Goal: Task Accomplishment & Management: Manage account settings

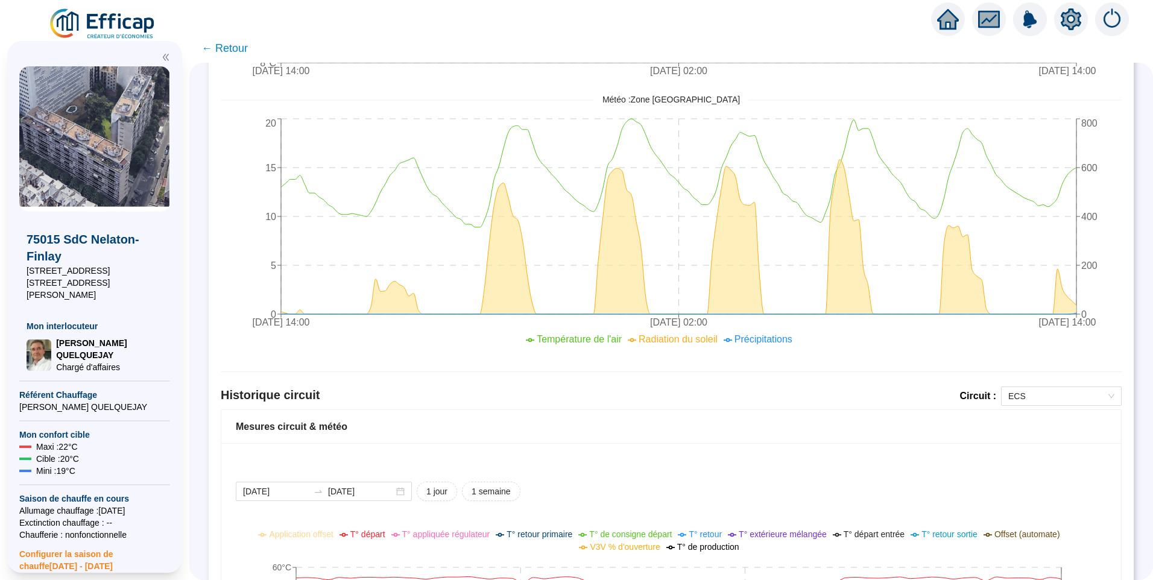
scroll to position [543, 0]
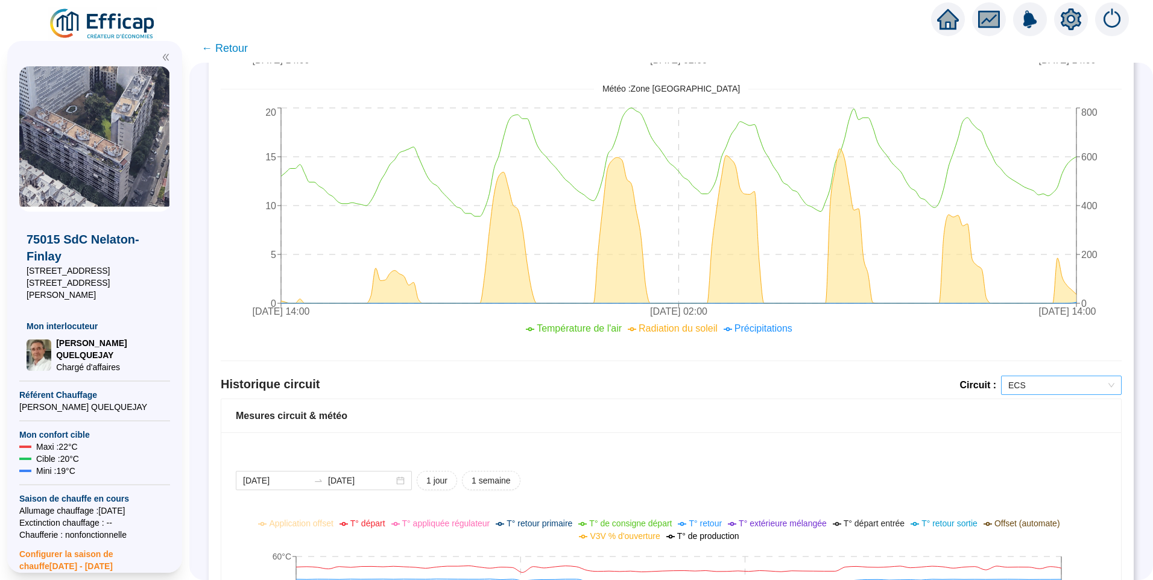
click at [1055, 382] on span "ECS" at bounding box center [1061, 385] width 106 height 18
click at [1033, 432] on div "Nelaton Chauffage" at bounding box center [1052, 429] width 101 height 13
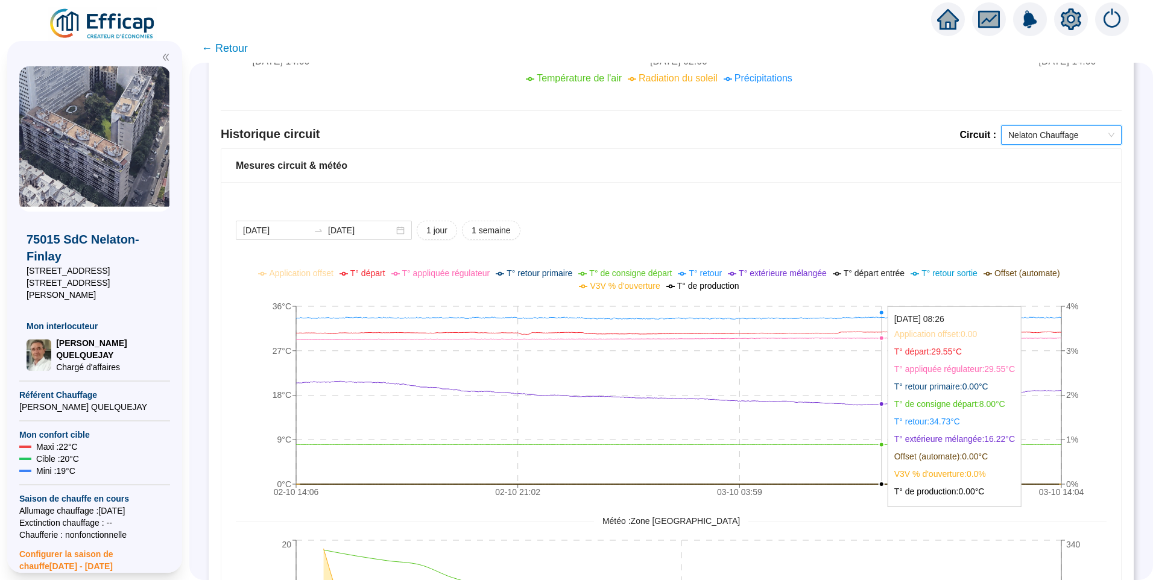
scroll to position [798, 0]
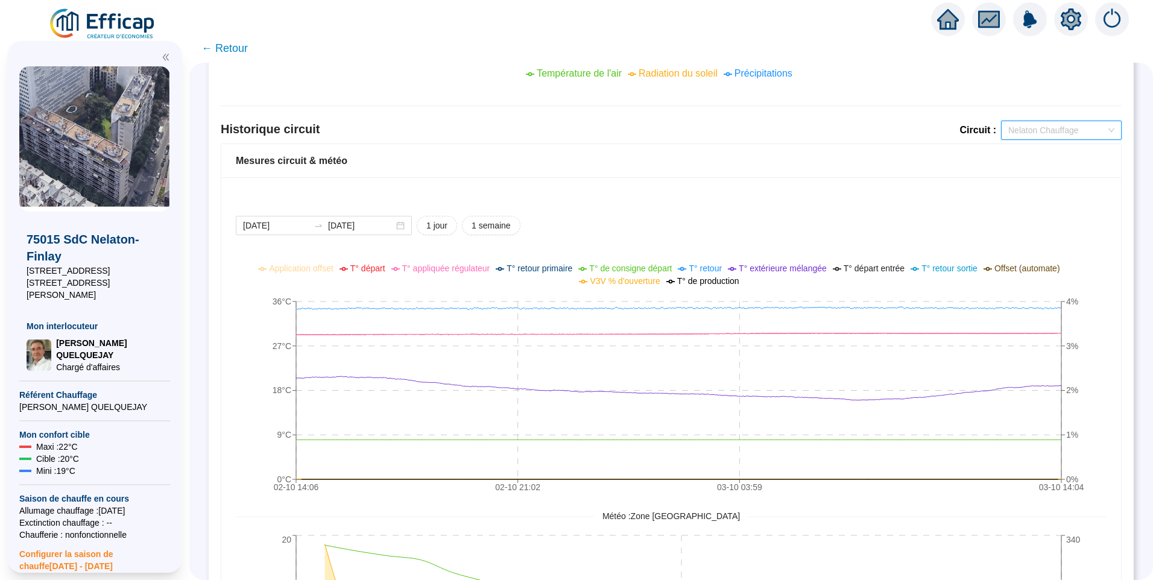
click at [1051, 132] on span "Nelaton Chauffage" at bounding box center [1061, 130] width 106 height 18
click at [1057, 199] on div "Finlay Chauffage" at bounding box center [1052, 193] width 101 height 13
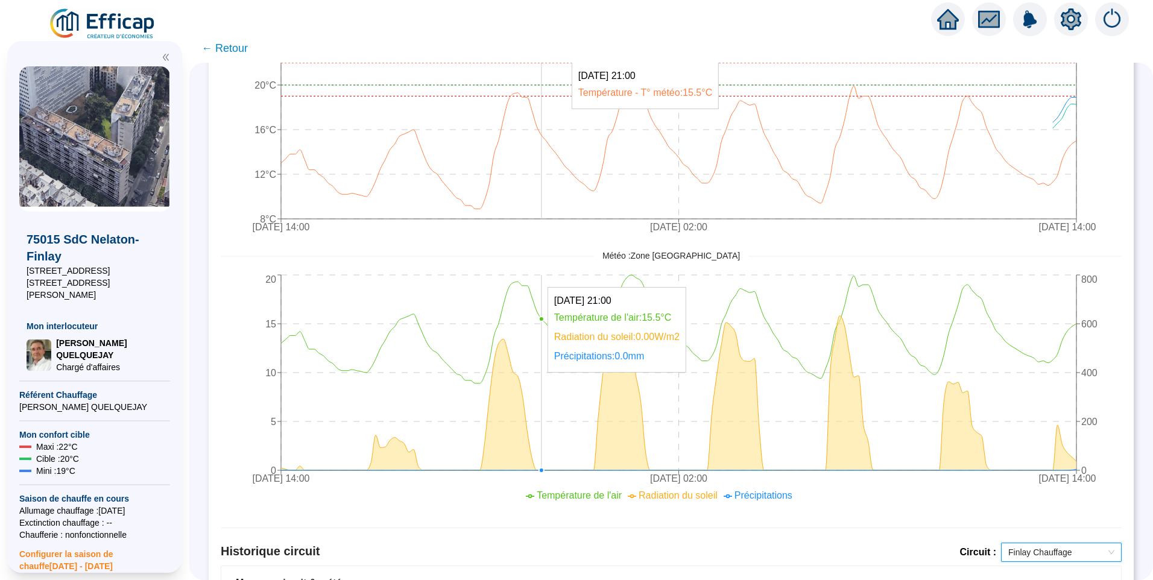
scroll to position [0, 0]
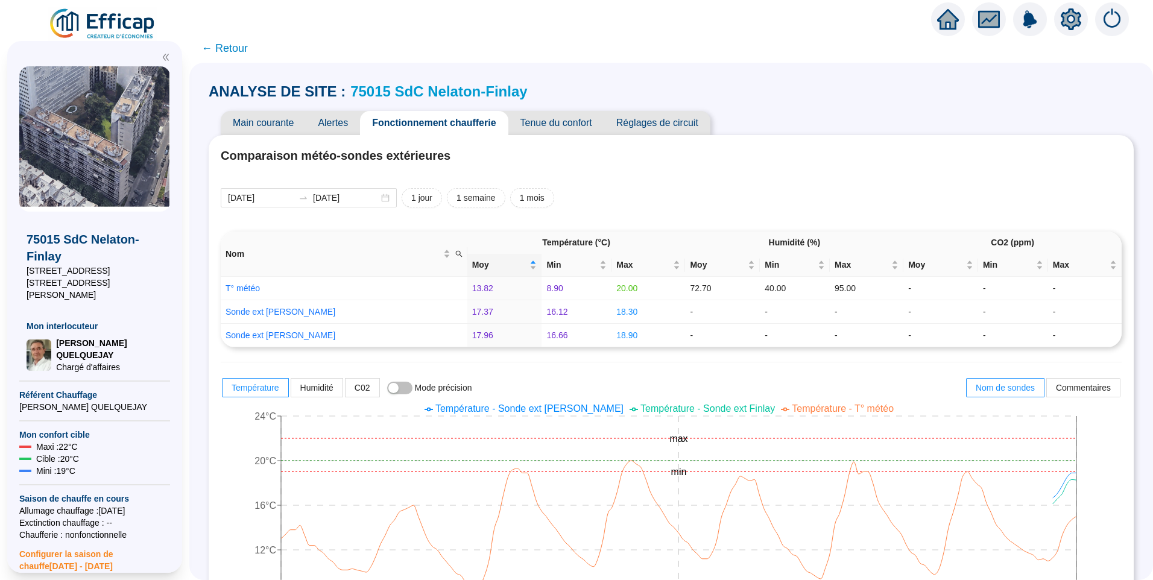
click at [131, 19] on img at bounding box center [102, 24] width 109 height 34
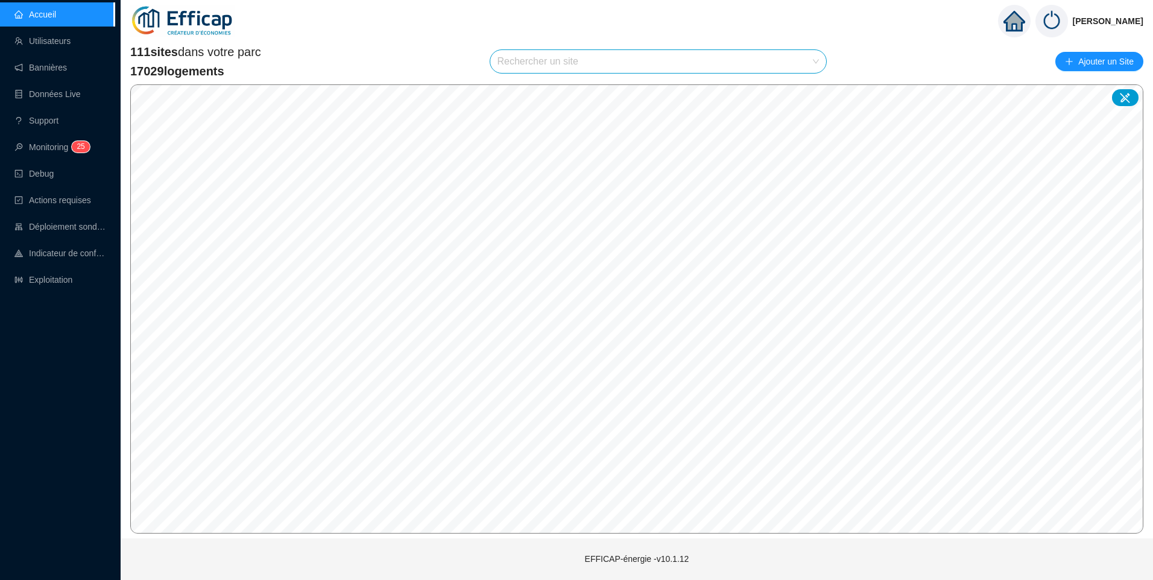
click at [542, 57] on input "search" at bounding box center [652, 61] width 311 height 23
type input "ple"
click at [797, 95] on div at bounding box center [805, 90] width 28 height 18
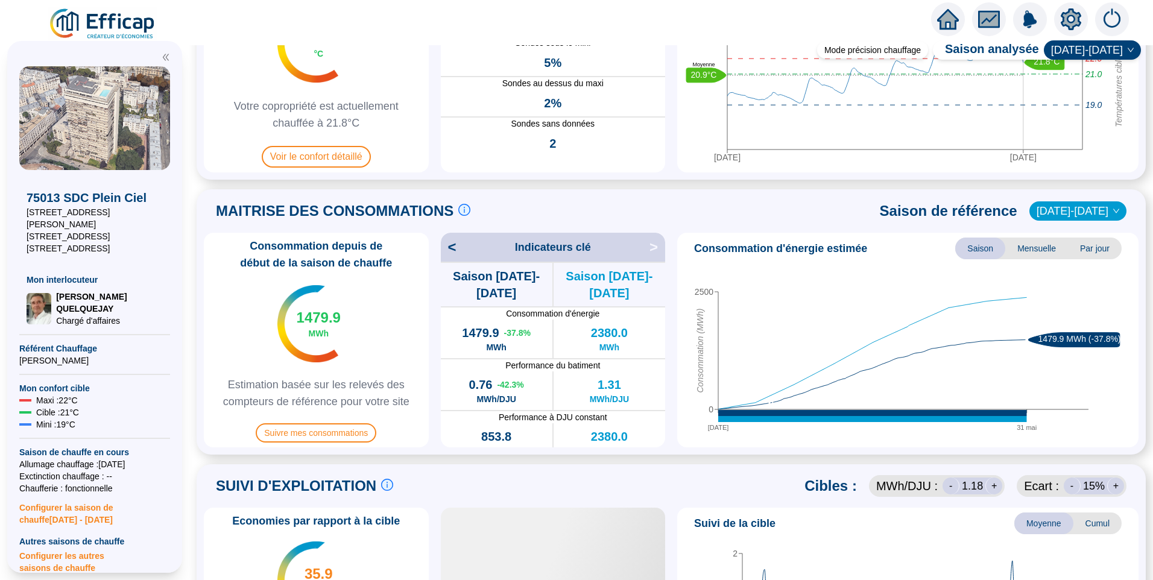
scroll to position [301, 0]
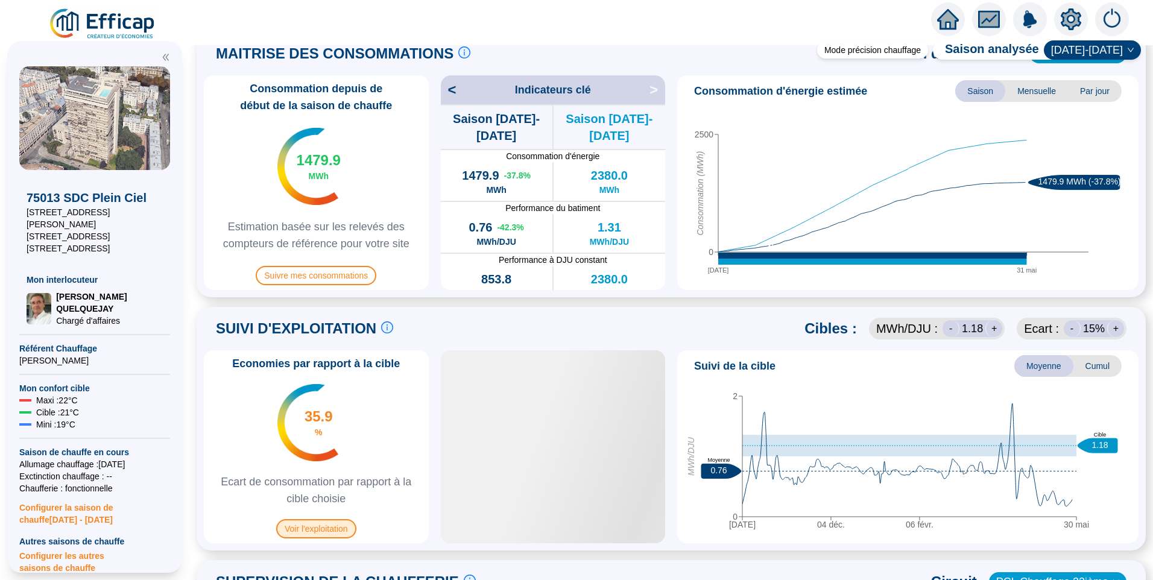
click at [329, 528] on span "Voir l'exploitation" at bounding box center [316, 528] width 80 height 19
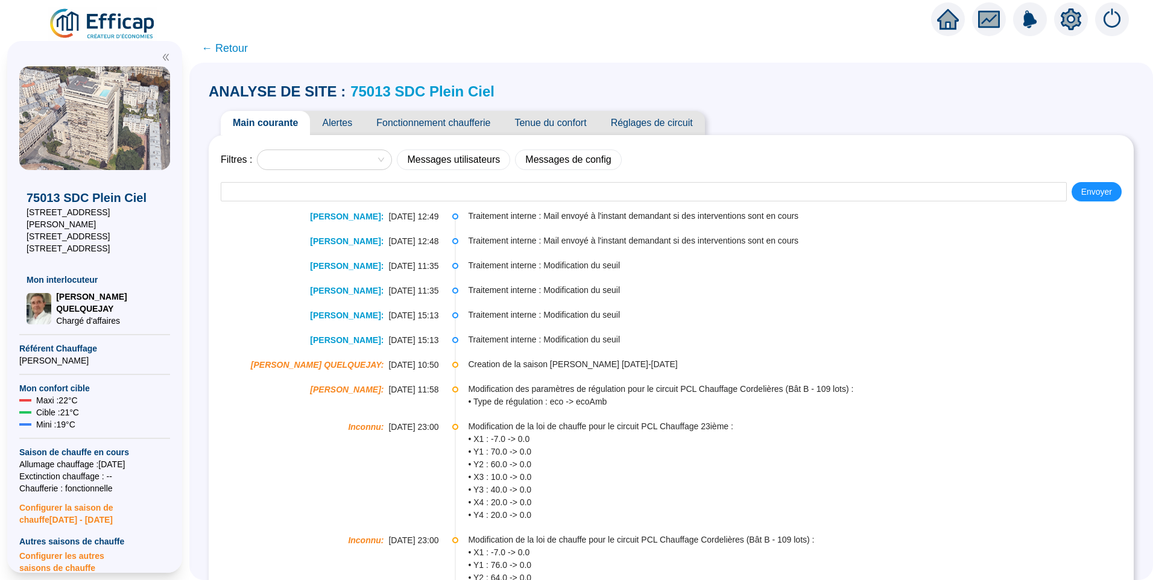
click at [456, 124] on span "Fonctionnement chaufferie" at bounding box center [433, 123] width 138 height 24
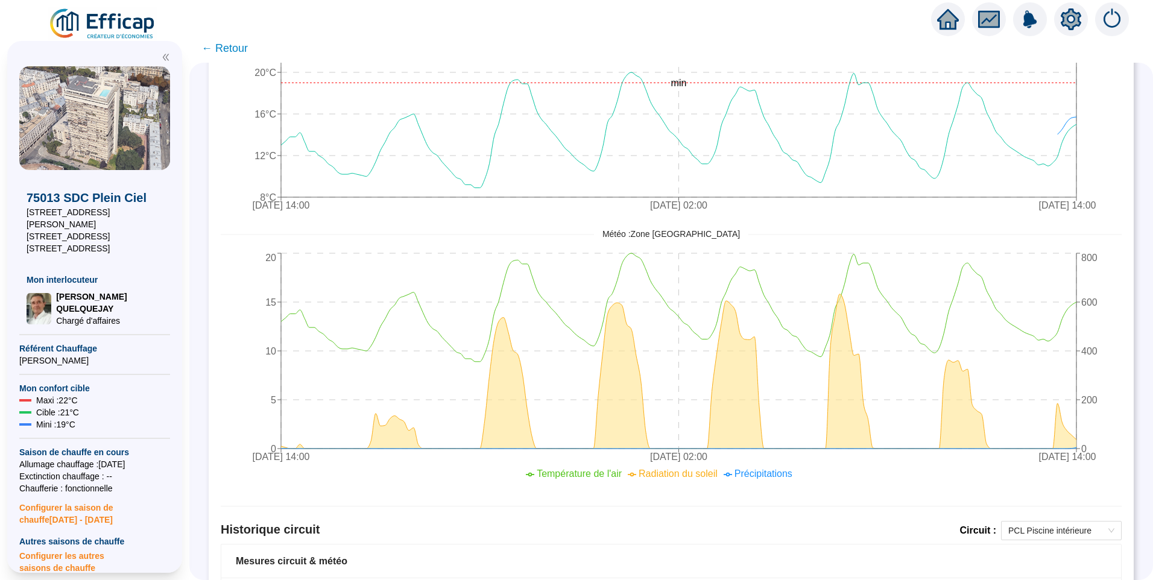
scroll to position [543, 0]
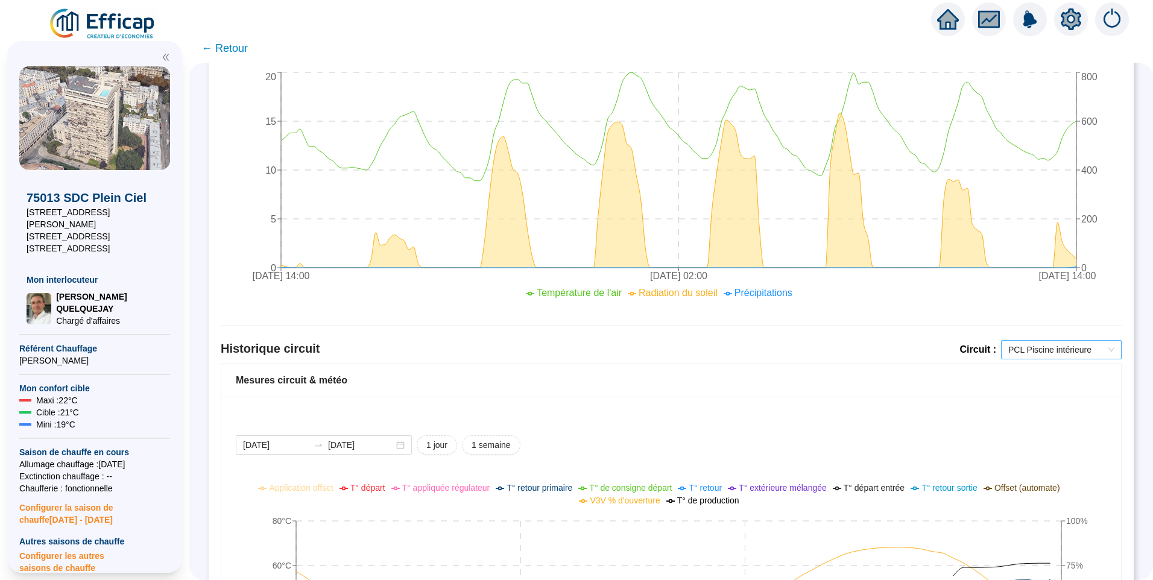
click at [1027, 349] on span "PCL Piscine intérieure" at bounding box center [1061, 350] width 106 height 18
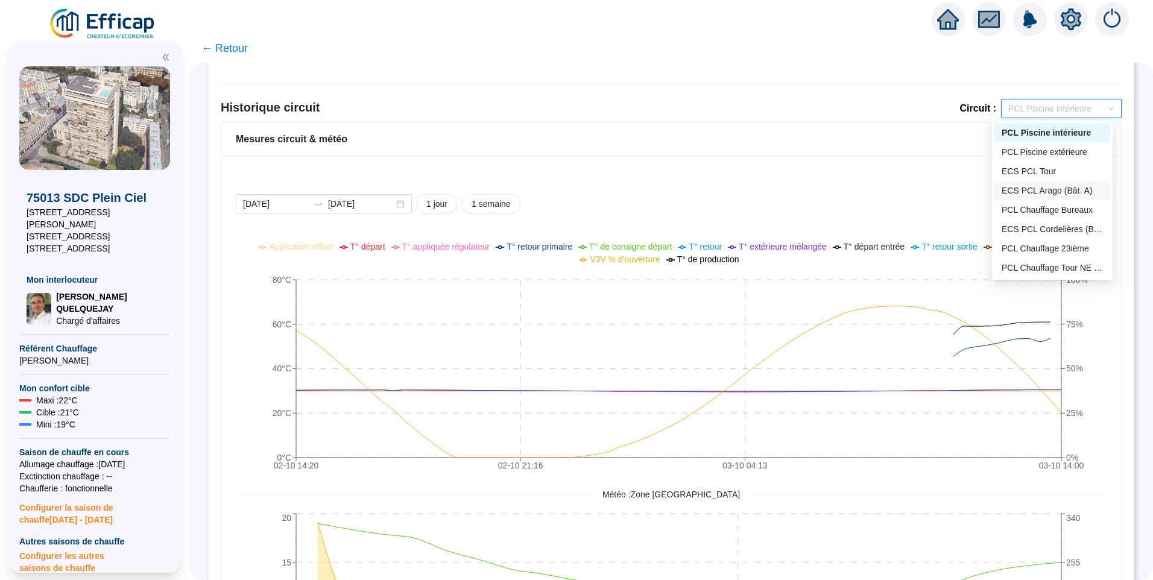
scroll to position [39, 0]
click at [1052, 210] on div "PCL Chauffage 23ième" at bounding box center [1052, 210] width 101 height 13
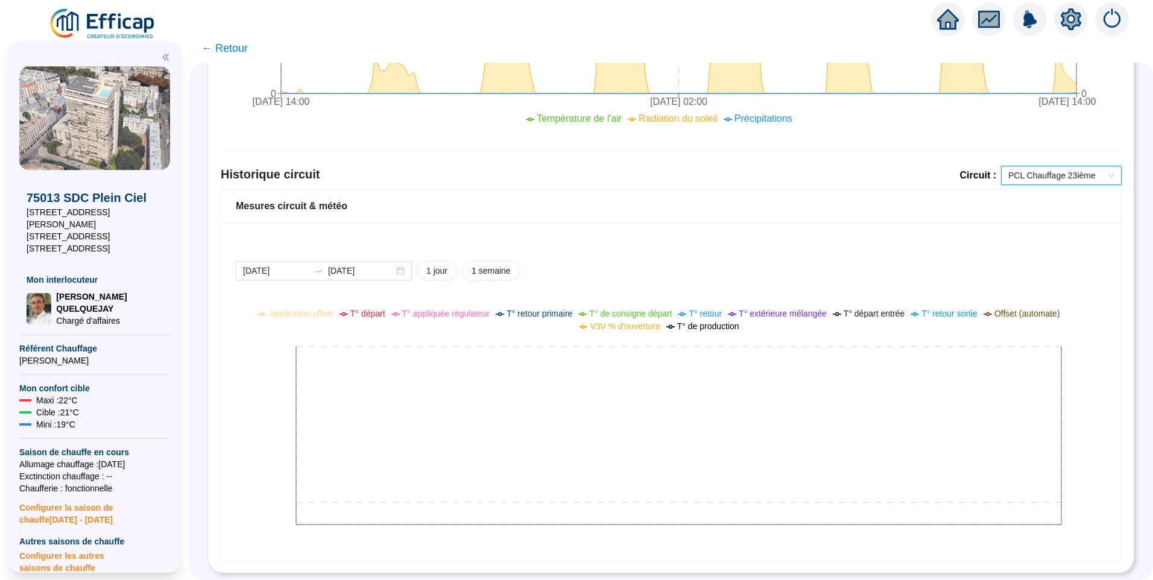
scroll to position [726, 0]
click at [1045, 170] on span "PCL Chauffage 23ième" at bounding box center [1061, 175] width 106 height 18
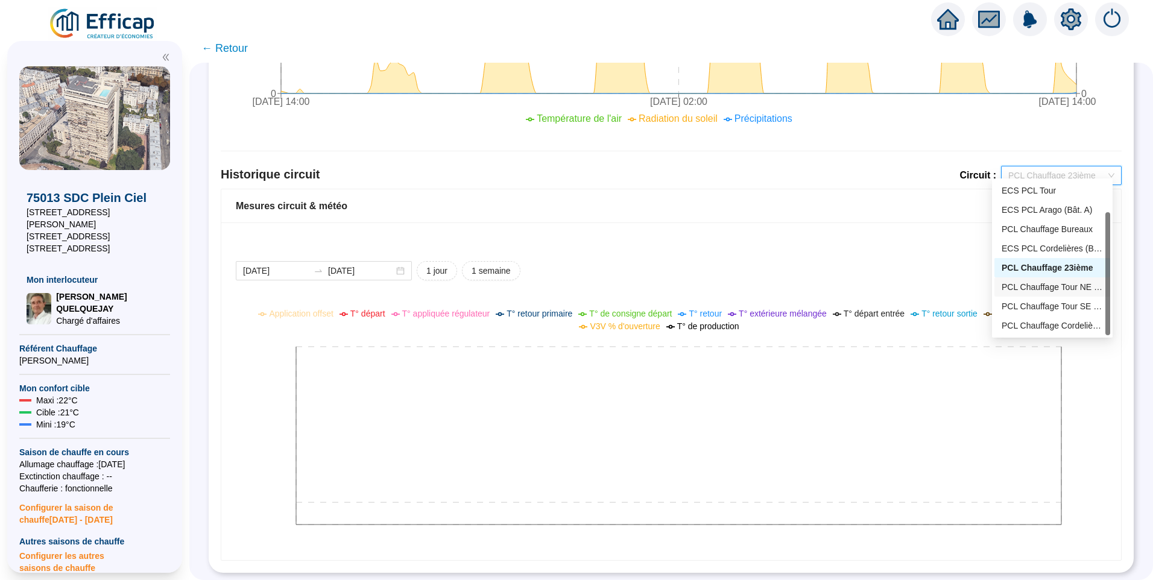
click at [1027, 291] on div "PCL Chauffage Tour NE (Bât D - 191 lots/2)" at bounding box center [1052, 287] width 101 height 13
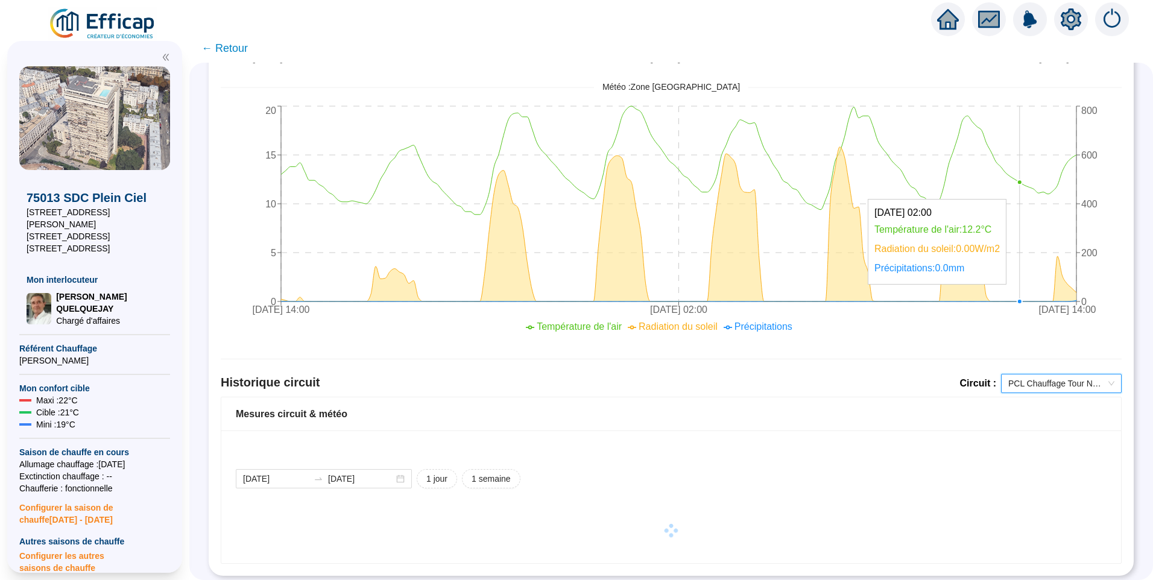
scroll to position [784, 0]
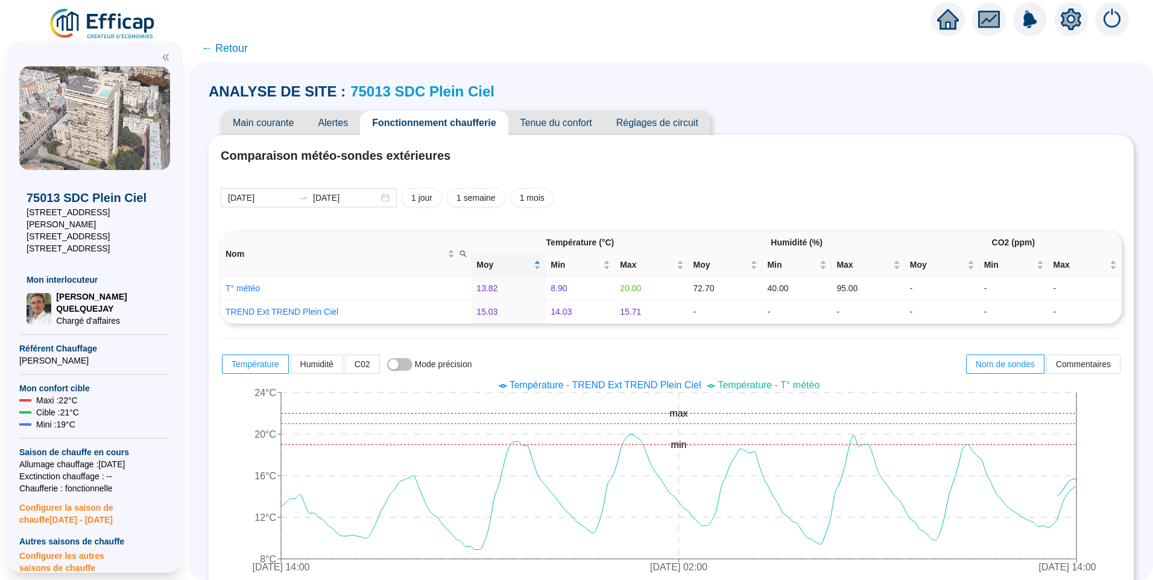
scroll to position [784, 0]
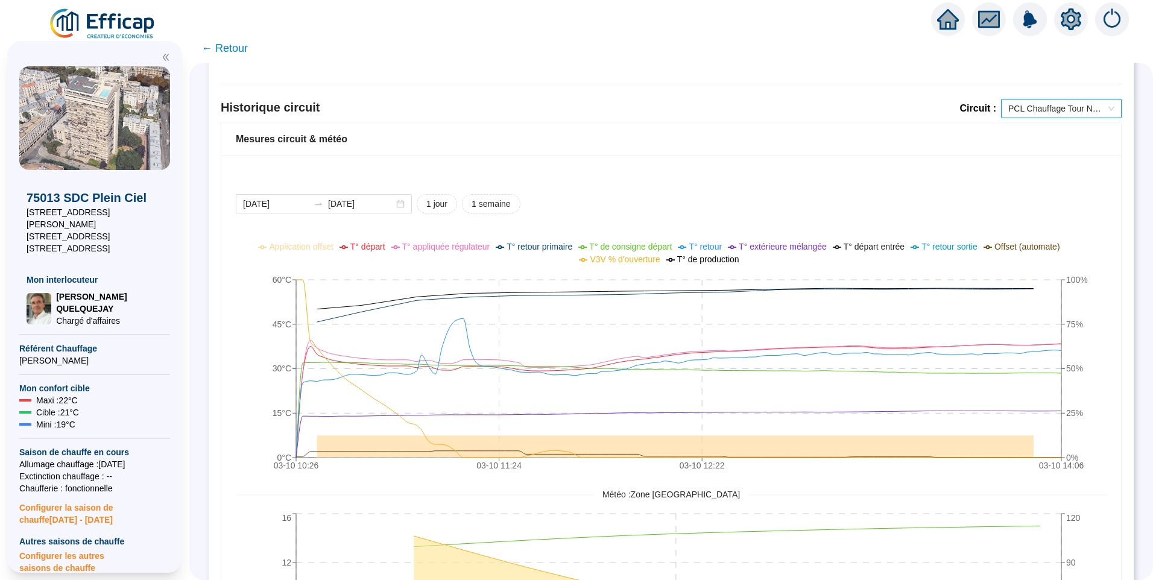
click at [1058, 103] on span "PCL Chauffage Tour NE (Bât D - 191 lots/2)" at bounding box center [1061, 108] width 106 height 18
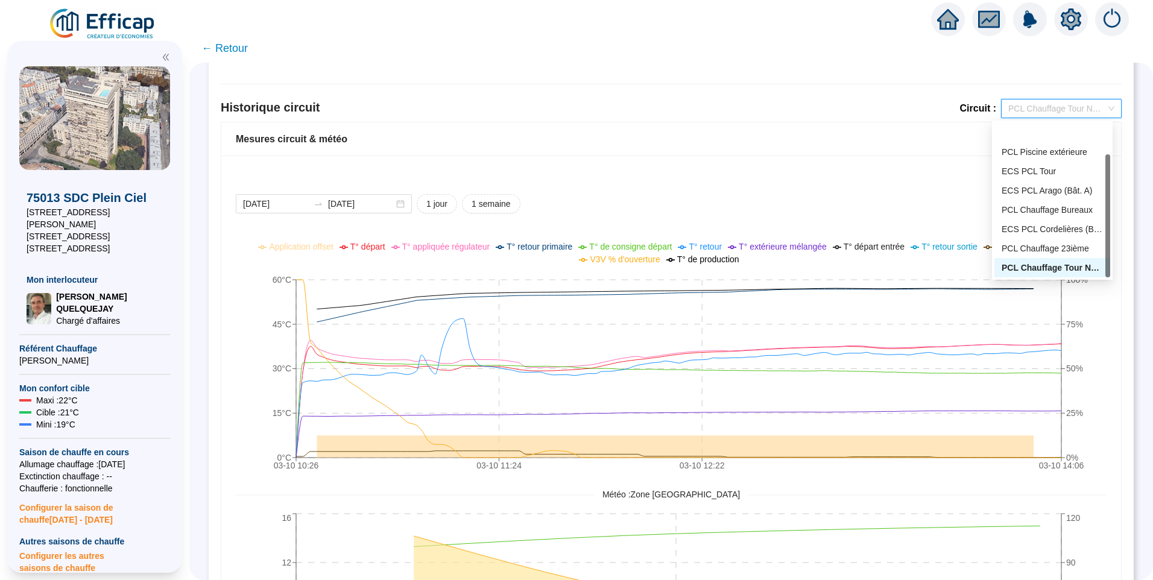
click at [1052, 277] on div "PCL Chauffage Tour SE (Bât D - 191 lots/2)" at bounding box center [1052, 286] width 116 height 19
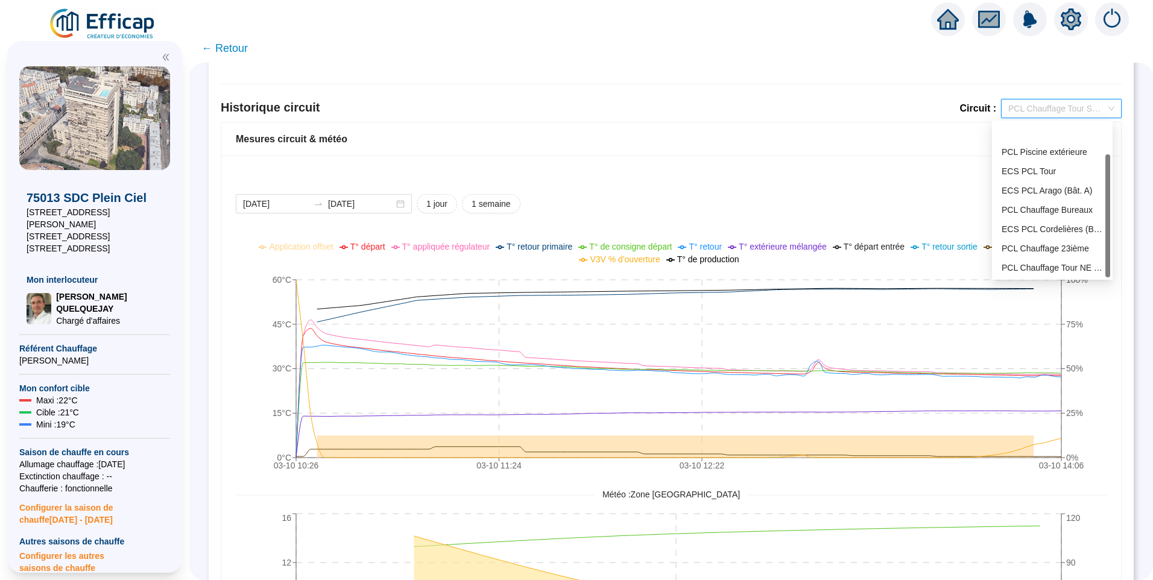
click at [1071, 106] on span "PCL Chauffage Tour SE (Bât D - 191 lots/2)" at bounding box center [1061, 108] width 106 height 18
click at [1032, 263] on div "PCL Chauffage Cordelières (Bât B - 109 lots)" at bounding box center [1052, 268] width 101 height 13
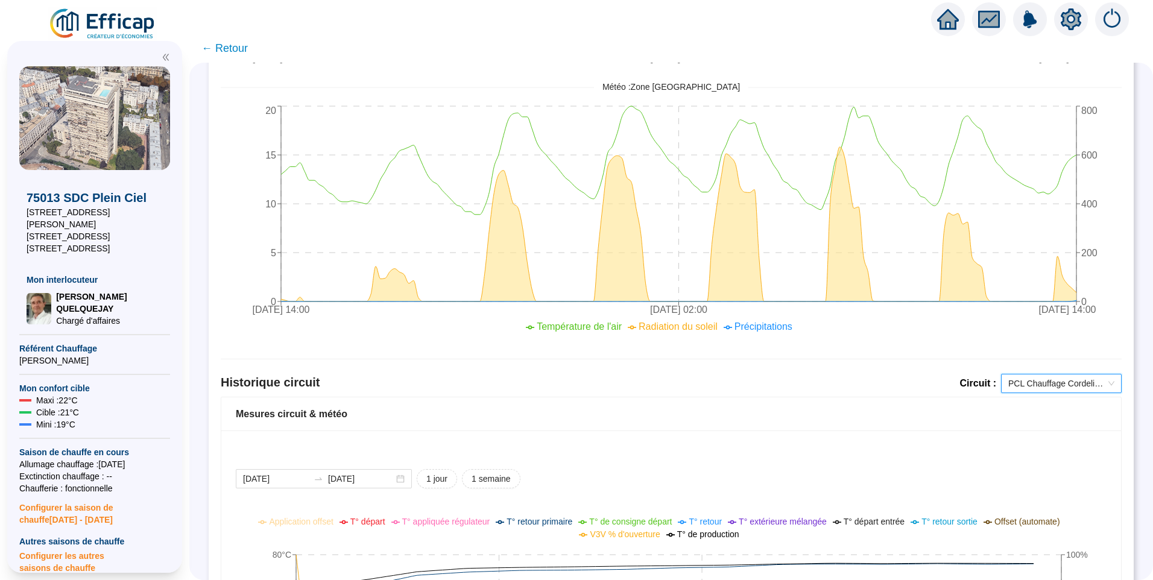
scroll to position [784, 0]
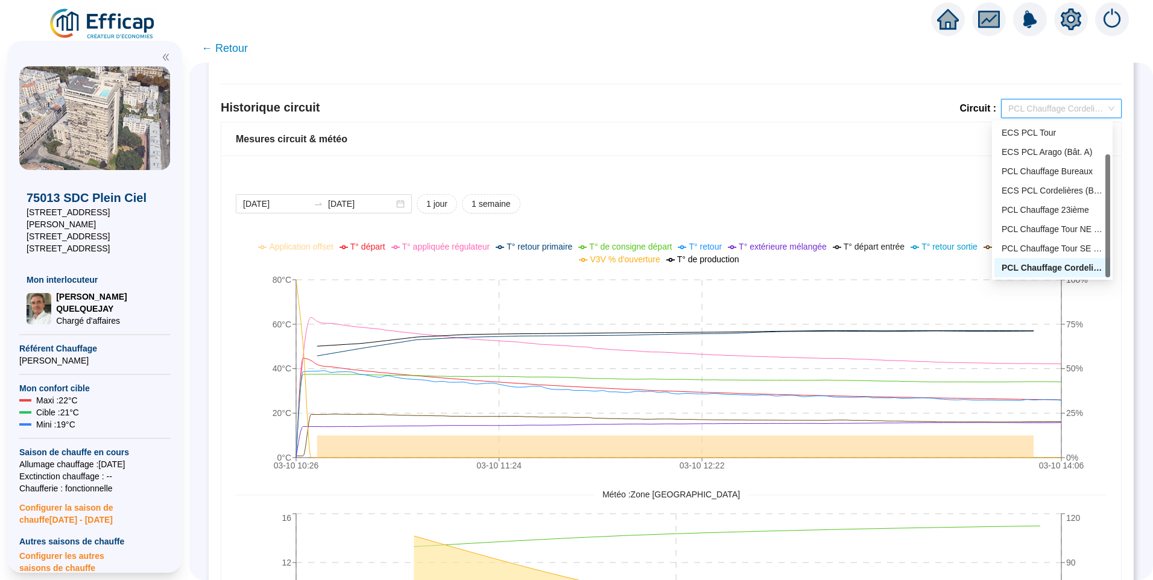
click at [1049, 113] on span "PCL Chauffage Cordelières (Bât B - 109 lots)" at bounding box center [1061, 108] width 106 height 18
click at [1042, 205] on div "PCL Chauffage 23ième" at bounding box center [1052, 210] width 101 height 13
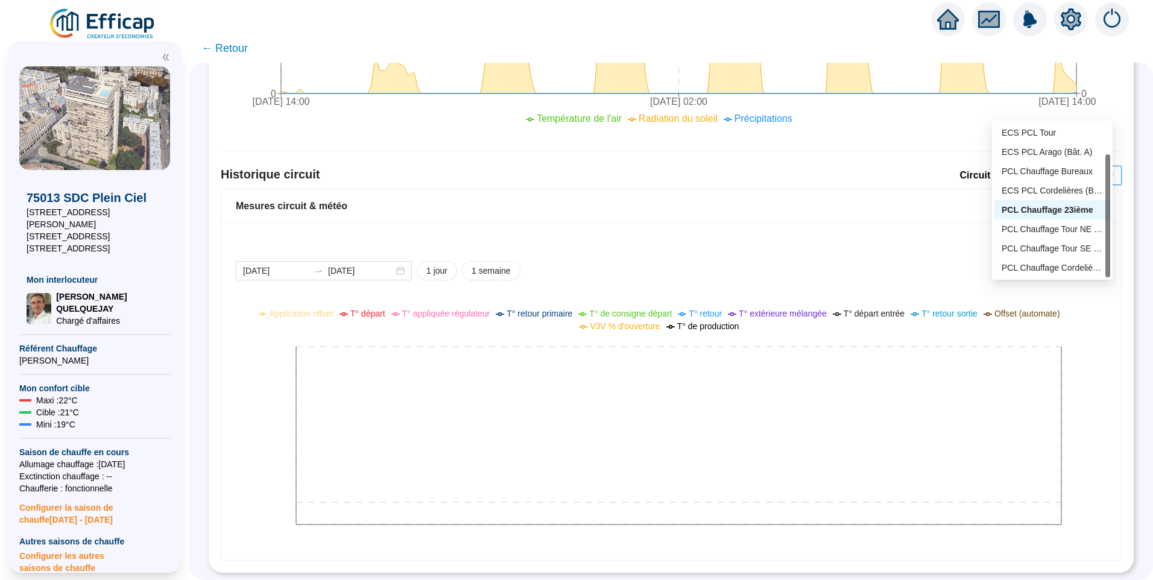
scroll to position [726, 0]
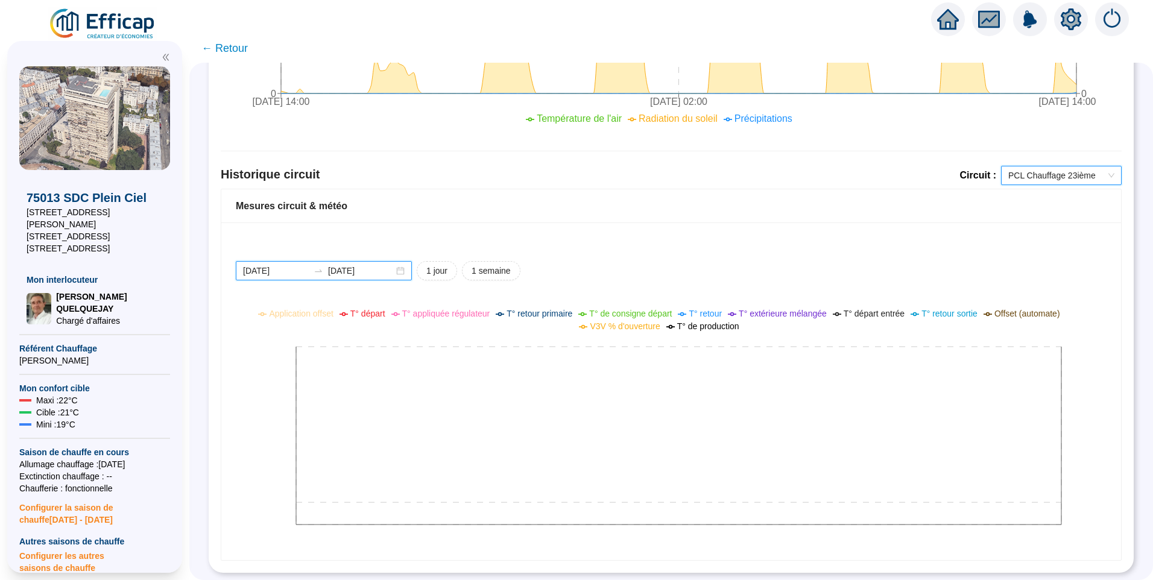
click at [294, 266] on input "[DATE]" at bounding box center [276, 271] width 66 height 13
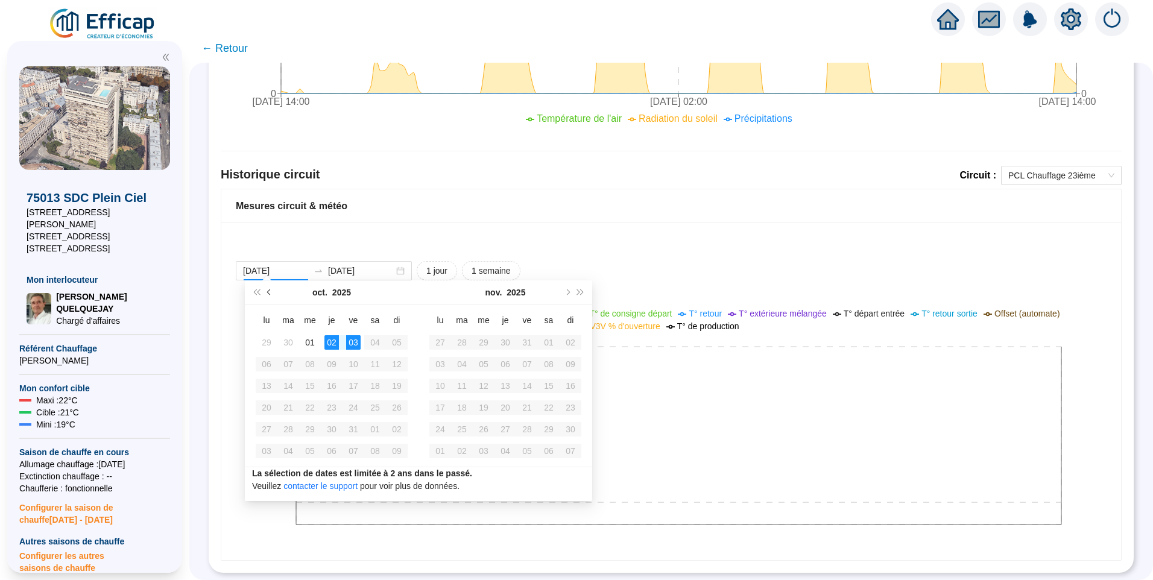
click at [266, 289] on button "Mois précédent (PageUp)" at bounding box center [269, 292] width 13 height 24
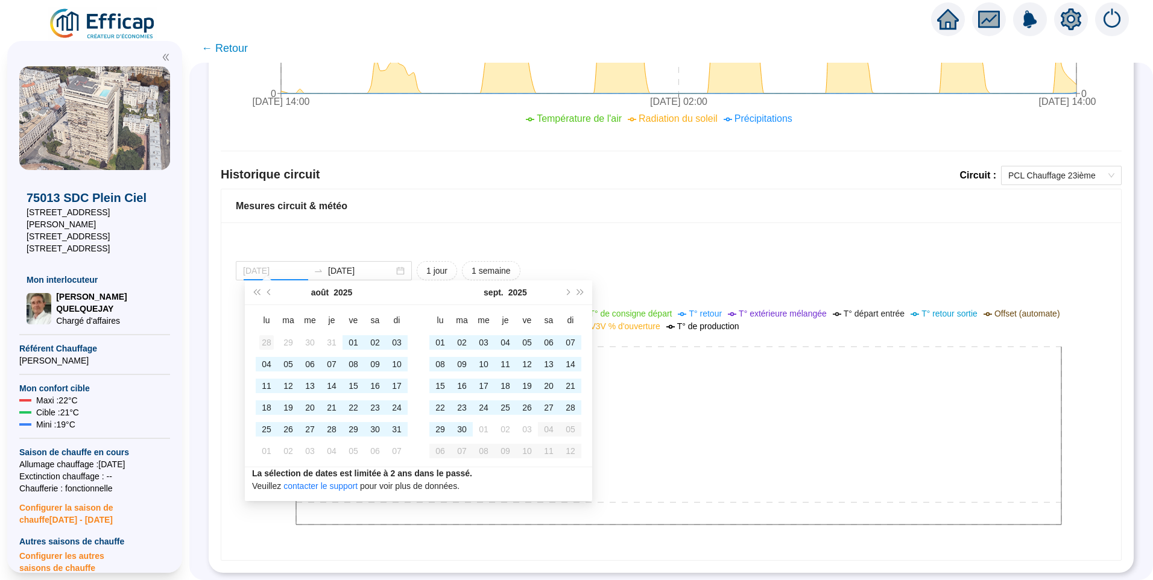
type input "2025-07-28"
click at [265, 346] on div "28" at bounding box center [266, 342] width 14 height 14
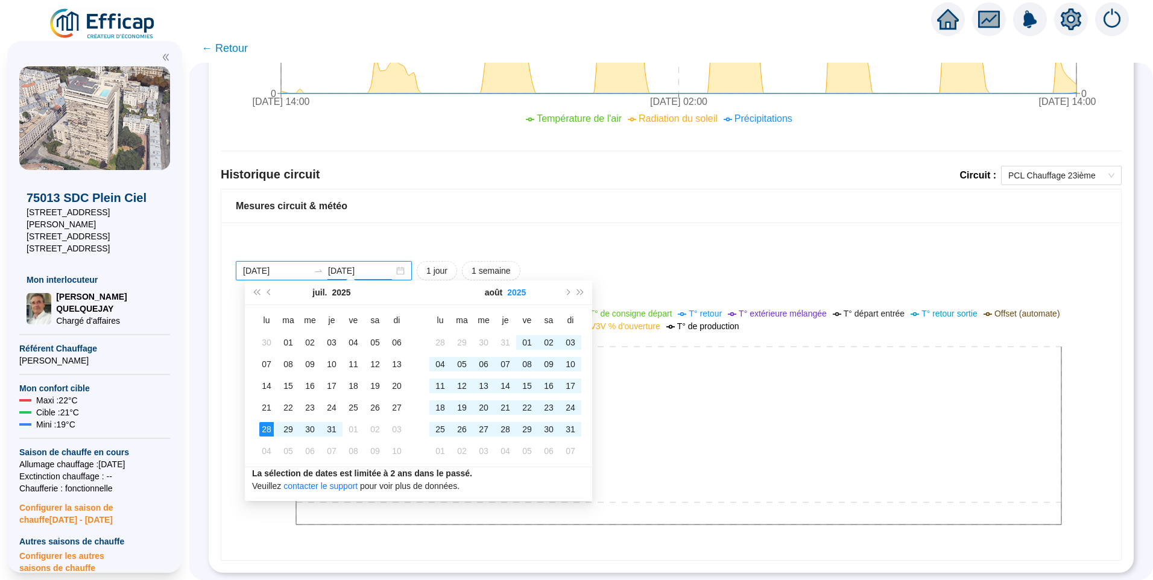
type input "2025-10-03"
click at [570, 292] on button "Mois suivant (PageDown)" at bounding box center [566, 292] width 13 height 24
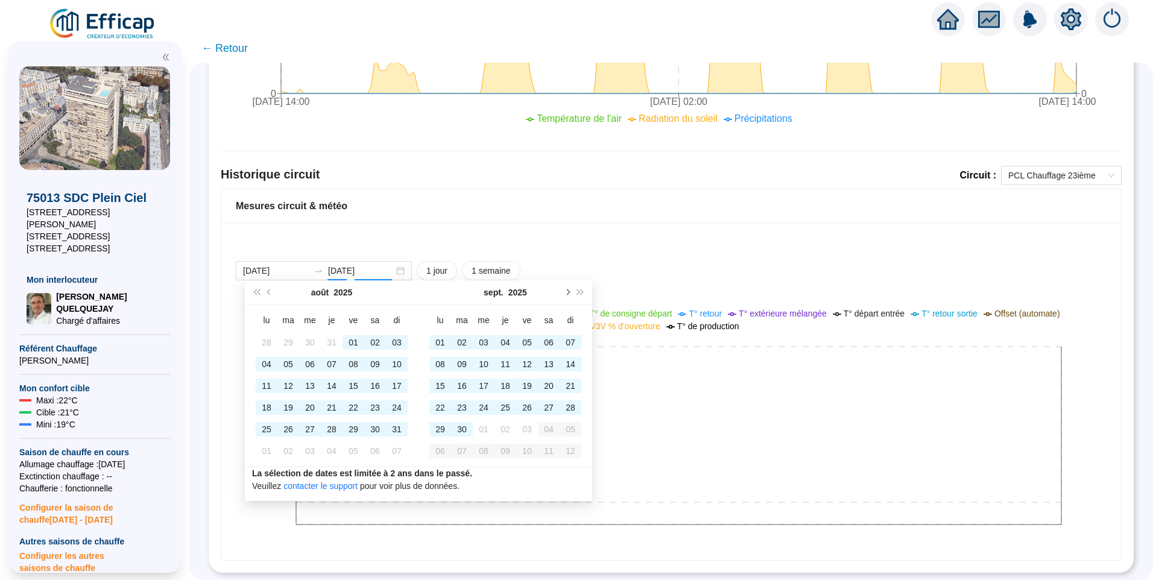
click at [570, 292] on button "Mois suivant (PageDown)" at bounding box center [566, 292] width 13 height 24
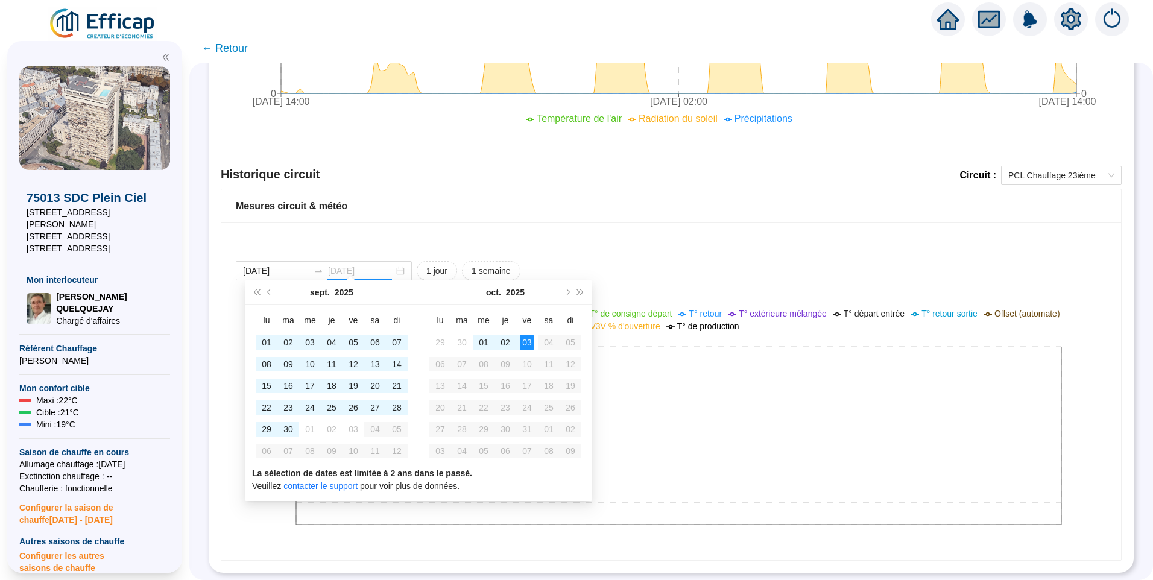
click at [526, 340] on div "03" at bounding box center [527, 342] width 14 height 14
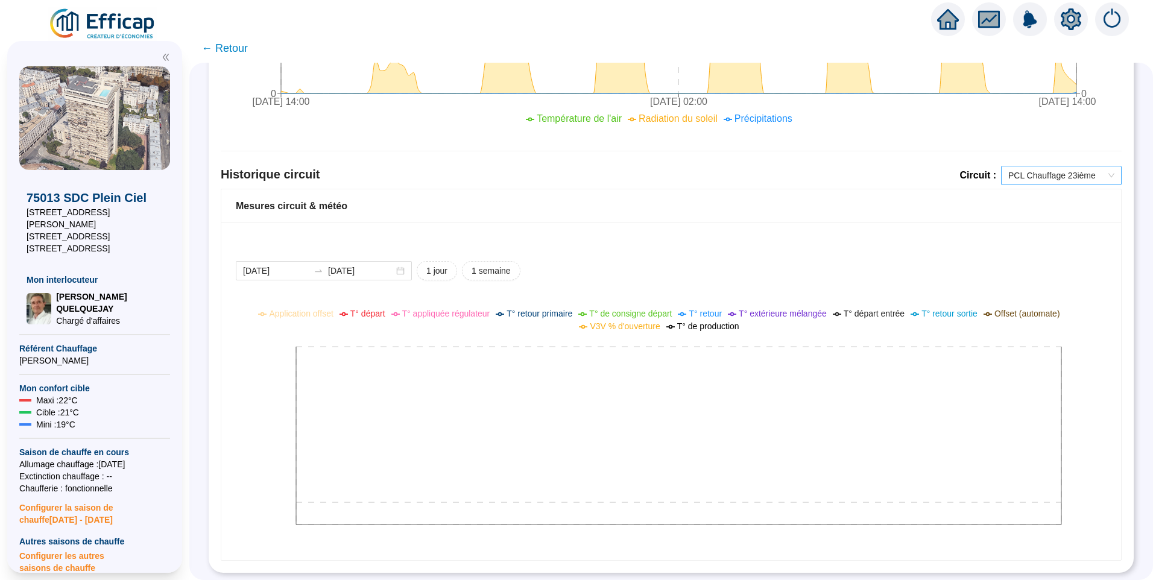
click at [1012, 166] on span "PCL Chauffage 23ième" at bounding box center [1061, 175] width 106 height 18
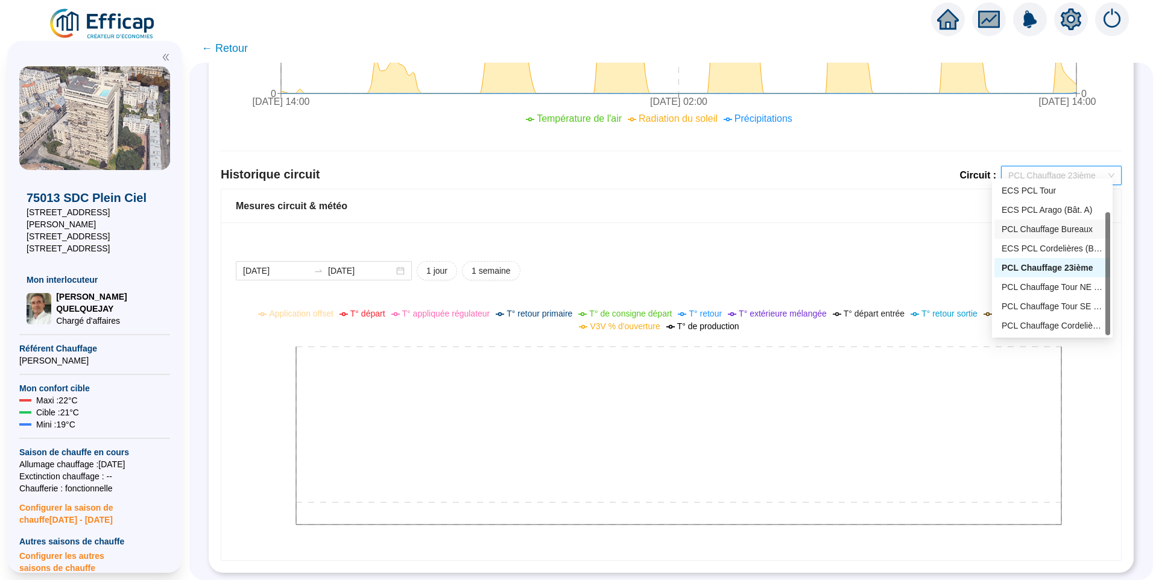
scroll to position [0, 0]
click at [1049, 227] on div "ECS PCL Tour" at bounding box center [1052, 229] width 101 height 13
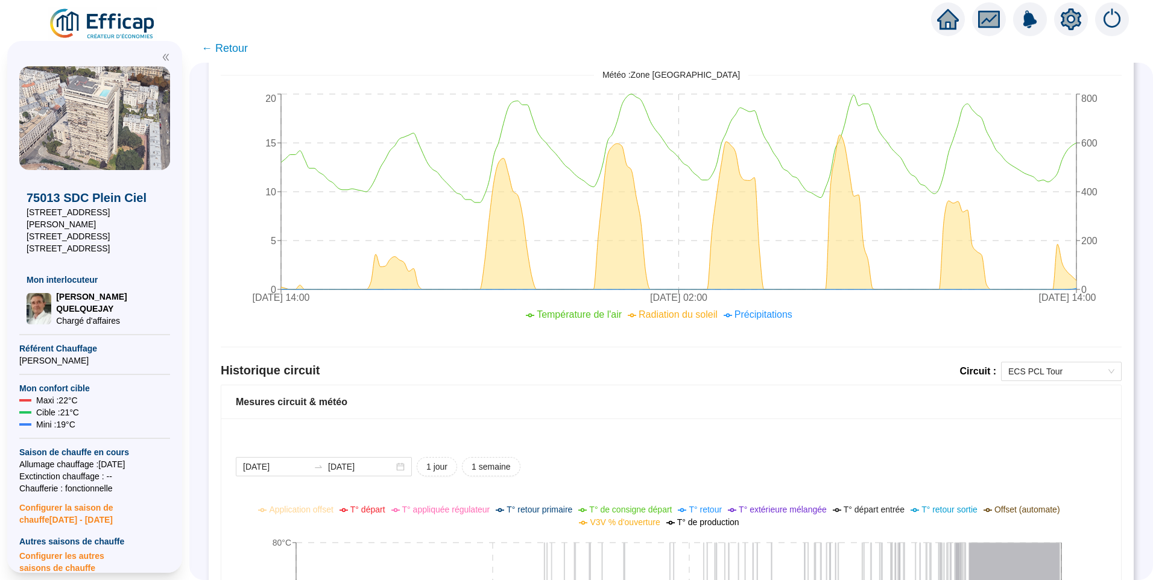
scroll to position [726, 0]
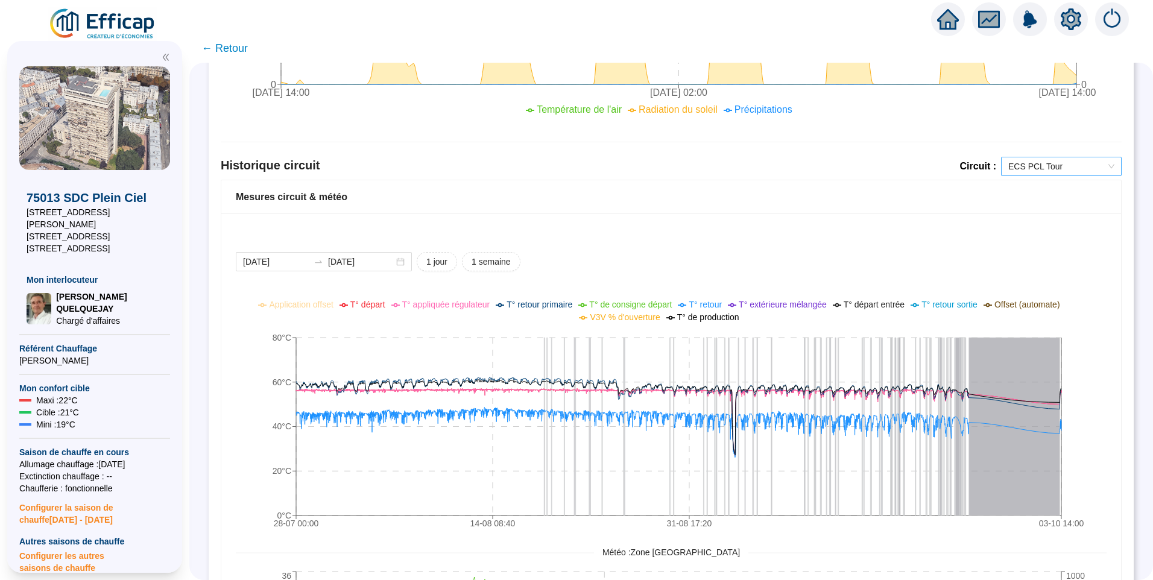
click at [1015, 168] on span "ECS PCL Tour" at bounding box center [1061, 166] width 106 height 18
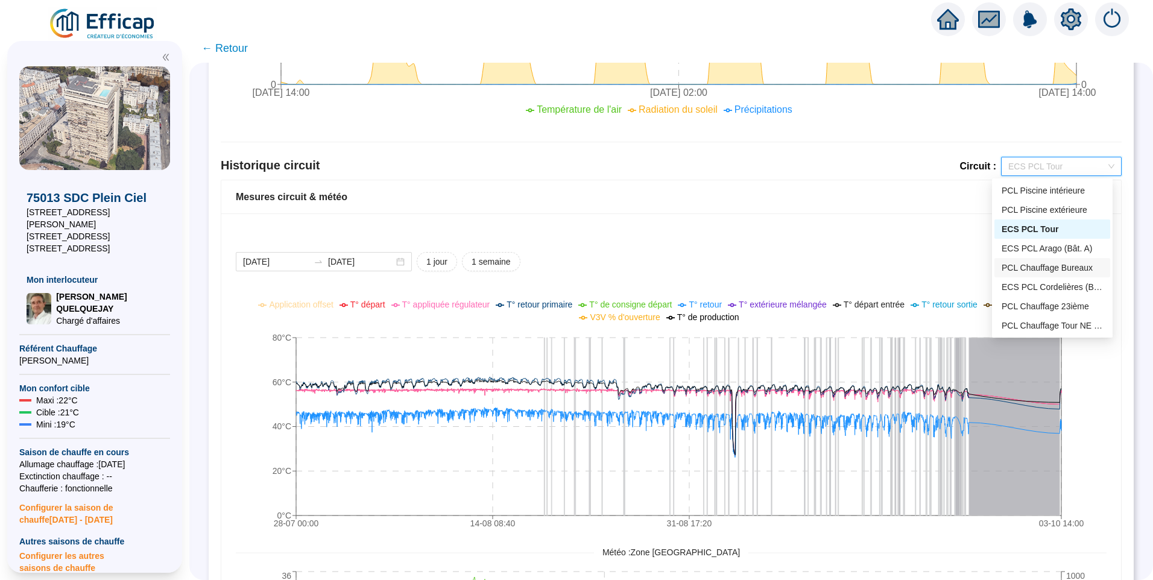
click at [1029, 273] on div "PCL Chauffage Bureaux" at bounding box center [1052, 268] width 101 height 13
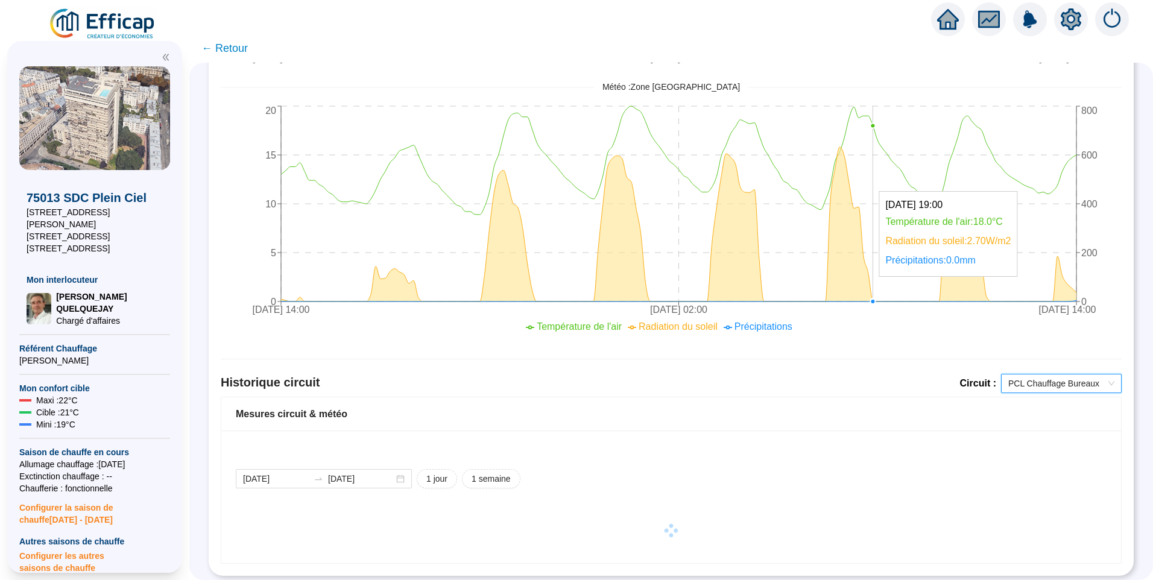
scroll to position [521, 0]
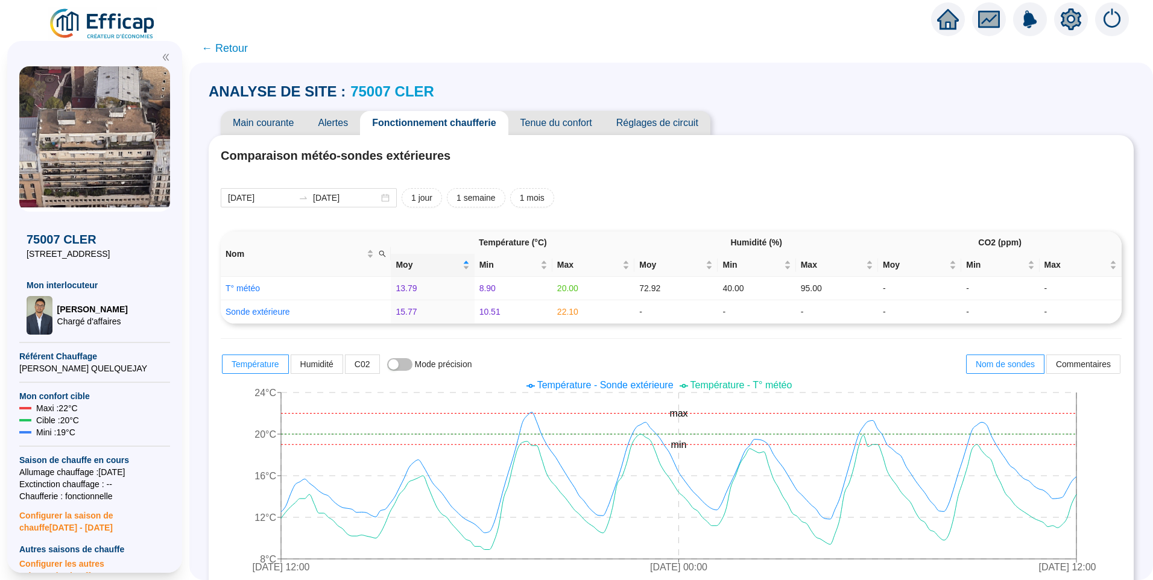
click at [390, 99] on link "75007 CLER" at bounding box center [392, 91] width 84 height 16
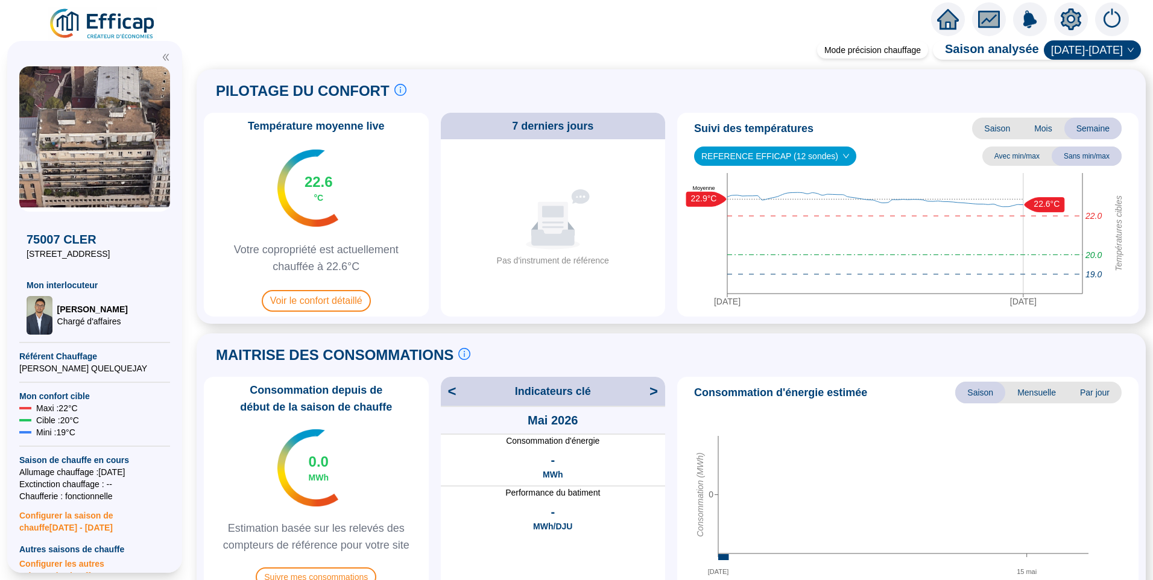
click at [550, 240] on icon at bounding box center [552, 226] width 43 height 40
drag, startPoint x: 543, startPoint y: 265, endPoint x: 580, endPoint y: 262, distance: 37.0
click at [580, 262] on div "Pas d'instrument de référence" at bounding box center [553, 260] width 112 height 13
click at [341, 308] on span "Voir le confort détaillé" at bounding box center [316, 300] width 109 height 22
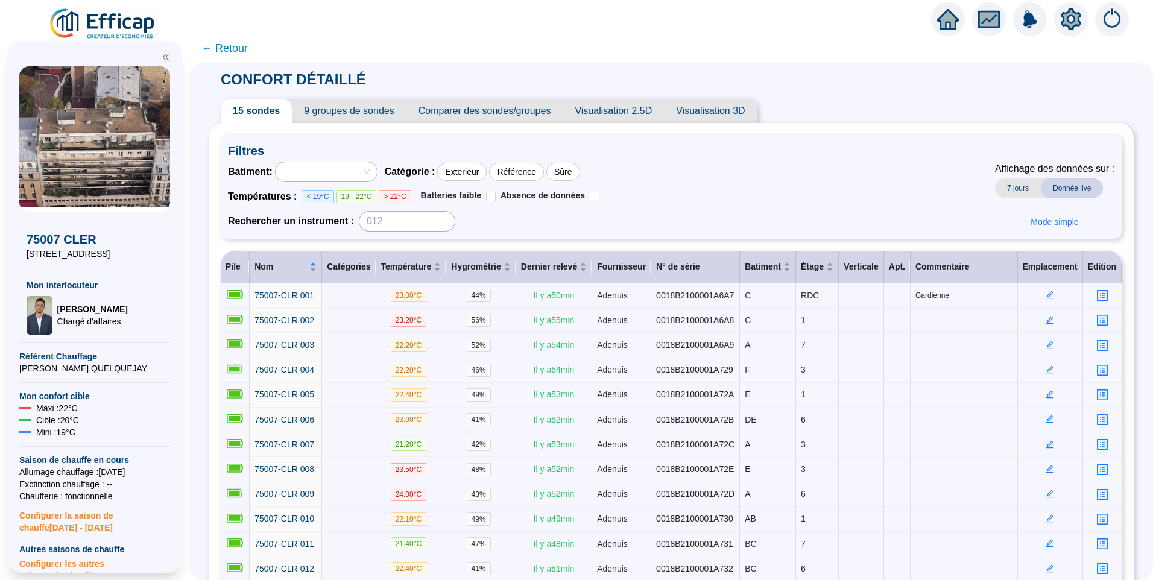
click at [229, 49] on span "← Retour" at bounding box center [224, 48] width 46 height 17
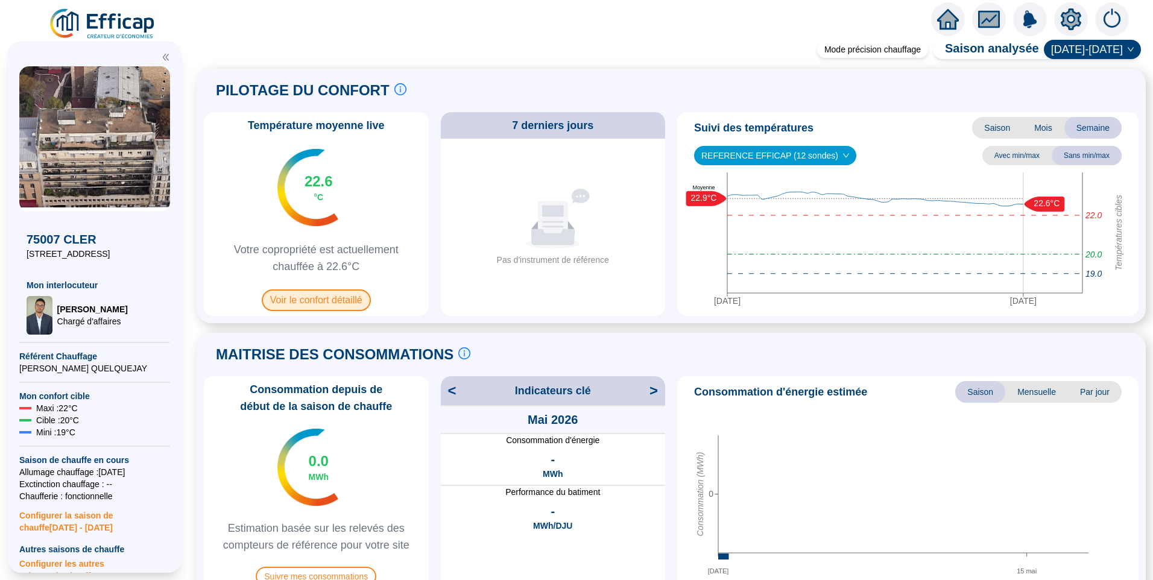
click at [323, 303] on span "Voir le confort détaillé" at bounding box center [316, 300] width 109 height 22
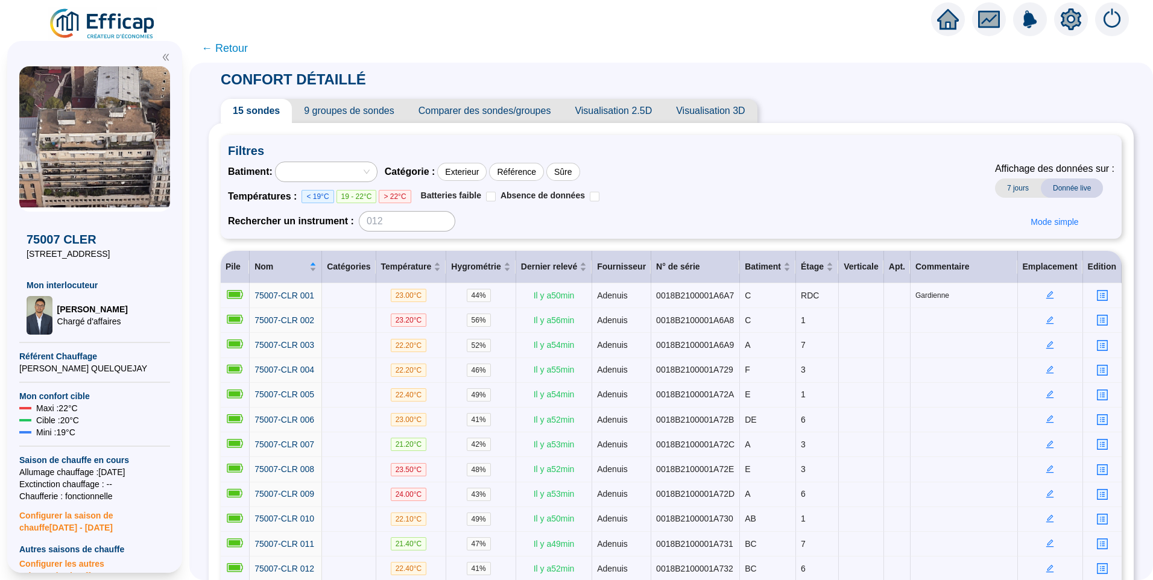
click at [362, 113] on span "9 groupes de sondes" at bounding box center [349, 111] width 114 height 24
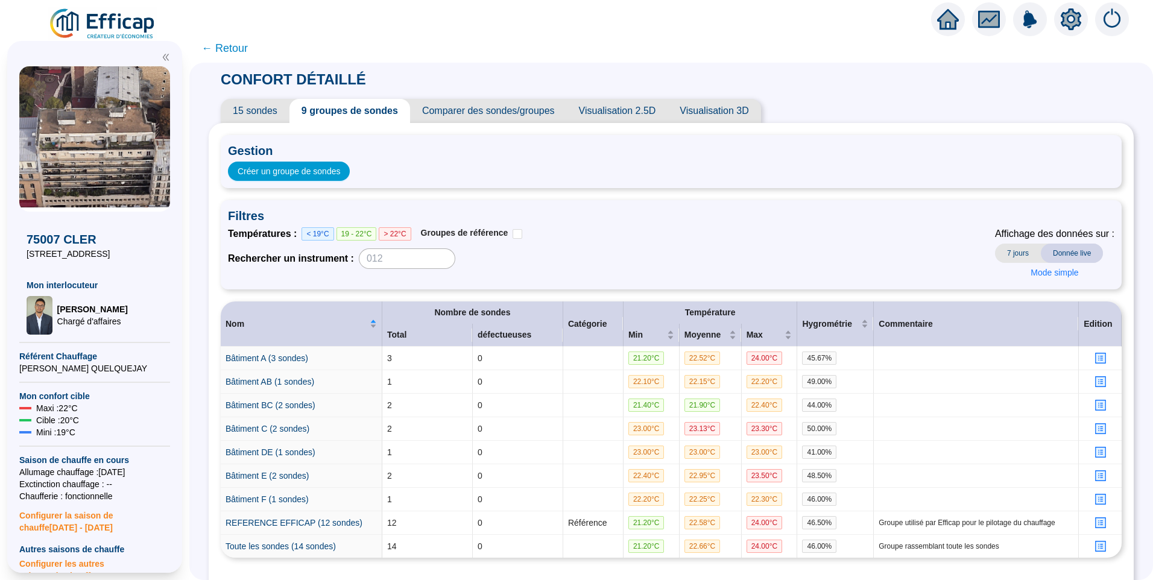
click at [234, 48] on span "← Retour" at bounding box center [224, 48] width 46 height 17
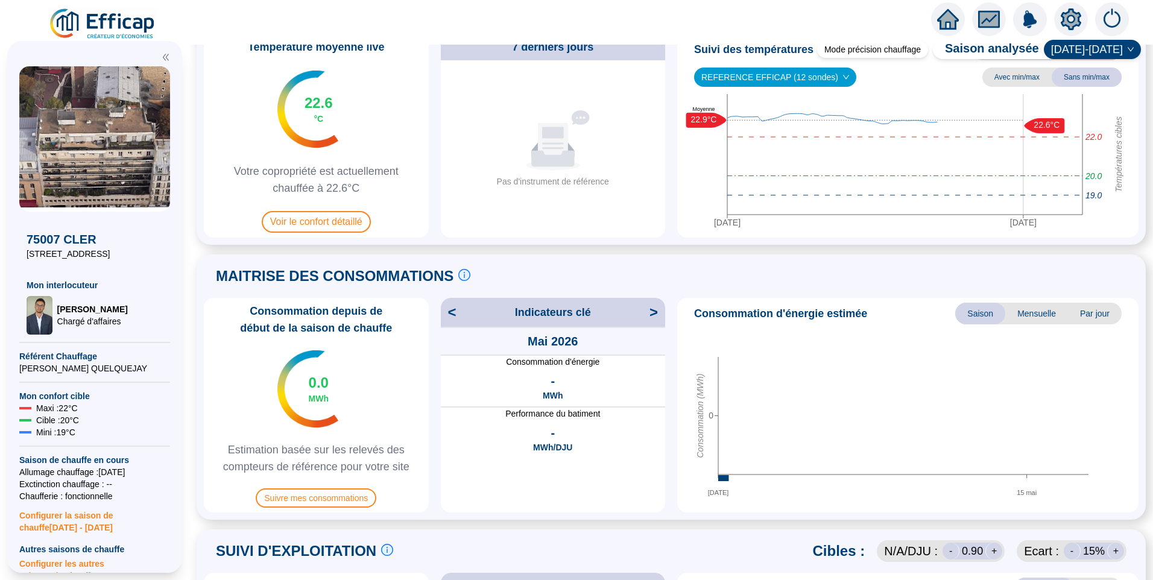
scroll to position [301, 0]
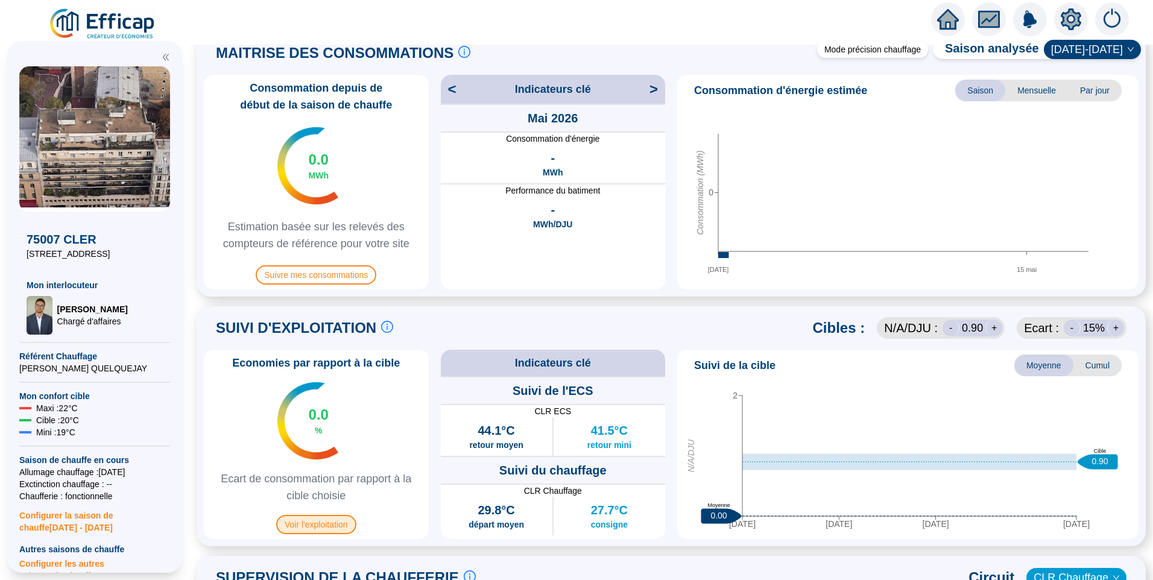
click at [326, 523] on span "Voir l'exploitation" at bounding box center [316, 524] width 80 height 19
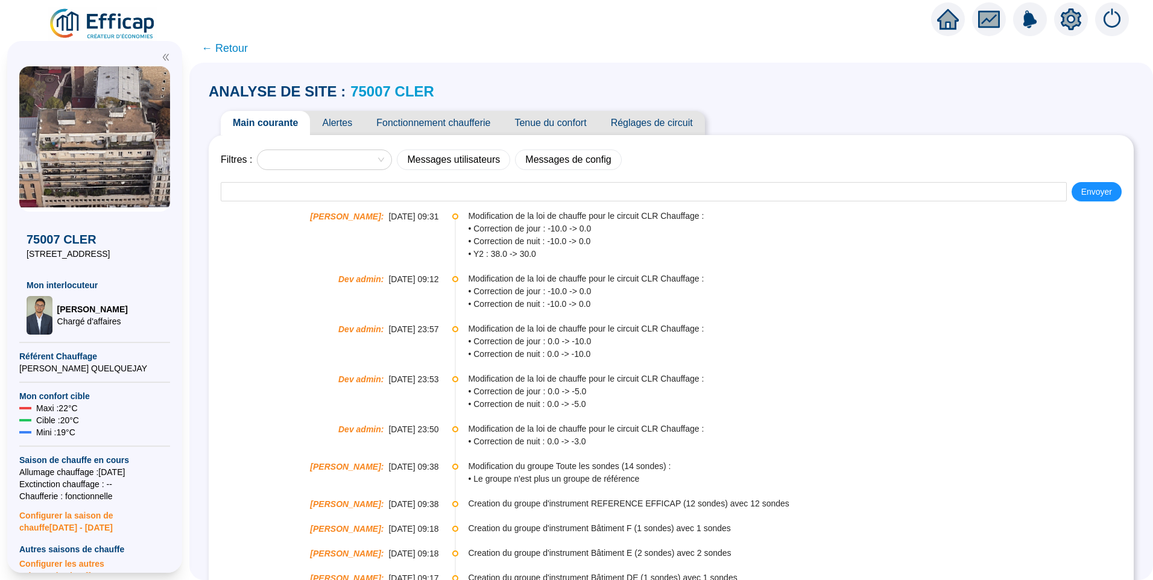
click at [549, 127] on span "Tenue du confort" at bounding box center [550, 123] width 96 height 24
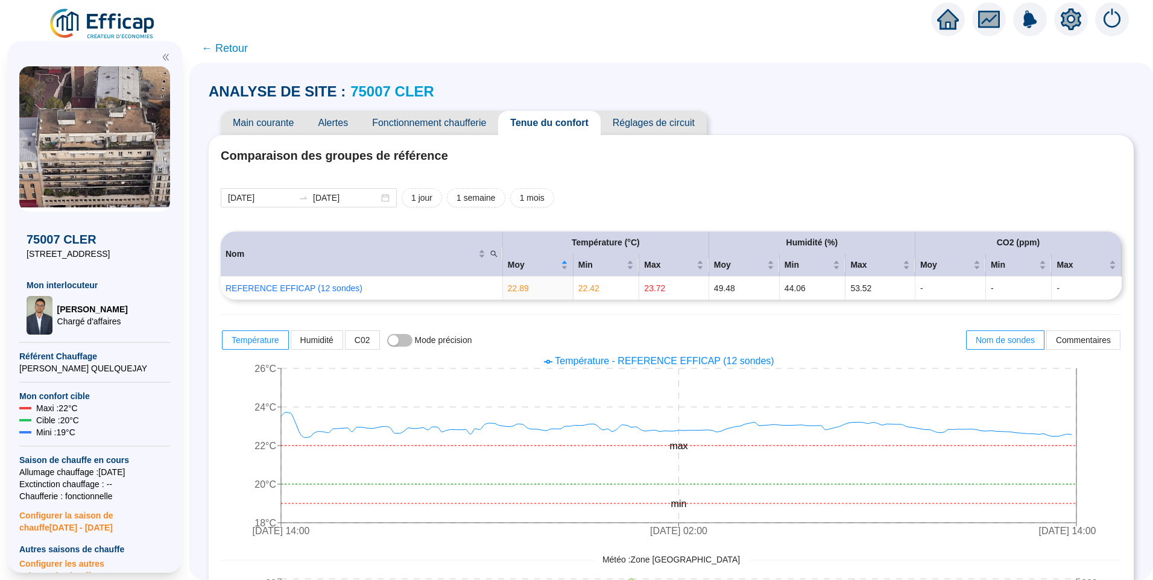
click at [265, 120] on span "Main courante" at bounding box center [263, 123] width 85 height 24
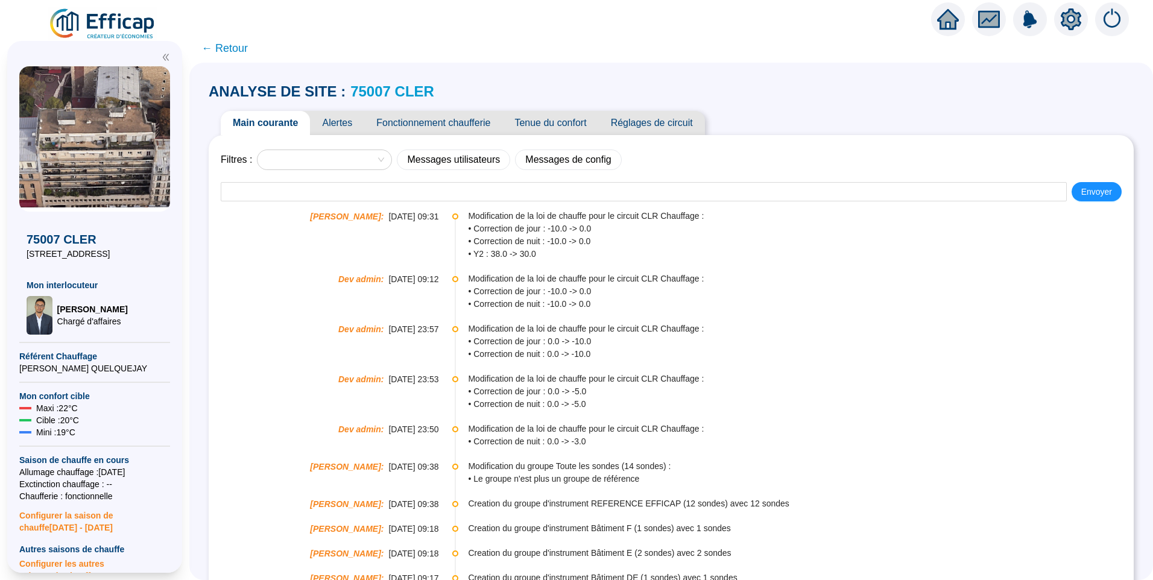
click at [363, 87] on link "75007 CLER" at bounding box center [392, 91] width 84 height 16
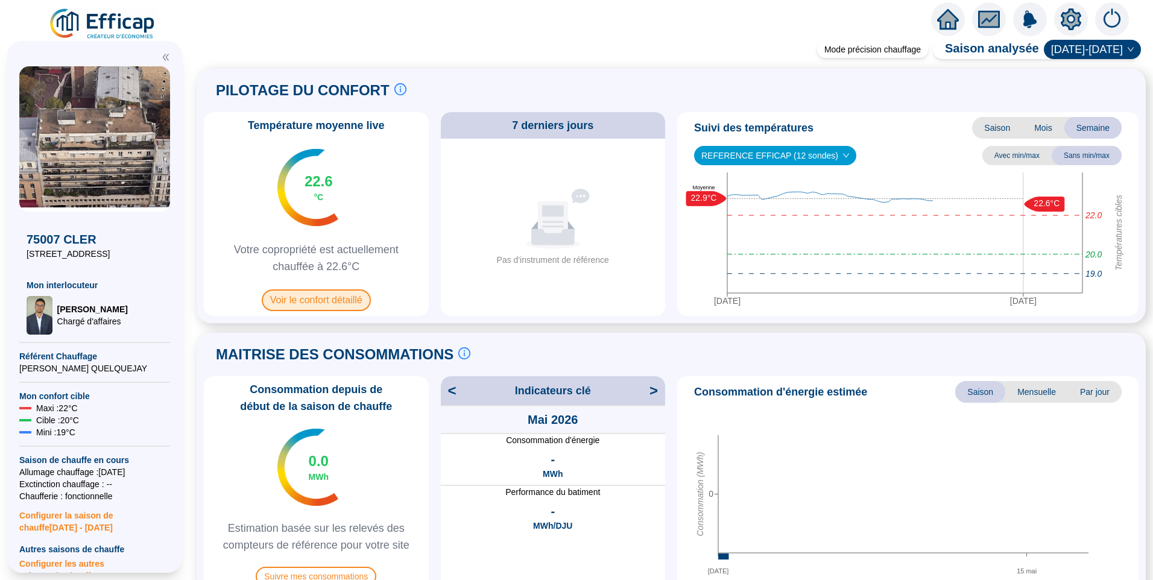
click at [352, 306] on span "Voir le confort détaillé" at bounding box center [316, 300] width 109 height 22
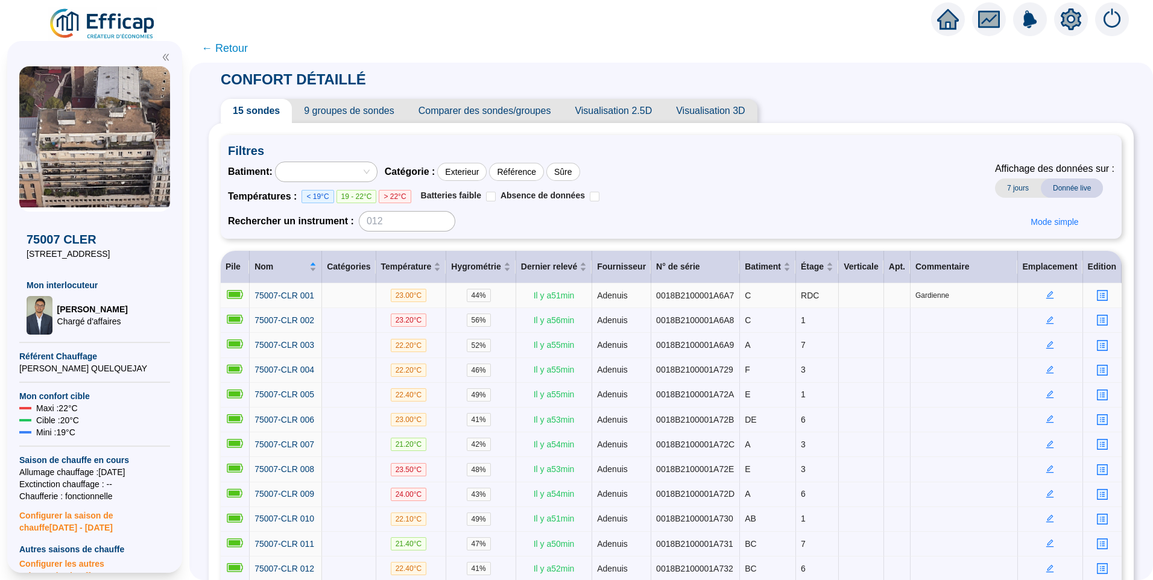
click at [1097, 291] on icon "profile" at bounding box center [1102, 295] width 11 height 11
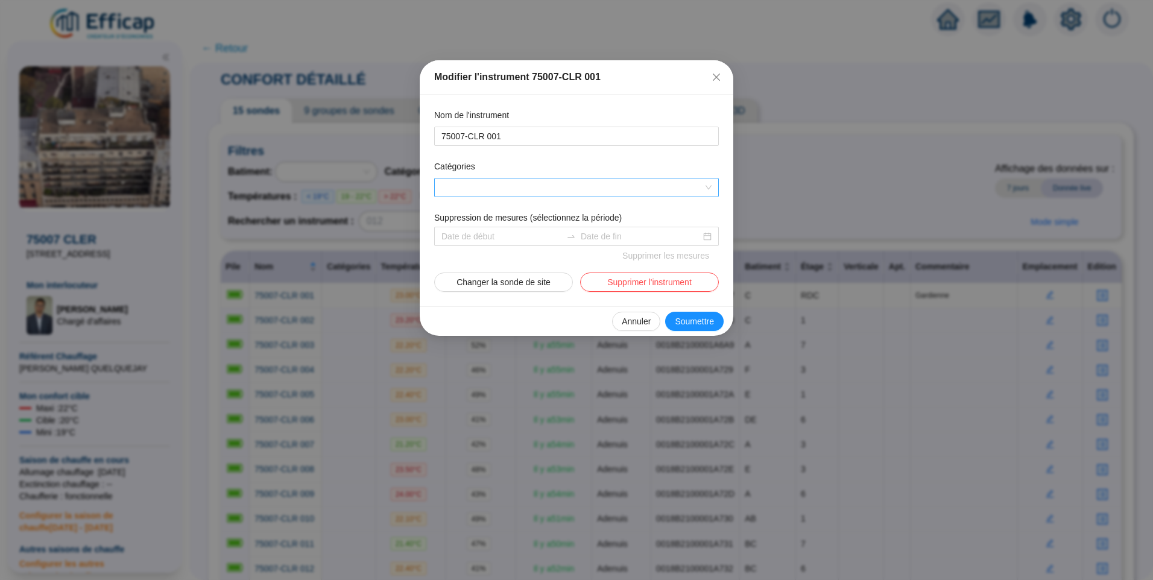
click at [474, 182] on div at bounding box center [570, 187] width 267 height 17
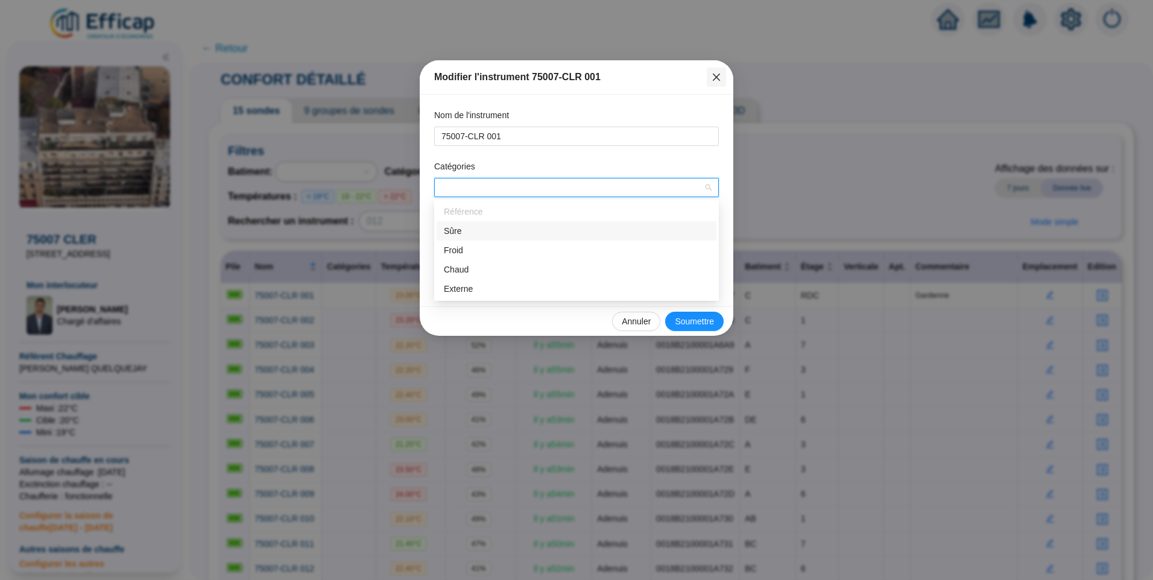
click at [722, 71] on button "Close" at bounding box center [716, 77] width 19 height 19
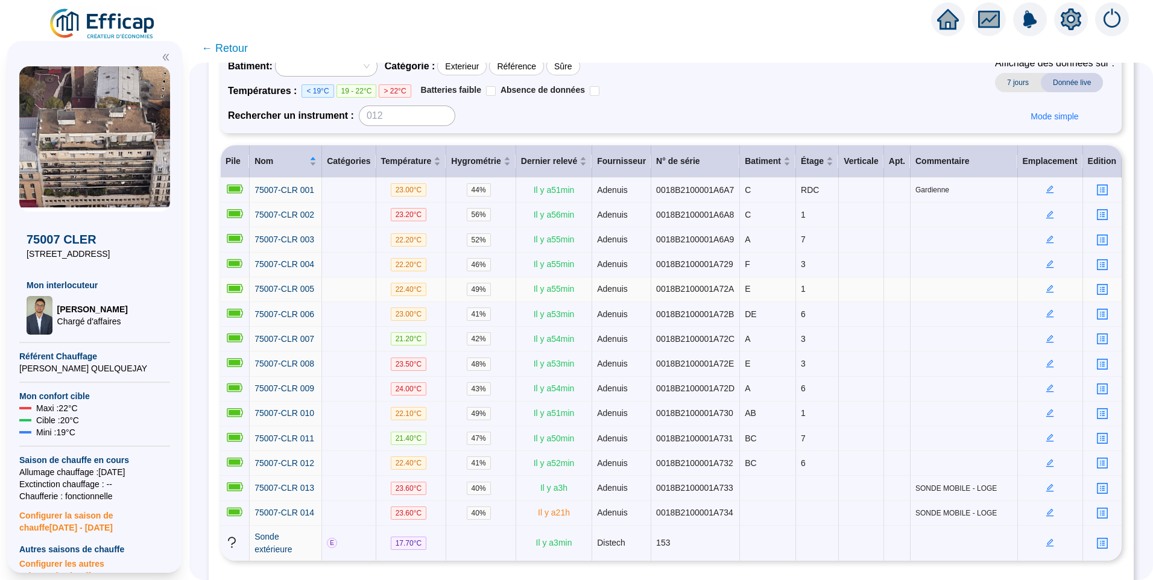
scroll to position [154, 0]
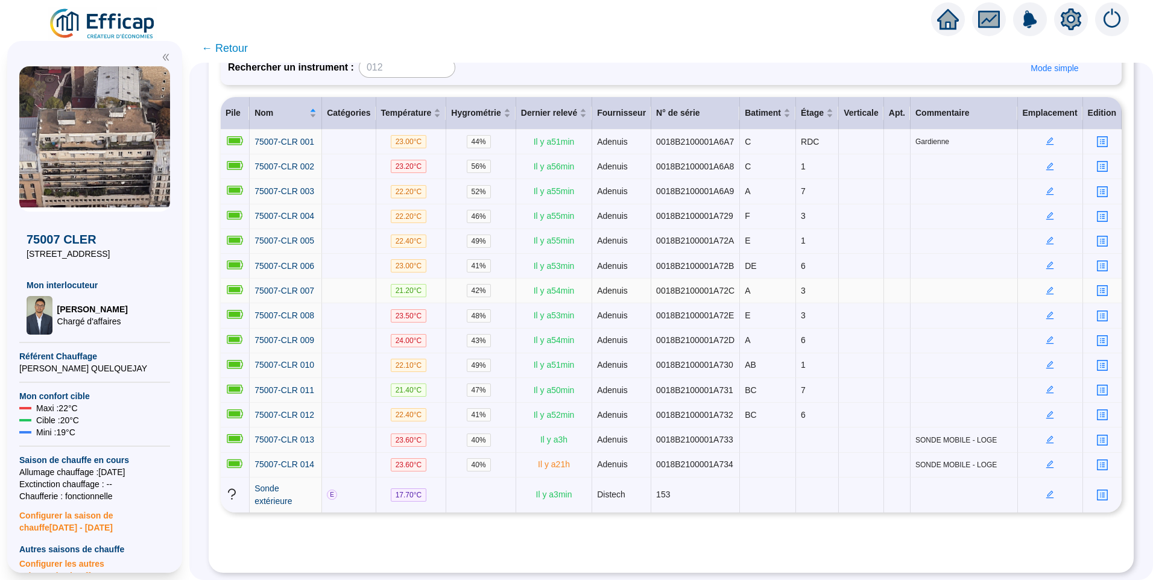
click at [351, 293] on td at bounding box center [349, 291] width 54 height 25
click at [308, 279] on td "75007-CLR 007" at bounding box center [286, 291] width 72 height 25
click at [294, 286] on span "75007-CLR 007" at bounding box center [284, 291] width 60 height 10
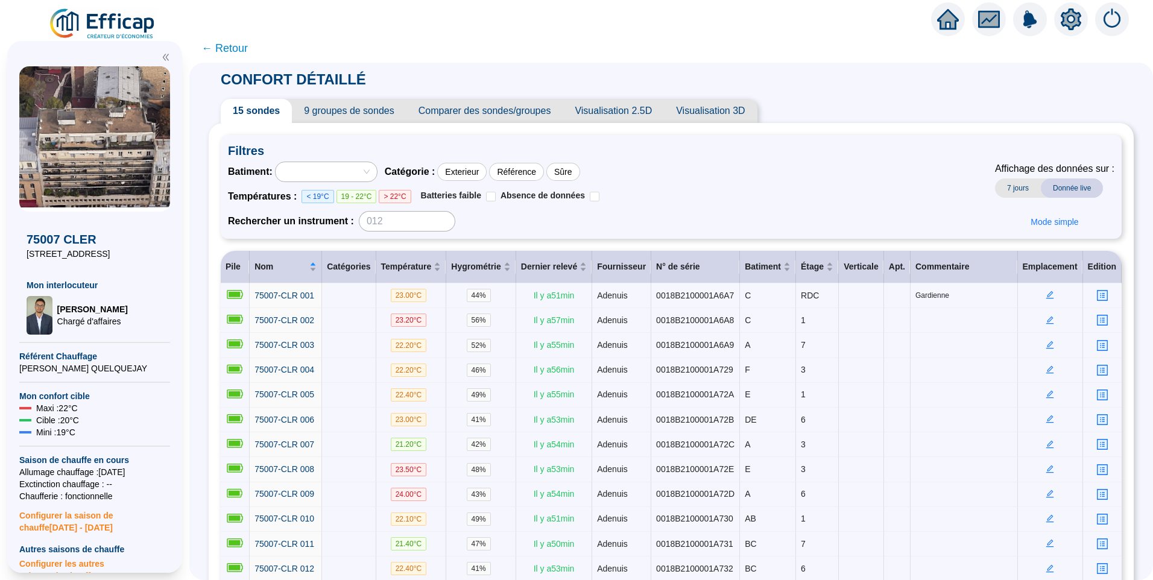
click at [845, 200] on div "Batiment : Catégorie : Exterieur Référence Sûre Températures : < 19°C 19 - 22°C…" at bounding box center [671, 197] width 886 height 70
click at [513, 172] on div "Référence" at bounding box center [516, 172] width 55 height 18
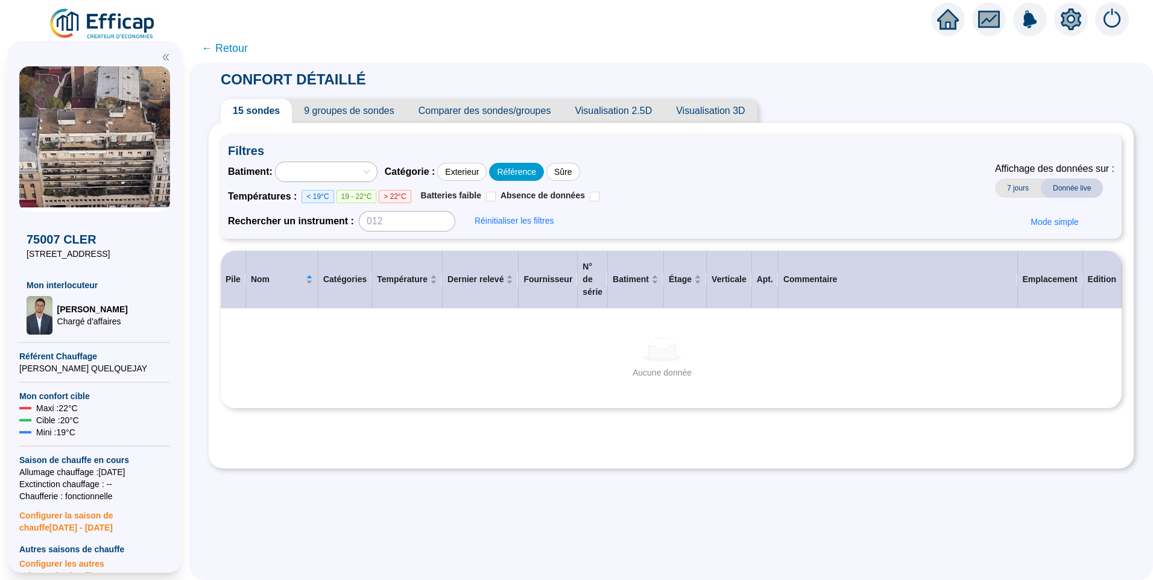
click at [513, 172] on div "Référence" at bounding box center [516, 172] width 55 height 18
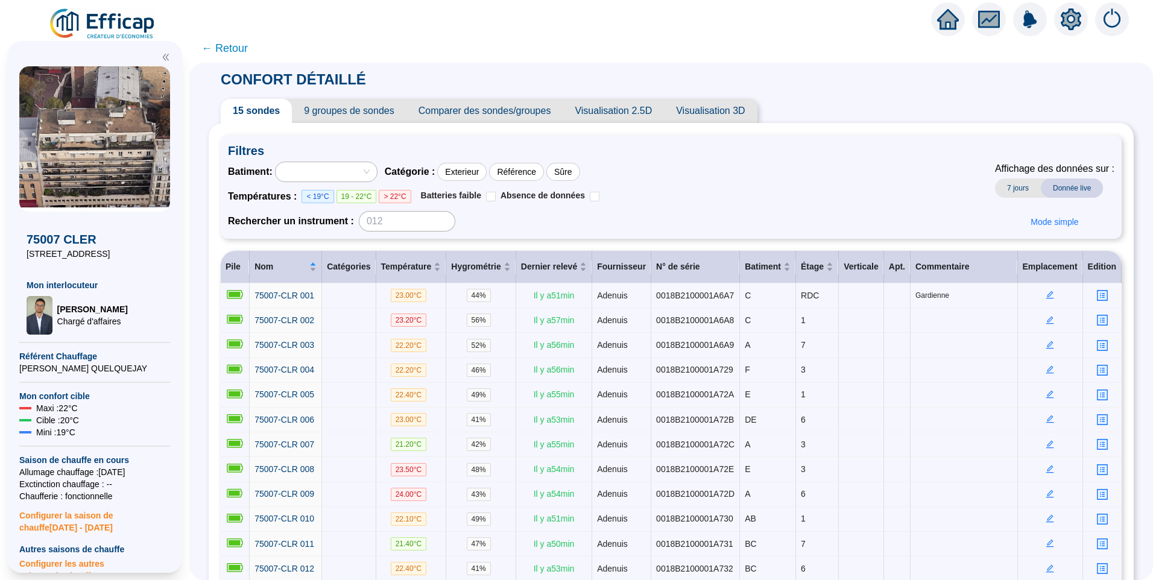
click at [376, 104] on span "9 groupes de sondes" at bounding box center [349, 111] width 114 height 24
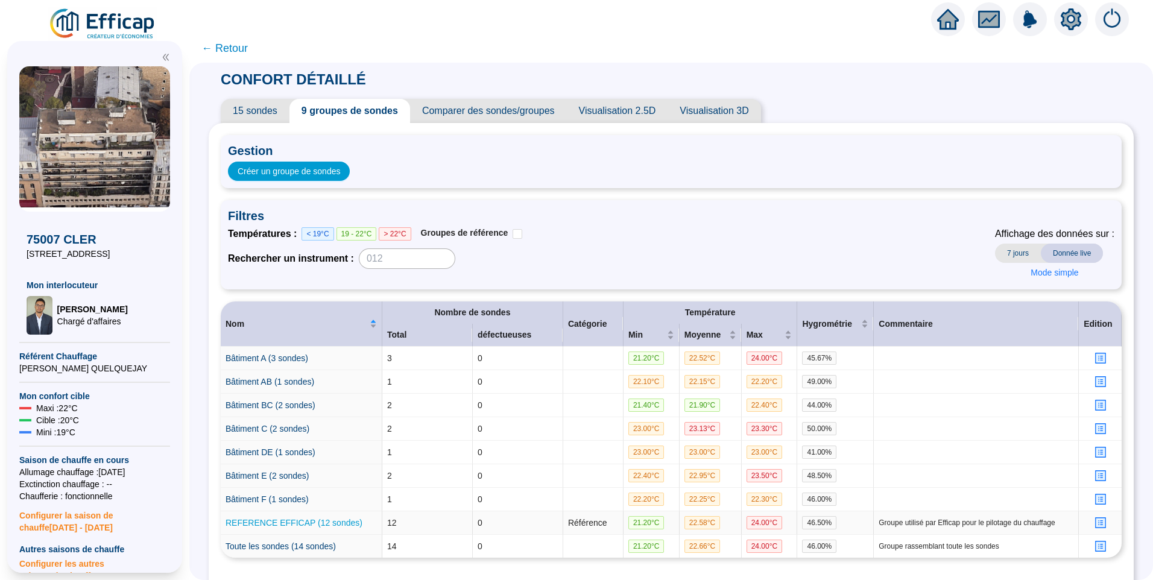
click at [320, 523] on link "REFERENCE EFFICAP (12 sondes)" at bounding box center [294, 523] width 137 height 10
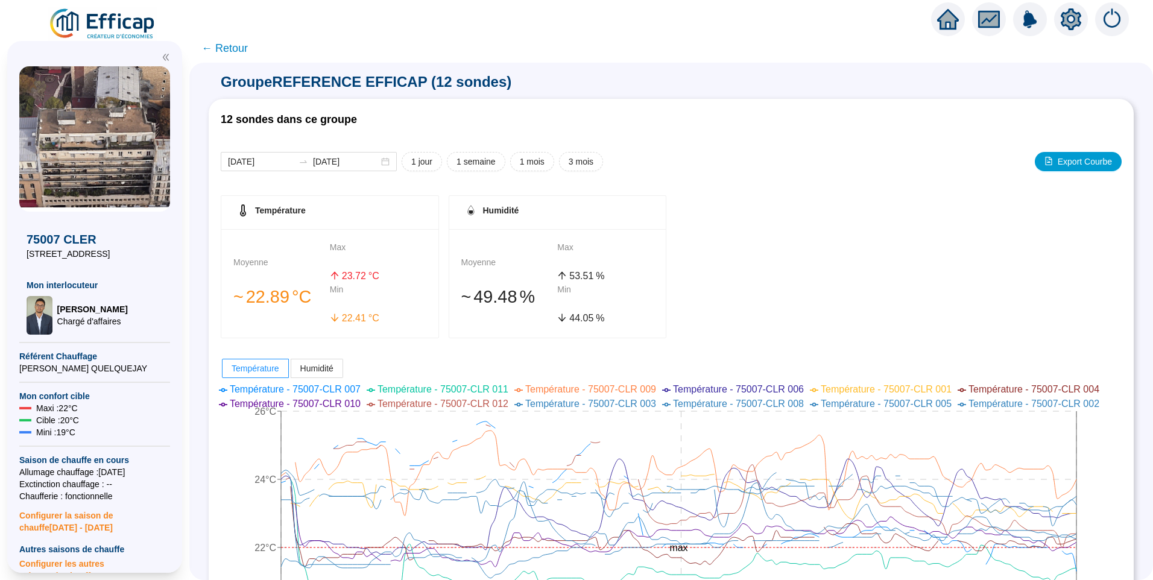
click at [228, 48] on span "← Retour" at bounding box center [224, 48] width 46 height 17
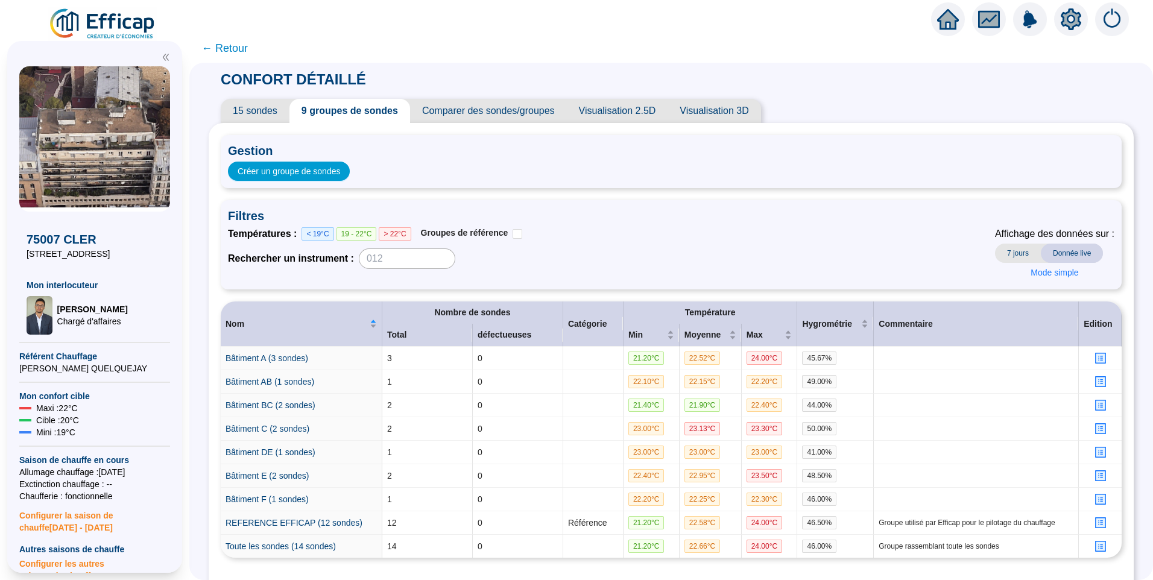
click at [260, 103] on span "15 sondes" at bounding box center [255, 111] width 69 height 24
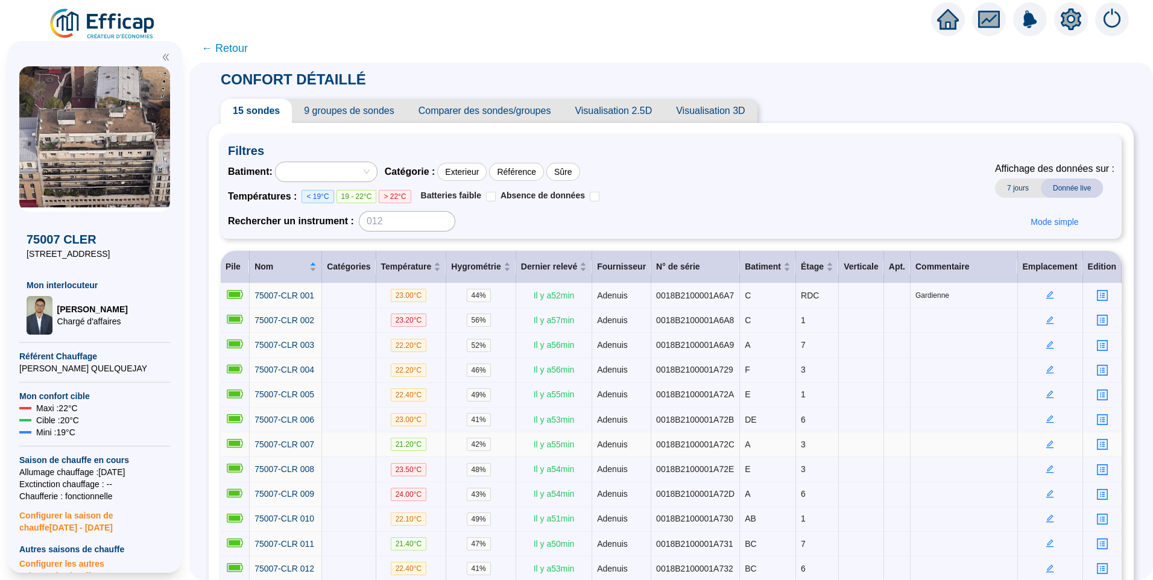
click at [1046, 442] on icon "edit" at bounding box center [1050, 444] width 8 height 8
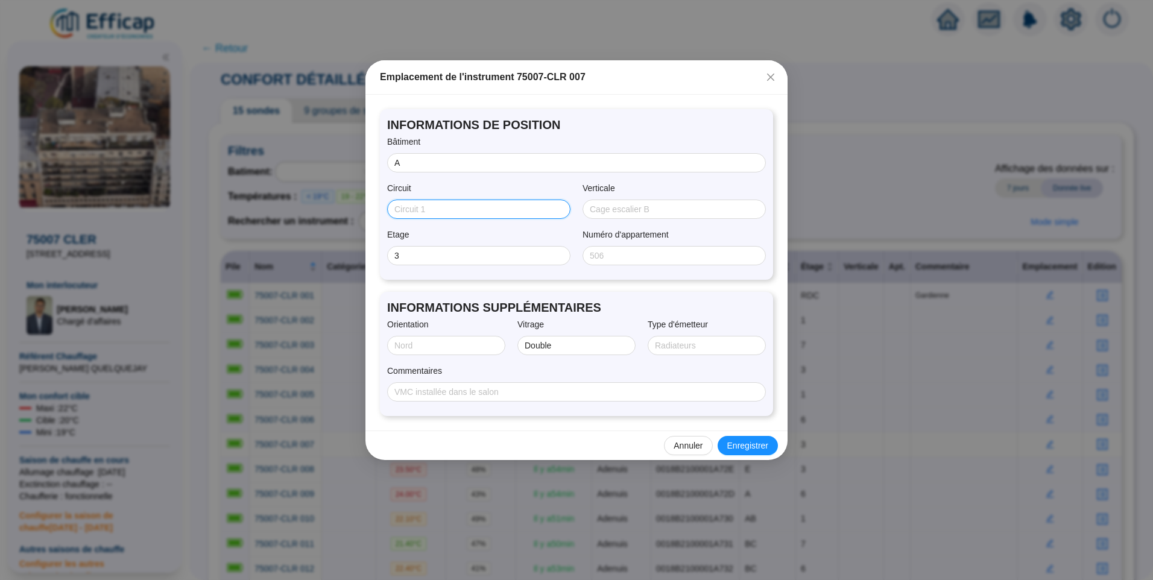
click at [437, 207] on input "Circuit" at bounding box center [477, 209] width 166 height 13
click at [667, 365] on div "Commentaires" at bounding box center [576, 373] width 379 height 17
drag, startPoint x: 772, startPoint y: 75, endPoint x: 513, endPoint y: 74, distance: 259.3
click at [771, 75] on icon "close" at bounding box center [771, 77] width 10 height 10
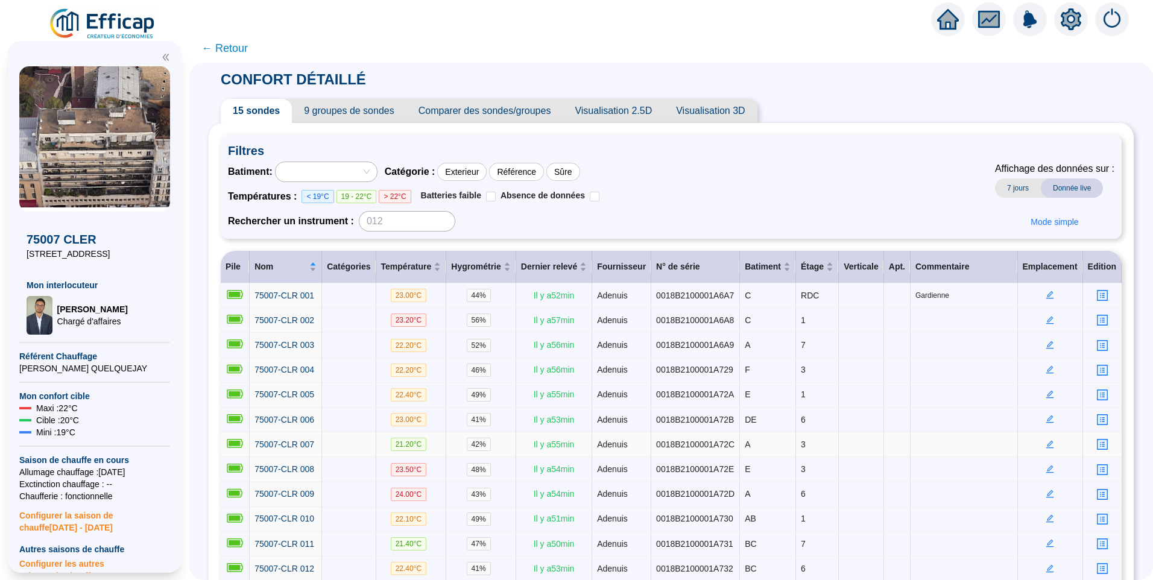
click at [231, 46] on span "← Retour" at bounding box center [224, 48] width 46 height 17
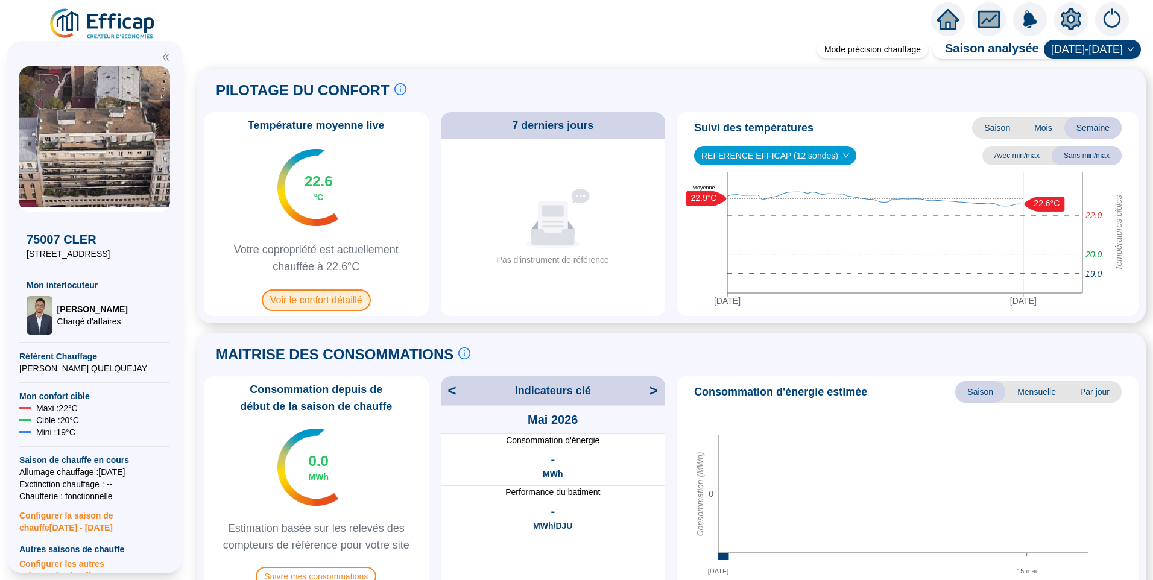
click at [342, 302] on span "Voir le confort détaillé" at bounding box center [316, 300] width 109 height 22
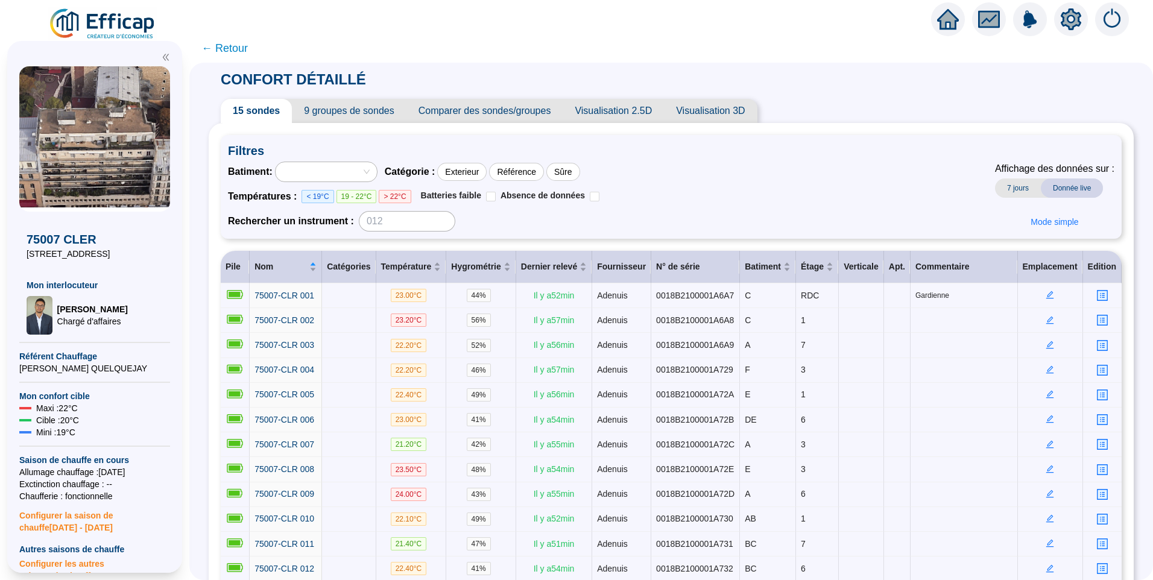
click at [245, 45] on span "← Retour" at bounding box center [224, 48] width 46 height 17
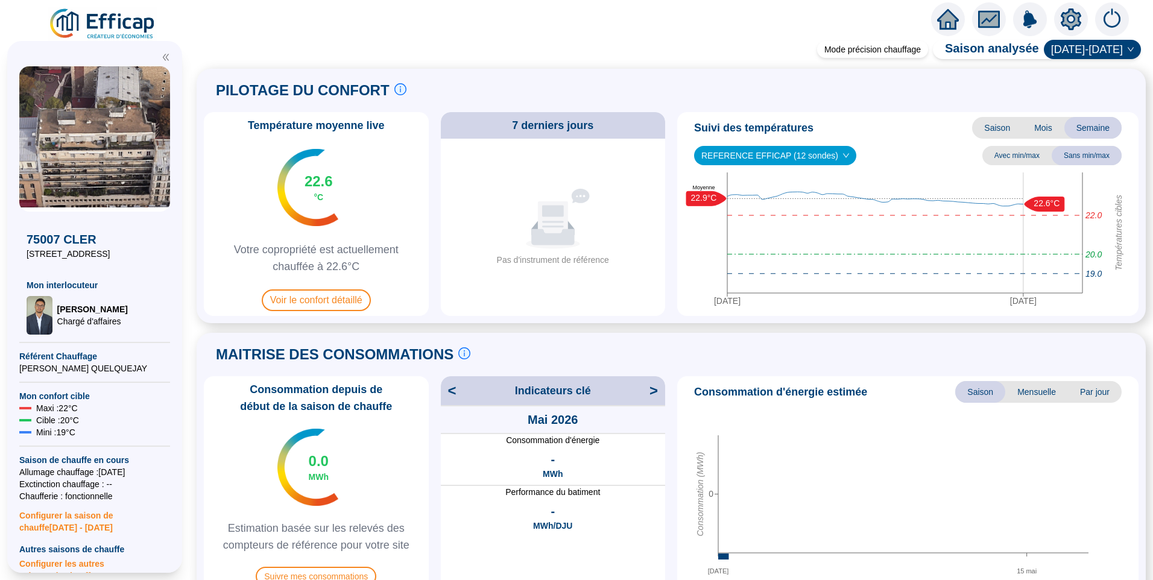
click at [687, 327] on div "Mode précision chauffage Saison analysée 2025-2026 PILOTAGE DU CONFORT Le pilot…" at bounding box center [671, 312] width 964 height 535
click at [666, 331] on div "Mode précision chauffage Saison analysée 2025-2026 PILOTAGE DU CONFORT Le pilot…" at bounding box center [671, 312] width 964 height 535
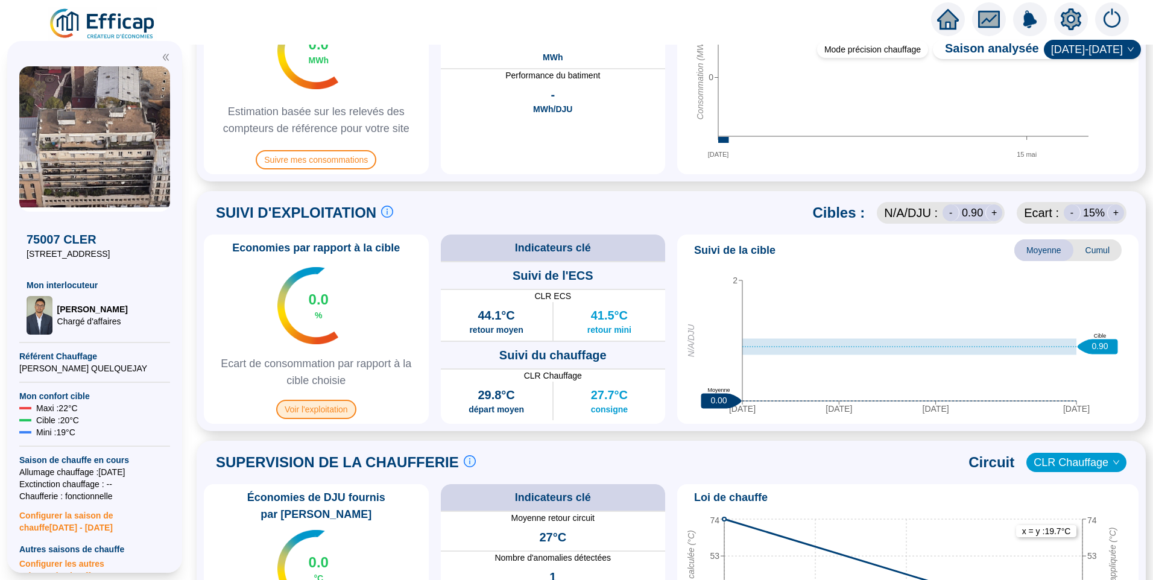
scroll to position [422, 0]
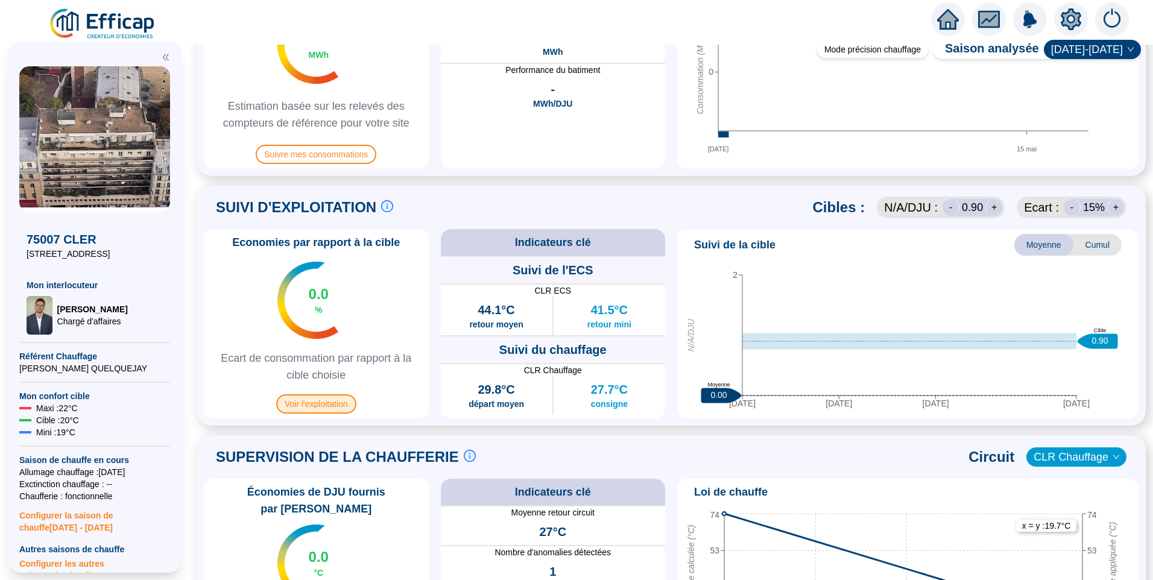
click at [329, 403] on span "Voir l'exploitation" at bounding box center [316, 403] width 80 height 19
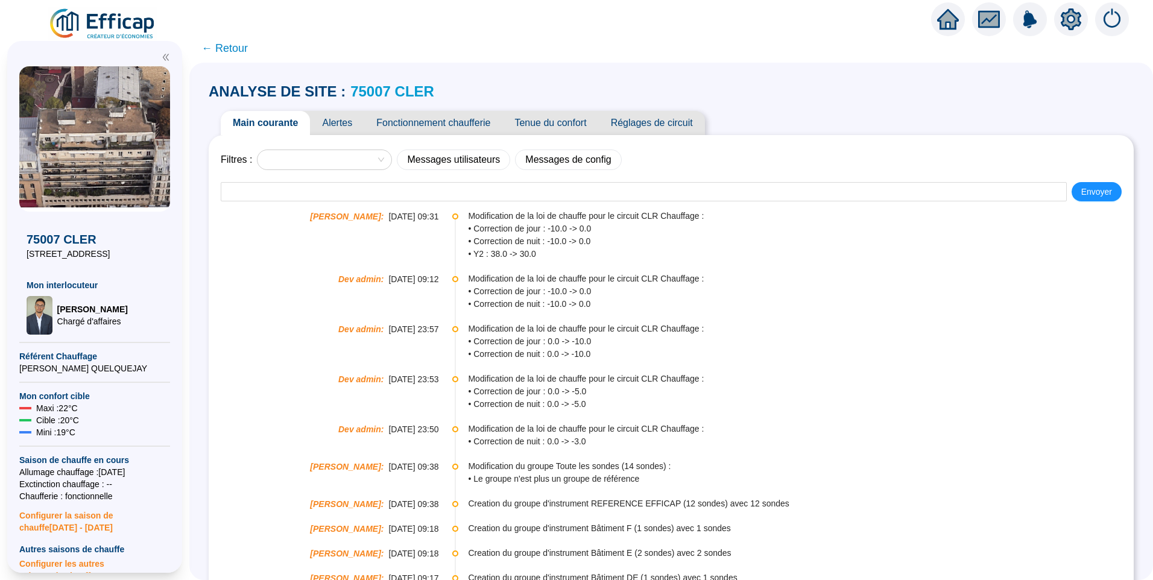
click at [657, 121] on span "Réglages de circuit" at bounding box center [652, 123] width 106 height 24
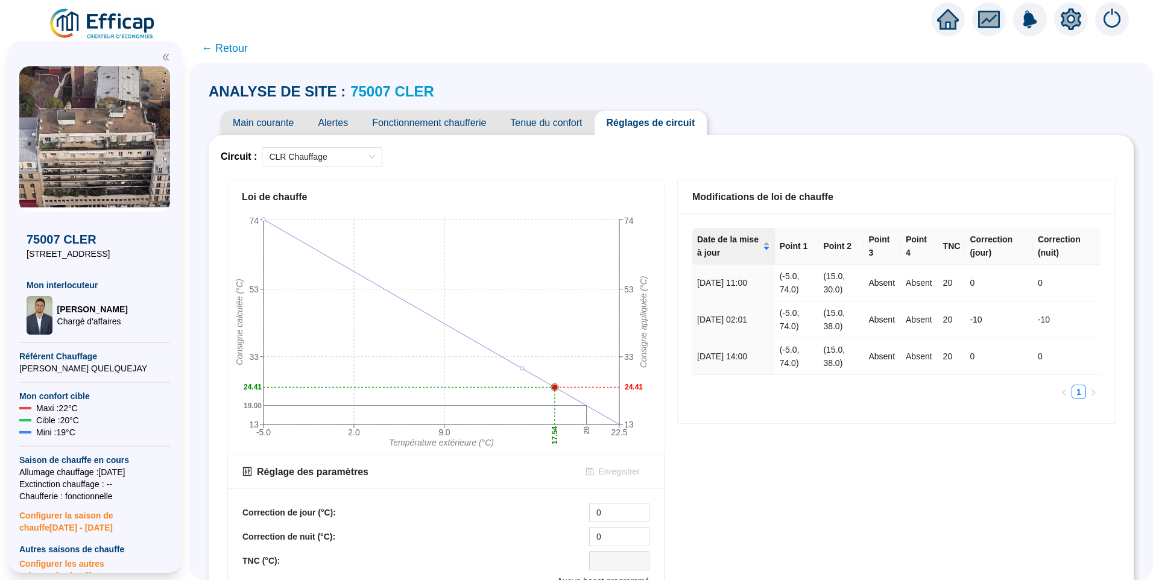
click at [254, 116] on span "Main courante" at bounding box center [263, 123] width 85 height 24
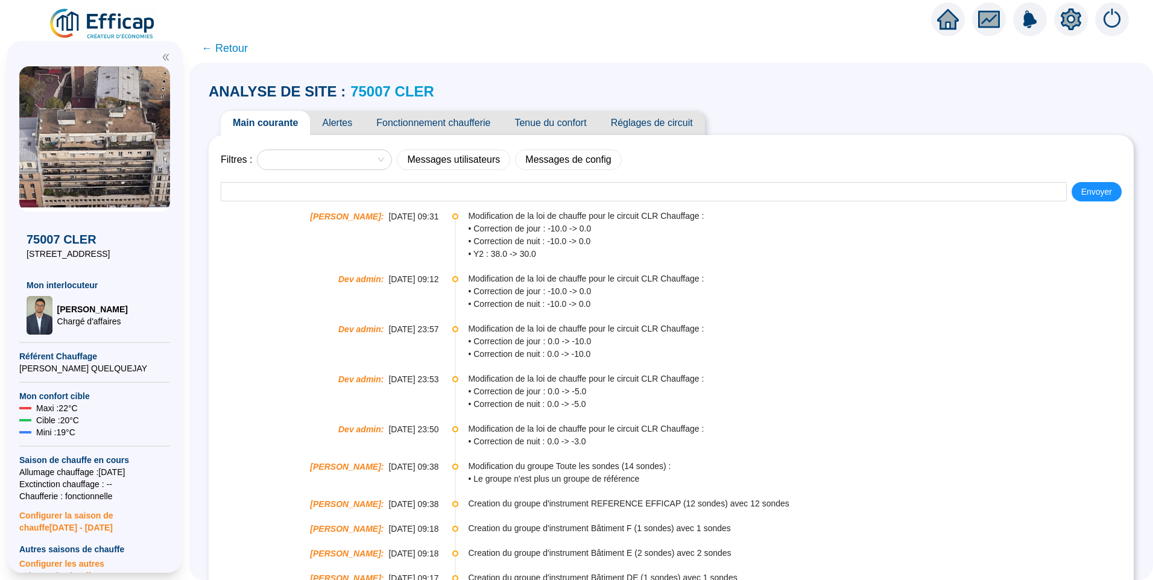
click at [645, 121] on span "Réglages de circuit" at bounding box center [652, 123] width 106 height 24
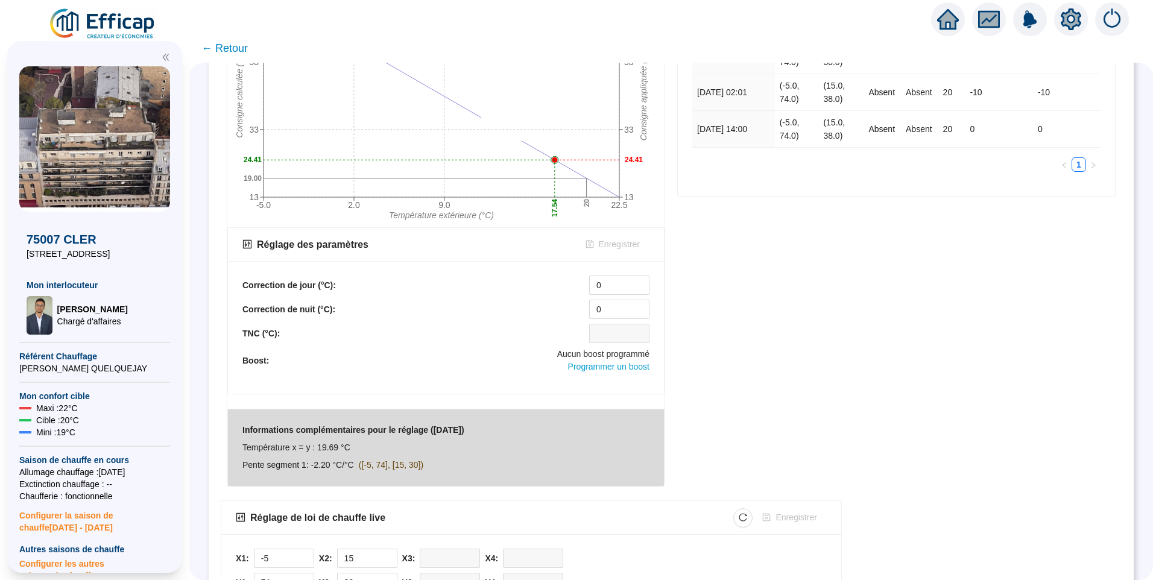
scroll to position [338, 0]
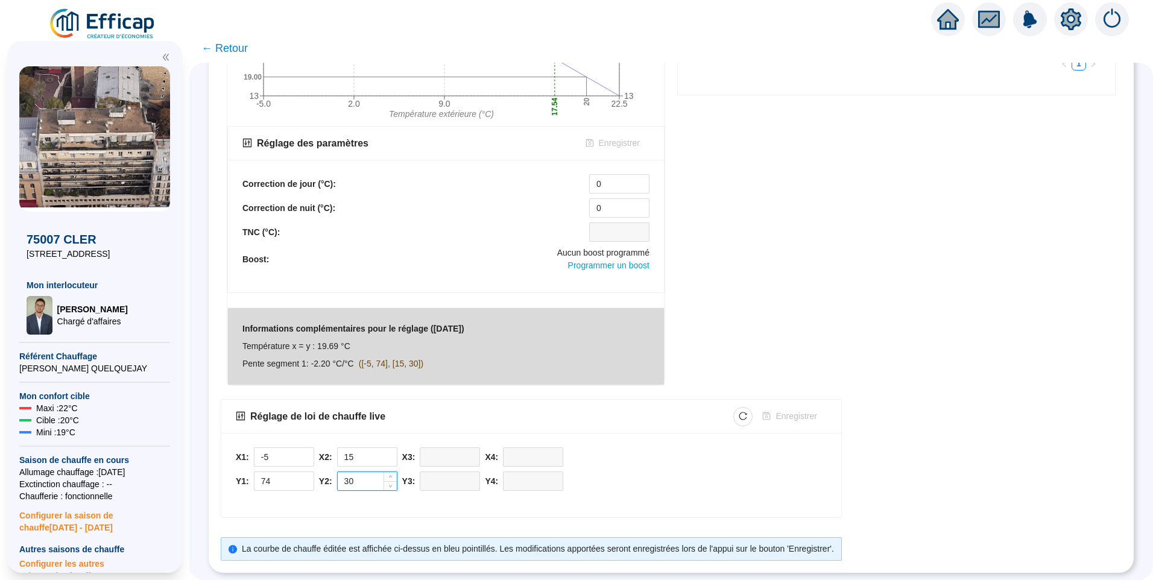
click at [381, 472] on input "30" at bounding box center [367, 481] width 59 height 18
click at [397, 479] on span "Decrease Value" at bounding box center [389, 484] width 13 height 11
type input "28"
click at [397, 479] on span "Decrease Value" at bounding box center [389, 484] width 13 height 11
click at [807, 410] on span "Enregistrer" at bounding box center [795, 416] width 41 height 13
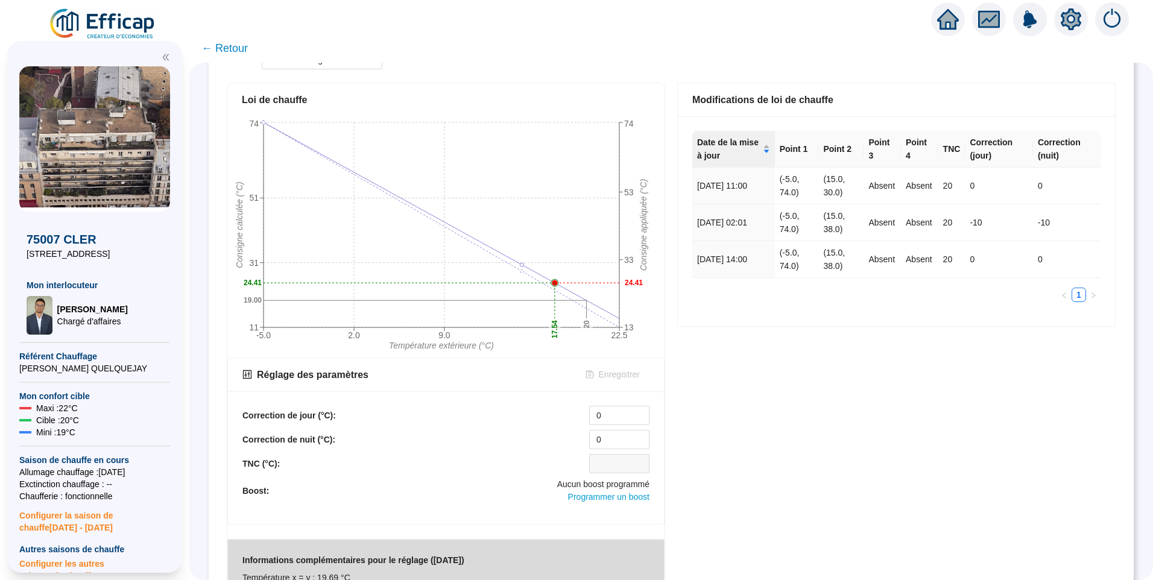
scroll to position [0, 0]
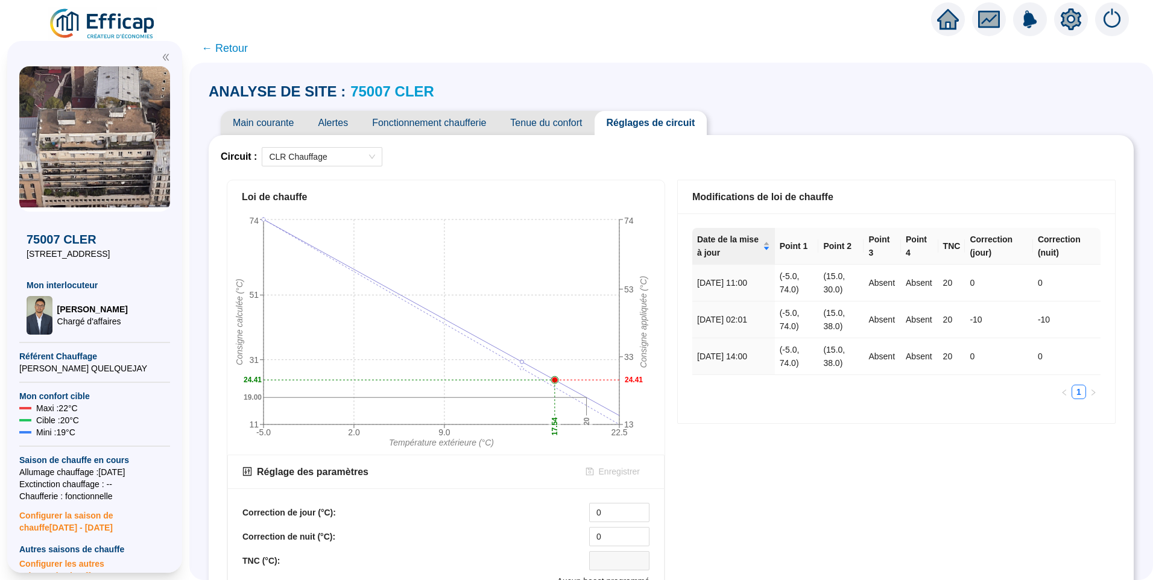
click at [412, 118] on span "Fonctionnement chaufferie" at bounding box center [429, 123] width 138 height 24
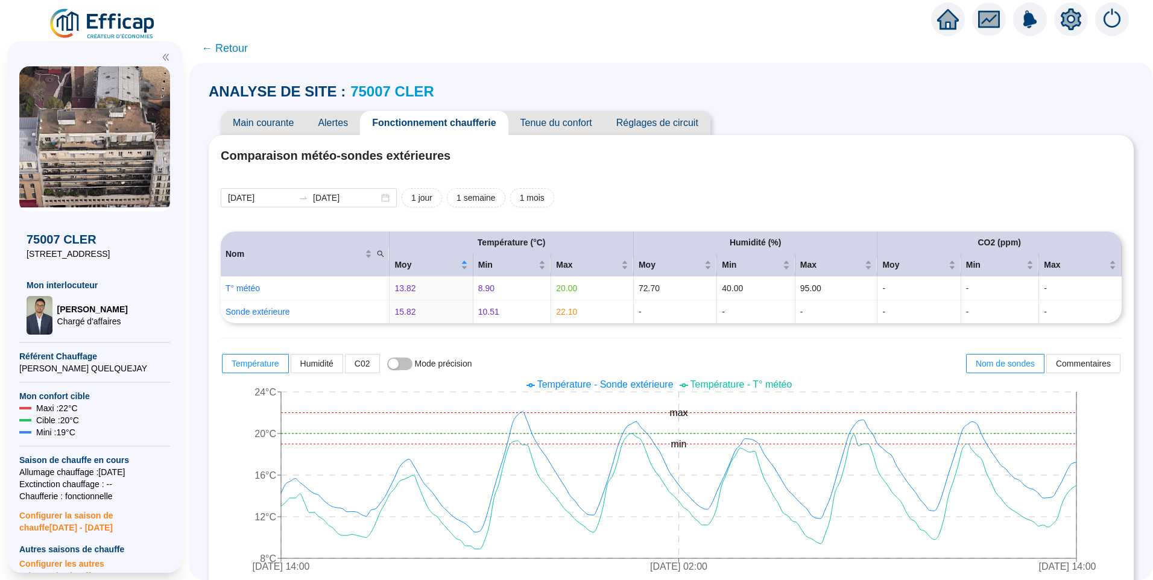
click at [277, 111] on span "Main courante" at bounding box center [263, 123] width 85 height 24
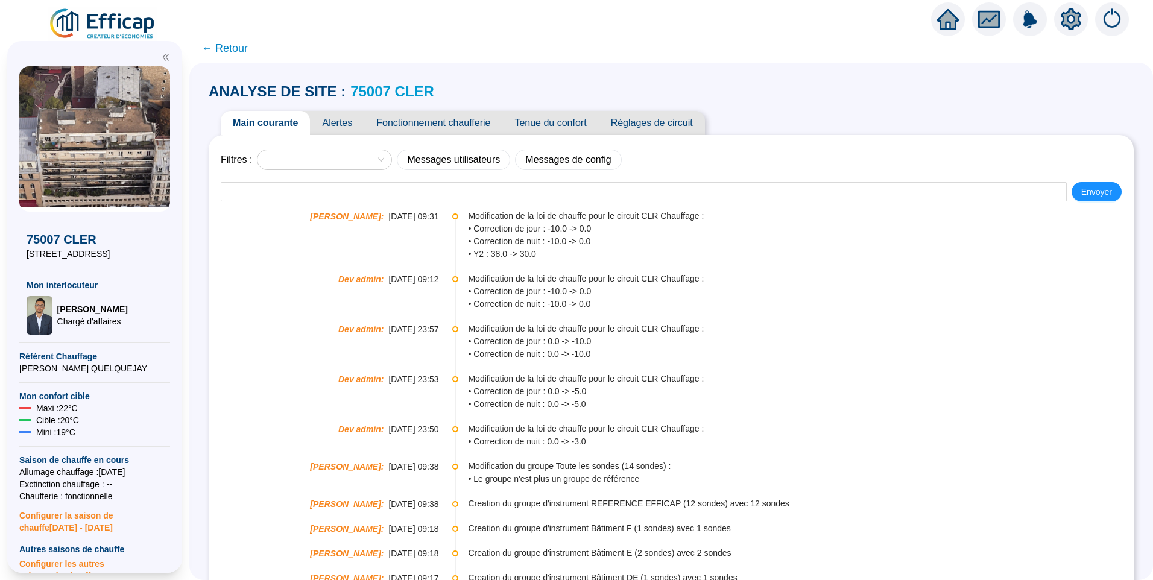
click at [535, 123] on span "Tenue du confort" at bounding box center [550, 123] width 96 height 24
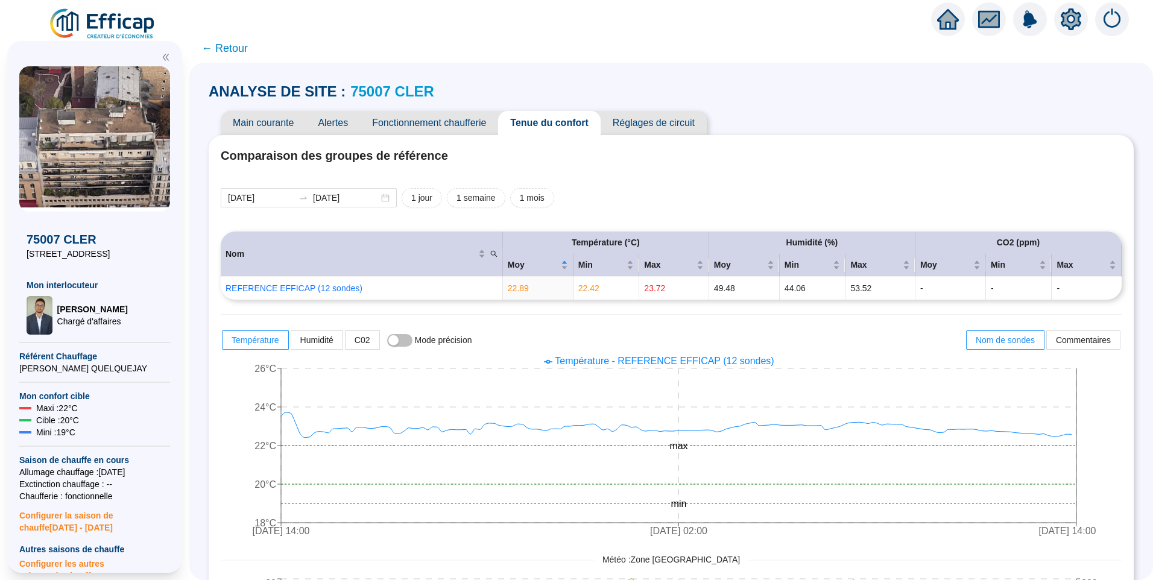
click at [232, 47] on span "← Retour" at bounding box center [224, 48] width 46 height 17
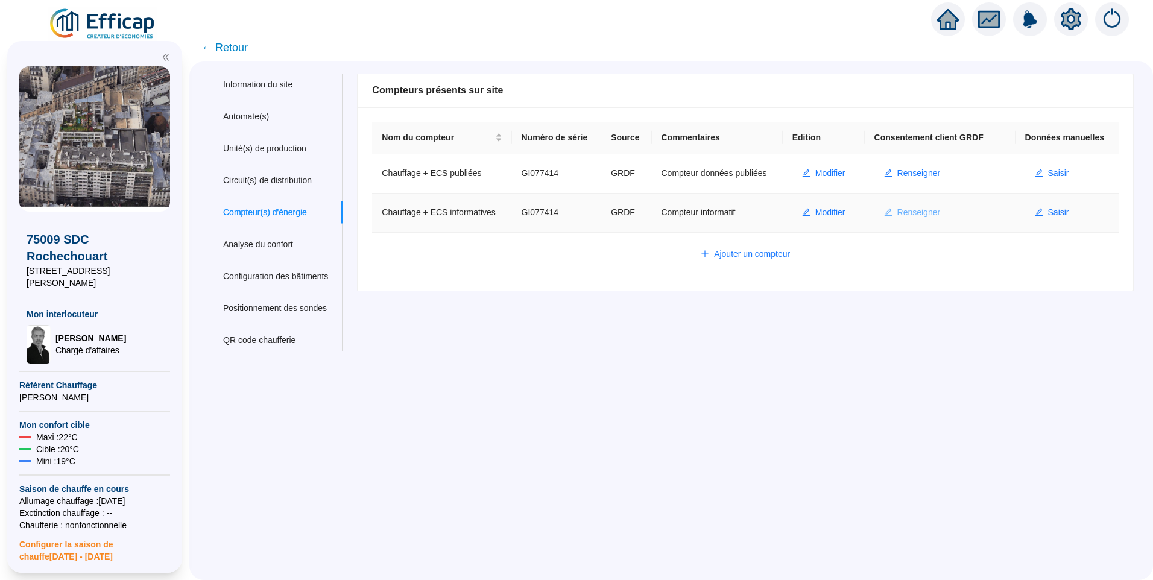
click at [912, 207] on span "Renseigner" at bounding box center [918, 212] width 43 height 13
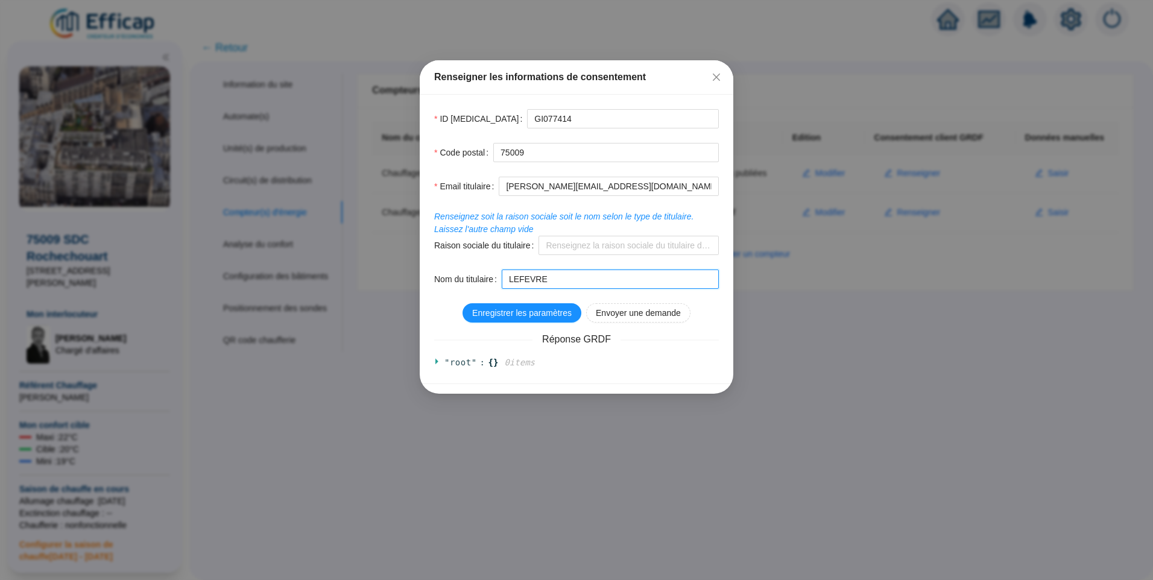
drag, startPoint x: 569, startPoint y: 281, endPoint x: 490, endPoint y: 282, distance: 79.0
click at [490, 282] on div "Nom du titulaire LEFEVRE" at bounding box center [576, 279] width 285 height 19
click at [574, 236] on input "Raison sociale du titulaire" at bounding box center [628, 245] width 180 height 19
type input "CPAB"
click at [513, 318] on span "Enregistrer les paramètres" at bounding box center [521, 313] width 99 height 13
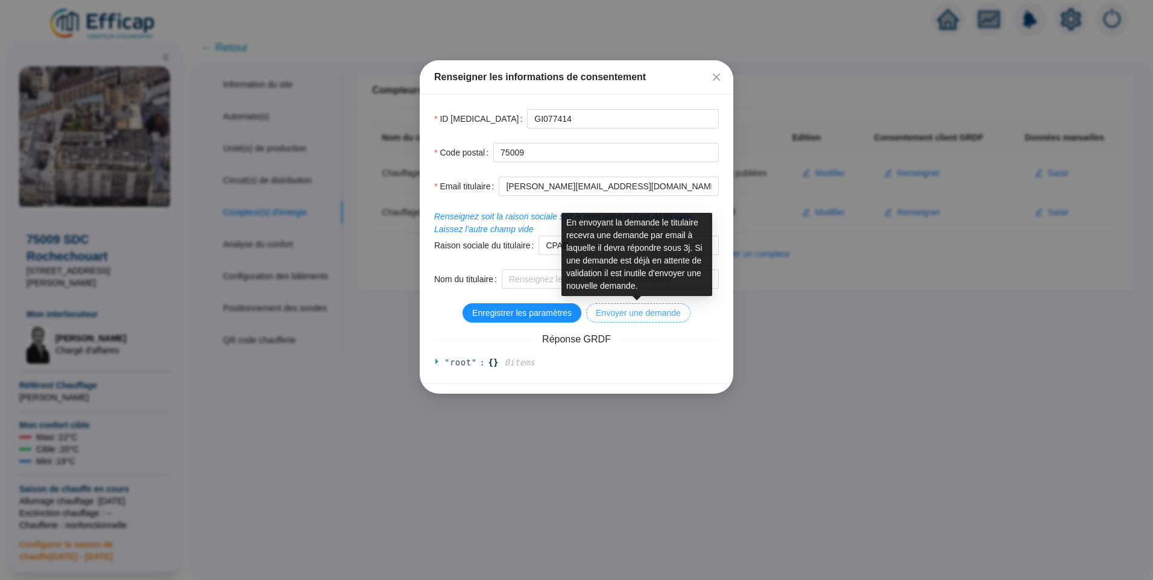
click at [637, 317] on span "Envoyer une demande" at bounding box center [638, 313] width 85 height 13
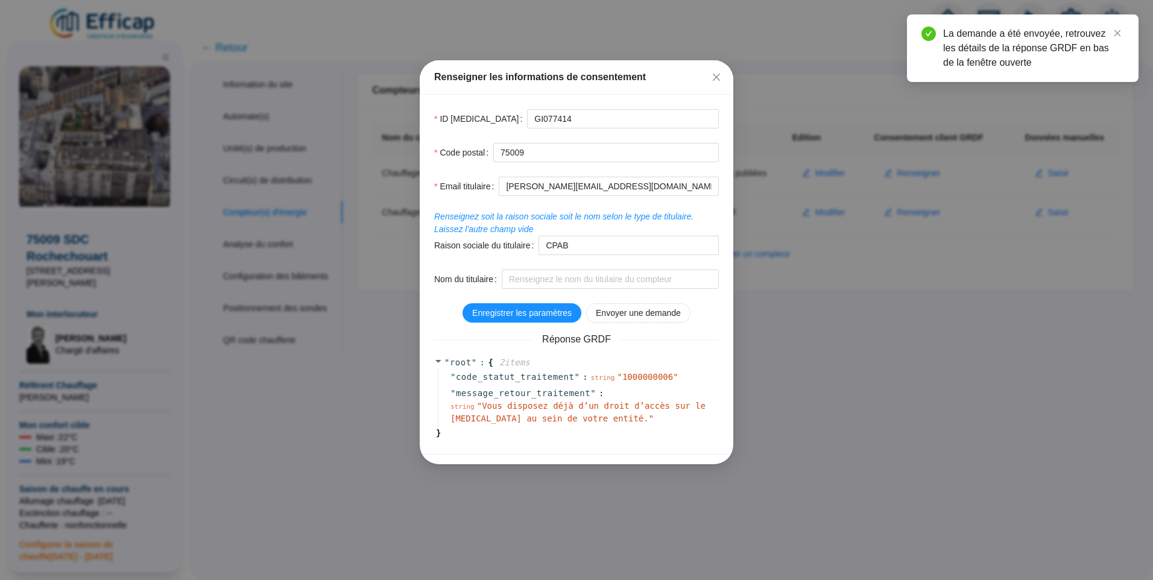
click at [719, 78] on icon "close" at bounding box center [716, 77] width 10 height 10
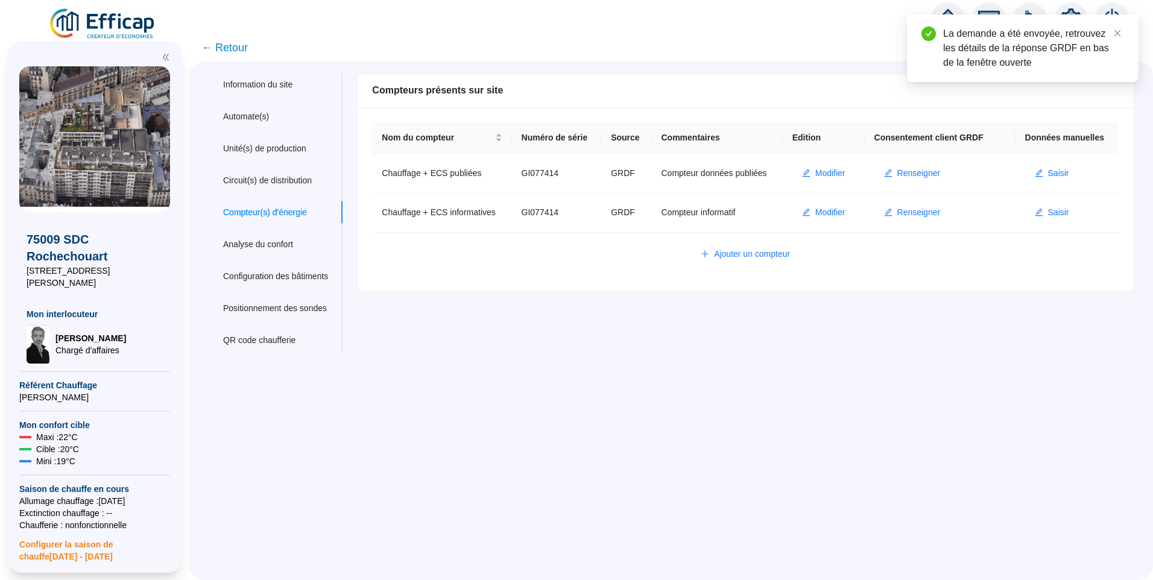
click at [240, 48] on span "← Retour" at bounding box center [224, 47] width 46 height 17
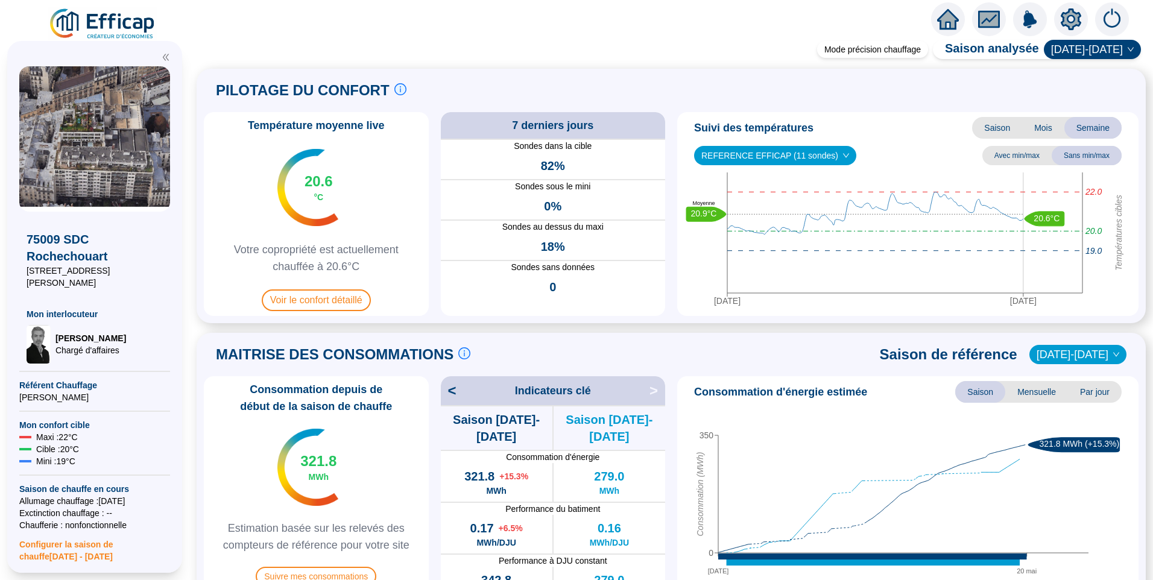
click at [118, 16] on img at bounding box center [102, 24] width 109 height 34
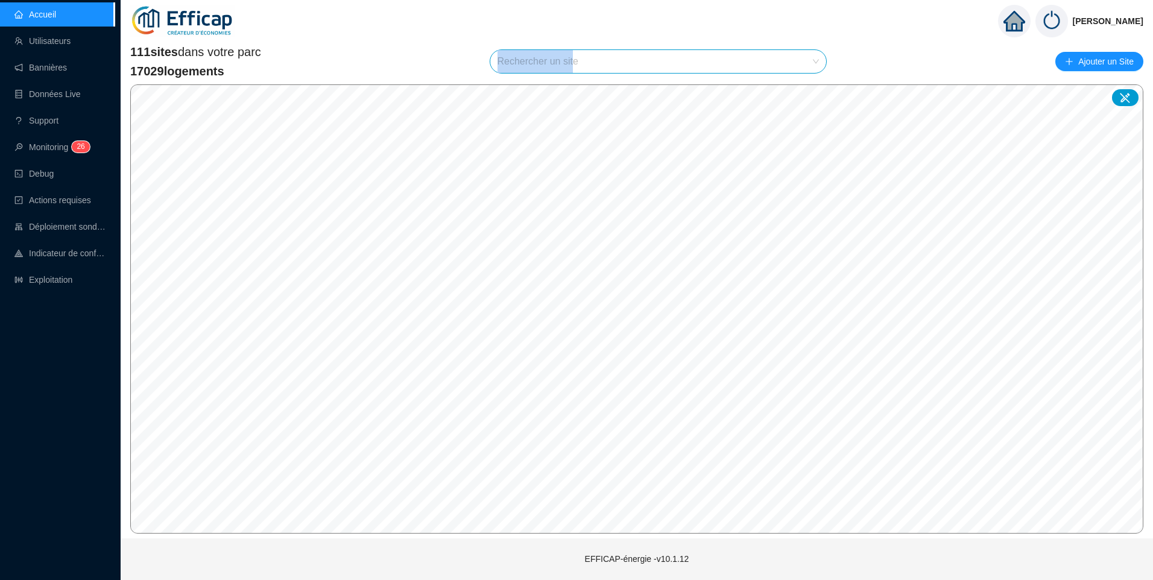
click at [572, 57] on div "111 sites dans votre parc 17029 logements Rechercher un site Ajouter un Site" at bounding box center [636, 61] width 1013 height 36
click at [640, 65] on input "search" at bounding box center [652, 61] width 311 height 23
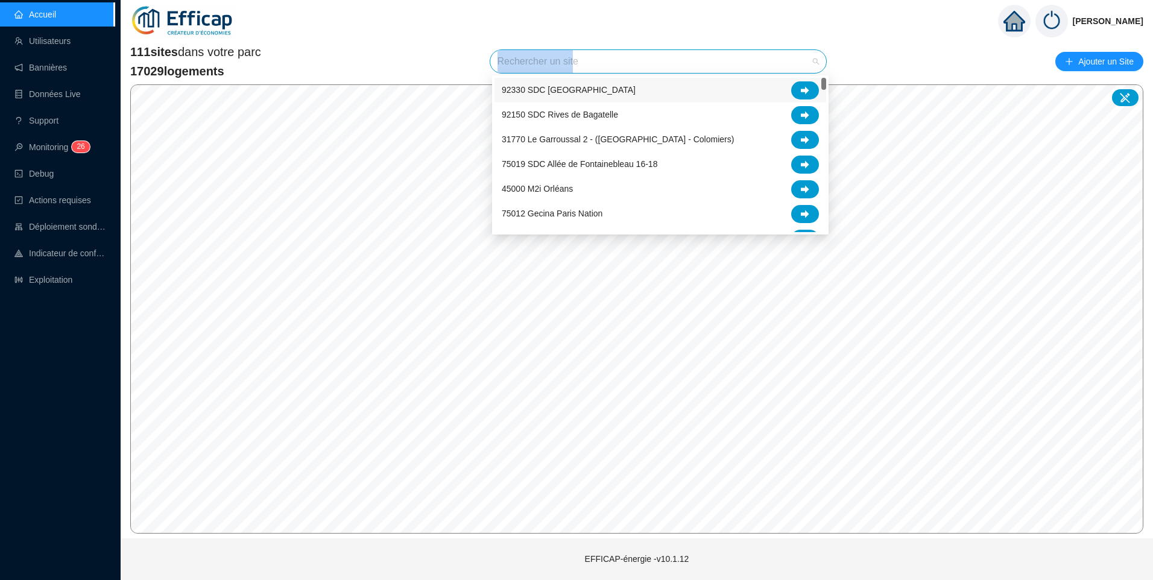
click at [592, 61] on input "search" at bounding box center [652, 61] width 311 height 23
type input "parisi"
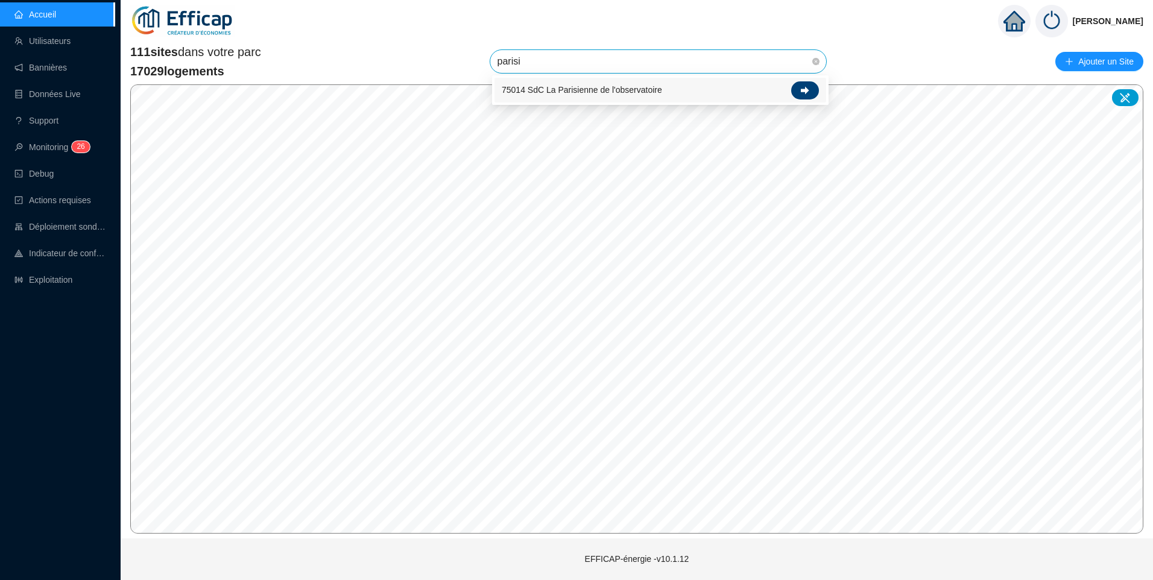
click at [809, 82] on div at bounding box center [805, 90] width 28 height 18
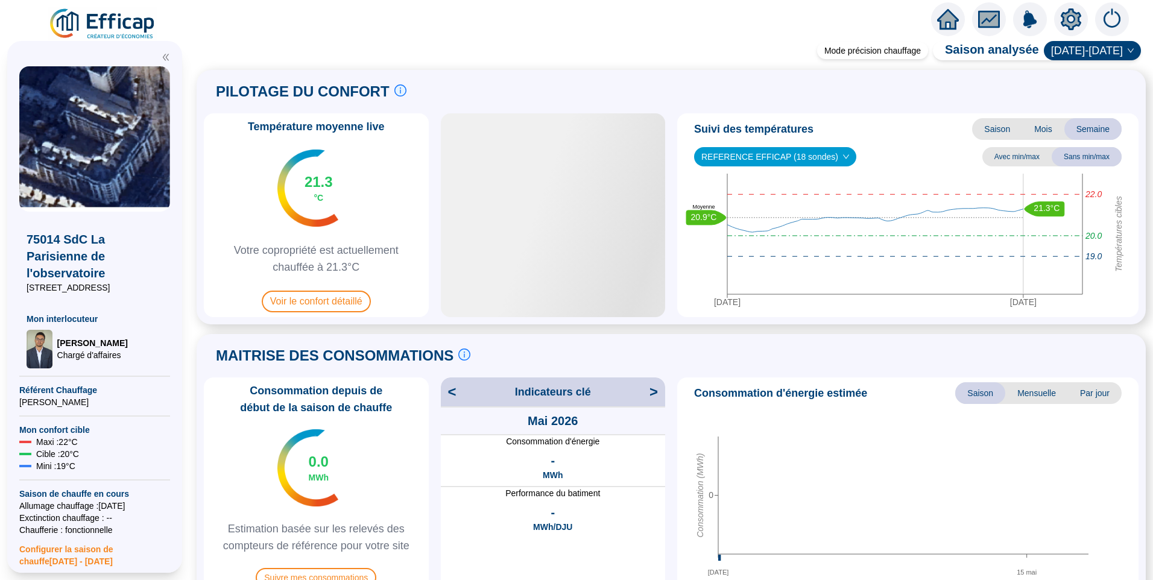
click at [541, 103] on div "PILOTAGE DU CONFORT Le pilotage du confort est fondamental pour le confort de t…" at bounding box center [671, 91] width 935 height 29
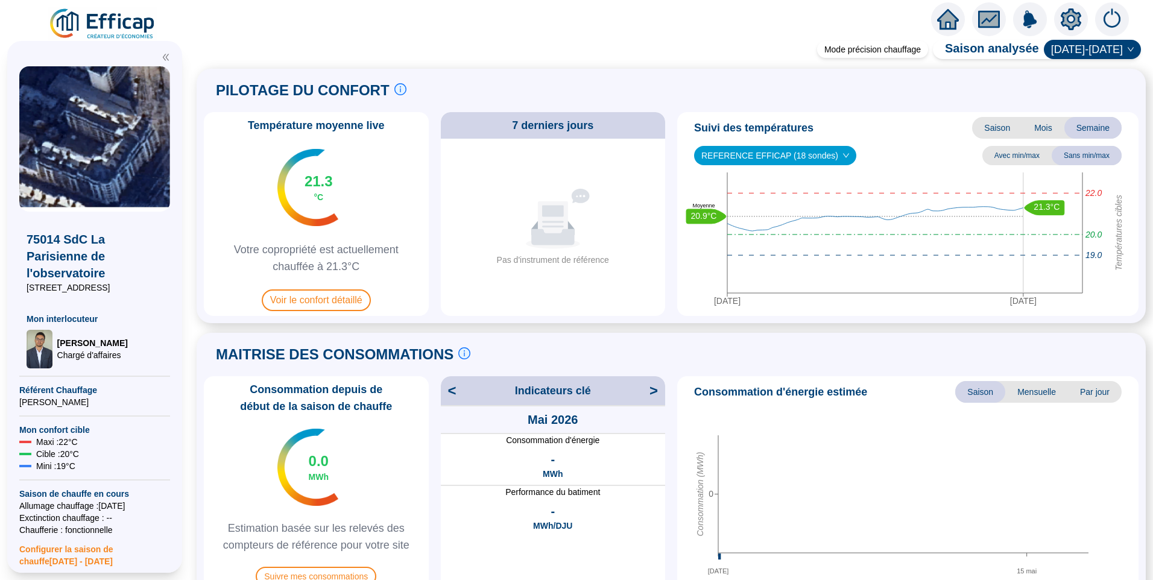
click at [733, 69] on div "PILOTAGE DU CONFORT Le pilotage du confort est fondamental pour le confort de t…" at bounding box center [671, 196] width 949 height 254
click at [333, 295] on span "Voir le confort détaillé" at bounding box center [316, 300] width 109 height 22
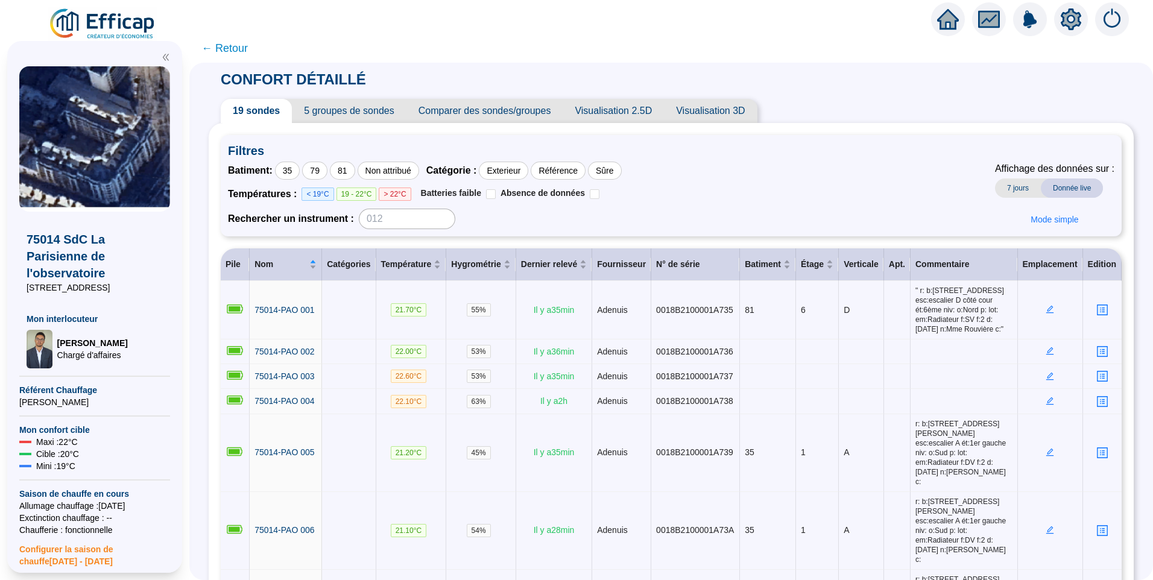
click at [356, 111] on span "5 groupes de sondes" at bounding box center [349, 111] width 114 height 24
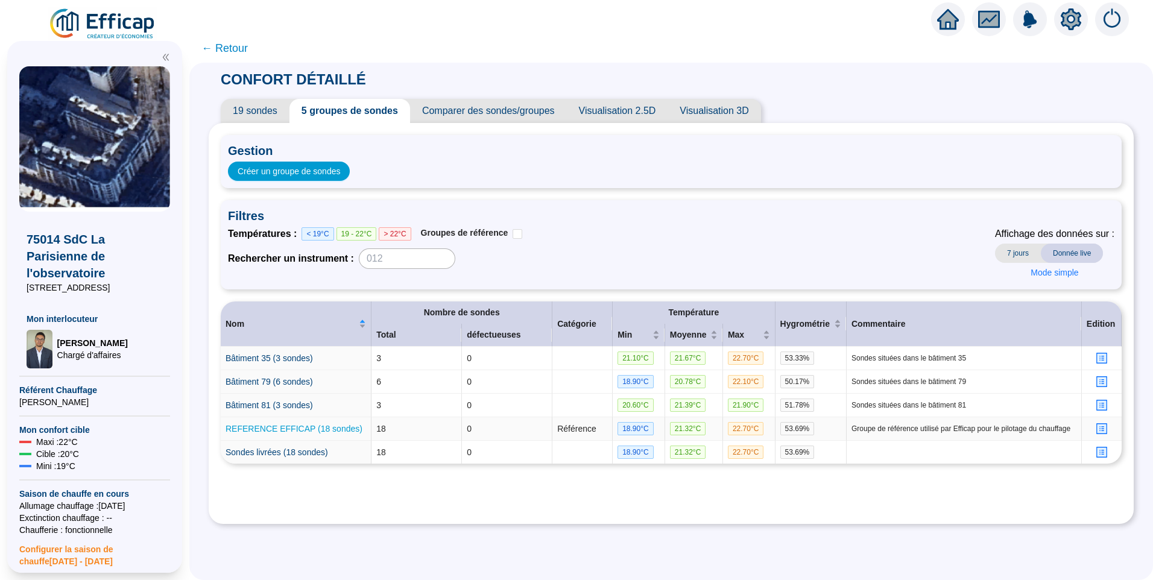
click at [297, 428] on link "REFERENCE EFFICAP (18 sondes)" at bounding box center [294, 429] width 137 height 10
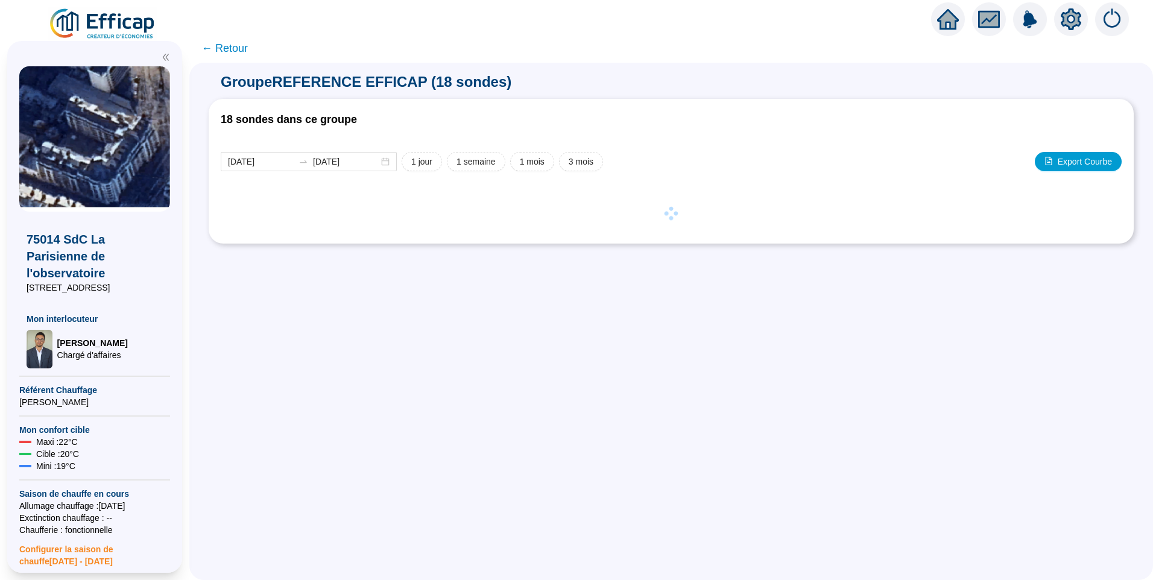
click at [240, 40] on span "← Retour" at bounding box center [224, 48] width 46 height 17
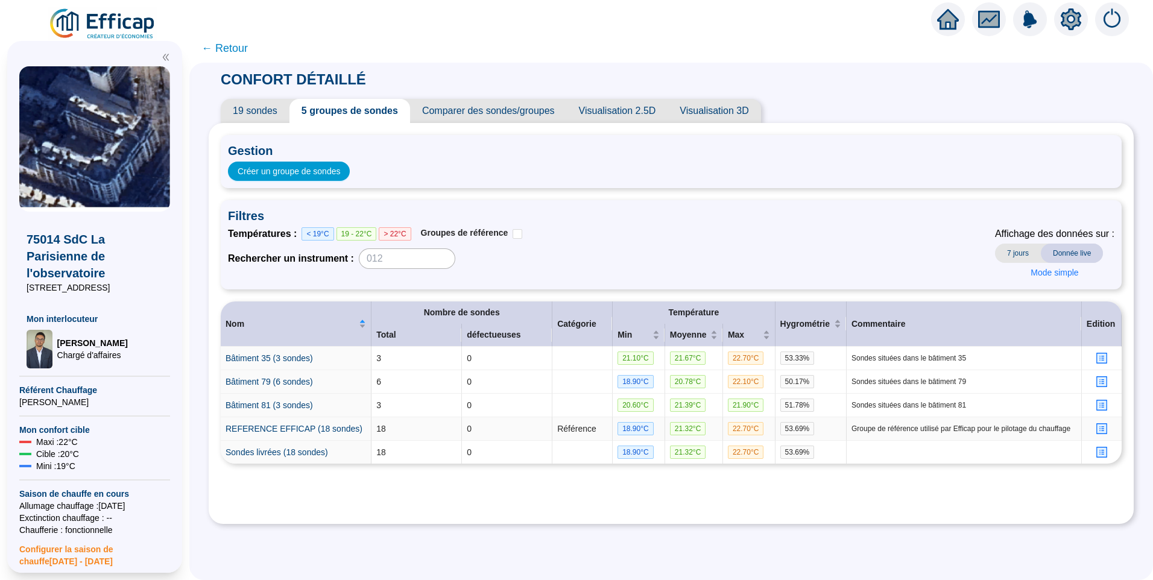
click at [1097, 427] on icon "profile" at bounding box center [1101, 428] width 9 height 9
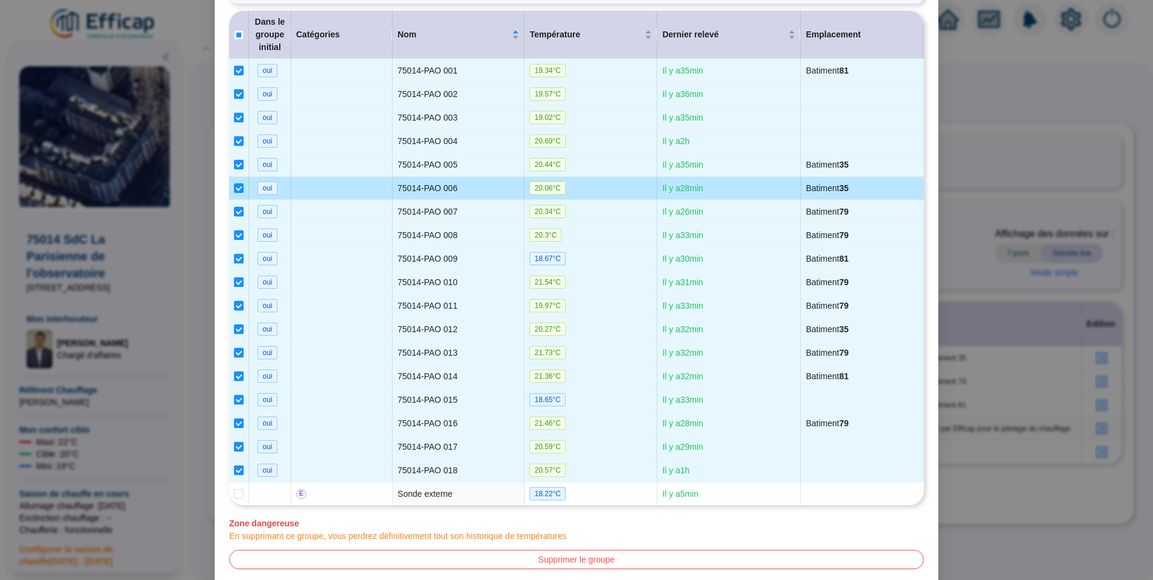
scroll to position [270, 0]
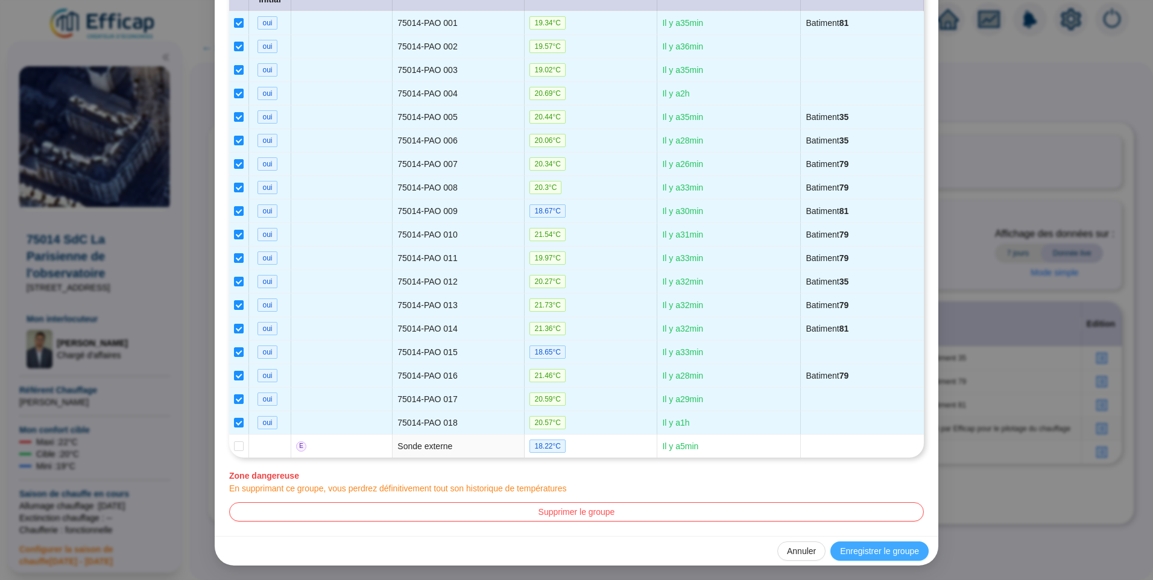
click at [856, 554] on span "Enregistrer le groupe" at bounding box center [879, 551] width 79 height 13
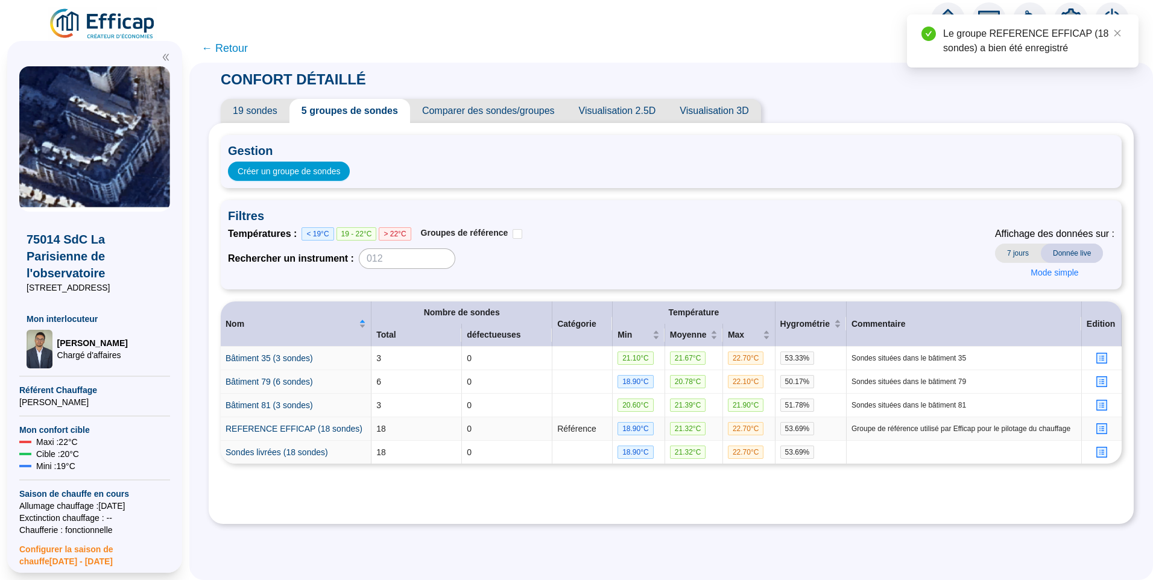
click at [1099, 431] on icon "profile" at bounding box center [1101, 428] width 5 height 5
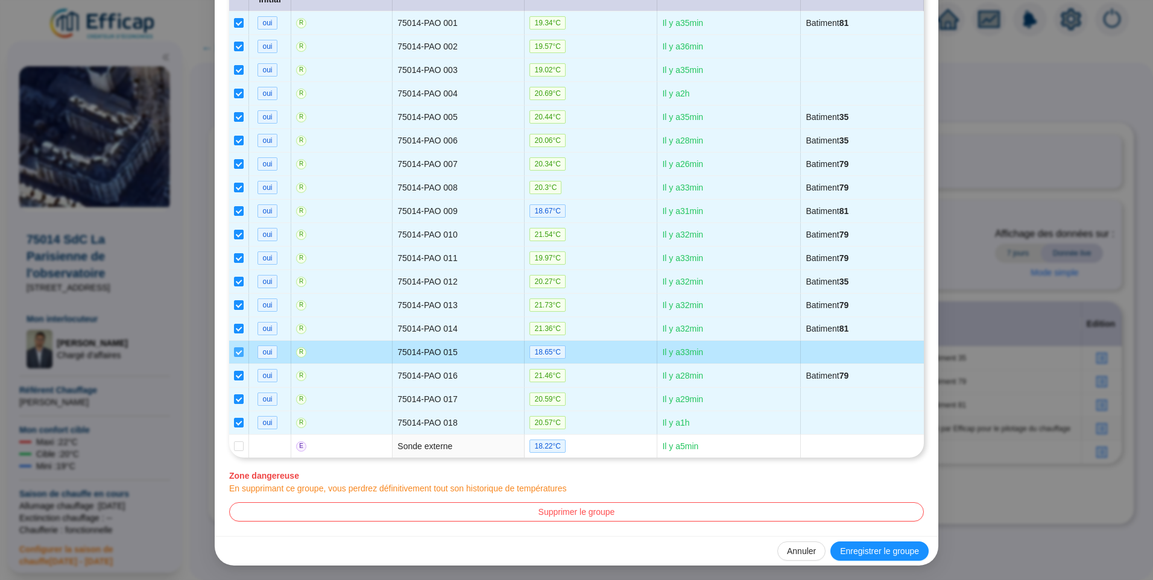
click at [235, 353] on input "checkbox" at bounding box center [239, 352] width 10 height 10
checkbox input "false"
type input "REFERENCE EFFICAP (17 sondes)"
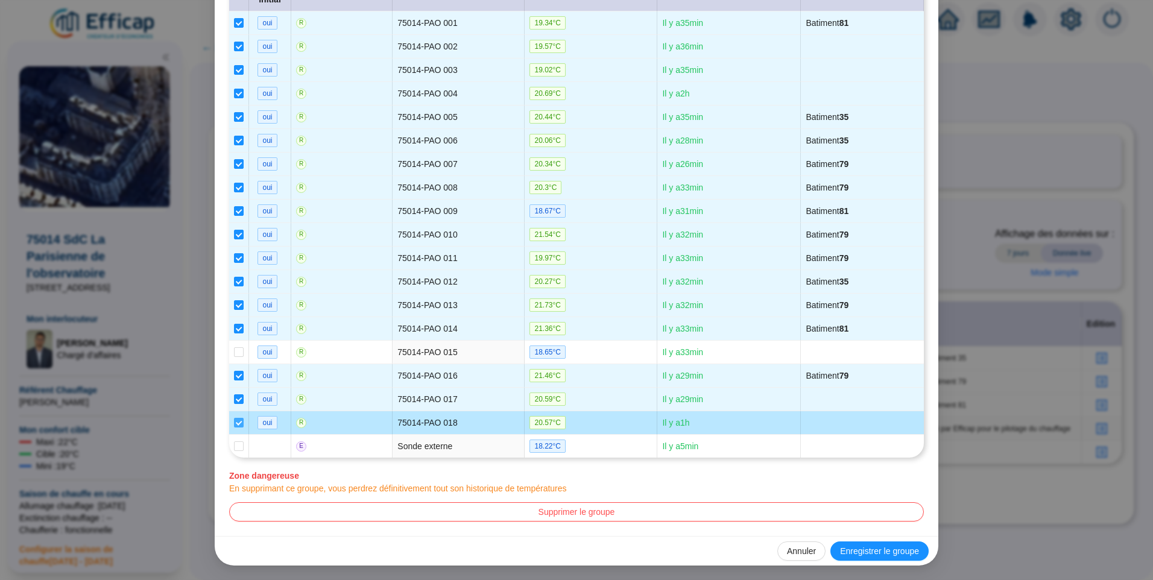
click at [234, 423] on input "checkbox" at bounding box center [239, 423] width 10 height 10
checkbox input "false"
type input "REFERENCE EFFICAP (16 sondes)"
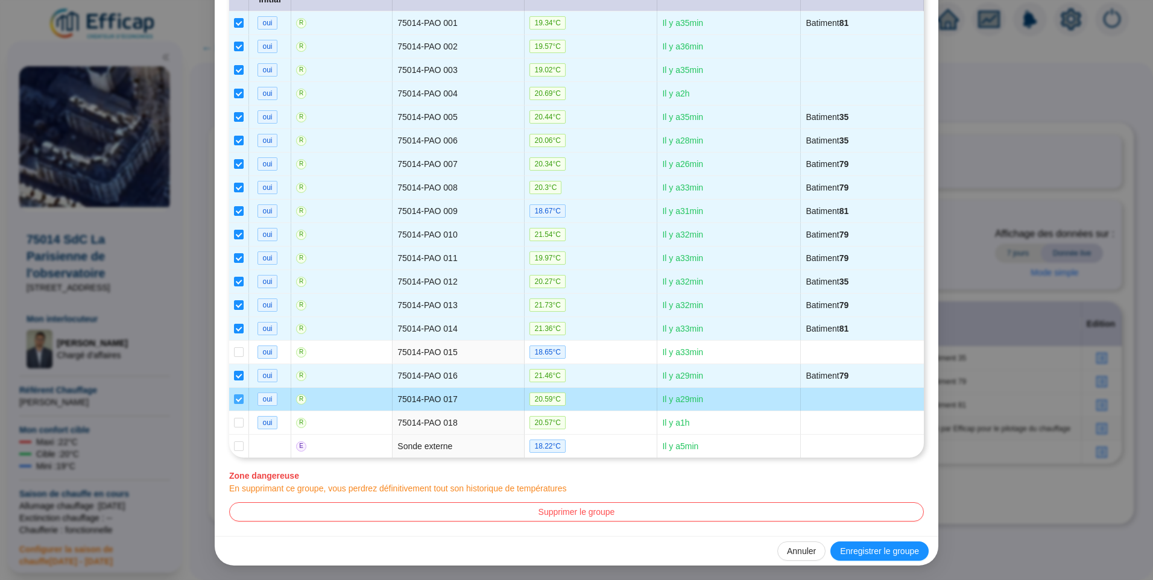
click at [236, 399] on input "checkbox" at bounding box center [239, 399] width 10 height 10
checkbox input "false"
type input "REFERENCE EFFICAP (15 sondes)"
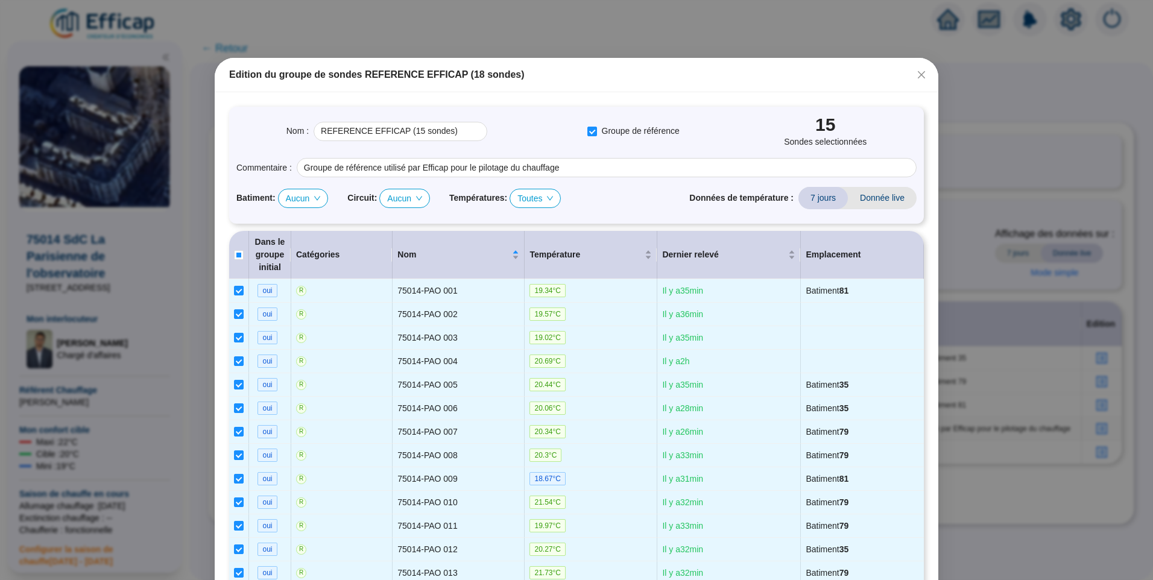
scroll to position [0, 0]
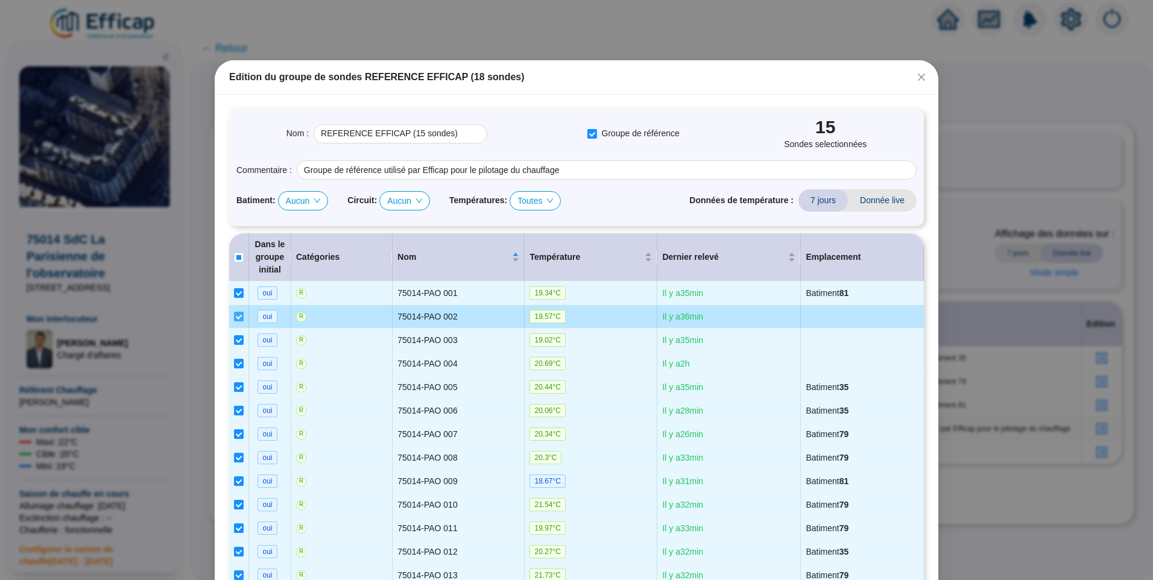
click at [234, 319] on input "checkbox" at bounding box center [239, 317] width 10 height 10
checkbox input "false"
type input "REFERENCE EFFICAP (14 sondes)"
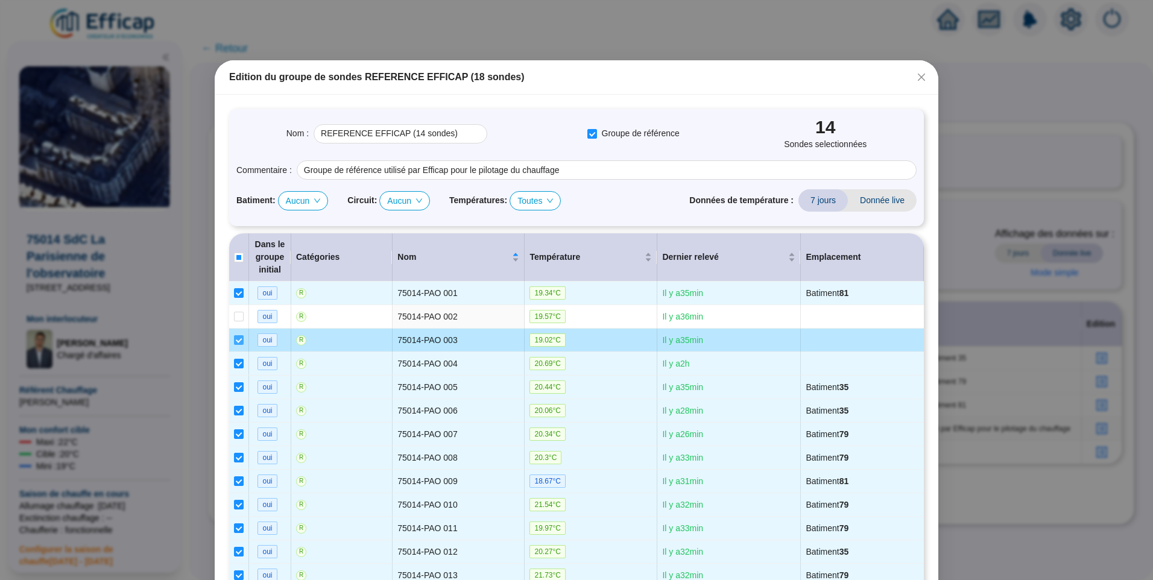
click at [235, 344] on input "checkbox" at bounding box center [239, 340] width 10 height 10
checkbox input "false"
type input "REFERENCE EFFICAP (13 sondes)"
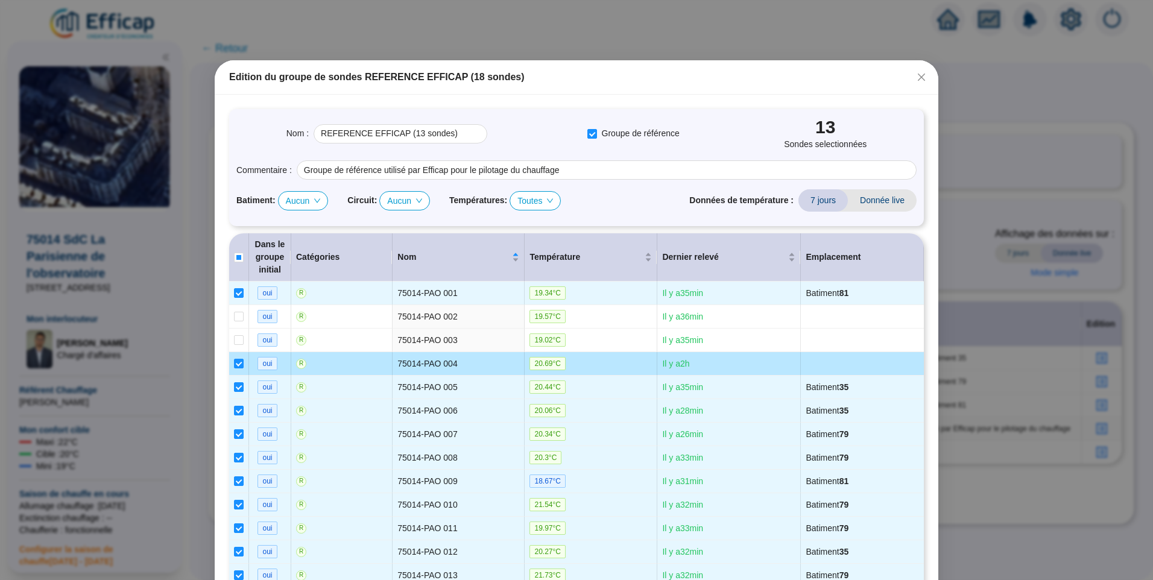
drag, startPoint x: 235, startPoint y: 362, endPoint x: 274, endPoint y: 364, distance: 39.9
click at [235, 362] on input "checkbox" at bounding box center [239, 364] width 10 height 10
checkbox input "false"
type input "REFERENCE EFFICAP (12 sondes)"
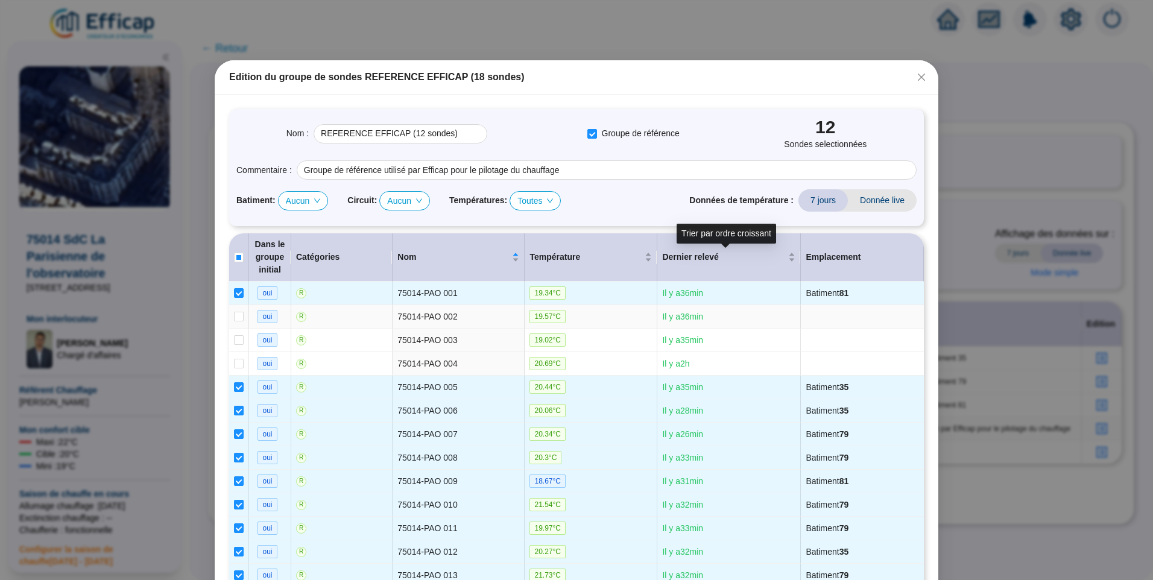
scroll to position [270, 0]
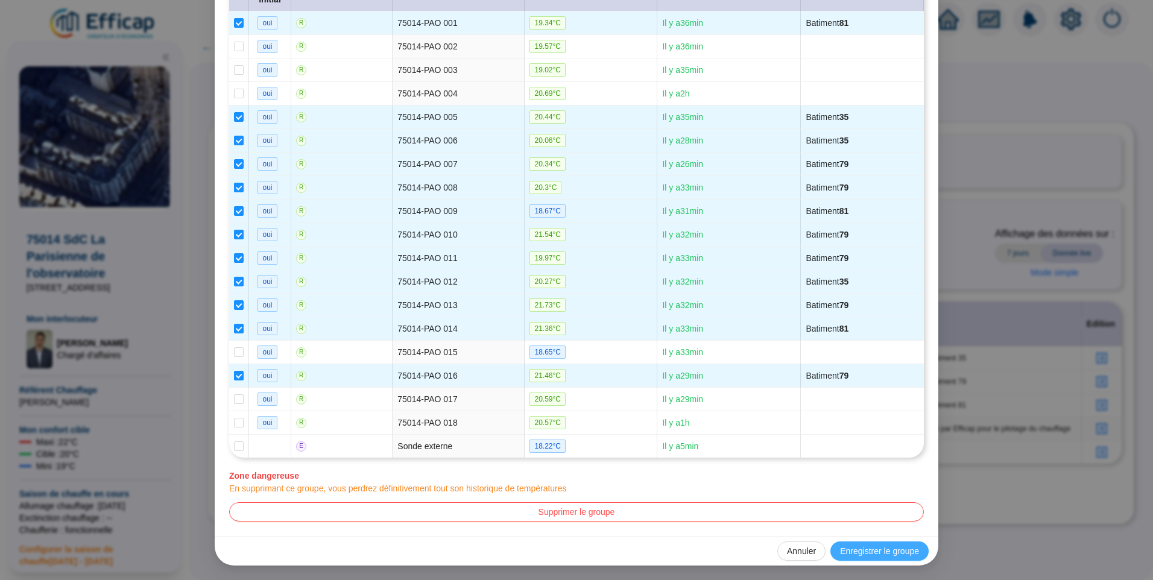
click at [883, 550] on span "Enregistrer le groupe" at bounding box center [879, 551] width 79 height 13
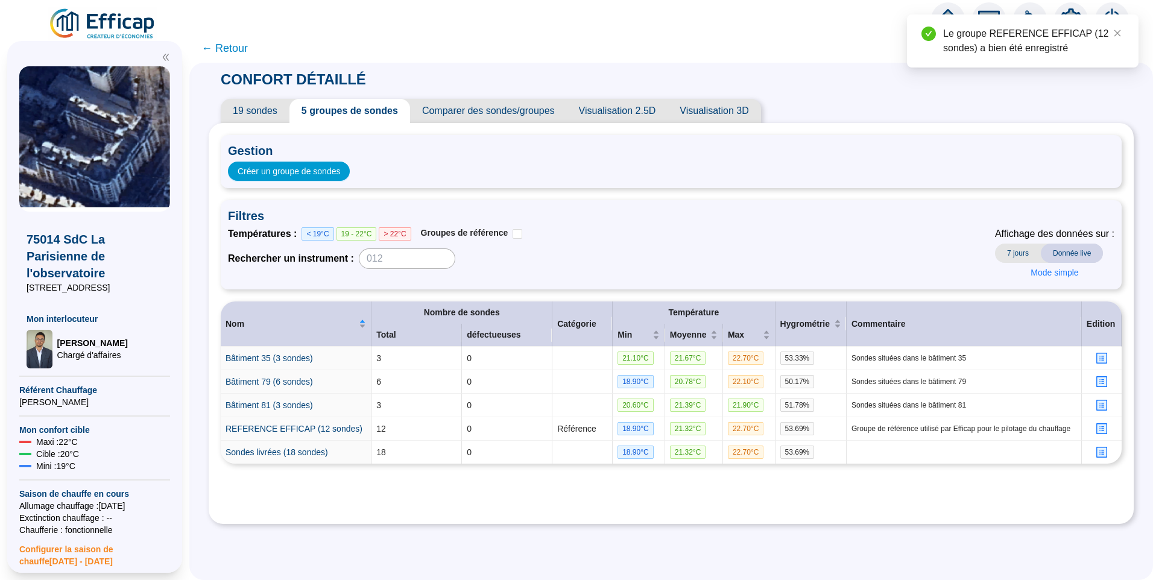
scroll to position [0, 0]
click at [258, 112] on span "19 sondes" at bounding box center [255, 111] width 69 height 24
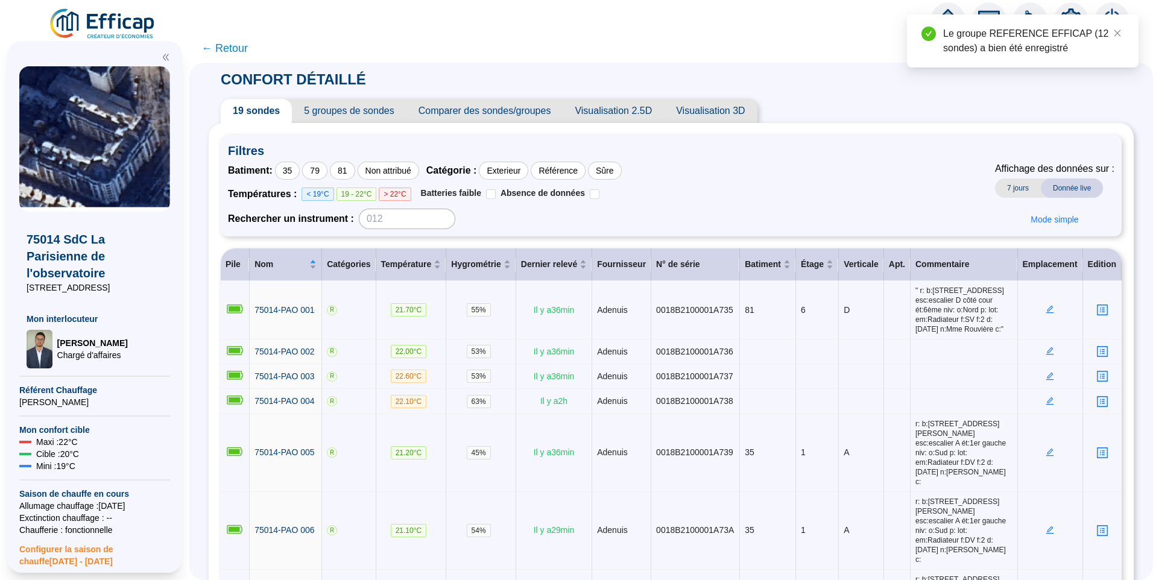
click at [246, 44] on span "← Retour" at bounding box center [224, 48] width 46 height 17
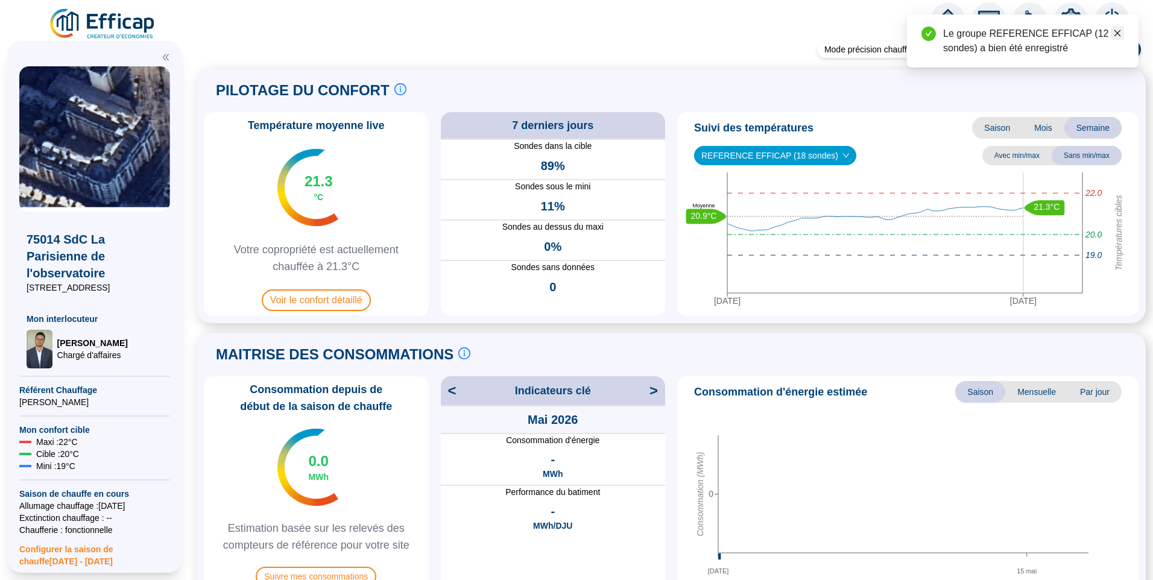
click at [1113, 34] on icon "close" at bounding box center [1117, 33] width 8 height 8
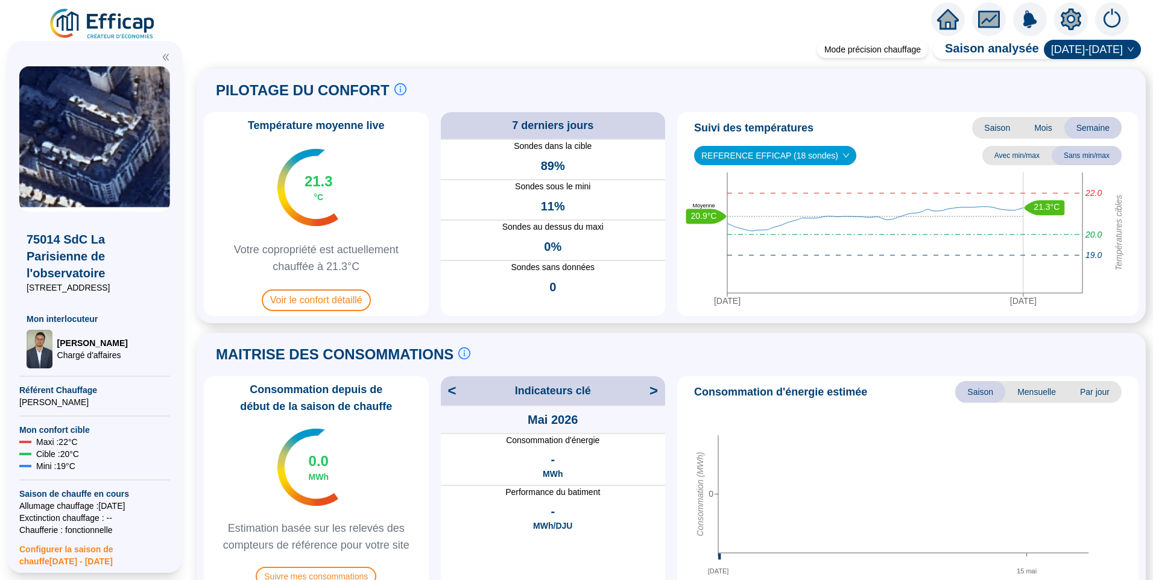
click at [1068, 27] on icon "setting" at bounding box center [1071, 19] width 21 height 22
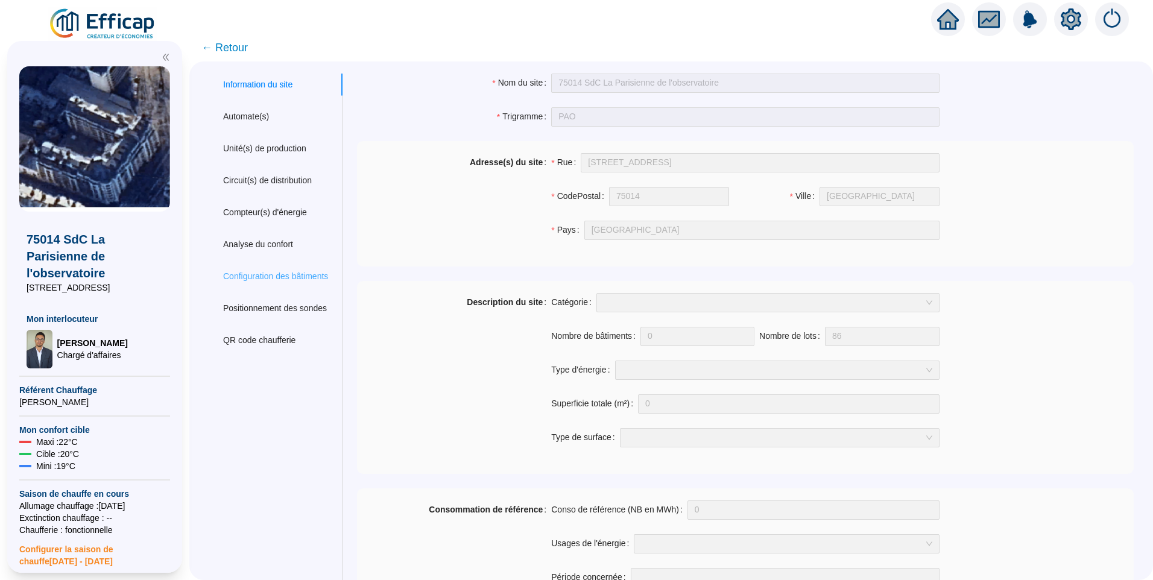
click at [270, 269] on div "Configuration des bâtiments" at bounding box center [276, 276] width 134 height 22
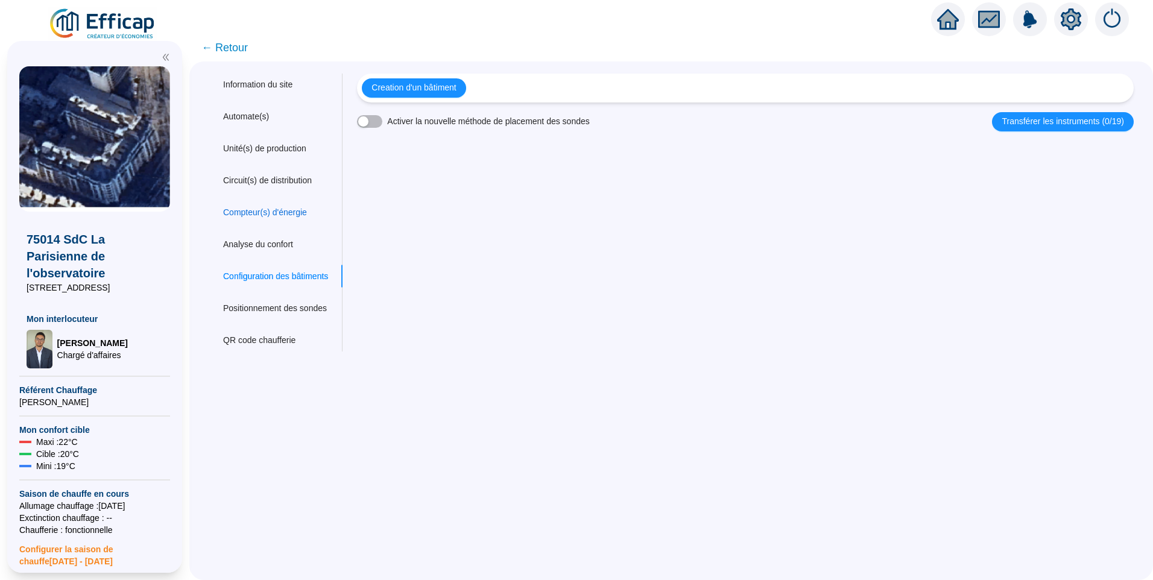
click at [283, 208] on div "Compteur(s) d'énergie" at bounding box center [265, 212] width 84 height 13
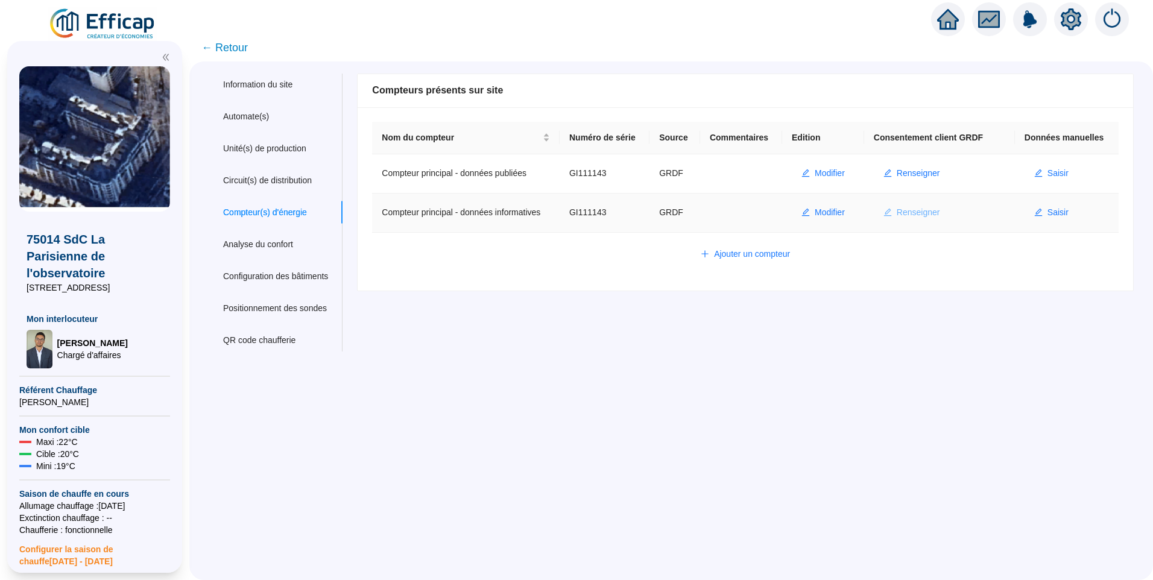
click at [918, 213] on span "Renseigner" at bounding box center [918, 212] width 43 height 13
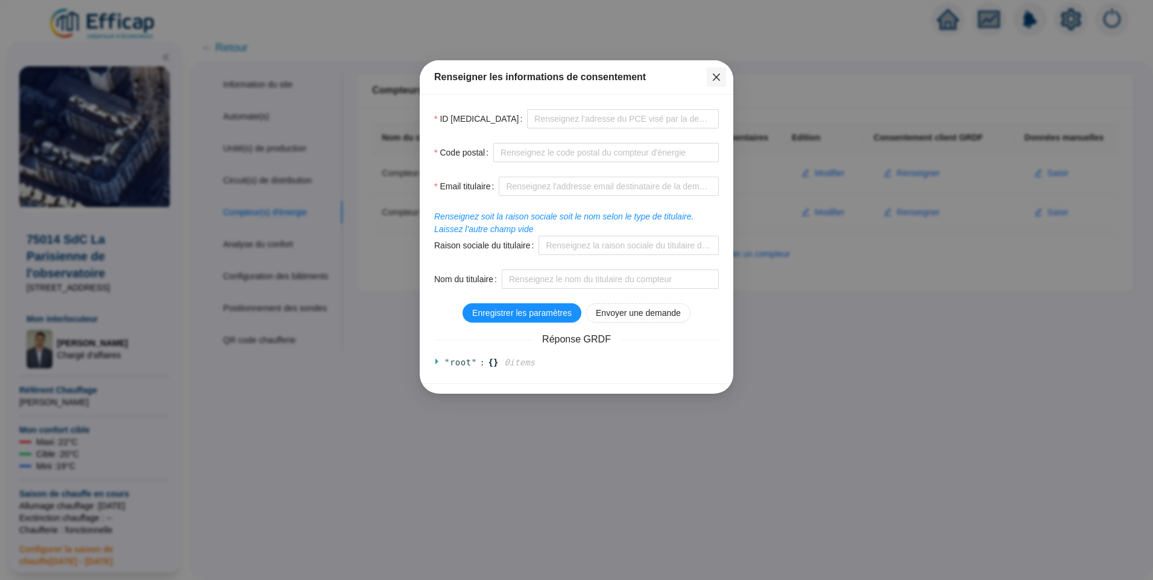
click at [720, 77] on icon "close" at bounding box center [716, 77] width 10 height 10
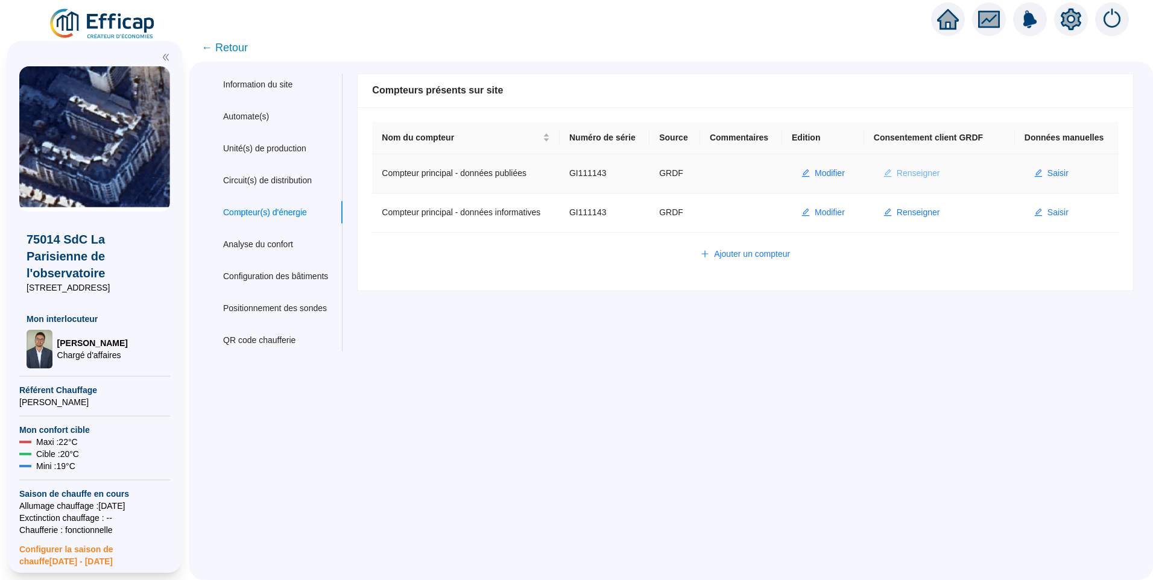
click at [917, 171] on span "Renseigner" at bounding box center [918, 173] width 43 height 13
type input "GI111143"
type input "75014"
type input "gestion4@cabinetmichau.fr"
type input "CABINET MICHAU"
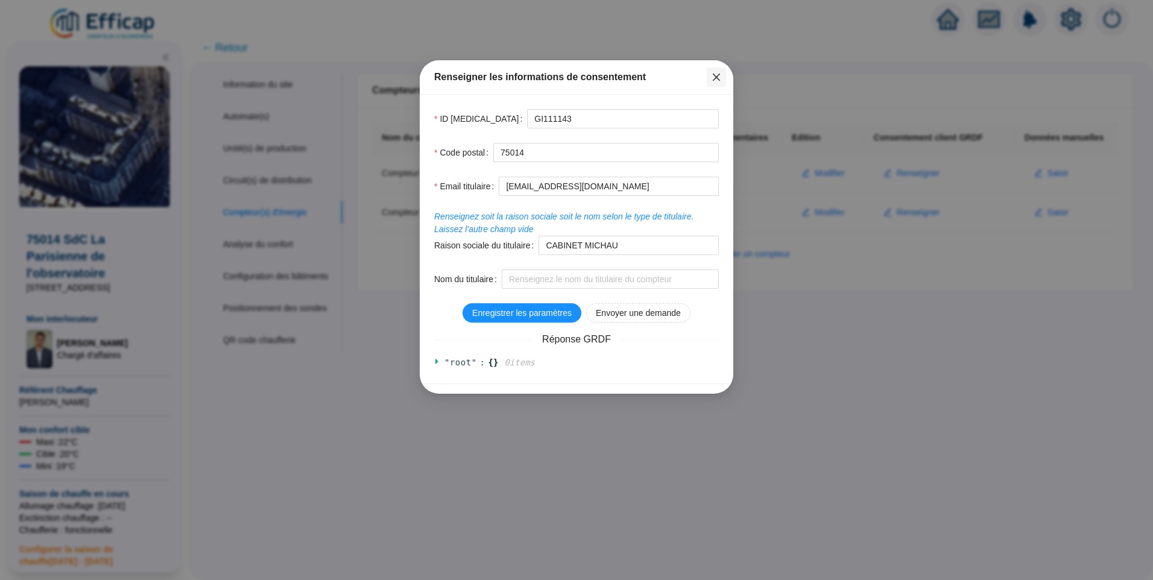
click at [715, 78] on icon "close" at bounding box center [716, 77] width 7 height 7
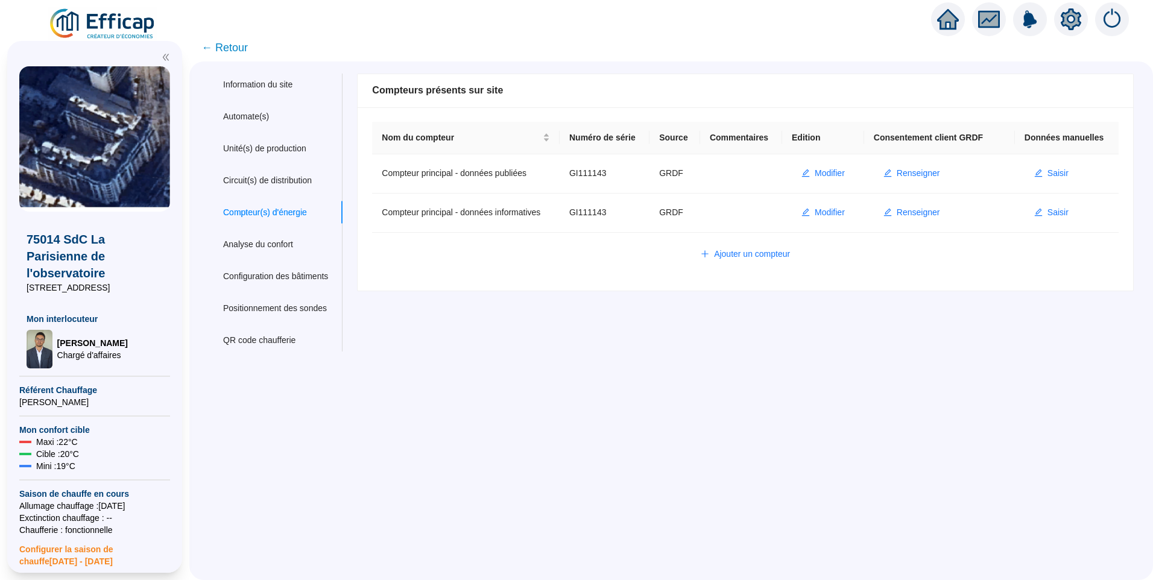
click at [231, 45] on span "← Retour" at bounding box center [224, 47] width 46 height 17
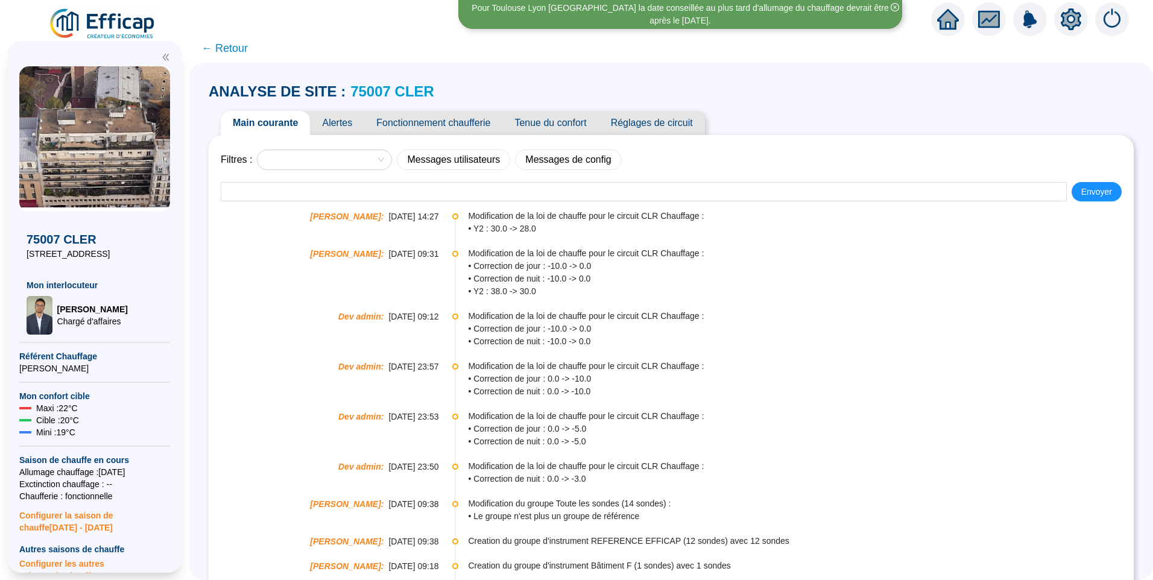
click at [353, 122] on span "Alertes" at bounding box center [337, 123] width 54 height 24
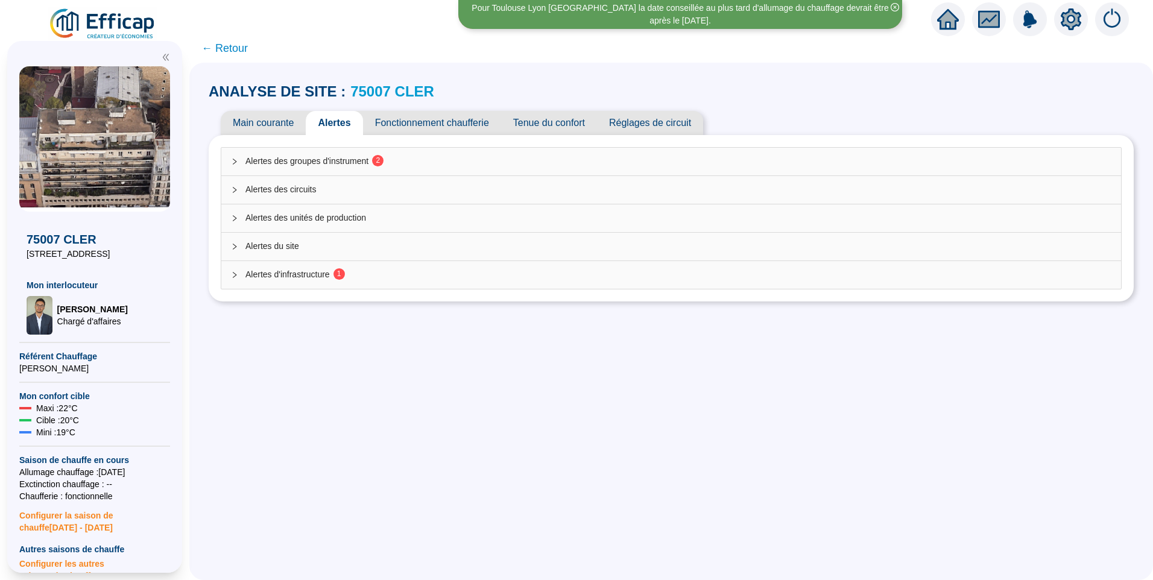
click at [376, 166] on span "Alertes des groupes d'instrument 2" at bounding box center [678, 161] width 866 height 13
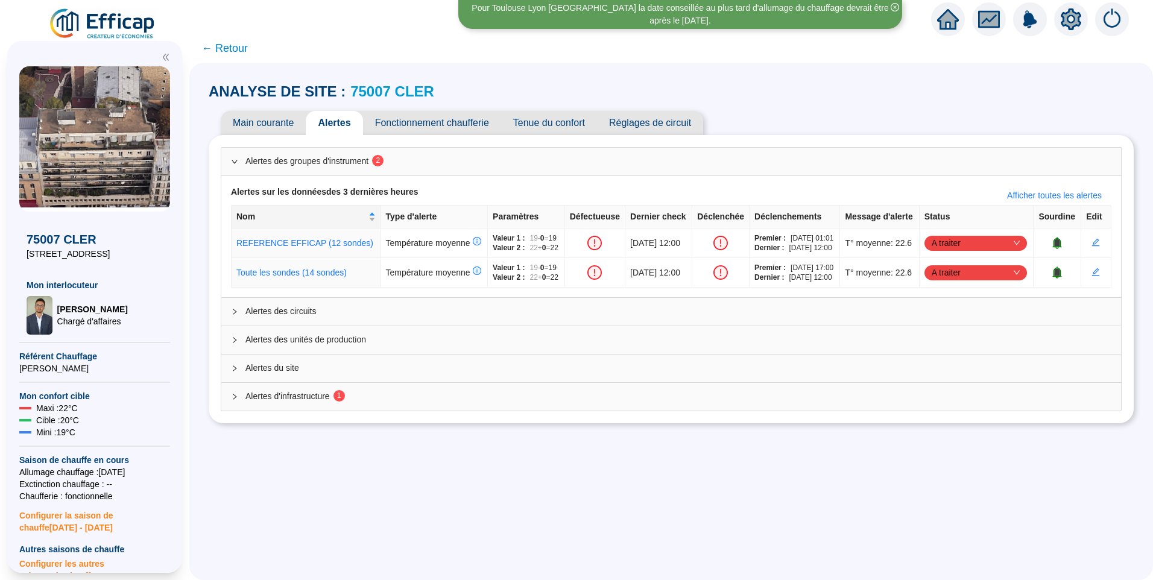
click at [295, 403] on span "Alertes d'infrastructure 1" at bounding box center [678, 396] width 866 height 13
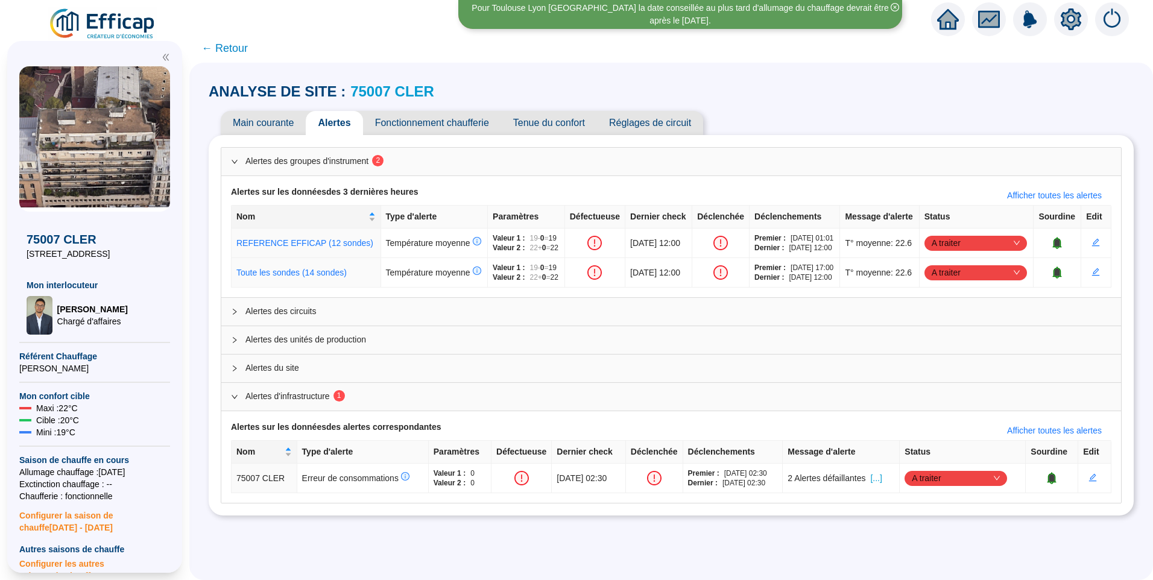
scroll to position [3, 0]
click at [882, 485] on span "[...]" at bounding box center [875, 478] width 11 height 13
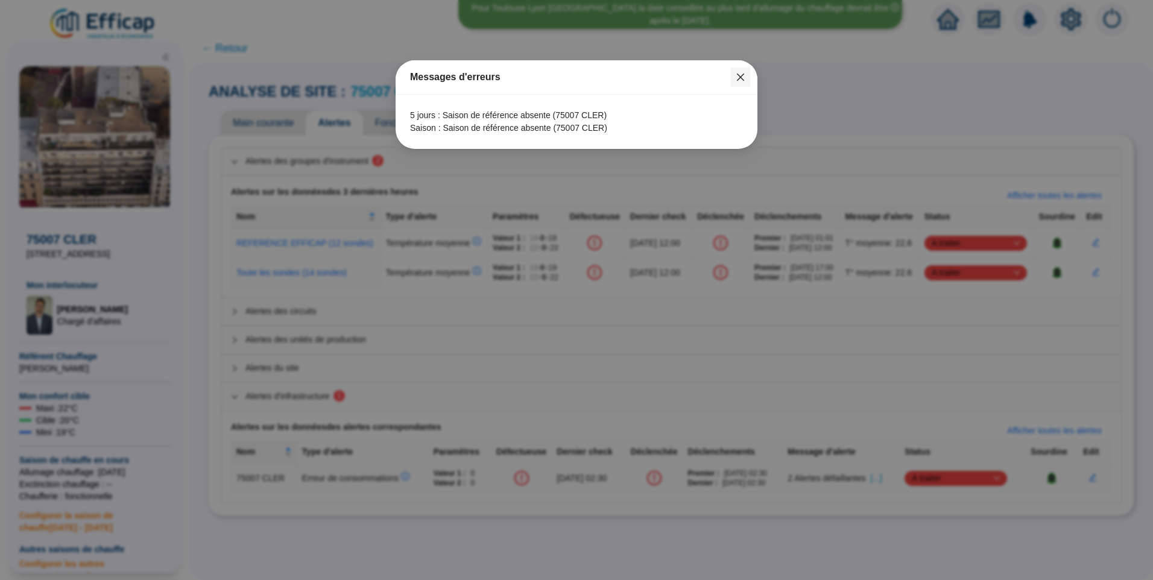
click at [743, 83] on button "Close" at bounding box center [740, 77] width 19 height 19
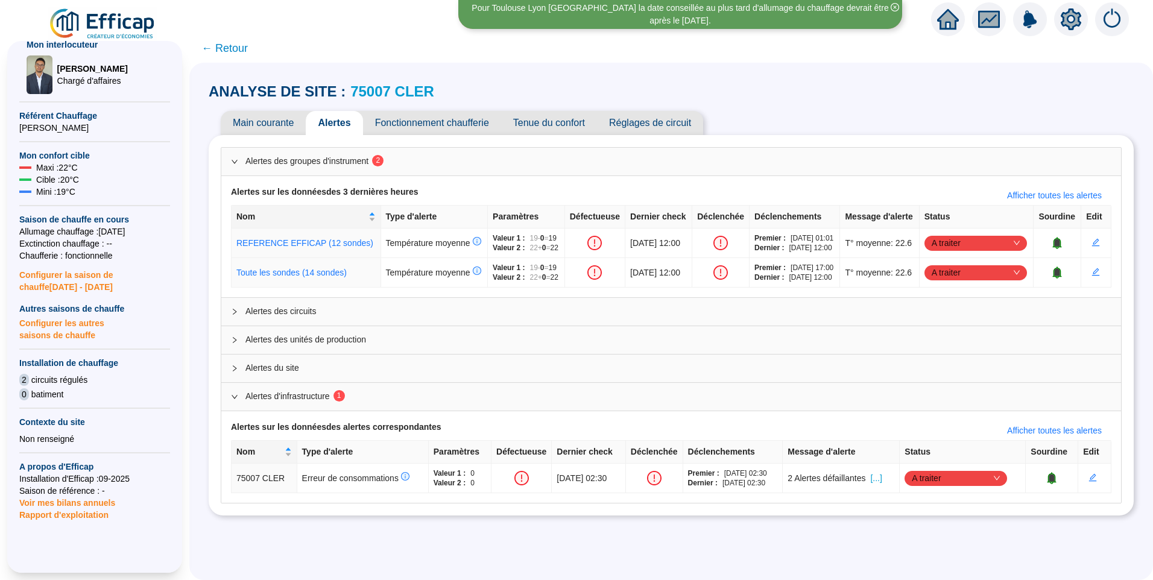
scroll to position [241, 0]
click at [73, 335] on span "Configurer les autres saisons de chauffe" at bounding box center [94, 327] width 151 height 27
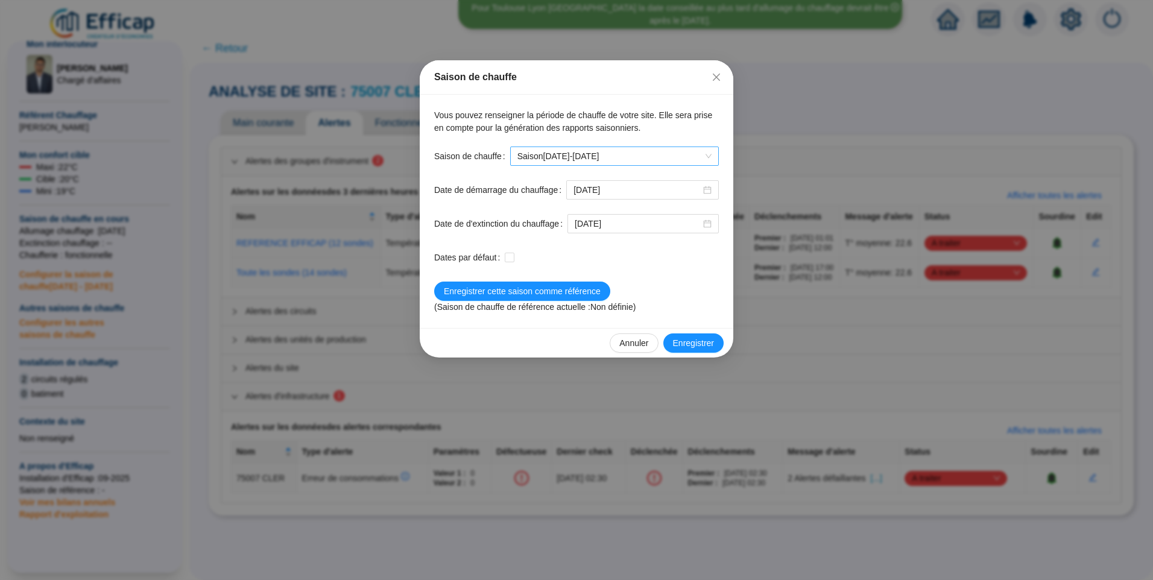
click at [669, 159] on span "Saison [DATE]-[DATE]" at bounding box center [614, 156] width 194 height 18
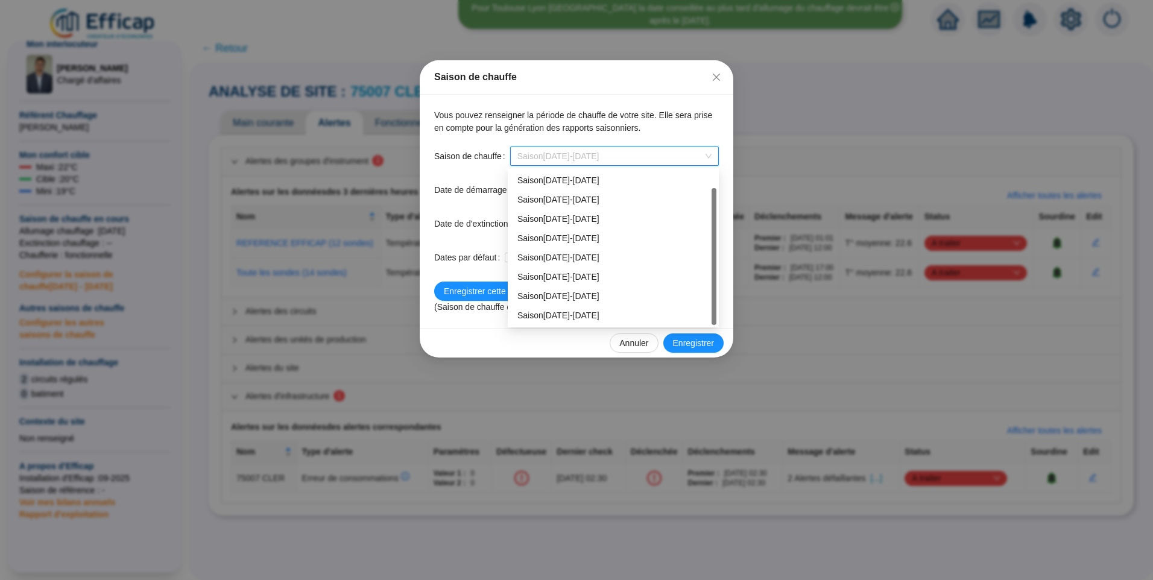
scroll to position [19, 0]
click at [601, 298] on div "Saison [DATE]-[DATE]" at bounding box center [613, 296] width 192 height 13
type input "[DATE]"
checkbox input "true"
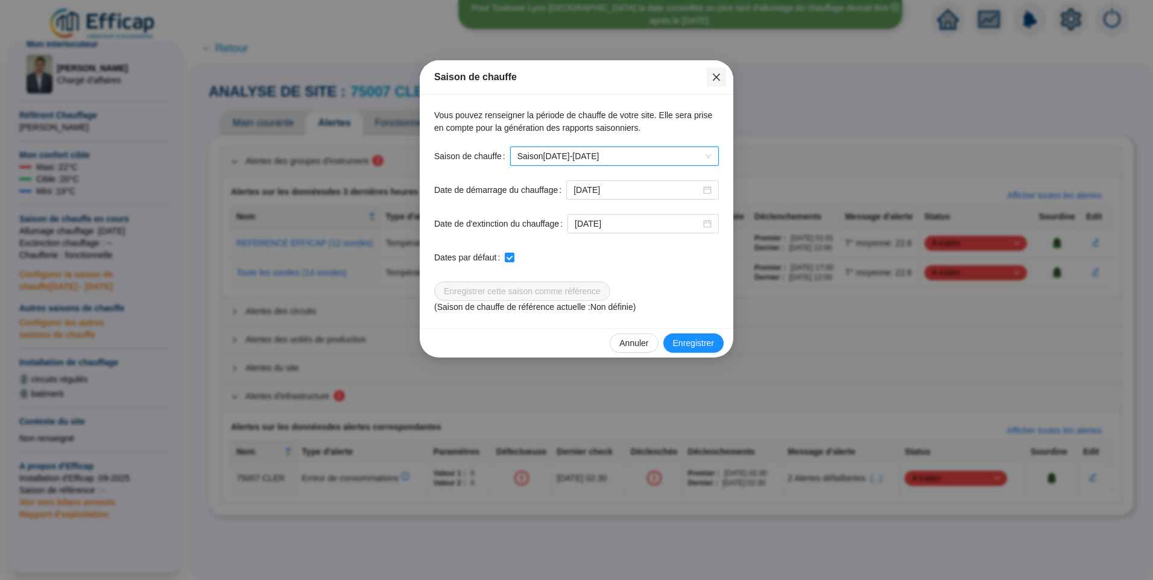
click at [716, 80] on icon "close" at bounding box center [716, 77] width 10 height 10
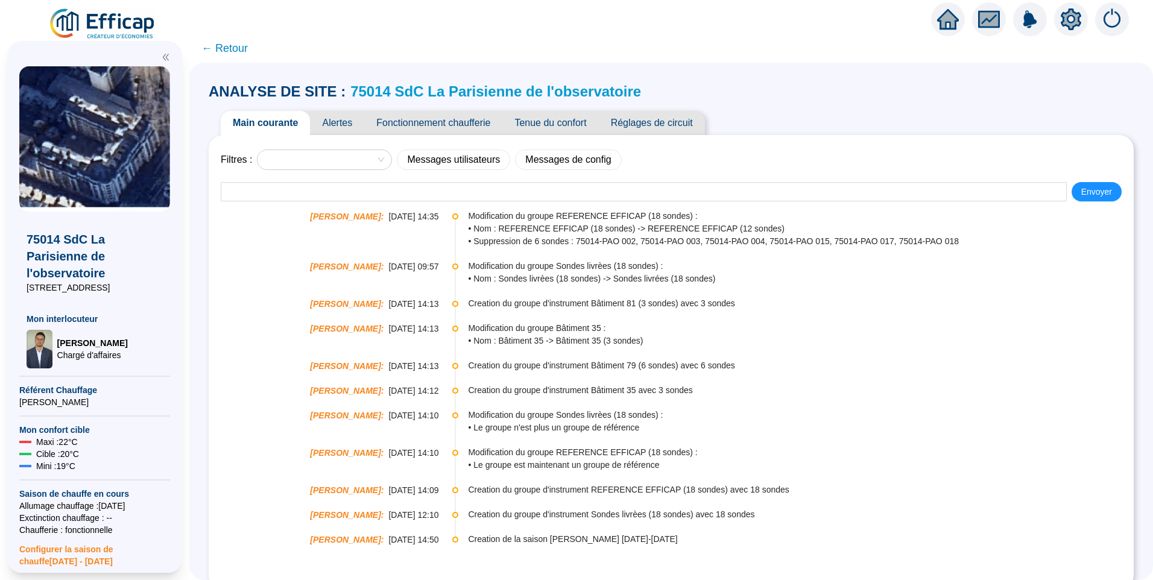
click at [347, 122] on span "Alertes" at bounding box center [337, 123] width 54 height 24
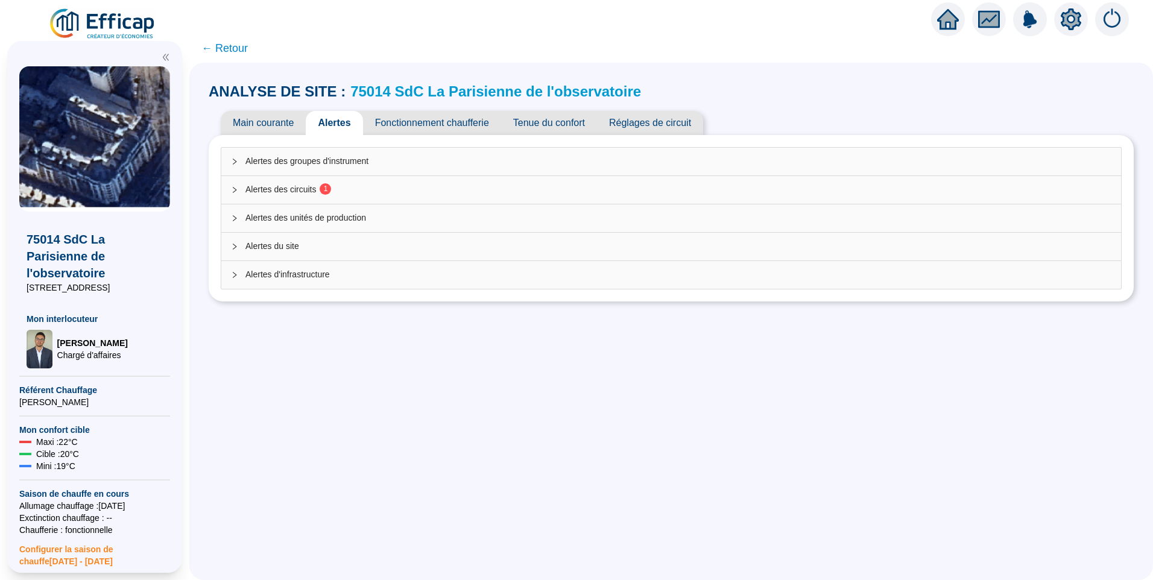
click at [364, 185] on span "Alertes des circuits 1" at bounding box center [678, 189] width 866 height 13
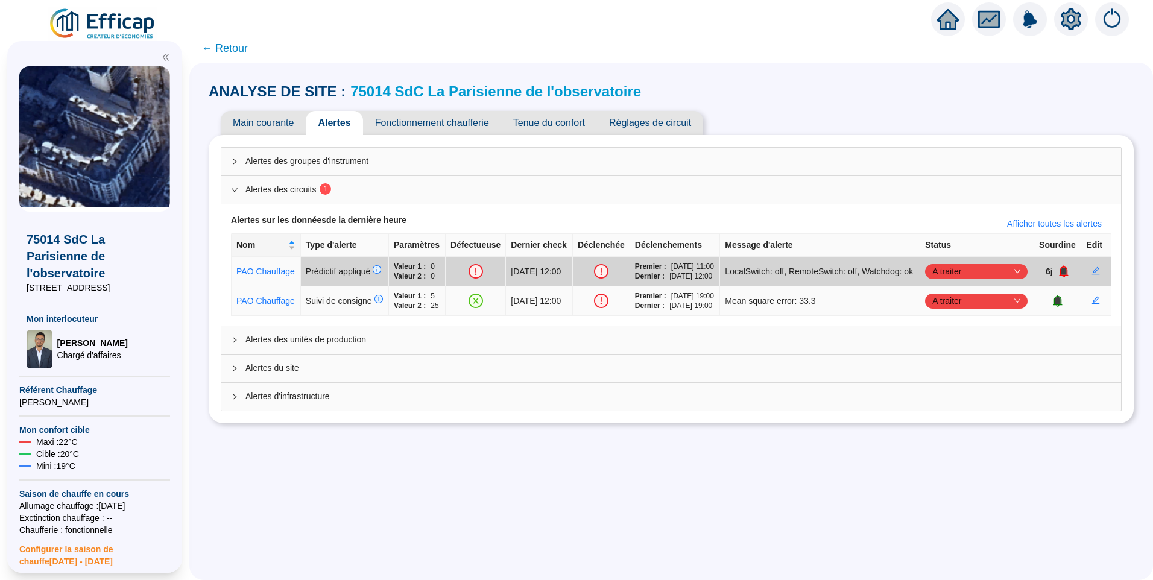
click at [944, 310] on span "A traiter" at bounding box center [976, 301] width 88 height 18
click at [945, 396] on div "Traité" at bounding box center [971, 391] width 83 height 13
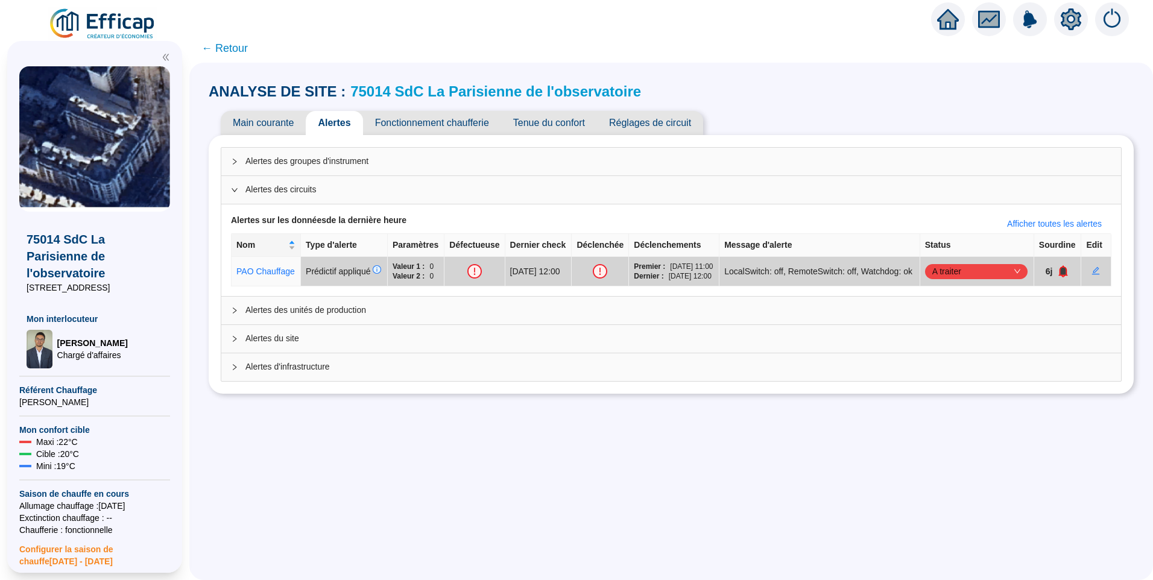
click at [234, 45] on span "← Retour" at bounding box center [224, 48] width 46 height 17
click at [243, 49] on span "← Retour" at bounding box center [224, 48] width 46 height 17
click at [233, 52] on span "← Retour" at bounding box center [224, 48] width 46 height 17
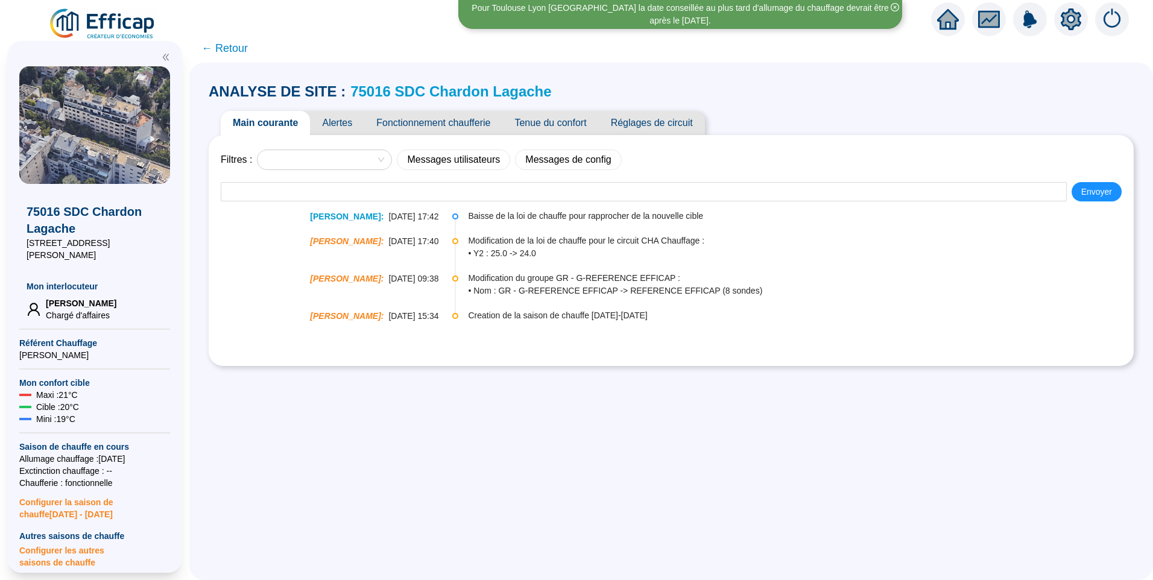
click at [341, 125] on span "Alertes" at bounding box center [337, 123] width 54 height 24
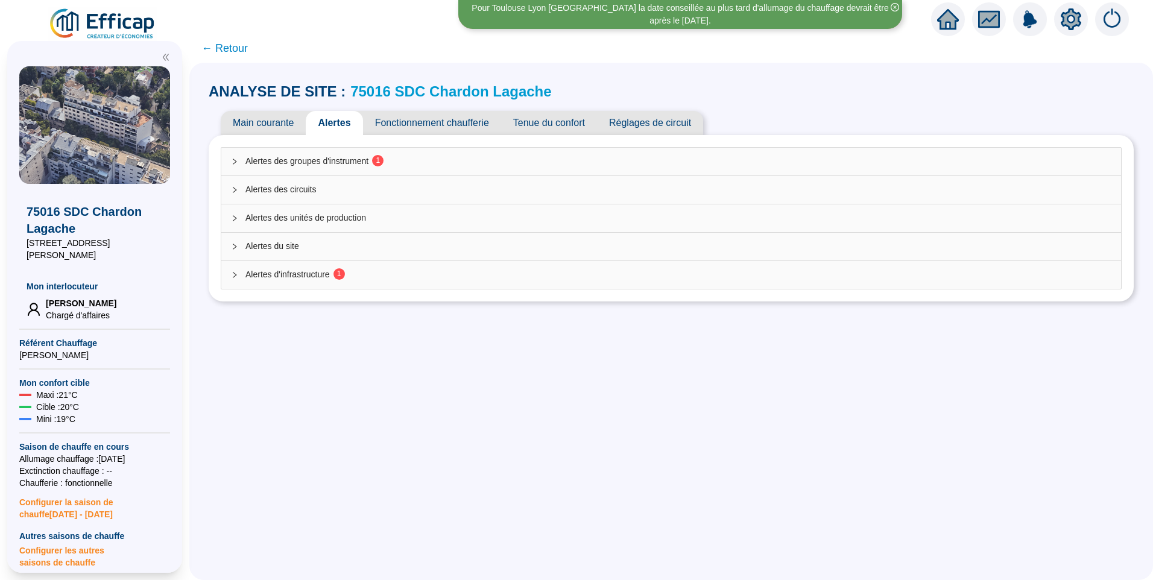
click at [350, 171] on div "Alertes des groupes d'instrument 1" at bounding box center [671, 162] width 900 height 28
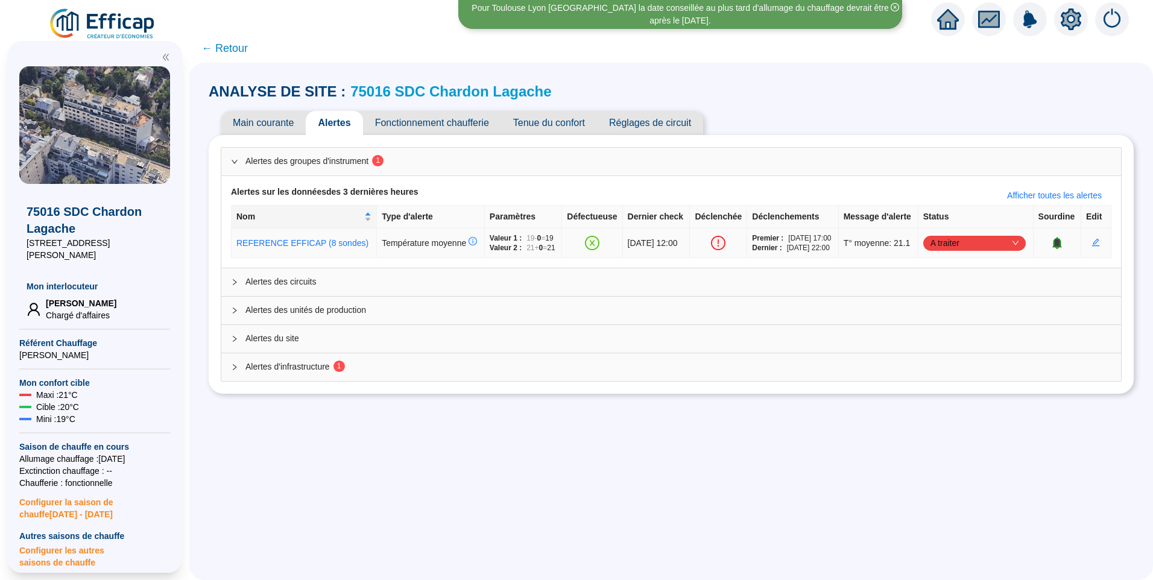
click at [989, 252] on span "A traiter" at bounding box center [974, 243] width 88 height 18
click at [945, 333] on div "Traité" at bounding box center [972, 326] width 98 height 19
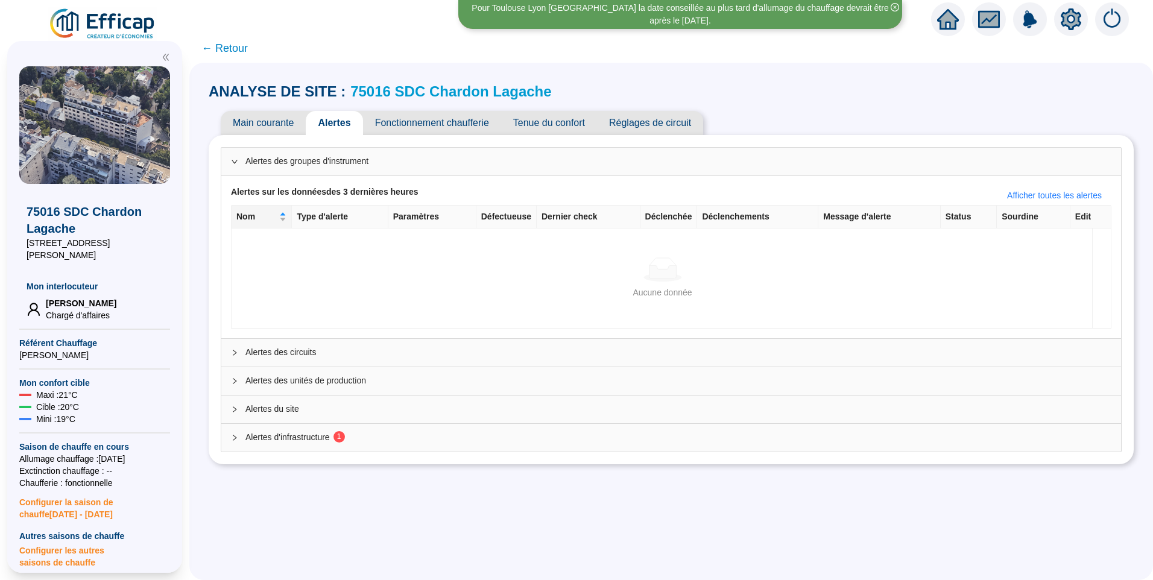
click at [312, 434] on span "Alertes d'infrastructure 1" at bounding box center [678, 437] width 866 height 13
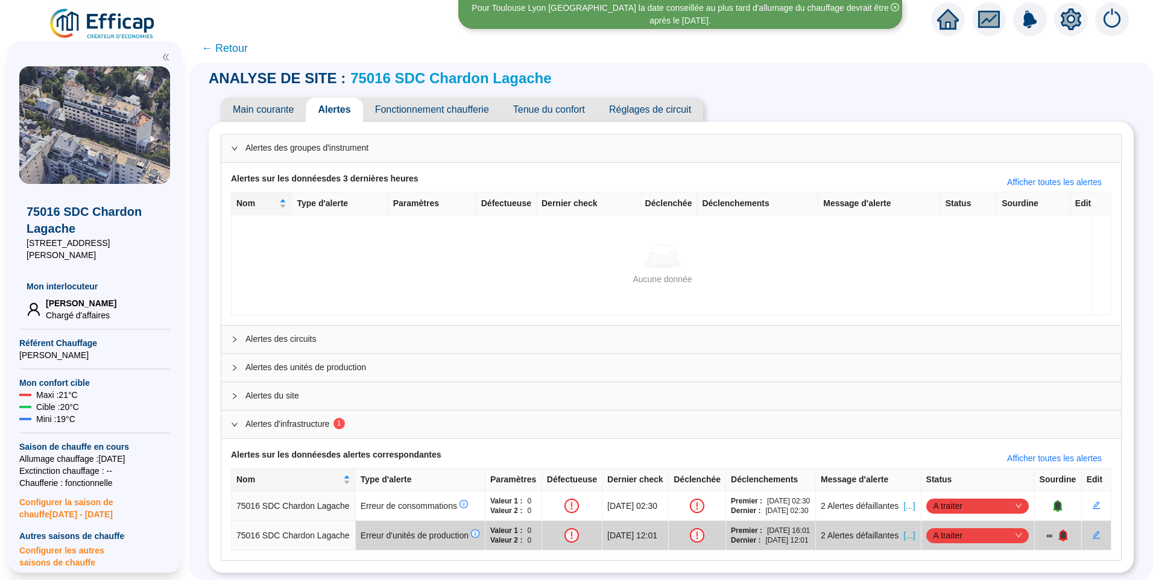
scroll to position [61, 0]
click at [907, 500] on span "[...]" at bounding box center [908, 506] width 11 height 13
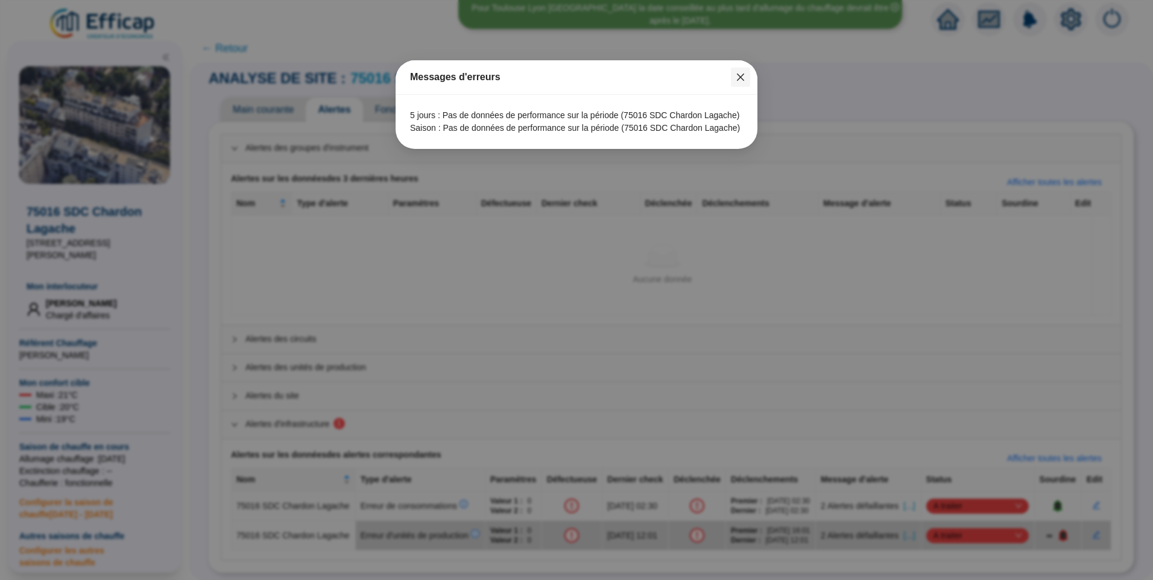
click at [737, 81] on icon "close" at bounding box center [740, 77] width 7 height 7
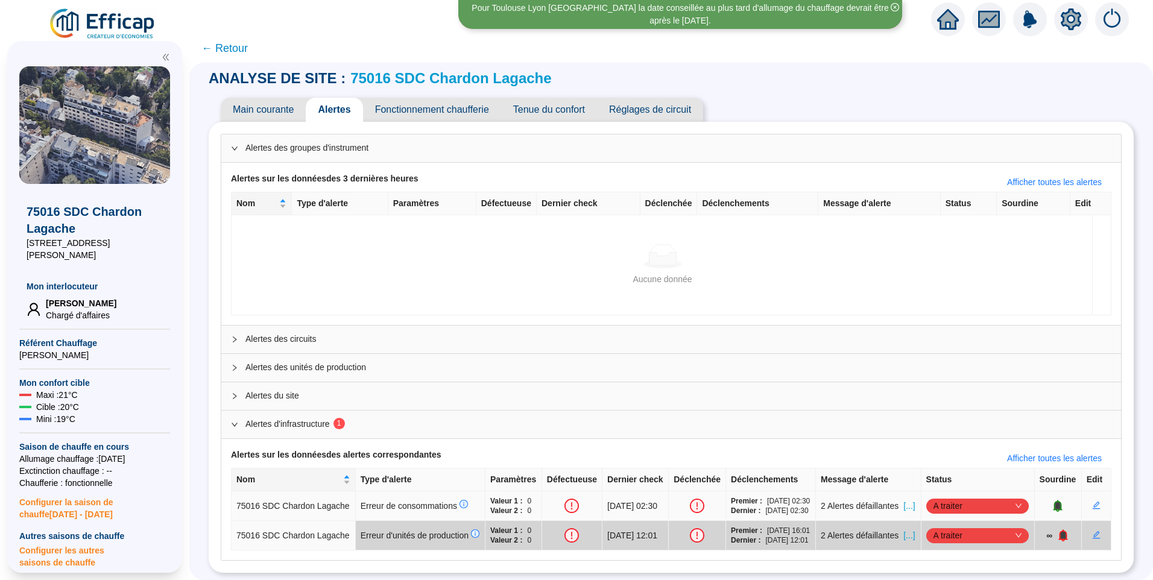
click at [1054, 501] on icon "bell" at bounding box center [1058, 505] width 8 height 8
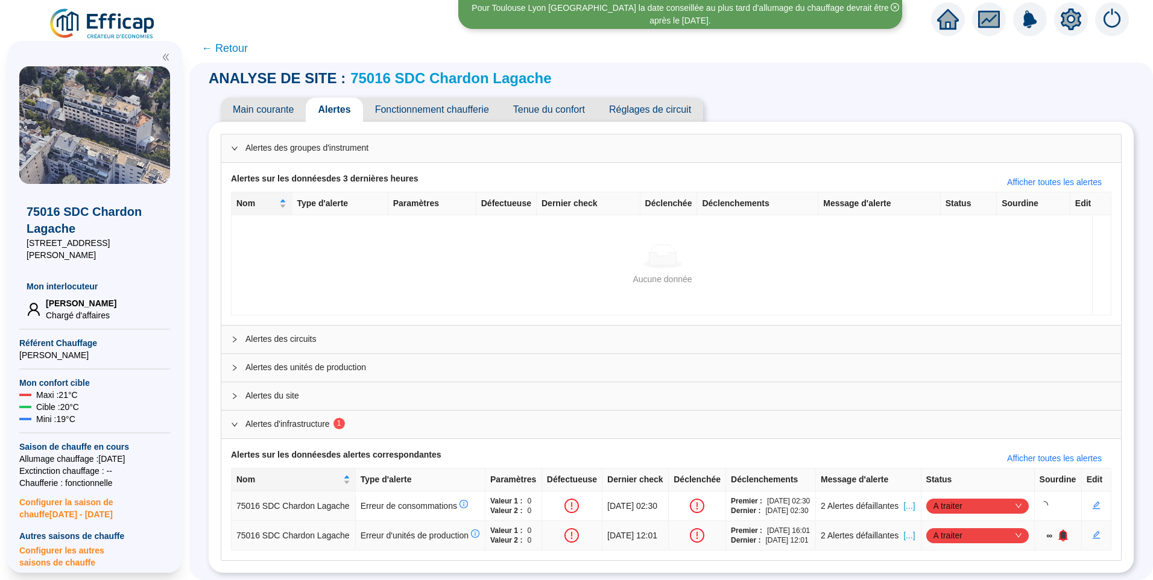
click at [904, 529] on span "[...]" at bounding box center [908, 535] width 11 height 13
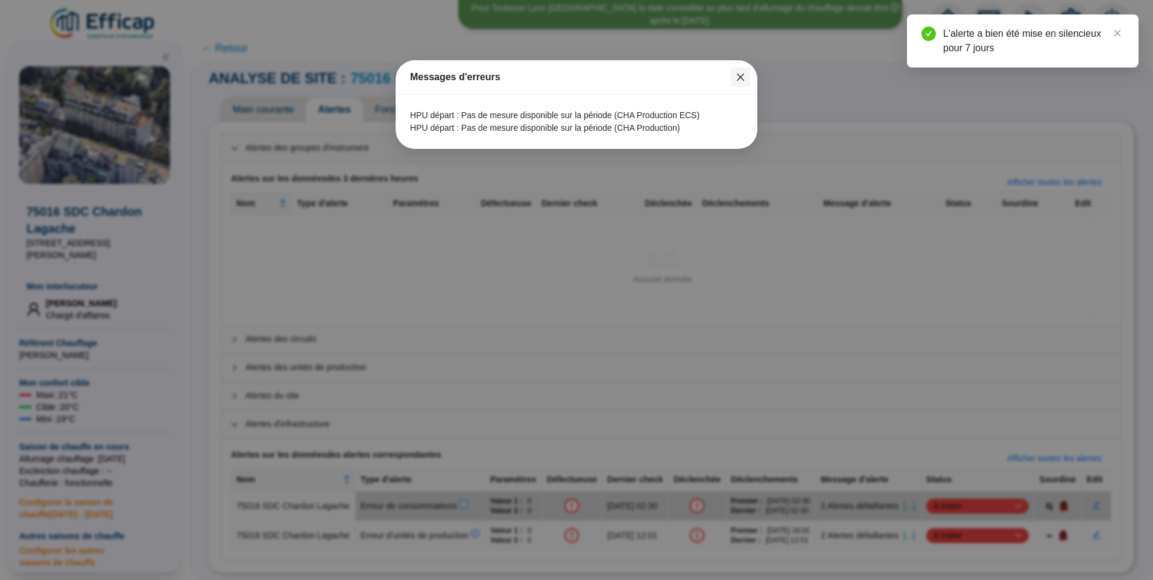
click at [743, 79] on icon "close" at bounding box center [741, 77] width 10 height 10
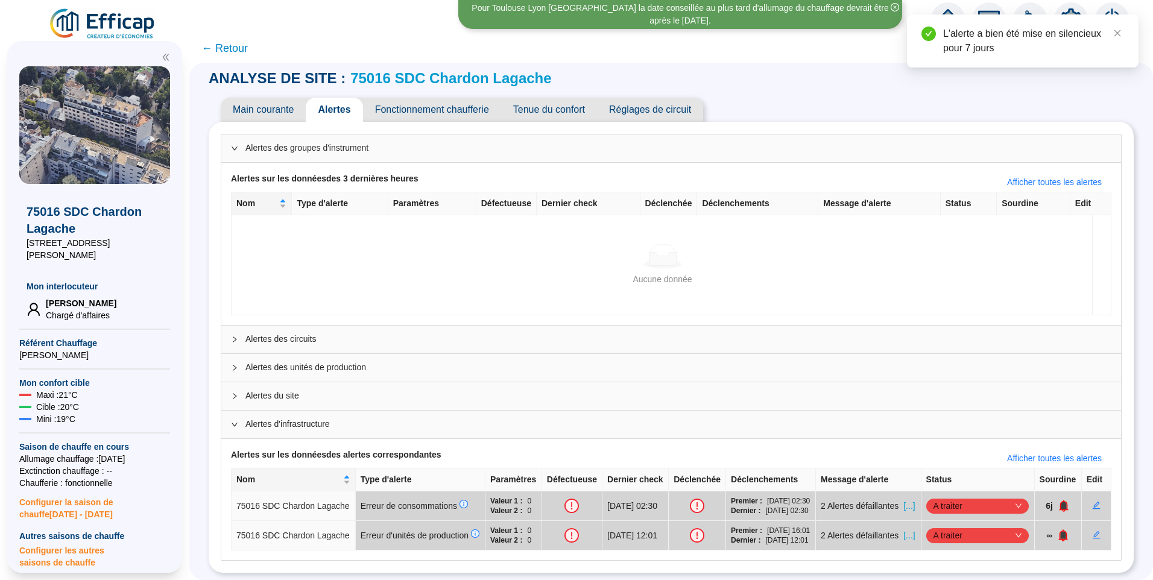
scroll to position [0, 0]
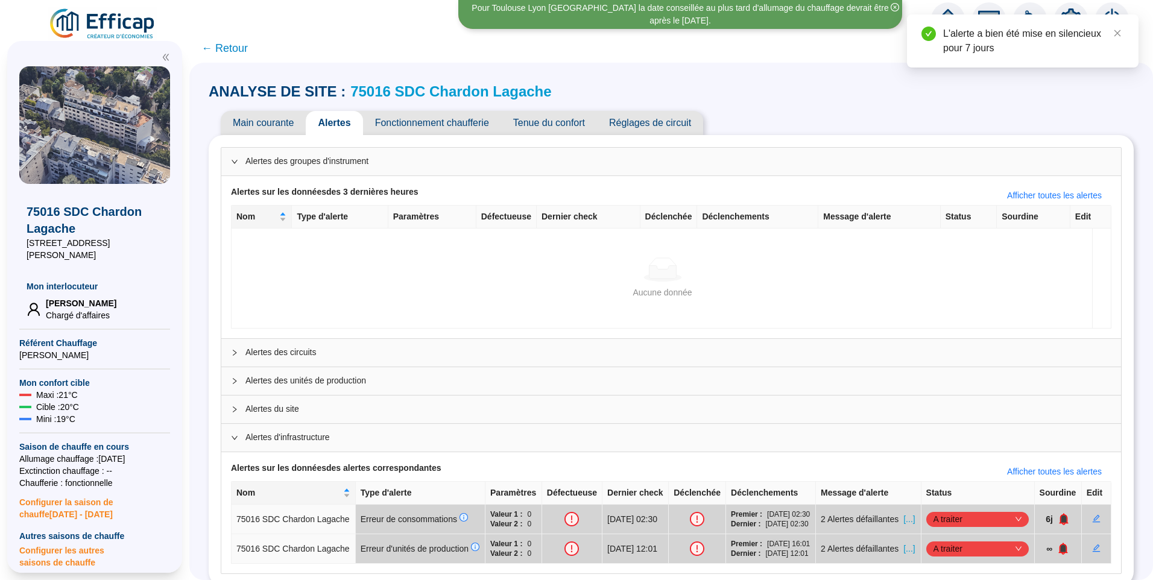
click at [465, 130] on span "Fonctionnement chaufferie" at bounding box center [432, 123] width 138 height 24
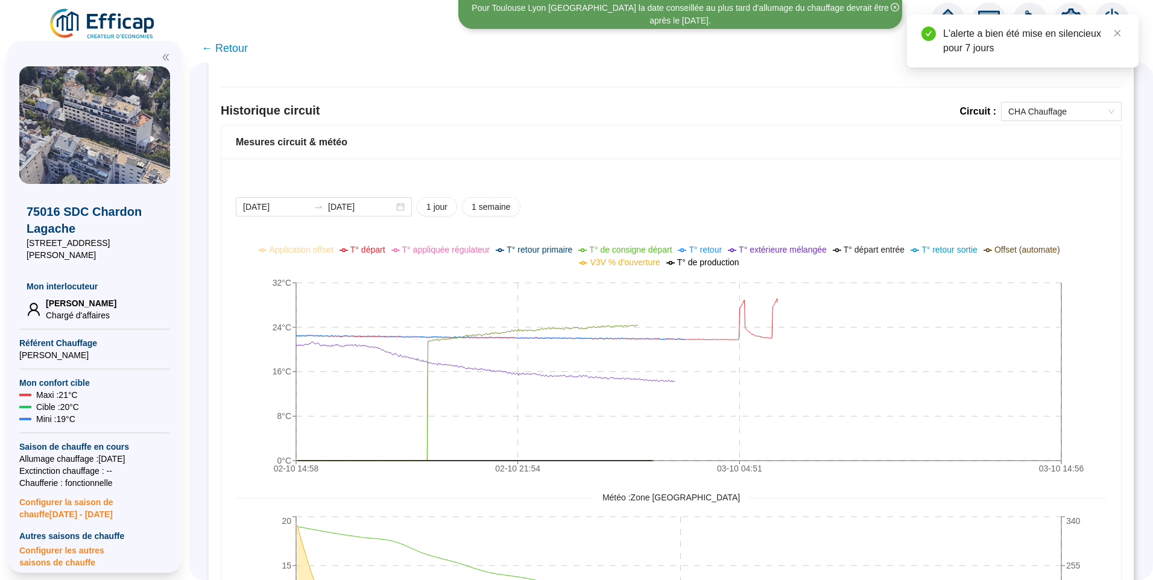
scroll to position [943, 0]
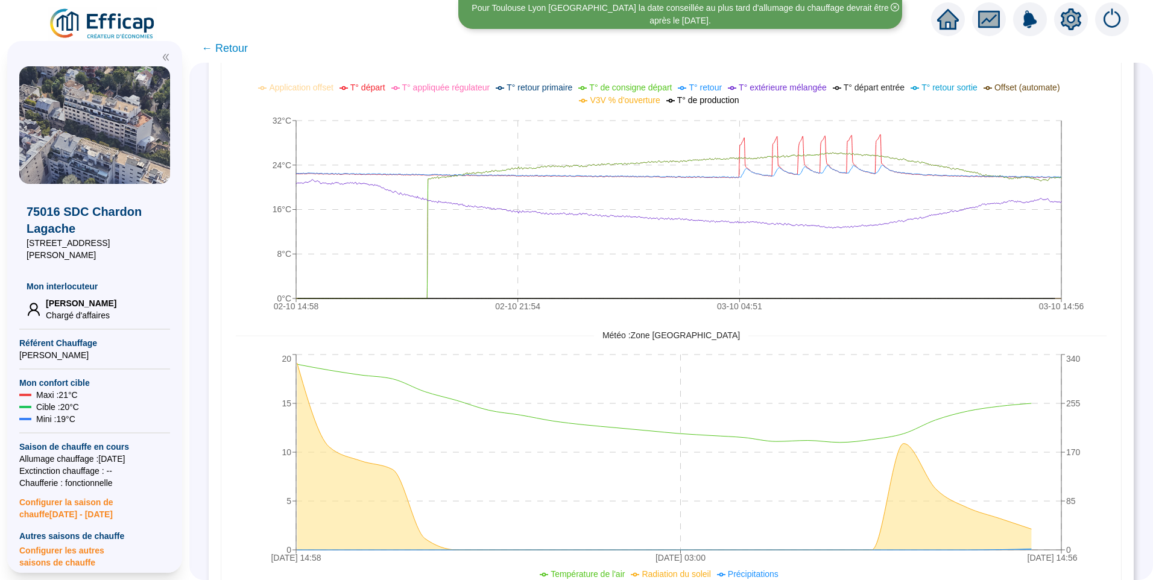
click at [640, 98] on span "V3V % d'ouverture" at bounding box center [625, 100] width 70 height 10
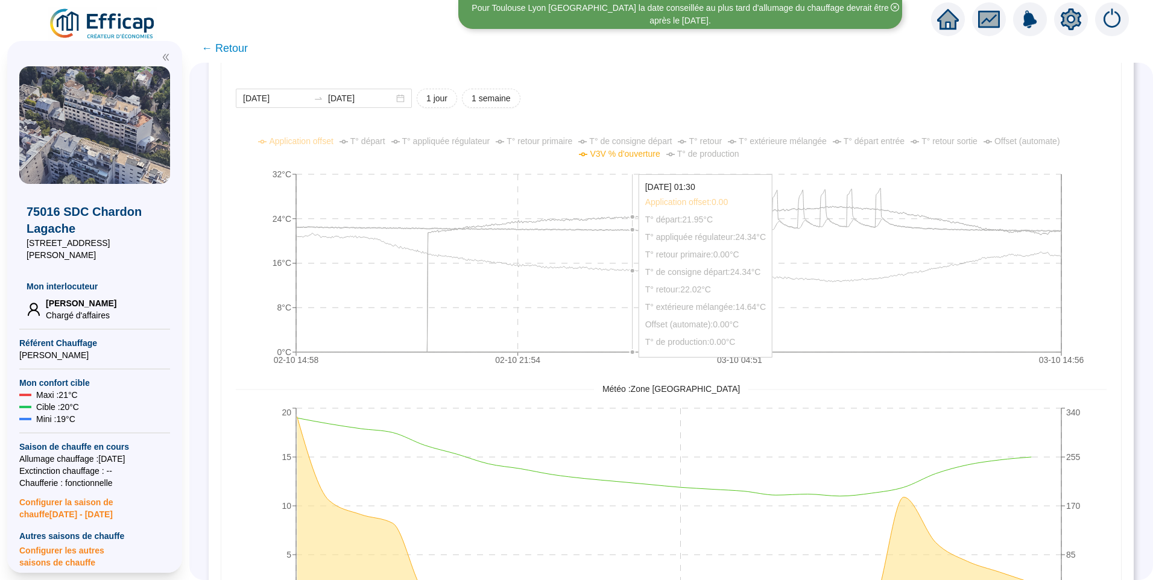
scroll to position [822, 0]
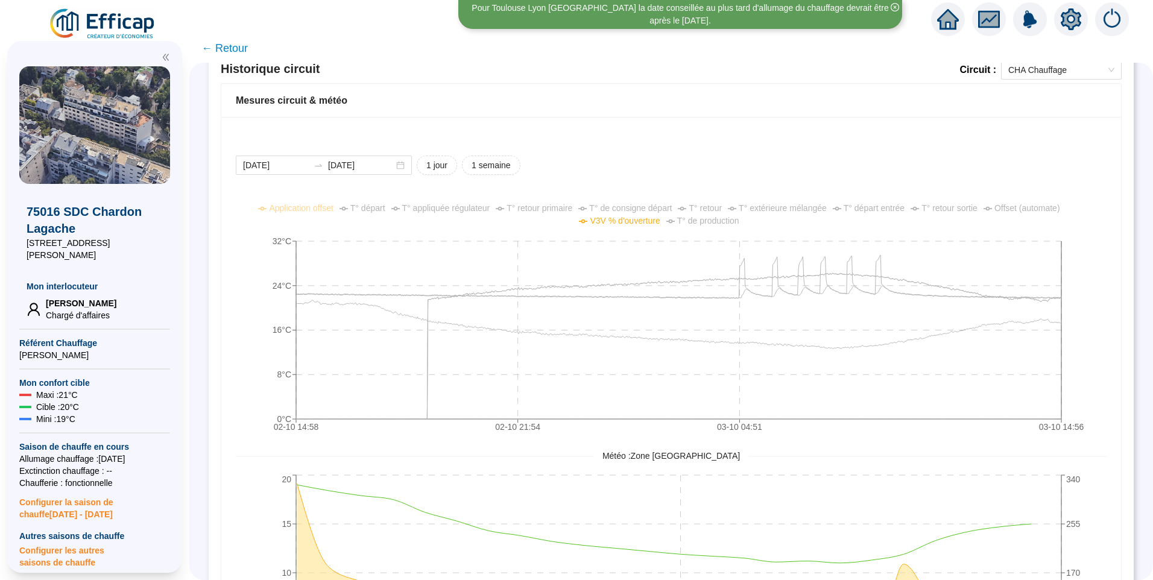
click at [629, 221] on span "V3V % d'ouverture" at bounding box center [625, 221] width 70 height 10
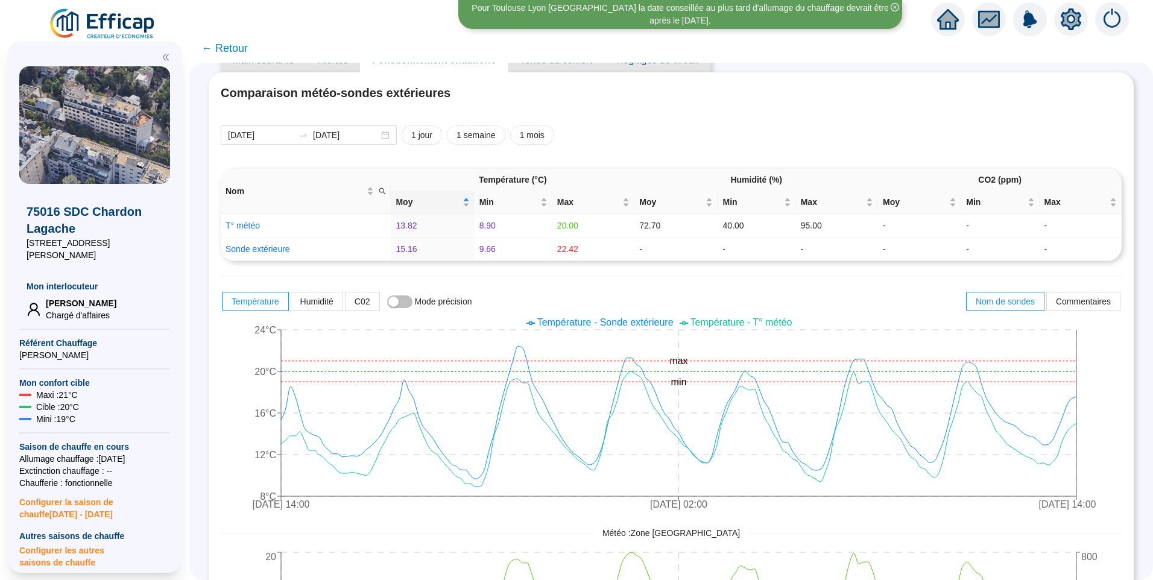
scroll to position [0, 0]
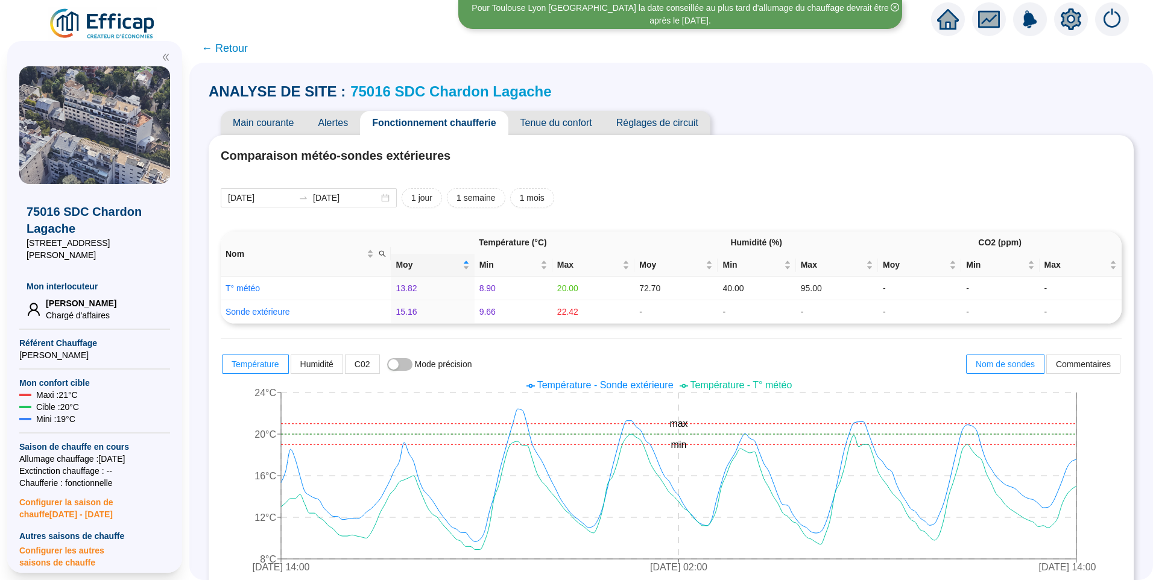
click at [550, 124] on span "Tenue du confort" at bounding box center [556, 123] width 96 height 24
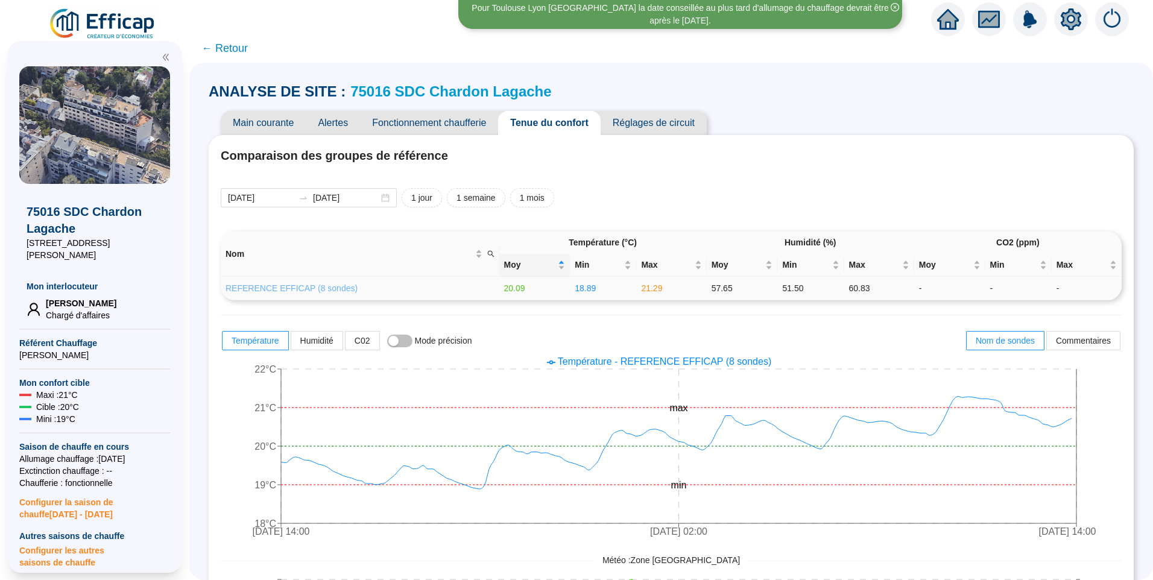
click at [299, 291] on link "REFERENCE EFFICAP (8 sondes)" at bounding box center [292, 288] width 132 height 10
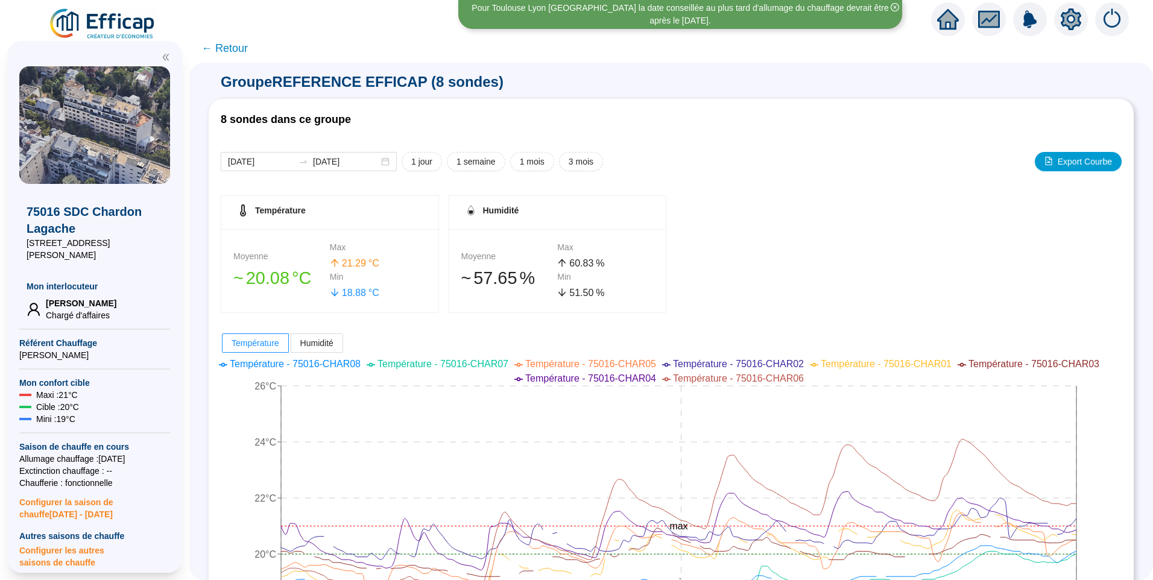
click at [244, 55] on span "← Retour" at bounding box center [224, 48] width 46 height 17
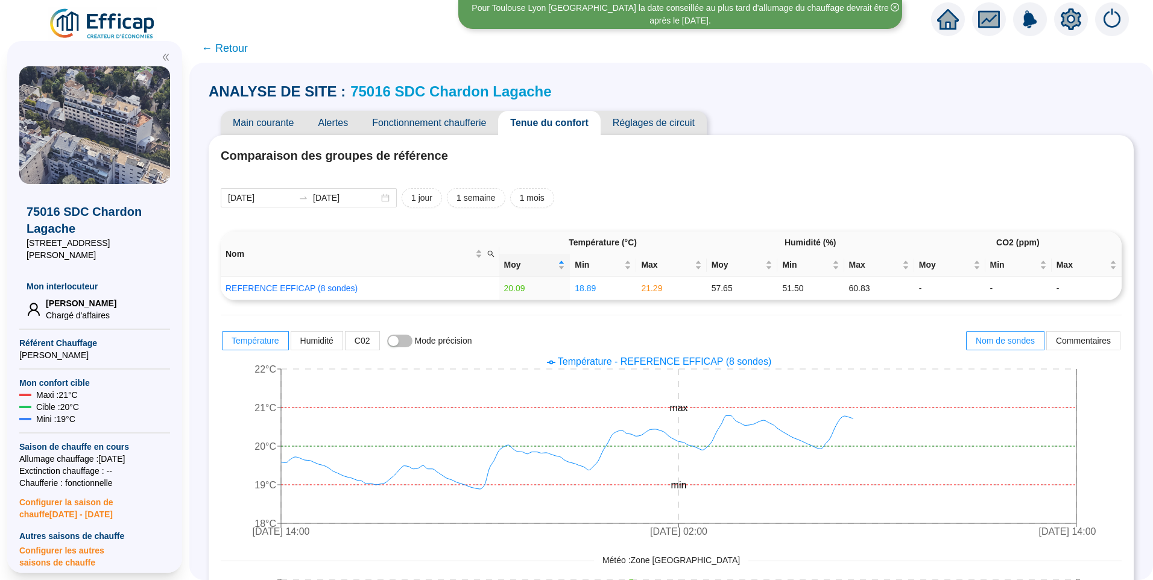
click at [244, 55] on span "← Retour" at bounding box center [224, 48] width 46 height 17
click at [247, 49] on span "← Retour" at bounding box center [224, 48] width 46 height 17
click at [238, 53] on span "← Retour" at bounding box center [224, 48] width 46 height 17
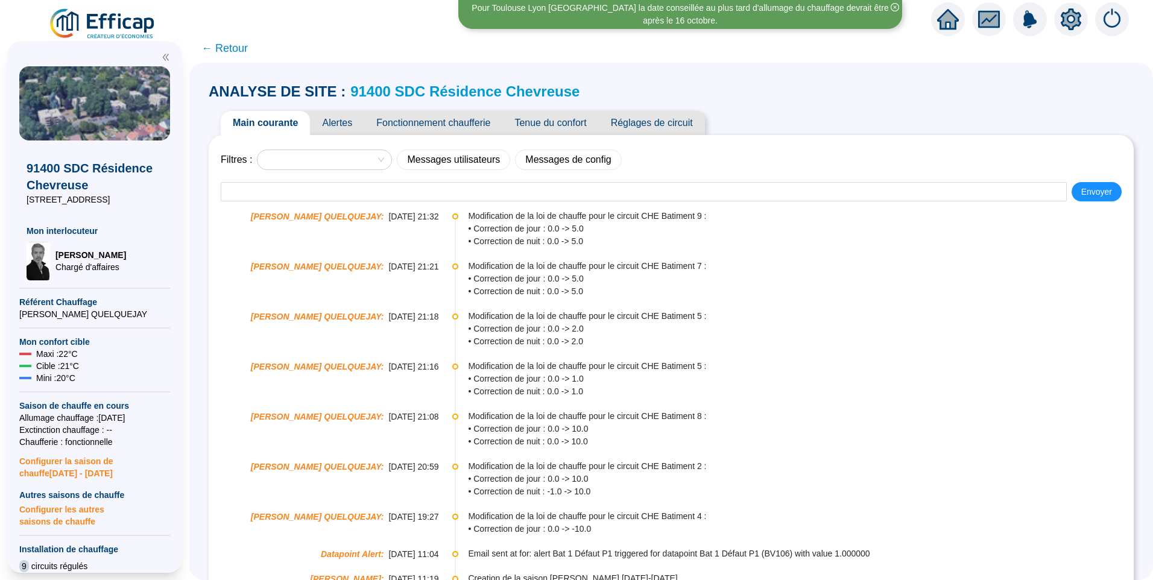
click at [339, 127] on span "Alertes" at bounding box center [337, 123] width 54 height 24
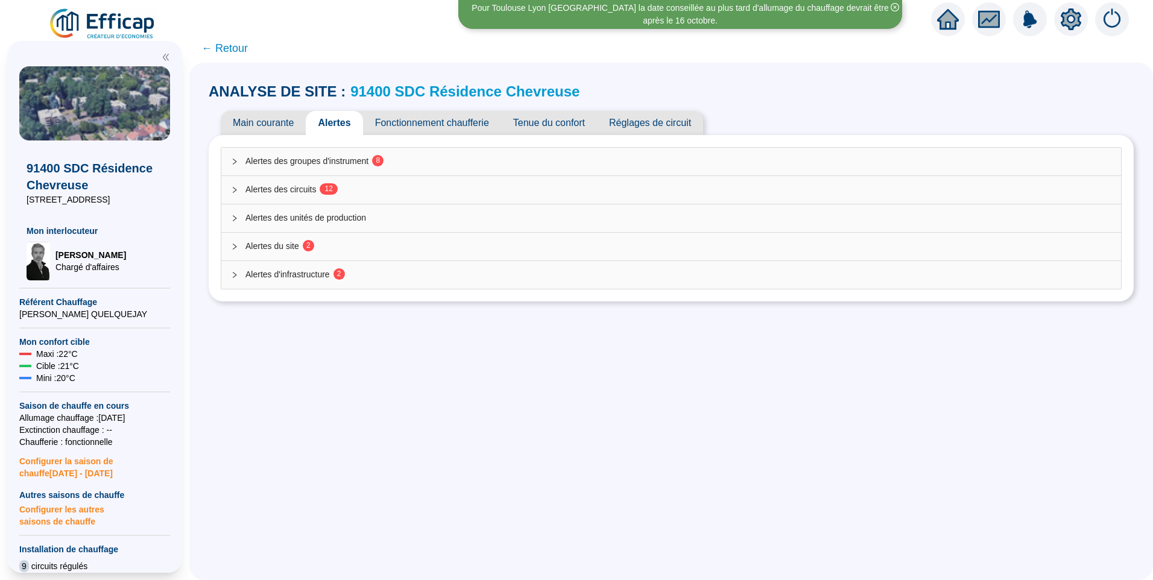
click at [344, 186] on span "Alertes des circuits 1 2" at bounding box center [678, 189] width 866 height 13
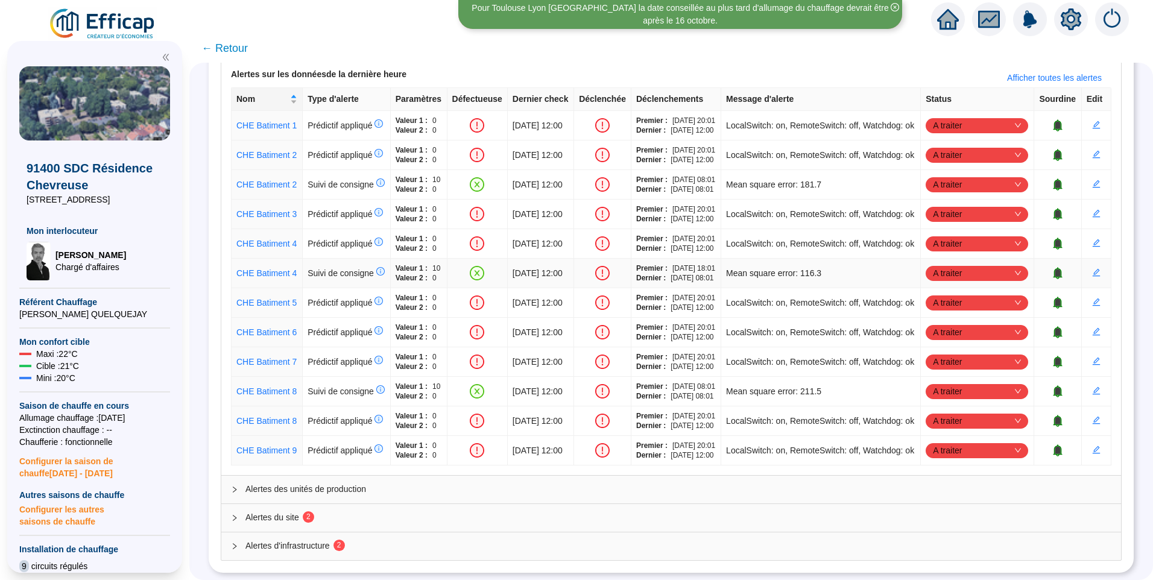
scroll to position [362, 0]
click at [951, 382] on span "A traiter" at bounding box center [977, 391] width 88 height 18
click at [942, 420] on div "Traité" at bounding box center [971, 420] width 83 height 13
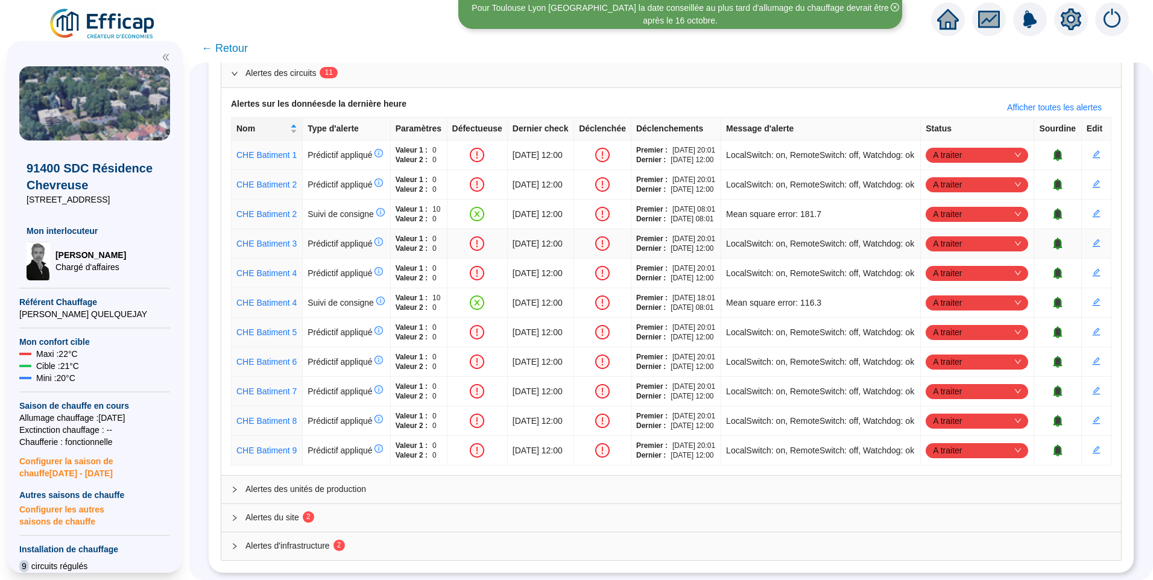
scroll to position [157, 0]
click at [987, 312] on span "A traiter" at bounding box center [977, 303] width 88 height 18
click at [942, 433] on div "Traité" at bounding box center [971, 429] width 83 height 13
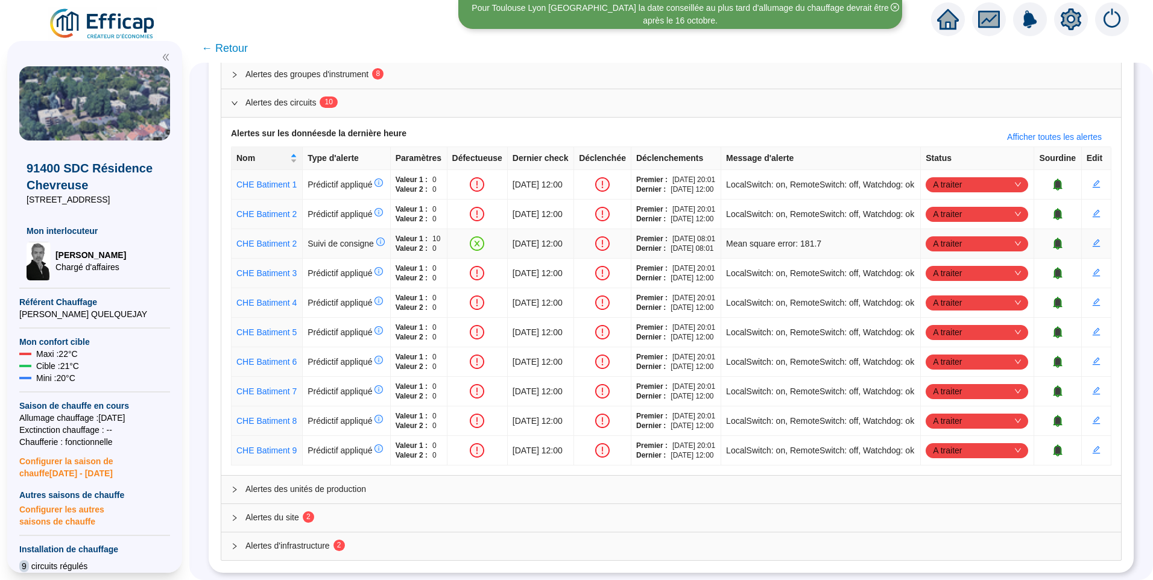
click at [968, 235] on span "A traiter" at bounding box center [977, 244] width 88 height 18
click at [942, 284] on div "Traité" at bounding box center [971, 283] width 83 height 13
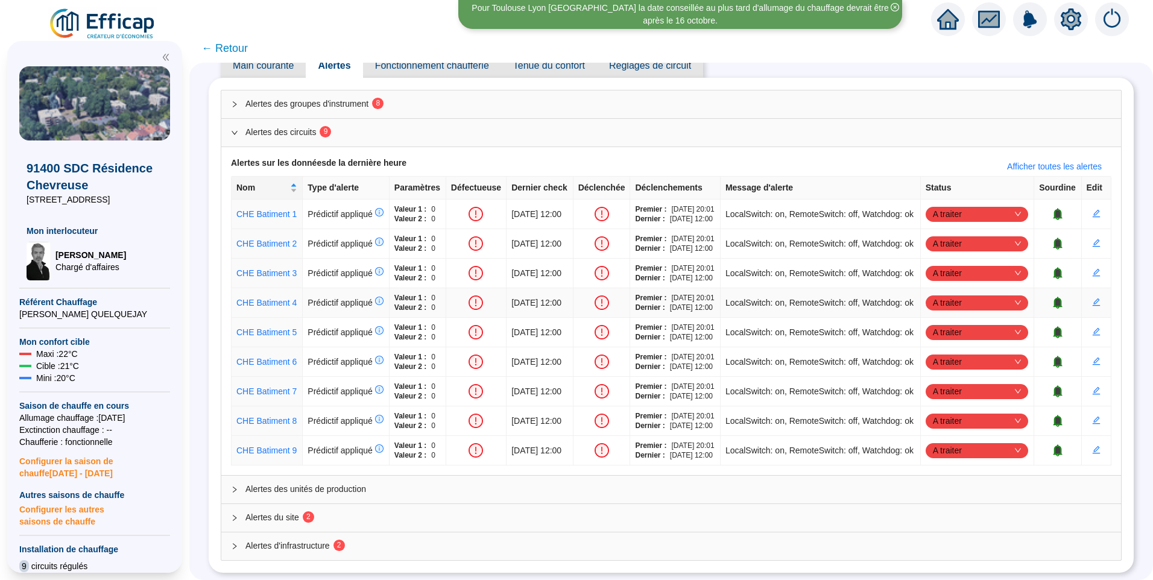
scroll to position [240, 0]
click at [311, 513] on span "2" at bounding box center [308, 517] width 4 height 8
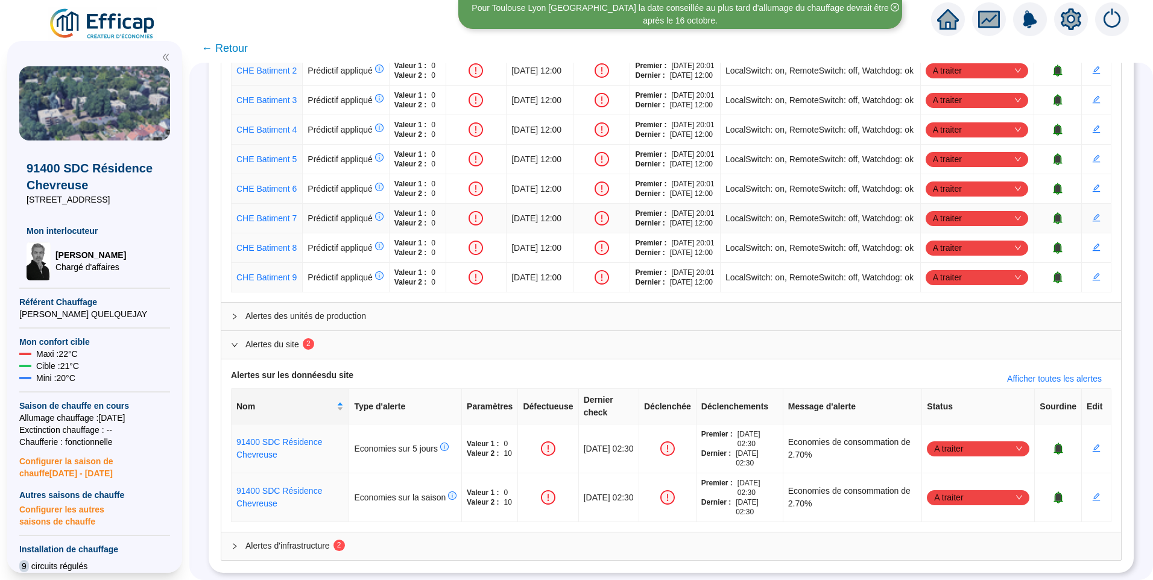
scroll to position [400, 0]
click at [327, 540] on span "Alertes d'infrastructure 2" at bounding box center [678, 546] width 866 height 13
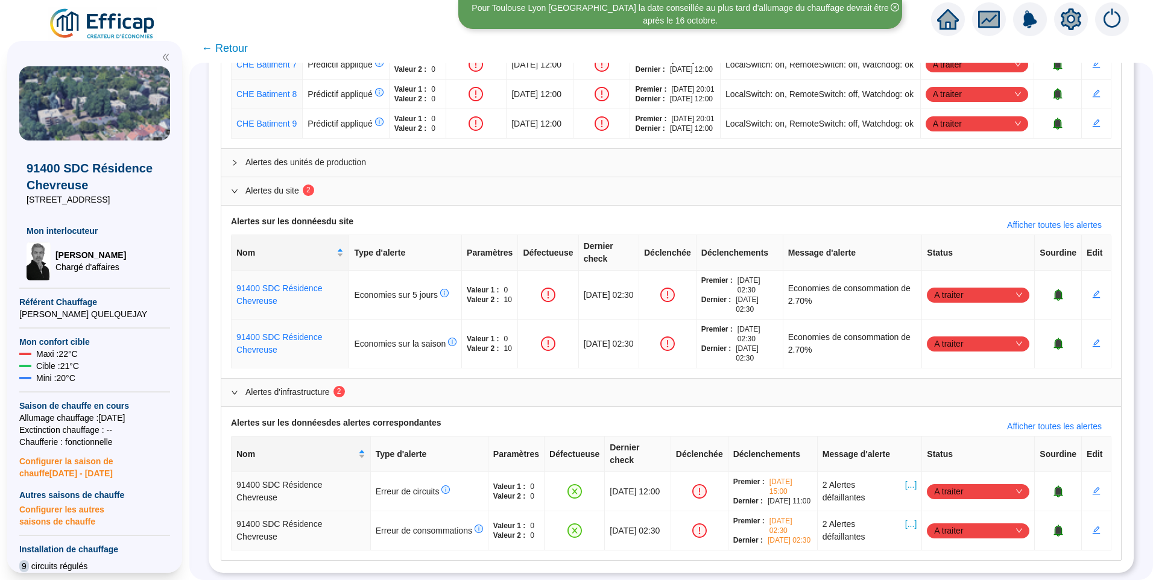
scroll to position [561, 0]
click at [934, 482] on span "A traiter" at bounding box center [978, 491] width 88 height 18
click at [950, 534] on div "Traité" at bounding box center [971, 529] width 83 height 13
click at [962, 522] on span "A traiter" at bounding box center [978, 531] width 88 height 18
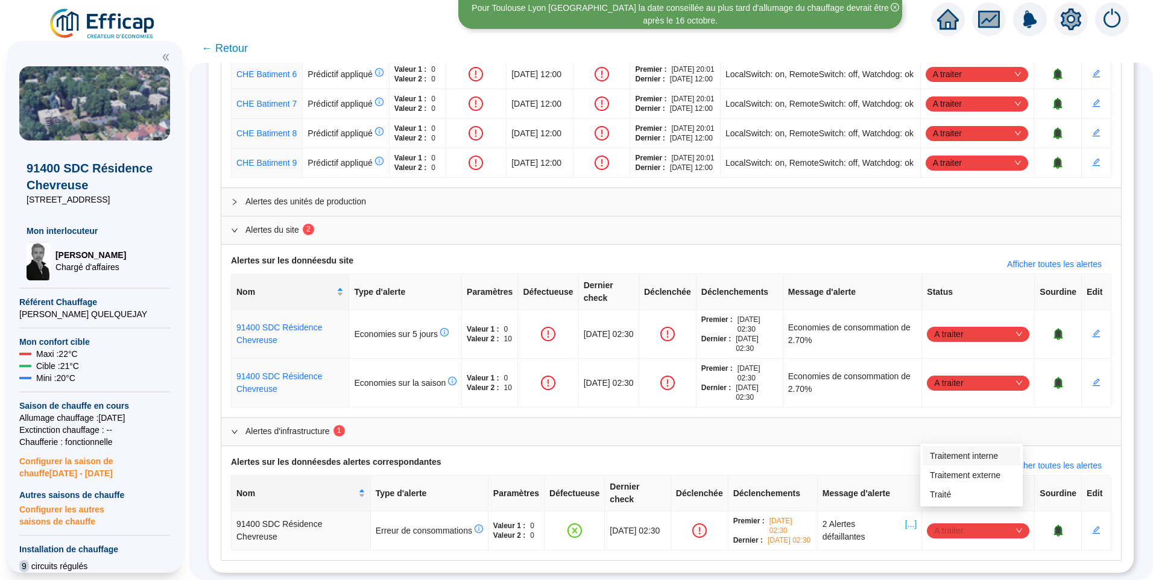
scroll to position [512, 0]
click at [955, 491] on div "Traité" at bounding box center [971, 494] width 83 height 13
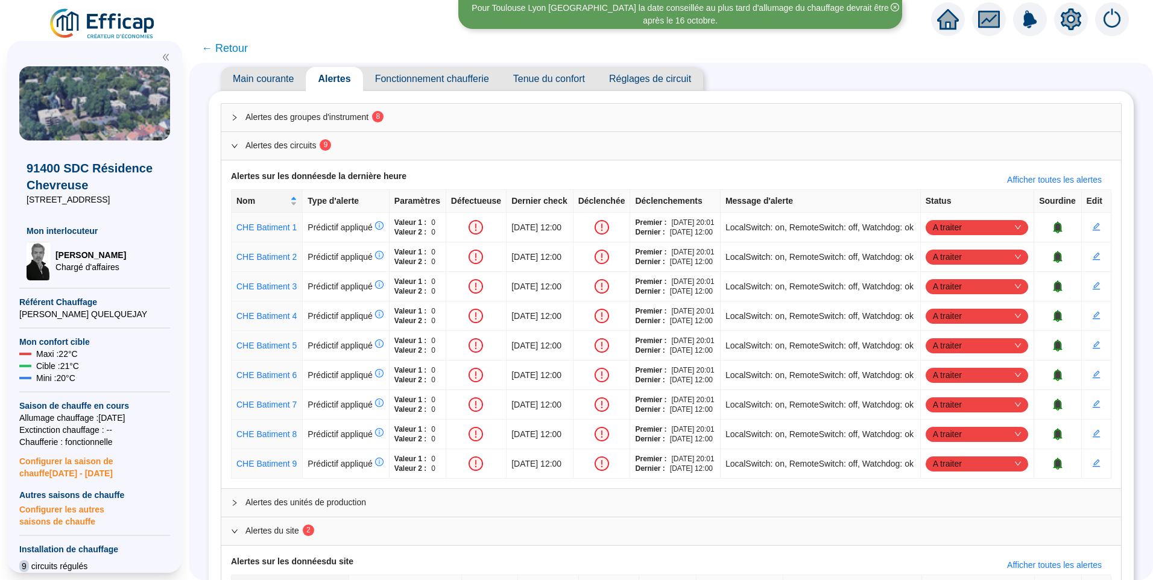
scroll to position [0, 0]
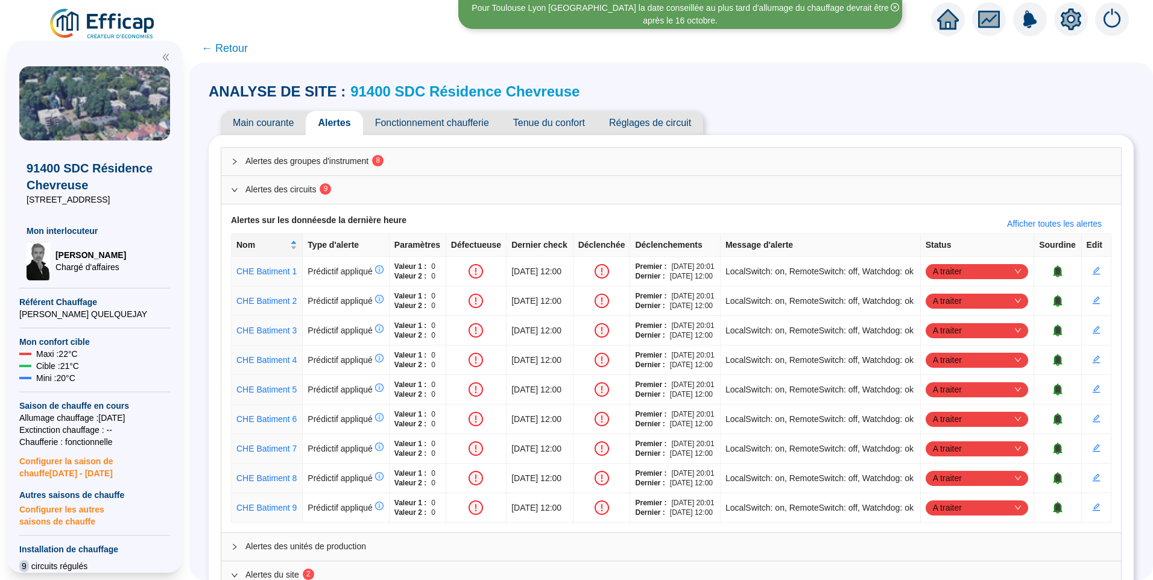
click at [306, 162] on span "Alertes des groupes d'instrument 8" at bounding box center [678, 161] width 866 height 13
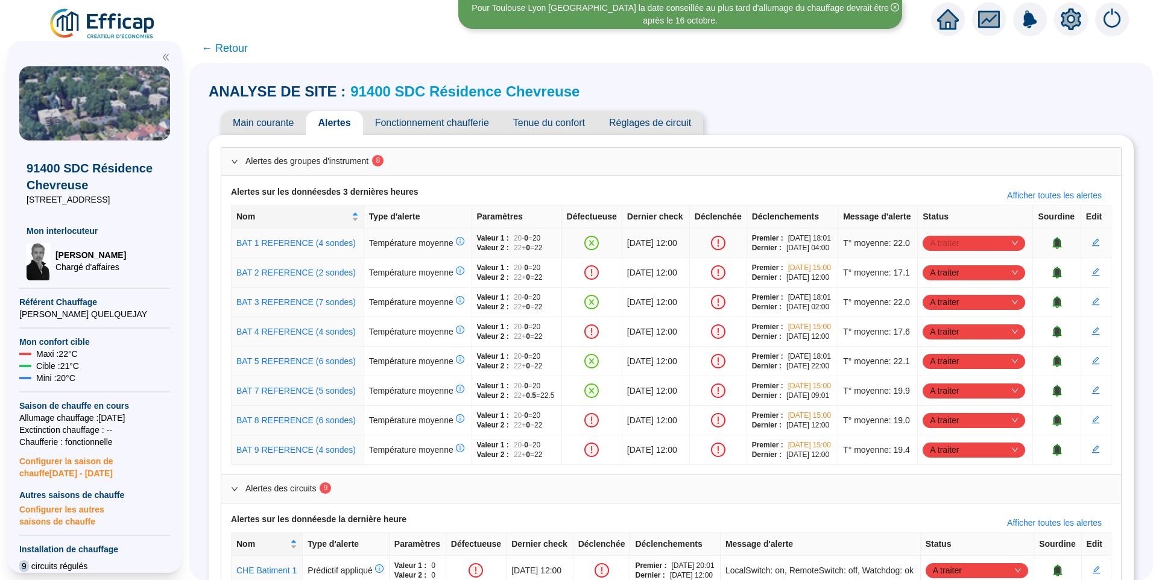
click at [964, 252] on span "A traiter" at bounding box center [974, 243] width 88 height 18
click at [948, 327] on div "Traité" at bounding box center [971, 326] width 83 height 13
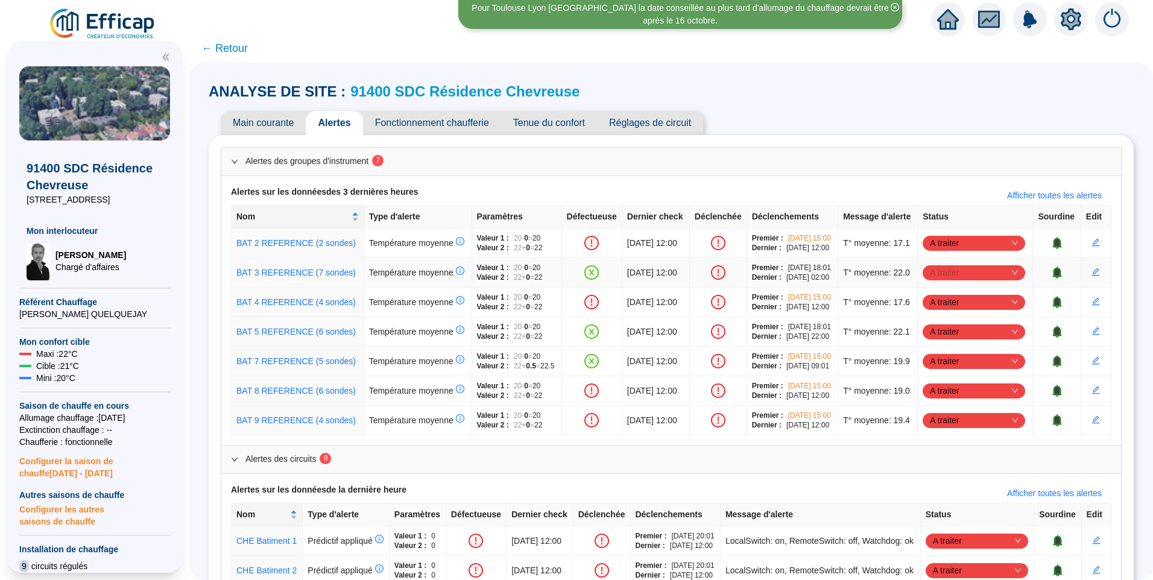
click at [949, 282] on span "A traiter" at bounding box center [974, 272] width 88 height 18
click at [931, 377] on div "Traité" at bounding box center [971, 375] width 83 height 13
click at [930, 341] on span "A traiter" at bounding box center [974, 332] width 88 height 18
click at [940, 478] on div "Traité" at bounding box center [971, 473] width 83 height 13
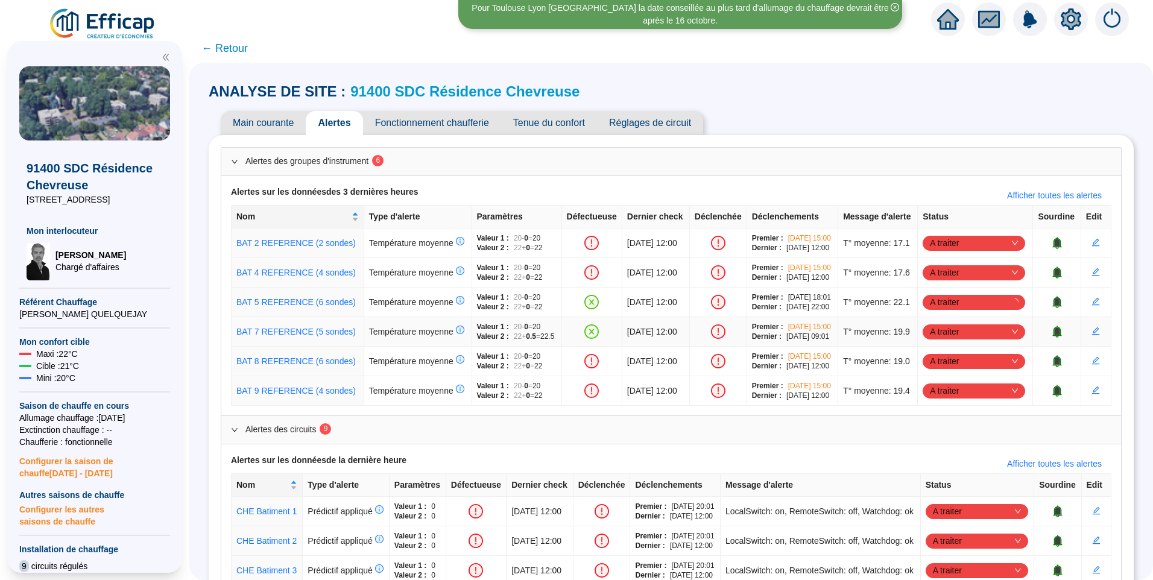
click at [944, 341] on span "A traiter" at bounding box center [974, 332] width 88 height 18
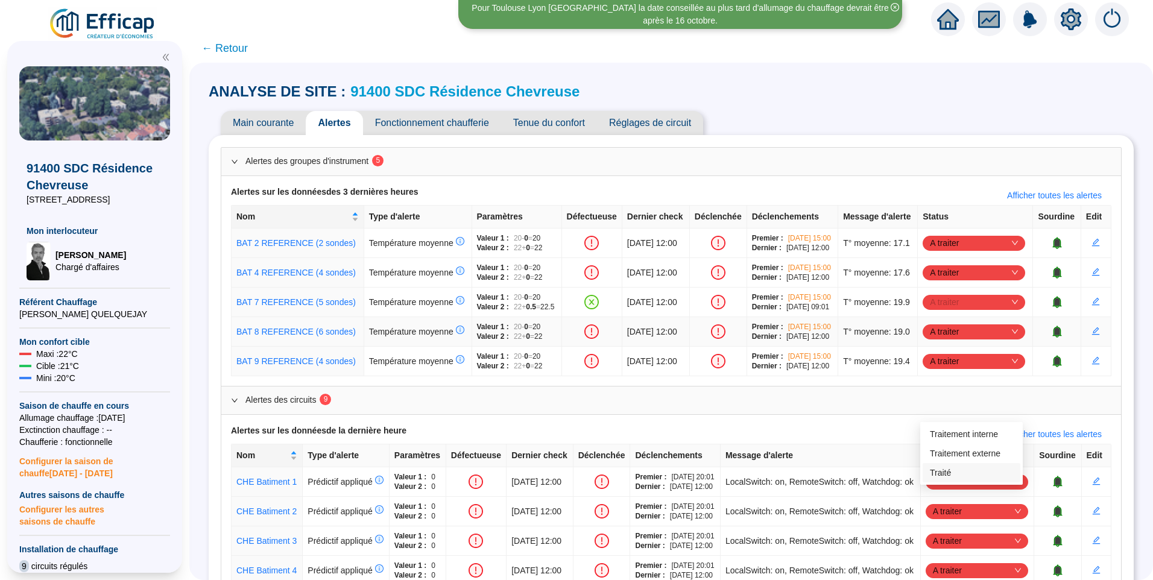
click at [946, 473] on div "Traité" at bounding box center [971, 473] width 83 height 13
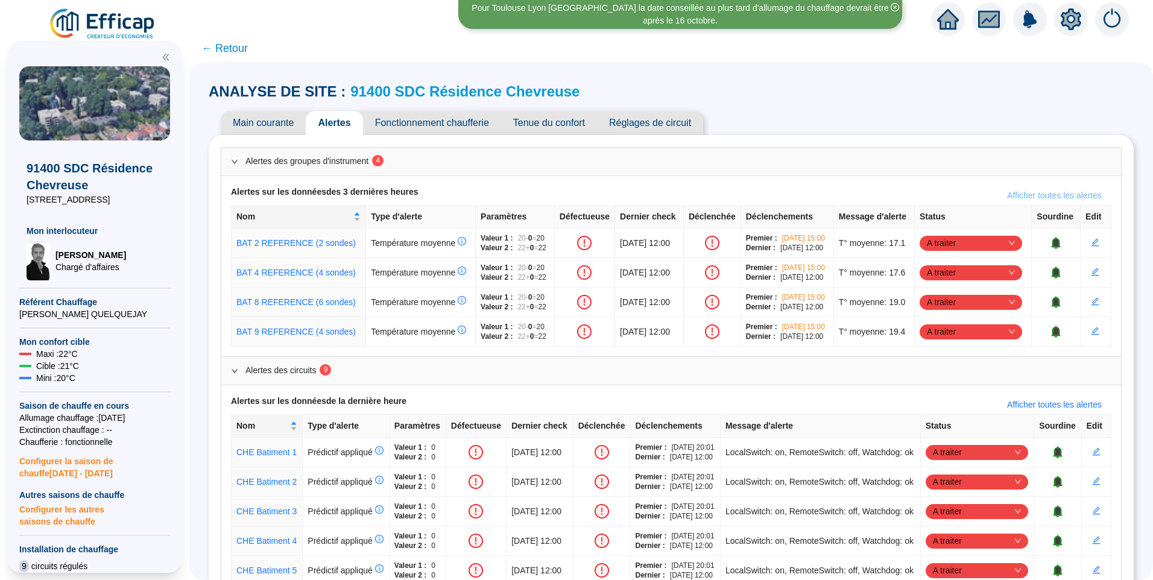
click at [1084, 195] on span "Afficher toutes les alertes" at bounding box center [1054, 195] width 95 height 13
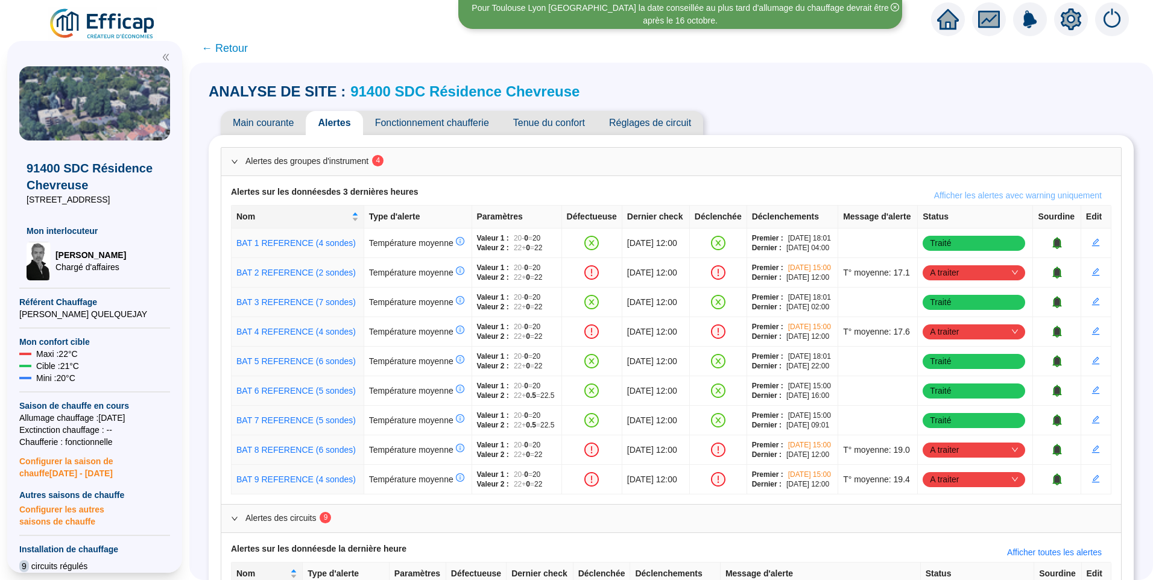
click at [1062, 195] on span "Afficher les alertes avec warning uniquement" at bounding box center [1018, 195] width 168 height 13
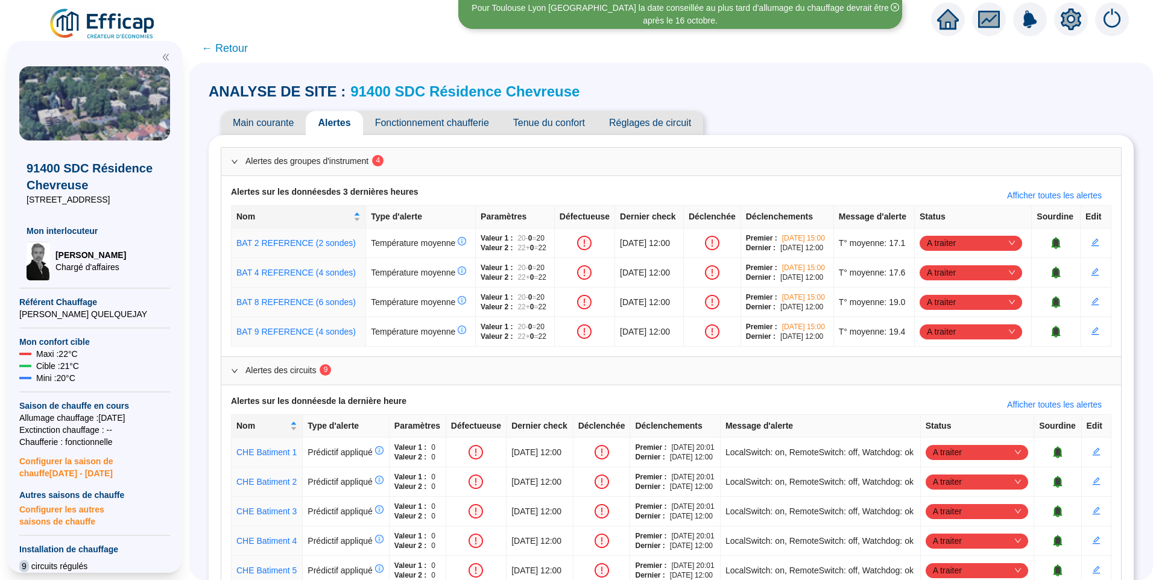
click at [554, 121] on span "Tenue du confort" at bounding box center [549, 123] width 96 height 24
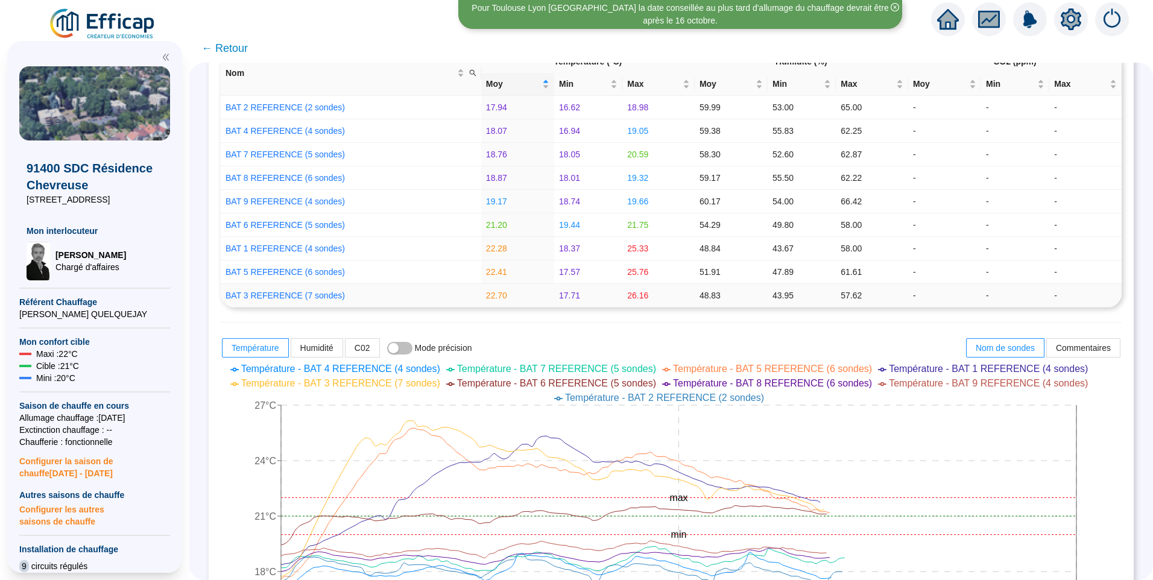
scroll to position [301, 0]
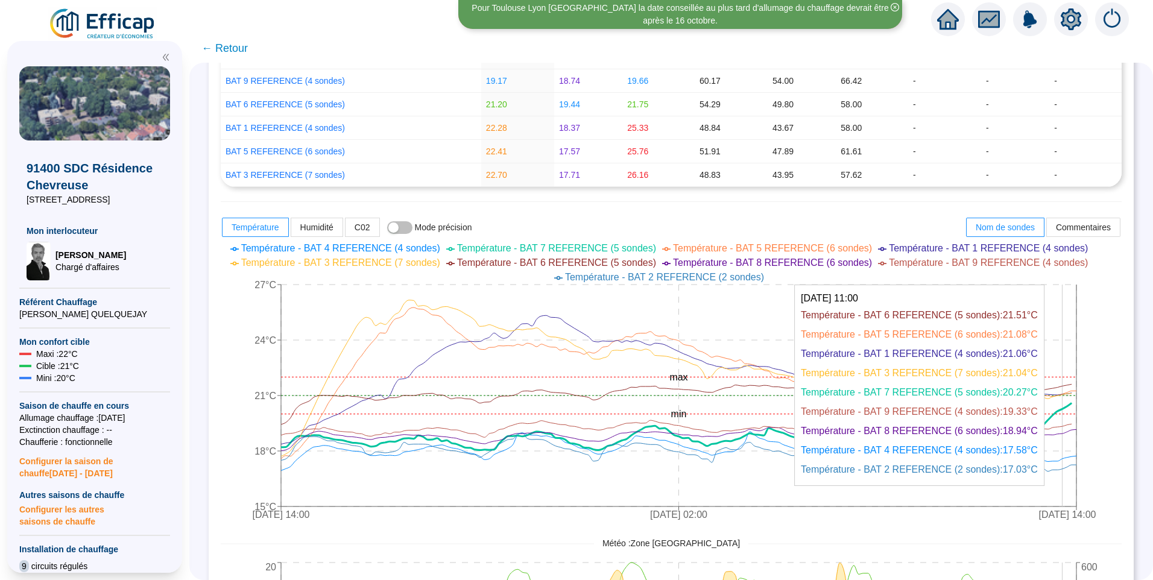
click at [1071, 409] on icon at bounding box center [676, 426] width 790 height 47
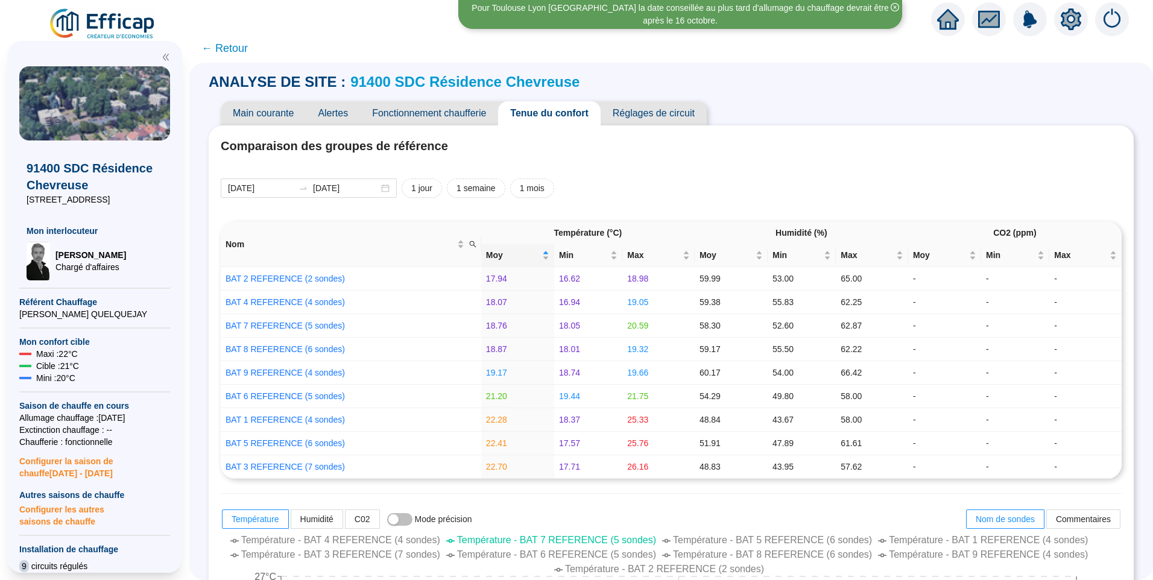
scroll to position [0, 0]
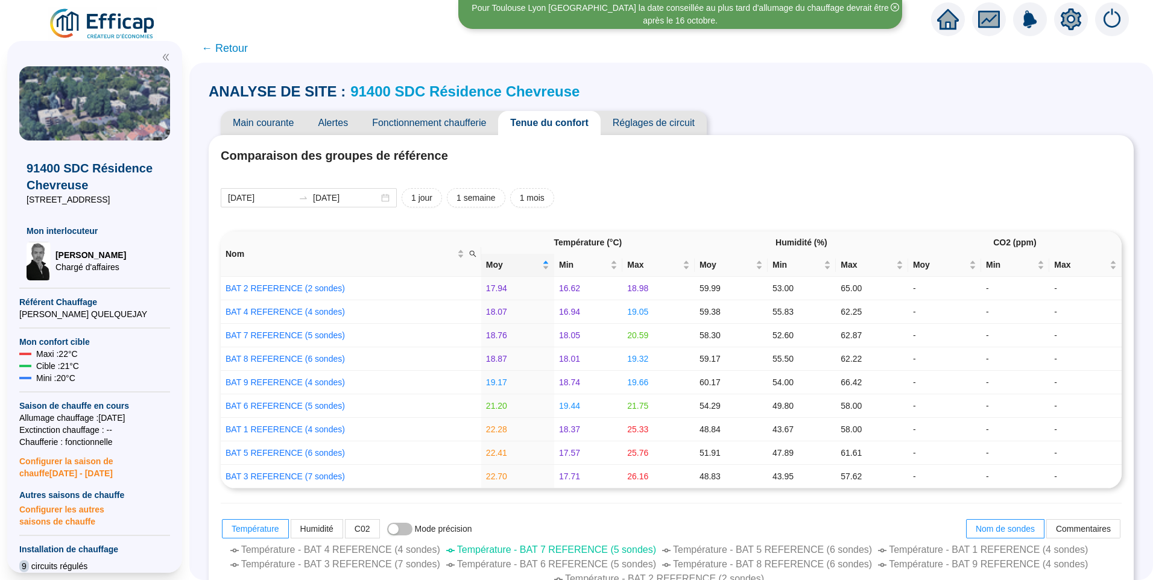
click at [641, 127] on span "Réglages de circuit" at bounding box center [654, 123] width 106 height 24
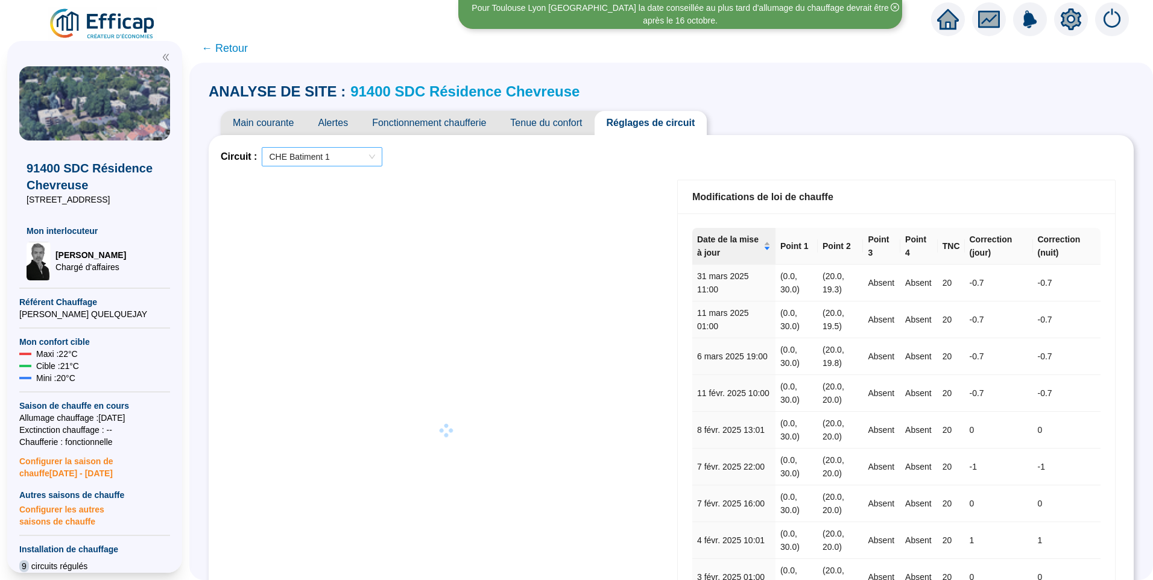
click at [337, 160] on span "CHE Batiment 1" at bounding box center [322, 157] width 106 height 18
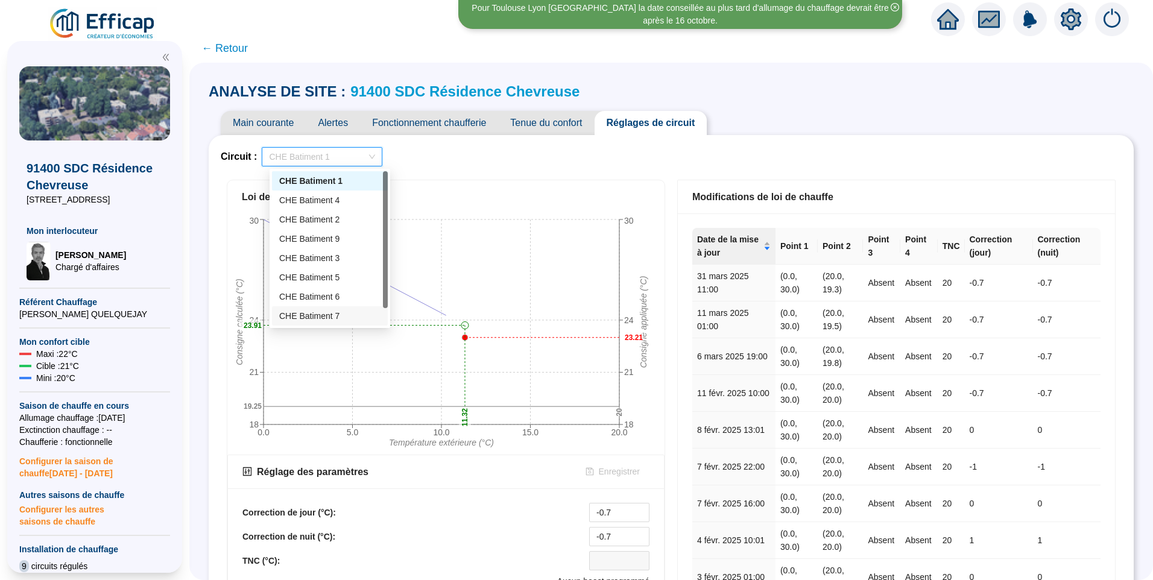
click at [309, 314] on div "CHE Batiment 7" at bounding box center [329, 316] width 101 height 13
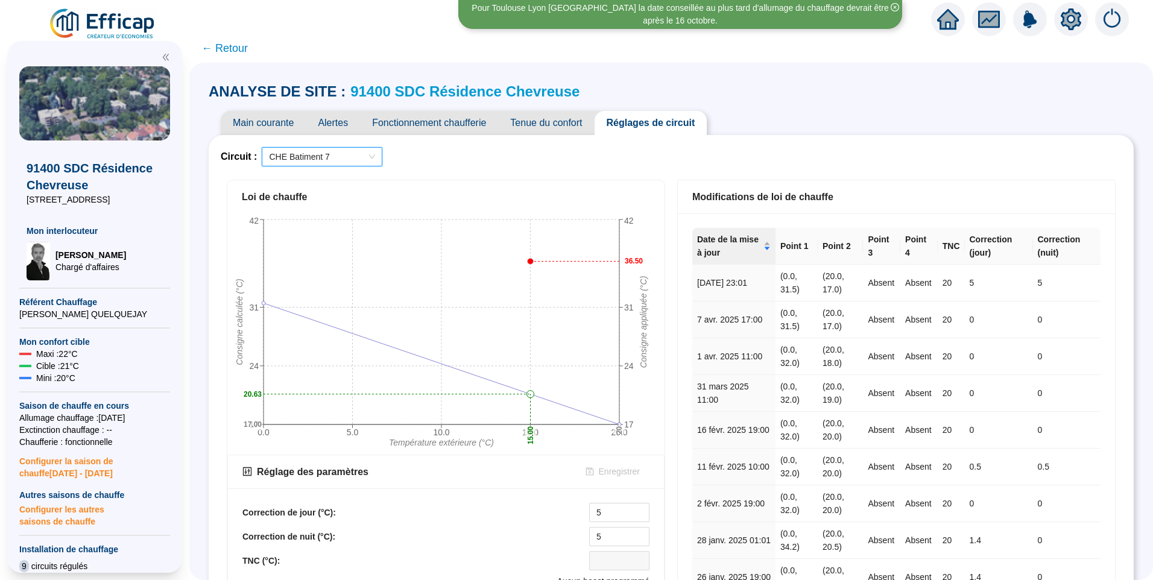
click at [553, 122] on span "Tenue du confort" at bounding box center [546, 123] width 96 height 24
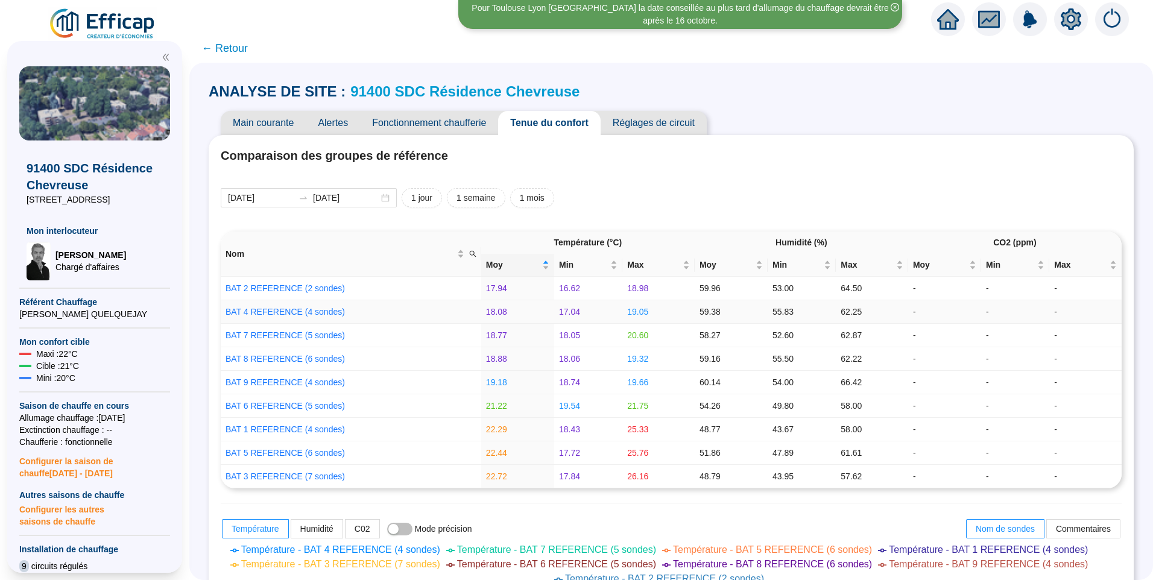
scroll to position [422, 0]
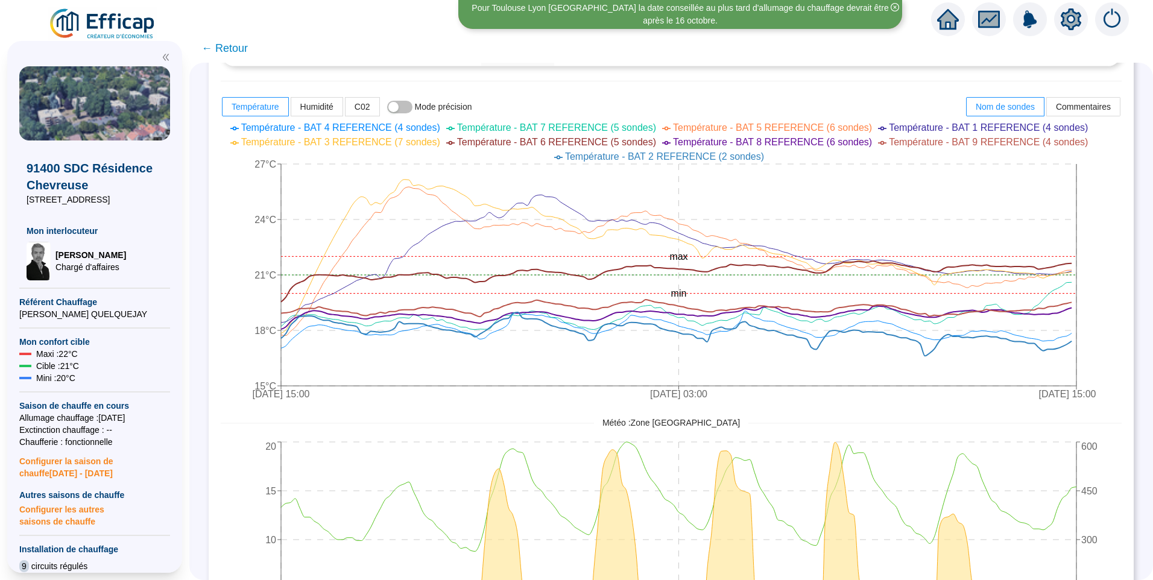
click at [717, 157] on span "Température - BAT 2 REFERENCE (2 sondes)" at bounding box center [664, 156] width 199 height 10
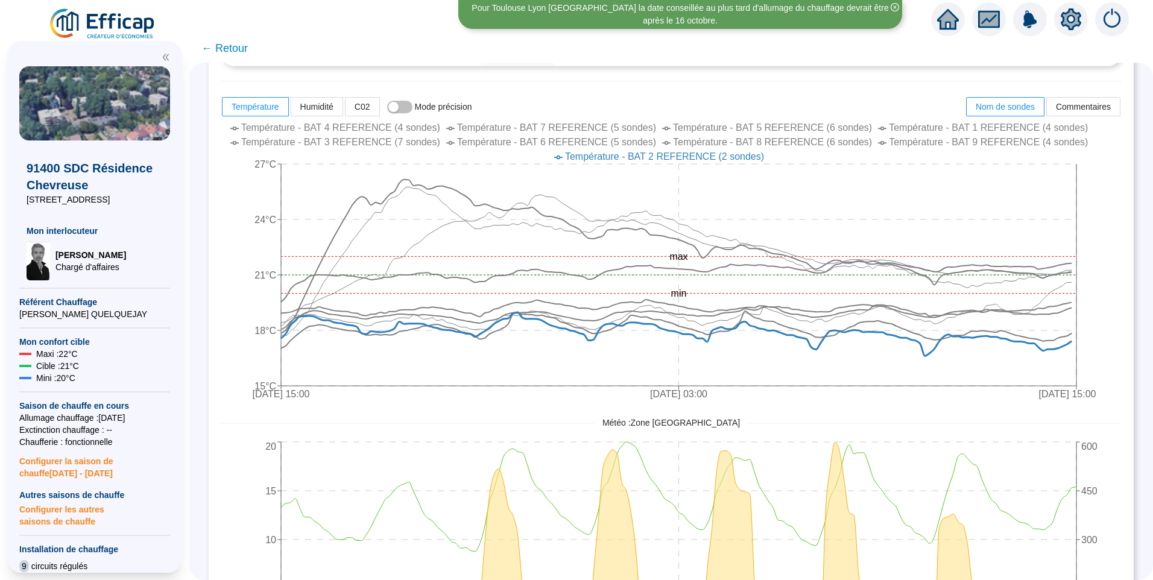
click at [423, 130] on span "Température - BAT 4 REFERENCE (4 sondes)" at bounding box center [340, 127] width 199 height 10
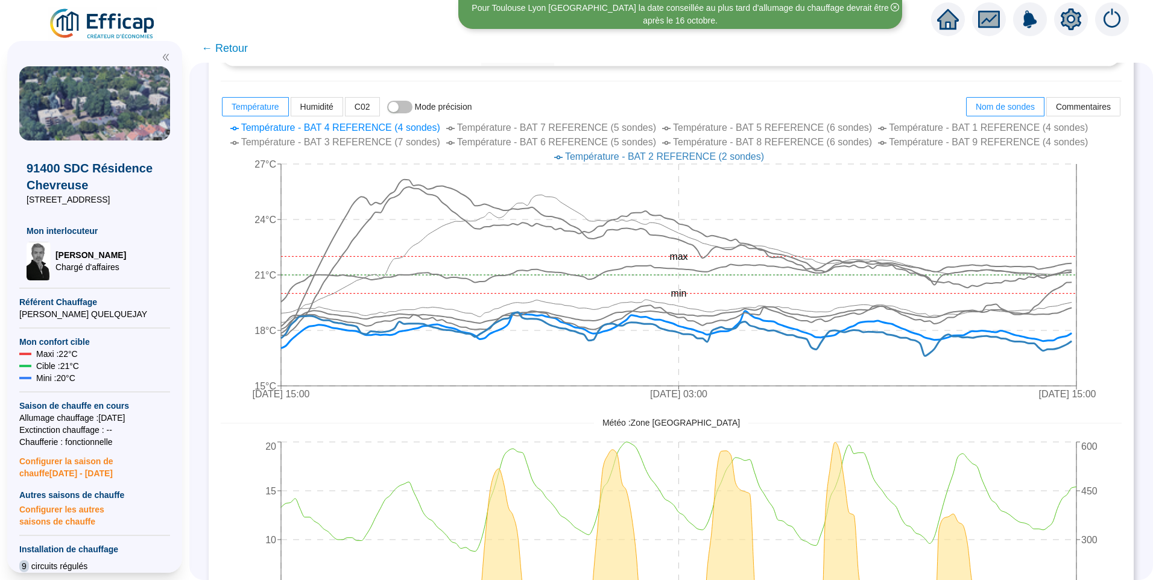
click at [822, 141] on span "Température - BAT 8 REFERENCE (6 sondes)" at bounding box center [772, 142] width 199 height 10
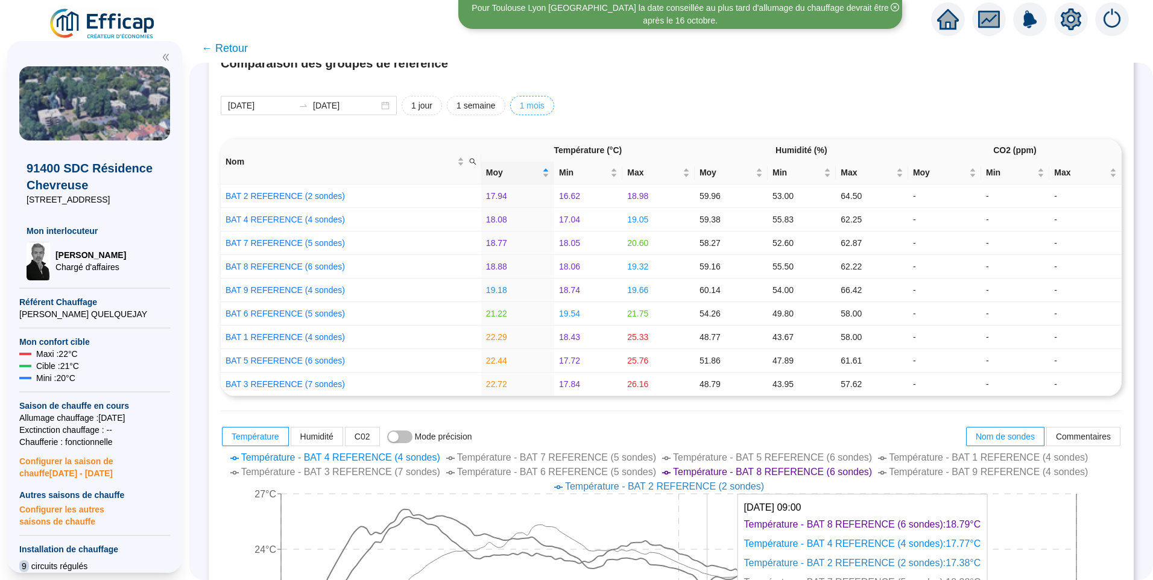
scroll to position [0, 0]
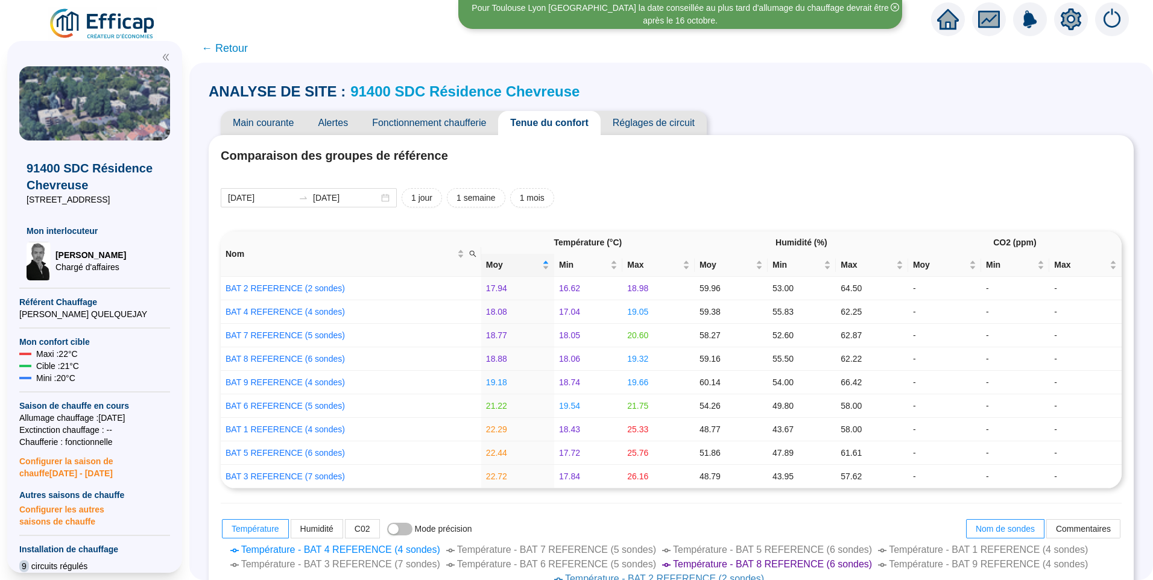
click at [446, 124] on span "Fonctionnement chaufferie" at bounding box center [429, 123] width 138 height 24
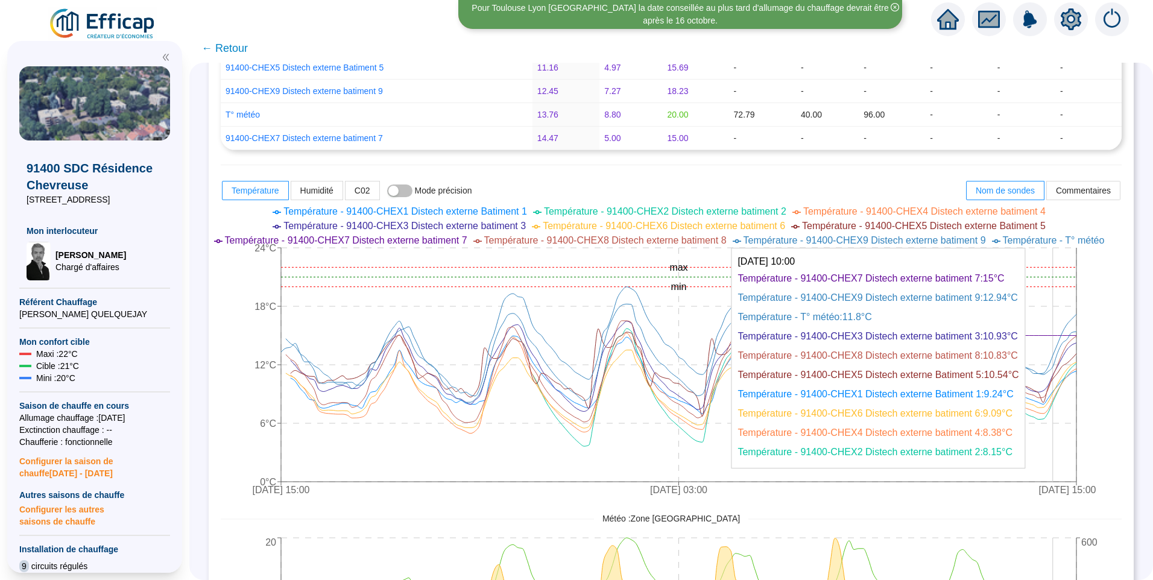
scroll to position [663, 0]
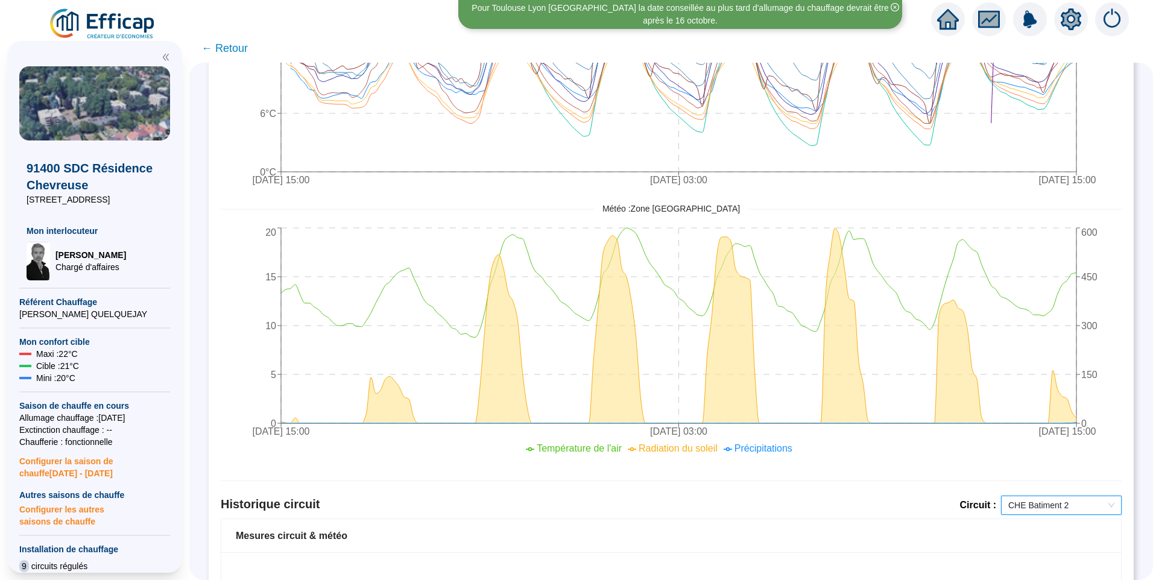
scroll to position [603, 0]
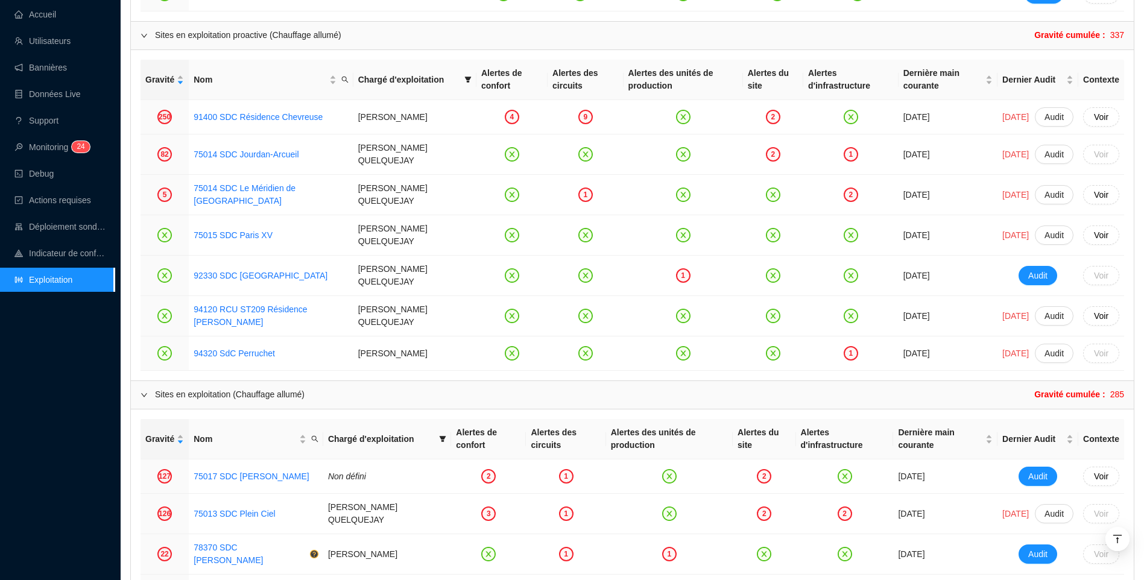
scroll to position [1297, 0]
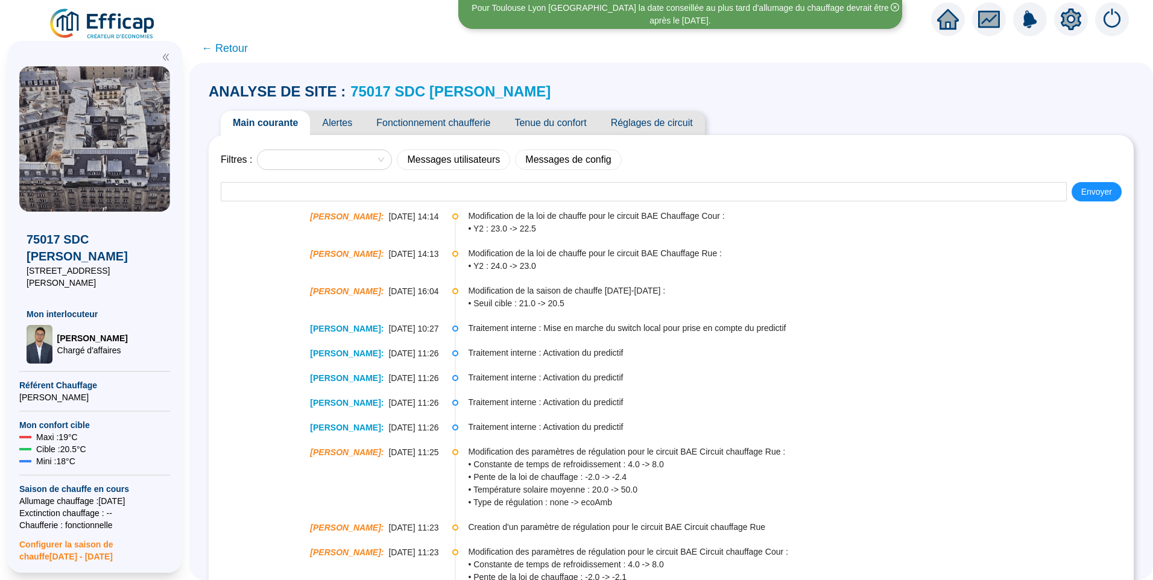
click at [537, 124] on span "Tenue du confort" at bounding box center [550, 123] width 96 height 24
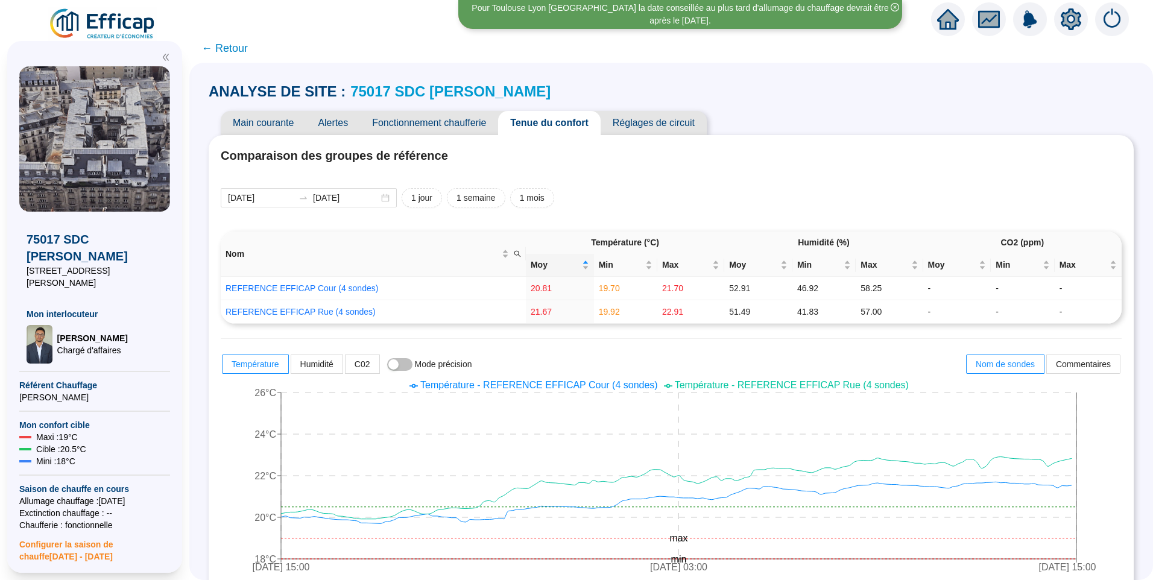
click at [352, 120] on span "Alertes" at bounding box center [333, 123] width 54 height 24
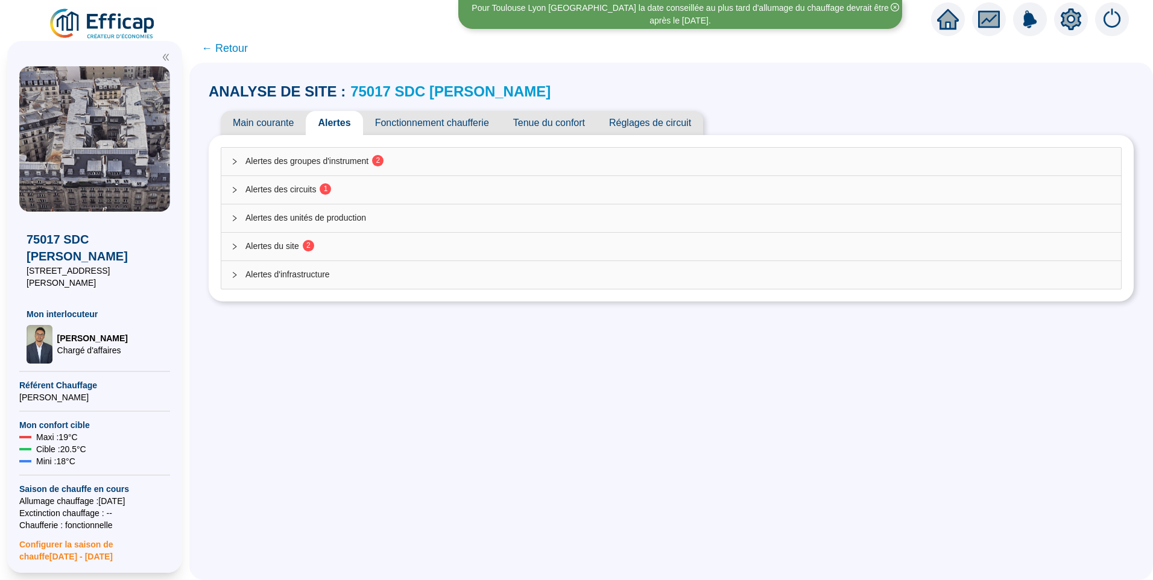
click at [368, 166] on span "Alertes des groupes d'instrument 2" at bounding box center [678, 161] width 866 height 13
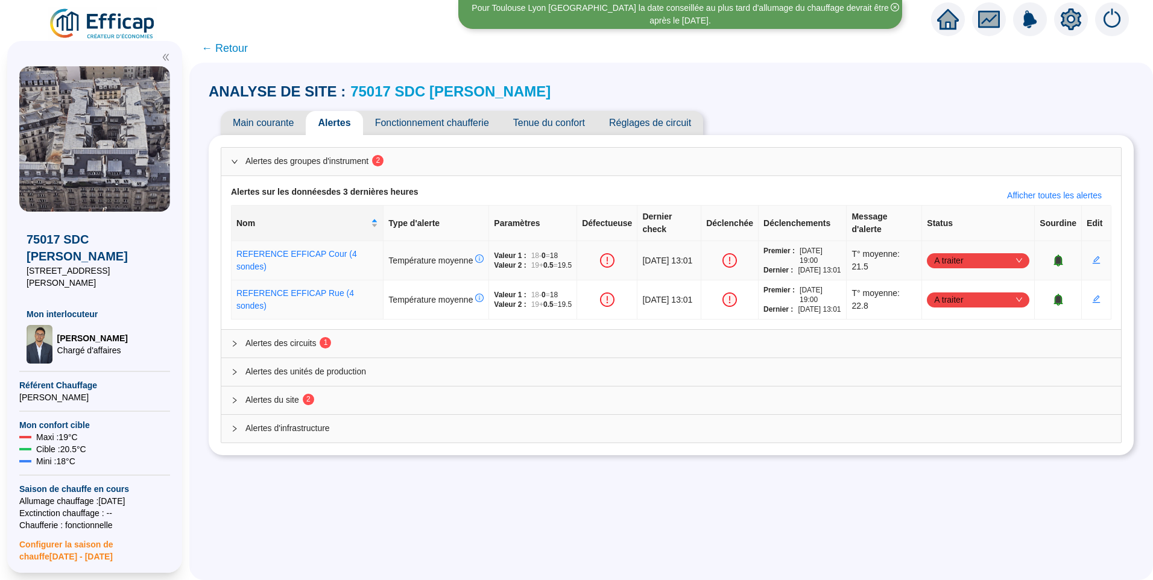
click at [963, 269] on span "A traiter" at bounding box center [978, 260] width 88 height 18
click at [969, 303] on div "Traitement externe" at bounding box center [971, 307] width 83 height 13
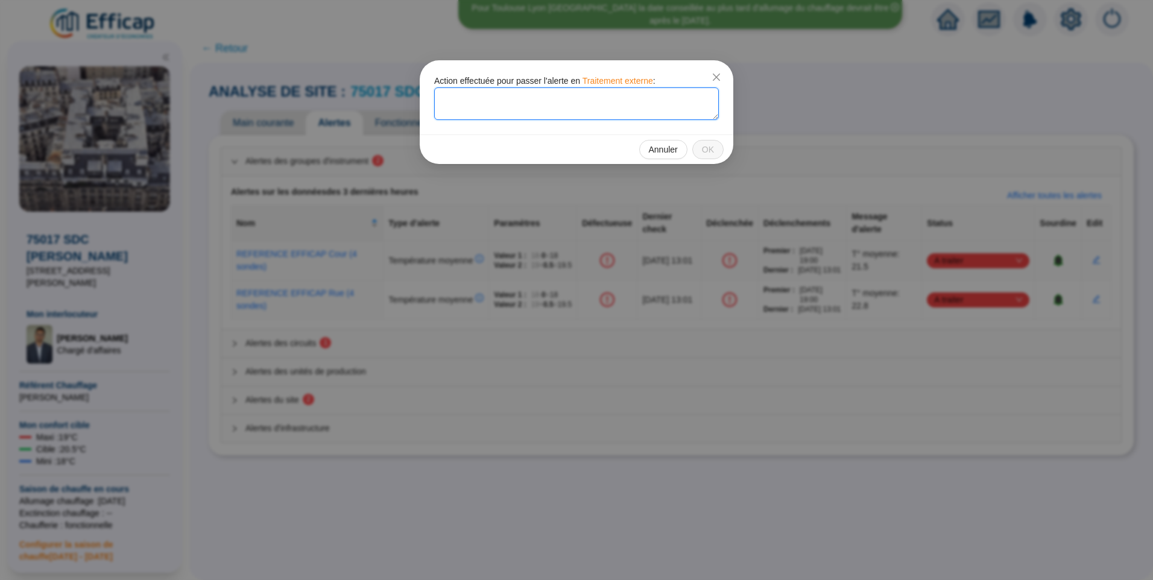
click at [523, 108] on textarea at bounding box center [576, 103] width 285 height 33
click at [652, 103] on textarea "Vanne bloqué en manuel, déblocage prévu par Albasini" at bounding box center [576, 103] width 285 height 33
click at [493, 98] on textarea "Vanne bloqué en manuel, déblocage prévu par Albasini" at bounding box center [576, 103] width 285 height 33
click at [673, 105] on textarea "Vanne bloquée en manuel, déblocage prévu par Albasini" at bounding box center [576, 103] width 285 height 33
drag, startPoint x: 670, startPoint y: 106, endPoint x: 280, endPoint y: 104, distance: 389.5
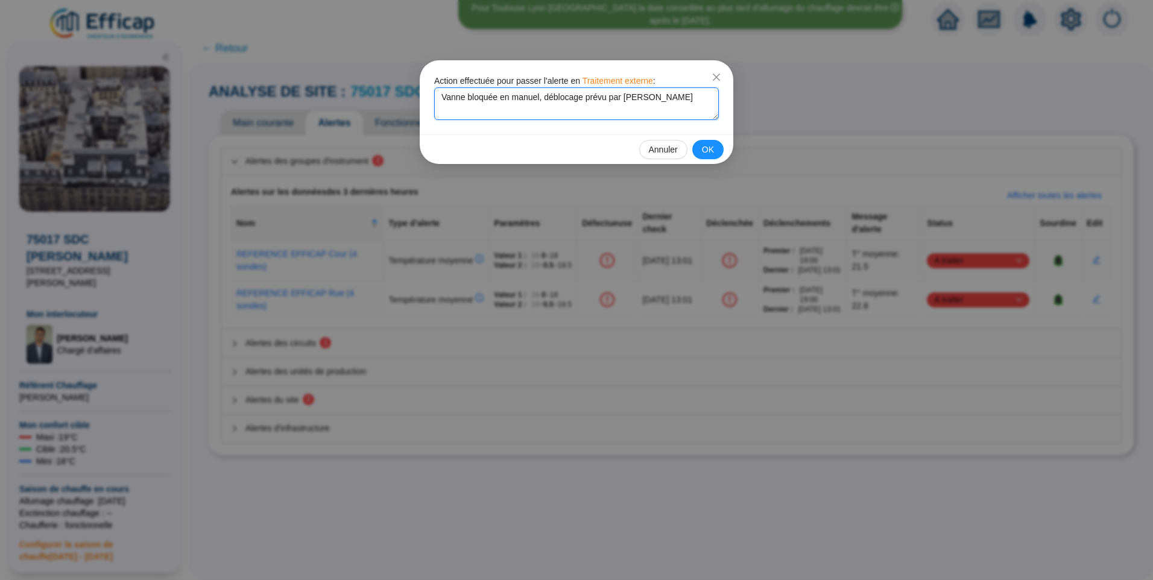
click at [280, 104] on div "Action effectuée pour passer l'alerte en Traitement externe : Vanne bloquée en …" at bounding box center [576, 290] width 1153 height 580
type textarea "Vanne bloquée en manuel, déblocage prévu par Albasini"
click at [711, 149] on span "OK" at bounding box center [708, 150] width 12 height 13
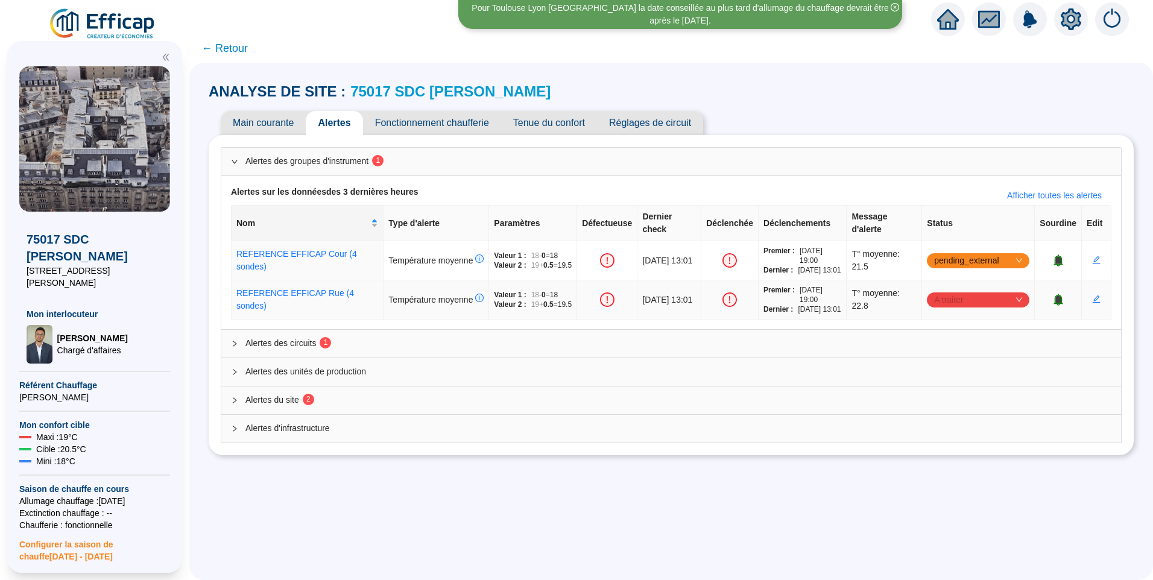
click at [982, 309] on span "A traiter" at bounding box center [978, 300] width 88 height 18
click at [980, 359] on div "Traitement externe" at bounding box center [971, 356] width 83 height 13
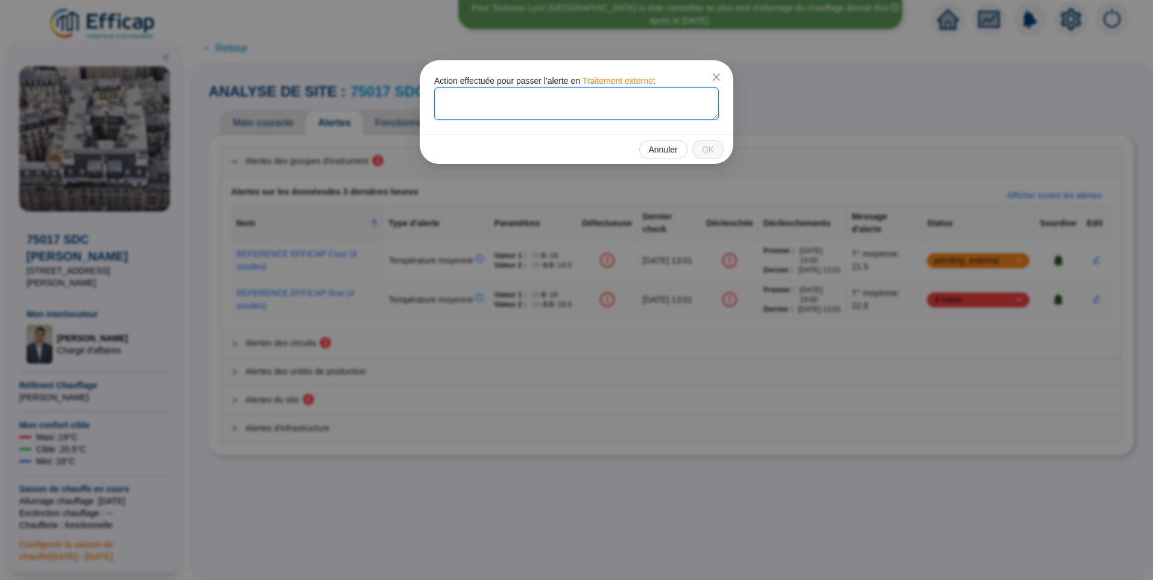
click at [601, 107] on textarea at bounding box center [576, 103] width 285 height 33
paste textarea "Vanne bloquée en manuel, déblocage prévu par Albasini"
type textarea "Vanne bloquée en manuel, déblocage prévu par Albasini"
click at [710, 144] on span "OK" at bounding box center [708, 150] width 12 height 13
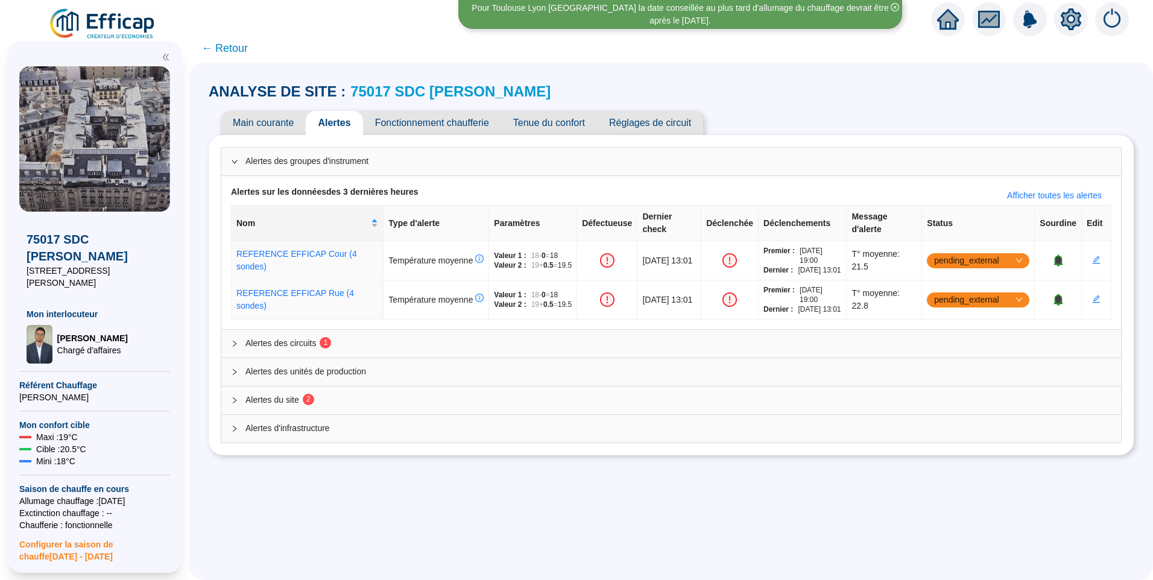
click at [309, 350] on span "Alertes des circuits 1" at bounding box center [678, 343] width 866 height 13
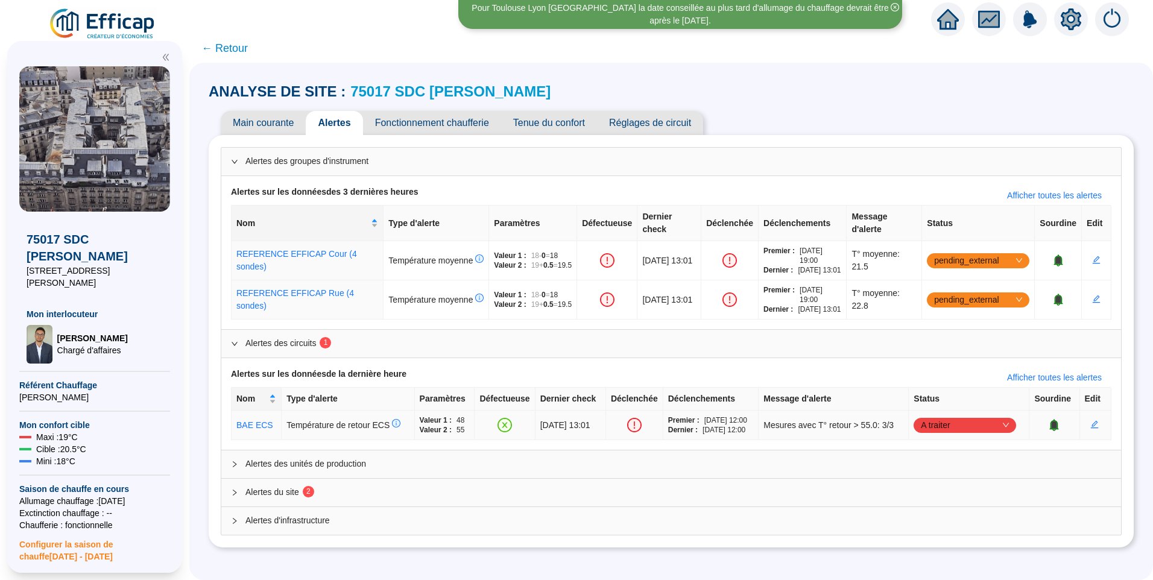
click at [967, 434] on span "A traiter" at bounding box center [965, 425] width 88 height 18
click at [941, 506] on div "Traité" at bounding box center [965, 505] width 83 height 13
click at [277, 499] on span "Alertes du site 2" at bounding box center [678, 492] width 866 height 13
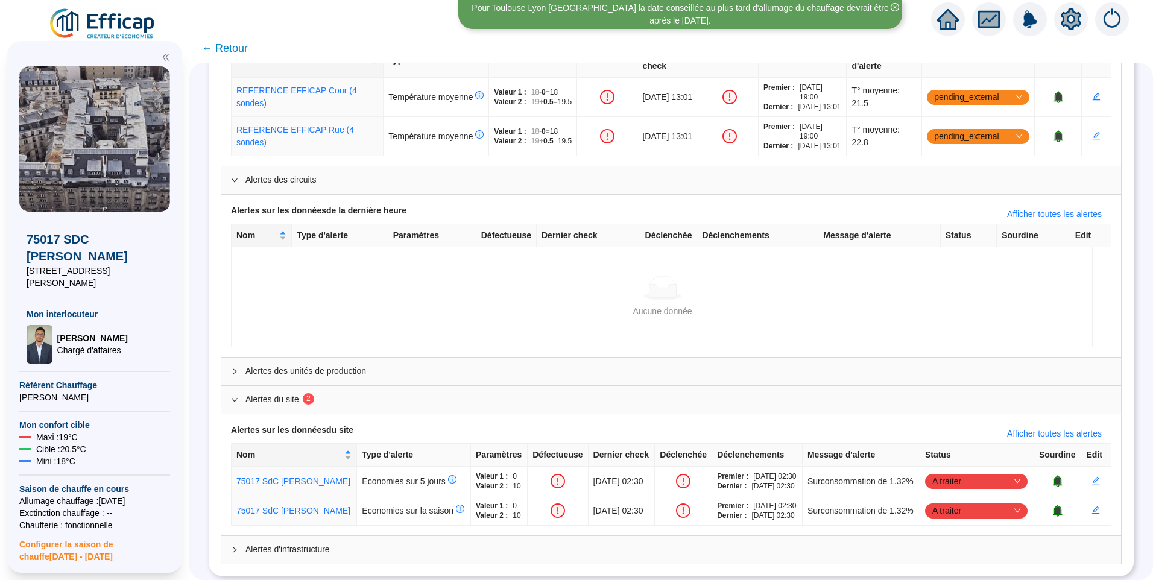
scroll to position [234, 0]
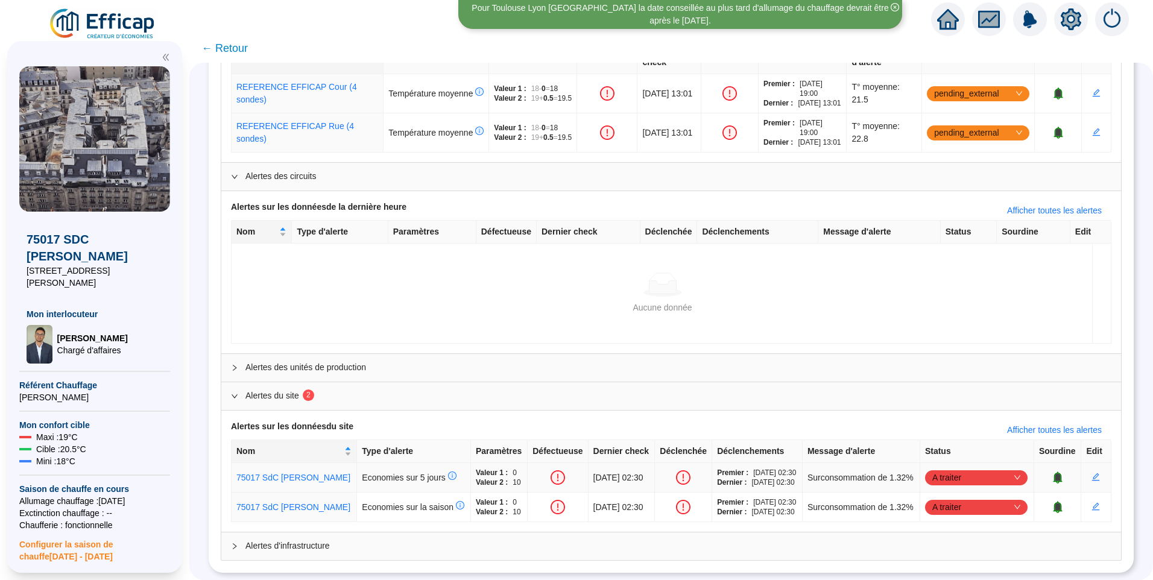
click at [1053, 473] on icon "bell" at bounding box center [1057, 477] width 8 height 8
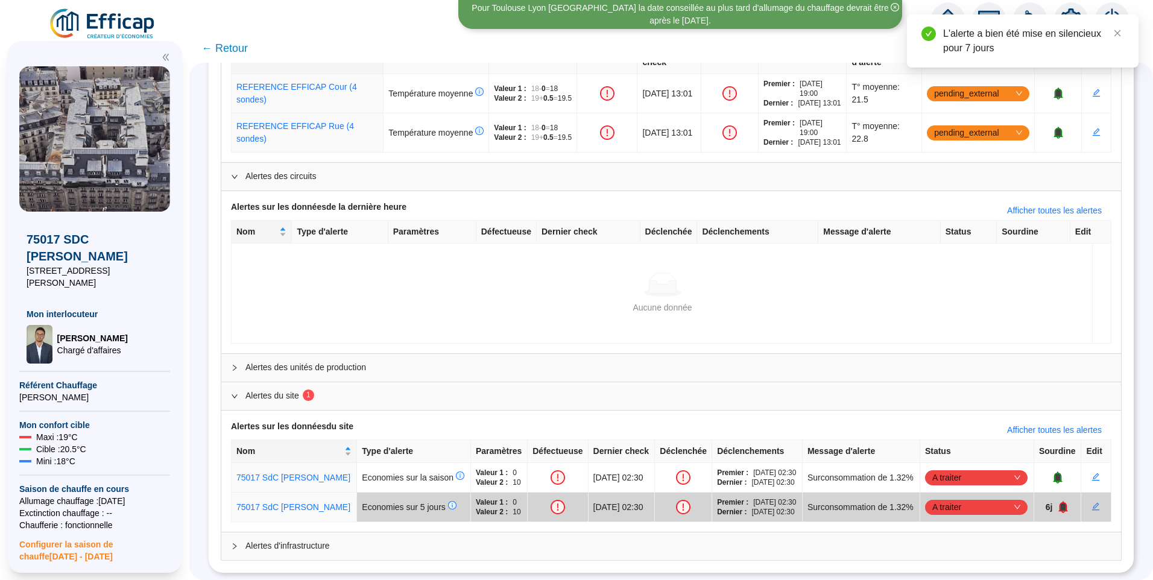
scroll to position [0, 0]
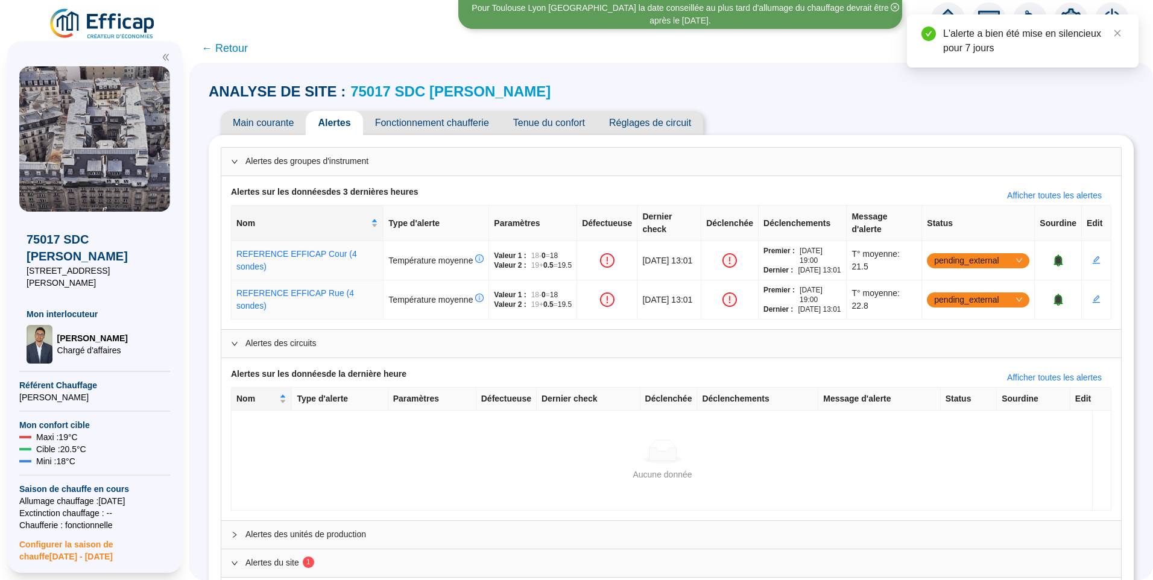
click at [240, 47] on span "← Retour" at bounding box center [224, 48] width 46 height 17
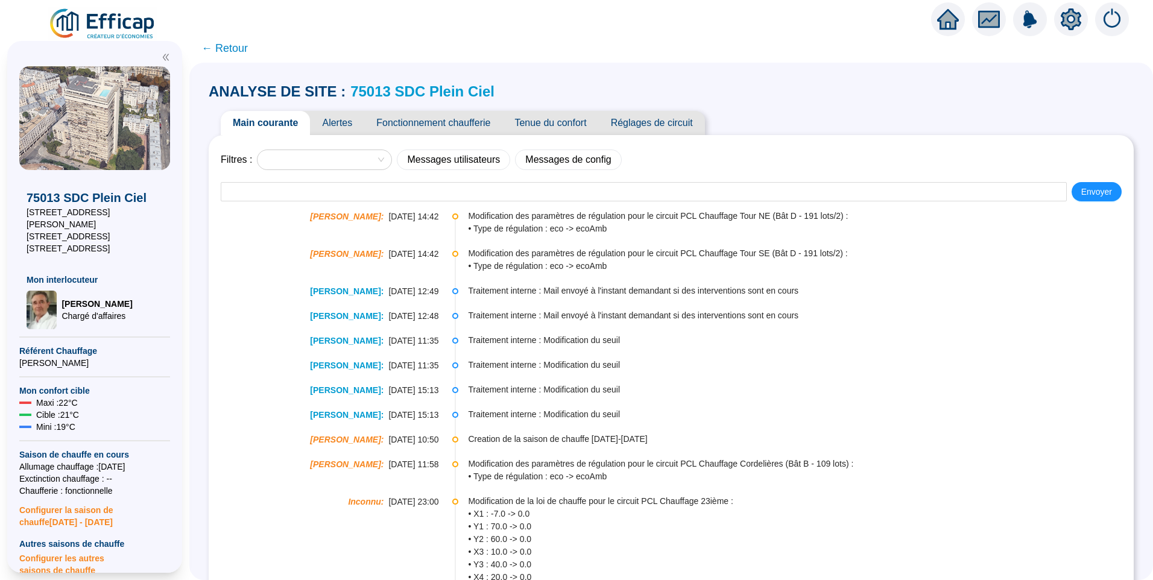
click at [449, 116] on span "Fonctionnement chaufferie" at bounding box center [433, 123] width 138 height 24
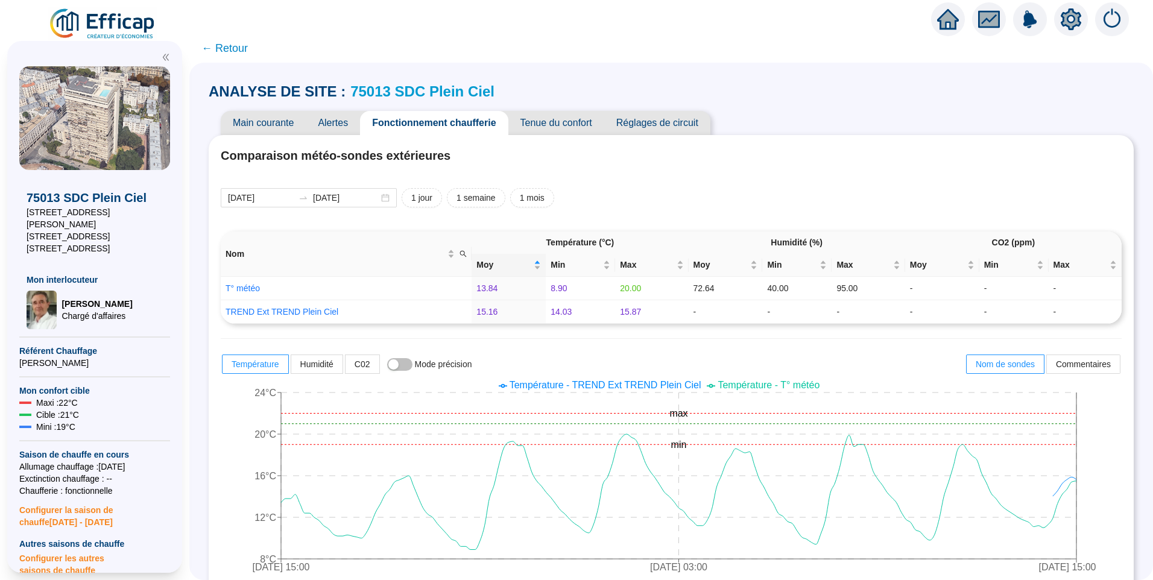
click at [573, 128] on span "Tenue du confort" at bounding box center [556, 123] width 96 height 24
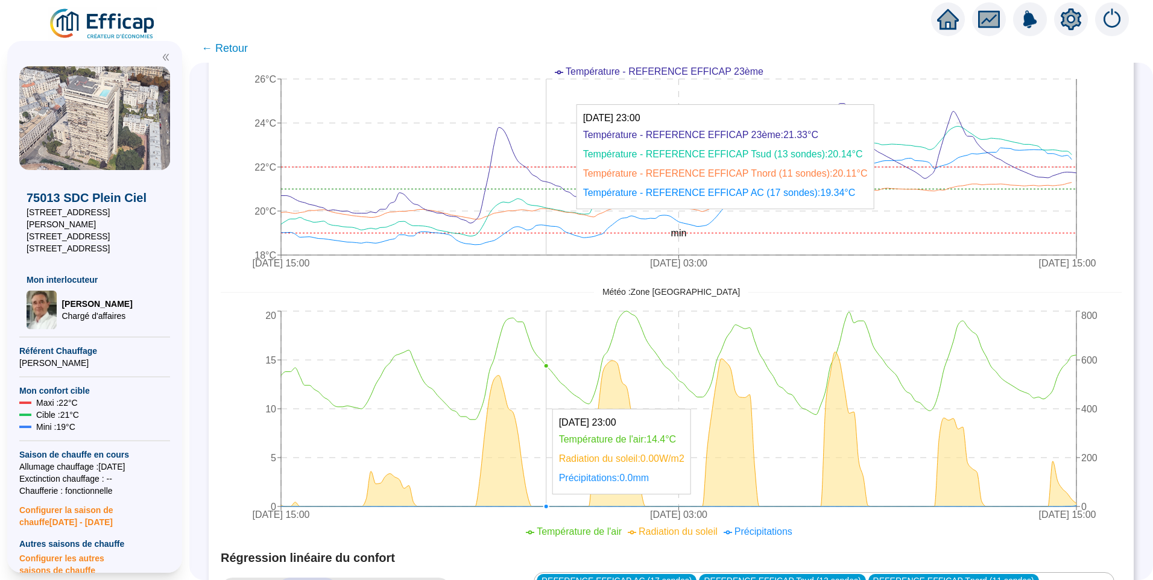
scroll to position [301, 0]
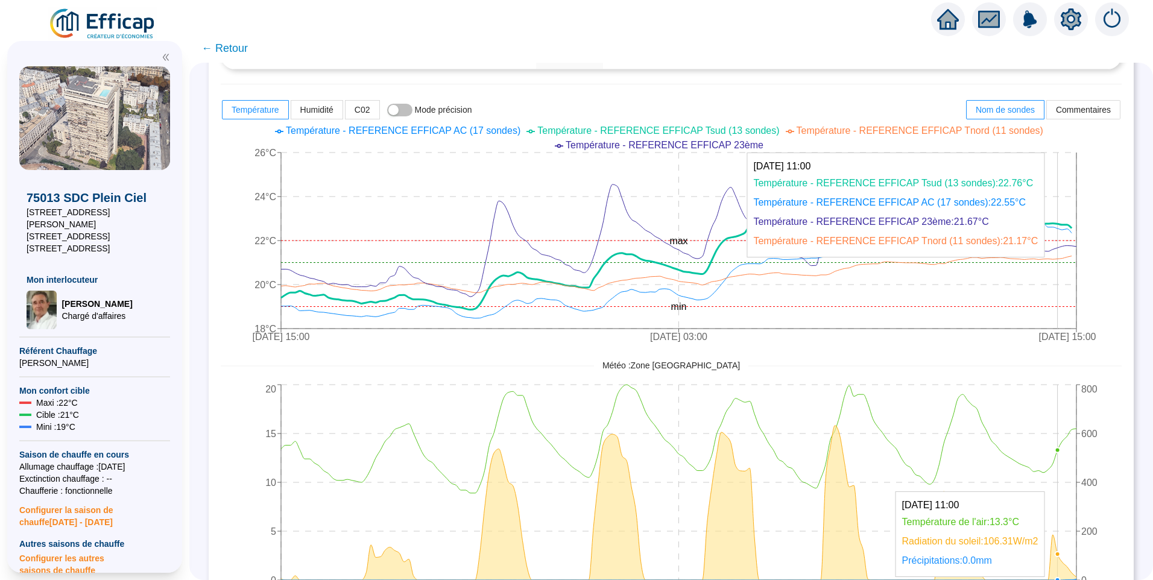
click at [1066, 224] on icon at bounding box center [676, 255] width 790 height 110
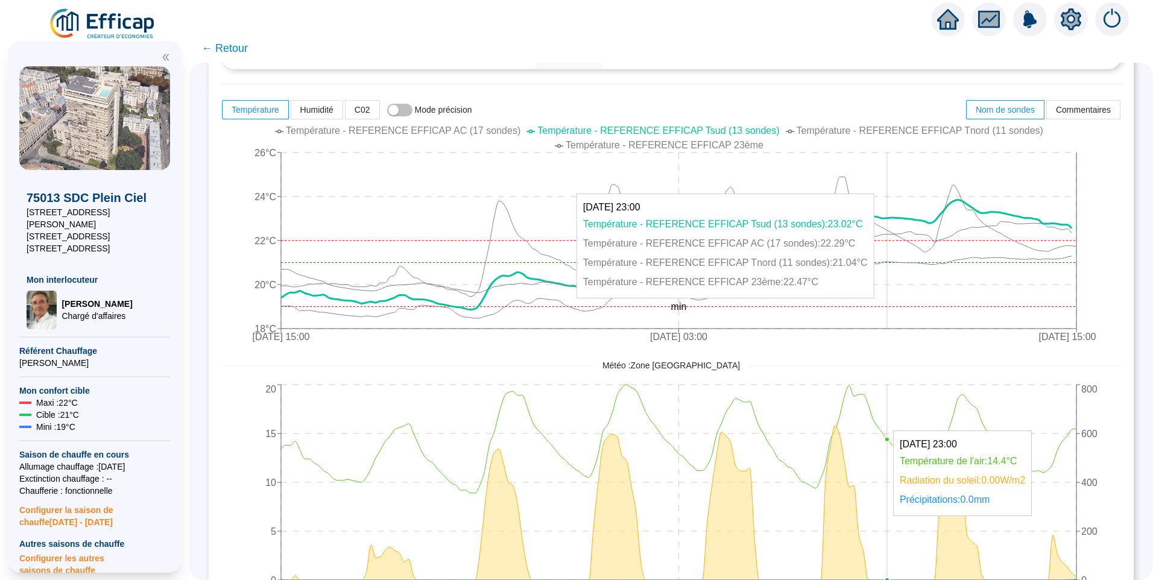
scroll to position [0, 0]
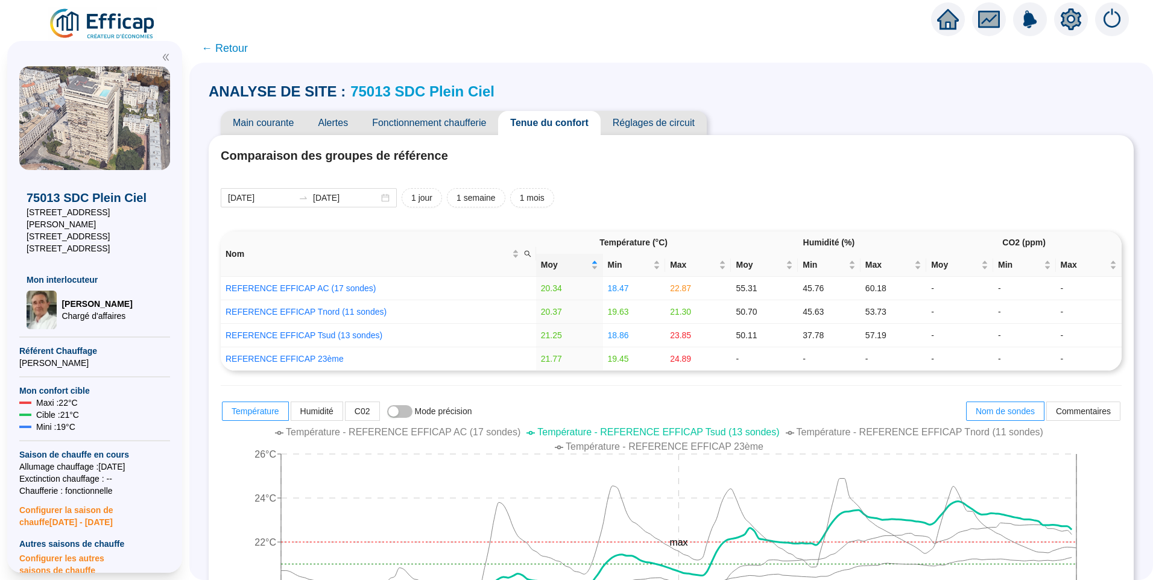
click at [348, 120] on span "Alertes" at bounding box center [333, 123] width 54 height 24
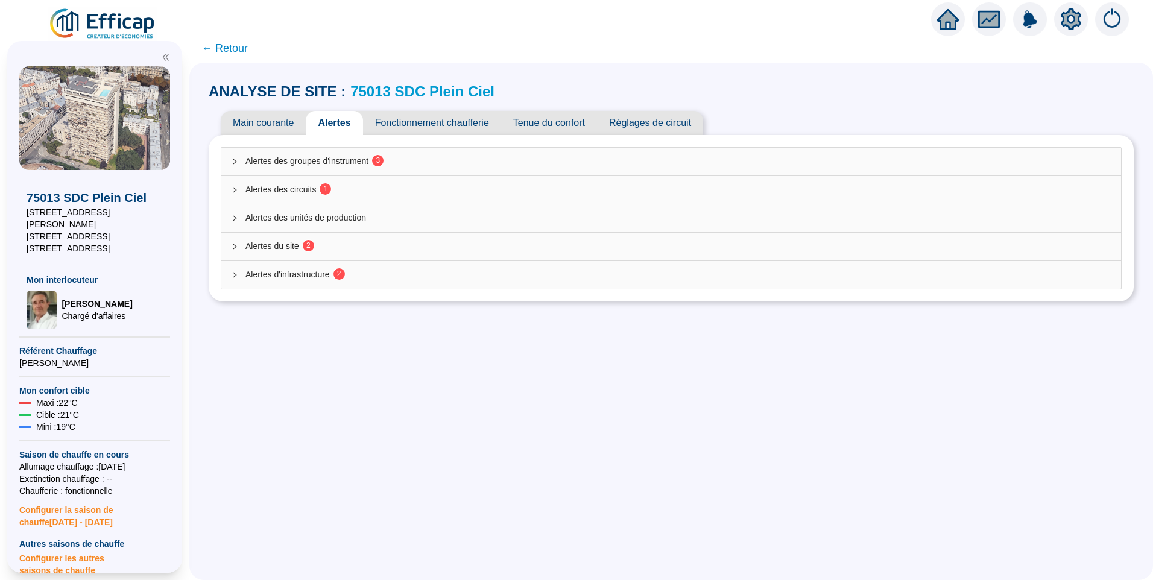
click at [355, 169] on div "Alertes des groupes d'instrument 3" at bounding box center [671, 162] width 900 height 28
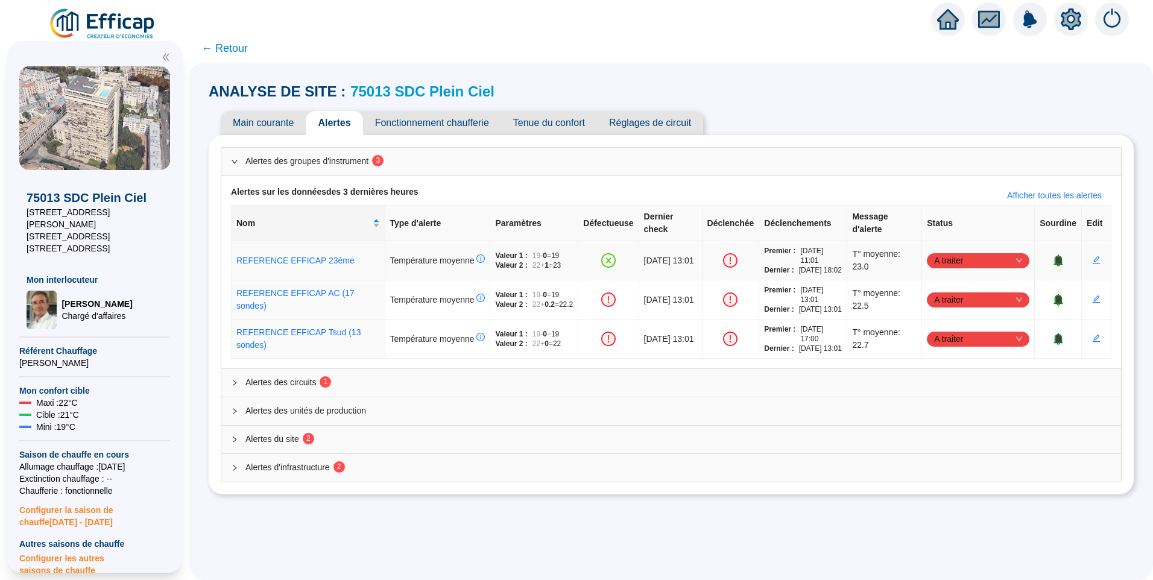
click at [961, 263] on span "A traiter" at bounding box center [978, 260] width 88 height 18
click at [956, 325] on div "Traité" at bounding box center [971, 326] width 83 height 13
click at [380, 389] on span "Alertes des circuits 1" at bounding box center [678, 382] width 866 height 13
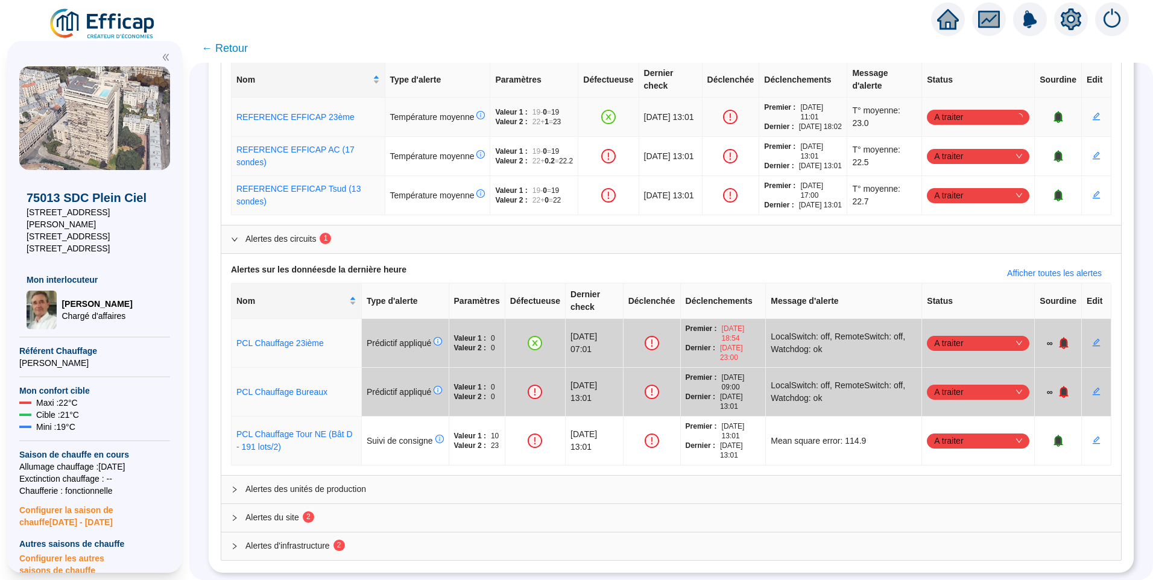
scroll to position [120, 0]
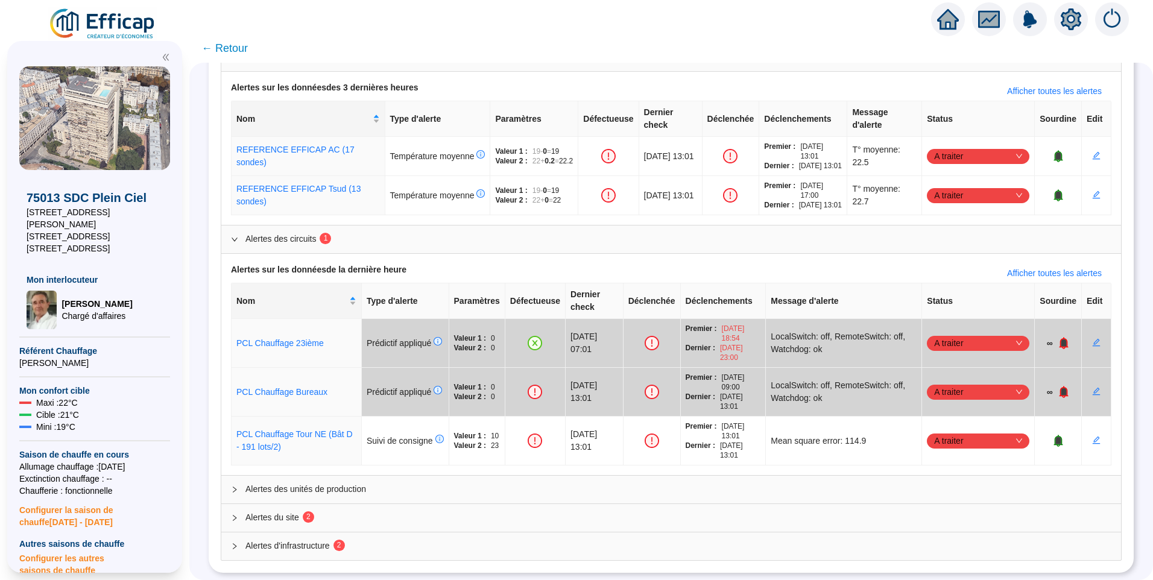
drag, startPoint x: 324, startPoint y: 534, endPoint x: 319, endPoint y: 525, distance: 10.8
click at [323, 540] on span "Alertes d'infrastructure 2" at bounding box center [678, 546] width 866 height 13
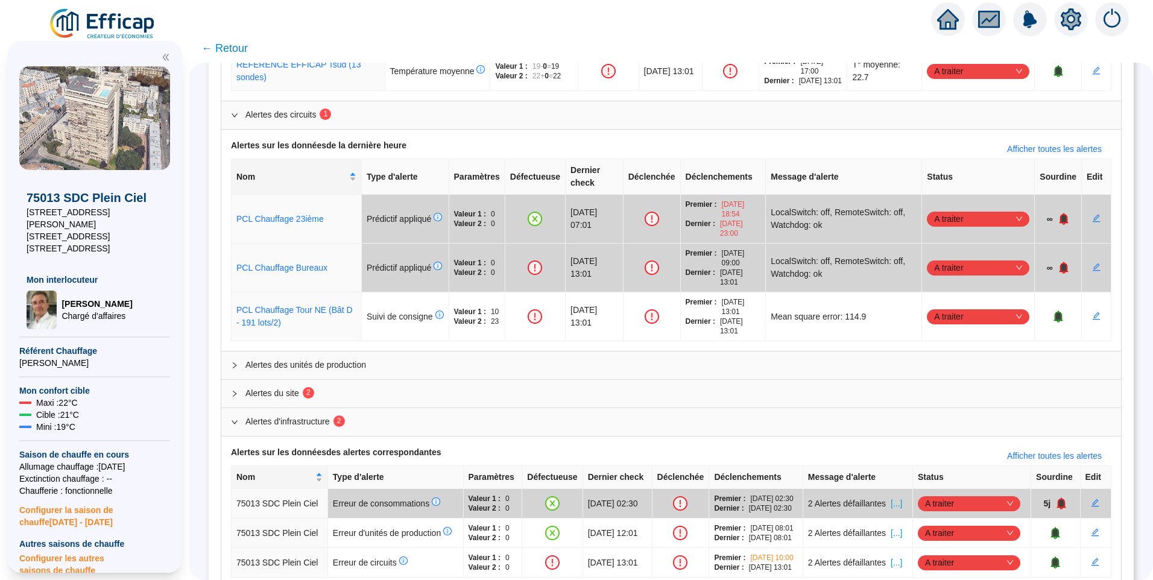
scroll to position [271, 0]
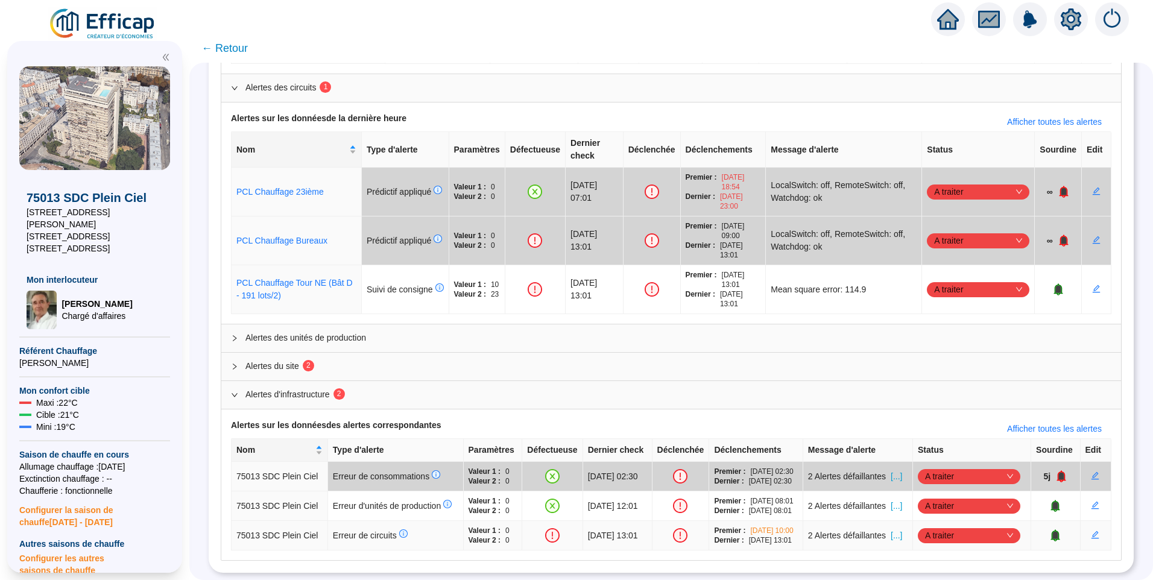
click at [902, 529] on span "[...]" at bounding box center [896, 535] width 11 height 13
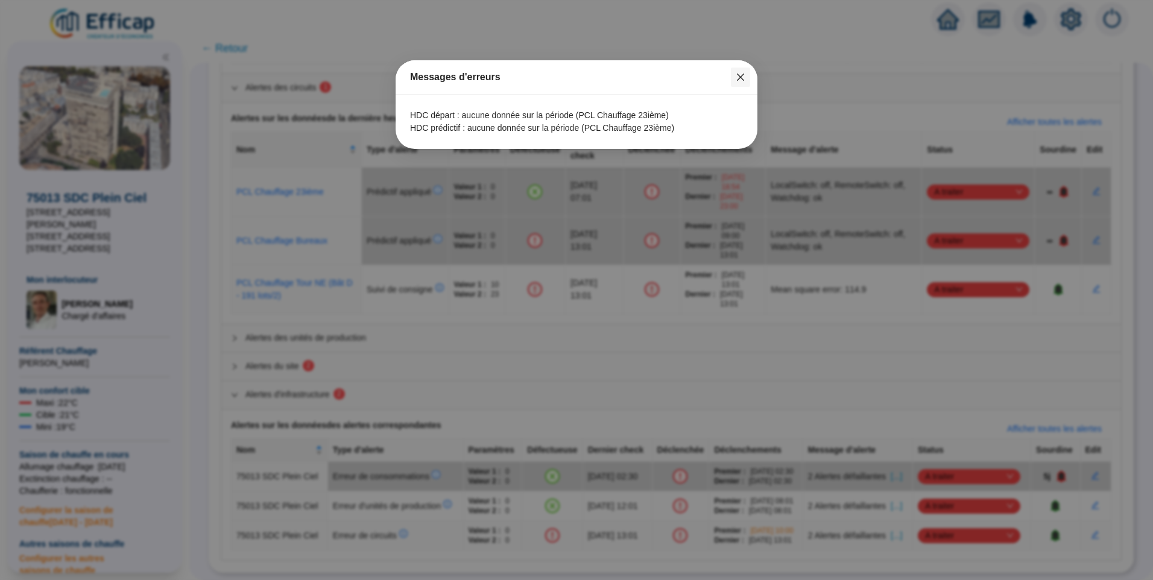
click at [740, 80] on icon "close" at bounding box center [741, 77] width 10 height 10
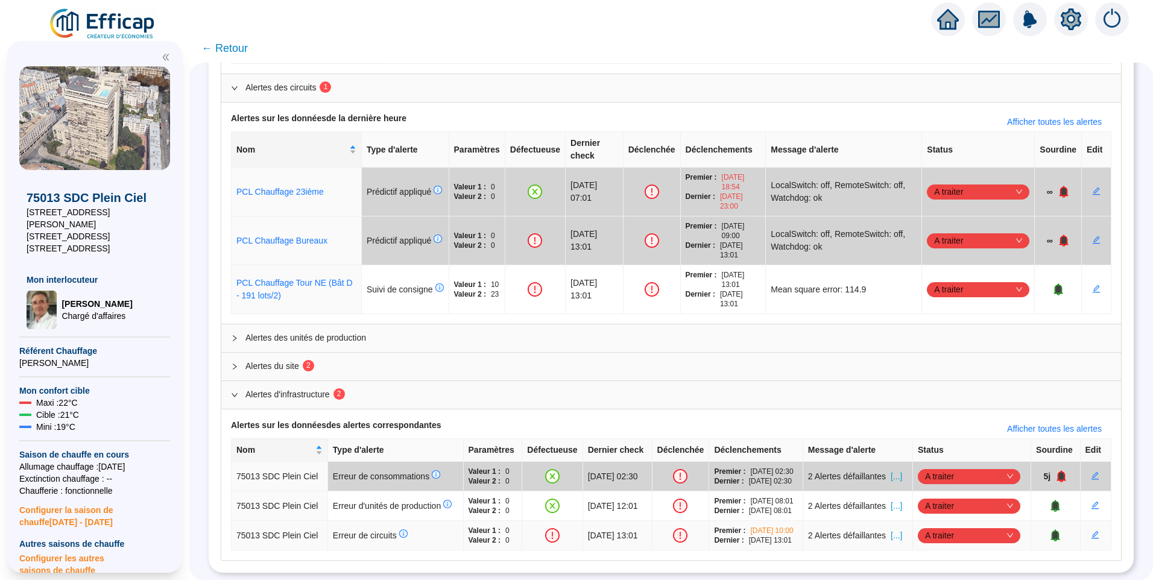
click at [1052, 531] on icon "bell" at bounding box center [1056, 535] width 8 height 8
click at [1057, 530] on icon "bell" at bounding box center [1061, 535] width 9 height 12
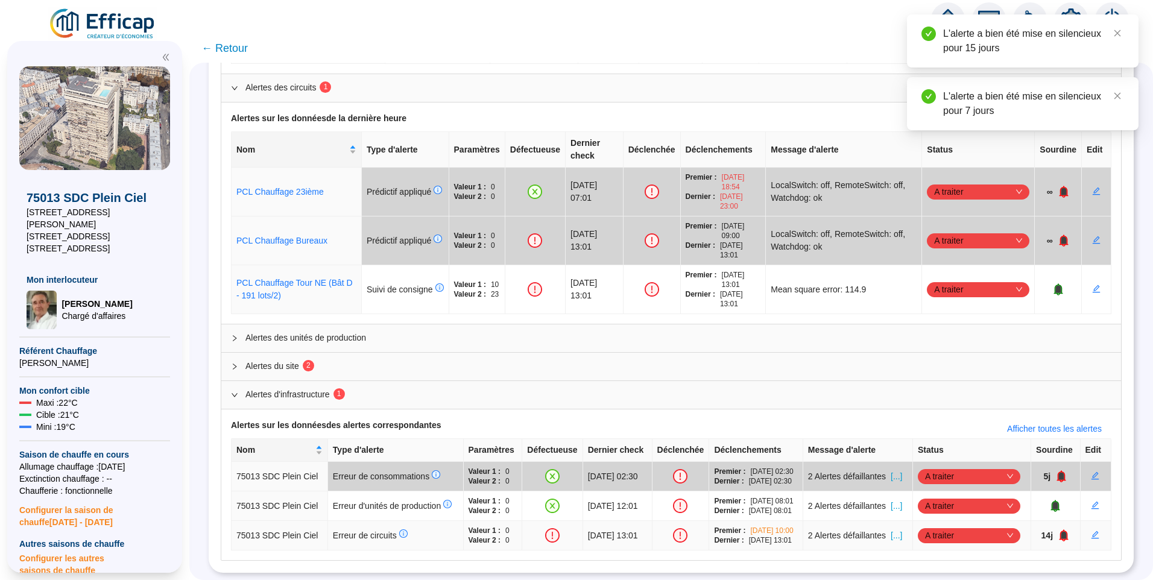
click at [1059, 530] on icon "bell" at bounding box center [1063, 535] width 9 height 12
click at [1060, 531] on icon "bell" at bounding box center [1064, 535] width 8 height 8
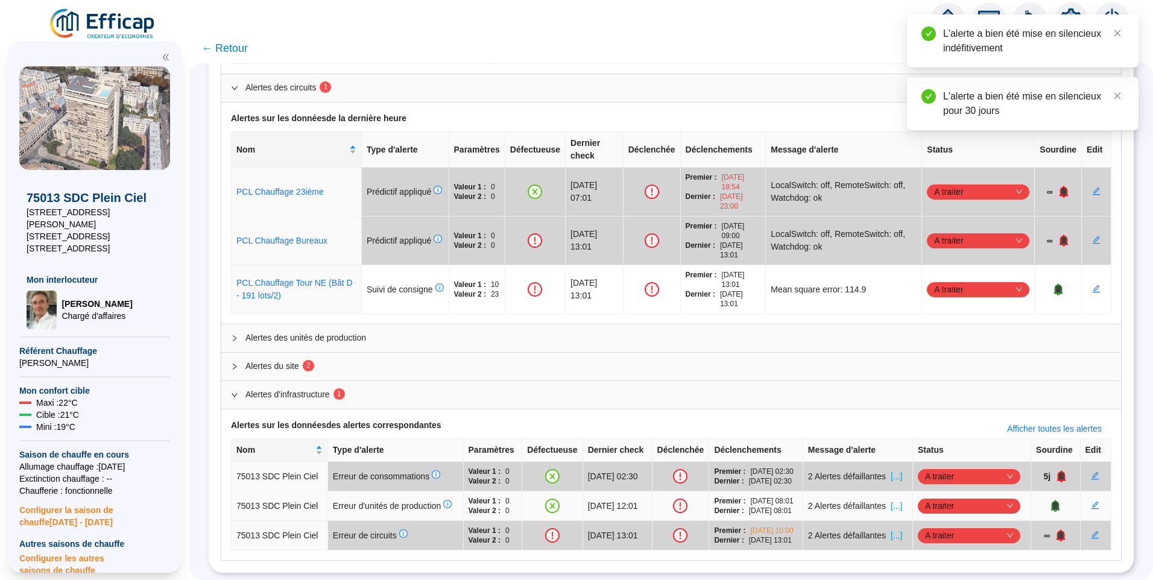
click at [973, 497] on span "A traiter" at bounding box center [969, 506] width 88 height 18
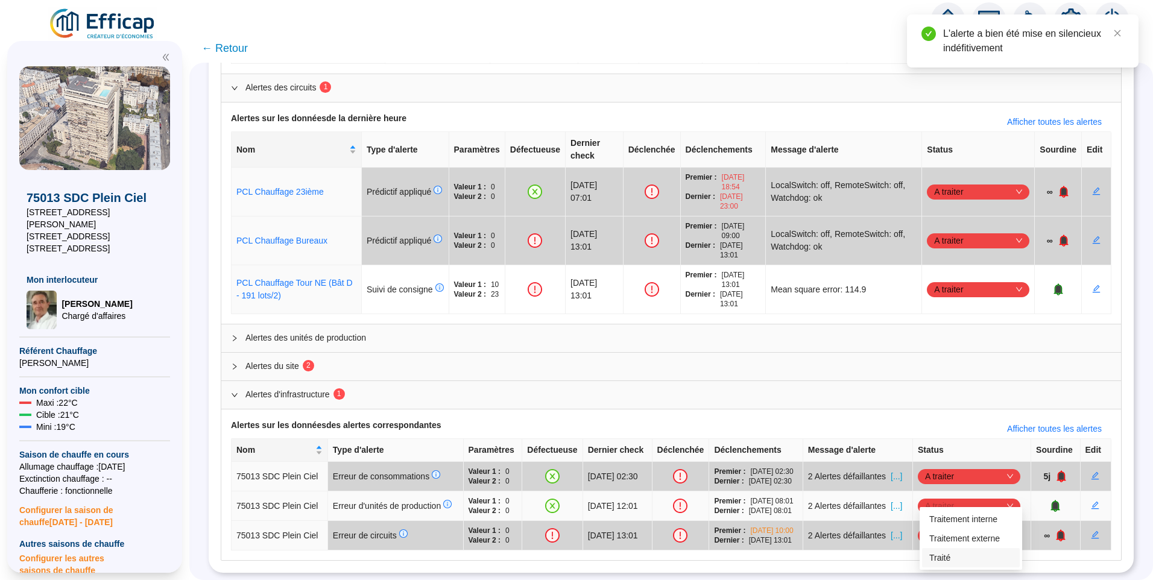
click at [941, 562] on div "Traité" at bounding box center [970, 558] width 83 height 13
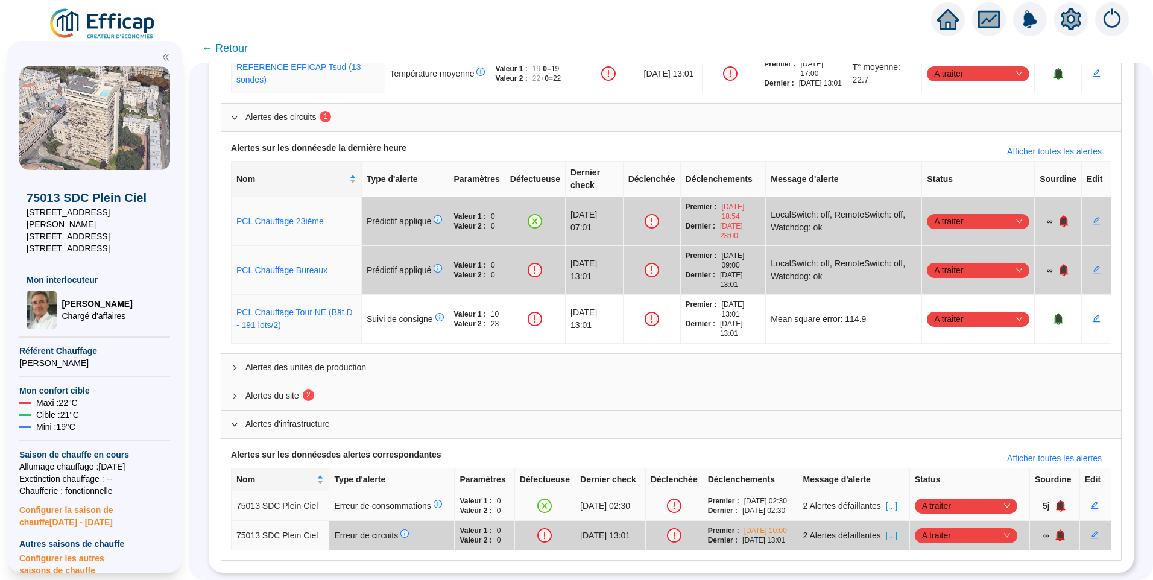
click at [897, 500] on span "[...]" at bounding box center [891, 506] width 11 height 13
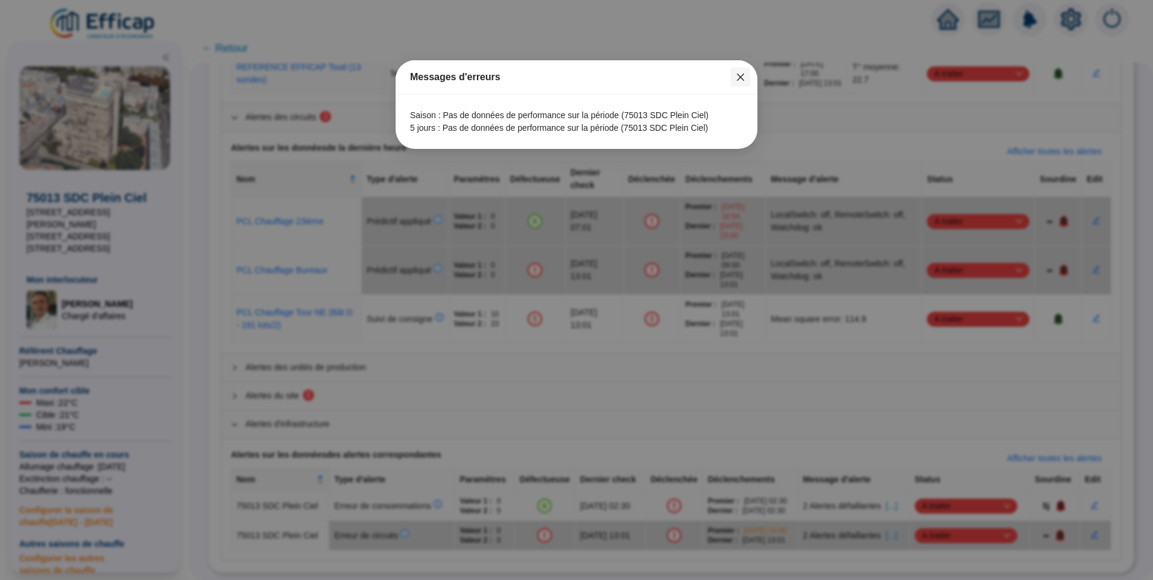
click at [740, 81] on icon "close" at bounding box center [741, 77] width 10 height 10
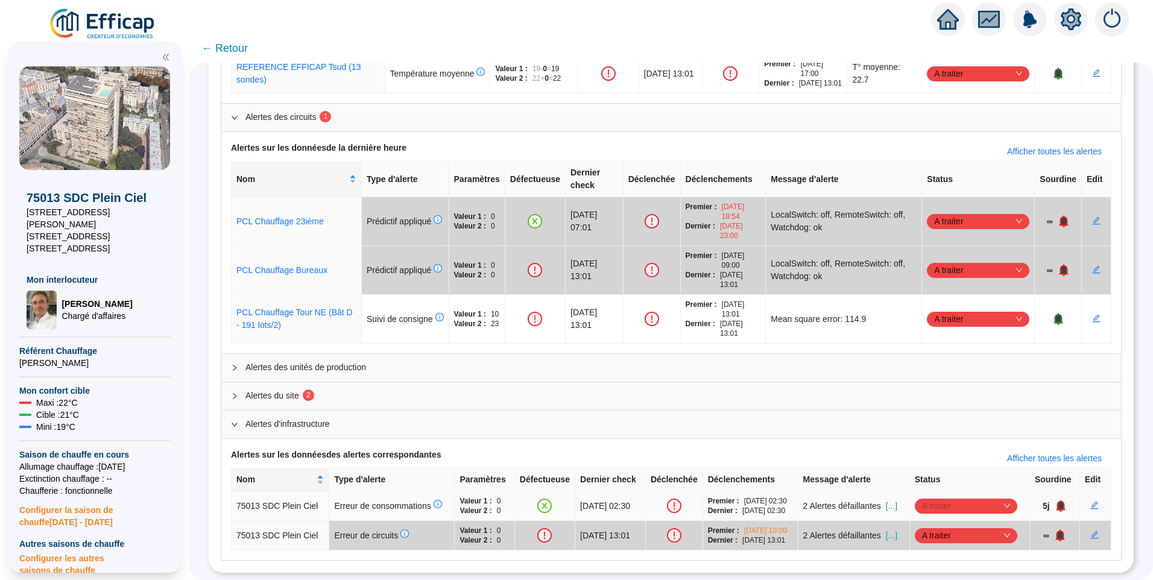
click at [985, 498] on span "A traiter" at bounding box center [966, 506] width 88 height 18
click at [959, 556] on div "Traité" at bounding box center [967, 558] width 83 height 13
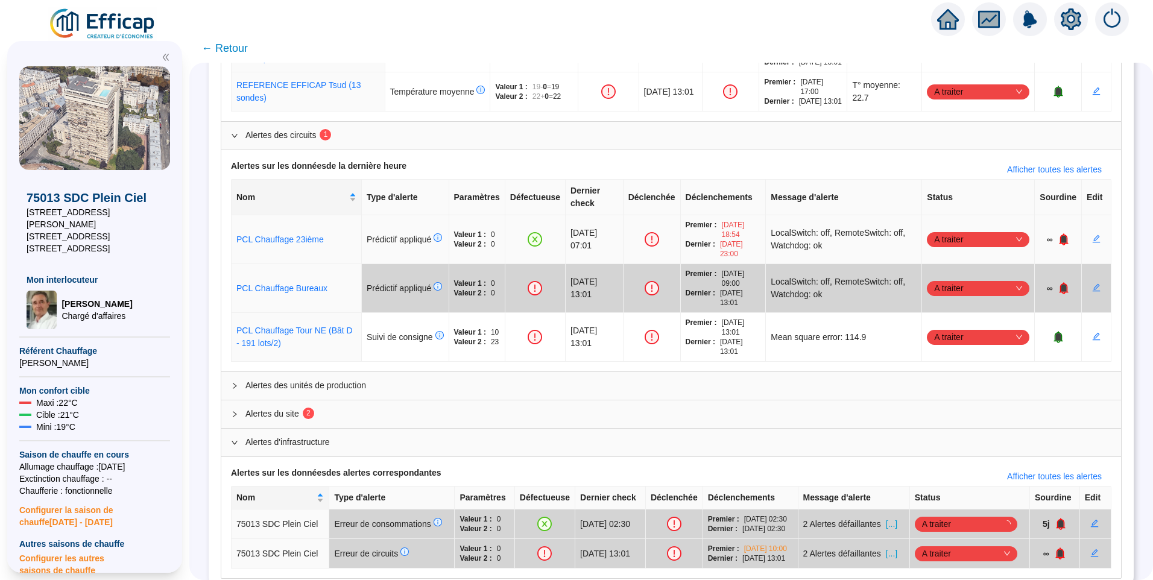
scroll to position [181, 0]
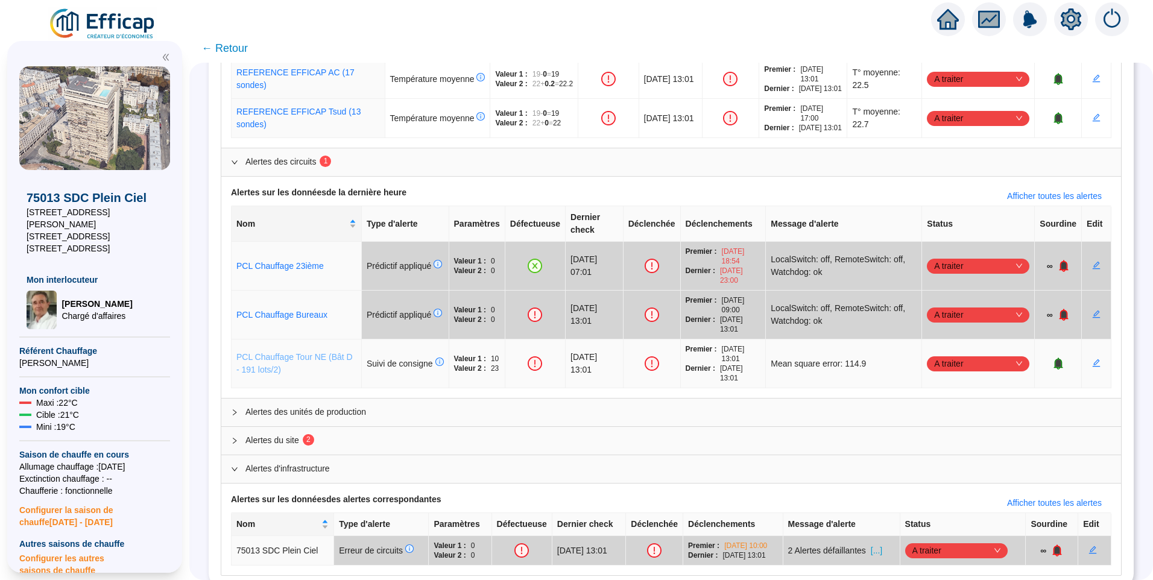
click at [282, 361] on link "PCL Chauffage Tour NE (Bât D - 191 lots/2)" at bounding box center [294, 363] width 116 height 22
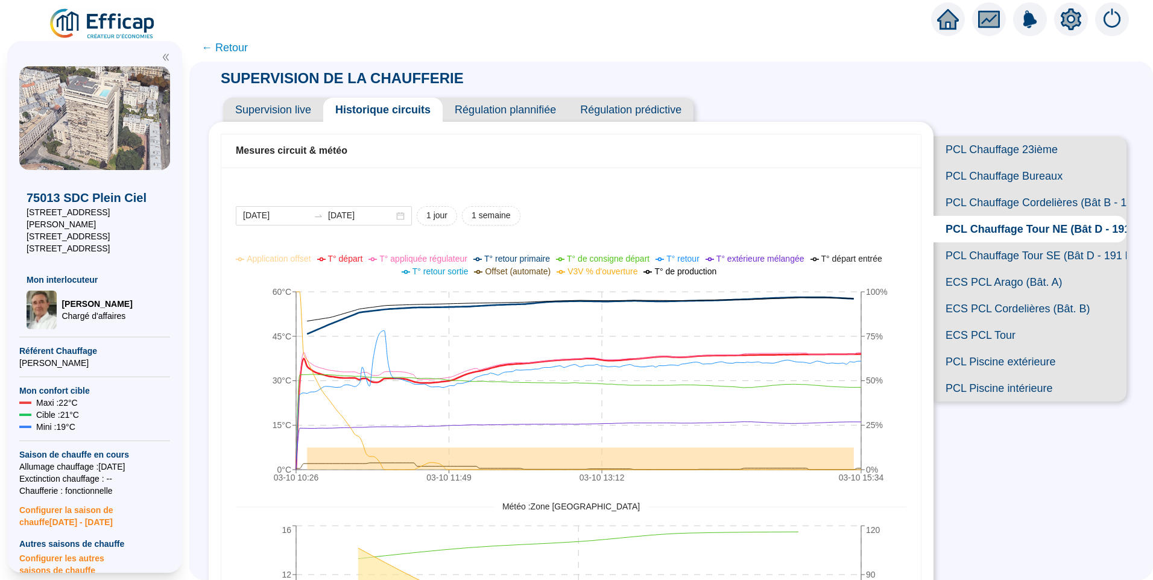
click at [363, 259] on span "T° départ" at bounding box center [345, 259] width 35 height 10
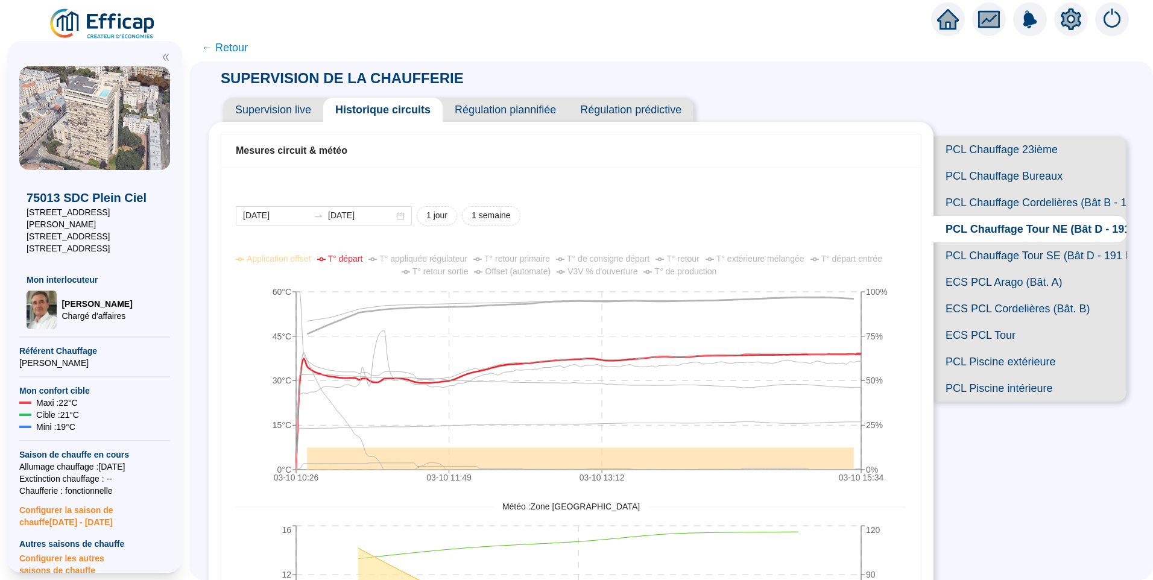
click at [619, 261] on span "T° de consigne départ" at bounding box center [608, 259] width 83 height 10
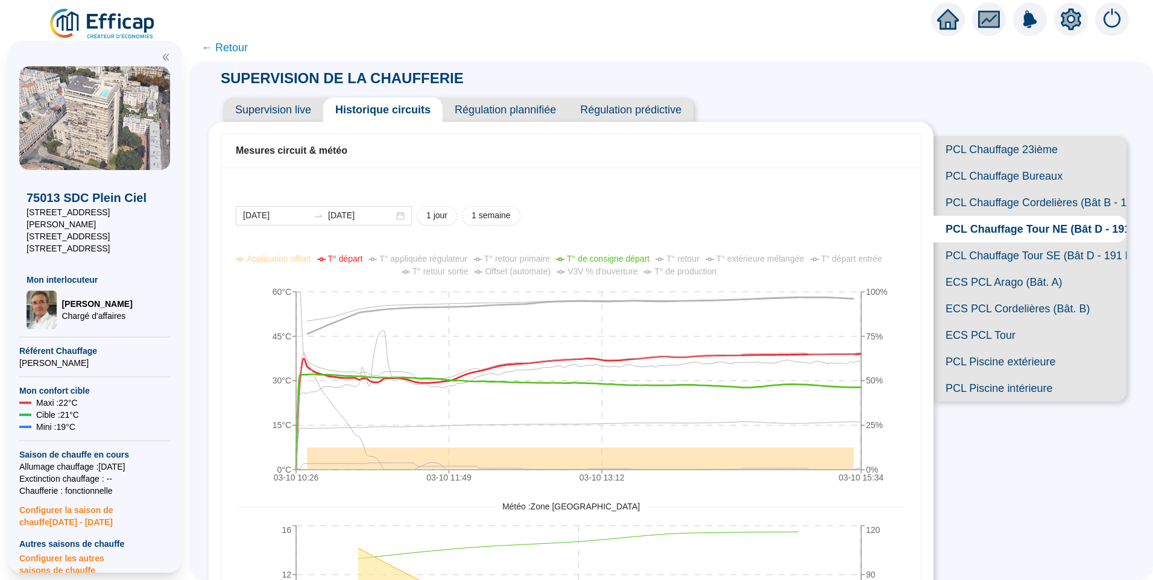
click at [594, 271] on span "V3V % d'ouverture" at bounding box center [602, 272] width 70 height 10
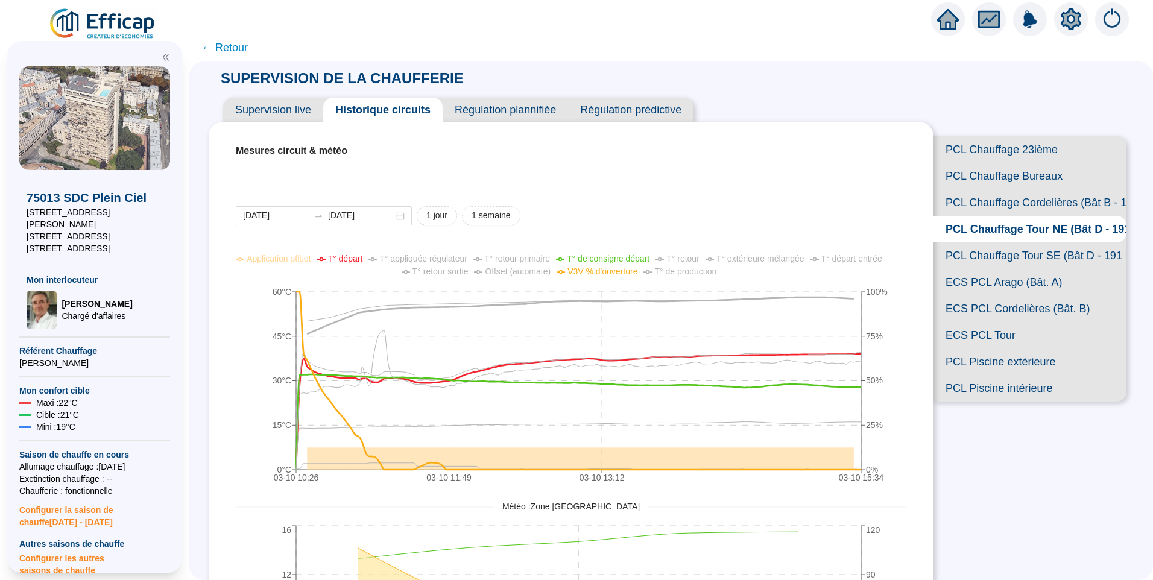
click at [594, 271] on span "V3V % d'ouverture" at bounding box center [602, 272] width 70 height 10
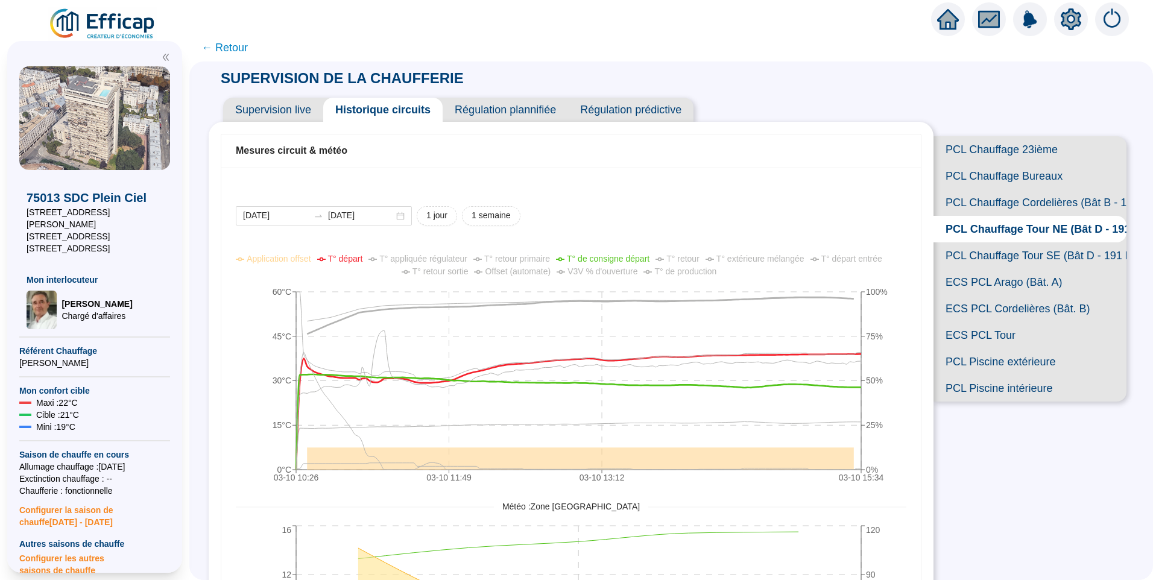
click at [238, 45] on span "← Retour" at bounding box center [224, 47] width 46 height 17
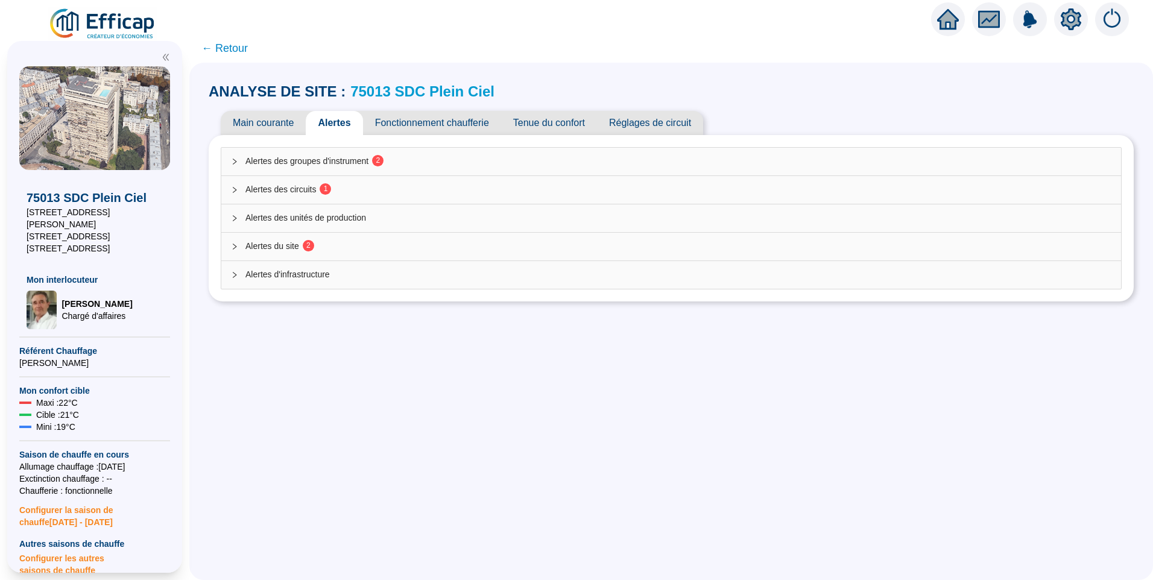
click at [343, 189] on span "Alertes des circuits 1" at bounding box center [678, 189] width 866 height 13
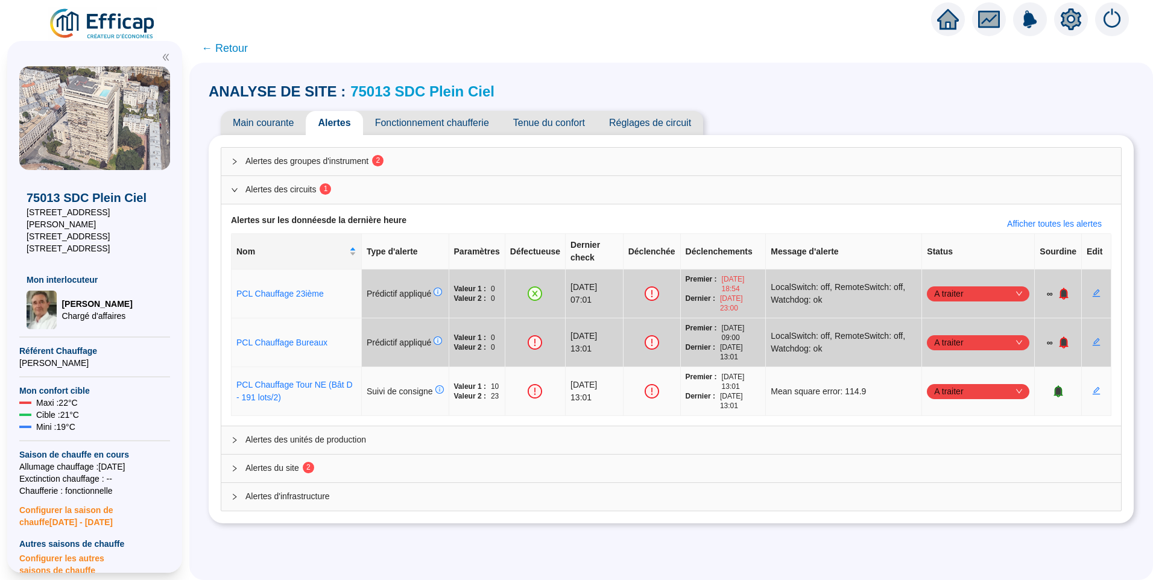
click at [988, 383] on span "A traiter" at bounding box center [978, 391] width 88 height 18
click at [984, 421] on div "Traitement externe" at bounding box center [971, 420] width 83 height 13
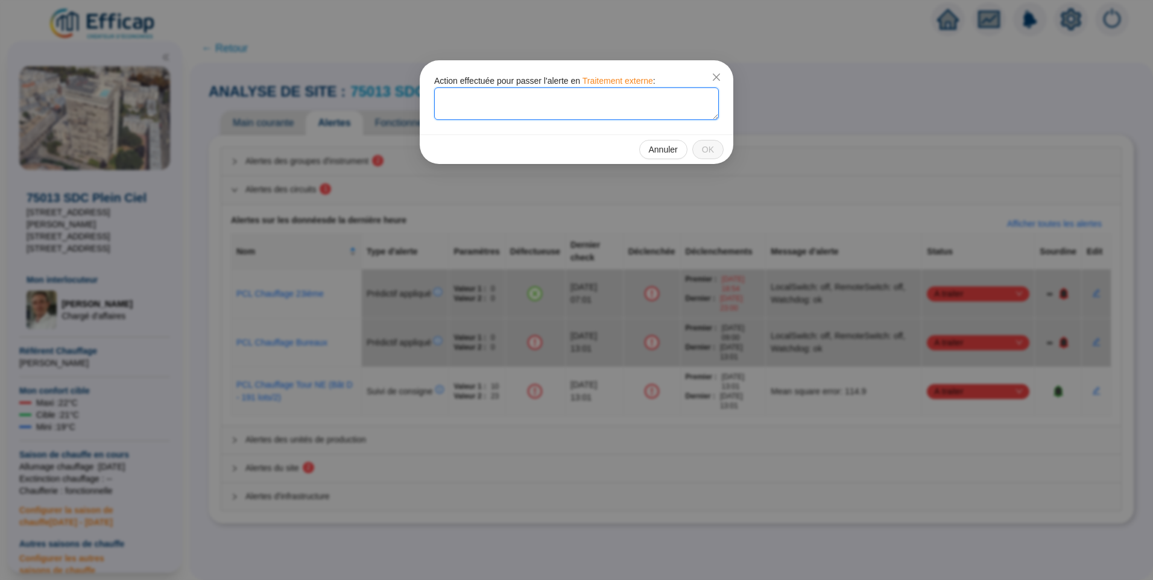
click at [514, 112] on textarea at bounding box center [576, 103] width 285 height 33
click at [482, 111] on textarea "Mail de Setemi du 03/10 : La pompe du circuit Nord est HS, ils vont remplacer l…" at bounding box center [576, 103] width 285 height 33
click at [529, 109] on textarea "Mail de Setemi du 03/10 : La pompe du circuit Nord est HS, ils vont remplacer l…" at bounding box center [576, 103] width 285 height 33
click at [595, 112] on textarea "Mail de Setemi du 03/10 : La pompe du circuit Nord est HS, ils vont remplacer l…" at bounding box center [576, 103] width 285 height 33
type textarea "Mail de Setemi du 03/10 : La pompe du circuit Nord est HS, ils vont remplacer l…"
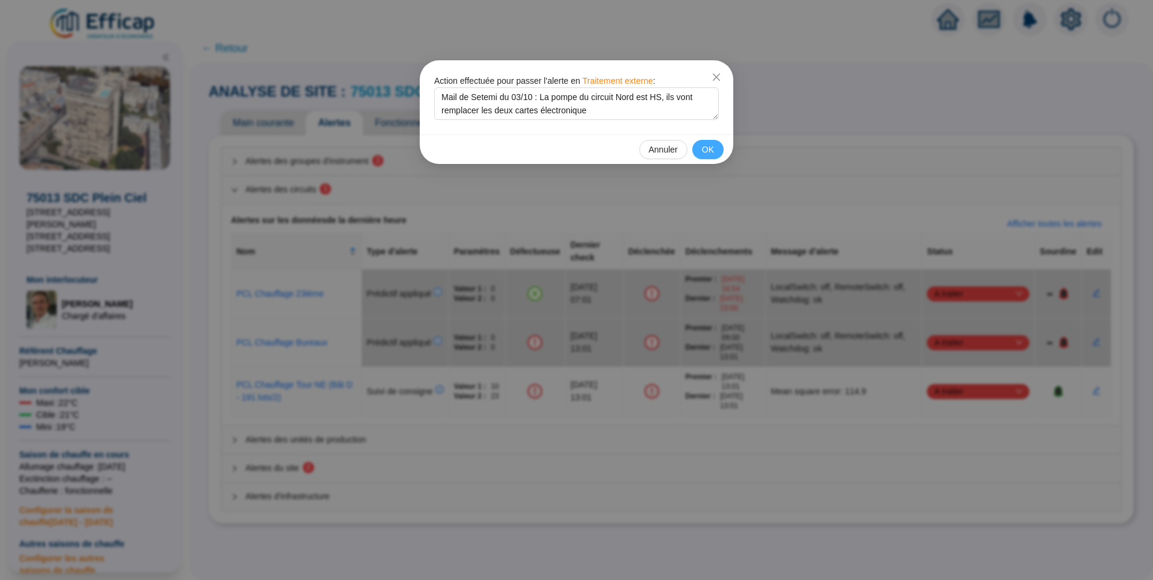
click at [716, 148] on button "OK" at bounding box center [707, 149] width 31 height 19
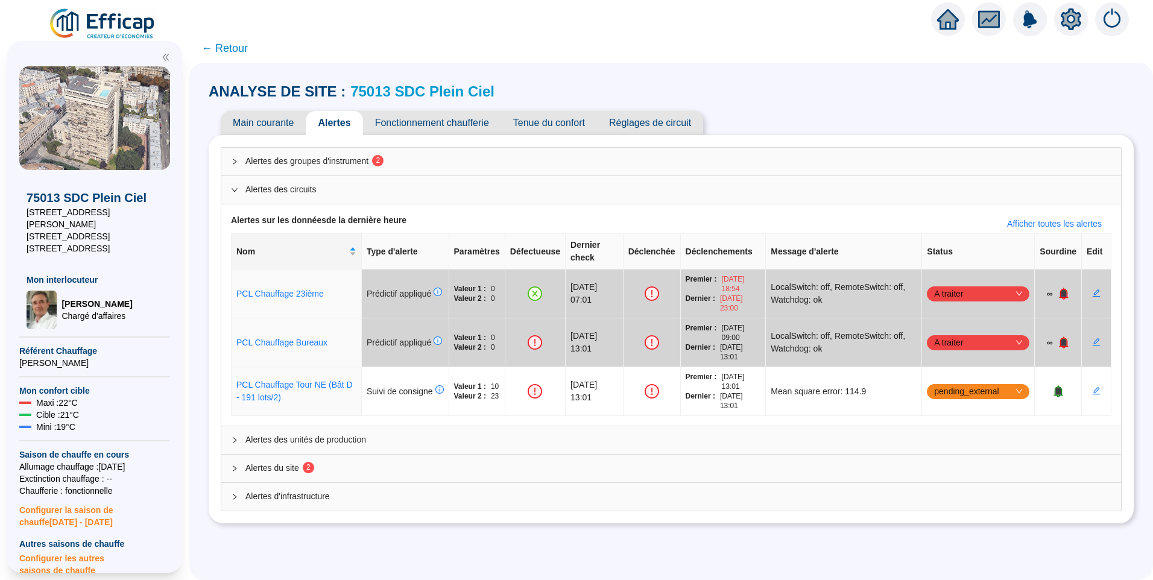
drag, startPoint x: 305, startPoint y: 150, endPoint x: 311, endPoint y: 157, distance: 9.9
click at [305, 150] on div "Alertes des groupes d'instrument 2" at bounding box center [671, 162] width 900 height 28
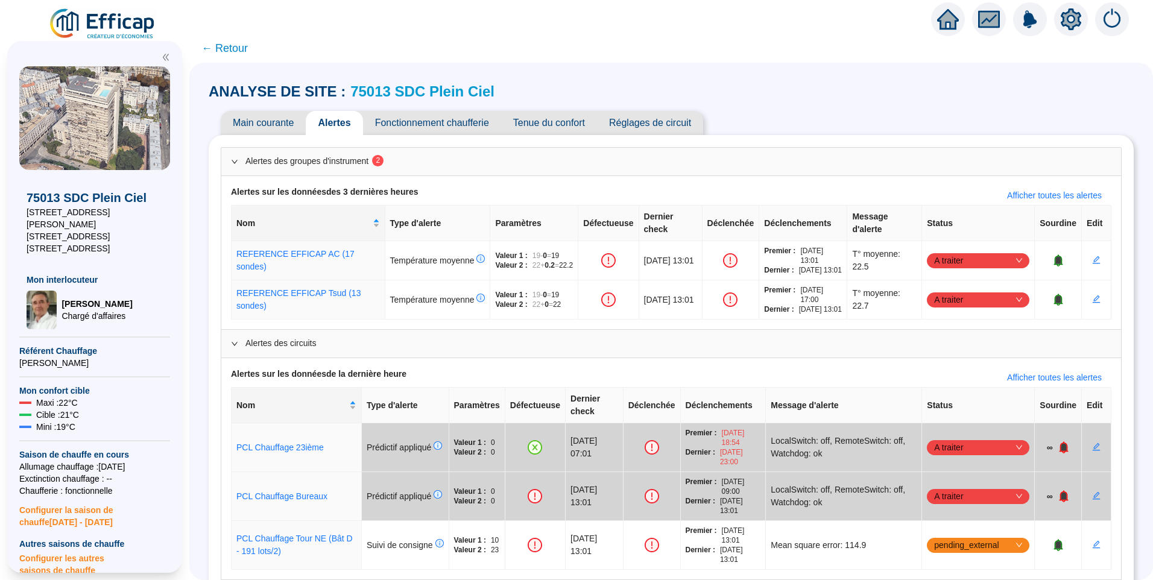
click at [564, 129] on span "Tenue du confort" at bounding box center [549, 123] width 96 height 24
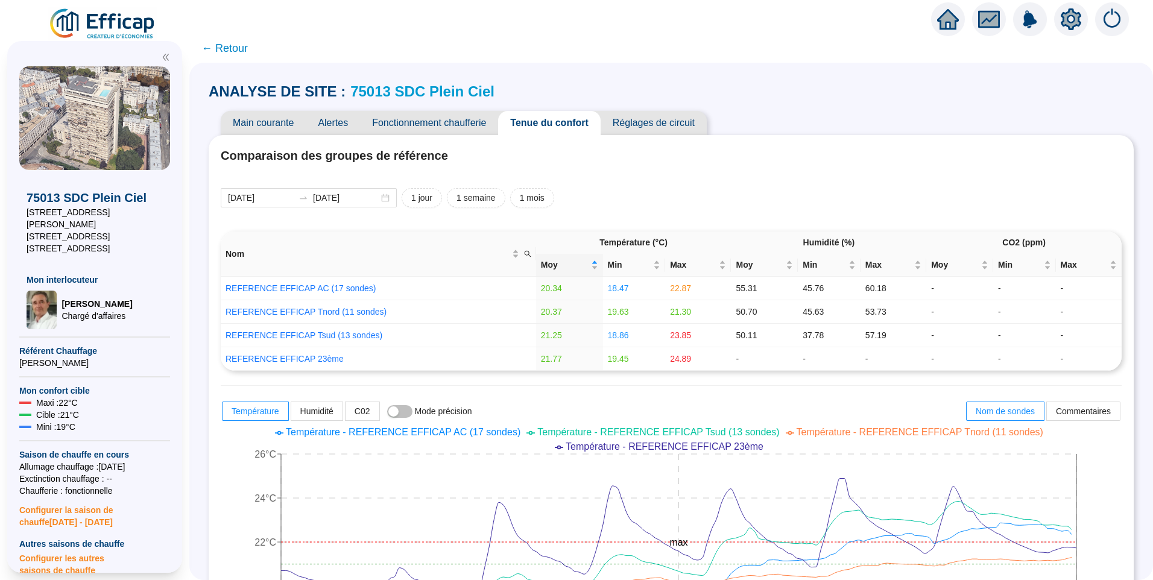
click at [273, 128] on span "Main courante" at bounding box center [263, 123] width 85 height 24
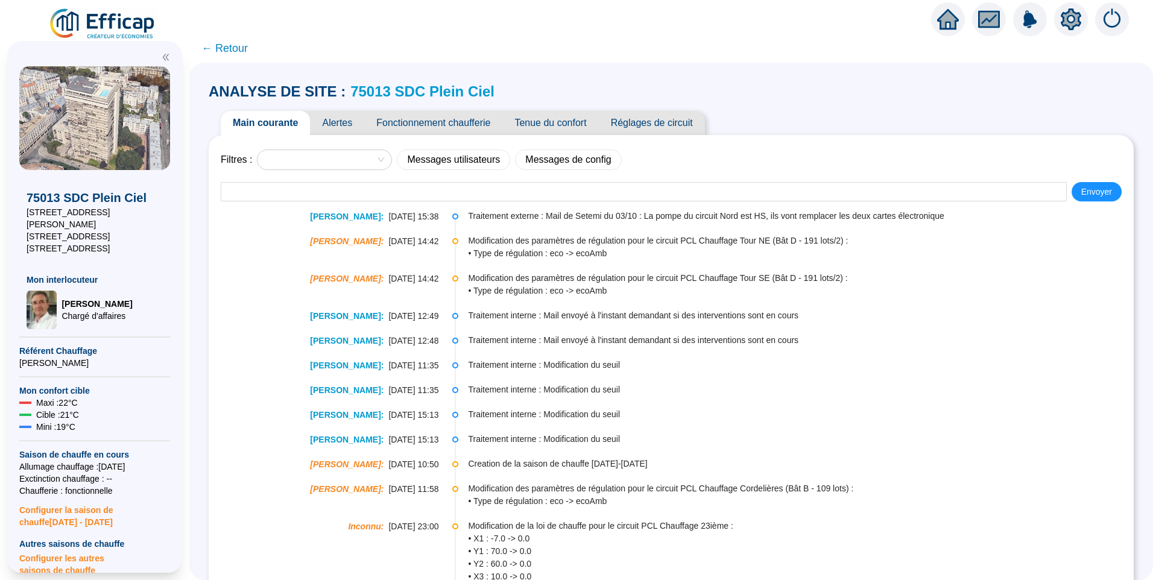
click at [559, 122] on span "Tenue du confort" at bounding box center [550, 123] width 96 height 24
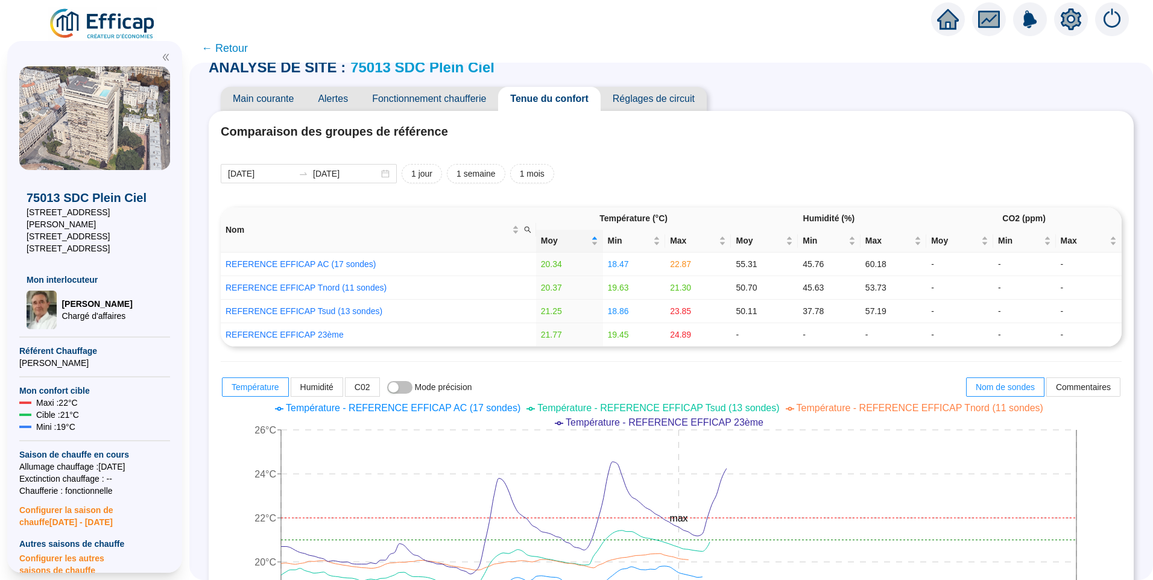
scroll to position [60, 0]
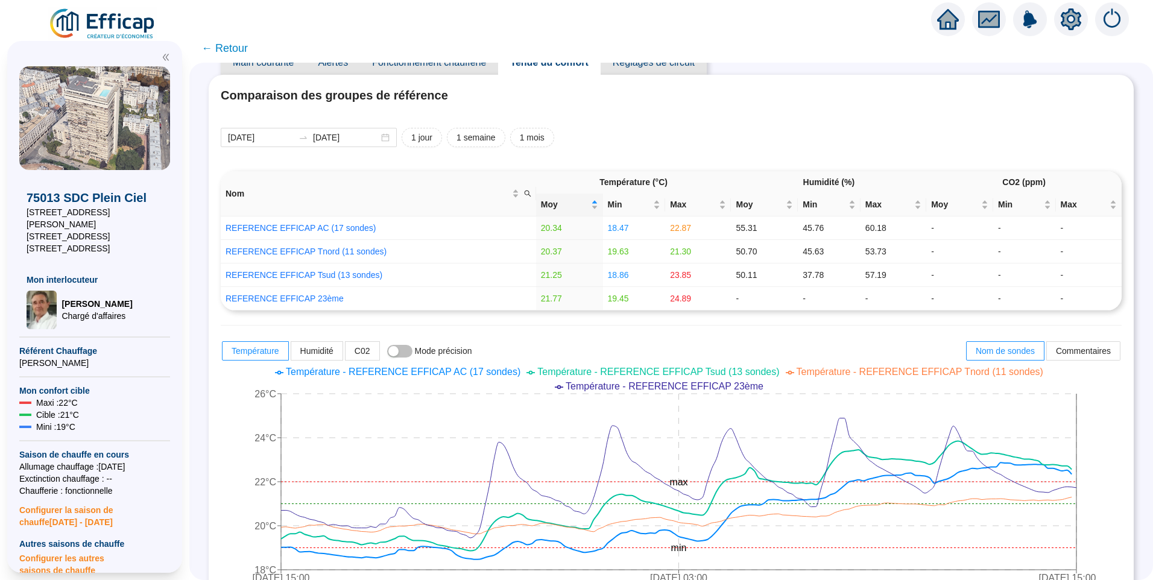
click at [490, 374] on span "Température - REFERENCE EFFICAP AC (17 sondes)" at bounding box center [403, 372] width 235 height 10
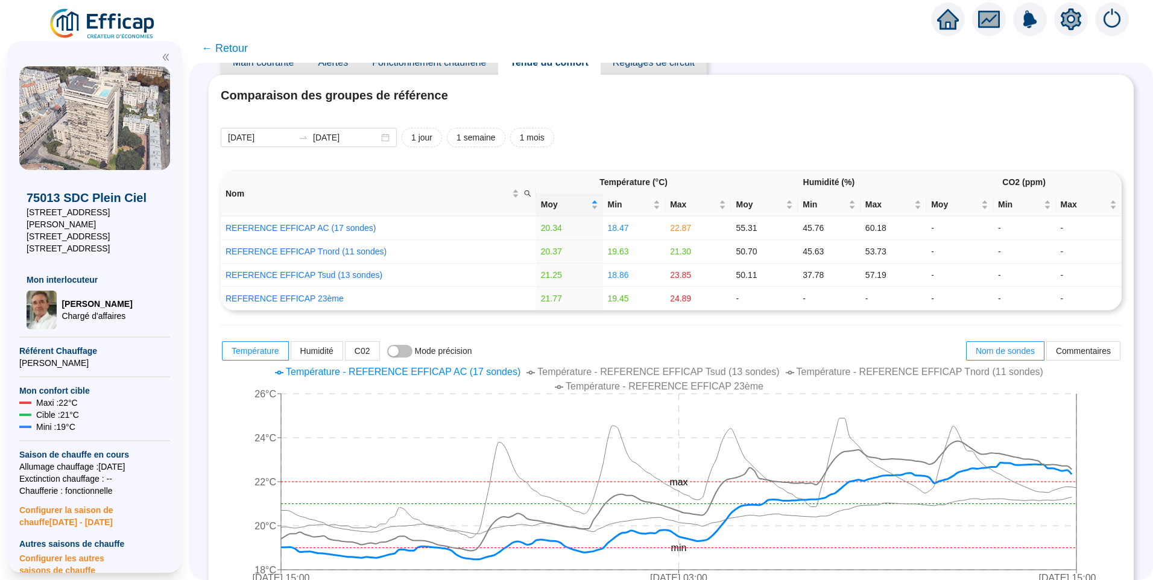
click at [1070, 27] on icon "setting" at bounding box center [1071, 18] width 21 height 19
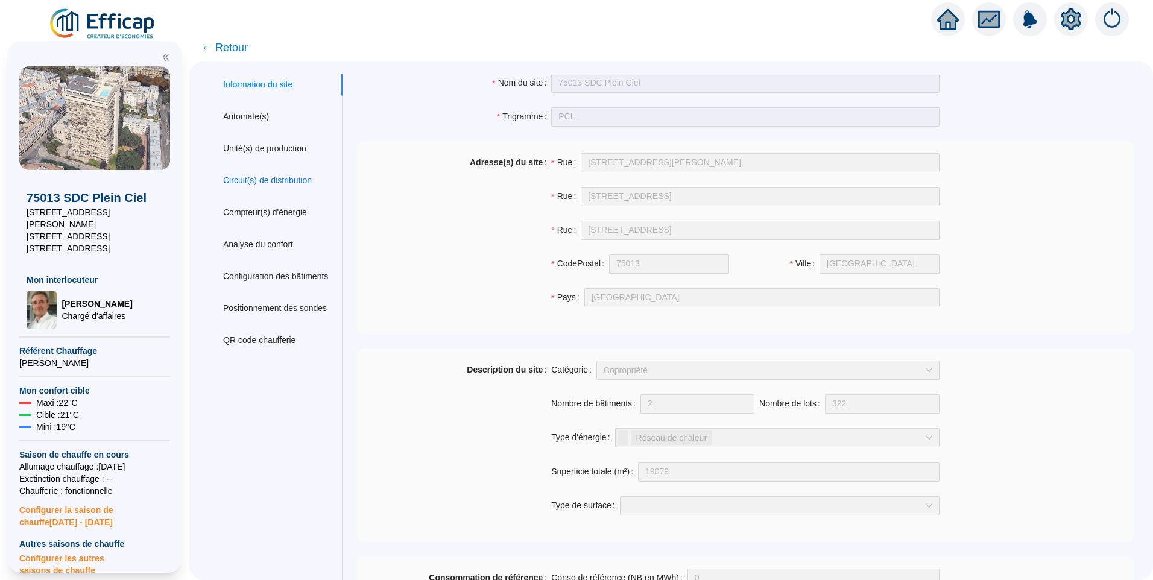
click at [279, 178] on div "Circuit(s) de distribution" at bounding box center [267, 180] width 89 height 13
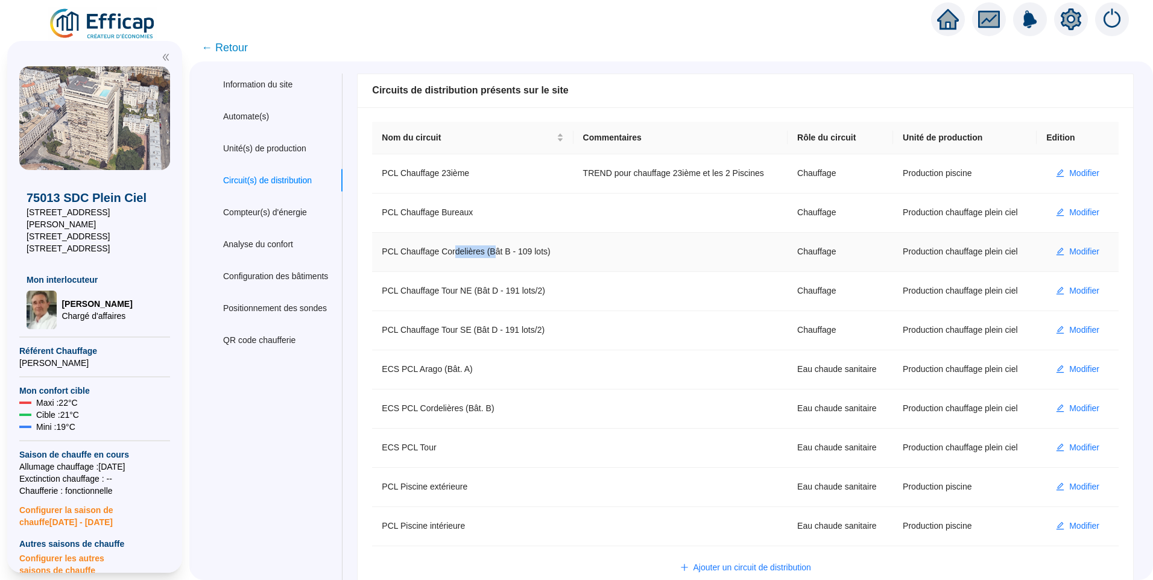
drag, startPoint x: 477, startPoint y: 248, endPoint x: 500, endPoint y: 250, distance: 23.6
click at [500, 250] on td "PCL Chauffage Cordelières (Bât B - 109 lots)" at bounding box center [472, 252] width 201 height 39
click at [419, 248] on td "PCL Chauffage Cordelières (Bât B - 109 lots)" at bounding box center [472, 252] width 201 height 39
click at [1069, 251] on span "Modifier" at bounding box center [1084, 251] width 30 height 13
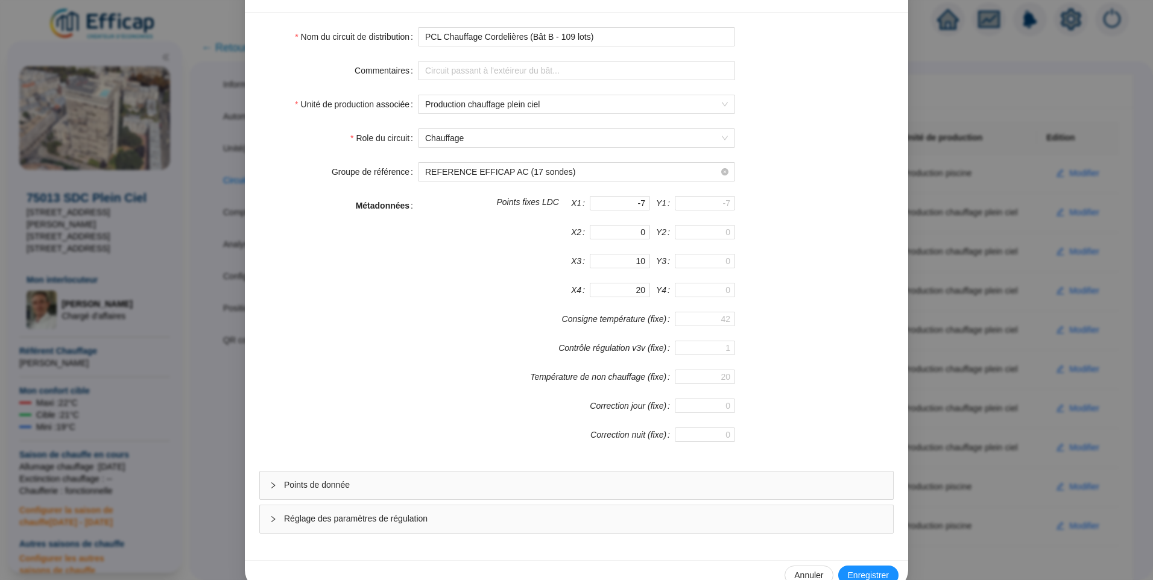
scroll to position [106, 0]
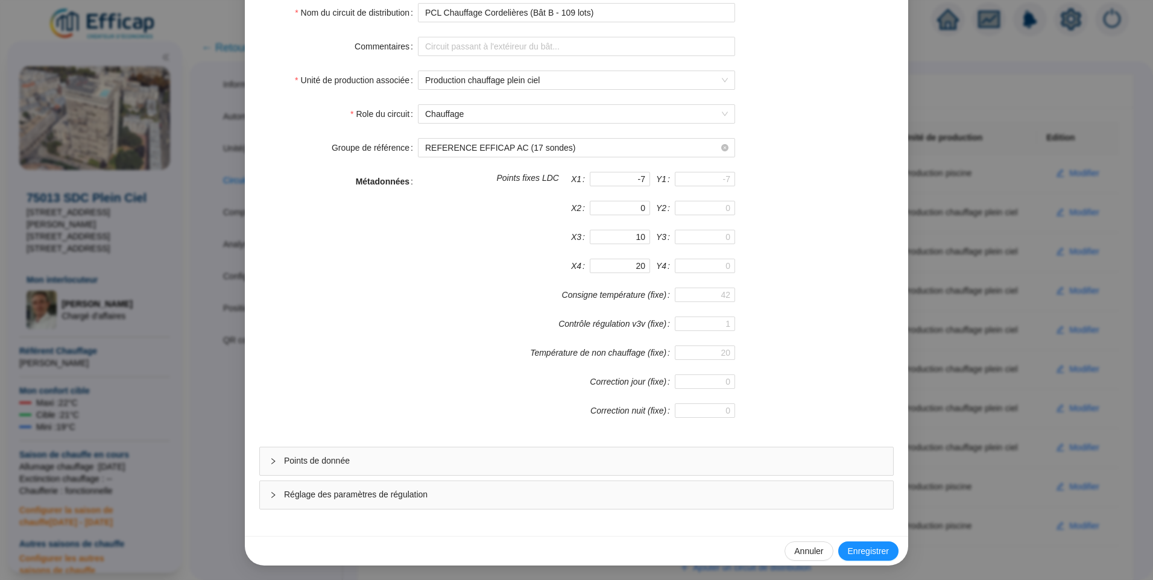
click at [319, 492] on span "Réglage des paramètres de régulation" at bounding box center [583, 494] width 599 height 13
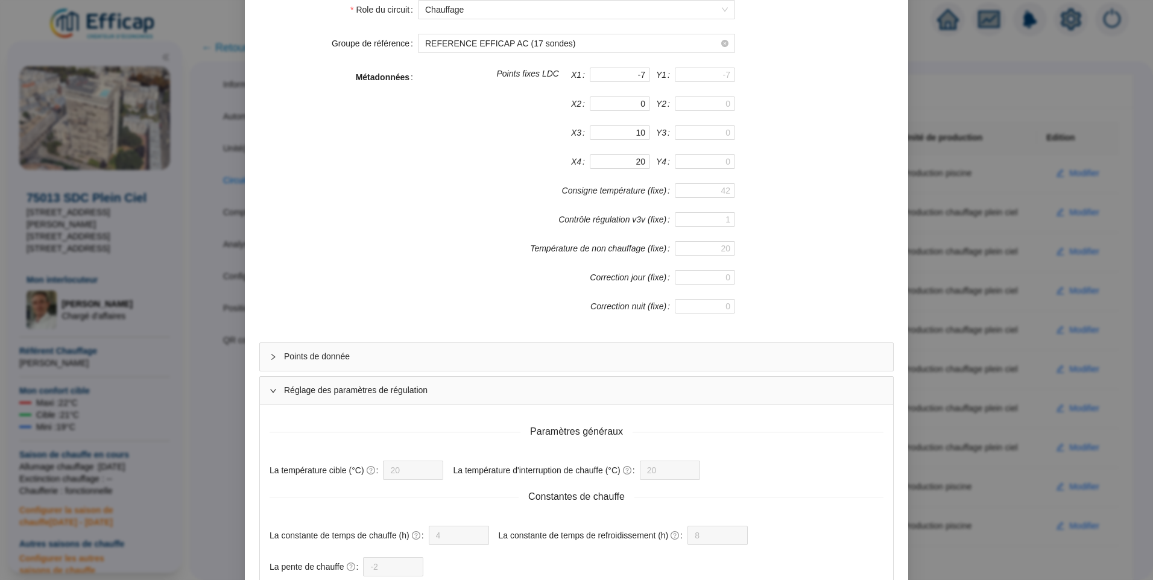
scroll to position [0, 0]
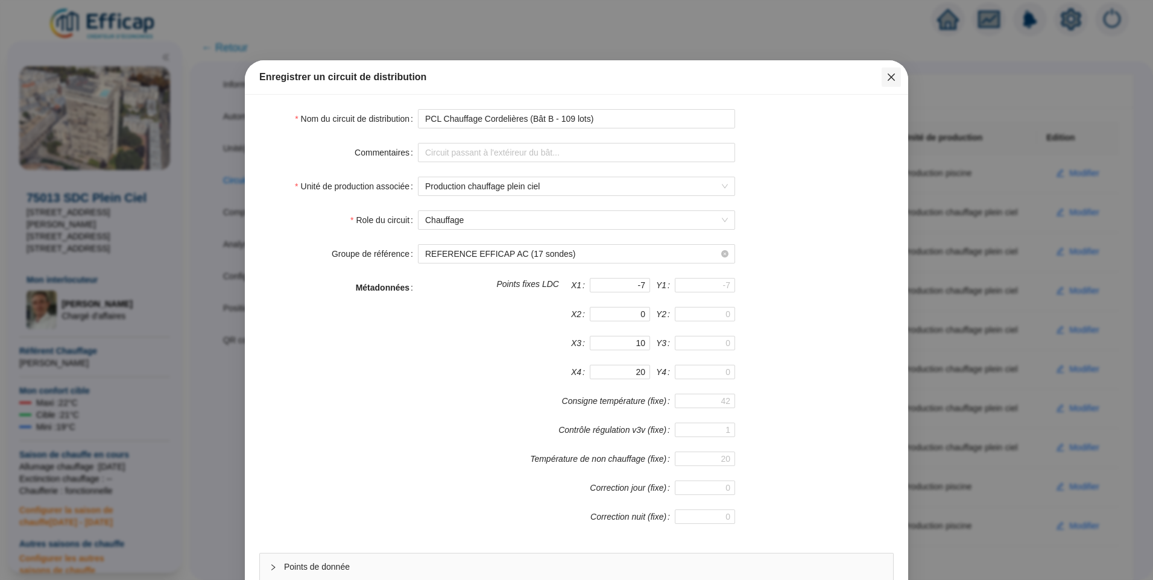
click at [882, 78] on span "Fermer" at bounding box center [891, 77] width 19 height 10
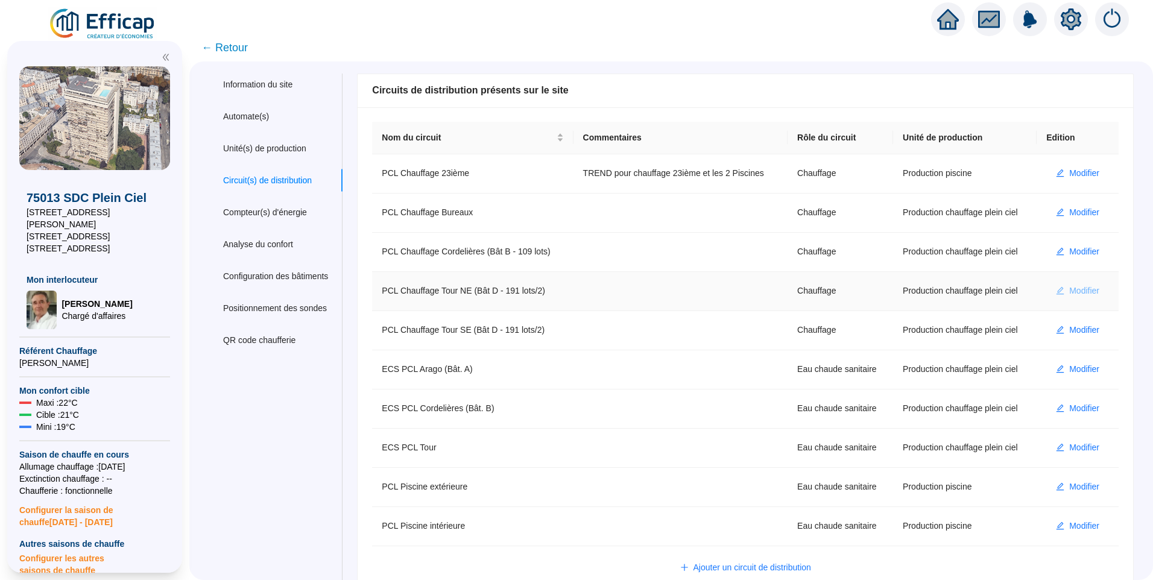
click at [1070, 285] on span "Modifier" at bounding box center [1084, 291] width 30 height 13
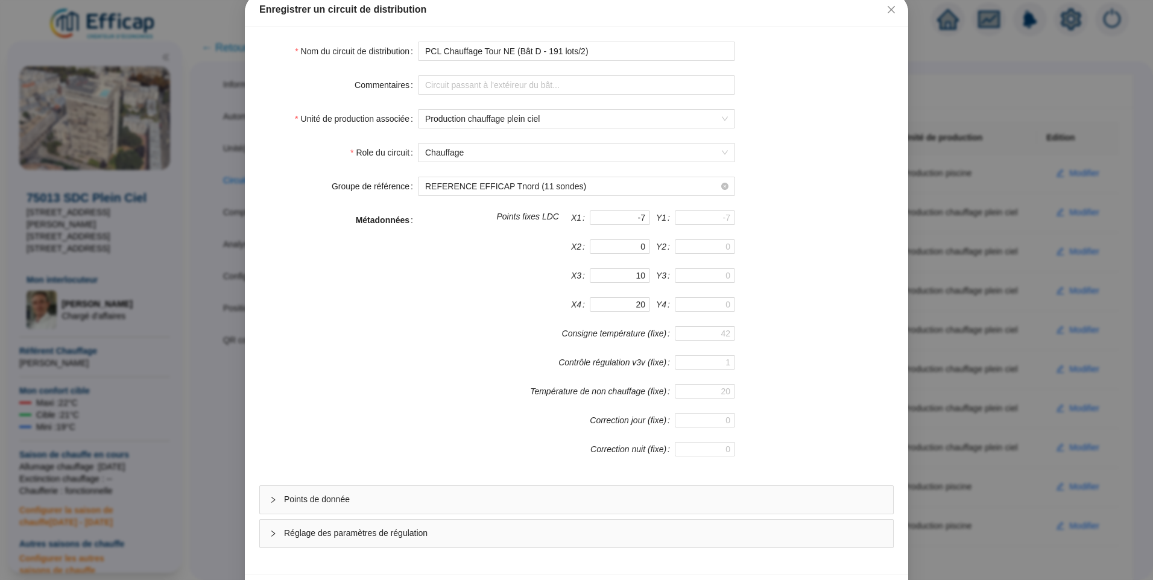
scroll to position [106, 0]
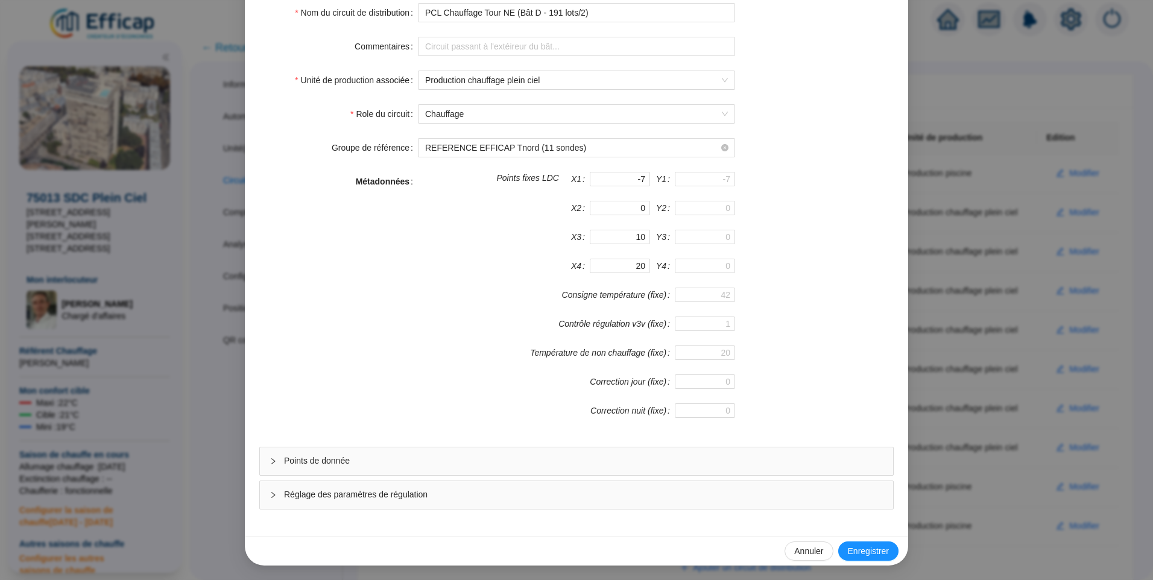
click at [311, 492] on span "Réglage des paramètres de régulation" at bounding box center [583, 494] width 599 height 13
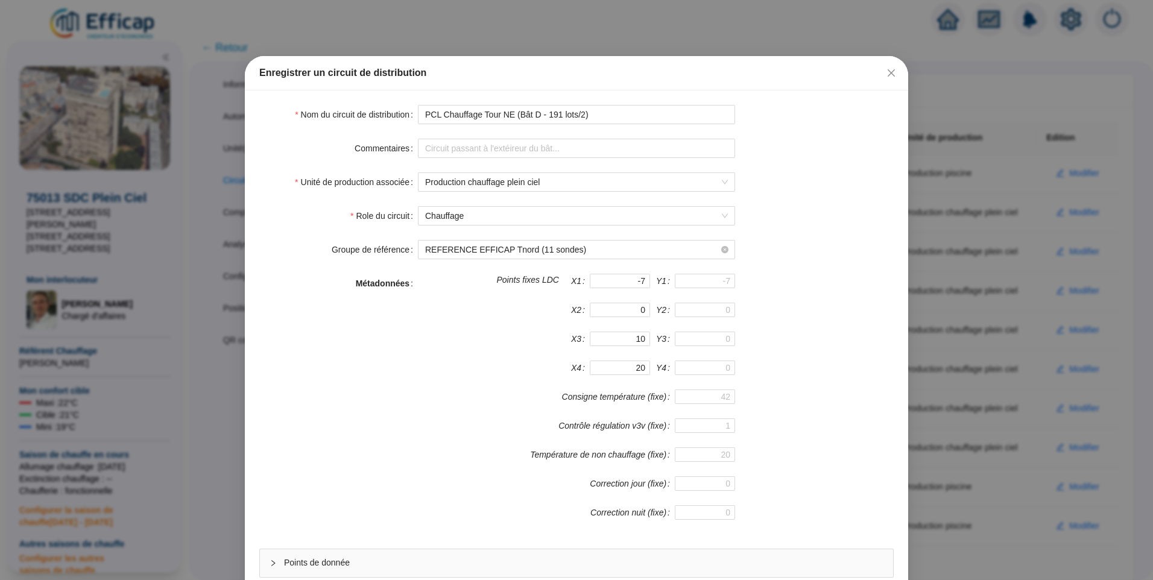
scroll to position [0, 0]
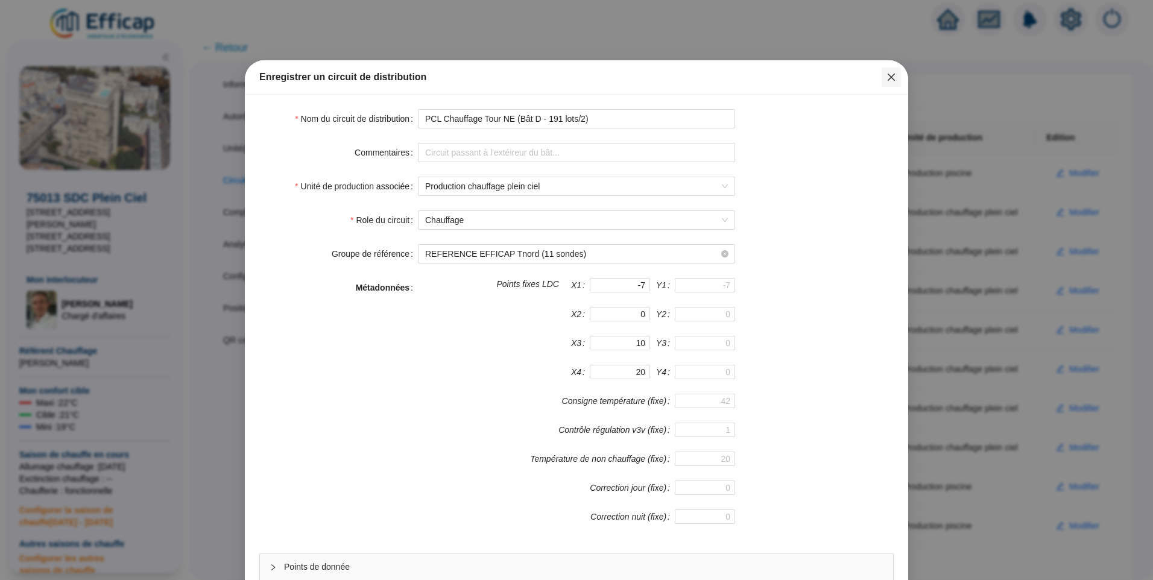
click at [888, 75] on icon "close" at bounding box center [891, 77] width 7 height 7
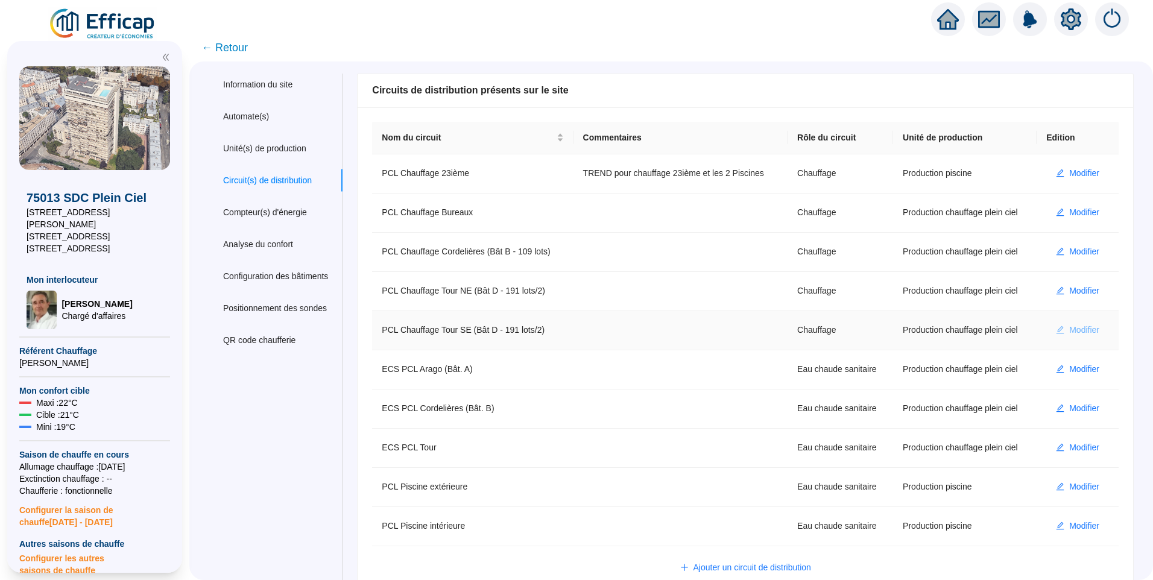
click at [1088, 330] on span "Modifier" at bounding box center [1084, 330] width 30 height 13
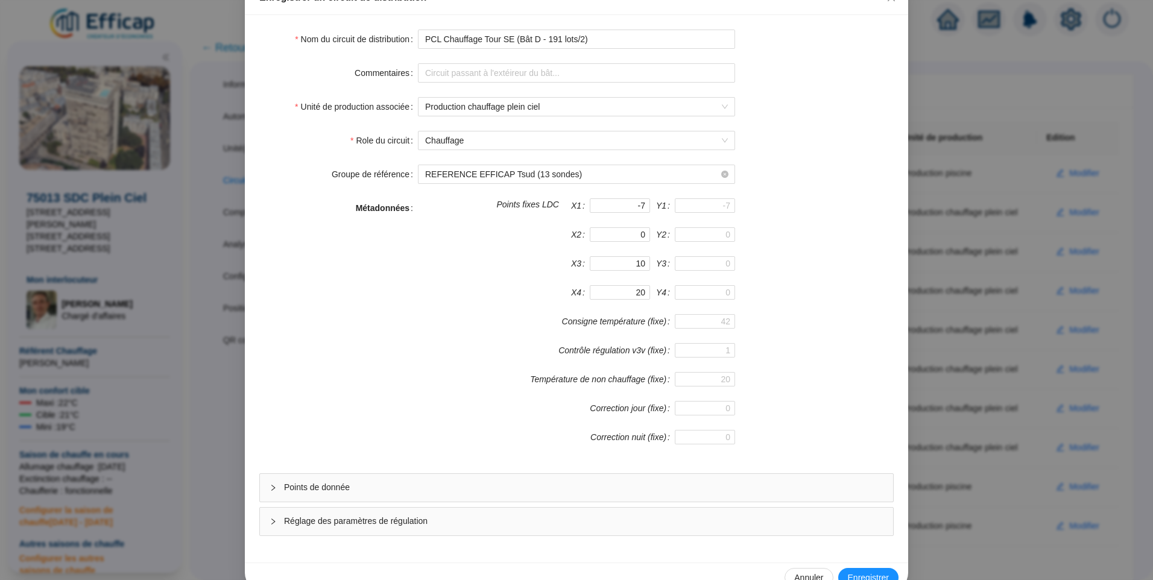
scroll to position [106, 0]
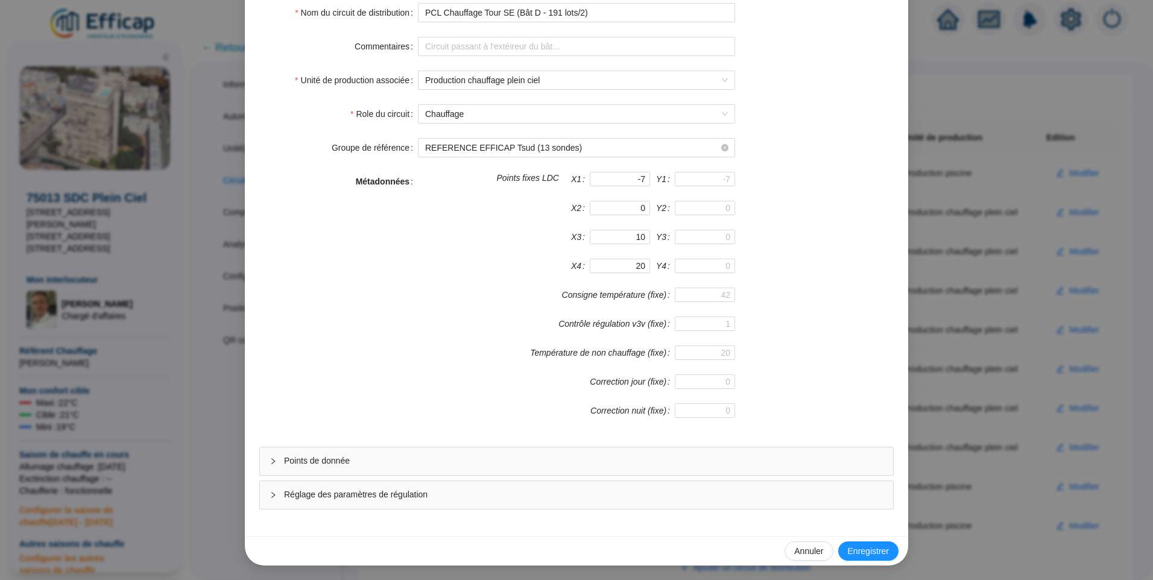
click at [379, 490] on span "Réglage des paramètres de régulation" at bounding box center [583, 494] width 599 height 13
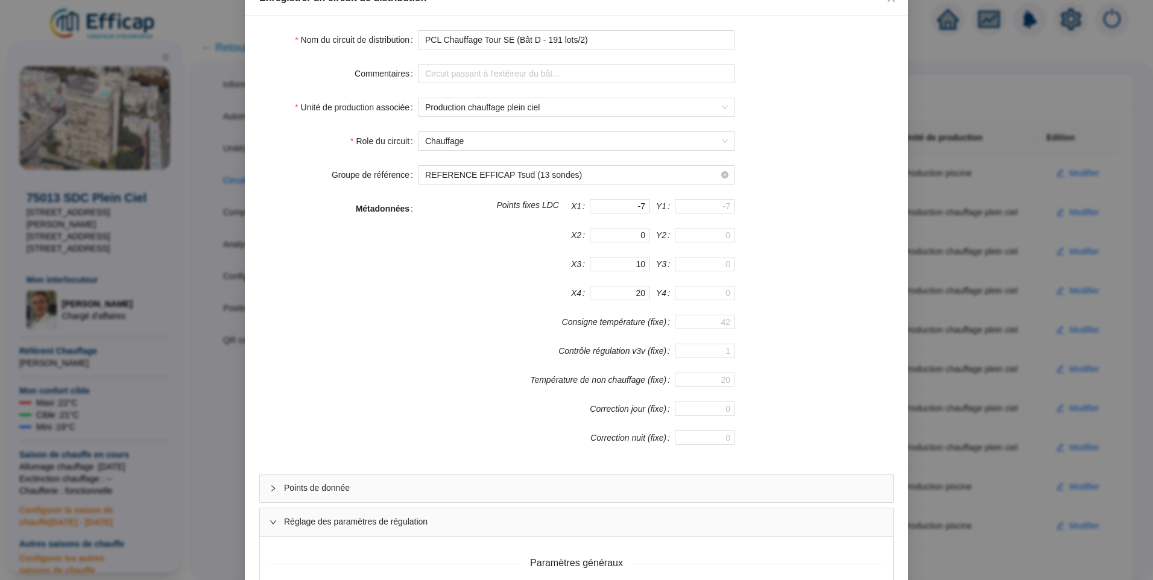
scroll to position [0, 0]
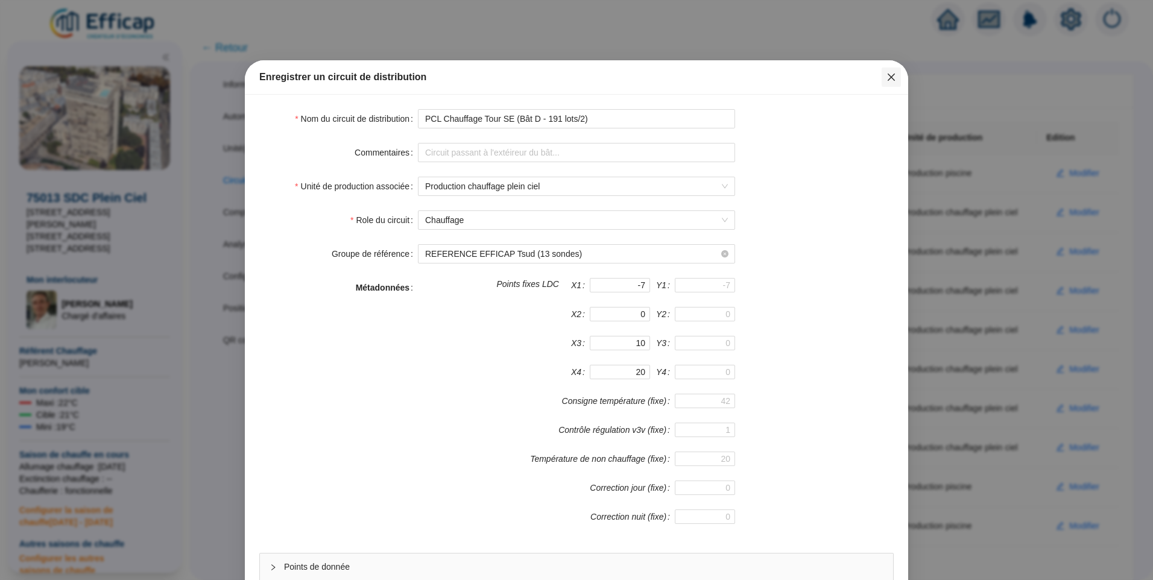
click at [889, 80] on icon "close" at bounding box center [891, 77] width 10 height 10
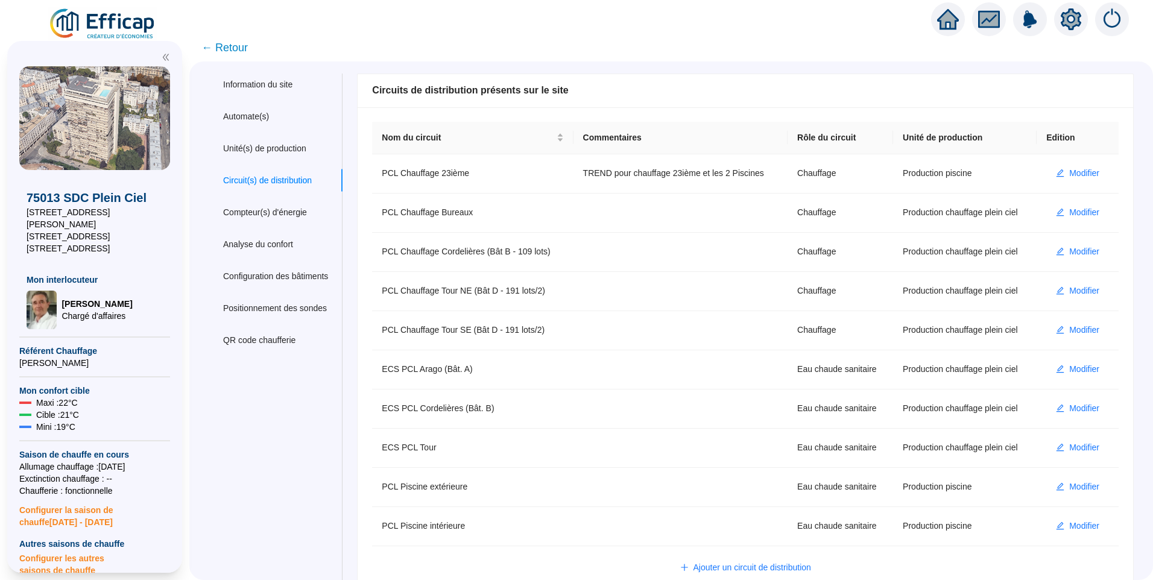
click at [248, 48] on span "← Retour" at bounding box center [224, 47] width 46 height 17
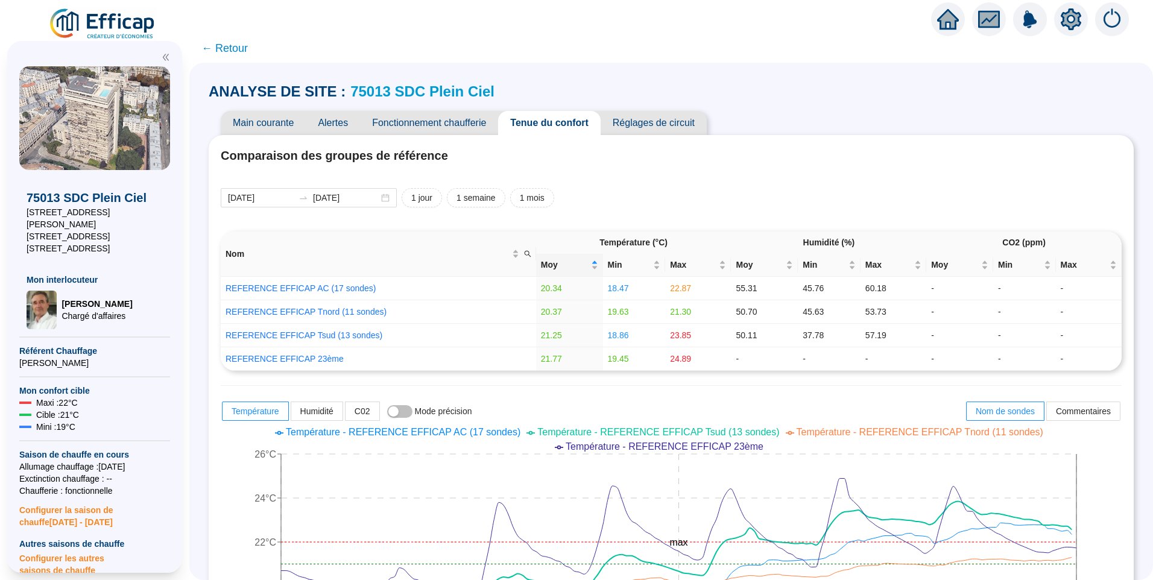
click at [341, 121] on span "Alertes" at bounding box center [333, 123] width 54 height 24
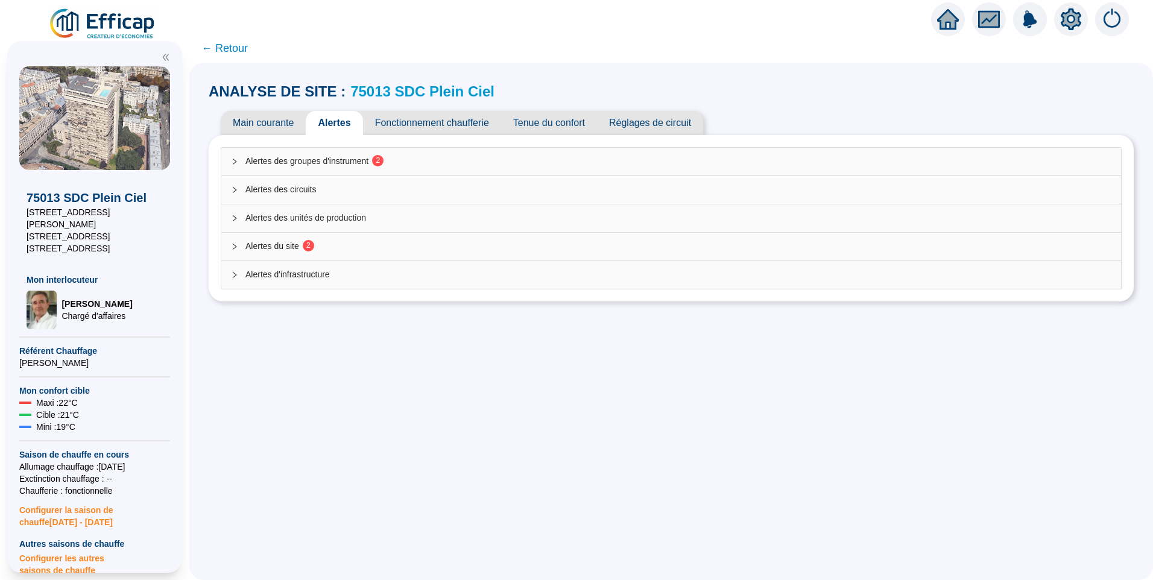
click at [326, 159] on span "Alertes des groupes d'instrument 2" at bounding box center [678, 161] width 866 height 13
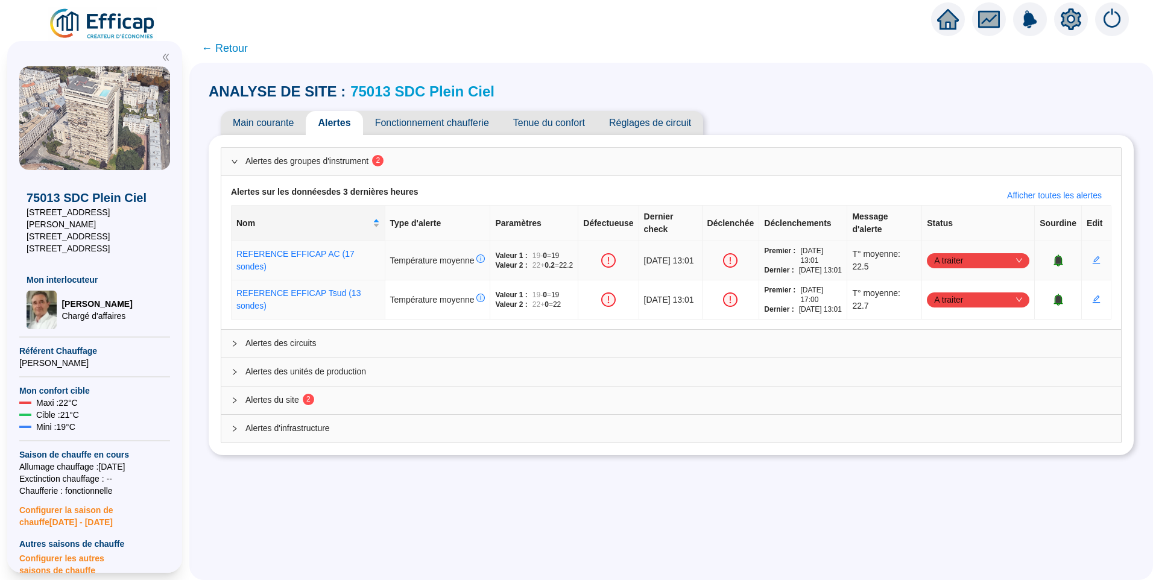
click at [961, 259] on span "A traiter" at bounding box center [978, 260] width 88 height 18
click at [977, 290] on div "Traitement interne" at bounding box center [971, 288] width 83 height 13
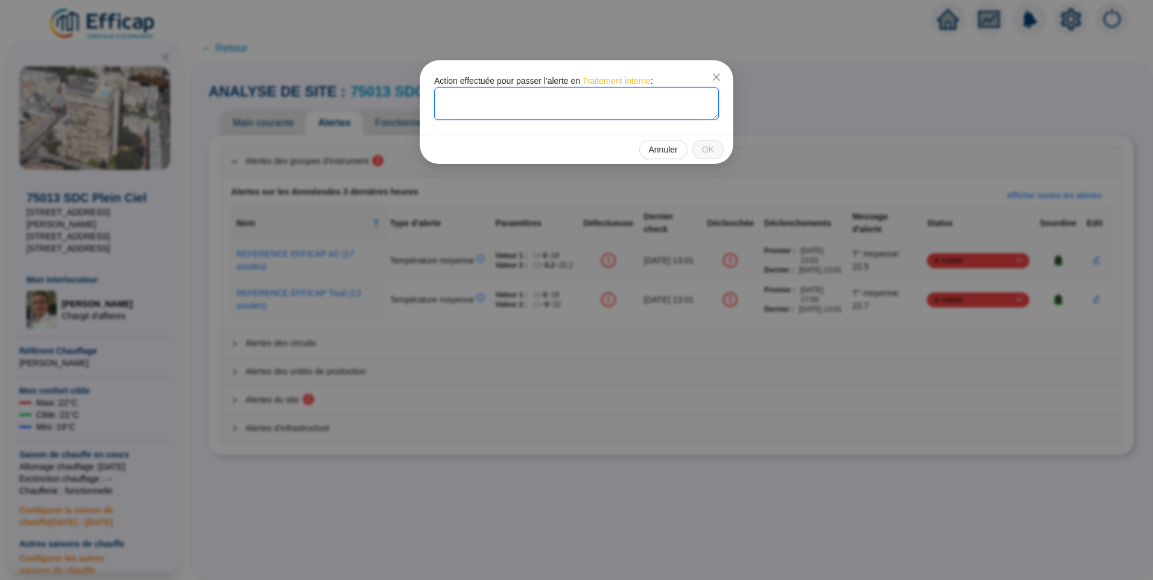
click at [475, 104] on textarea at bounding box center [576, 103] width 285 height 33
drag, startPoint x: 561, startPoint y: 103, endPoint x: 386, endPoint y: 86, distance: 175.7
click at [387, 86] on div "Action effectuée pour passer l'alerte en Traitement interne : Reprise de la rég…" at bounding box center [576, 290] width 1153 height 580
type textarea "Reprise de la régulation ce jour"
click at [715, 145] on button "OK" at bounding box center [707, 149] width 31 height 19
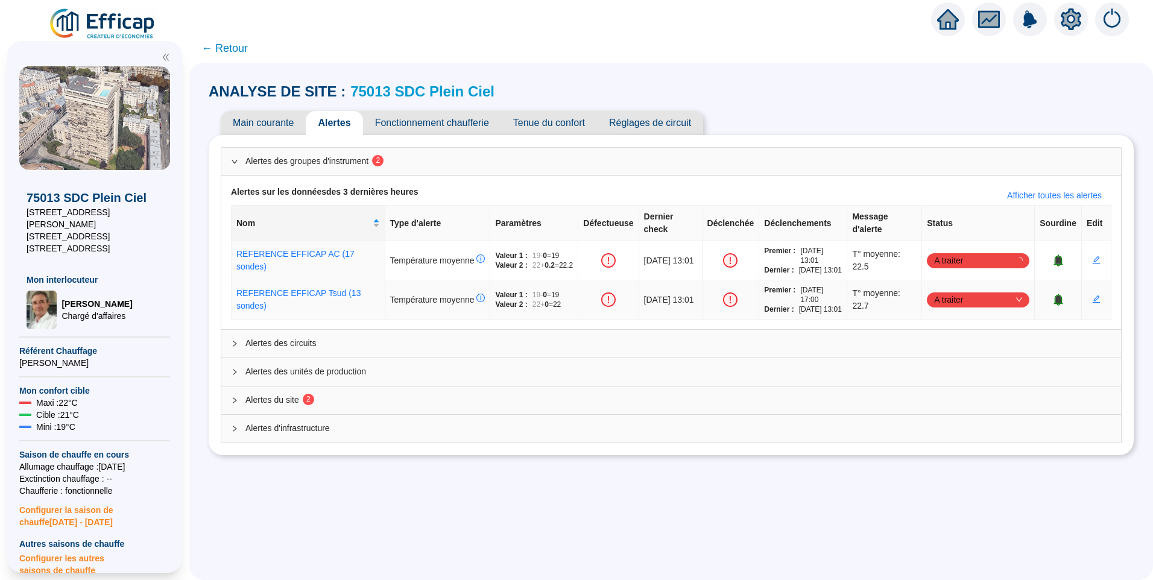
click at [961, 309] on span "A traiter" at bounding box center [978, 300] width 88 height 18
click at [956, 339] on div "Traitement interne" at bounding box center [971, 336] width 83 height 13
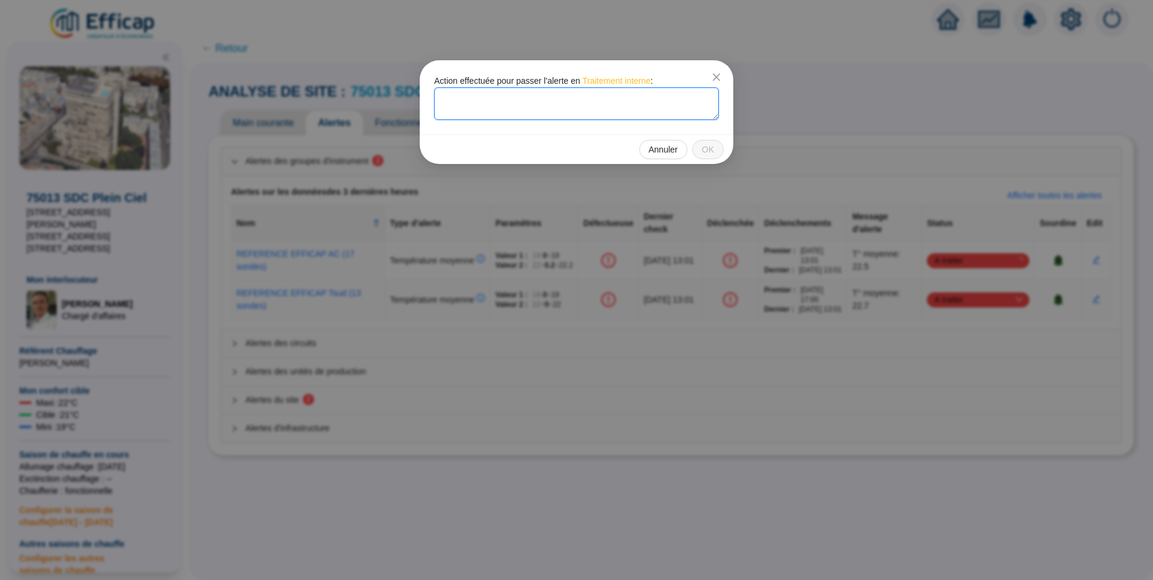
click at [497, 97] on textarea at bounding box center [576, 103] width 285 height 33
paste textarea "Reprise de la régulation ce jour"
type textarea "Reprise de la régulation ce jour"
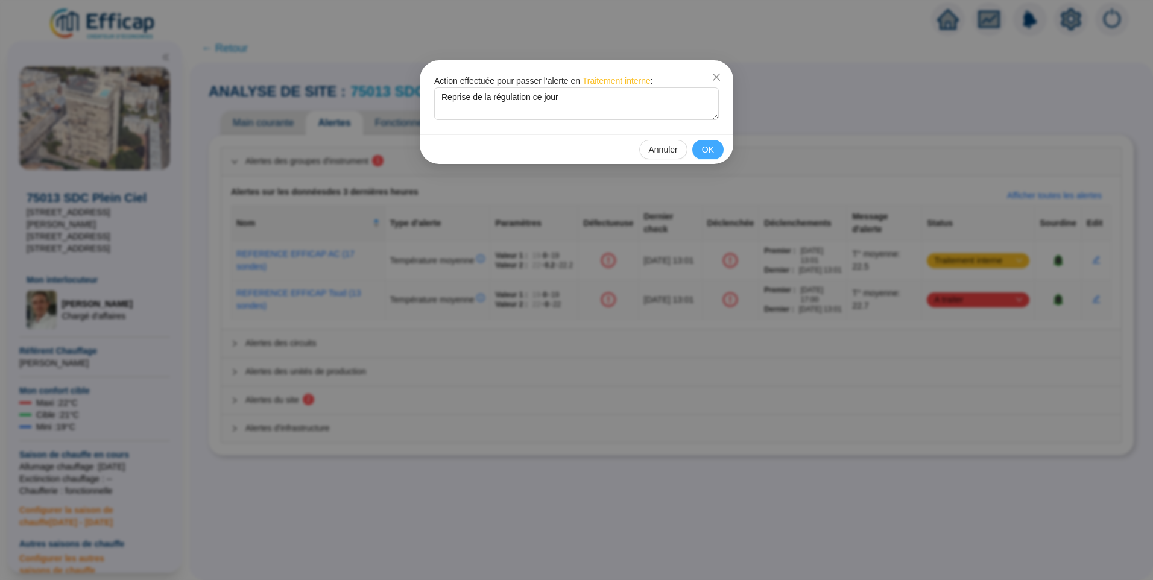
click at [705, 149] on span "OK" at bounding box center [708, 150] width 12 height 13
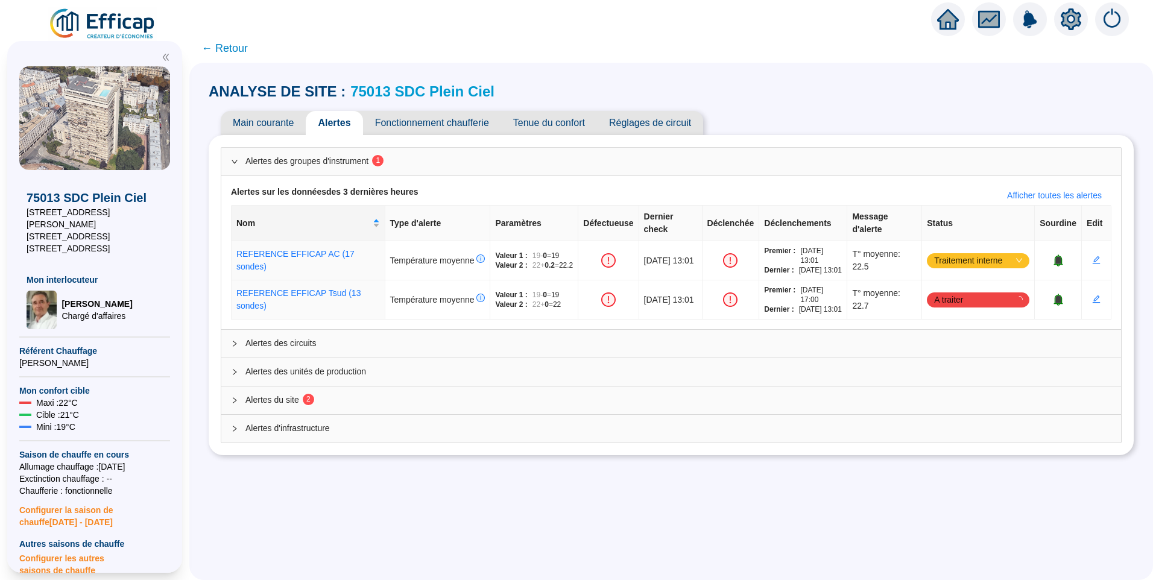
click at [305, 406] on span "Alertes du site 2" at bounding box center [678, 400] width 866 height 13
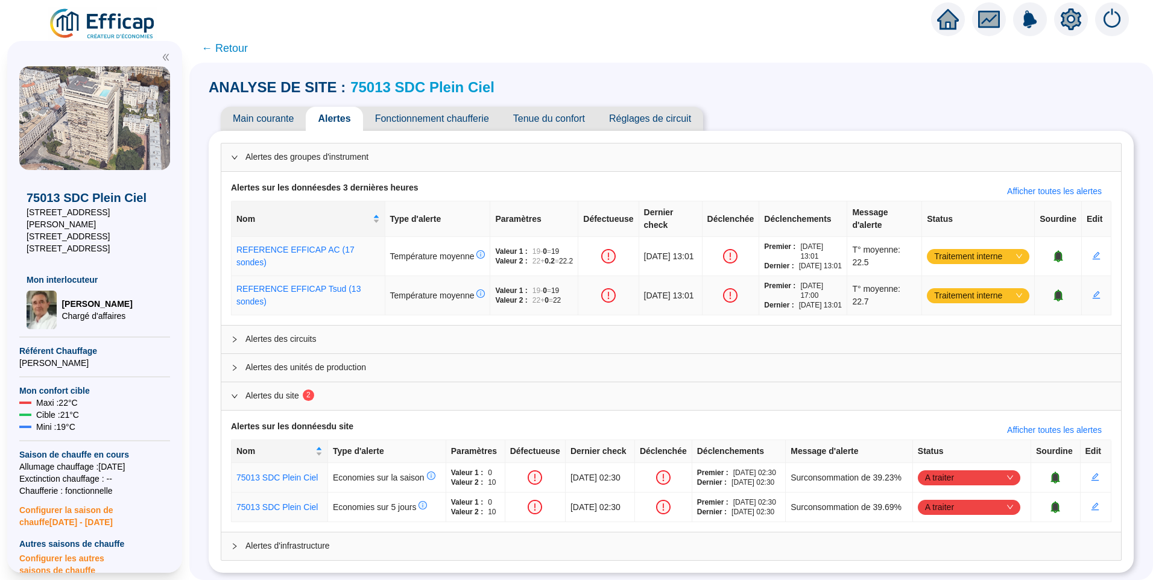
scroll to position [33, 0]
click at [1052, 502] on icon "bell" at bounding box center [1056, 506] width 8 height 8
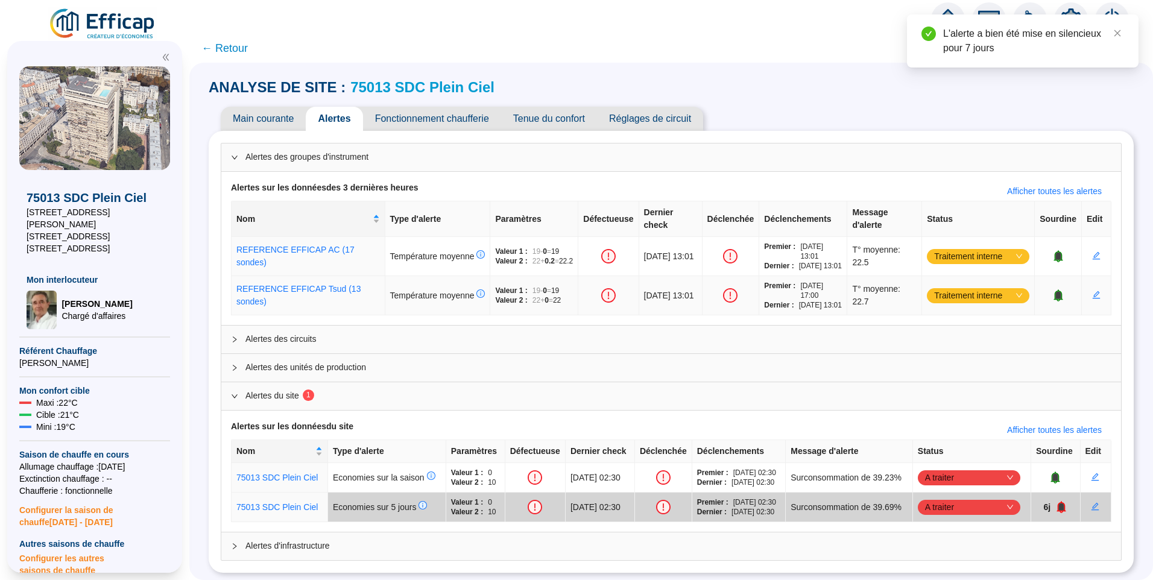
scroll to position [0, 0]
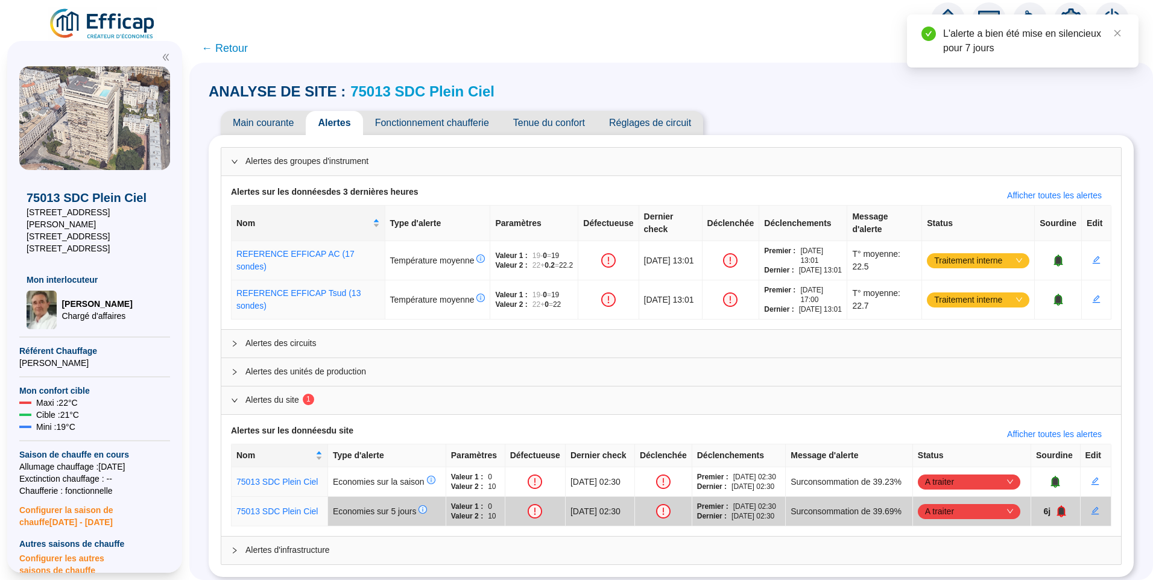
click at [244, 48] on span "← Retour" at bounding box center [224, 48] width 46 height 17
click at [248, 49] on span "← Retour" at bounding box center [224, 48] width 46 height 17
click at [1115, 38] on link "Close" at bounding box center [1117, 33] width 13 height 13
click at [233, 46] on span "← Retour" at bounding box center [224, 48] width 46 height 17
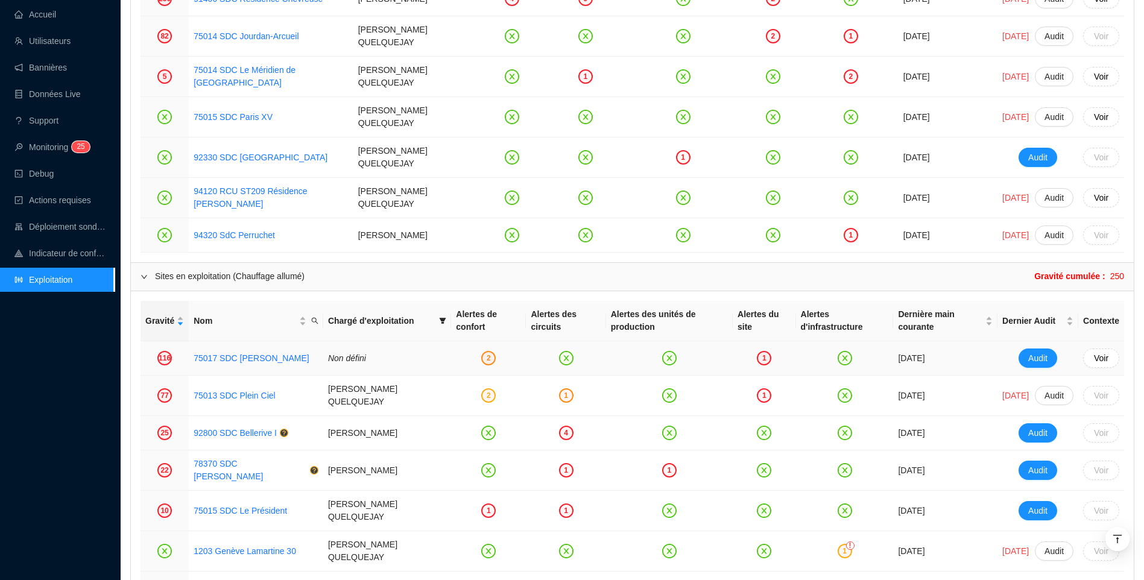
scroll to position [904, 0]
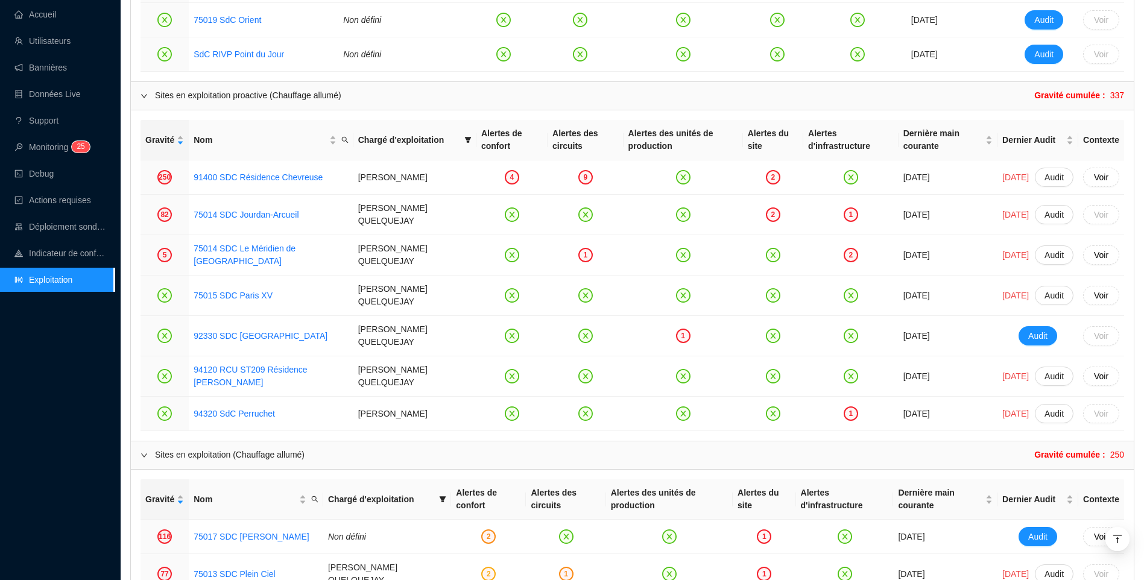
click at [128, 352] on div "Retour Mini Maxi Consommation ref Consommation Cible Dérive en confort Dérive é…" at bounding box center [632, 52] width 1023 height 1837
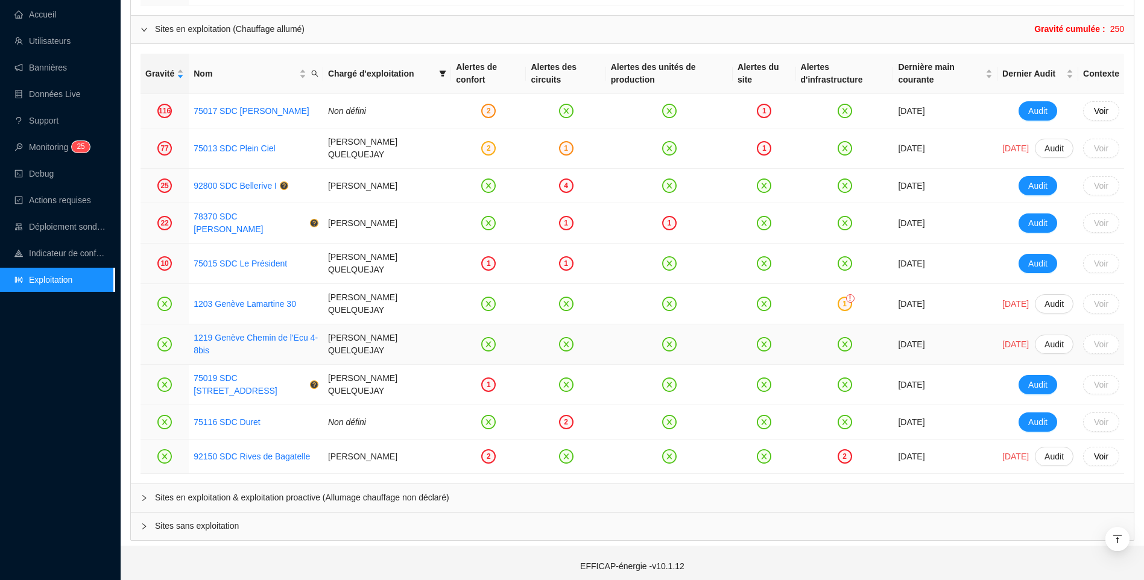
scroll to position [1331, 0]
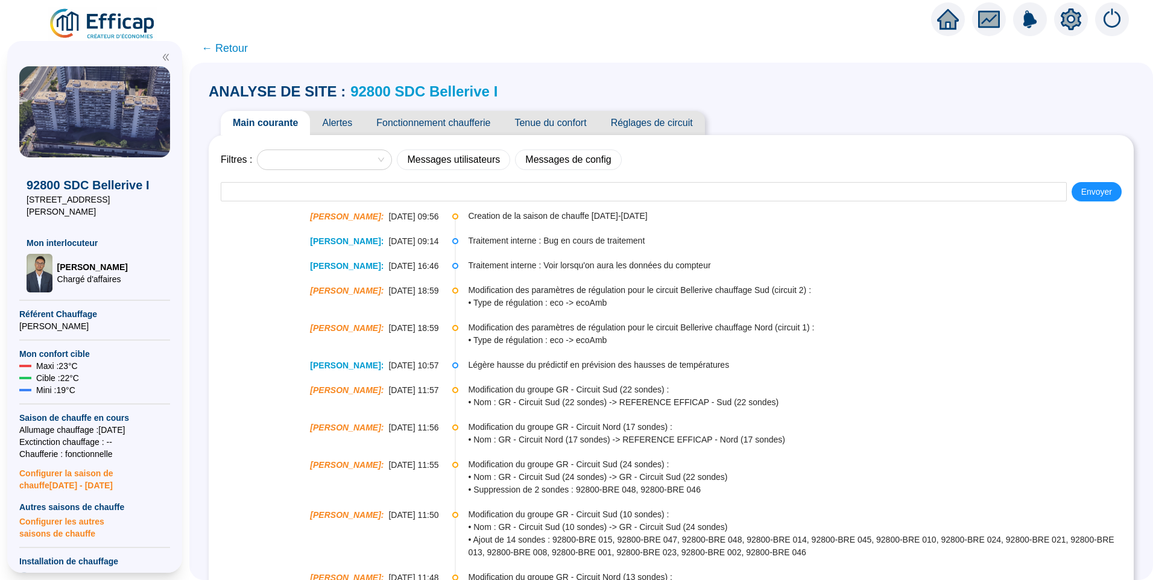
click at [353, 120] on span "Alertes" at bounding box center [337, 123] width 54 height 24
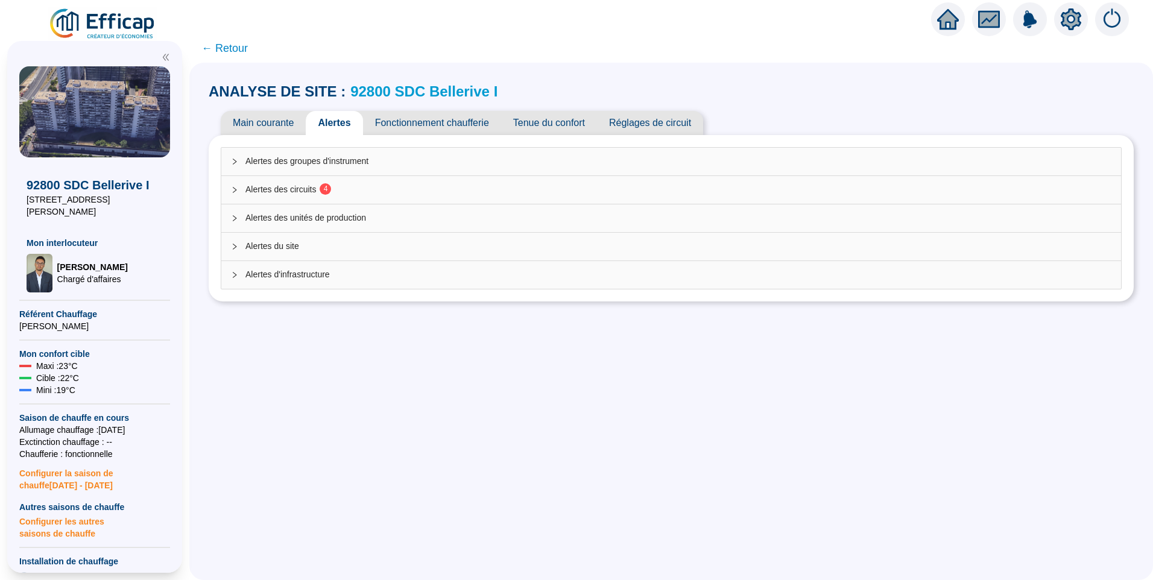
click at [274, 190] on span "Alertes des circuits 4" at bounding box center [678, 189] width 866 height 13
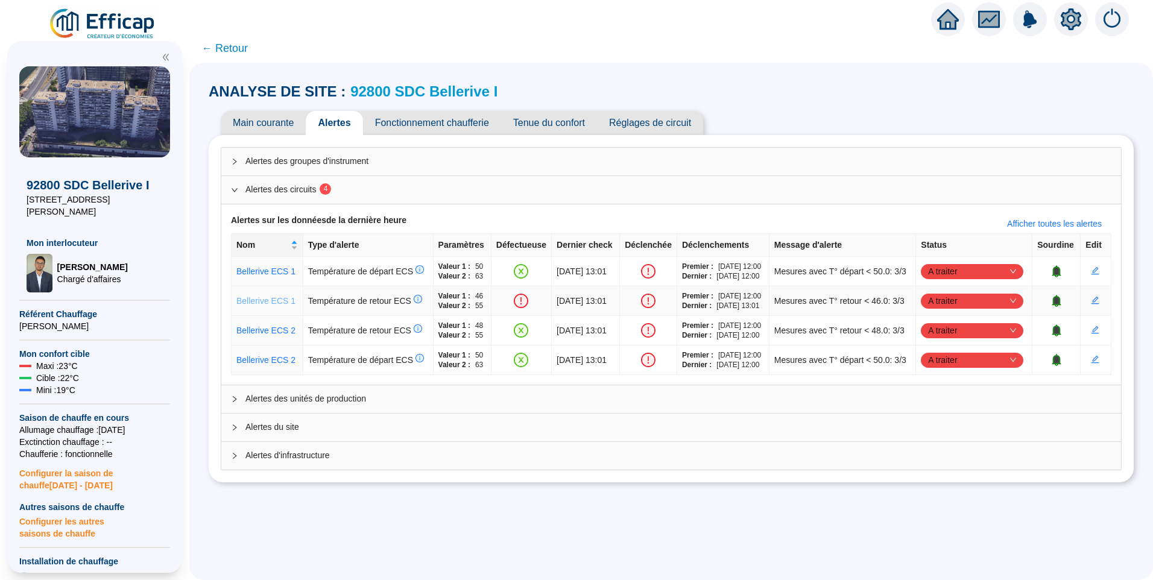
click at [247, 306] on link "Bellerive ECS 1" at bounding box center [265, 301] width 59 height 10
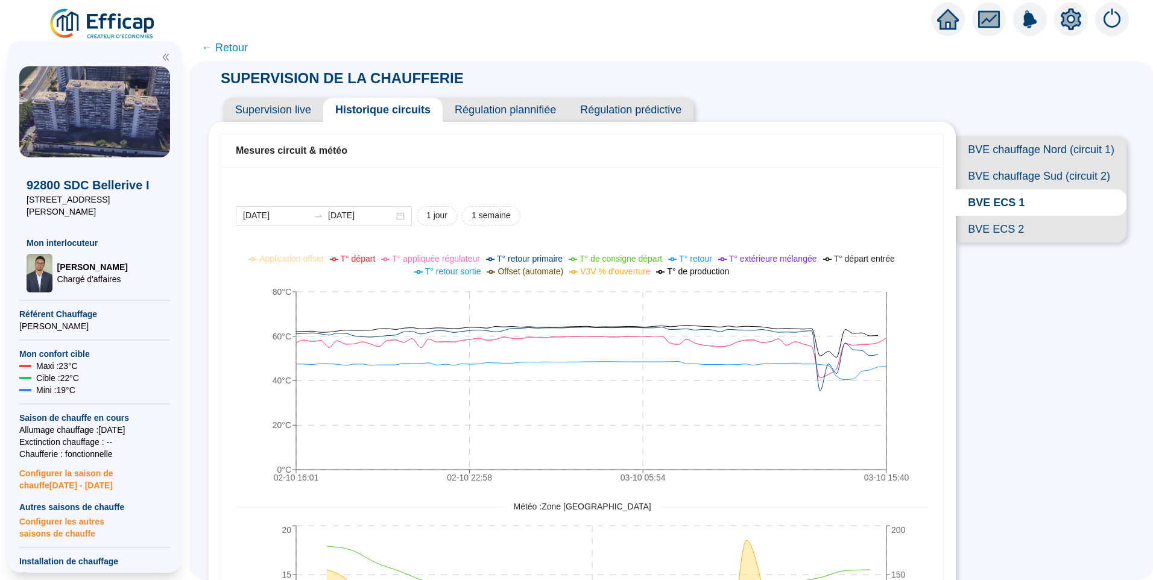
click at [241, 46] on span "← Retour" at bounding box center [224, 47] width 46 height 17
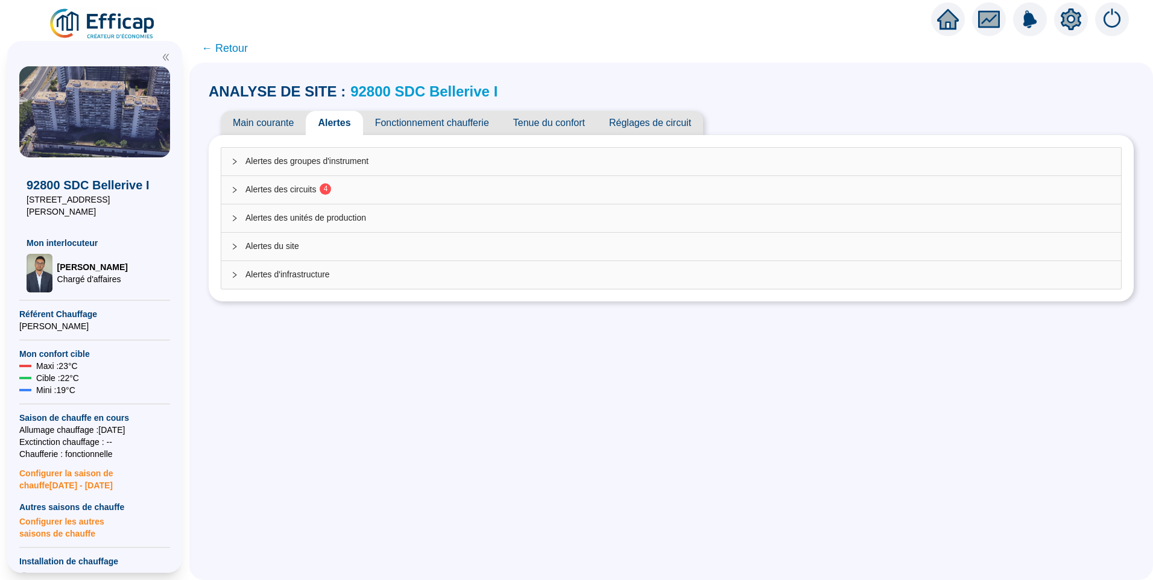
click at [286, 185] on span "Alertes des circuits 4" at bounding box center [678, 189] width 866 height 13
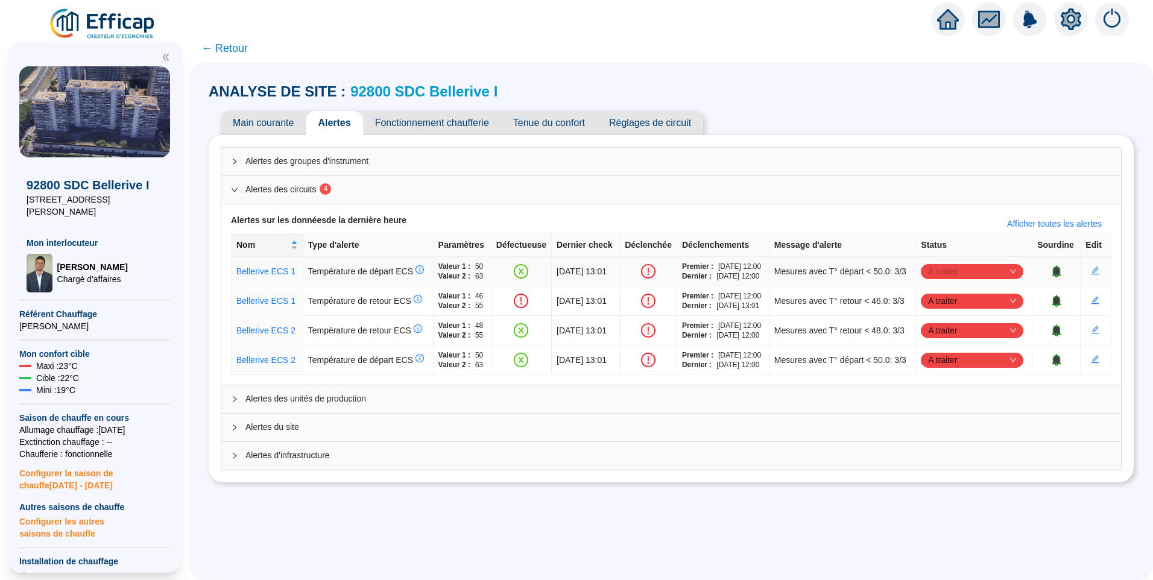
click at [991, 279] on span "A traiter" at bounding box center [972, 271] width 88 height 18
click at [974, 341] on div "Traité" at bounding box center [971, 337] width 83 height 13
click at [971, 369] on span "A traiter" at bounding box center [972, 360] width 88 height 18
click at [961, 455] on div "Traité" at bounding box center [971, 455] width 83 height 13
click at [994, 339] on span "A traiter" at bounding box center [972, 330] width 88 height 18
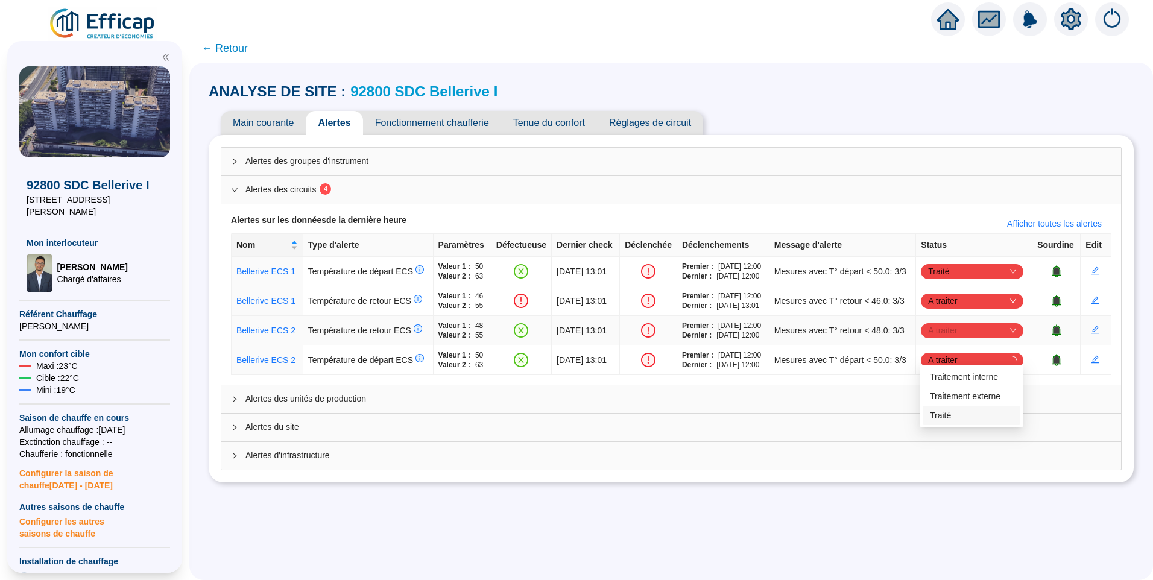
click at [980, 415] on div "Traité" at bounding box center [971, 415] width 83 height 13
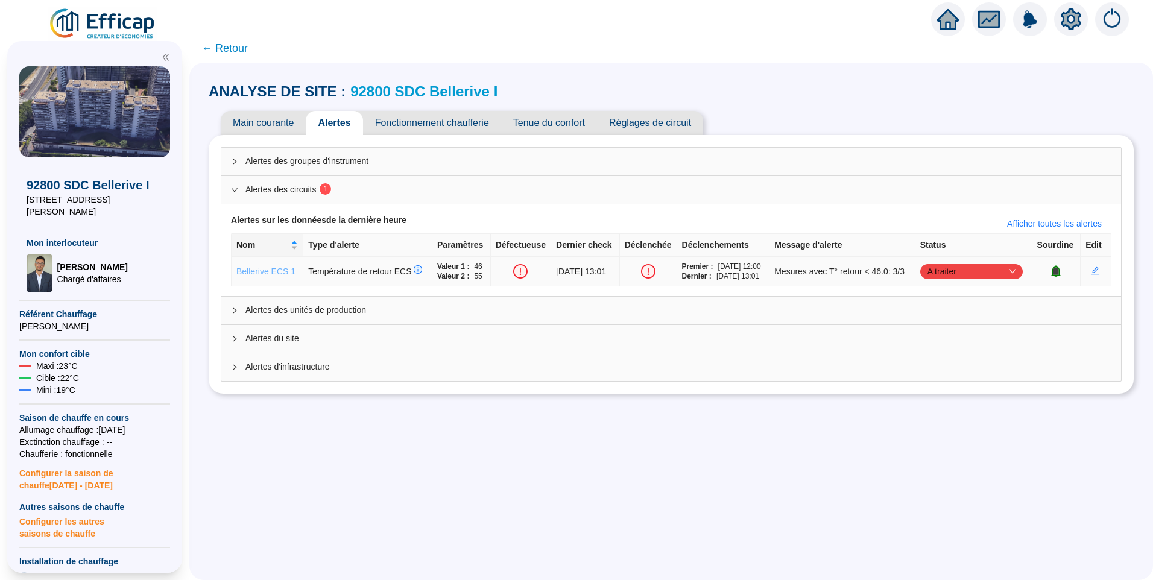
click at [252, 271] on link "Bellerive ECS 1" at bounding box center [265, 272] width 59 height 10
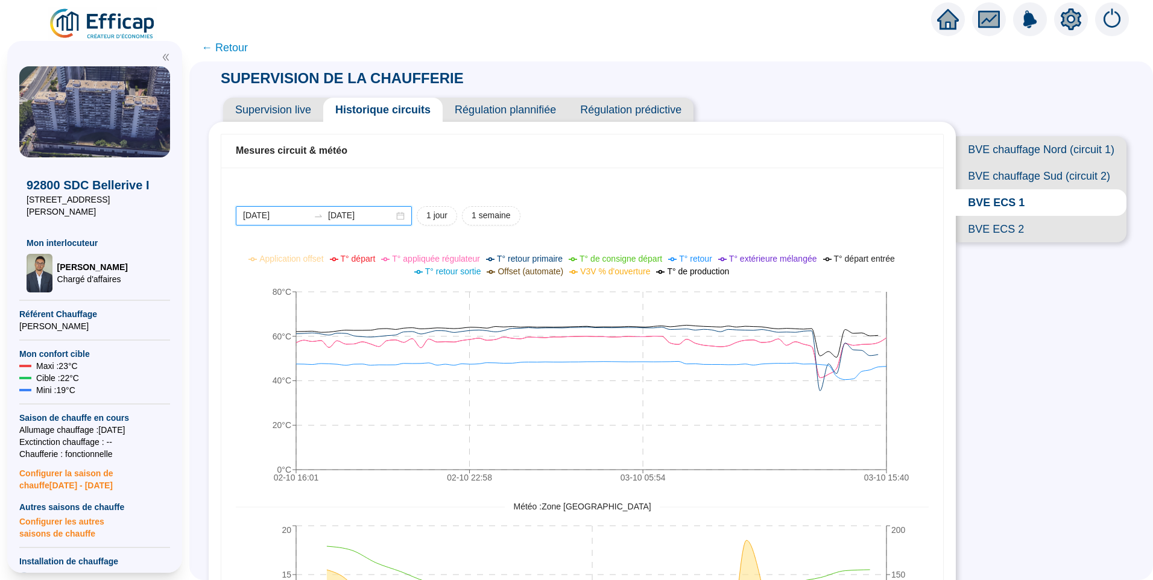
click at [309, 211] on input "[DATE]" at bounding box center [276, 215] width 66 height 13
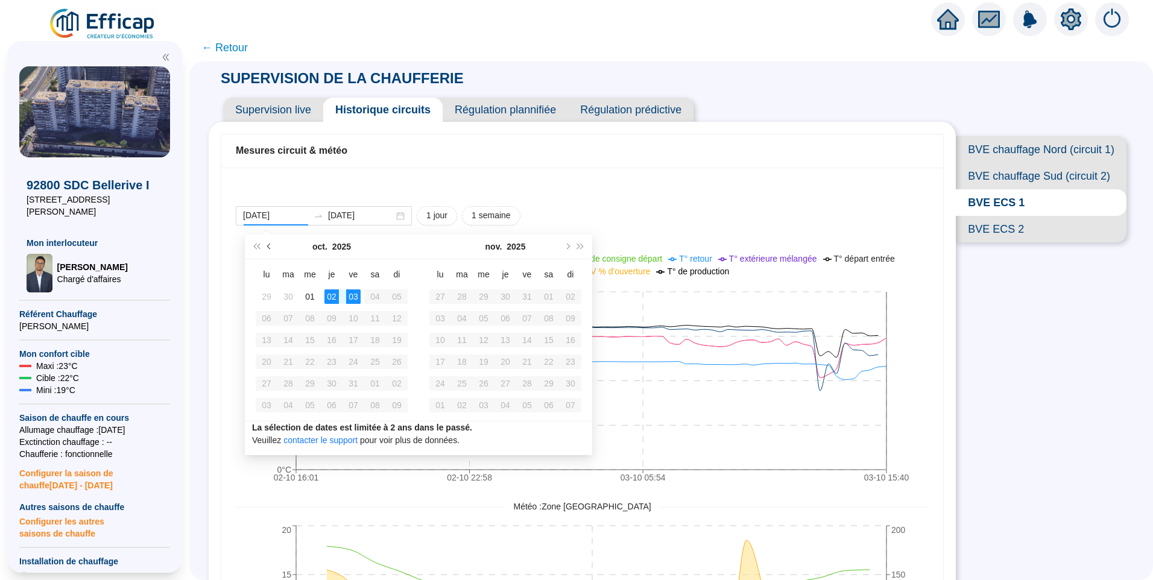
click at [271, 245] on span "Mois précédent (PageUp)" at bounding box center [270, 247] width 6 height 6
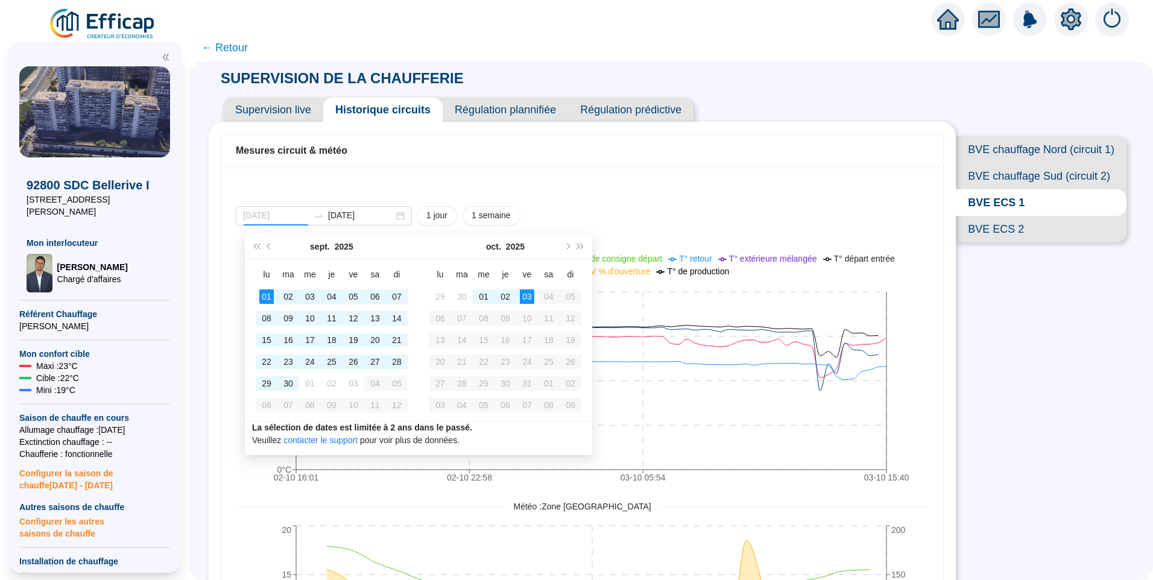
type input "[DATE]"
click at [263, 293] on div "01" at bounding box center [266, 296] width 14 height 14
type input "[DATE]"
click at [528, 297] on div "03" at bounding box center [527, 296] width 14 height 14
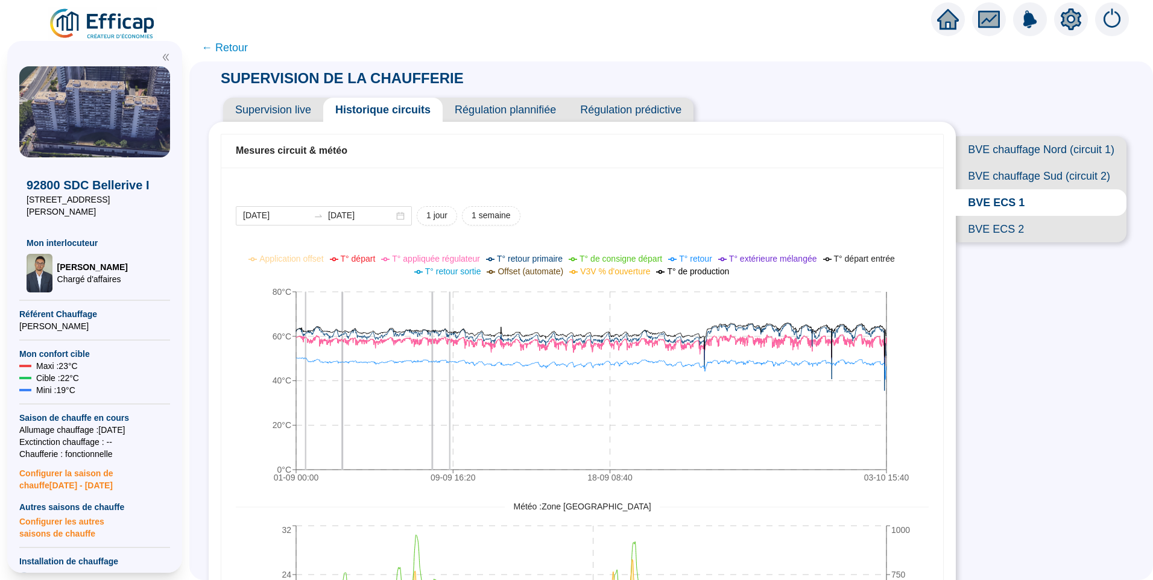
click at [248, 49] on span "← Retour" at bounding box center [224, 47] width 46 height 17
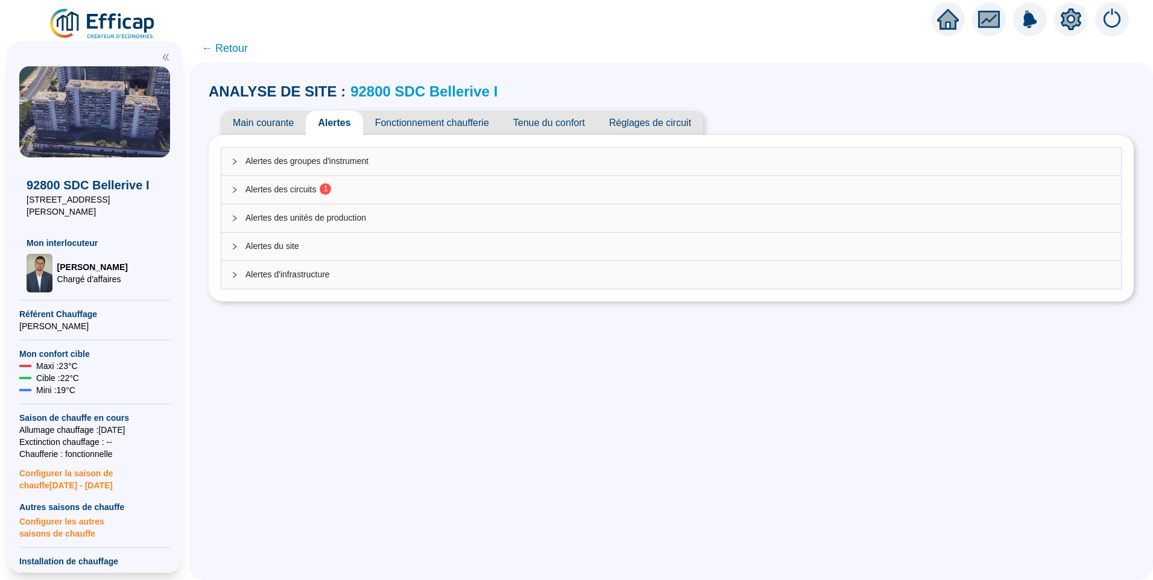
click at [308, 182] on div "Alertes des circuits 1" at bounding box center [671, 190] width 900 height 28
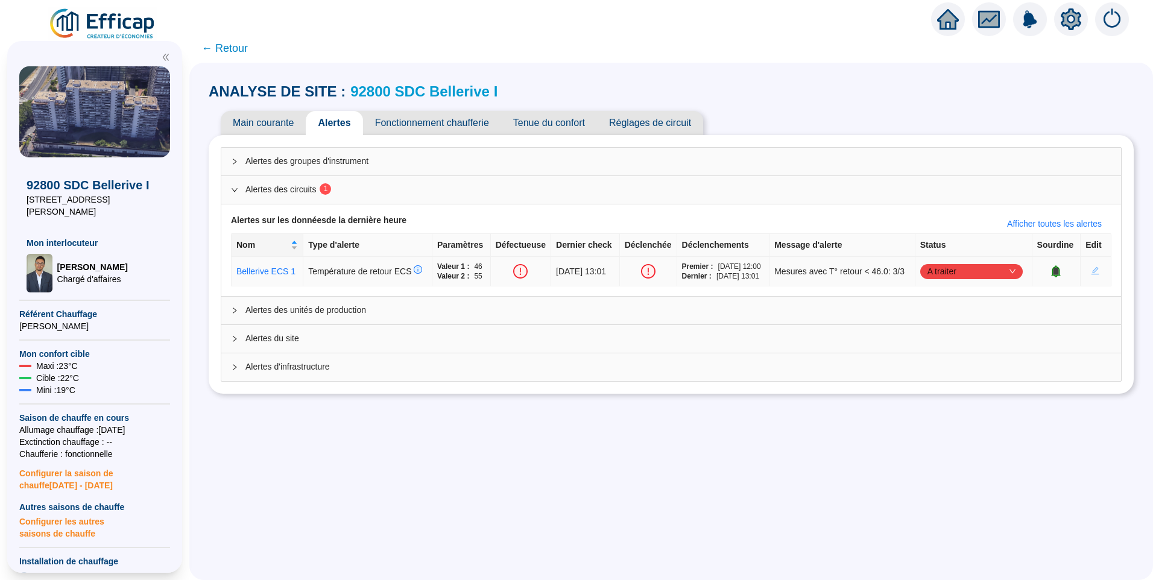
click at [1091, 275] on icon "edit" at bounding box center [1095, 271] width 8 height 8
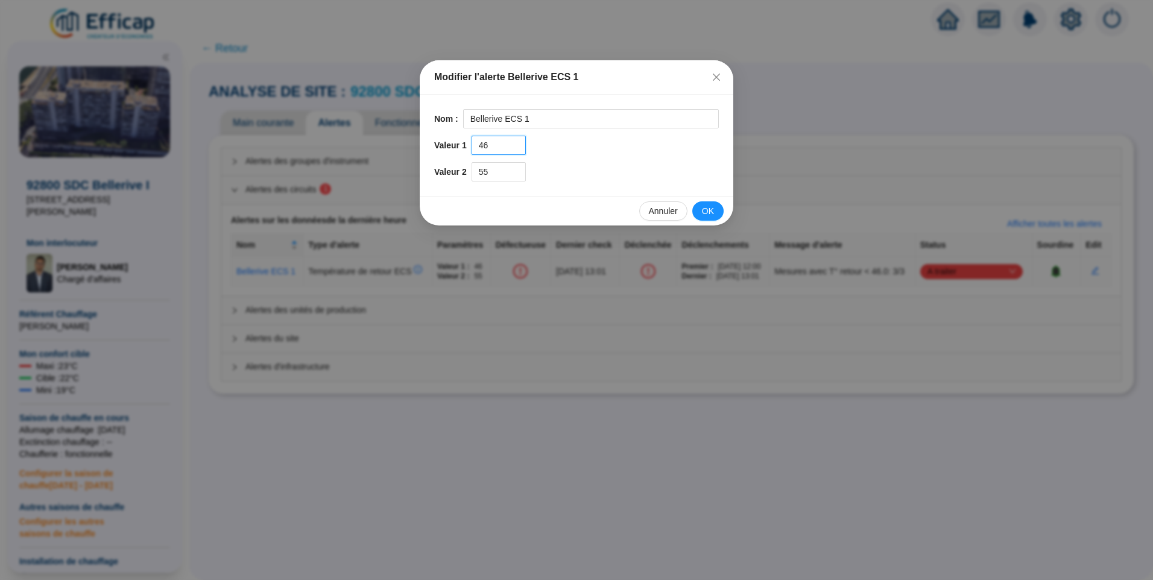
drag, startPoint x: 499, startPoint y: 142, endPoint x: 402, endPoint y: 142, distance: 97.7
click at [402, 142] on div "Modifier l'alerte Bellerive ECS 1 Nom : Bellerive ECS 1 Valeur 1 46 Valeur 2 55…" at bounding box center [576, 290] width 1153 height 580
type input "45"
click at [707, 212] on span "OK" at bounding box center [708, 211] width 12 height 13
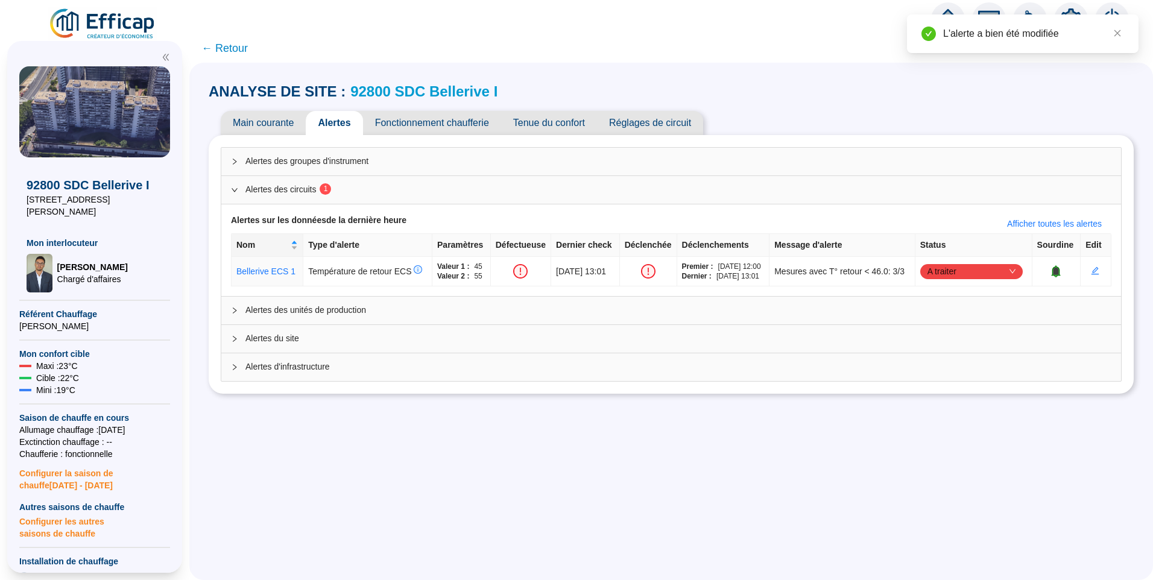
click at [414, 124] on span "Fonctionnement chaufferie" at bounding box center [432, 123] width 138 height 24
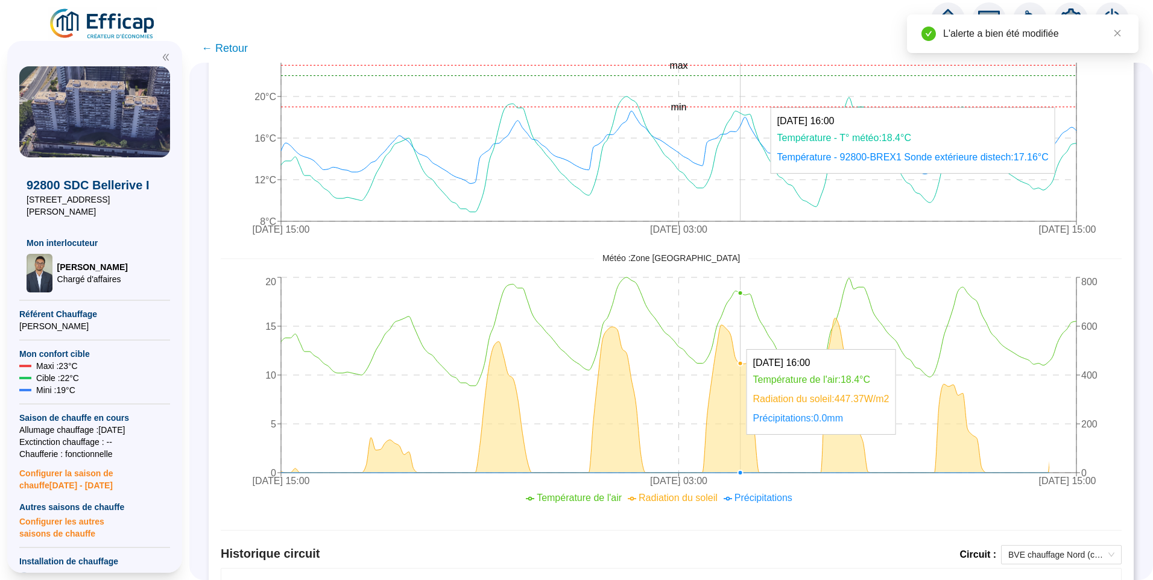
scroll to position [482, 0]
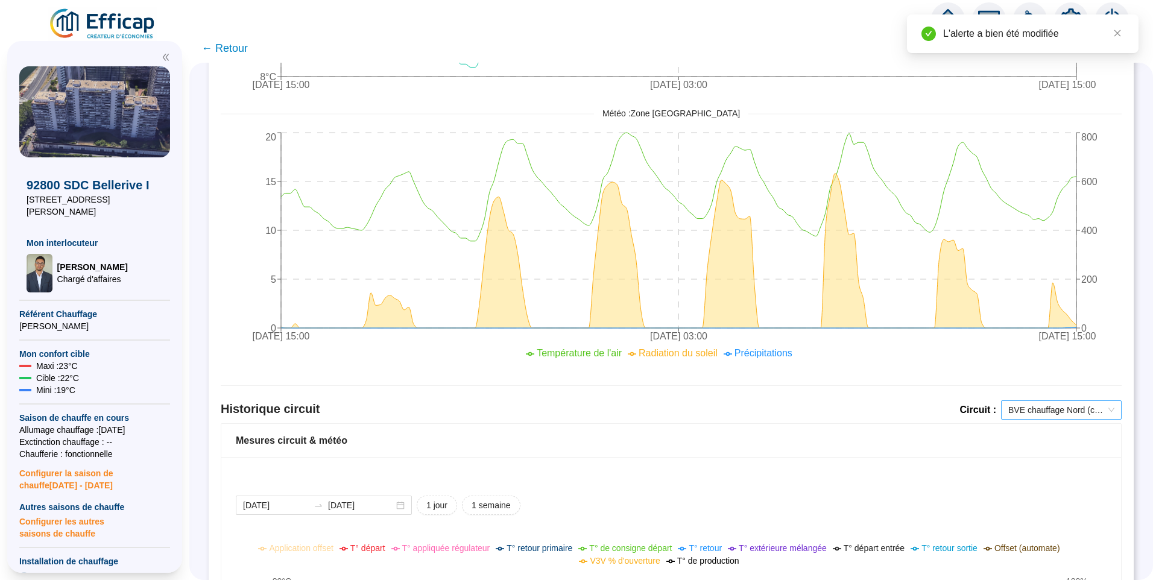
click at [1030, 408] on span "BVE chauffage Nord (circuit 1)" at bounding box center [1061, 410] width 106 height 18
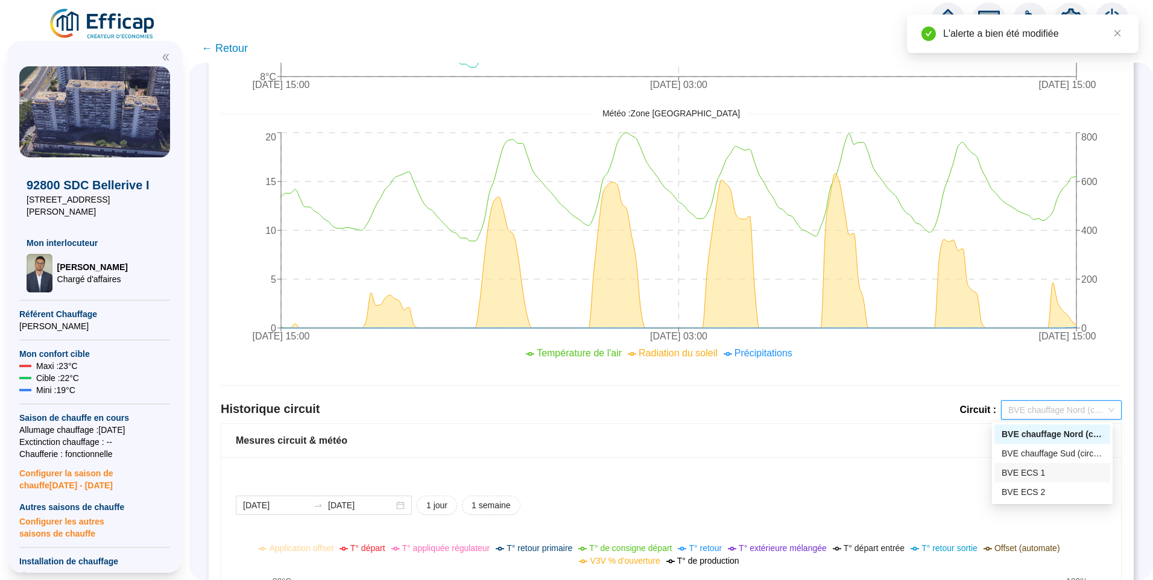
click at [1047, 476] on div "BVE ECS 1" at bounding box center [1052, 473] width 101 height 13
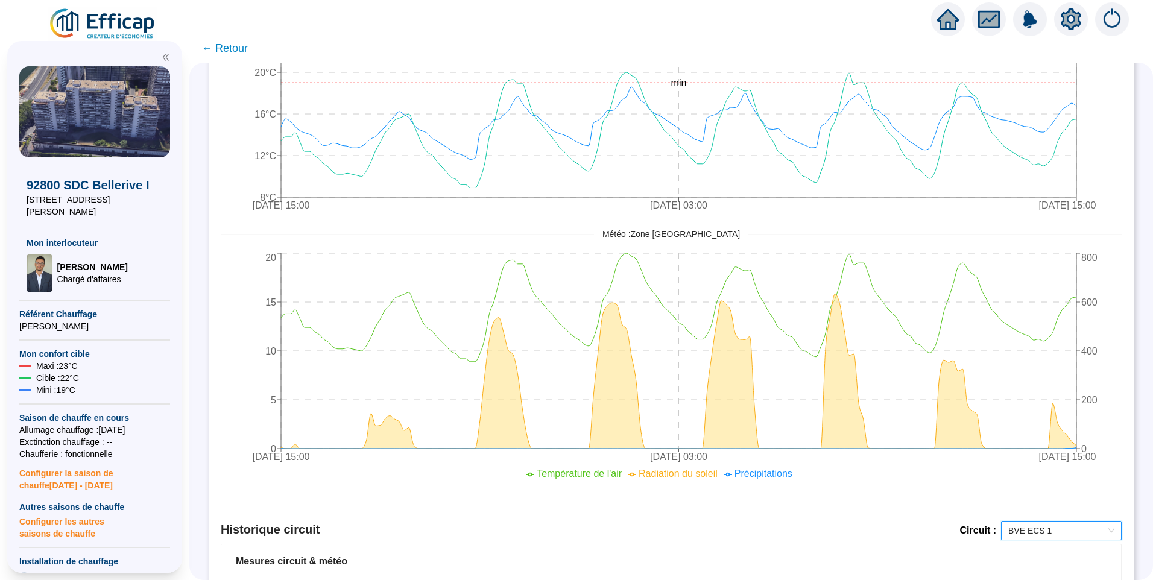
scroll to position [0, 0]
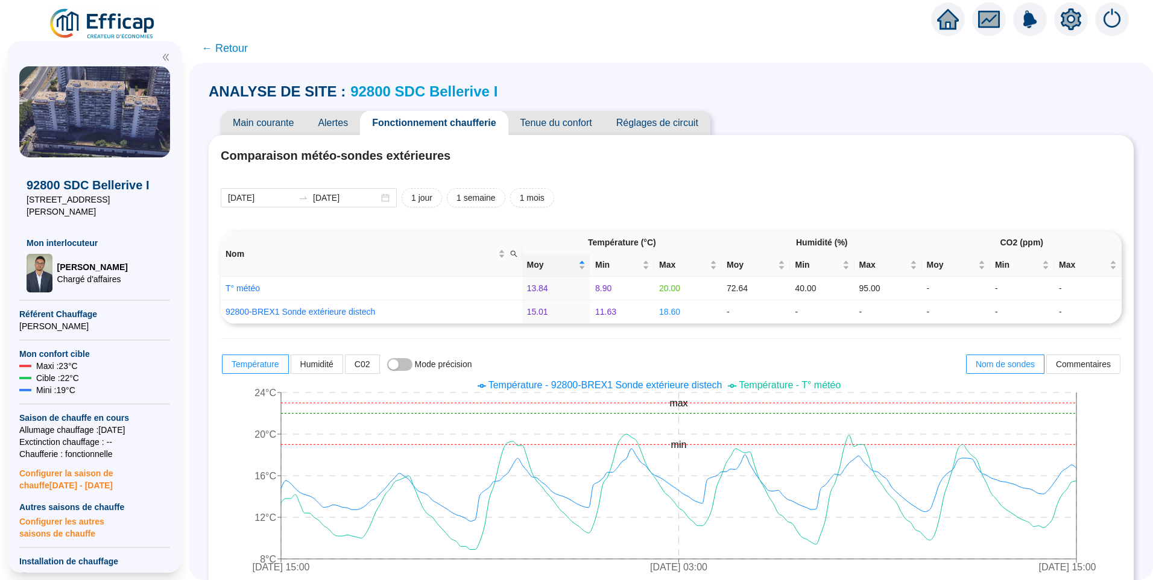
click at [350, 133] on span "Alertes" at bounding box center [333, 123] width 54 height 24
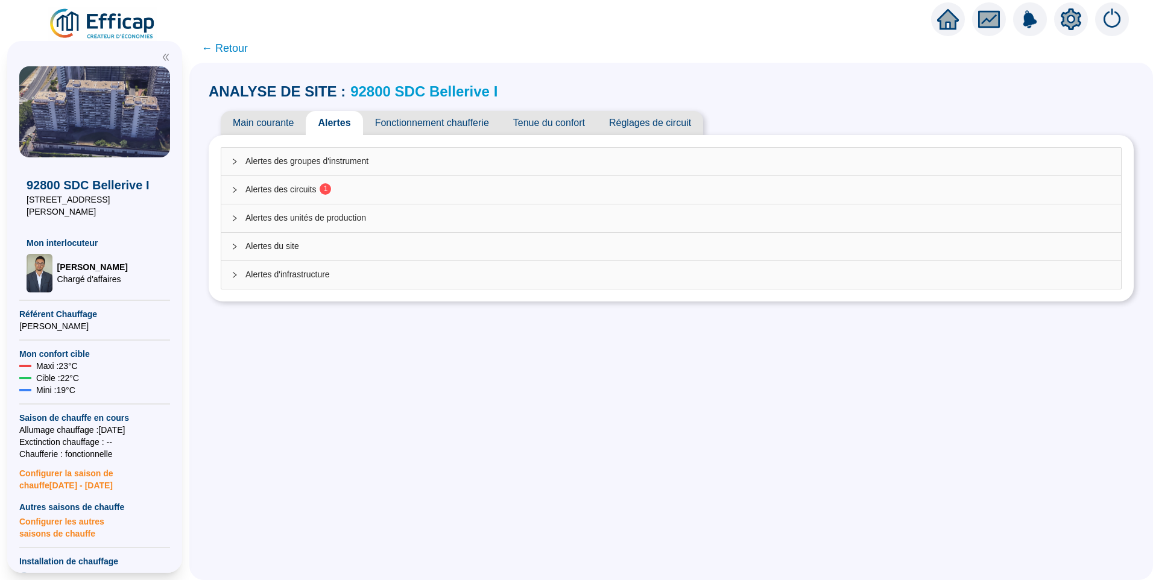
click at [295, 157] on span "Alertes des groupes d'instrument" at bounding box center [678, 161] width 866 height 13
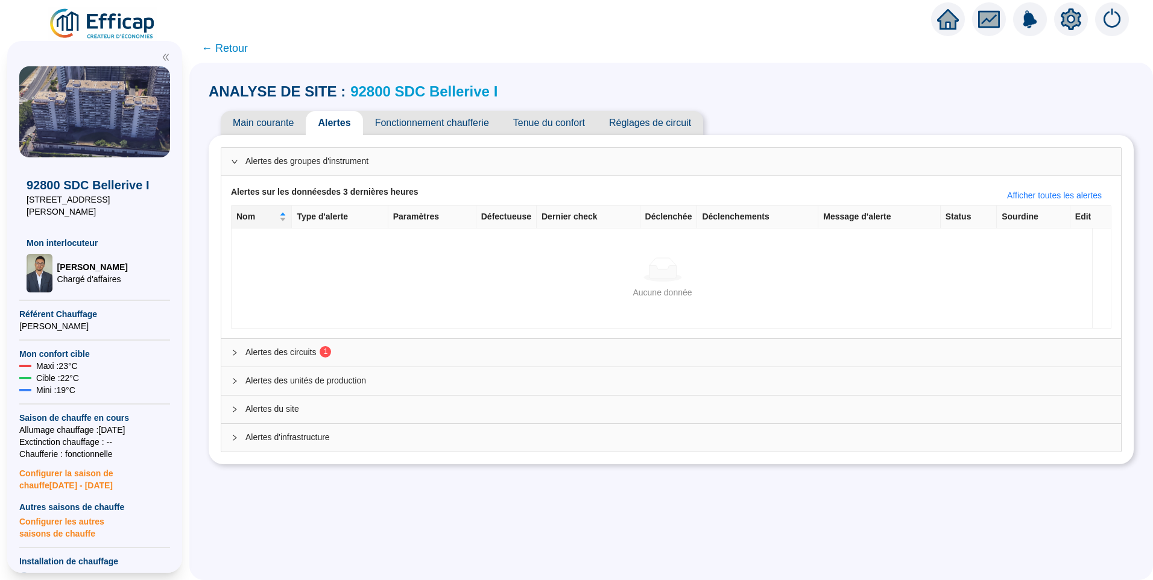
click at [1070, 24] on icon "setting" at bounding box center [1071, 18] width 21 height 19
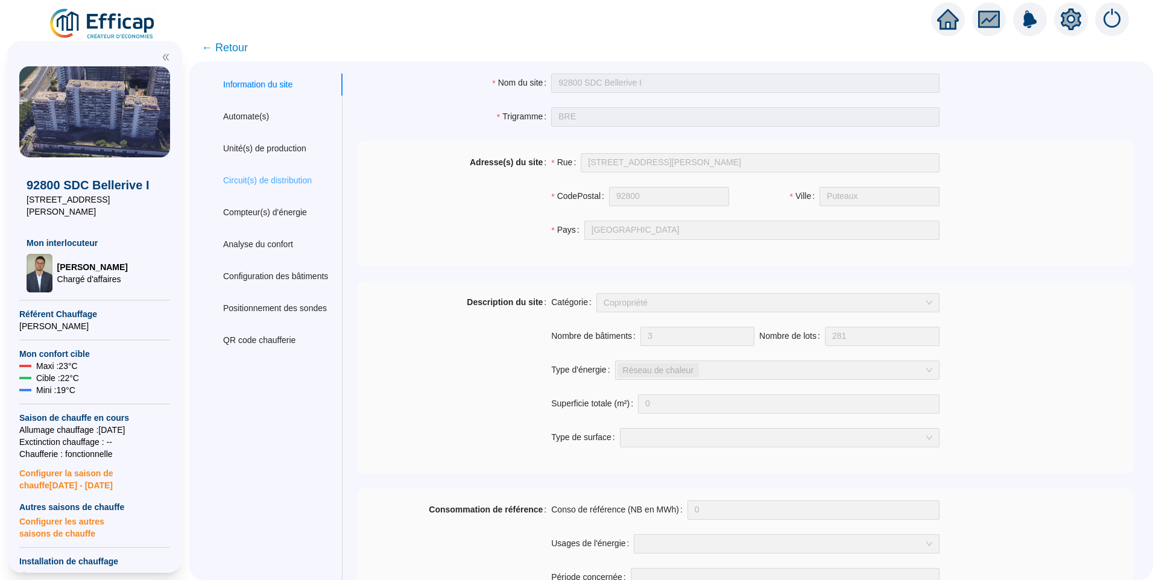
click at [276, 169] on div "Circuit(s) de distribution" at bounding box center [276, 180] width 134 height 22
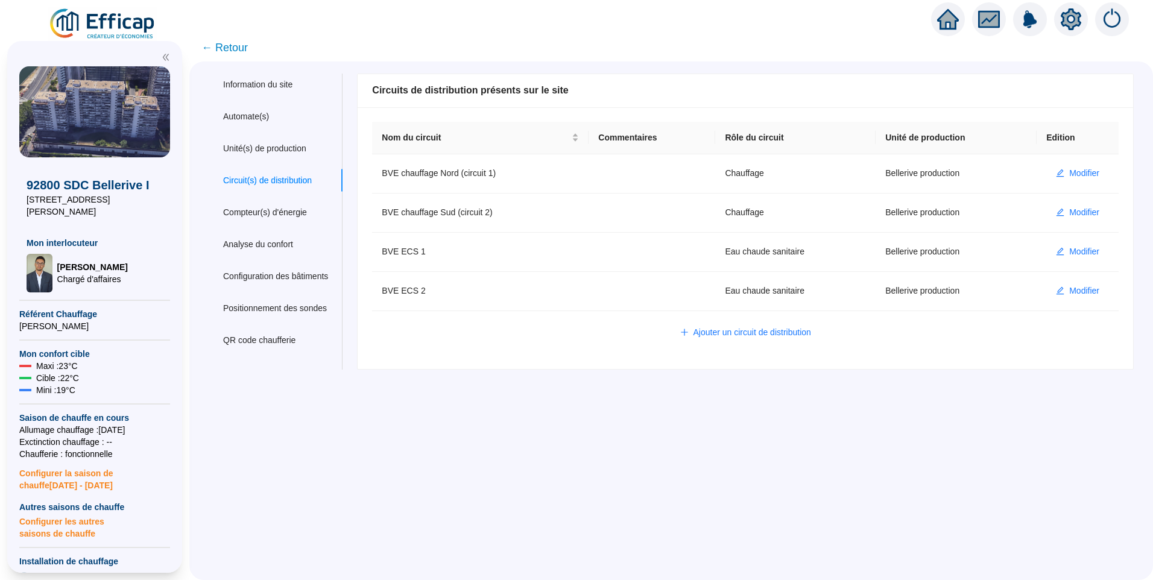
click at [238, 52] on span "← Retour" at bounding box center [224, 47] width 46 height 17
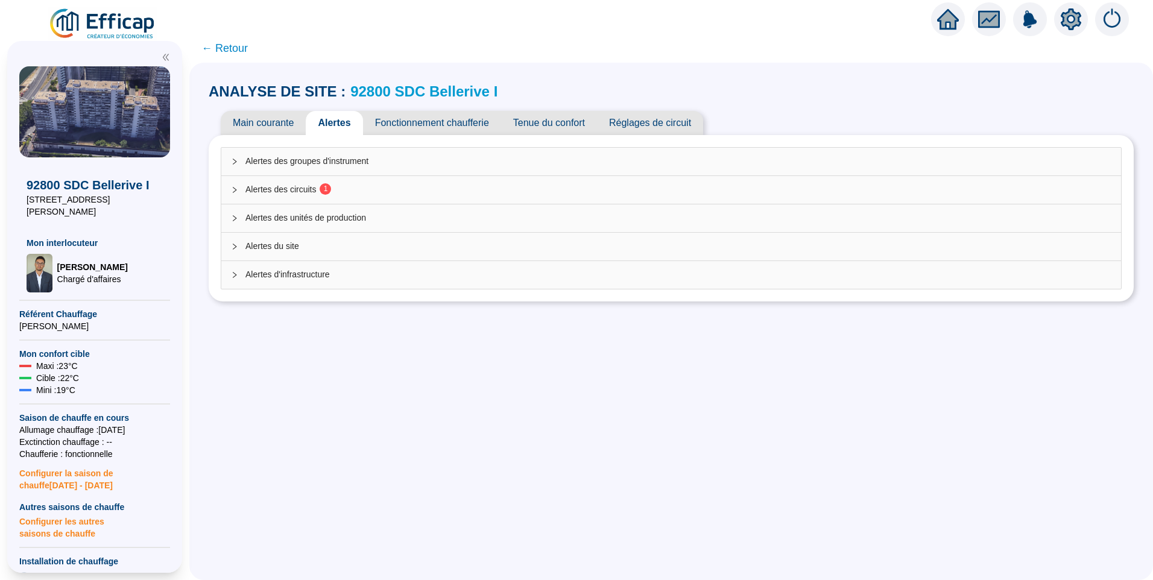
click at [289, 121] on span "Main courante" at bounding box center [263, 123] width 85 height 24
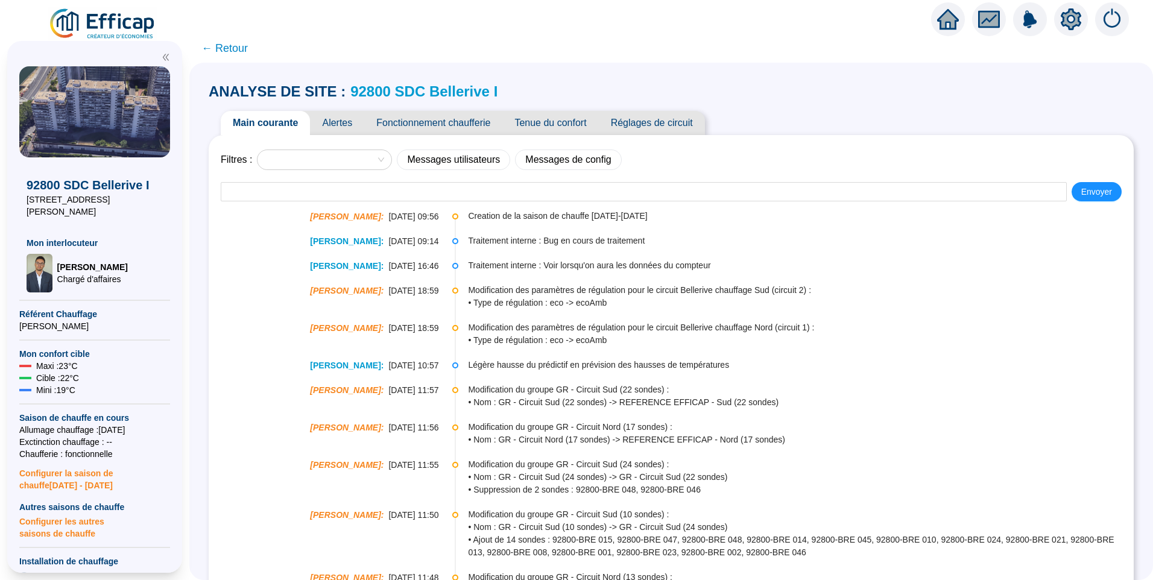
click at [361, 91] on link "92800 SDC Bellerive I" at bounding box center [423, 91] width 147 height 16
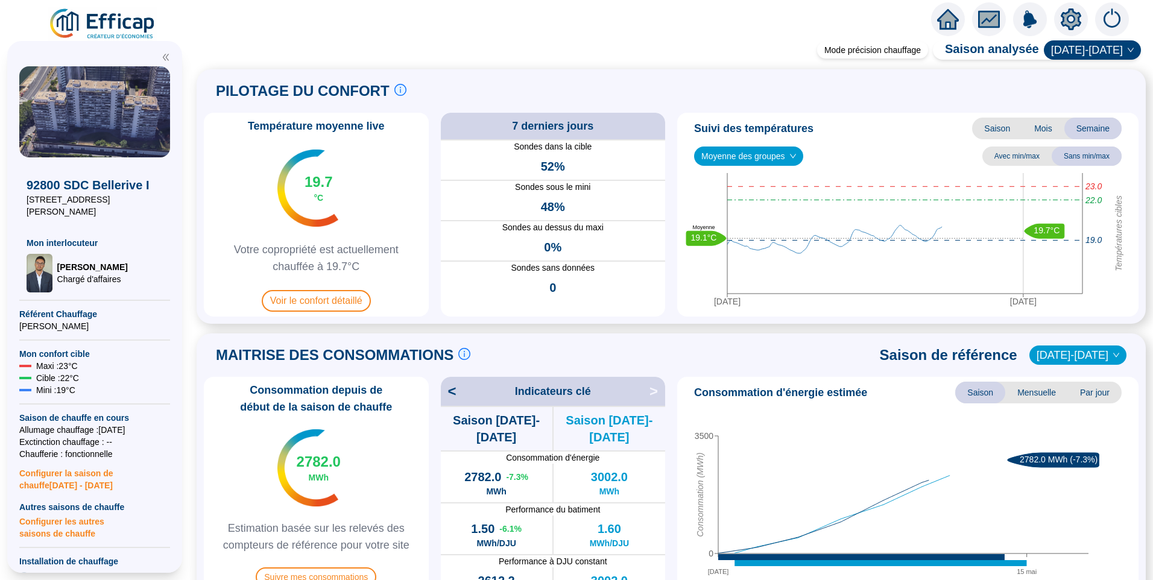
click at [330, 312] on div "Température moyenne live 19.7 °C Votre copropriété est actuellement chauffée à …" at bounding box center [316, 215] width 225 height 204
click at [294, 294] on span "Voir le confort détaillé" at bounding box center [316, 301] width 109 height 22
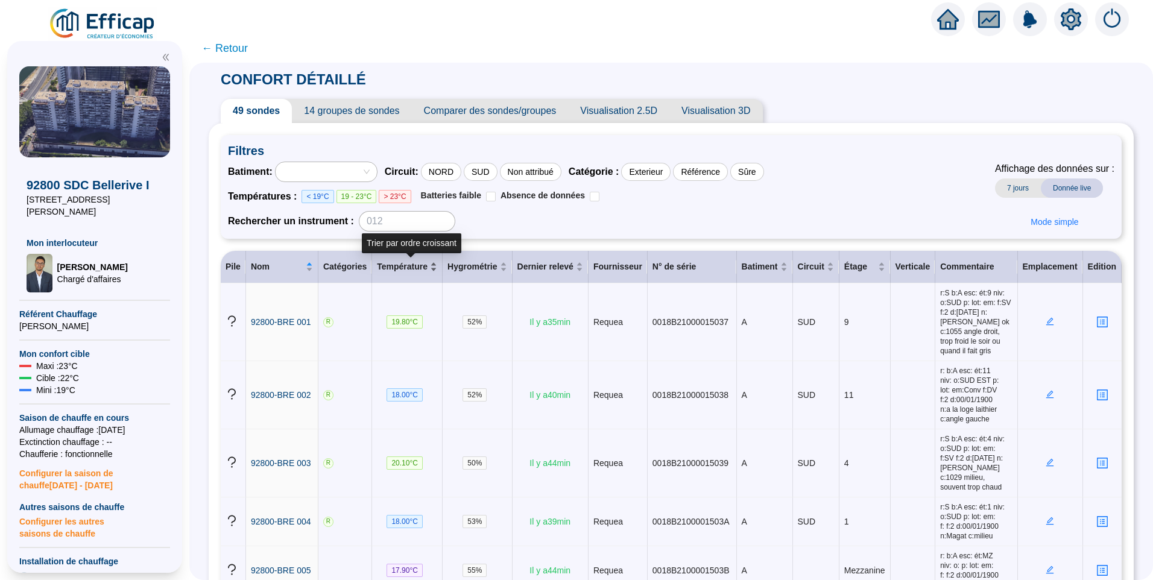
click at [436, 268] on div "Température" at bounding box center [407, 266] width 60 height 13
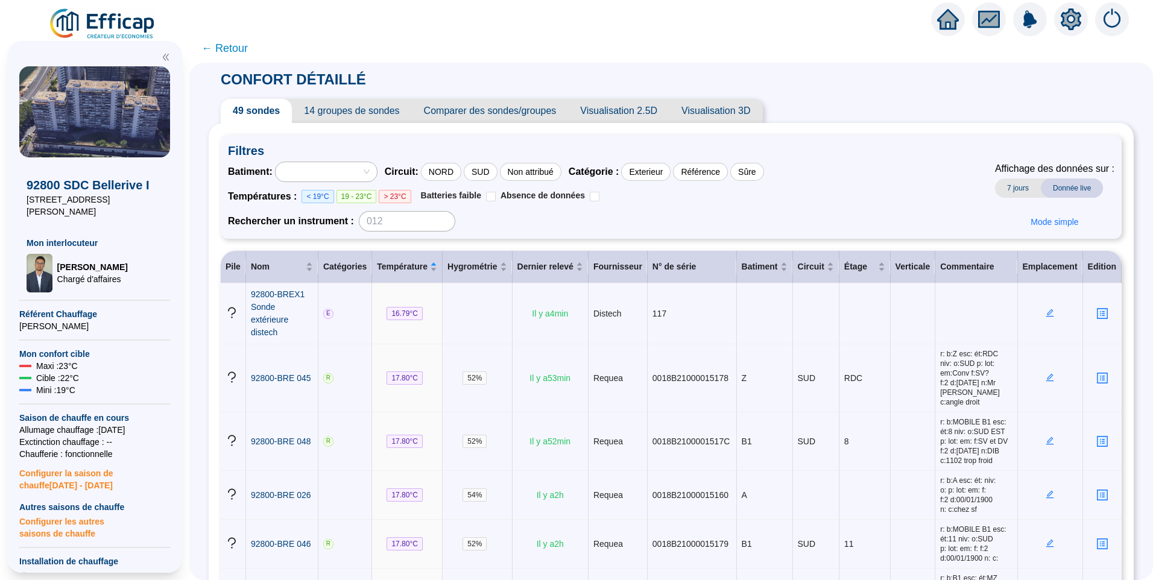
click at [1064, 25] on icon "setting" at bounding box center [1071, 19] width 21 height 22
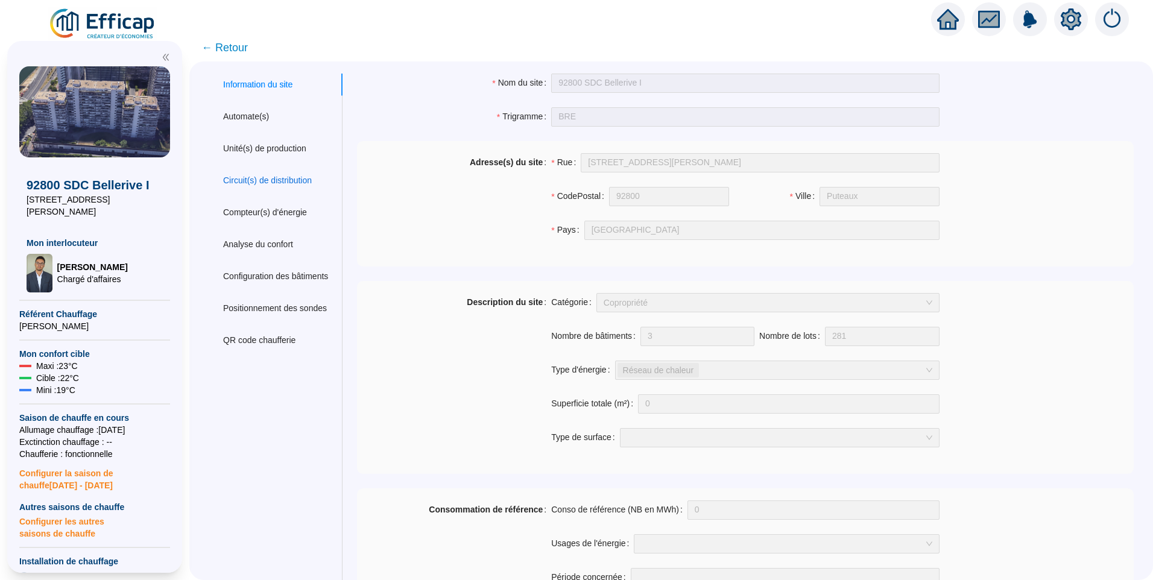
click at [295, 178] on div "Circuit(s) de distribution" at bounding box center [267, 180] width 89 height 13
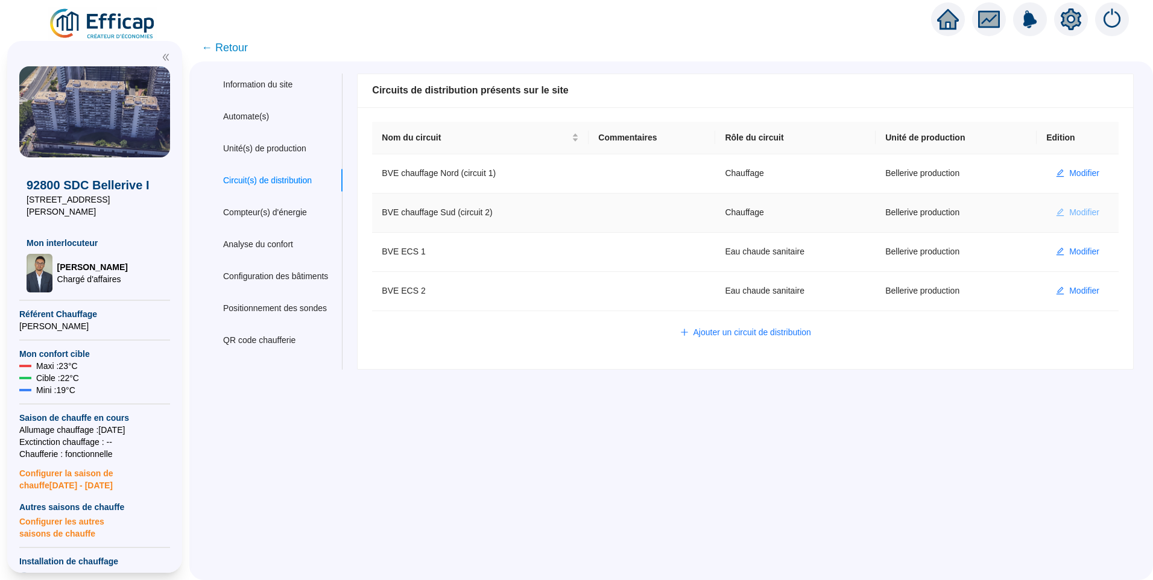
click at [1079, 212] on span "Modifier" at bounding box center [1084, 212] width 30 height 13
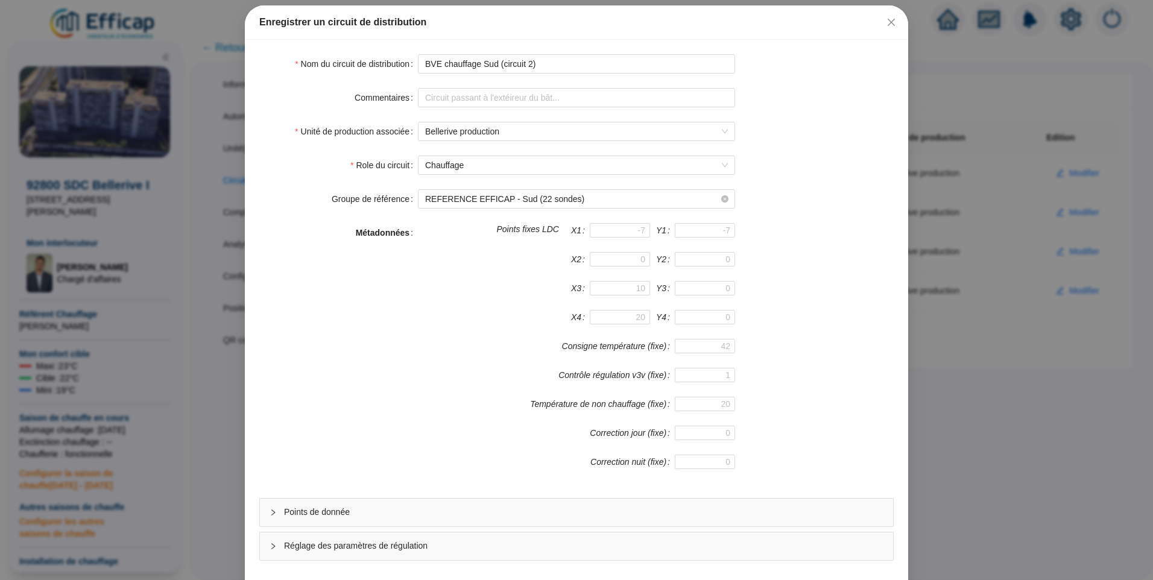
scroll to position [106, 0]
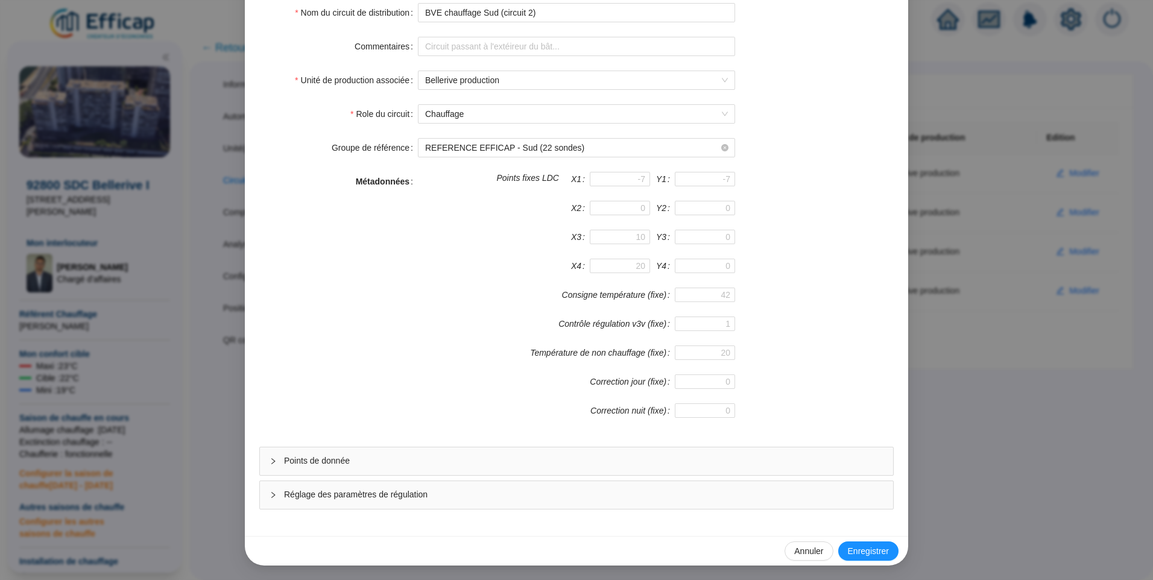
click at [391, 465] on span "Points de donnée" at bounding box center [583, 461] width 599 height 13
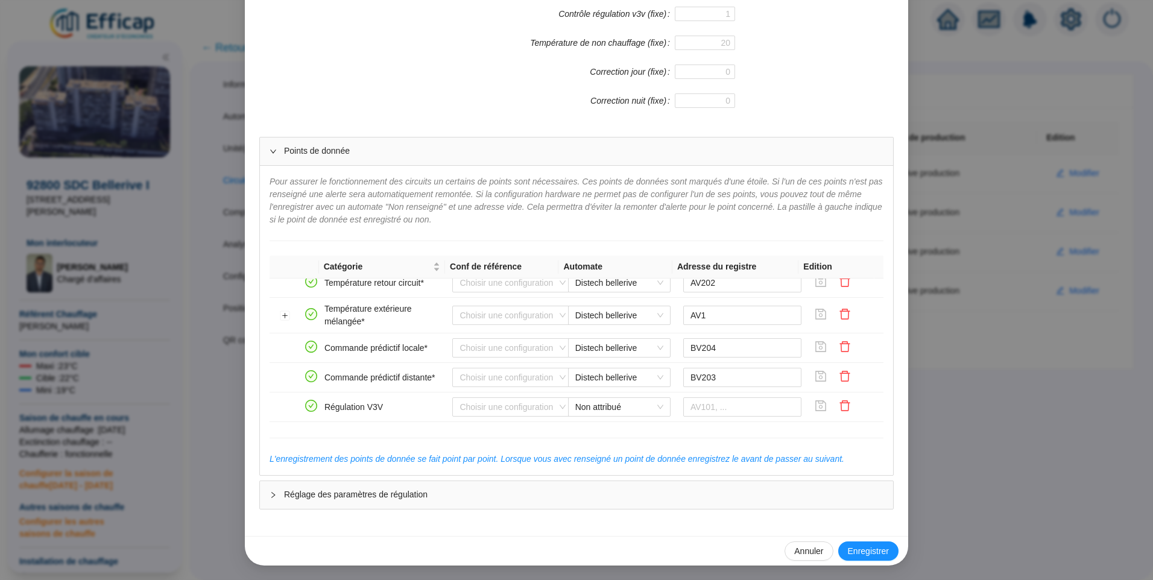
scroll to position [259, 0]
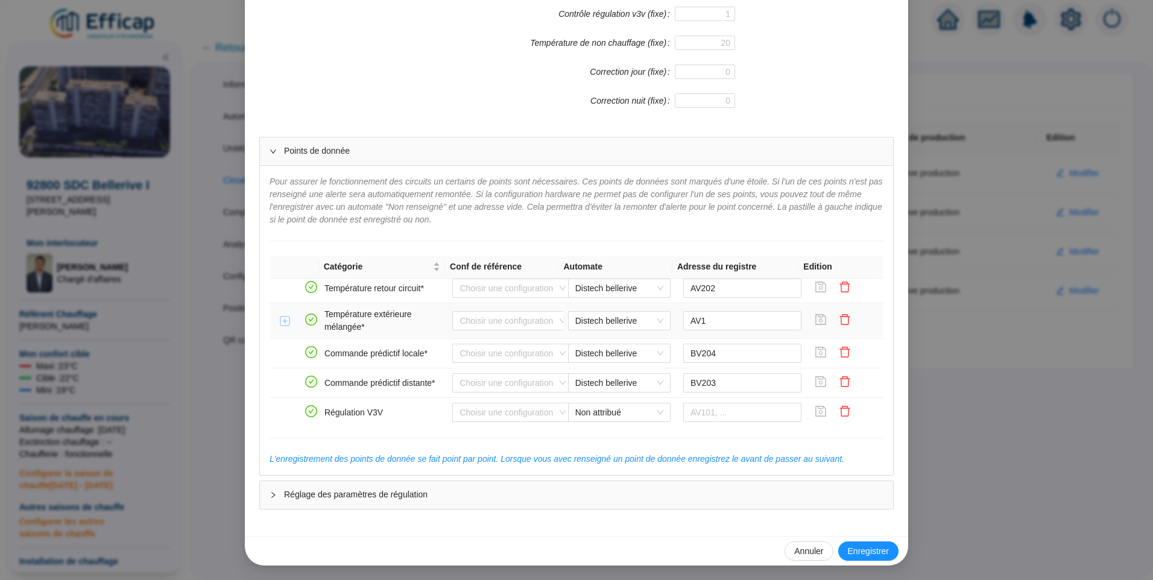
click at [280, 320] on button "Développer la ligne" at bounding box center [285, 322] width 10 height 10
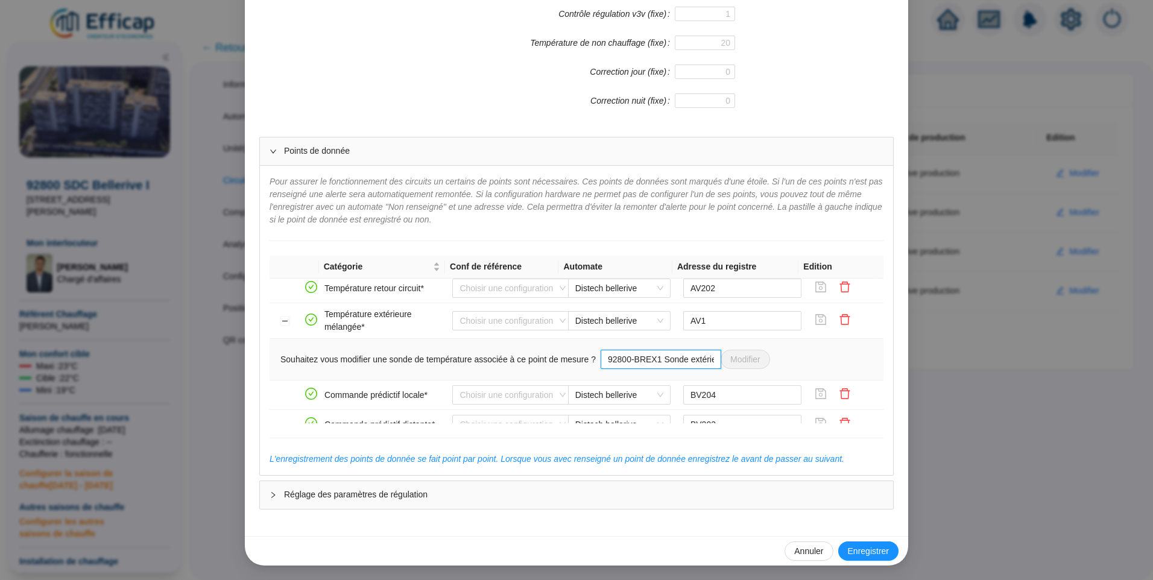
scroll to position [0, 38]
click at [725, 358] on span "92800-BREX1 Sonde extérieure distech Modifier" at bounding box center [685, 359] width 169 height 19
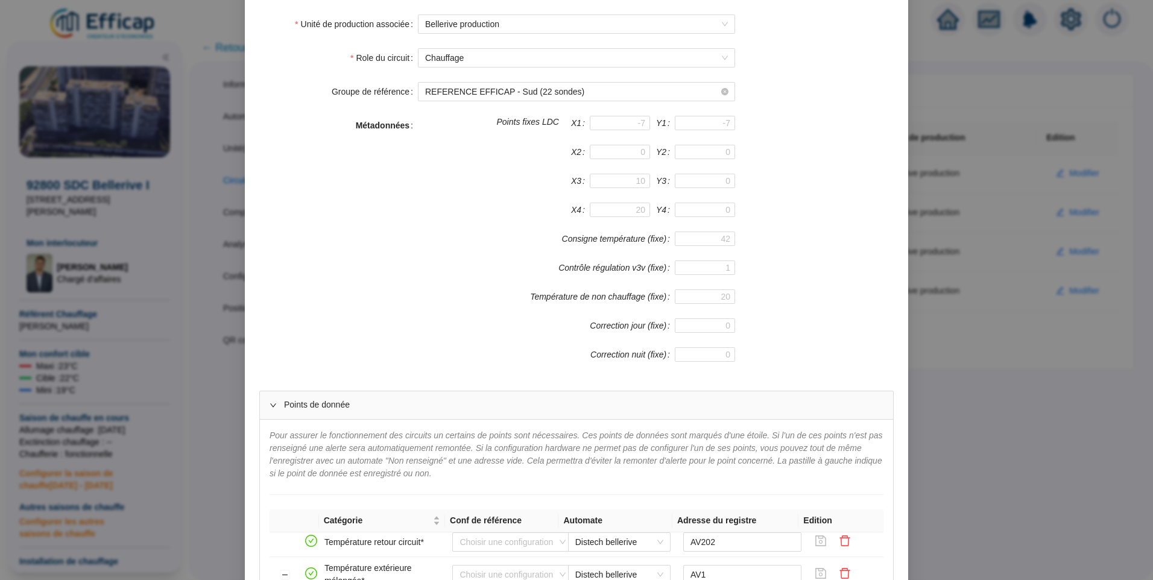
scroll to position [0, 0]
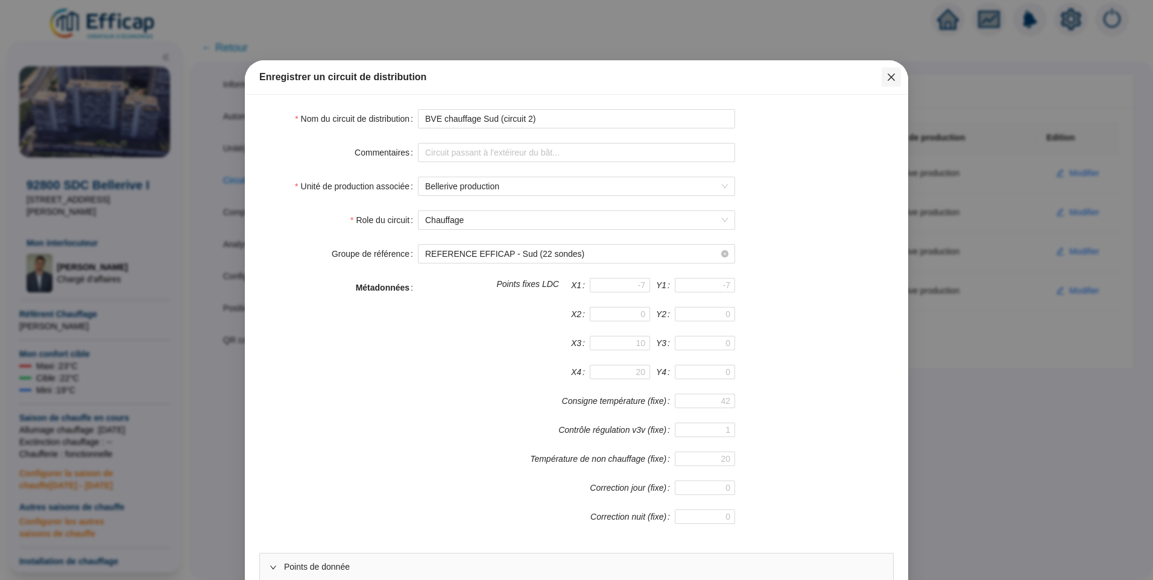
click at [890, 83] on button "Close" at bounding box center [891, 77] width 19 height 19
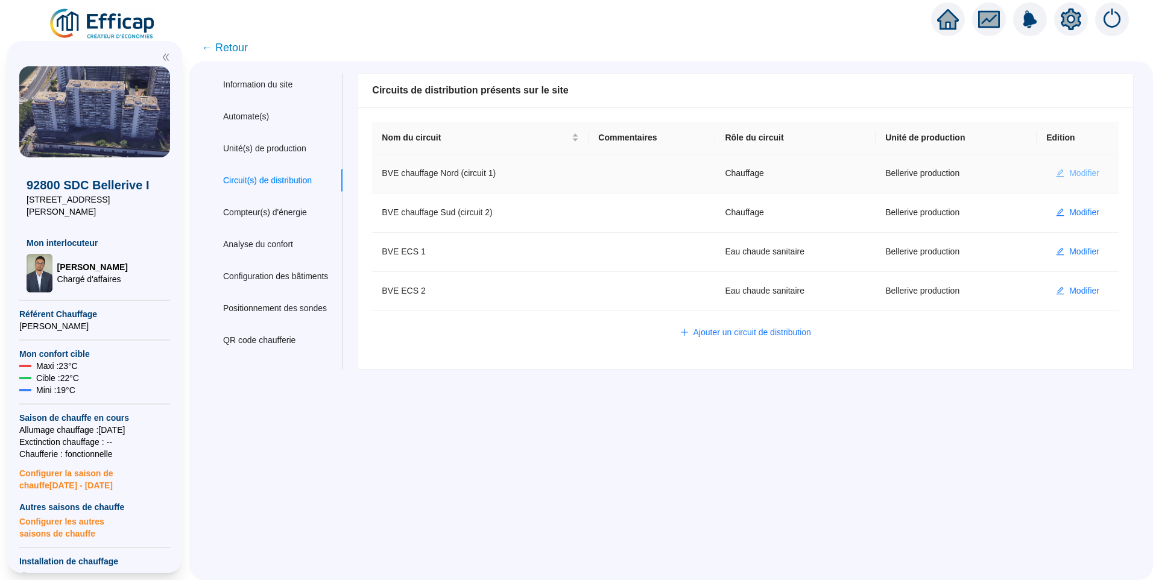
click at [1070, 168] on span "Modifier" at bounding box center [1084, 173] width 30 height 13
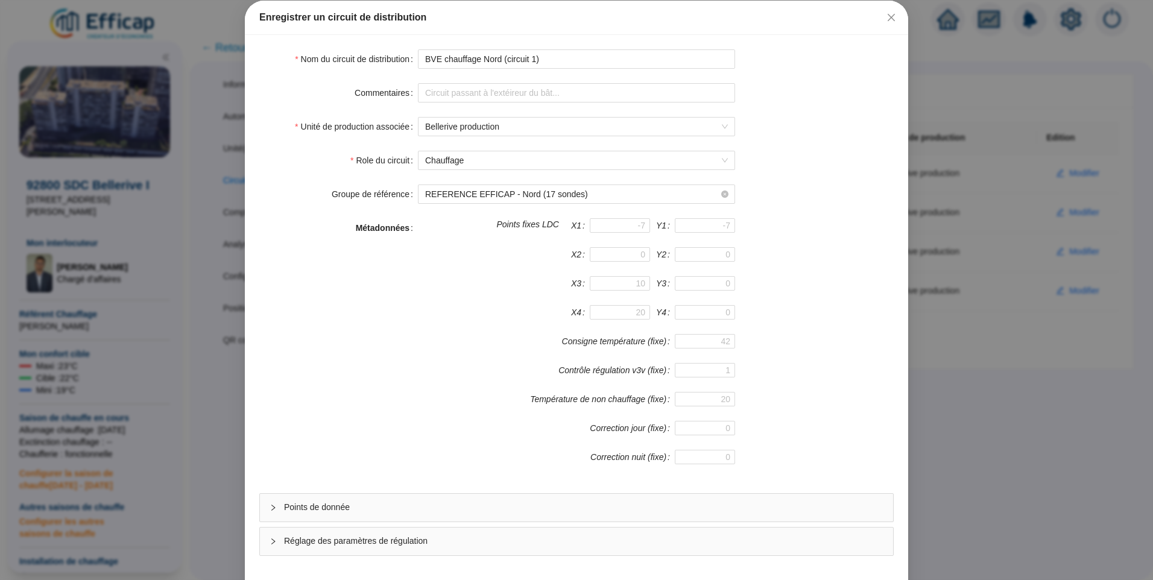
scroll to position [106, 0]
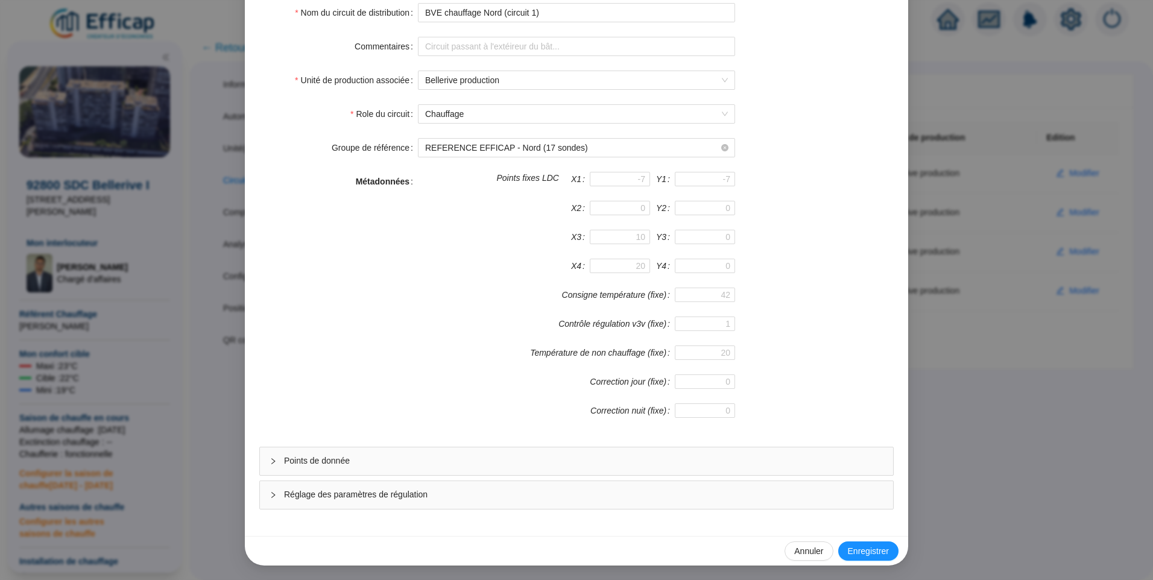
click at [341, 472] on div "Points de donnée" at bounding box center [576, 461] width 633 height 28
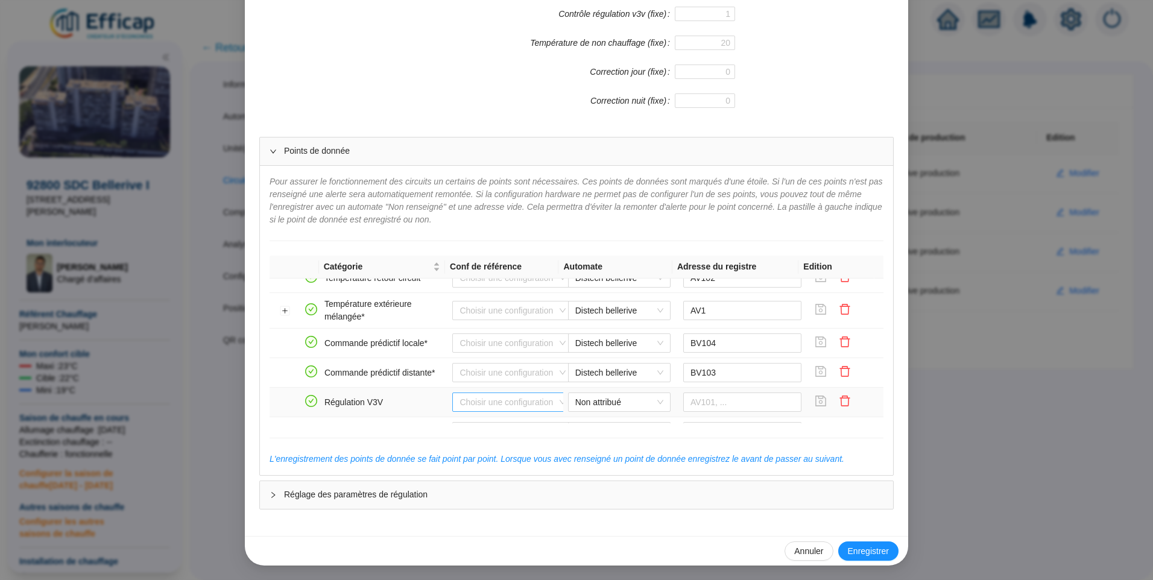
scroll to position [241, 0]
click at [273, 342] on td at bounding box center [285, 339] width 31 height 36
click at [280, 342] on button "Développer la ligne" at bounding box center [285, 340] width 10 height 10
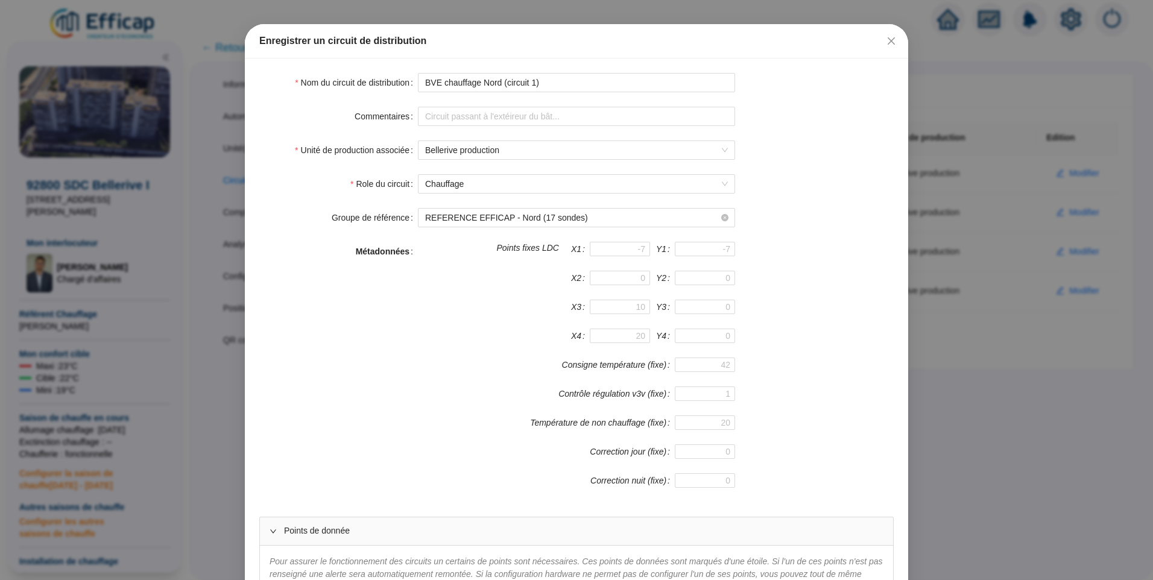
scroll to position [0, 0]
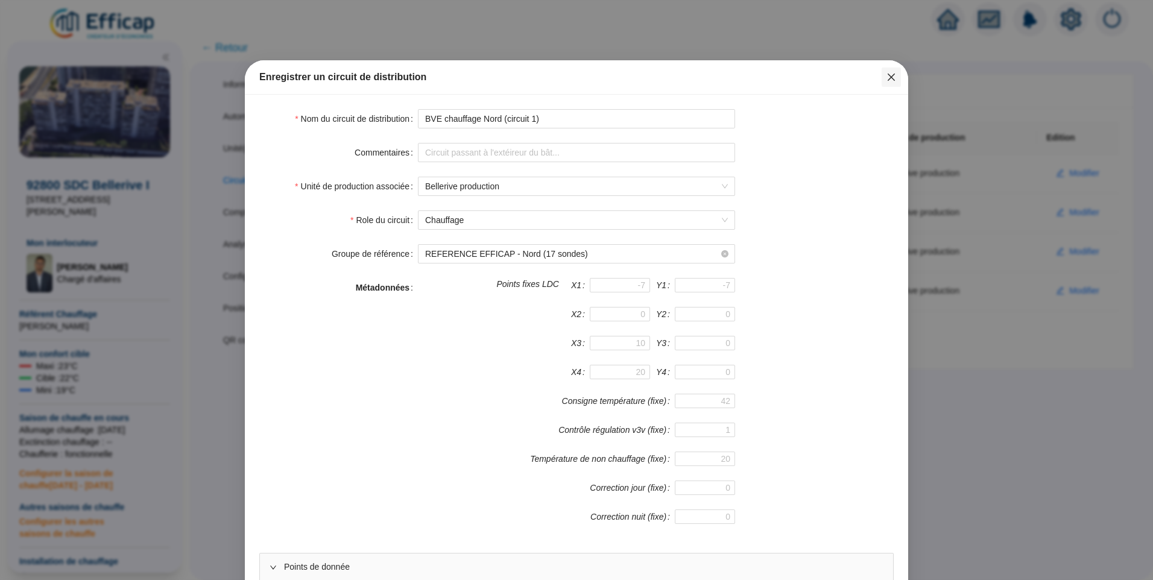
click at [886, 76] on icon "close" at bounding box center [891, 77] width 10 height 10
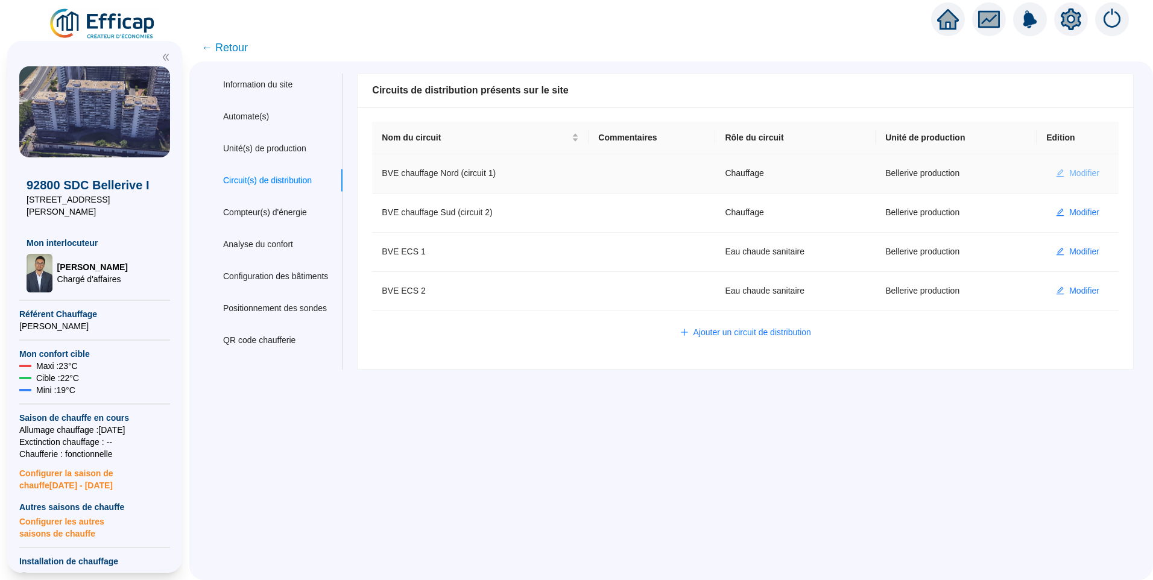
click at [1080, 169] on span "Modifier" at bounding box center [1084, 173] width 30 height 13
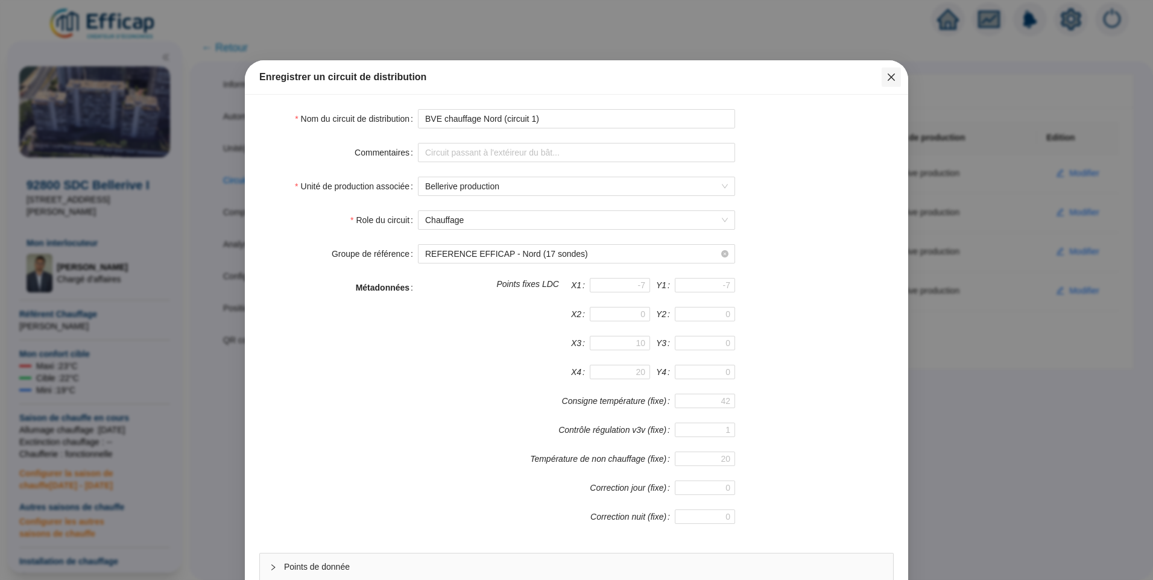
click at [889, 75] on icon "close" at bounding box center [891, 77] width 7 height 7
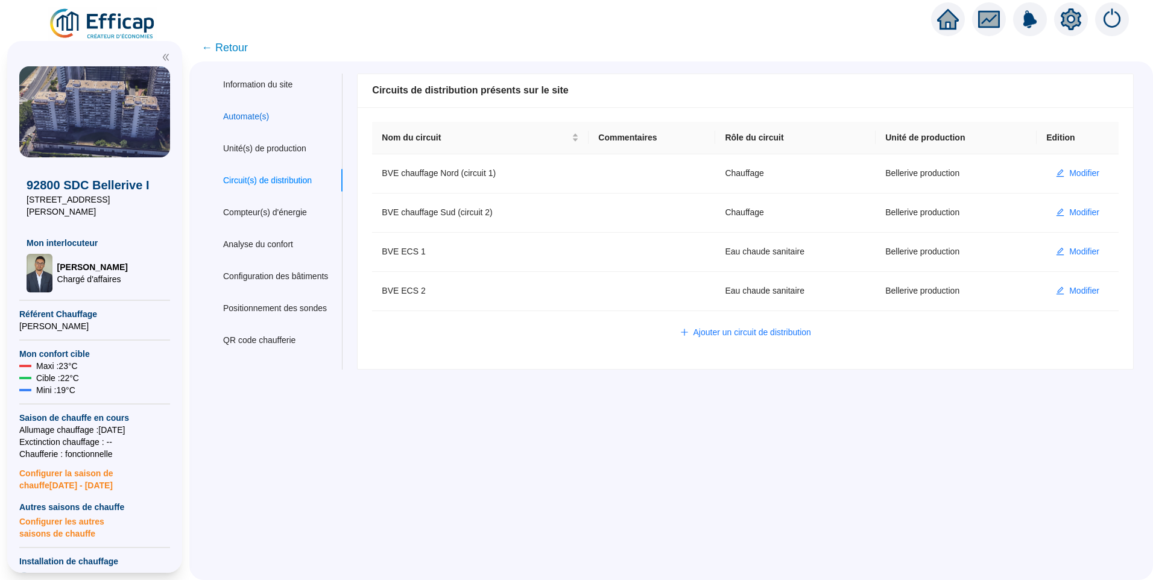
click at [266, 111] on div "Automate(s)" at bounding box center [246, 116] width 46 height 13
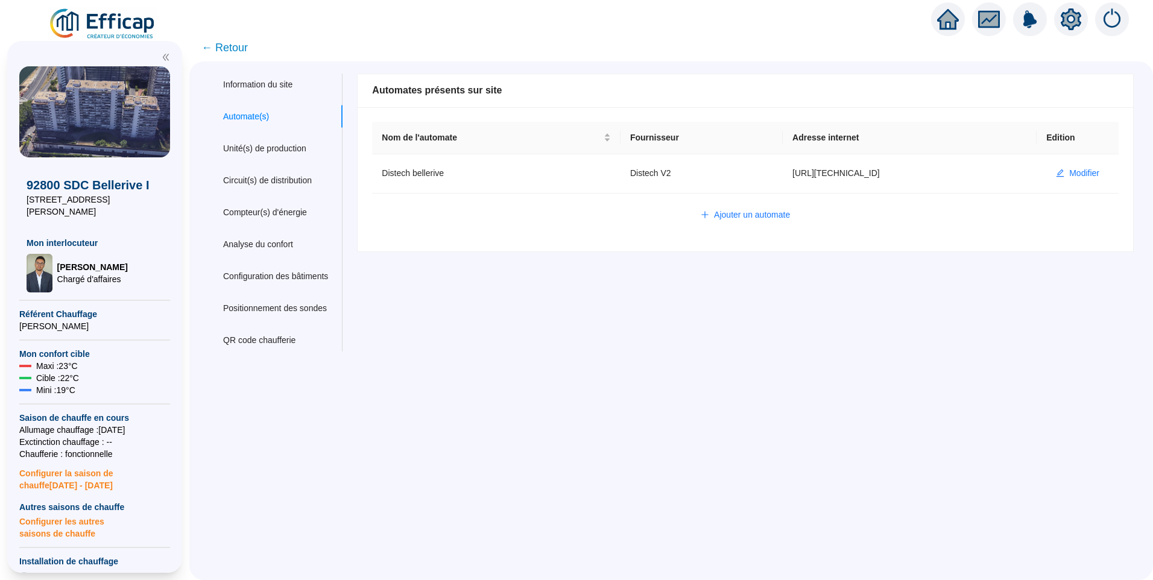
click at [242, 52] on span "← Retour" at bounding box center [224, 47] width 46 height 17
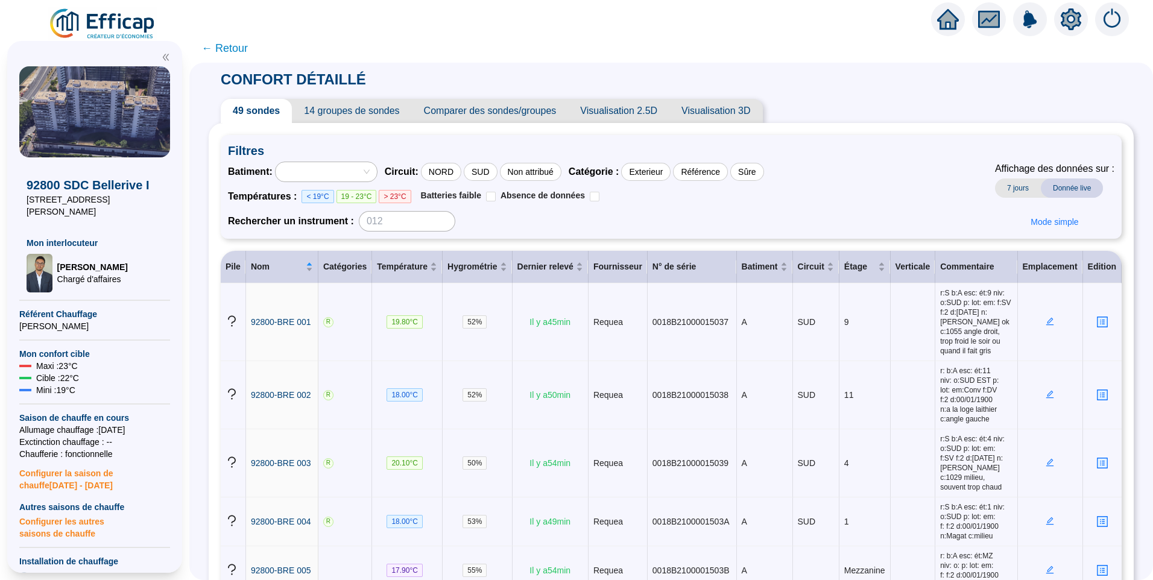
click at [362, 108] on span "14 groupes de sondes" at bounding box center [351, 111] width 119 height 24
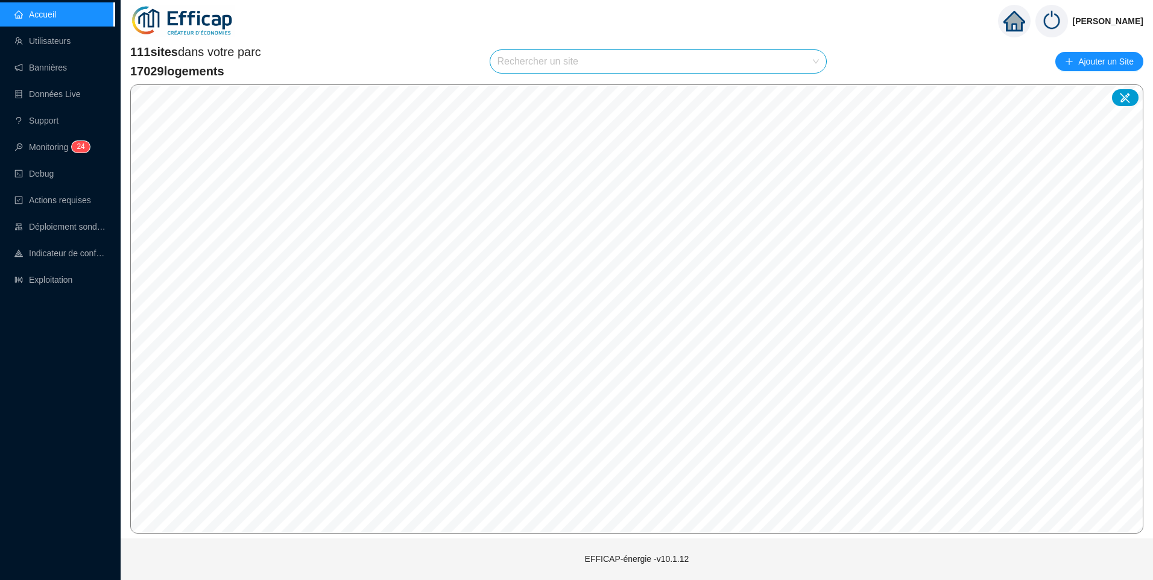
click at [563, 58] on input "search" at bounding box center [652, 61] width 311 height 23
type input "glac"
click at [804, 91] on icon at bounding box center [805, 90] width 8 height 8
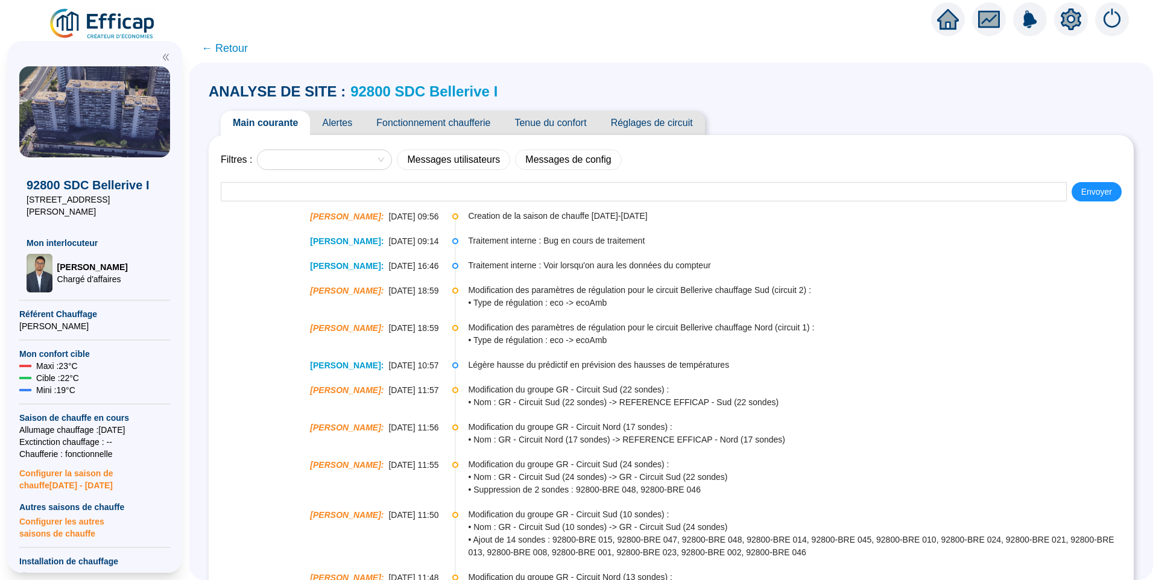
click at [344, 126] on span "Alertes" at bounding box center [337, 123] width 54 height 24
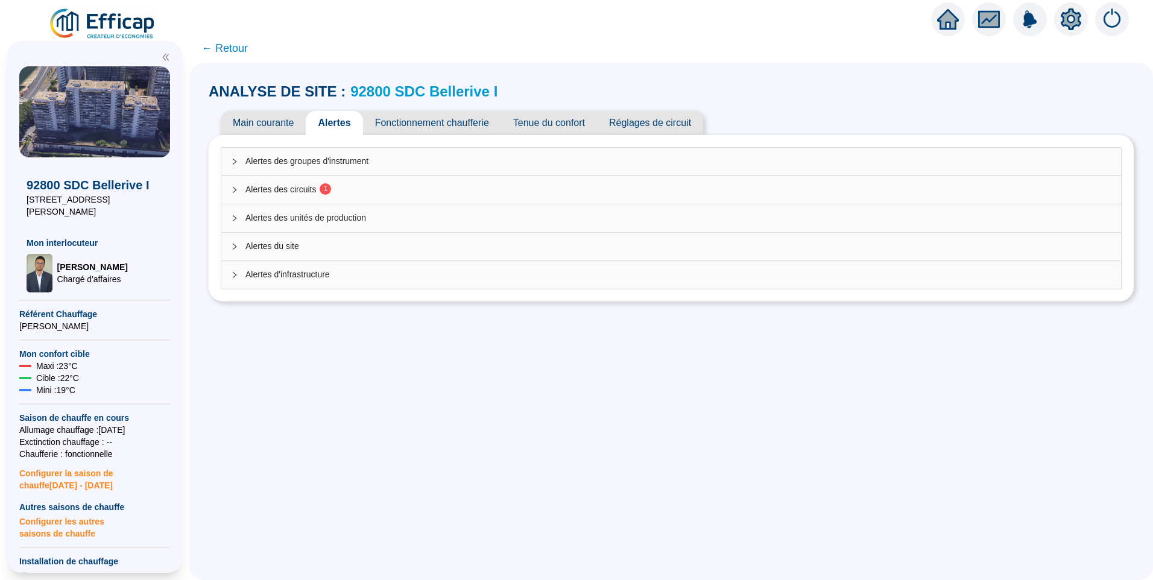
click at [314, 191] on span "Alertes des circuits 1" at bounding box center [678, 189] width 866 height 13
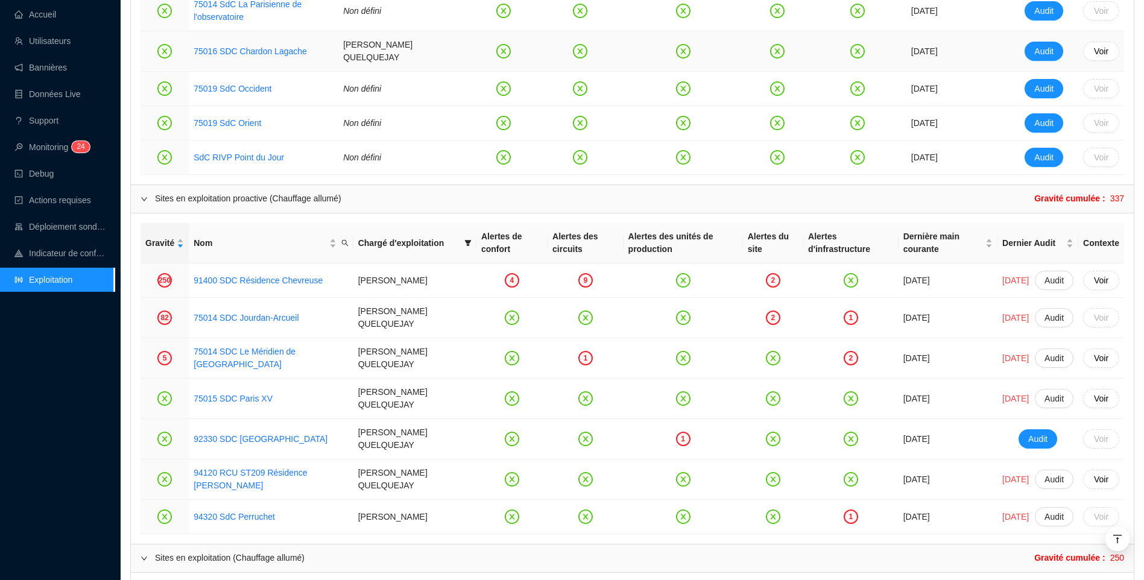
scroll to position [904, 0]
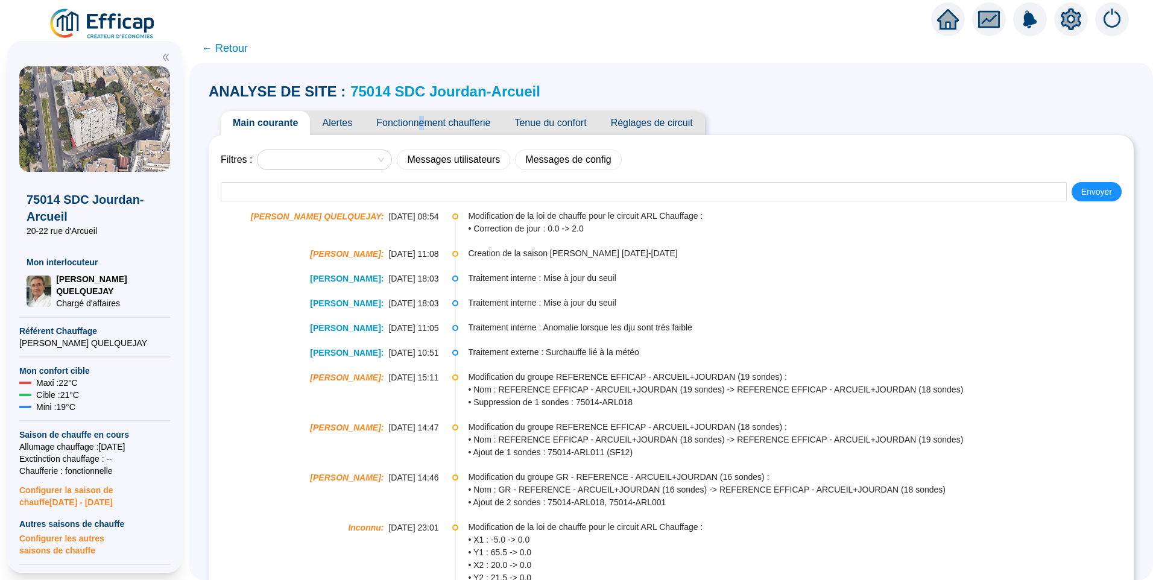
click at [433, 131] on span "Fonctionnement chaufferie" at bounding box center [433, 123] width 138 height 24
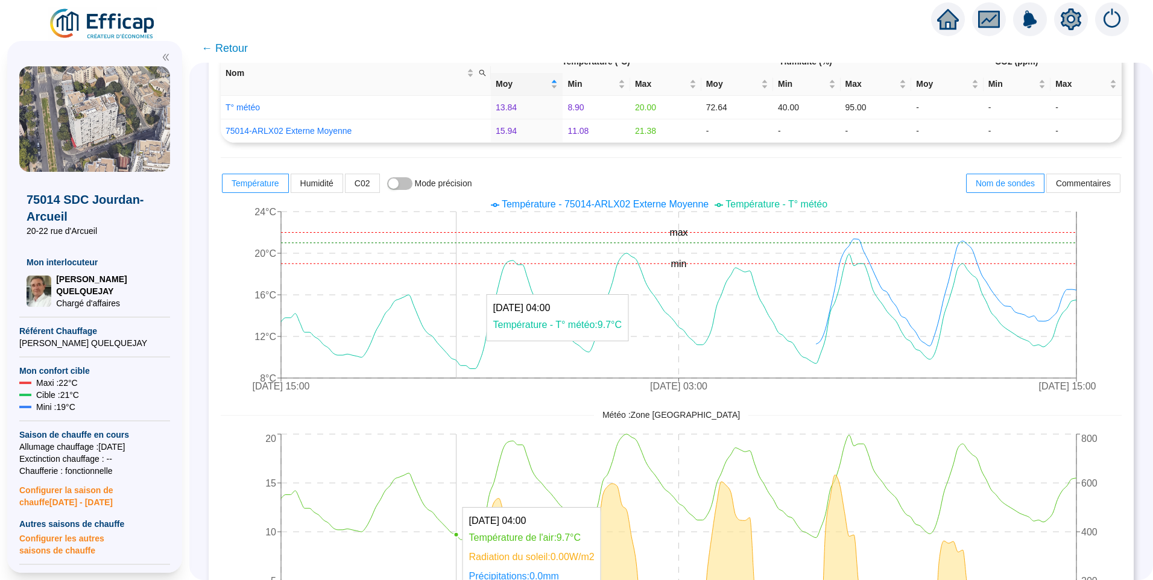
scroll to position [663, 0]
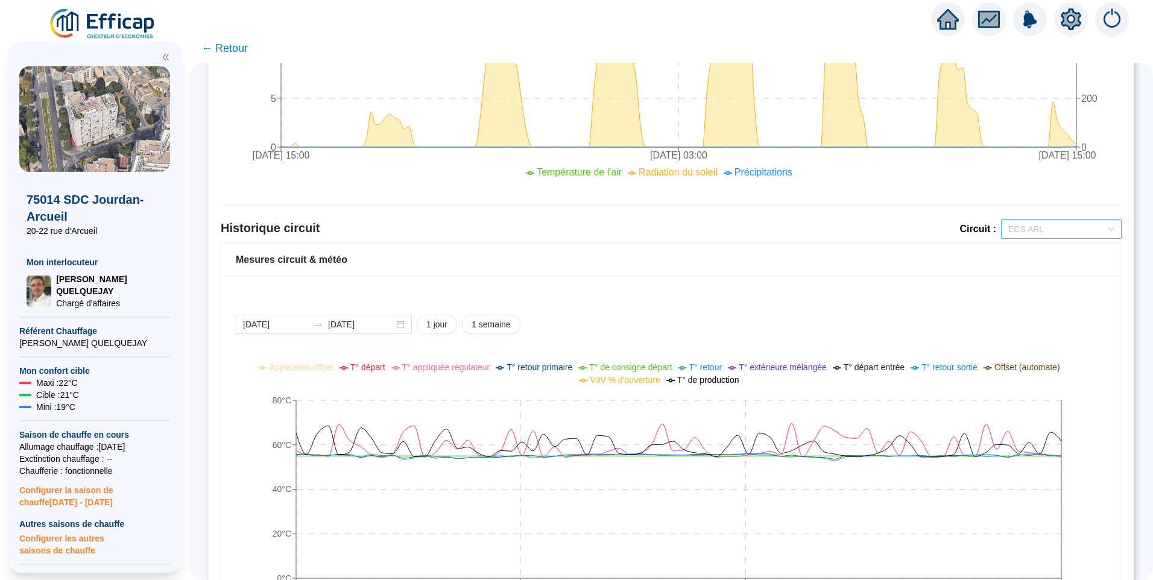
click at [1033, 229] on span "ECS ARL" at bounding box center [1061, 229] width 106 height 18
click at [1028, 276] on div "ARL Chauffage" at bounding box center [1052, 273] width 101 height 13
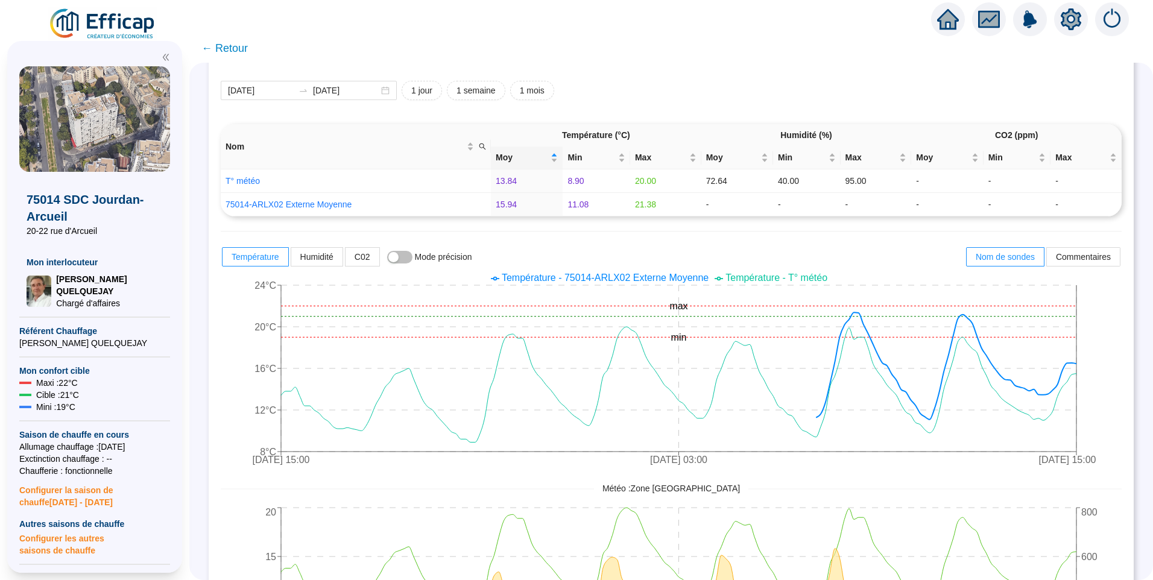
scroll to position [0, 0]
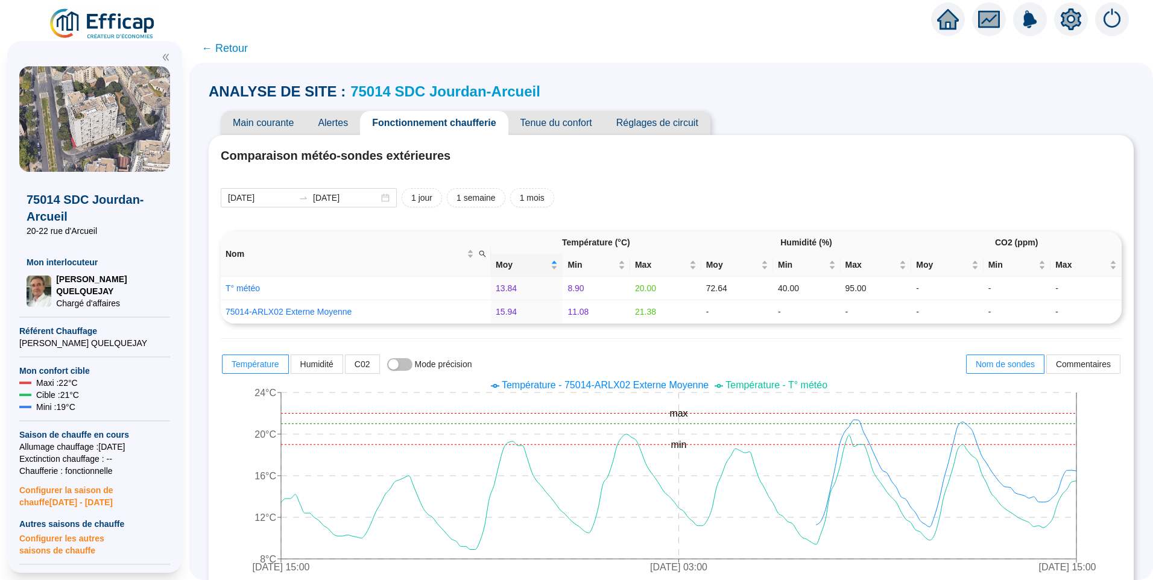
click at [336, 130] on span "Alertes" at bounding box center [333, 123] width 54 height 24
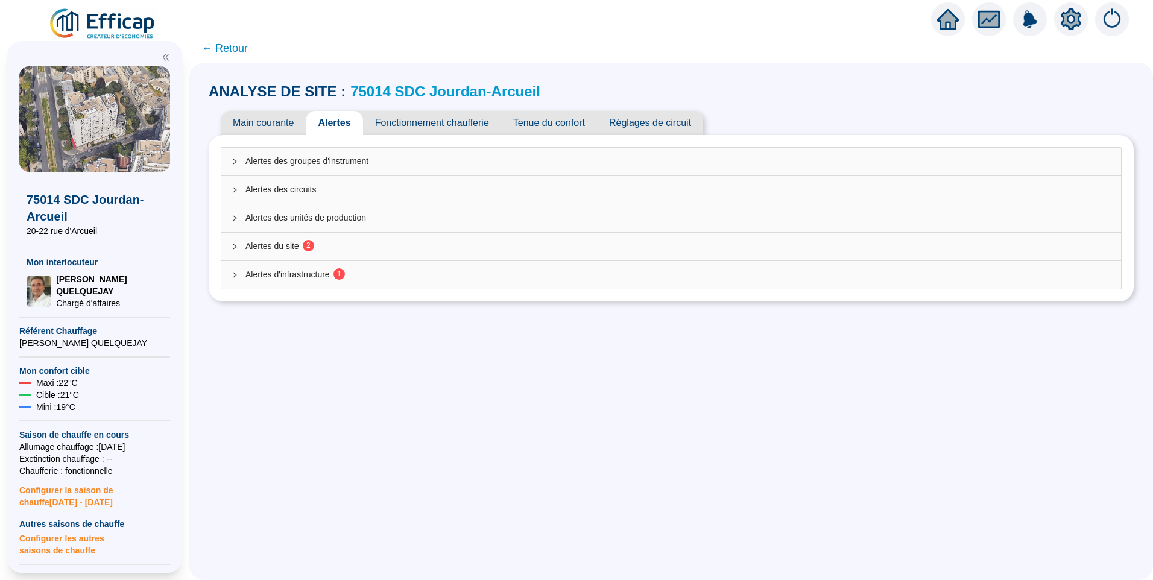
click at [311, 247] on span "2" at bounding box center [308, 245] width 4 height 8
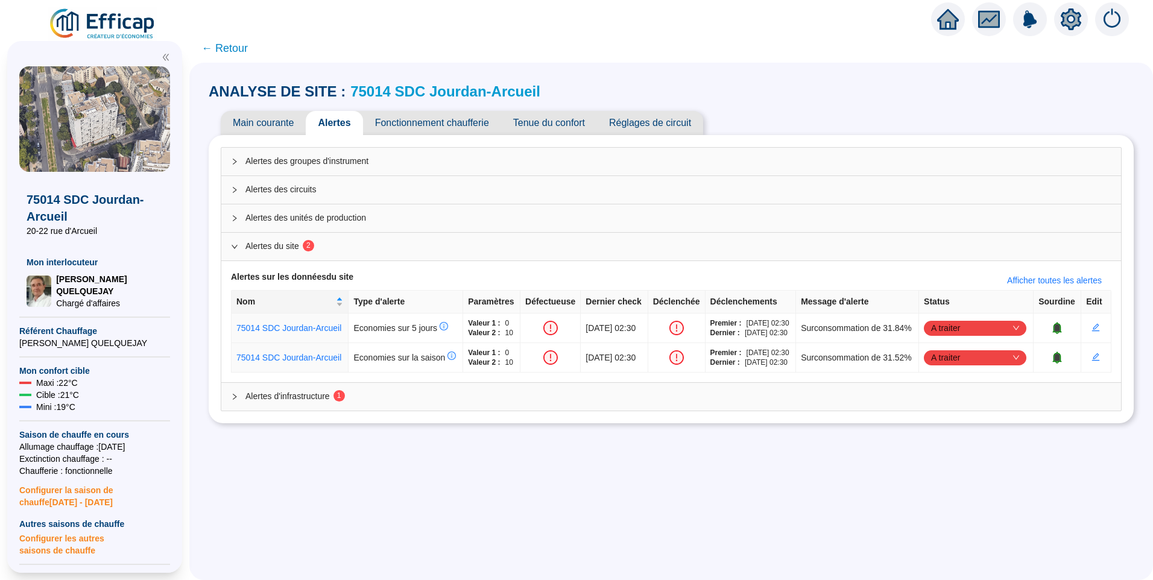
click at [309, 403] on span "Alertes d'infrastructure 1" at bounding box center [678, 396] width 866 height 13
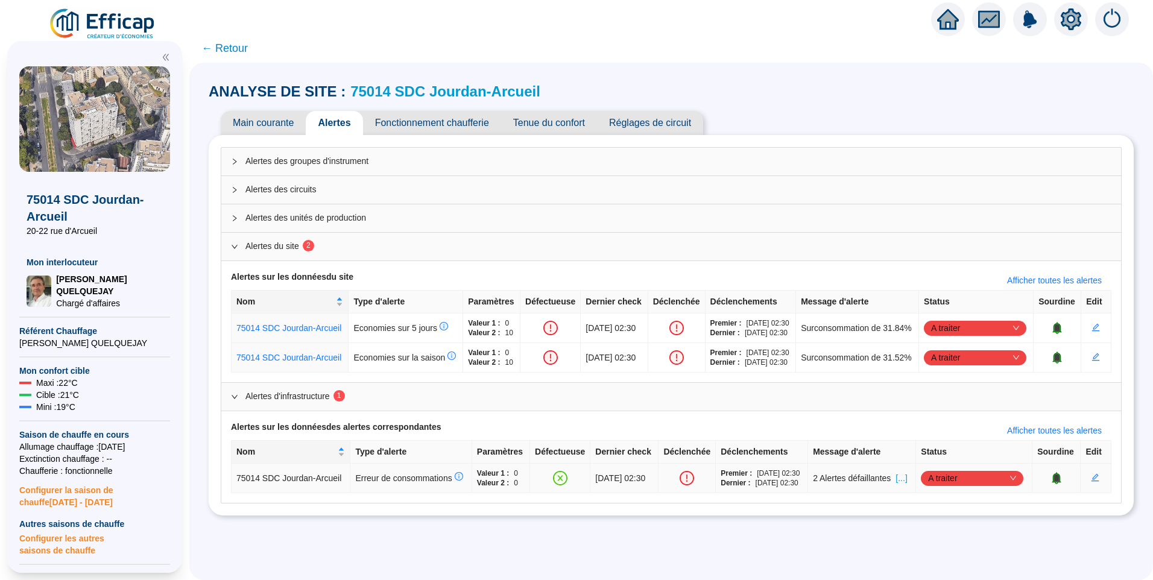
click at [954, 487] on span "A traiter" at bounding box center [972, 478] width 88 height 18
click at [949, 508] on div "Traité" at bounding box center [971, 504] width 83 height 13
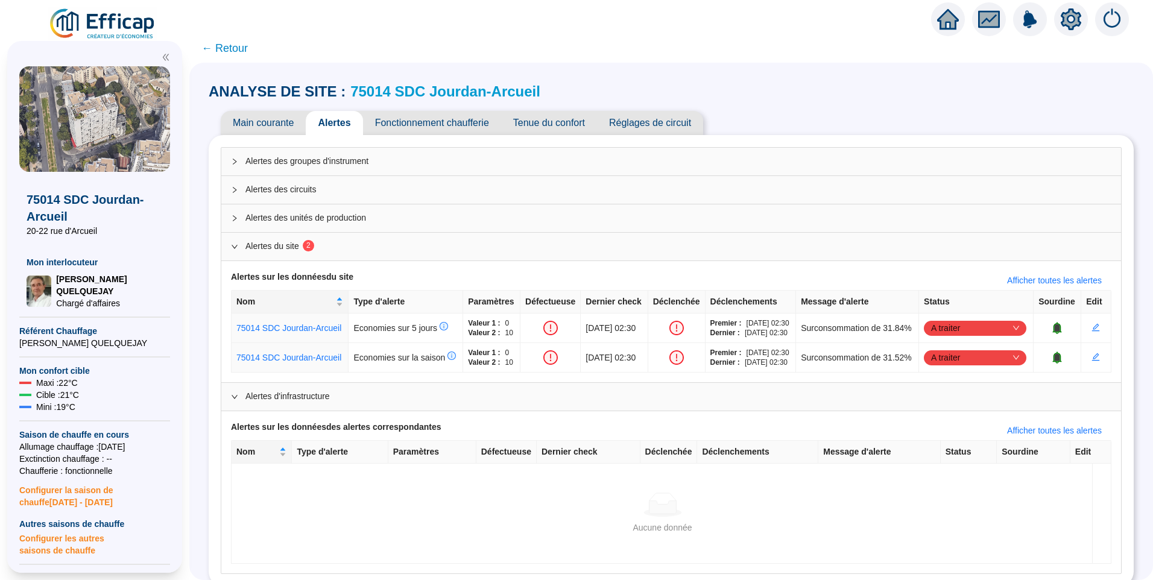
click at [561, 124] on span "Tenue du confort" at bounding box center [549, 123] width 96 height 24
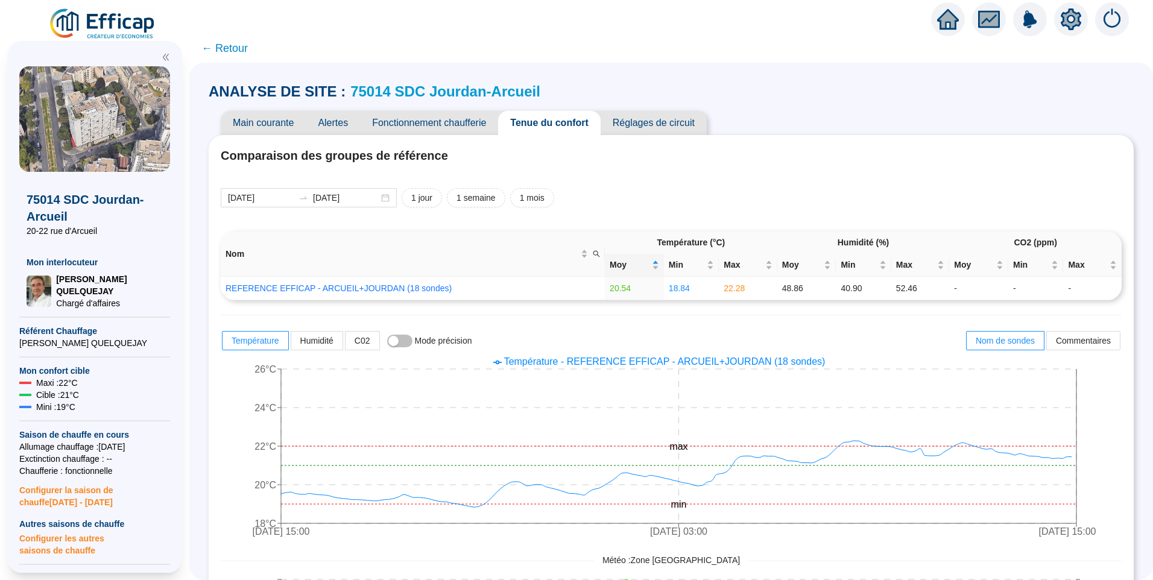
click at [423, 128] on span "Fonctionnement chaufferie" at bounding box center [429, 123] width 138 height 24
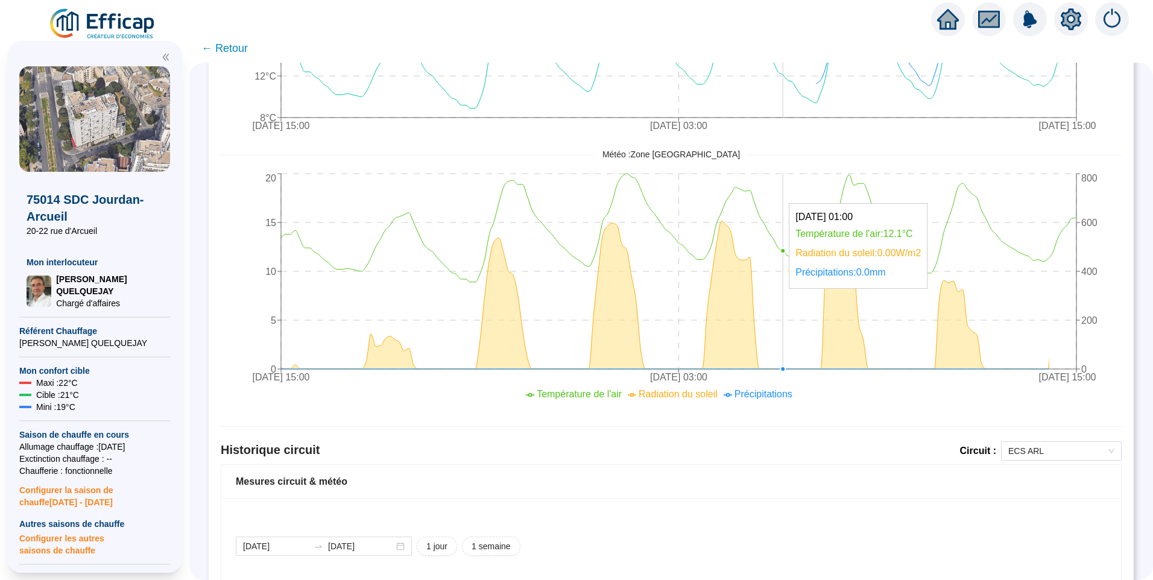
scroll to position [521, 0]
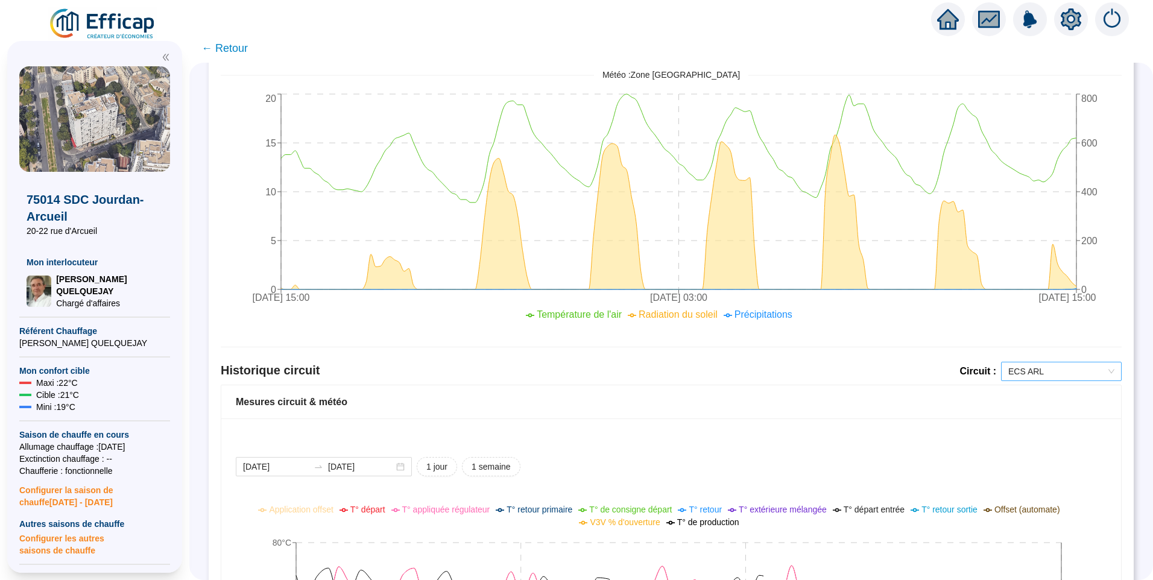
click at [1099, 367] on span "ECS ARL" at bounding box center [1061, 371] width 106 height 18
click at [1027, 411] on div "ARL Chauffage" at bounding box center [1052, 415] width 101 height 13
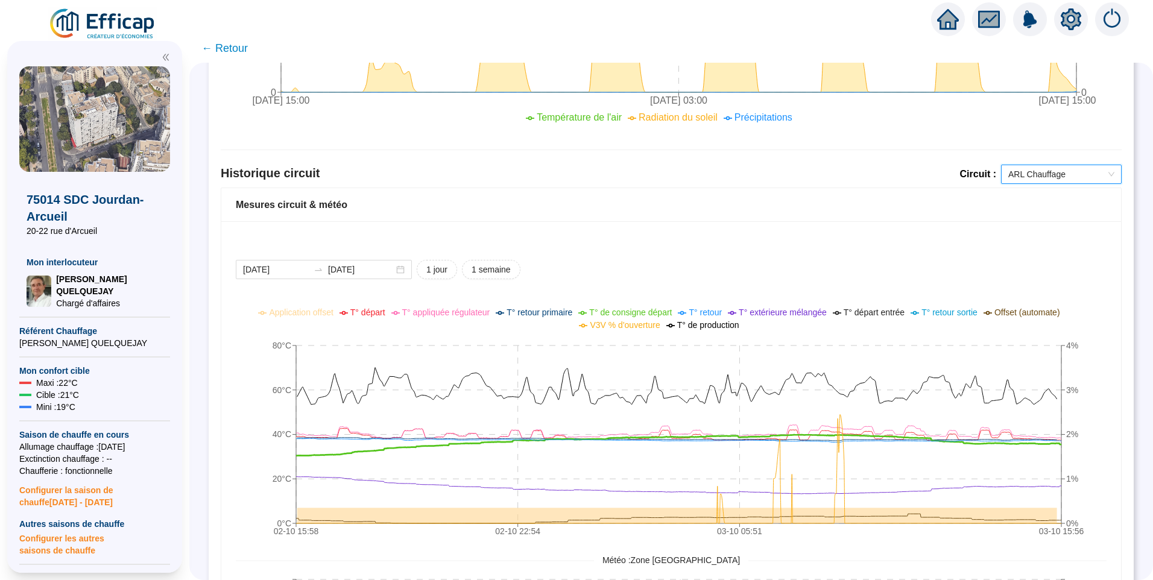
scroll to position [822, 0]
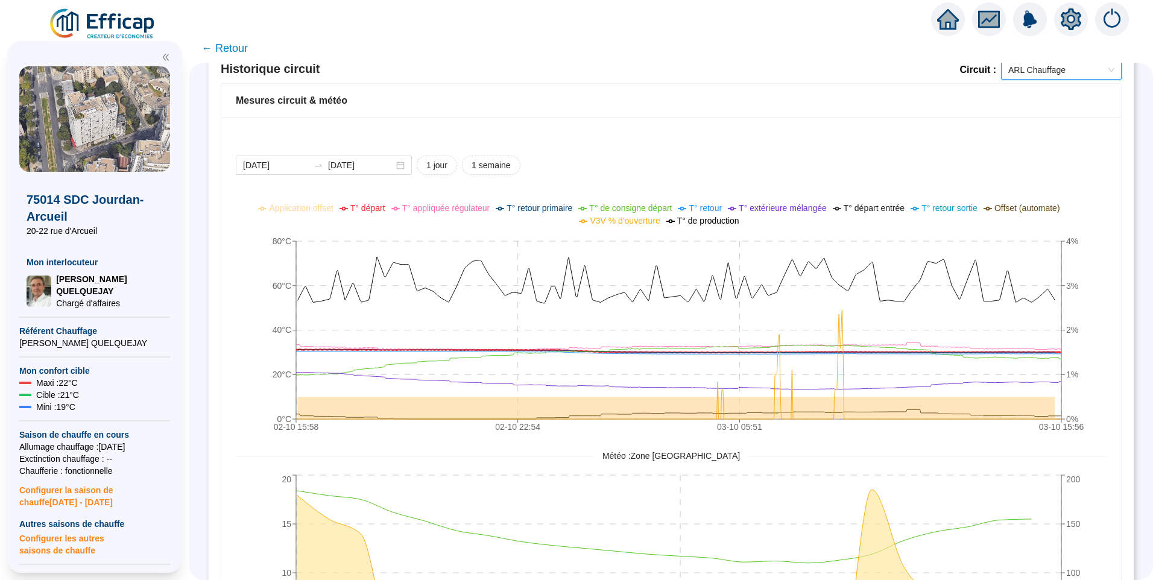
click at [385, 204] on span "T° départ" at bounding box center [367, 208] width 35 height 10
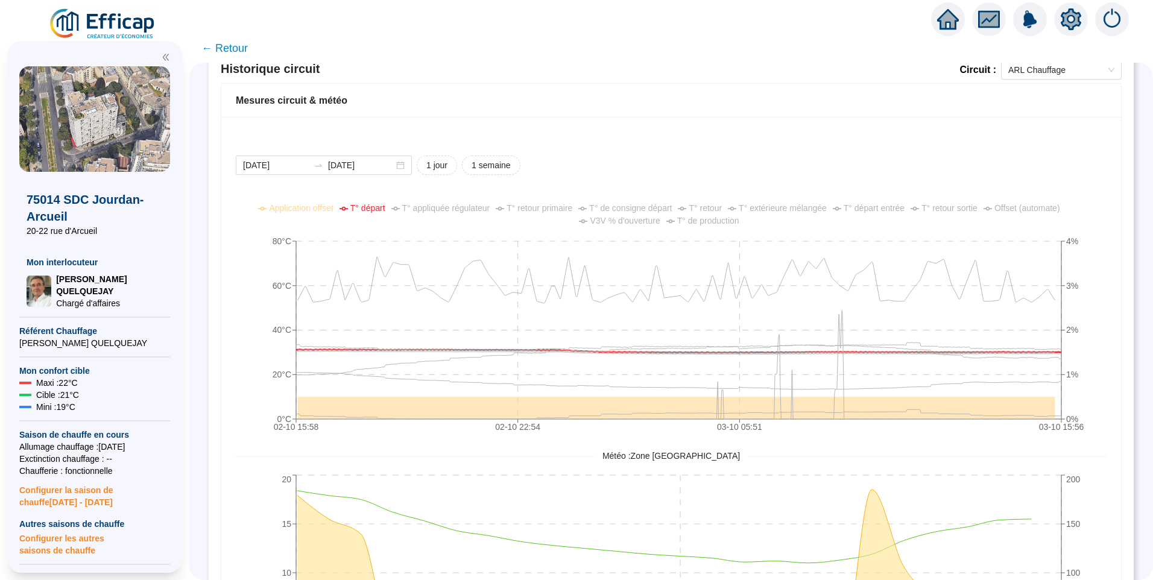
click at [617, 222] on span "V3V % d'ouverture" at bounding box center [625, 221] width 70 height 10
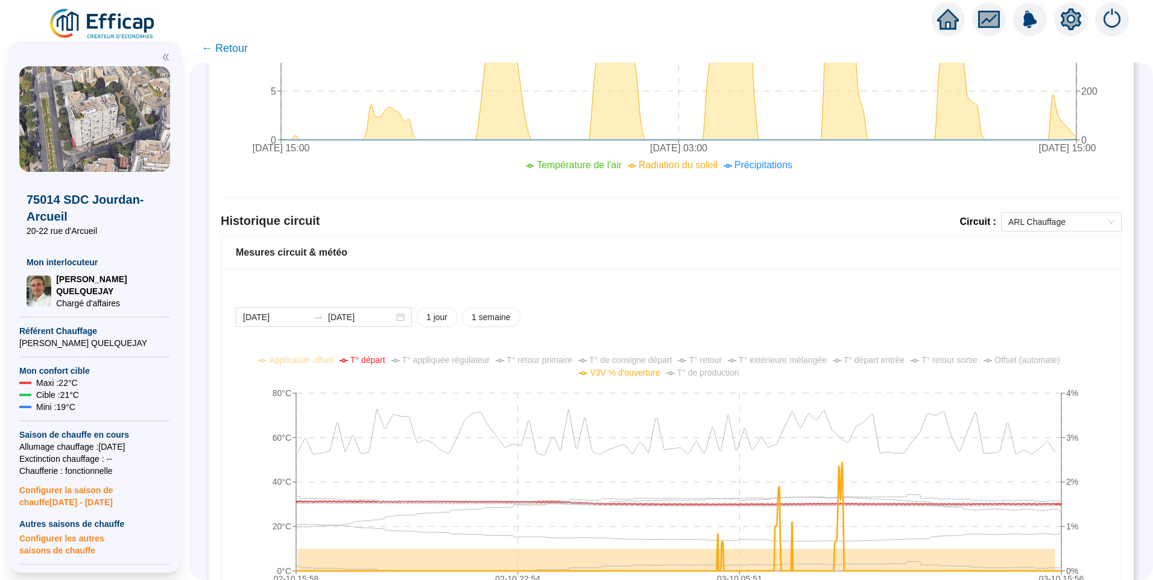
scroll to position [702, 0]
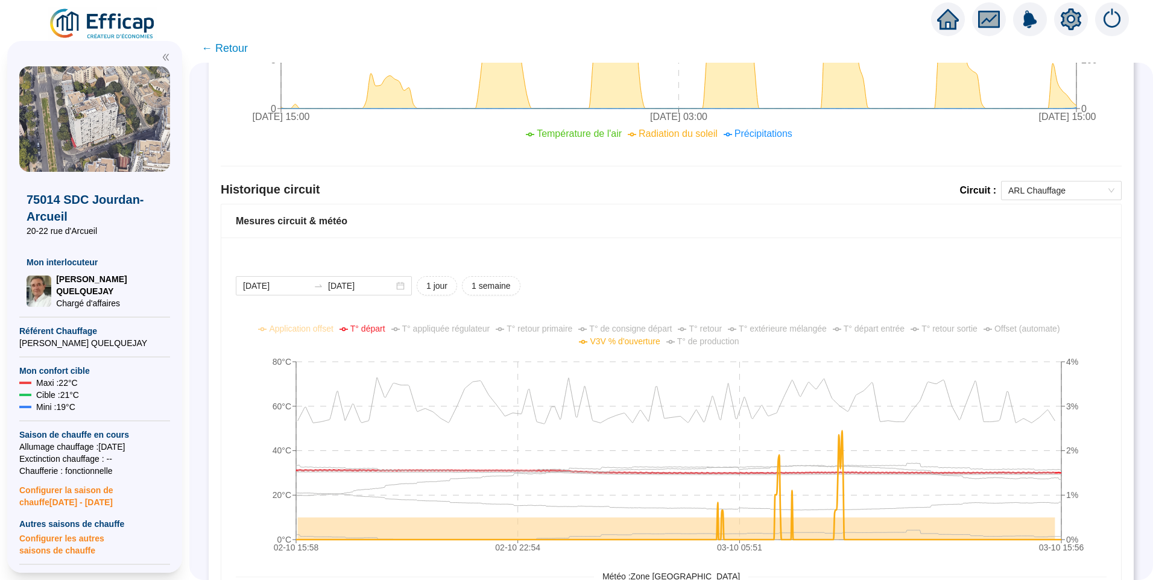
click at [311, 276] on div "2025-10-02 2025-10-03 1 jour 1 semaine 02-10 15:58 02-10 22:54 03-10 05:51 03-1…" at bounding box center [671, 543] width 900 height 611
click at [304, 281] on input "[DATE]" at bounding box center [276, 286] width 66 height 13
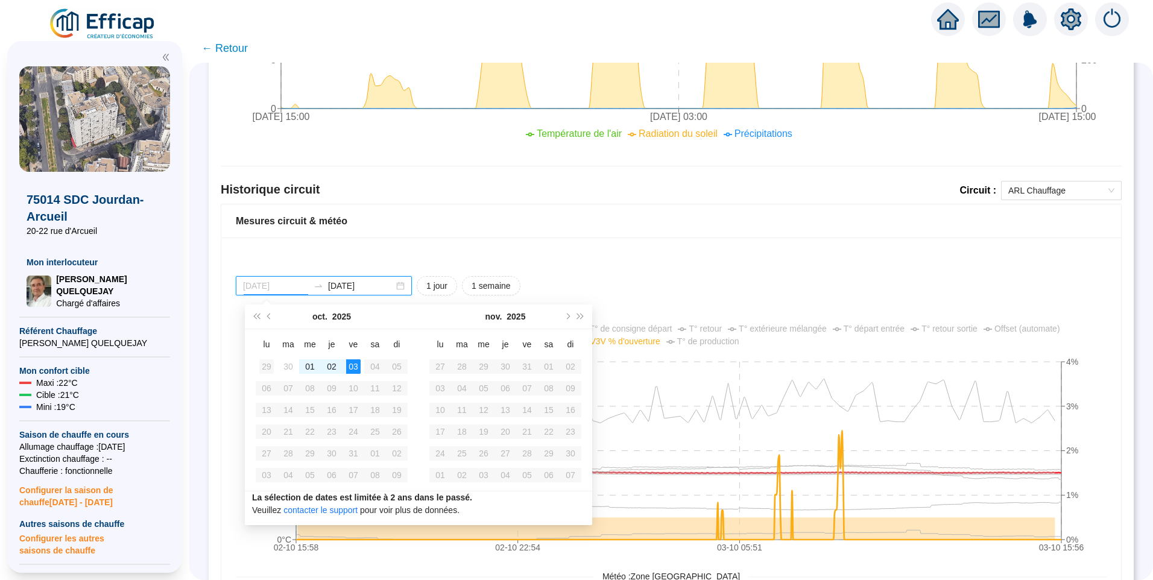
type input "2025-09-29"
click at [271, 361] on div "29" at bounding box center [266, 366] width 14 height 14
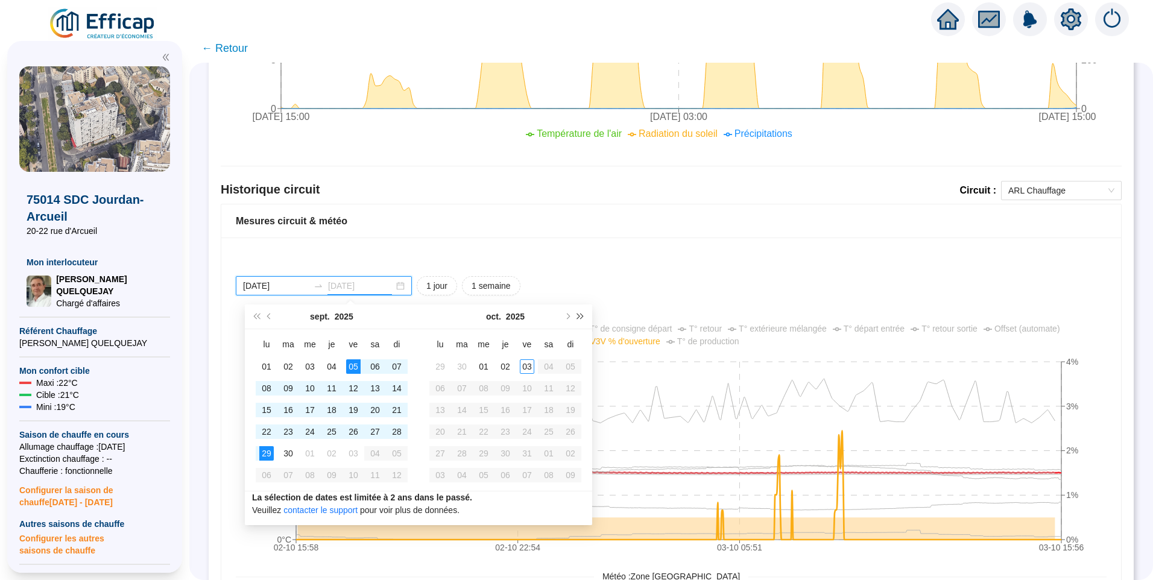
type input "[DATE]"
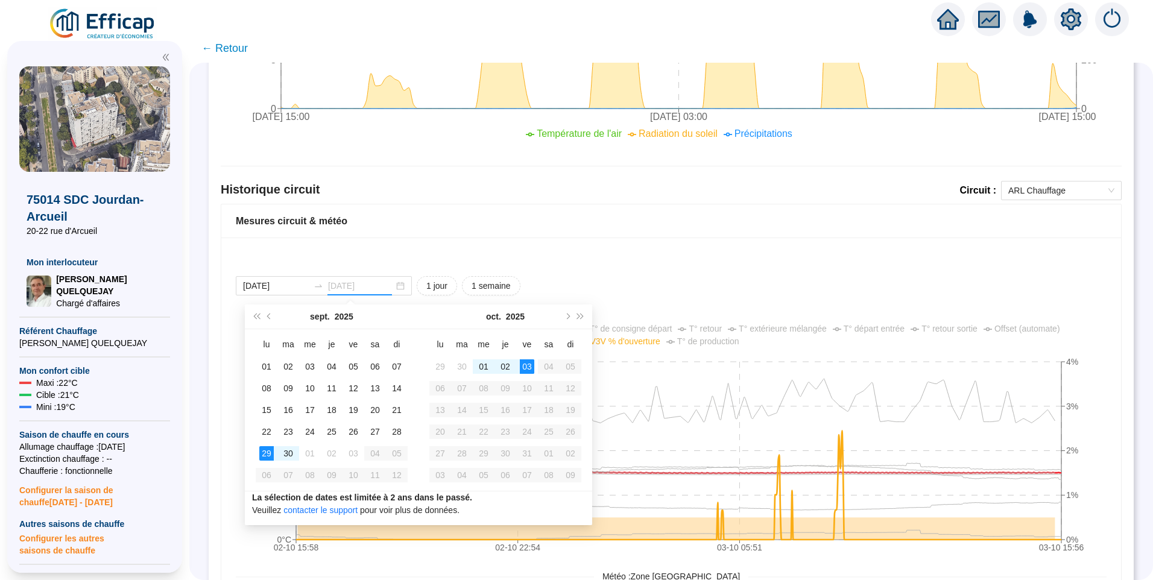
click at [527, 368] on div "03" at bounding box center [527, 366] width 14 height 14
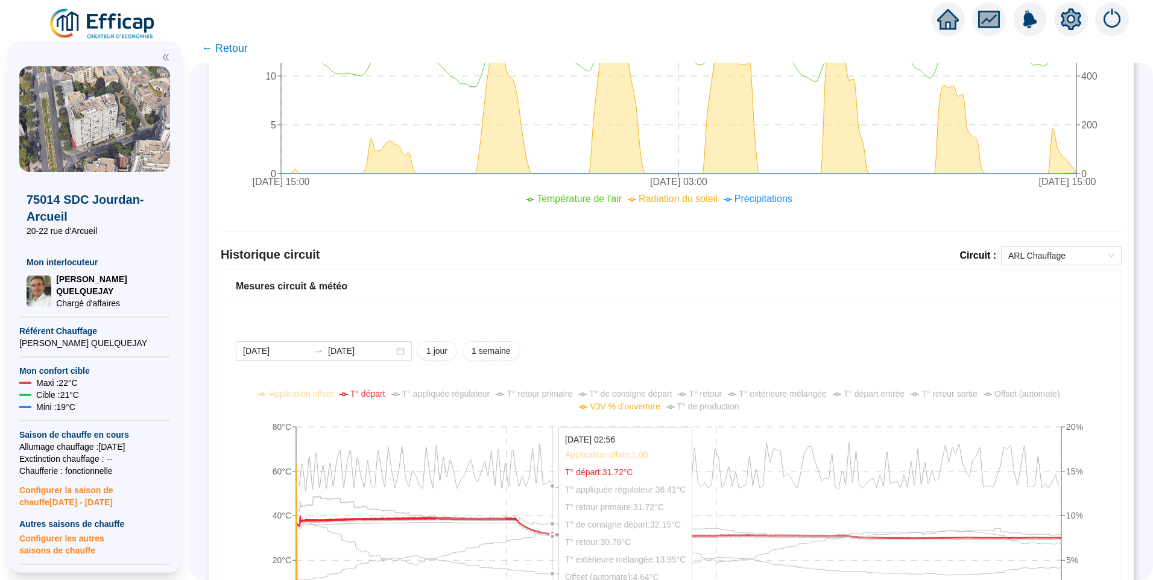
scroll to position [724, 0]
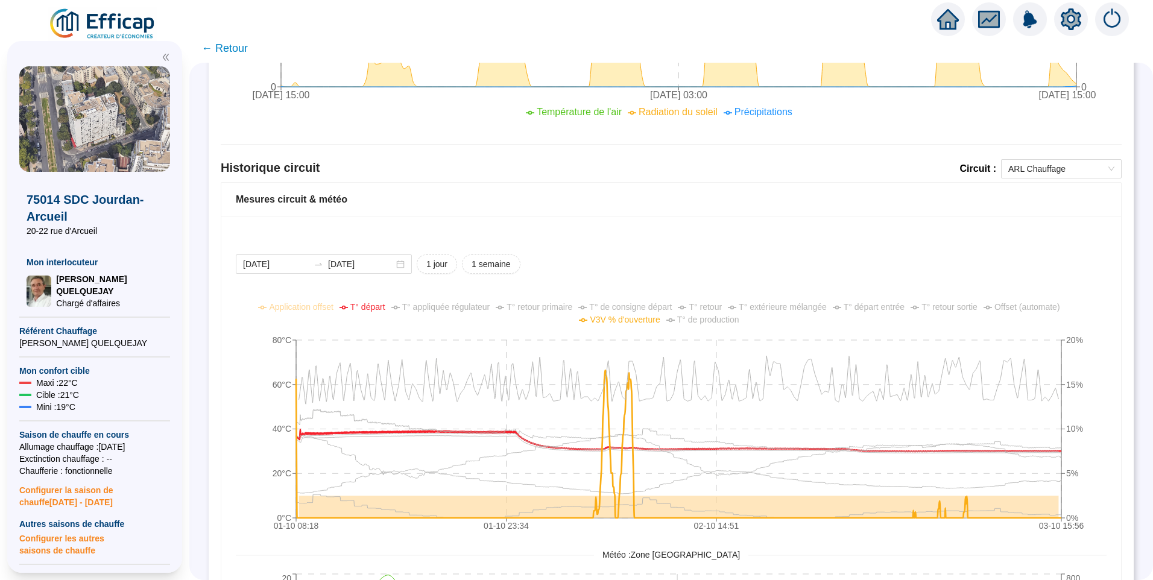
click at [644, 307] on span "T° de consigne départ" at bounding box center [630, 307] width 83 height 10
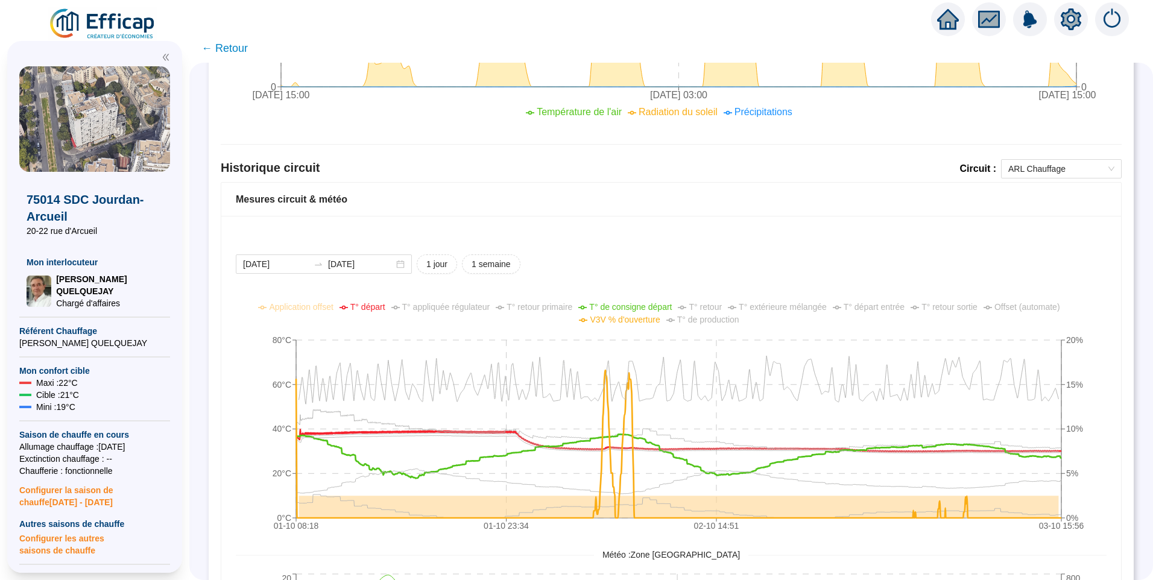
click at [449, 309] on span "T° appliquée régulateur" at bounding box center [446, 307] width 88 height 10
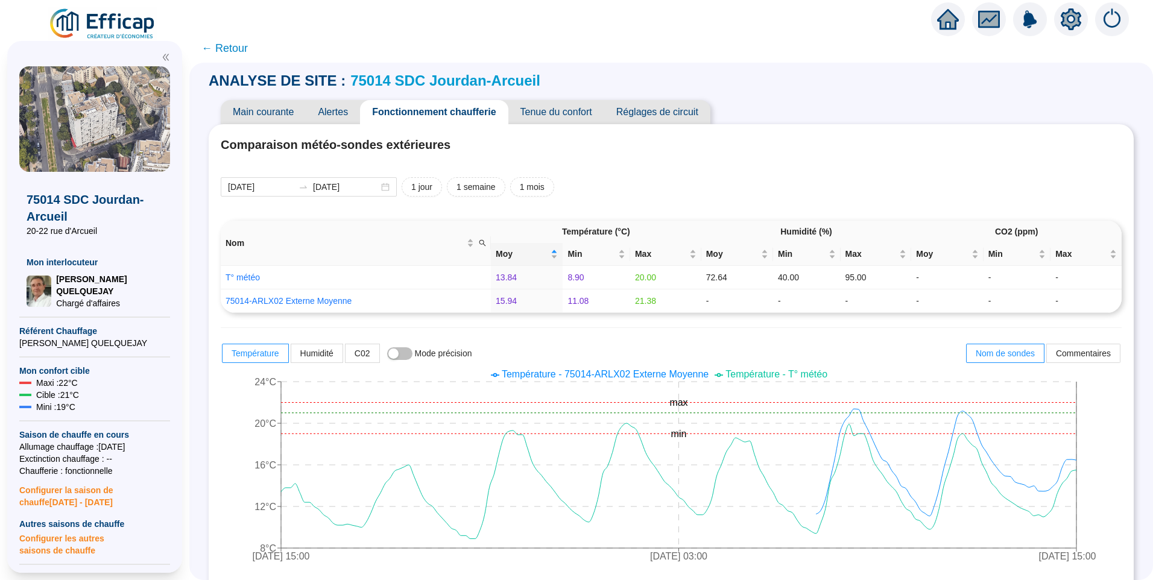
scroll to position [0, 0]
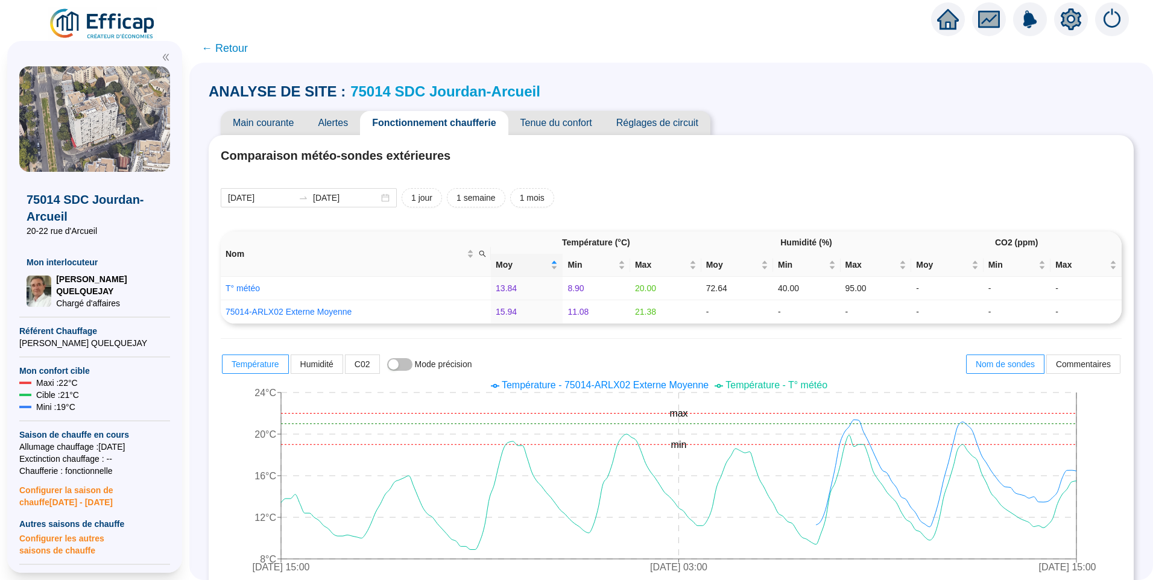
click at [336, 123] on span "Alertes" at bounding box center [333, 123] width 54 height 24
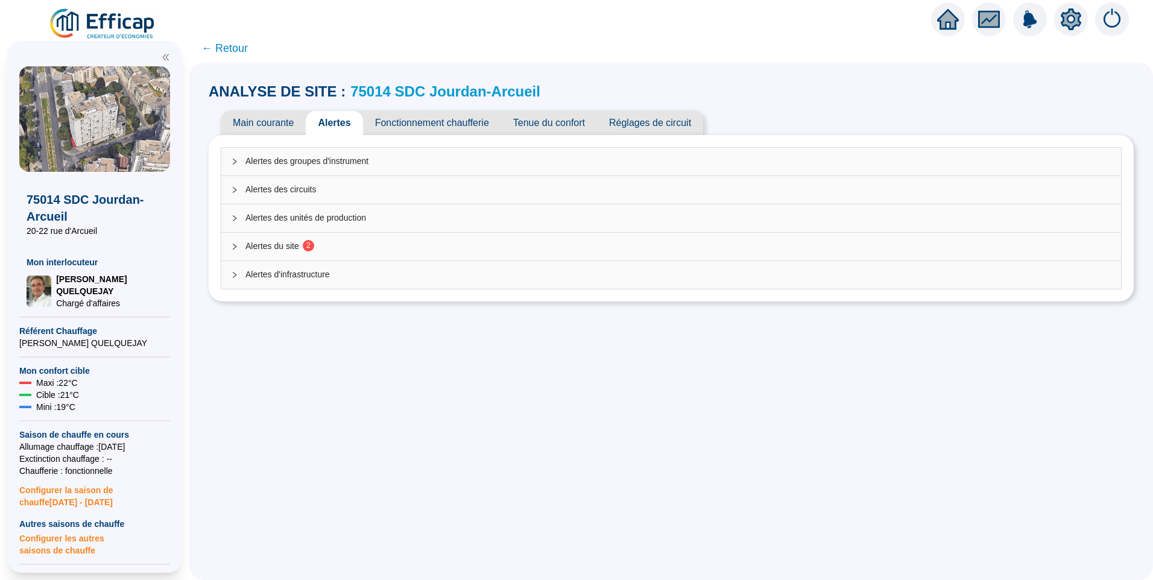
click at [309, 247] on span "2" at bounding box center [304, 247] width 11 height 10
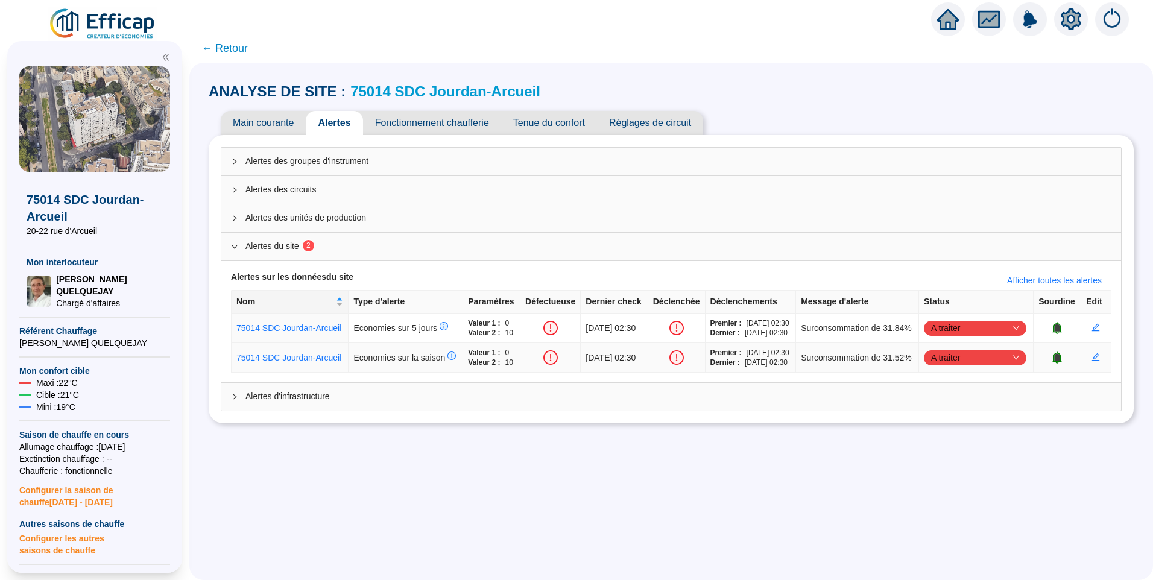
click at [1053, 361] on icon "bell" at bounding box center [1057, 357] width 8 height 8
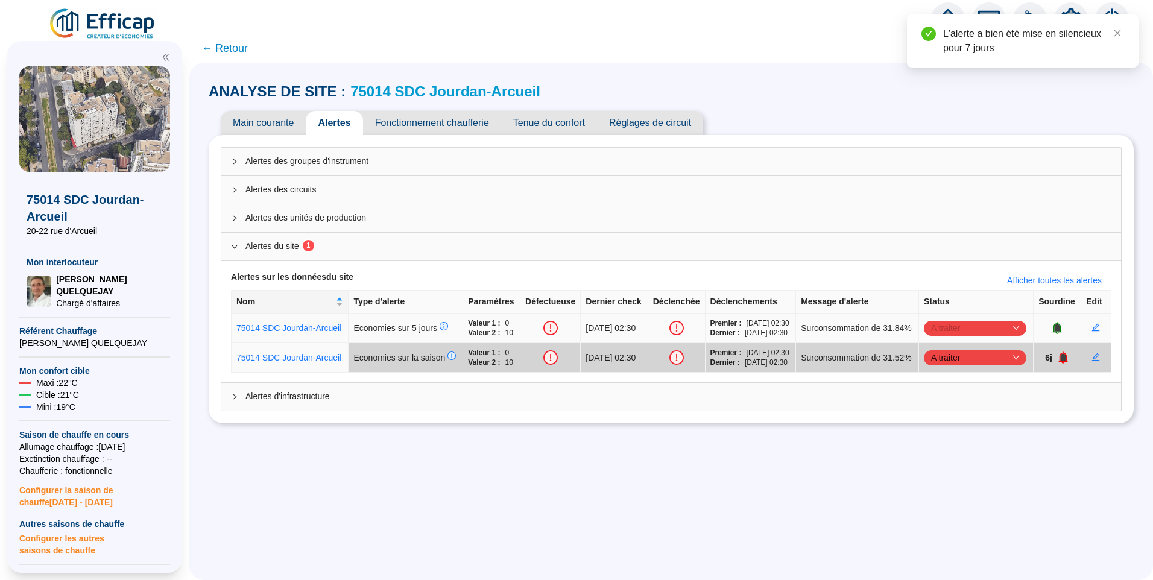
click at [993, 335] on span "A traiter" at bounding box center [975, 328] width 88 height 18
click at [984, 358] on div "Traitement interne" at bounding box center [971, 360] width 83 height 13
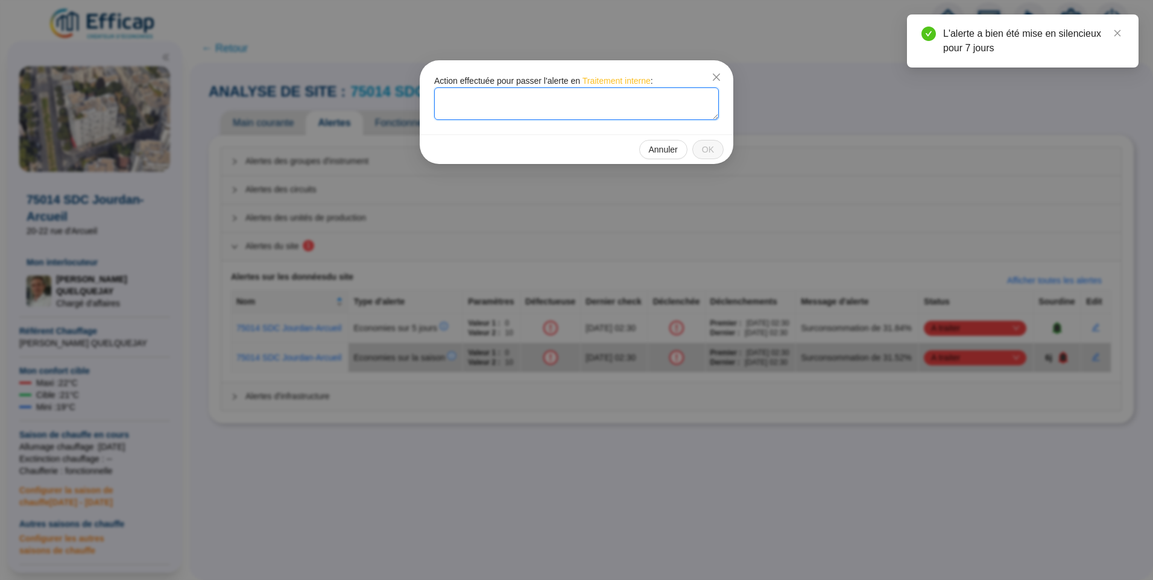
click at [496, 109] on textarea at bounding box center [576, 103] width 285 height 33
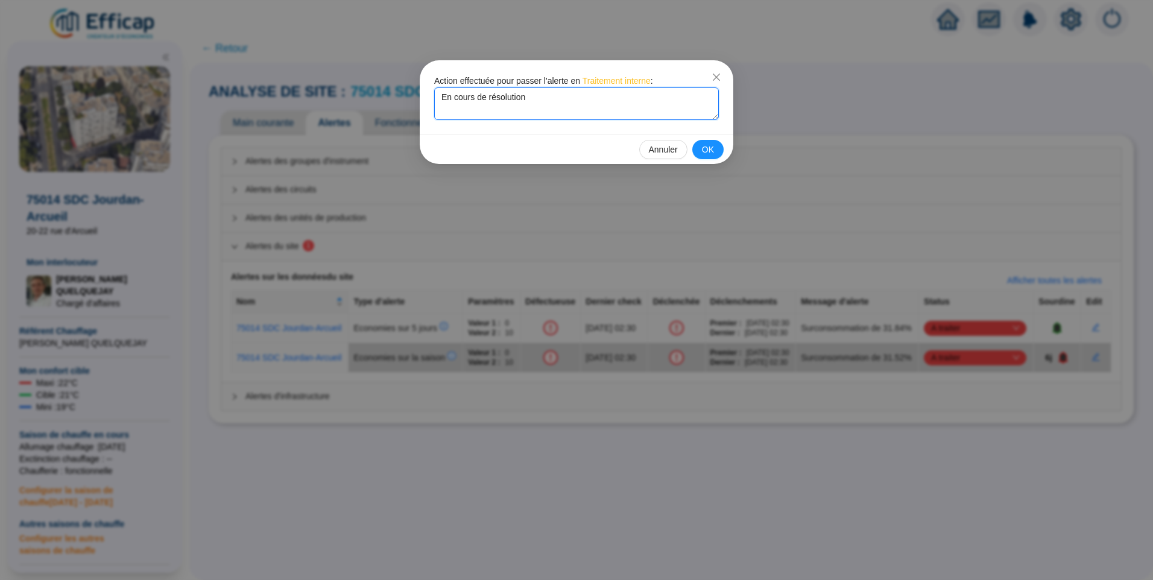
click at [534, 103] on textarea "En cours de résolution" at bounding box center [576, 103] width 285 height 33
type textarea "En cours de résolution depuis le rallumage de la box"
click at [705, 149] on span "OK" at bounding box center [708, 150] width 12 height 13
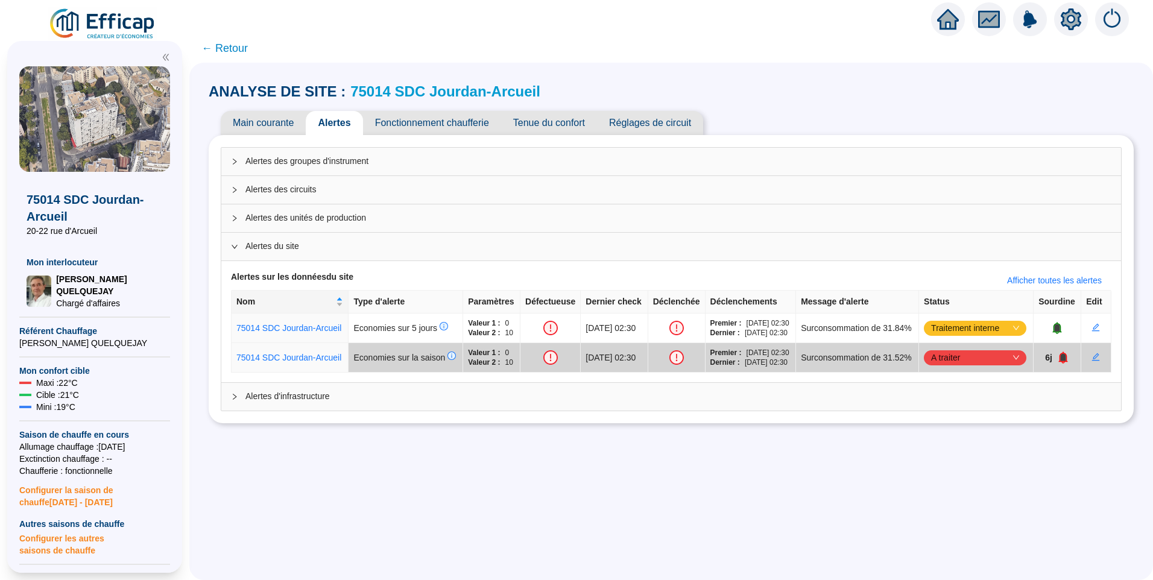
click at [401, 121] on span "Fonctionnement chaufferie" at bounding box center [432, 123] width 138 height 24
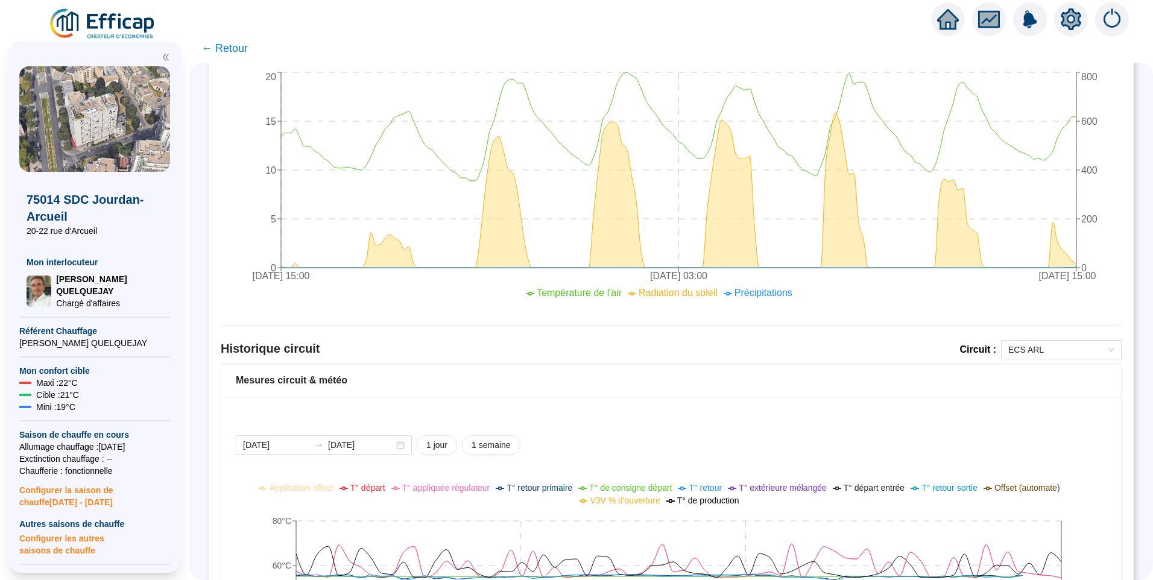
scroll to position [784, 0]
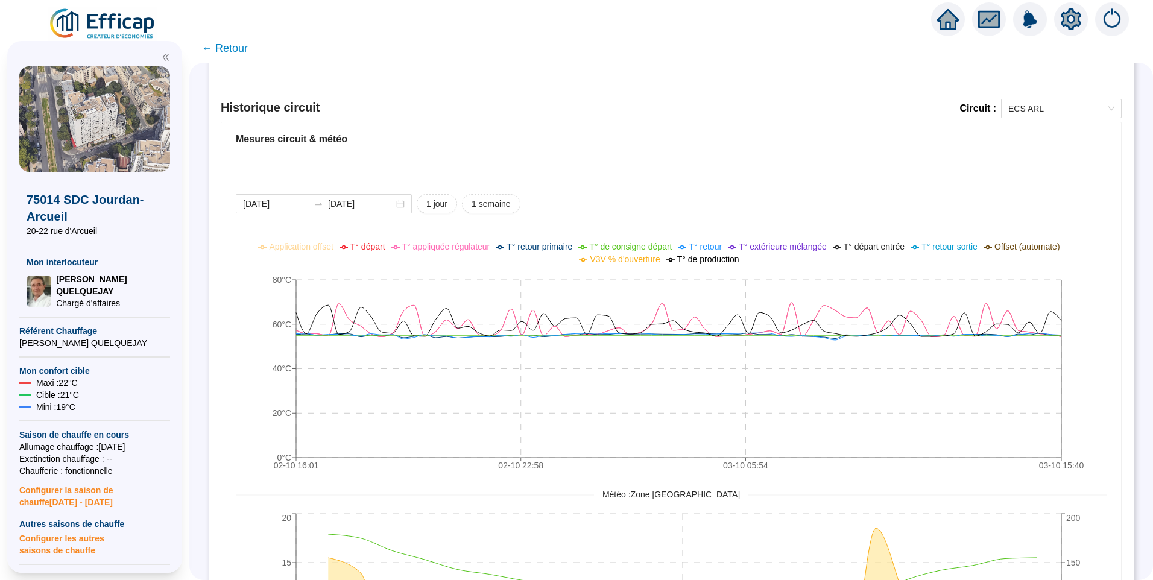
click at [1038, 119] on div "Historique circuit Circuit : ECS ARL" at bounding box center [671, 110] width 901 height 23
click at [1038, 112] on span "ECS ARL" at bounding box center [1061, 108] width 106 height 18
click at [1021, 150] on div "ARL Chauffage" at bounding box center [1052, 152] width 101 height 13
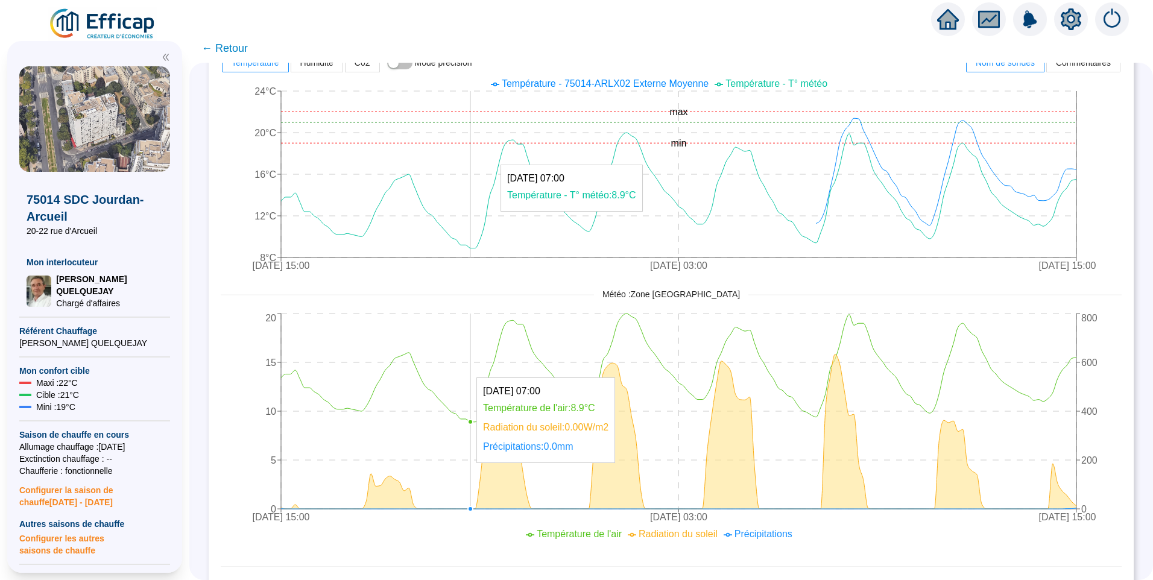
scroll to position [0, 0]
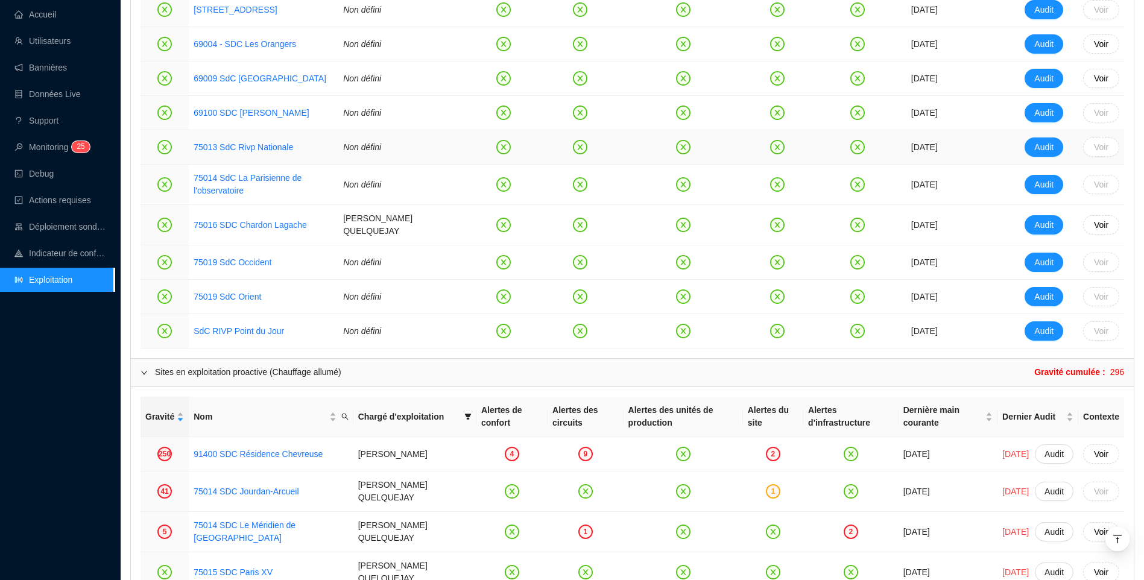
scroll to position [904, 0]
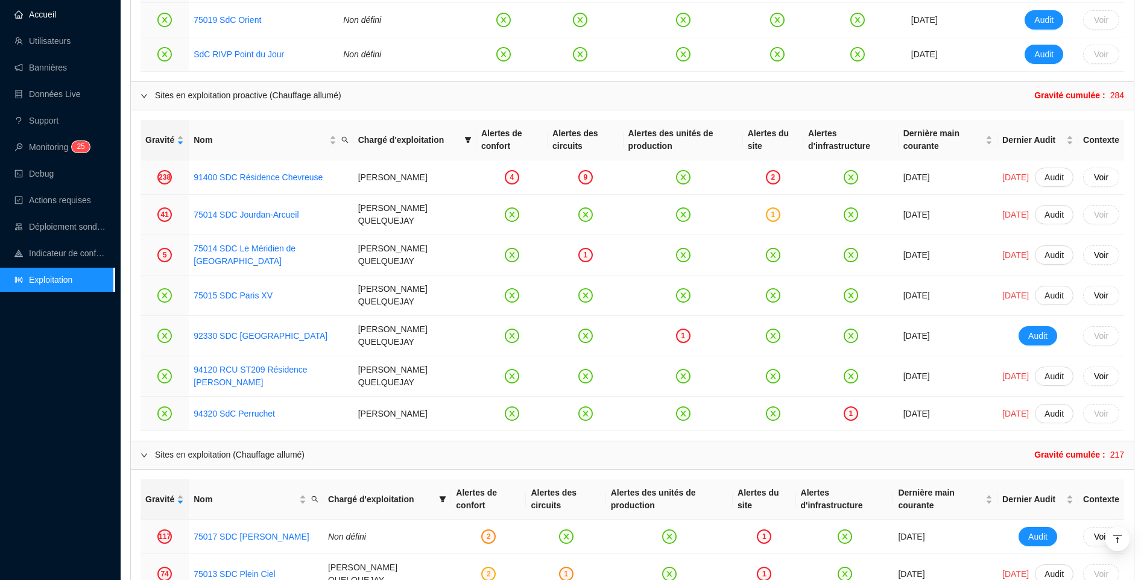
click at [47, 16] on link "Accueil" at bounding box center [35, 15] width 42 height 10
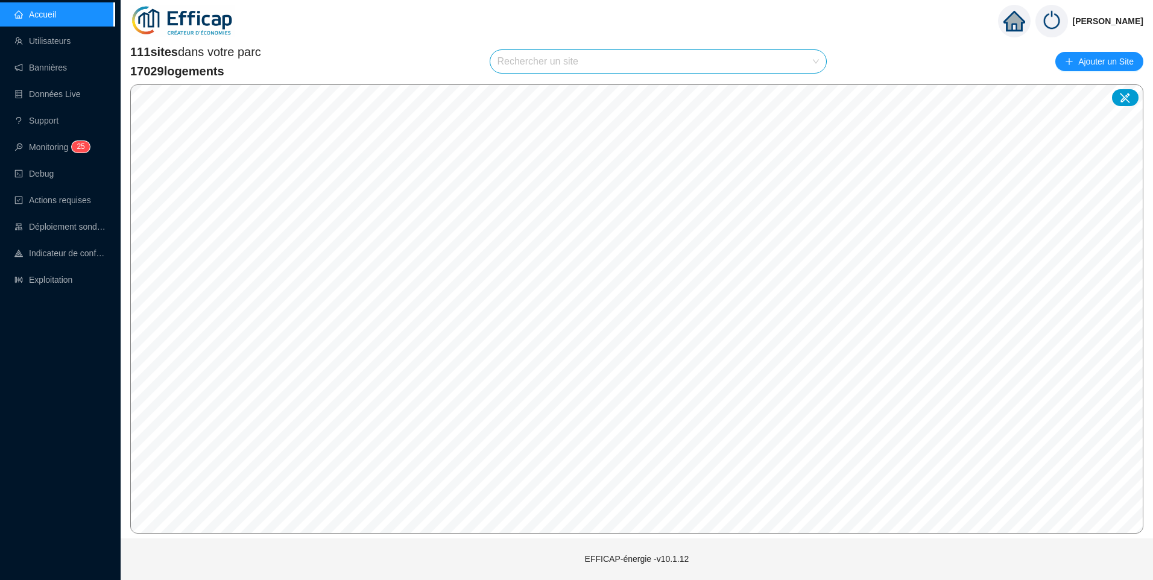
click at [561, 60] on input "search" at bounding box center [652, 61] width 311 height 23
click at [583, 65] on input "search" at bounding box center [652, 61] width 311 height 23
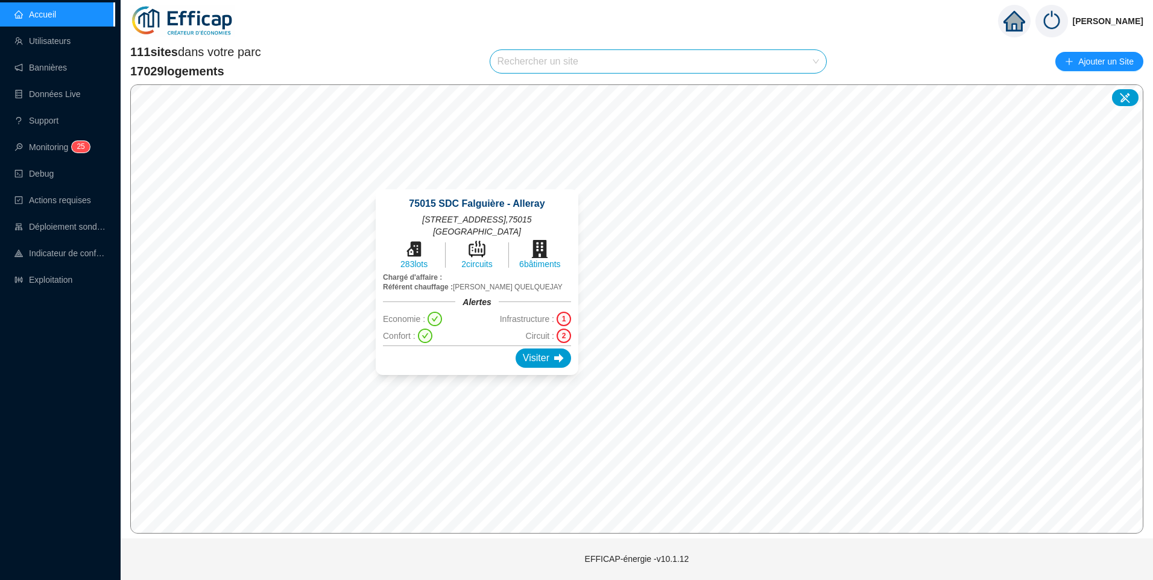
click at [476, 383] on div "75015 SDC Falguière - Alleray [STREET_ADDRESS] 283 lots 2 circuits 6 bâtiments …" at bounding box center [477, 282] width 232 height 215
click at [532, 357] on div "Visiter" at bounding box center [543, 358] width 55 height 19
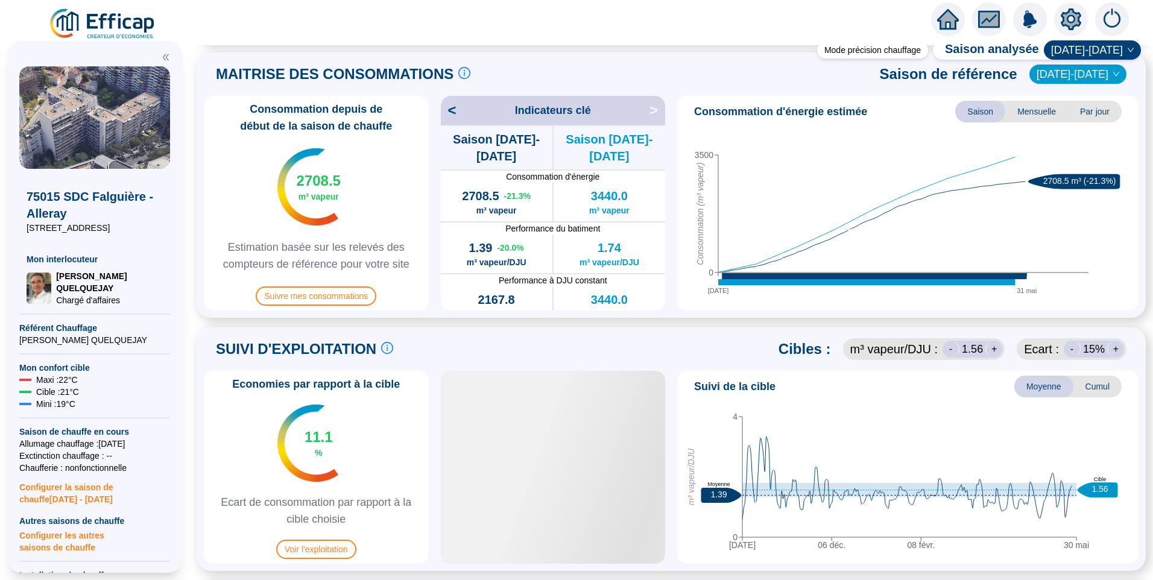
scroll to position [362, 0]
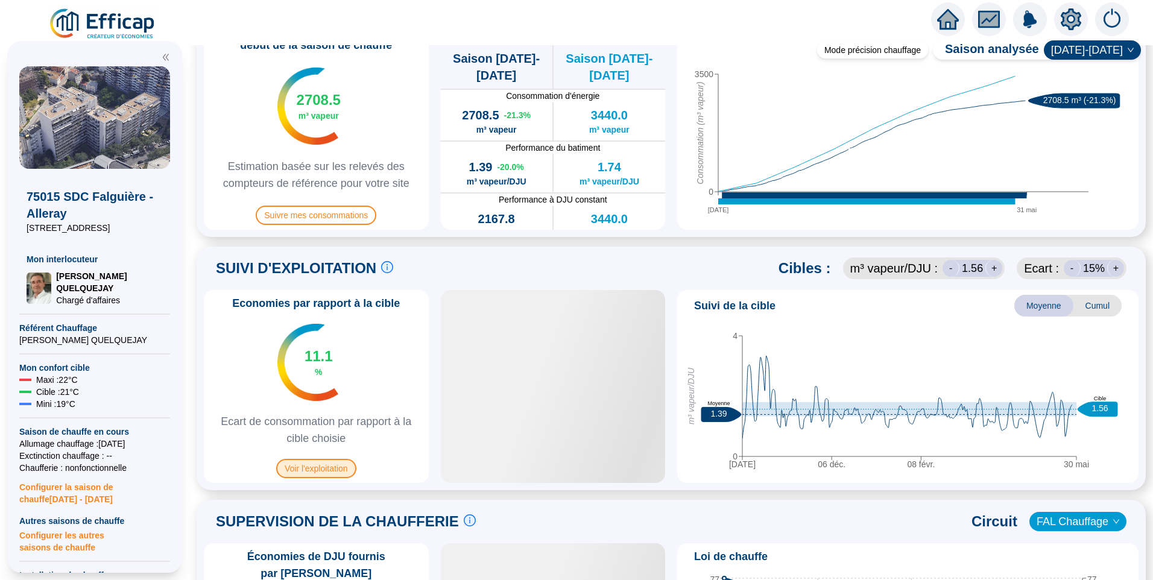
click at [330, 474] on span "Voir l'exploitation" at bounding box center [316, 468] width 80 height 19
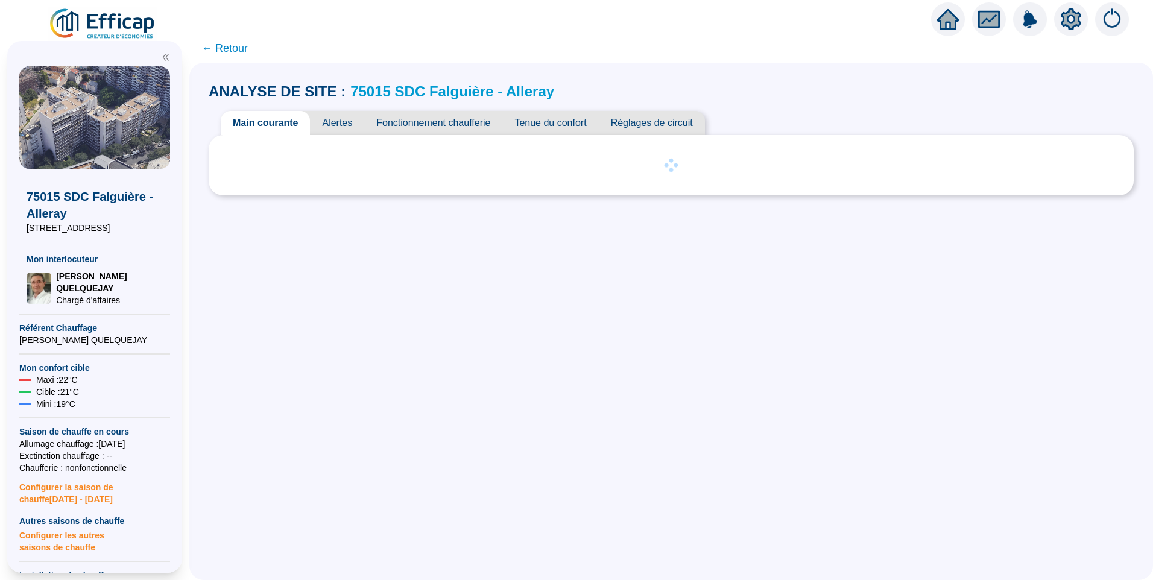
click at [359, 122] on span "Alertes" at bounding box center [337, 123] width 54 height 24
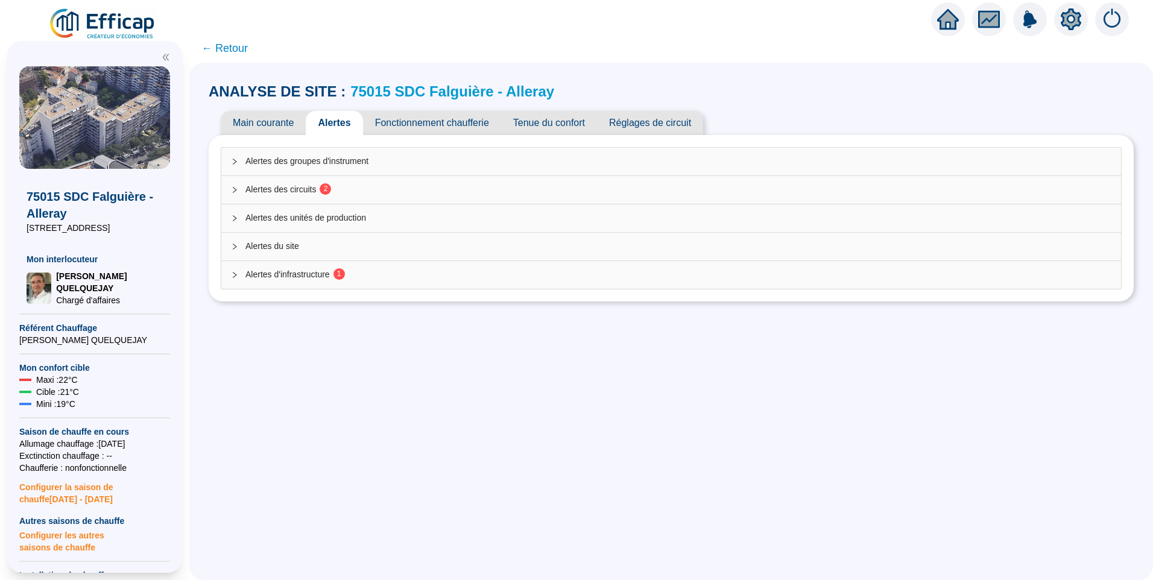
click at [324, 185] on span "Alertes des circuits 2" at bounding box center [678, 189] width 866 height 13
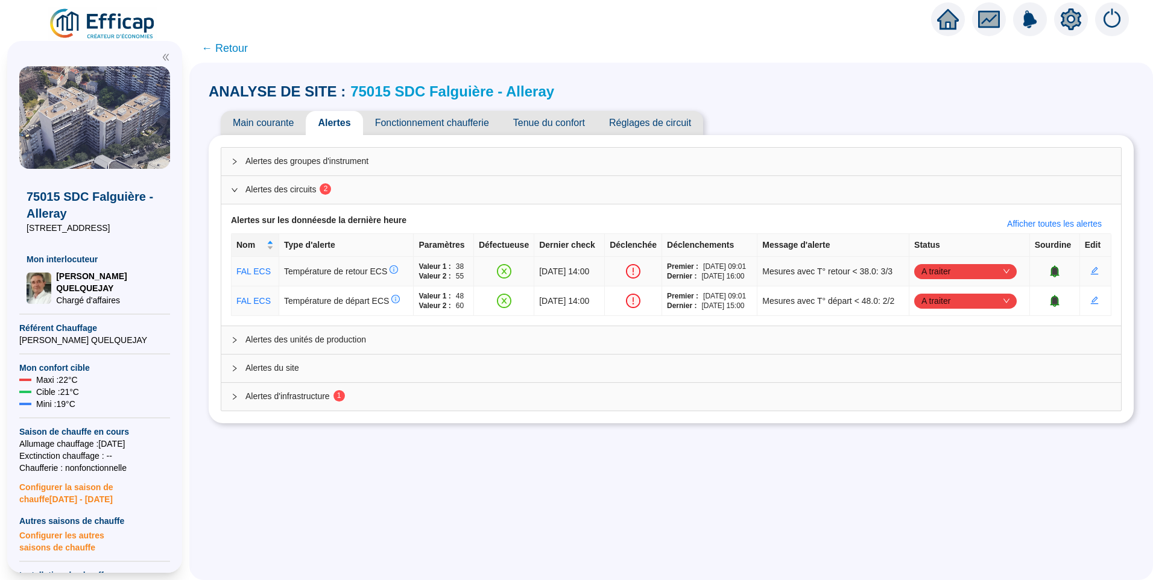
click at [924, 274] on span "A traiter" at bounding box center [965, 271] width 88 height 18
click at [940, 328] on div "Traité" at bounding box center [966, 332] width 83 height 13
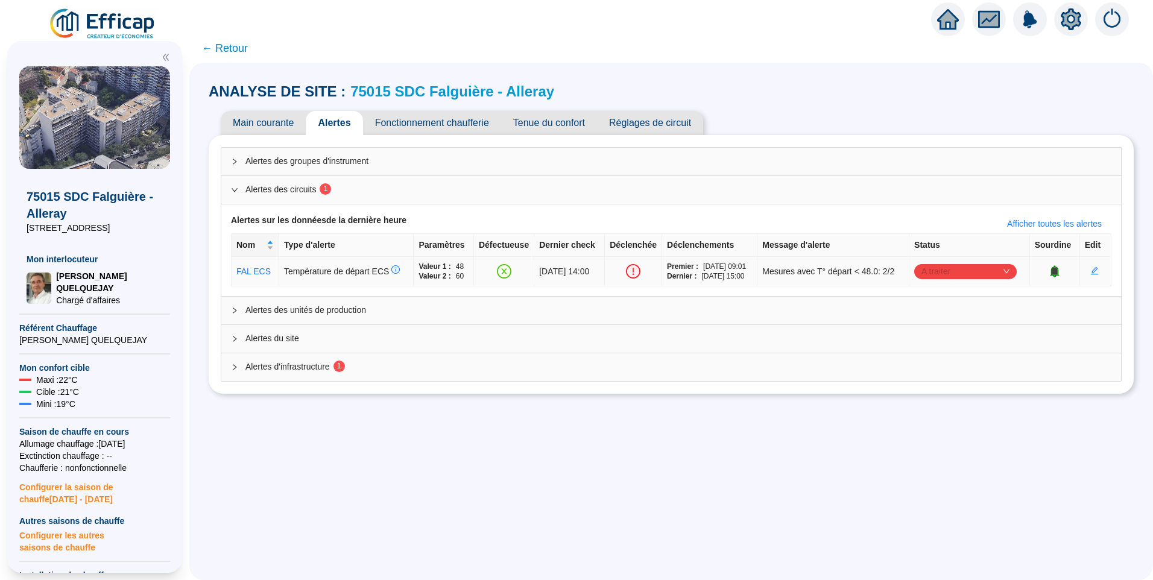
click at [964, 275] on span "A traiter" at bounding box center [965, 271] width 88 height 18
click at [940, 333] on div "Traité" at bounding box center [966, 332] width 83 height 13
click at [324, 371] on span "Alertes d'infrastructure 1" at bounding box center [678, 367] width 866 height 13
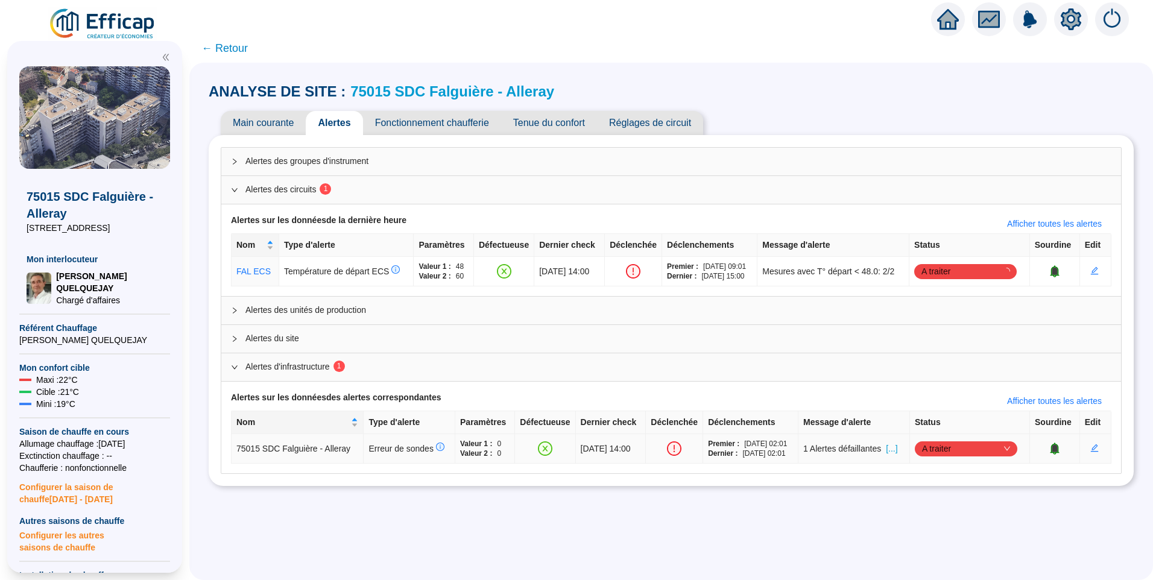
click at [974, 443] on span "A traiter" at bounding box center [966, 449] width 88 height 18
click at [956, 507] on div "Traité" at bounding box center [967, 509] width 83 height 13
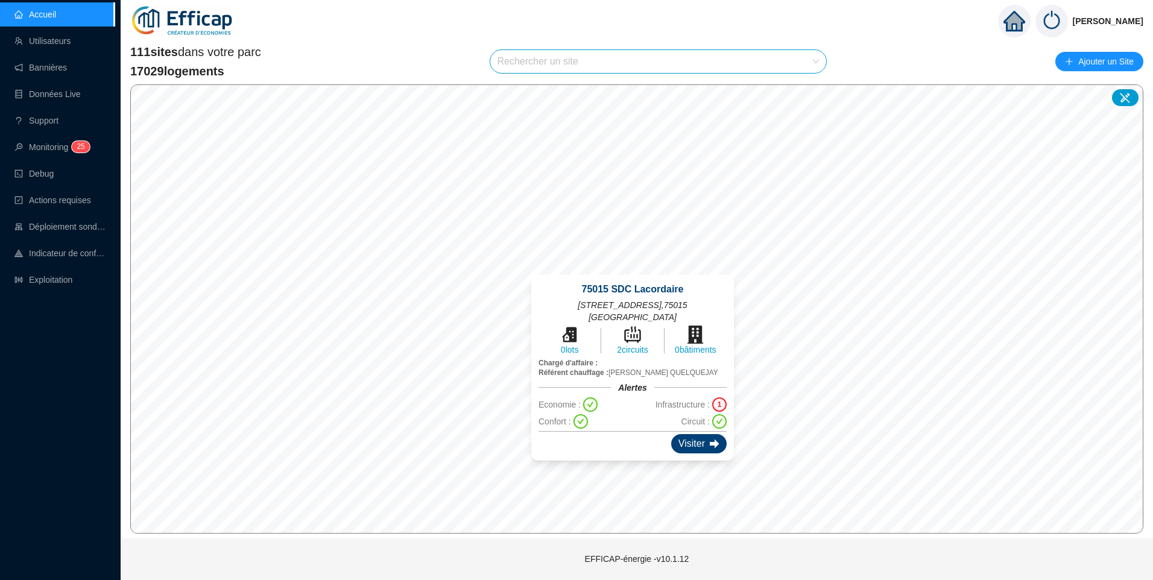
click at [693, 434] on div "Visiter" at bounding box center [698, 443] width 55 height 19
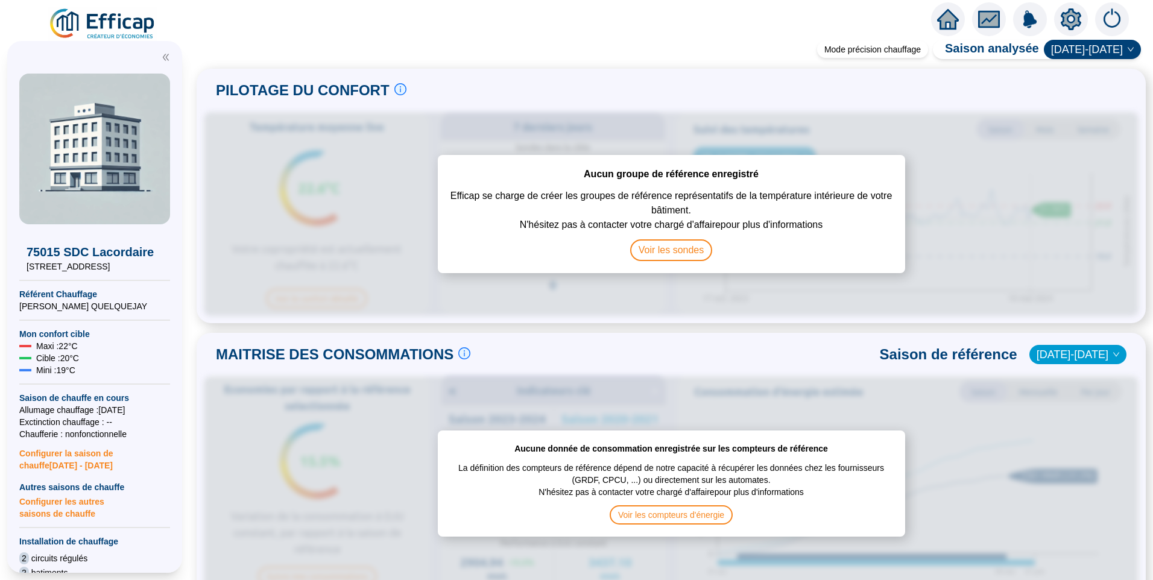
scroll to position [301, 0]
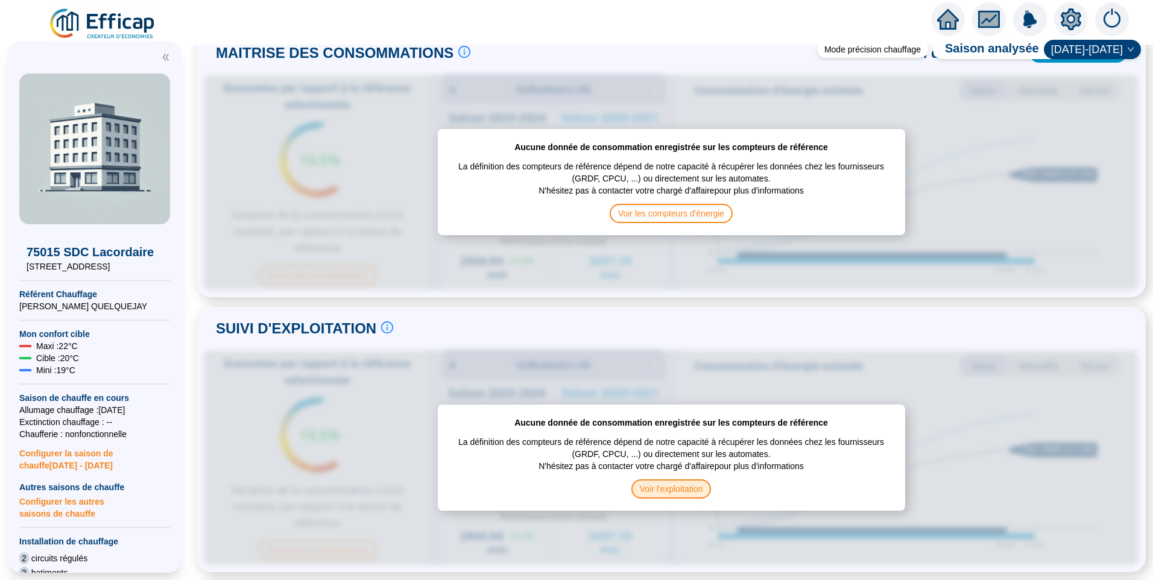
click at [668, 479] on span "Voir l'exploitation" at bounding box center [671, 488] width 80 height 19
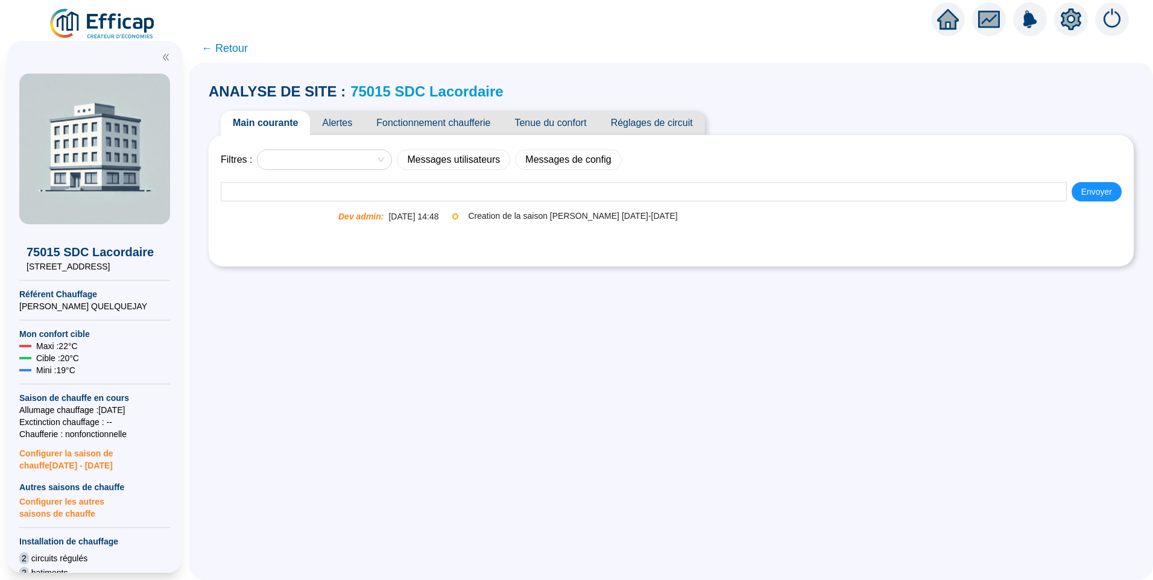
click at [352, 121] on span "Alertes" at bounding box center [337, 123] width 54 height 24
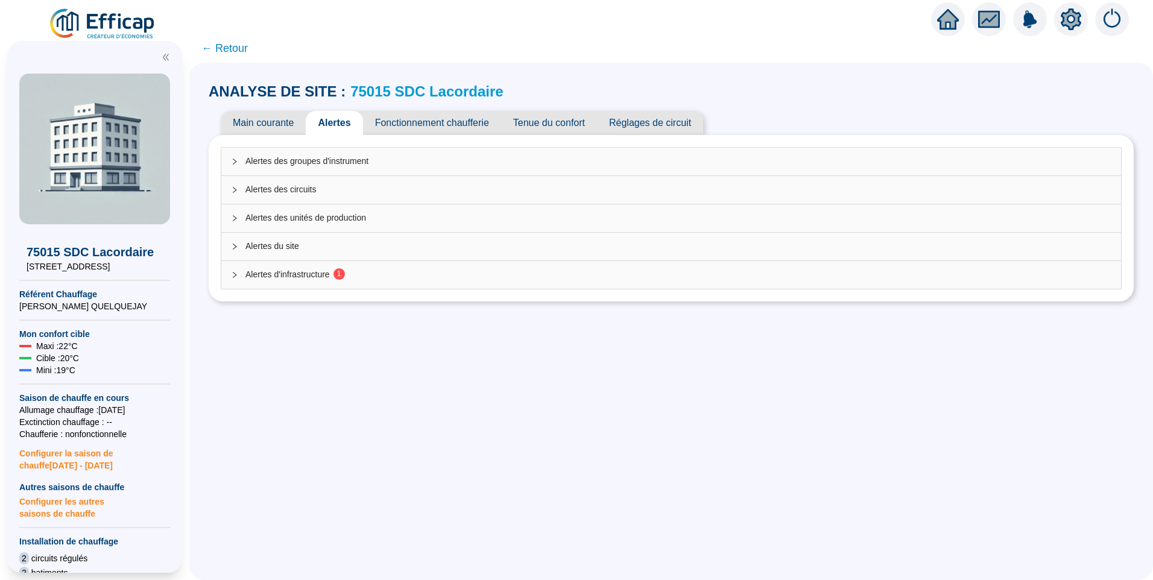
click at [320, 273] on span "Alertes d'infrastructure 1" at bounding box center [678, 274] width 866 height 13
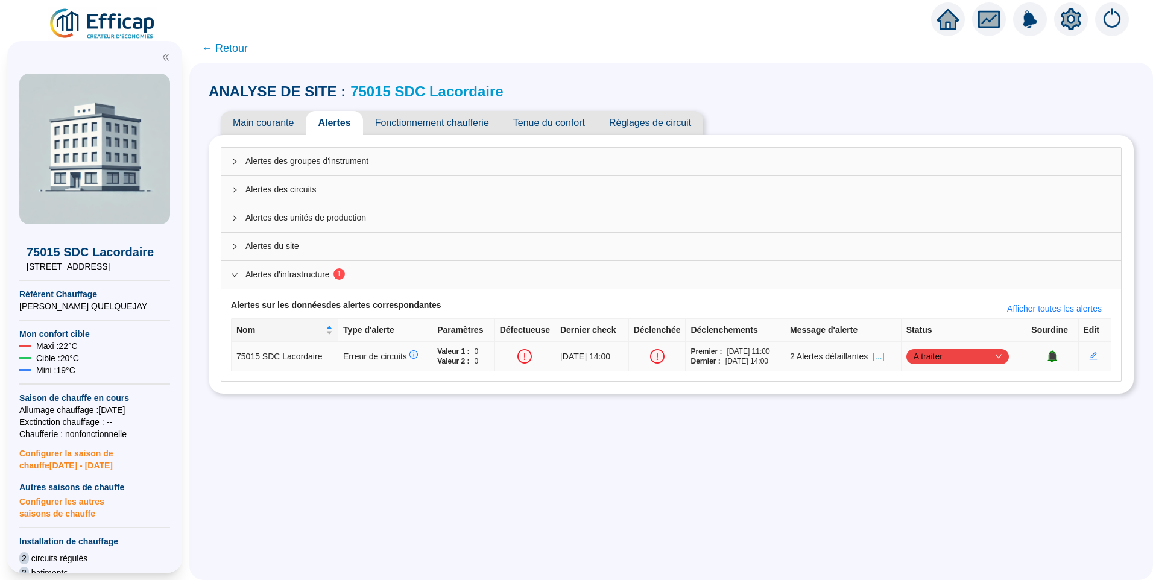
click at [884, 355] on span "[...]" at bounding box center [877, 356] width 11 height 13
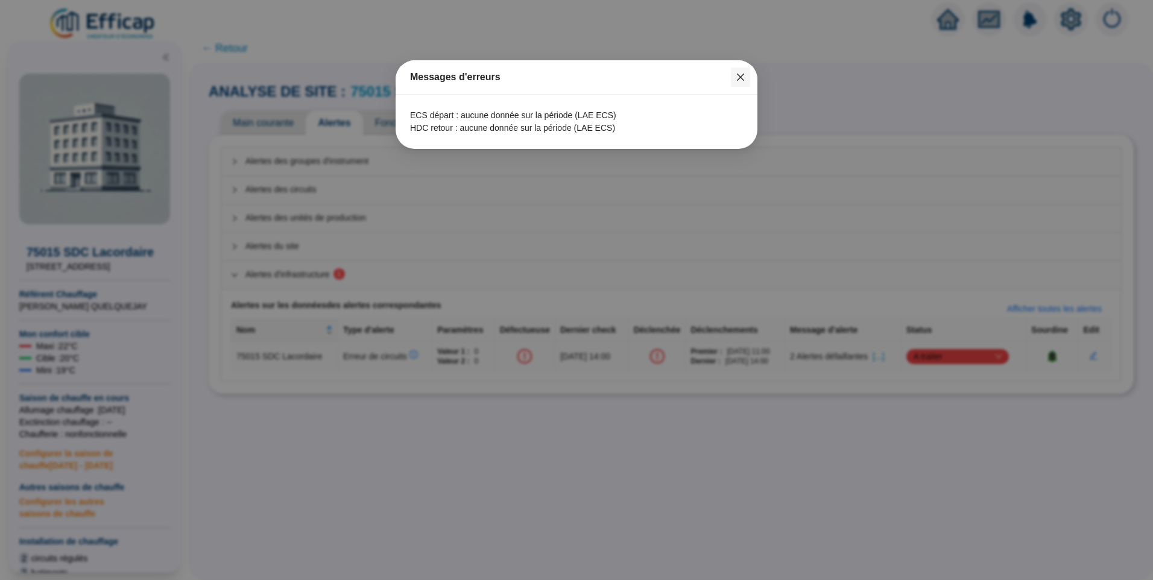
click at [746, 77] on span "Fermer" at bounding box center [740, 77] width 19 height 10
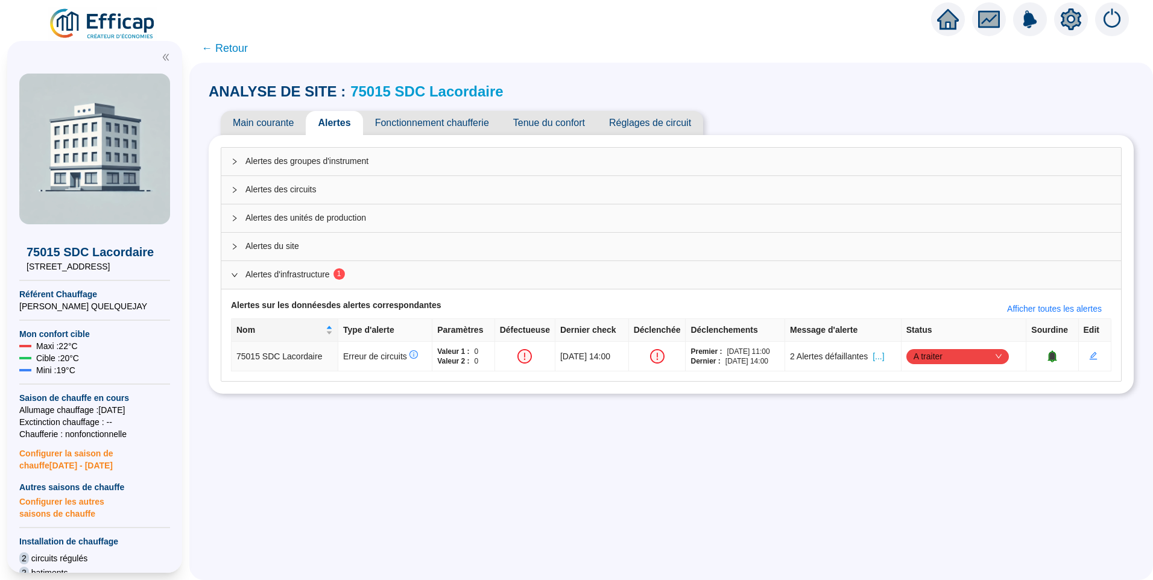
click at [444, 118] on span "Fonctionnement chaufferie" at bounding box center [432, 123] width 138 height 24
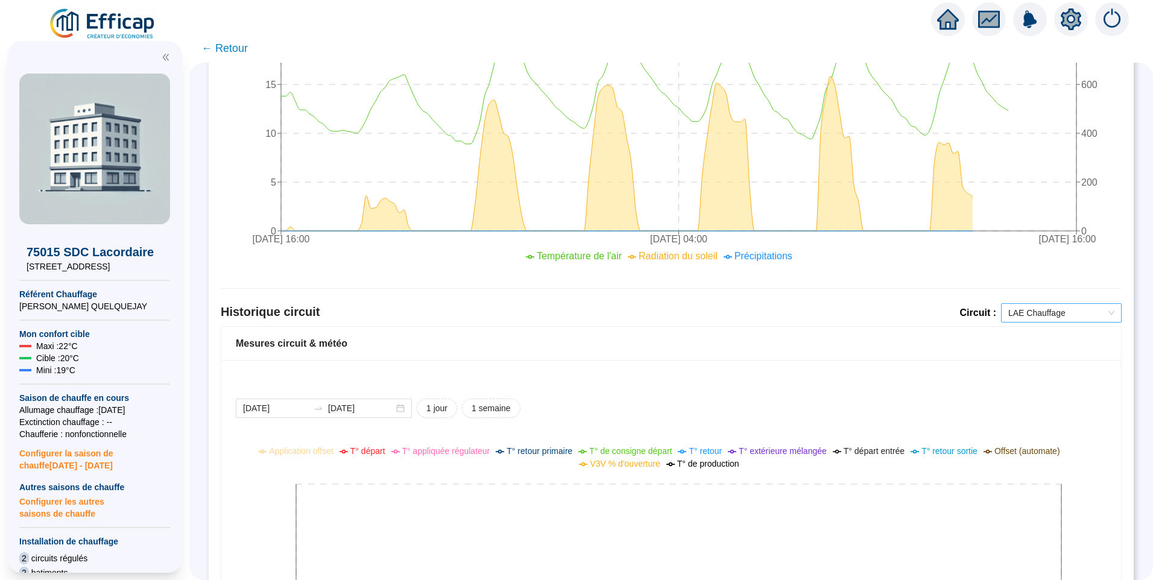
scroll to position [603, 0]
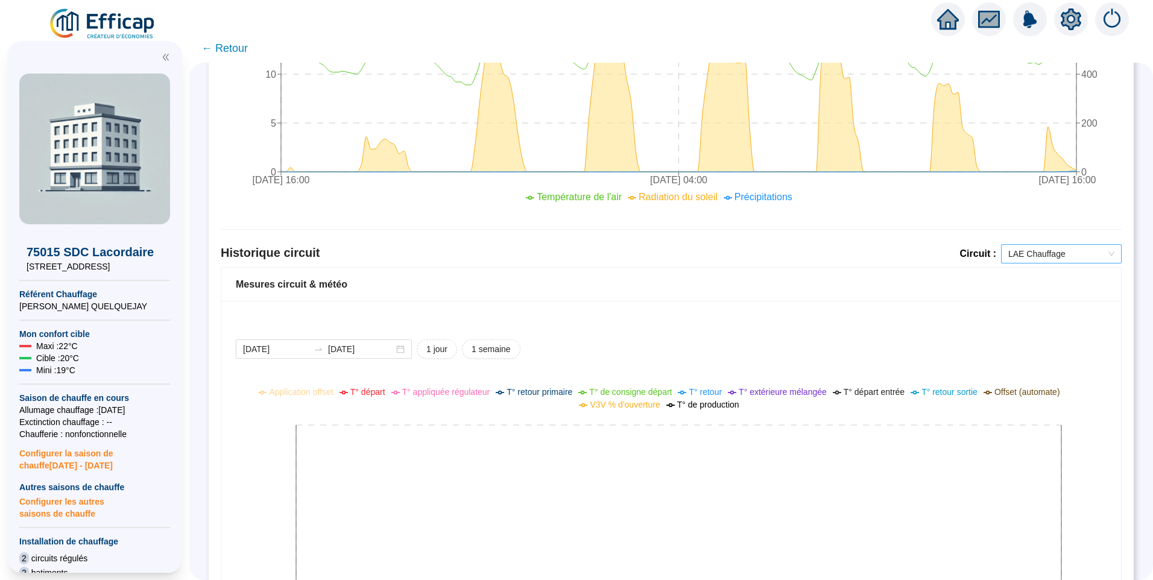
click at [1073, 259] on span "LAE Chauffage" at bounding box center [1061, 254] width 106 height 18
click at [1036, 298] on div "LAE ECS" at bounding box center [1052, 297] width 101 height 13
click at [1050, 257] on span "LAE ECS" at bounding box center [1061, 254] width 106 height 18
click at [1045, 278] on div "LAE Chauffage" at bounding box center [1052, 278] width 101 height 13
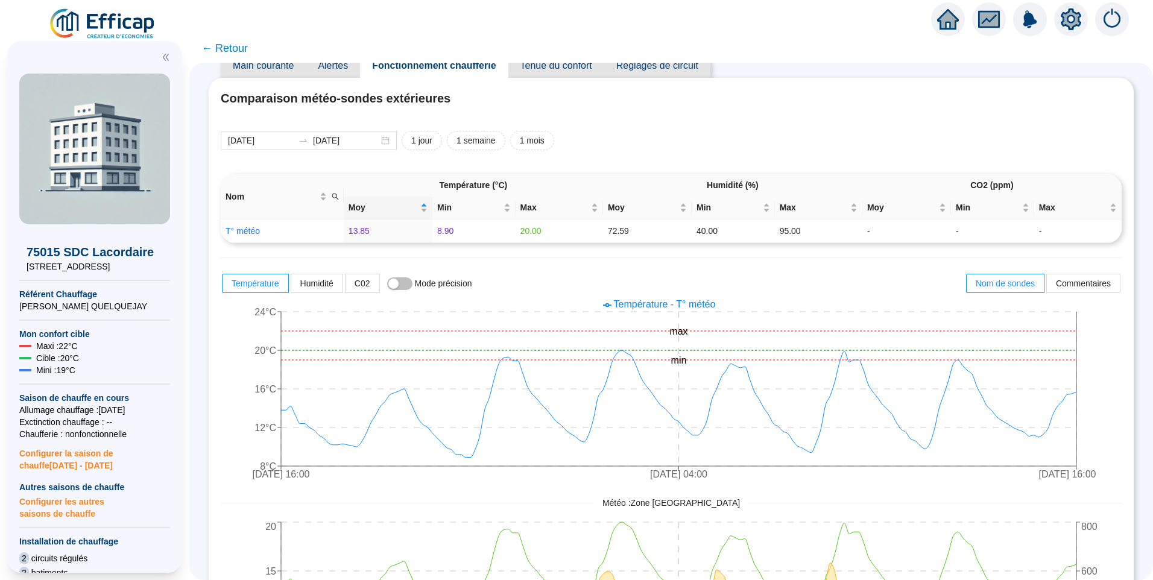
scroll to position [0, 0]
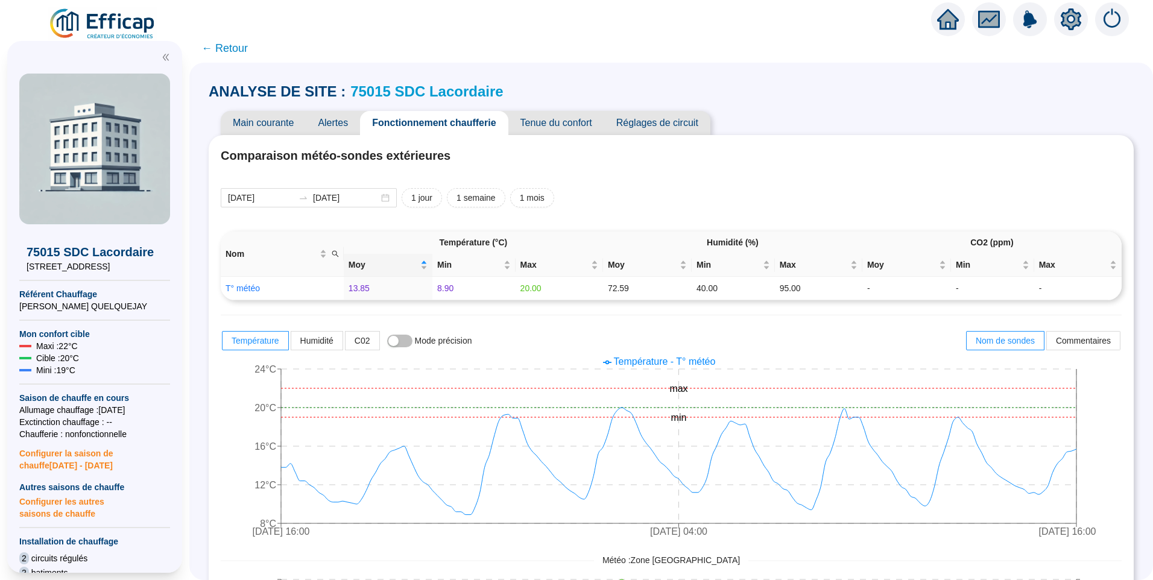
click at [345, 129] on span "Alertes" at bounding box center [333, 123] width 54 height 24
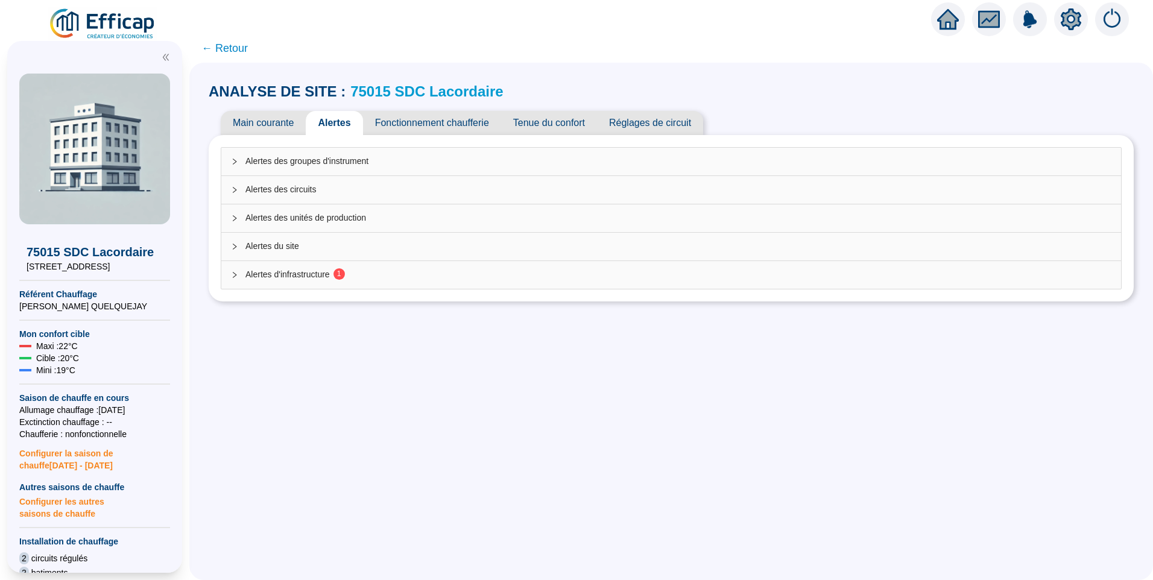
click at [308, 287] on div "Alertes d'infrastructure 1" at bounding box center [671, 275] width 900 height 28
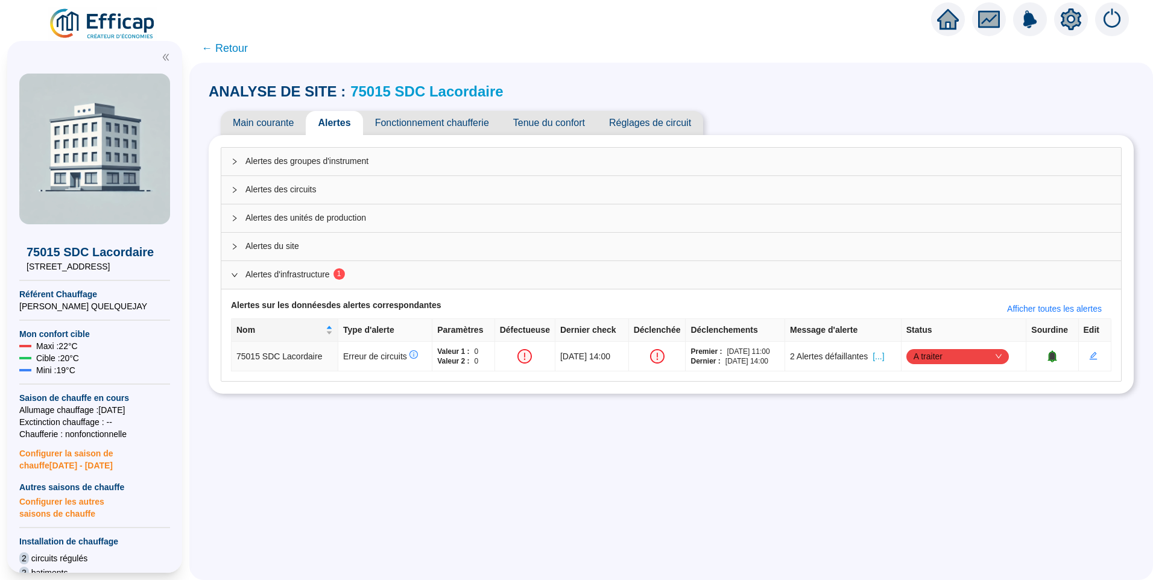
click at [282, 130] on span "Main courante" at bounding box center [263, 123] width 85 height 24
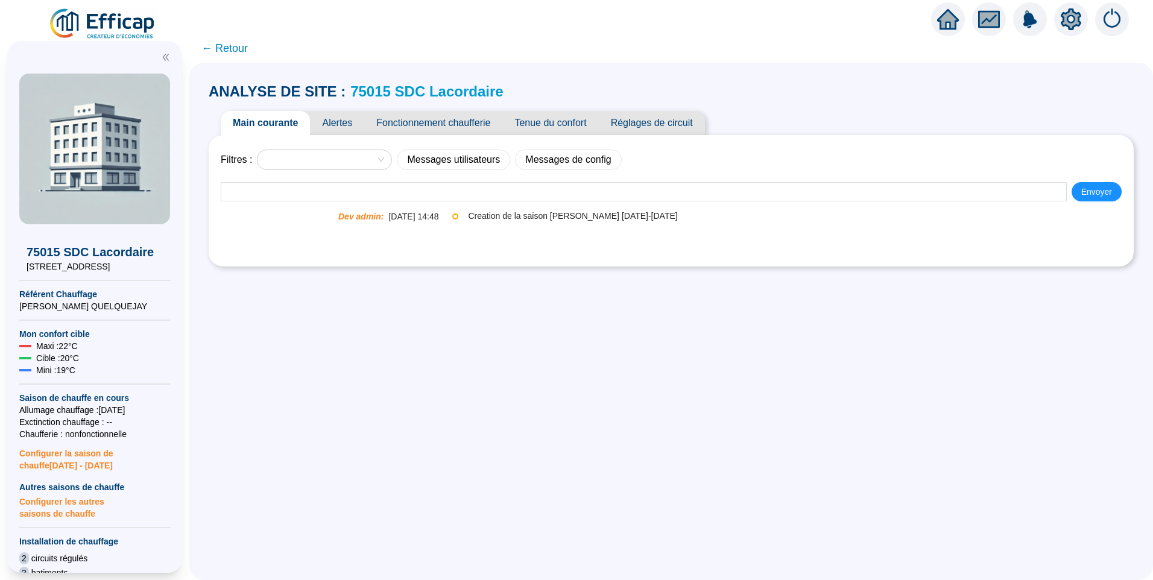
click at [428, 93] on link "75015 SDC Lacordaire" at bounding box center [426, 91] width 153 height 16
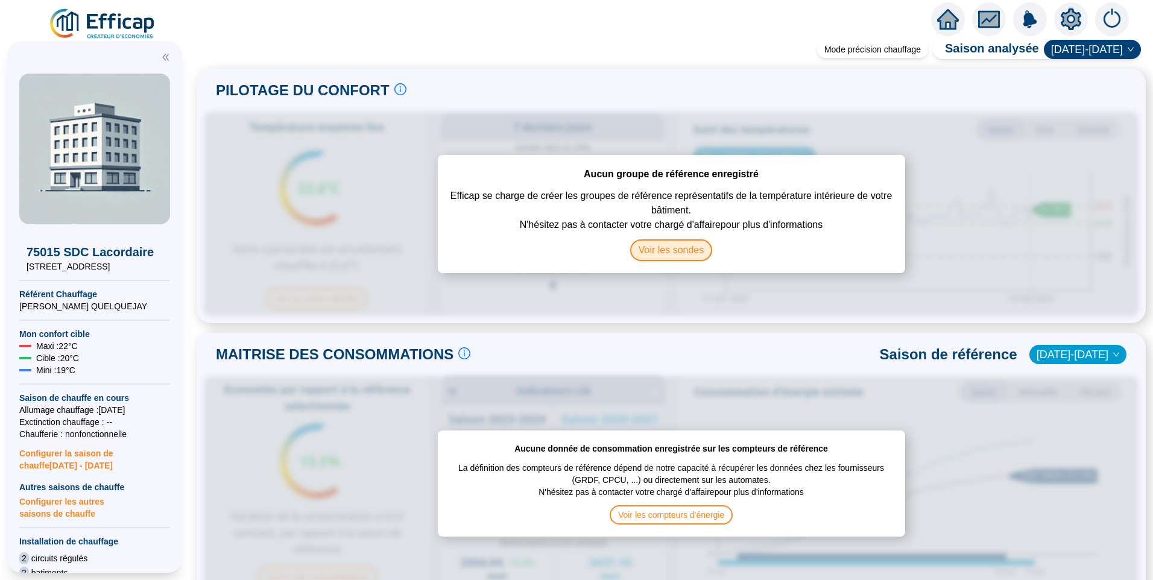
click at [667, 250] on span "Voir les sondes" at bounding box center [671, 250] width 83 height 22
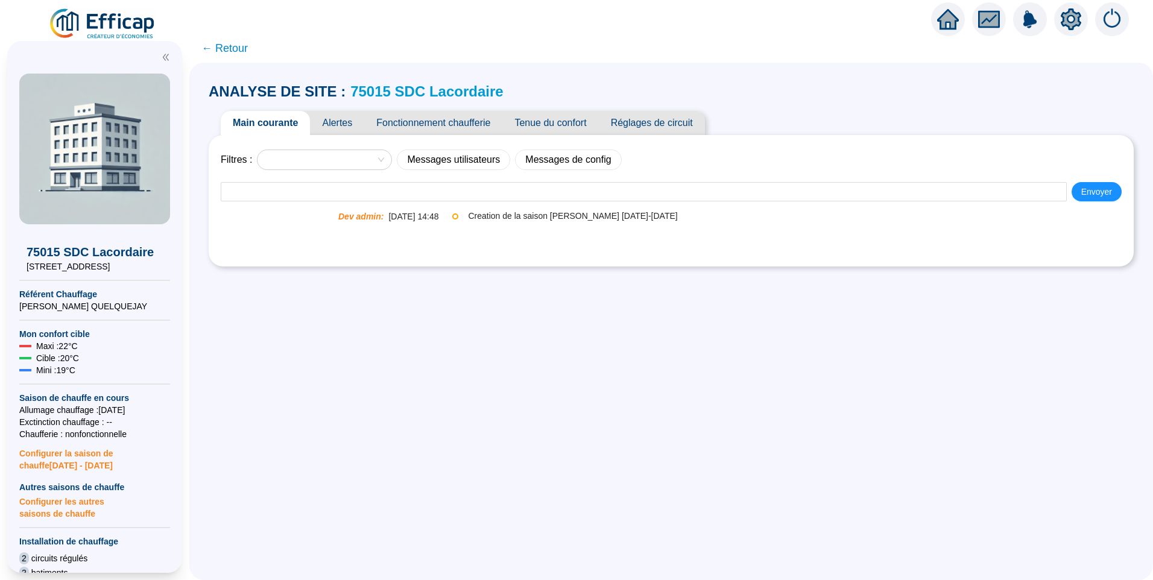
click at [341, 117] on span "Alertes" at bounding box center [337, 123] width 54 height 24
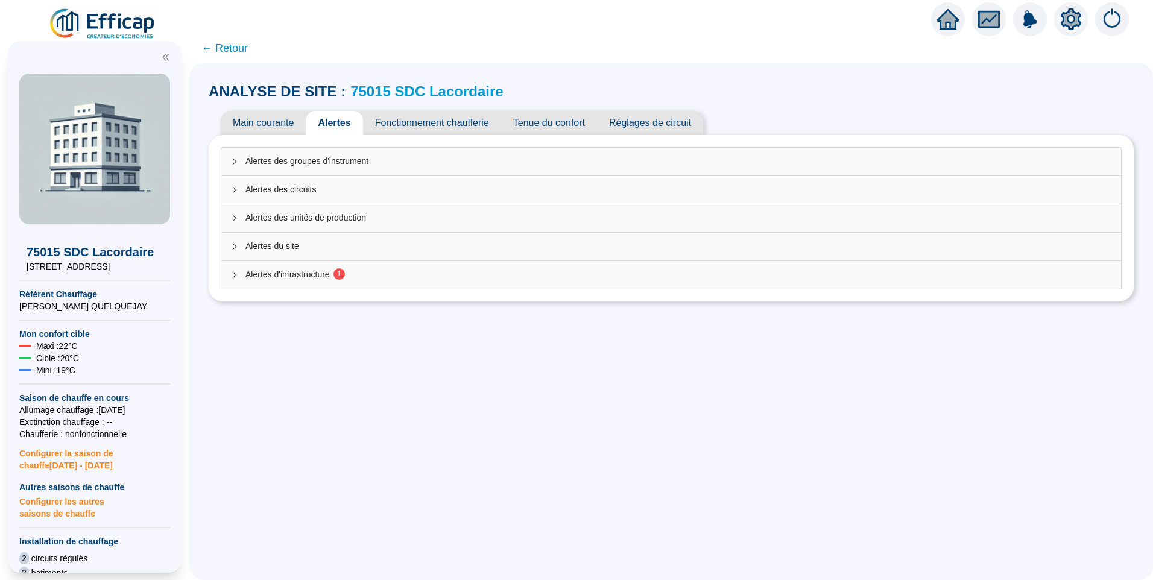
click at [374, 267] on div "Alertes d'infrastructure 1" at bounding box center [671, 275] width 900 height 28
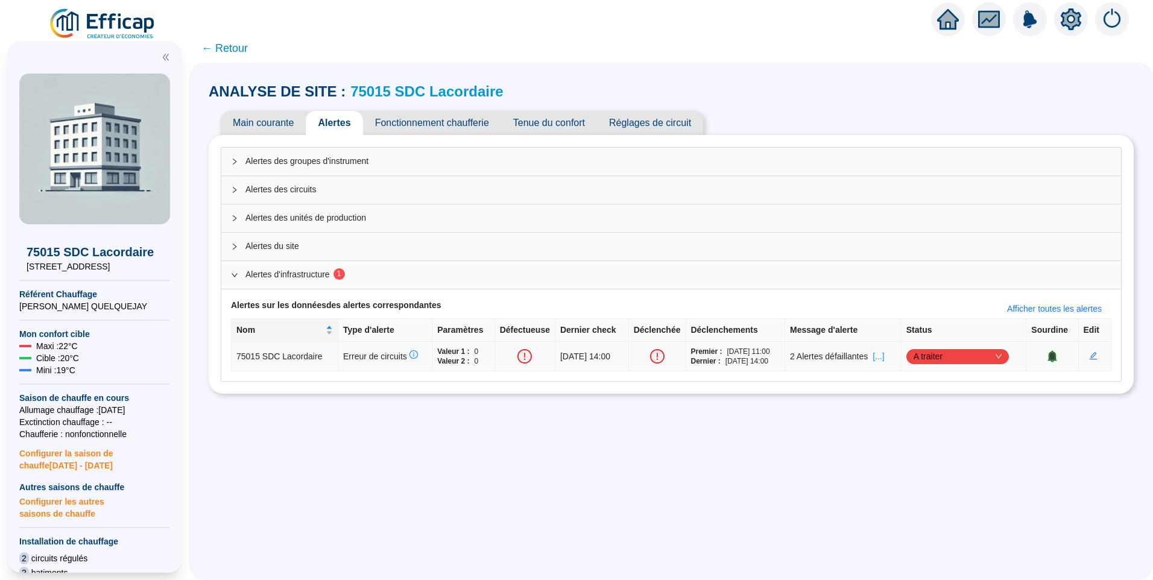
click at [1047, 360] on icon "bell" at bounding box center [1051, 356] width 9 height 12
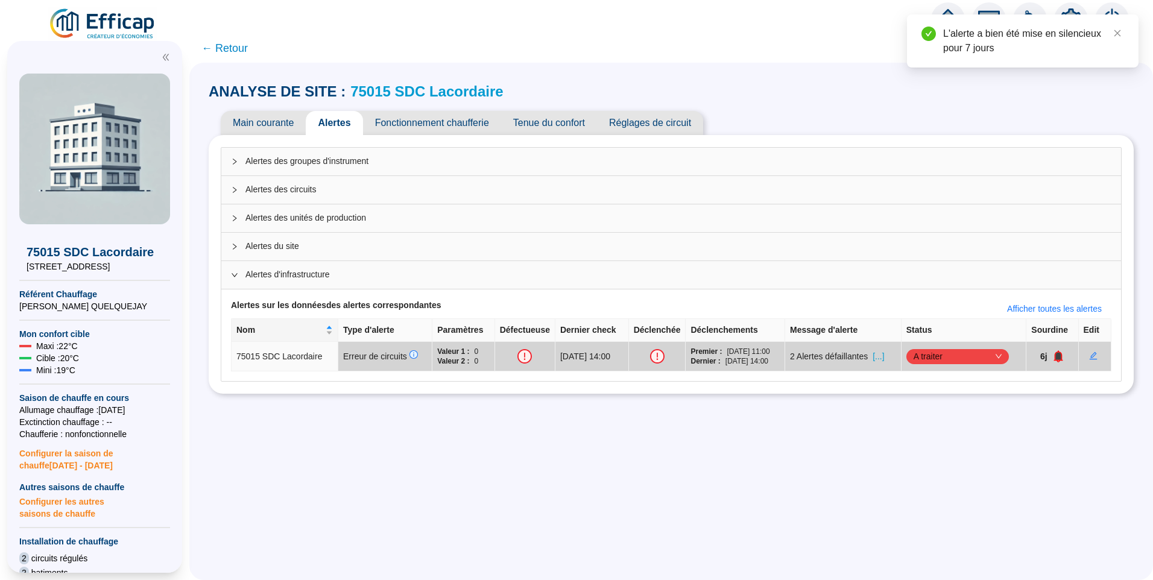
click at [1072, 12] on icon "setting" at bounding box center [1071, 18] width 21 height 19
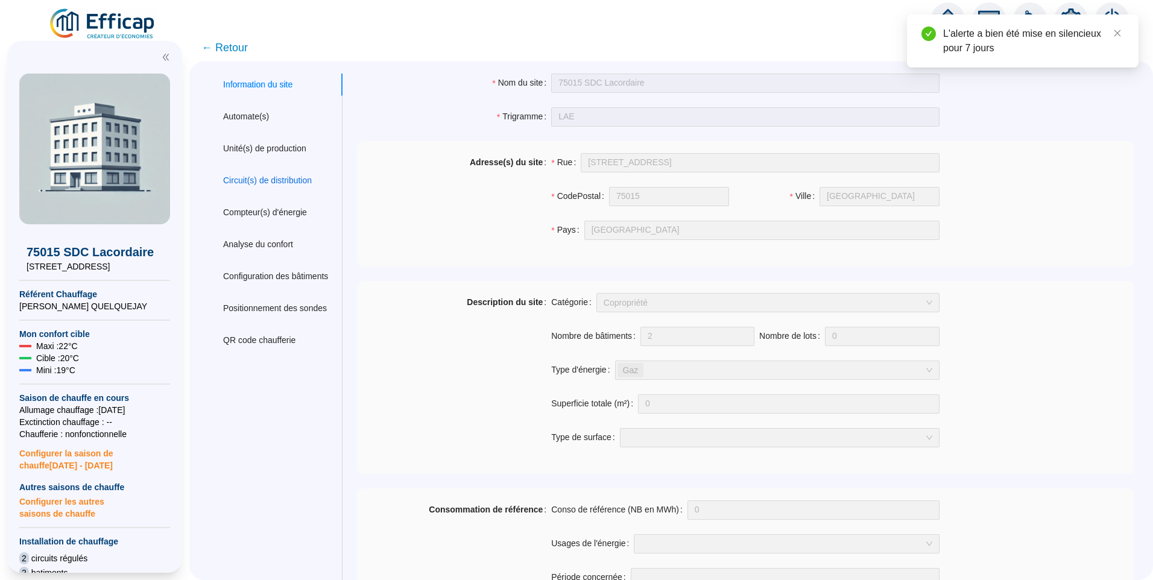
click at [259, 178] on div "Circuit(s) de distribution" at bounding box center [267, 180] width 89 height 13
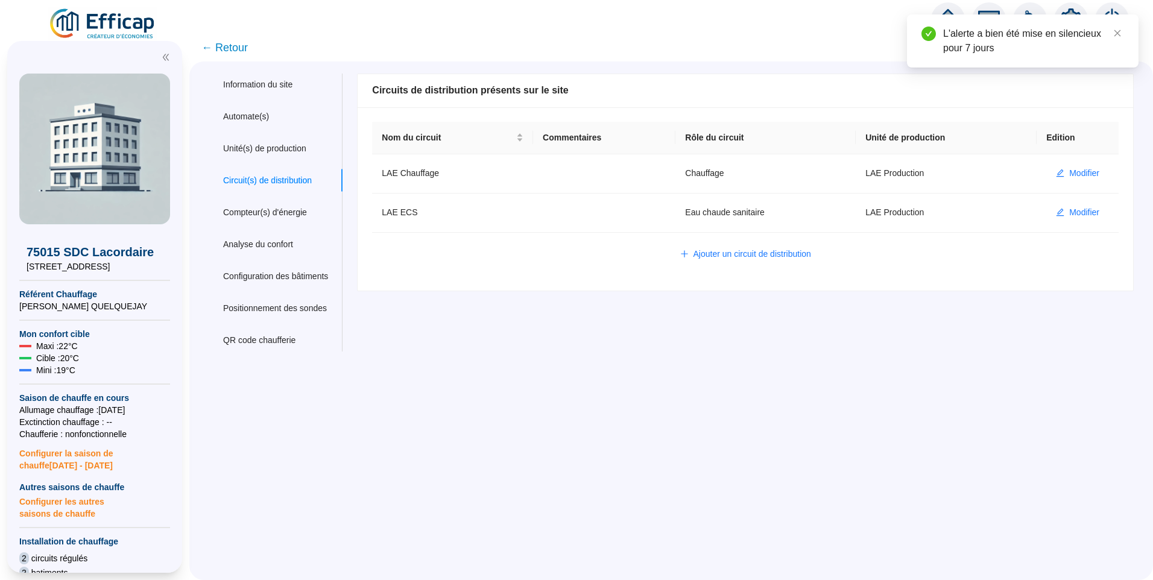
click at [238, 46] on span "← Retour" at bounding box center [224, 47] width 46 height 17
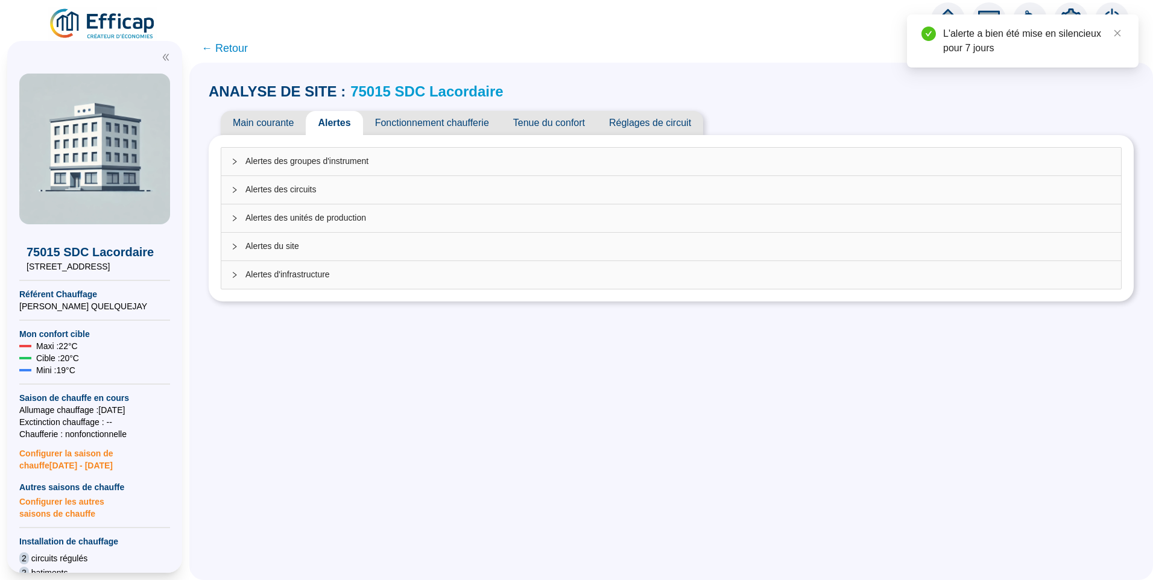
drag, startPoint x: 308, startPoint y: 268, endPoint x: 358, endPoint y: 268, distance: 49.4
click at [308, 268] on div "Alertes d'infrastructure" at bounding box center [671, 275] width 900 height 28
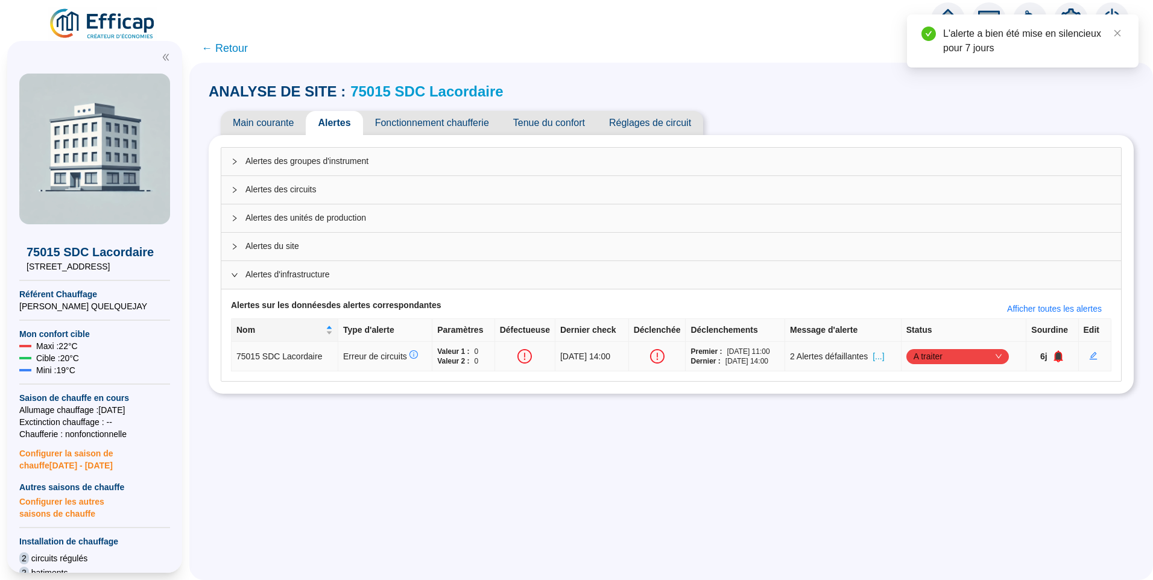
click at [1055, 353] on icon "bell" at bounding box center [1059, 356] width 8 height 8
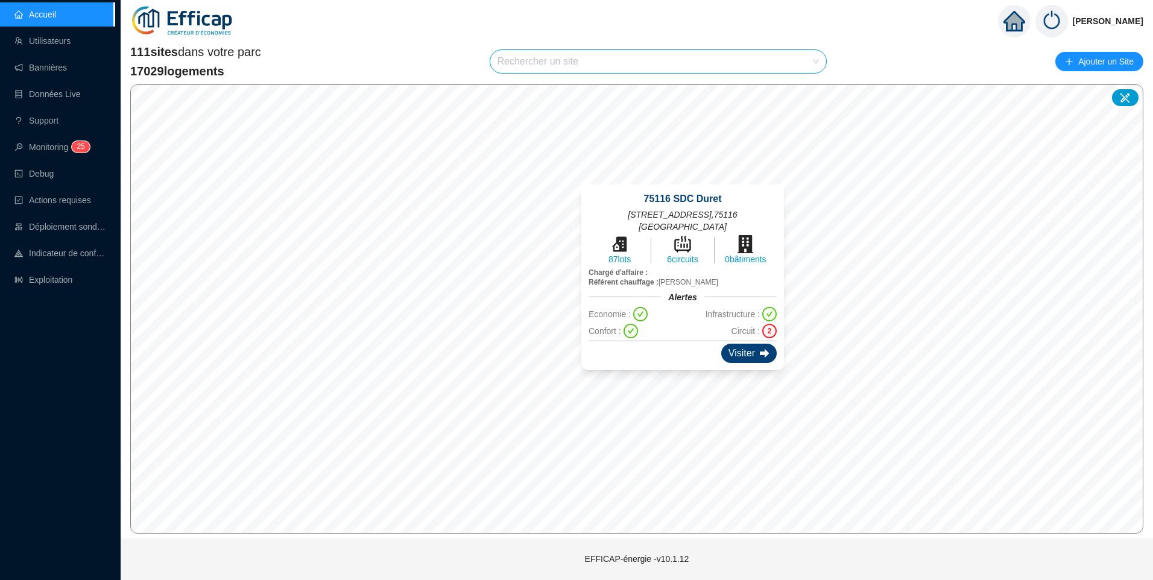
click at [721, 351] on div "Visiter" at bounding box center [748, 353] width 55 height 19
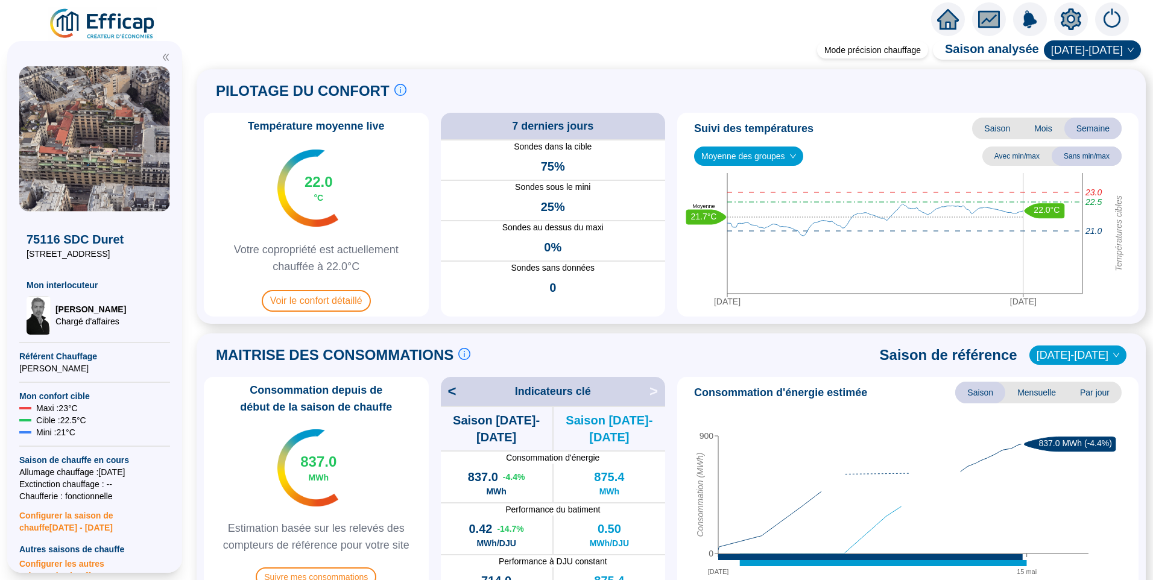
scroll to position [301, 0]
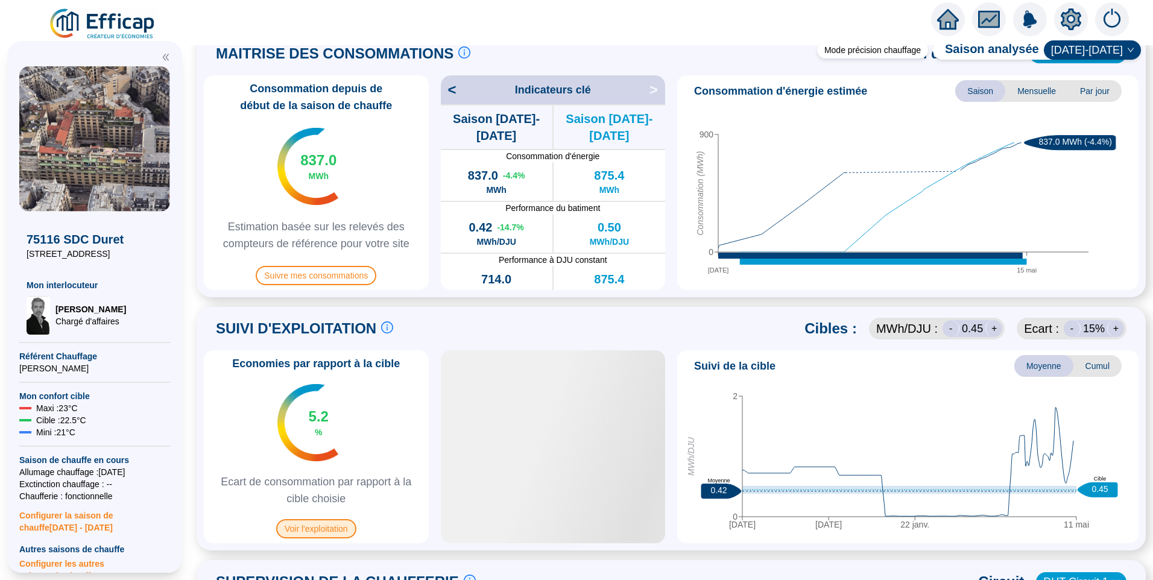
click at [327, 528] on span "Voir l'exploitation" at bounding box center [316, 528] width 80 height 19
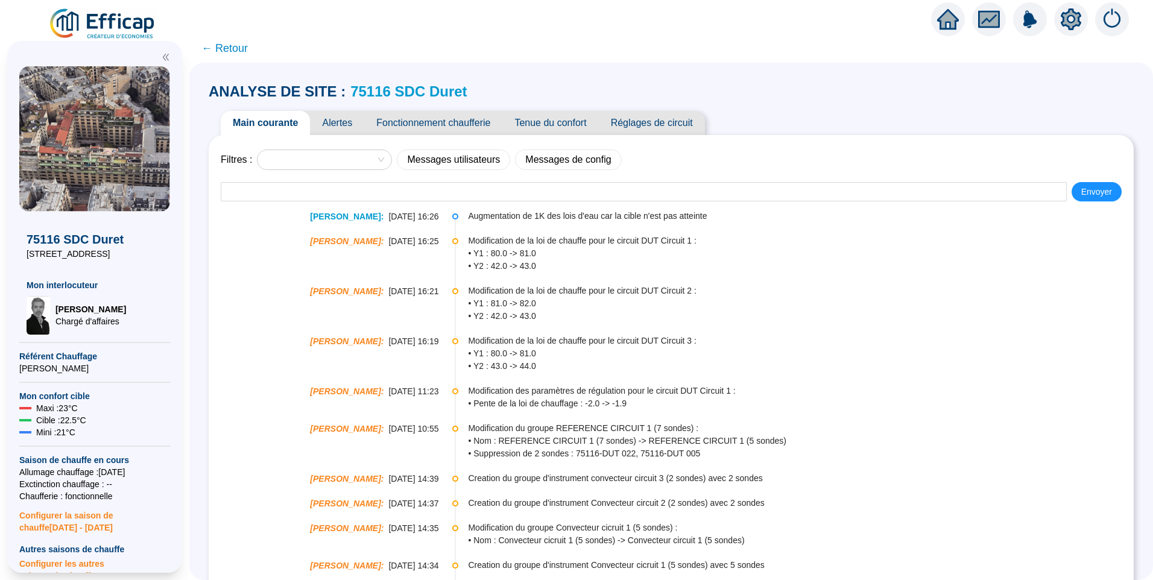
click at [552, 125] on span "Tenue du confort" at bounding box center [550, 123] width 96 height 24
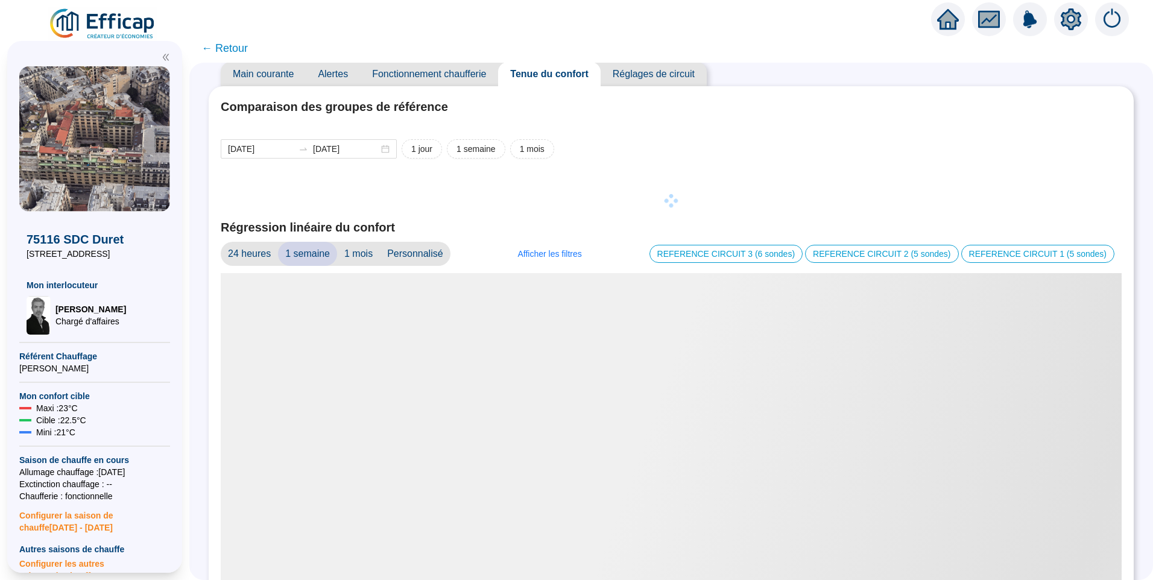
scroll to position [132, 0]
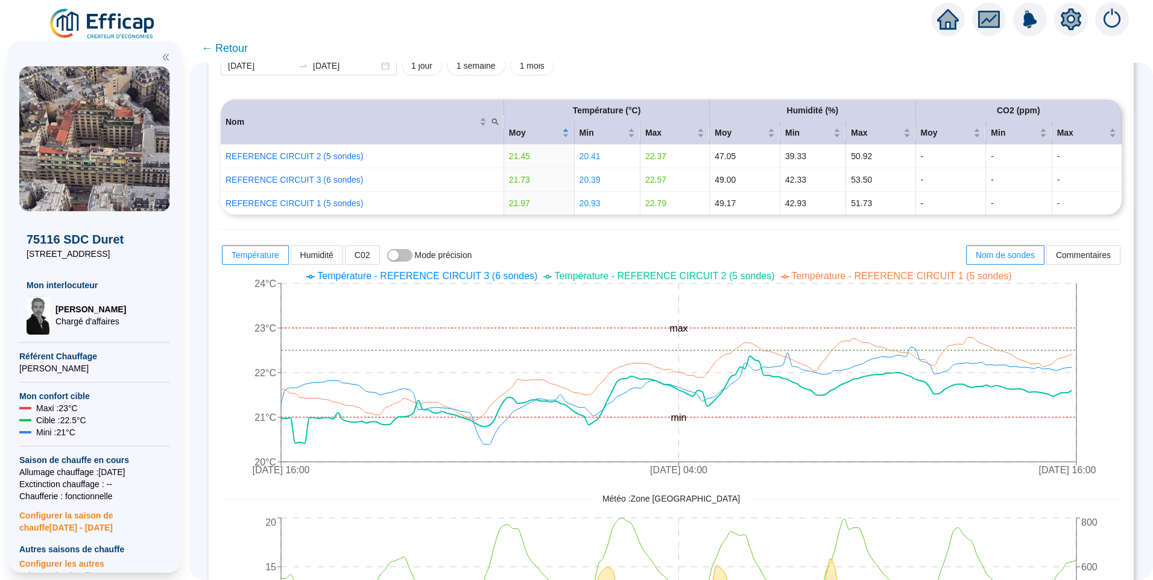
click at [687, 276] on span "Température - REFERENCE CIRCUIT 2 (5 sondes)" at bounding box center [664, 276] width 220 height 10
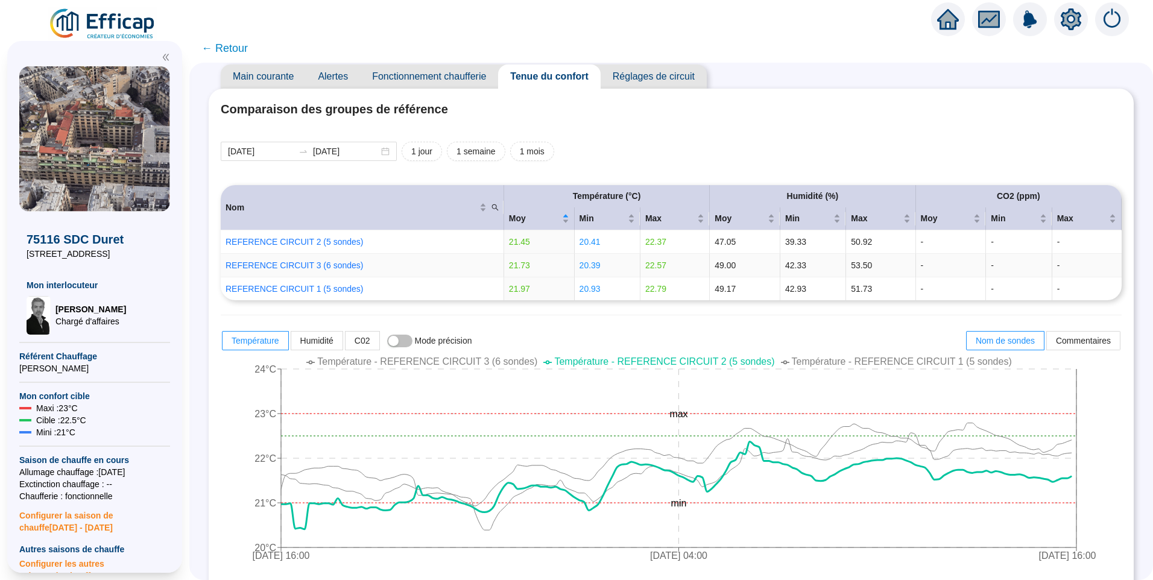
scroll to position [0, 0]
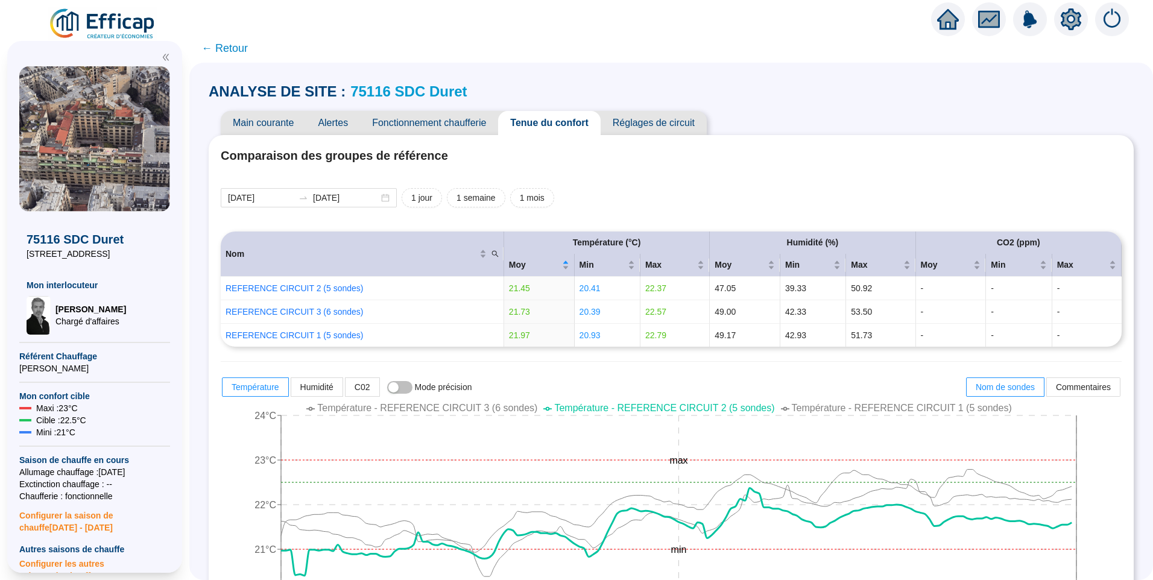
click at [418, 119] on span "Fonctionnement chaufferie" at bounding box center [429, 123] width 138 height 24
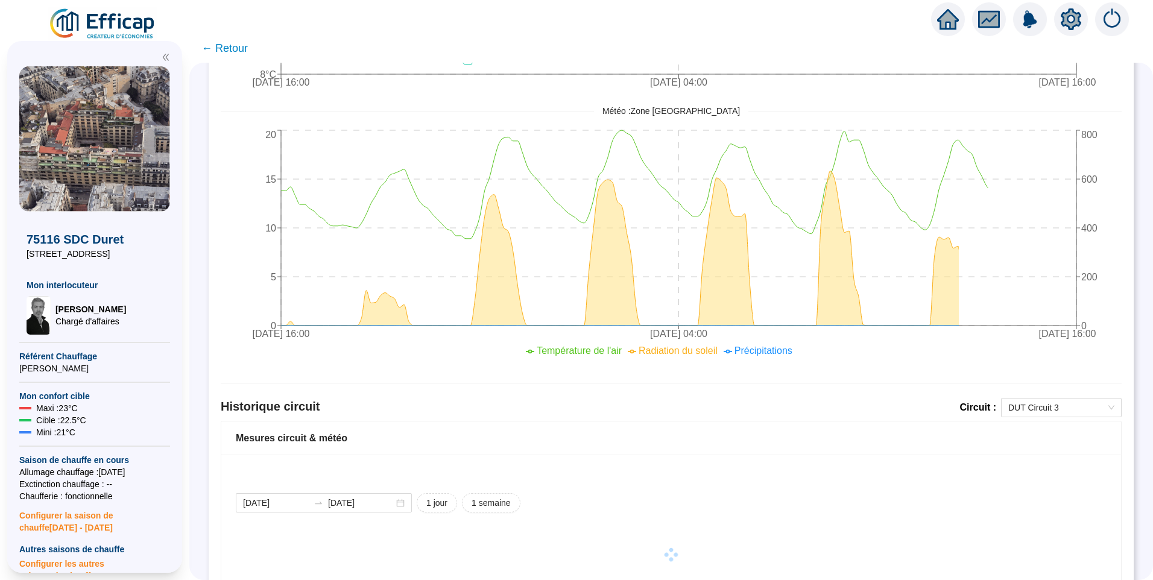
scroll to position [520, 0]
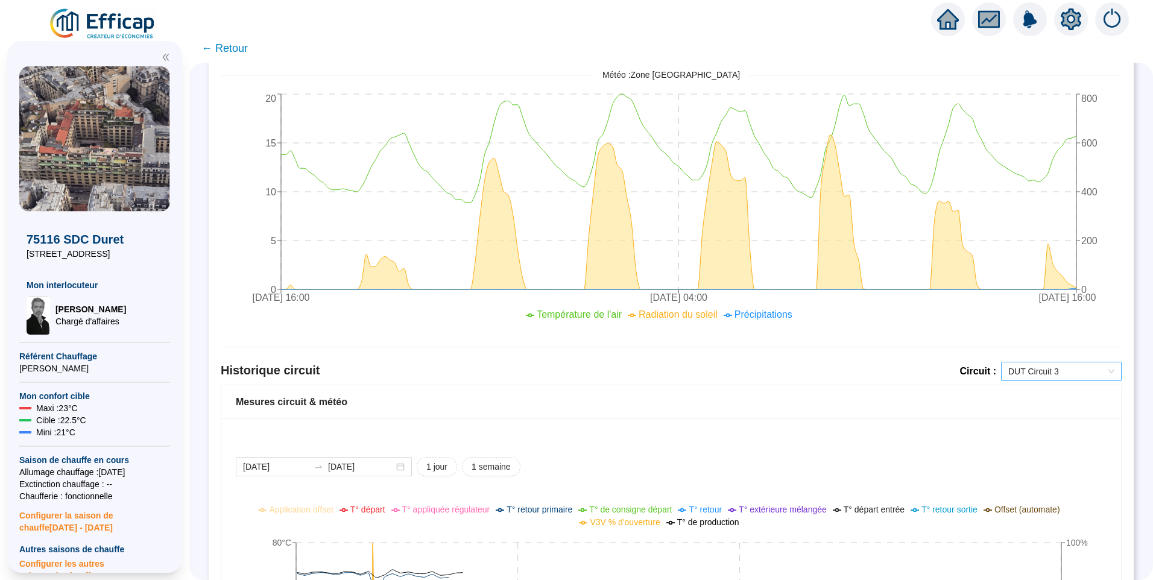
click at [1073, 362] on div "DUT Circuit 3" at bounding box center [1061, 371] width 121 height 19
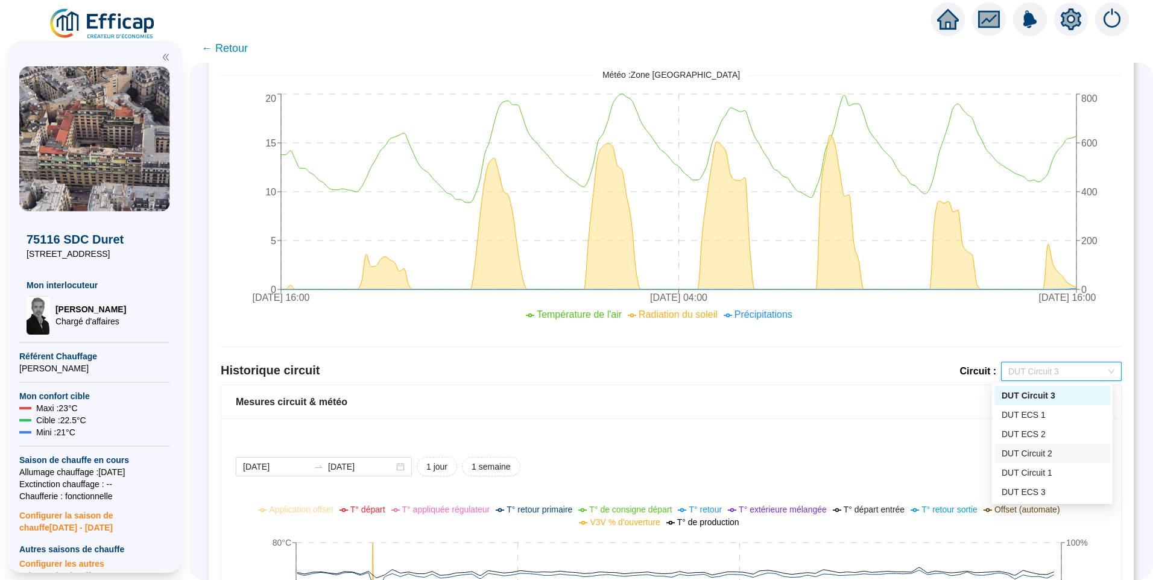
click at [1052, 459] on div "DUT Circuit 2" at bounding box center [1052, 453] width 101 height 13
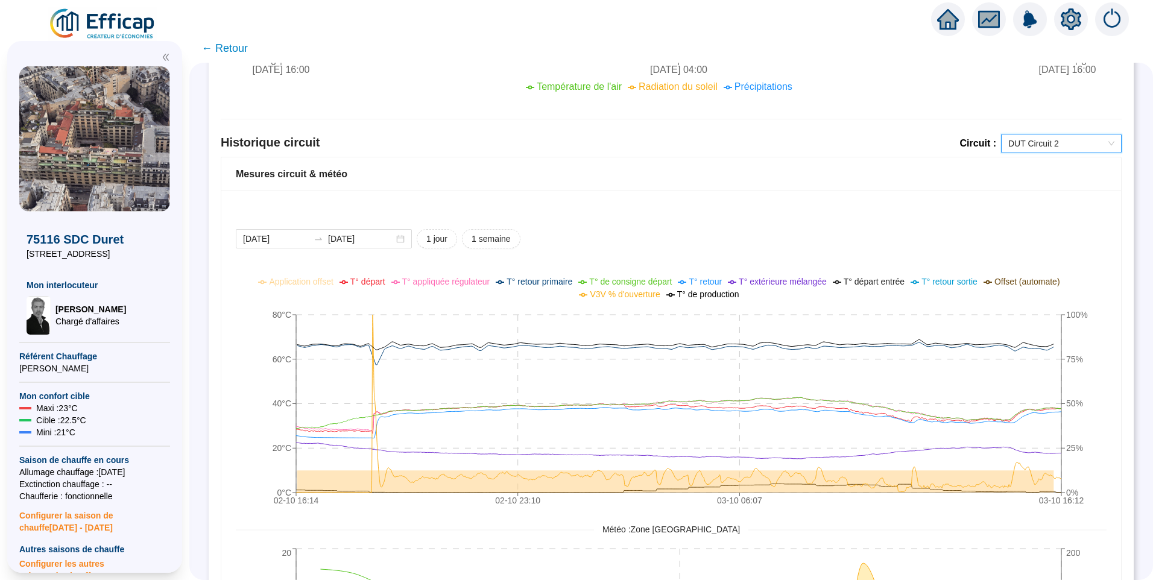
scroll to position [762, 0]
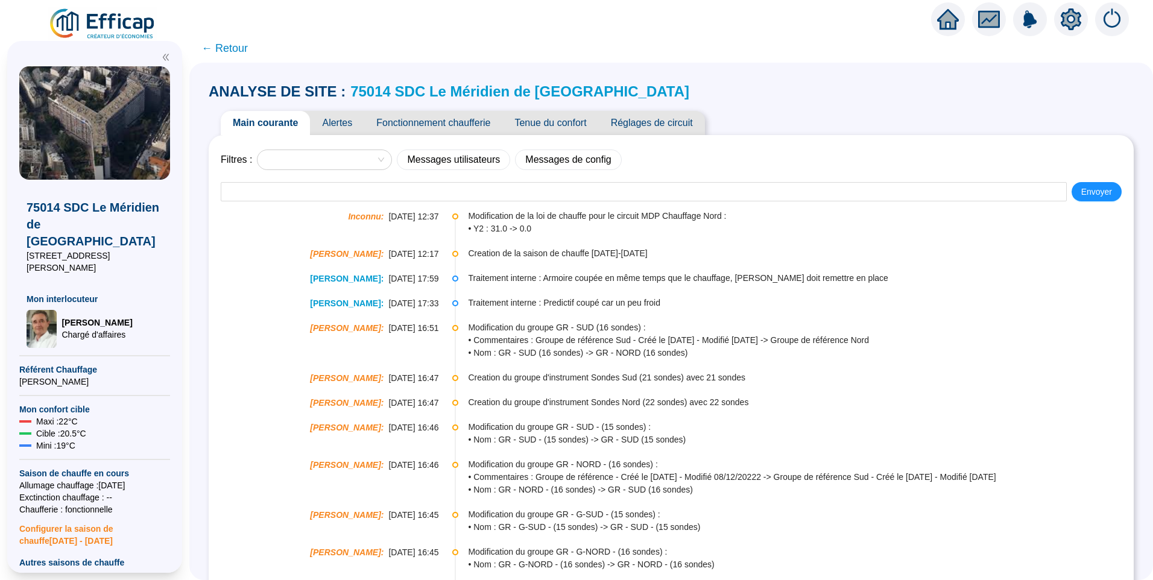
click at [349, 119] on span "Alertes" at bounding box center [337, 123] width 54 height 24
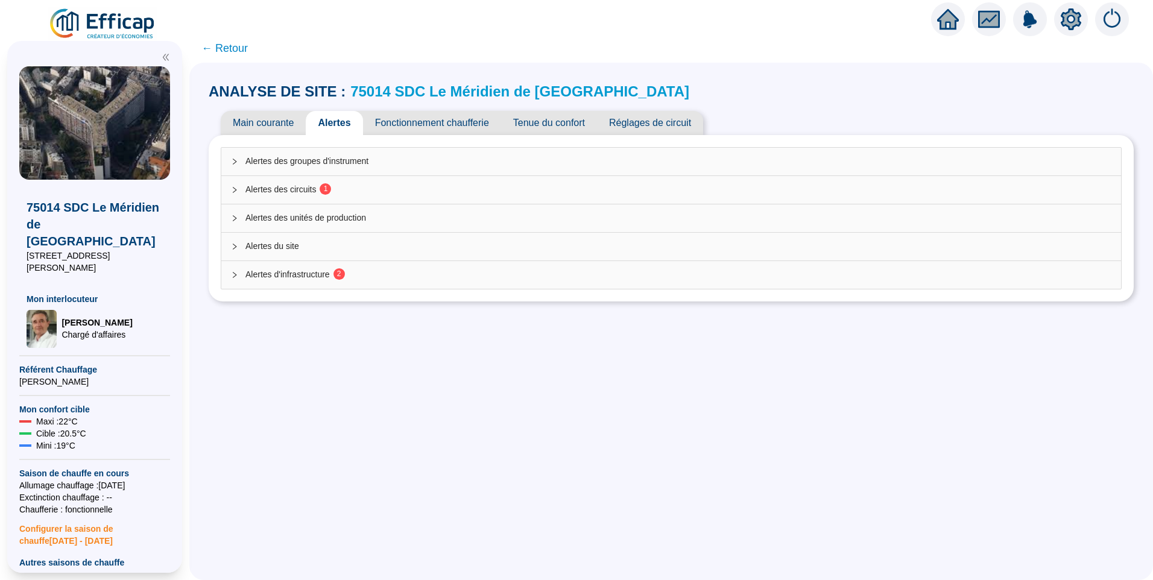
click at [398, 203] on div "Alertes des circuits 1" at bounding box center [671, 190] width 900 height 28
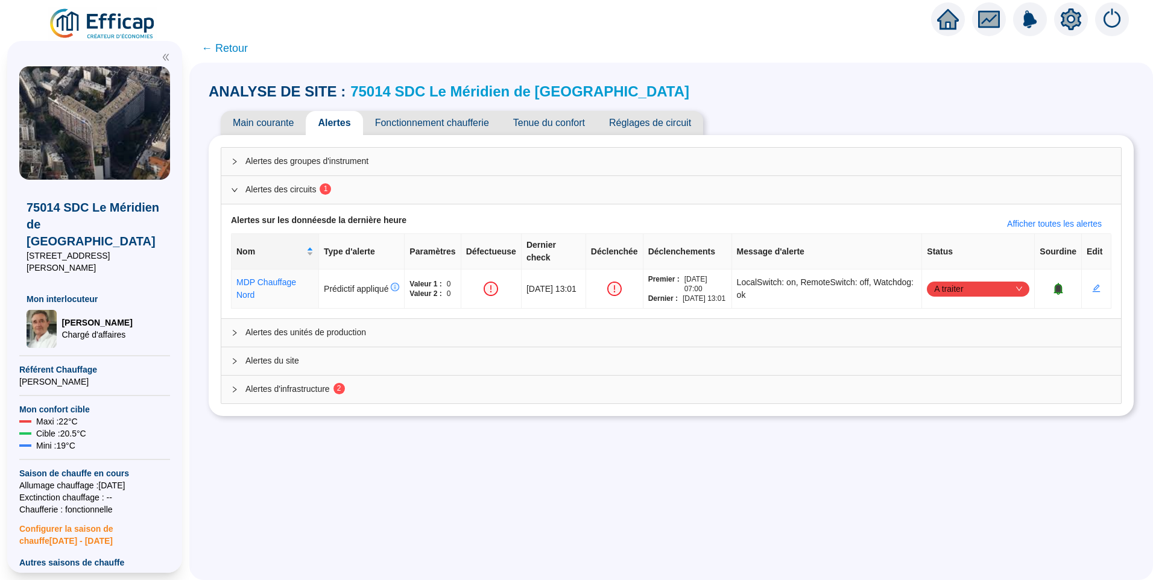
click at [400, 200] on div "Alertes des circuits 1" at bounding box center [671, 190] width 900 height 28
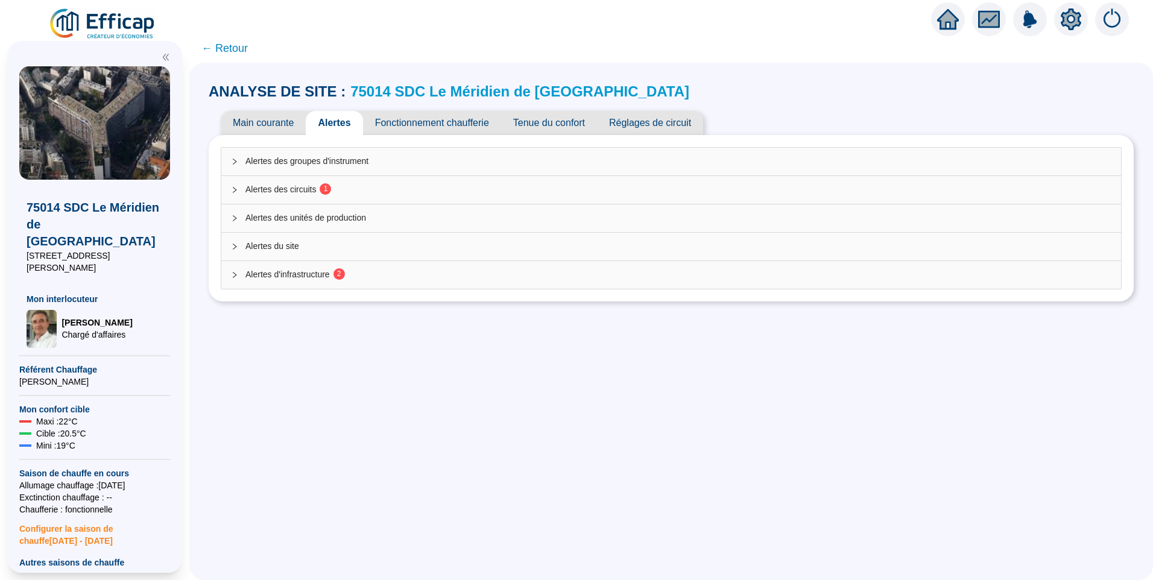
click at [370, 286] on div "Alertes d'infrastructure 2" at bounding box center [671, 275] width 900 height 28
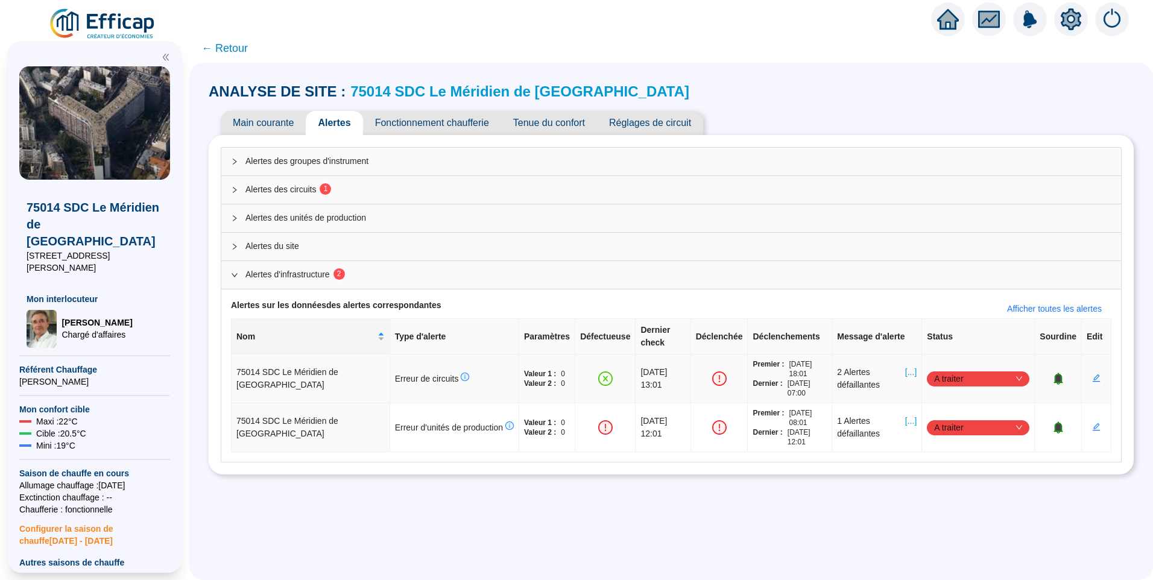
click at [905, 366] on span "[...]" at bounding box center [910, 378] width 11 height 25
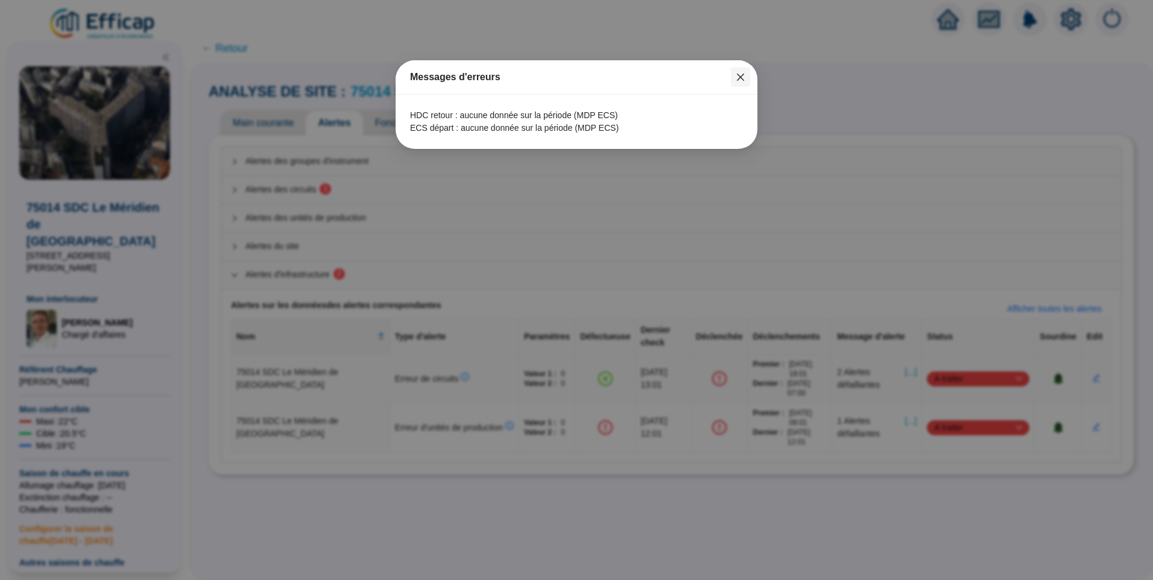
click at [740, 78] on icon "close" at bounding box center [741, 77] width 10 height 10
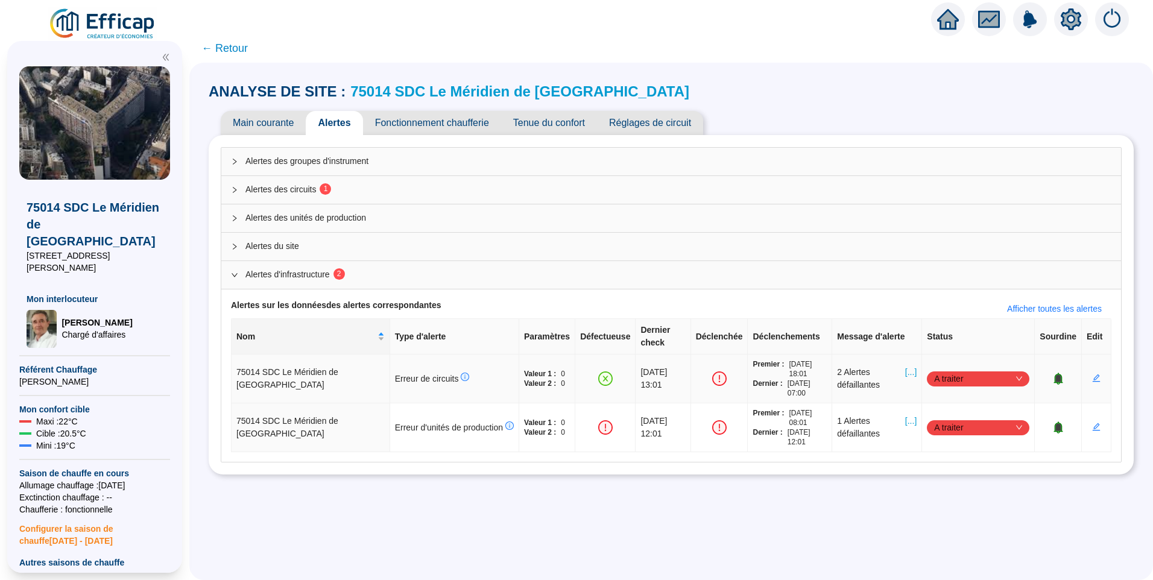
click at [951, 370] on span "A traiter" at bounding box center [978, 379] width 88 height 18
click at [953, 432] on div "Traité" at bounding box center [971, 427] width 83 height 13
click at [906, 415] on span "[...]" at bounding box center [910, 427] width 11 height 25
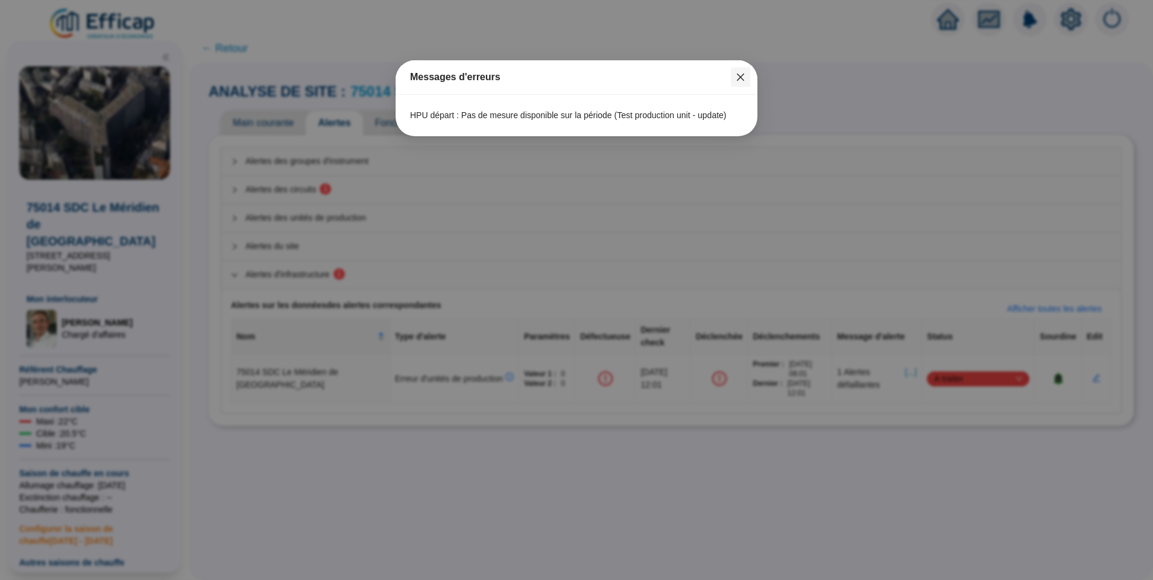
click at [744, 72] on button "Close" at bounding box center [740, 77] width 19 height 19
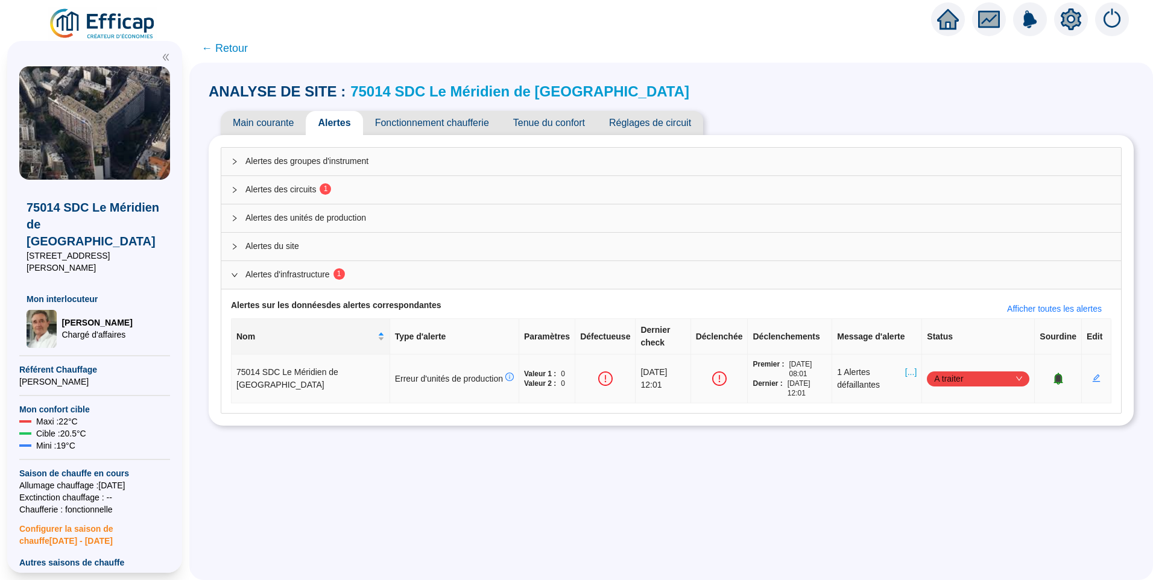
click at [1054, 374] on icon "bell" at bounding box center [1058, 378] width 8 height 8
click at [1060, 374] on icon "bell" at bounding box center [1064, 378] width 8 height 8
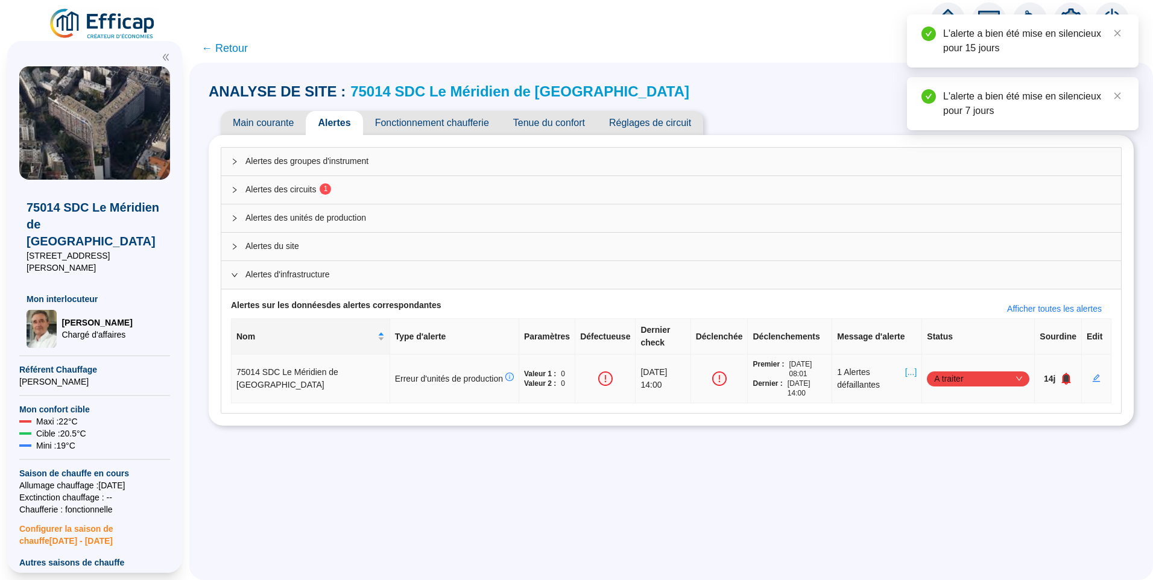
click at [1062, 374] on icon "bell" at bounding box center [1066, 378] width 8 height 8
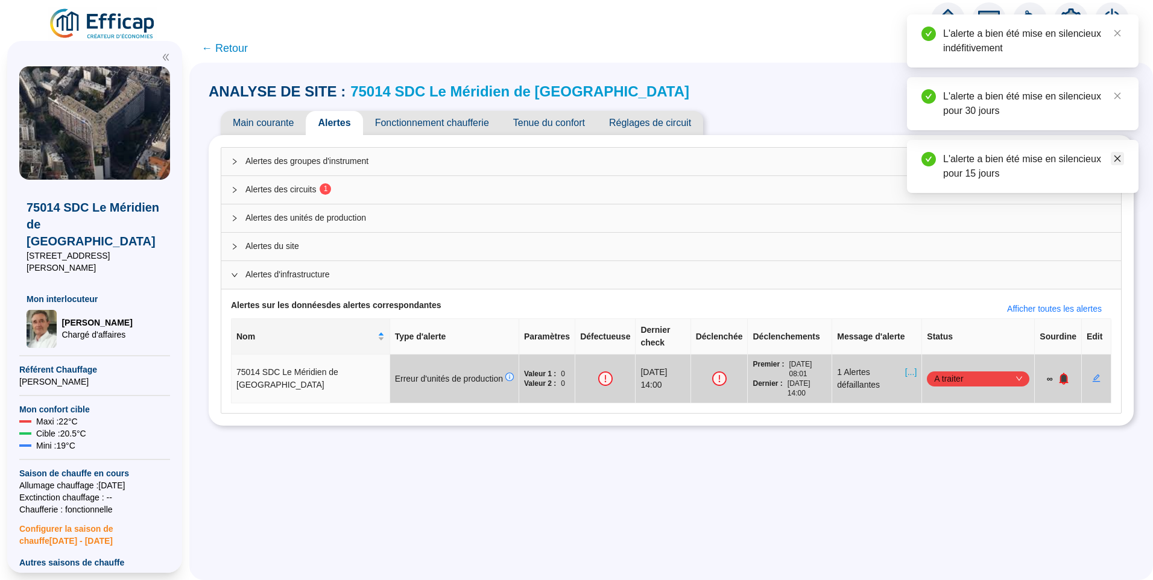
click at [1120, 161] on icon "close" at bounding box center [1117, 159] width 7 height 7
click at [1121, 96] on link "Close" at bounding box center [1117, 95] width 13 height 13
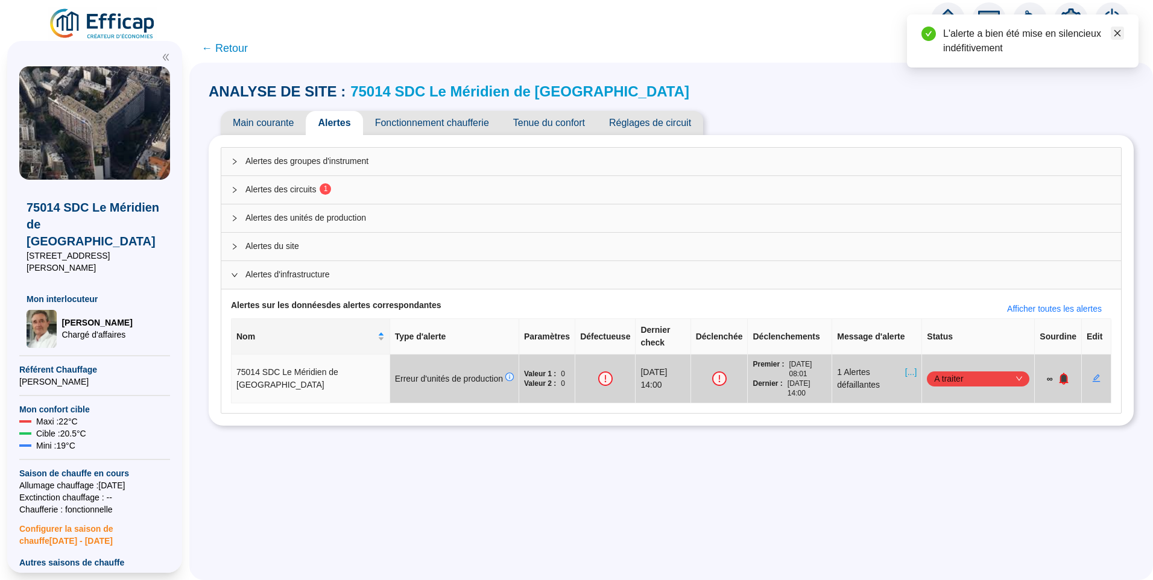
click at [1117, 37] on icon "close" at bounding box center [1117, 33] width 8 height 8
click at [293, 183] on span "Alertes des circuits 1" at bounding box center [678, 189] width 866 height 13
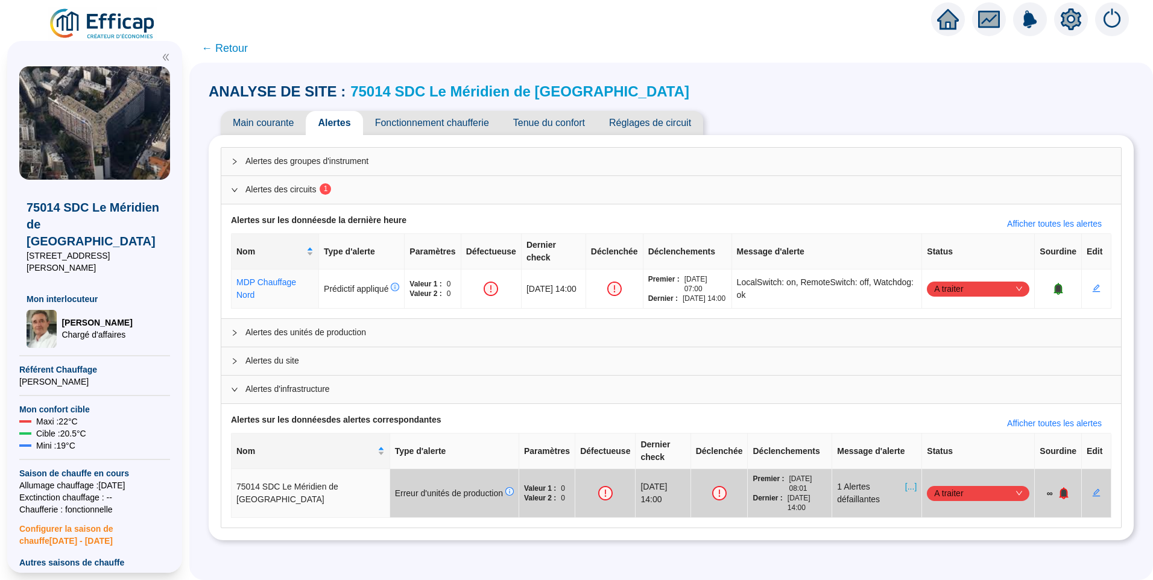
click at [672, 125] on span "Réglages de circuit" at bounding box center [650, 123] width 106 height 24
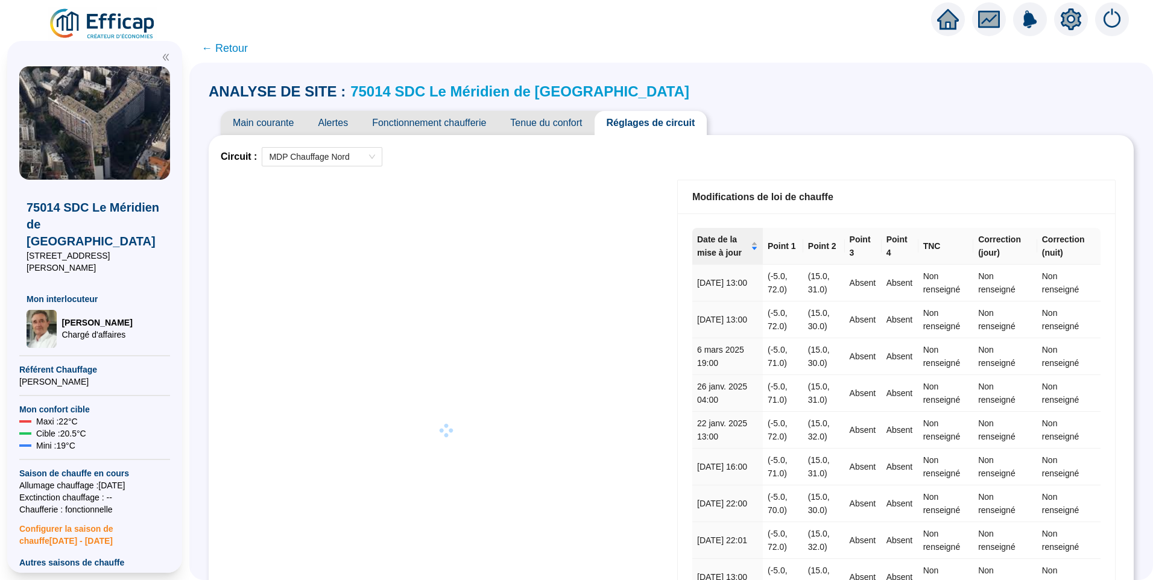
click at [417, 121] on span "Fonctionnement chaufferie" at bounding box center [429, 123] width 138 height 24
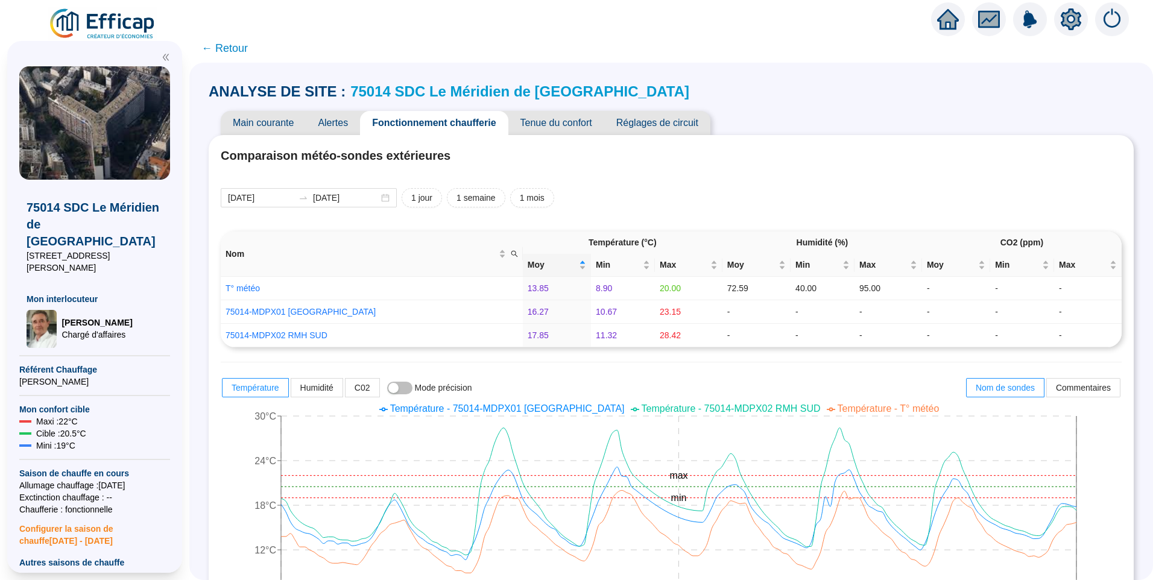
click at [359, 119] on span "Alertes" at bounding box center [333, 123] width 54 height 24
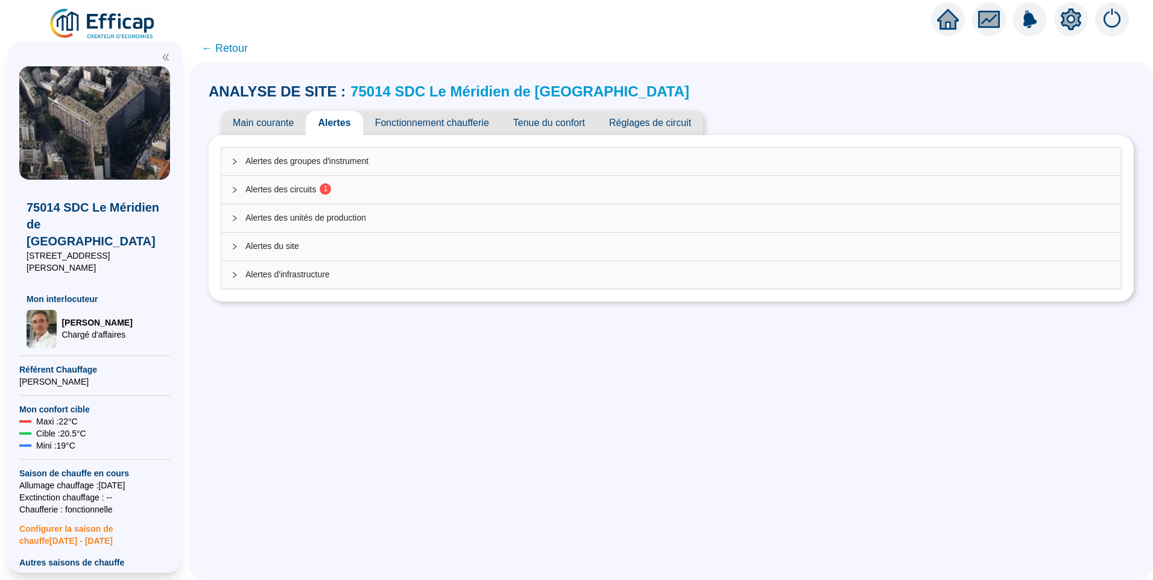
click at [328, 192] on span "1" at bounding box center [326, 189] width 4 height 8
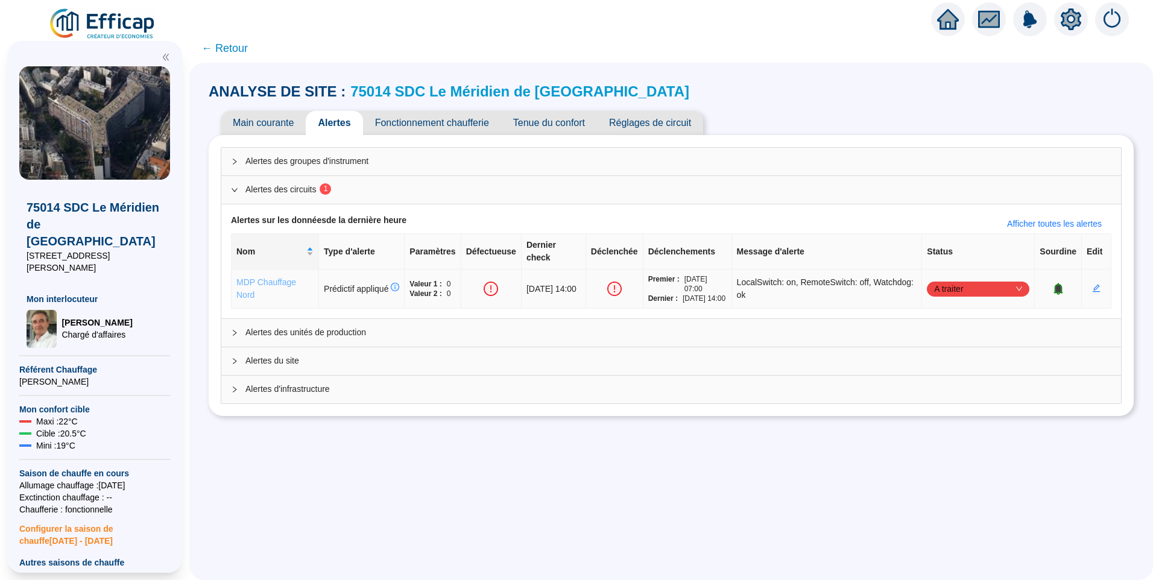
click at [275, 280] on link "MDP Chauffage Nord" at bounding box center [266, 288] width 60 height 22
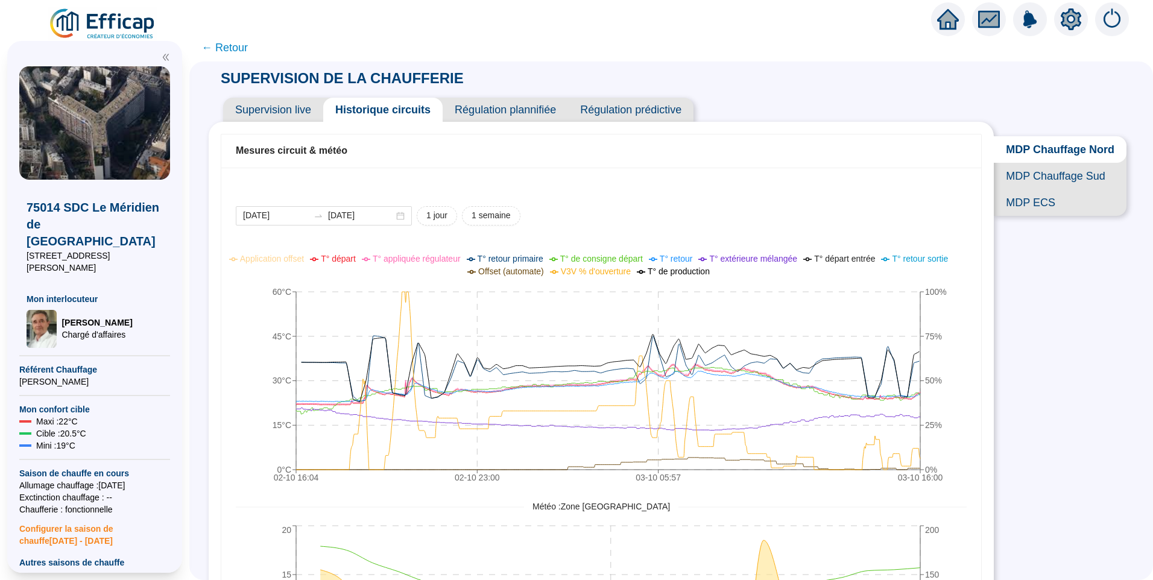
click at [491, 99] on span "Régulation plannifiée" at bounding box center [505, 110] width 125 height 24
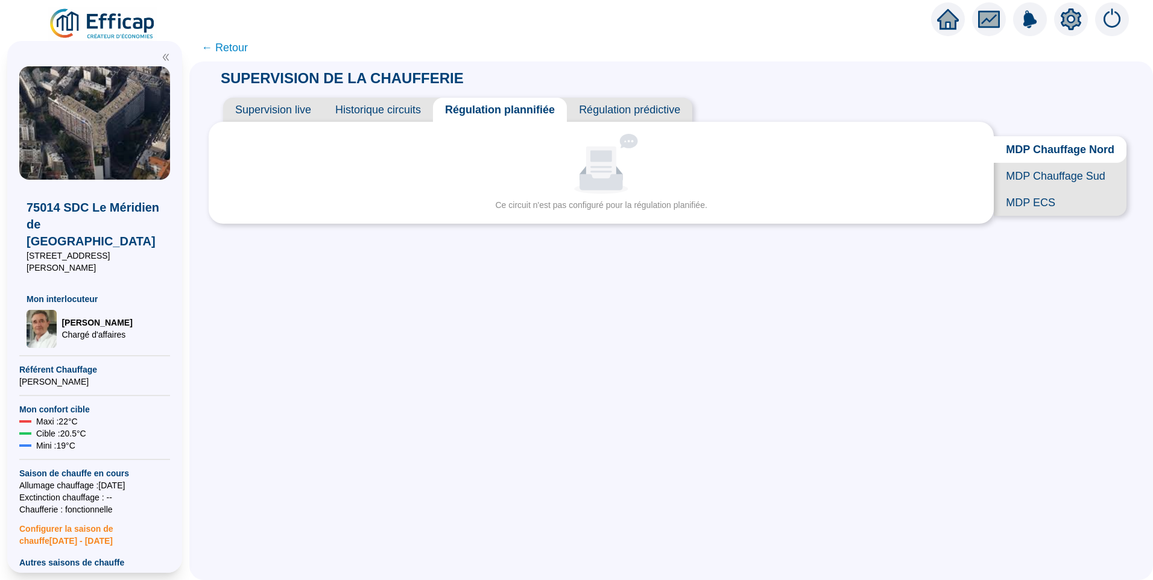
click at [1068, 185] on span "MDP Chauffage Sud" at bounding box center [1060, 176] width 133 height 27
click at [1050, 147] on span "MDP Chauffage Nord" at bounding box center [1062, 149] width 128 height 27
click at [631, 118] on span "Régulation prédictive" at bounding box center [629, 110] width 125 height 24
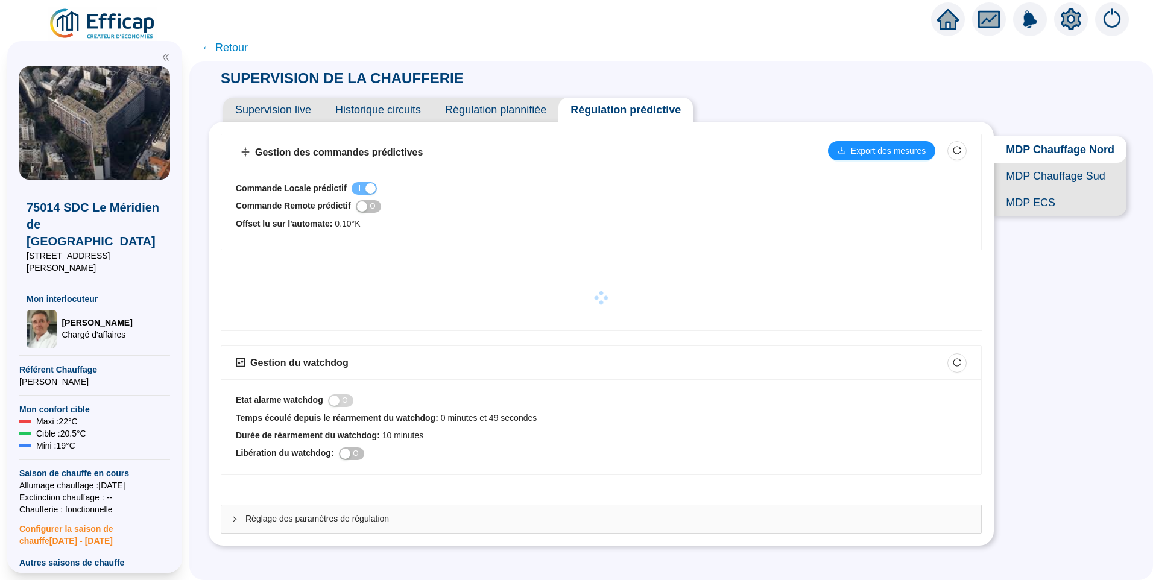
click at [1072, 182] on span "MDP Chauffage Sud" at bounding box center [1060, 176] width 133 height 27
click at [1057, 153] on span "MDP Chauffage Nord" at bounding box center [1062, 149] width 128 height 27
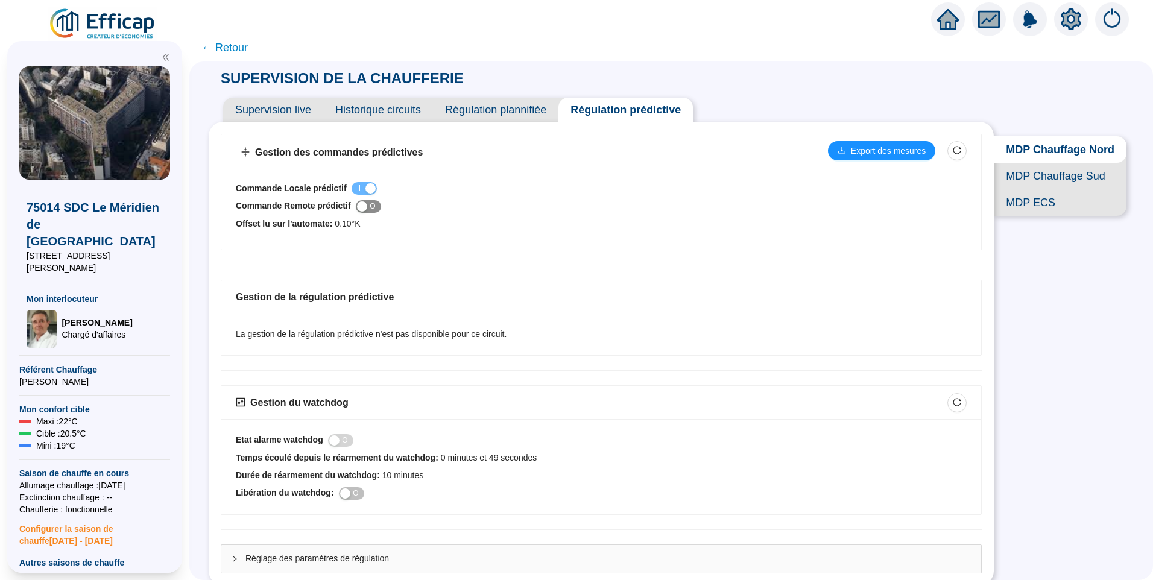
click at [380, 208] on span "I O" at bounding box center [368, 206] width 25 height 13
click at [550, 99] on span "Régulation plannifiée" at bounding box center [495, 110] width 125 height 24
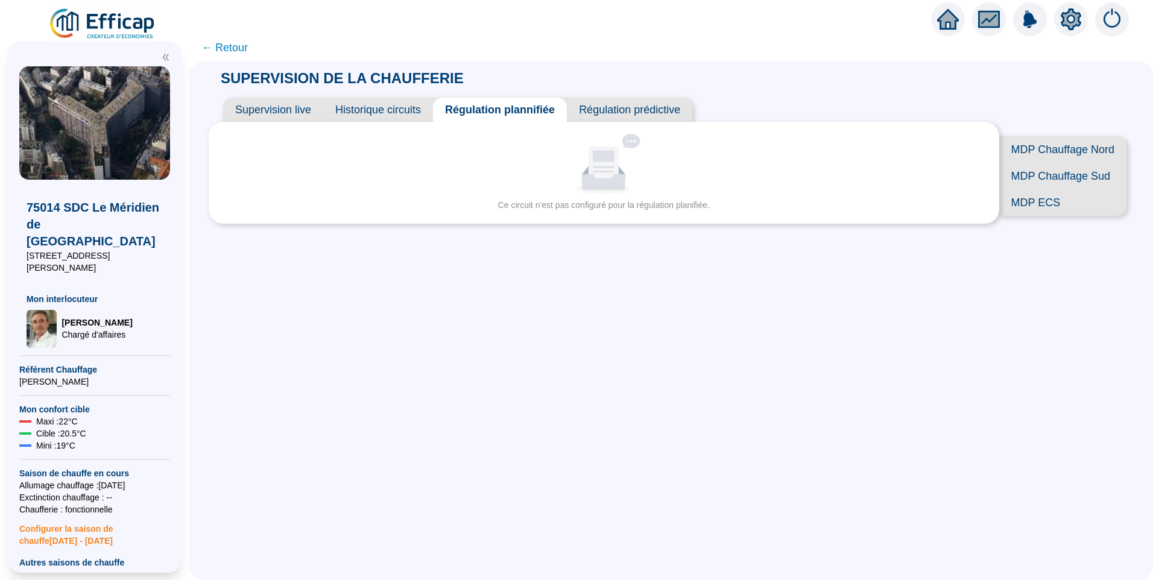
click at [418, 110] on span "Historique circuits" at bounding box center [378, 110] width 110 height 24
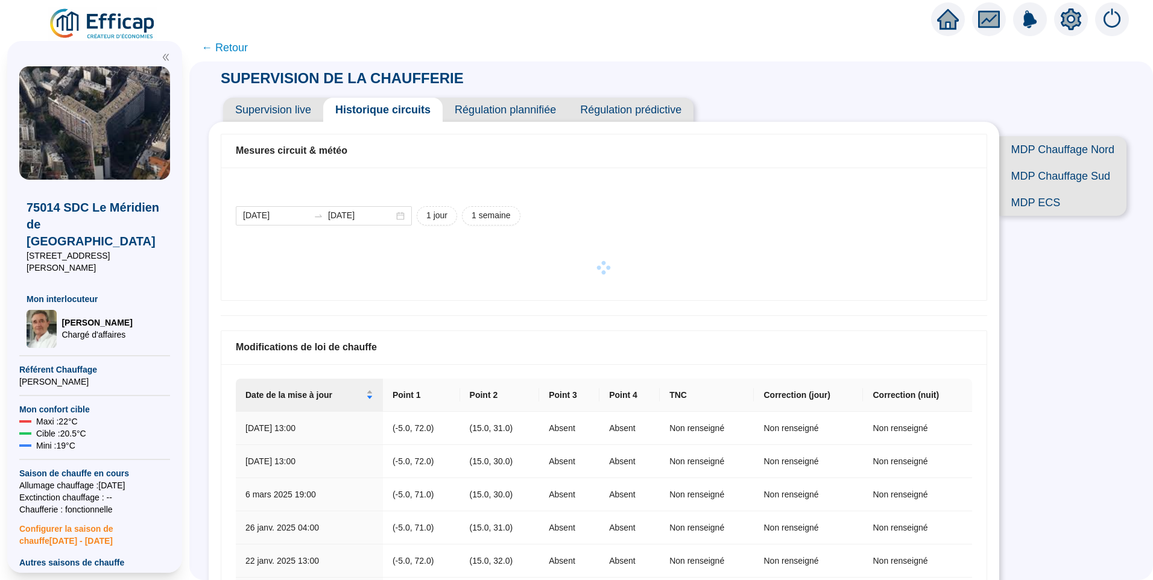
click at [638, 103] on span "Régulation prédictive" at bounding box center [630, 110] width 125 height 24
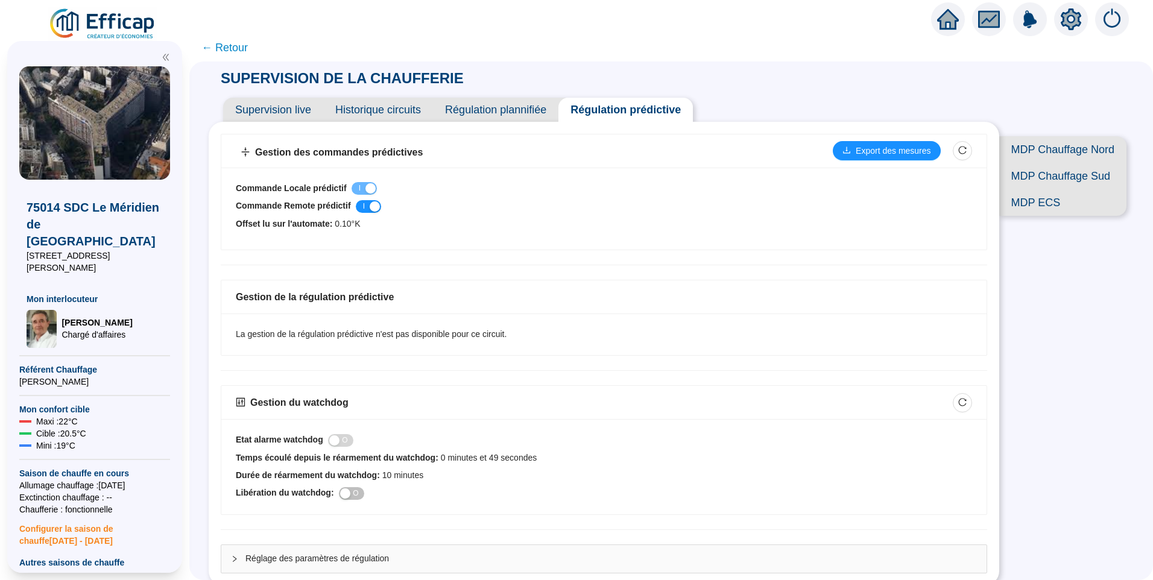
click at [288, 108] on span "Supervision live" at bounding box center [273, 110] width 100 height 24
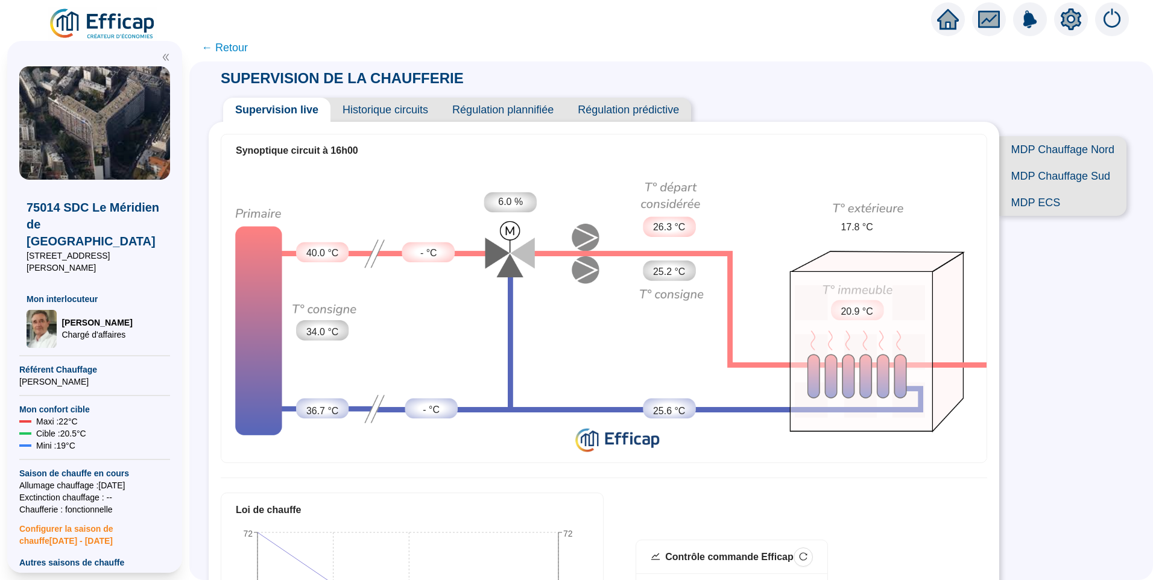
click at [240, 51] on span "← Retour" at bounding box center [224, 47] width 46 height 17
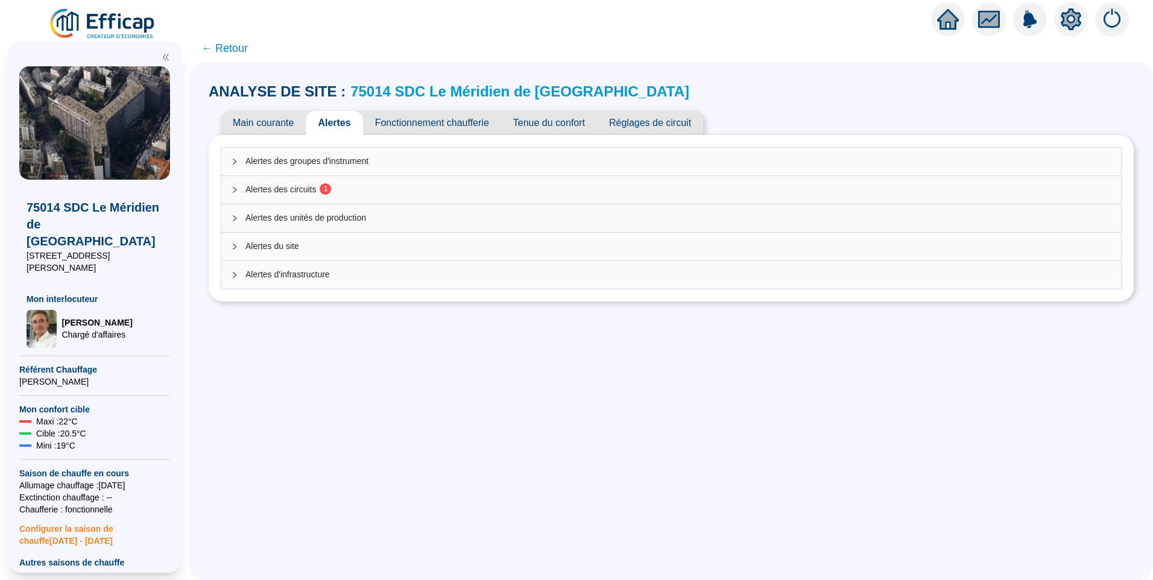
click at [279, 185] on span "Alertes des circuits 1" at bounding box center [678, 189] width 866 height 13
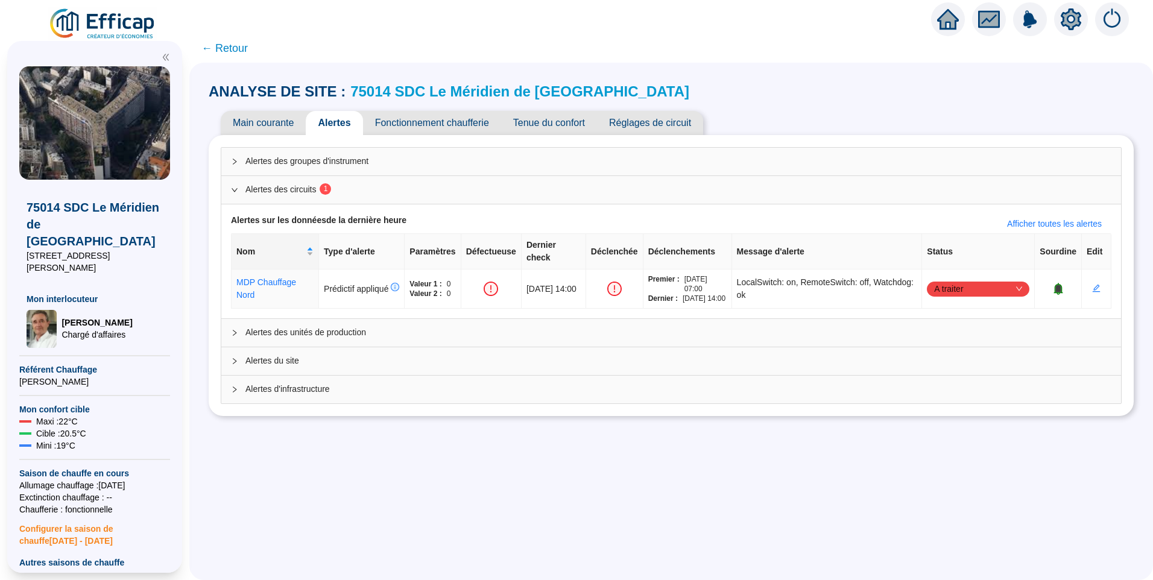
click at [277, 127] on span "Main courante" at bounding box center [263, 123] width 85 height 24
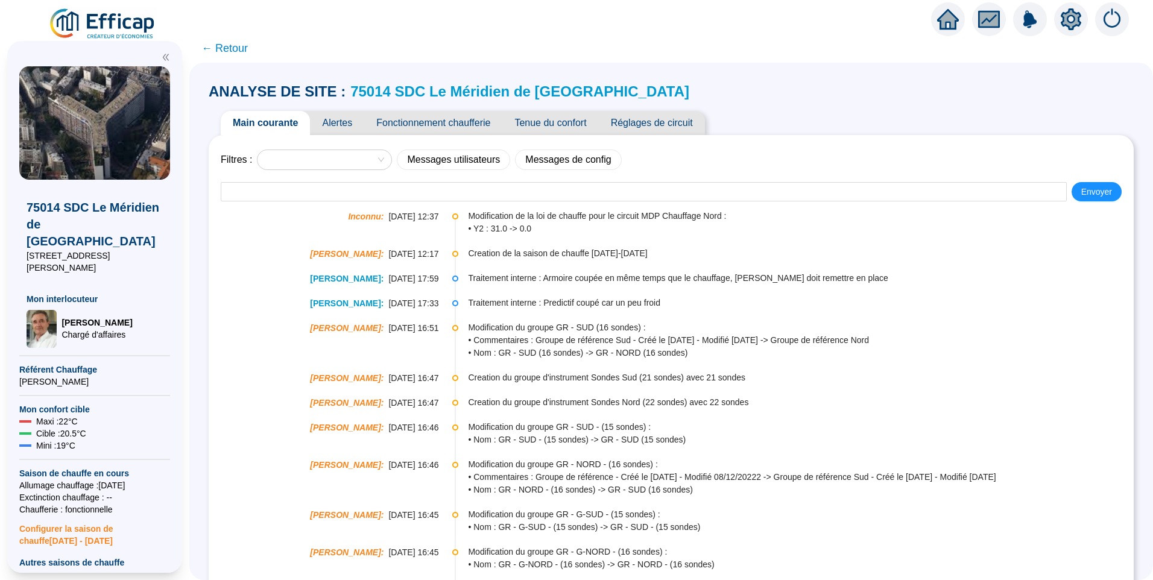
click at [692, 116] on span "Réglages de circuit" at bounding box center [652, 123] width 106 height 24
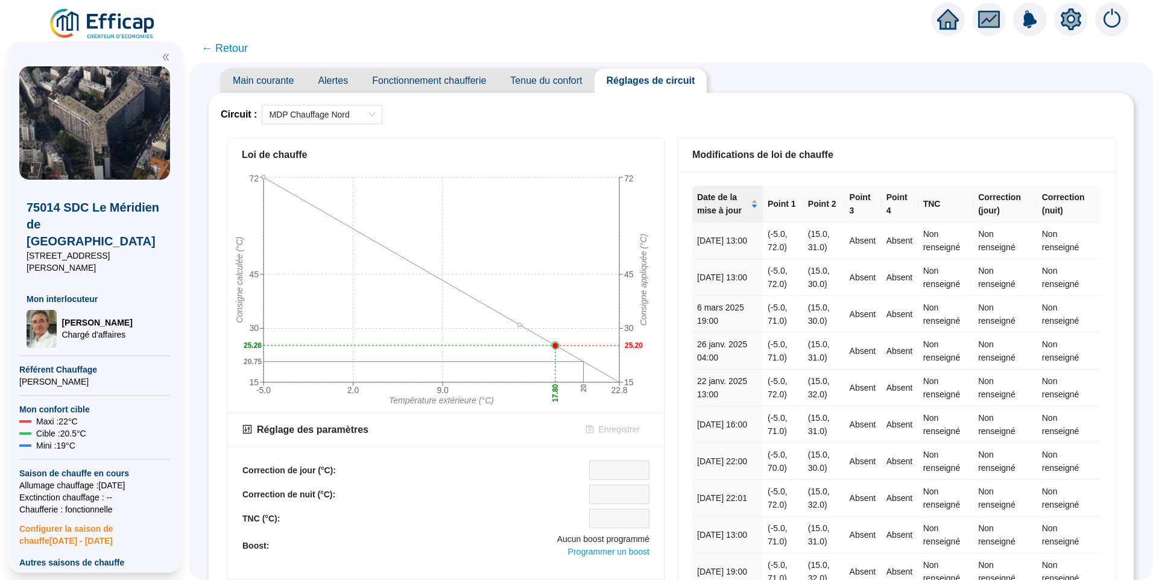
scroll to position [36, 0]
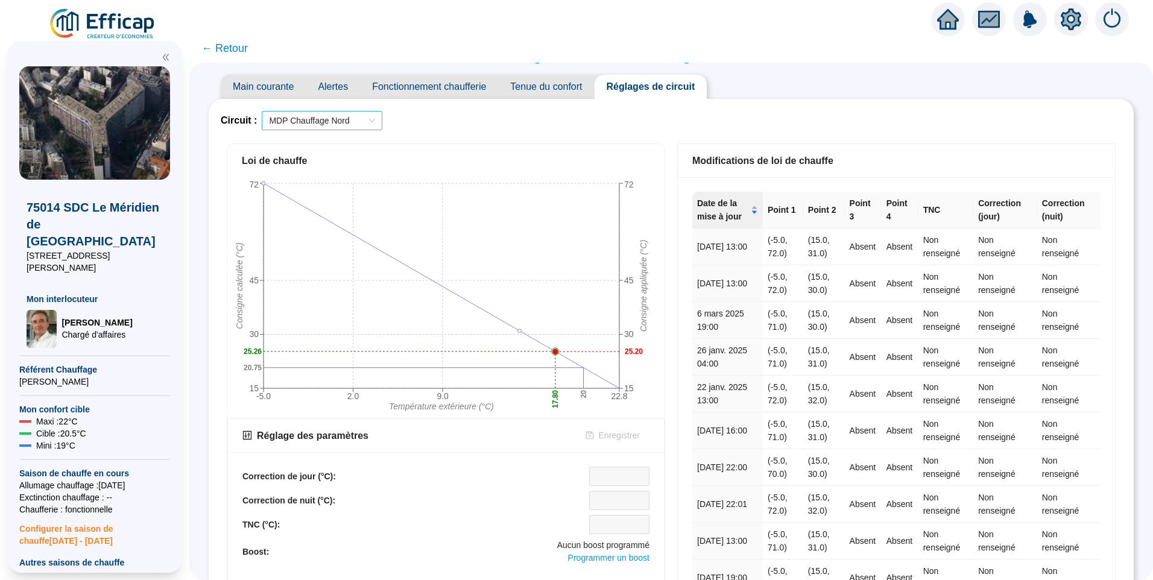
click at [355, 115] on span "MDP Chauffage Nord" at bounding box center [322, 121] width 106 height 18
click at [338, 165] on div "MDP Chauffage Sud" at bounding box center [329, 164] width 101 height 13
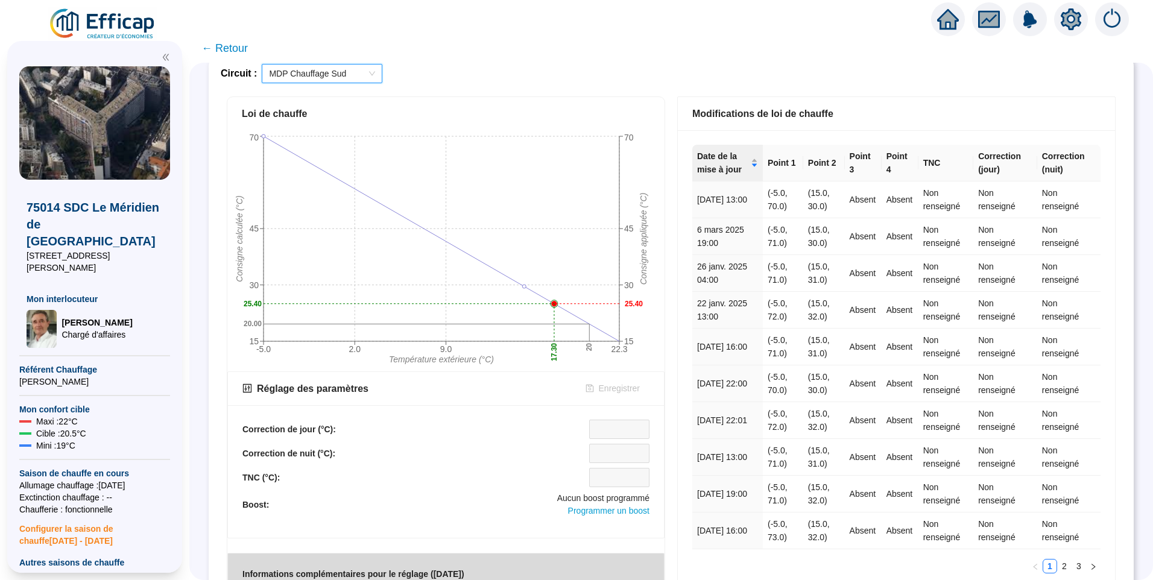
scroll to position [0, 0]
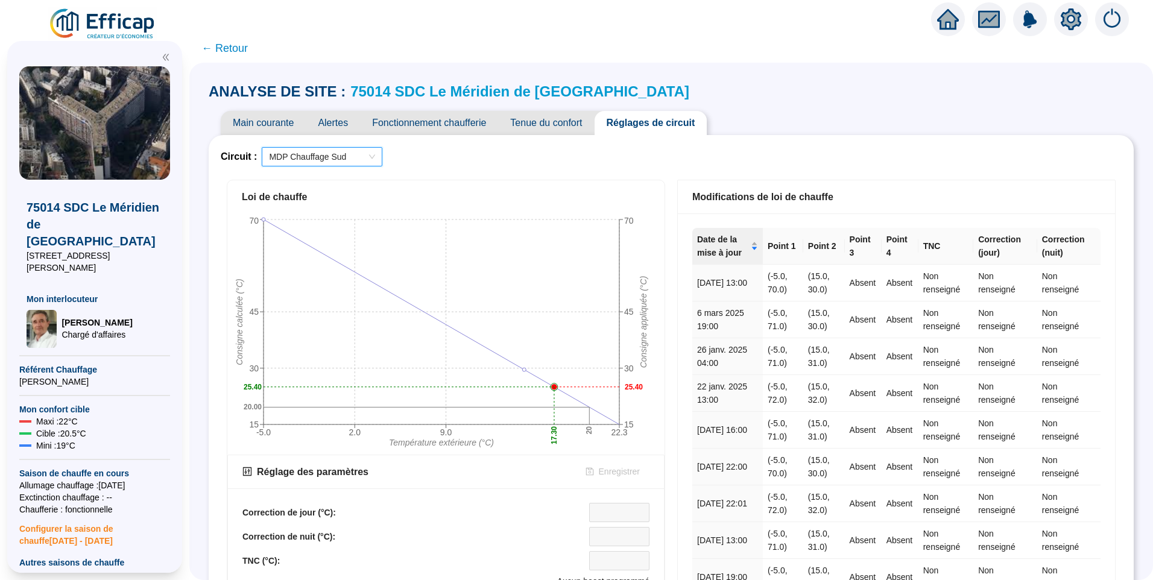
click at [229, 45] on span "← Retour" at bounding box center [224, 48] width 46 height 17
click at [240, 48] on span "← Retour" at bounding box center [224, 48] width 46 height 17
click at [781, 88] on div "ANALYSE DE SITE : 75014 SDC Le Méridien de Paris" at bounding box center [671, 91] width 925 height 19
click at [233, 48] on span "← Retour" at bounding box center [224, 48] width 46 height 17
click at [288, 61] on span "← Retour" at bounding box center [671, 48] width 964 height 29
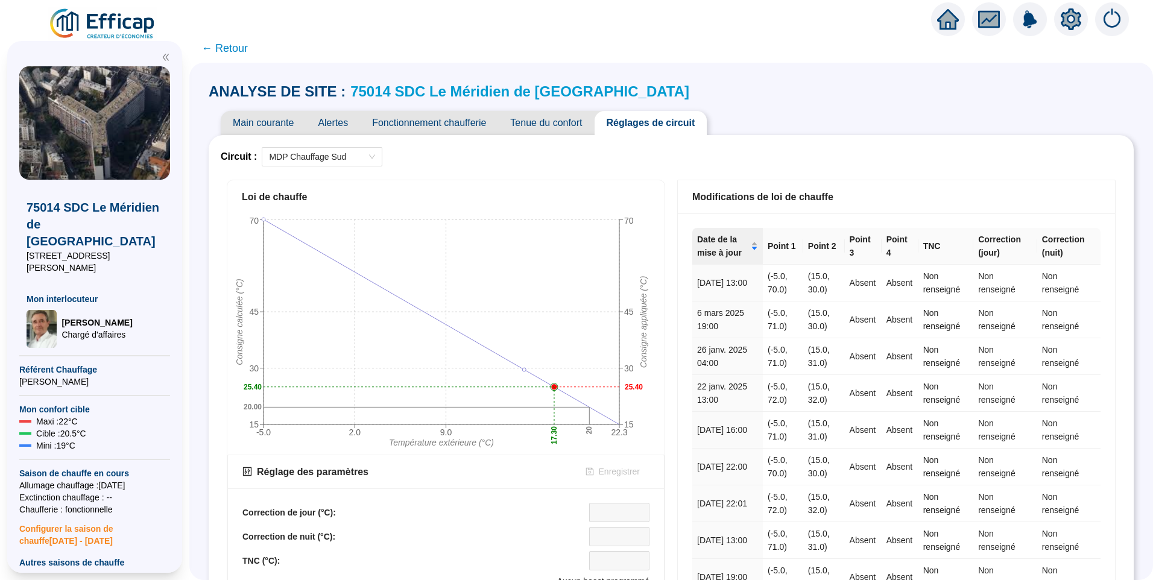
click at [612, 81] on div "ANALYSE DE SITE : 75014 SDC Le Méridien de Paris Main courante Alertes Fonction…" at bounding box center [671, 492] width 925 height 834
click at [226, 49] on span "← Retour" at bounding box center [224, 48] width 46 height 17
click at [398, 63] on div "ANALYSE DE SITE : 75014 SDC Le Méridien de Paris Main courante Alertes Fonction…" at bounding box center [671, 321] width 964 height 517
click at [248, 54] on span "← Retour" at bounding box center [224, 48] width 46 height 17
click at [245, 49] on span "← Retour" at bounding box center [224, 48] width 46 height 17
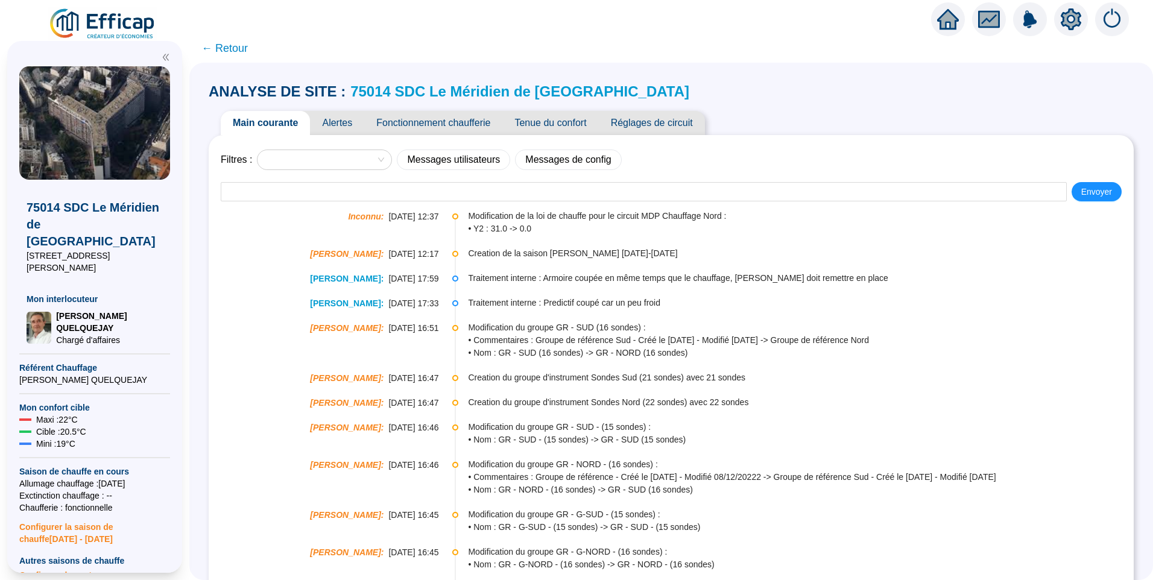
click at [339, 116] on span "Alertes" at bounding box center [337, 123] width 54 height 24
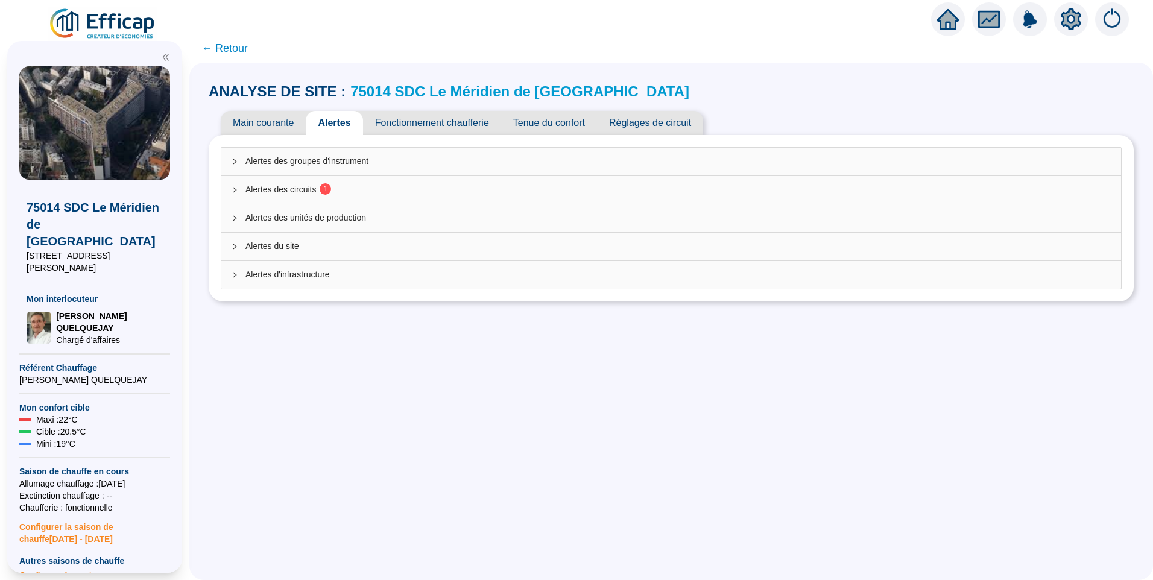
click at [406, 186] on span "Alertes des circuits 1" at bounding box center [678, 189] width 866 height 13
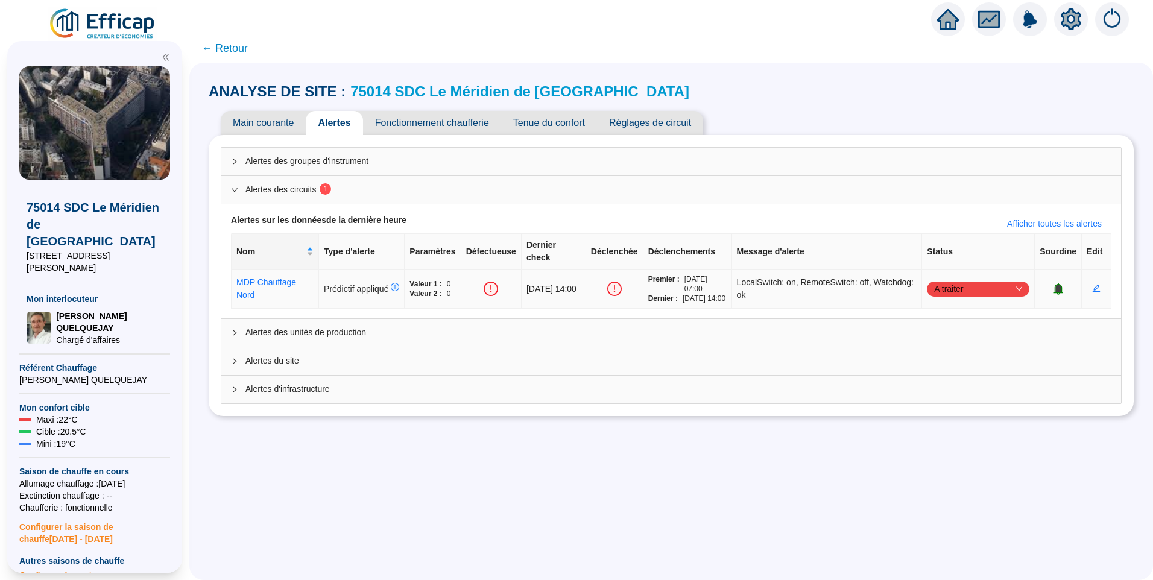
click at [777, 277] on span "LocalSwitch: on, RemoteSwitch: off, Watchdog: ok" at bounding box center [827, 288] width 180 height 25
click at [775, 288] on span "LocalSwitch: on, RemoteSwitch: off, Watchdog: ok" at bounding box center [827, 288] width 180 height 25
drag, startPoint x: 802, startPoint y: 291, endPoint x: 752, endPoint y: 273, distance: 52.9
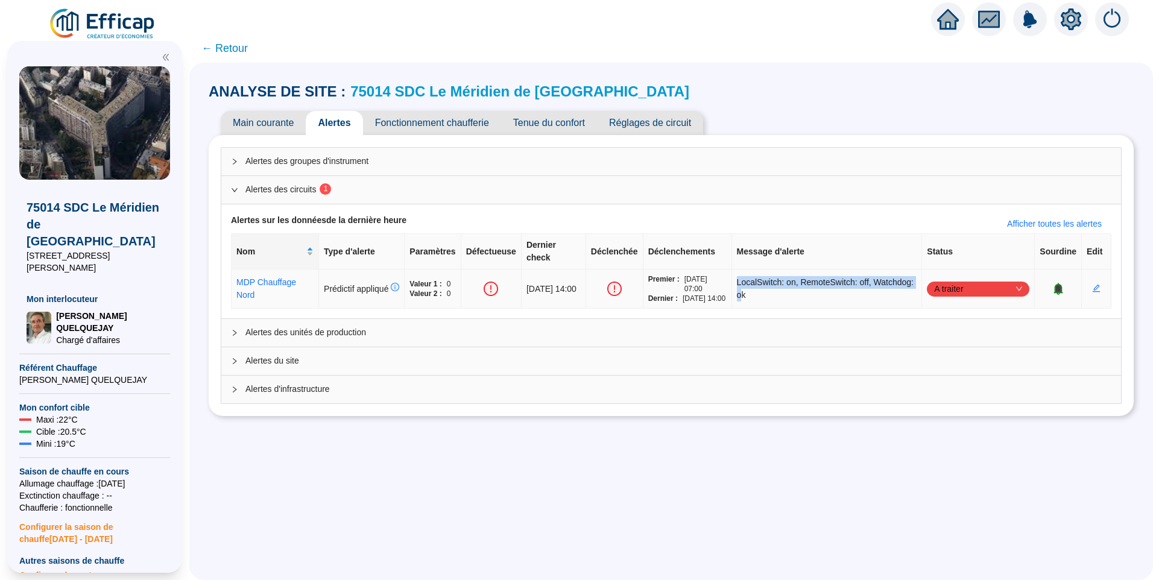
click at [752, 273] on td "LocalSwitch: on, RemoteSwitch: off, Watchdog: ok" at bounding box center [827, 289] width 191 height 39
click at [810, 291] on span "LocalSwitch: on, RemoteSwitch: off, Watchdog: ok" at bounding box center [827, 288] width 180 height 25
click at [256, 278] on link "MDP Chauffage Nord" at bounding box center [266, 288] width 60 height 22
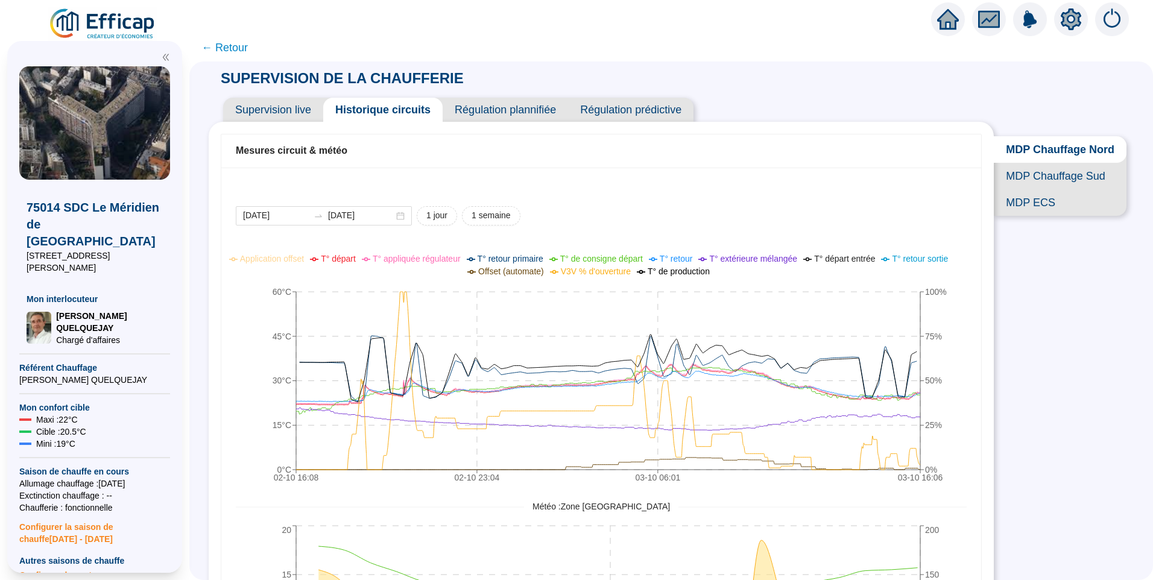
click at [627, 113] on span "Régulation prédictive" at bounding box center [630, 110] width 125 height 24
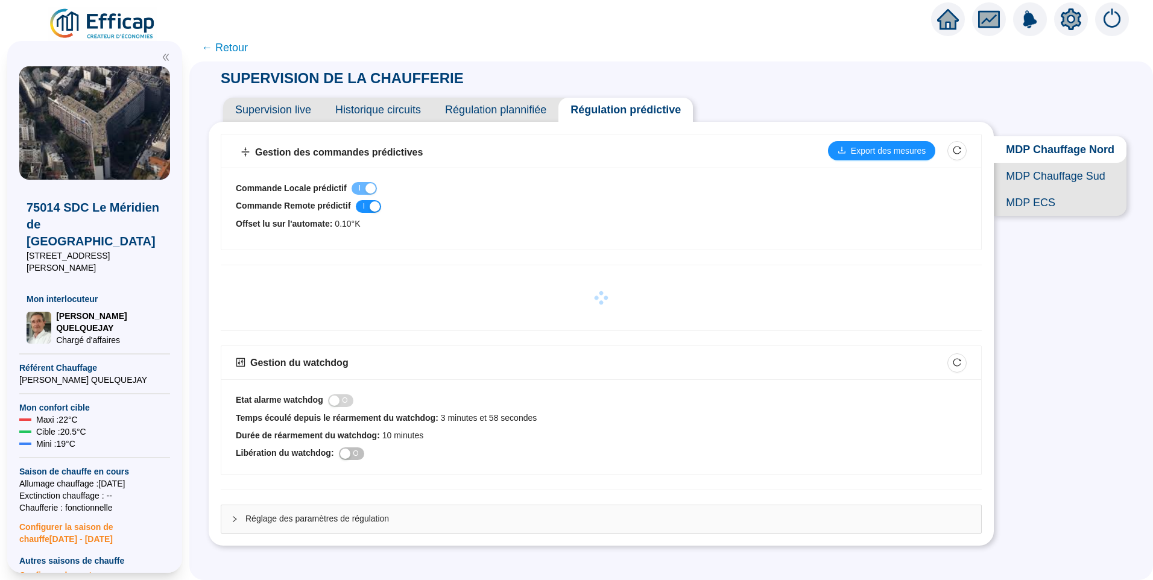
click at [236, 45] on span "← Retour" at bounding box center [224, 47] width 46 height 17
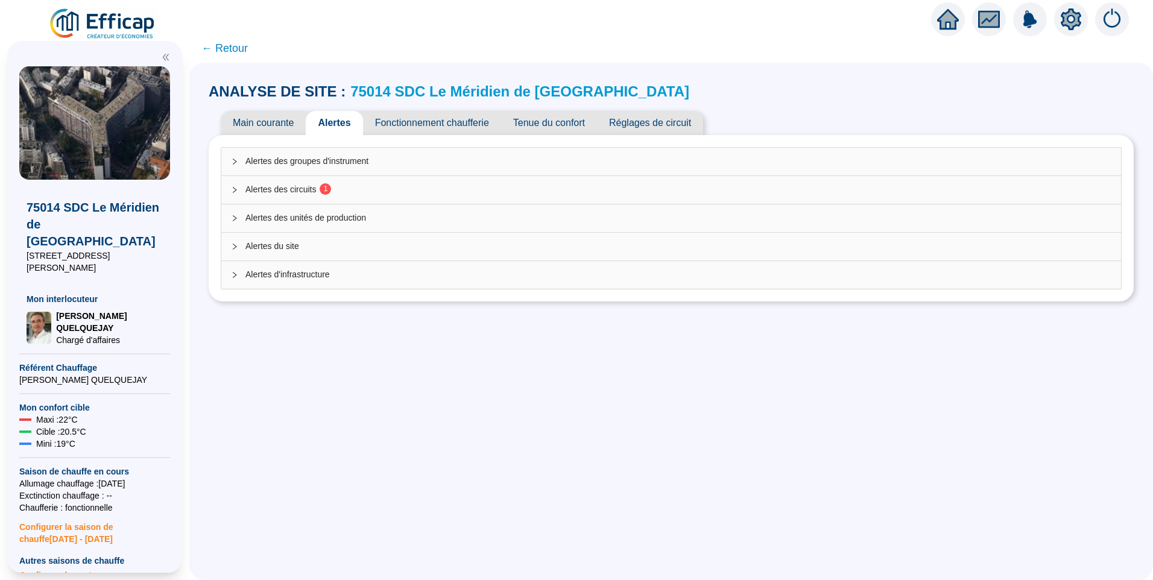
click at [268, 181] on div "Alertes des circuits 1" at bounding box center [671, 190] width 900 height 28
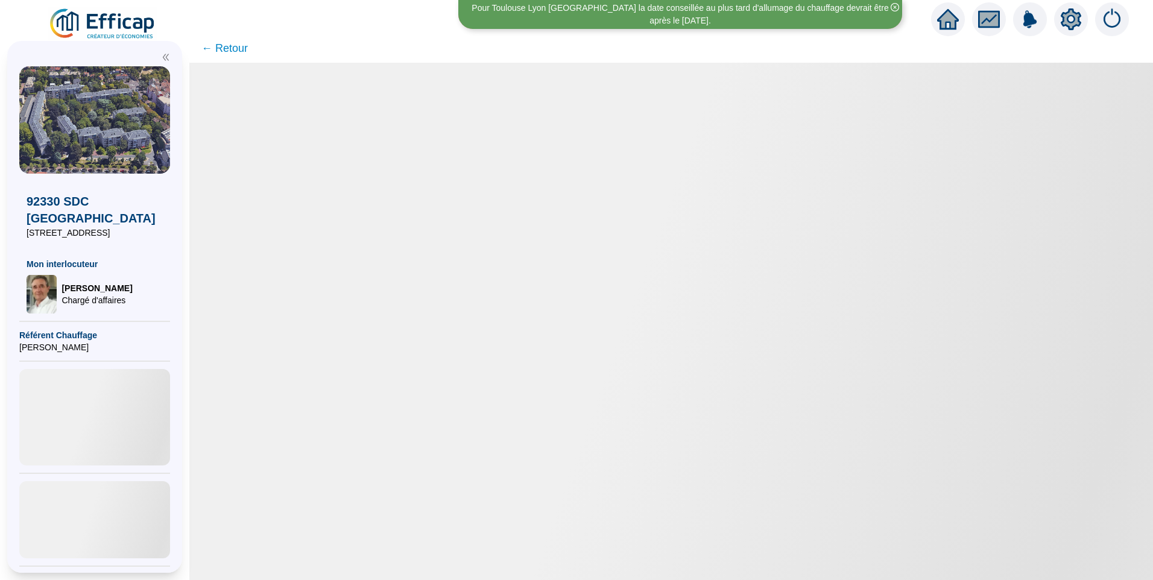
click at [891, 6] on icon "close-circle" at bounding box center [895, 7] width 8 height 8
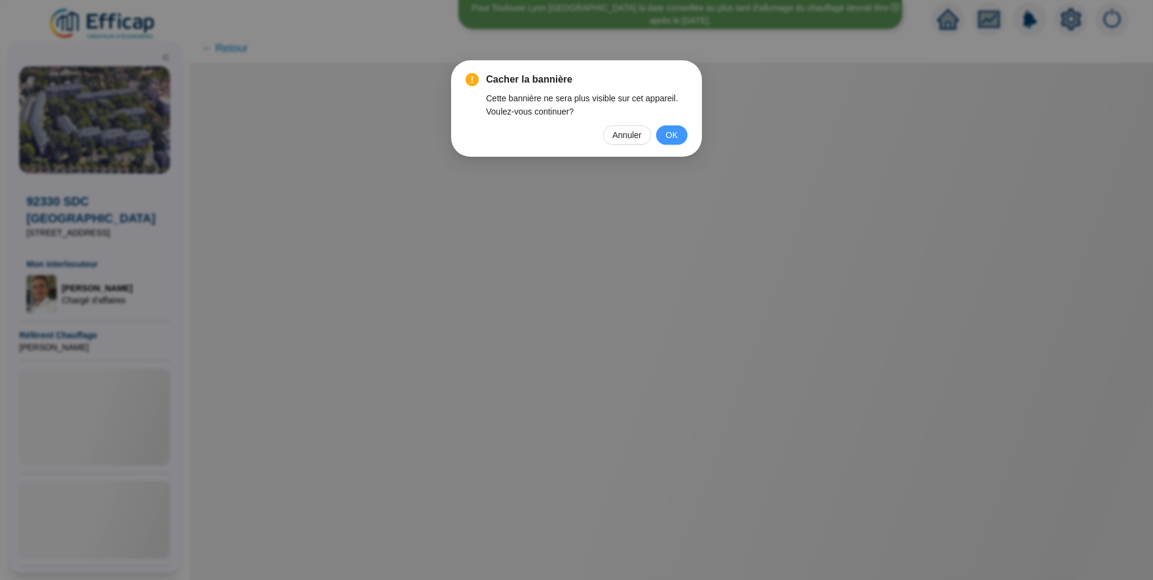
click at [675, 130] on button "OK" at bounding box center [671, 134] width 31 height 19
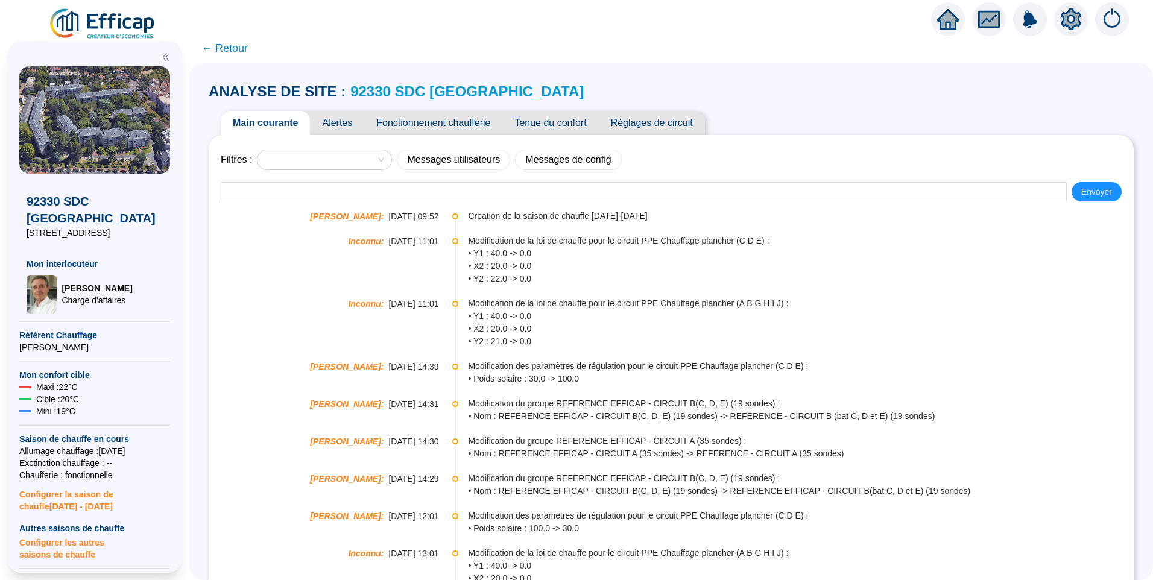
click at [349, 124] on span "Alertes" at bounding box center [337, 123] width 54 height 24
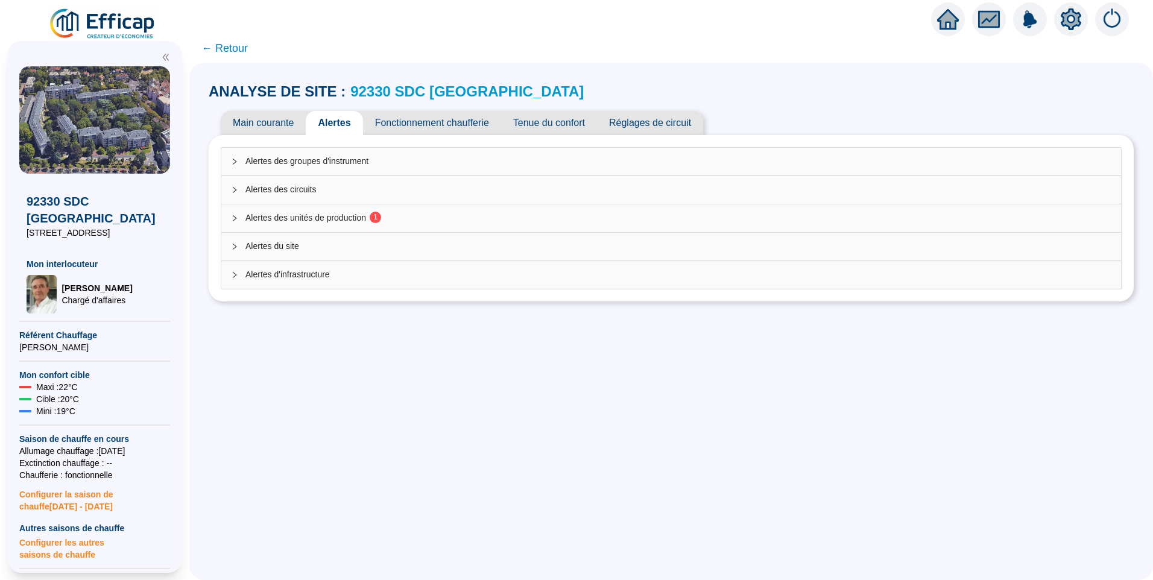
click at [317, 216] on span "Alertes des unités de production 1" at bounding box center [678, 218] width 866 height 13
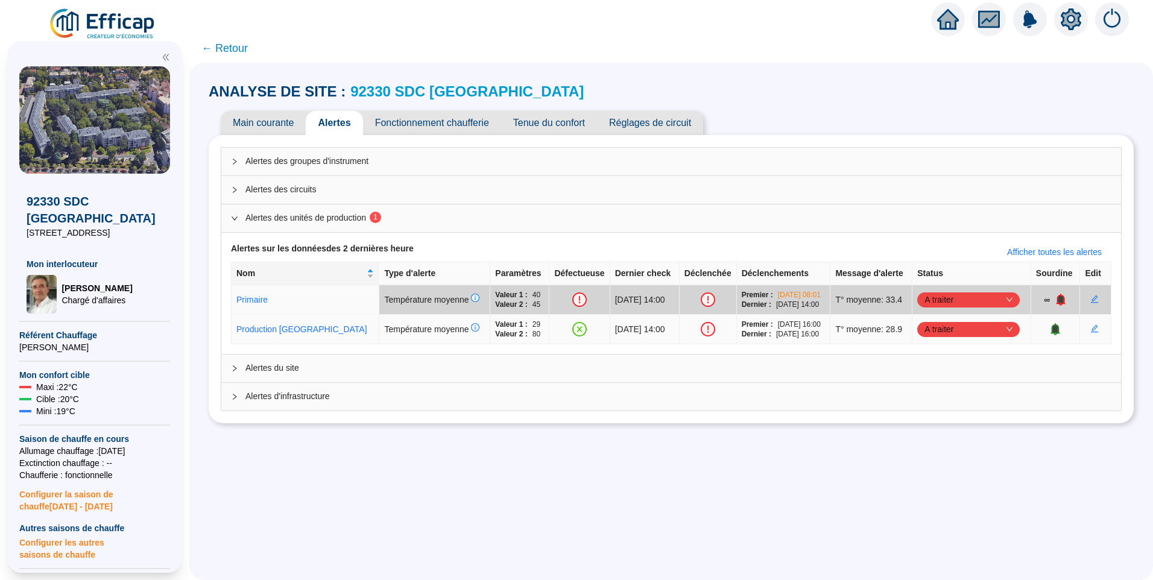
click at [950, 329] on span "A traiter" at bounding box center [968, 329] width 88 height 18
click at [955, 393] on div "Traité" at bounding box center [963, 390] width 83 height 13
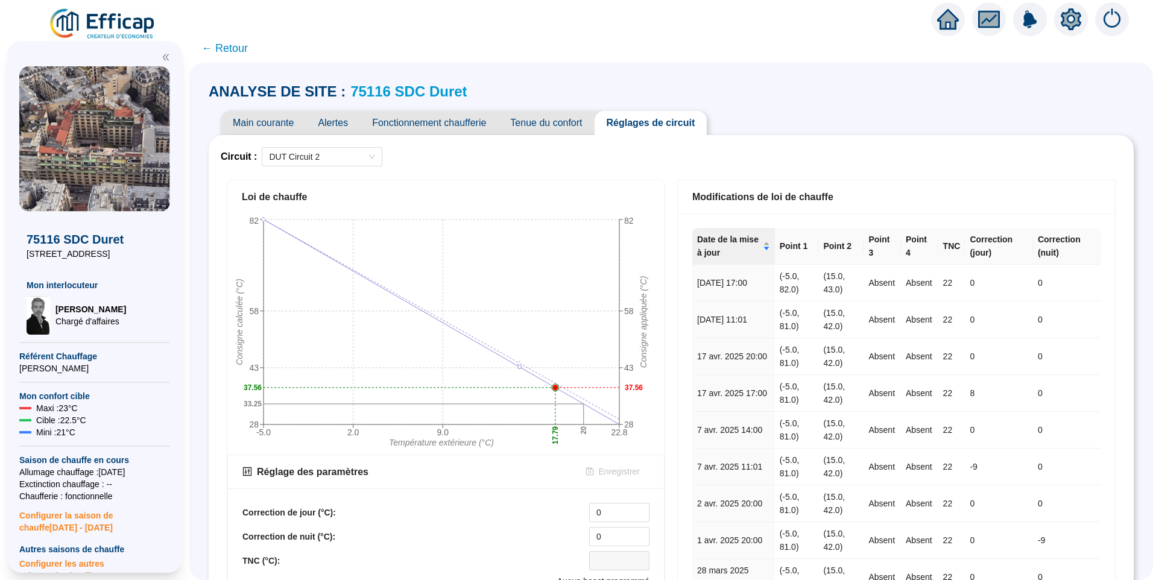
click at [279, 122] on span "Main courante" at bounding box center [263, 123] width 85 height 24
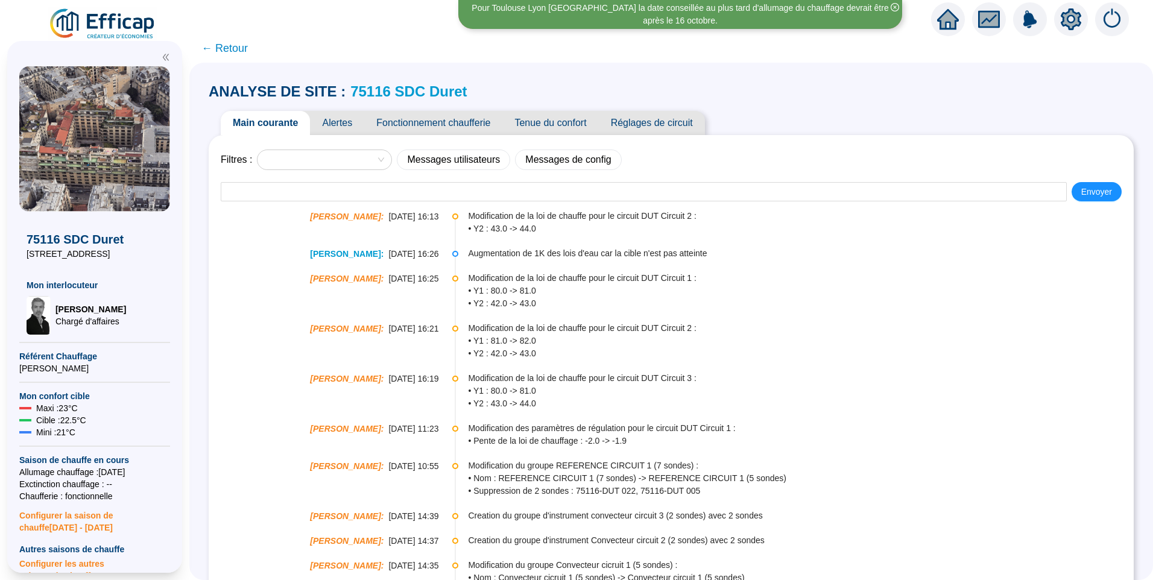
click at [352, 127] on span "Alertes" at bounding box center [337, 123] width 54 height 24
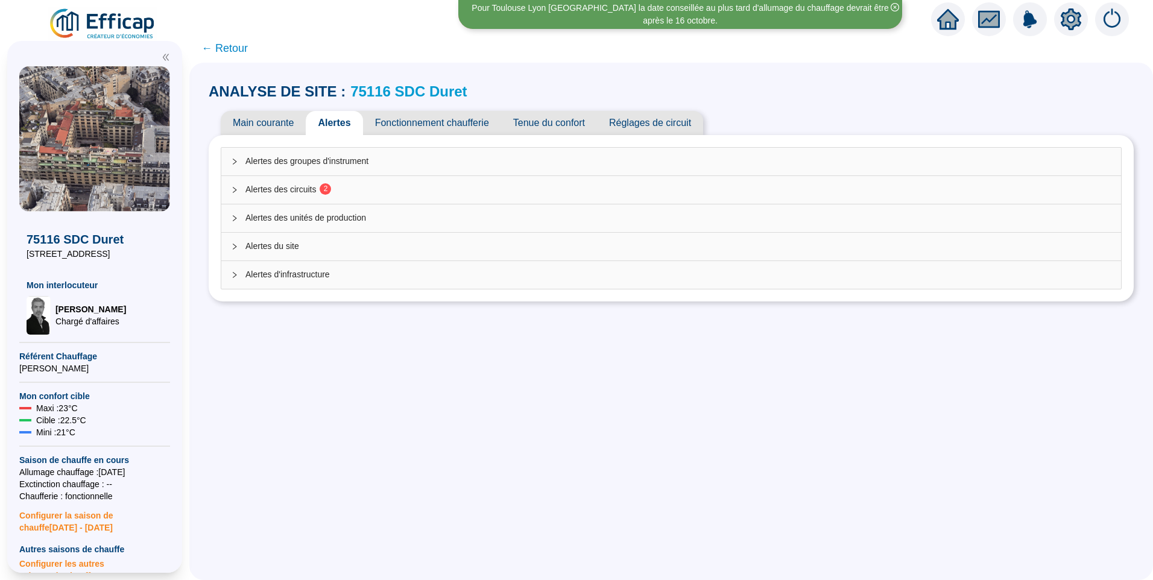
click at [387, 200] on div "Alertes des circuits 2" at bounding box center [671, 190] width 900 height 28
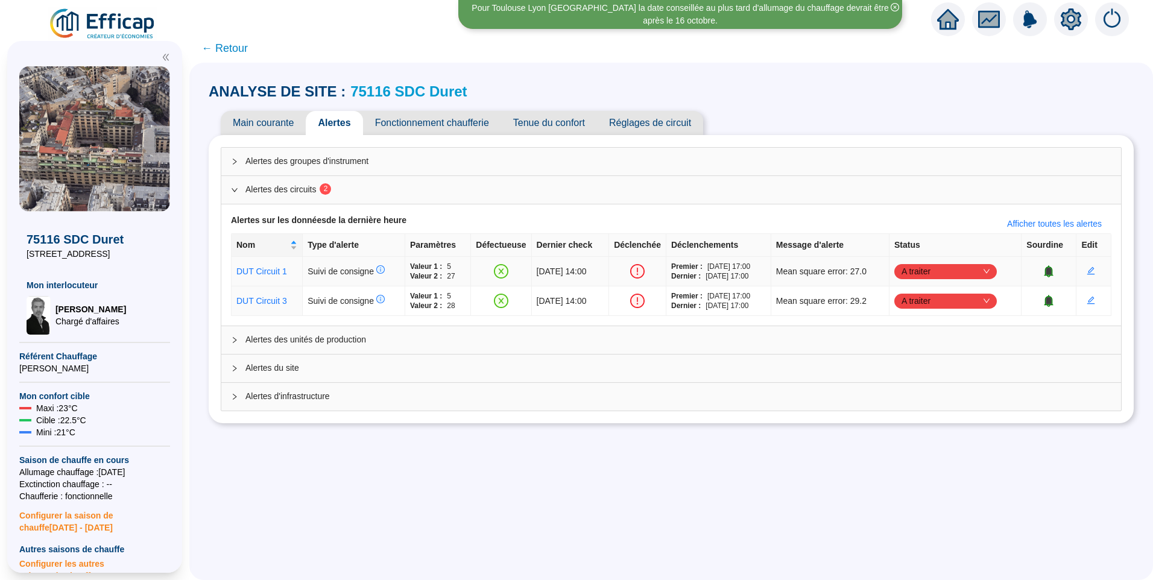
click at [926, 276] on span "A traiter" at bounding box center [945, 271] width 88 height 18
click at [939, 335] on div "Traité" at bounding box center [950, 332] width 83 height 13
click at [944, 304] on span "A traiter" at bounding box center [945, 301] width 88 height 18
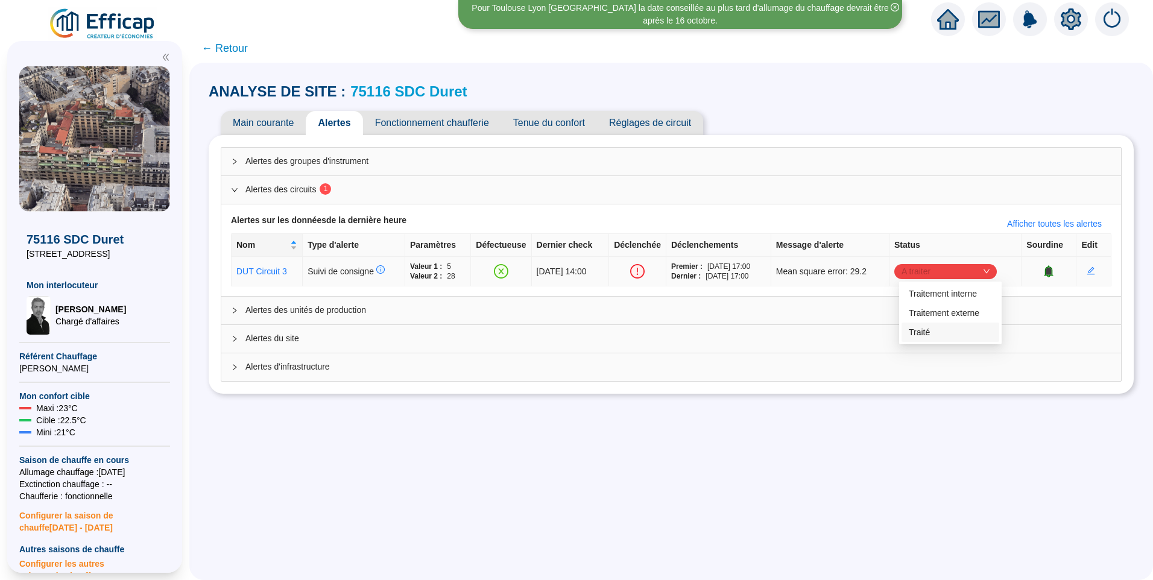
click at [936, 335] on div "Traité" at bounding box center [950, 332] width 83 height 13
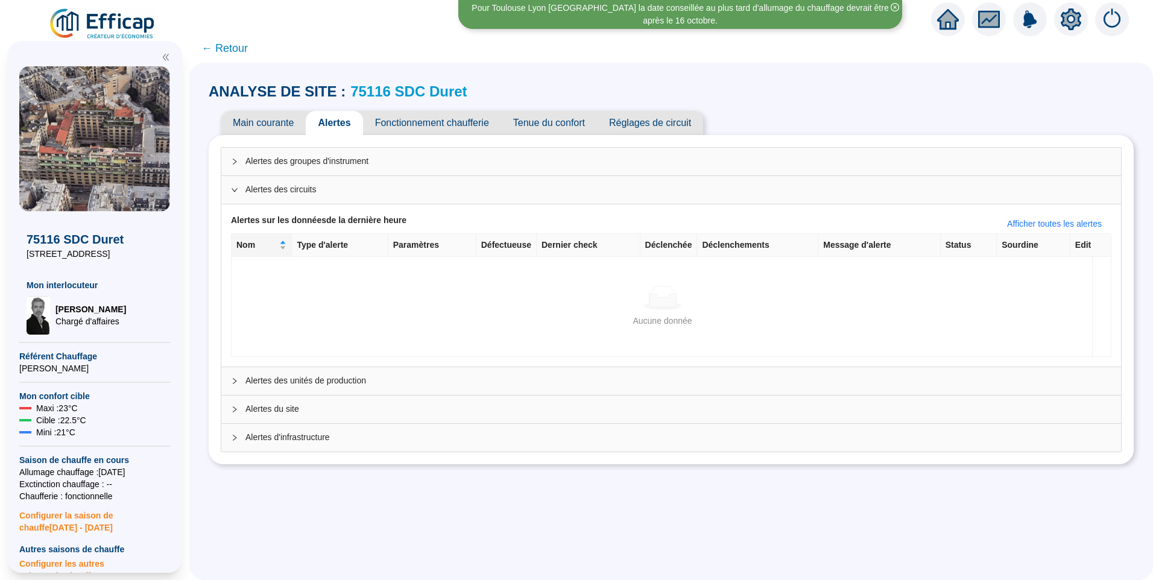
click at [110, 28] on img at bounding box center [102, 24] width 109 height 34
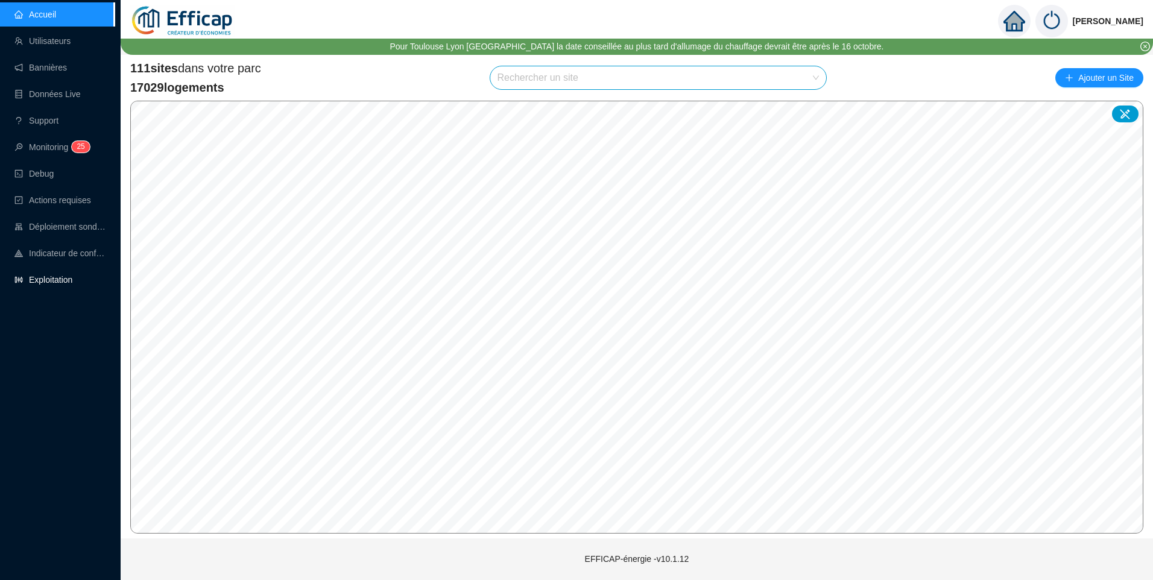
click at [64, 276] on link "Exploitation" at bounding box center [43, 280] width 58 height 10
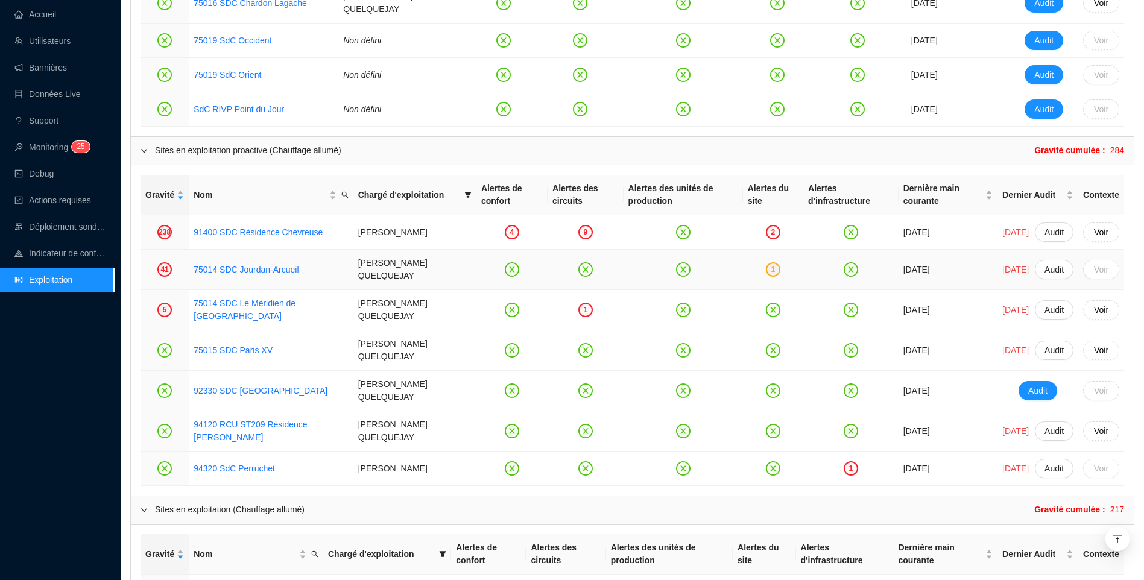
scroll to position [1025, 0]
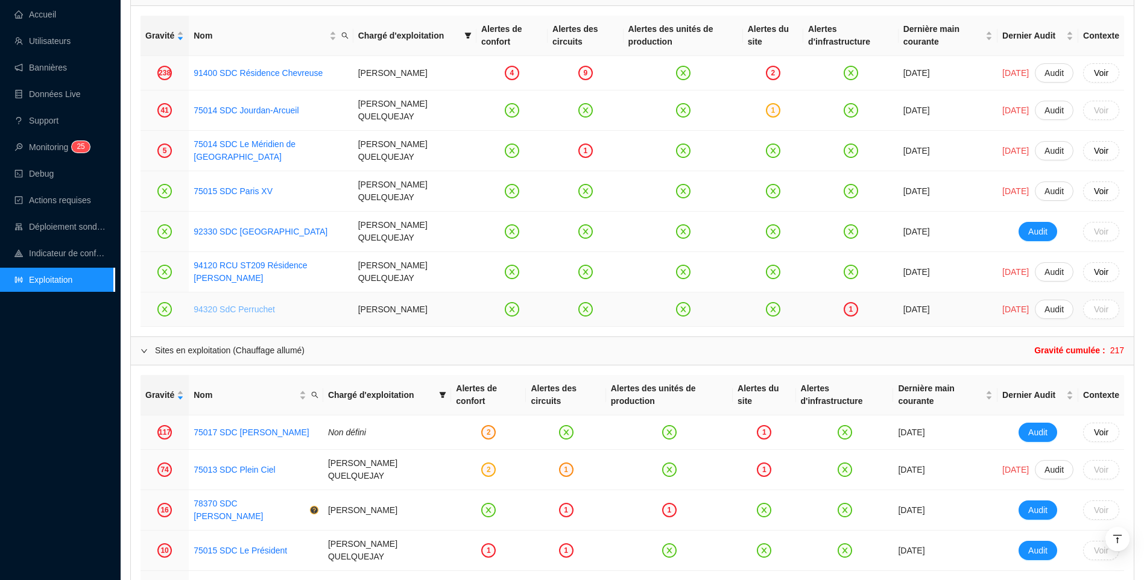
click at [248, 310] on link "94320 SdC Perruchet" at bounding box center [234, 309] width 81 height 10
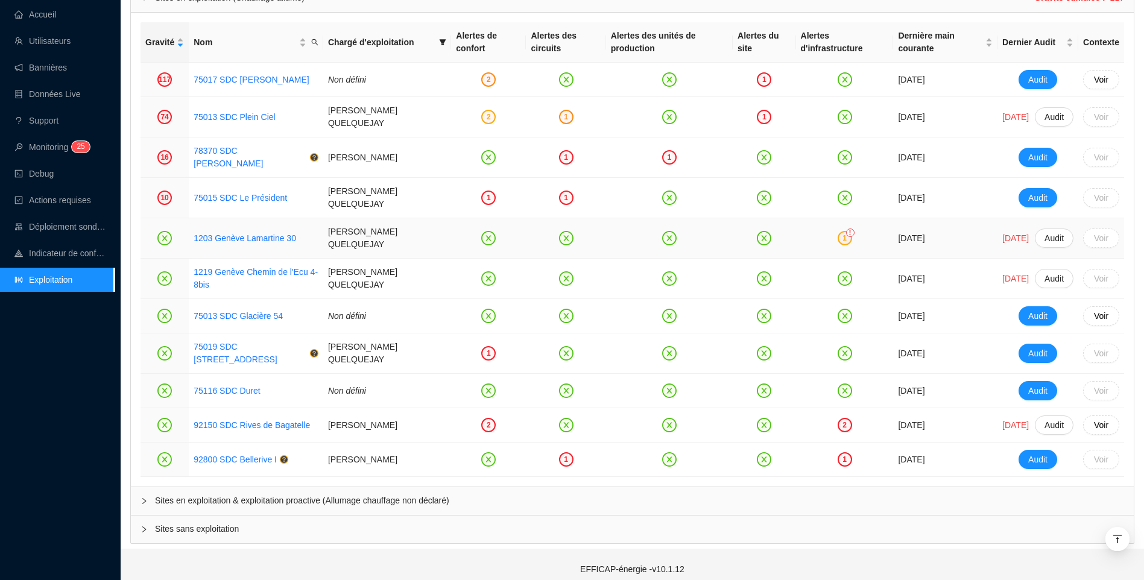
scroll to position [1382, 0]
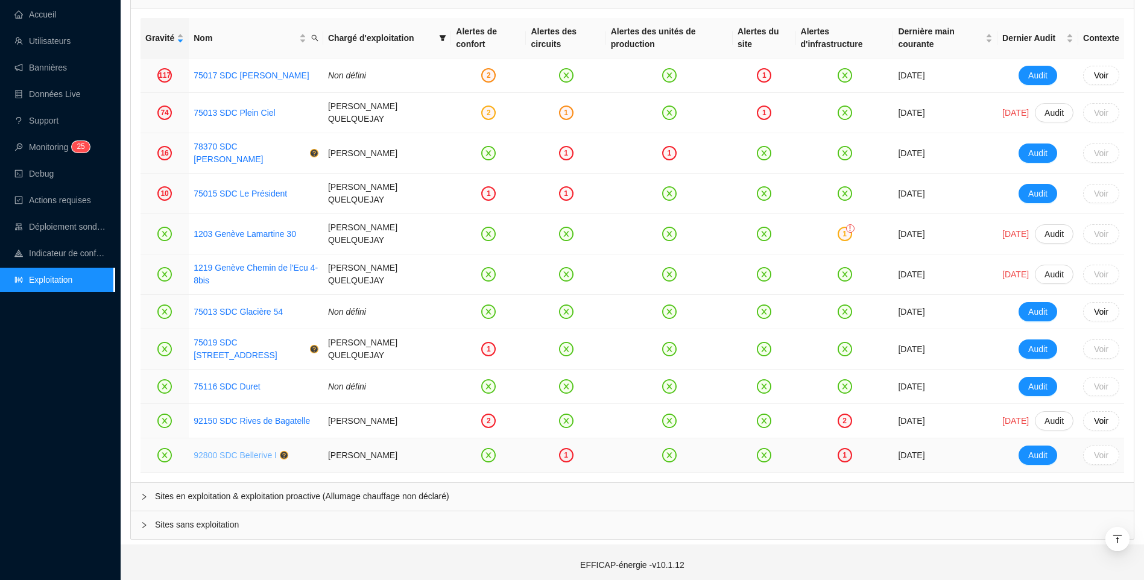
click at [258, 450] on link "92800 SDC Bellerive I" at bounding box center [235, 455] width 83 height 10
click at [256, 416] on link "92150 SDC Rives de Bagatelle" at bounding box center [252, 421] width 116 height 10
click at [248, 341] on link "75019 SDC [STREET_ADDRESS]" at bounding box center [235, 349] width 83 height 22
click at [241, 194] on td "75015 SDC Le Président" at bounding box center [256, 194] width 134 height 40
click at [242, 189] on link "75015 SDC Le Président" at bounding box center [240, 194] width 93 height 10
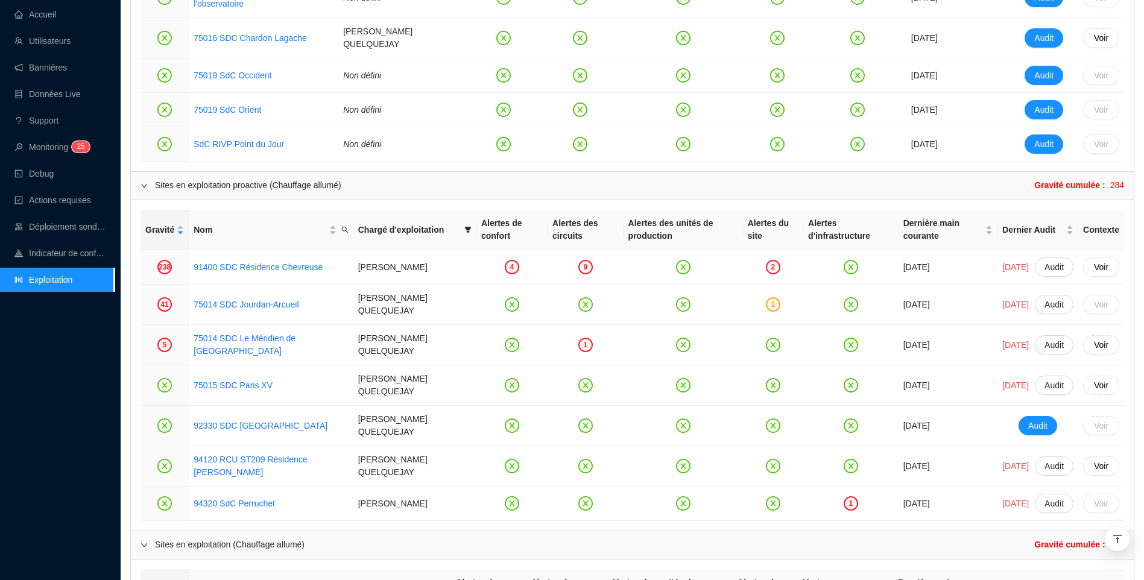
scroll to position [719, 0]
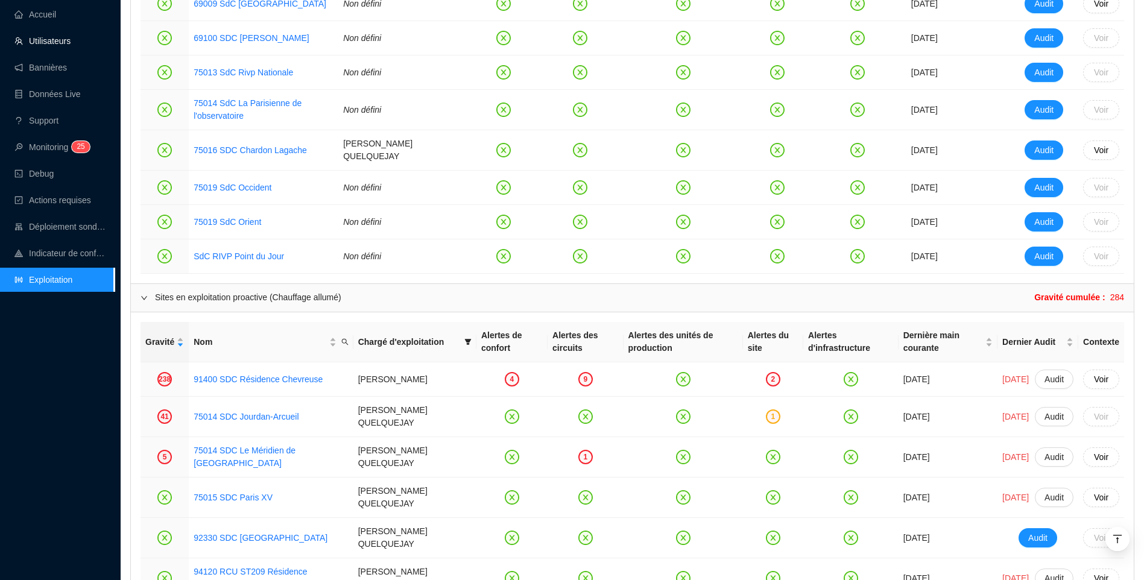
click at [54, 46] on link "Utilisateurs" at bounding box center [42, 41] width 56 height 10
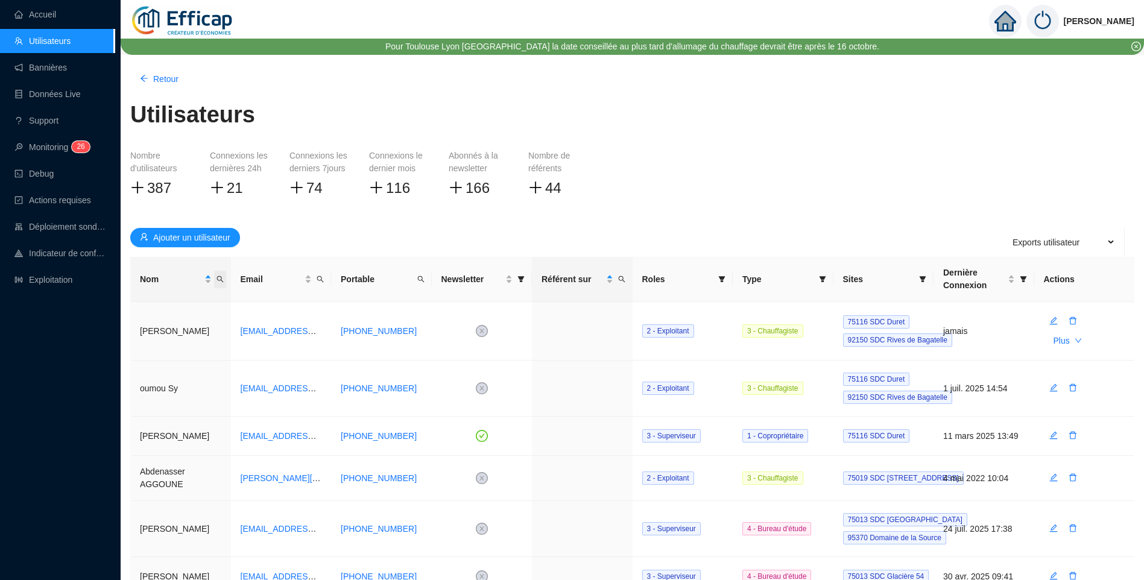
click at [219, 278] on icon "search" at bounding box center [219, 279] width 7 height 7
click at [177, 303] on input "text" at bounding box center [163, 304] width 113 height 19
click at [148, 327] on button "button" at bounding box center [134, 327] width 54 height 14
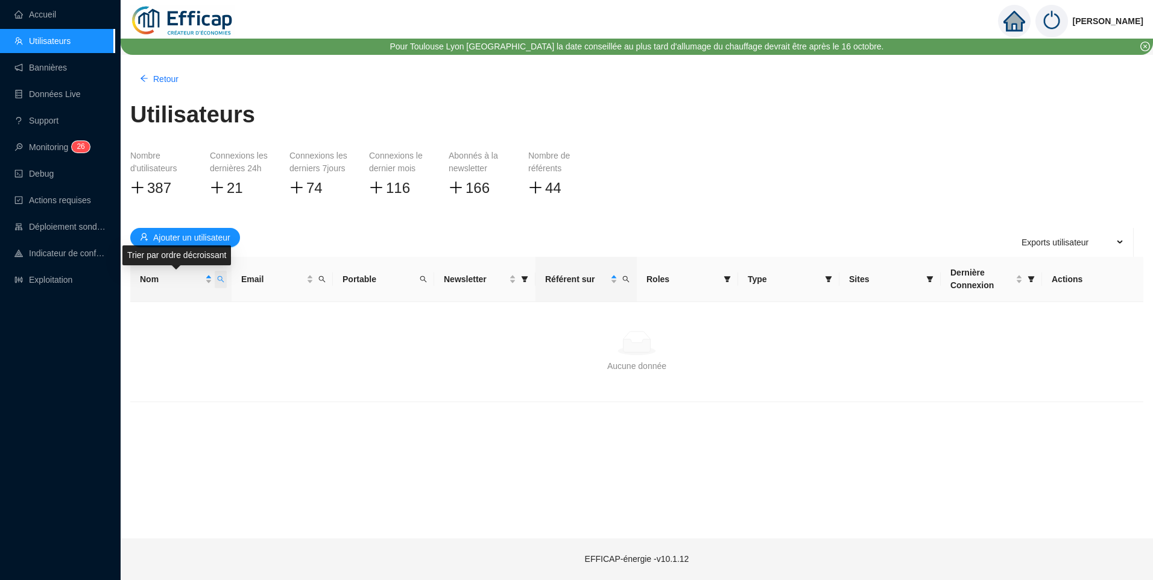
click at [219, 277] on icon "search" at bounding box center [220, 279] width 7 height 7
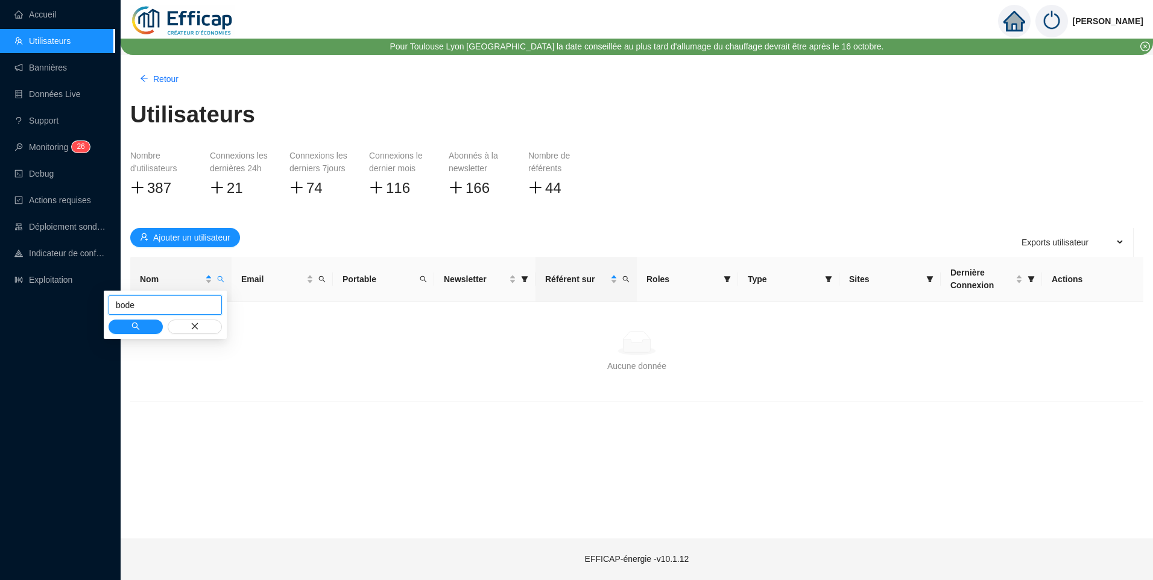
click at [124, 309] on input "bode" at bounding box center [165, 304] width 113 height 19
type input "borde"
click at [130, 322] on button "button" at bounding box center [136, 327] width 54 height 14
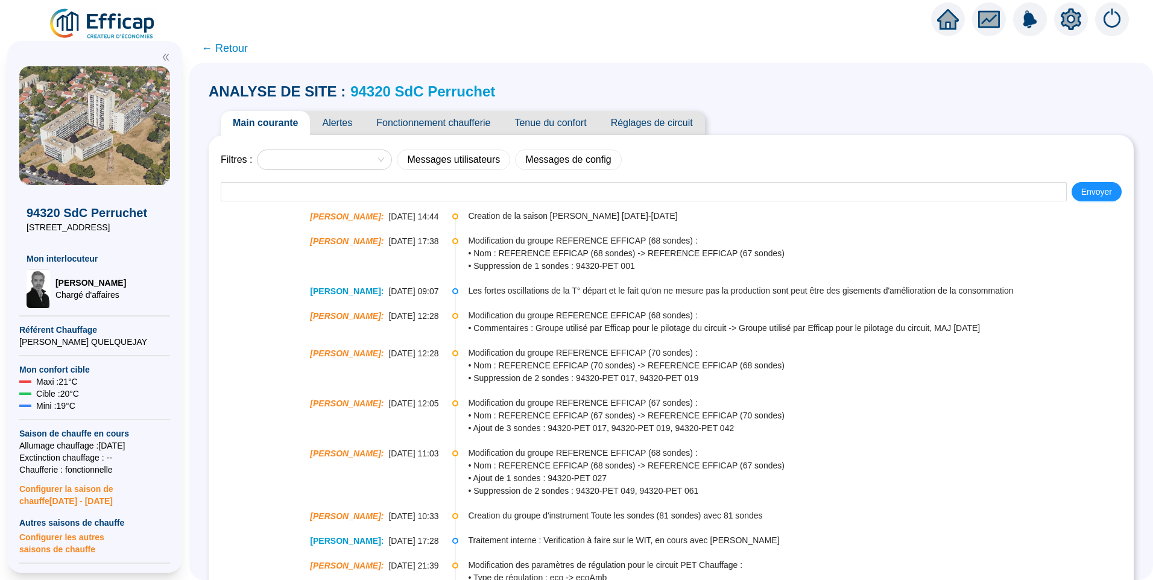
click at [338, 122] on span "Alertes" at bounding box center [337, 123] width 54 height 24
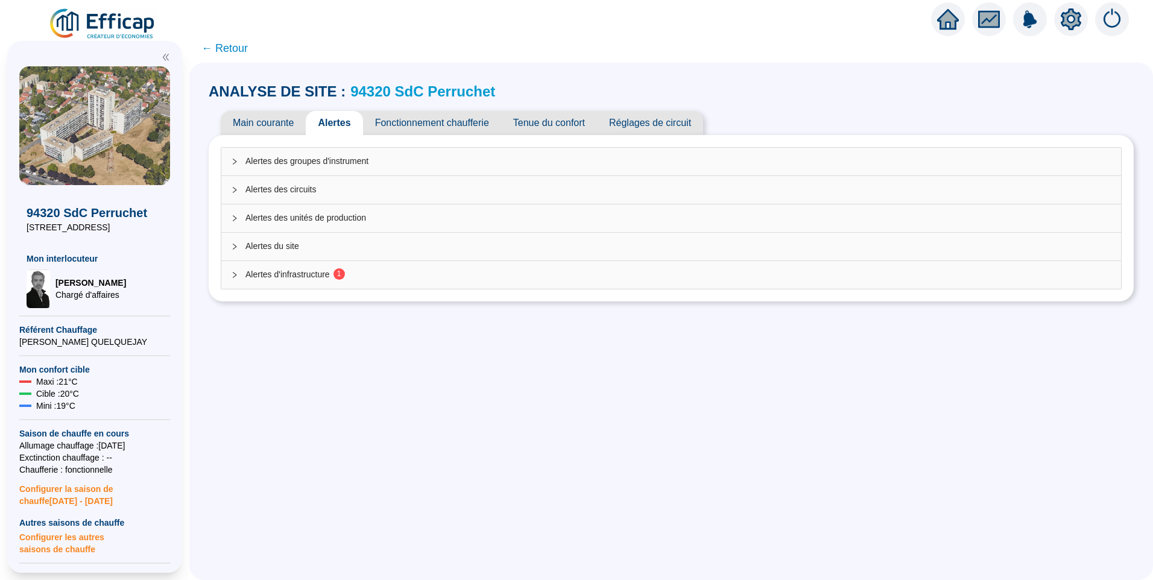
click at [335, 273] on span "Alertes d'infrastructure 1" at bounding box center [678, 274] width 866 height 13
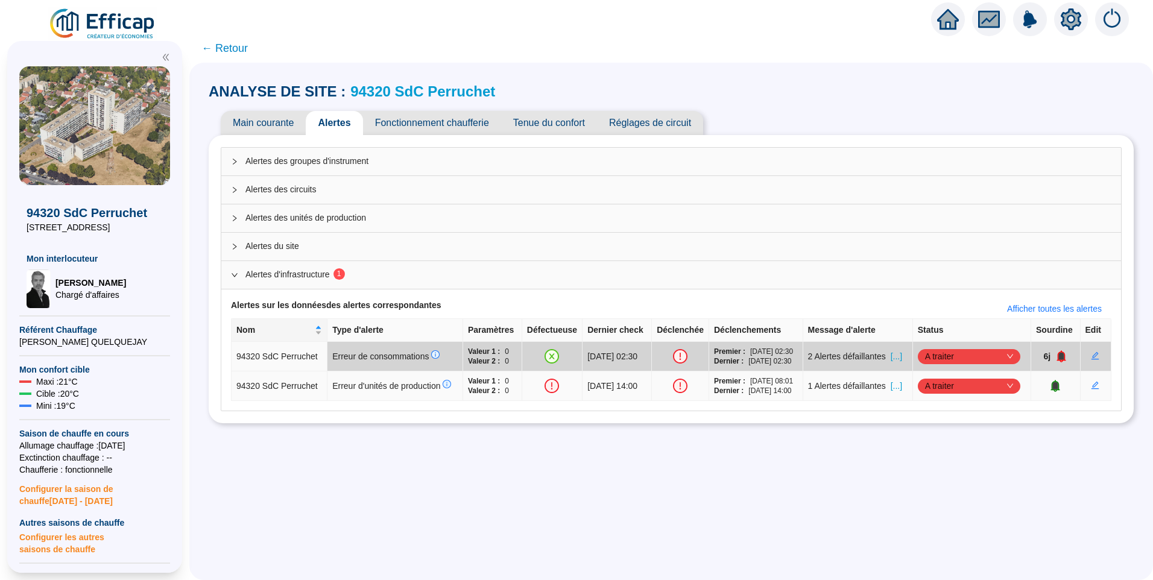
click at [902, 390] on span "[...]" at bounding box center [896, 386] width 11 height 13
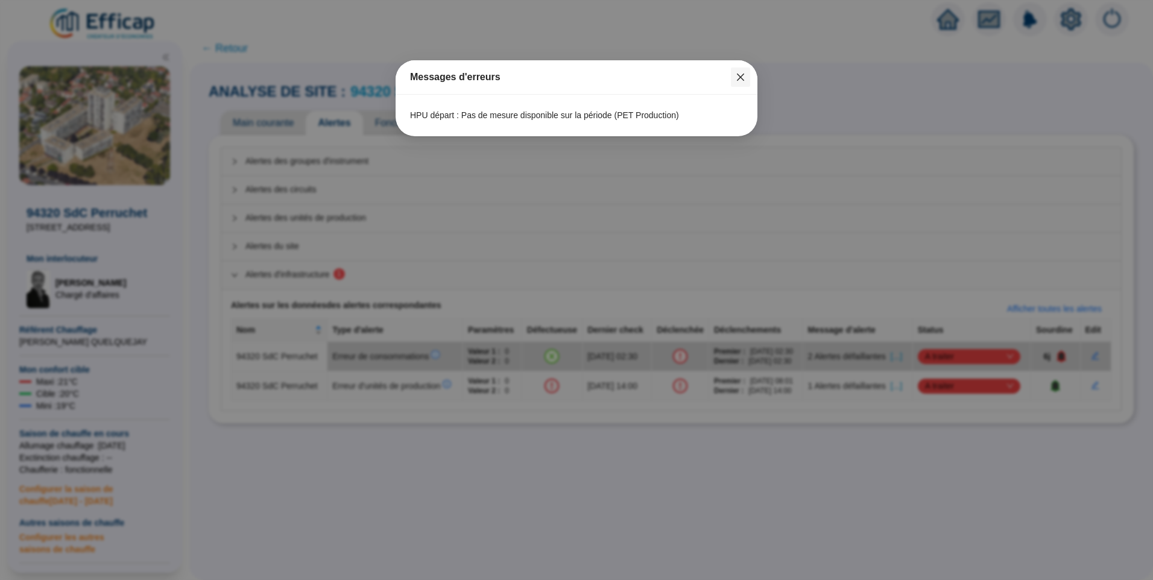
click at [739, 78] on icon "close" at bounding box center [741, 77] width 10 height 10
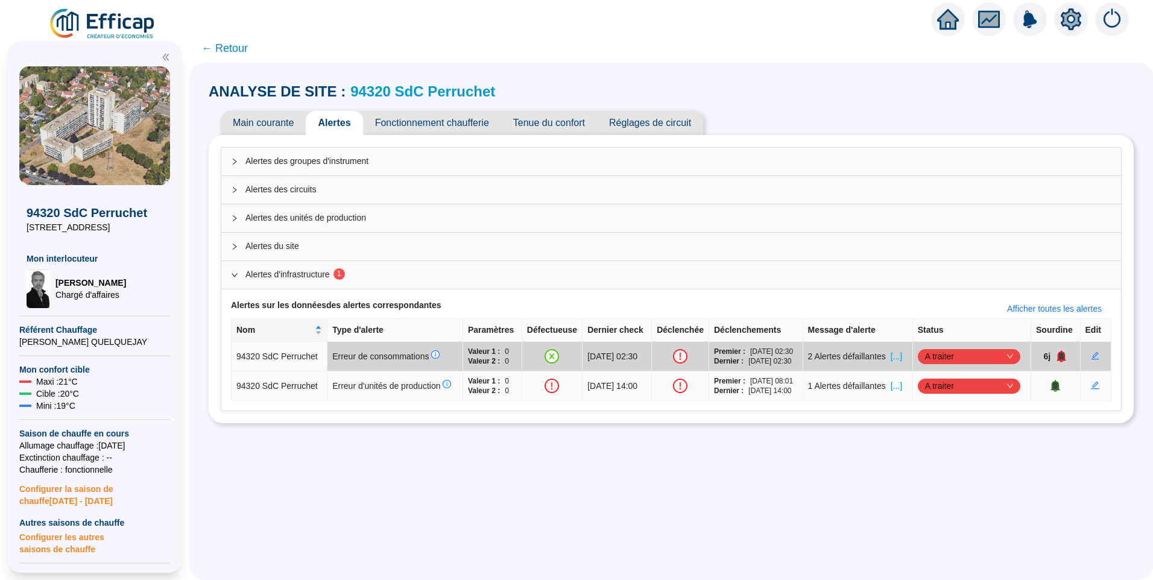
click at [1051, 390] on icon "bell" at bounding box center [1055, 386] width 9 height 12
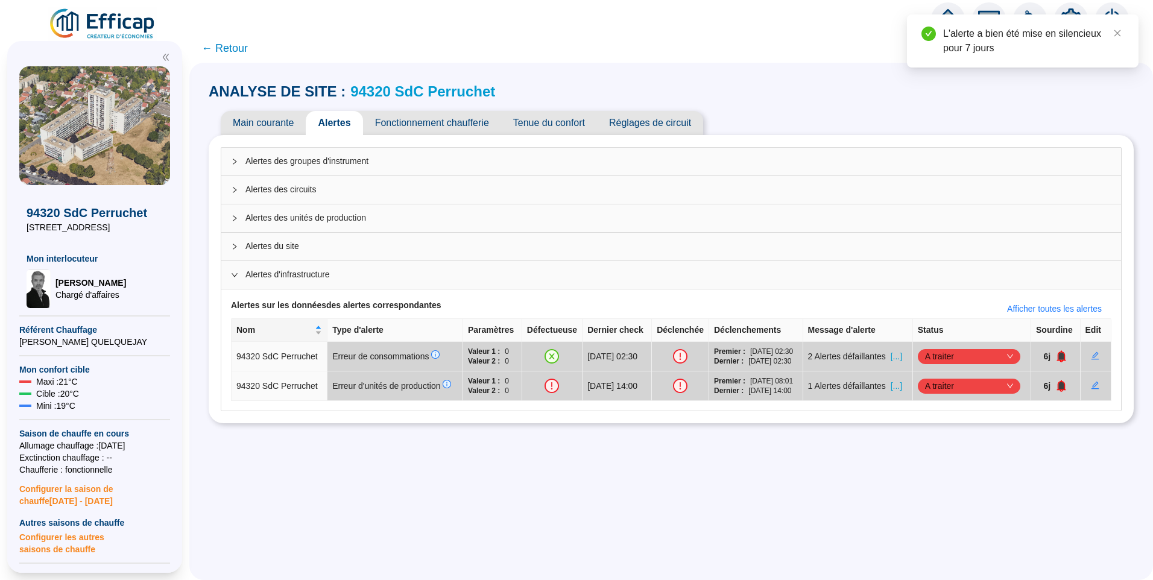
click at [1069, 9] on icon "setting" at bounding box center [1071, 19] width 21 height 22
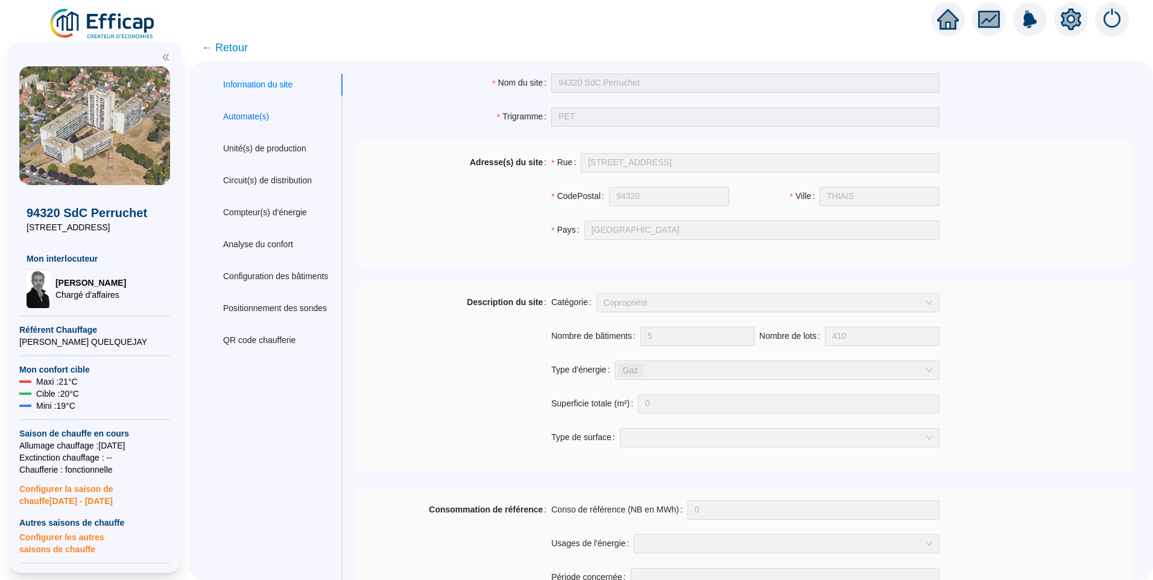
click at [254, 122] on div "Automate(s)" at bounding box center [246, 116] width 46 height 13
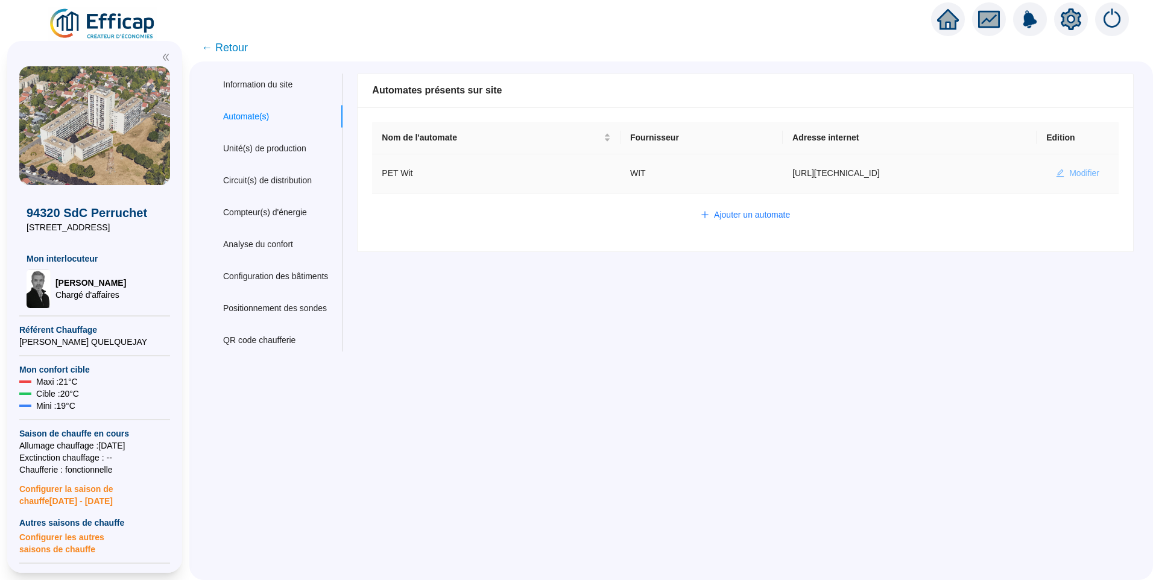
click at [1069, 175] on span "Modifier" at bounding box center [1084, 173] width 30 height 13
type input "PET Wit"
type input "http://10.132.0.2:8080/pet"
type input "3F77B4A9C6E82B6F"
type input "498442"
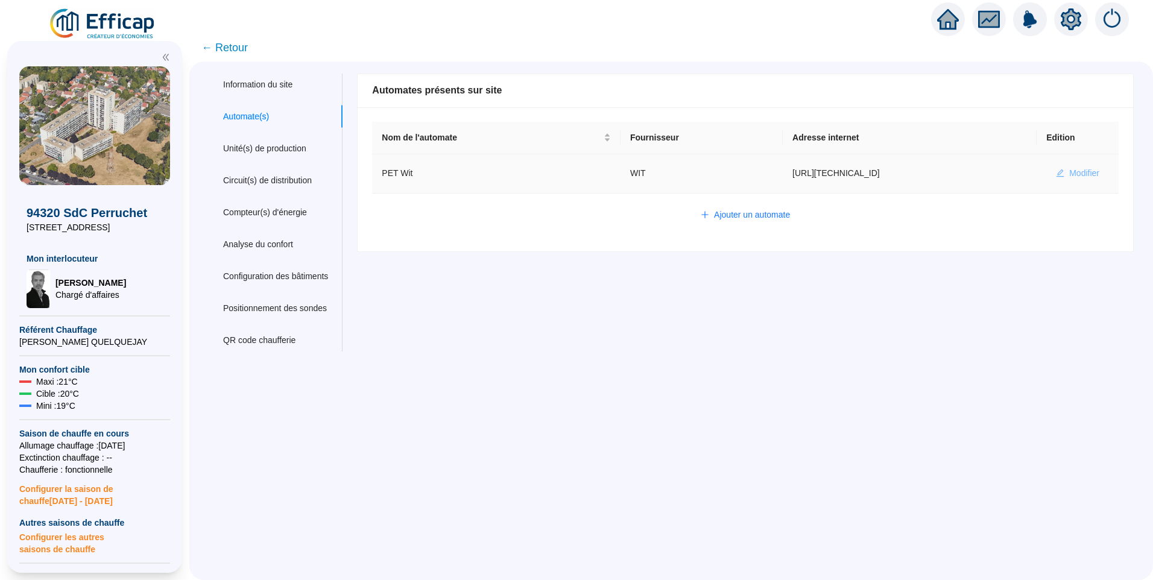
type input "498652"
type input "498782"
type input "498588"
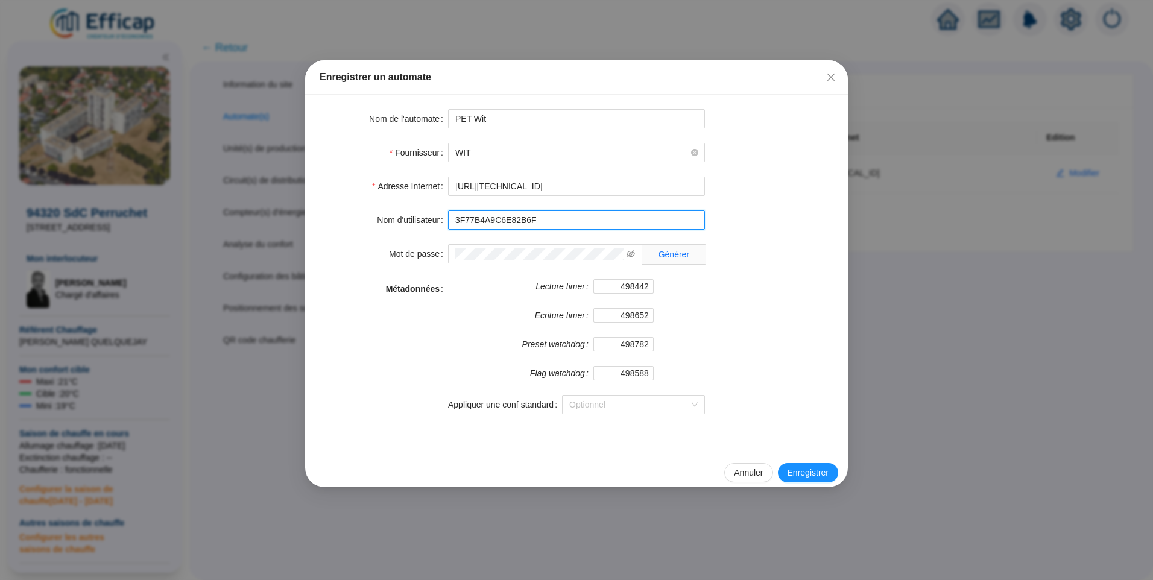
drag, startPoint x: 590, startPoint y: 224, endPoint x: 393, endPoint y: 223, distance: 197.2
click at [393, 223] on div "Nom d'utilisateur 3F77B4A9C6E82B6F" at bounding box center [577, 219] width 514 height 19
click at [631, 253] on icon "eye-invisible" at bounding box center [630, 253] width 8 height 7
click at [242, 253] on div "Enregistrer un automate Nom de l'automate PET Wit Fournisseur WIT Adresse Inter…" at bounding box center [576, 290] width 1153 height 580
click at [748, 481] on button "Annuler" at bounding box center [748, 472] width 48 height 19
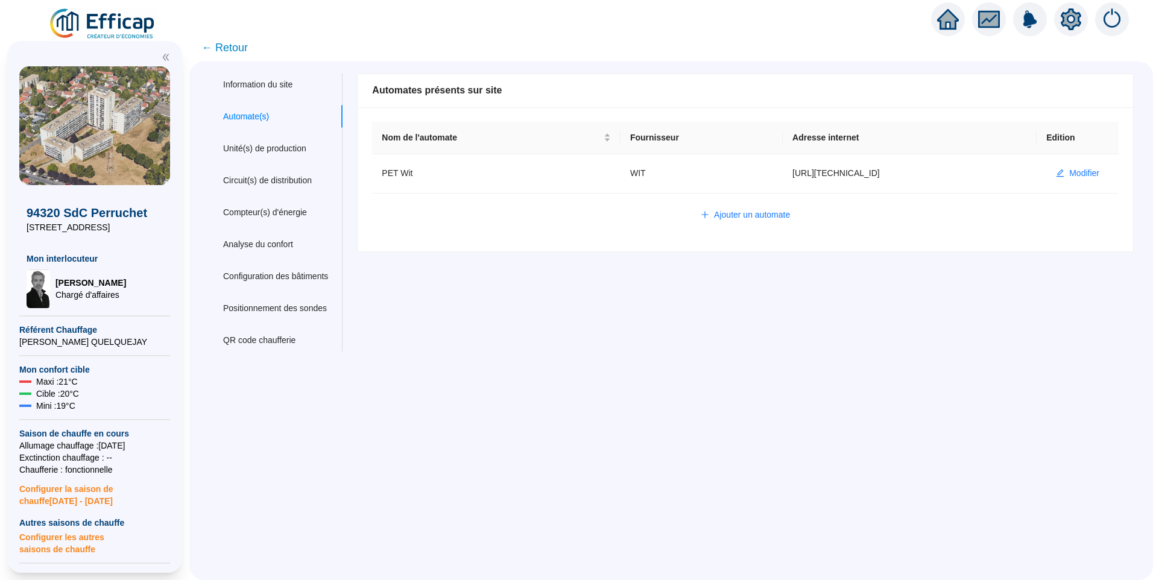
click at [133, 22] on img at bounding box center [102, 24] width 109 height 34
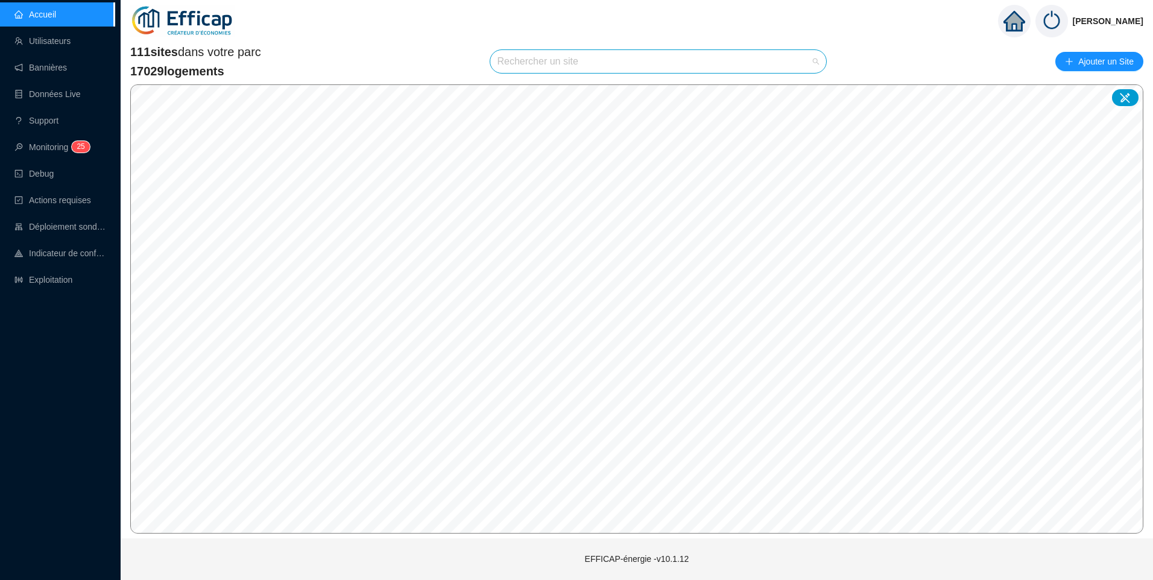
click at [546, 69] on input "search" at bounding box center [652, 61] width 311 height 23
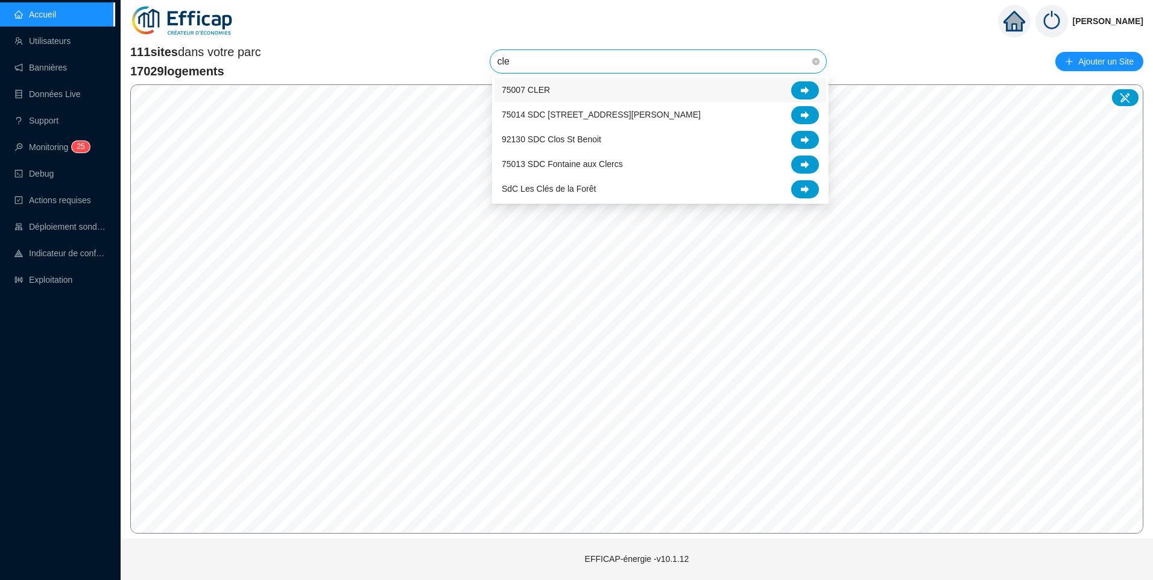
type input "cler"
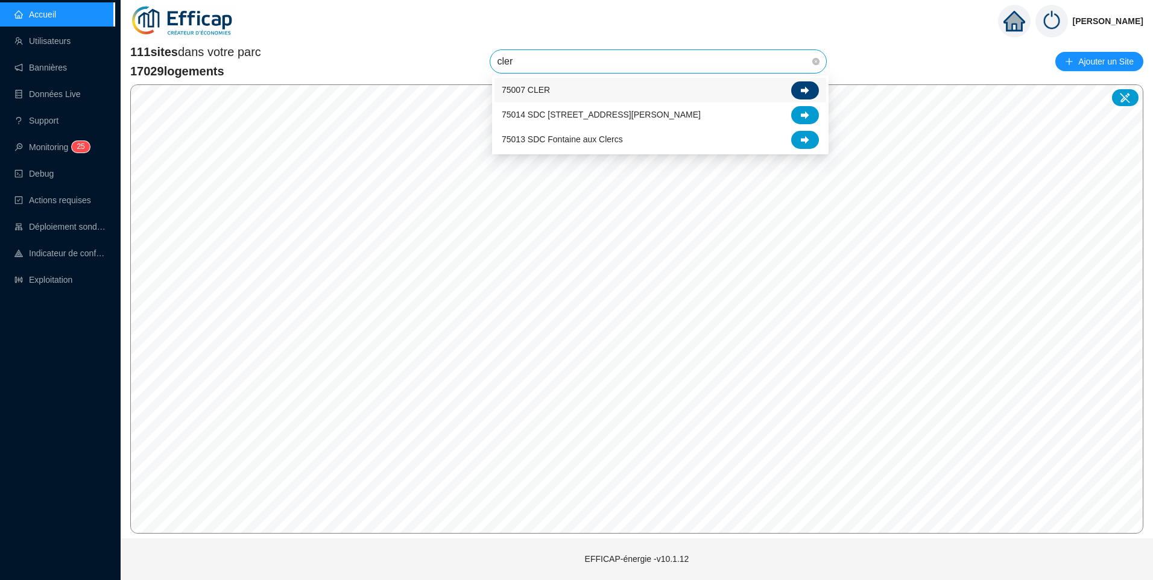
click at [805, 87] on icon at bounding box center [805, 90] width 8 height 8
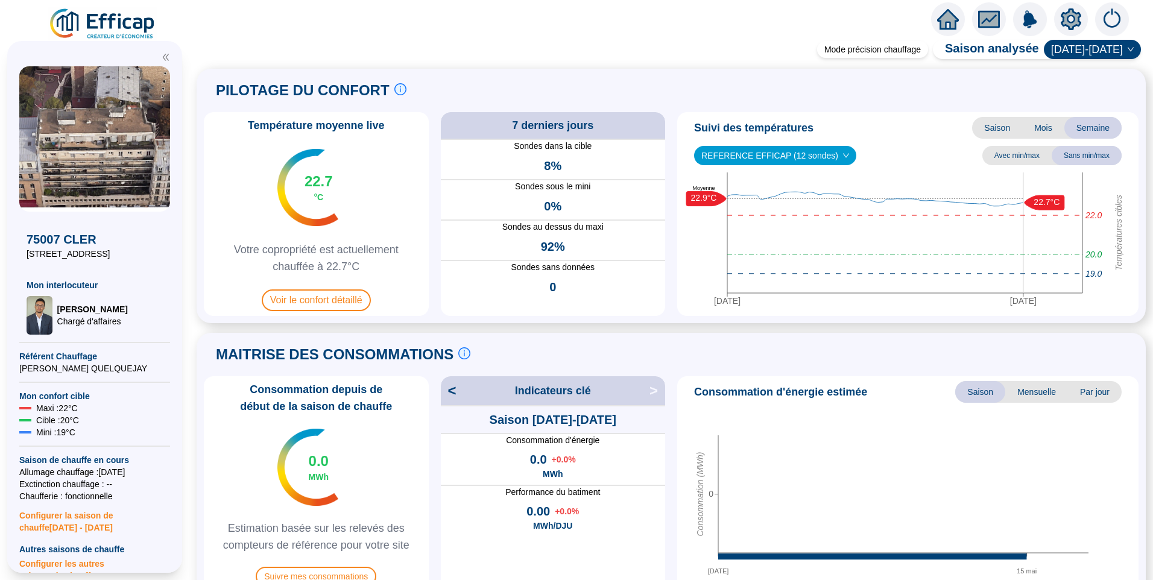
click at [1068, 21] on icon "setting" at bounding box center [1071, 19] width 8 height 8
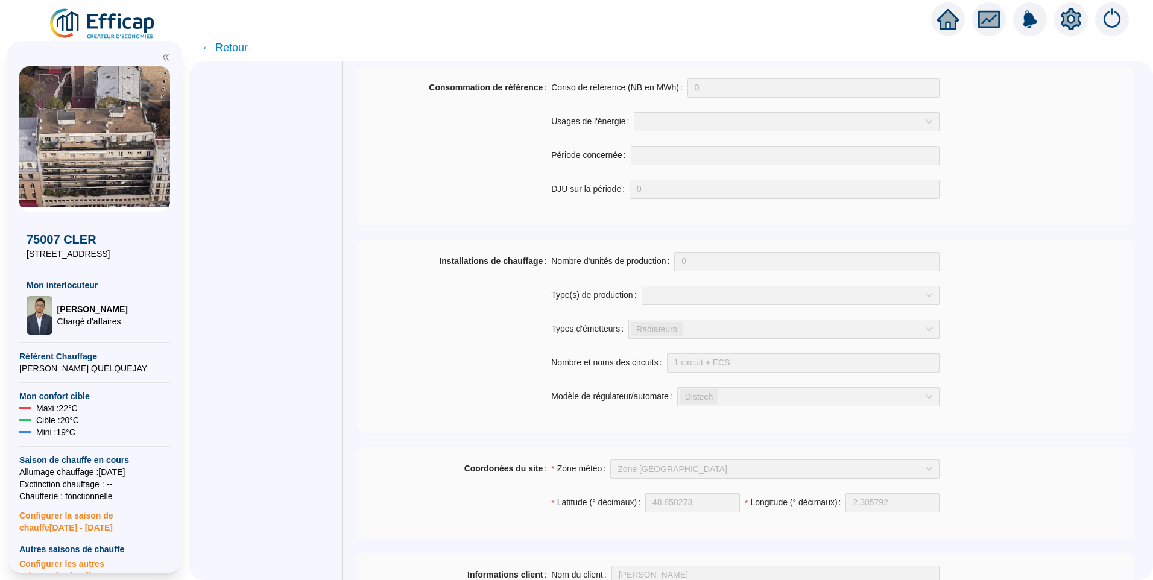
scroll to position [812, 0]
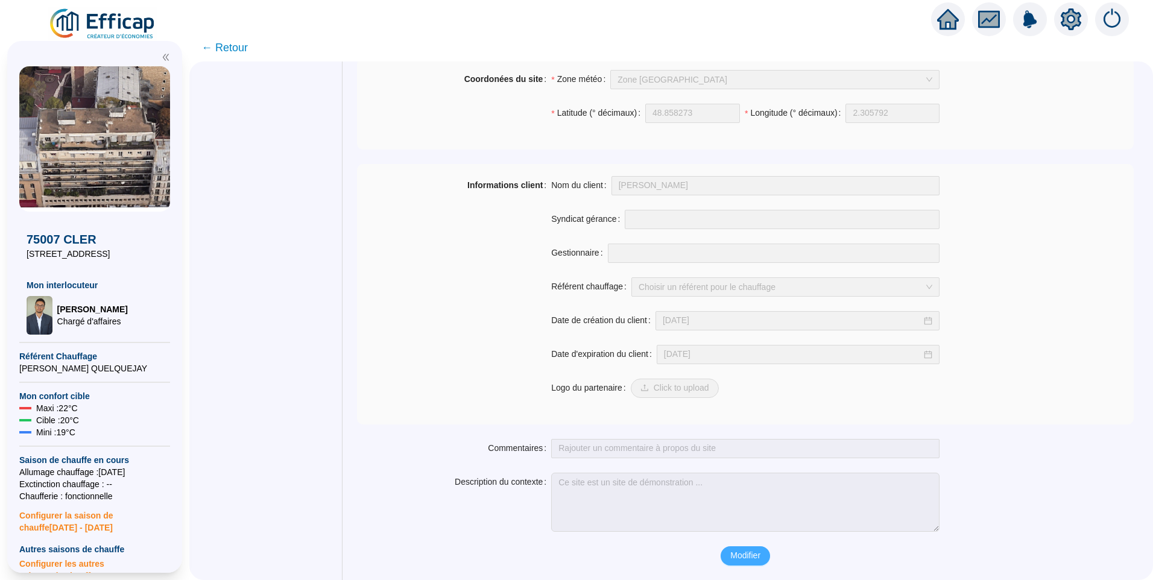
click at [751, 552] on span "Modifier" at bounding box center [745, 555] width 30 height 13
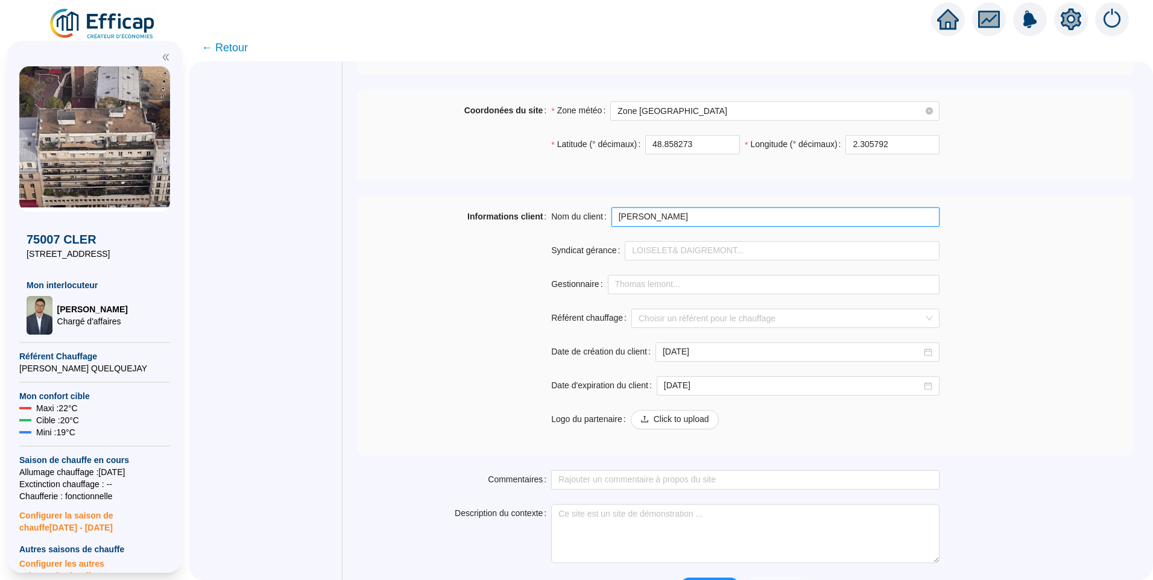
click at [696, 210] on input "david thomas" at bounding box center [775, 216] width 328 height 19
click at [1029, 219] on div "Informations client Nom du client david thomas Syndicat gérance Gestionnaire Ré…" at bounding box center [745, 325] width 777 height 236
click at [707, 318] on input "Référent chauffage" at bounding box center [780, 318] width 283 height 18
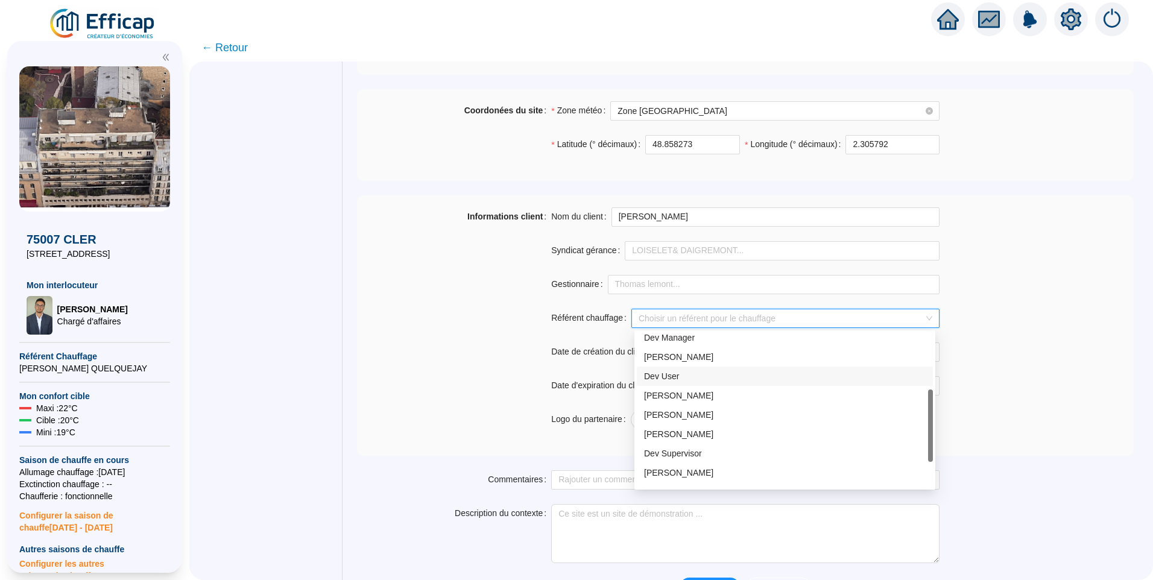
scroll to position [174, 0]
click at [745, 317] on input "Référent chauffage" at bounding box center [780, 318] width 283 height 18
click at [677, 472] on div "Nicolas MERIC" at bounding box center [785, 478] width 282 height 13
click at [1049, 325] on div "Informations client Nom du client david thomas Syndicat gérance Gestionnaire Ré…" at bounding box center [745, 325] width 777 height 236
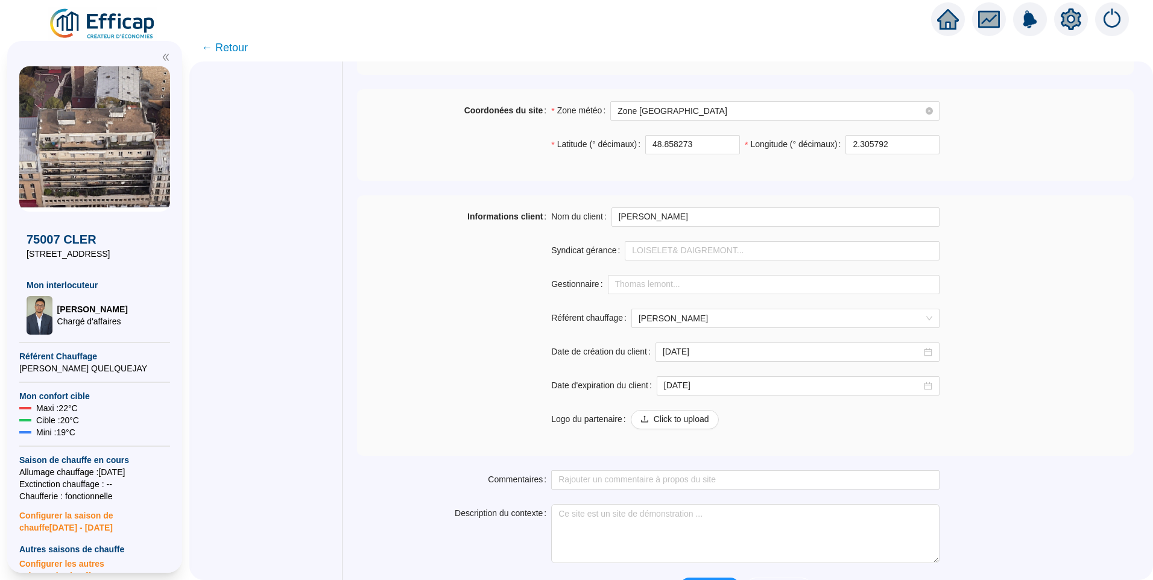
scroll to position [843, 0]
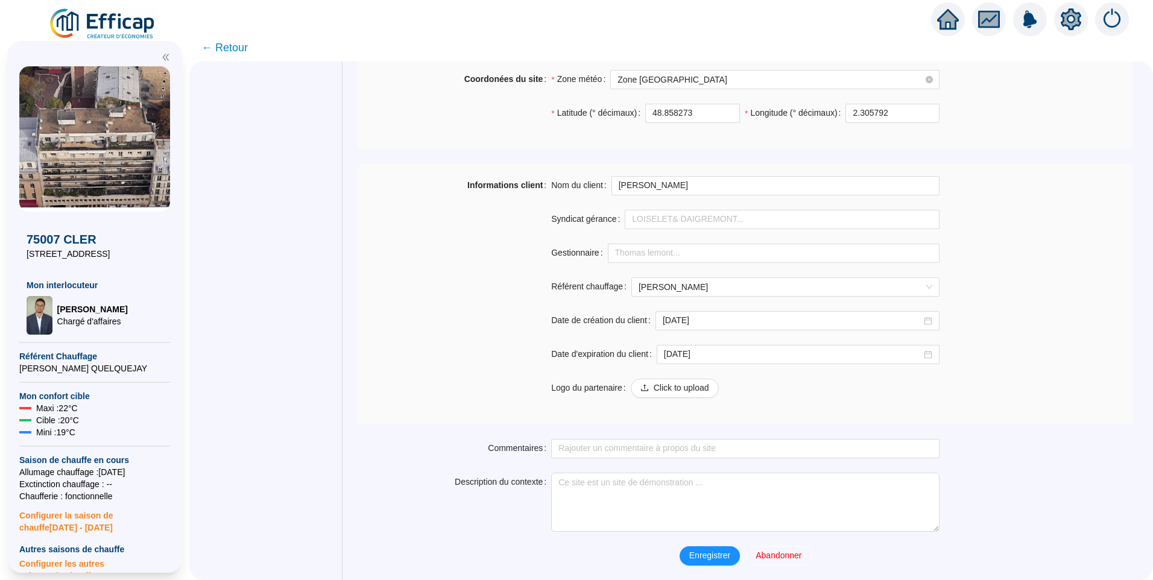
click at [713, 556] on span "Enregistrer" at bounding box center [709, 555] width 41 height 13
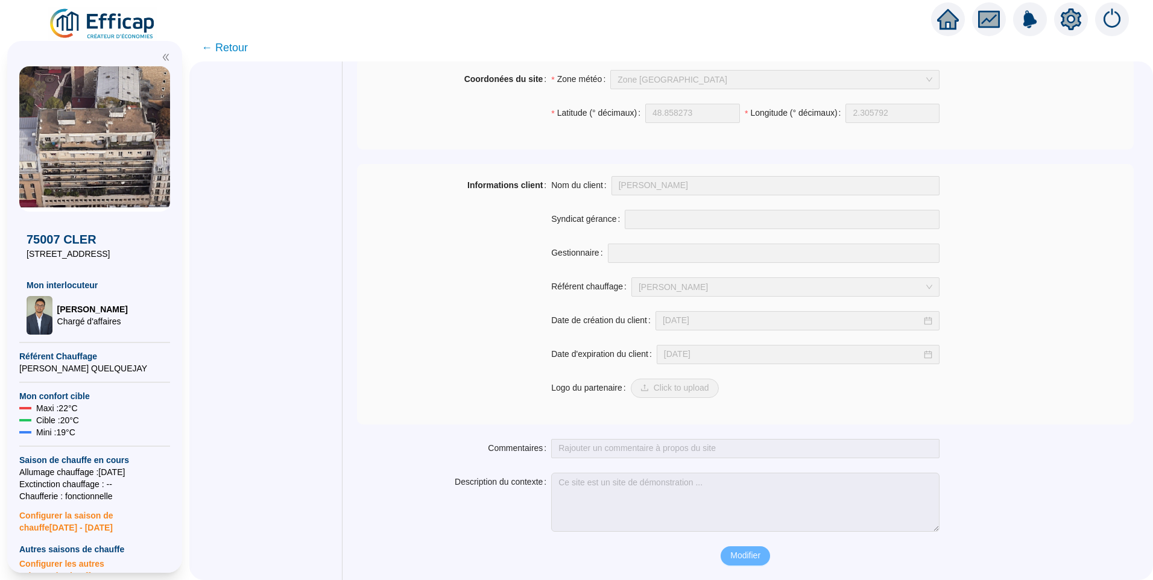
scroll to position [812, 0]
click at [116, 19] on img at bounding box center [102, 24] width 109 height 34
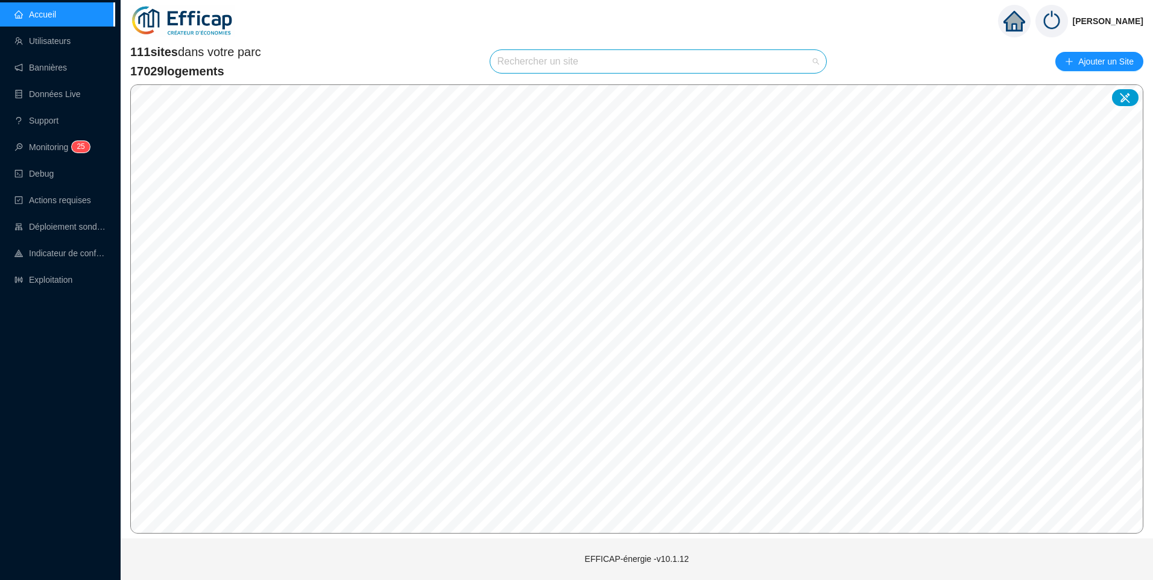
click at [528, 67] on input "search" at bounding box center [652, 61] width 311 height 23
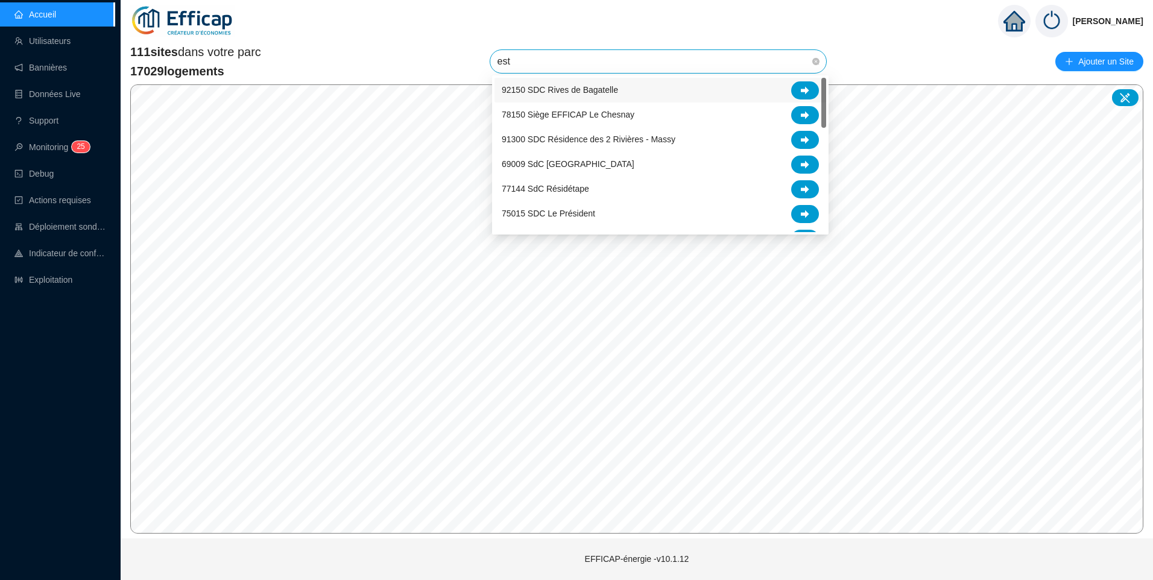
type input "este"
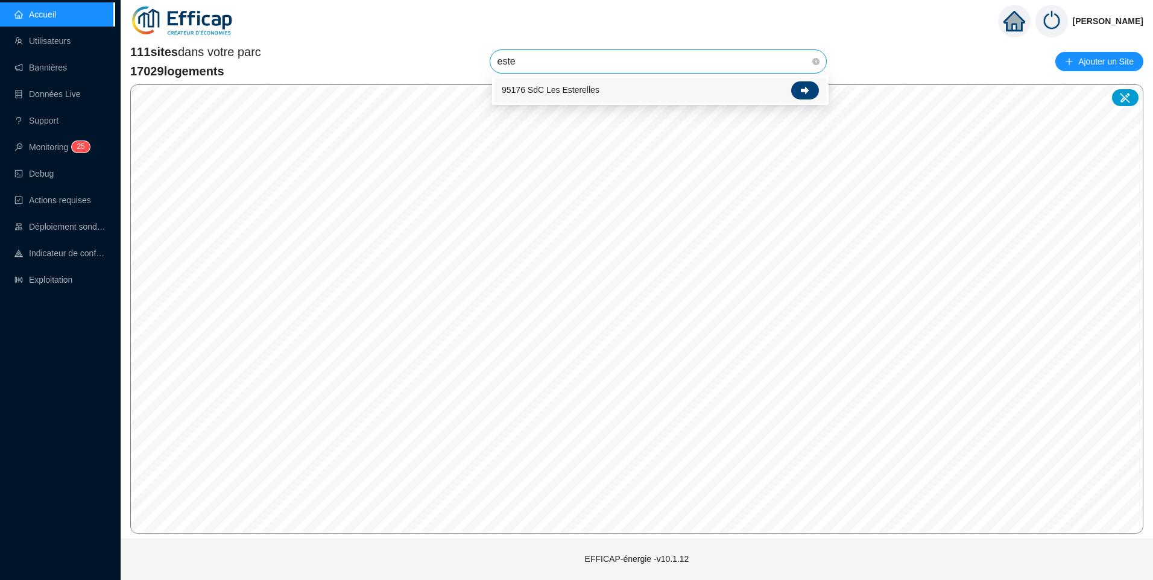
click at [804, 93] on icon at bounding box center [805, 90] width 8 height 8
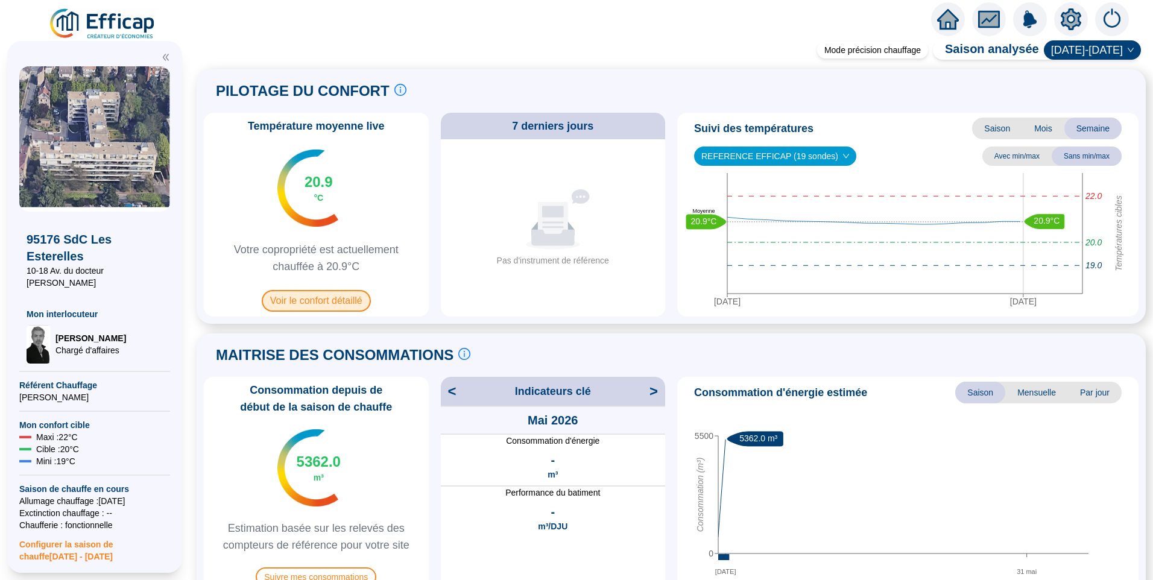
click at [352, 298] on span "Voir le confort détaillé" at bounding box center [316, 301] width 109 height 22
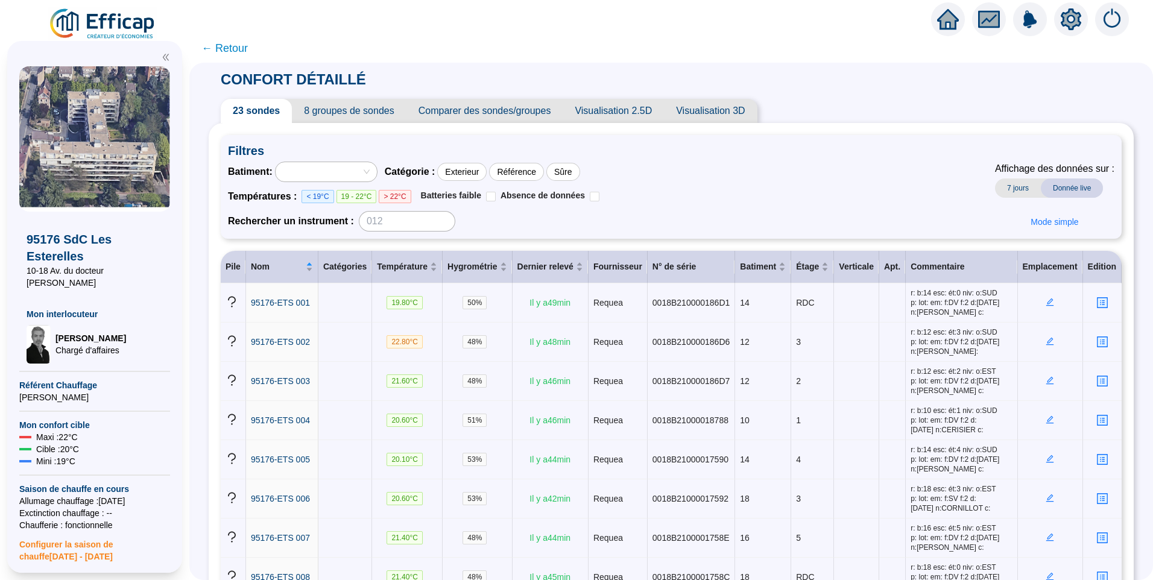
click at [366, 110] on span "8 groupes de sondes" at bounding box center [349, 111] width 114 height 24
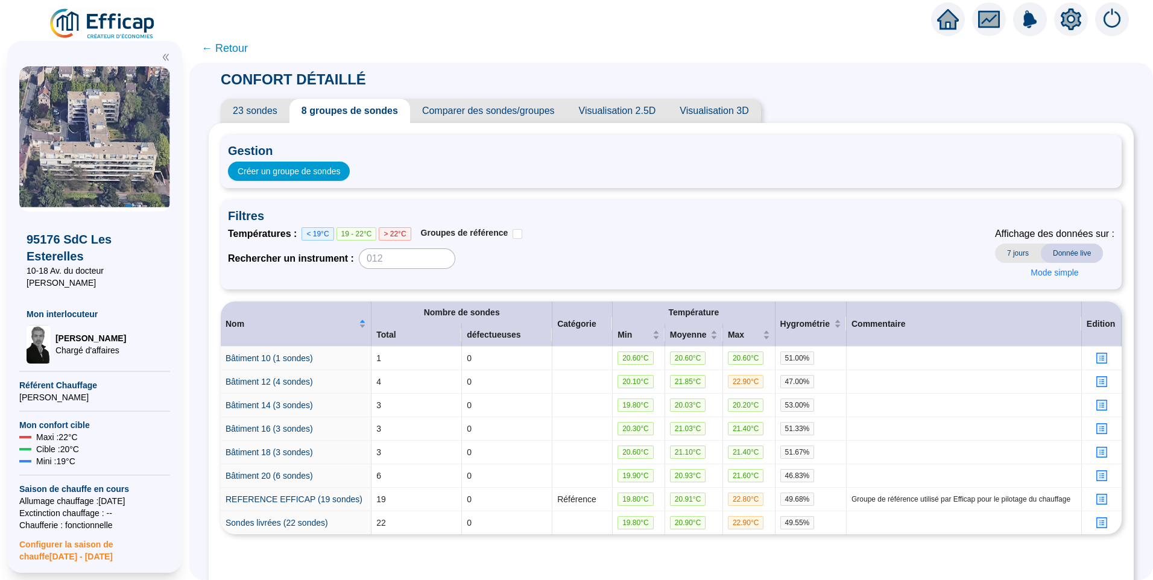
click at [592, 194] on div "Gestion Créer un groupe de sondes Filtres Températures : < 19°C 19 - 22°C > 22°…" at bounding box center [671, 358] width 901 height 447
click at [734, 225] on div "Filtres Températures : < 19°C 19 - 22°C > 22°C Groupes de référence Rechercher …" at bounding box center [671, 244] width 901 height 89
click at [260, 103] on span "23 sondes" at bounding box center [255, 111] width 69 height 24
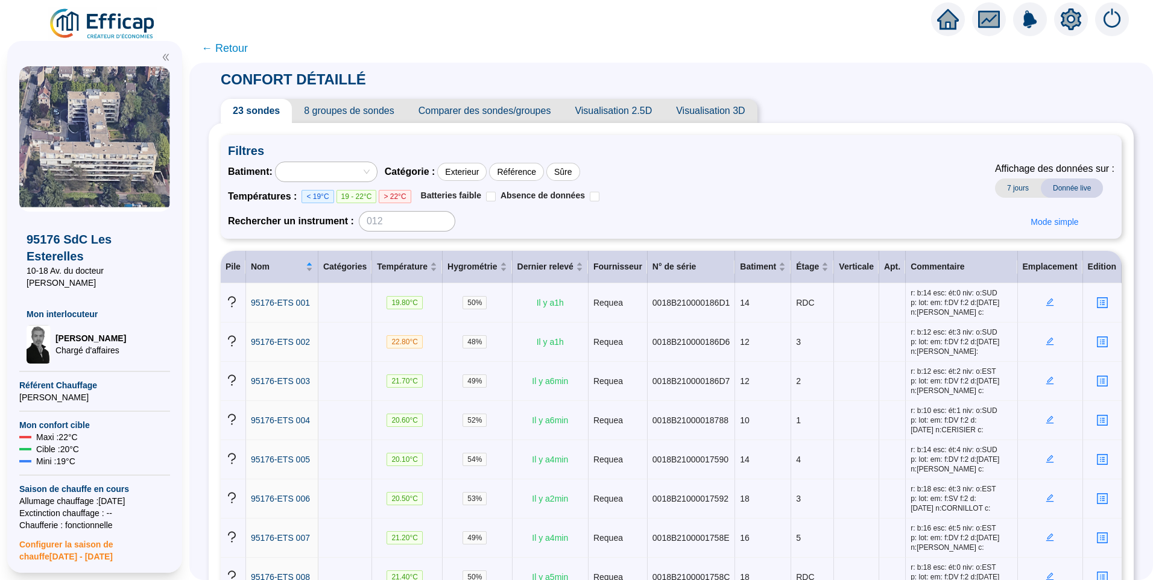
click at [118, 30] on img at bounding box center [102, 24] width 109 height 34
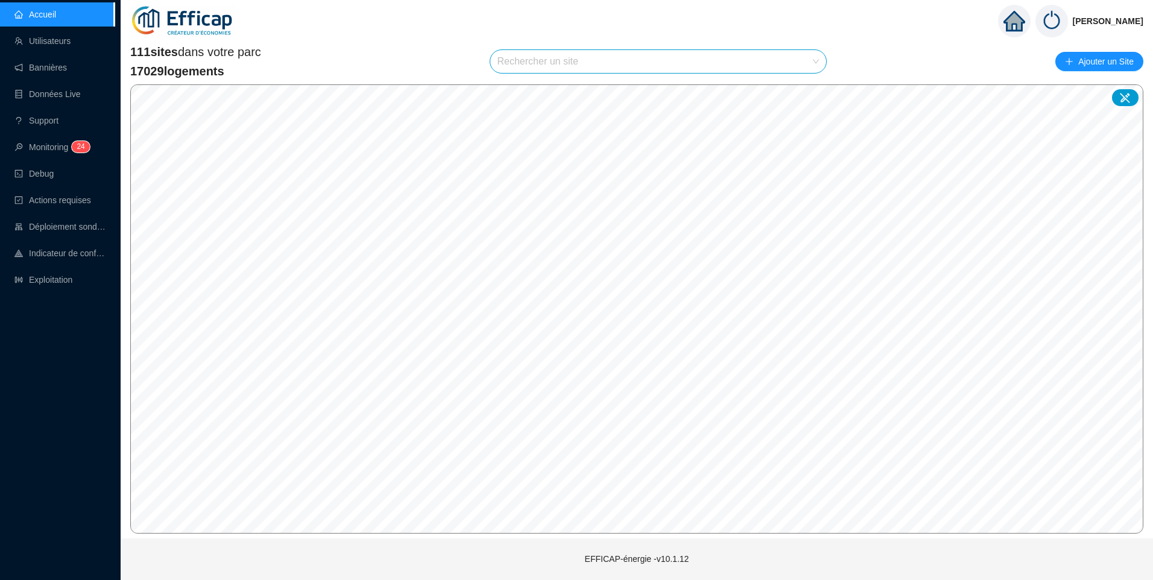
click at [543, 62] on input "search" at bounding box center [652, 61] width 311 height 23
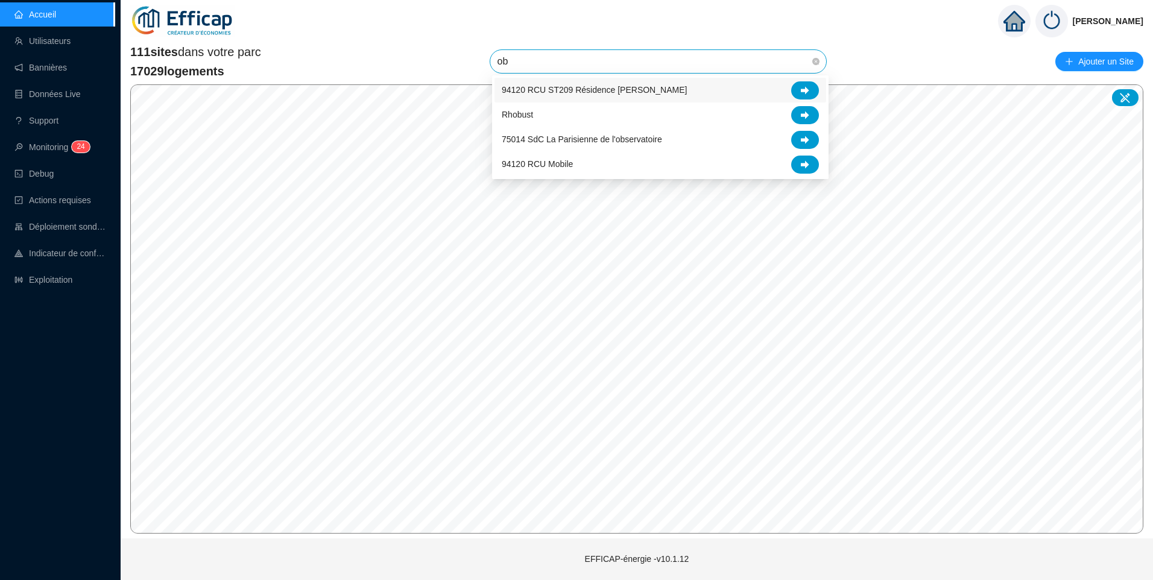
type input "obs"
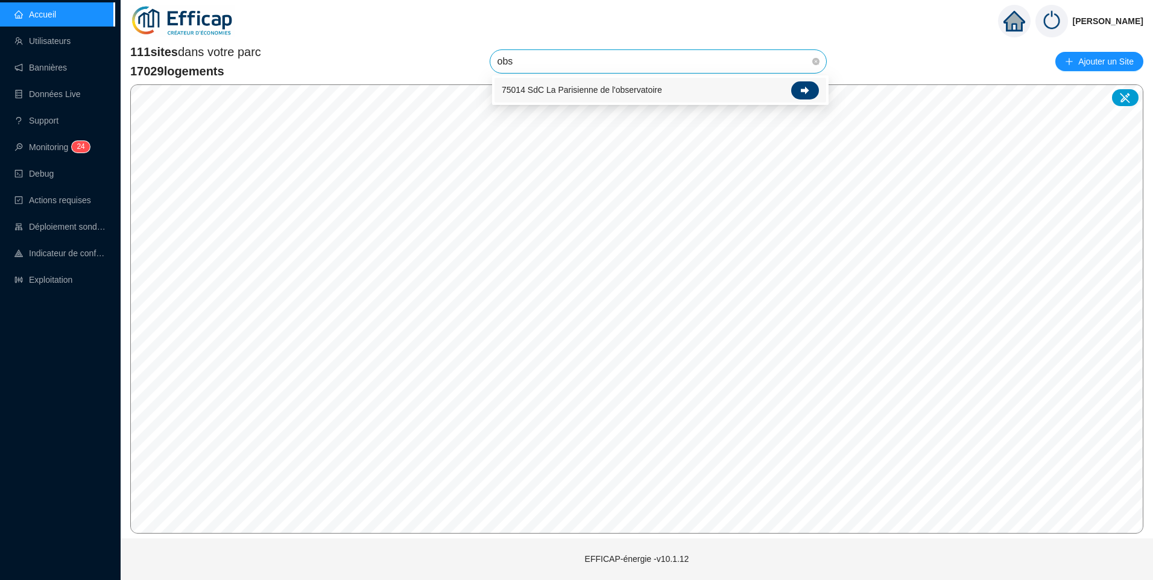
click at [801, 90] on icon at bounding box center [805, 90] width 8 height 8
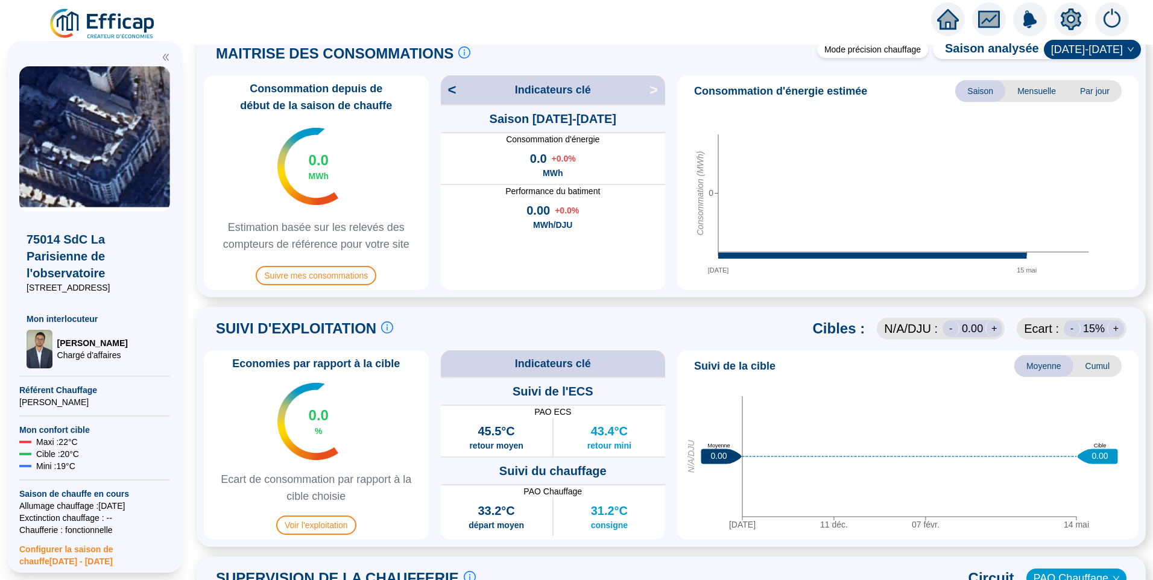
scroll to position [301, 0]
click at [324, 527] on span "Voir l'exploitation" at bounding box center [316, 524] width 80 height 19
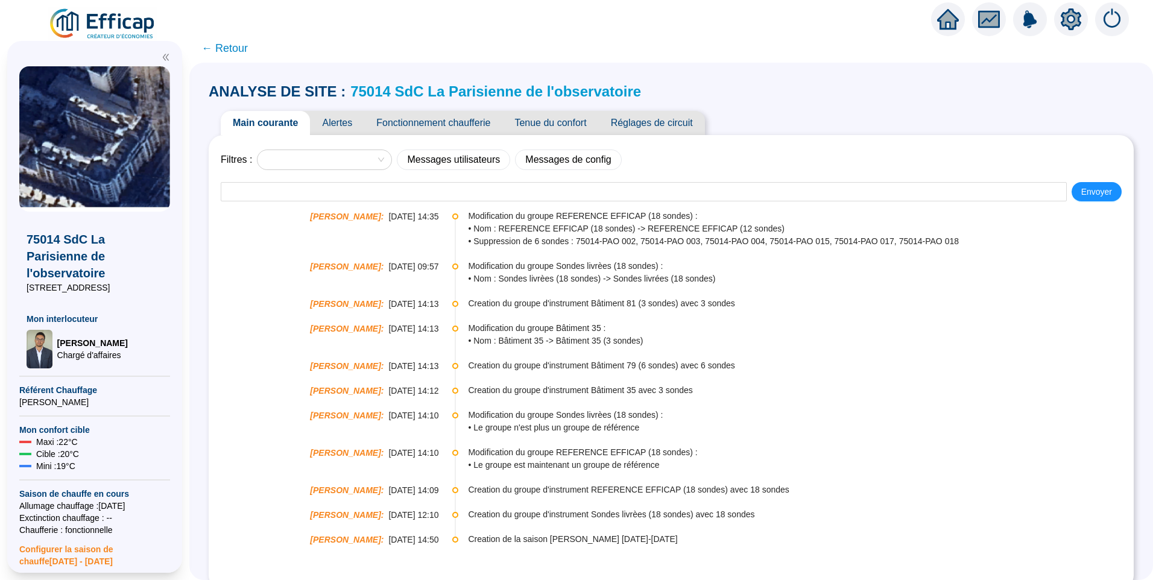
click at [557, 116] on span "Tenue du confort" at bounding box center [550, 123] width 96 height 24
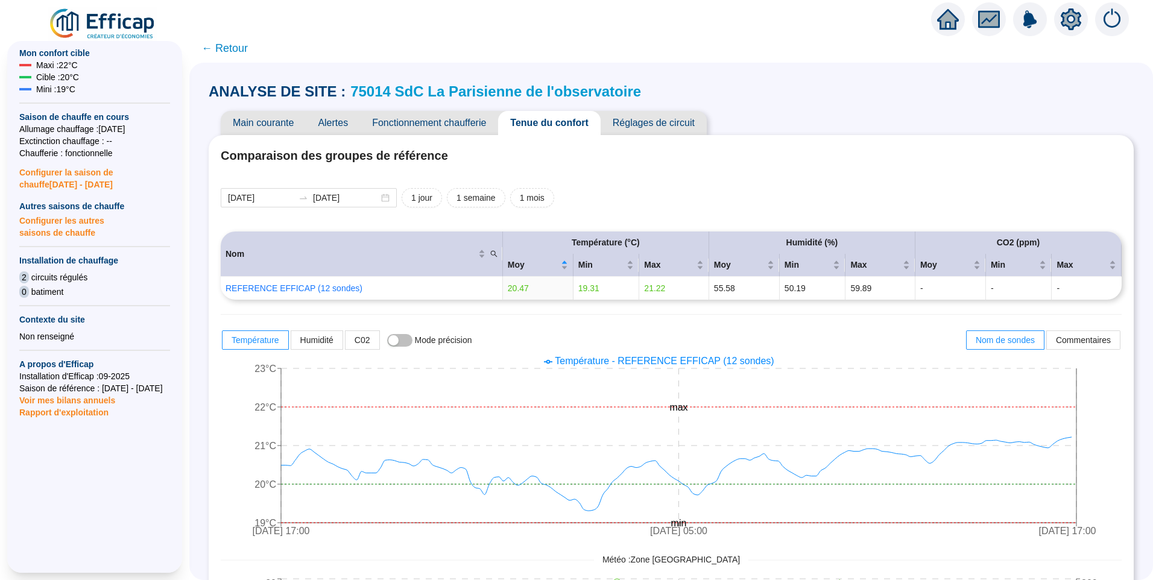
scroll to position [389, 0]
click at [64, 174] on span "Configurer la saison de chauffe 2025 - 2026" at bounding box center [94, 174] width 151 height 31
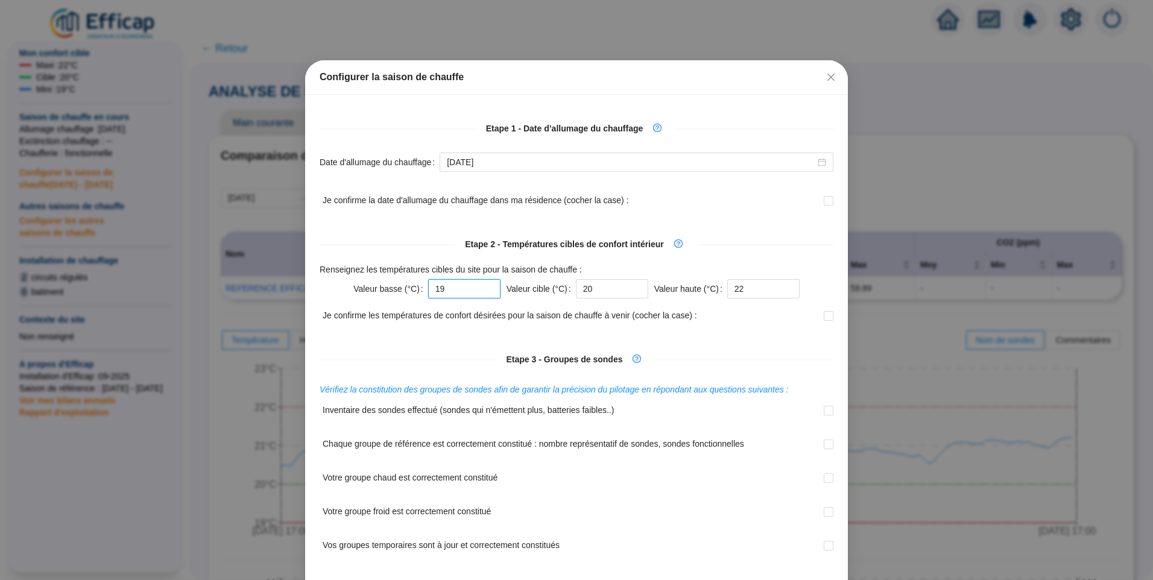
click at [468, 283] on input "19" at bounding box center [464, 288] width 72 height 19
type input "19.5"
click at [593, 283] on input "20" at bounding box center [612, 288] width 72 height 19
type input "20.5"
drag, startPoint x: 743, startPoint y: 288, endPoint x: 686, endPoint y: 293, distance: 57.5
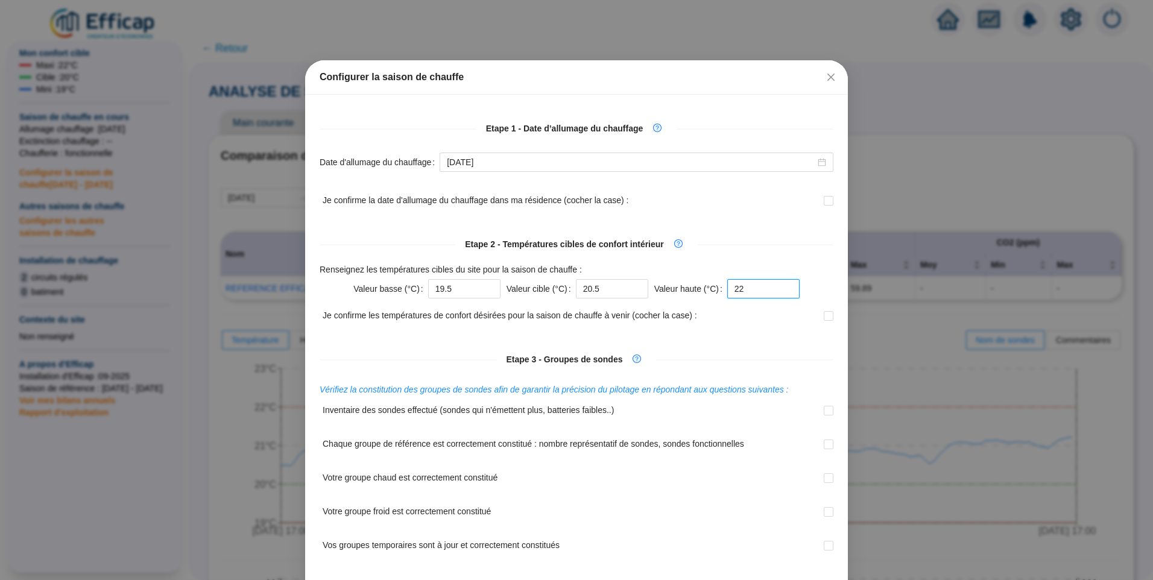
click at [686, 293] on div "Valeur haute (°C) 22" at bounding box center [726, 288] width 145 height 19
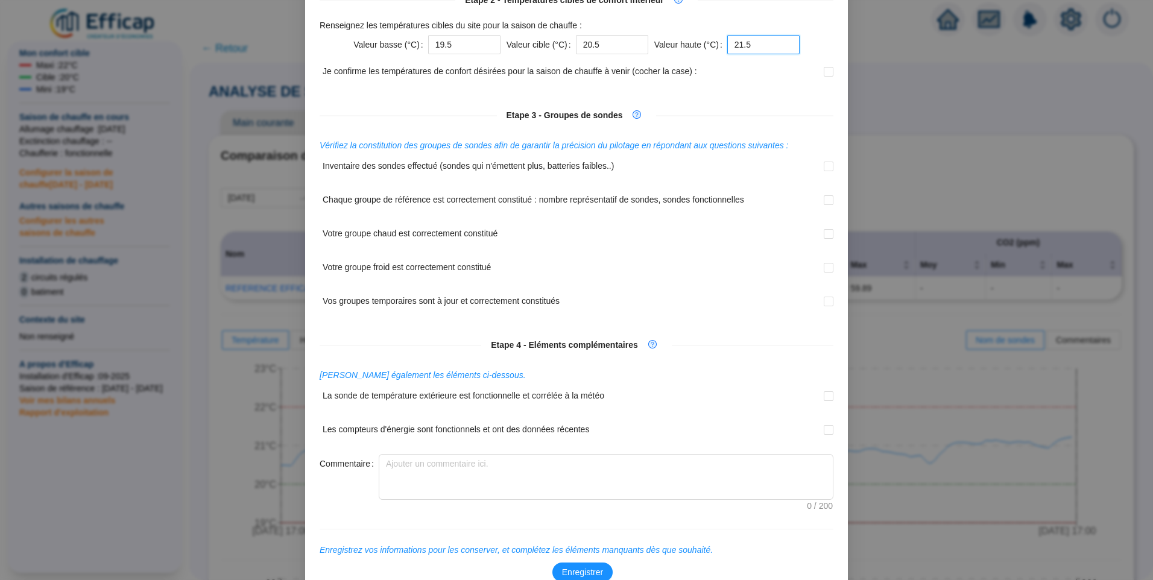
scroll to position [311, 0]
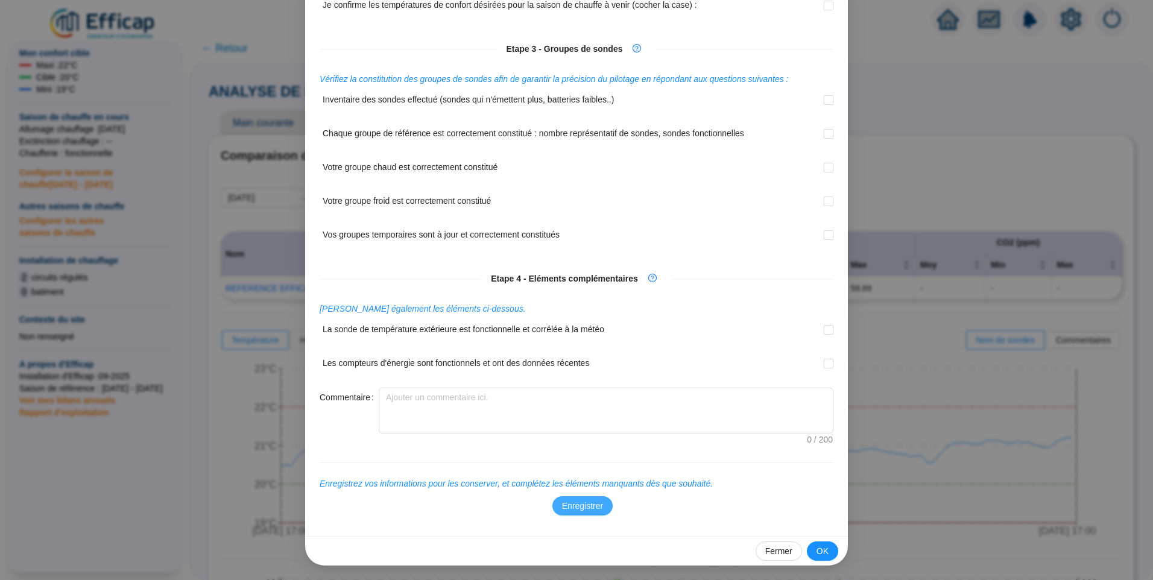
type input "21.5"
click at [579, 498] on button "Enregistrer" at bounding box center [582, 505] width 60 height 19
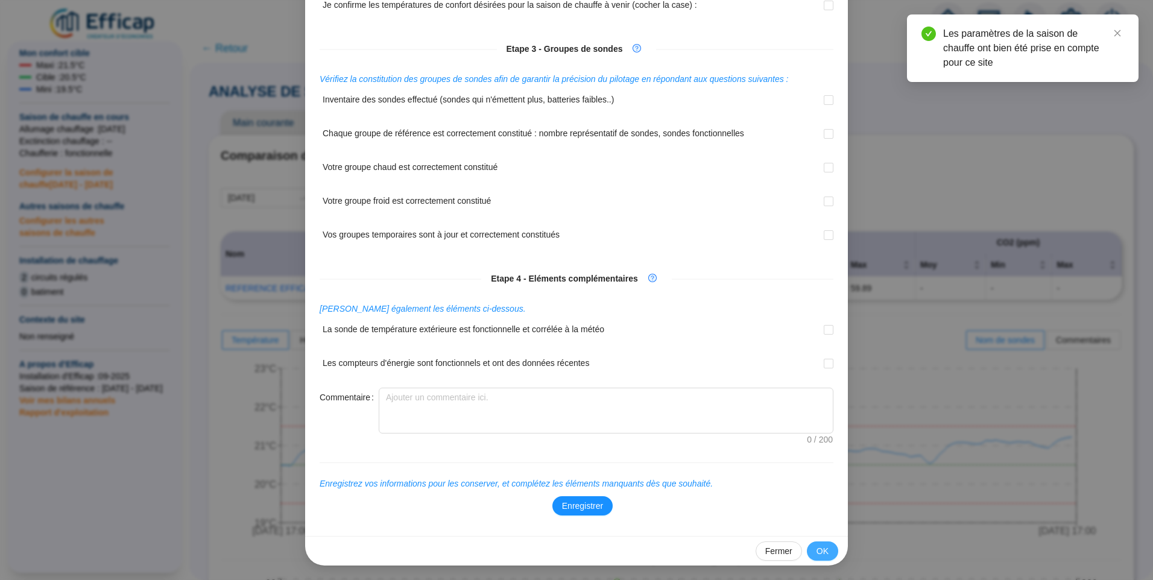
click at [821, 552] on span "OK" at bounding box center [822, 551] width 12 height 13
click at [819, 554] on span "OK" at bounding box center [822, 551] width 12 height 13
click at [765, 551] on span "Fermer" at bounding box center [778, 551] width 27 height 13
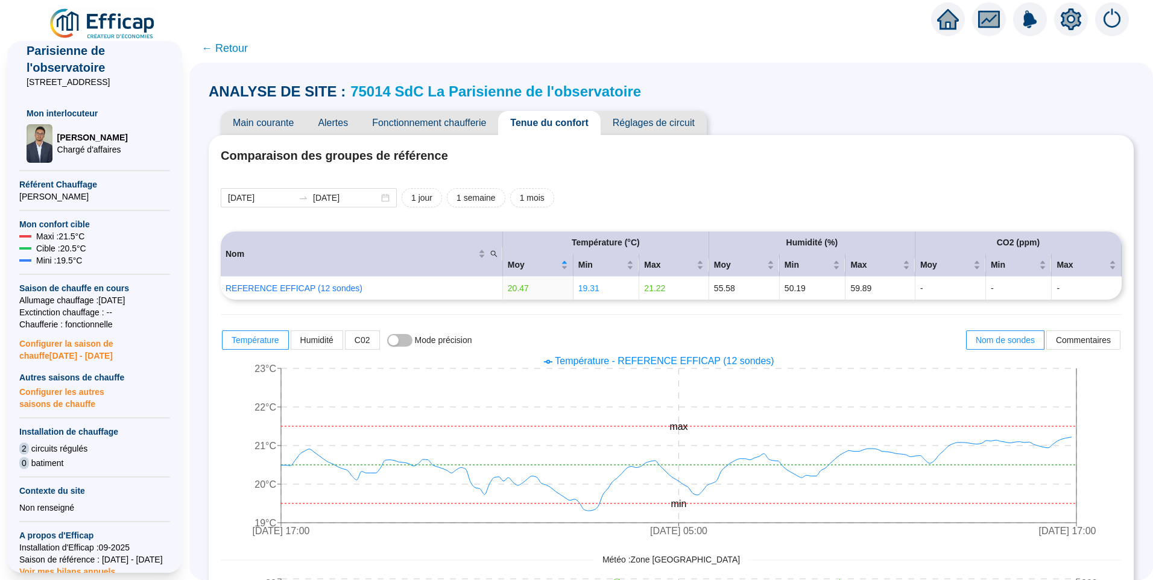
scroll to position [27, 0]
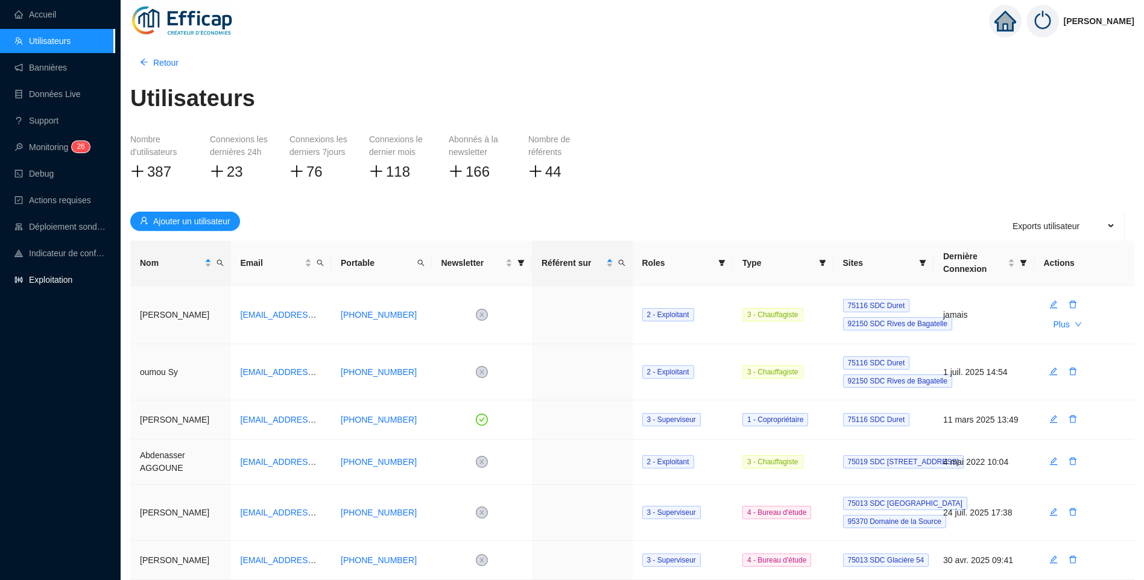
click at [45, 277] on link "Exploitation" at bounding box center [43, 280] width 58 height 10
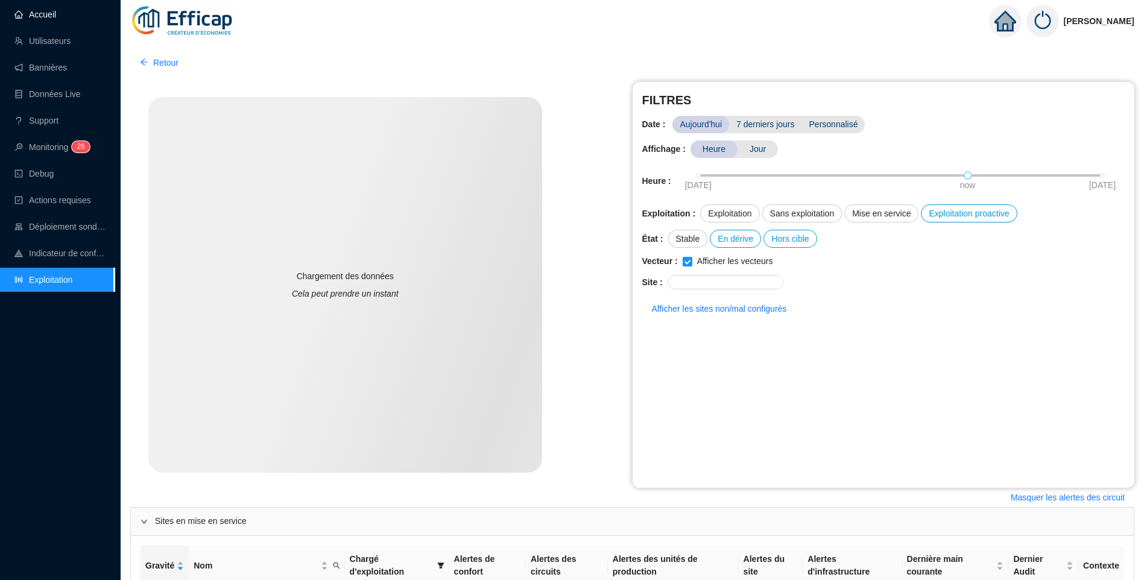
click at [49, 16] on link "Accueil" at bounding box center [35, 15] width 42 height 10
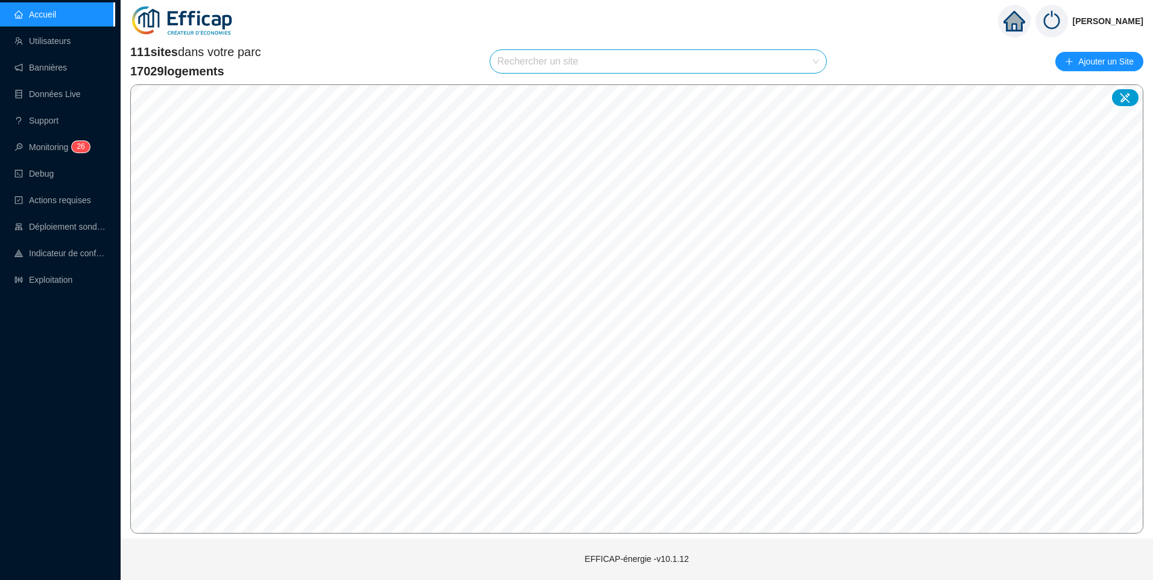
drag, startPoint x: 557, startPoint y: 67, endPoint x: 574, endPoint y: 69, distance: 17.7
click at [562, 68] on input "search" at bounding box center [652, 61] width 311 height 23
type input "chevre"
click at [806, 89] on icon at bounding box center [805, 90] width 8 height 8
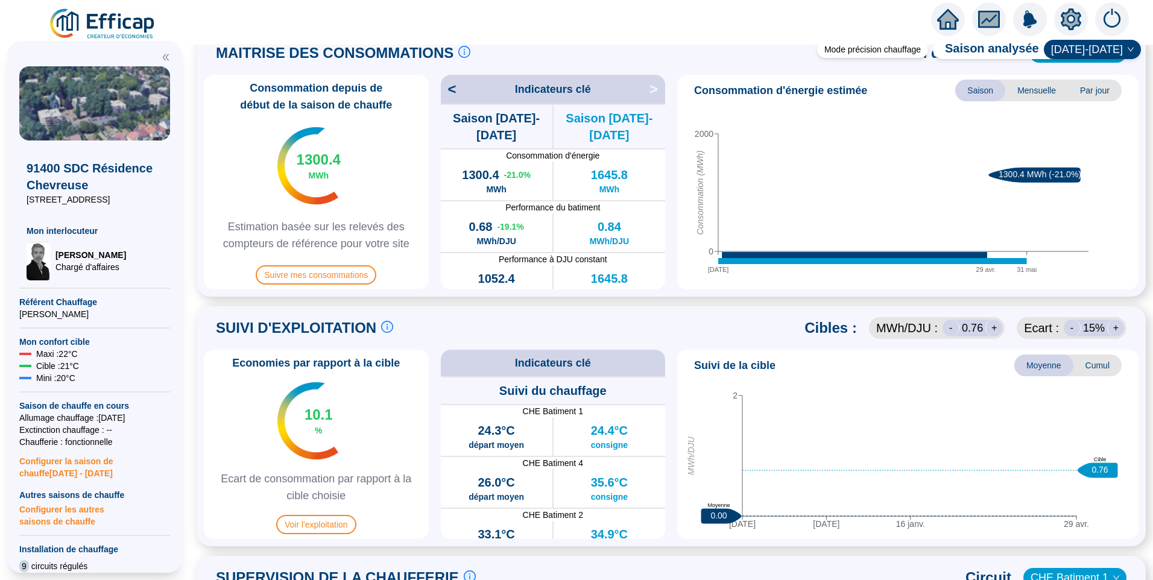
scroll to position [312, 0]
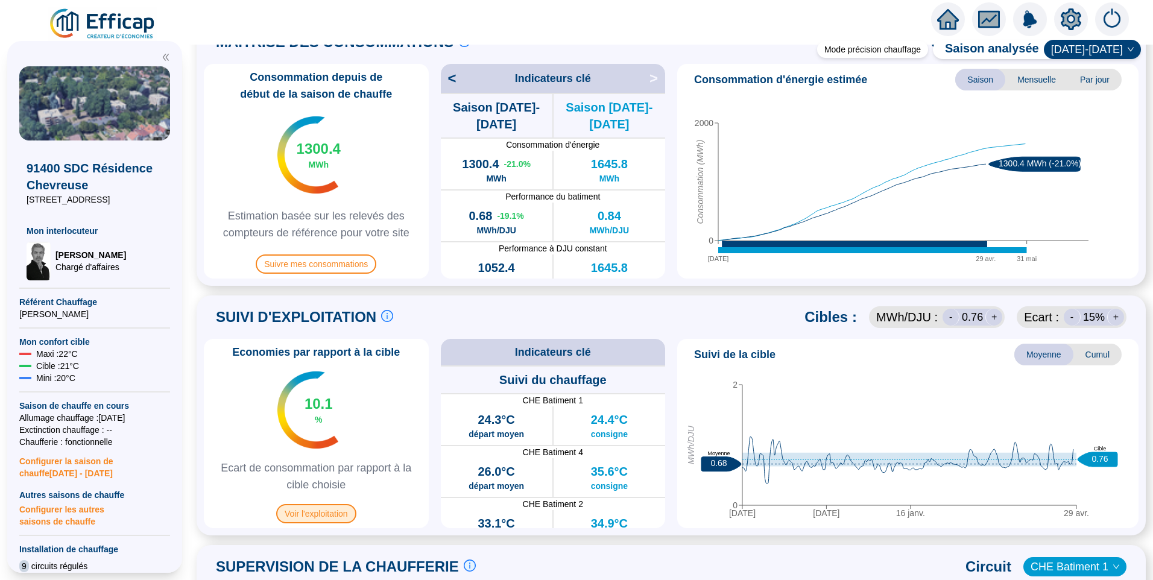
click at [320, 521] on span "Voir l'exploitation" at bounding box center [316, 513] width 80 height 19
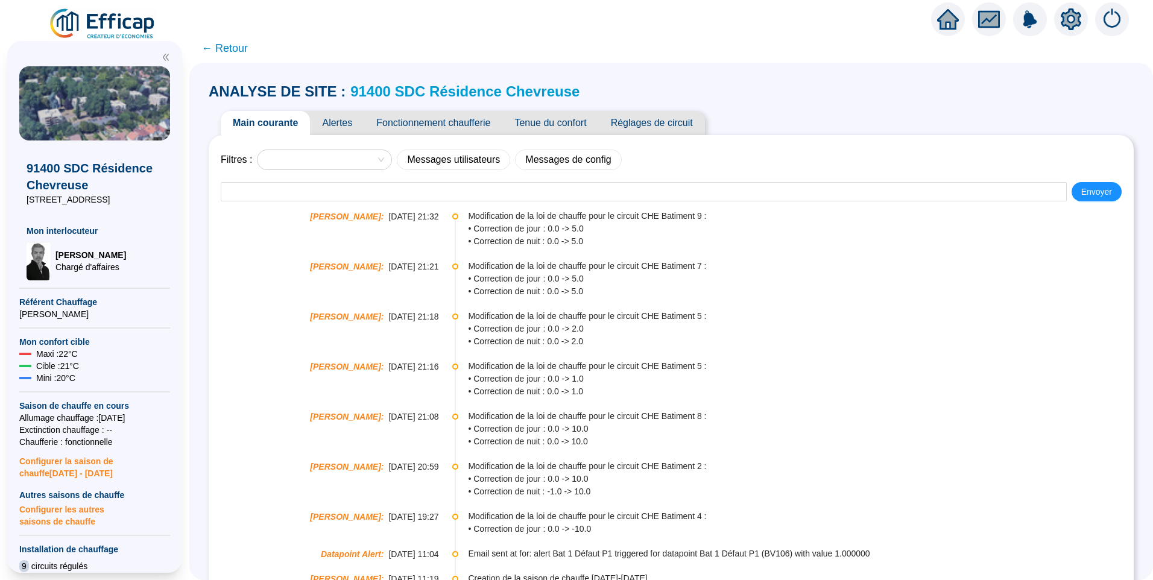
click at [560, 123] on span "Tenue du confort" at bounding box center [550, 123] width 96 height 24
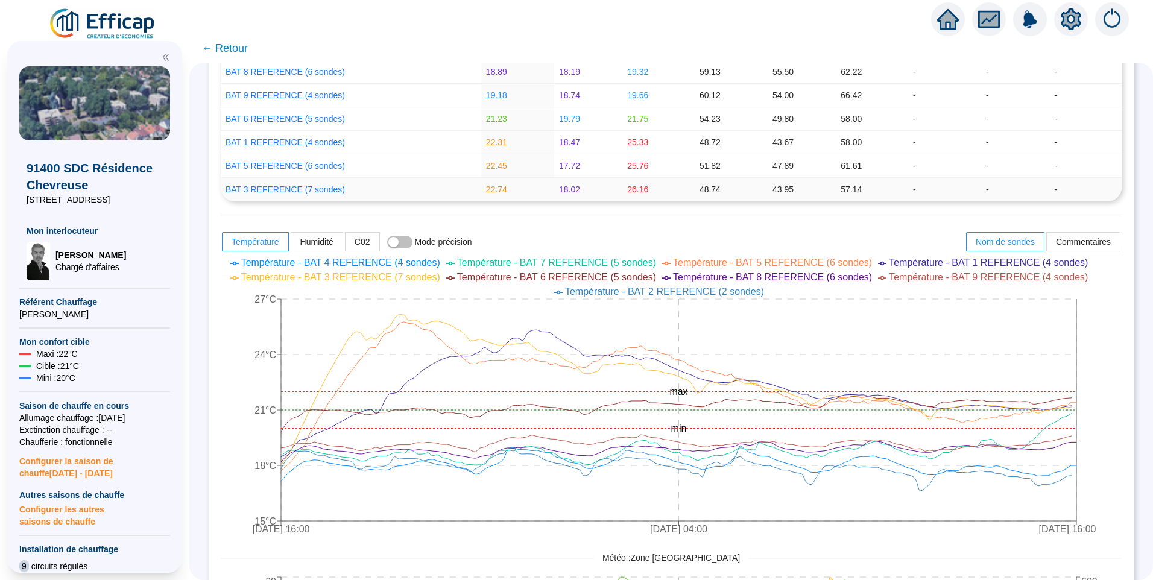
scroll to position [301, 0]
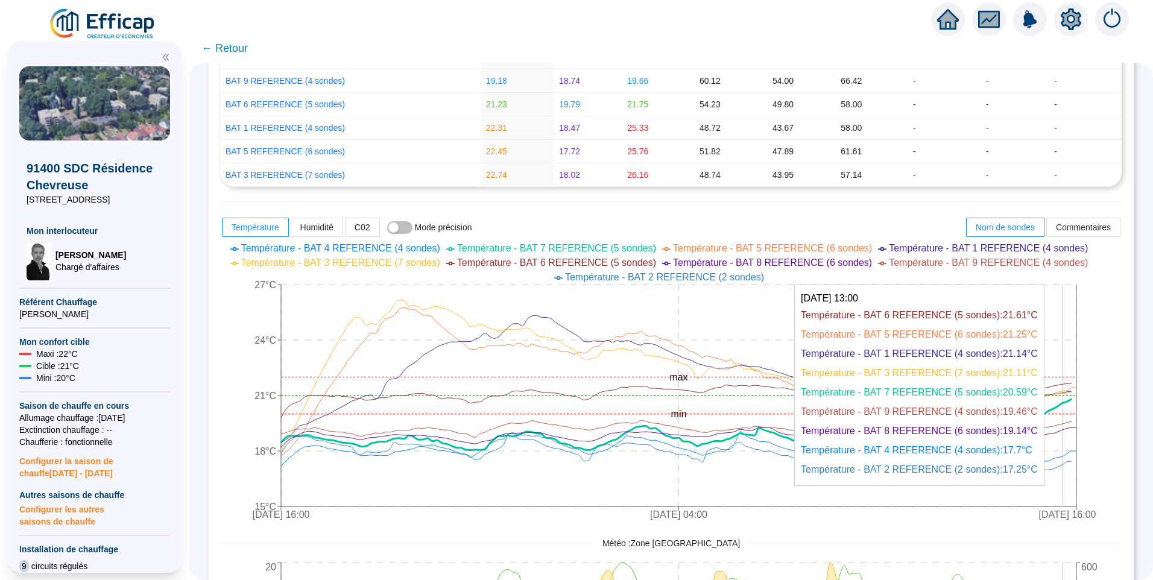
click at [1070, 405] on icon at bounding box center [676, 424] width 790 height 51
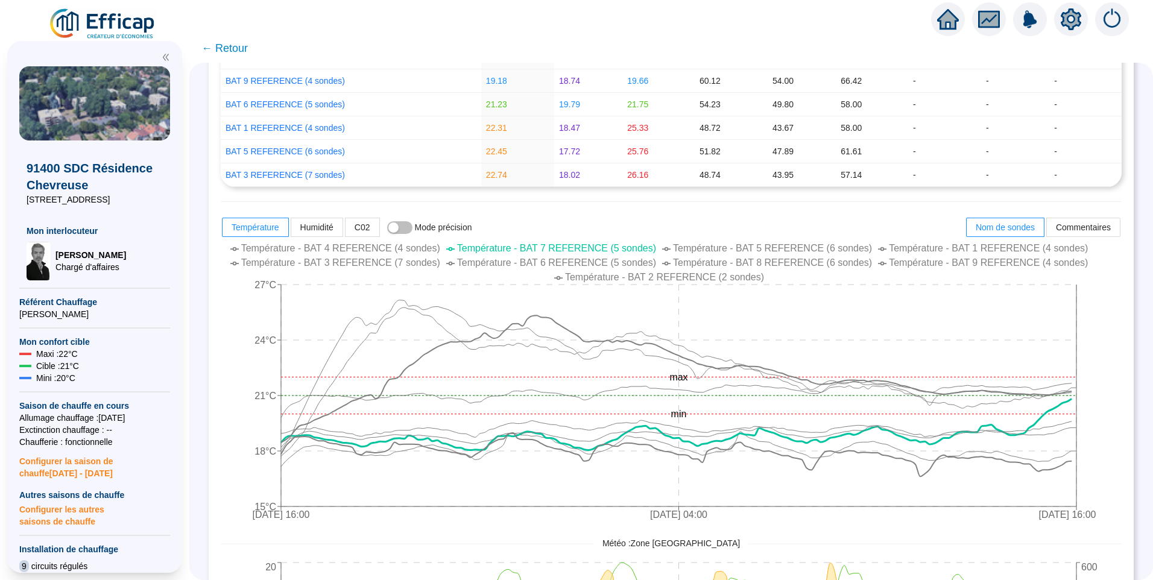
click at [557, 247] on span "Température - BAT 7 REFERENCE (5 sondes)" at bounding box center [556, 248] width 199 height 10
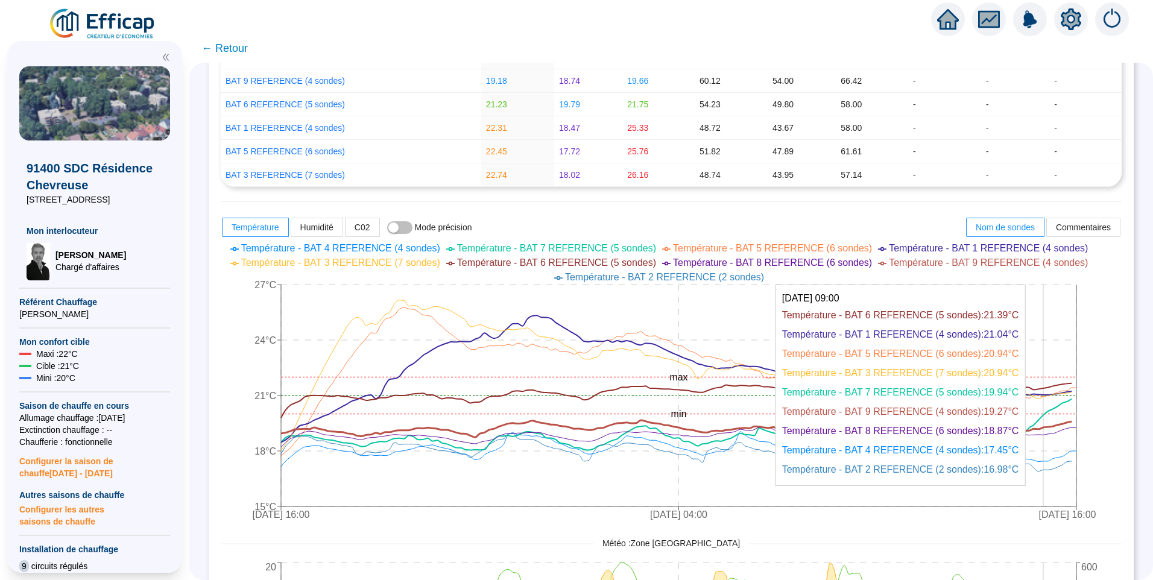
click at [1053, 427] on icon at bounding box center [676, 428] width 790 height 17
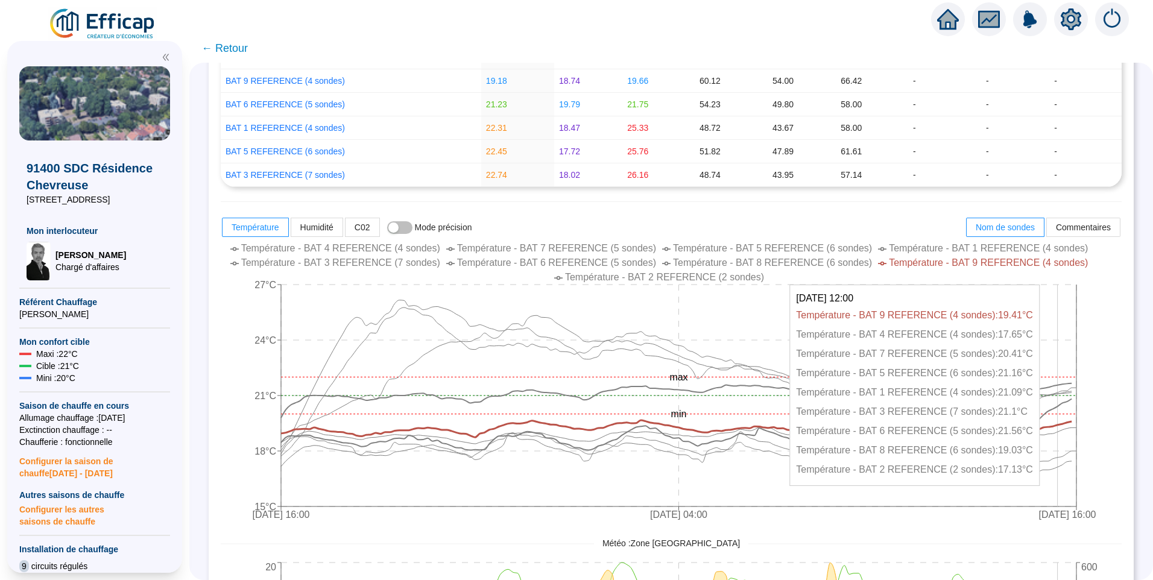
click at [1066, 469] on icon "[DATE] 16:00 [DATE] 04:00 [DATE] 16:00 15°C 18°C 21°C 24°C 27°C min max" at bounding box center [662, 382] width 883 height 289
click at [1061, 468] on icon "26 sept. 2025 16:00 30 sept. 2025 04:00 3 oct. 2025 16:00 15°C 18°C 21°C 24°C 2…" at bounding box center [662, 382] width 883 height 289
click at [1061, 470] on icon at bounding box center [676, 454] width 790 height 43
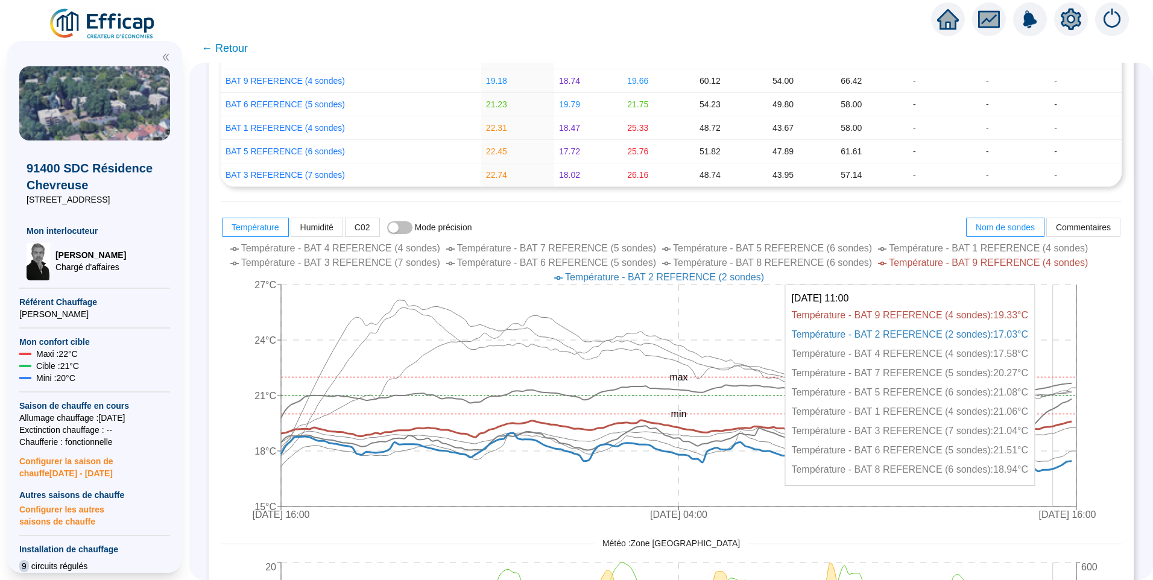
click at [1064, 460] on icon "26 sept. 2025 16:00 30 sept. 2025 04:00 3 oct. 2025 16:00 15°C 18°C 21°C 24°C 2…" at bounding box center [662, 382] width 883 height 289
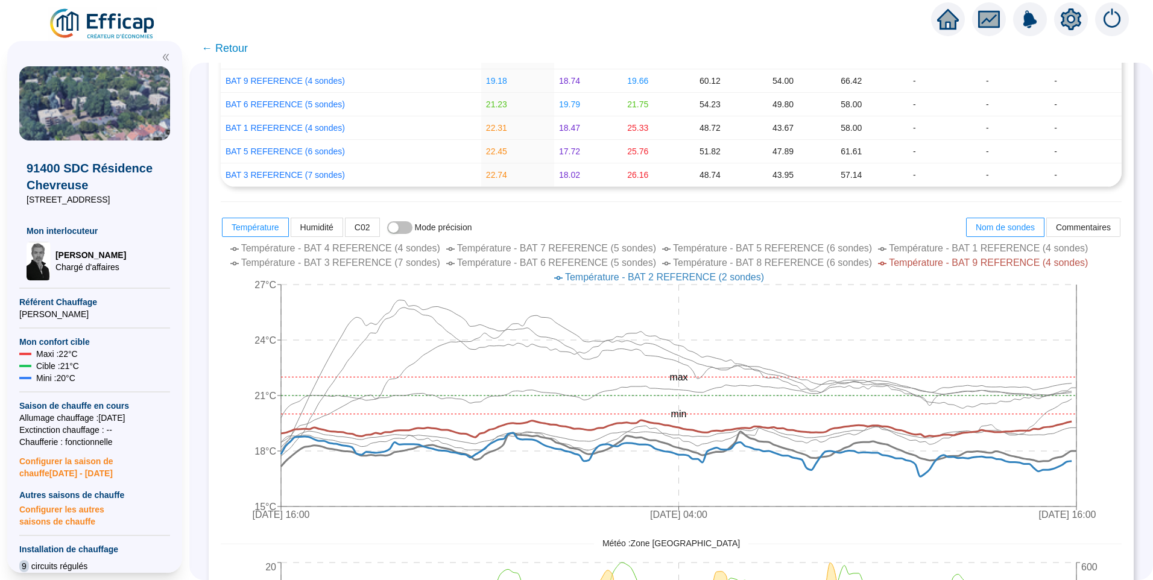
click at [999, 268] on span "Température - BAT 9 REFERENCE (4 sondes)" at bounding box center [988, 262] width 199 height 10
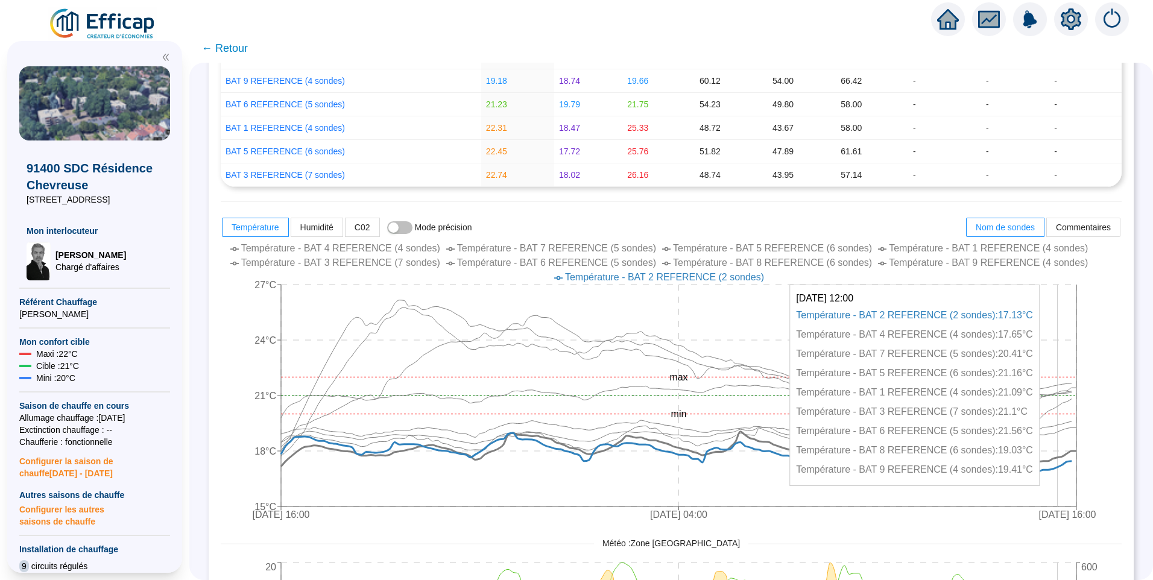
click at [1067, 458] on icon at bounding box center [678, 449] width 795 height 35
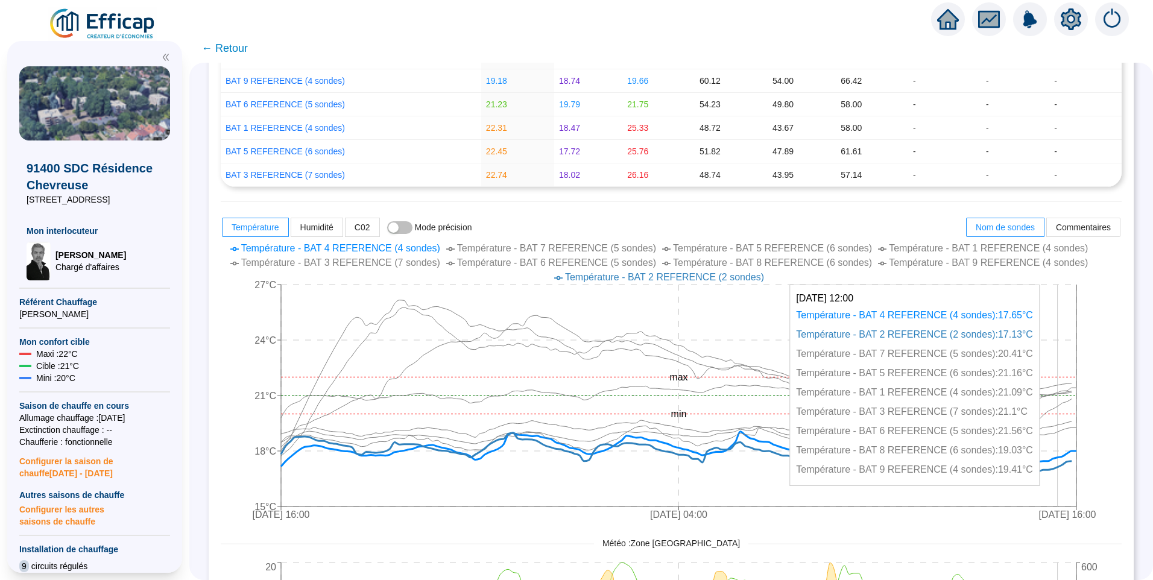
click at [1067, 431] on icon "26 sept. 2025 16:00 30 sept. 2025 04:00 3 oct. 2025 16:00 15°C 18°C 21°C 24°C 2…" at bounding box center [662, 382] width 883 height 289
click at [1058, 435] on icon at bounding box center [678, 437] width 795 height 21
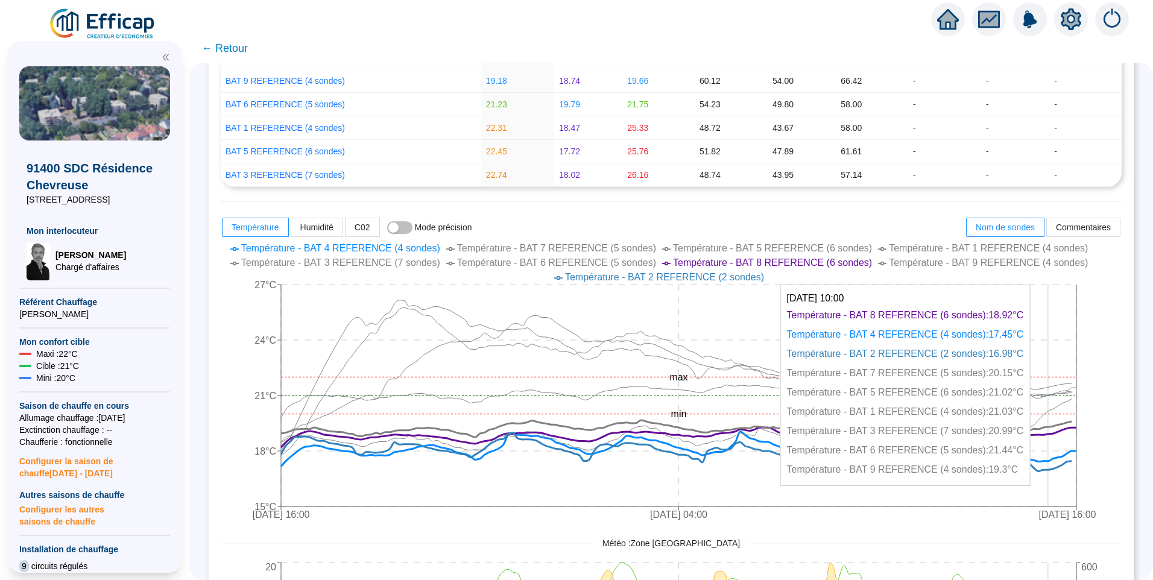
click at [1056, 426] on icon at bounding box center [676, 428] width 790 height 17
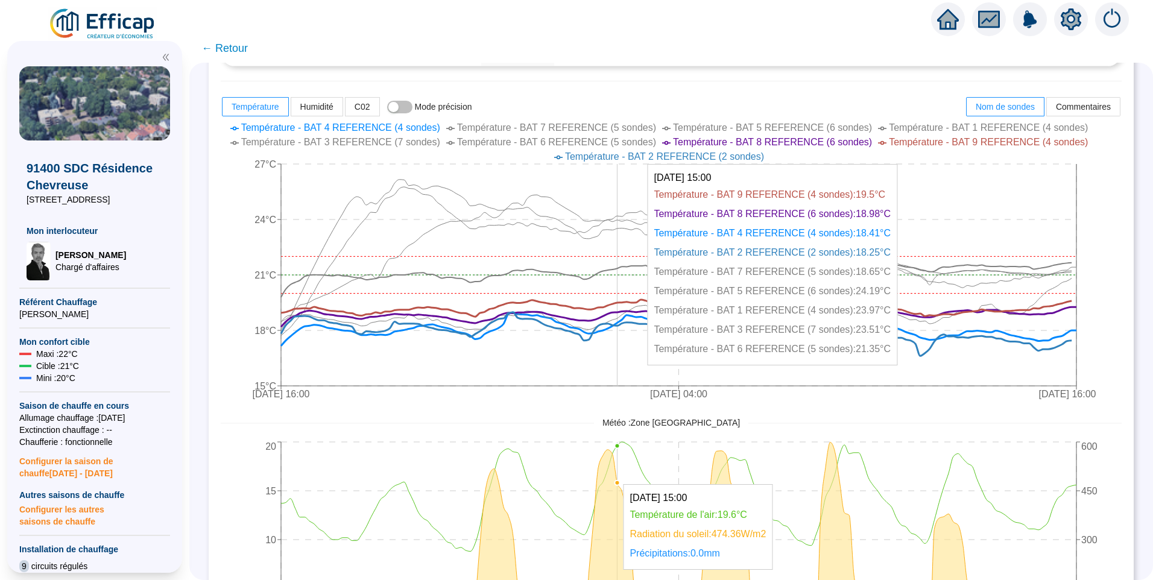
scroll to position [0, 0]
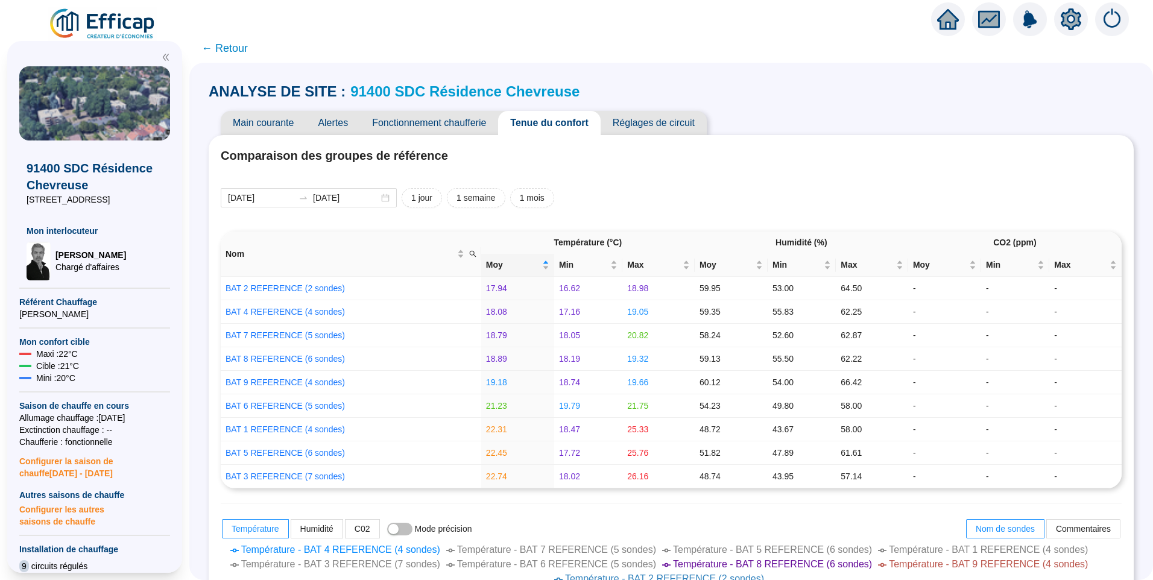
click at [243, 45] on span "← Retour" at bounding box center [224, 48] width 46 height 17
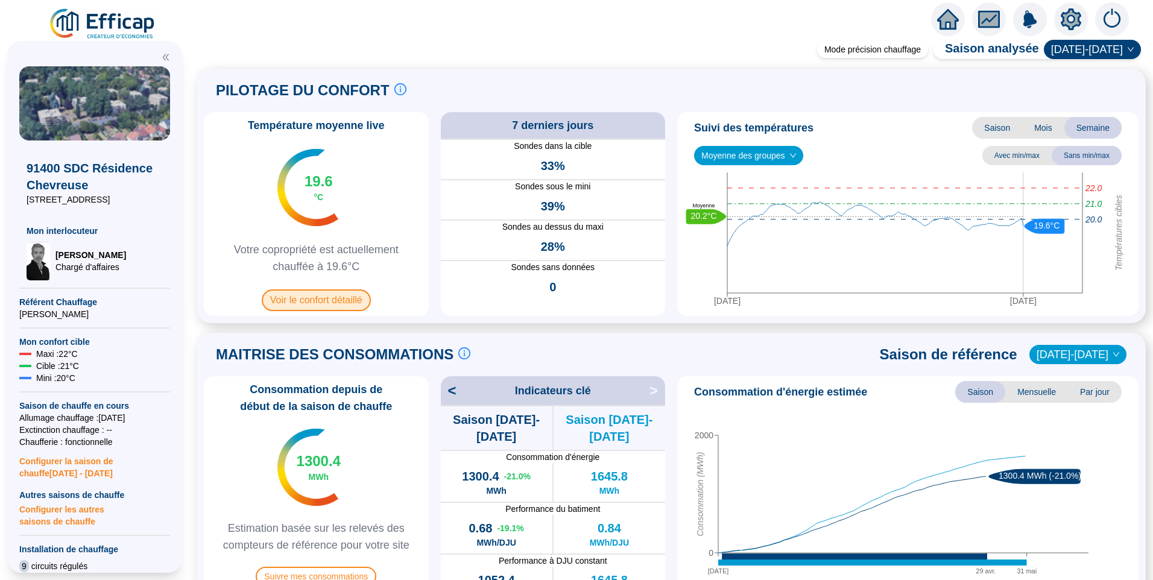
click at [339, 310] on span "Voir le confort détaillé" at bounding box center [316, 300] width 109 height 22
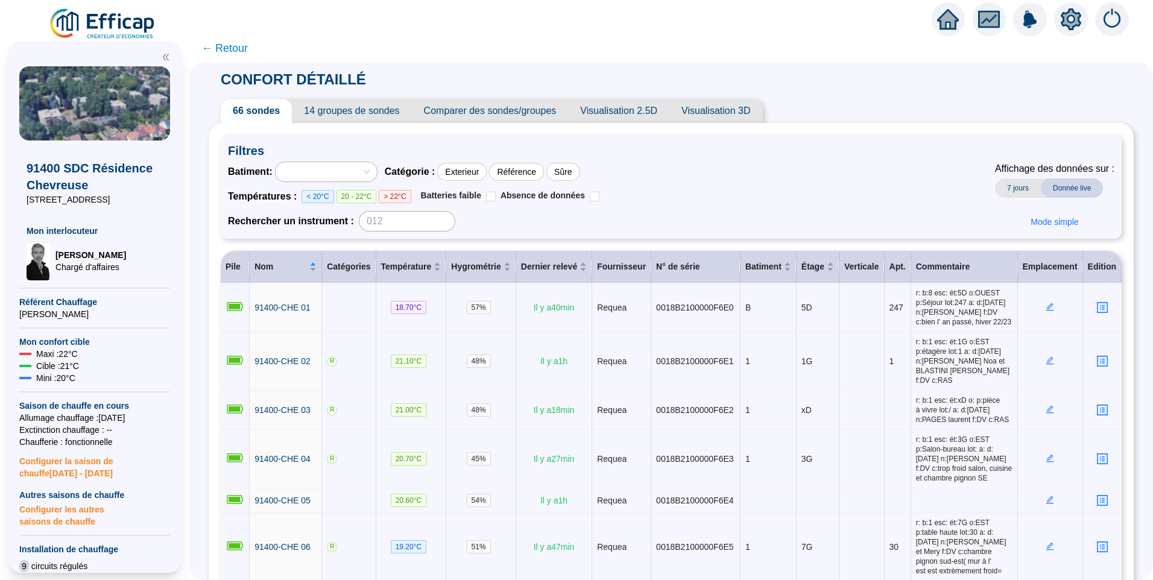
click at [481, 110] on span "Comparer des sondes/groupes" at bounding box center [490, 111] width 157 height 24
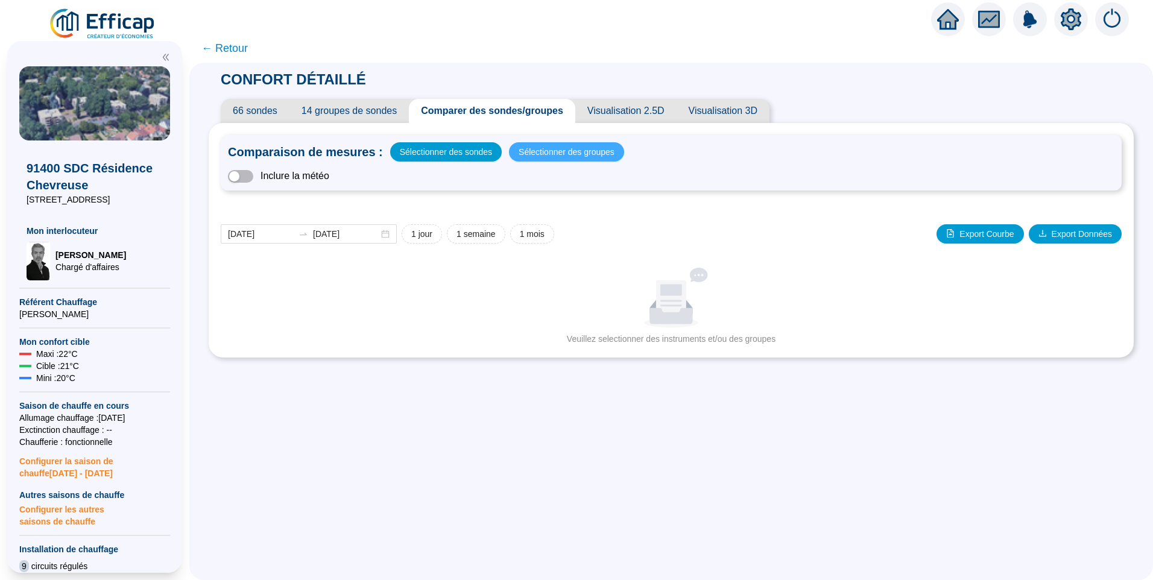
click at [578, 151] on span "Sélectionner des groupes" at bounding box center [567, 152] width 96 height 17
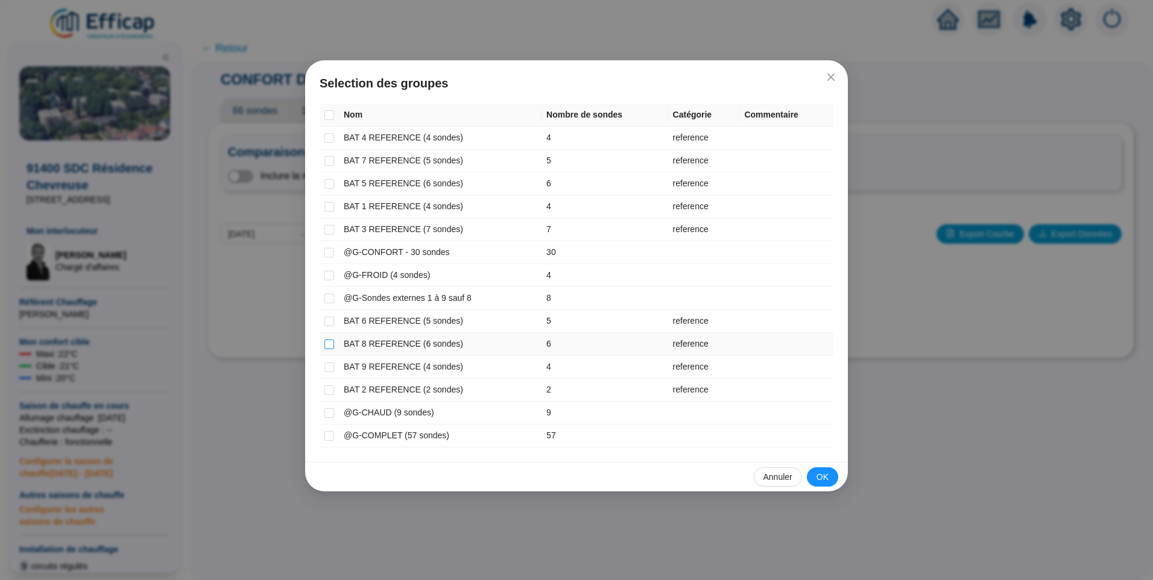
click at [332, 344] on input "checkbox" at bounding box center [329, 344] width 10 height 10
checkbox input "true"
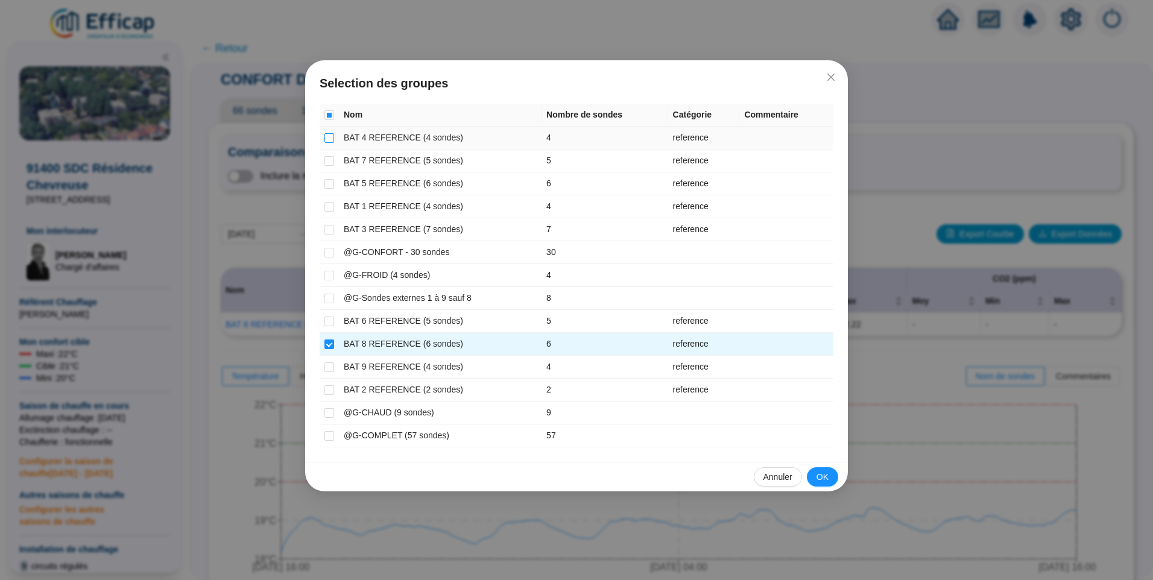
click at [330, 139] on input "checkbox" at bounding box center [329, 138] width 10 height 10
checkbox input "true"
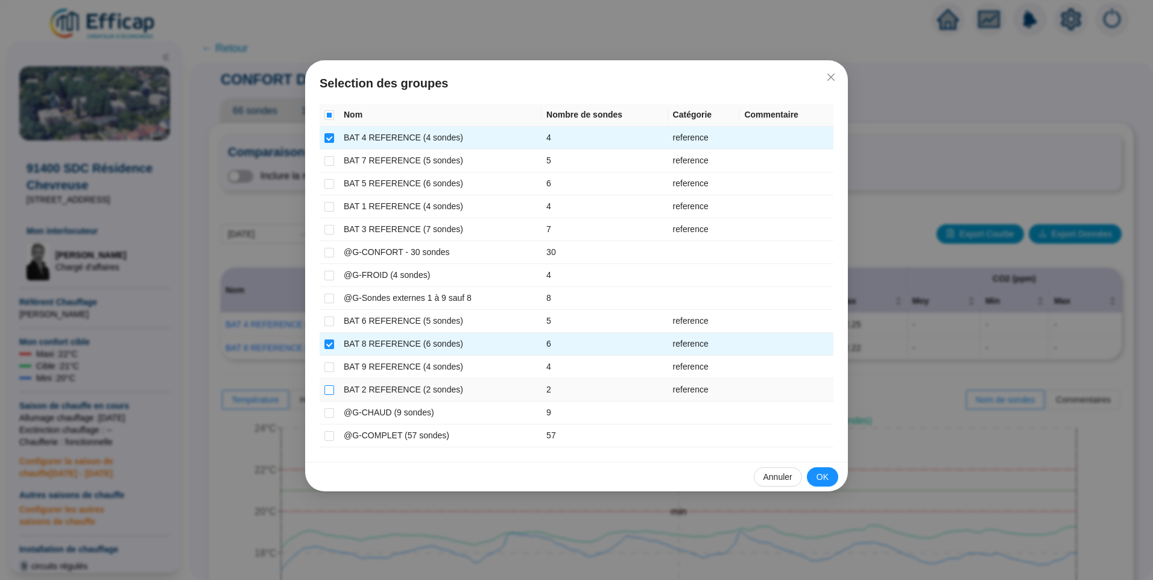
drag, startPoint x: 331, startPoint y: 389, endPoint x: 335, endPoint y: 367, distance: 22.1
click at [331, 388] on input "checkbox" at bounding box center [329, 390] width 10 height 10
checkbox input "true"
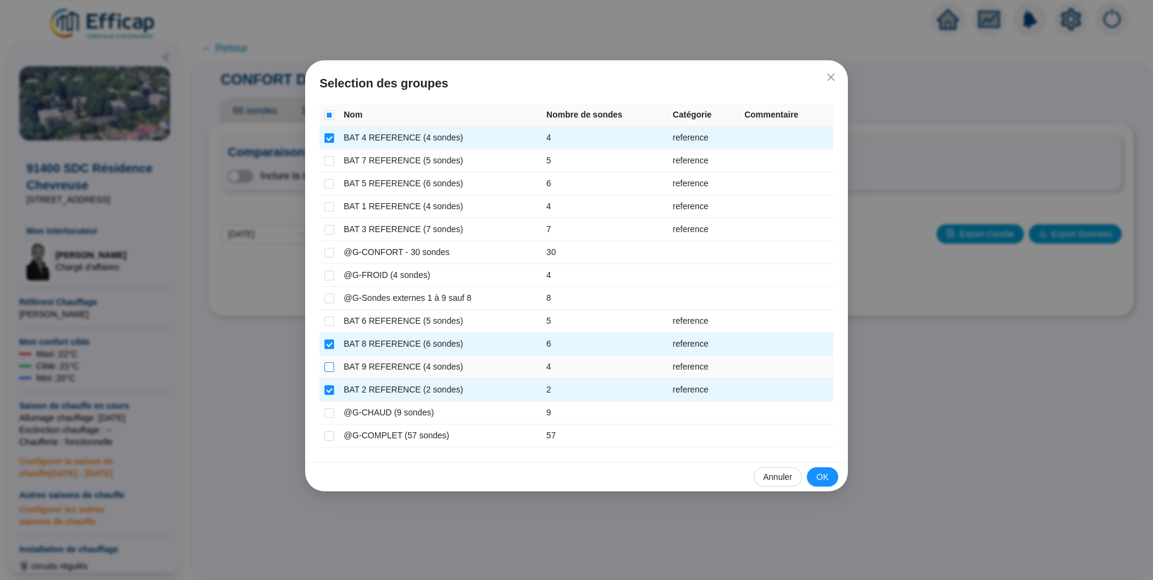
click at [329, 373] on label at bounding box center [329, 367] width 10 height 13
click at [329, 372] on input "checkbox" at bounding box center [329, 367] width 10 height 10
checkbox input "true"
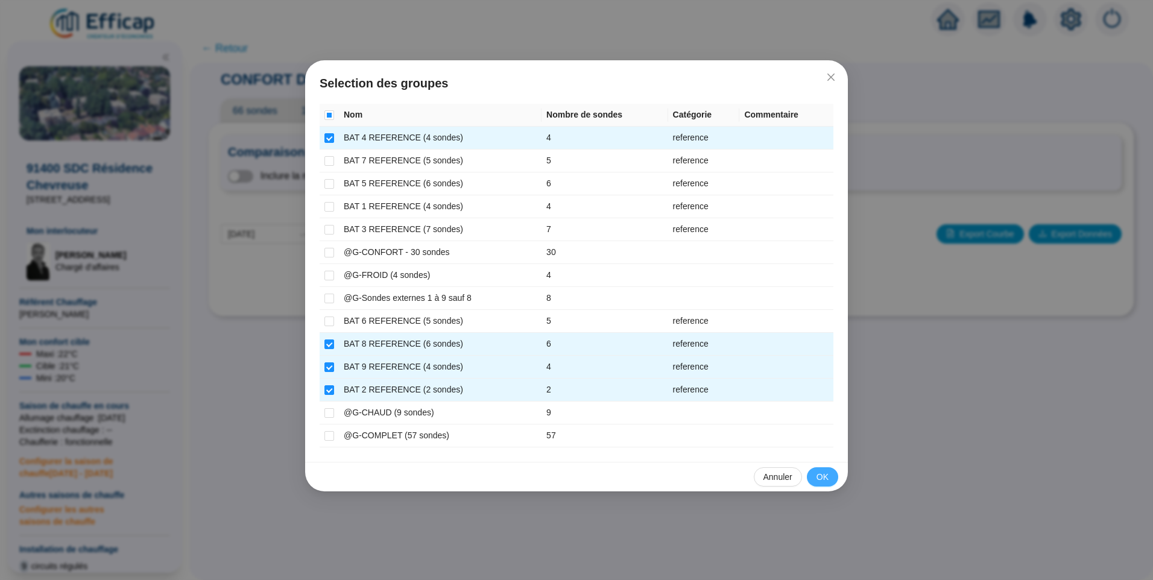
click at [827, 478] on span "OK" at bounding box center [822, 477] width 12 height 13
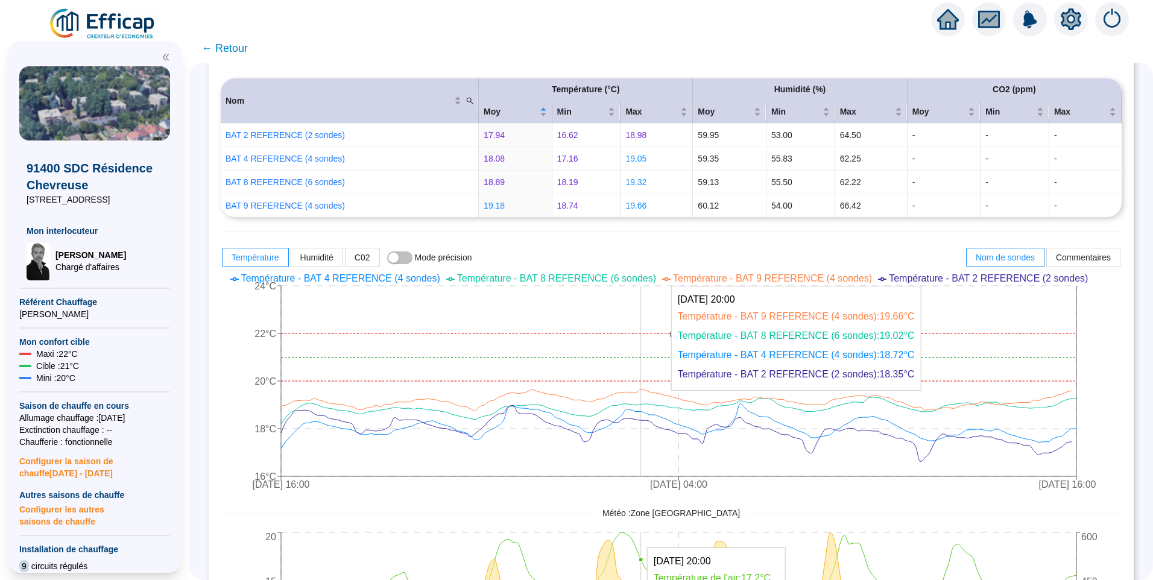
scroll to position [60, 0]
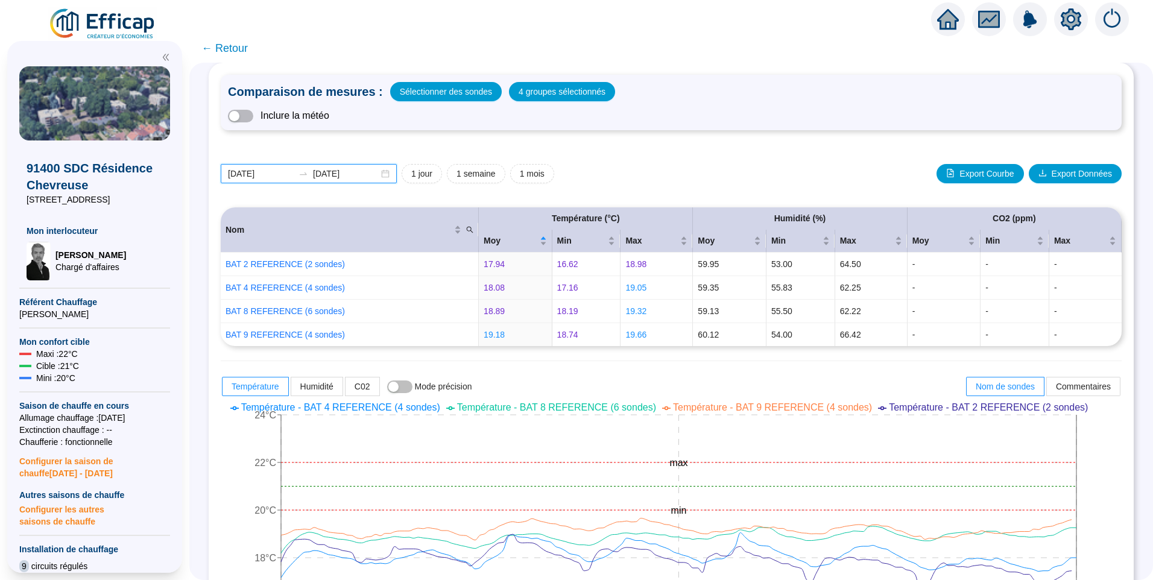
click at [283, 177] on input "[DATE]" at bounding box center [261, 174] width 66 height 13
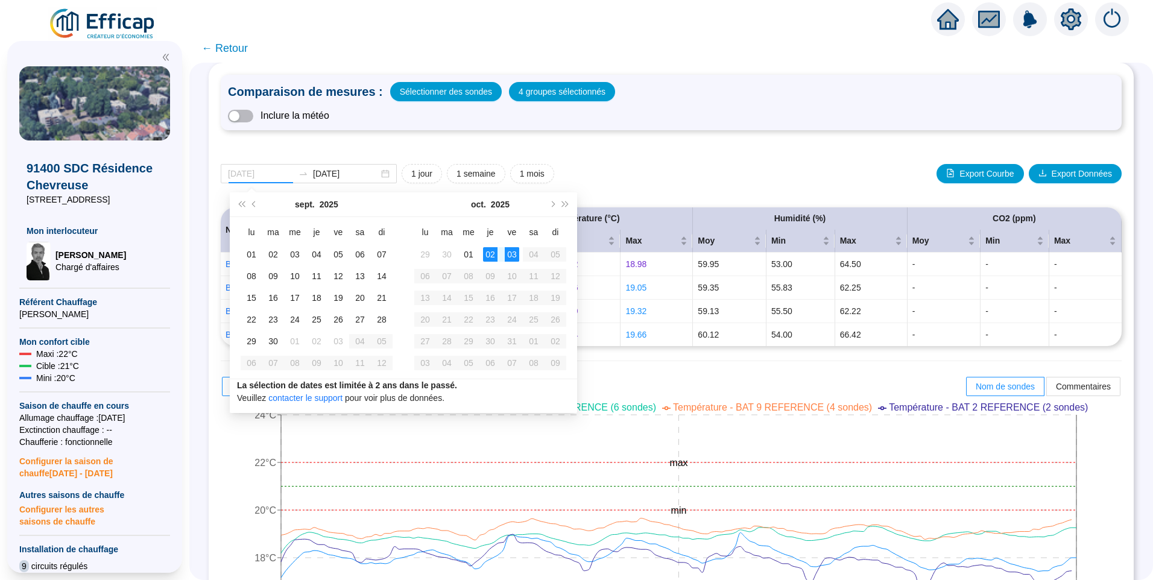
click at [485, 256] on div "02" at bounding box center [490, 254] width 14 height 14
click at [512, 256] on div "03" at bounding box center [512, 254] width 14 height 14
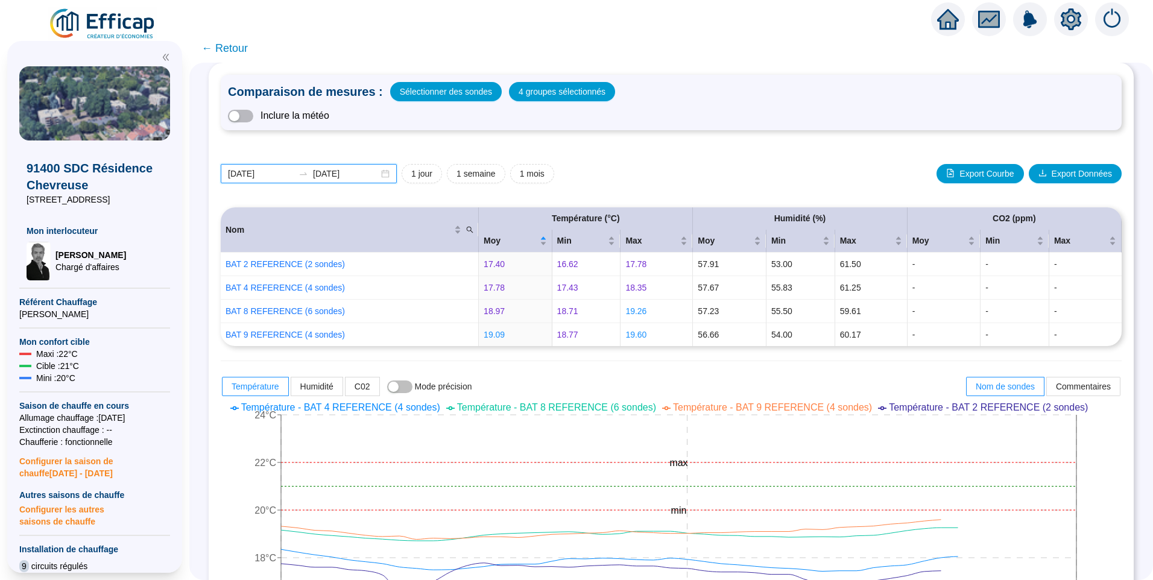
click at [367, 176] on input "[DATE]" at bounding box center [346, 174] width 66 height 13
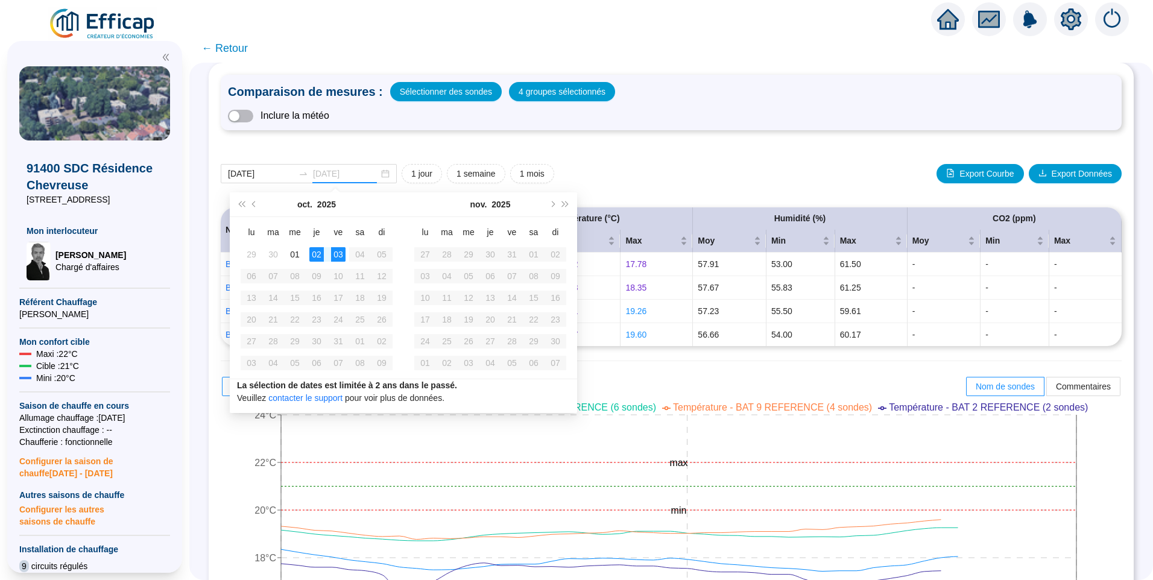
click at [339, 257] on div "03" at bounding box center [338, 254] width 14 height 14
type input "[DATE]"
click at [339, 254] on div "03" at bounding box center [338, 254] width 14 height 14
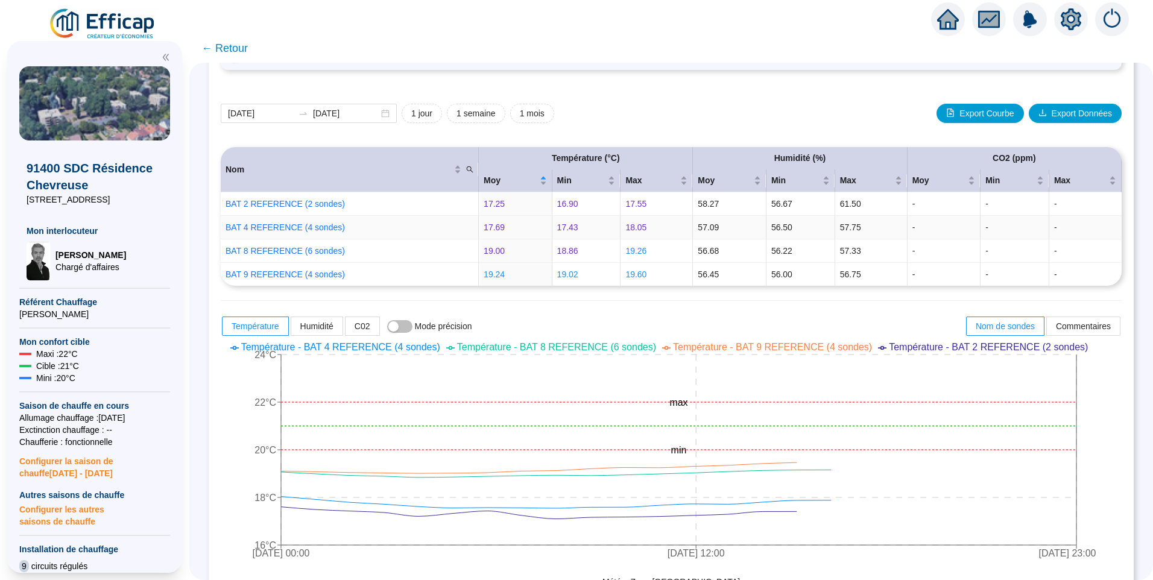
scroll to position [362, 0]
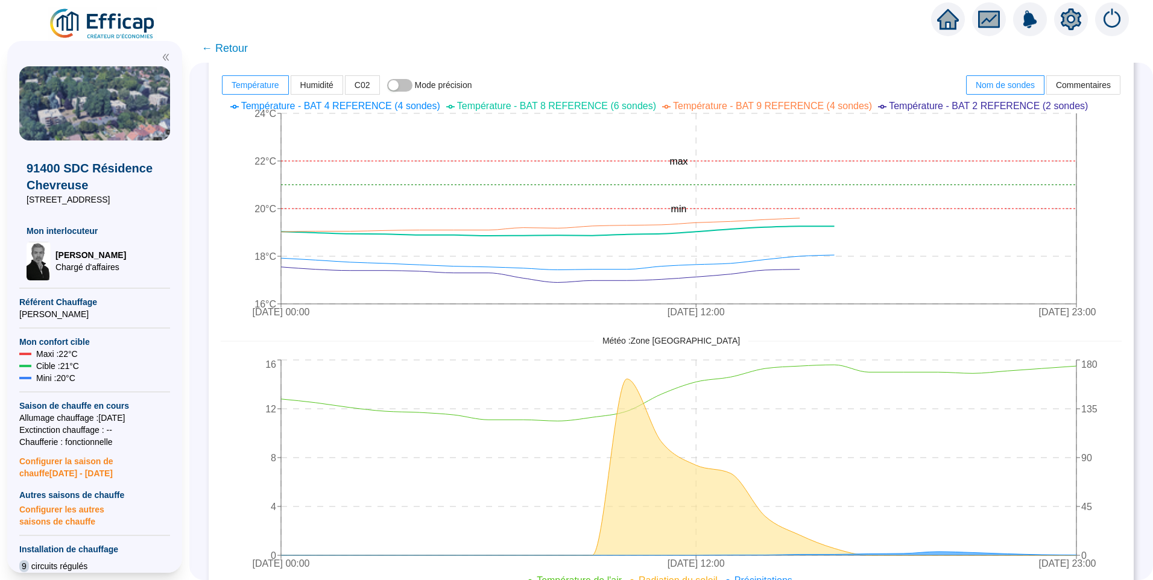
click at [639, 111] on span "Température - BAT 8 REFERENCE (6 sondes)" at bounding box center [556, 106] width 199 height 10
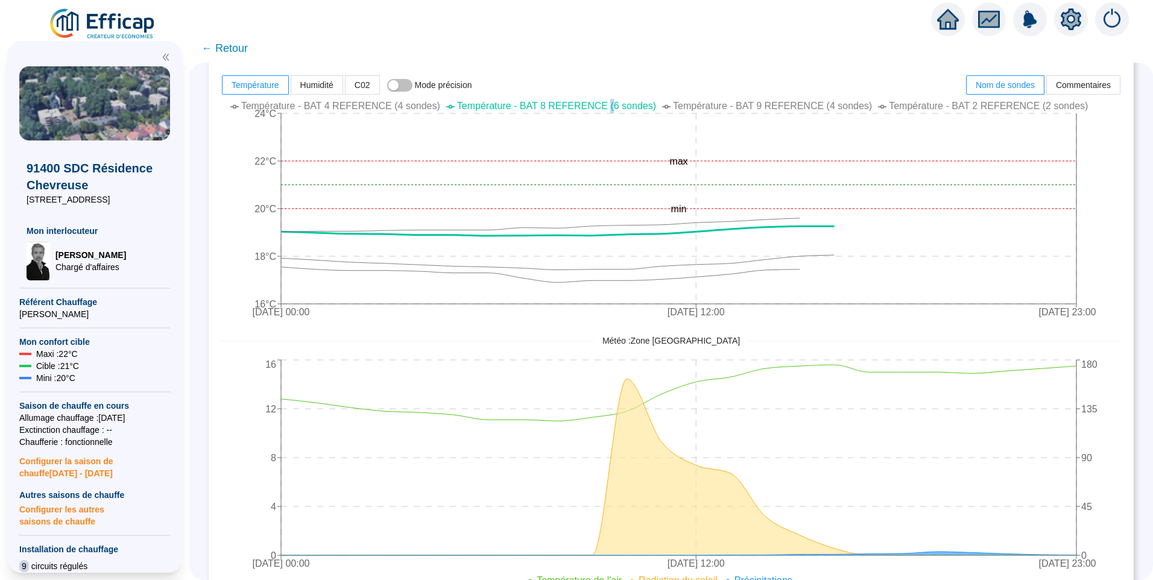
drag, startPoint x: 622, startPoint y: 107, endPoint x: 696, endPoint y: 107, distance: 74.2
click at [629, 107] on span "Température - BAT 8 REFERENCE (6 sondes)" at bounding box center [556, 106] width 199 height 10
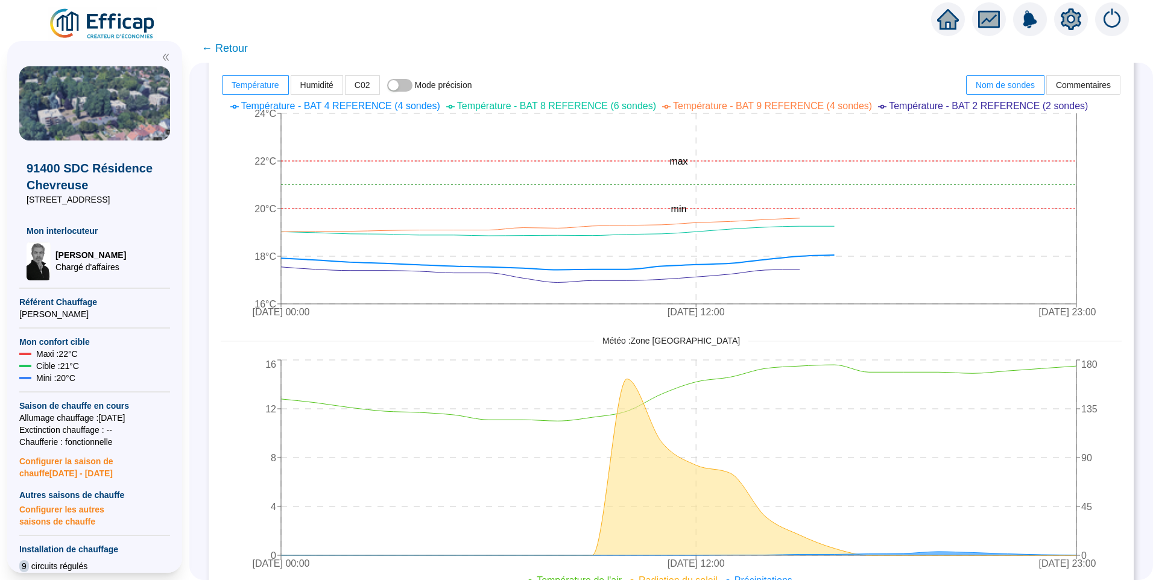
click at [426, 105] on span "Température - BAT 4 REFERENCE (4 sondes)" at bounding box center [340, 106] width 199 height 10
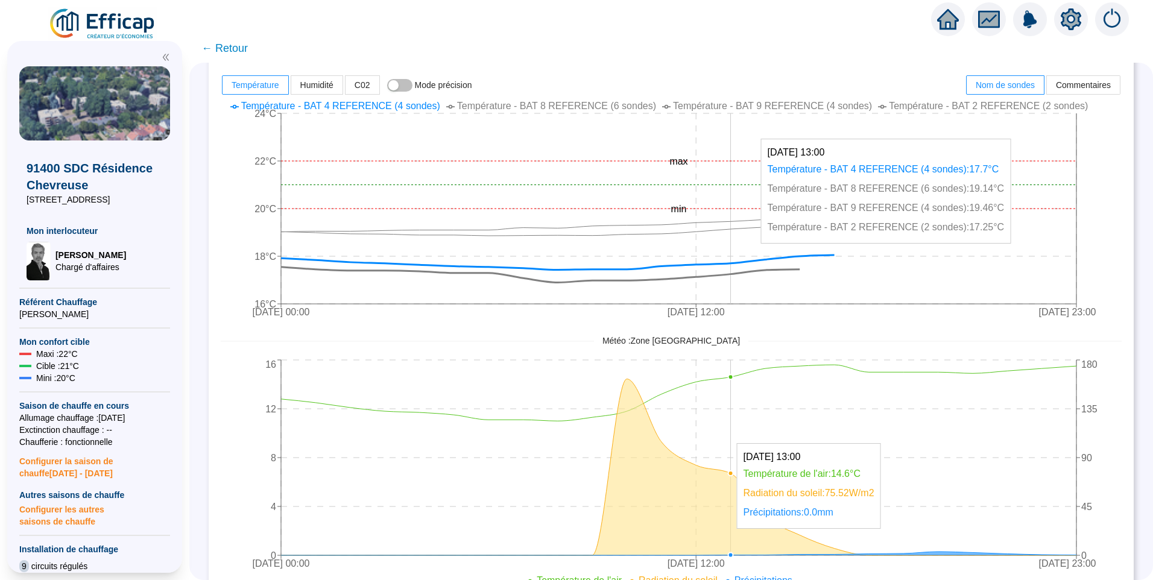
click at [735, 274] on icon at bounding box center [540, 275] width 519 height 16
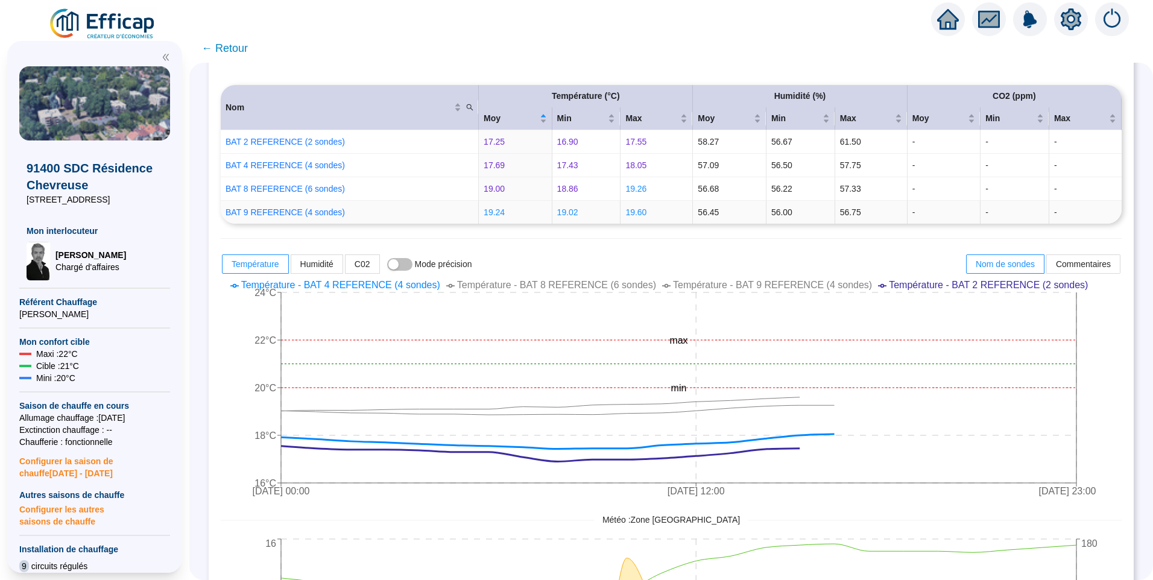
scroll to position [0, 0]
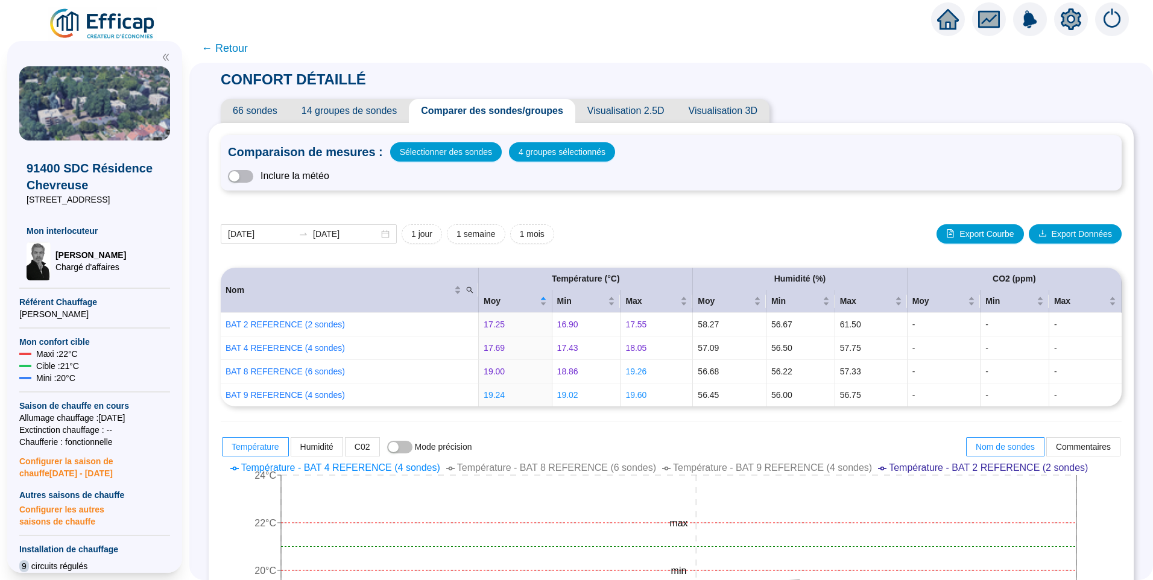
click at [241, 46] on span "← Retour" at bounding box center [224, 48] width 46 height 17
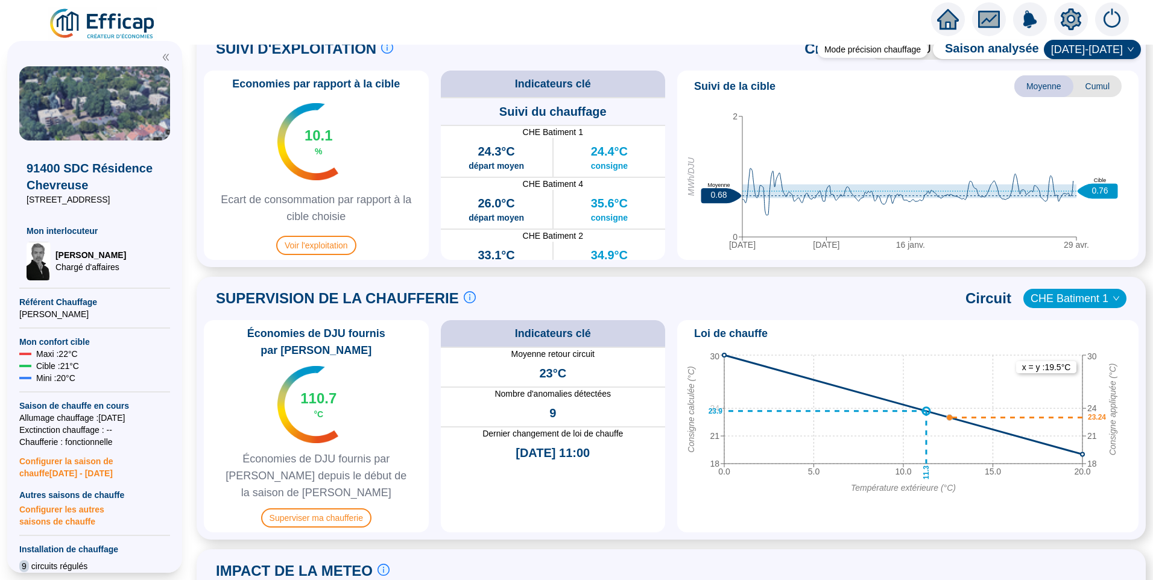
scroll to position [543, 0]
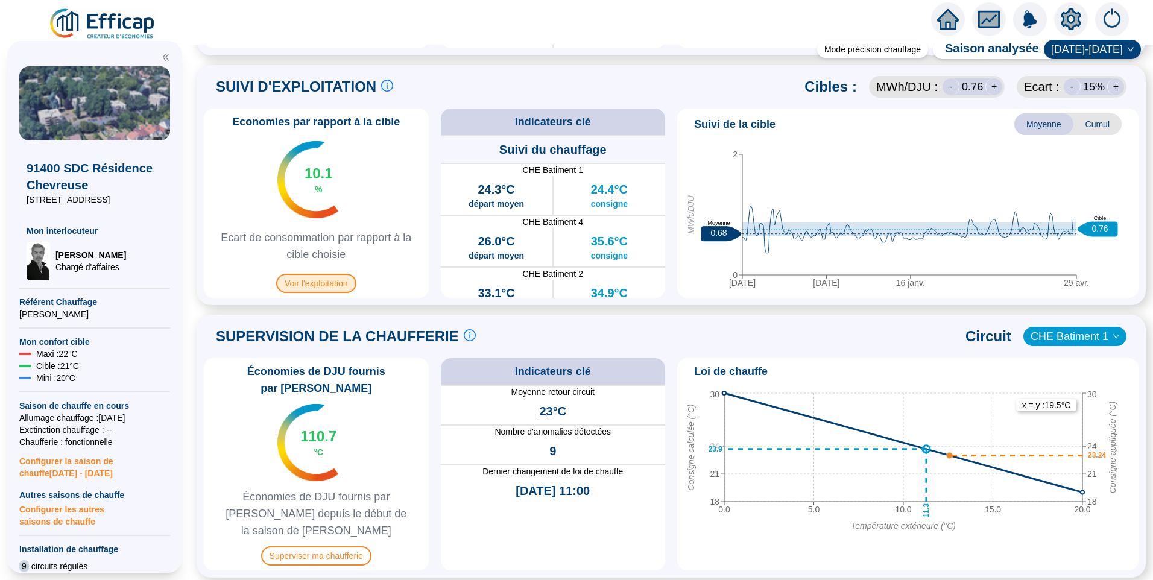
click at [336, 282] on span "Voir l'exploitation" at bounding box center [316, 283] width 80 height 19
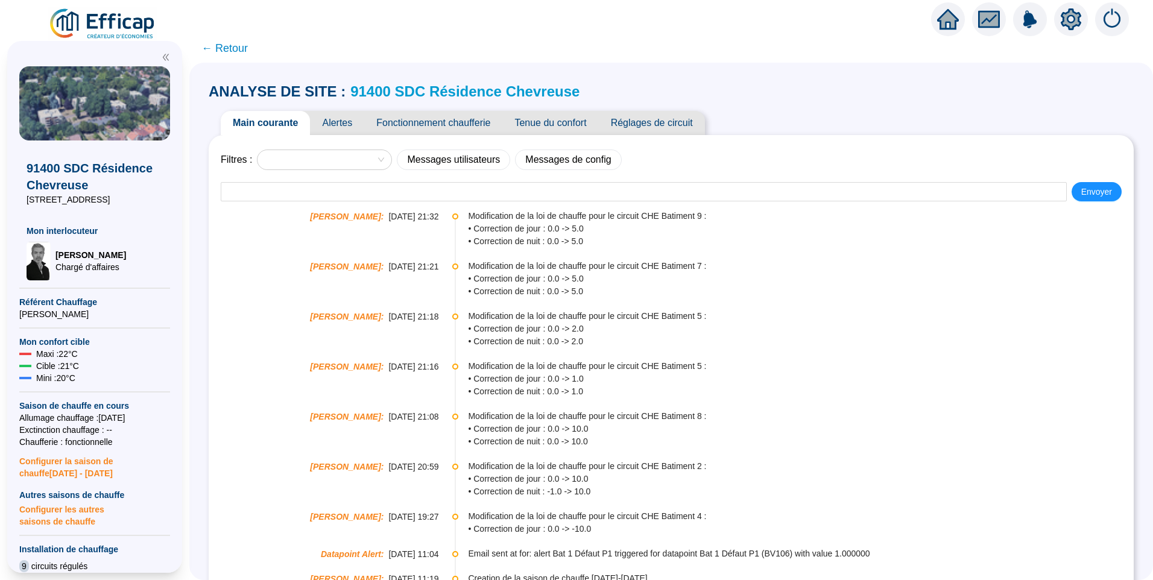
click at [450, 127] on span "Fonctionnement chaufferie" at bounding box center [433, 123] width 138 height 24
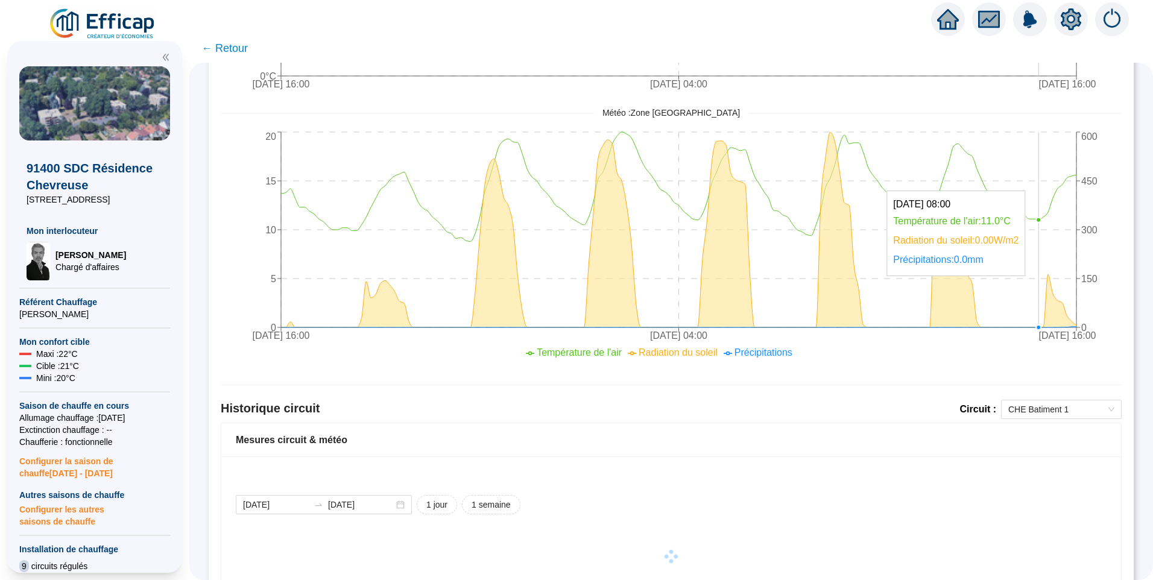
scroll to position [805, 0]
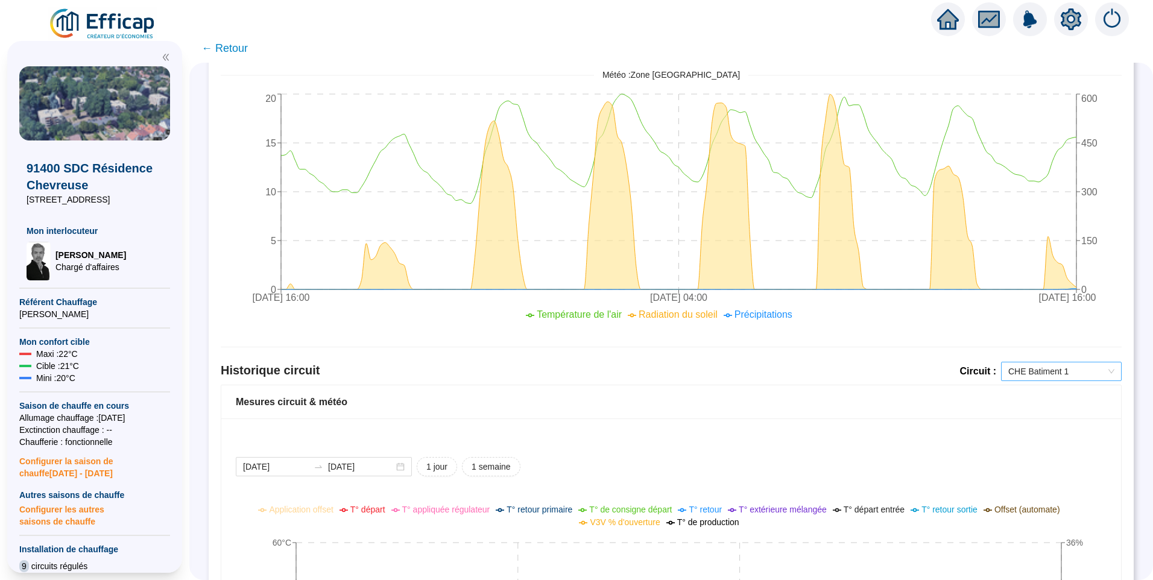
click at [1058, 369] on span "CHE Batiment 1" at bounding box center [1061, 371] width 106 height 18
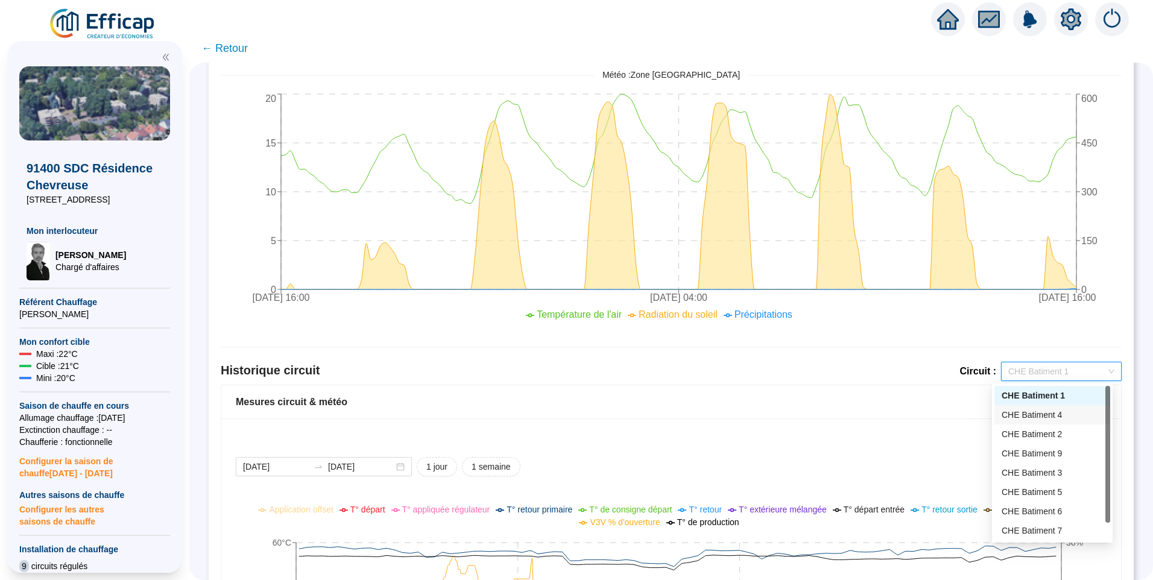
click at [1053, 421] on div "CHE Batiment 4" at bounding box center [1052, 414] width 116 height 19
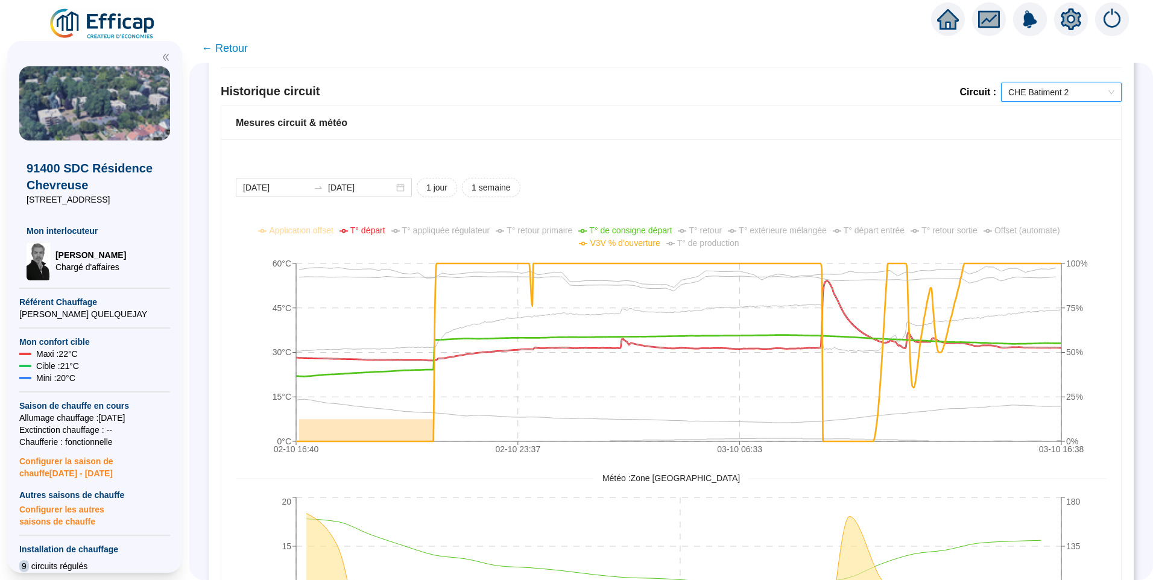
scroll to position [1046, 0]
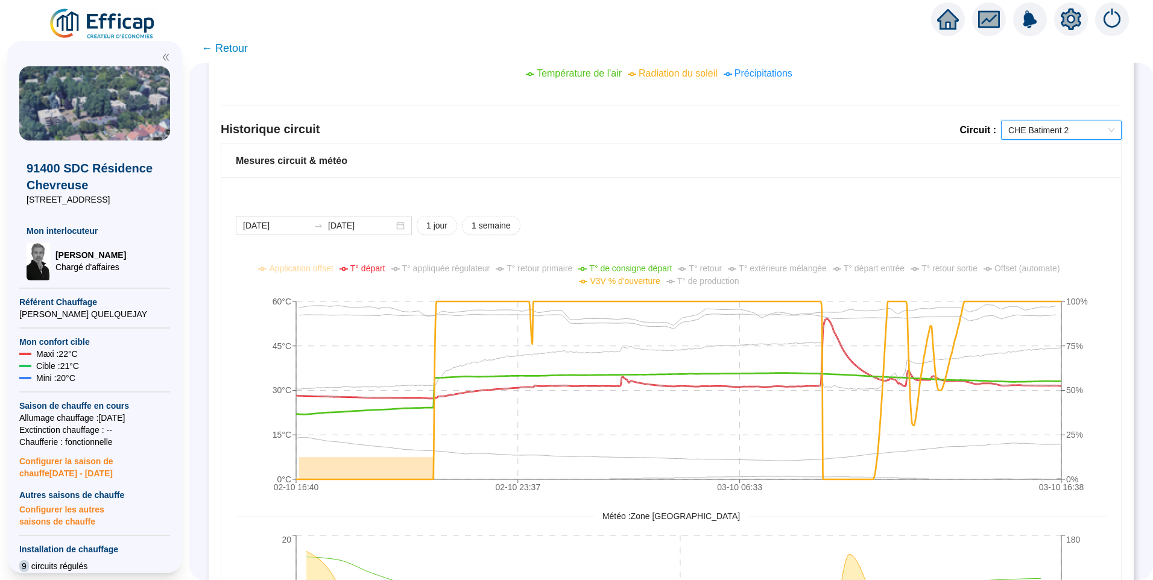
click at [1049, 139] on span "CHE Batiment 2" at bounding box center [1061, 130] width 106 height 18
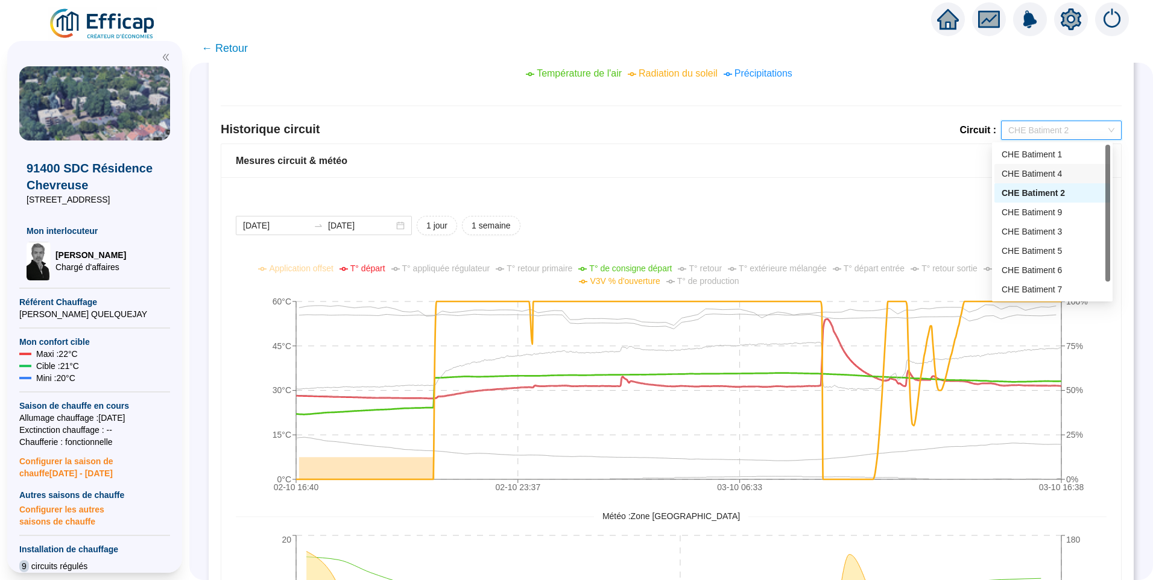
click at [1050, 172] on div "CHE Batiment 4" at bounding box center [1052, 174] width 101 height 13
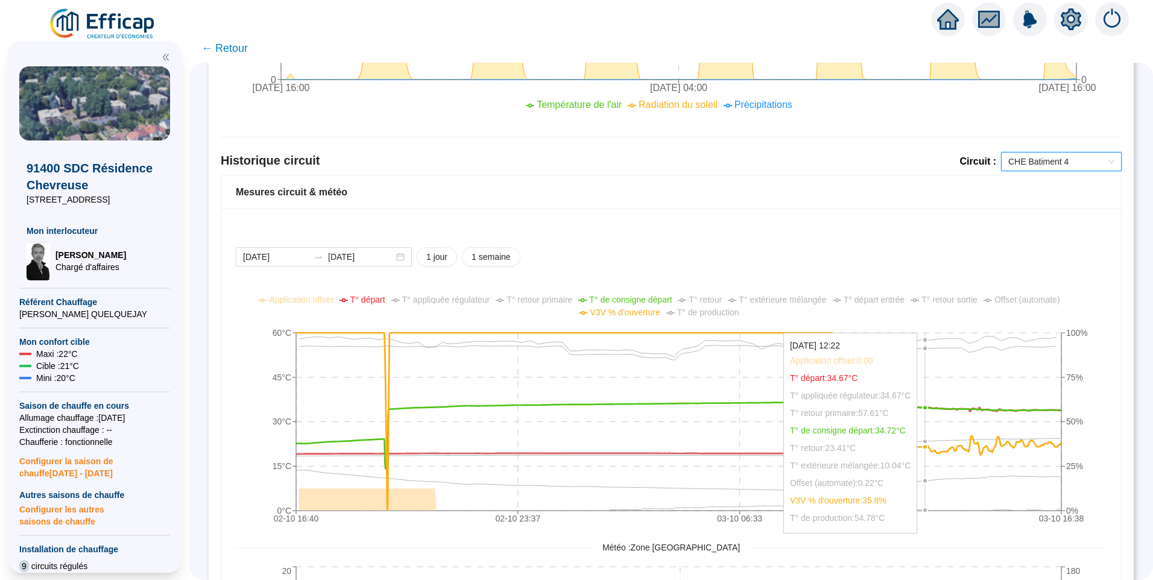
scroll to position [926, 0]
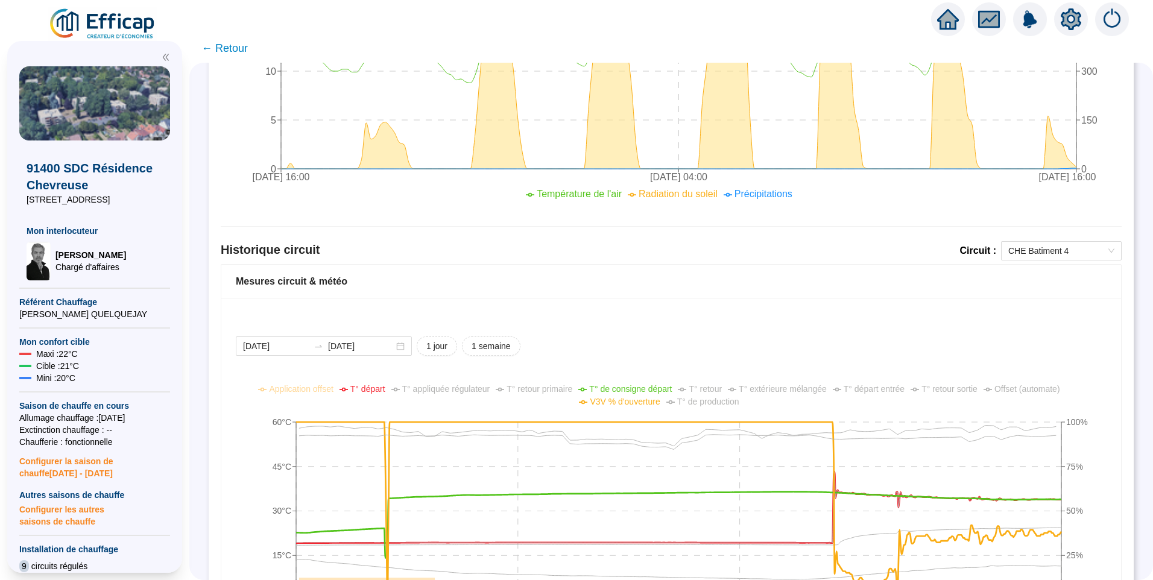
drag, startPoint x: 952, startPoint y: 312, endPoint x: 997, endPoint y: 309, distance: 44.7
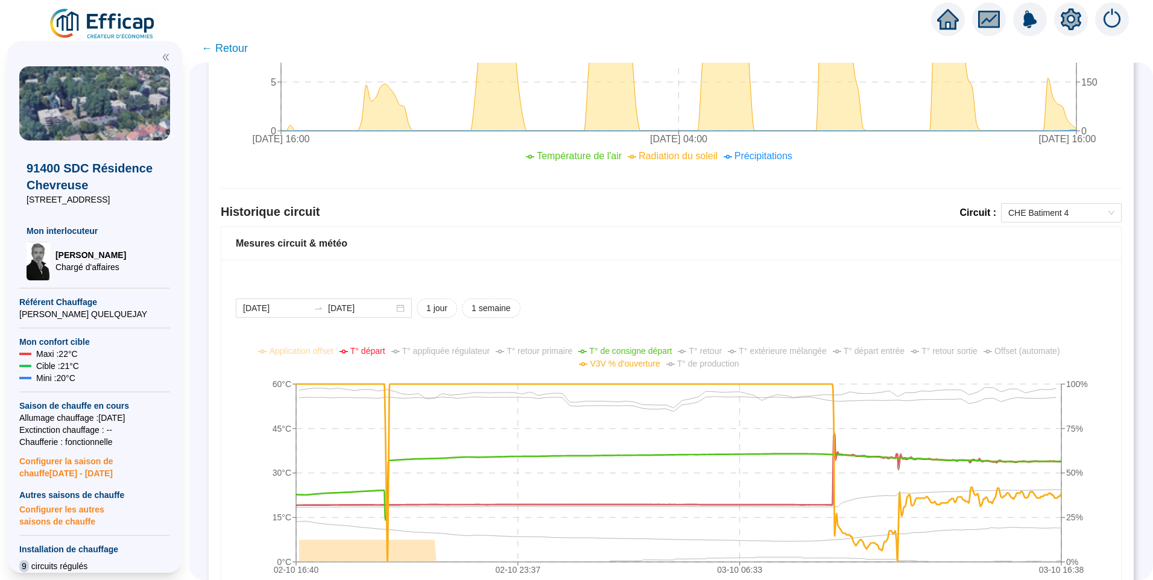
scroll to position [1106, 0]
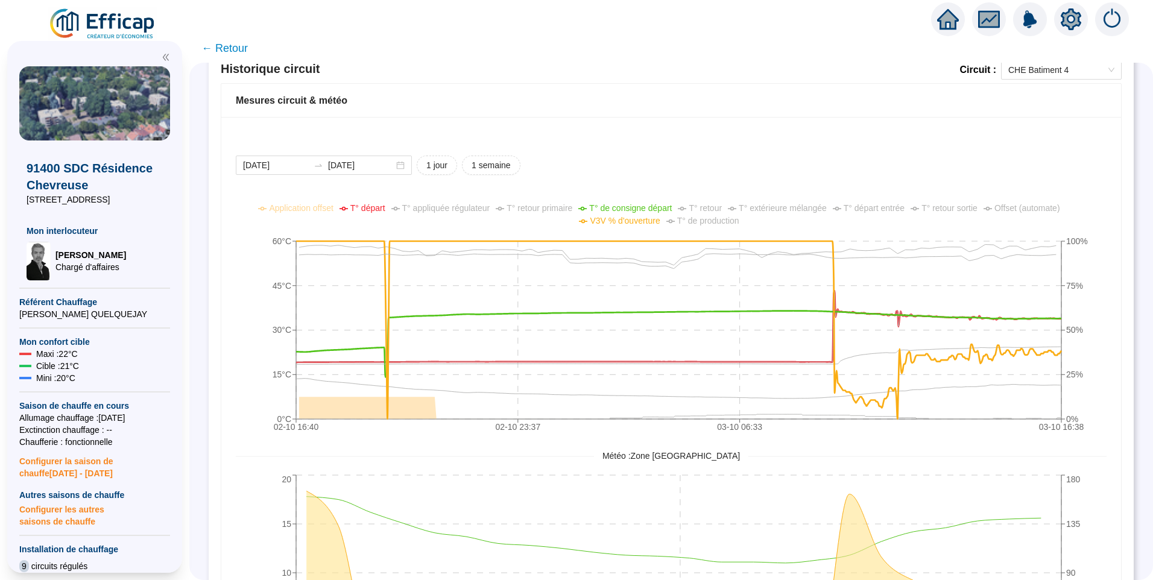
click at [798, 213] on span "T° extérieure mélangée" at bounding box center [783, 208] width 88 height 10
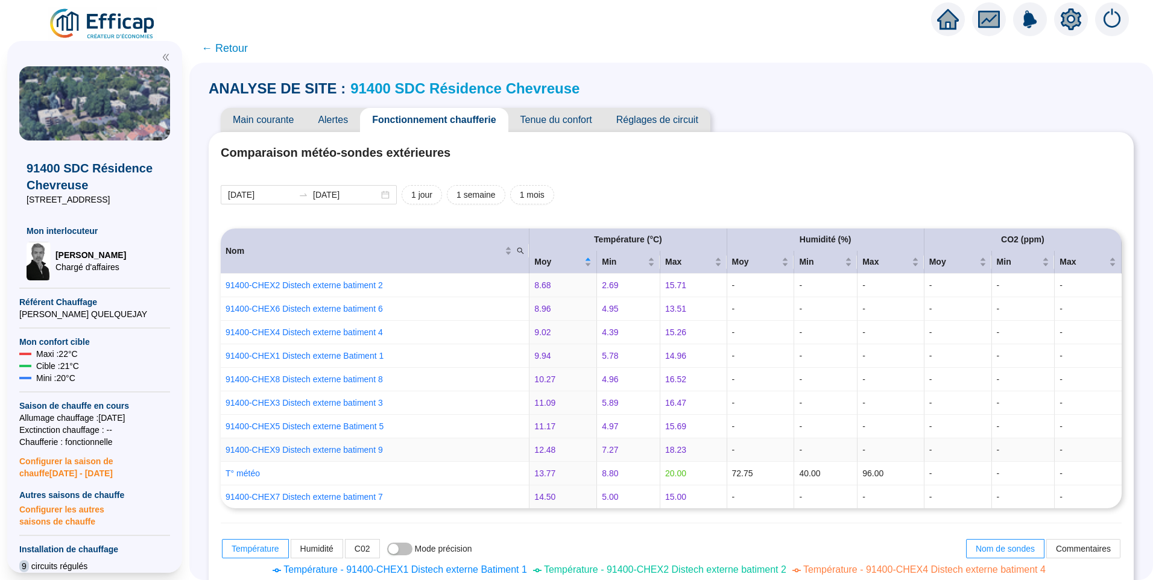
scroll to position [0, 0]
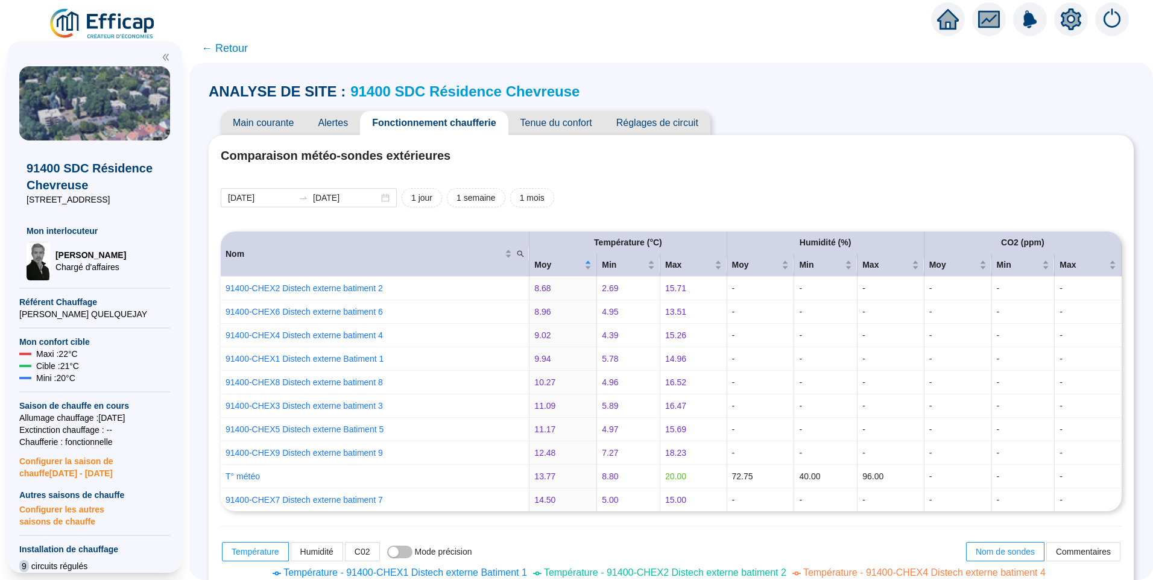
click at [411, 84] on link "91400 SDC Résidence Chevreuse" at bounding box center [464, 91] width 229 height 16
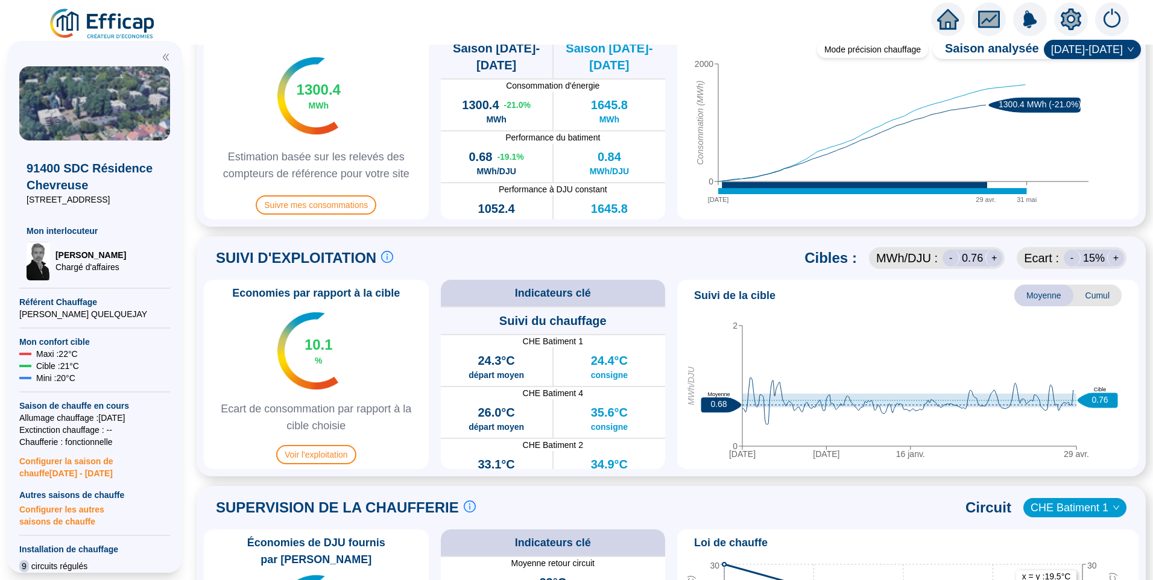
scroll to position [543, 0]
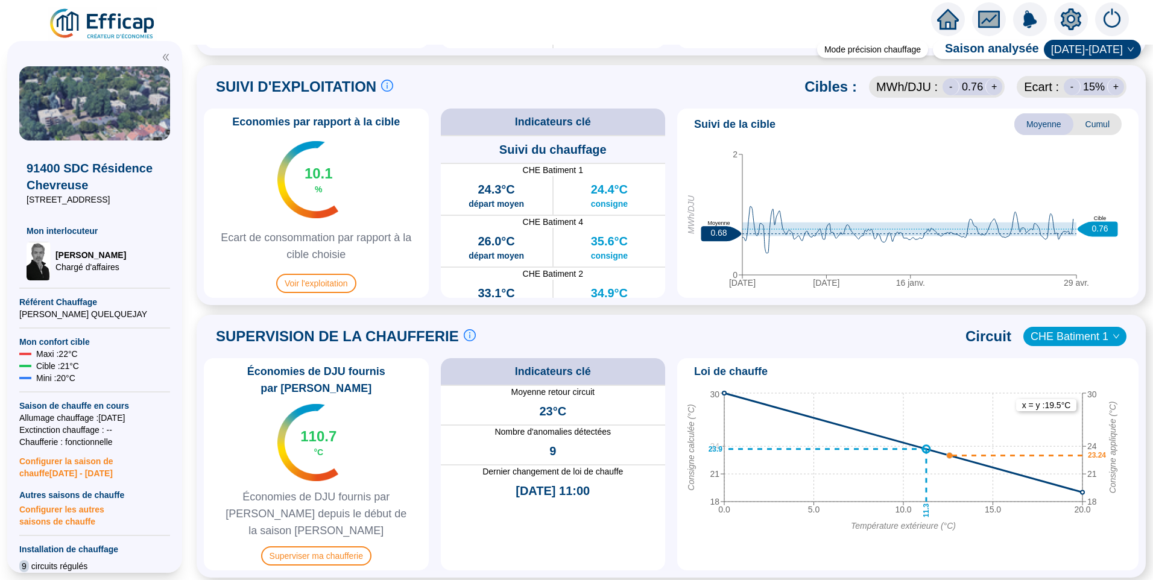
click at [1077, 338] on span "CHE Batiment 1" at bounding box center [1074, 336] width 89 height 18
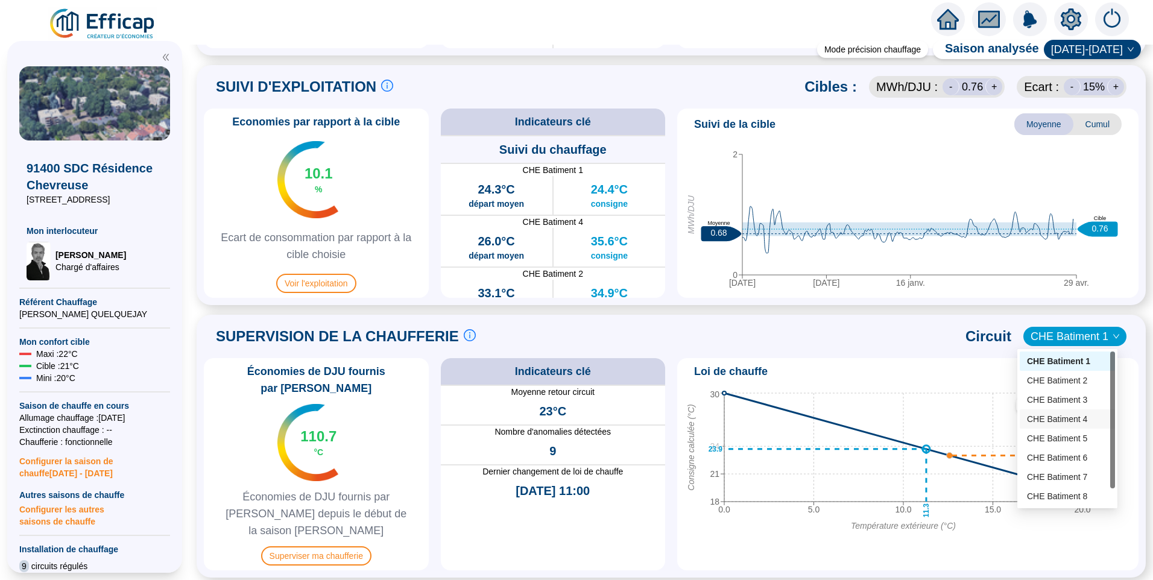
click at [1074, 420] on div "CHE Batiment 4" at bounding box center [1067, 419] width 81 height 13
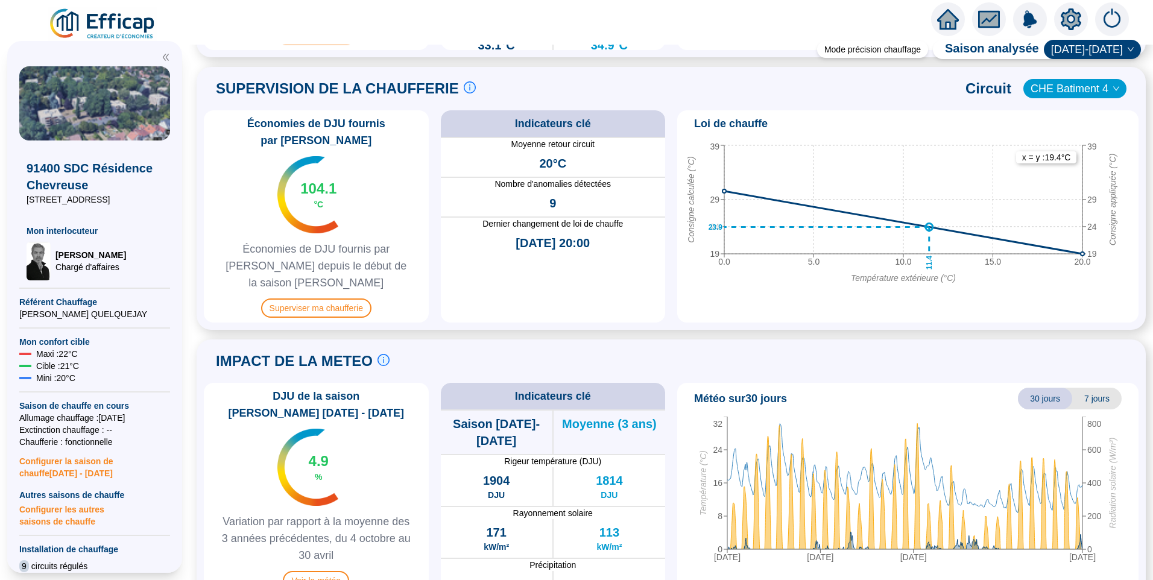
scroll to position [803, 0]
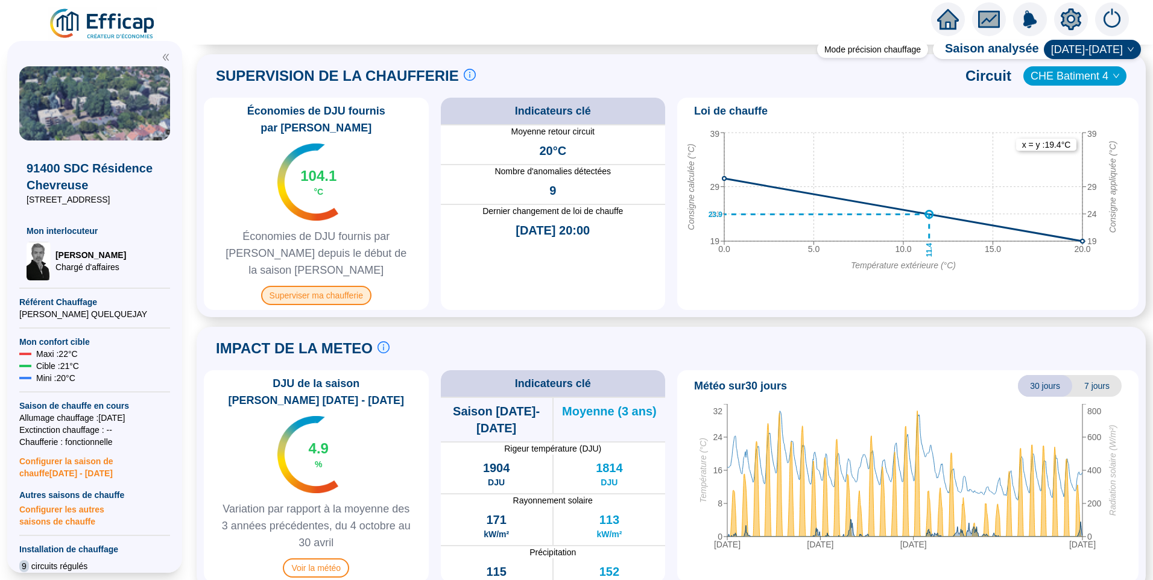
click at [327, 287] on span "Superviser ma chaufferie" at bounding box center [316, 295] width 110 height 19
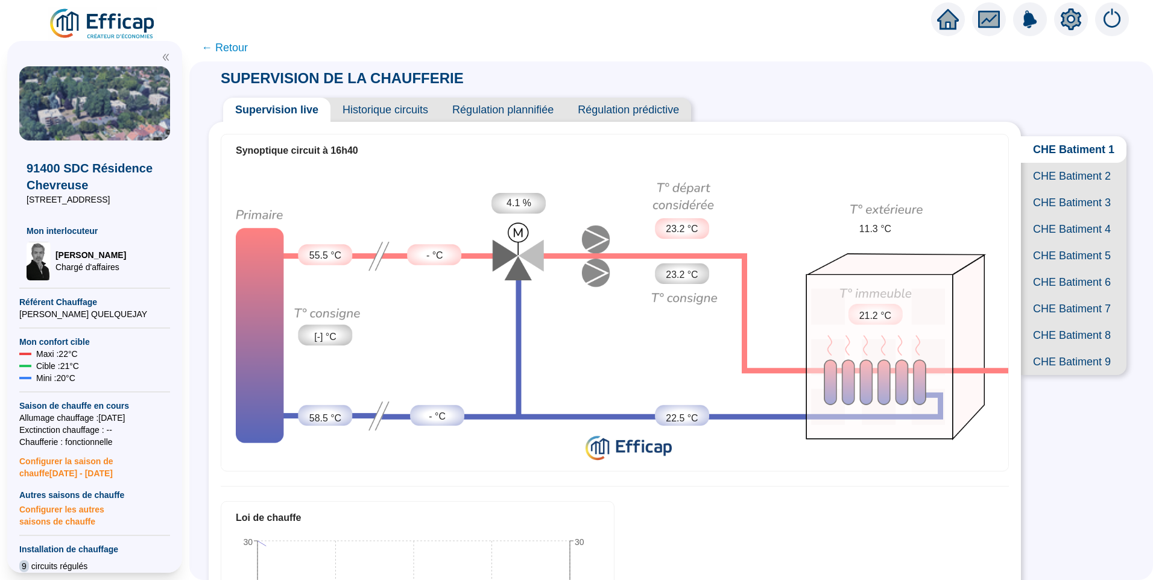
click at [374, 112] on span "Historique circuits" at bounding box center [385, 110] width 110 height 24
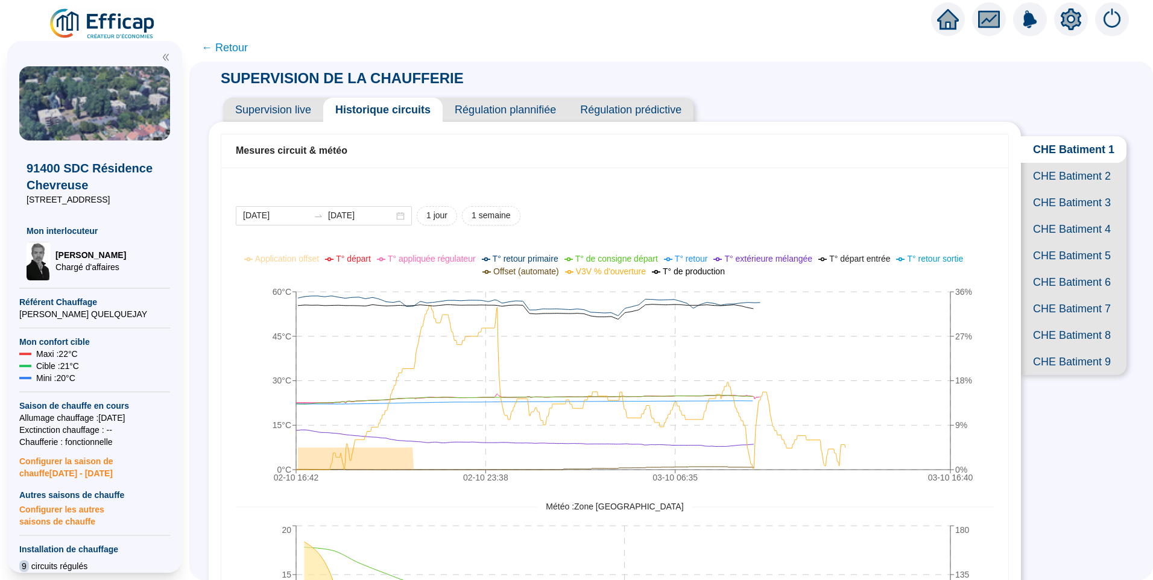
click at [1079, 242] on span "CHE Batiment 4" at bounding box center [1074, 229] width 106 height 27
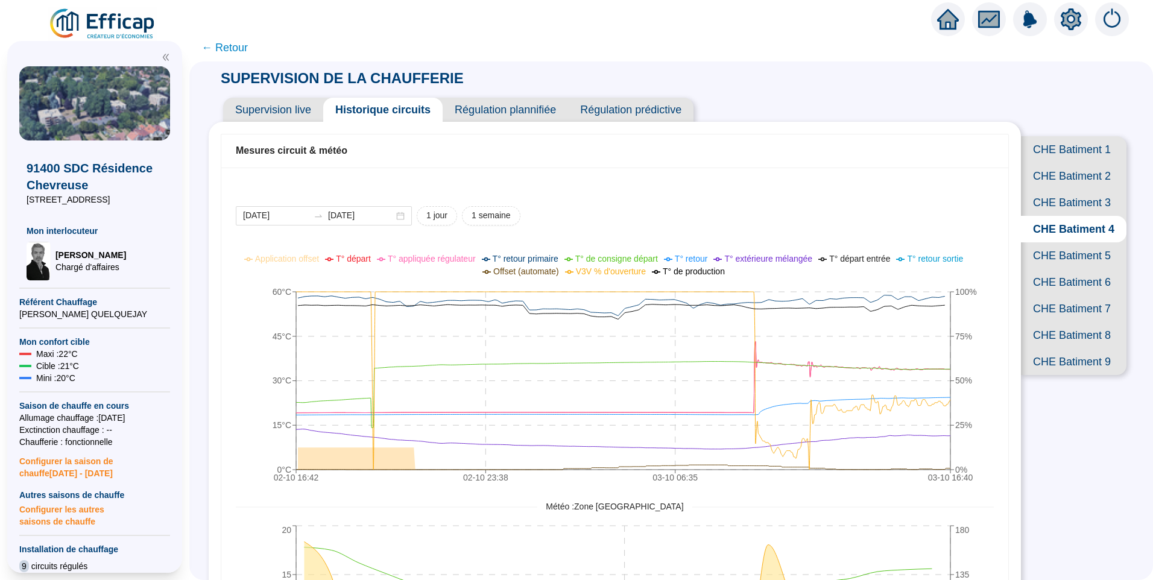
click at [297, 112] on span "Supervision live" at bounding box center [273, 110] width 100 height 24
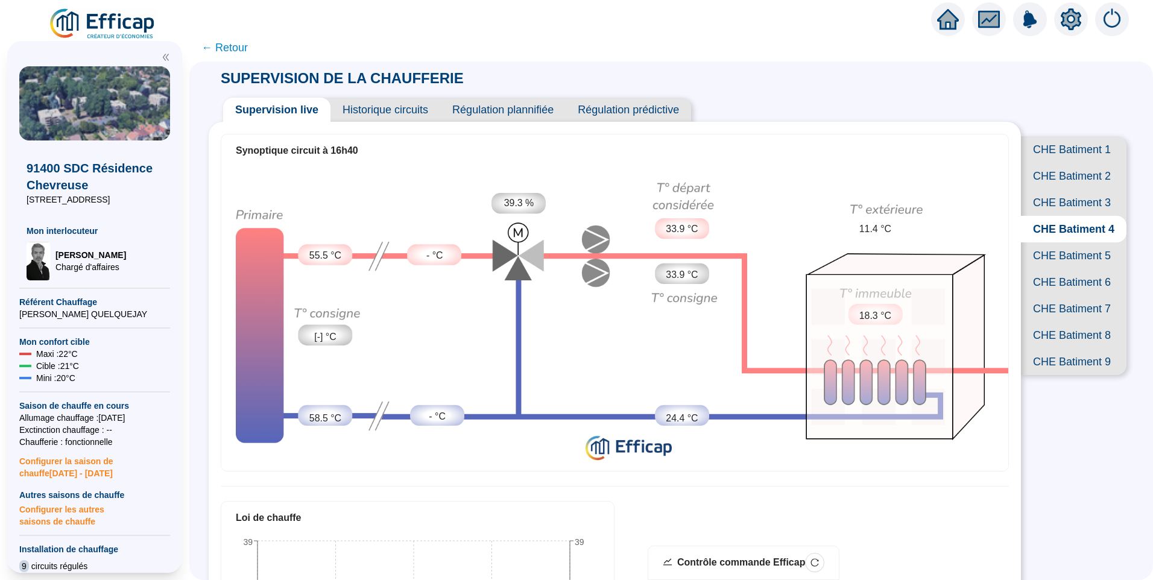
click at [639, 106] on span "Régulation prédictive" at bounding box center [628, 110] width 125 height 24
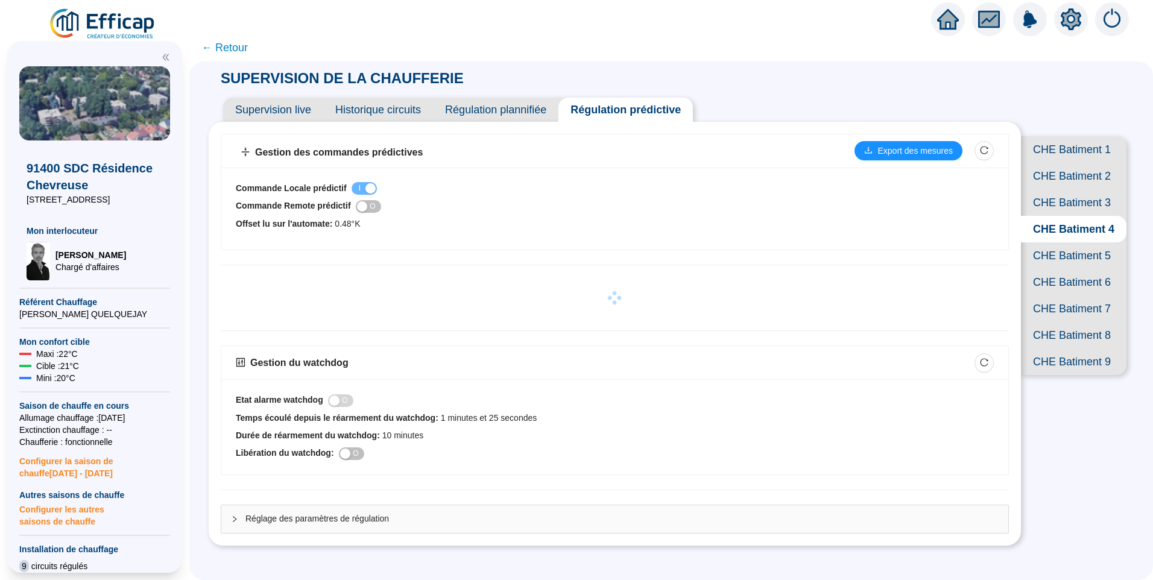
click at [372, 106] on span "Historique circuits" at bounding box center [378, 110] width 110 height 24
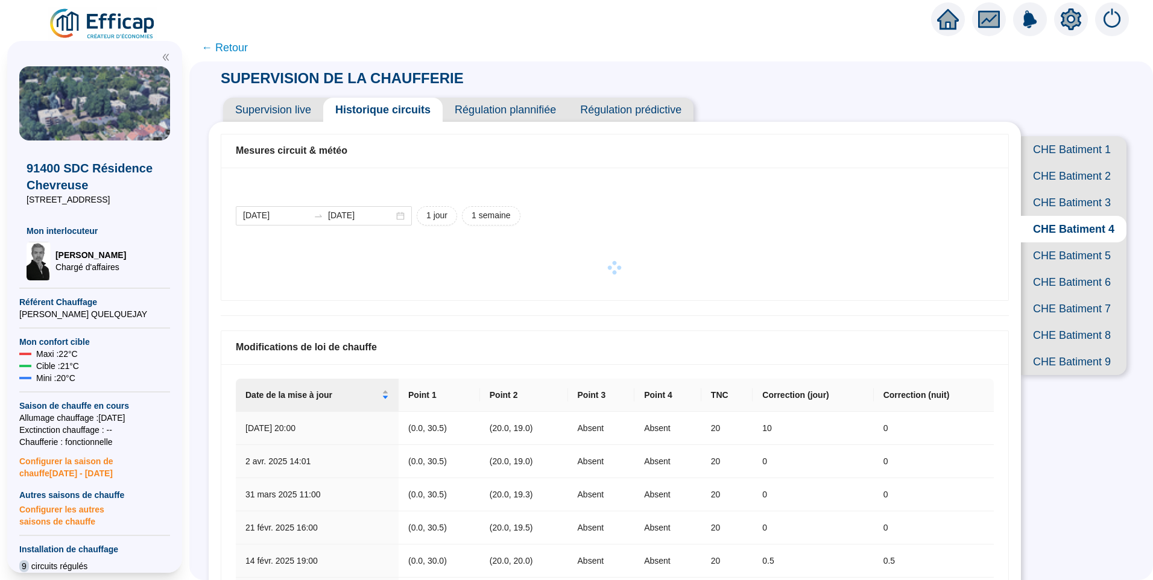
click at [288, 104] on span "Supervision live" at bounding box center [273, 110] width 100 height 24
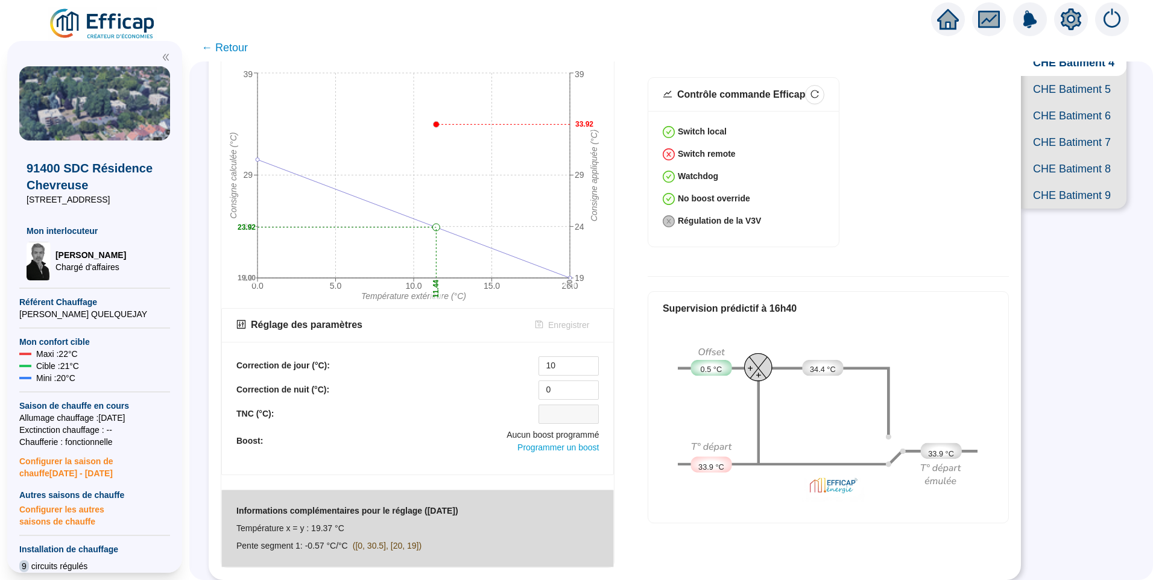
scroll to position [46, 0]
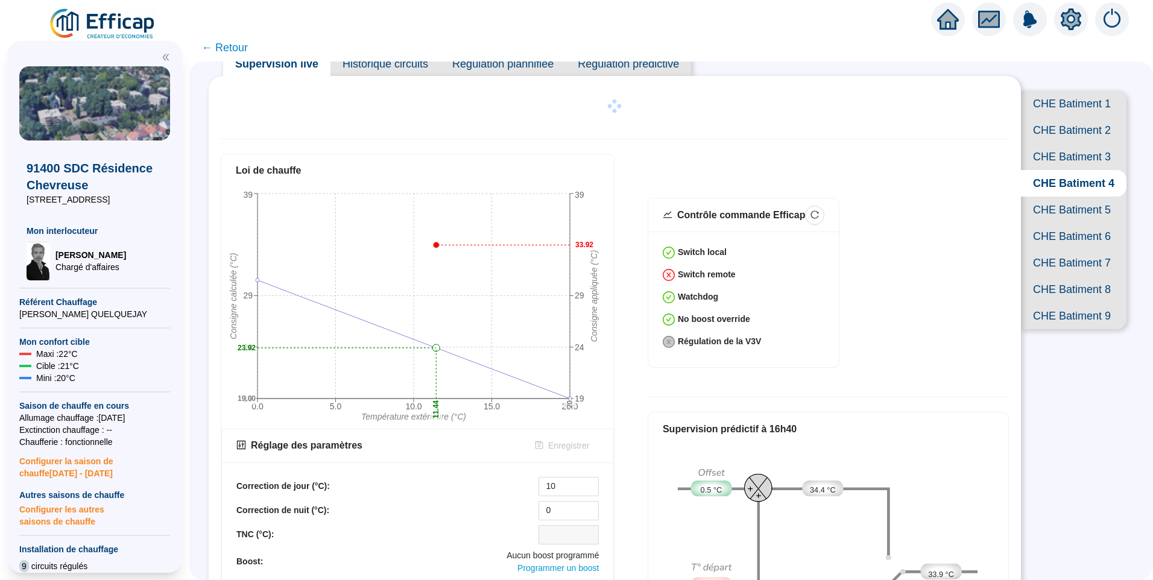
click at [859, 166] on div "[PERSON_NAME] 0.0 5.0 10.0 15.0 20.0 Température extérieure (°C) 19 24 29 39 Co…" at bounding box center [615, 421] width 788 height 535
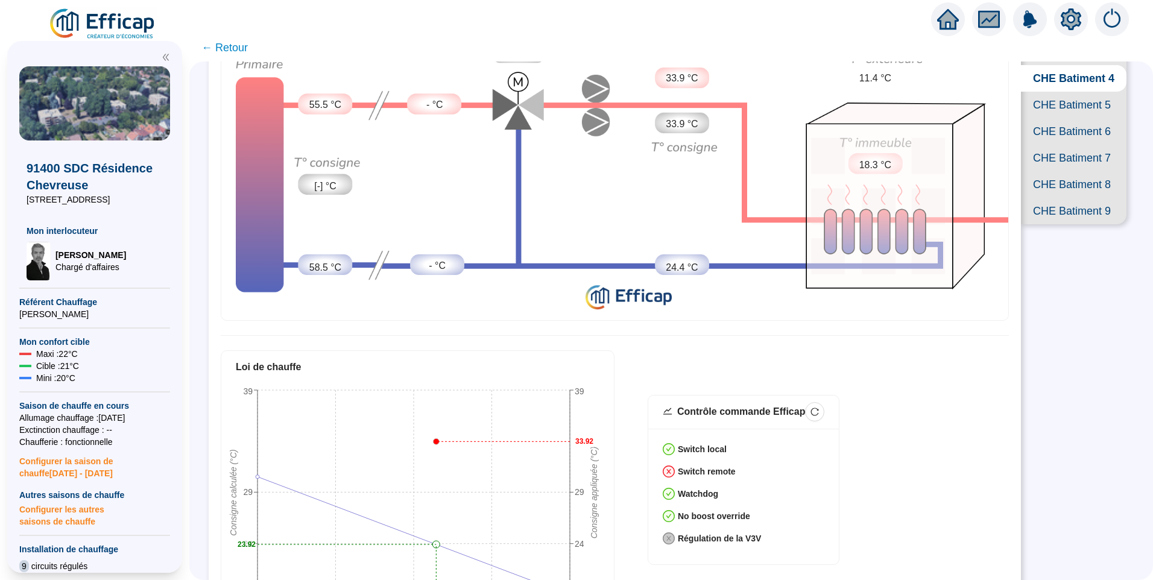
scroll to position [220, 0]
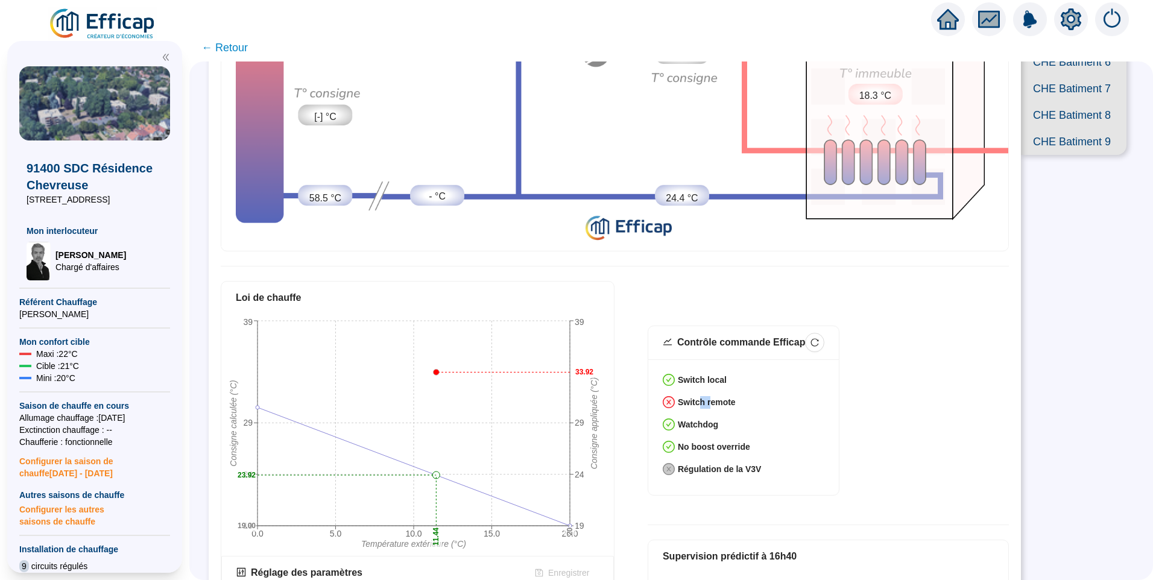
click at [710, 400] on strong "Switch remote" at bounding box center [707, 402] width 58 height 10
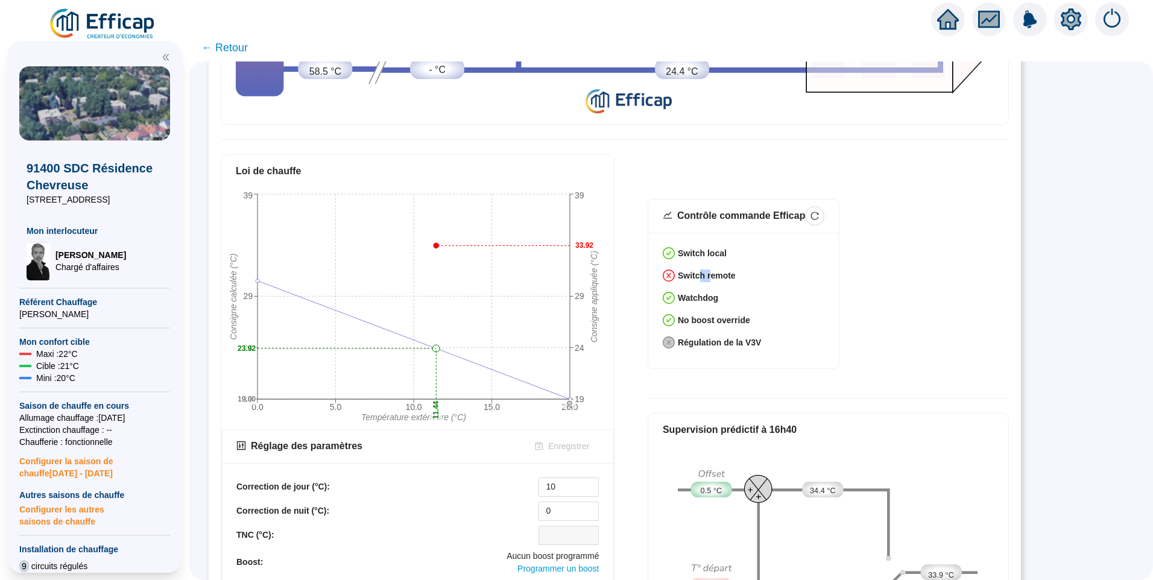
scroll to position [401, 0]
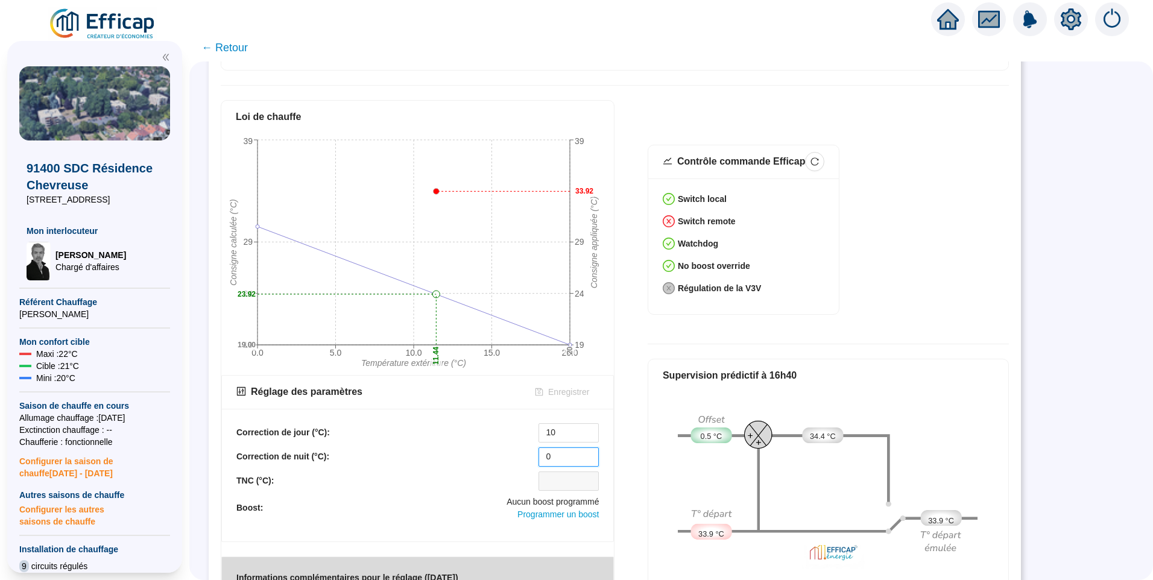
drag, startPoint x: 564, startPoint y: 454, endPoint x: 460, endPoint y: 449, distance: 104.5
click at [460, 449] on div "Correction de nuit (°C): 0" at bounding box center [417, 456] width 362 height 19
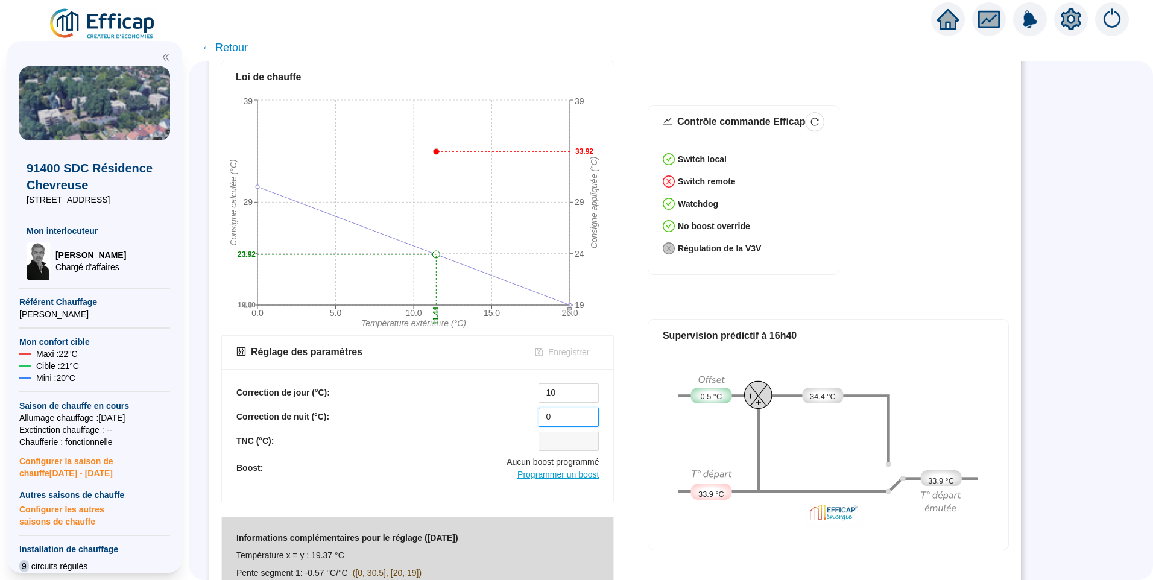
scroll to position [461, 0]
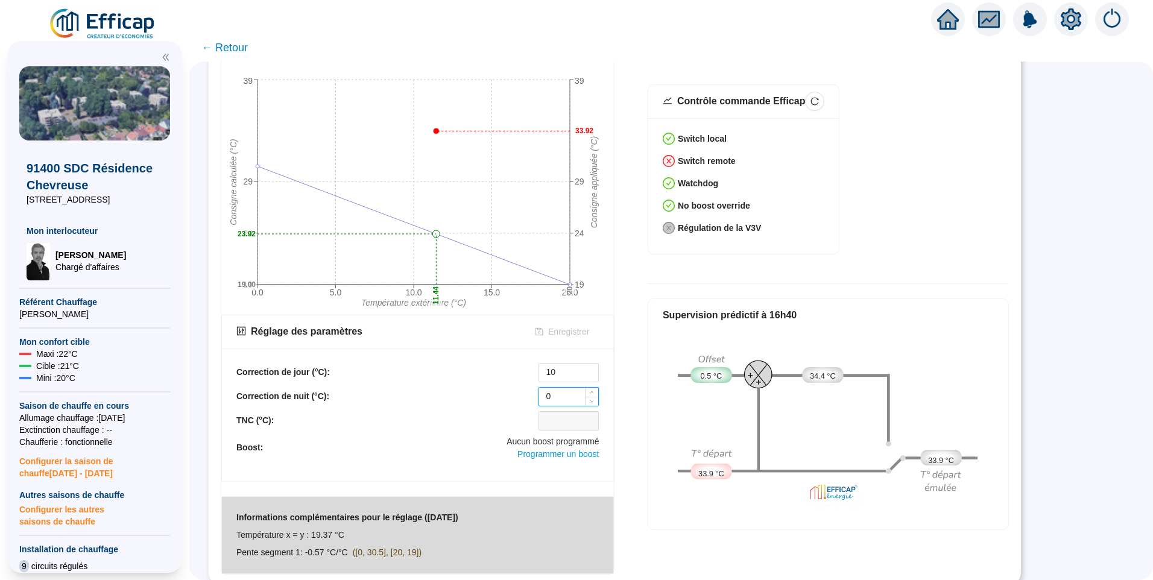
click at [554, 397] on input "0" at bounding box center [568, 397] width 59 height 18
drag, startPoint x: 555, startPoint y: 397, endPoint x: 518, endPoint y: 397, distance: 37.4
click at [518, 397] on div "Correction de nuit (°C): 0" at bounding box center [417, 396] width 362 height 19
type input "10"
click at [746, 311] on div "Supervision prédictif à 16h40" at bounding box center [828, 315] width 331 height 14
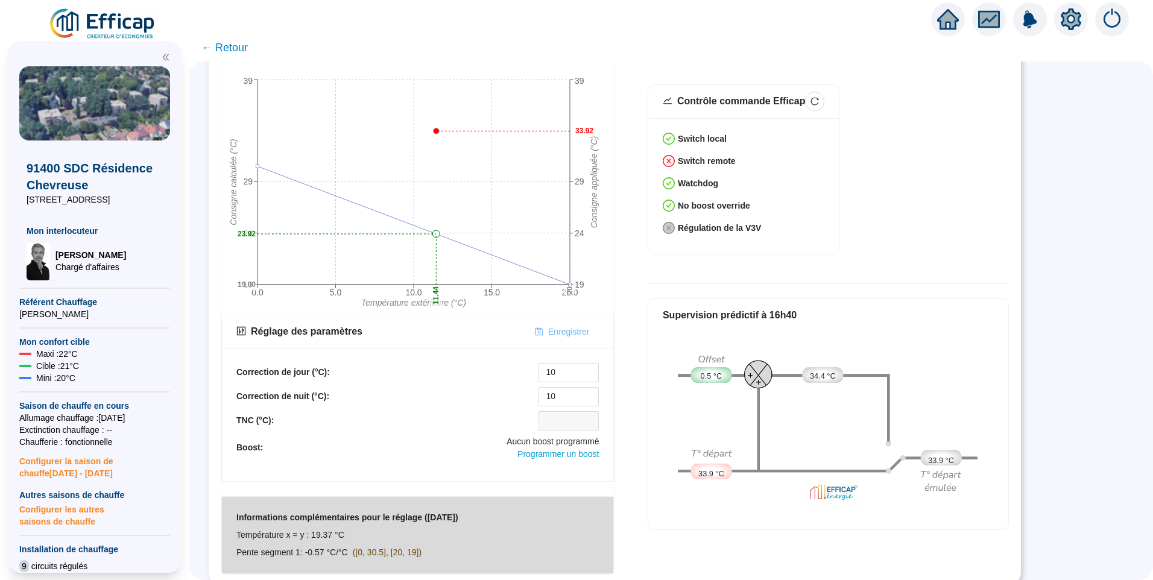
click at [559, 326] on span "Enregistrer" at bounding box center [568, 332] width 41 height 13
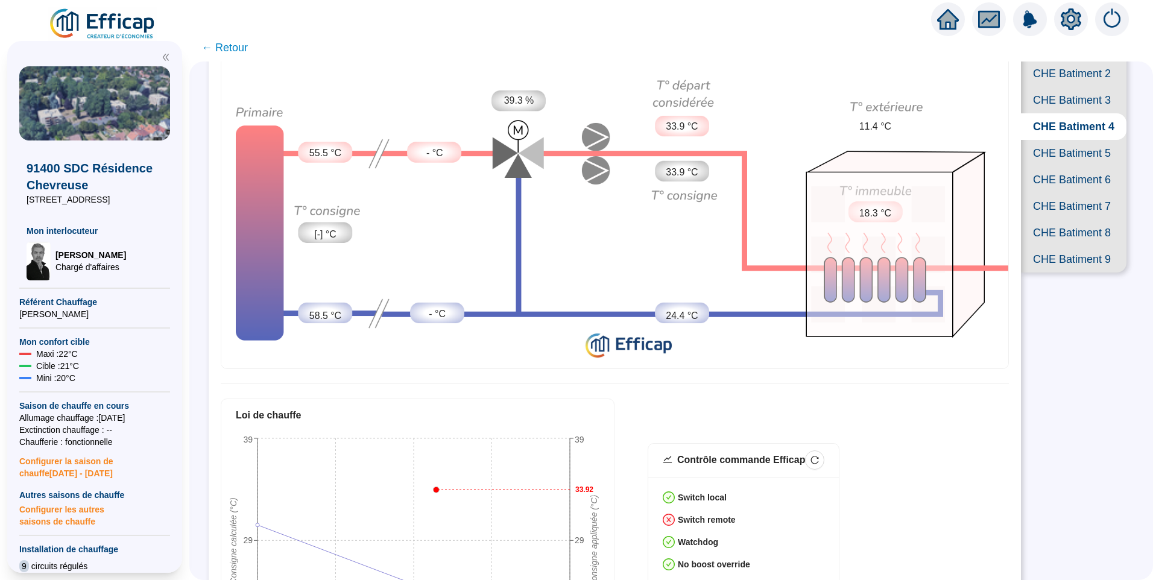
scroll to position [0, 0]
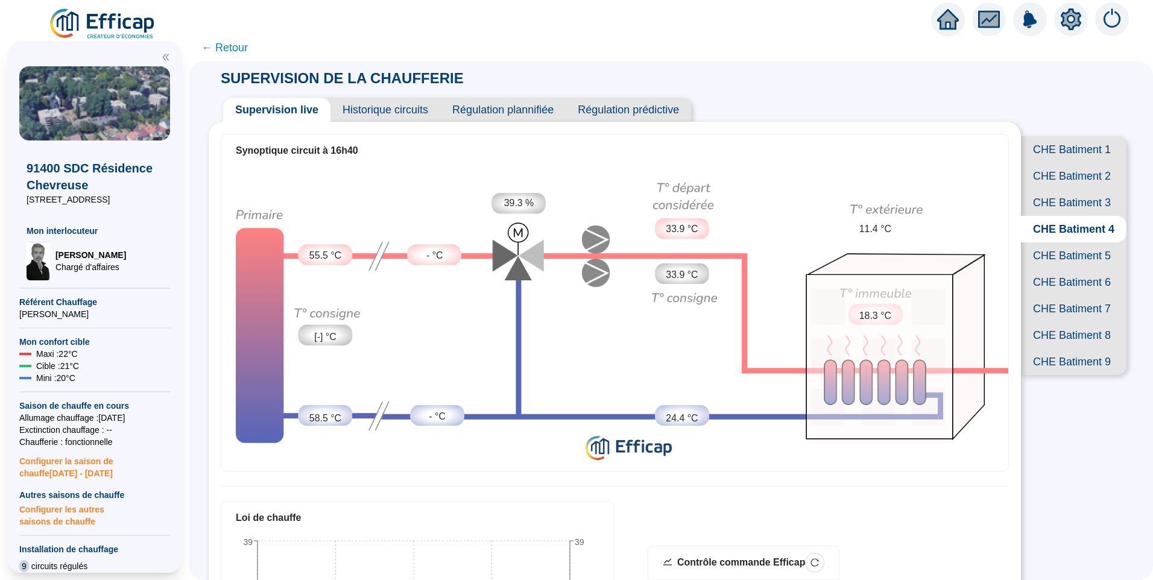
click at [386, 118] on span "Historique circuits" at bounding box center [385, 110] width 110 height 24
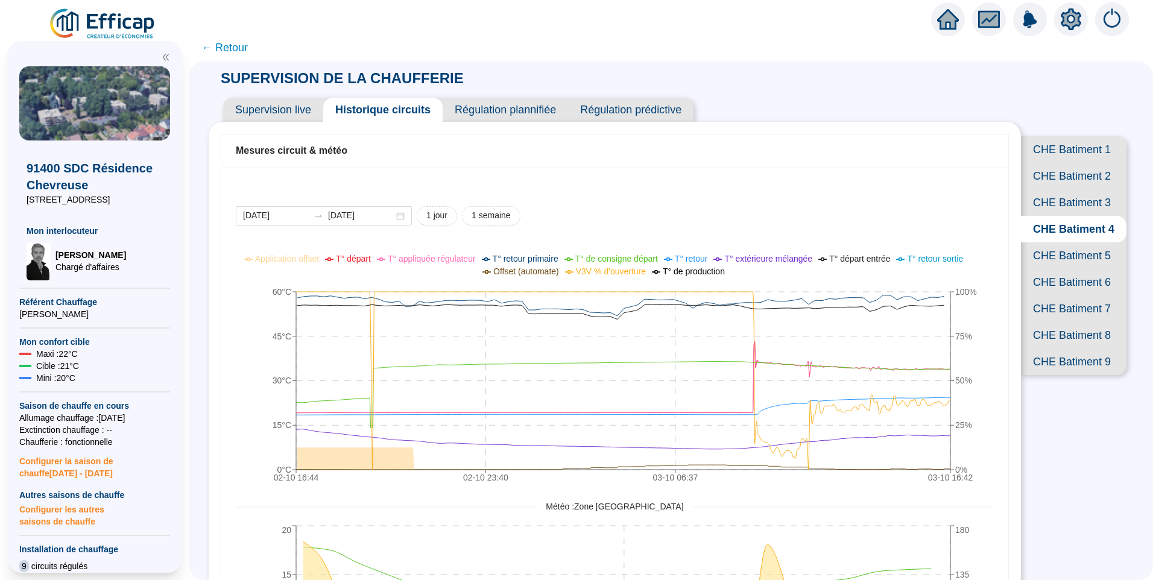
click at [244, 49] on span "← Retour" at bounding box center [224, 47] width 46 height 17
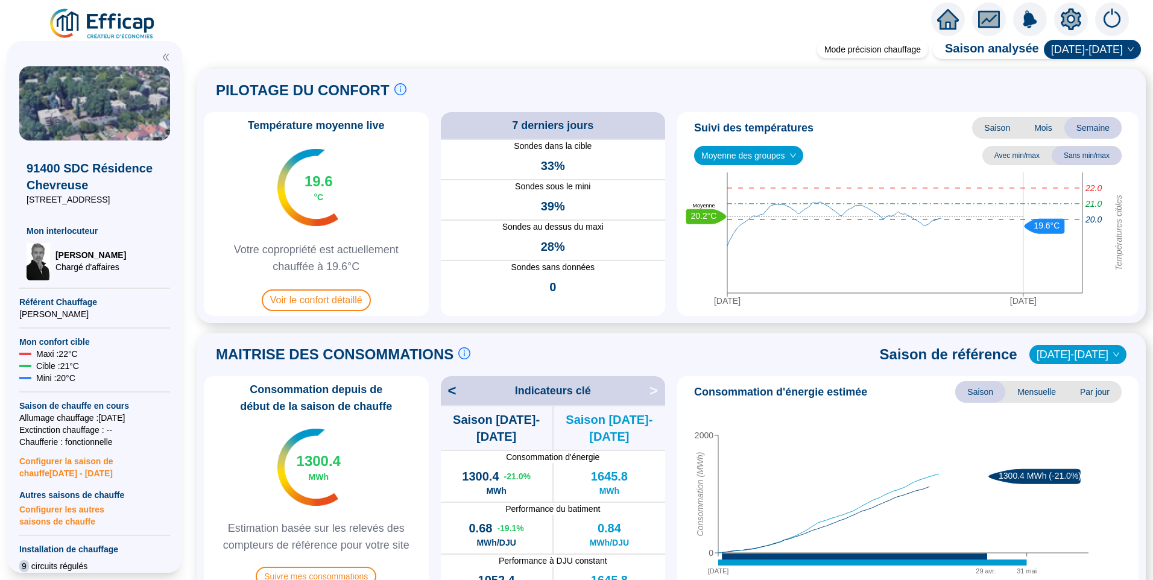
scroll to position [362, 0]
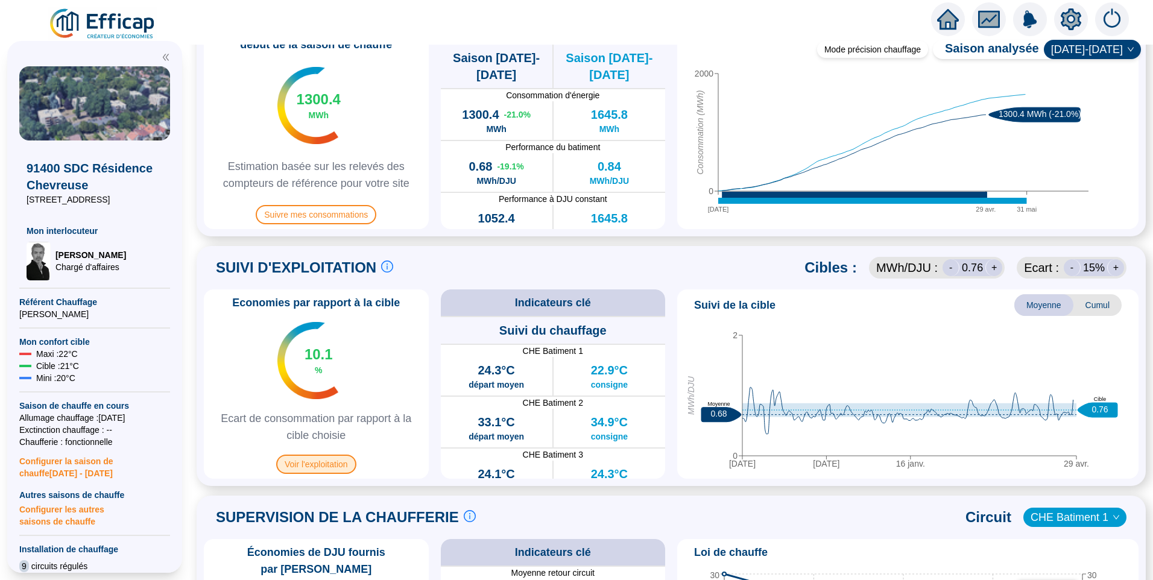
click at [328, 465] on span "Voir l'exploitation" at bounding box center [316, 464] width 80 height 19
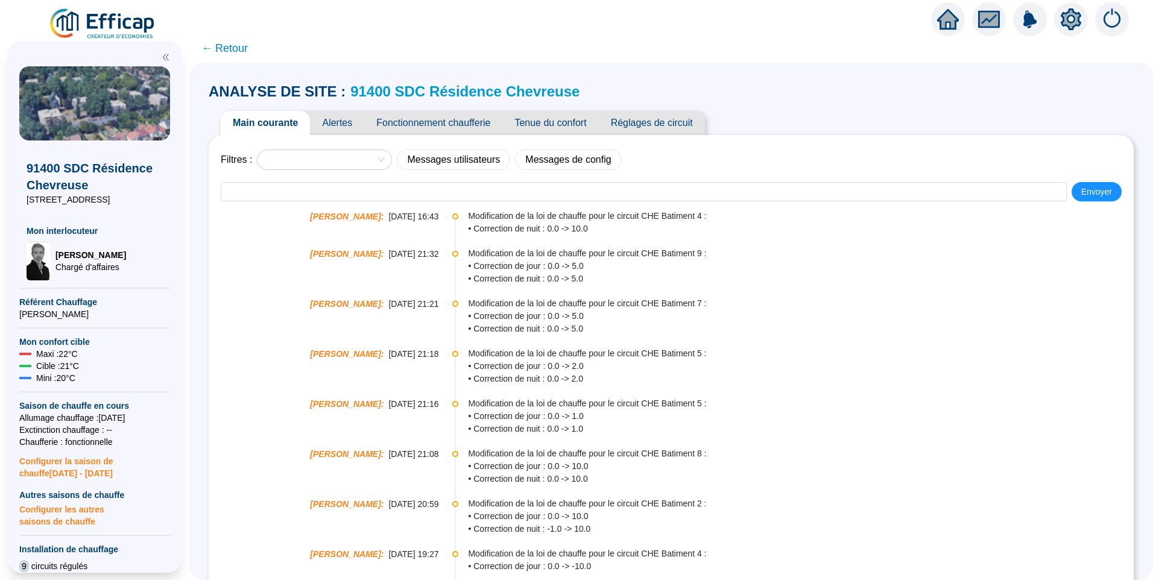
click at [560, 121] on span "Tenue du confort" at bounding box center [550, 123] width 96 height 24
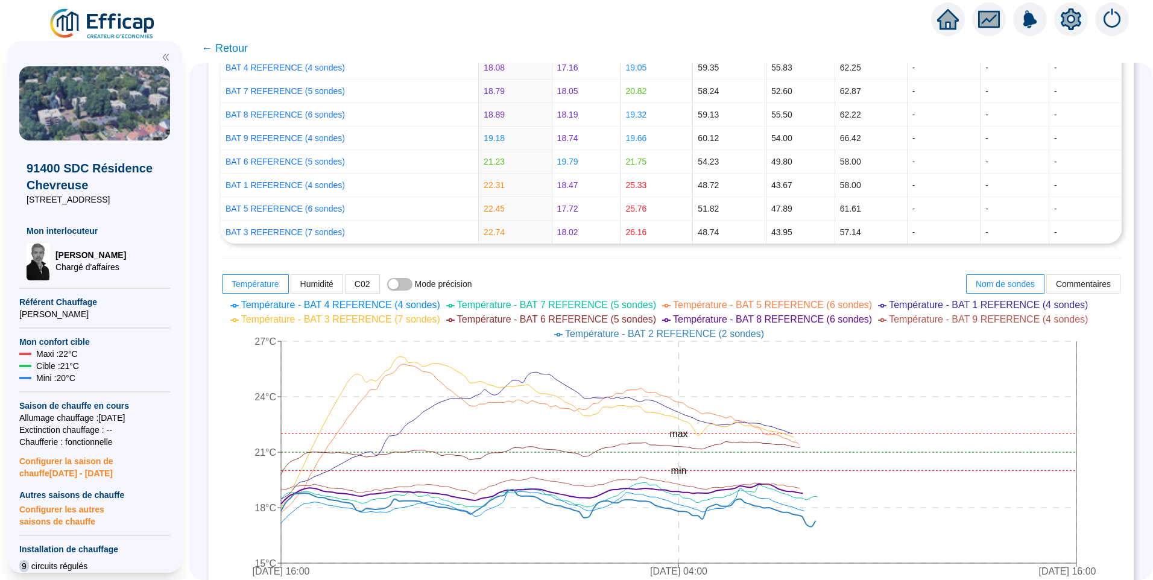
scroll to position [301, 0]
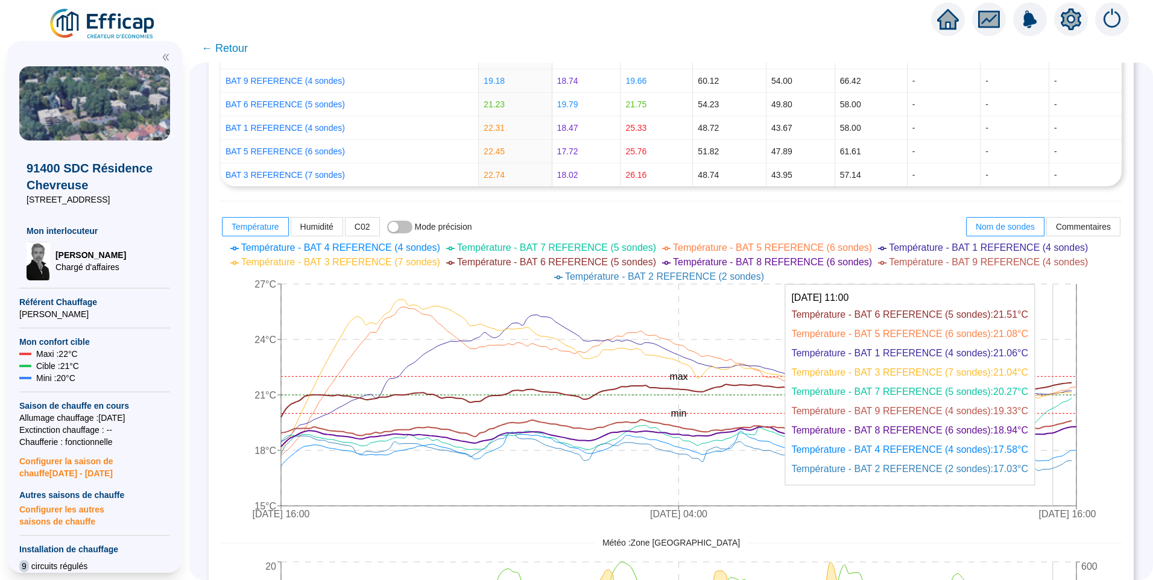
click at [1061, 468] on icon "[DATE] 16:00 [DATE] 04:00 [DATE] 16:00 15°C 18°C 21°C 24°C 27°C min max" at bounding box center [662, 382] width 883 height 289
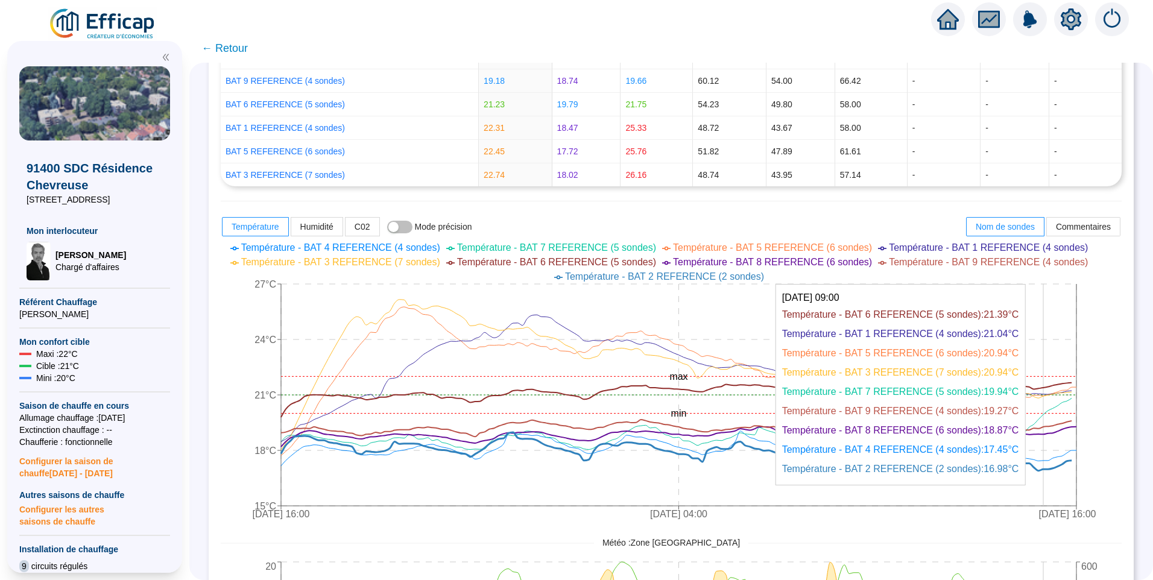
click at [1053, 469] on icon at bounding box center [676, 453] width 790 height 43
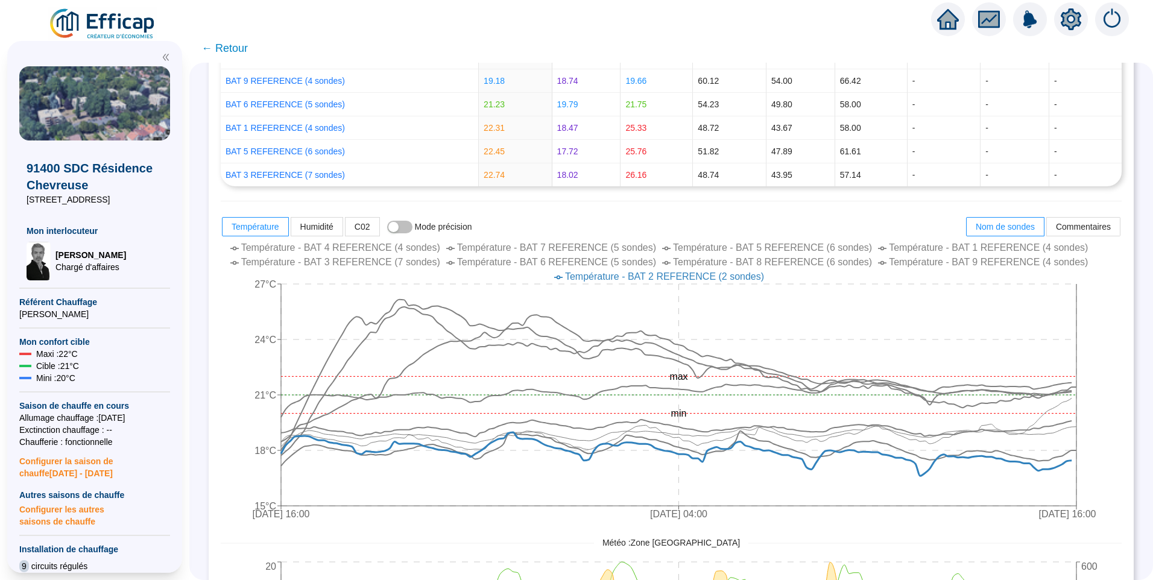
click at [382, 250] on span "Température - BAT 4 REFERENCE (4 sondes)" at bounding box center [340, 247] width 199 height 10
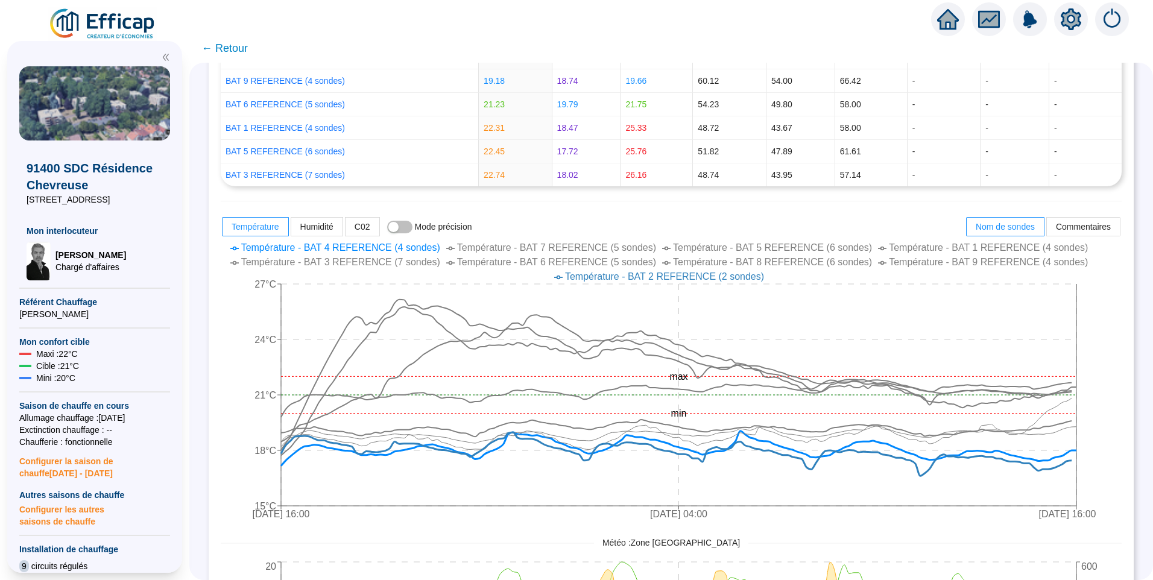
click at [382, 250] on span "Température - BAT 4 REFERENCE (4 sondes)" at bounding box center [340, 247] width 199 height 10
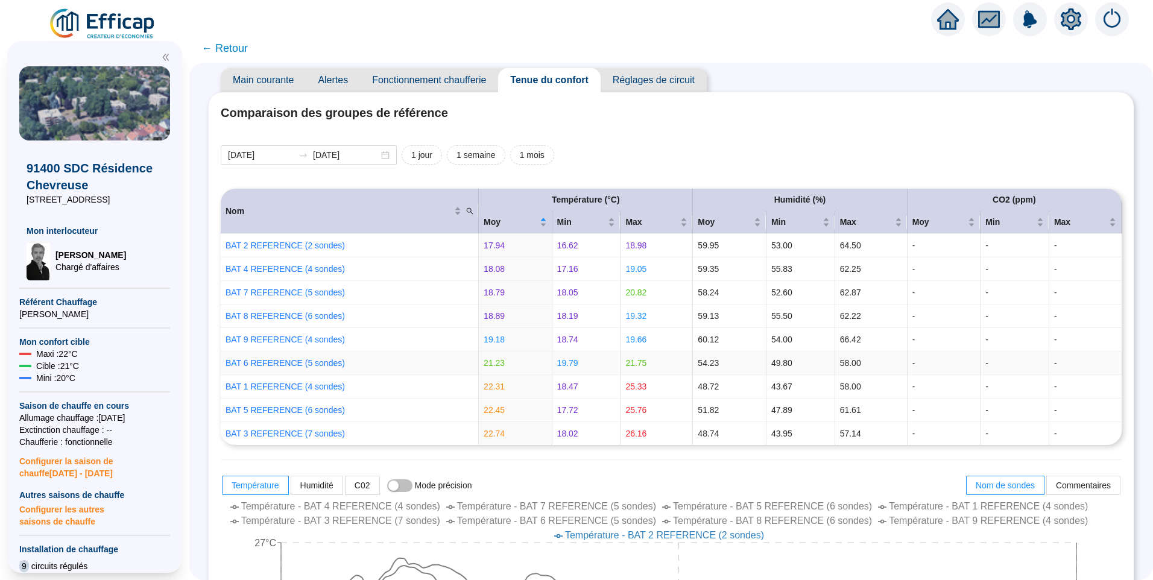
scroll to position [0, 0]
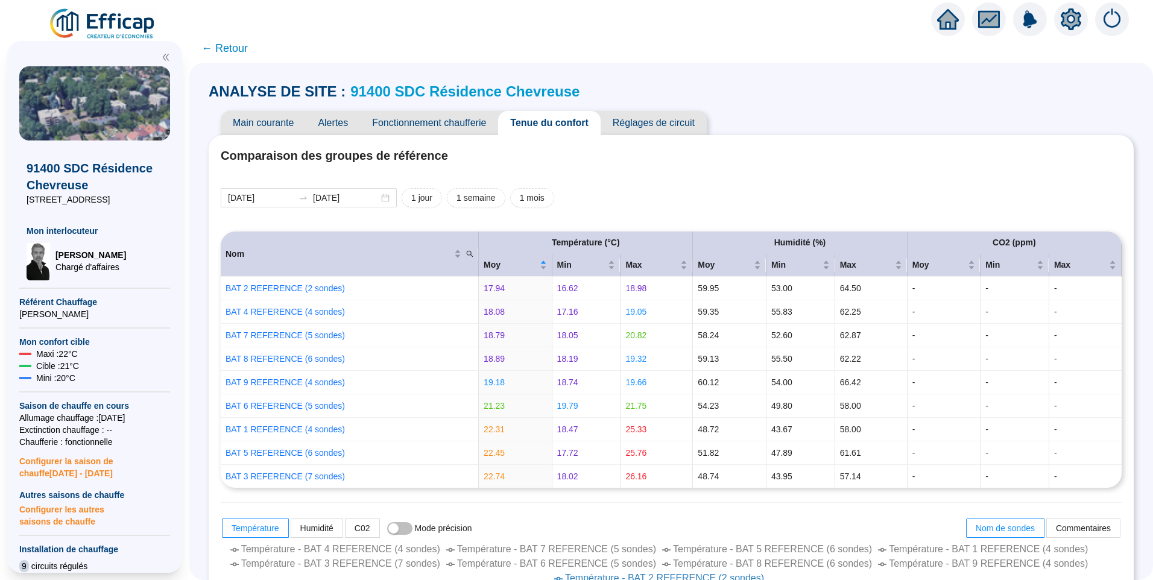
click at [536, 87] on link "91400 SDC Résidence Chevreuse" at bounding box center [464, 91] width 229 height 16
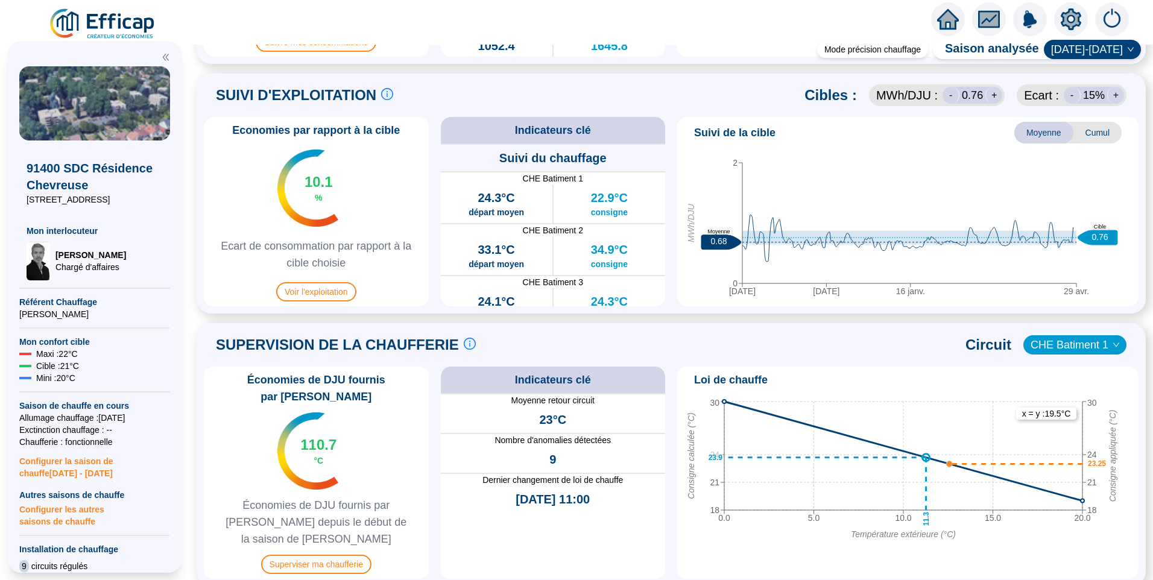
scroll to position [663, 0]
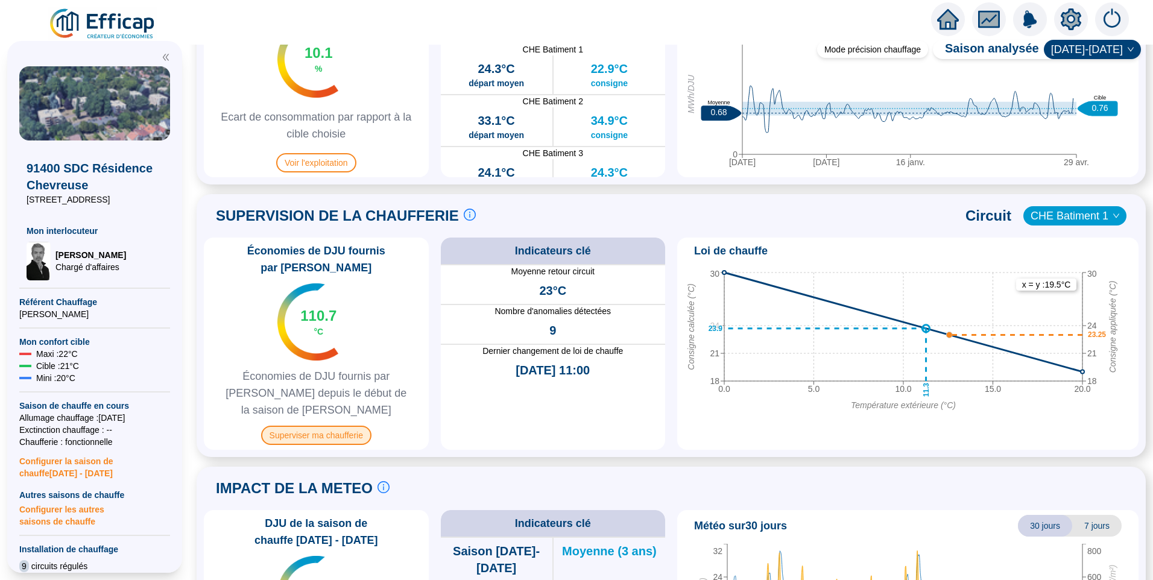
click at [330, 426] on span "Superviser ma chaufferie" at bounding box center [316, 435] width 110 height 19
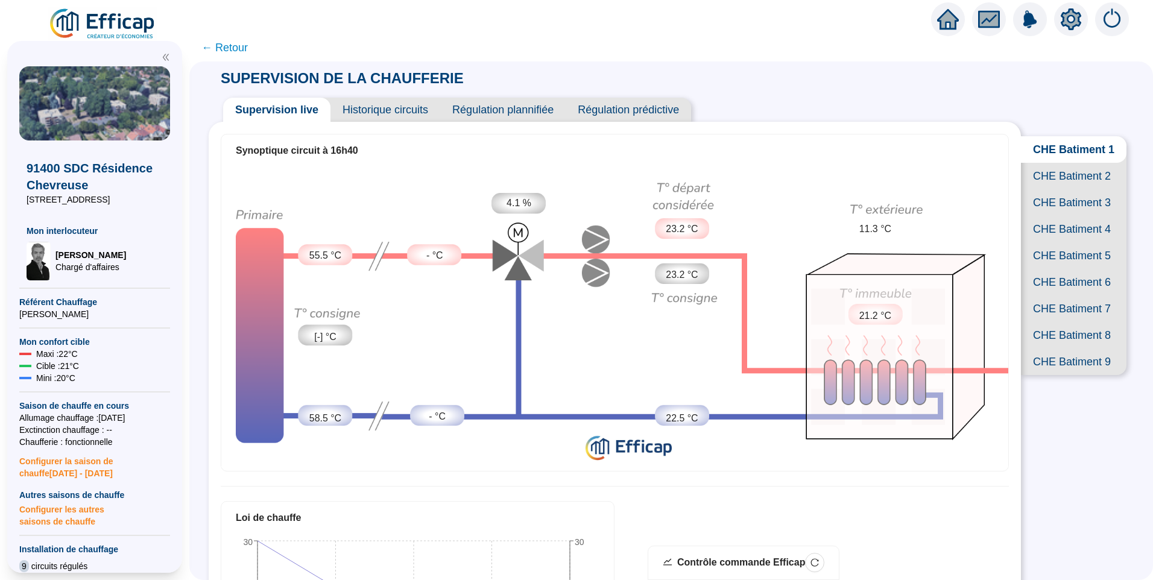
click at [1077, 178] on span "CHE Batiment 2" at bounding box center [1074, 176] width 106 height 27
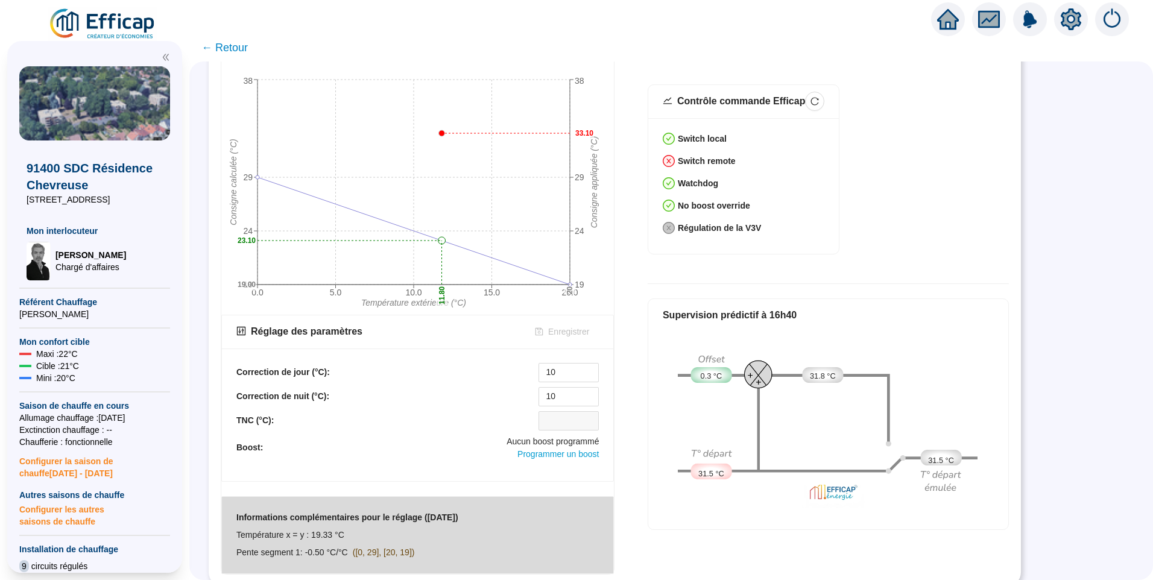
scroll to position [280, 0]
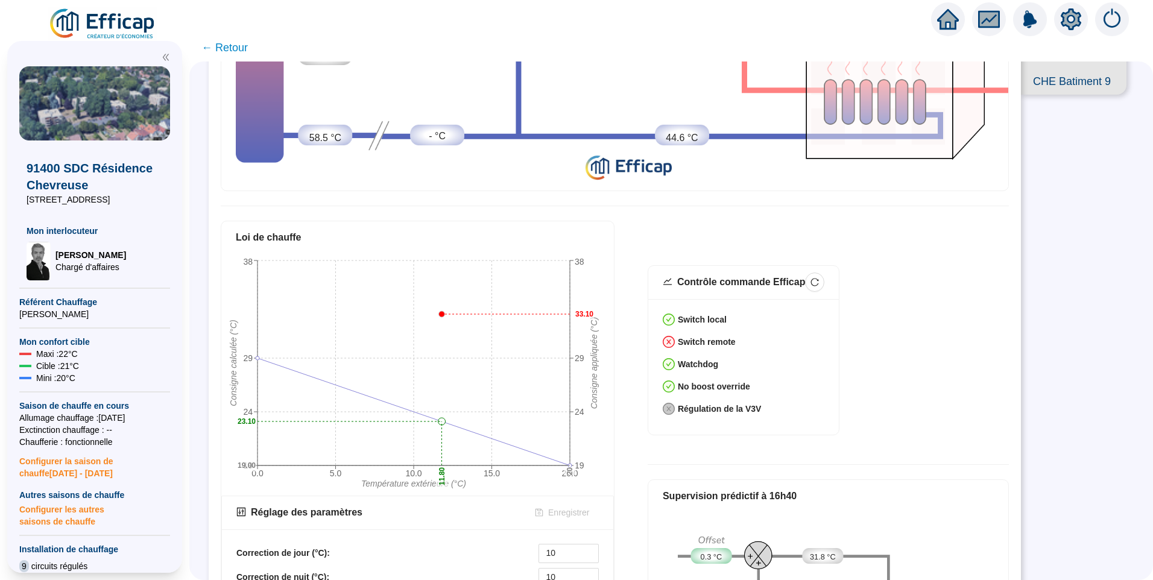
click at [945, 425] on div "Contrôle commande Efficap Switch local Switch remote Watchdog No boost override…" at bounding box center [828, 357] width 361 height 185
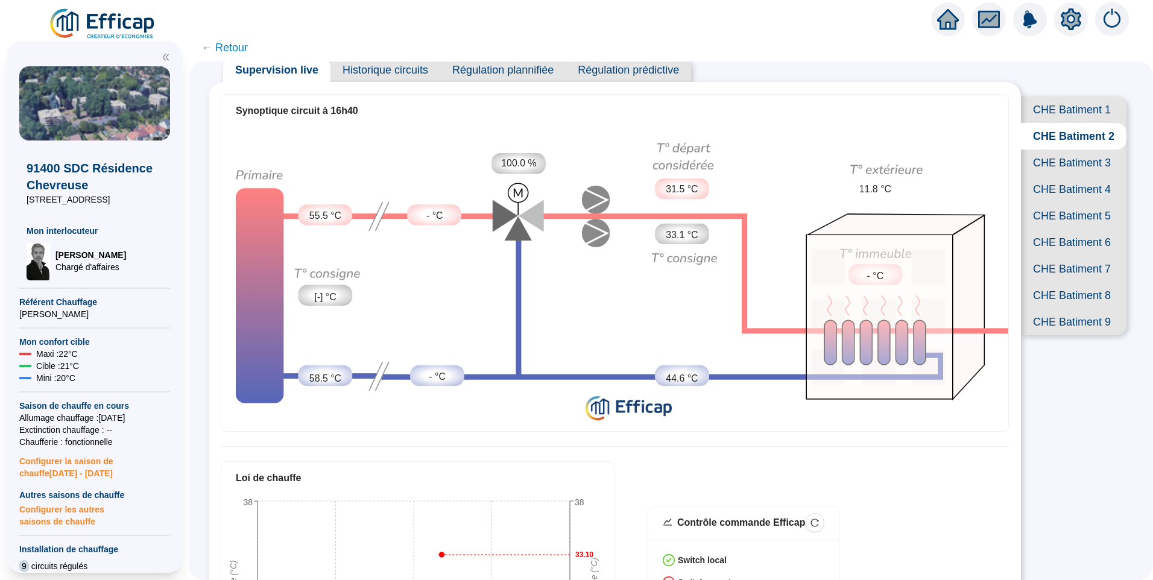
scroll to position [0, 0]
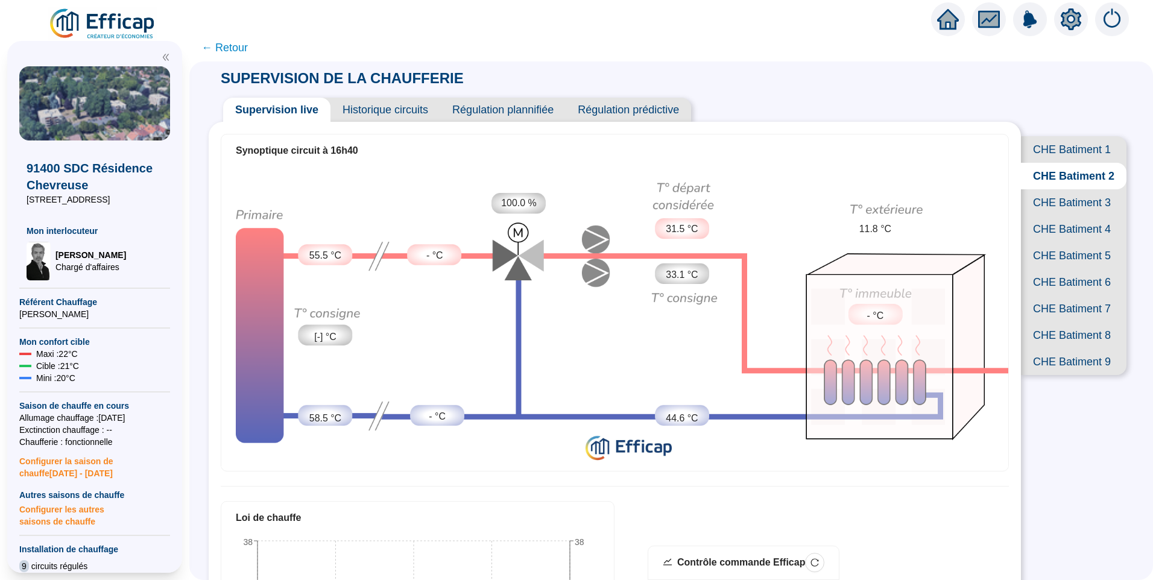
click at [783, 92] on div "Supervision live Historique circuits Régulation plannifiée Régulation prédictive" at bounding box center [615, 105] width 812 height 34
click at [759, 113] on div "Supervision live Historique circuits Régulation plannifiée Régulation prédictive" at bounding box center [615, 105] width 812 height 34
click at [751, 106] on div "Supervision live Historique circuits Régulation plannifiée Régulation prédictive" at bounding box center [615, 105] width 812 height 34
click at [898, 80] on div "SUPERVISION DE LA CHAUFFERIE Supervision live Historique circuits Régulation pl…" at bounding box center [671, 229] width 925 height 335
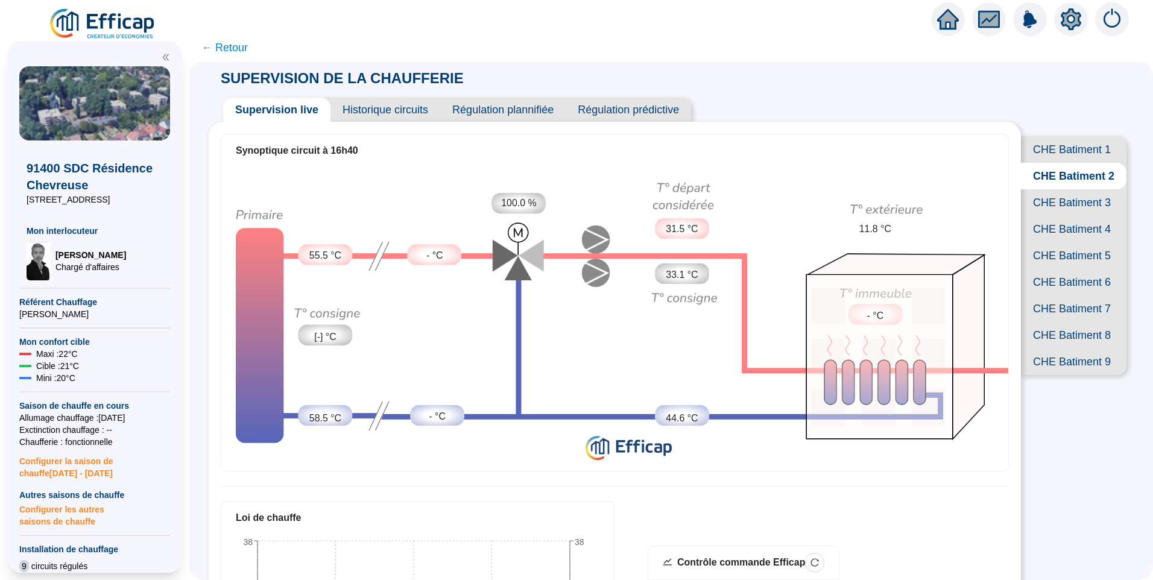
click at [855, 119] on div "Supervision live Historique circuits Régulation plannifiée Régulation prédictive" at bounding box center [615, 105] width 812 height 34
click at [786, 145] on div "Synoptique circuit à 16h40" at bounding box center [614, 151] width 787 height 34
click at [825, 99] on div "Supervision live Historique circuits Régulation plannifiée Régulation prédictive" at bounding box center [615, 105] width 812 height 34
click at [818, 87] on div "SUPERVISION DE LA CHAUFFERIE Supervision live Historique circuits Régulation pl…" at bounding box center [671, 229] width 925 height 335
click at [1080, 242] on span "CHE Batiment 4" at bounding box center [1074, 229] width 106 height 27
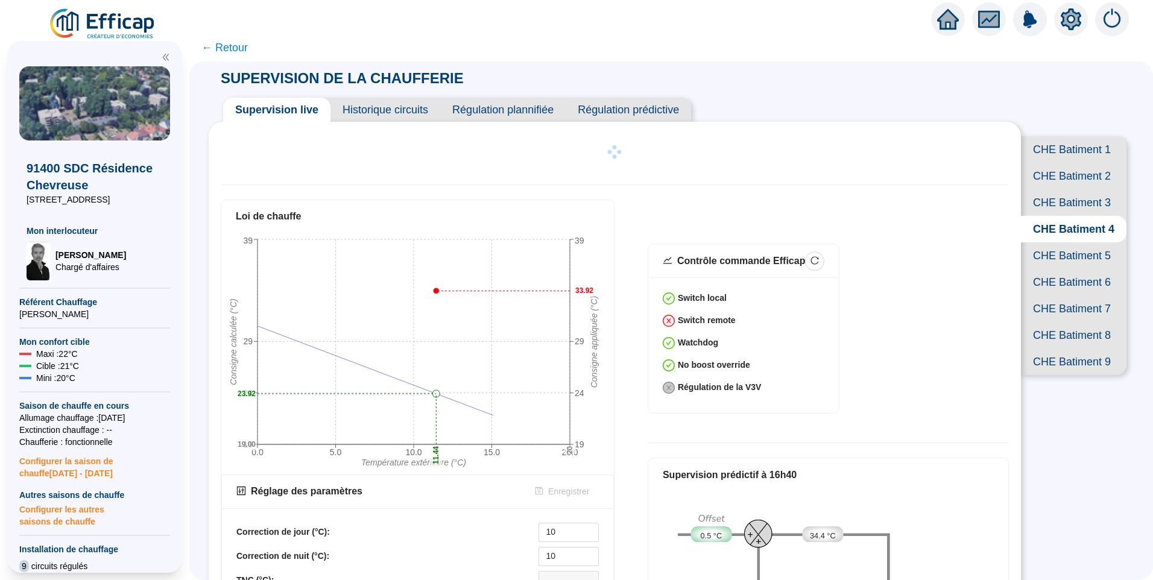
click at [737, 105] on div "Supervision live Historique circuits Régulation plannifiée Régulation prédictive" at bounding box center [615, 105] width 812 height 34
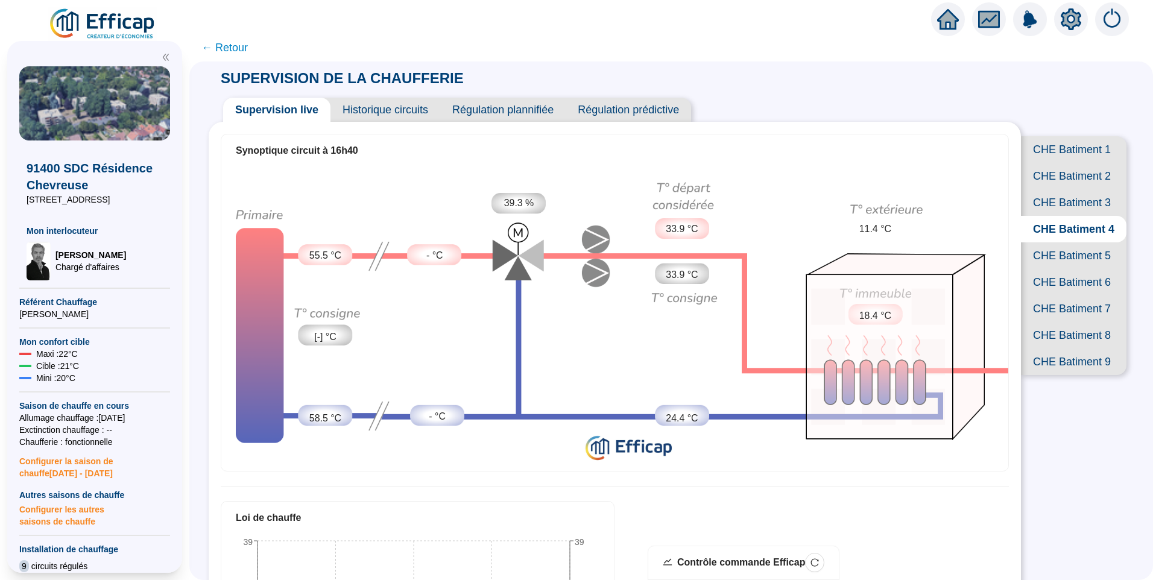
click at [386, 112] on span "Historique circuits" at bounding box center [385, 110] width 110 height 24
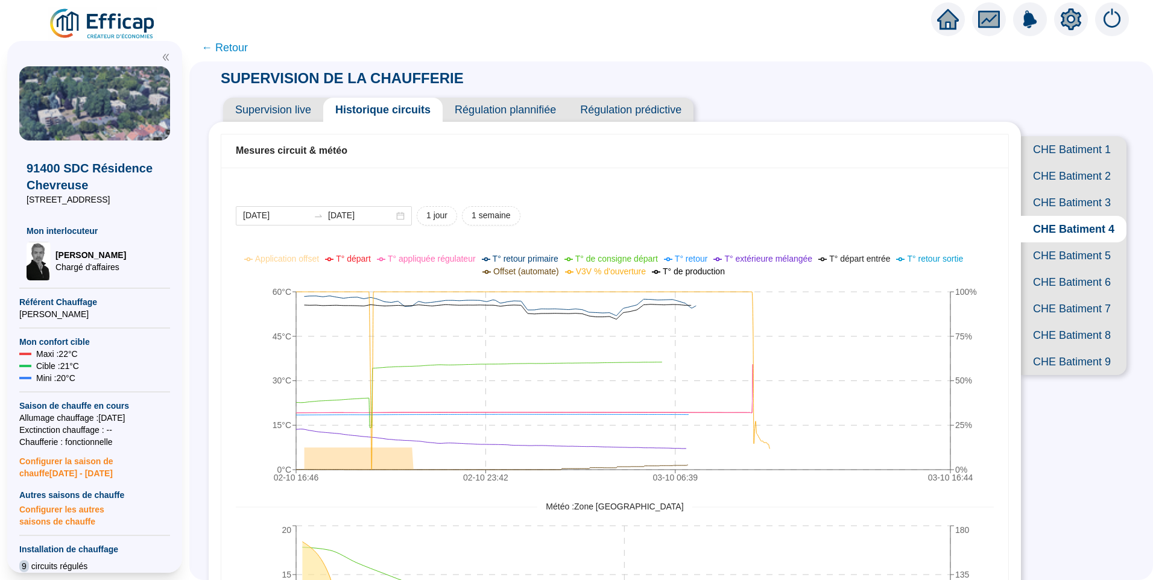
click at [1030, 181] on span "CHE Batiment 2" at bounding box center [1074, 176] width 106 height 27
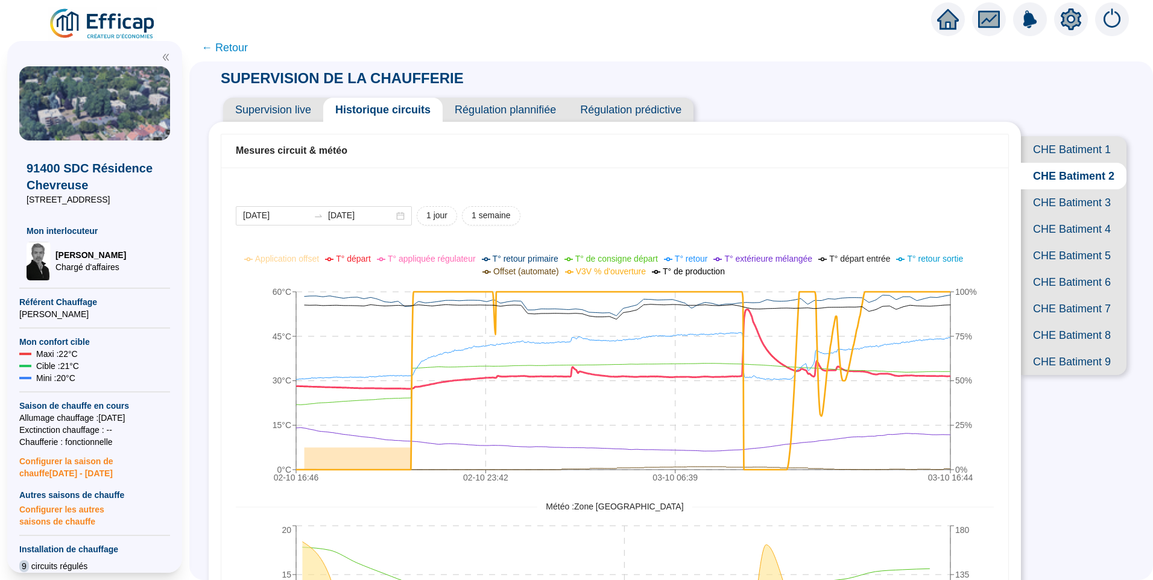
click at [367, 263] on span "T° départ" at bounding box center [353, 259] width 35 height 10
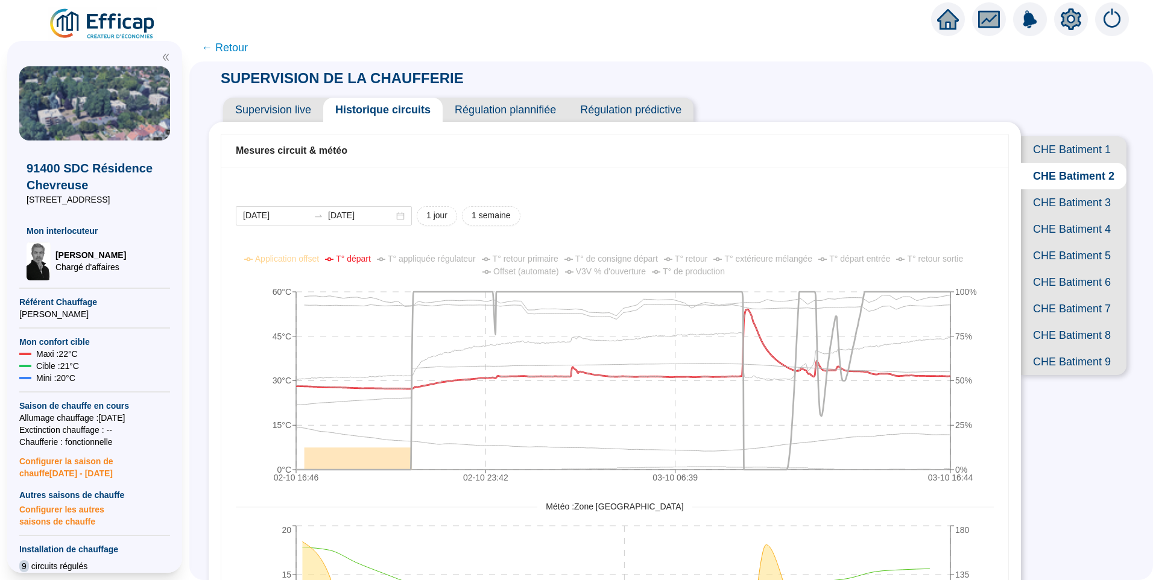
click at [648, 258] on span "T° de consigne départ" at bounding box center [616, 259] width 83 height 10
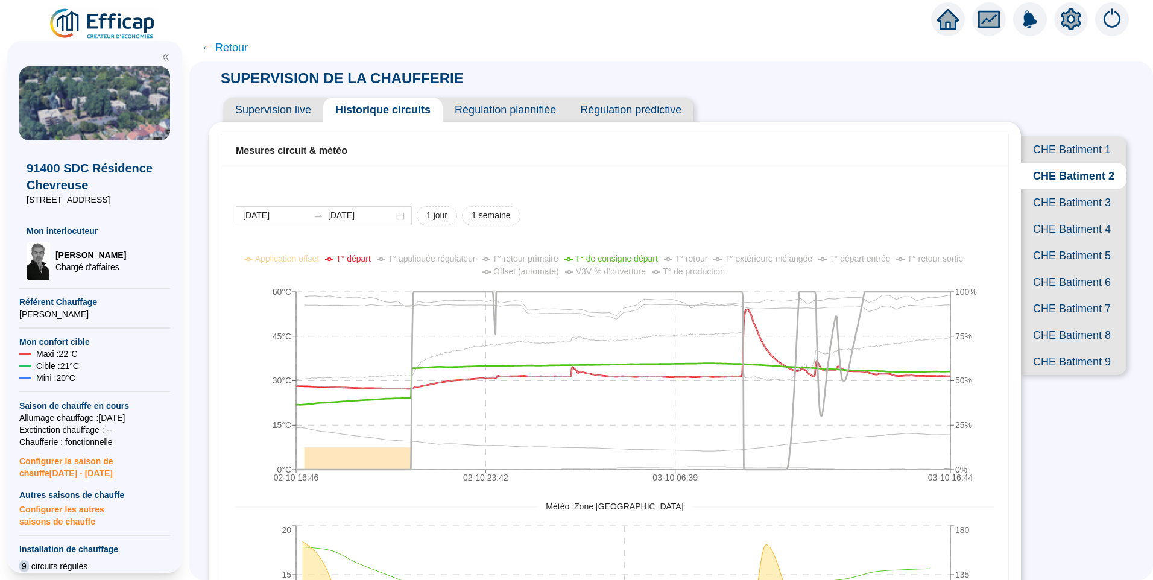
click at [678, 201] on div "2025-10-02 2025-10-03 1 jour 1 semaine 02-10 16:46 02-10 23:42 03-10 06:39 03-1…" at bounding box center [614, 473] width 787 height 611
click at [819, 209] on div "2025-10-02 2025-10-03 1 jour 1 semaine" at bounding box center [615, 215] width 758 height 19
click at [814, 206] on div "2025-10-02 2025-10-03 1 jour 1 semaine" at bounding box center [615, 215] width 758 height 19
click at [807, 201] on div "2025-10-02 2025-10-03 1 jour 1 semaine 02-10 16:46 02-10 23:42 03-10 06:39 03-1…" at bounding box center [614, 473] width 787 height 611
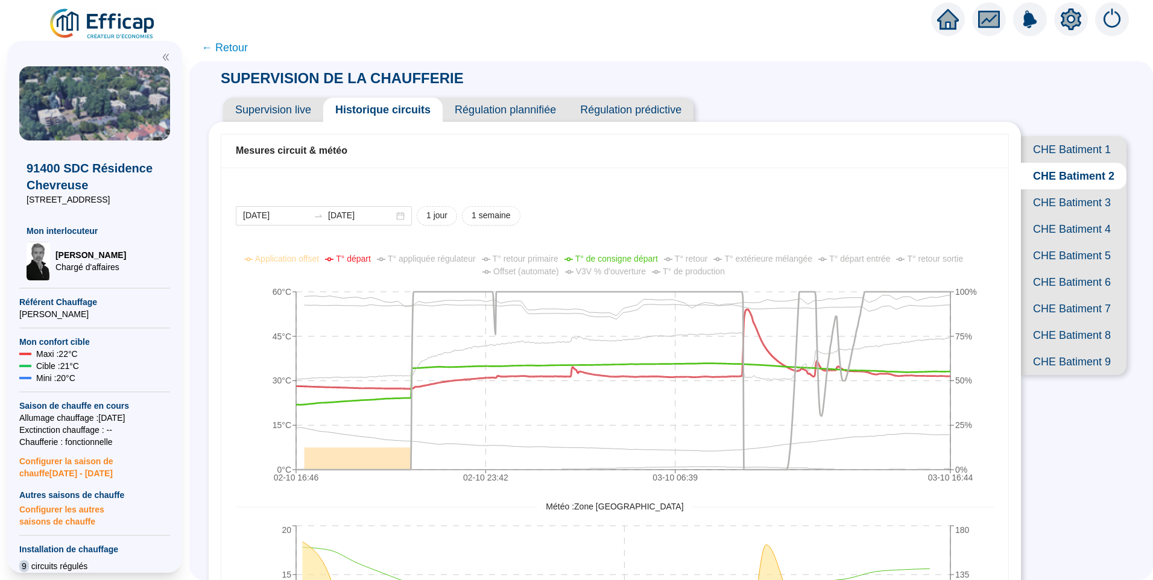
click at [807, 201] on div "2025-10-02 2025-10-03 1 jour 1 semaine 02-10 16:46 02-10 23:42 03-10 06:39 03-1…" at bounding box center [614, 473] width 787 height 611
click at [792, 191] on div "2025-10-02 2025-10-03 1 jour 1 semaine 02-10 16:46 02-10 23:42 03-10 06:39 03-1…" at bounding box center [614, 473] width 787 height 611
click at [818, 154] on div "Mesures circuit & météo" at bounding box center [615, 151] width 758 height 14
click at [830, 67] on div "SUPERVISION DE LA CHAUFFERIE Supervision live Historique circuits Régulation pl…" at bounding box center [671, 229] width 925 height 335
click at [747, 189] on div "2025-10-02 2025-10-03 1 jour 1 semaine 02-10 16:46 02-10 23:42 03-10 06:39 03-1…" at bounding box center [614, 473] width 787 height 611
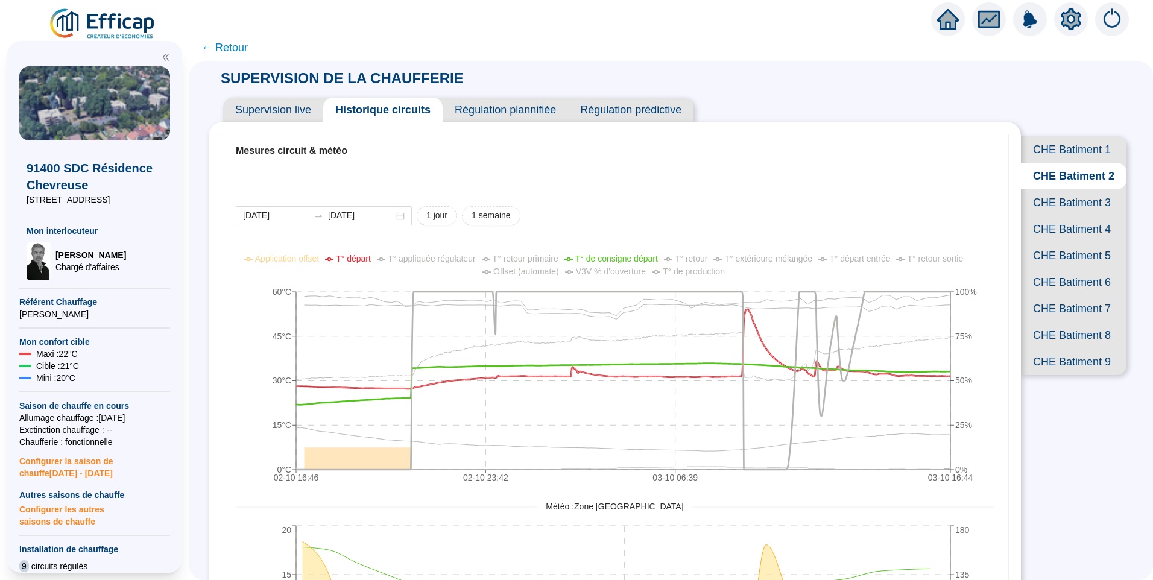
click at [798, 84] on div "SUPERVISION DE LA CHAUFFERIE Supervision live Historique circuits Régulation pl…" at bounding box center [671, 229] width 925 height 335
drag, startPoint x: 246, startPoint y: 147, endPoint x: 385, endPoint y: 157, distance: 139.1
click at [385, 157] on div "Mesures circuit & météo" at bounding box center [615, 151] width 758 height 14
click at [372, 158] on div "Mesures circuit & météo" at bounding box center [615, 151] width 758 height 14
drag, startPoint x: 360, startPoint y: 148, endPoint x: 354, endPoint y: 116, distance: 32.5
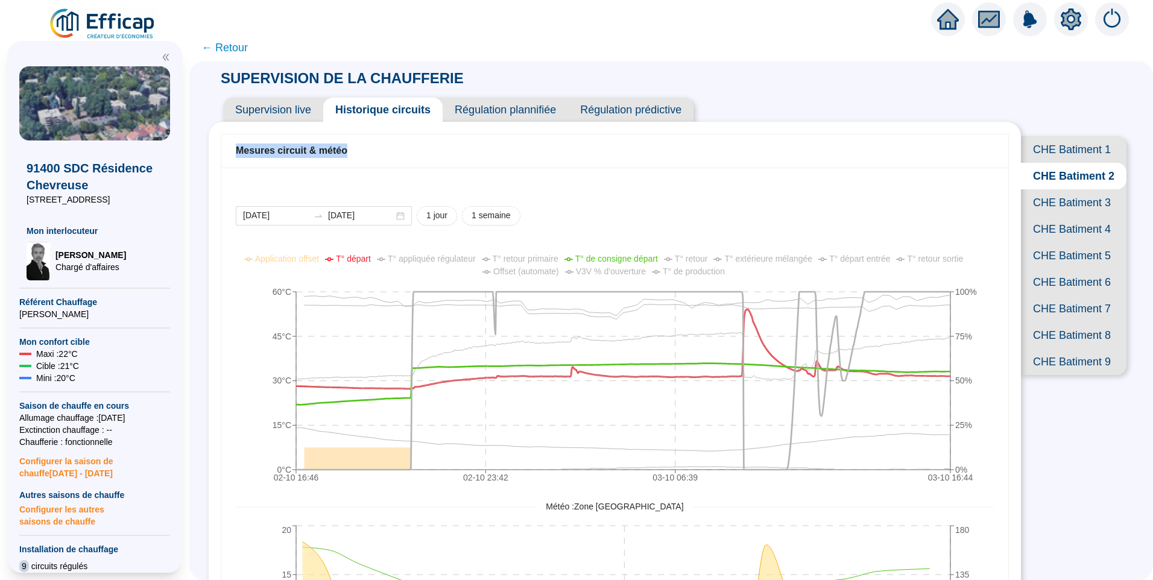
click at [241, 145] on div "Mesures circuit & météo" at bounding box center [614, 151] width 787 height 34
click at [411, 160] on div "Mesures circuit & météo" at bounding box center [614, 151] width 787 height 34
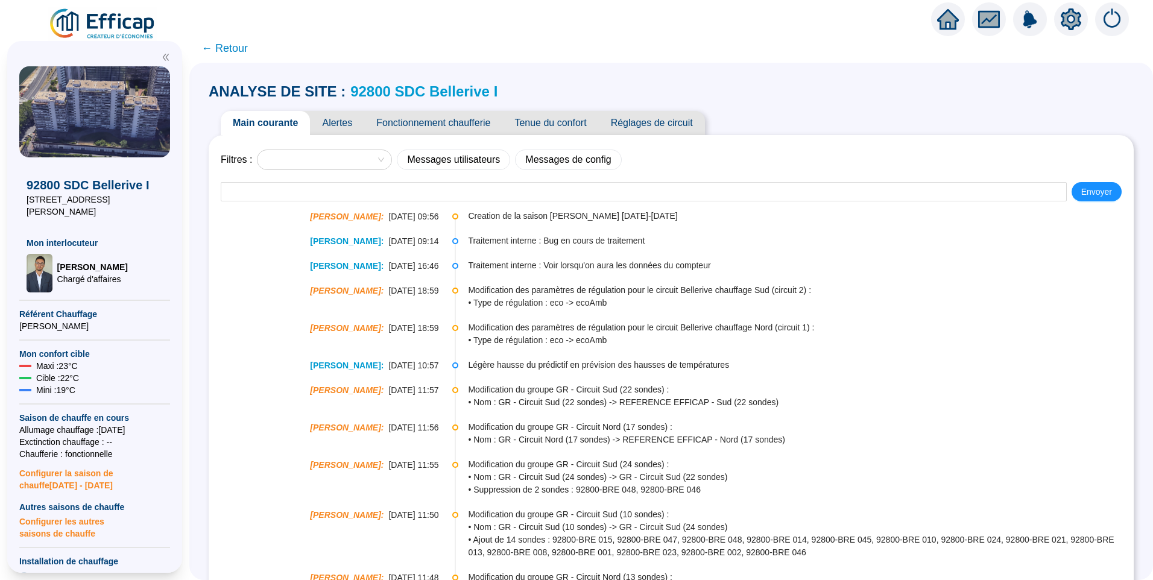
click at [336, 130] on span "Alertes" at bounding box center [337, 123] width 54 height 24
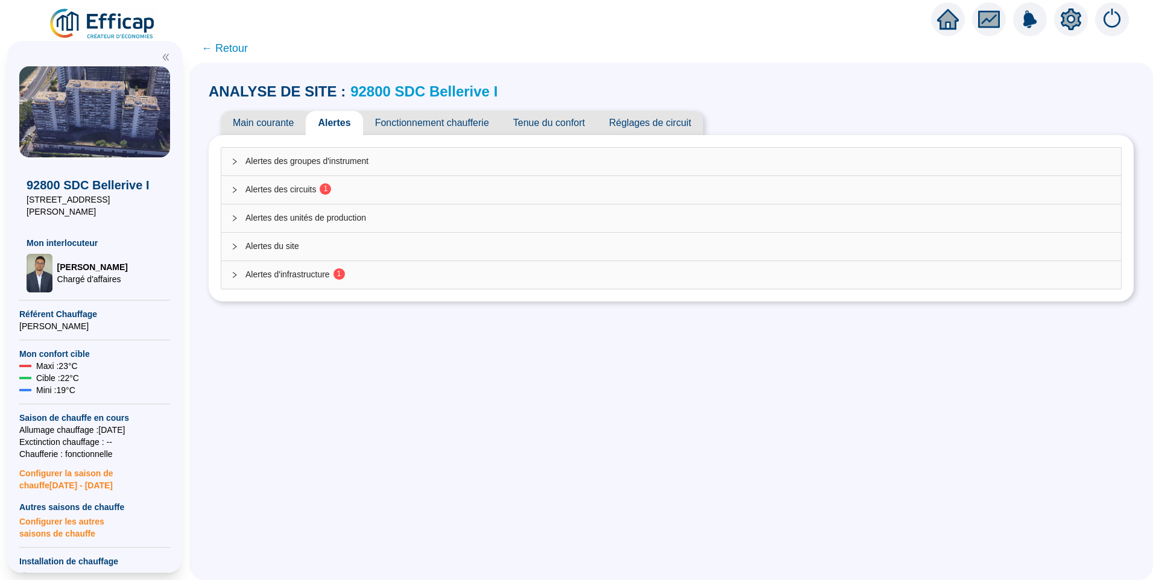
click at [307, 194] on span "Alertes des circuits 1" at bounding box center [678, 189] width 866 height 13
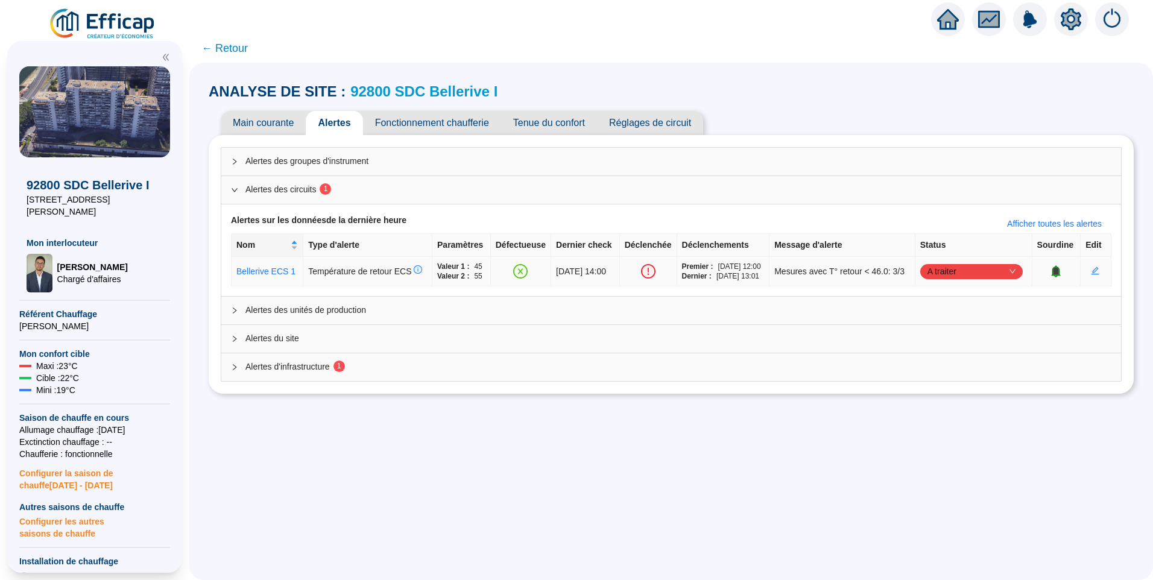
click at [973, 278] on span "A traiter" at bounding box center [971, 271] width 88 height 18
click at [935, 340] on div "Traité" at bounding box center [971, 337] width 83 height 13
click at [390, 373] on span "Alertes d'infrastructure 1" at bounding box center [678, 367] width 866 height 13
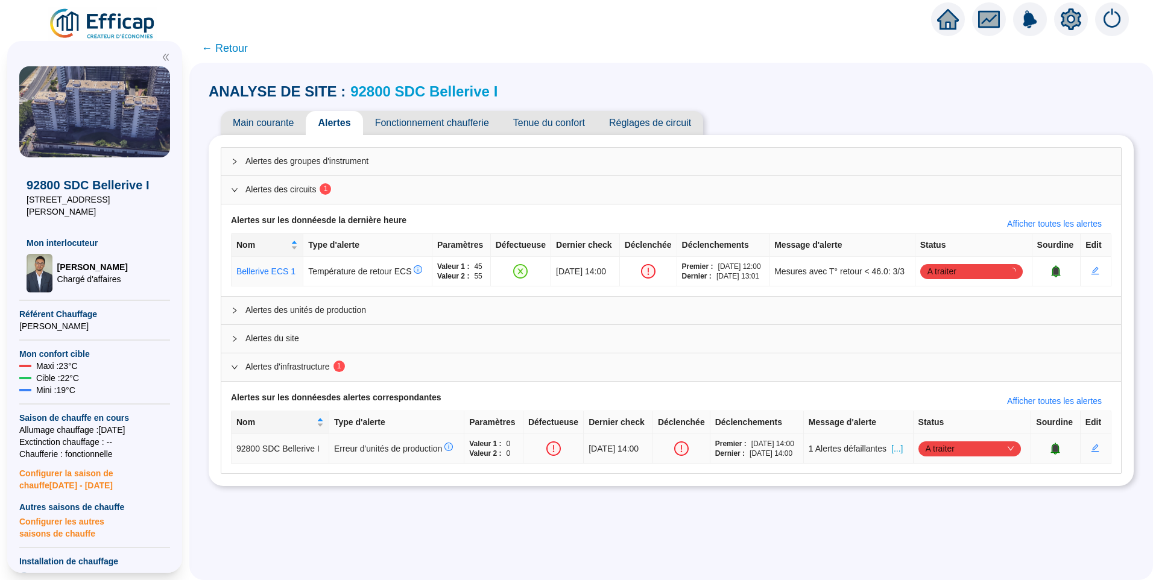
click at [903, 455] on span "[...]" at bounding box center [896, 449] width 11 height 13
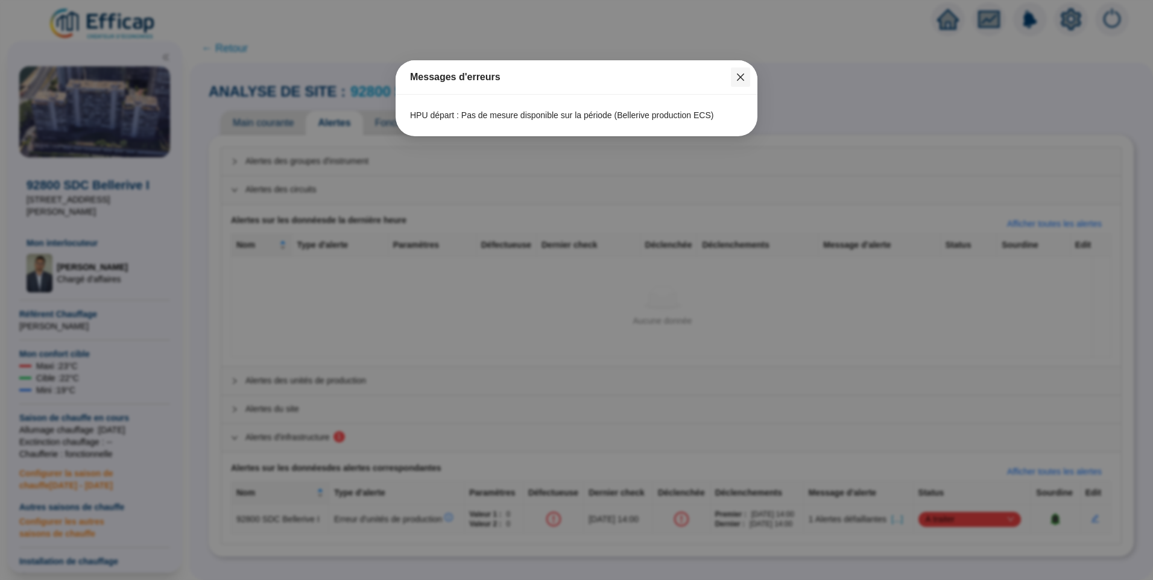
click at [743, 81] on icon "close" at bounding box center [741, 77] width 10 height 10
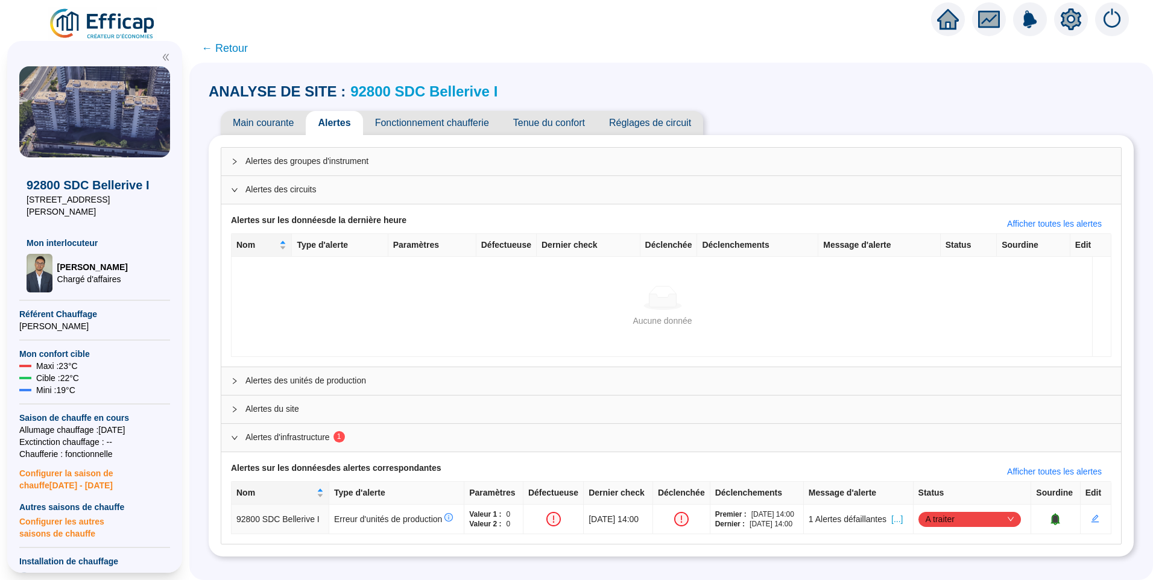
click at [464, 125] on span "Fonctionnement chaufferie" at bounding box center [432, 123] width 138 height 24
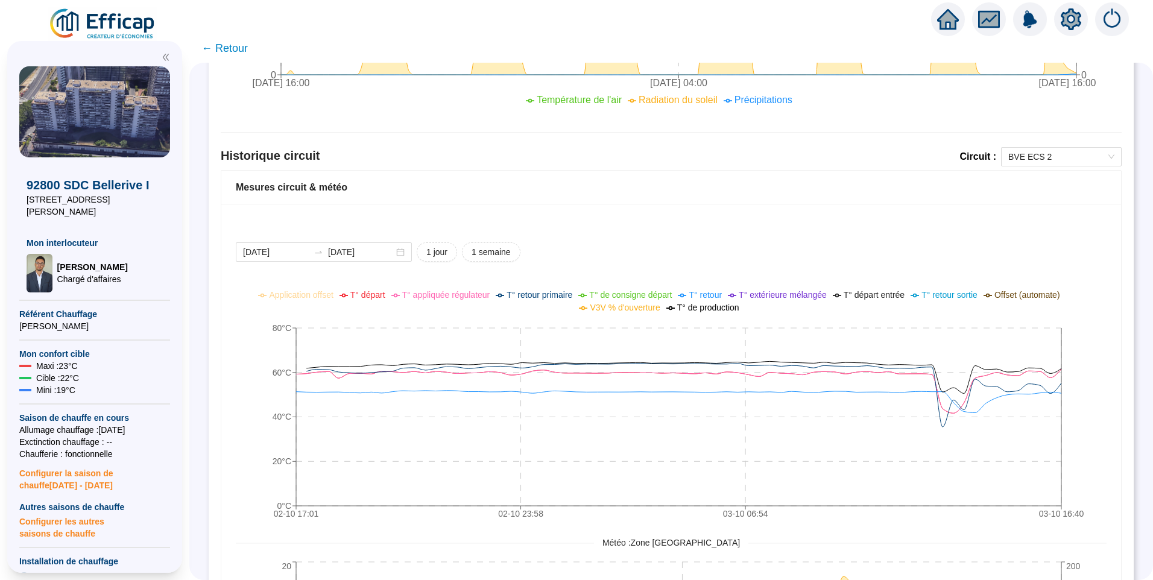
scroll to position [784, 0]
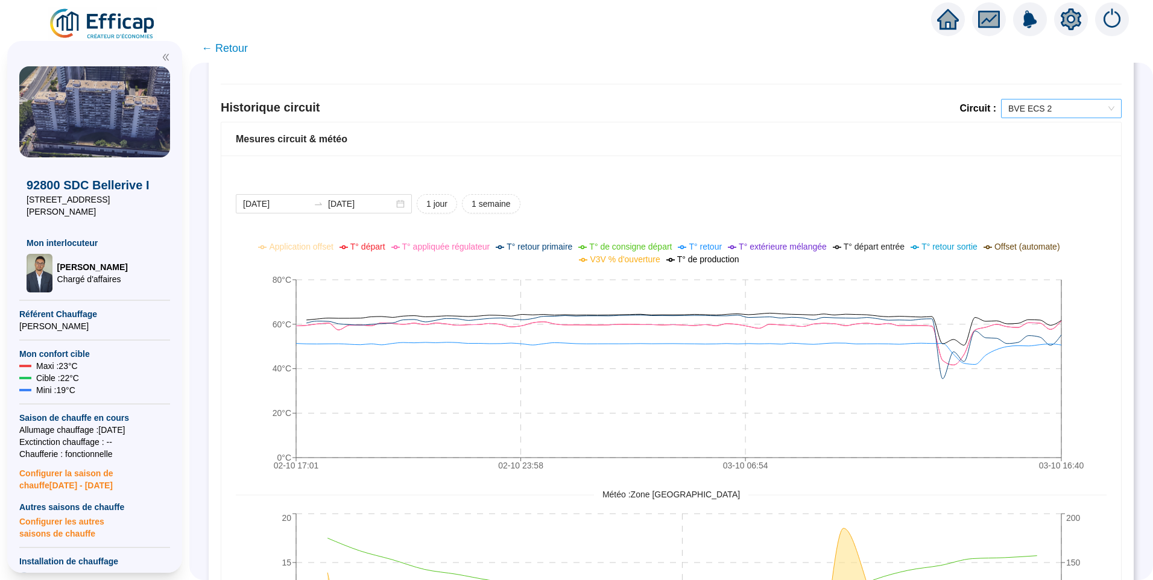
click at [1034, 103] on span "BVE ECS 2" at bounding box center [1061, 108] width 106 height 18
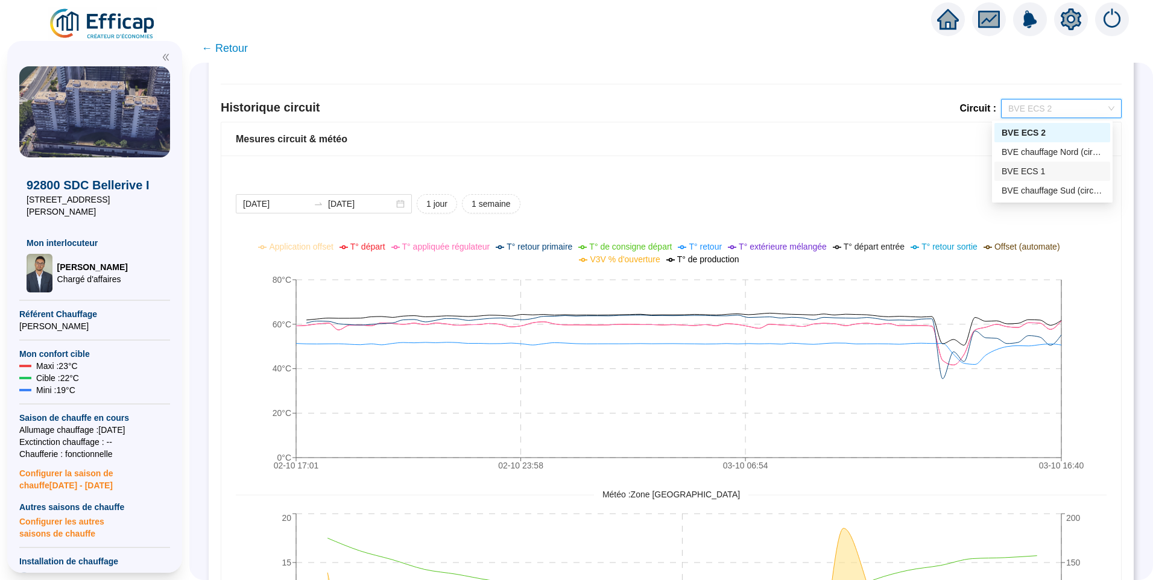
click at [1044, 173] on div "BVE ECS 1" at bounding box center [1052, 171] width 101 height 13
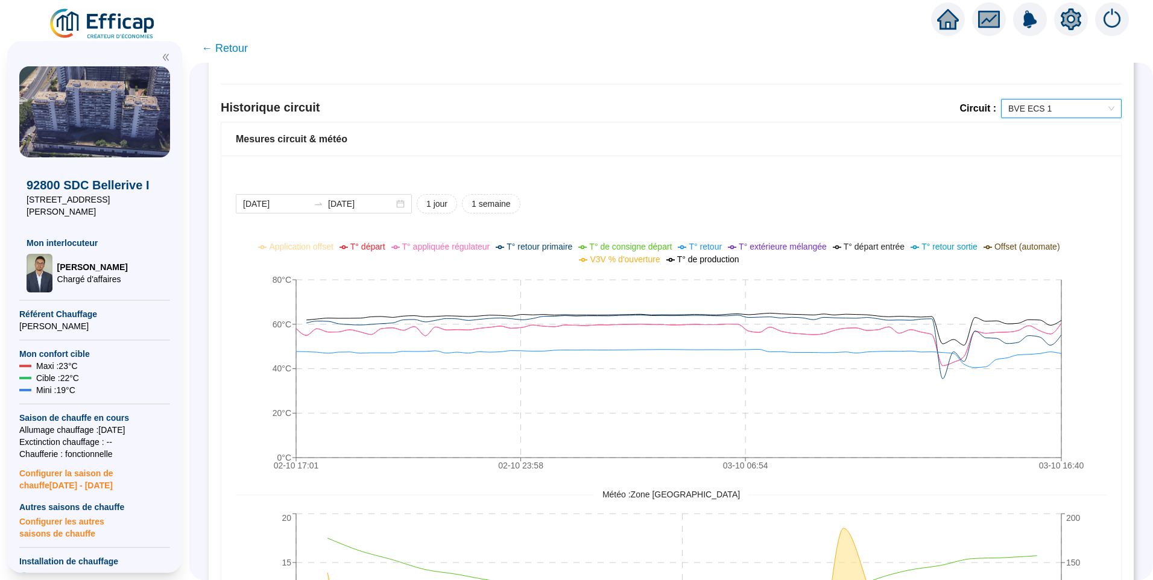
click at [1058, 106] on span "BVE ECS 1" at bounding box center [1061, 108] width 106 height 18
click at [761, 165] on div "2025-10-02 2025-10-03 1 jour 1 semaine 02-10 17:01 02-10 23:58 03-10 06:54 03-1…" at bounding box center [671, 461] width 900 height 611
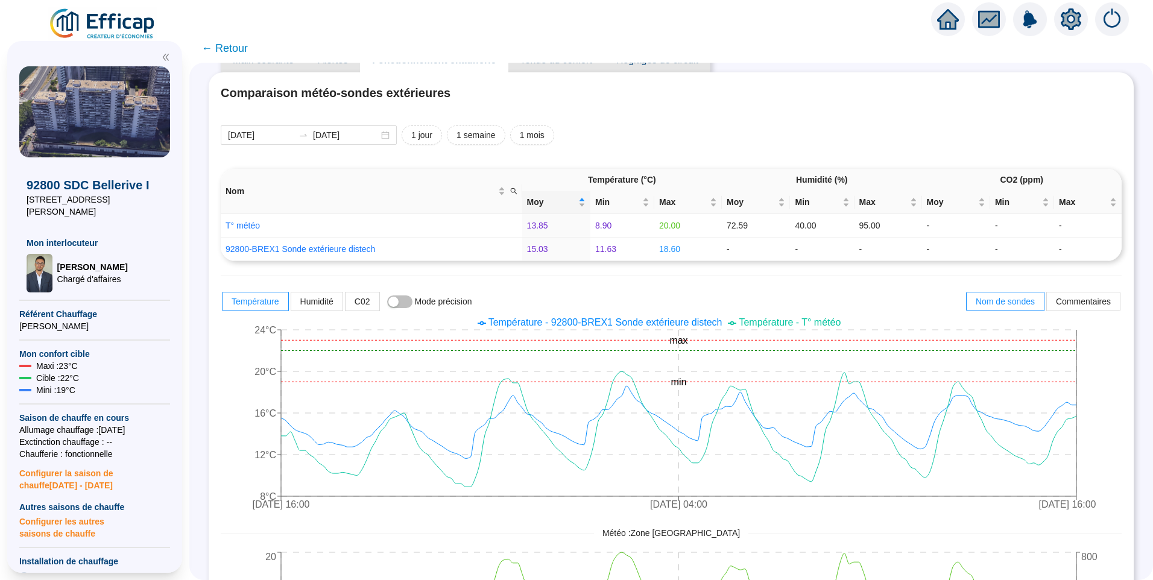
scroll to position [0, 0]
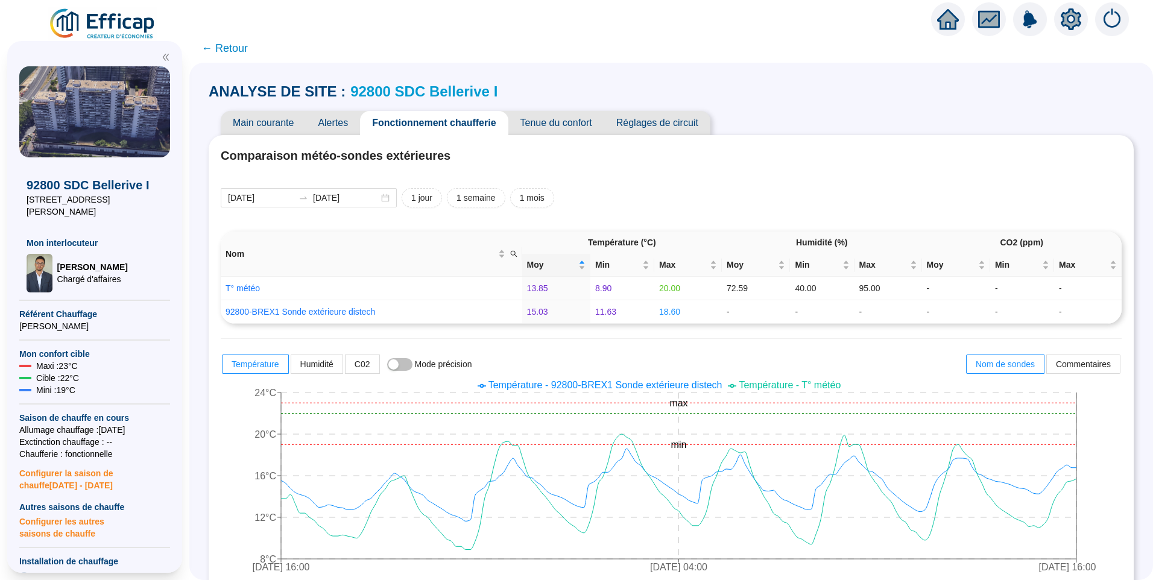
click at [346, 123] on span "Alertes" at bounding box center [333, 123] width 54 height 24
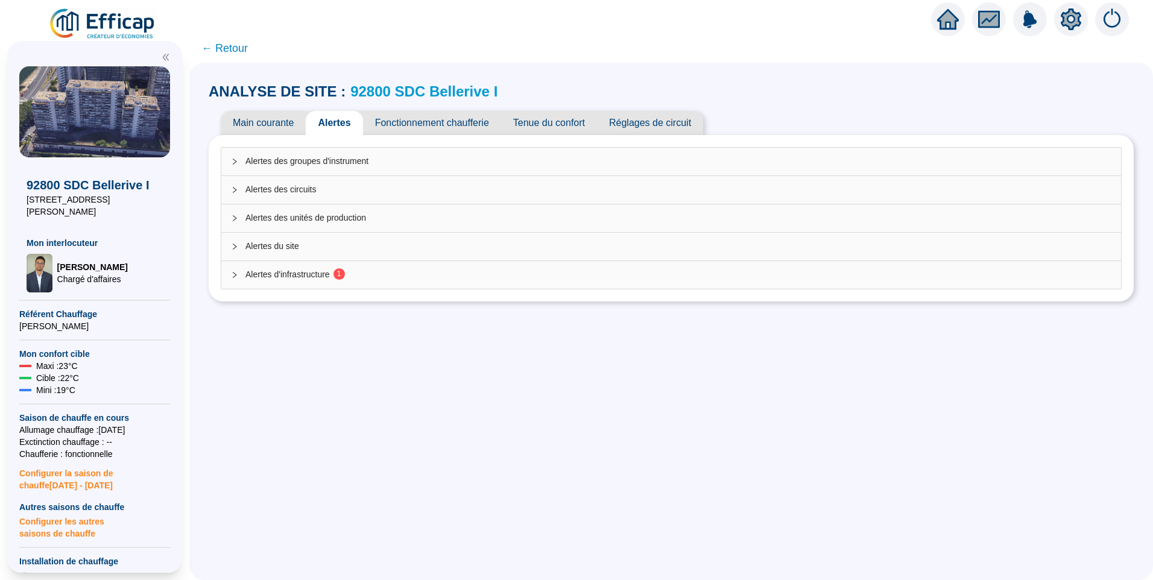
click at [396, 276] on span "Alertes d'infrastructure 1" at bounding box center [678, 274] width 866 height 13
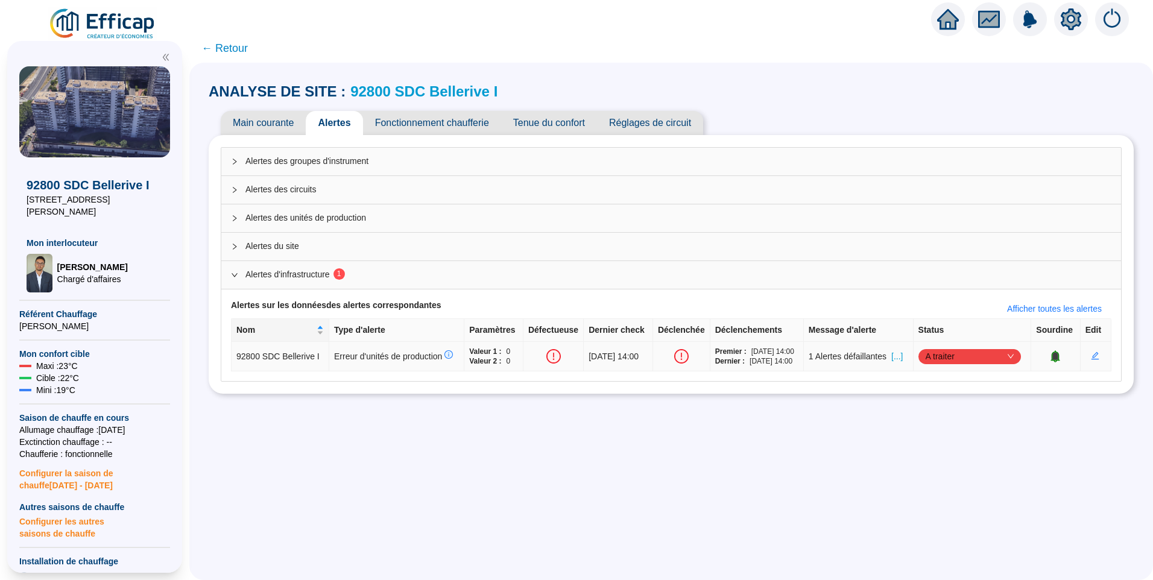
click at [903, 358] on span "[...]" at bounding box center [896, 356] width 11 height 13
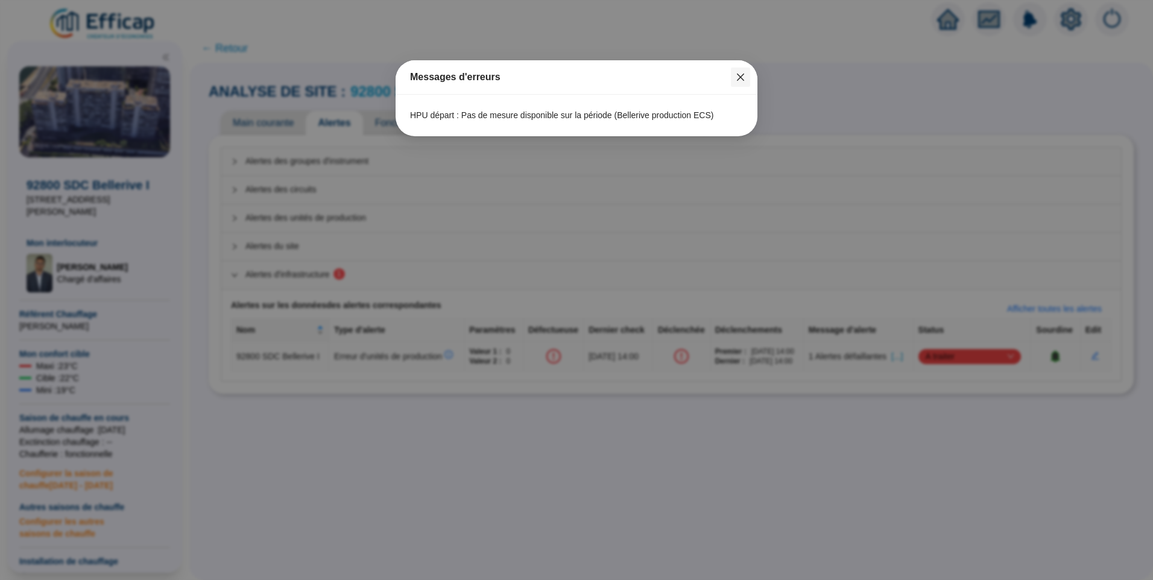
click at [741, 74] on icon "close" at bounding box center [741, 77] width 10 height 10
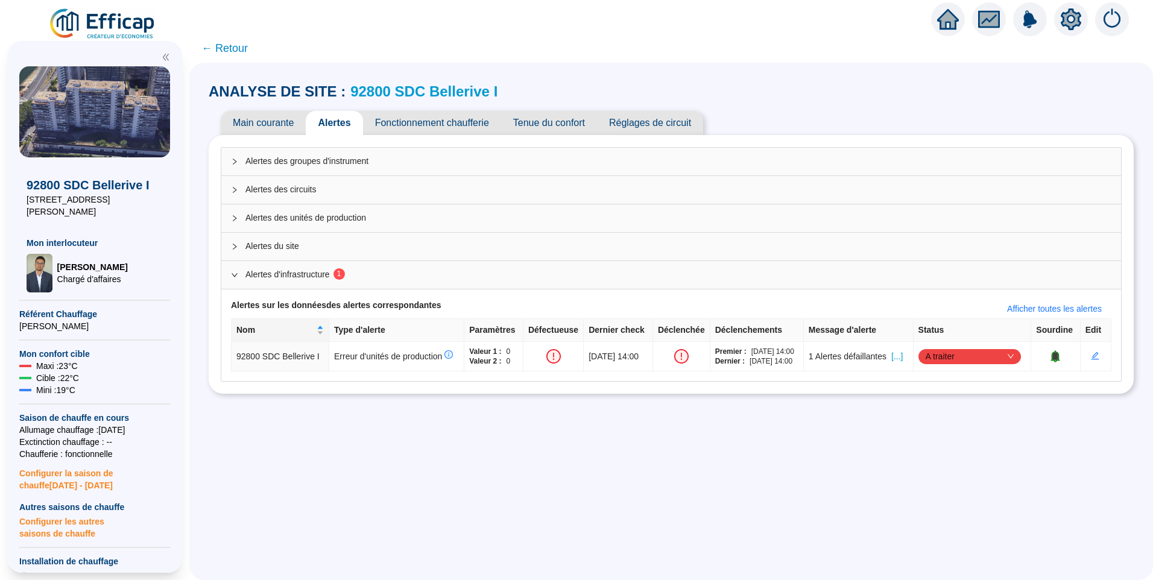
click at [454, 128] on span "Fonctionnement chaufferie" at bounding box center [432, 123] width 138 height 24
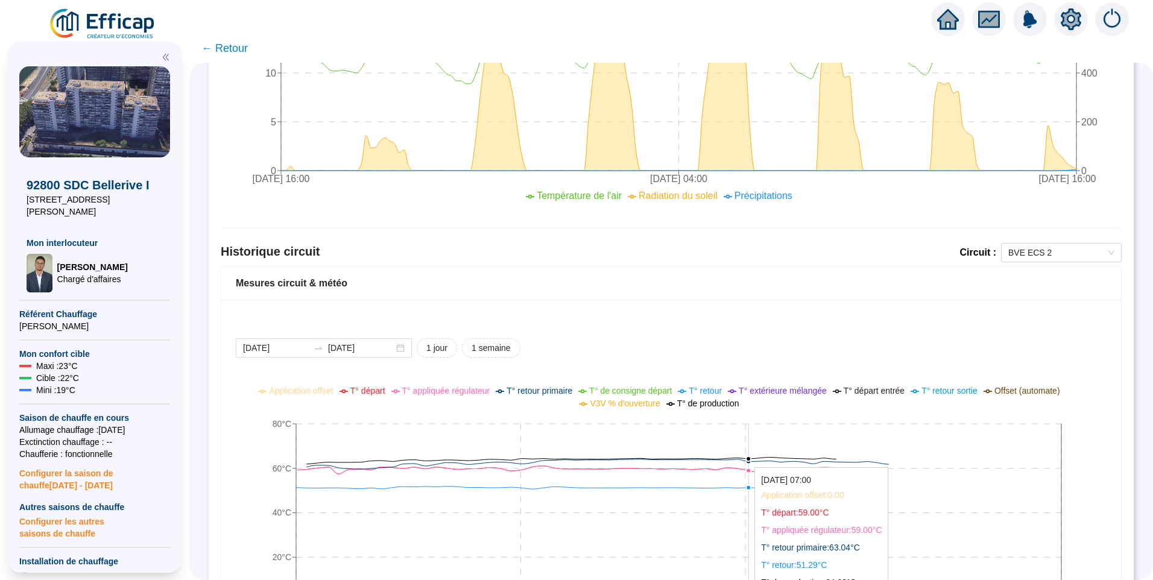
scroll to position [822, 0]
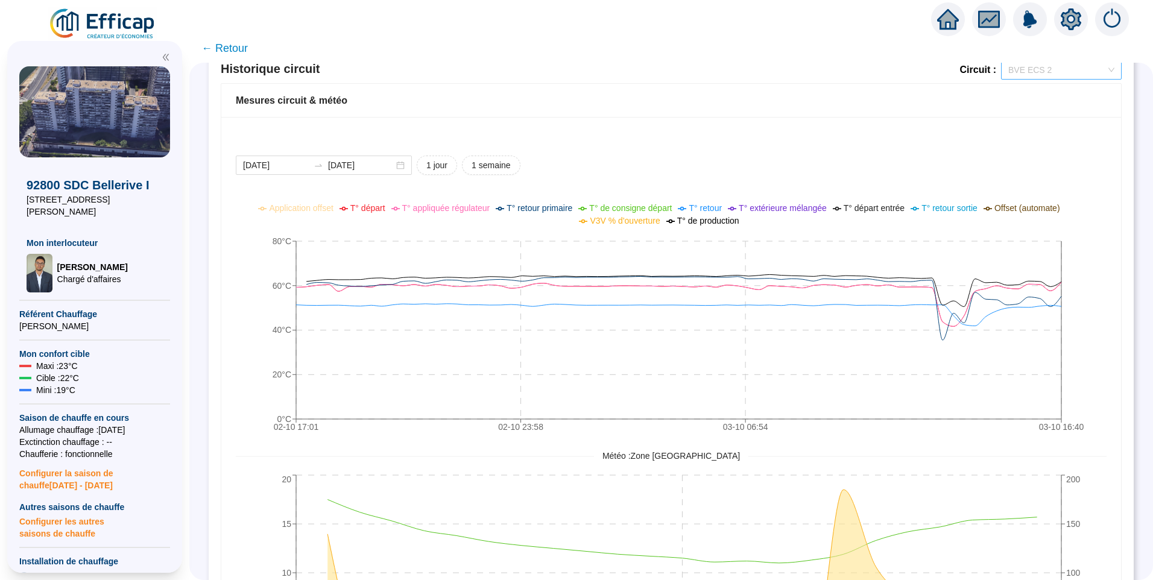
click at [1037, 78] on span "BVE ECS 2" at bounding box center [1061, 70] width 106 height 18
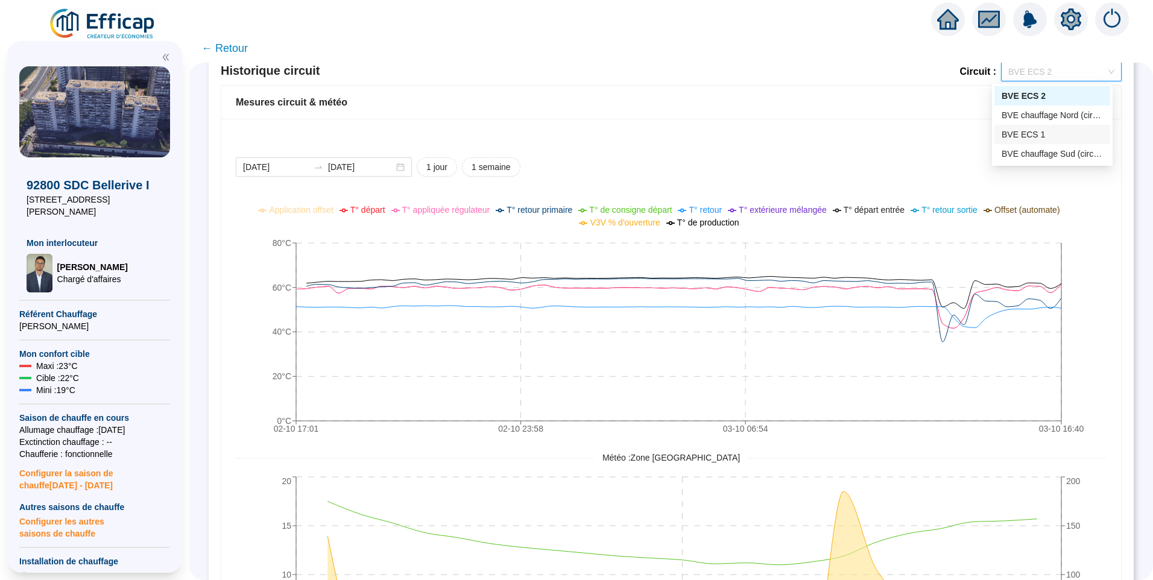
click at [1041, 136] on div "BVE ECS 1" at bounding box center [1052, 134] width 101 height 13
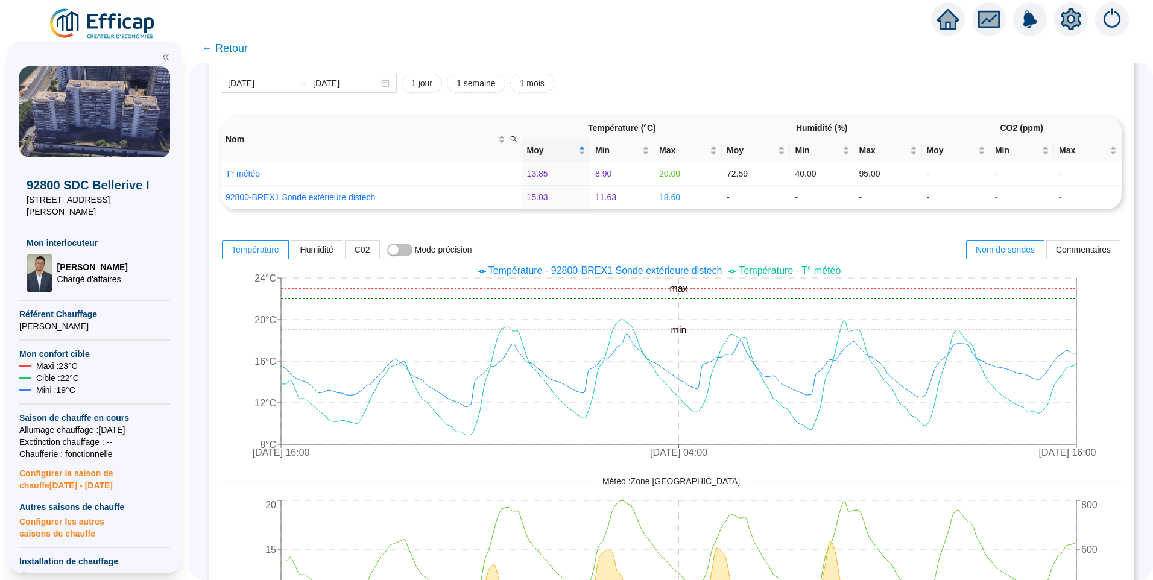
scroll to position [0, 0]
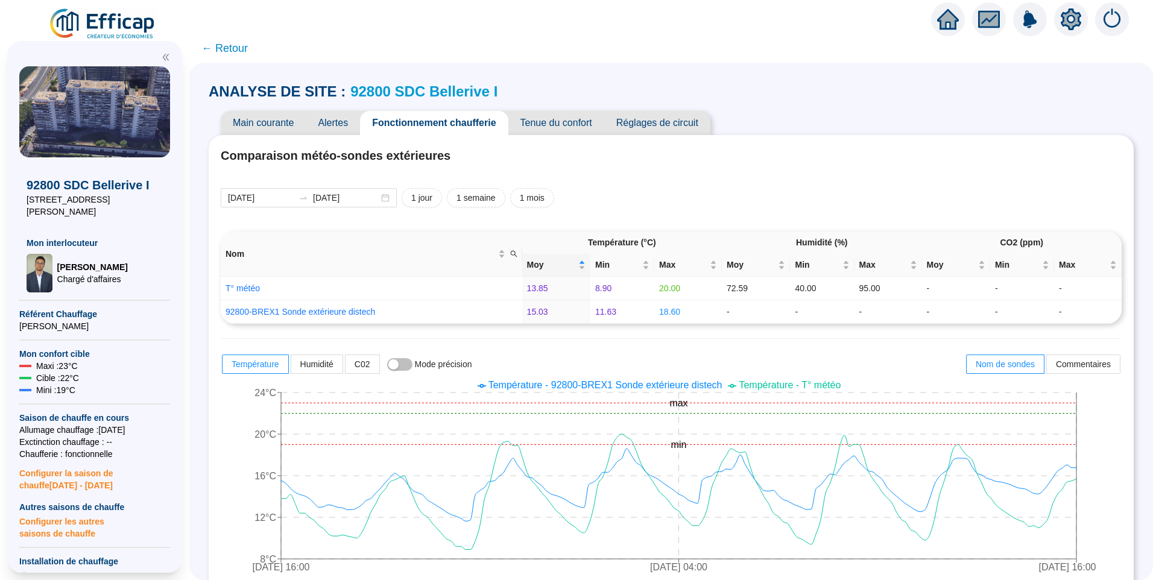
click at [1064, 111] on div "Main courante Alertes Fonctionnement chaufferie Tenue du confort Réglages de ci…" at bounding box center [671, 123] width 925 height 24
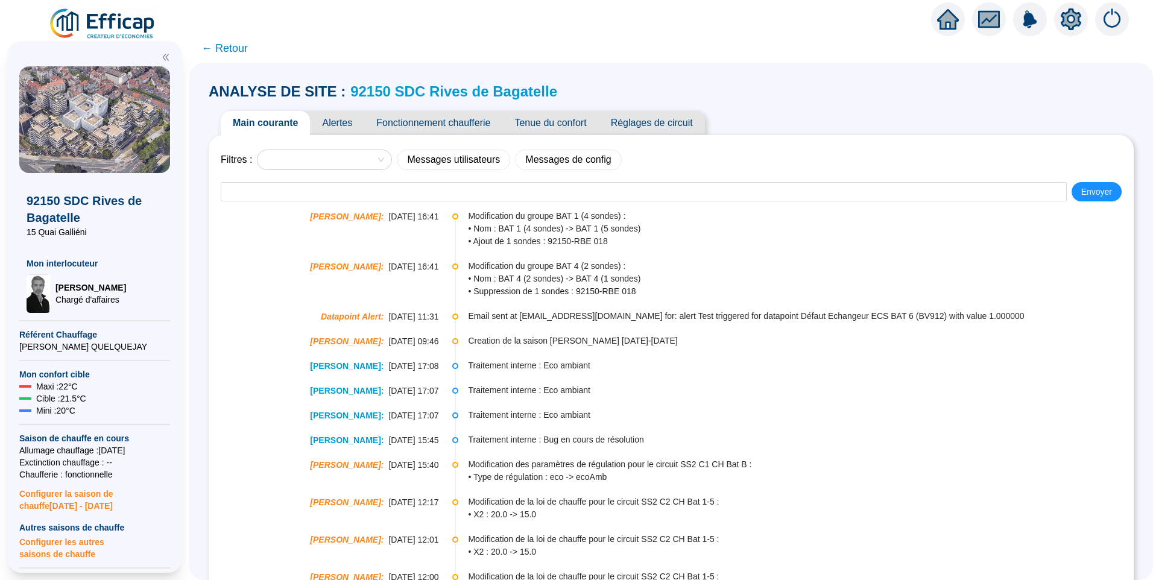
click at [341, 125] on span "Alertes" at bounding box center [337, 123] width 54 height 24
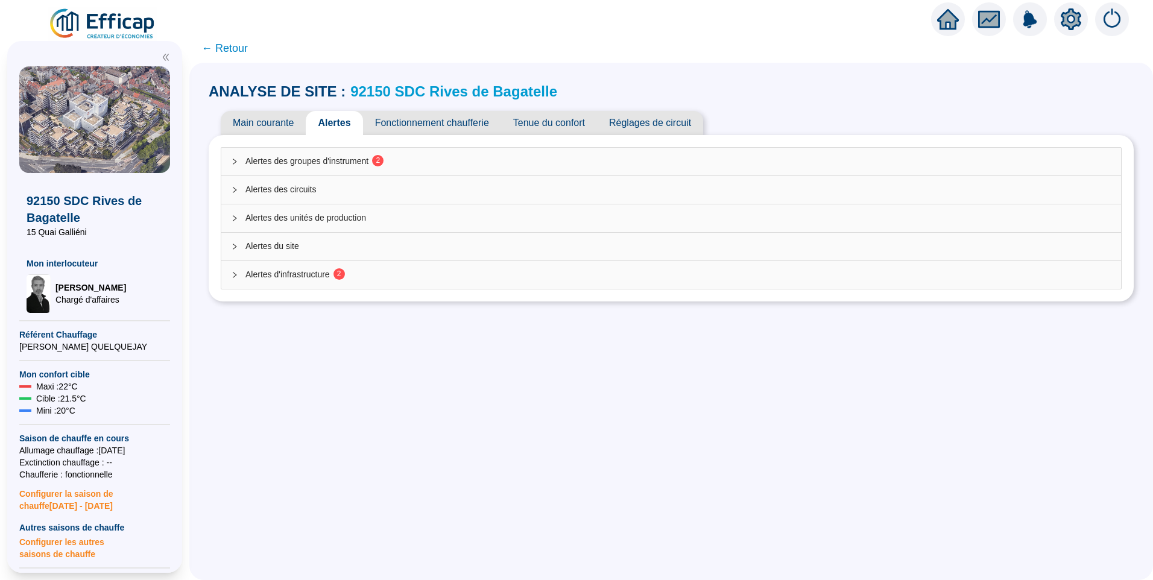
click at [322, 169] on div "Alertes des groupes d'instrument 2" at bounding box center [671, 162] width 900 height 28
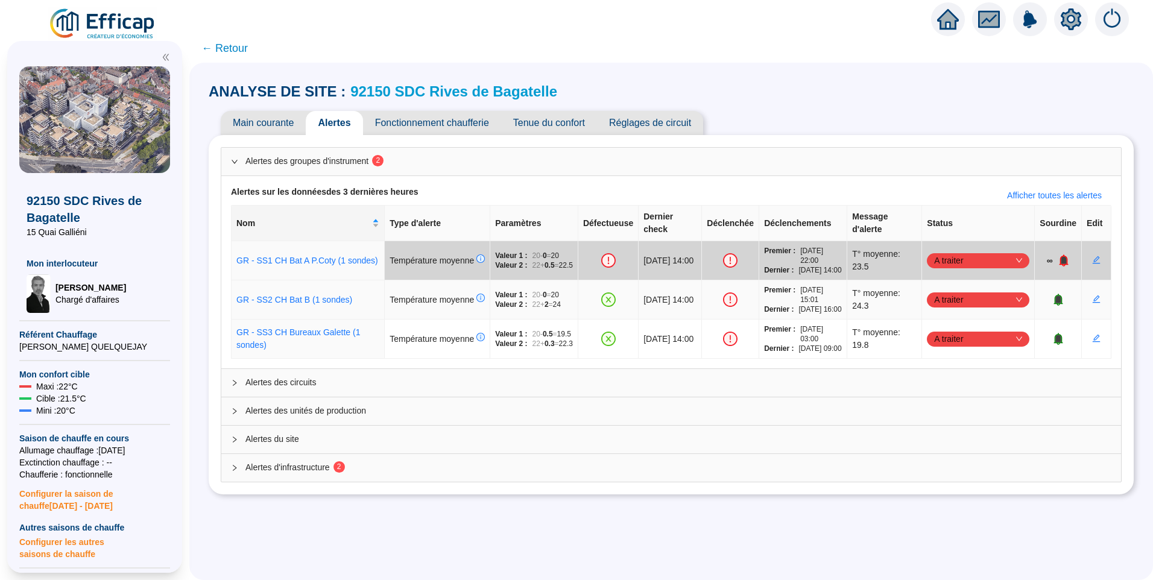
click at [957, 309] on span "A traiter" at bounding box center [978, 300] width 88 height 18
click at [949, 380] on div "Traité" at bounding box center [971, 375] width 83 height 13
click at [945, 348] on span "A traiter" at bounding box center [978, 339] width 88 height 18
click at [947, 420] on div "Traité" at bounding box center [971, 424] width 83 height 13
click at [431, 474] on span "Alertes d'infrastructure 2" at bounding box center [678, 467] width 866 height 13
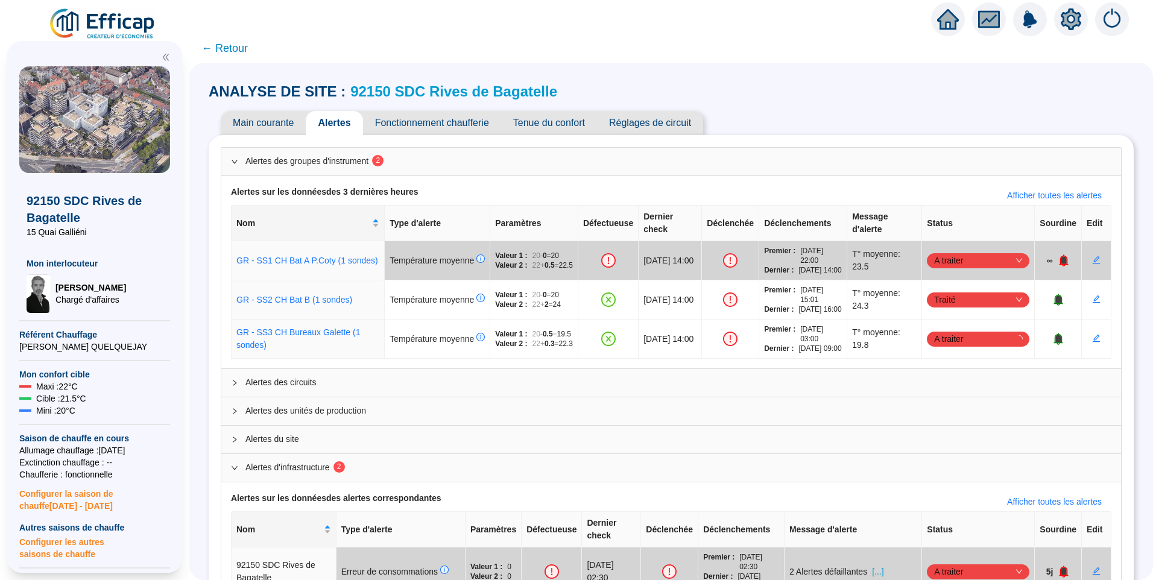
scroll to position [218, 0]
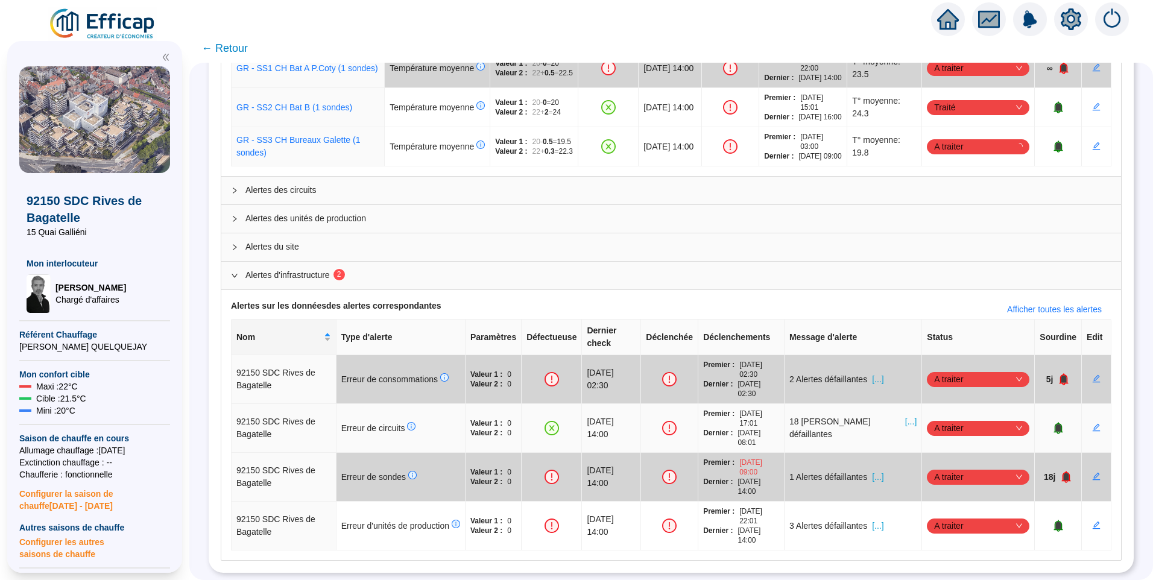
click at [971, 424] on span "A traiter" at bounding box center [978, 428] width 88 height 18
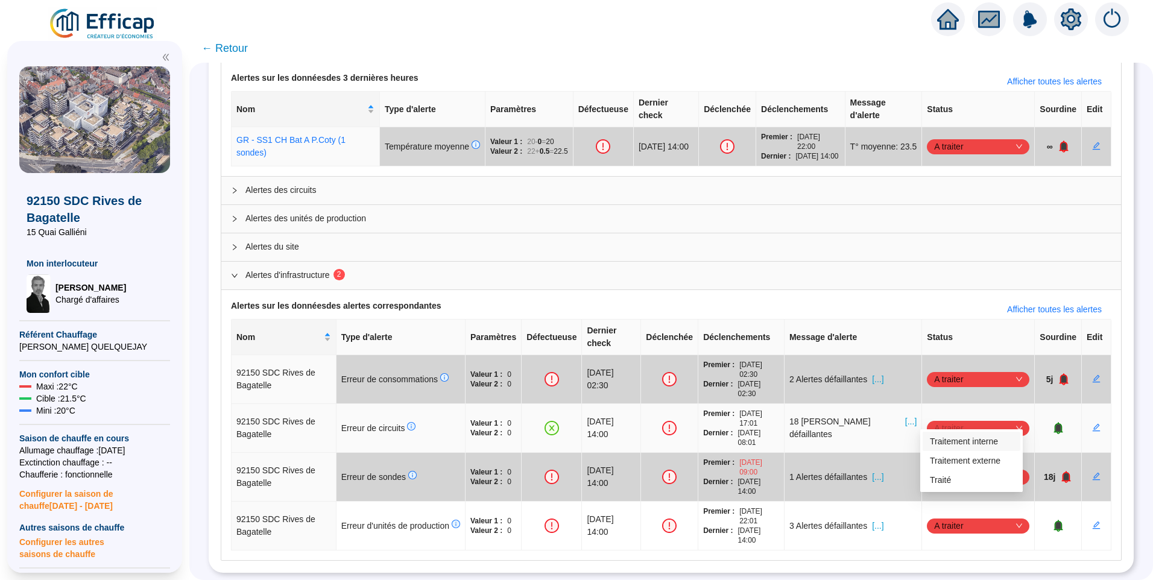
scroll to position [120, 0]
click at [953, 485] on div "Traité" at bounding box center [971, 480] width 83 height 13
click at [883, 520] on span "[...]" at bounding box center [877, 526] width 11 height 13
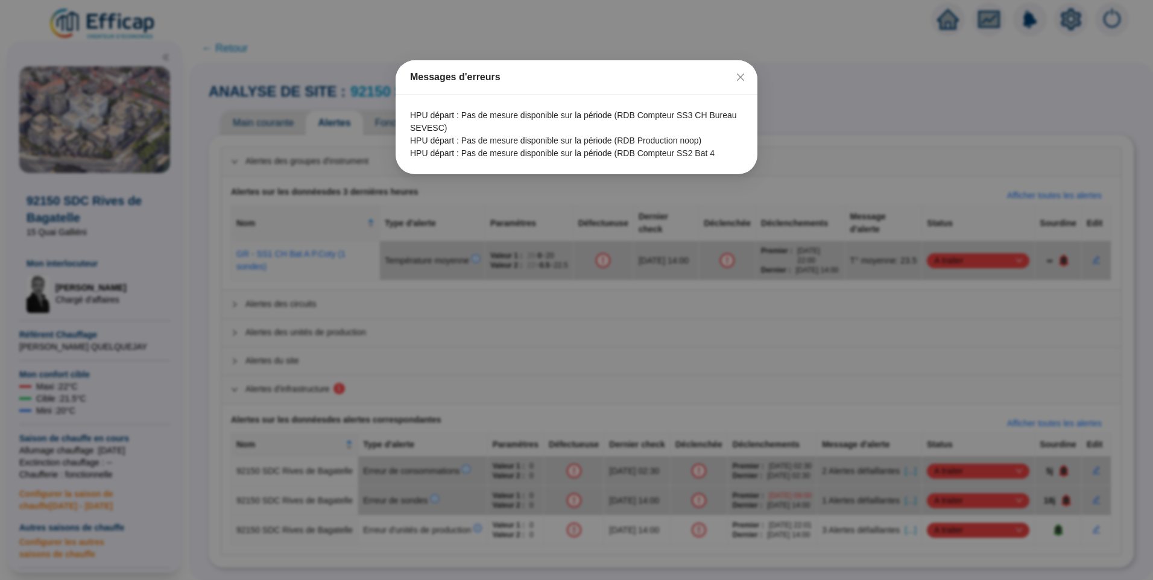
scroll to position [71, 0]
click at [742, 73] on icon "close" at bounding box center [741, 77] width 10 height 10
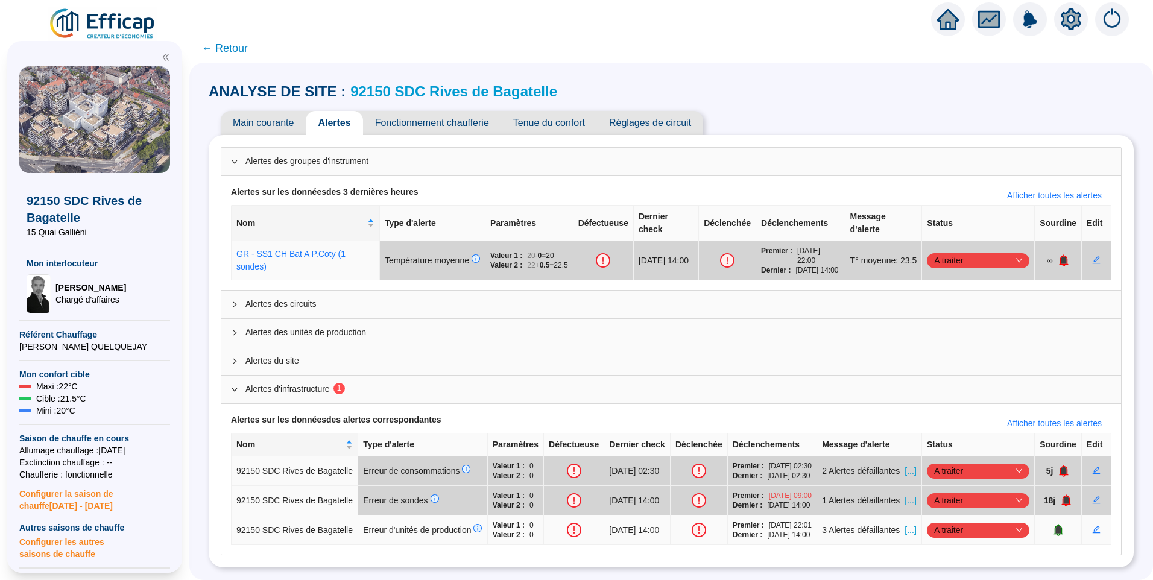
click at [904, 524] on span "[...]" at bounding box center [909, 530] width 11 height 13
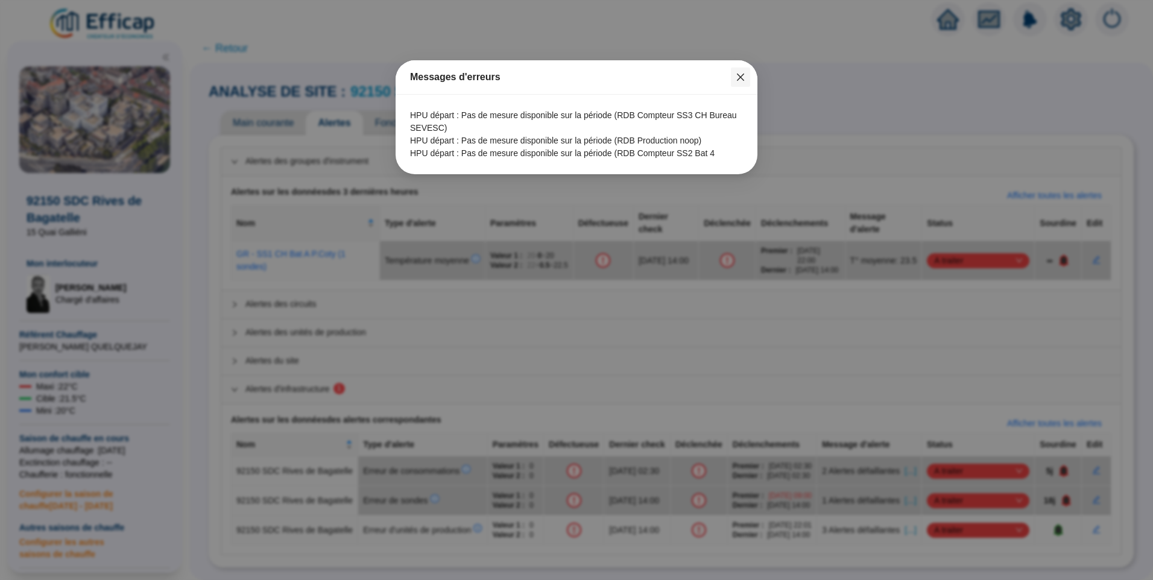
click at [739, 81] on icon "close" at bounding box center [741, 77] width 10 height 10
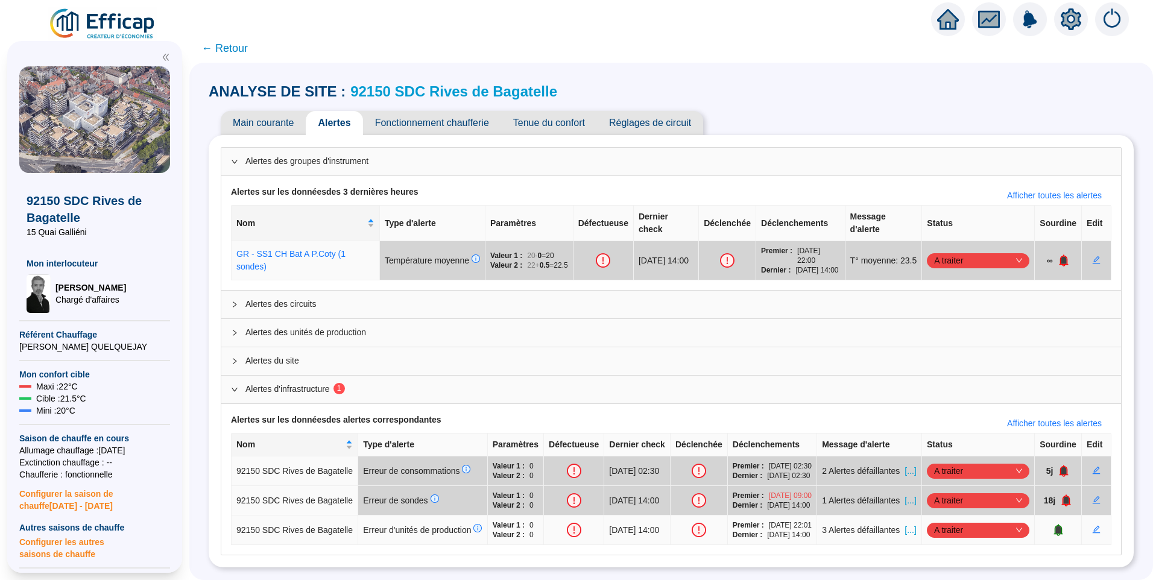
click at [904, 524] on span "[...]" at bounding box center [909, 530] width 11 height 13
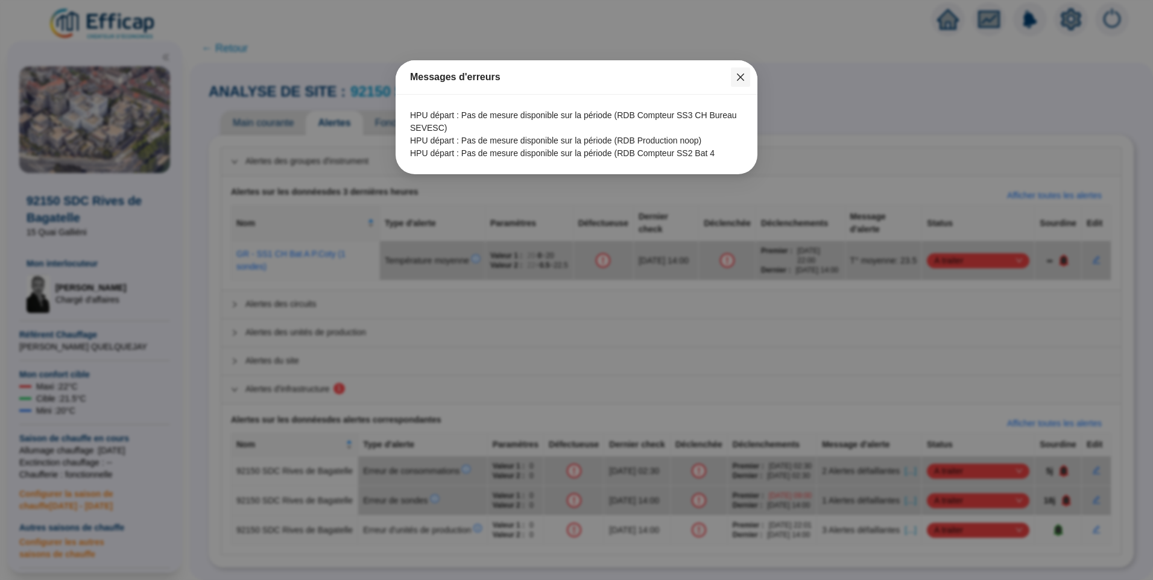
click at [738, 83] on button "Close" at bounding box center [740, 77] width 19 height 19
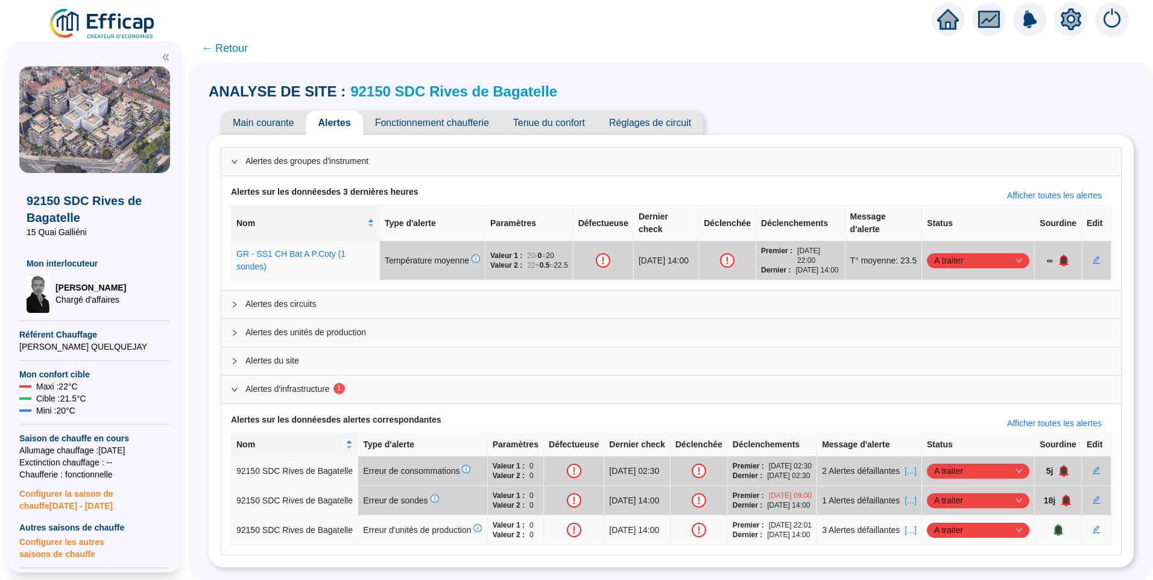
click at [904, 524] on span "[...]" at bounding box center [909, 530] width 11 height 13
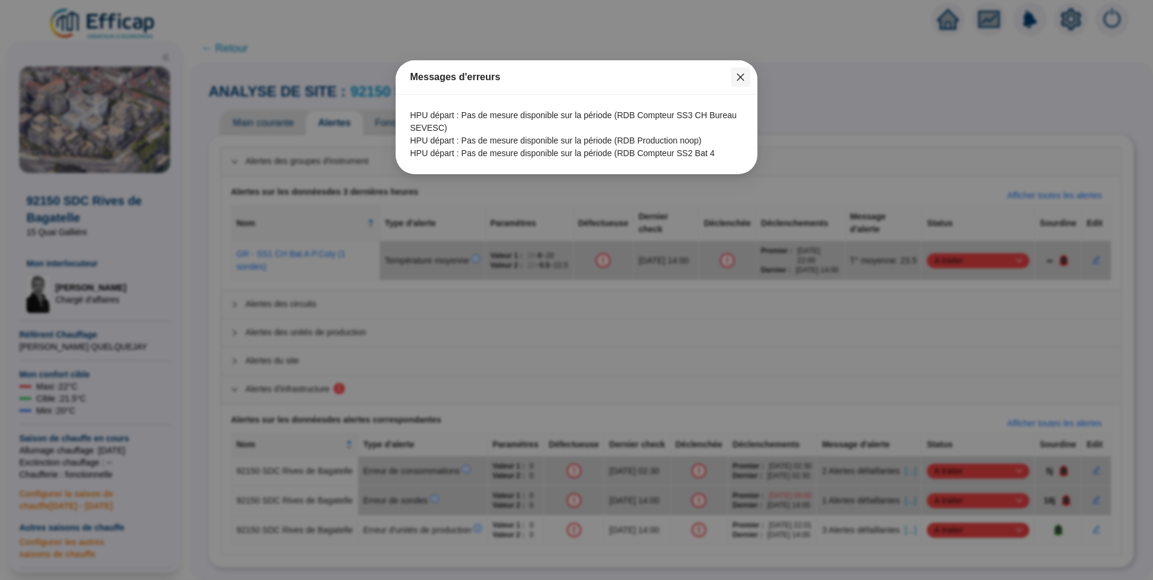
click at [739, 73] on icon "close" at bounding box center [741, 77] width 10 height 10
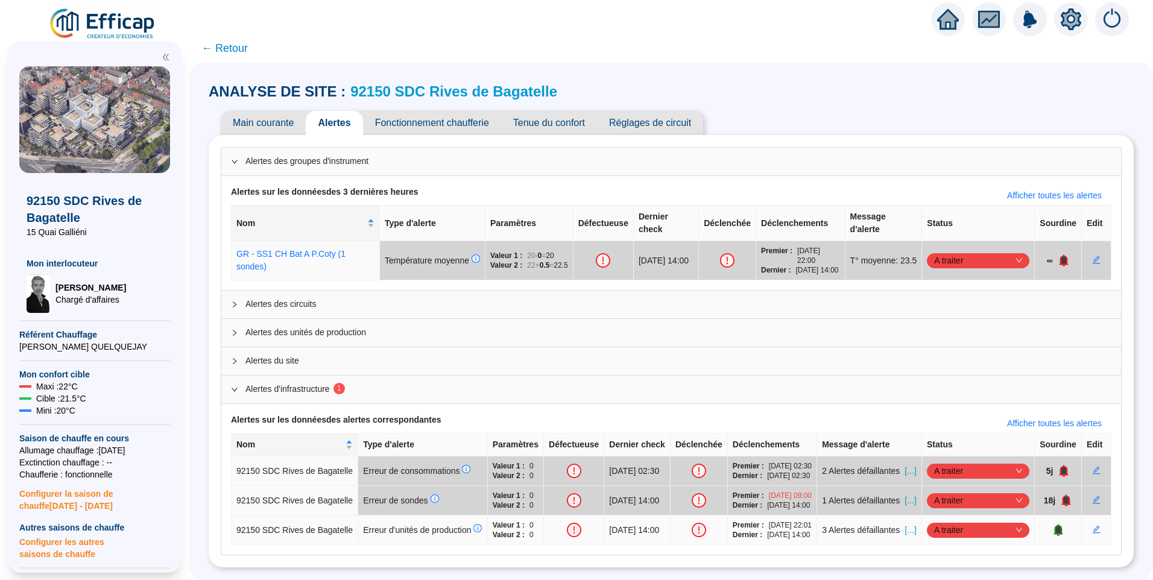
click at [905, 524] on span "[...]" at bounding box center [909, 530] width 11 height 13
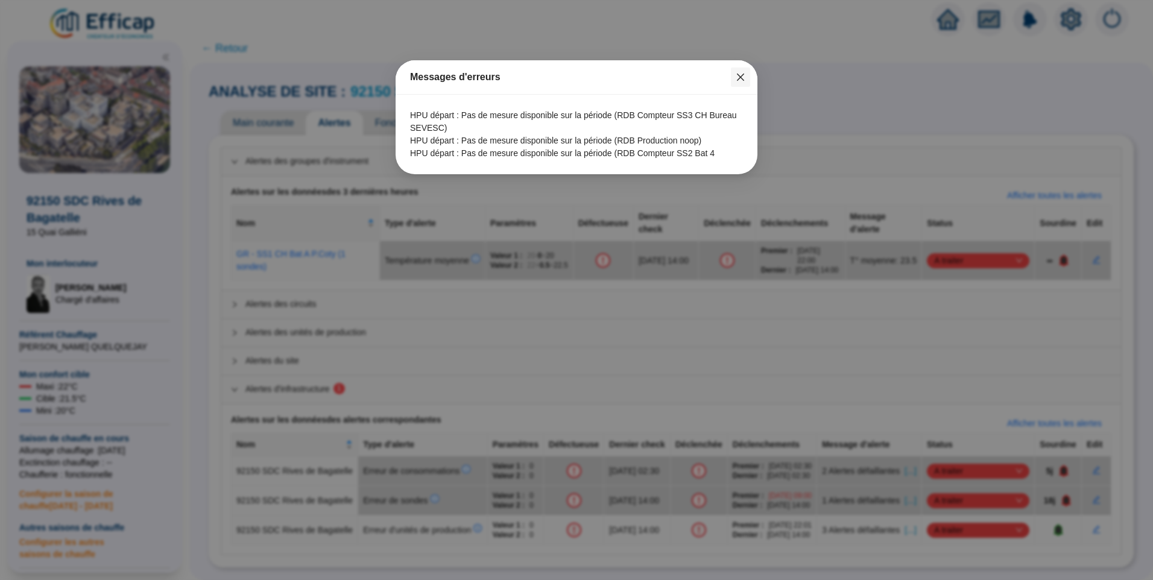
click at [743, 75] on icon "close" at bounding box center [740, 77] width 7 height 7
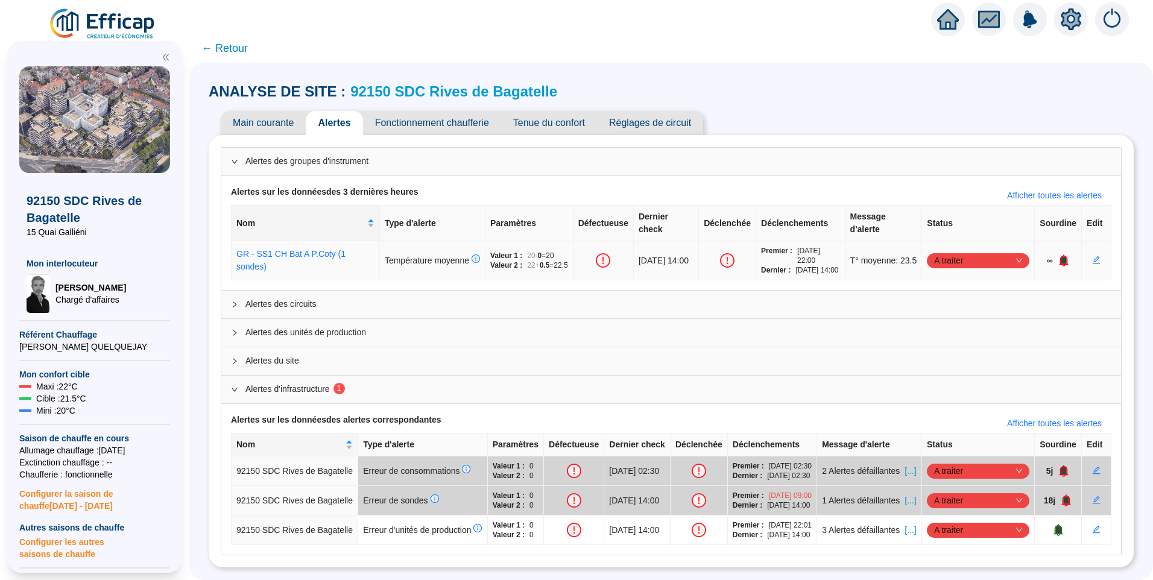
scroll to position [0, 0]
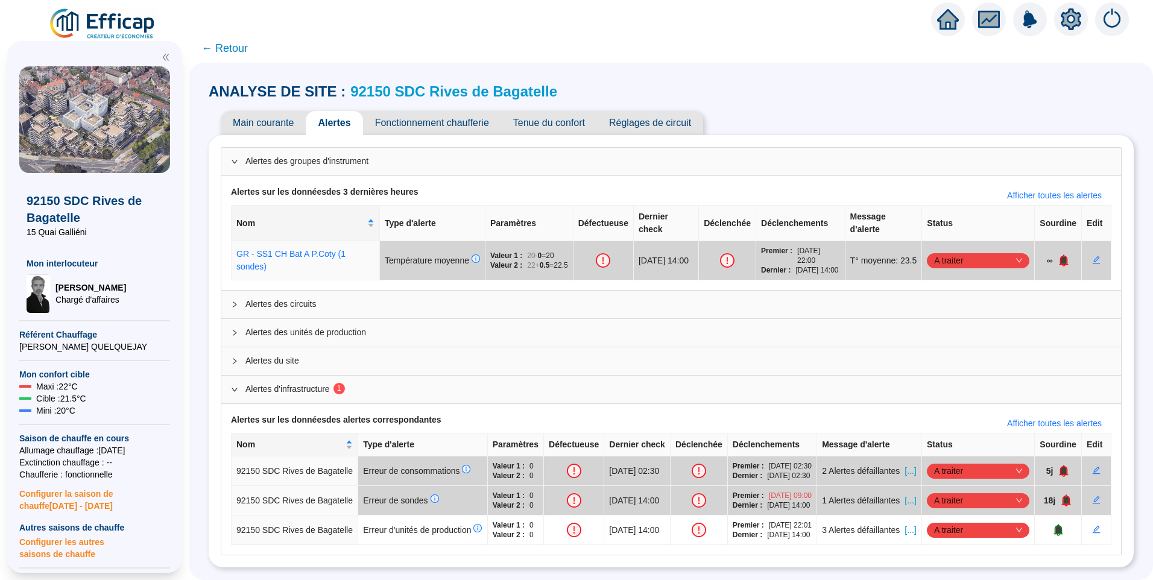
click at [442, 118] on span "Fonctionnement chaufferie" at bounding box center [432, 123] width 138 height 24
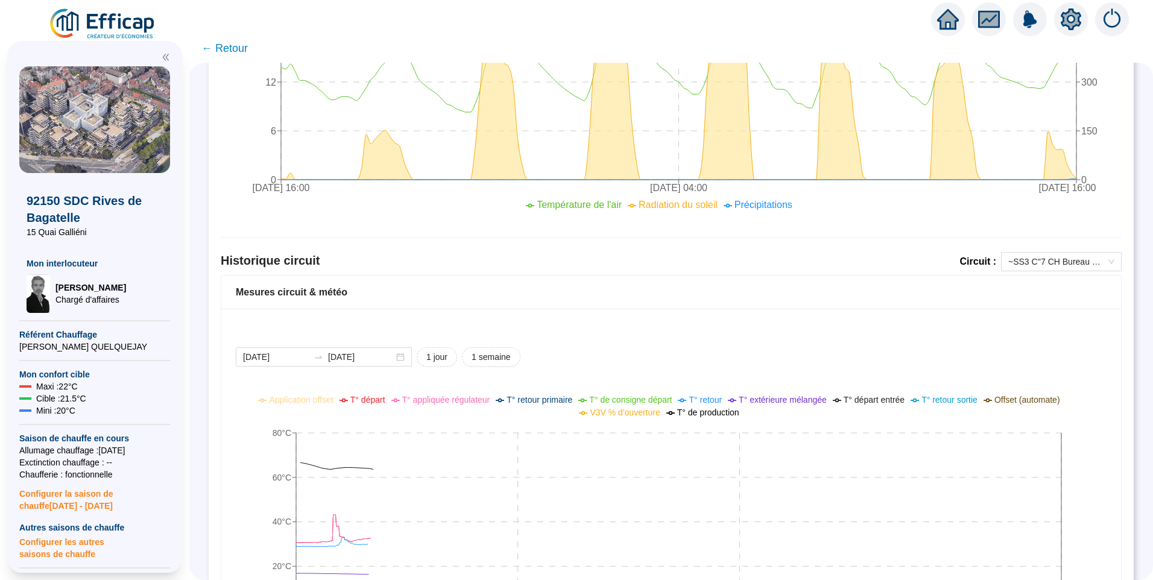
scroll to position [773, 0]
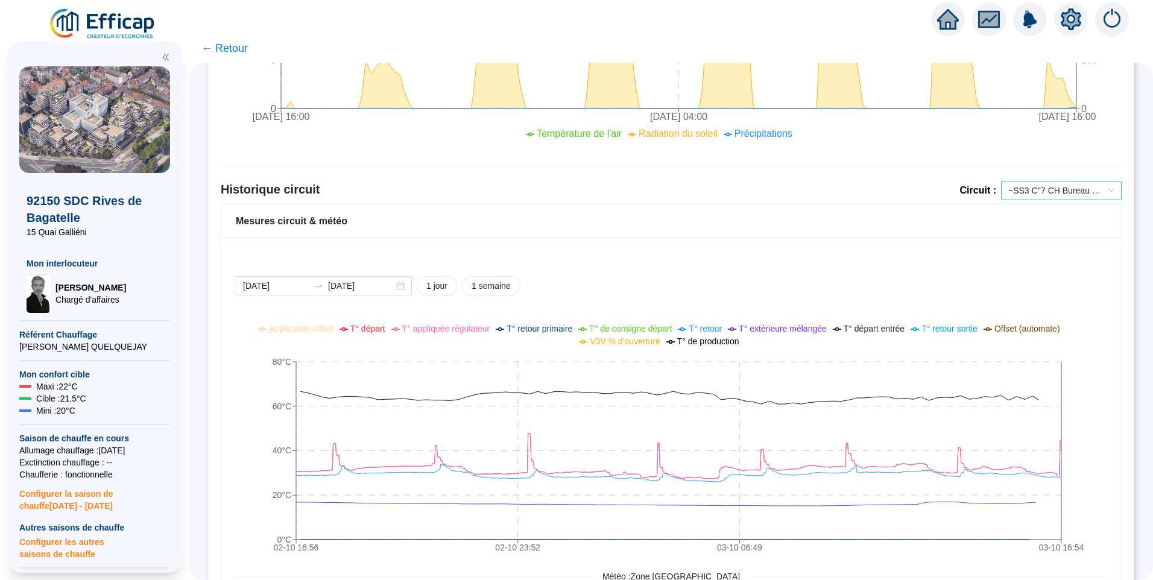
click at [1071, 197] on span "~SS3 C''7 CH Bureau SEVESC" at bounding box center [1061, 190] width 106 height 18
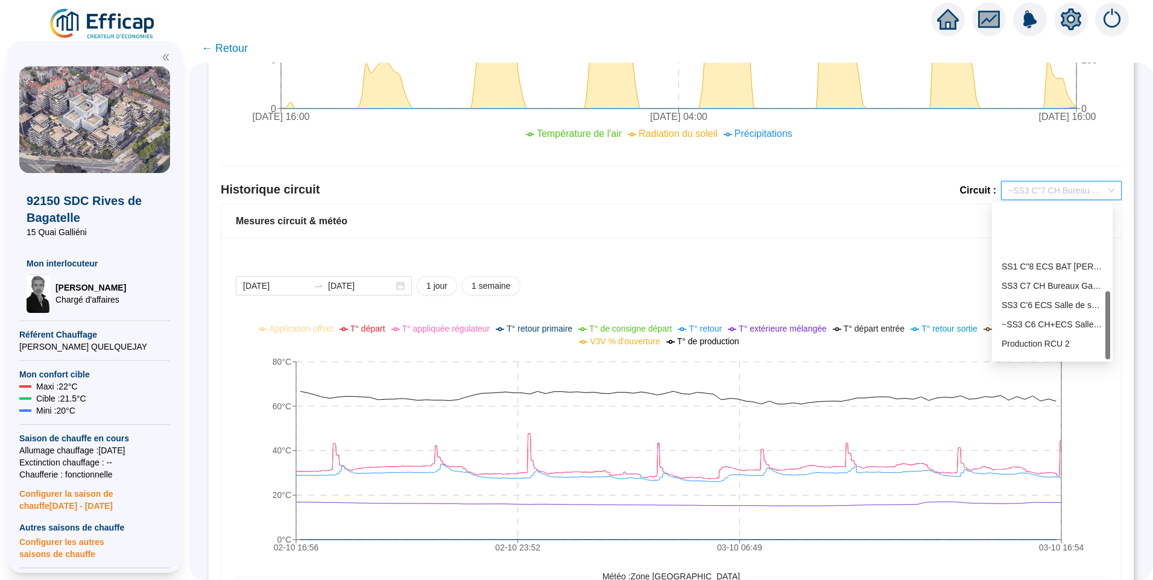
scroll to position [193, 0]
drag, startPoint x: 1108, startPoint y: 228, endPoint x: 1070, endPoint y: 335, distance: 113.5
click at [1114, 359] on body "X 92150 SDC Rives de Bagatelle 15 Quai Galliéni Mon interlocuteur David THOMAS …" at bounding box center [576, 290] width 1153 height 580
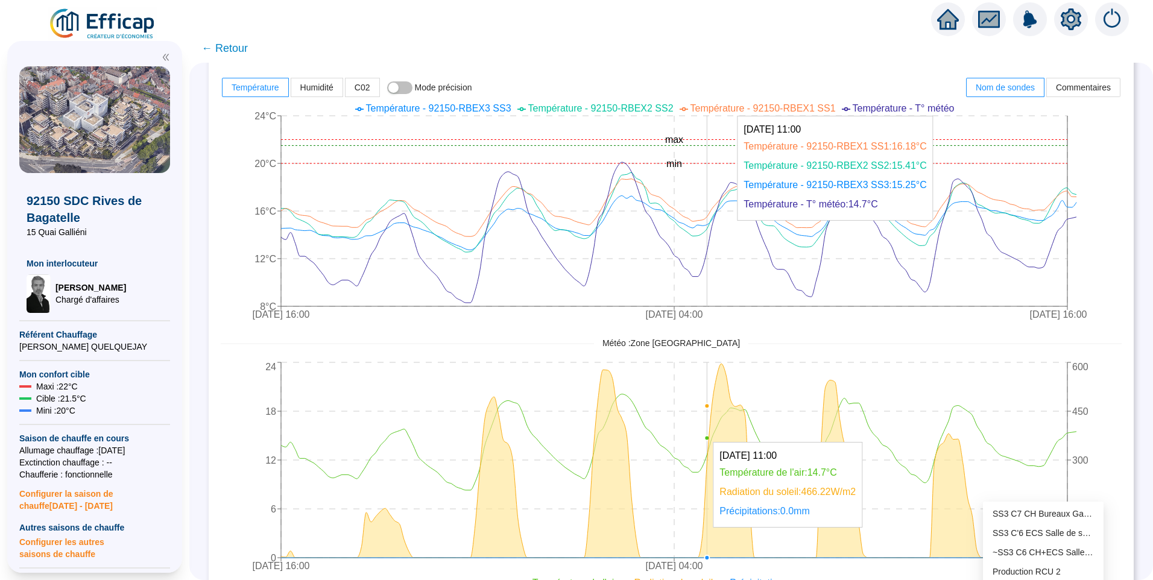
scroll to position [0, 0]
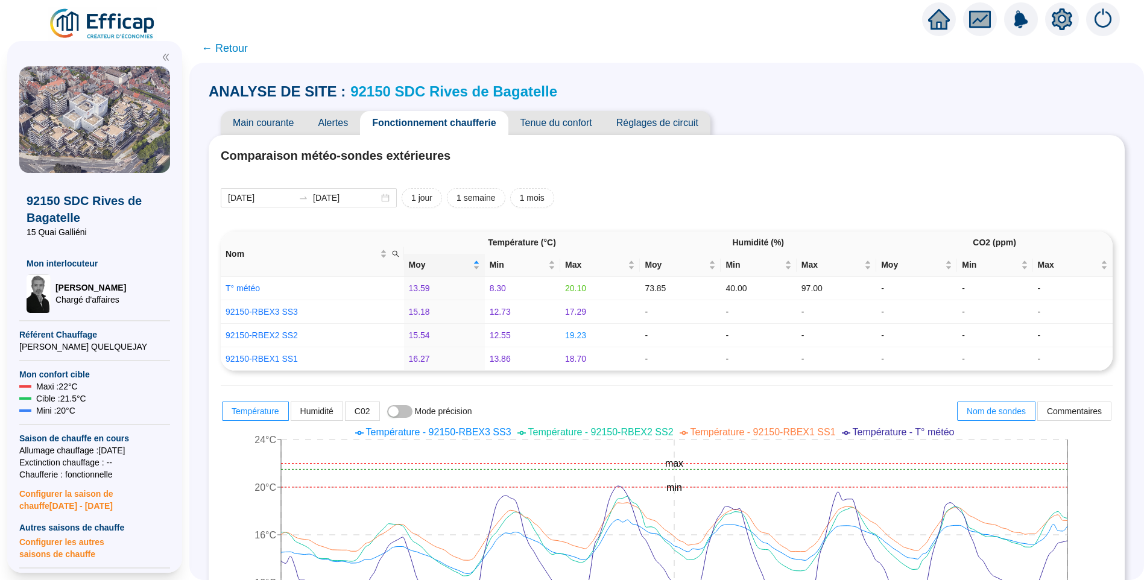
click at [346, 125] on span "Alertes" at bounding box center [333, 123] width 54 height 24
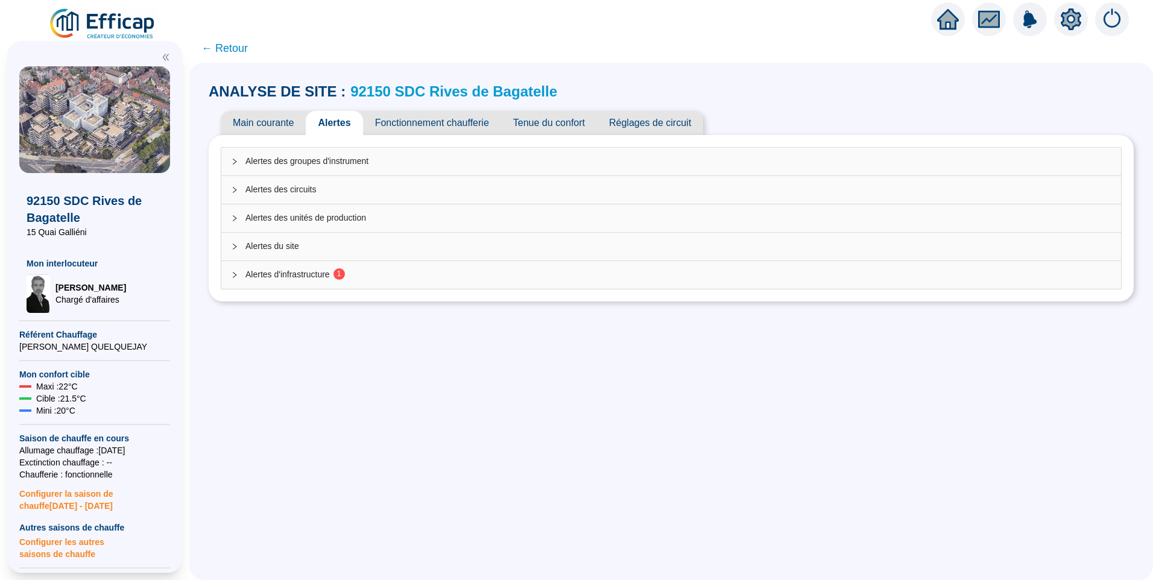
click at [362, 271] on span "Alertes d'infrastructure 1" at bounding box center [678, 274] width 866 height 13
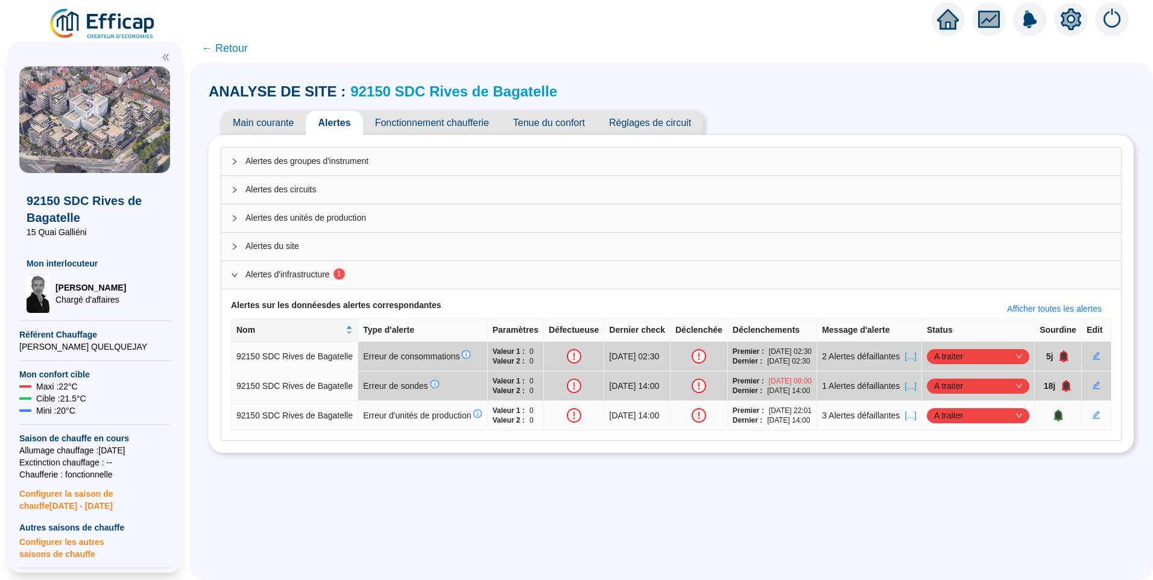
click at [906, 422] on span "[...]" at bounding box center [909, 415] width 11 height 13
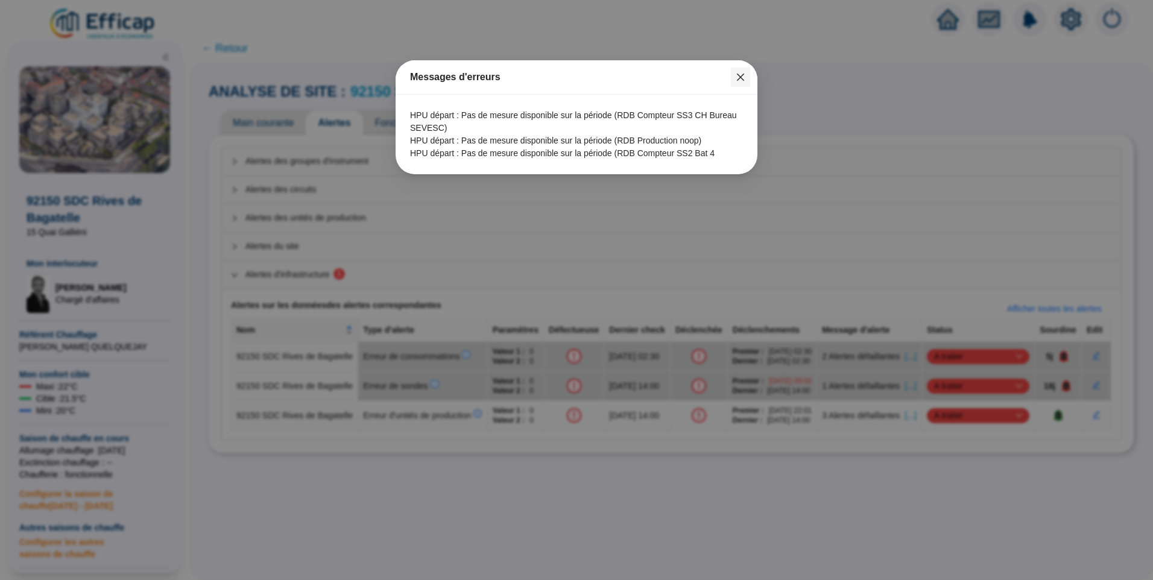
click at [742, 77] on icon "close" at bounding box center [741, 77] width 10 height 10
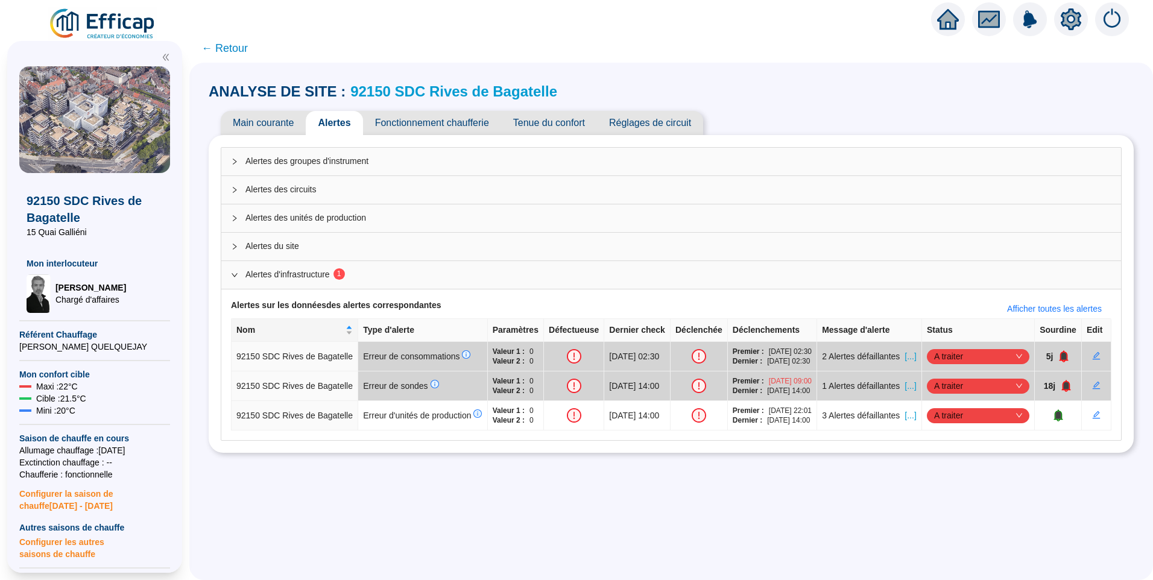
click at [1076, 24] on icon "setting" at bounding box center [1071, 19] width 21 height 22
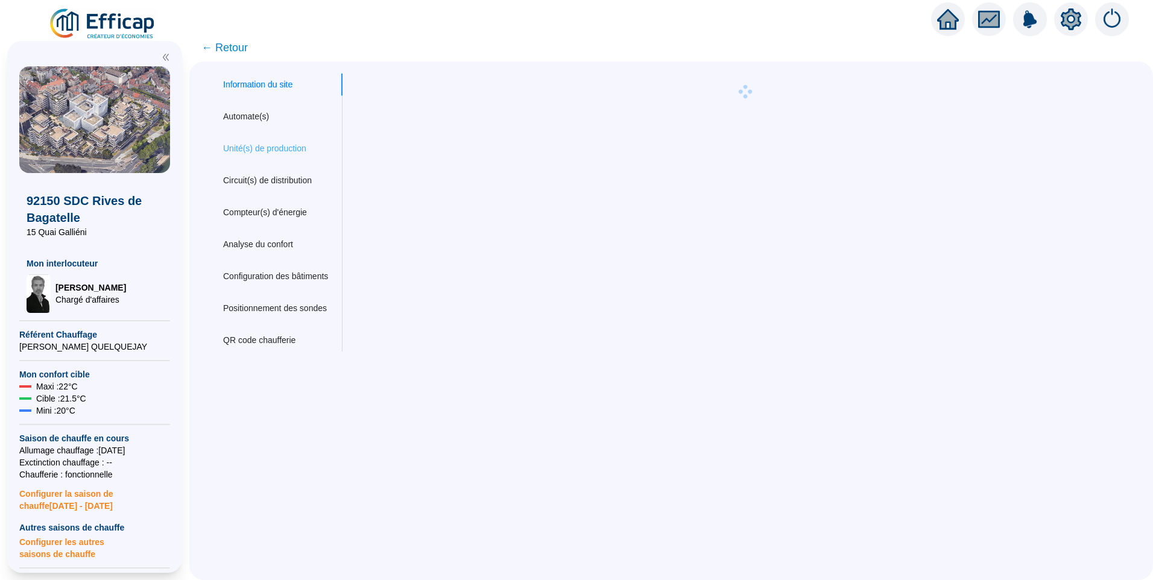
click at [269, 139] on div "Unité(s) de production" at bounding box center [276, 148] width 134 height 22
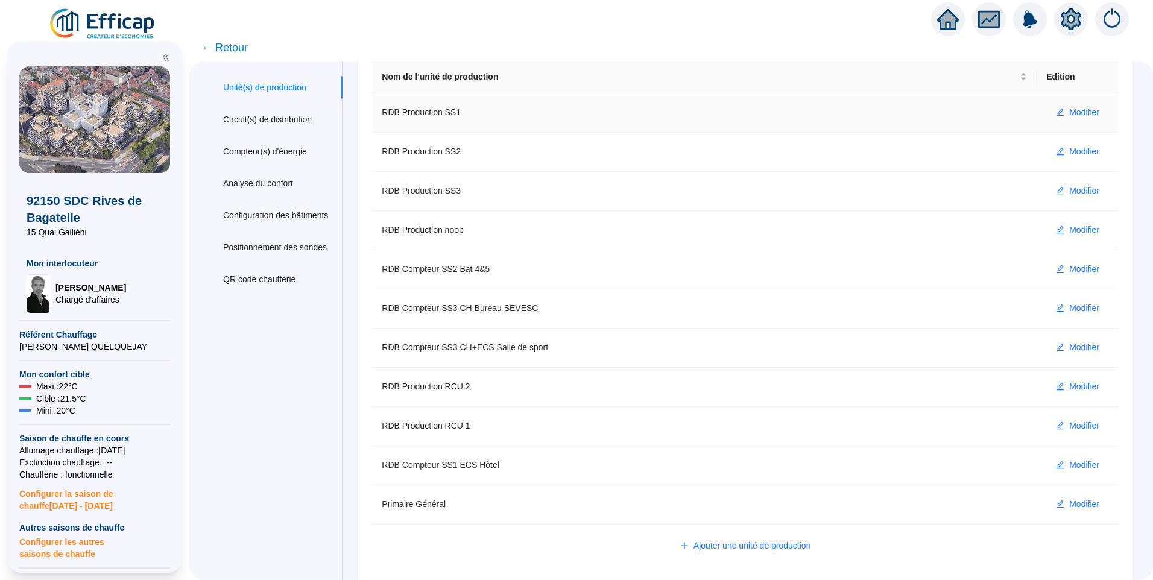
scroll to position [64, 0]
drag, startPoint x: 415, startPoint y: 146, endPoint x: 444, endPoint y: 155, distance: 30.3
click at [444, 155] on td "RDB Production SS2" at bounding box center [704, 149] width 664 height 39
drag, startPoint x: 432, startPoint y: 224, endPoint x: 445, endPoint y: 229, distance: 14.3
click at [445, 229] on td "RDB Production noop" at bounding box center [704, 227] width 664 height 39
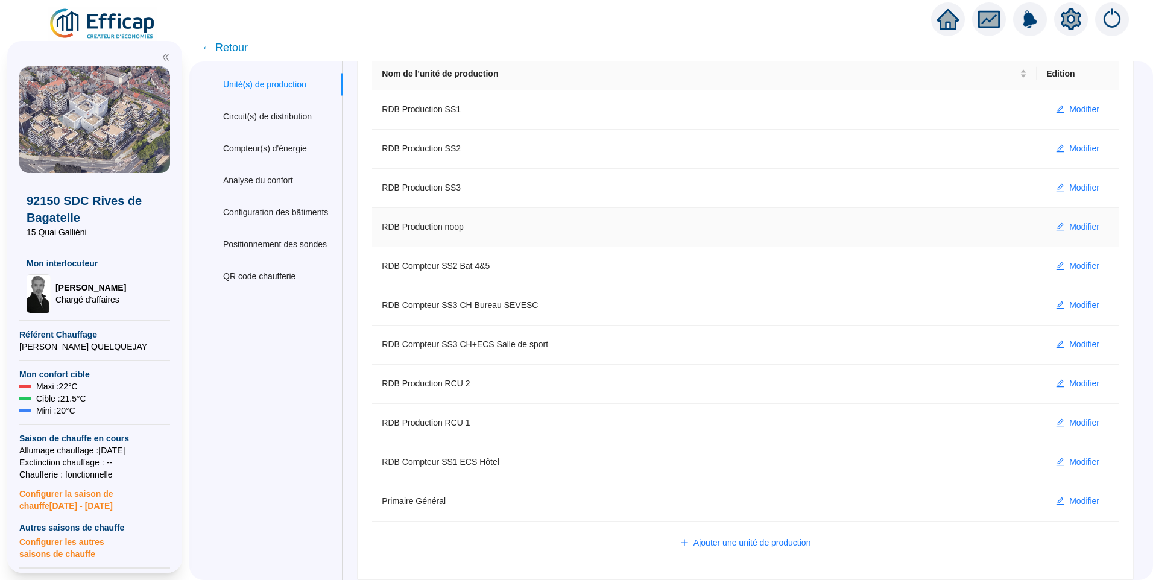
click at [464, 230] on td "RDB Production noop" at bounding box center [704, 227] width 664 height 39
click at [285, 119] on div "Circuit(s) de distribution" at bounding box center [267, 116] width 89 height 13
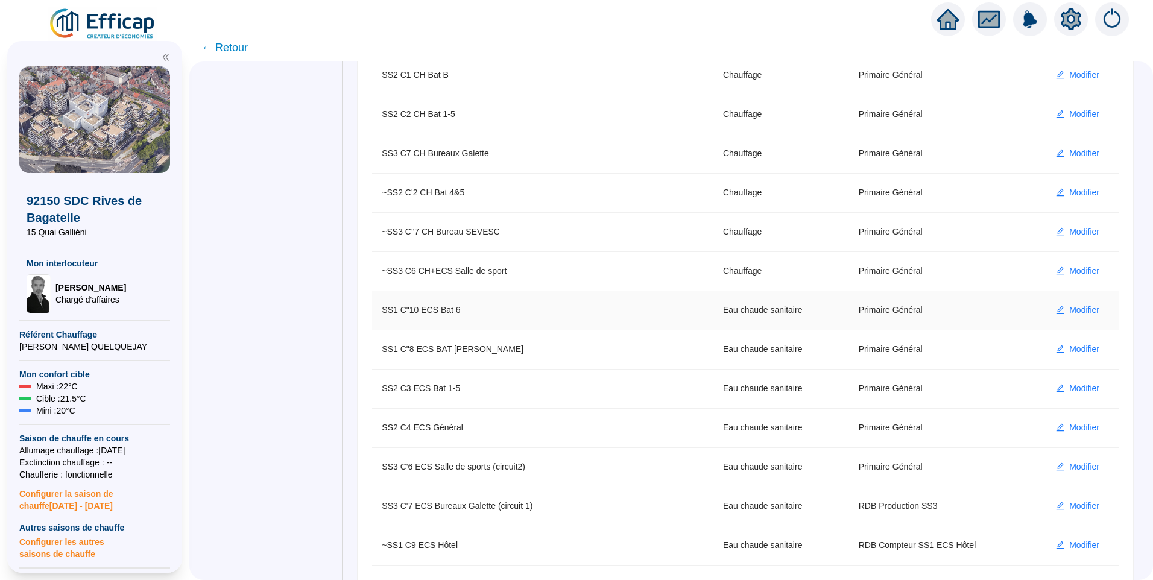
scroll to position [338, 0]
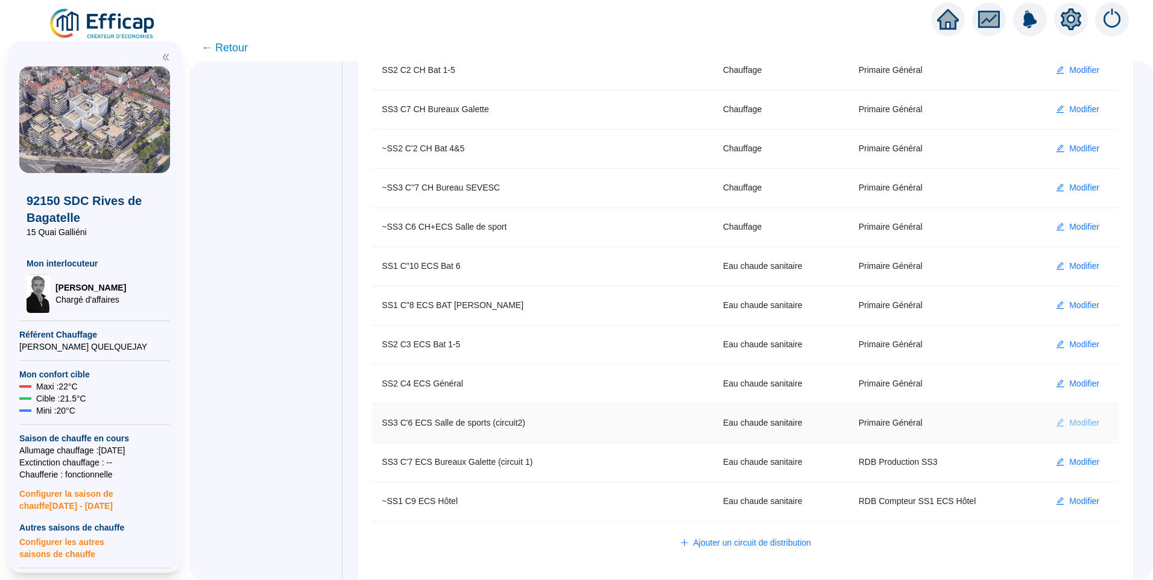
click at [1071, 422] on span "Modifier" at bounding box center [1084, 423] width 30 height 13
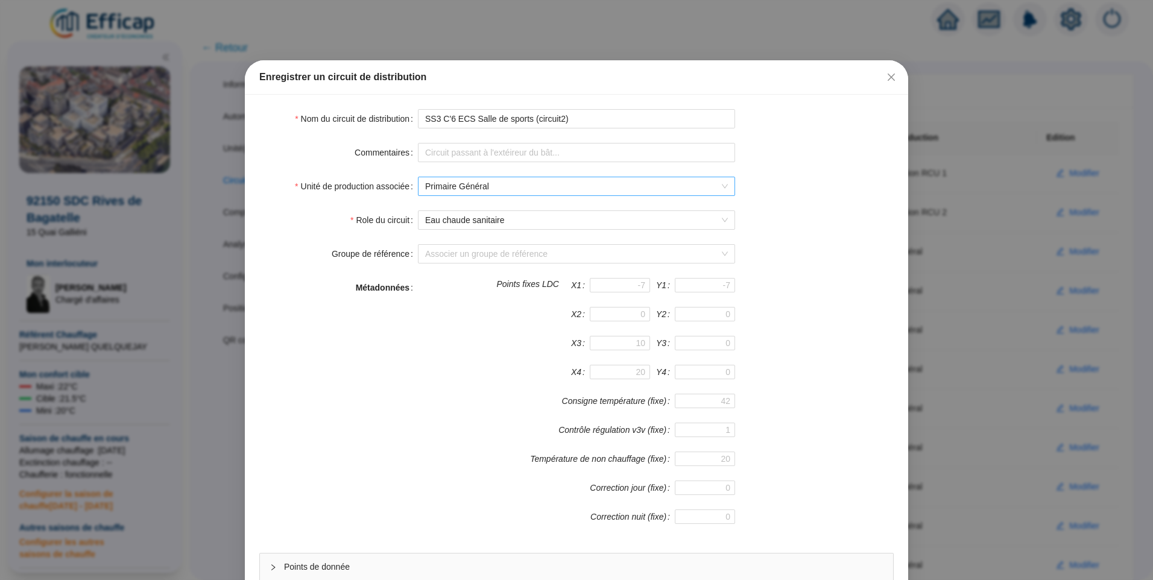
click at [620, 181] on span "Primaire Général" at bounding box center [576, 186] width 303 height 18
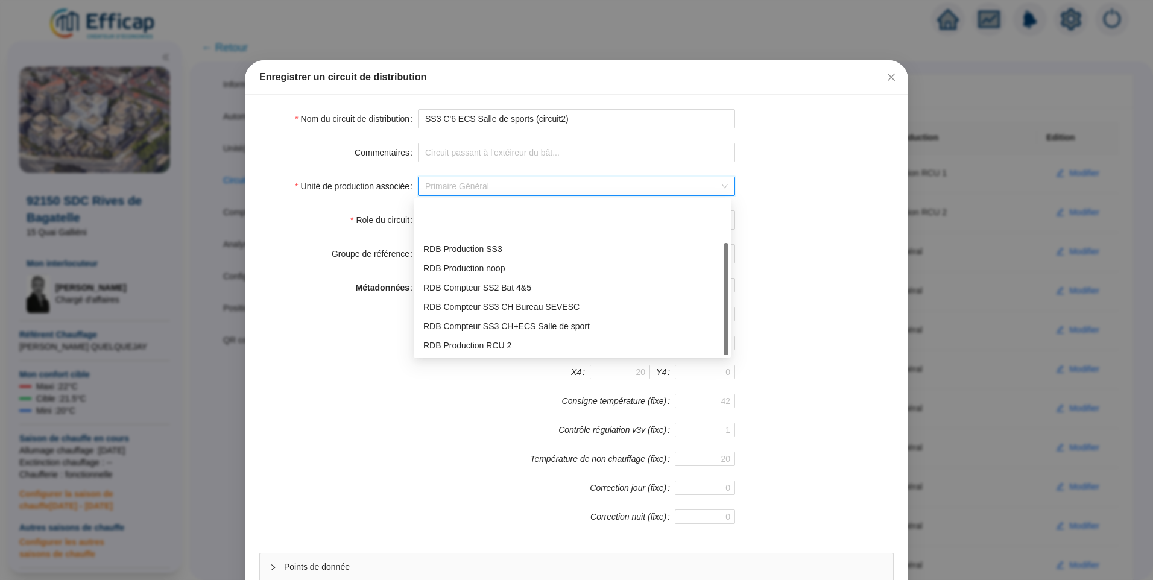
scroll to position [58, 0]
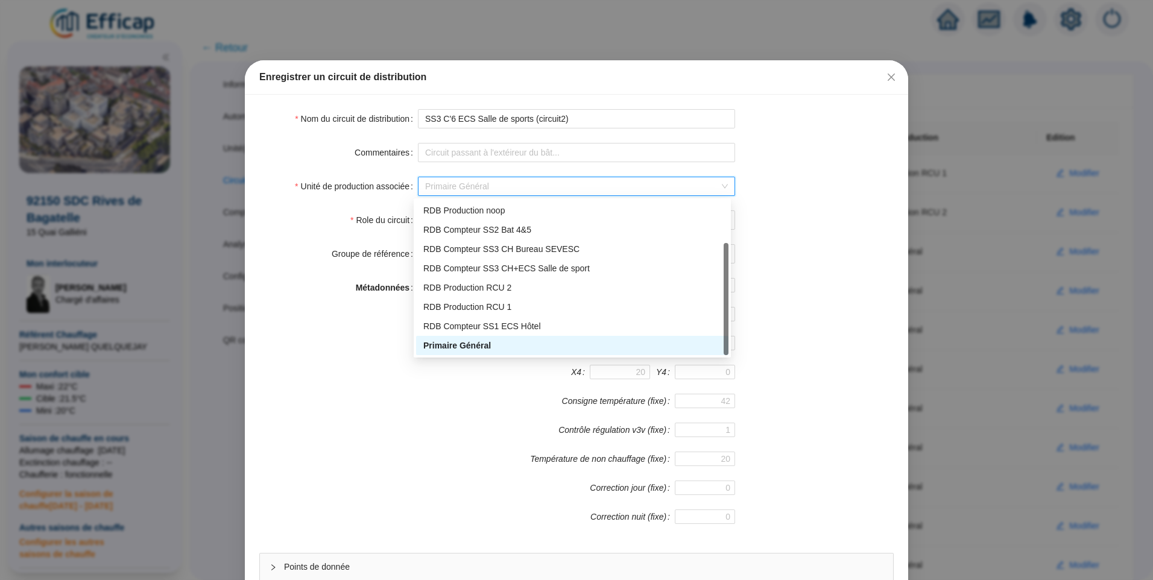
click at [804, 148] on div "Commentaires" at bounding box center [576, 152] width 634 height 19
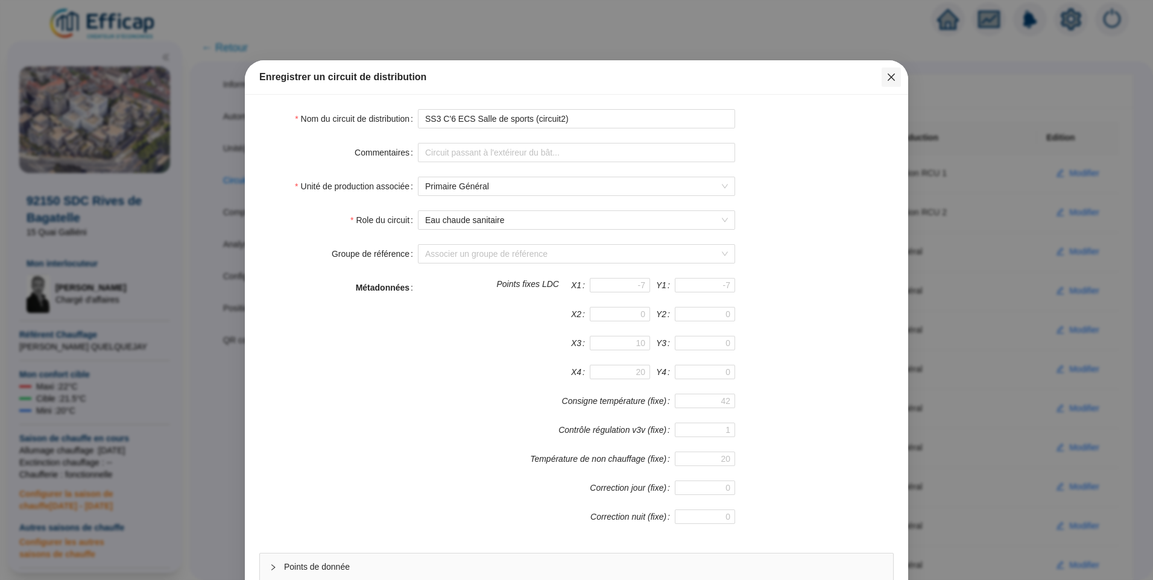
click at [890, 77] on icon "close" at bounding box center [891, 77] width 10 height 10
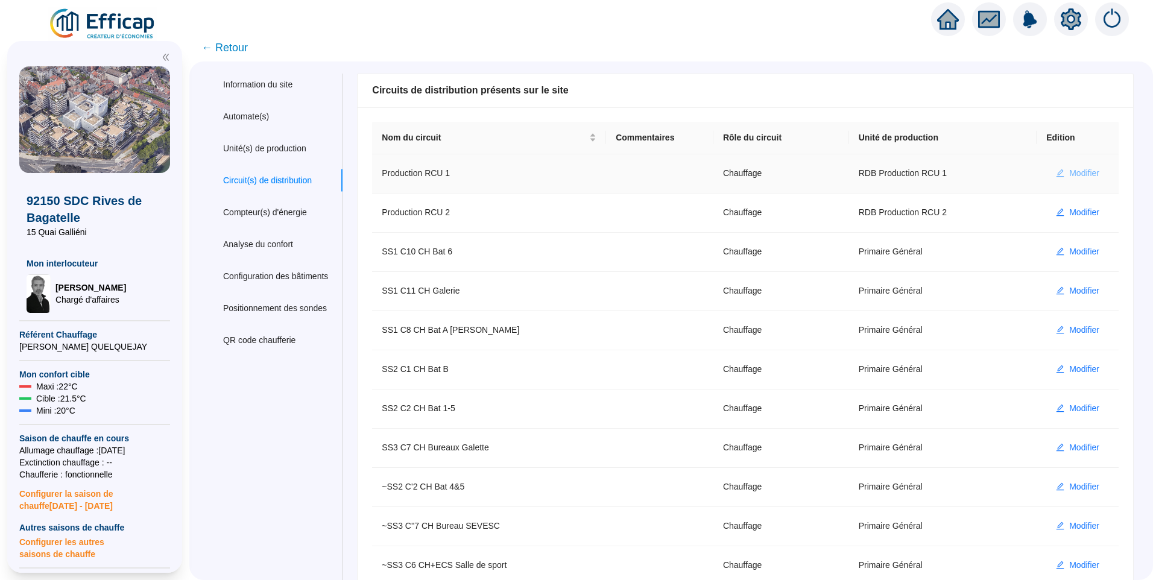
click at [1078, 173] on span "Modifier" at bounding box center [1084, 173] width 30 height 13
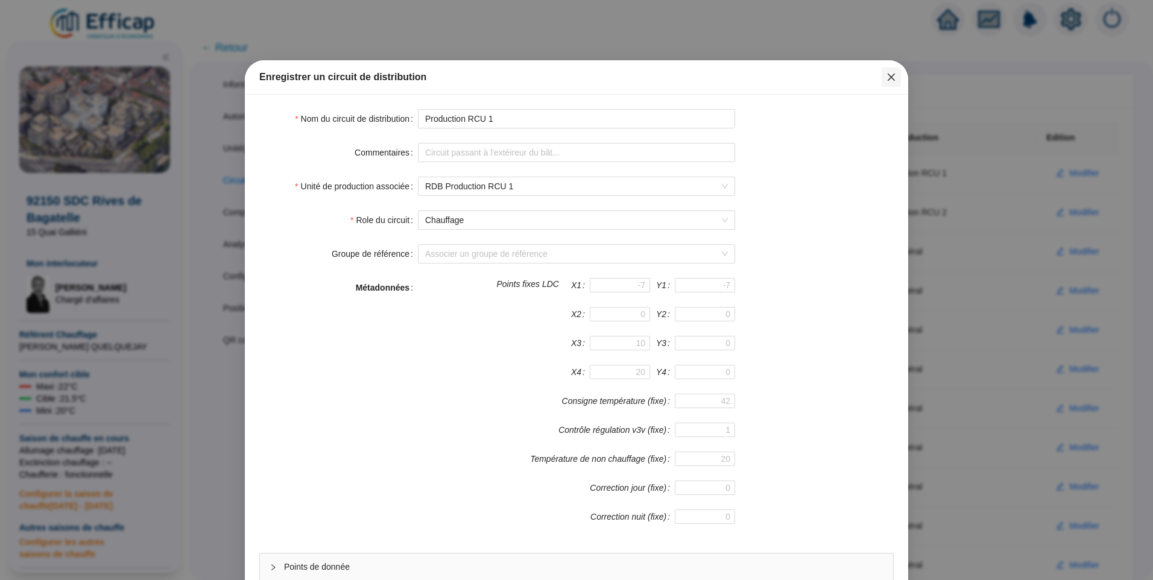
click at [891, 71] on button "Close" at bounding box center [891, 77] width 19 height 19
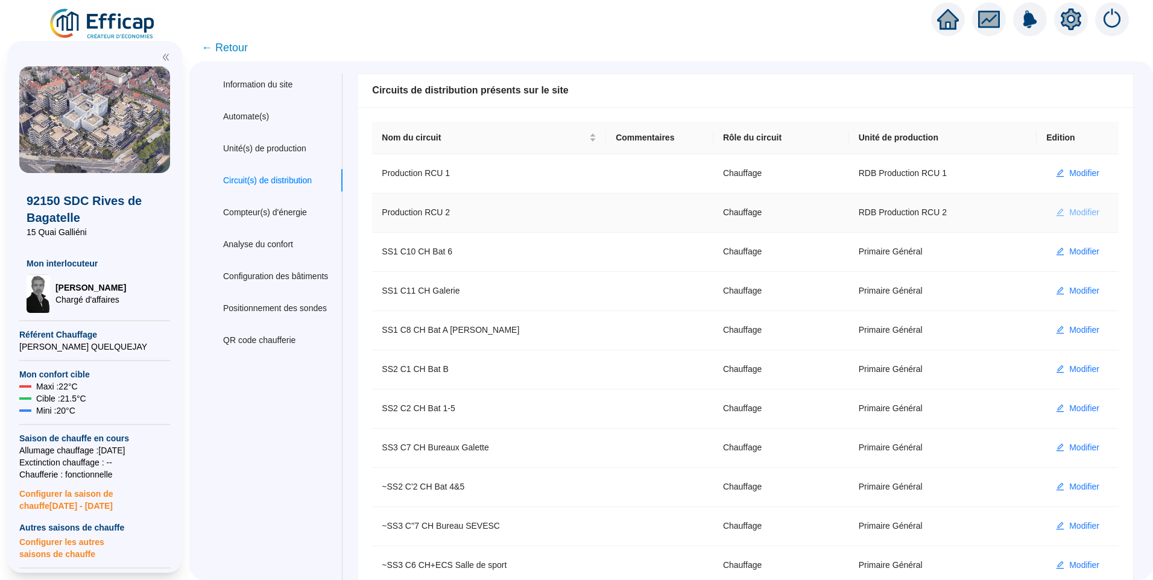
click at [1076, 208] on span "Modifier" at bounding box center [1084, 212] width 30 height 13
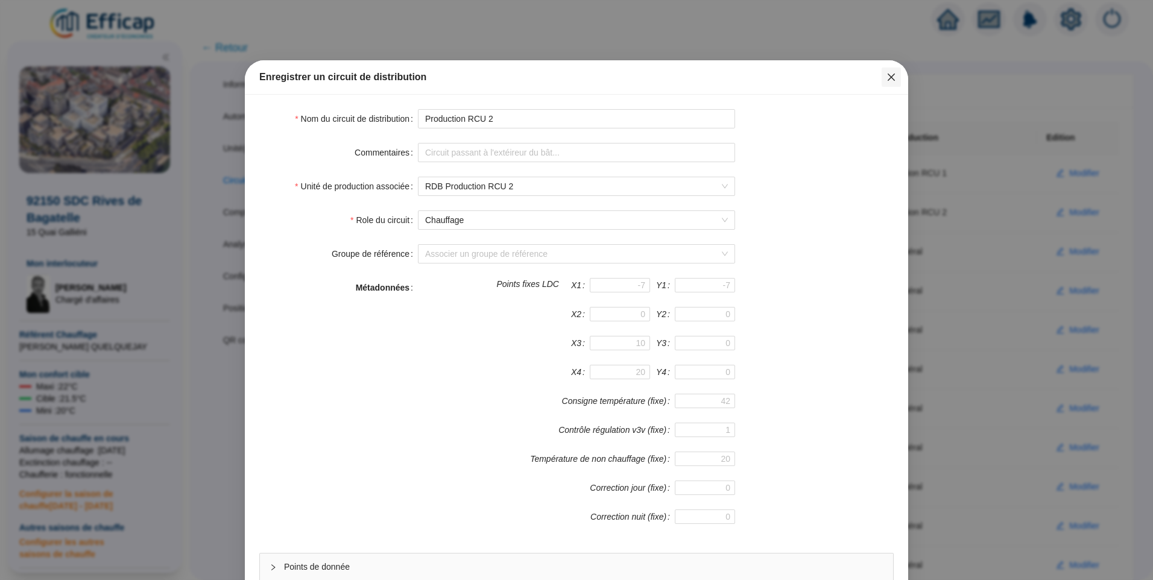
click at [888, 81] on icon "close" at bounding box center [891, 77] width 10 height 10
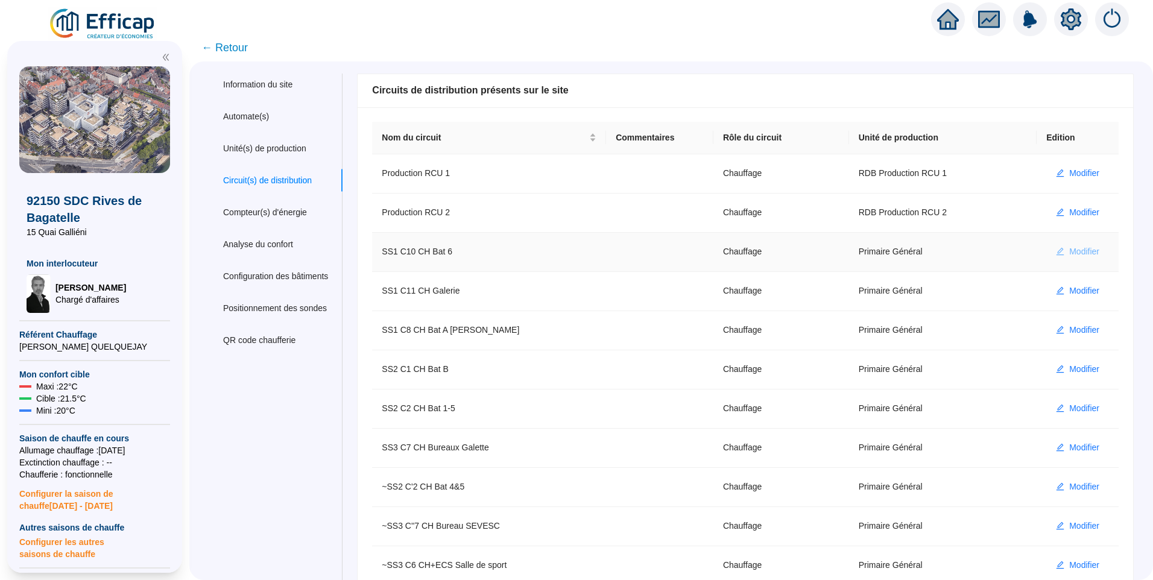
click at [1081, 257] on span "Modifier" at bounding box center [1084, 251] width 30 height 13
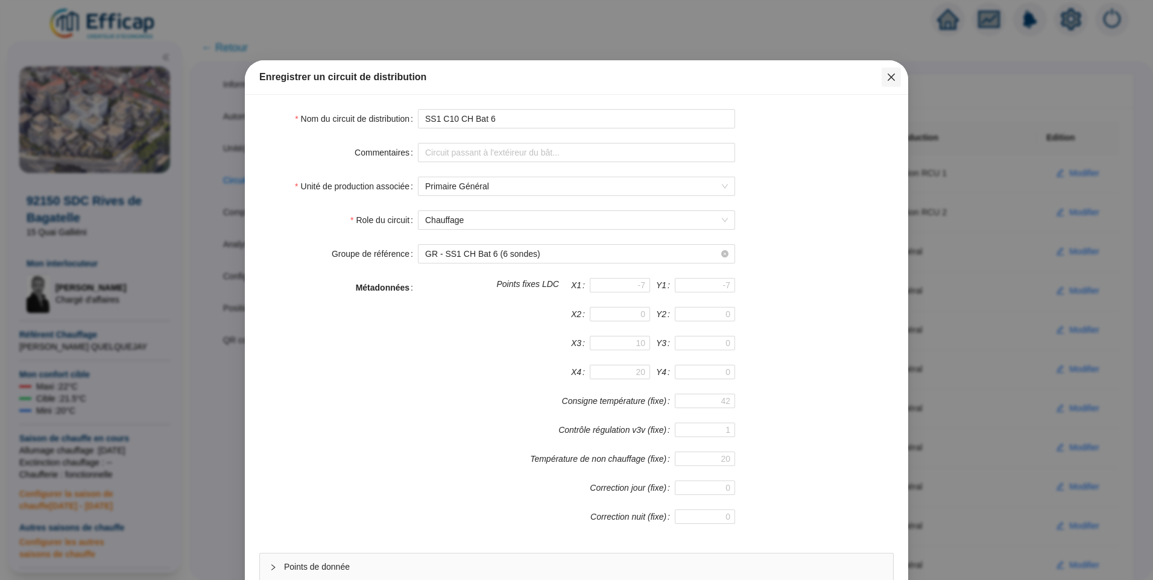
click at [882, 82] on button "Close" at bounding box center [891, 77] width 19 height 19
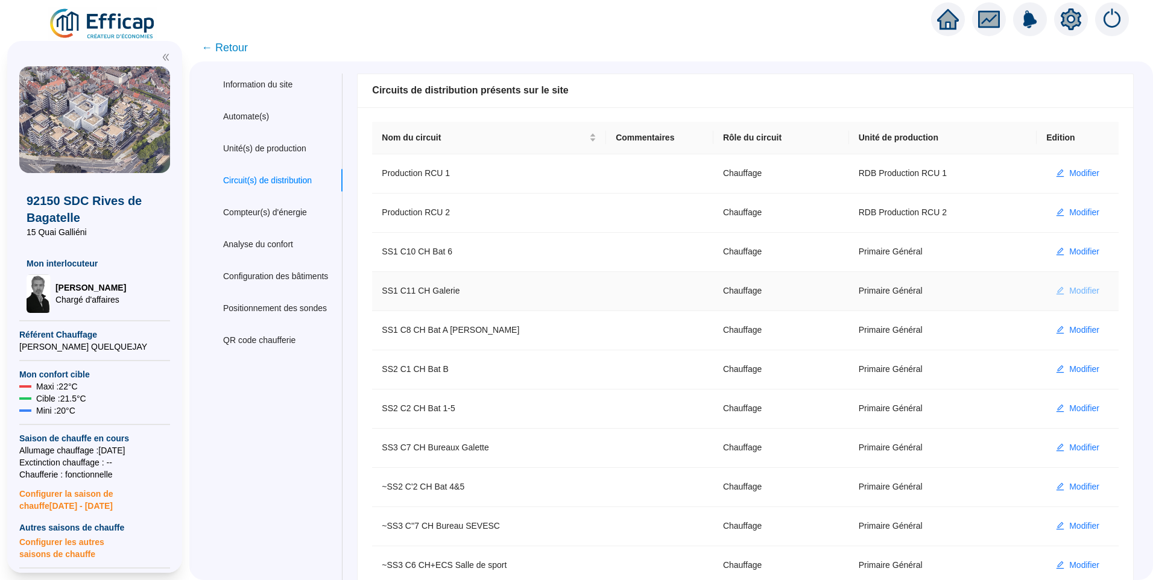
click at [1077, 296] on span "Modifier" at bounding box center [1084, 291] width 30 height 13
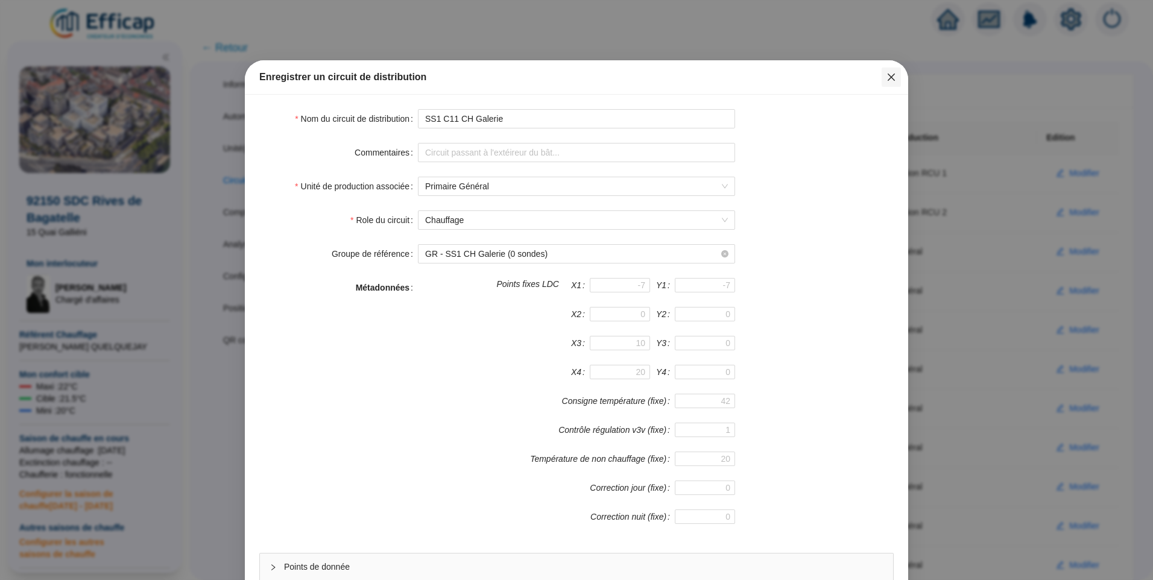
click at [886, 79] on icon "close" at bounding box center [891, 77] width 10 height 10
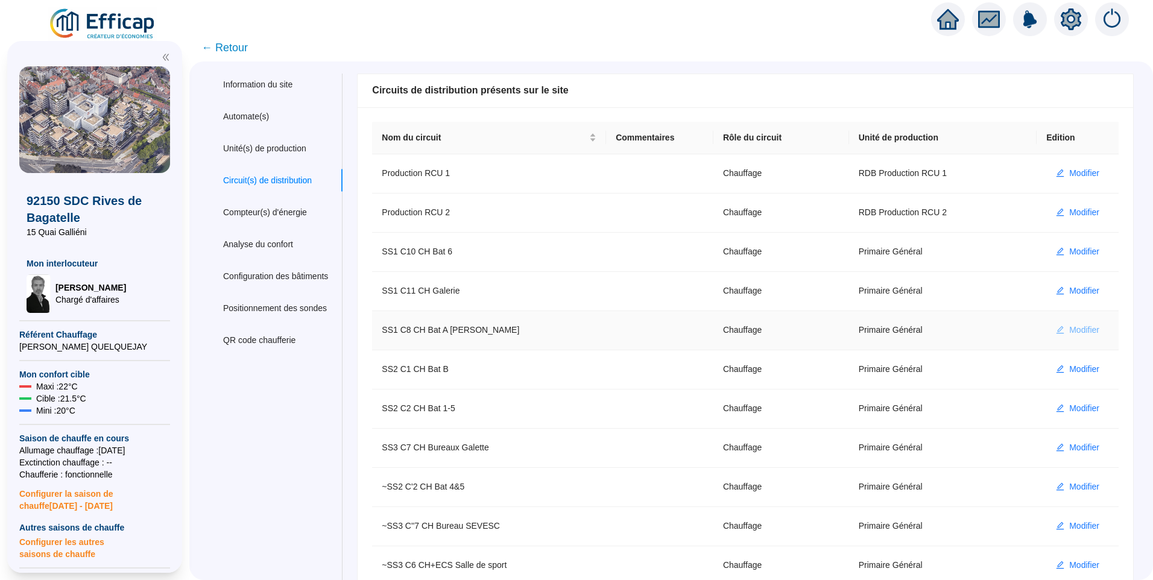
click at [1069, 330] on span "Modifier" at bounding box center [1084, 330] width 30 height 13
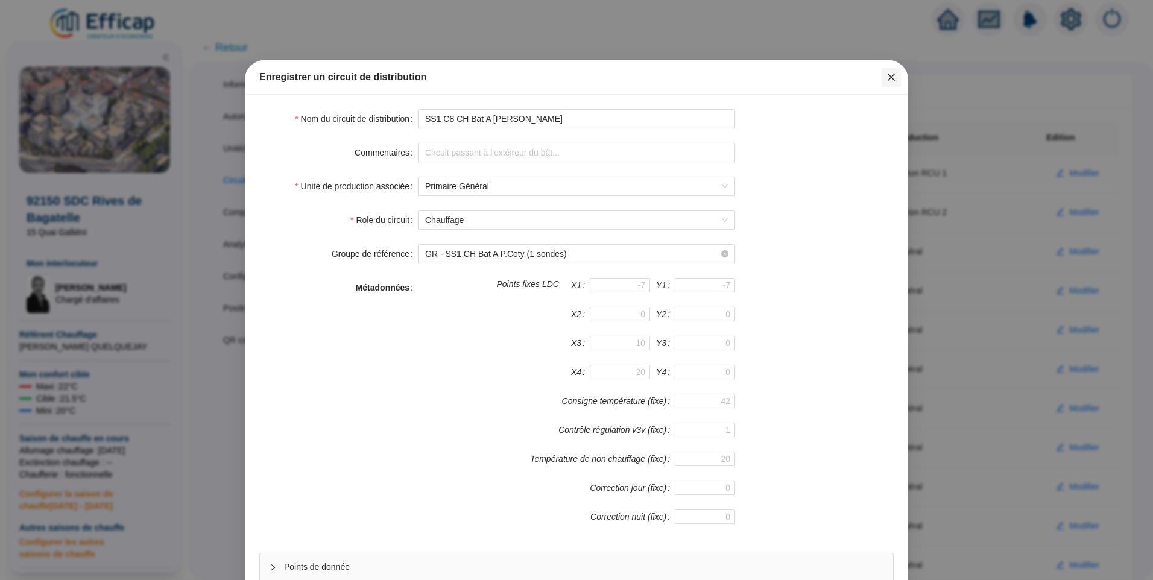
click at [890, 78] on icon "close" at bounding box center [891, 77] width 10 height 10
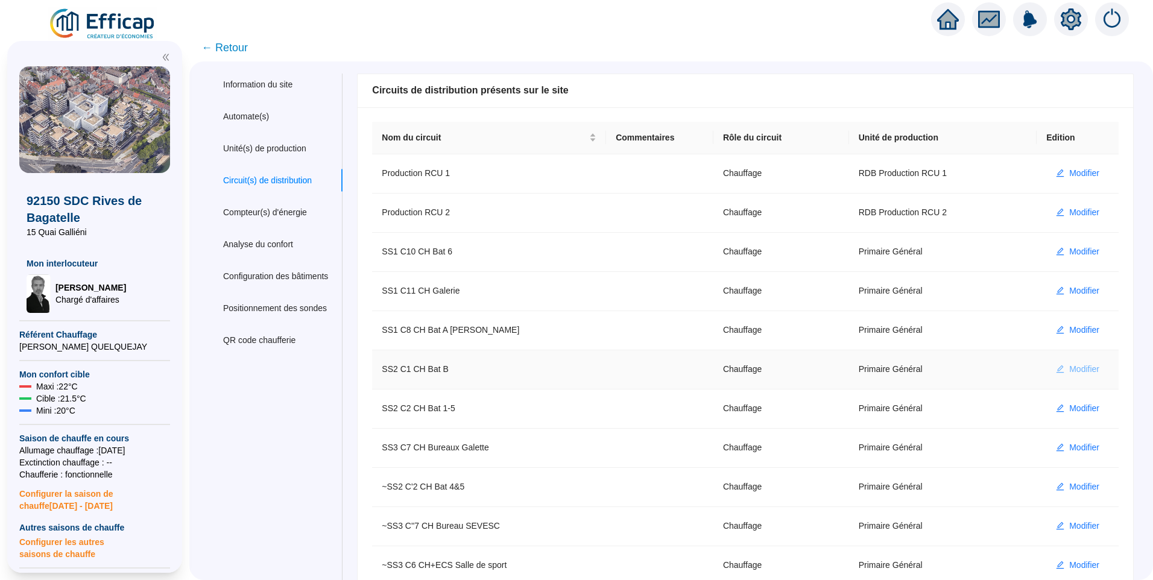
click at [1075, 373] on span "Modifier" at bounding box center [1084, 369] width 30 height 13
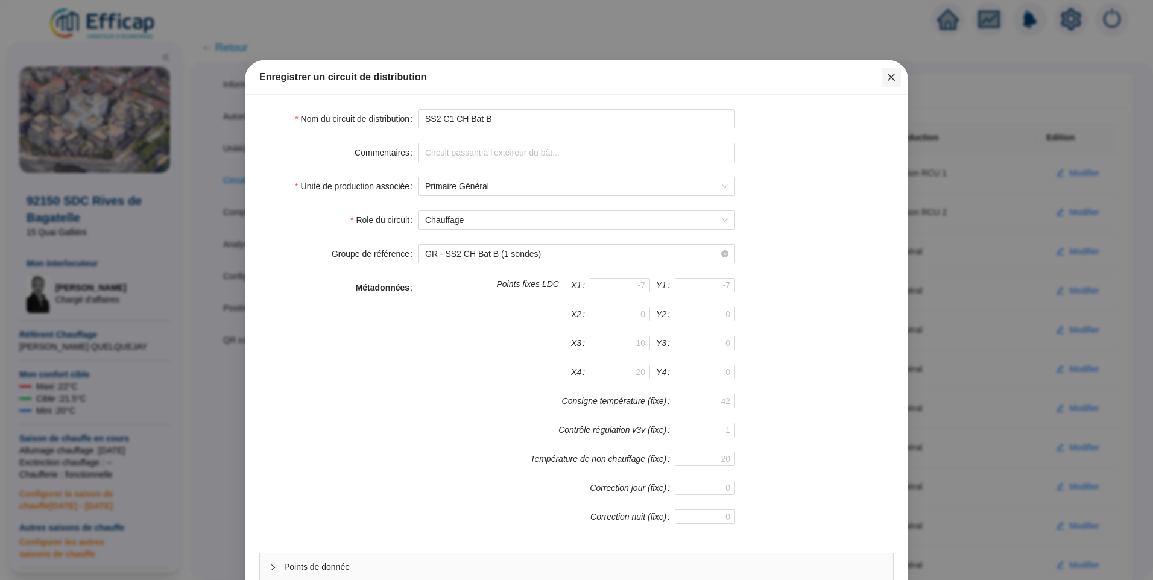
click at [891, 80] on icon "close" at bounding box center [891, 77] width 10 height 10
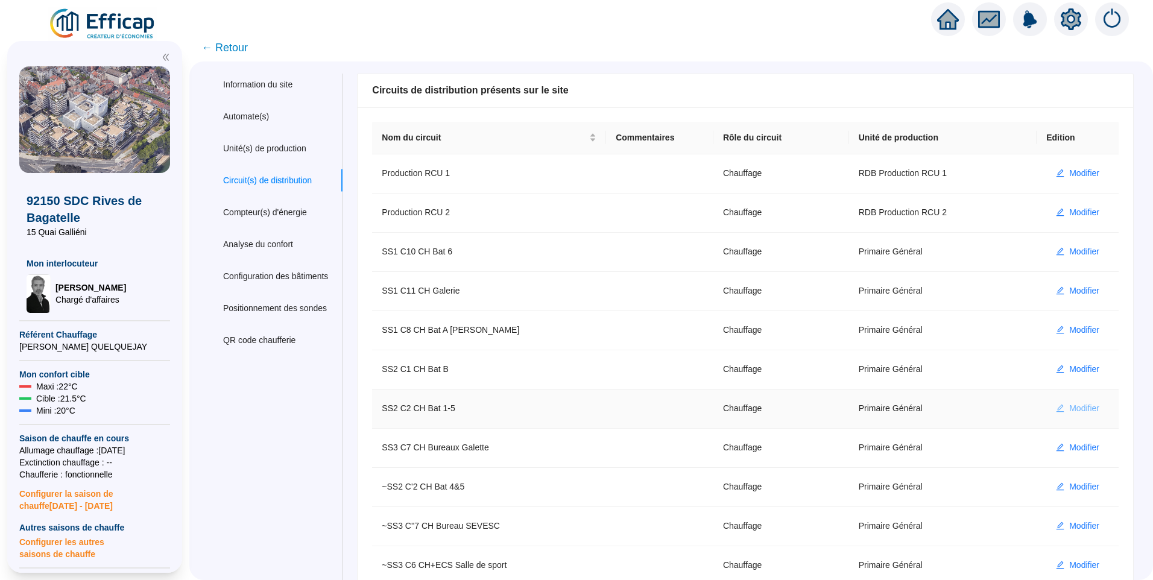
click at [1084, 411] on span "Modifier" at bounding box center [1084, 408] width 30 height 13
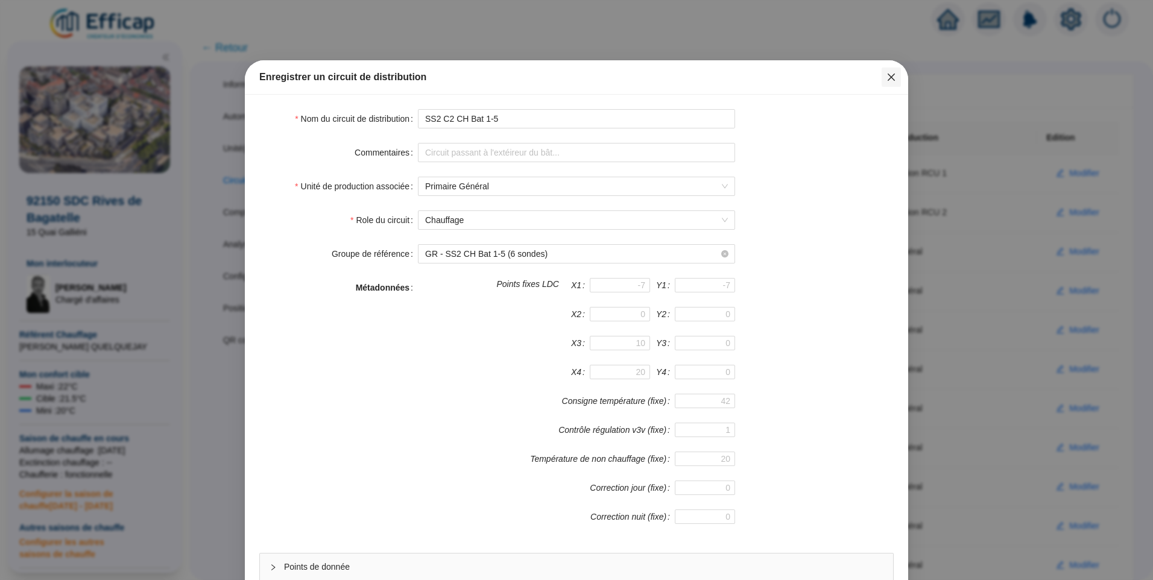
click at [886, 80] on icon "close" at bounding box center [891, 77] width 10 height 10
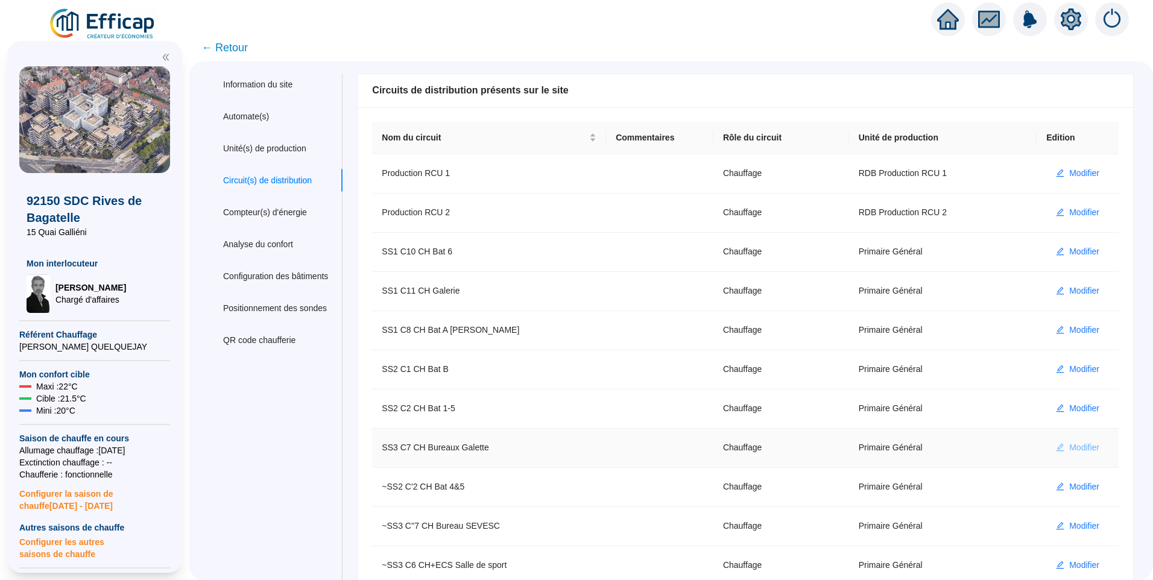
click at [1073, 449] on span "Modifier" at bounding box center [1084, 447] width 30 height 13
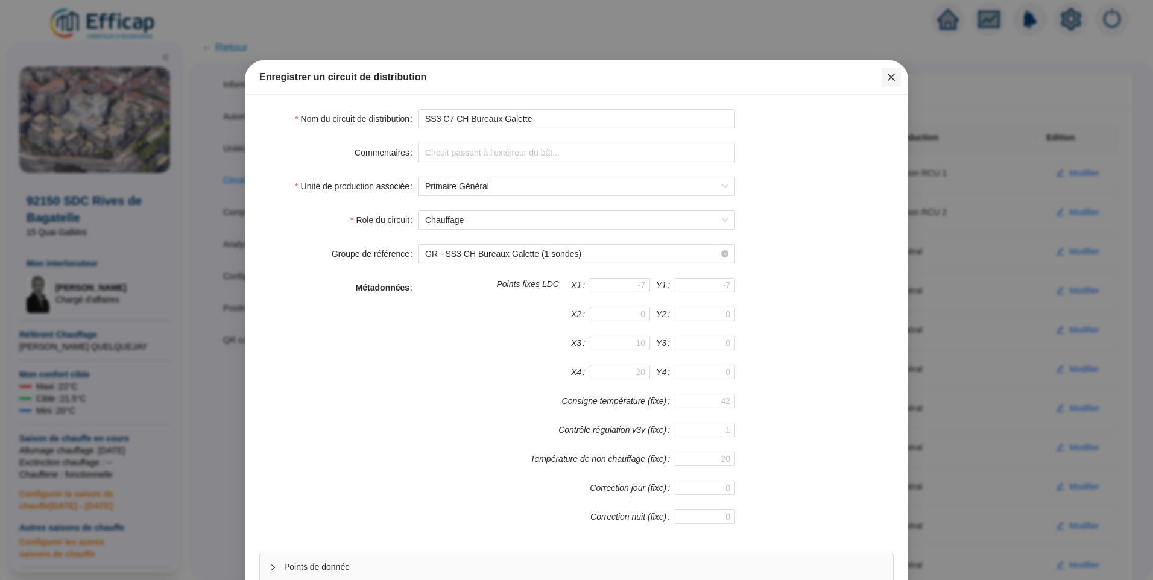
click at [888, 79] on icon "close" at bounding box center [891, 77] width 7 height 7
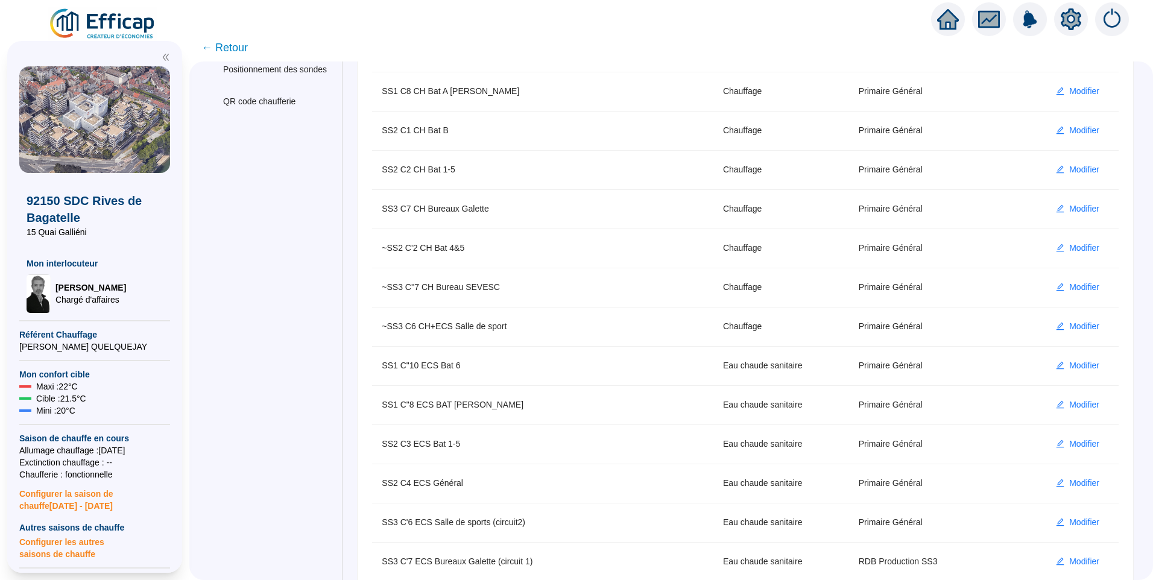
scroll to position [241, 0]
click at [1069, 251] on span "Modifier" at bounding box center [1084, 245] width 30 height 13
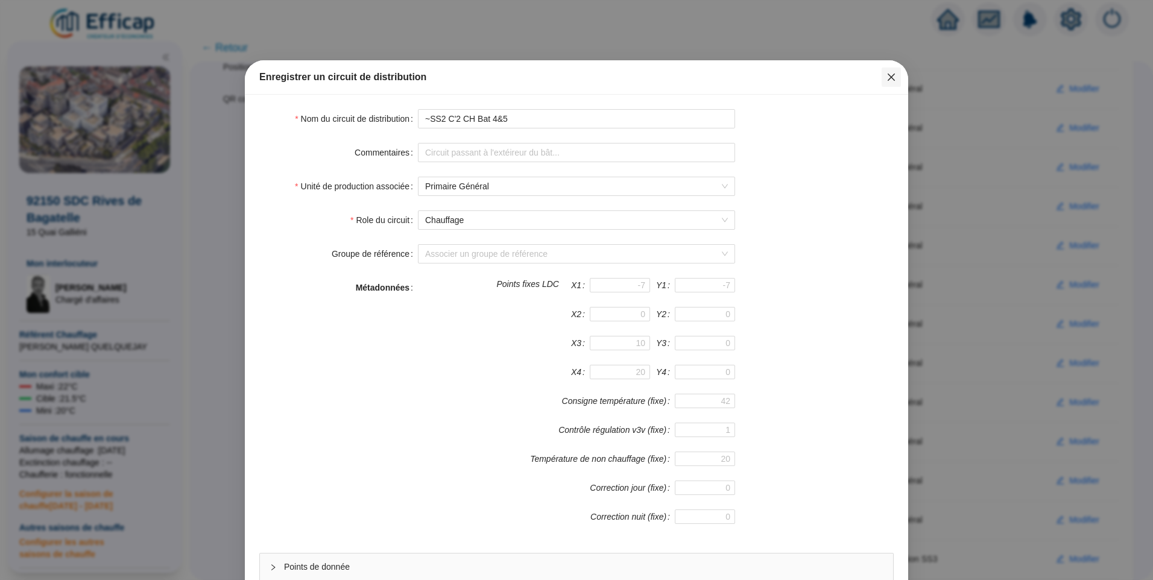
click at [889, 80] on icon "close" at bounding box center [891, 77] width 10 height 10
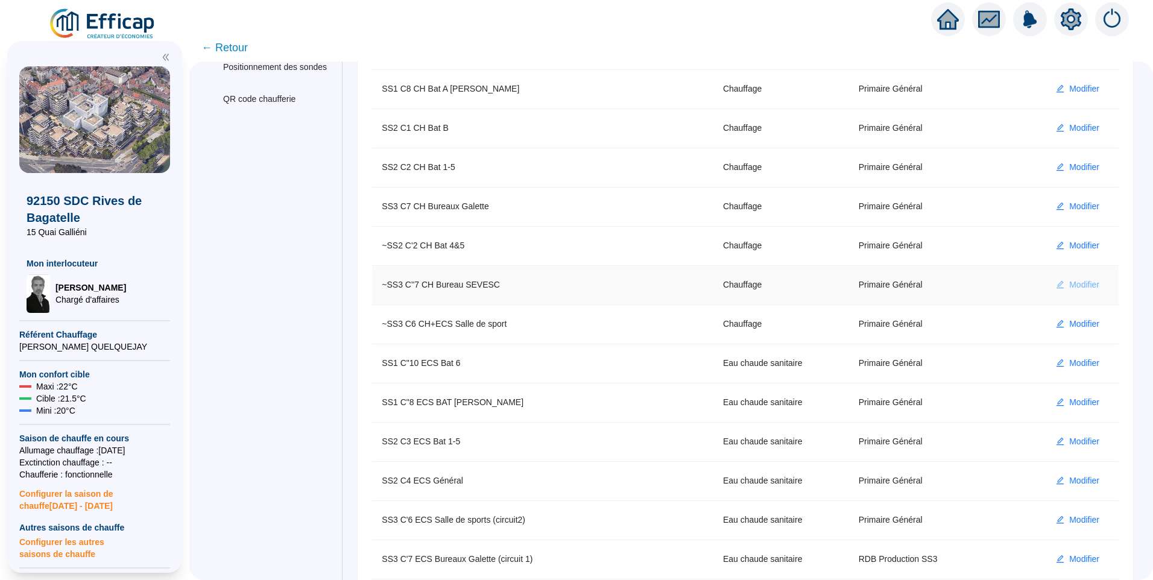
click at [1070, 283] on span "Modifier" at bounding box center [1084, 285] width 30 height 13
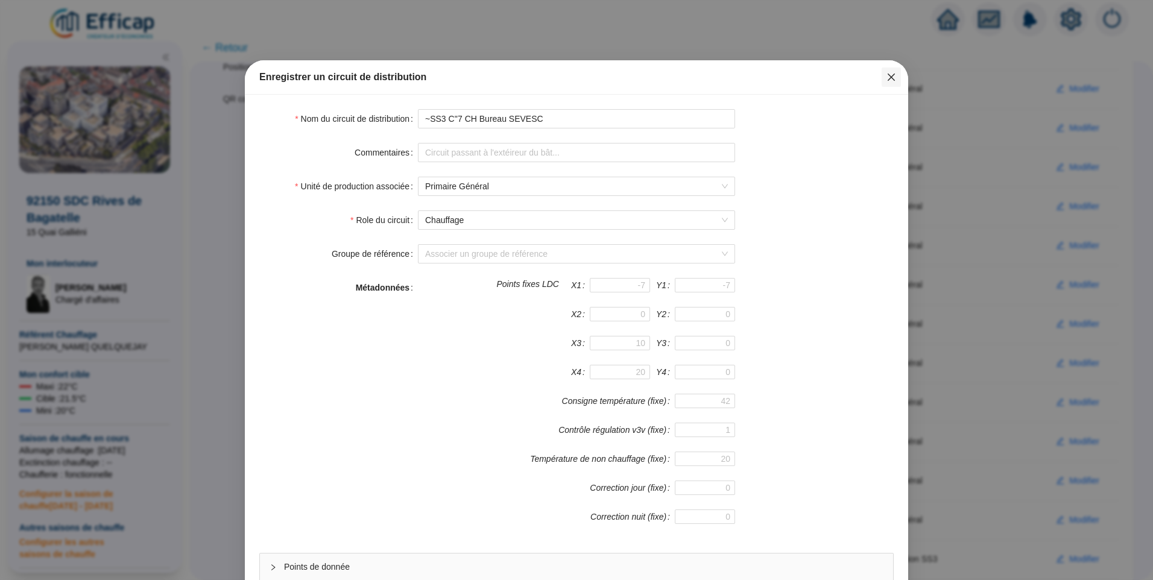
click at [886, 81] on icon "close" at bounding box center [891, 77] width 10 height 10
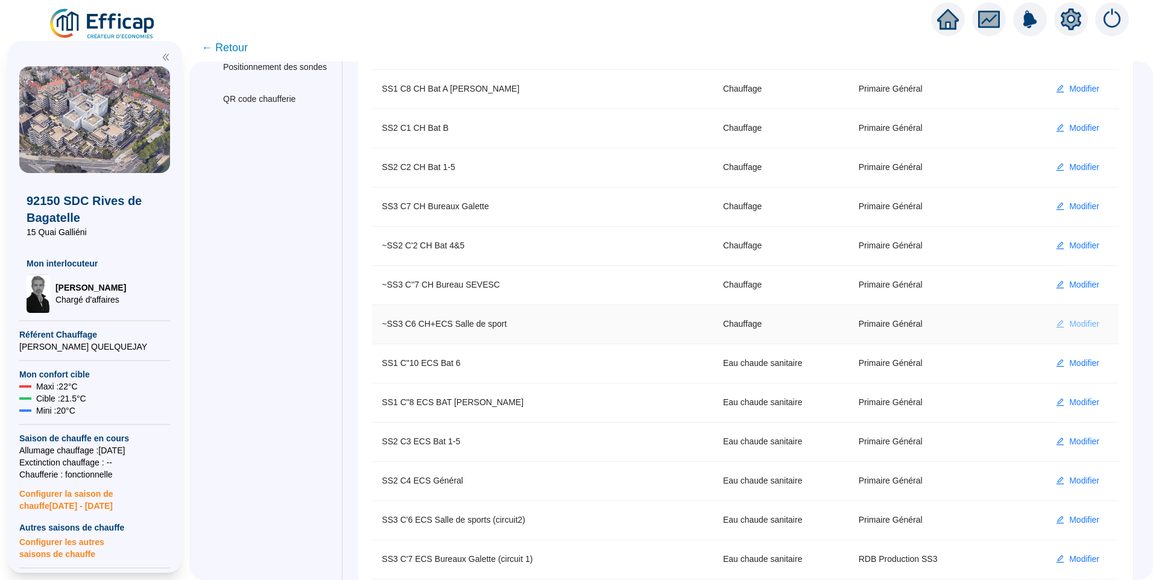
click at [1069, 327] on span "Modifier" at bounding box center [1084, 324] width 30 height 13
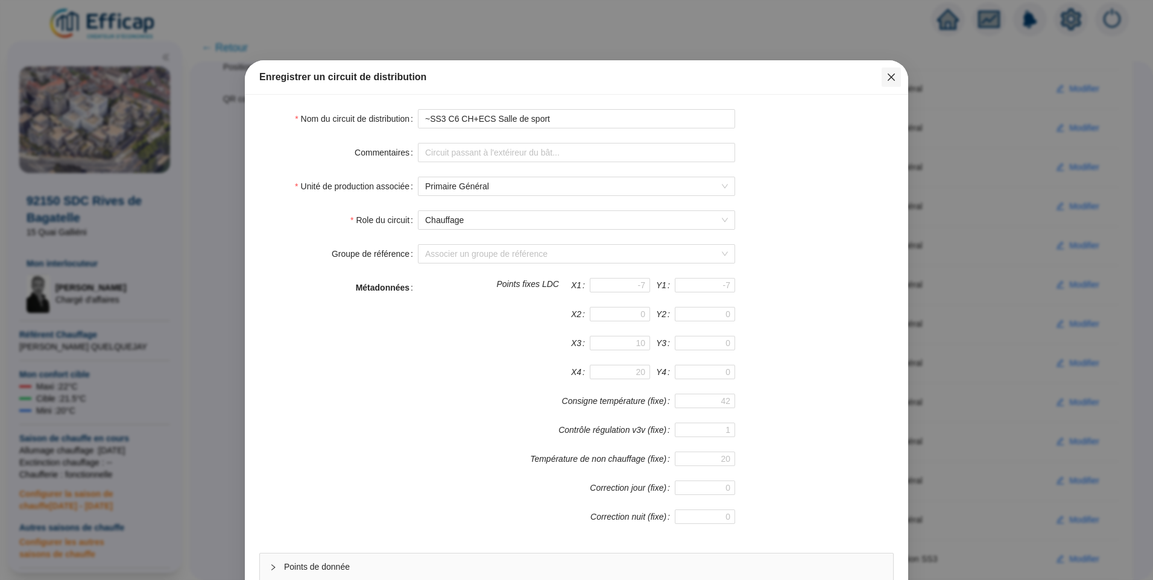
click at [891, 83] on button "Close" at bounding box center [891, 77] width 19 height 19
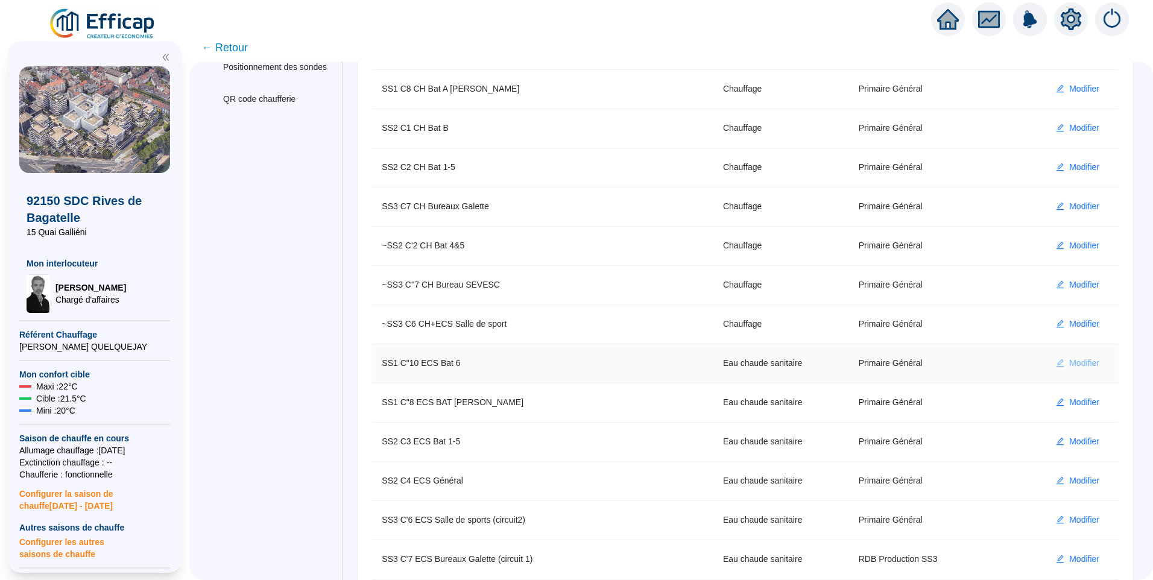
click at [1069, 362] on span "Modifier" at bounding box center [1084, 363] width 30 height 13
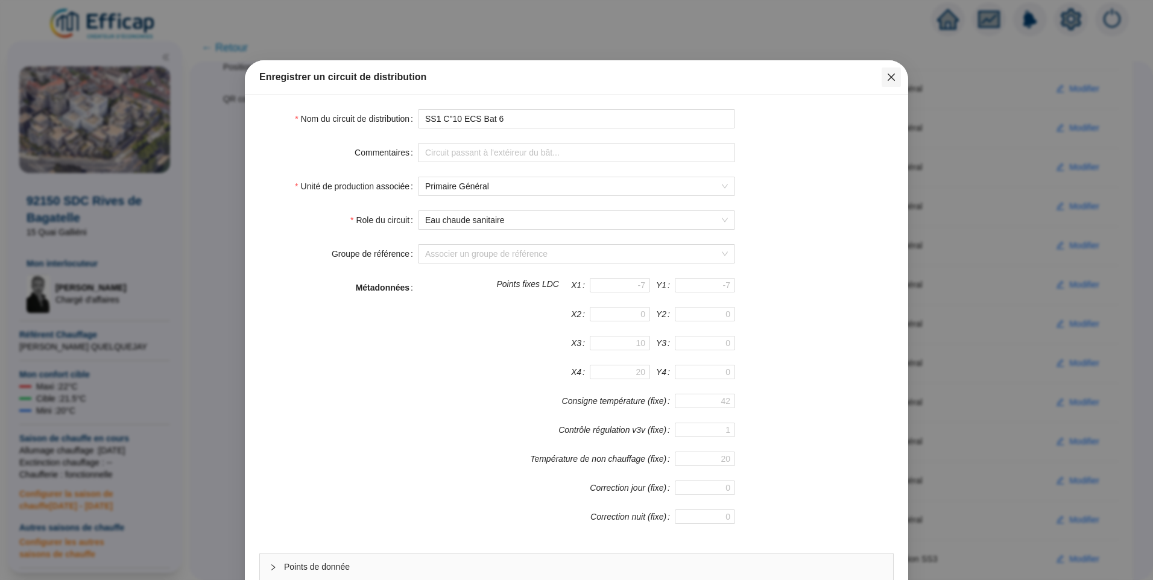
click at [886, 75] on icon "close" at bounding box center [891, 77] width 10 height 10
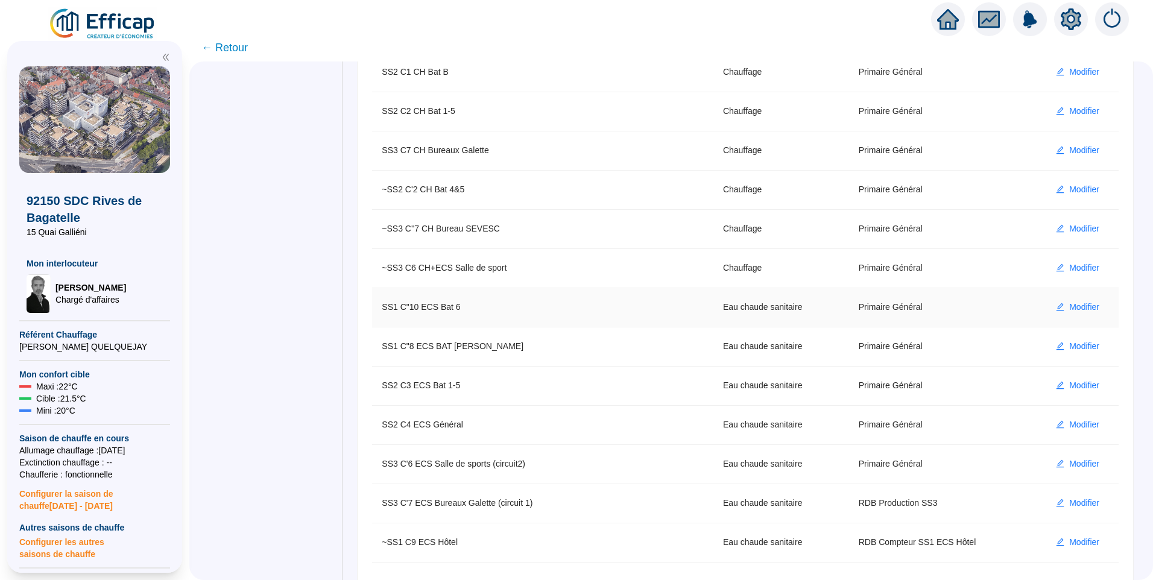
scroll to position [338, 0]
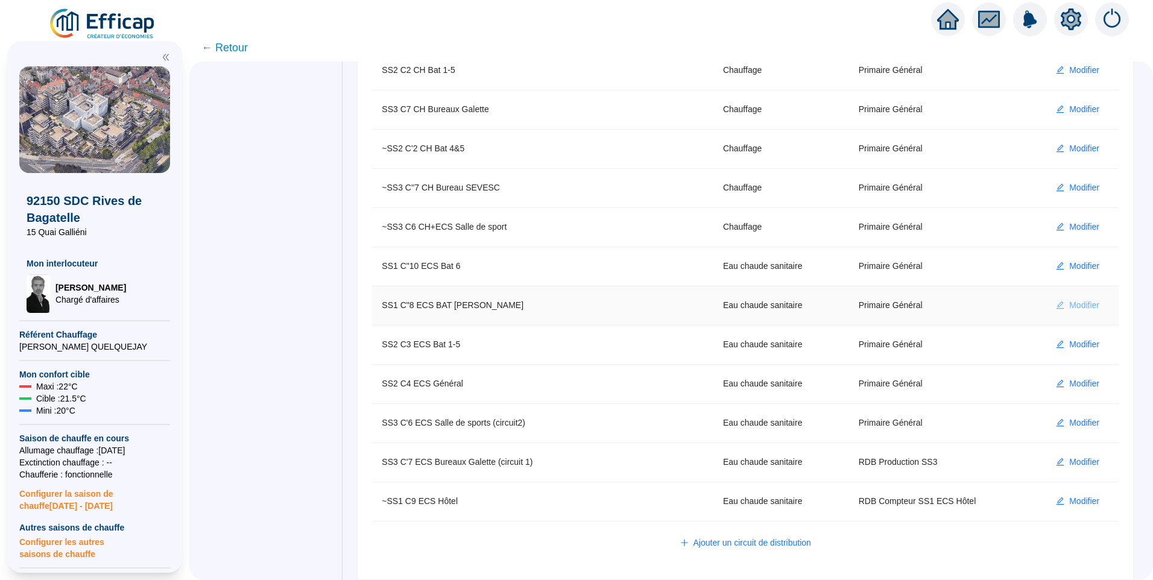
click at [1073, 309] on span "Modifier" at bounding box center [1084, 305] width 30 height 13
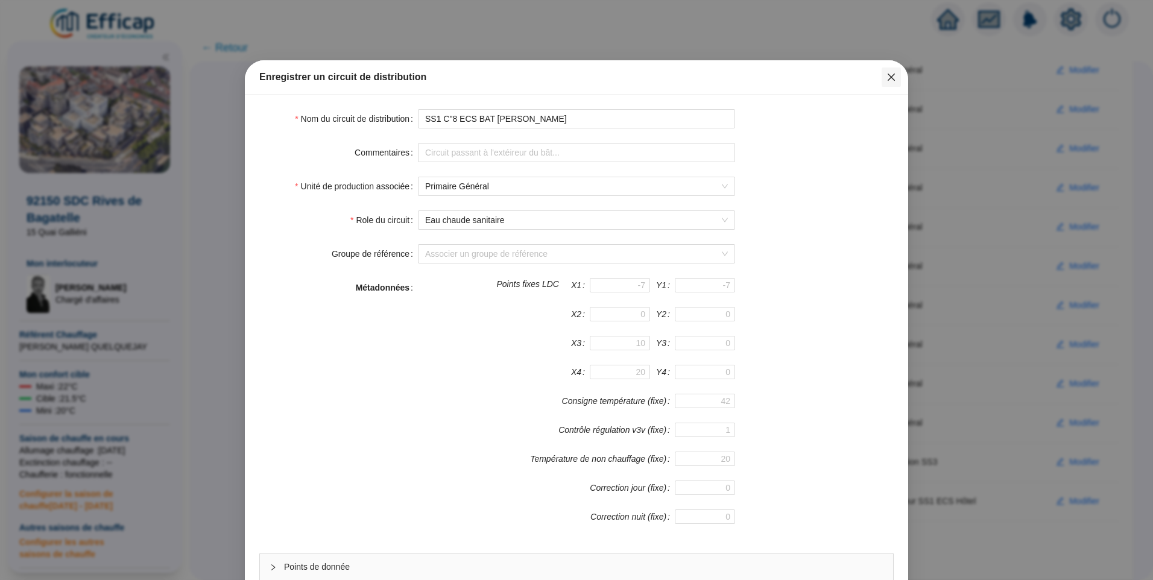
click at [886, 77] on icon "close" at bounding box center [891, 77] width 10 height 10
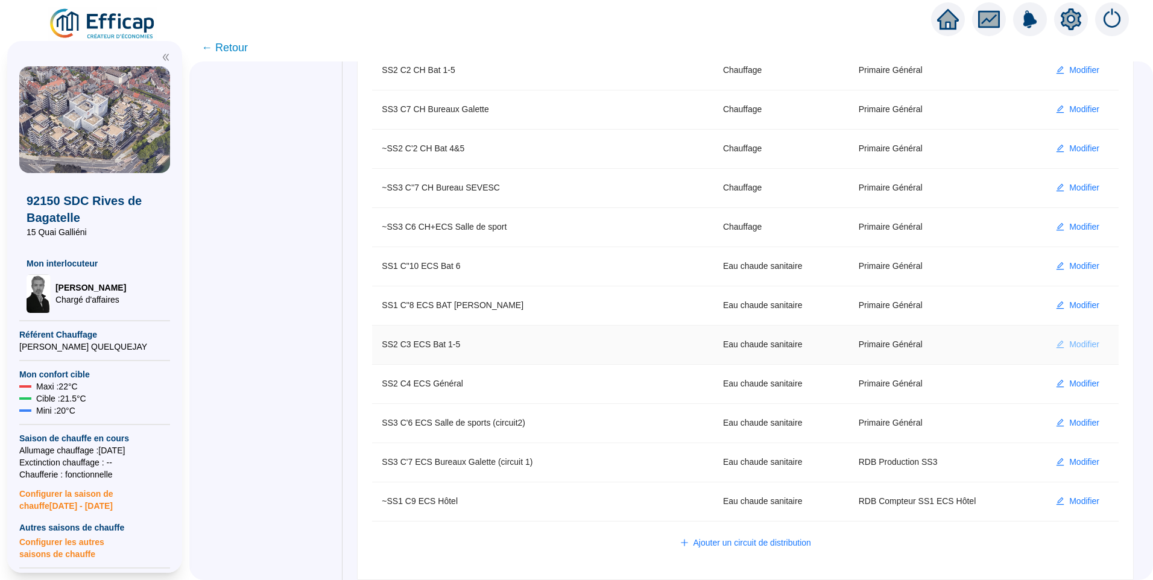
click at [1069, 341] on span "Modifier" at bounding box center [1084, 344] width 30 height 13
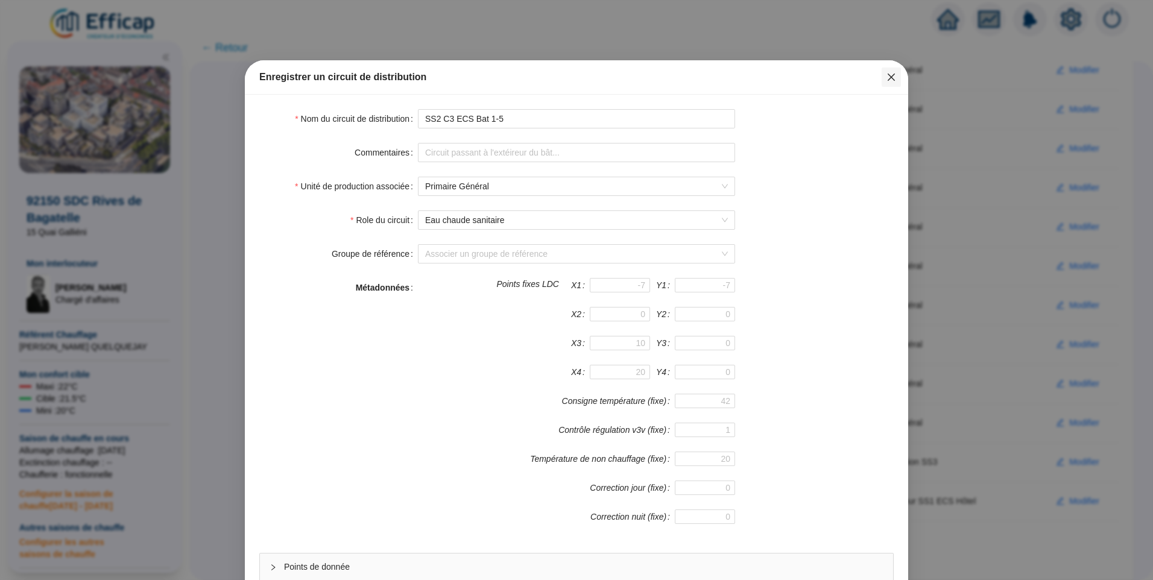
click at [888, 82] on button "Close" at bounding box center [891, 77] width 19 height 19
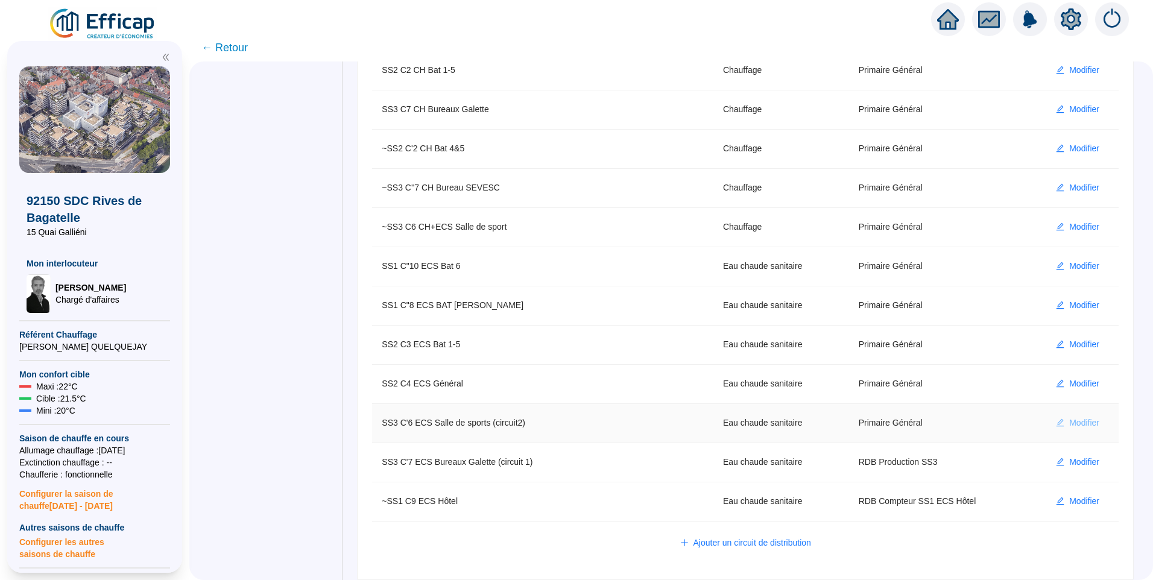
click at [1070, 423] on span "Modifier" at bounding box center [1084, 423] width 30 height 13
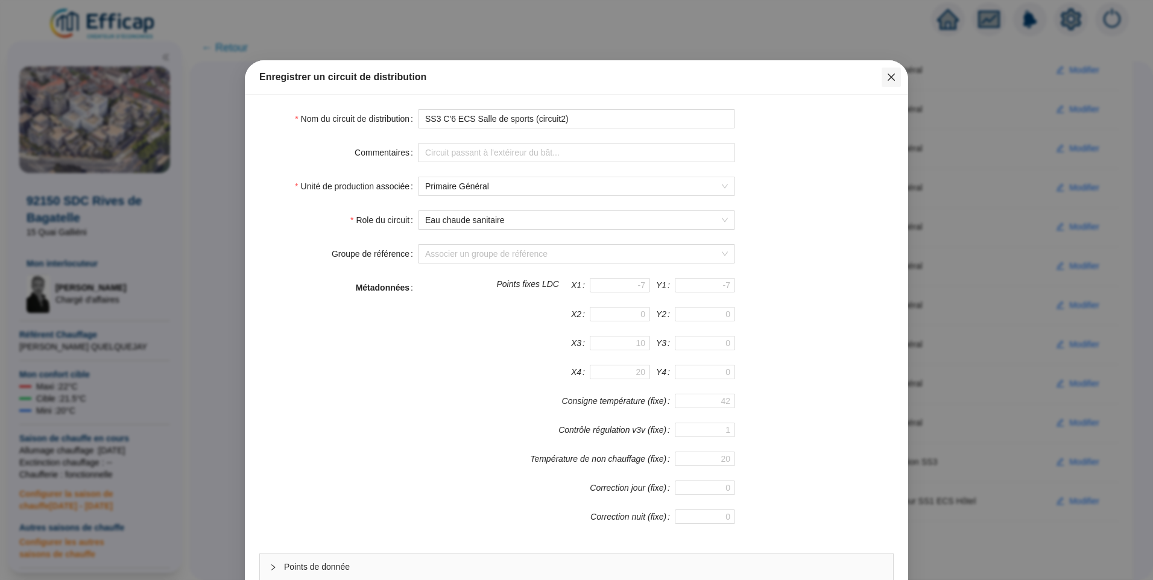
click at [886, 80] on icon "close" at bounding box center [891, 77] width 10 height 10
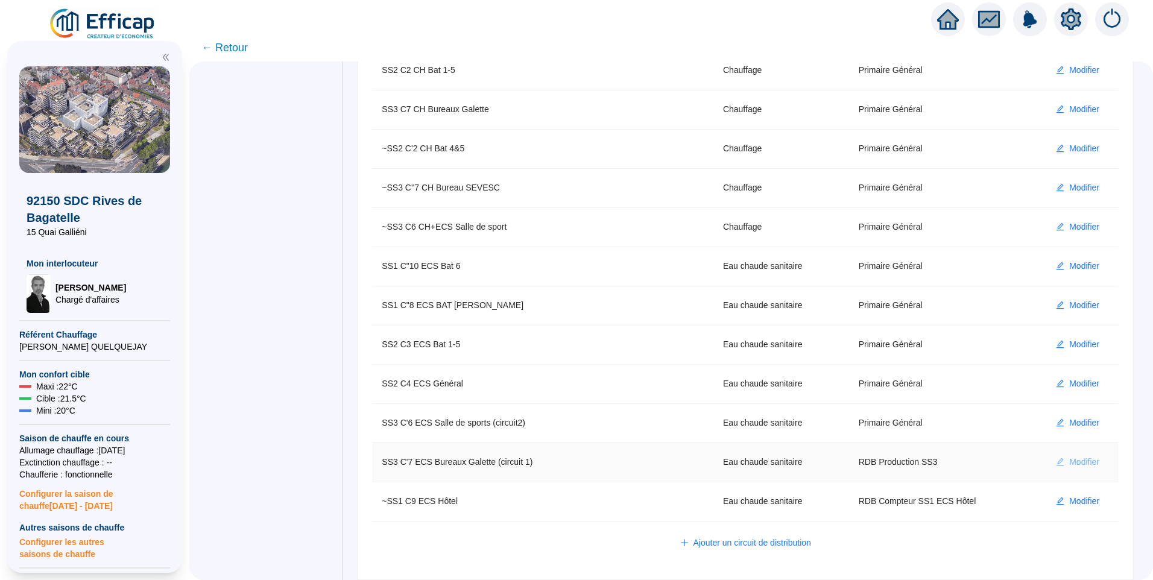
click at [1070, 458] on span "Modifier" at bounding box center [1084, 462] width 30 height 13
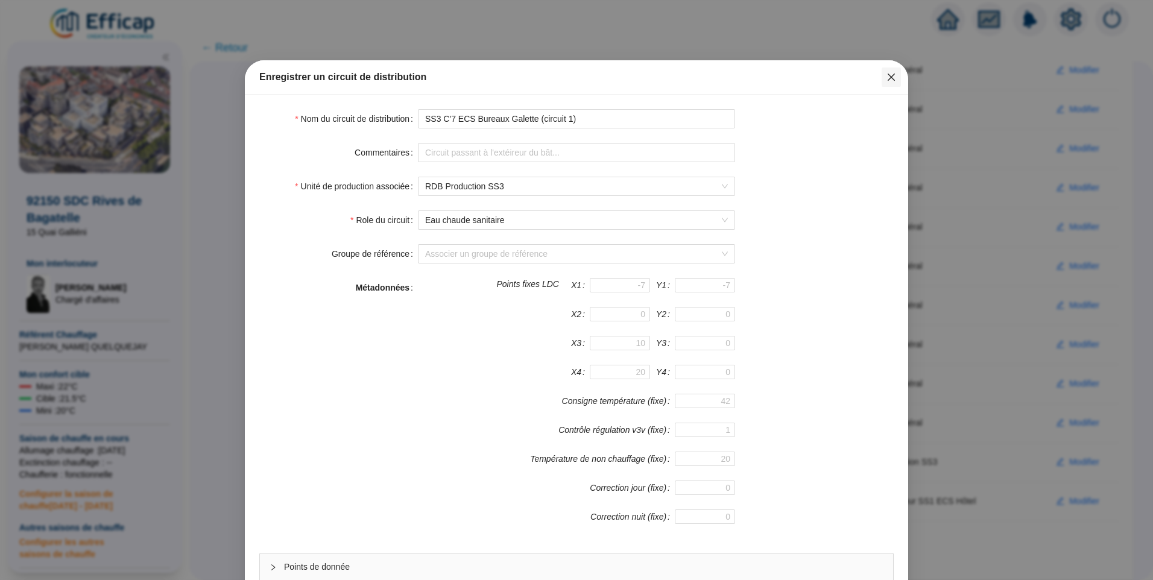
click at [882, 71] on button "Close" at bounding box center [891, 77] width 19 height 19
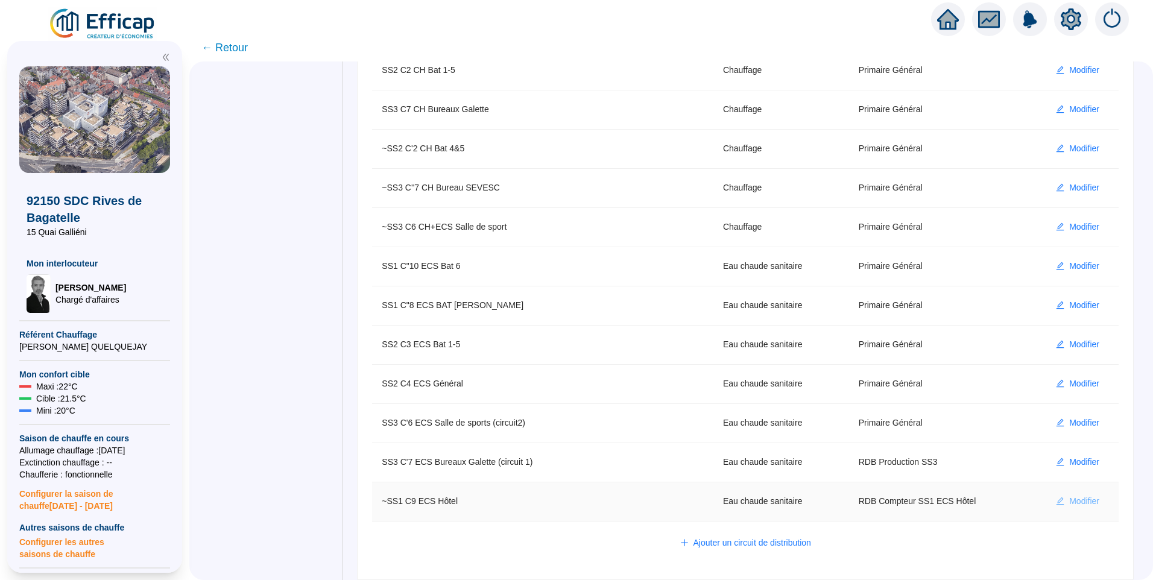
click at [1076, 505] on span "Modifier" at bounding box center [1084, 501] width 30 height 13
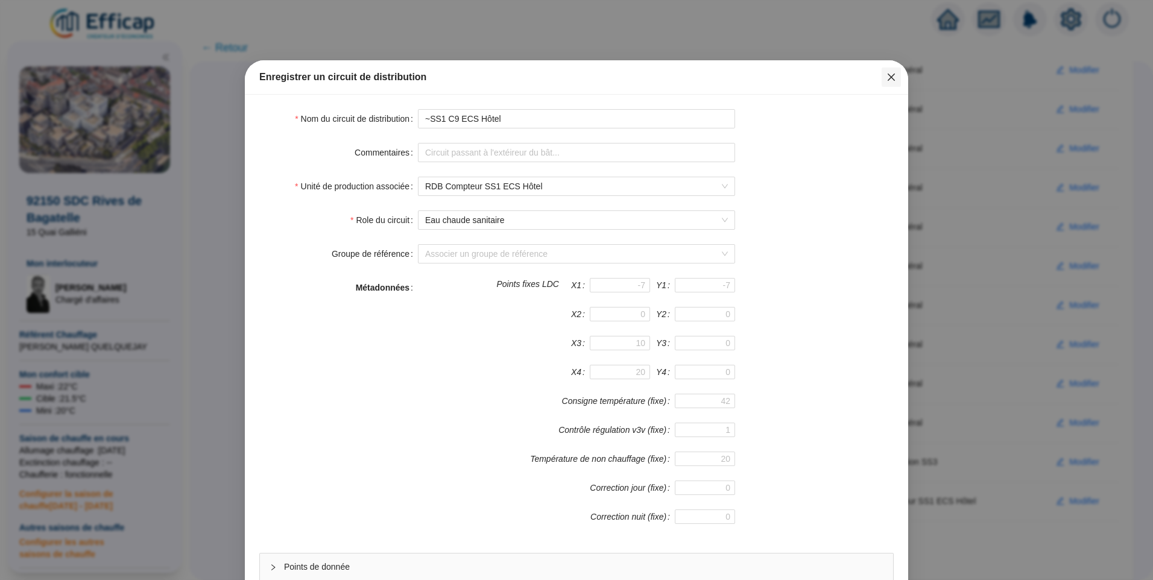
click at [886, 81] on icon "close" at bounding box center [891, 77] width 10 height 10
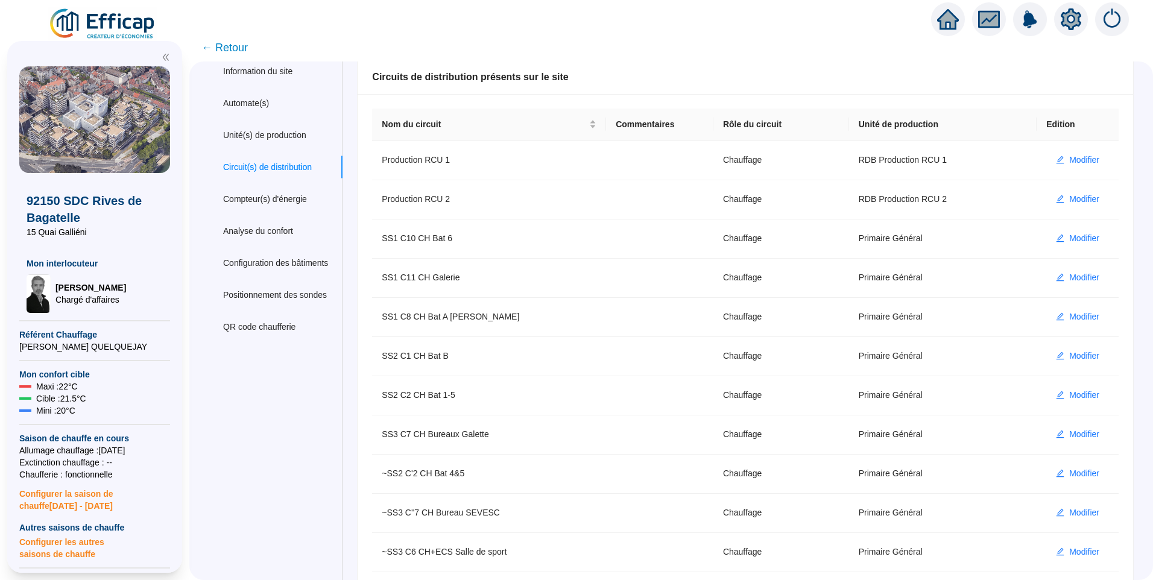
scroll to position [0, 0]
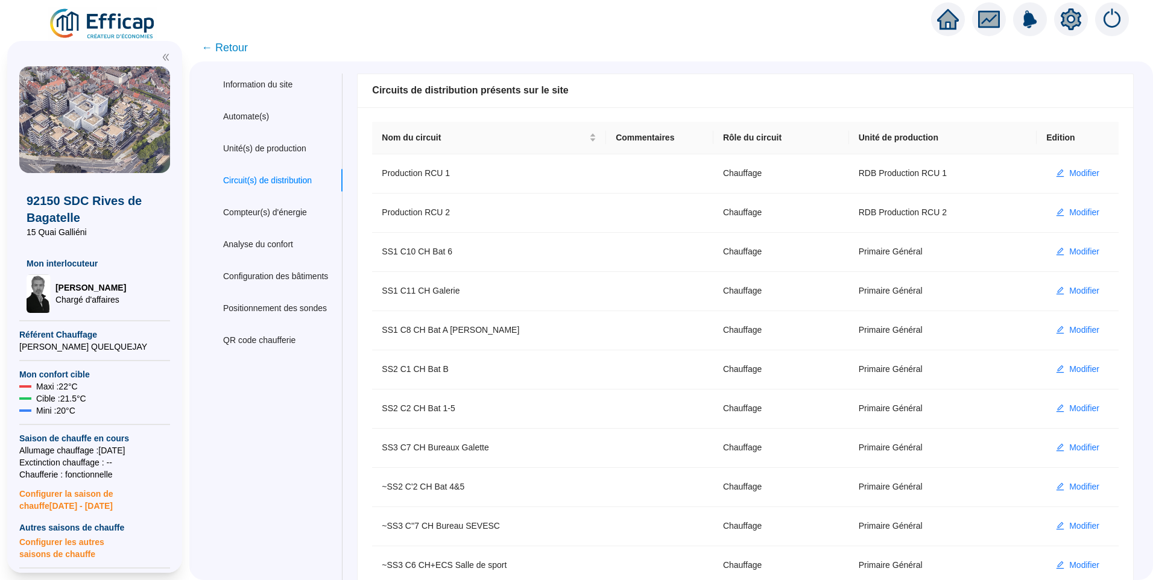
click at [234, 47] on span "← Retour" at bounding box center [224, 47] width 46 height 17
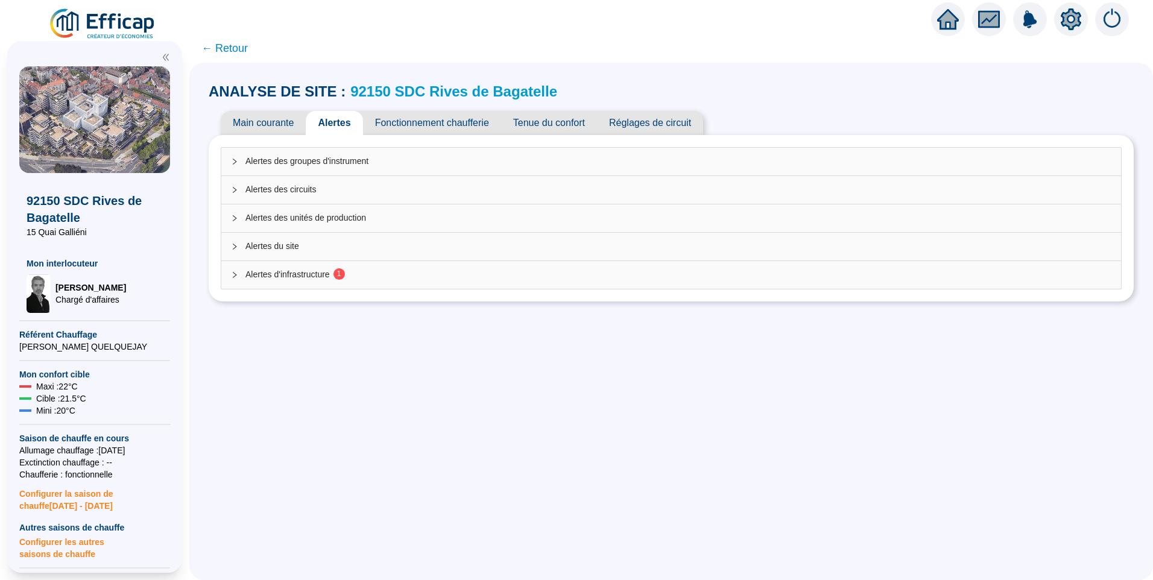
click at [297, 267] on div "Alertes d'infrastructure 1" at bounding box center [671, 275] width 900 height 28
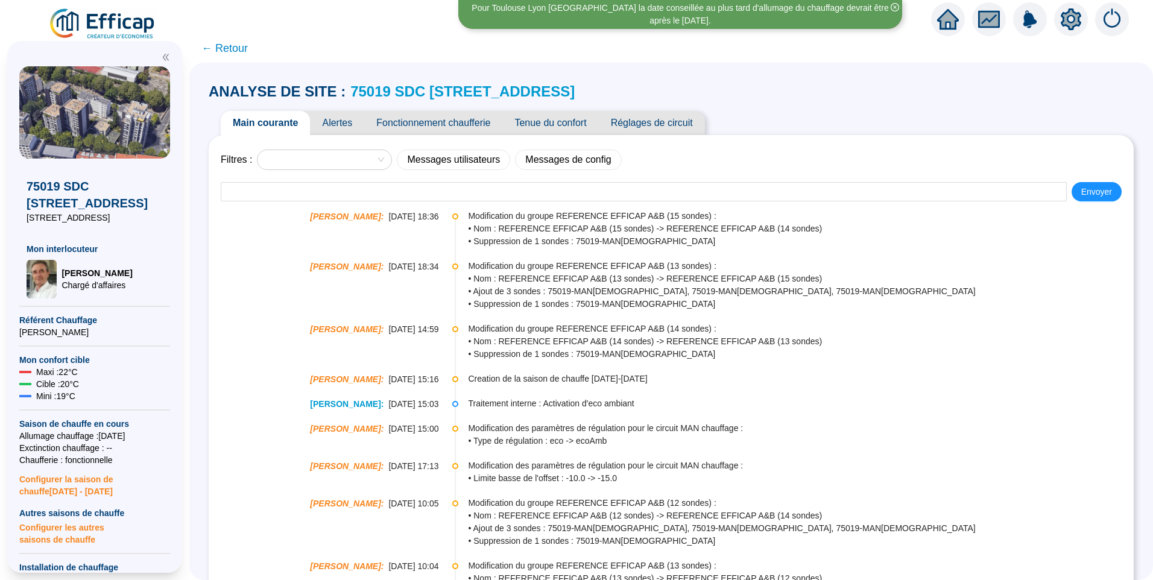
click at [355, 119] on span "Alertes" at bounding box center [337, 123] width 54 height 24
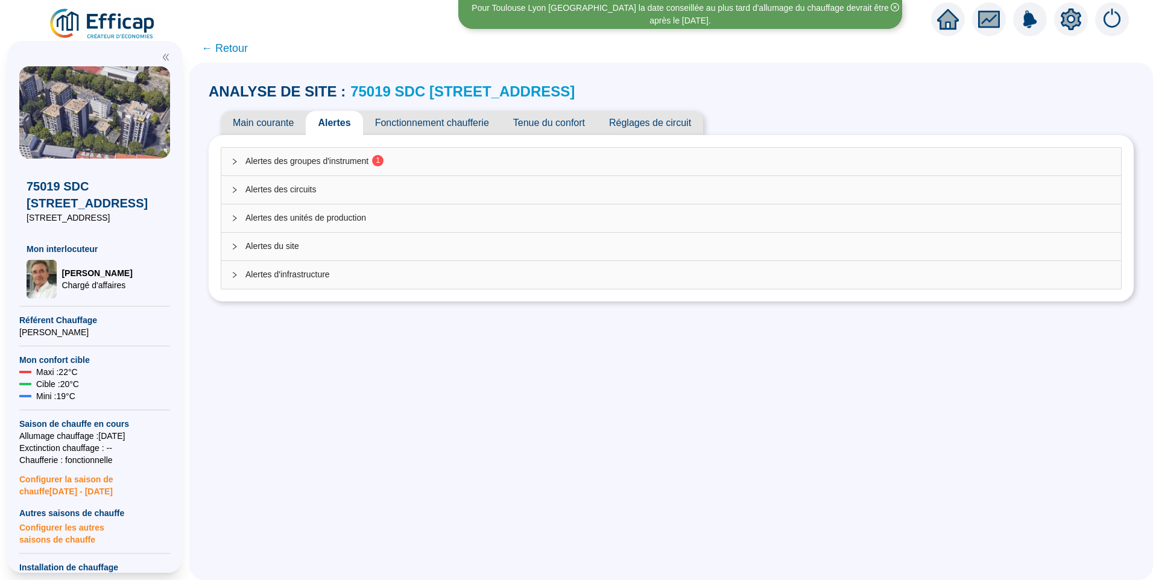
click at [372, 166] on span "Alertes des groupes d'instrument 1" at bounding box center [678, 161] width 866 height 13
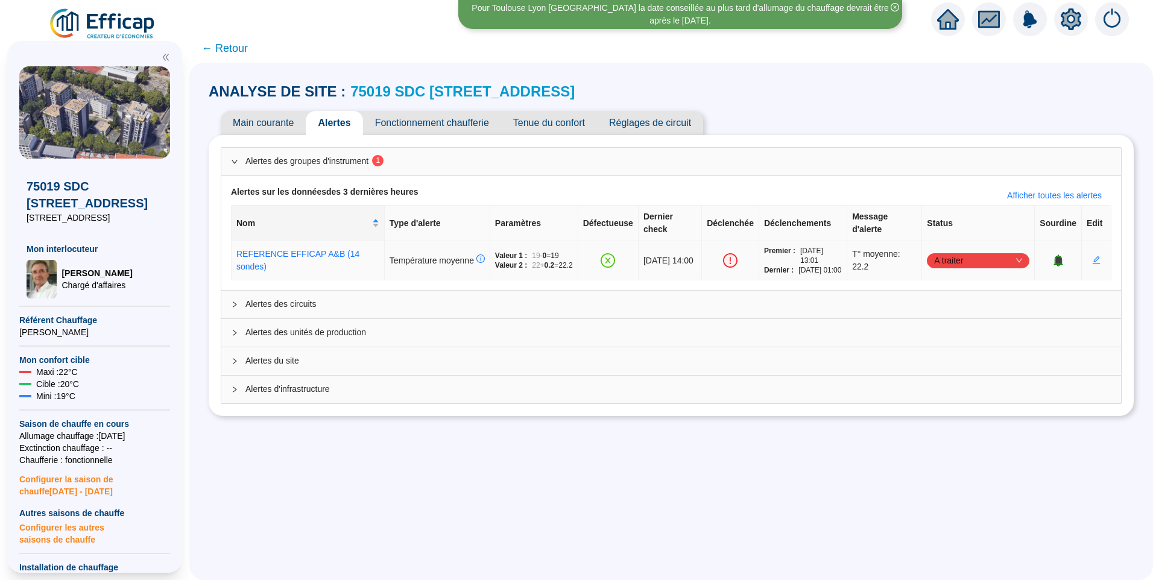
click at [955, 264] on span "A traiter" at bounding box center [978, 260] width 88 height 18
click at [948, 321] on div "Traité" at bounding box center [971, 326] width 83 height 13
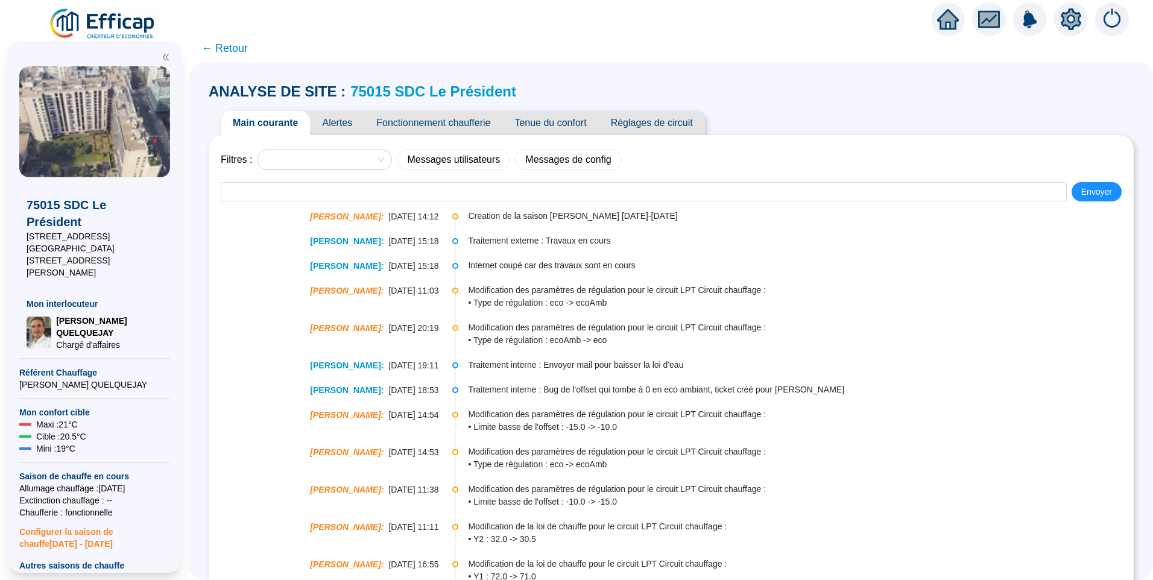
click at [332, 117] on span "Alertes" at bounding box center [337, 123] width 54 height 24
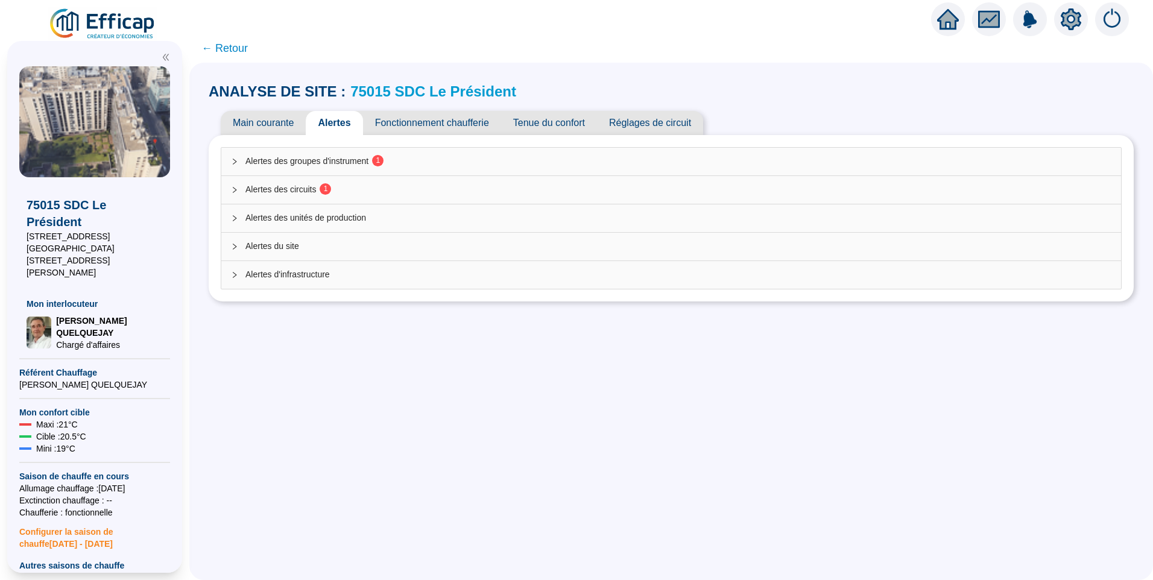
click at [420, 193] on span "Alertes des circuits 1" at bounding box center [678, 189] width 866 height 13
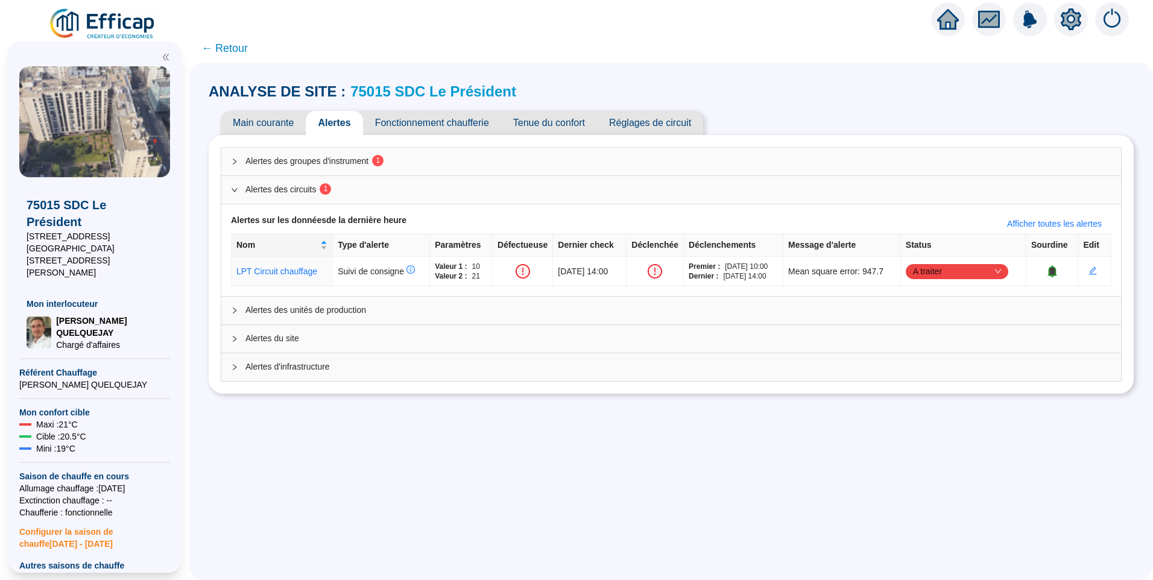
click at [515, 165] on span "Alertes des groupes d'instrument 1" at bounding box center [678, 161] width 866 height 13
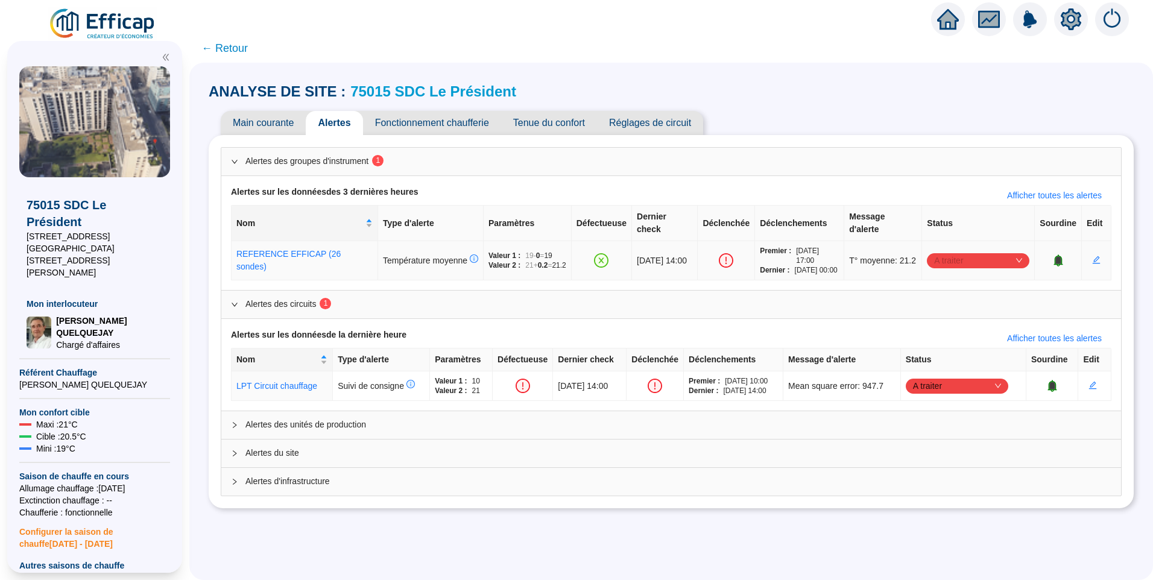
click at [970, 256] on span "A traiter" at bounding box center [978, 260] width 88 height 18
click at [961, 325] on div "Traité" at bounding box center [971, 326] width 83 height 13
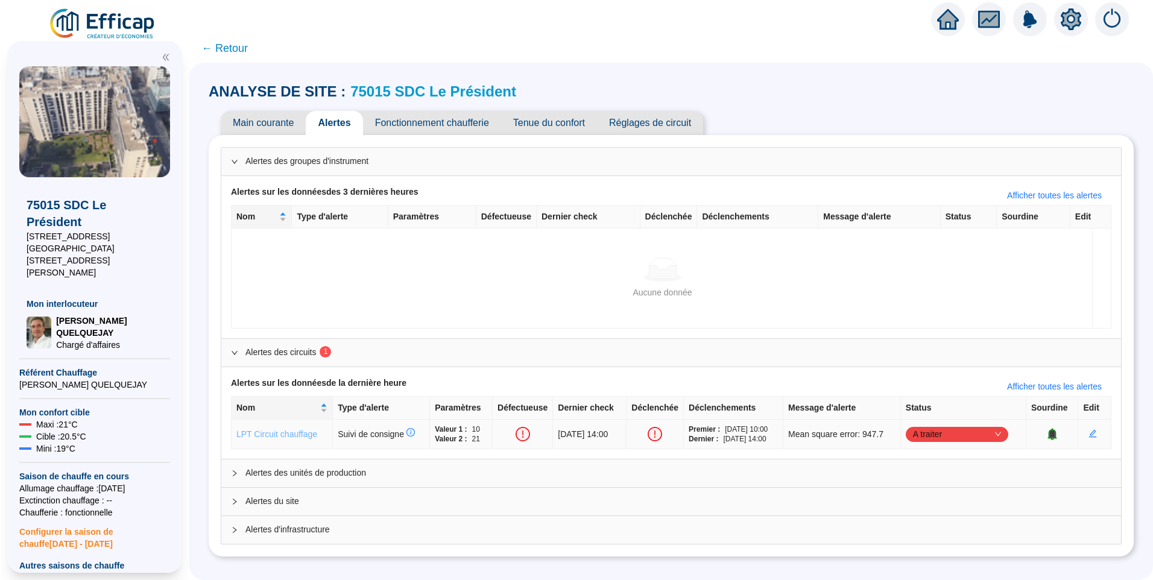
click at [294, 439] on link "LPT Circuit chauffage" at bounding box center [276, 434] width 81 height 10
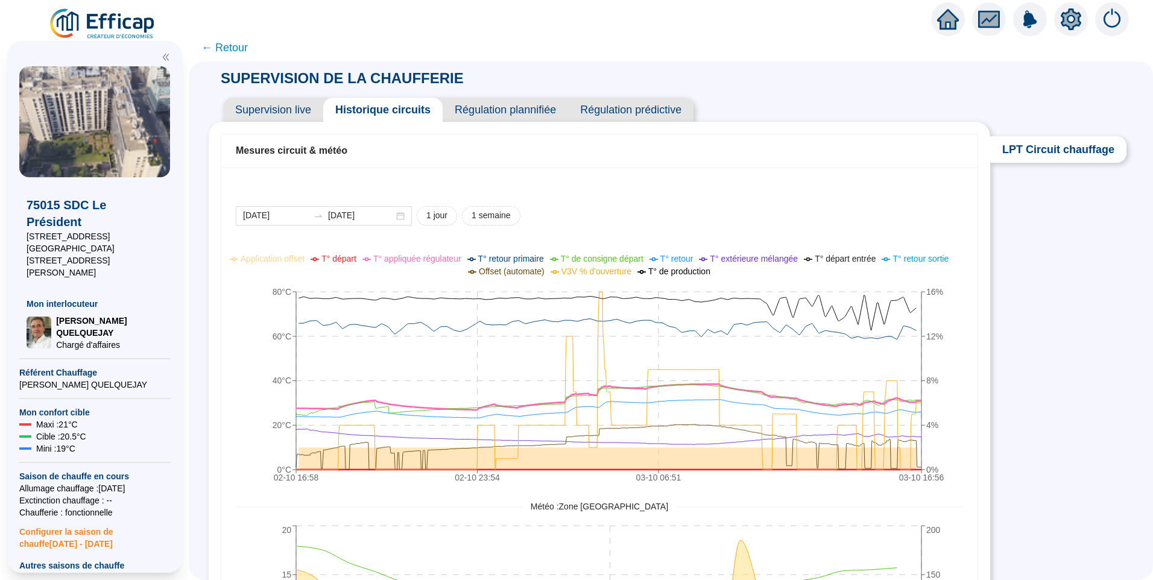
click at [350, 260] on span "T° départ" at bounding box center [338, 259] width 35 height 10
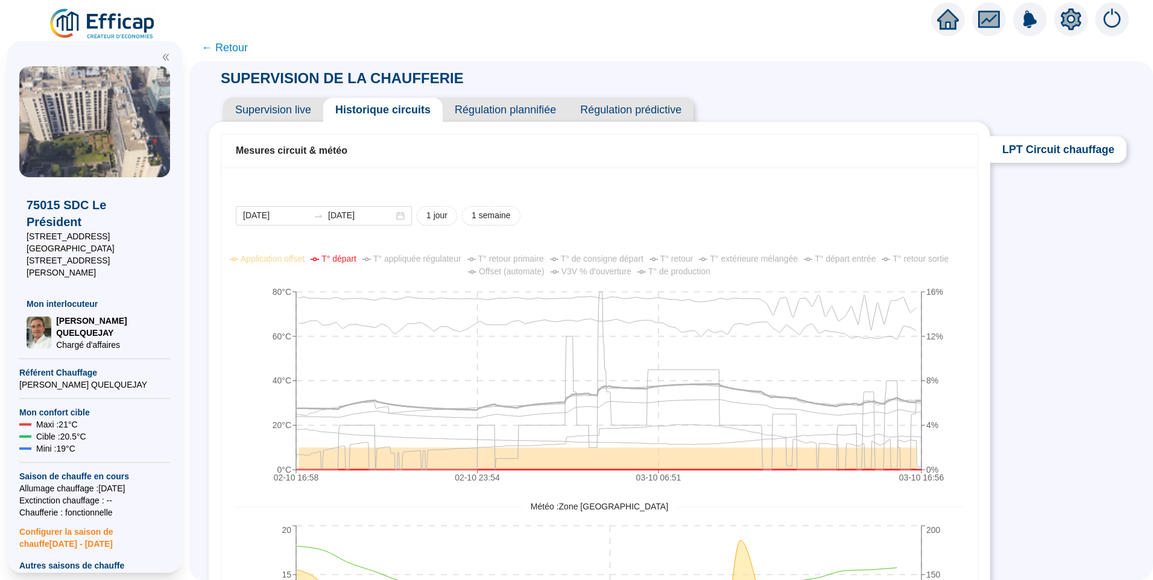
click at [439, 261] on span "T° appliquée régulateur" at bounding box center [417, 259] width 88 height 10
click at [303, 219] on input "[DATE]" at bounding box center [276, 215] width 66 height 13
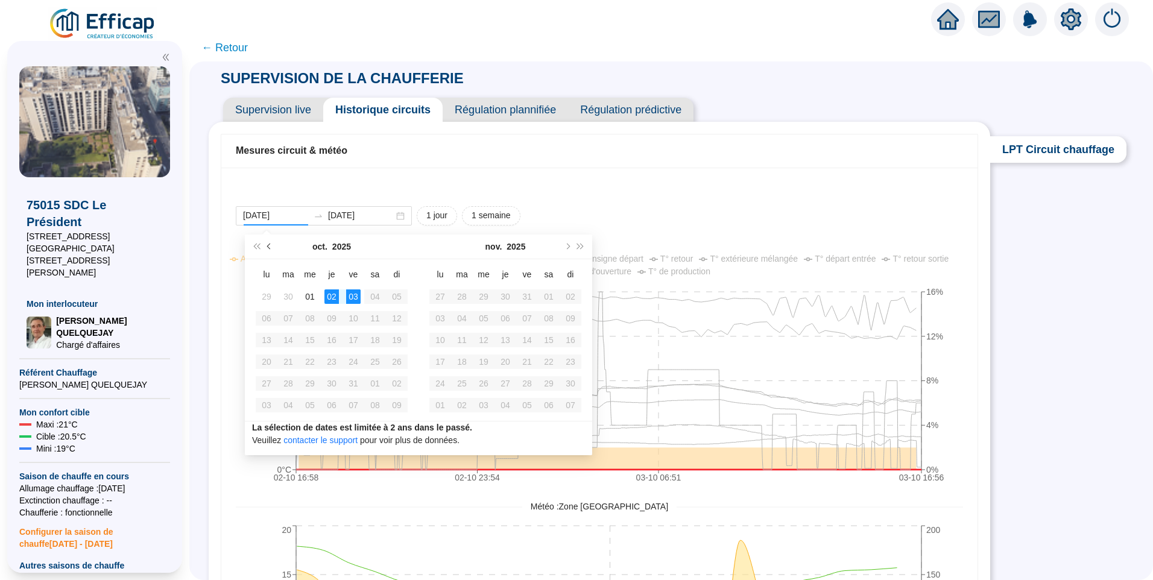
click at [273, 245] on button "Mois précédent (PageUp)" at bounding box center [269, 247] width 13 height 24
type input "2025-09-01"
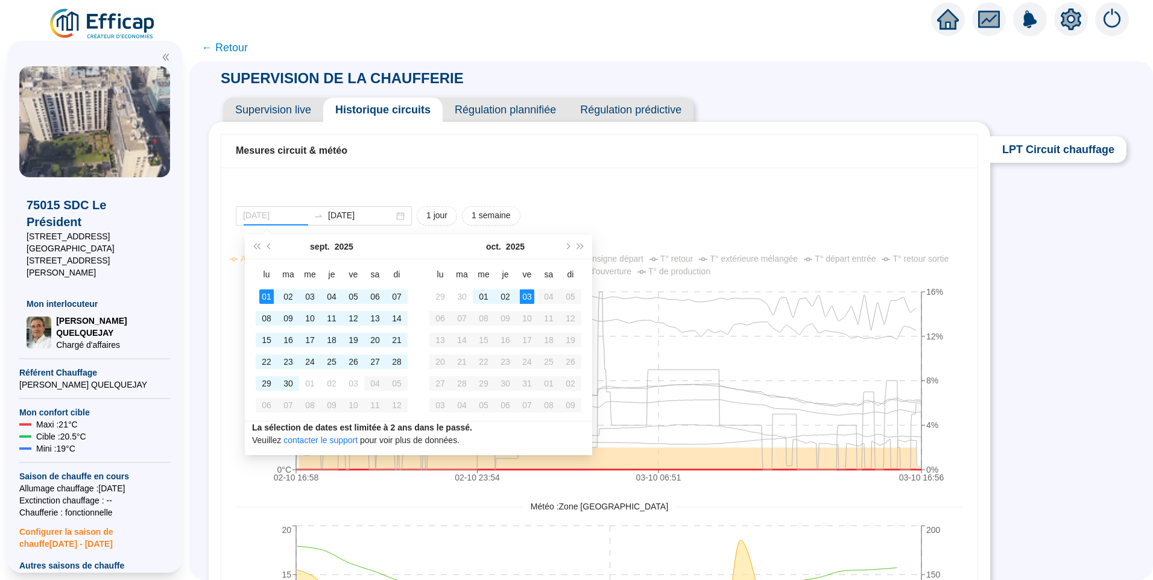
click at [265, 292] on div "01" at bounding box center [266, 296] width 14 height 14
type input "[DATE]"
click at [523, 298] on div "03" at bounding box center [527, 296] width 14 height 14
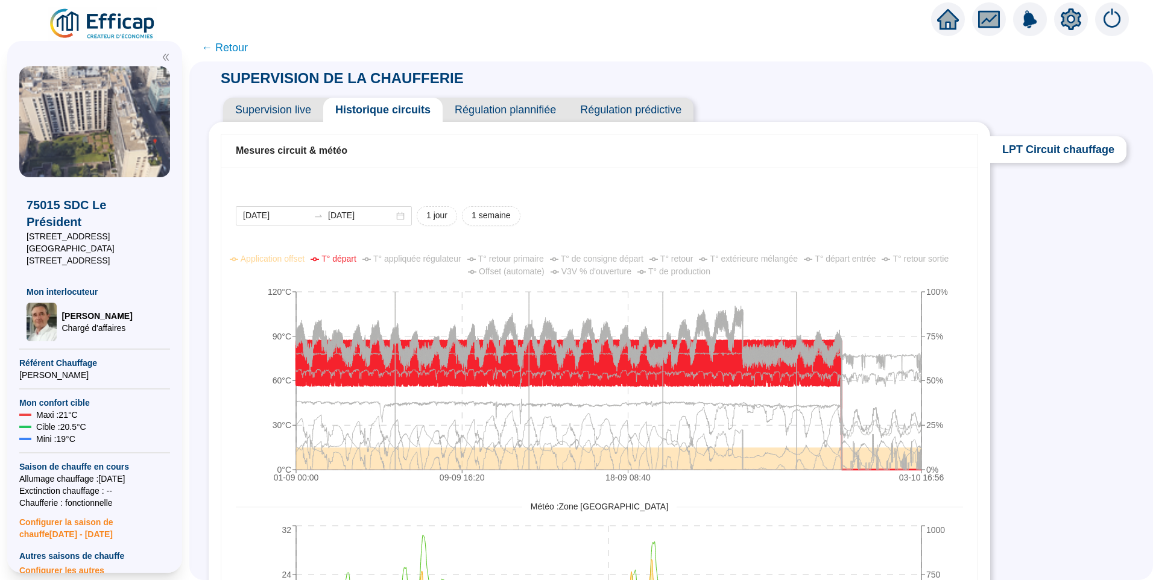
click at [1012, 299] on div "SUPERVISION DE LA CHAUFFERIE Supervision live Historique circuits Régulation pl…" at bounding box center [671, 321] width 964 height 519
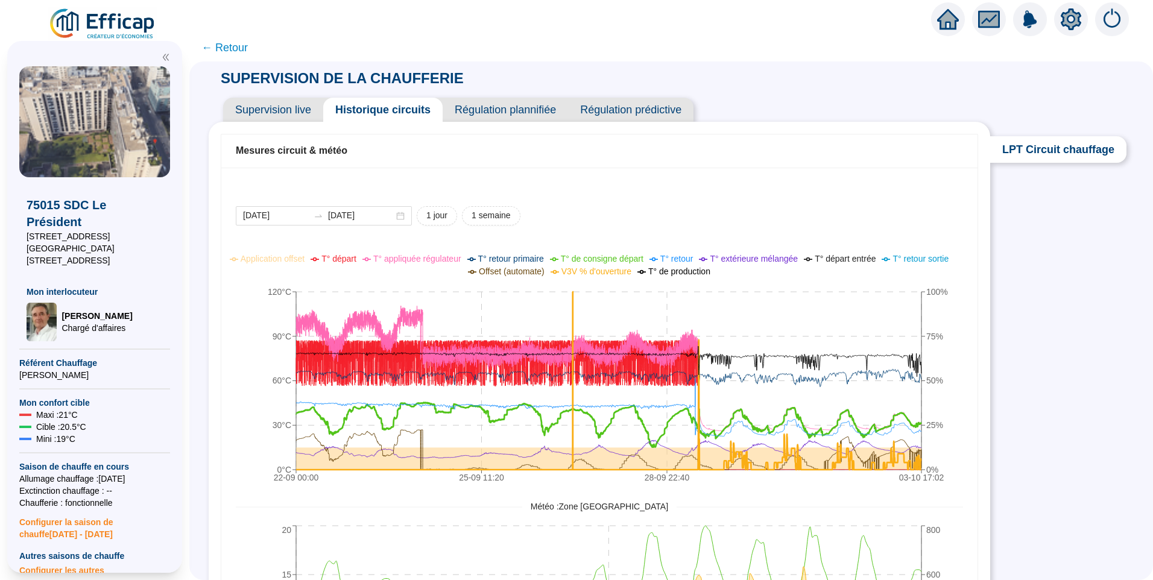
click at [236, 52] on span "← Retour" at bounding box center [224, 47] width 46 height 17
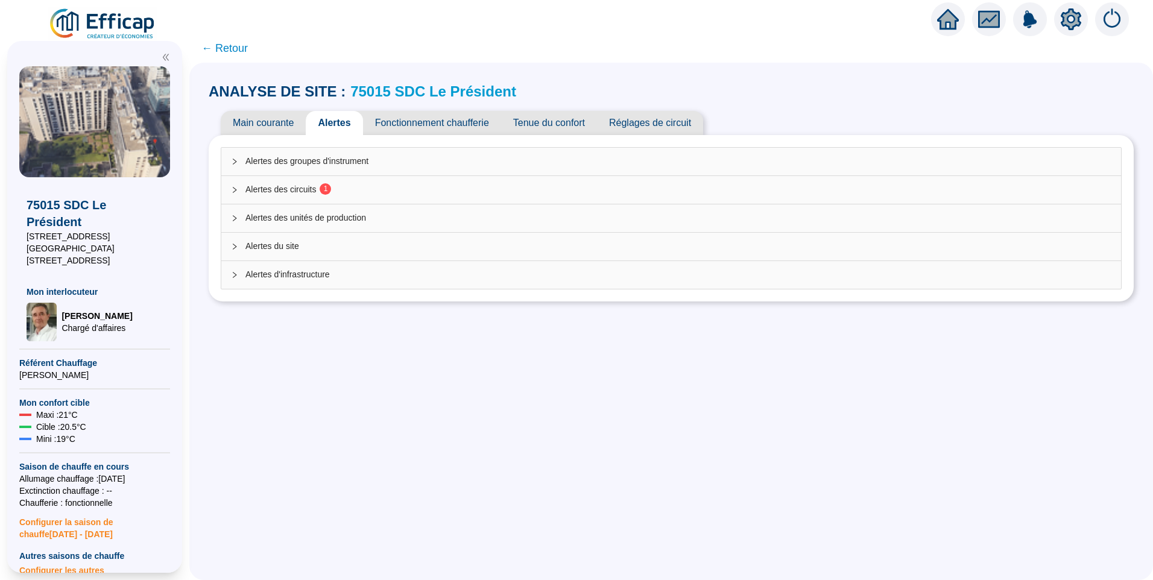
click at [548, 119] on span "Tenue du confort" at bounding box center [549, 123] width 96 height 24
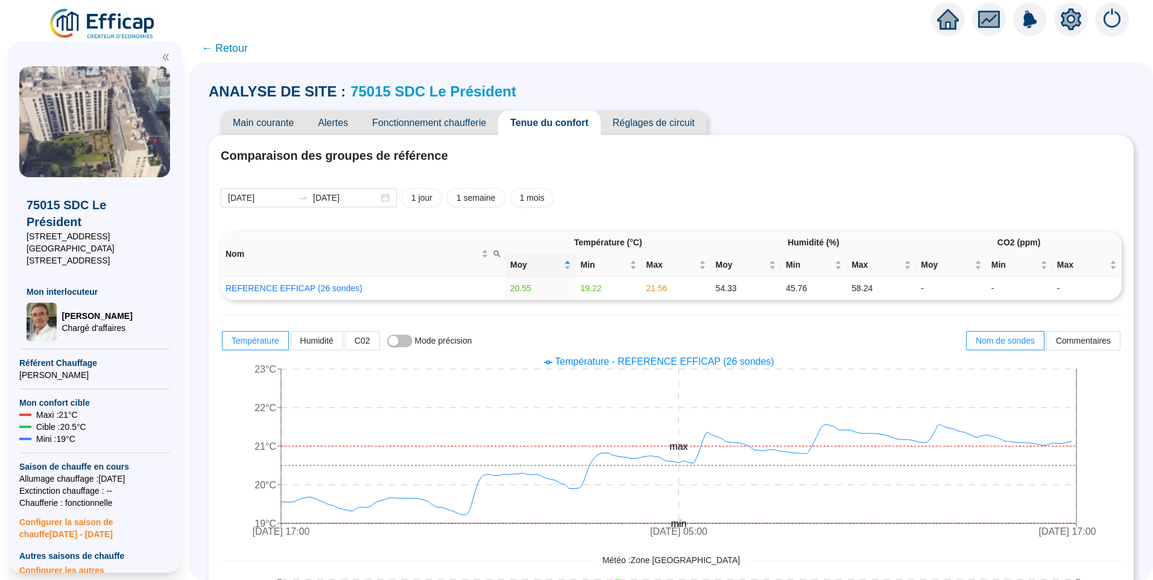
click at [344, 118] on span "Alertes" at bounding box center [333, 123] width 54 height 24
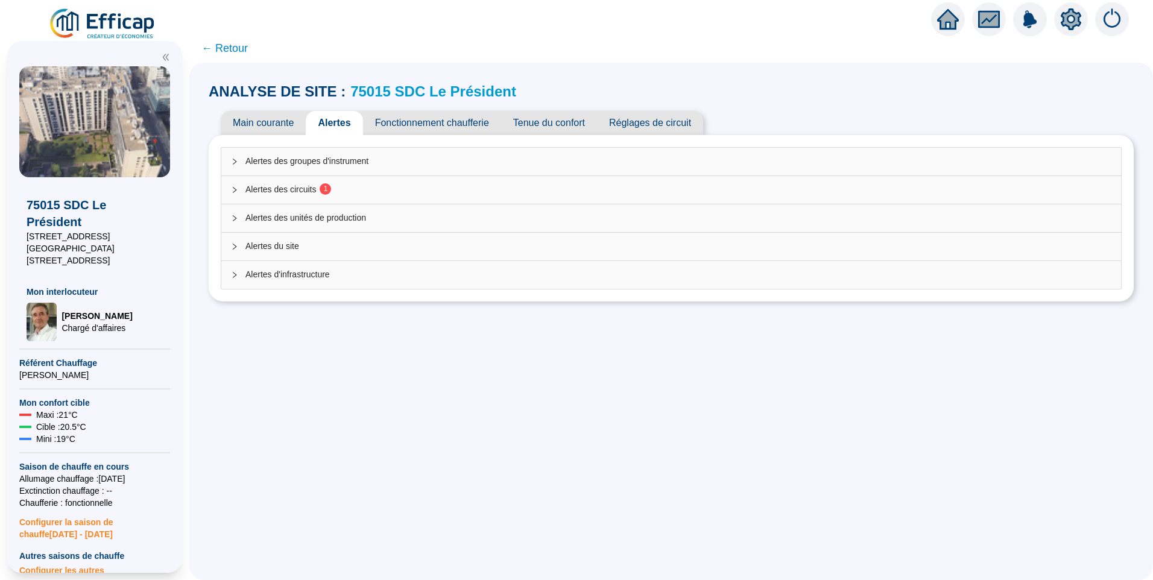
click at [287, 192] on span "Alertes des circuits 1" at bounding box center [678, 189] width 866 height 13
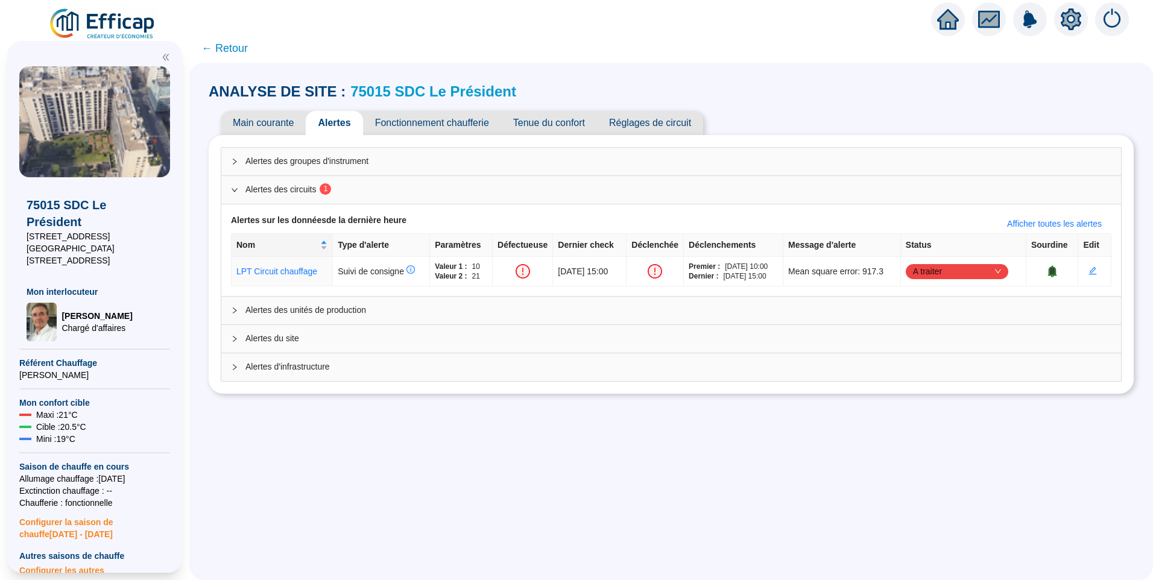
click at [307, 415] on div "ANALYSE DE SITE : 75015 SDC Le Président Main courante Alertes Fonctionnement c…" at bounding box center [671, 321] width 964 height 517
click at [305, 409] on div "ANALYSE DE SITE : 75015 SDC Le Président Main courante Alertes Fonctionnement c…" at bounding box center [671, 321] width 964 height 517
click at [467, 124] on span "Fonctionnement chaufferie" at bounding box center [432, 123] width 138 height 24
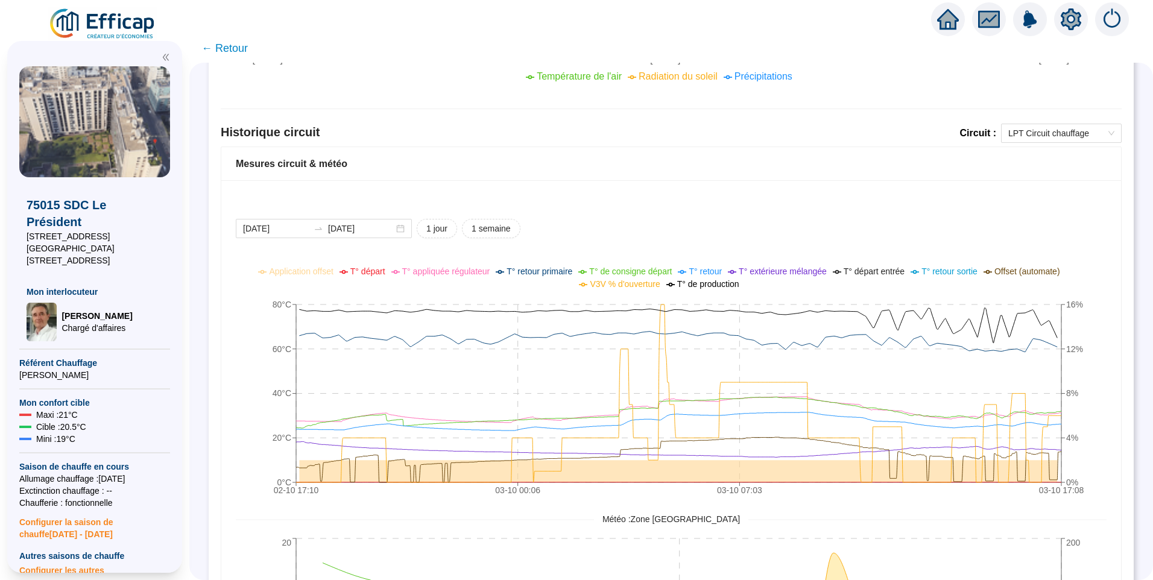
scroll to position [642, 0]
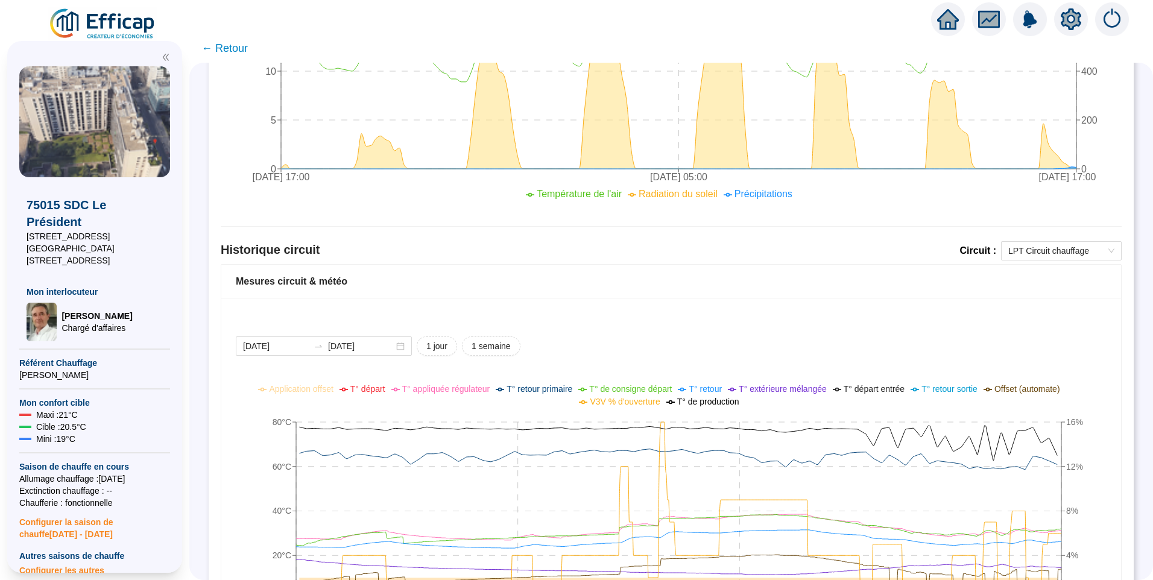
click at [789, 347] on div "2025-10-02 2025-10-03 1 jour 1 semaine" at bounding box center [671, 345] width 871 height 19
click at [1033, 353] on div "2025-10-02 2025-10-03 1 jour 1 semaine" at bounding box center [671, 345] width 871 height 19
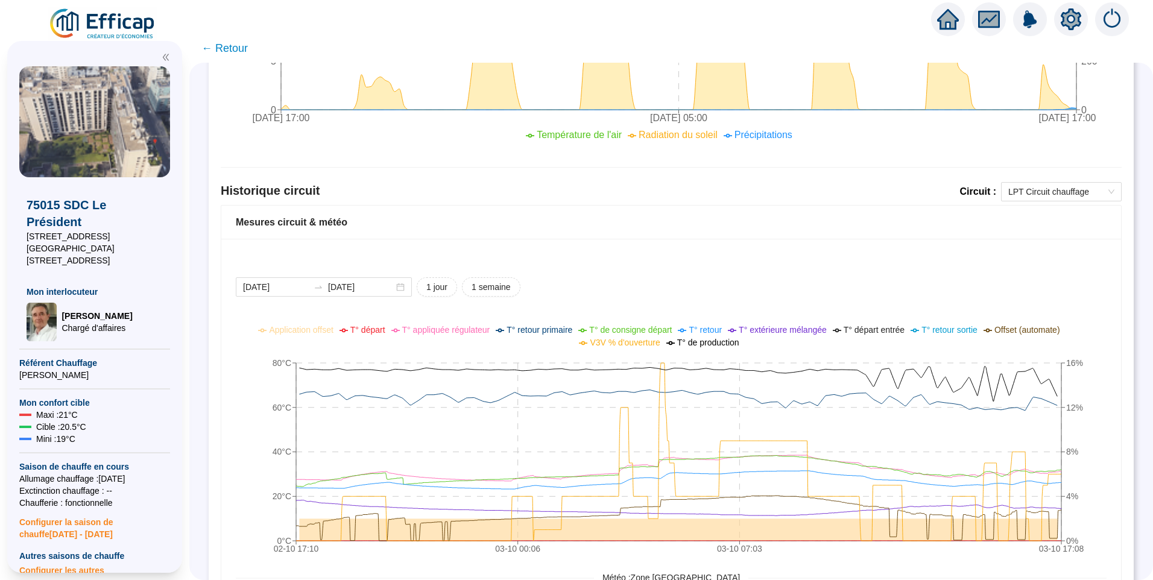
scroll to position [822, 0]
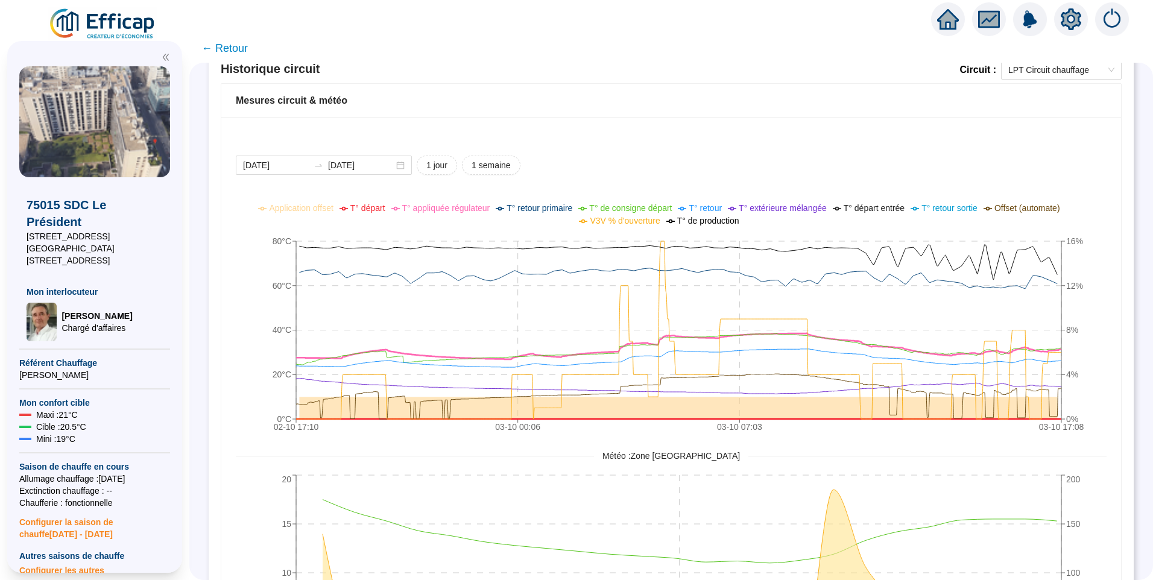
click at [478, 209] on span "T° appliquée régulateur" at bounding box center [446, 208] width 88 height 10
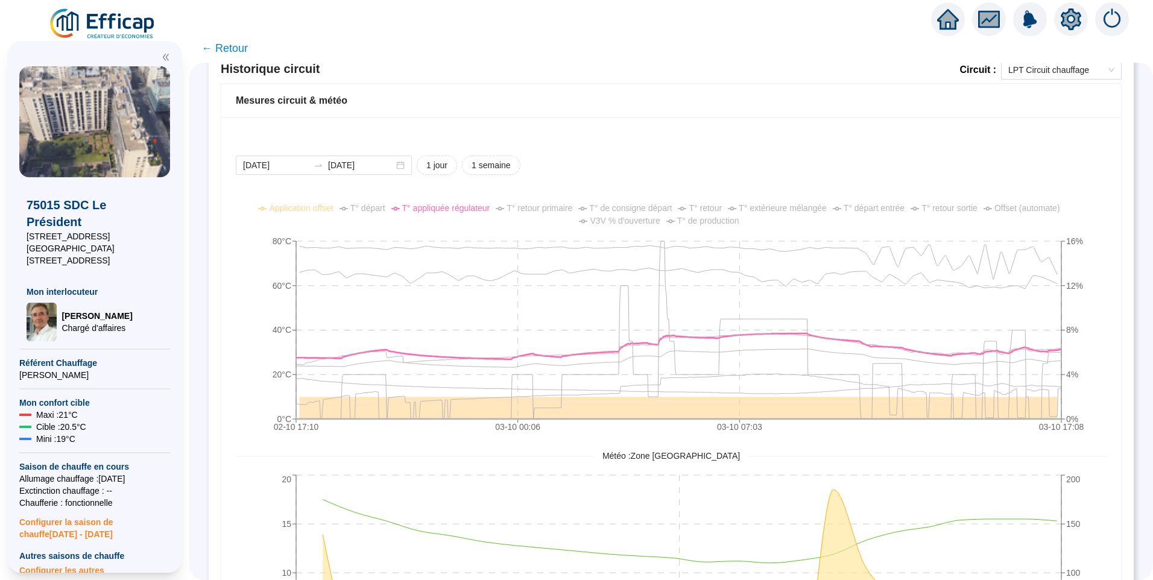
click at [376, 210] on span "T° départ" at bounding box center [367, 208] width 35 height 10
click at [1030, 211] on span "Offset (automate)" at bounding box center [1027, 208] width 66 height 10
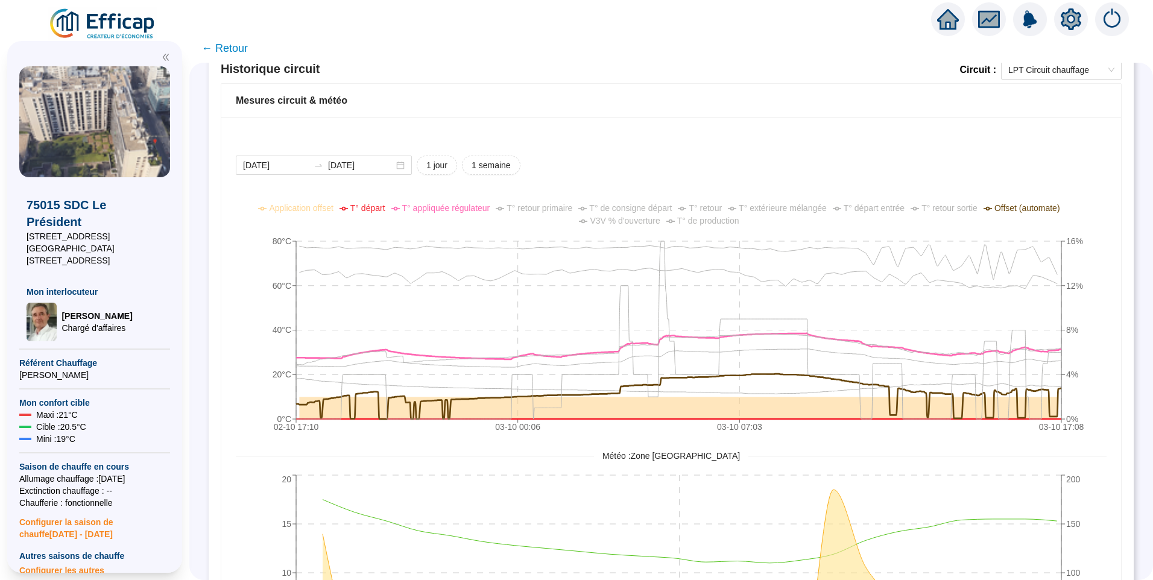
click at [1030, 211] on span "Offset (automate)" at bounding box center [1027, 208] width 66 height 10
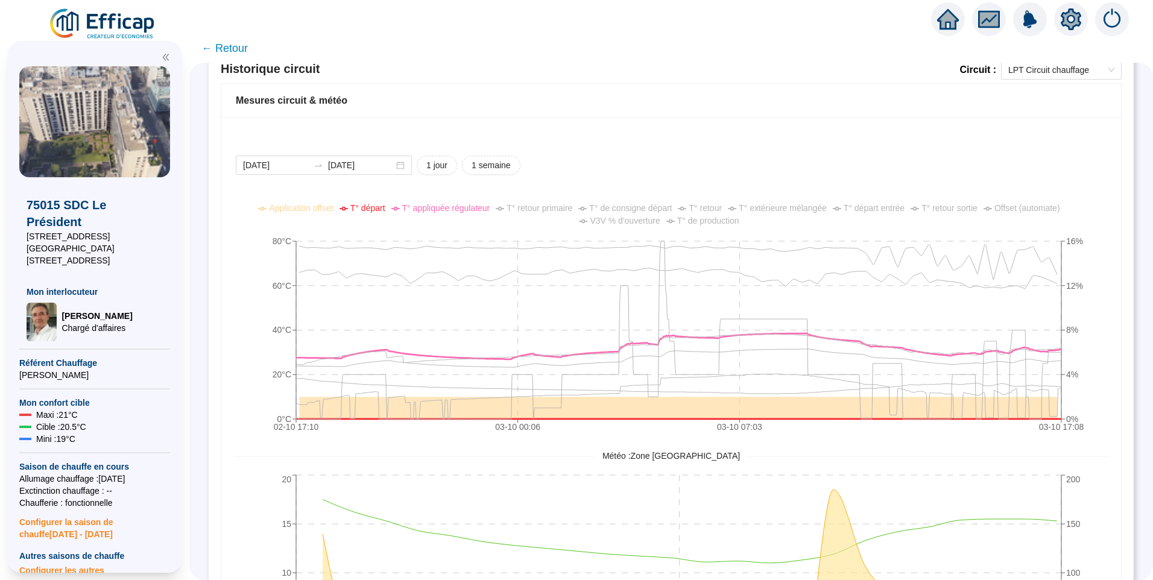
click at [646, 210] on span "T° de consigne départ" at bounding box center [630, 208] width 83 height 10
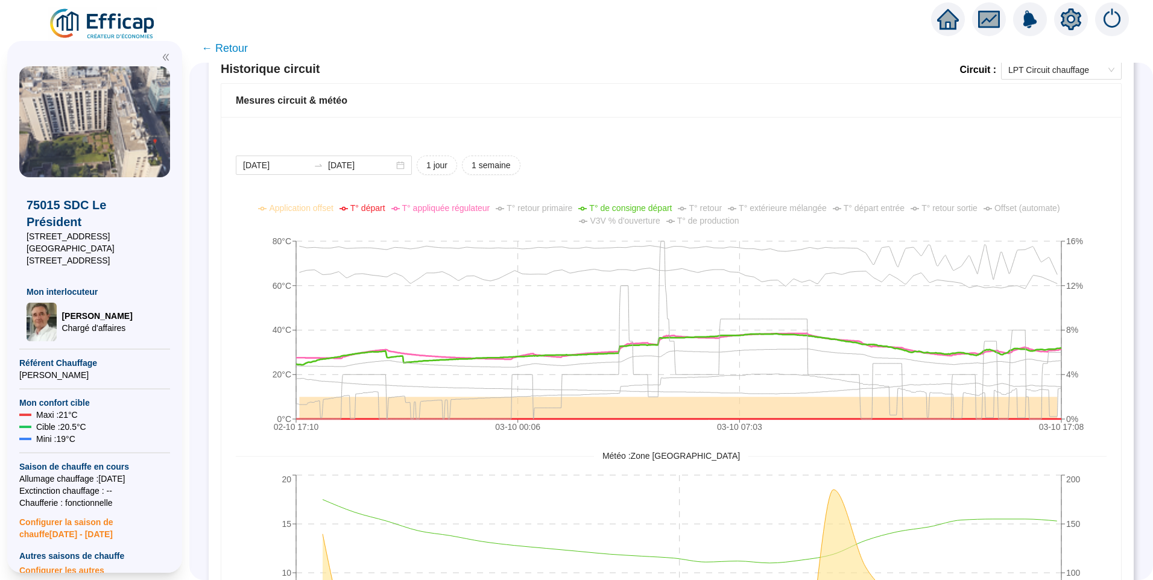
click at [750, 168] on div "2025-10-02 2025-10-03 1 jour 1 semaine" at bounding box center [671, 165] width 871 height 19
click at [901, 173] on div "2025-10-02 2025-10-03 1 jour 1 semaine" at bounding box center [671, 165] width 871 height 19
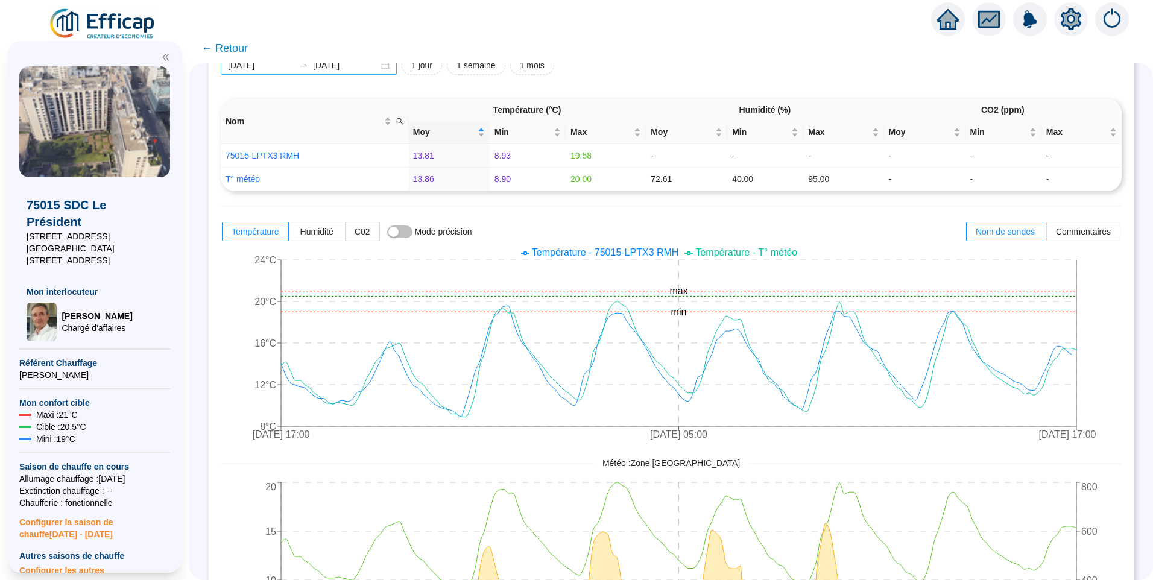
scroll to position [0, 0]
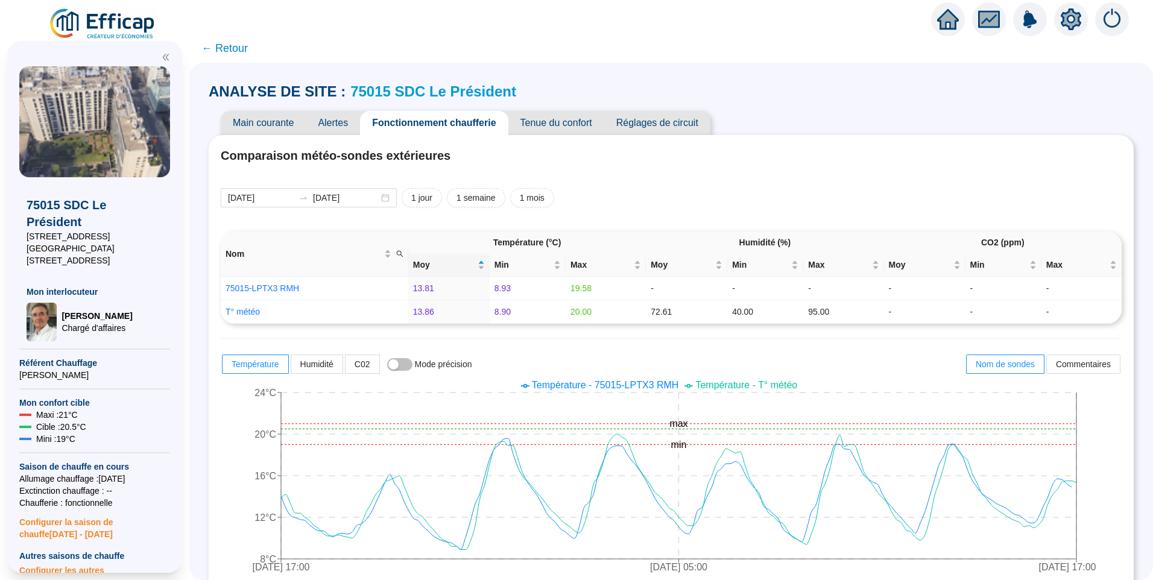
click at [902, 131] on div "Main courante Alertes Fonctionnement chaufferie Tenue du confort Réglages de ci…" at bounding box center [671, 123] width 925 height 24
click at [344, 116] on span "Alertes" at bounding box center [333, 123] width 54 height 24
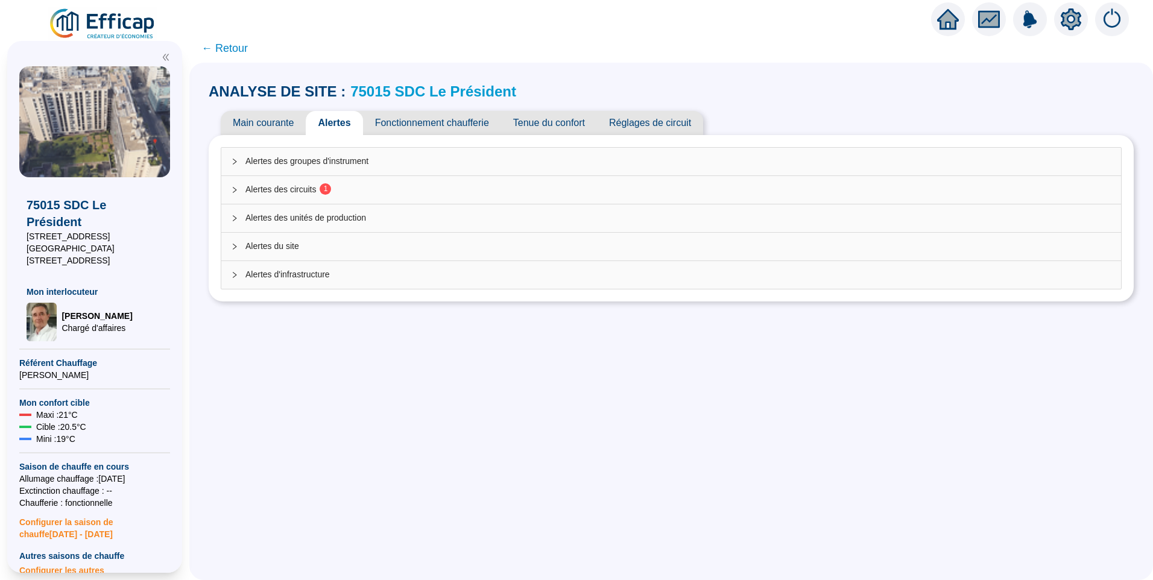
click at [365, 189] on span "Alertes des circuits 1" at bounding box center [678, 189] width 866 height 13
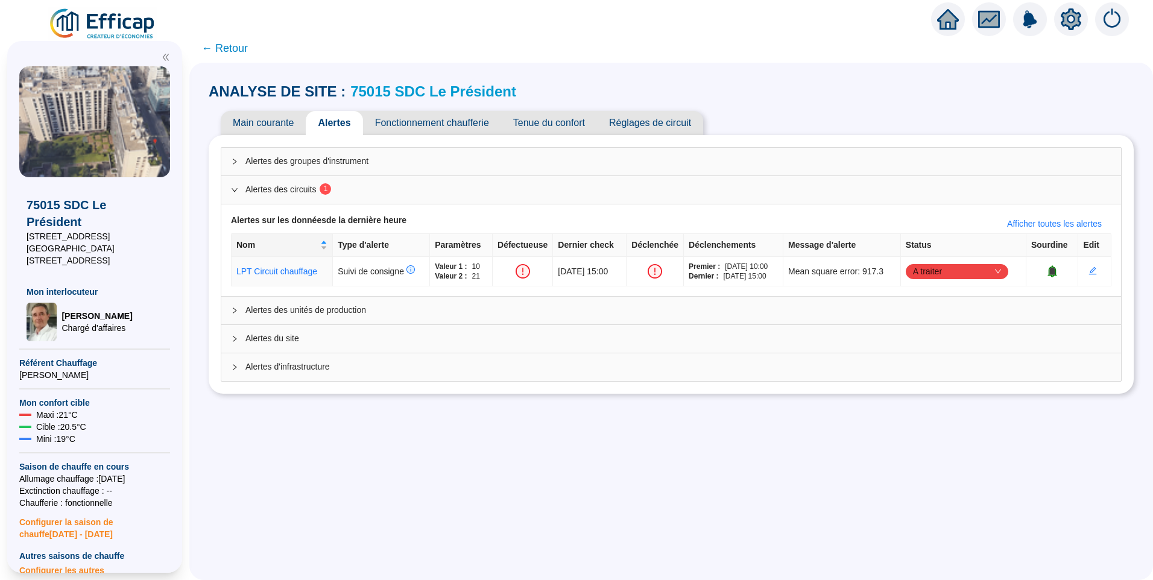
click at [844, 104] on div "ANALYSE DE SITE : 75015 SDC Le Président Main courante Alertes Fonctionnement c…" at bounding box center [671, 238] width 925 height 326
click at [830, 104] on div "ANALYSE DE SITE : 75015 SDC Le Président Main courante Alertes Fonctionnement c…" at bounding box center [671, 238] width 925 height 326
click at [865, 87] on div "ANALYSE DE SITE : 75015 SDC Le Président" at bounding box center [671, 91] width 925 height 19
click at [860, 99] on div "ANALYSE DE SITE : 75015 SDC Le Président" at bounding box center [671, 91] width 925 height 19
click at [849, 90] on div "ANALYSE DE SITE : 75015 SDC Le Président" at bounding box center [671, 91] width 925 height 19
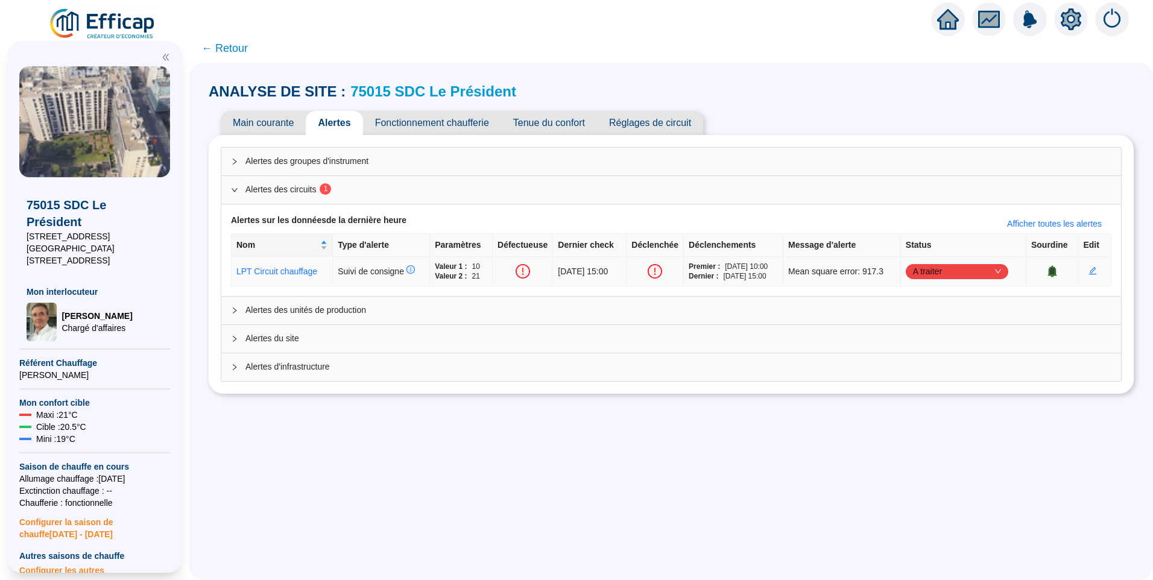
click at [811, 273] on span "Mean square error: 917.3" at bounding box center [835, 271] width 95 height 13
click at [300, 274] on link "LPT Circuit chauffage" at bounding box center [276, 272] width 81 height 10
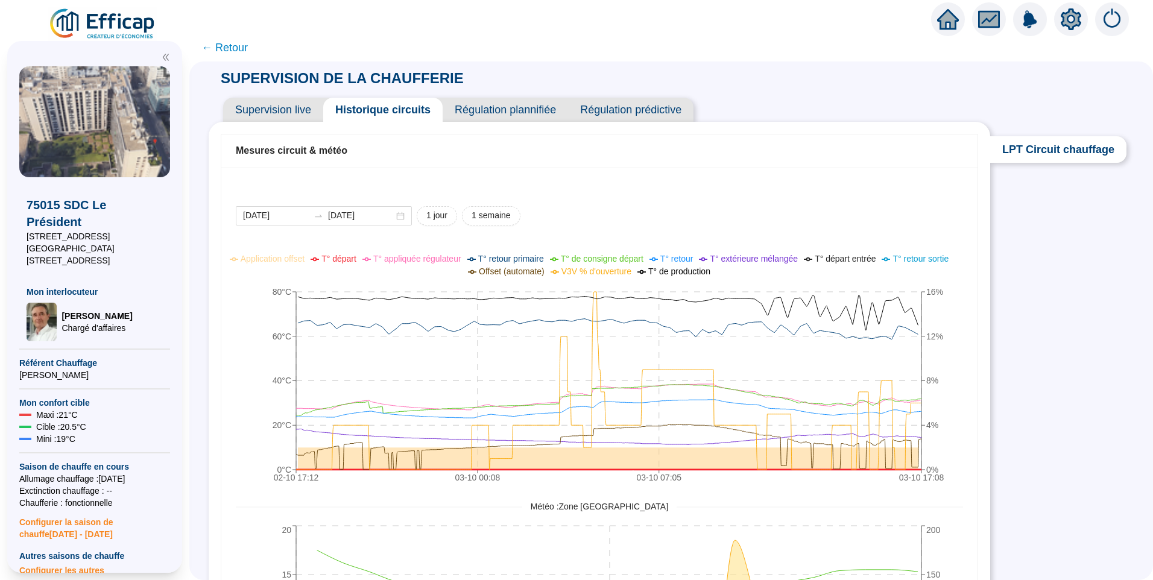
click at [356, 263] on span "T° départ" at bounding box center [338, 259] width 35 height 10
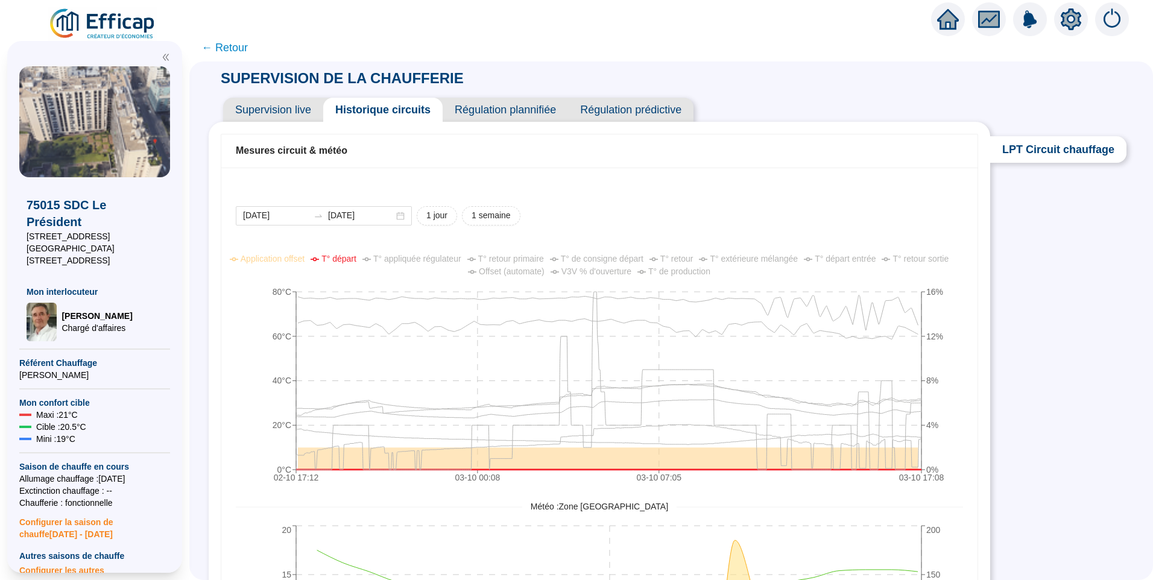
click at [621, 257] on span "T° de consigne départ" at bounding box center [602, 259] width 83 height 10
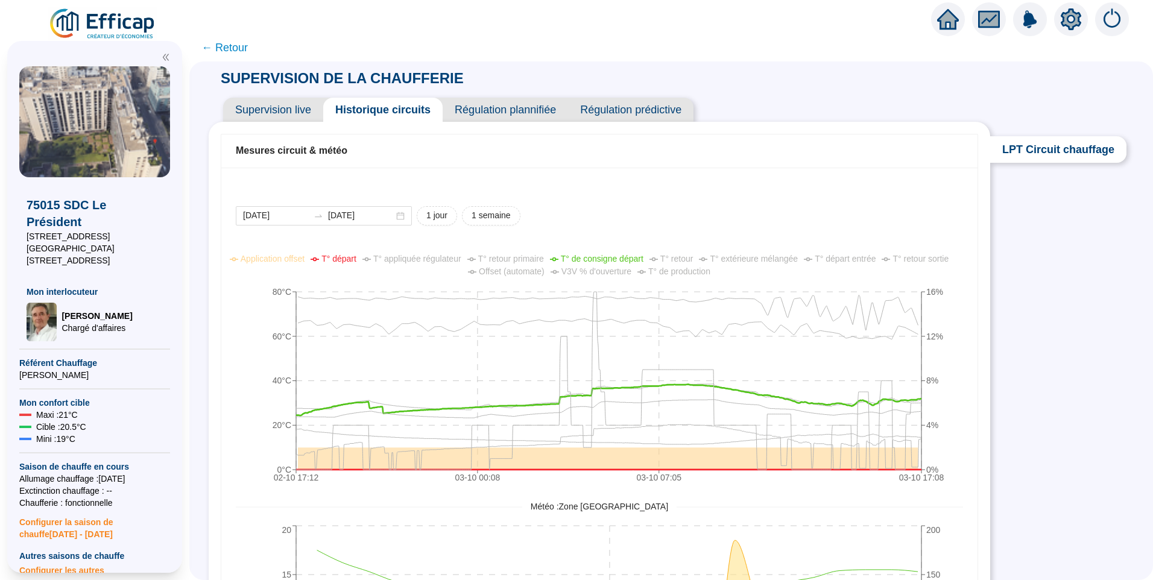
click at [447, 259] on span "T° appliquée régulateur" at bounding box center [417, 259] width 88 height 10
click at [771, 261] on span "T° extérieure mélangée" at bounding box center [754, 259] width 88 height 10
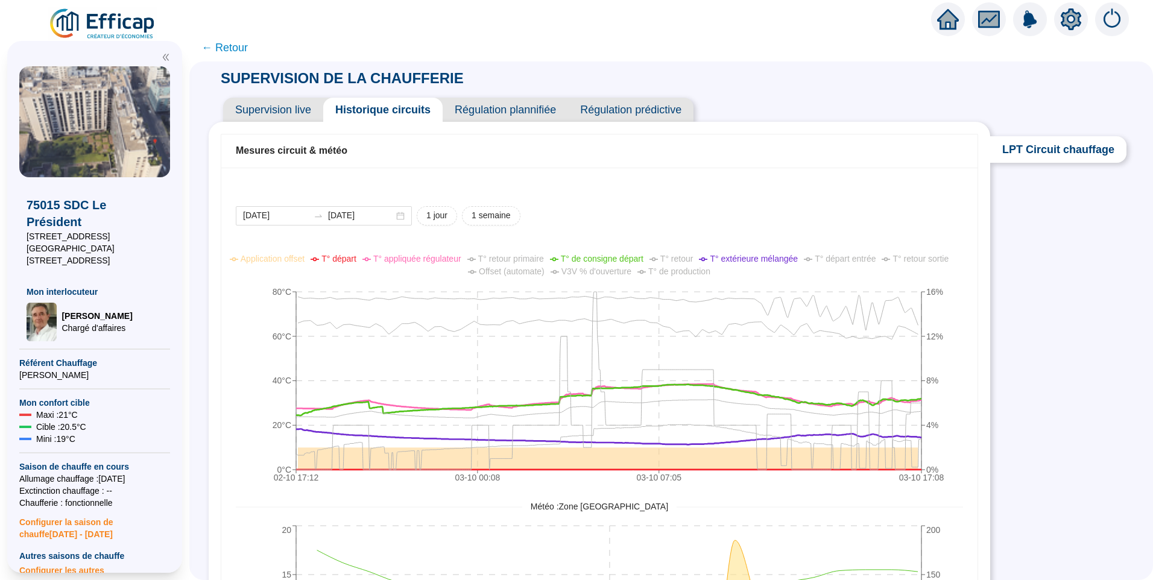
click at [771, 261] on span "T° extérieure mélangée" at bounding box center [754, 259] width 88 height 10
click at [584, 271] on span "V3V % d'ouverture" at bounding box center [596, 272] width 70 height 10
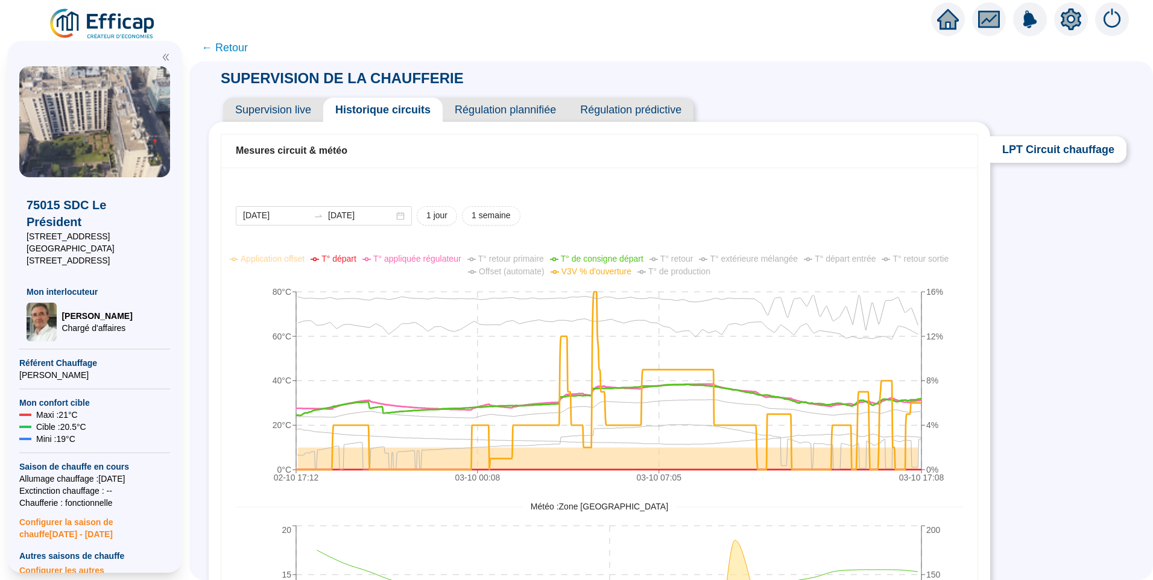
click at [584, 271] on span "V3V % d'ouverture" at bounding box center [596, 272] width 70 height 10
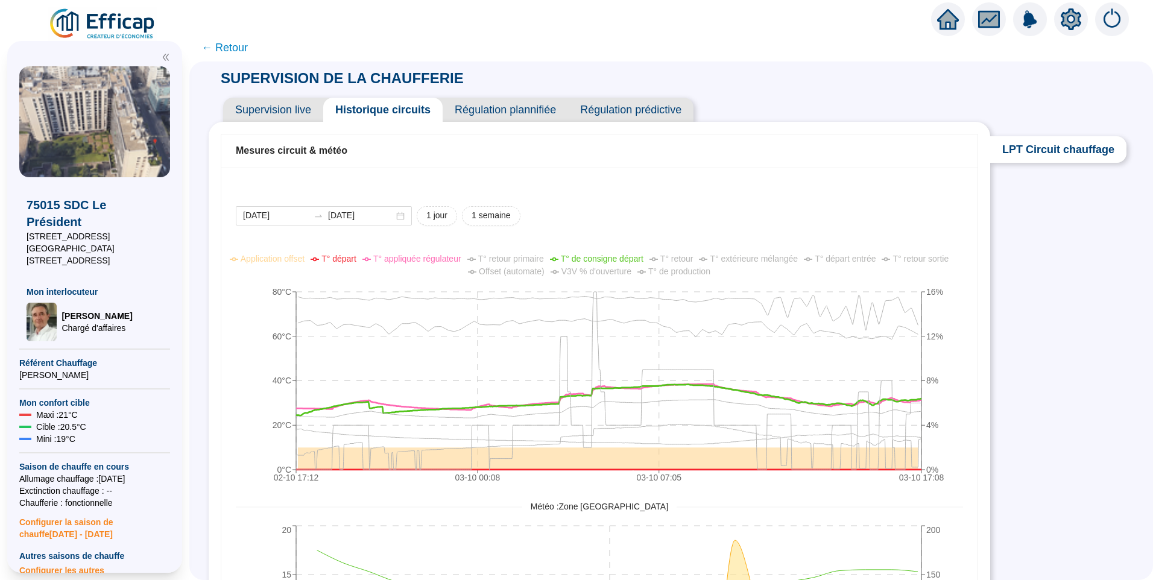
click at [584, 271] on span "V3V % d'ouverture" at bounding box center [596, 272] width 70 height 10
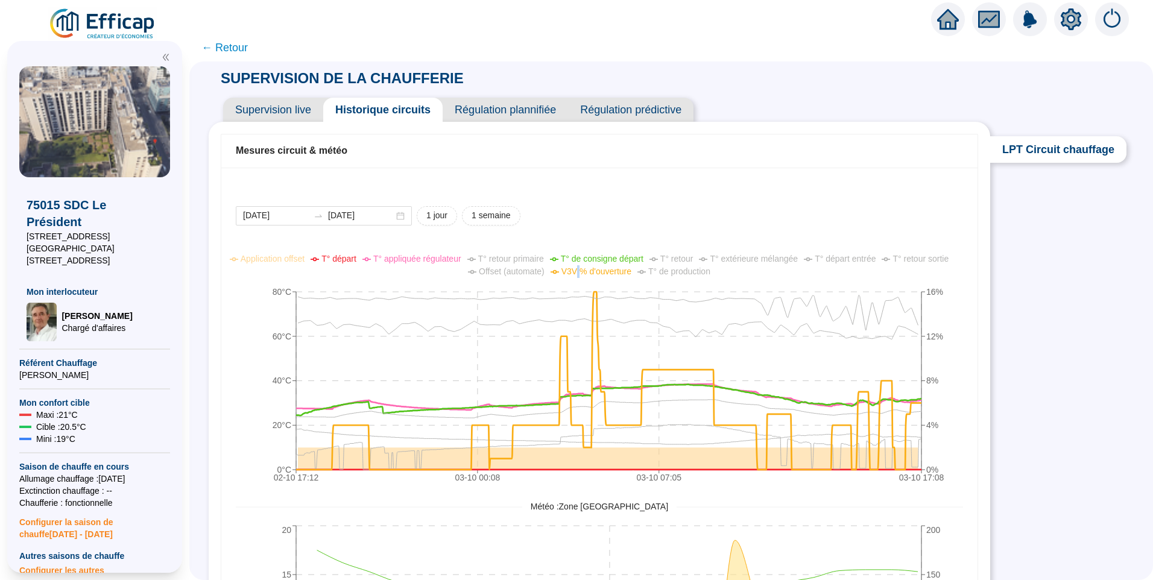
click at [584, 271] on span "V3V % d'ouverture" at bounding box center [596, 272] width 70 height 10
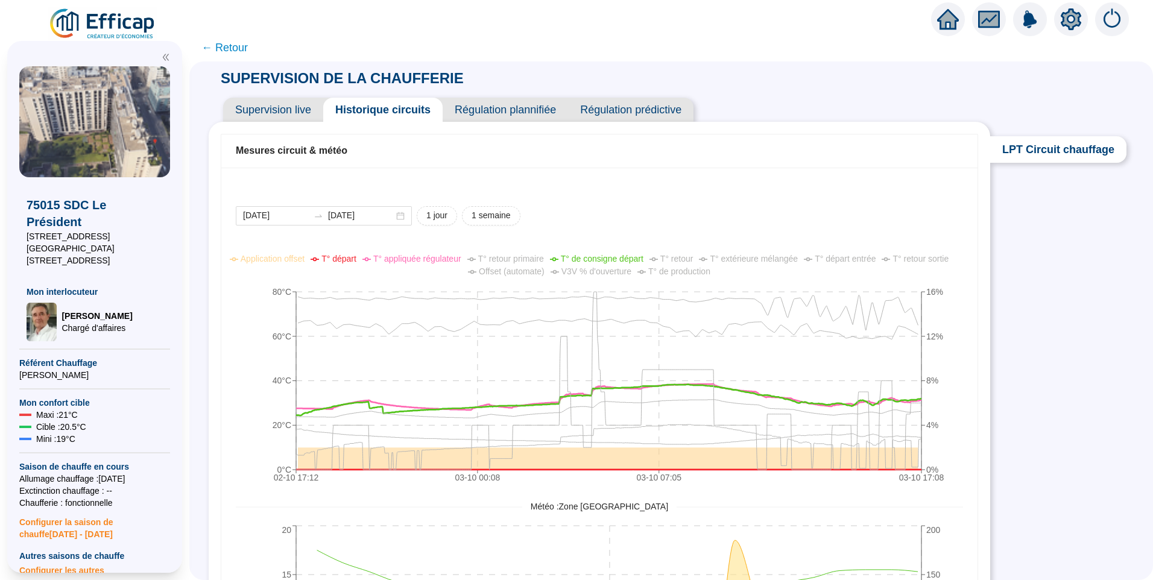
click at [525, 276] on span "Offset (automate)" at bounding box center [512, 272] width 66 height 10
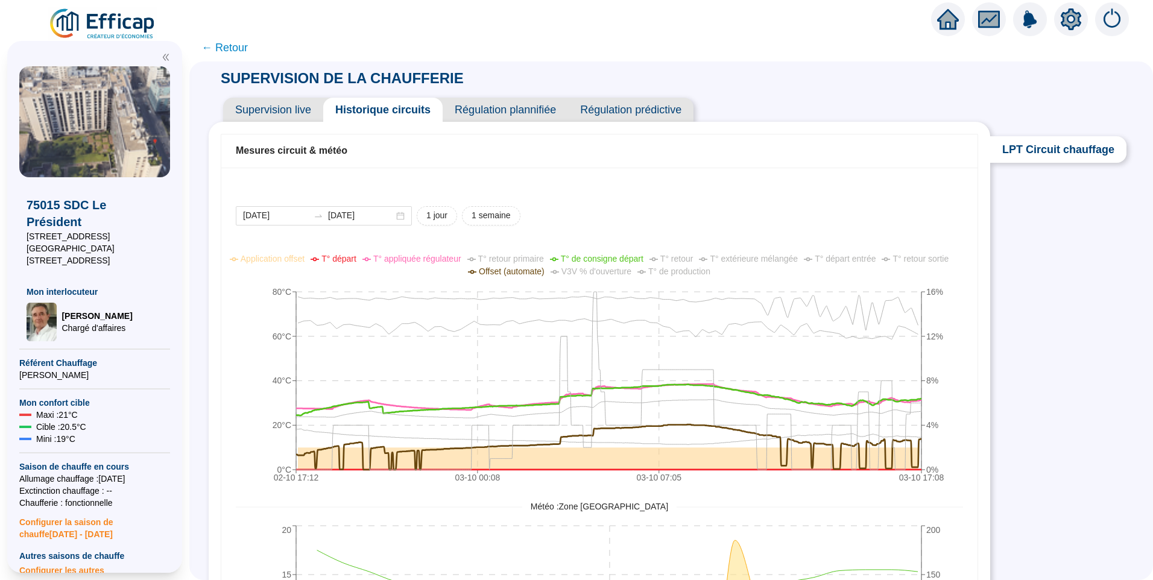
click at [525, 276] on span "Offset (automate)" at bounding box center [512, 272] width 66 height 10
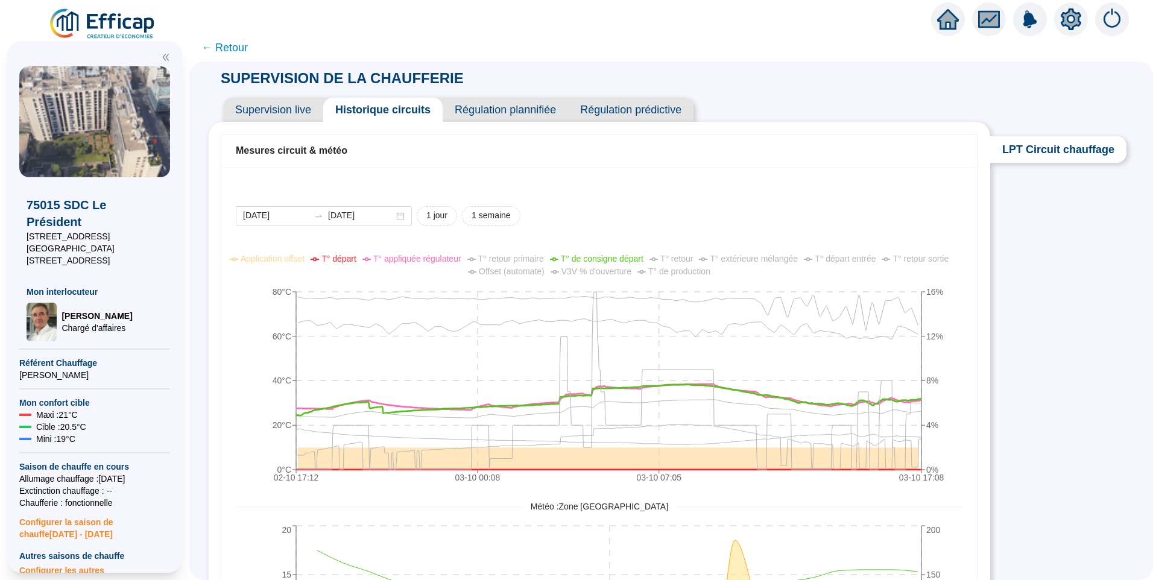
click at [242, 51] on span "← Retour" at bounding box center [224, 47] width 46 height 17
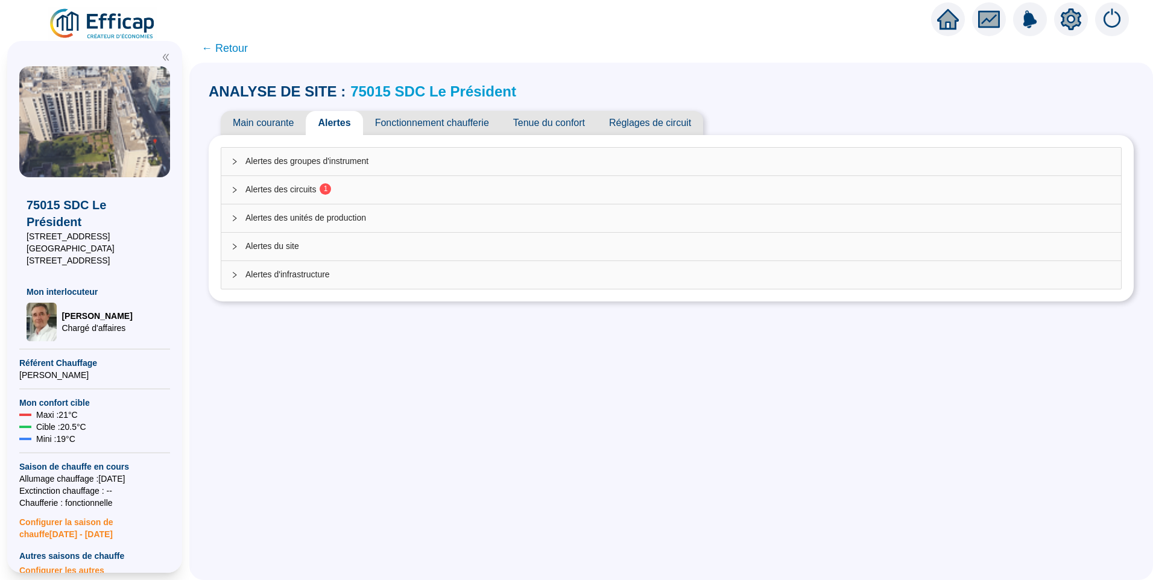
click at [283, 183] on span "Alertes des circuits 1" at bounding box center [678, 189] width 866 height 13
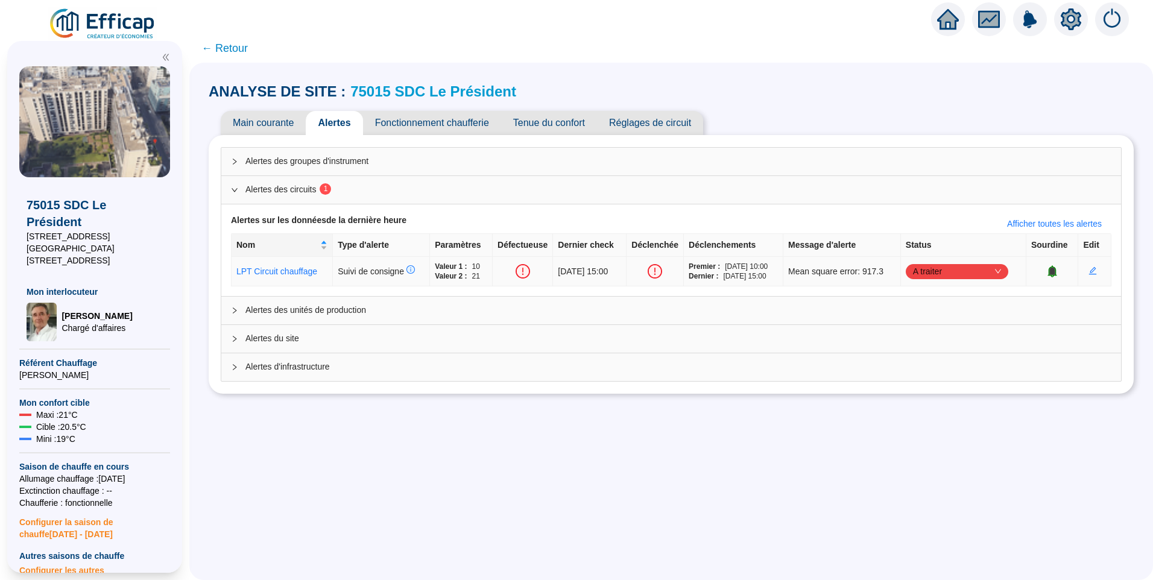
click at [1049, 271] on icon "bell" at bounding box center [1052, 271] width 8 height 8
click at [1054, 273] on icon "bell" at bounding box center [1058, 271] width 8 height 8
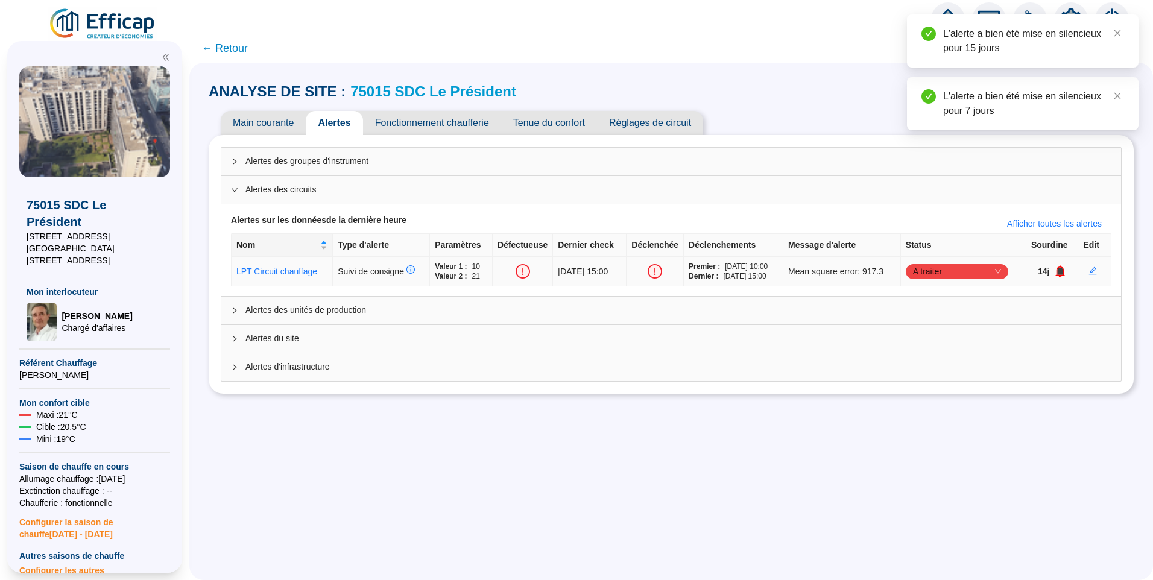
click at [1054, 273] on icon "bell" at bounding box center [1060, 271] width 12 height 12
click at [1053, 273] on icon "bell" at bounding box center [1057, 271] width 8 height 8
click at [1010, 475] on div "ANALYSE DE SITE : 75015 SDC Le Président Main courante Alertes Fonctionnement c…" at bounding box center [671, 321] width 964 height 517
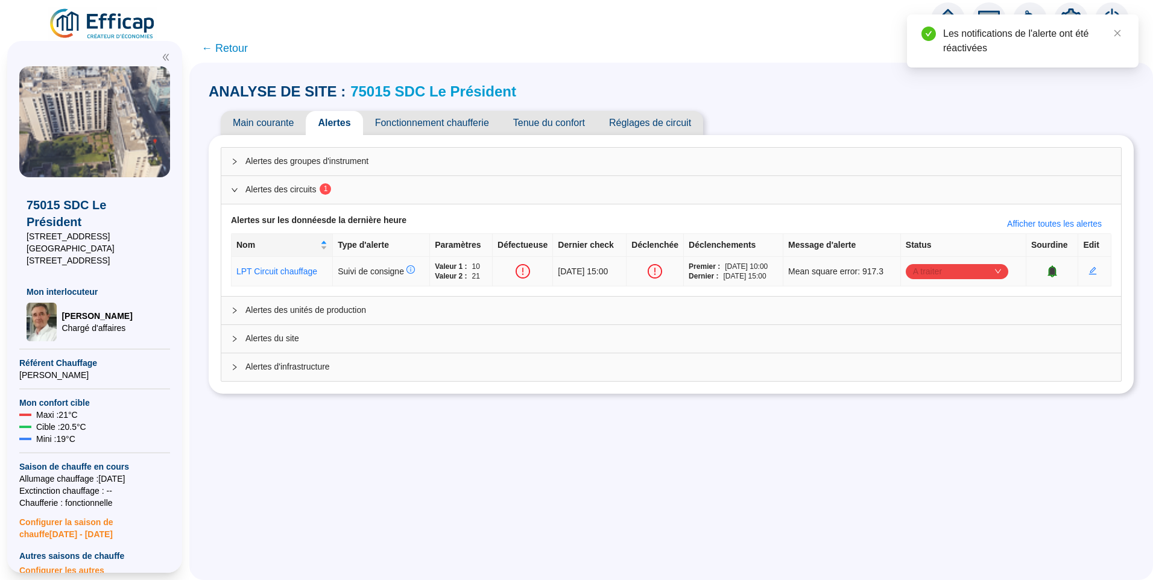
click at [981, 270] on span "A traiter" at bounding box center [957, 271] width 88 height 18
click at [957, 298] on div "Traitement interne" at bounding box center [959, 294] width 83 height 13
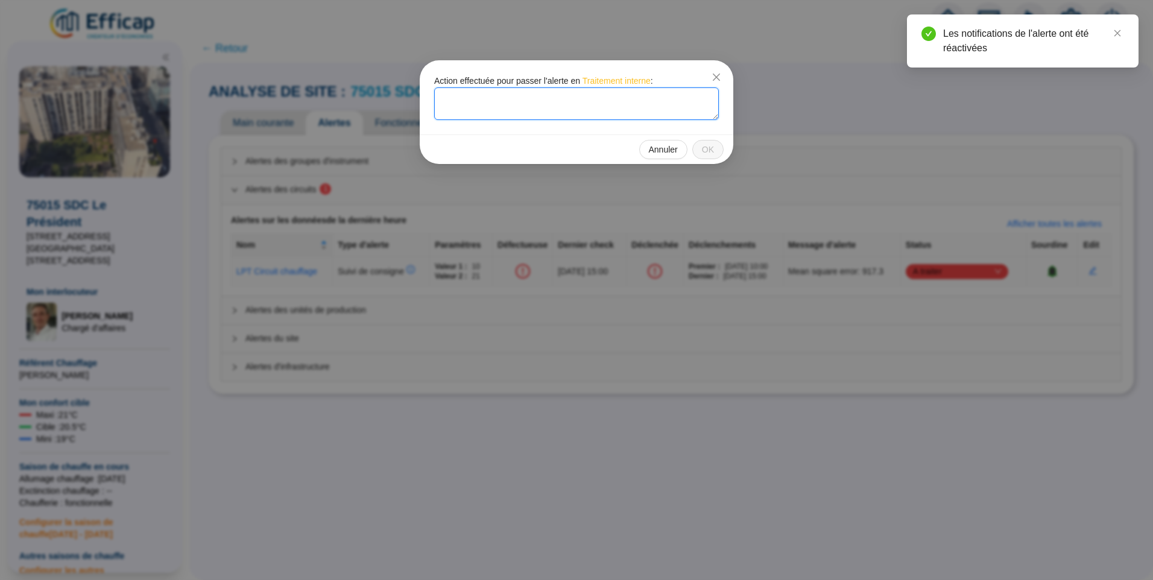
click at [484, 110] on textarea at bounding box center [576, 103] width 285 height 33
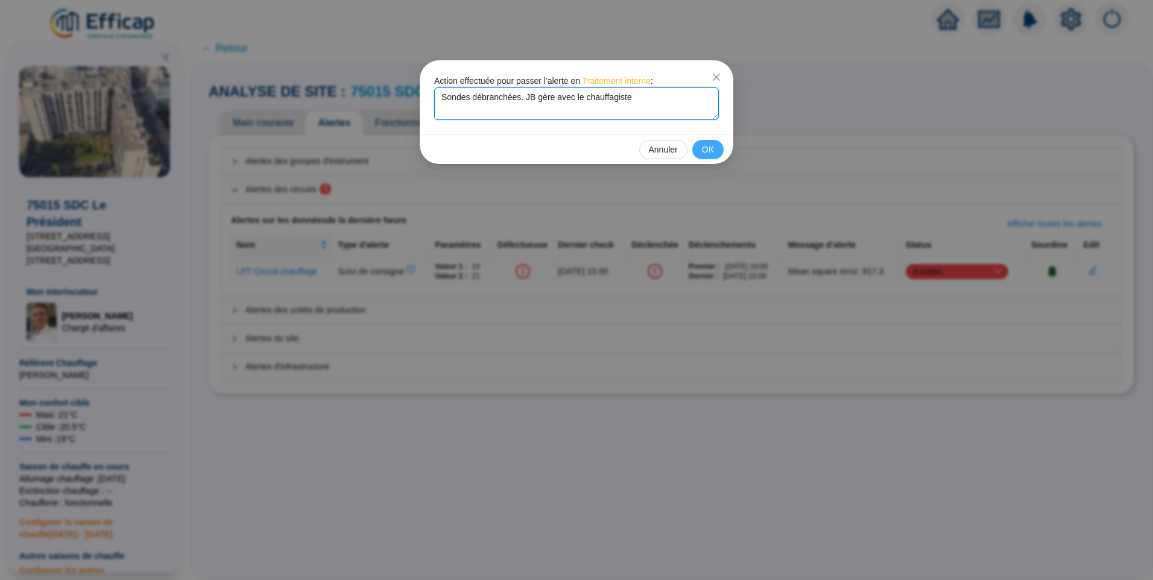
type textarea "Sondes débranchées. JB gère avec le chauffagiste"
click at [708, 145] on span "OK" at bounding box center [708, 150] width 12 height 13
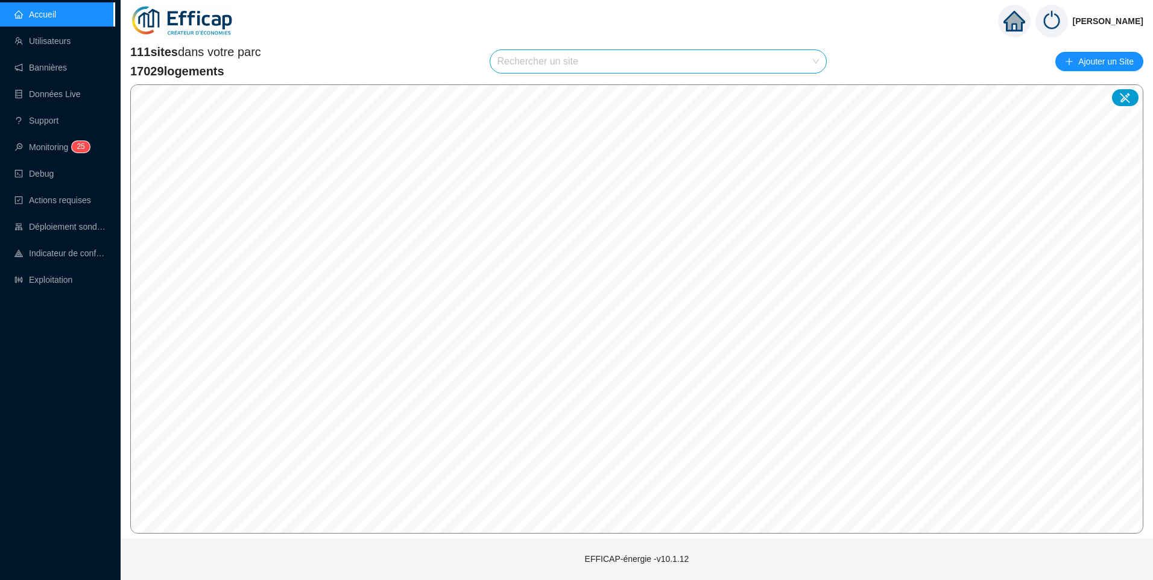
click at [343, 29] on div "[PERSON_NAME]" at bounding box center [637, 21] width 1032 height 42
drag, startPoint x: 171, startPoint y: 49, endPoint x: 247, endPoint y: 69, distance: 78.7
click at [247, 69] on div "111 sites dans votre parc 17029 logements" at bounding box center [195, 61] width 131 height 36
drag, startPoint x: 69, startPoint y: 276, endPoint x: 94, endPoint y: 271, distance: 25.8
click at [69, 276] on link "Exploitation" at bounding box center [43, 280] width 58 height 10
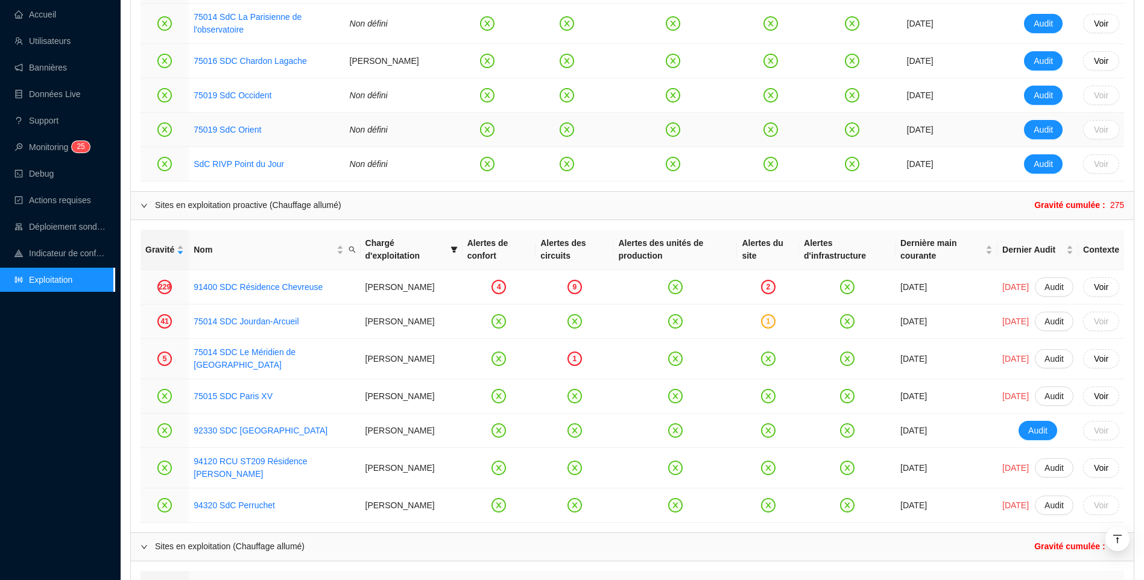
scroll to position [904, 0]
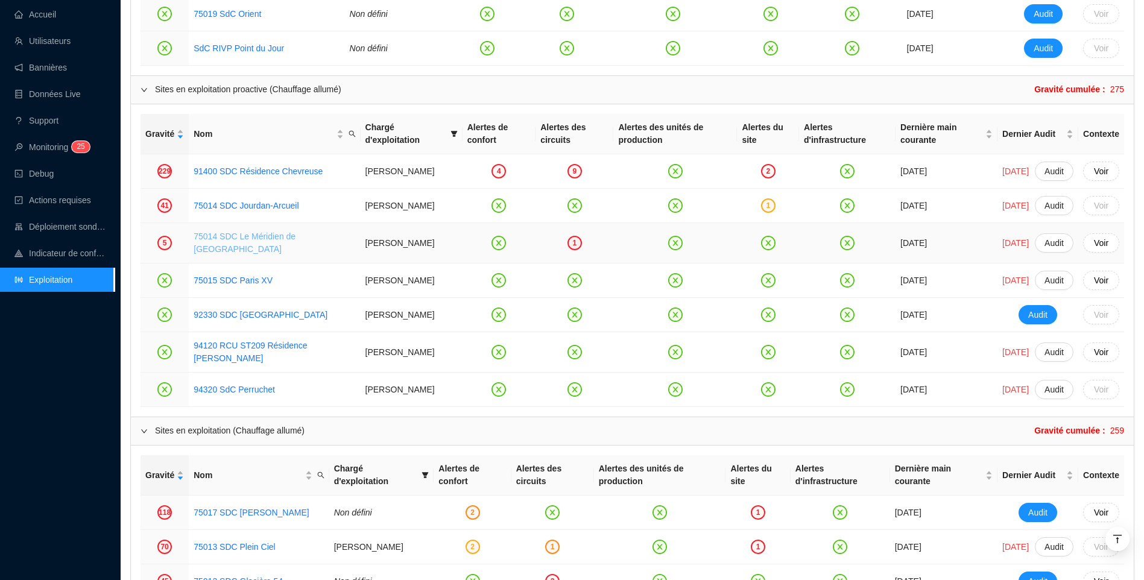
click at [262, 254] on link "75014 SDC Le Méridien de [GEOGRAPHIC_DATA]" at bounding box center [245, 243] width 102 height 22
click at [266, 210] on link "75014 SDC Jourdan-Arcueil" at bounding box center [246, 206] width 105 height 10
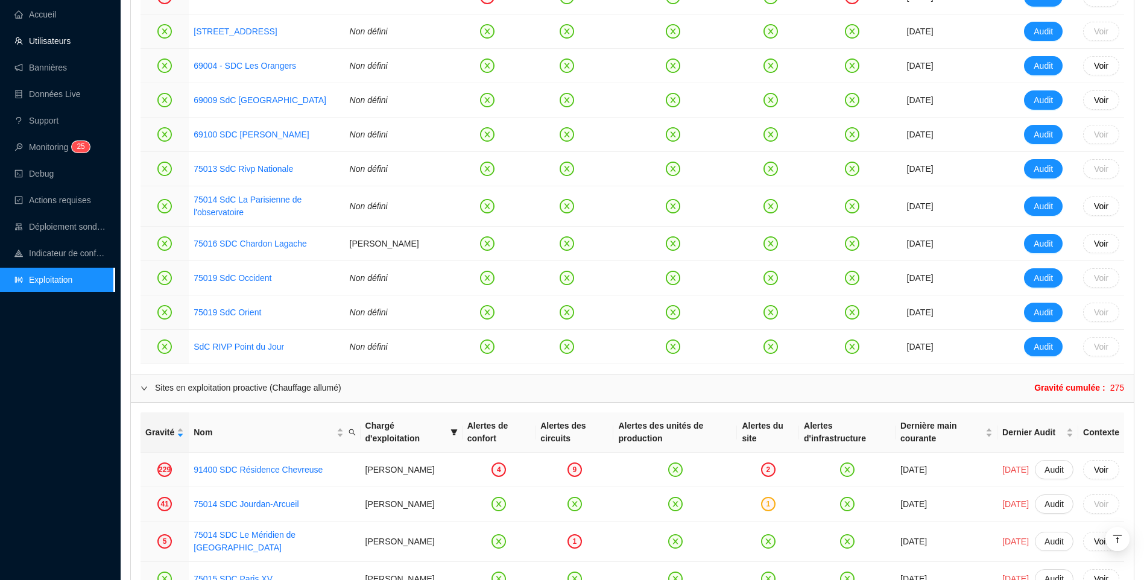
scroll to position [603, 0]
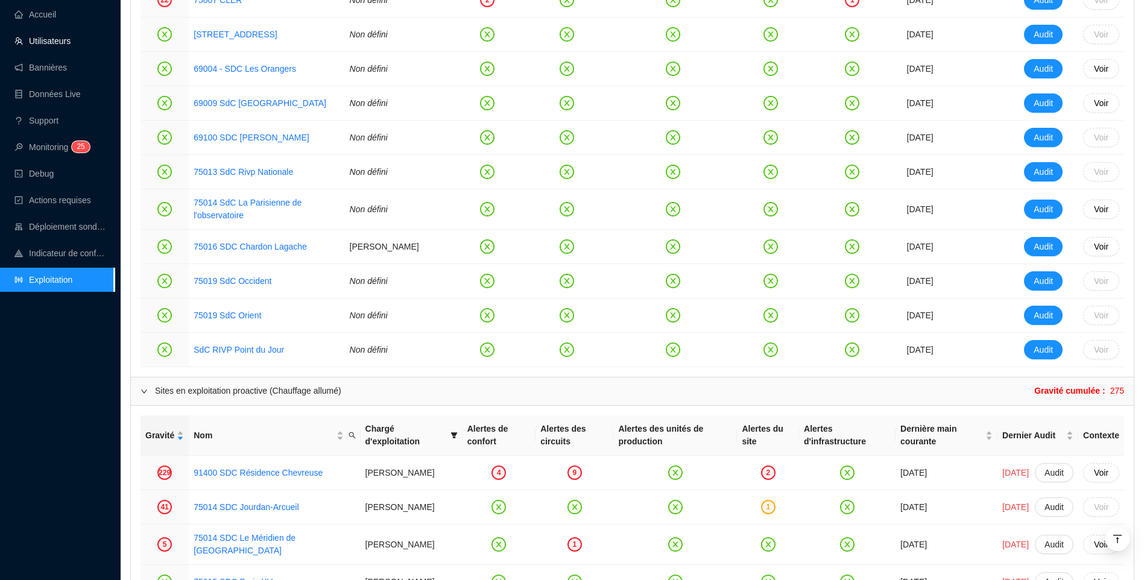
click at [53, 36] on link "Utilisateurs" at bounding box center [42, 41] width 56 height 10
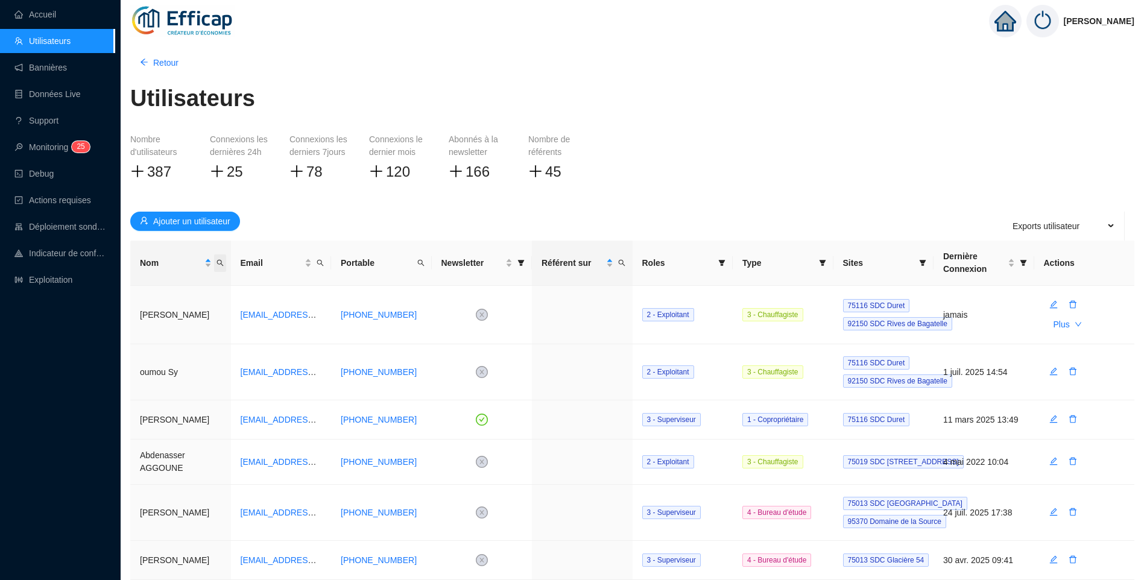
click at [219, 264] on icon "search" at bounding box center [219, 263] width 7 height 7
type input "pico"
click at [133, 316] on span "button" at bounding box center [134, 310] width 8 height 13
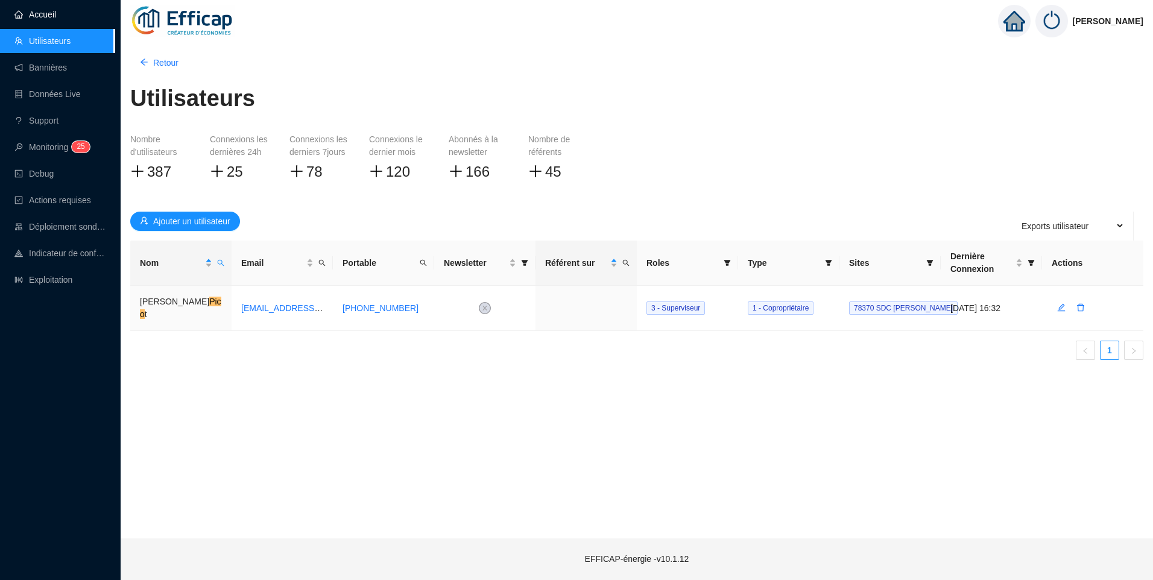
click at [45, 16] on link "Accueil" at bounding box center [35, 15] width 42 height 10
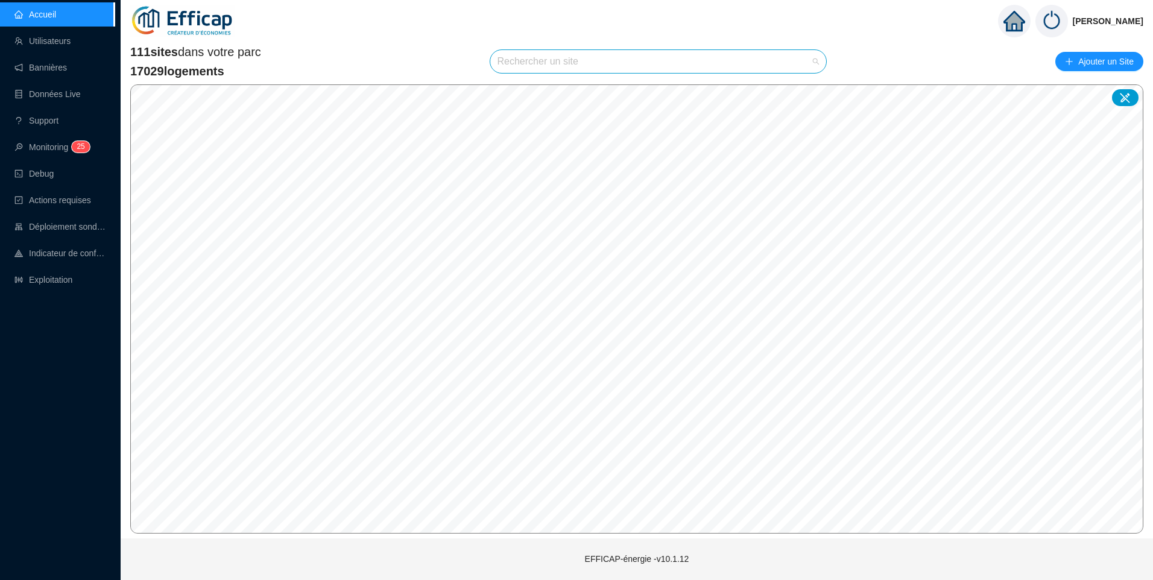
click at [534, 62] on input "search" at bounding box center [652, 61] width 311 height 23
type input "brig"
click at [813, 89] on div at bounding box center [805, 90] width 28 height 18
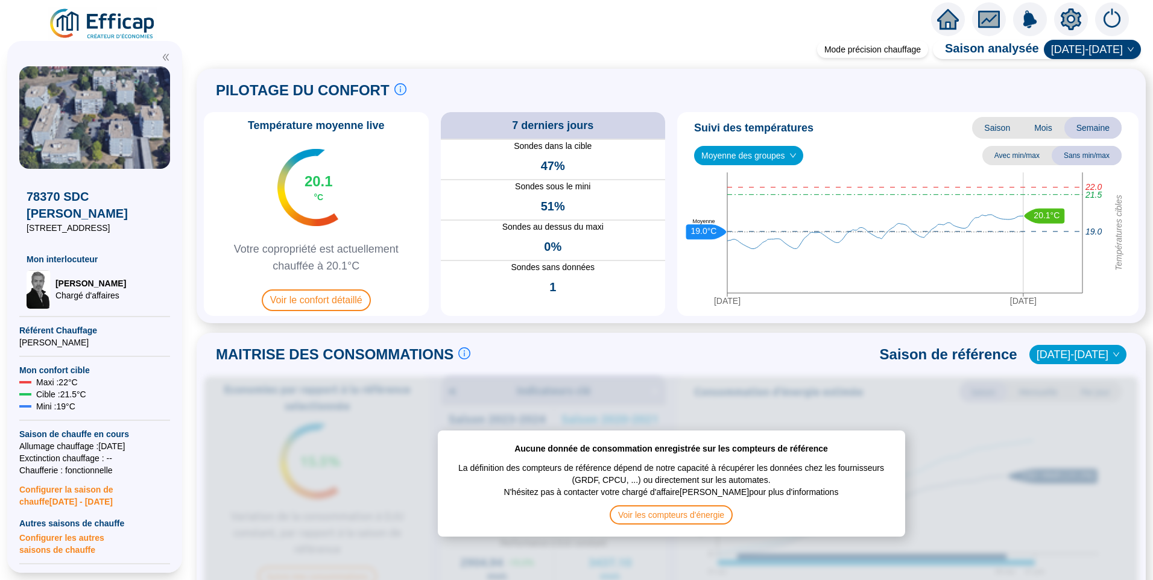
scroll to position [121, 0]
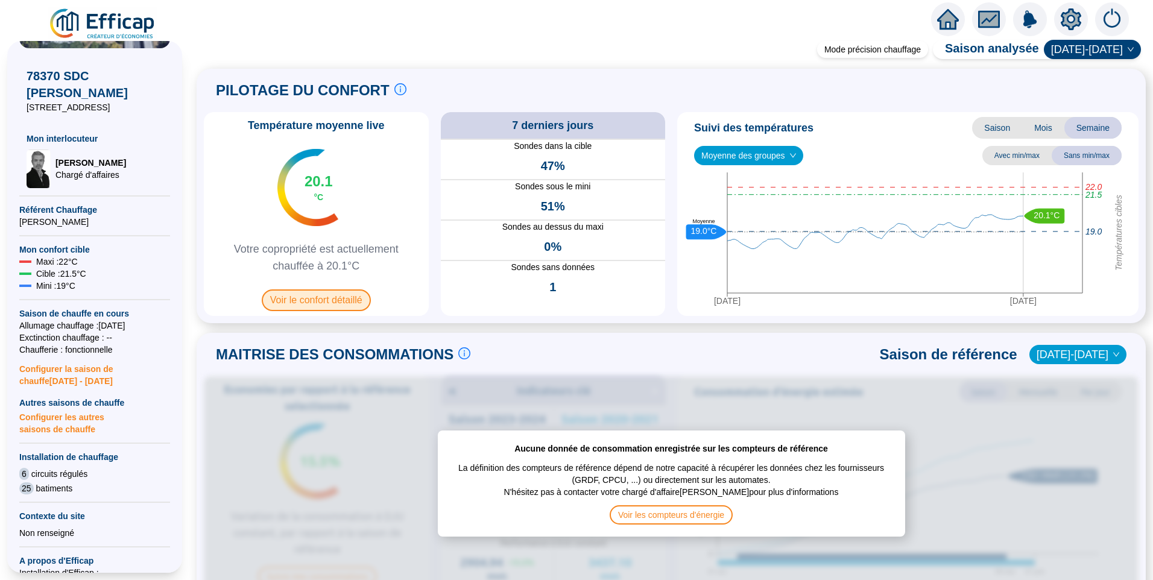
click at [320, 297] on span "Voir le confort détaillé" at bounding box center [316, 300] width 109 height 22
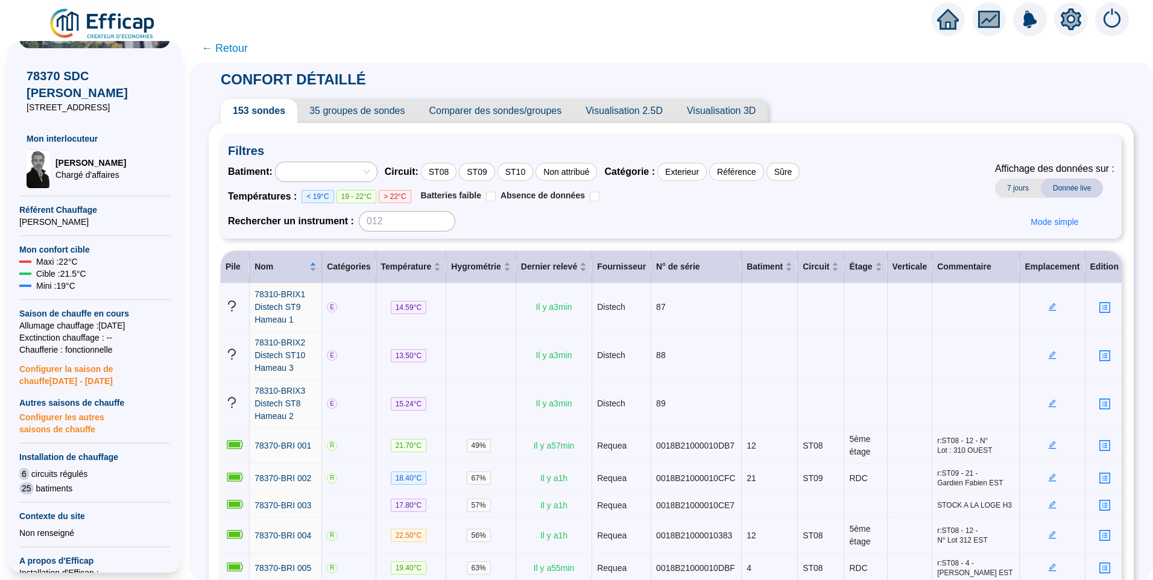
click at [331, 112] on span "35 groupes de sondes" at bounding box center [356, 111] width 119 height 24
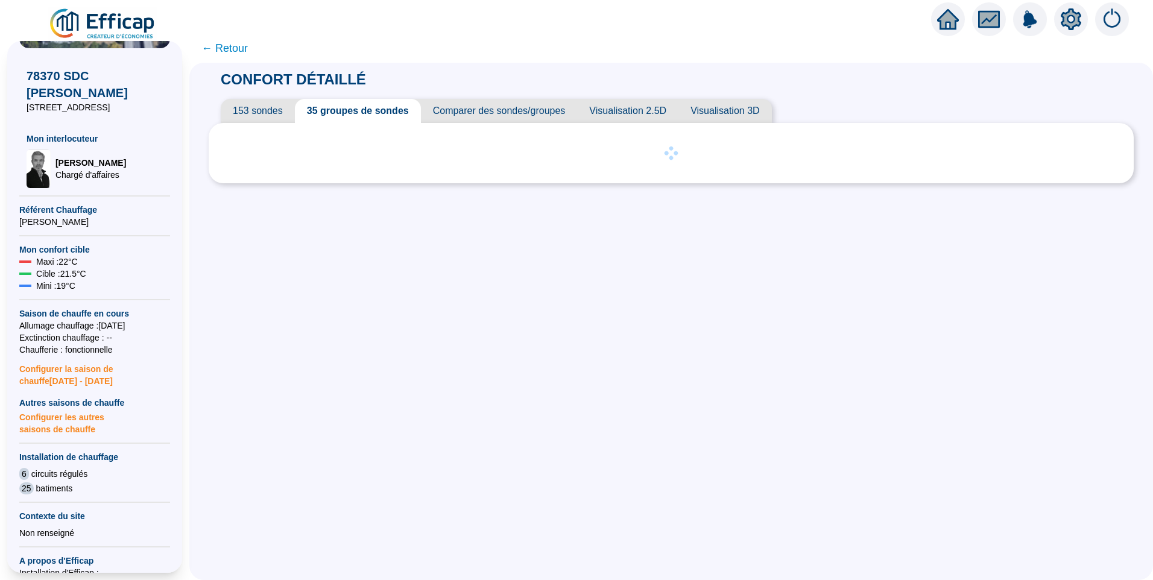
click at [239, 49] on span "← Retour" at bounding box center [224, 48] width 46 height 17
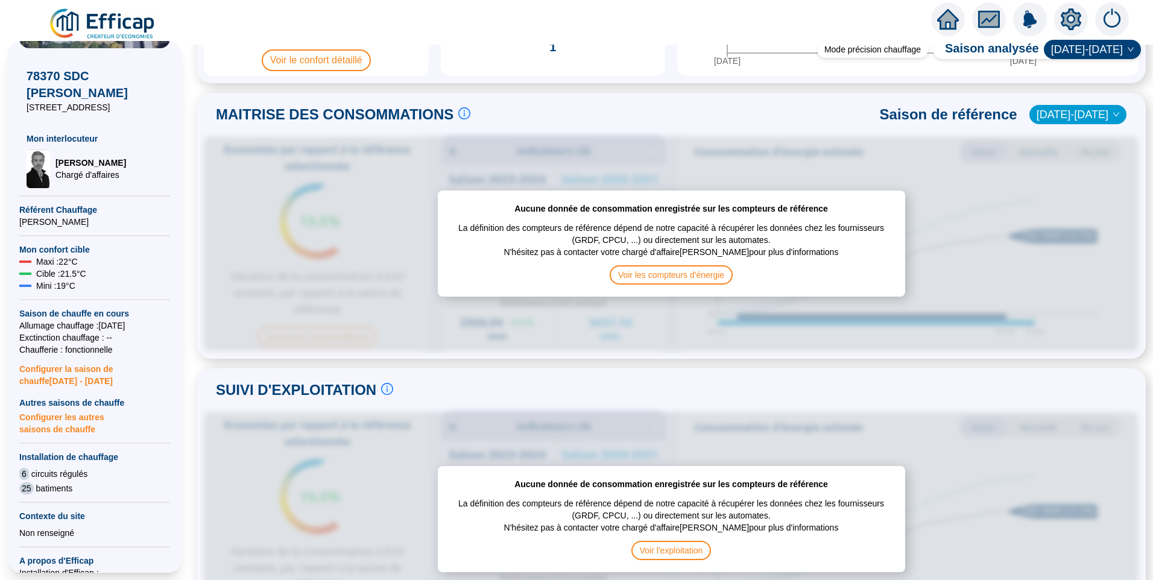
scroll to position [301, 0]
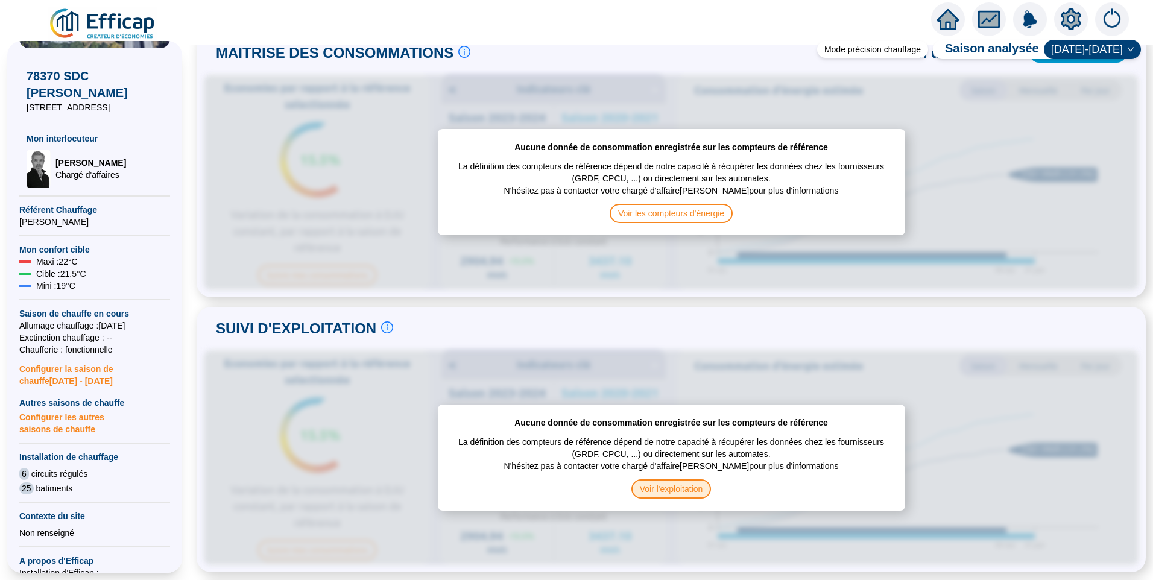
click at [664, 485] on span "Voir l'exploitation" at bounding box center [671, 488] width 80 height 19
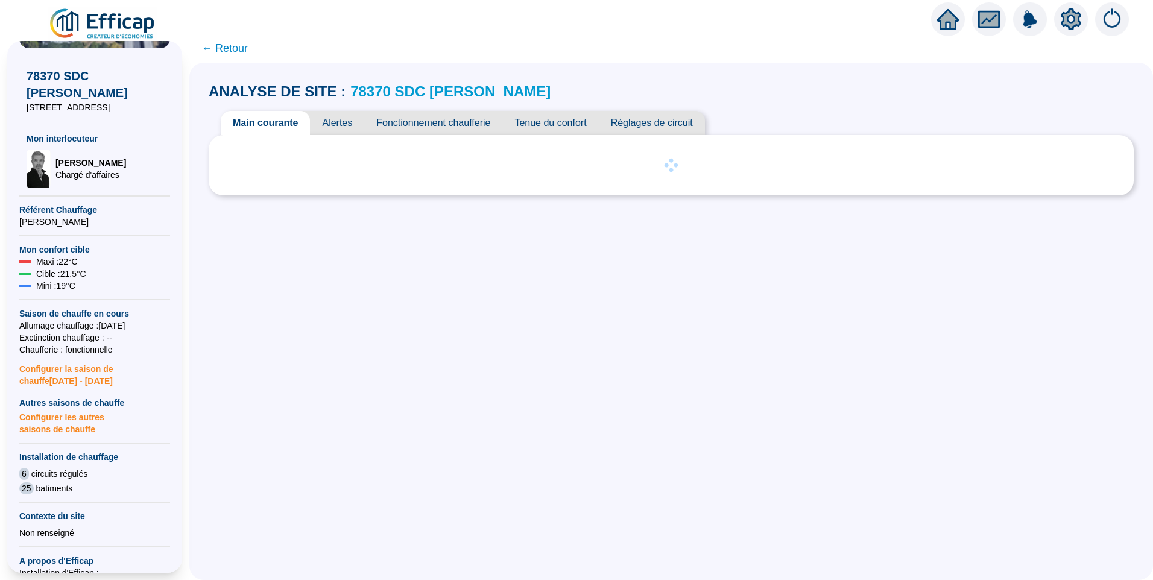
click at [558, 126] on span "Tenue du confort" at bounding box center [550, 123] width 96 height 24
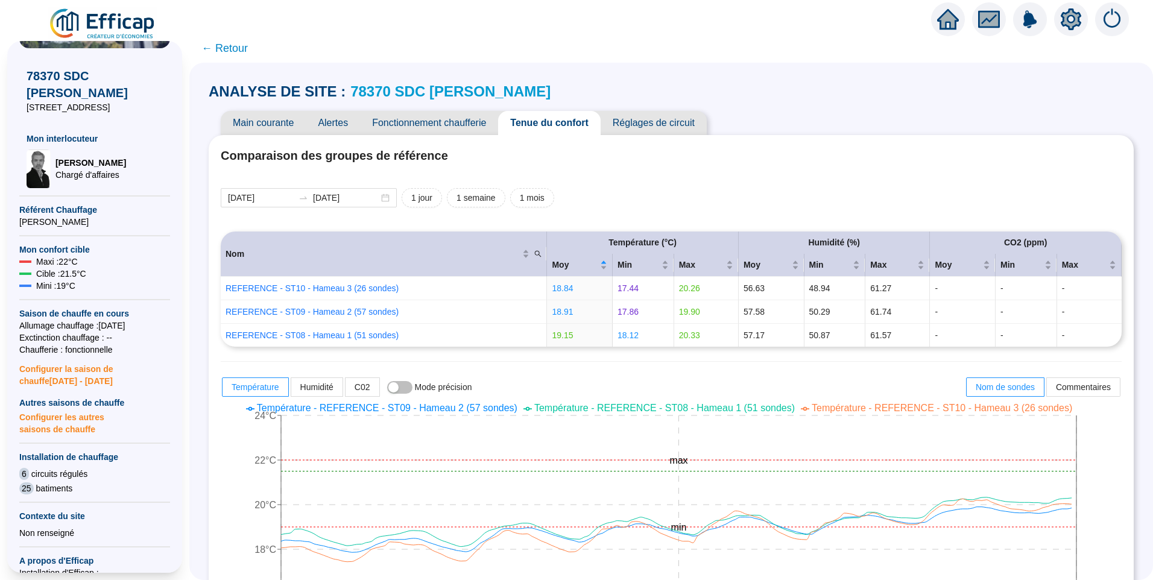
click at [657, 127] on span "Réglages de circuit" at bounding box center [654, 123] width 106 height 24
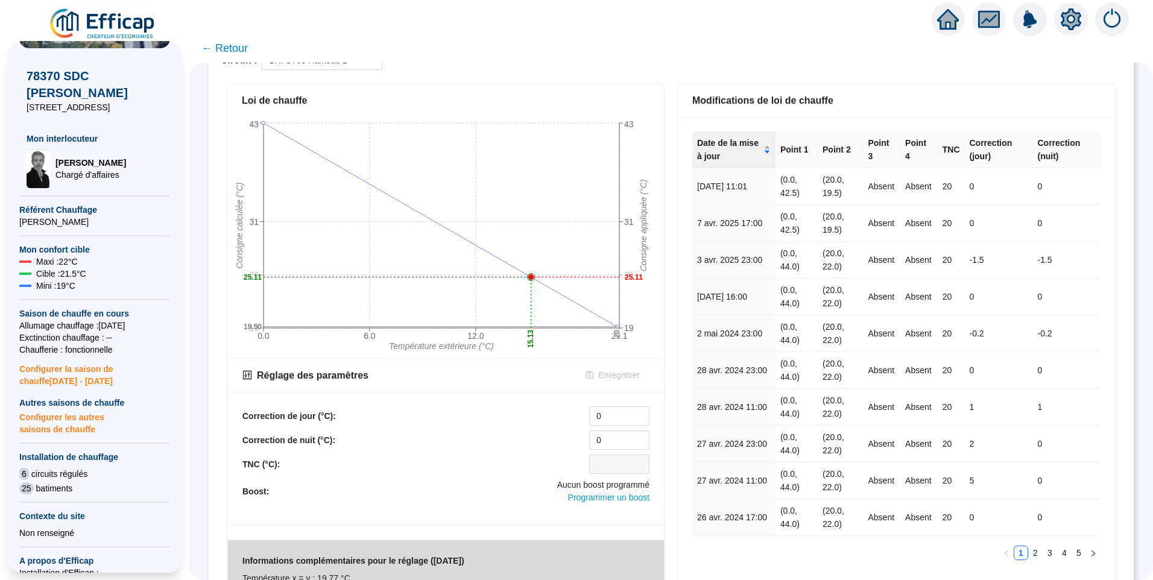
scroll to position [338, 0]
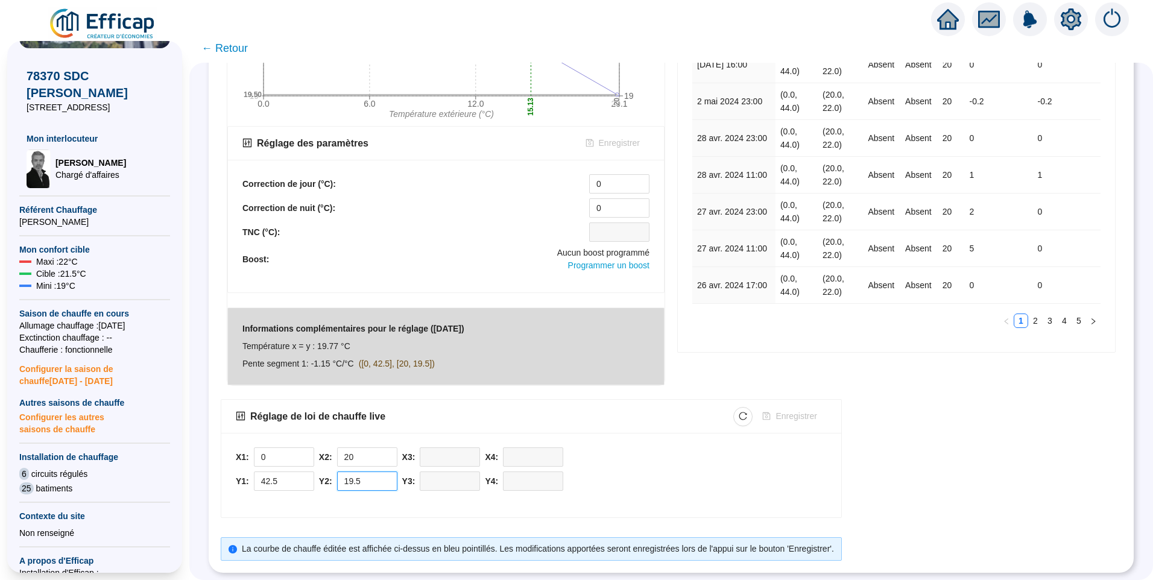
drag, startPoint x: 384, startPoint y: 476, endPoint x: 162, endPoint y: 484, distance: 222.6
click at [162, 484] on div "X 78370 SDC [PERSON_NAME] [STREET_ADDRESS] Mon interlocuteur [PERSON_NAME] d'af…" at bounding box center [576, 307] width 1153 height 546
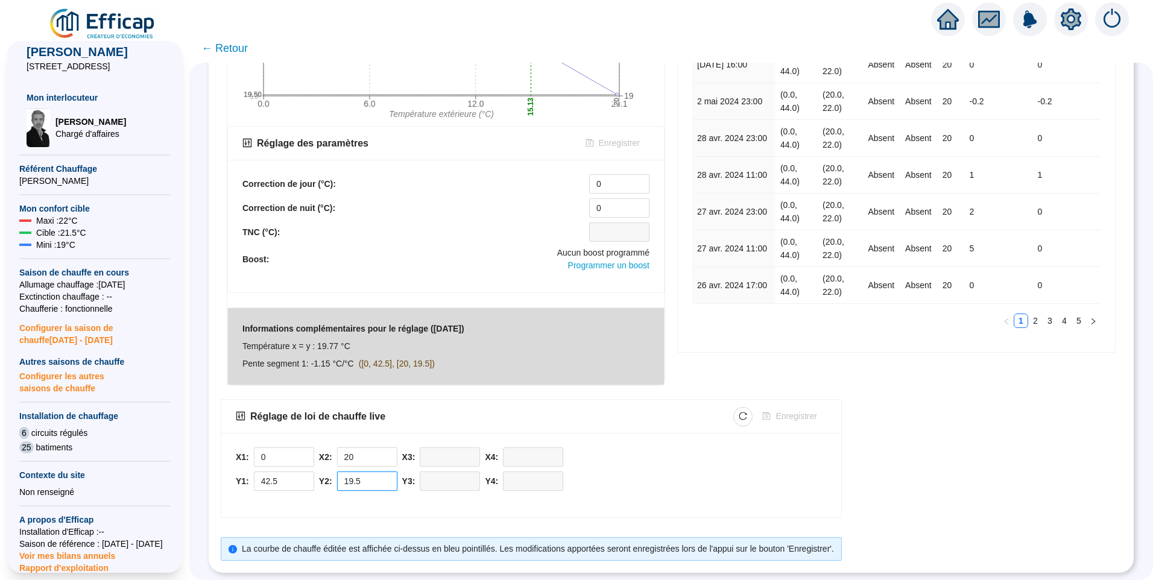
scroll to position [241, 0]
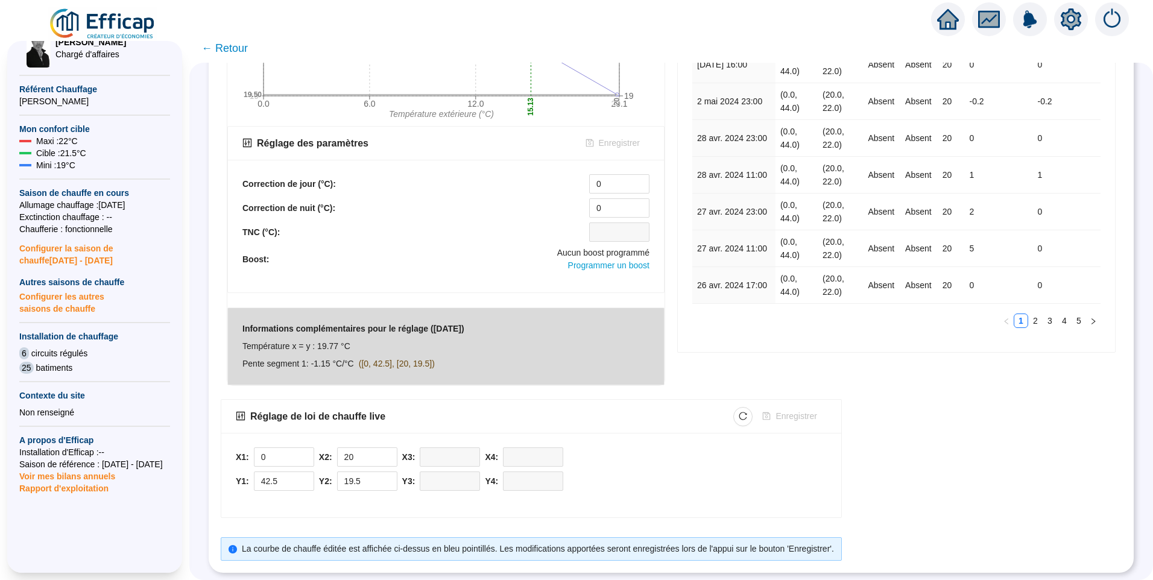
click at [933, 456] on div "Réglage de loi de chauffe live Enregistrer X1: 0 Y1: 42.5 X2: 20 Y2: 19.5 X3: Y…" at bounding box center [671, 480] width 901 height 162
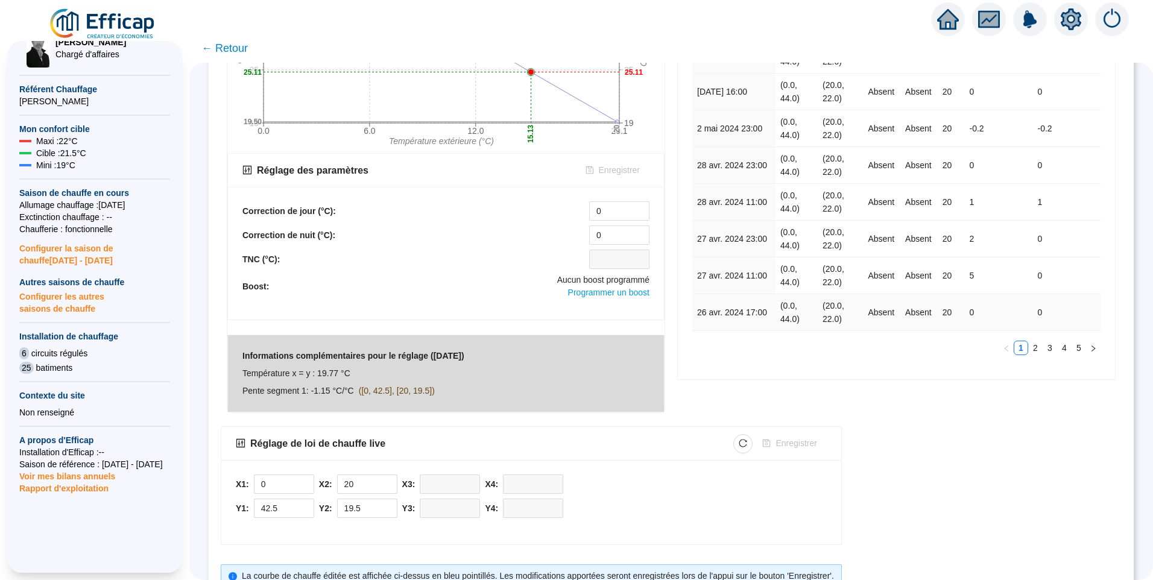
scroll to position [121, 0]
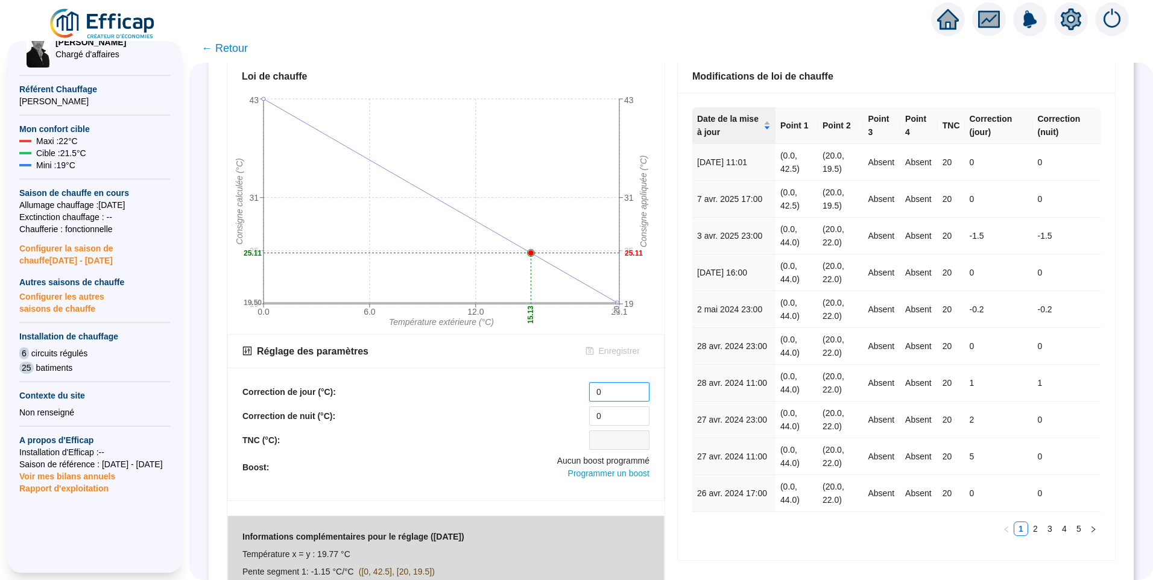
click at [573, 389] on div "Correction de jour (°C): 0" at bounding box center [445, 391] width 407 height 19
drag, startPoint x: 804, startPoint y: 531, endPoint x: 810, endPoint y: 522, distance: 11.4
click at [803, 531] on ul "1 2 3 4 5" at bounding box center [896, 529] width 408 height 14
click at [613, 472] on span "Programmer un boost" at bounding box center [608, 473] width 81 height 10
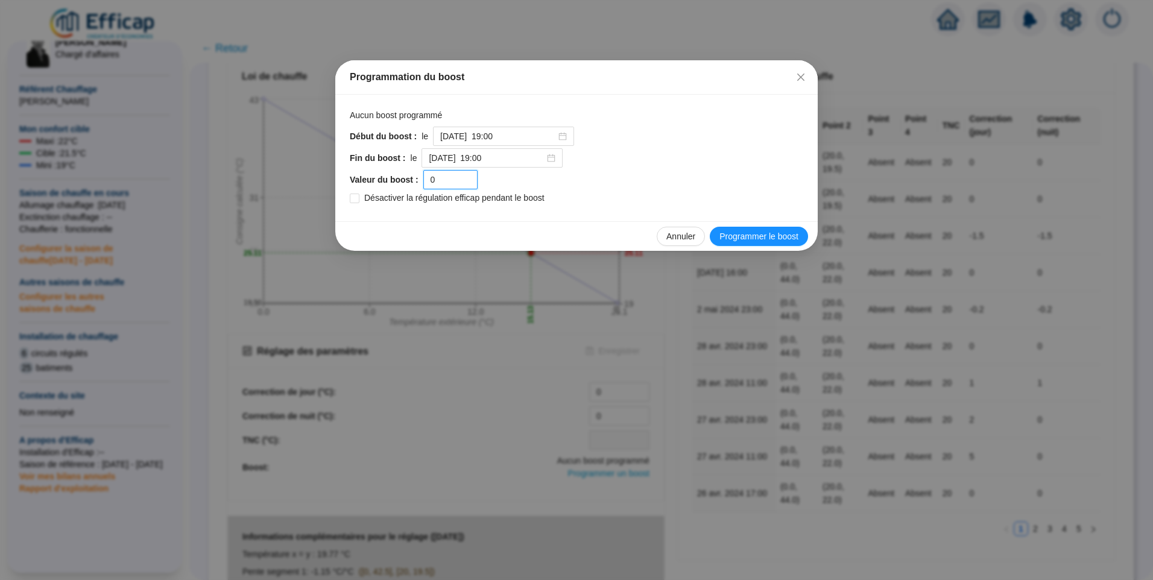
drag, startPoint x: 448, startPoint y: 177, endPoint x: 411, endPoint y: 177, distance: 36.8
click at [411, 177] on div "Valeur du boost : 0" at bounding box center [576, 179] width 453 height 19
click at [517, 159] on input "2025-10-04 à 19:00" at bounding box center [487, 158] width 116 height 13
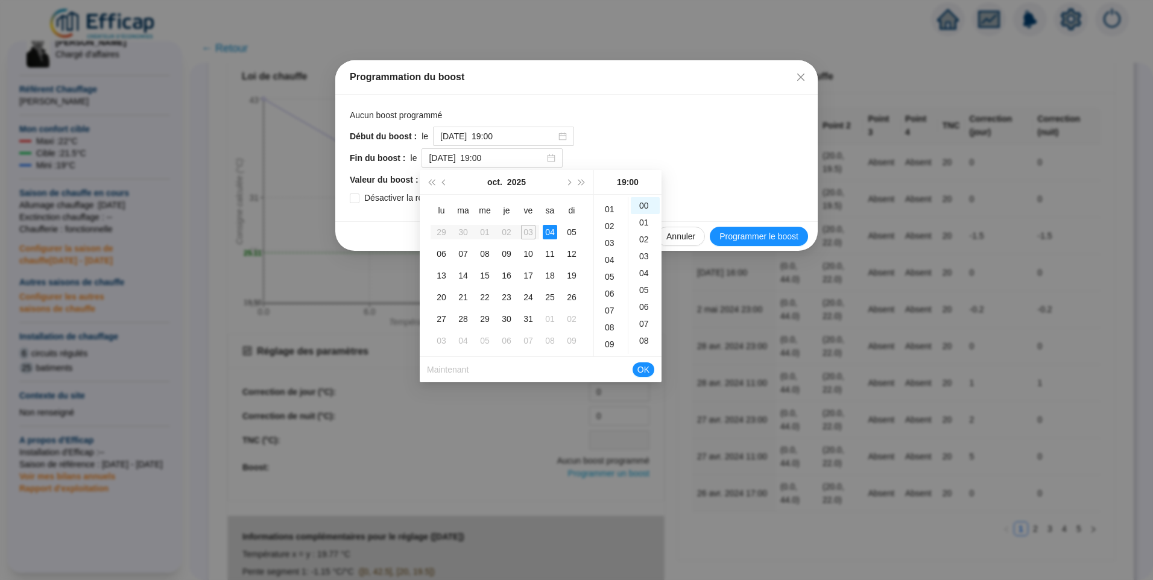
scroll to position [0, 0]
click at [640, 148] on div "Fin du boost : le 2025-10-04 à 19:00" at bounding box center [576, 157] width 453 height 19
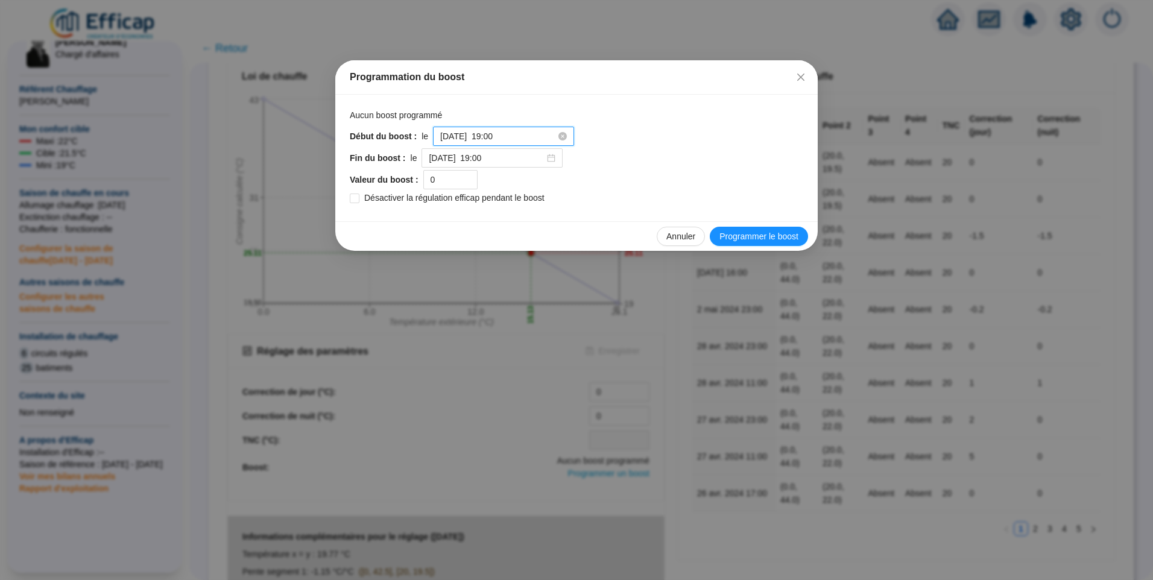
click at [528, 136] on input "2025-10-03 à 19:00" at bounding box center [498, 136] width 116 height 13
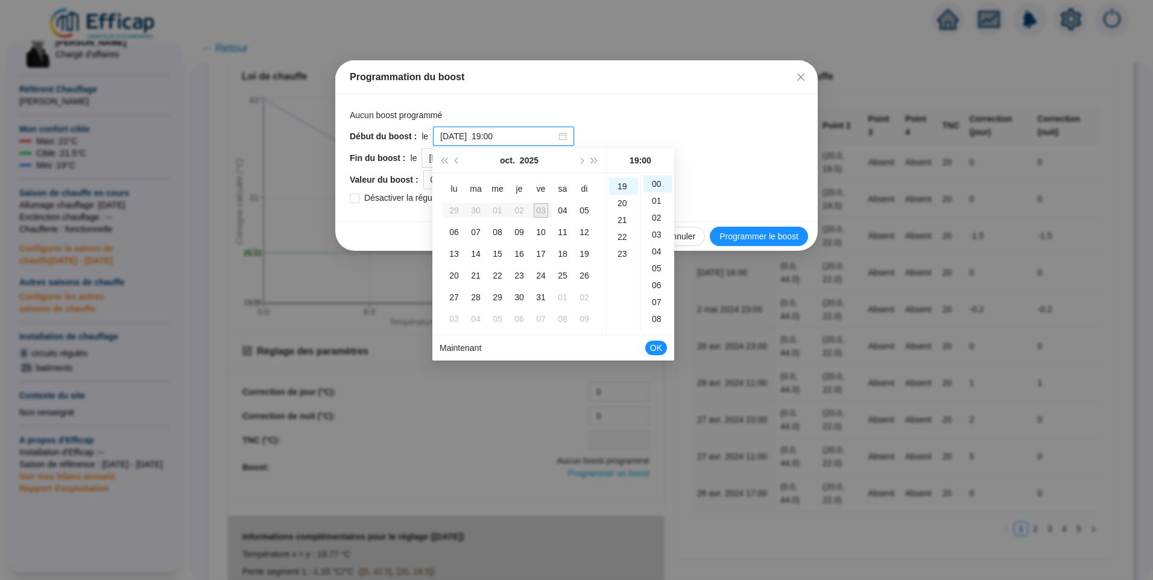
scroll to position [321, 0]
click at [699, 131] on div "Début du boost : le 2025-10-03 à 19:00" at bounding box center [576, 136] width 453 height 19
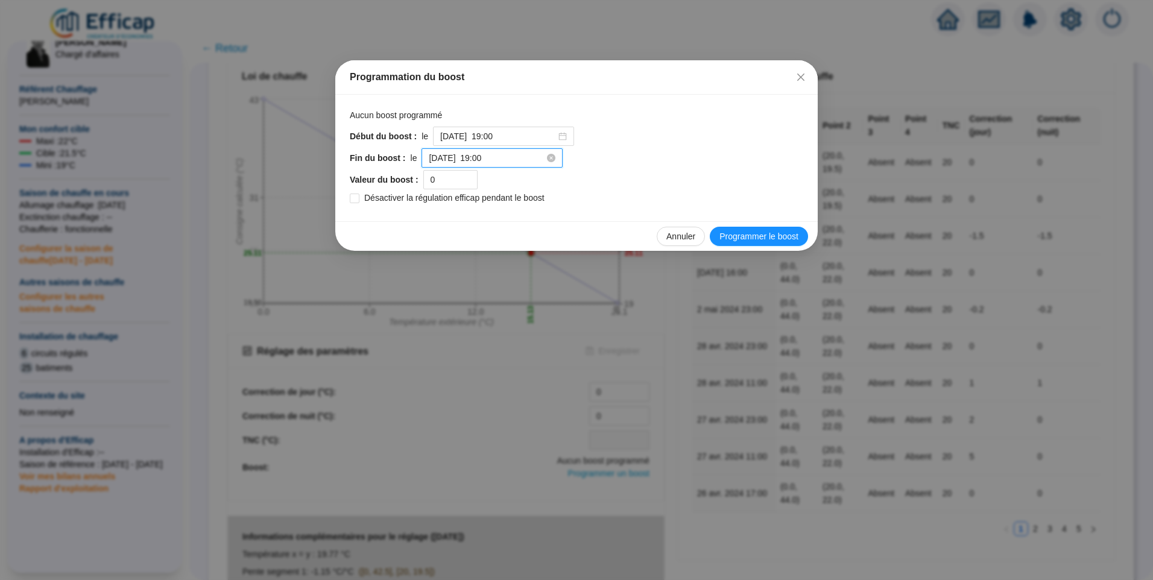
click at [505, 163] on input "2025-10-04 à 19:00" at bounding box center [487, 158] width 116 height 13
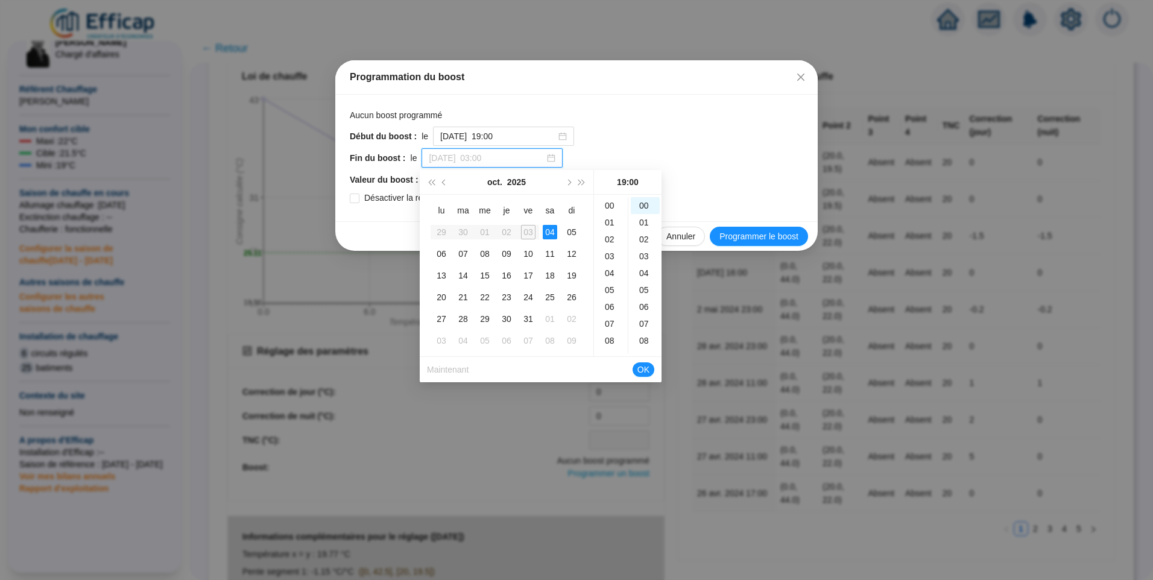
type input "2025-10-04 à 19:00"
click at [775, 162] on div "Fin du boost : le 2025-10-04 à 19:00" at bounding box center [576, 157] width 453 height 19
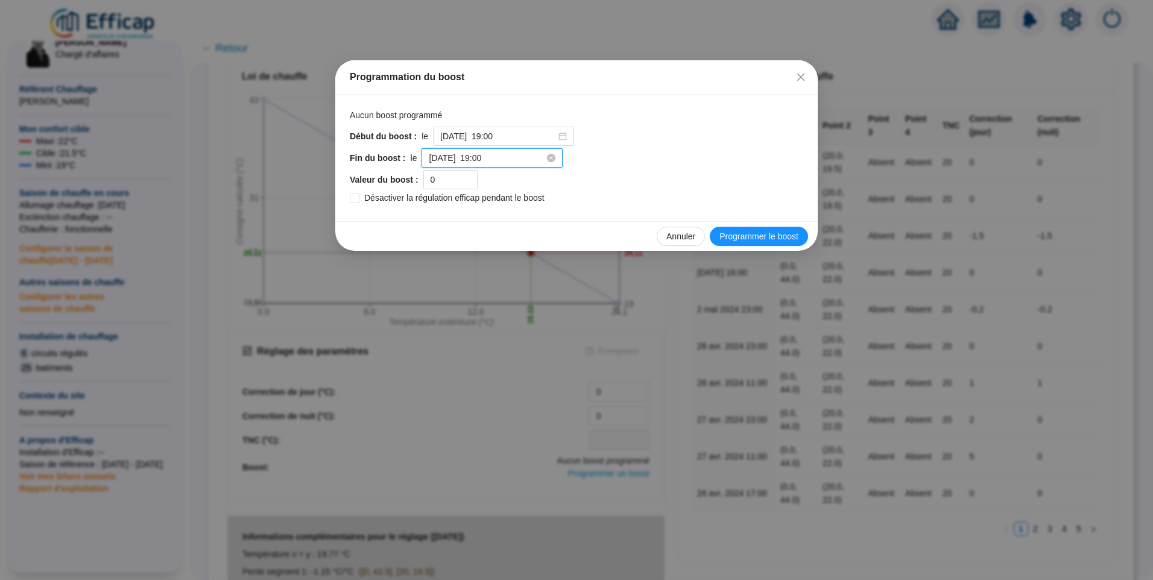
click at [513, 161] on input "2025-10-04 à 19:00" at bounding box center [487, 158] width 116 height 13
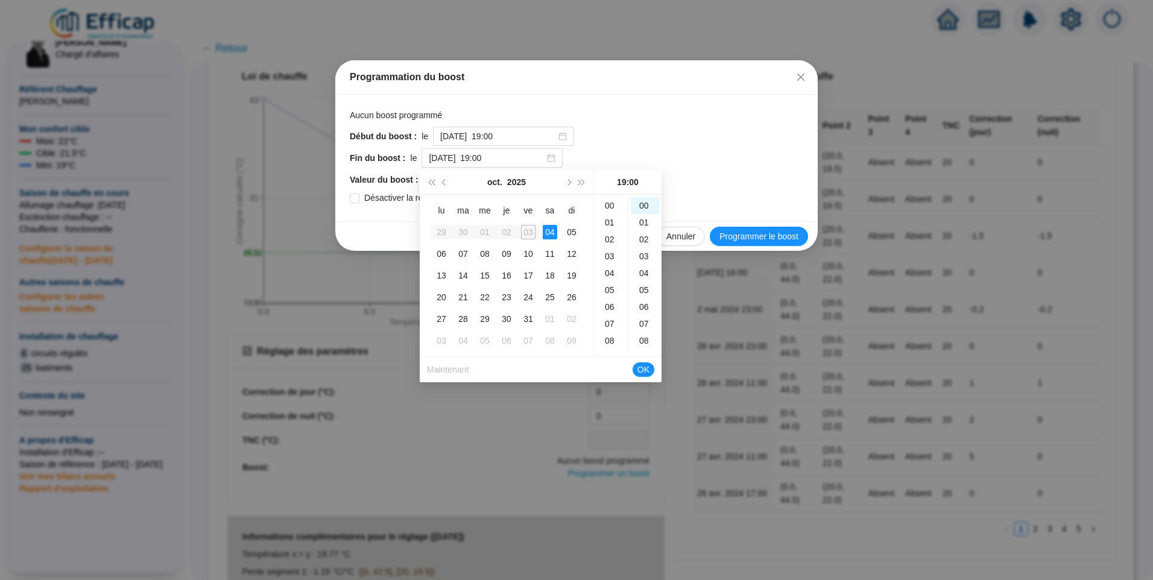
click at [643, 132] on div "Début du boost : le 2025-10-03 à 19:00" at bounding box center [576, 136] width 453 height 19
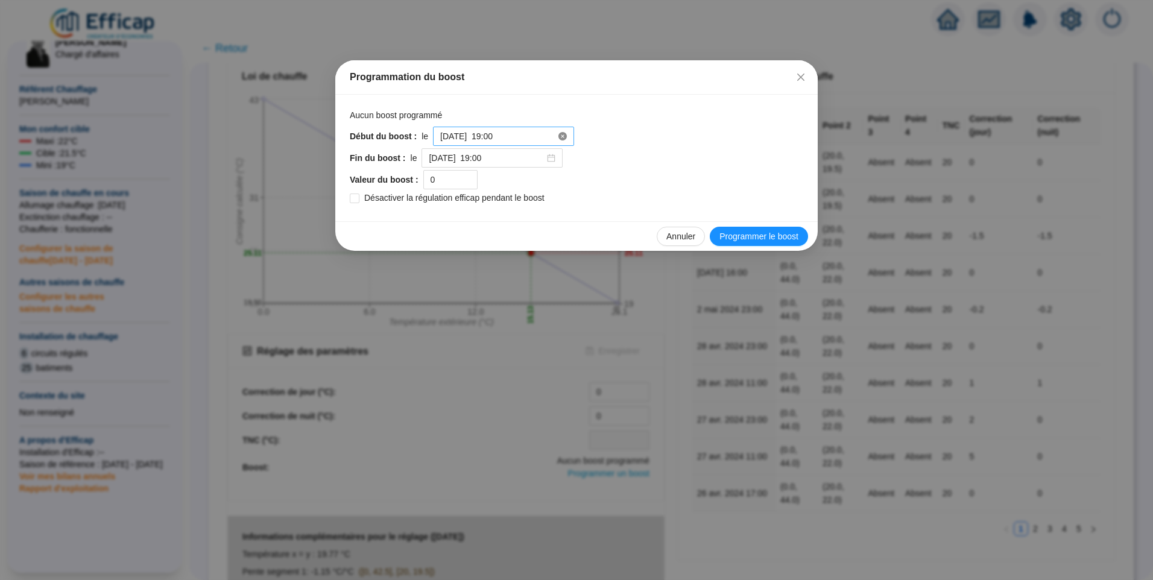
click at [558, 137] on icon "close-circle" at bounding box center [562, 136] width 8 height 8
click at [611, 126] on div "Aucun boost programmé Début du boost : le Fin du boost : le 2025-10-04 à 19:00 …" at bounding box center [576, 158] width 453 height 98
click at [677, 229] on button "Annuler" at bounding box center [681, 236] width 48 height 19
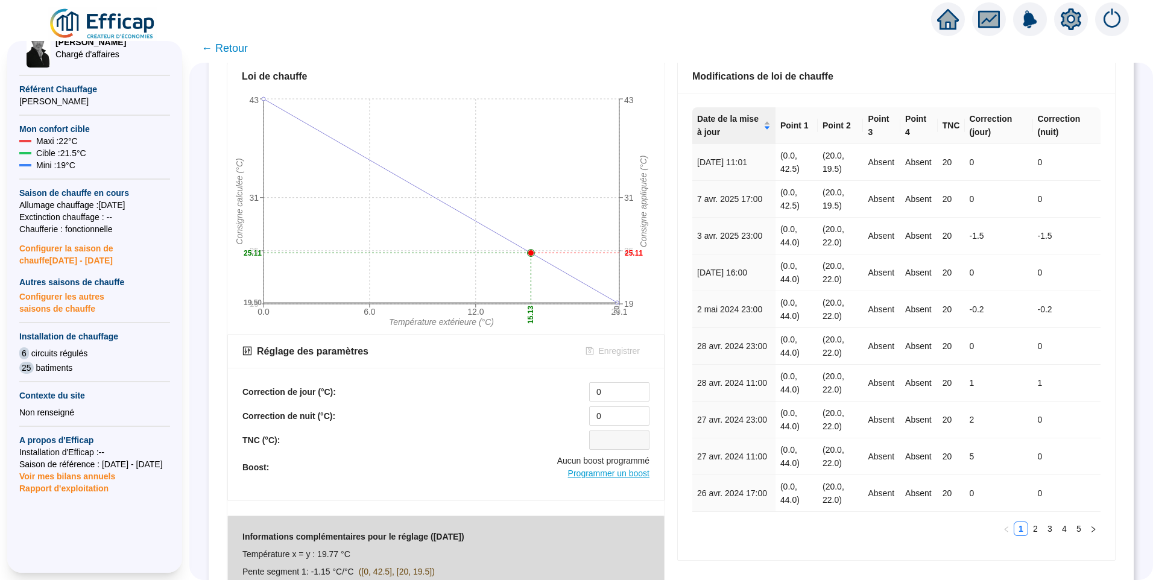
click at [614, 474] on span "Programmer un boost" at bounding box center [608, 473] width 81 height 10
type input "2025-10-03 à 19:00"
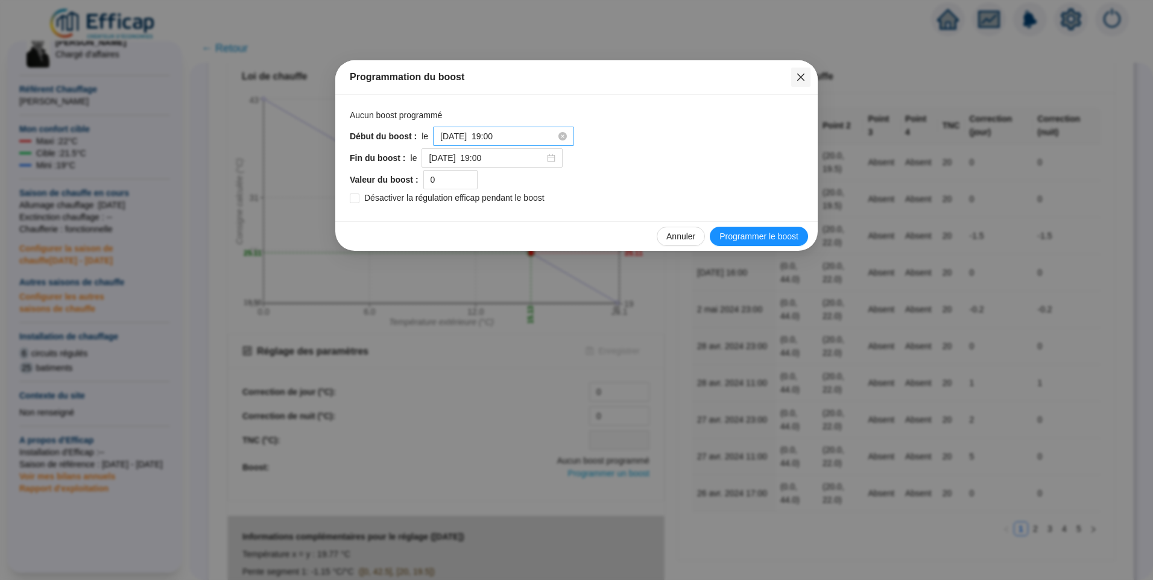
click at [805, 81] on icon "close" at bounding box center [801, 77] width 10 height 10
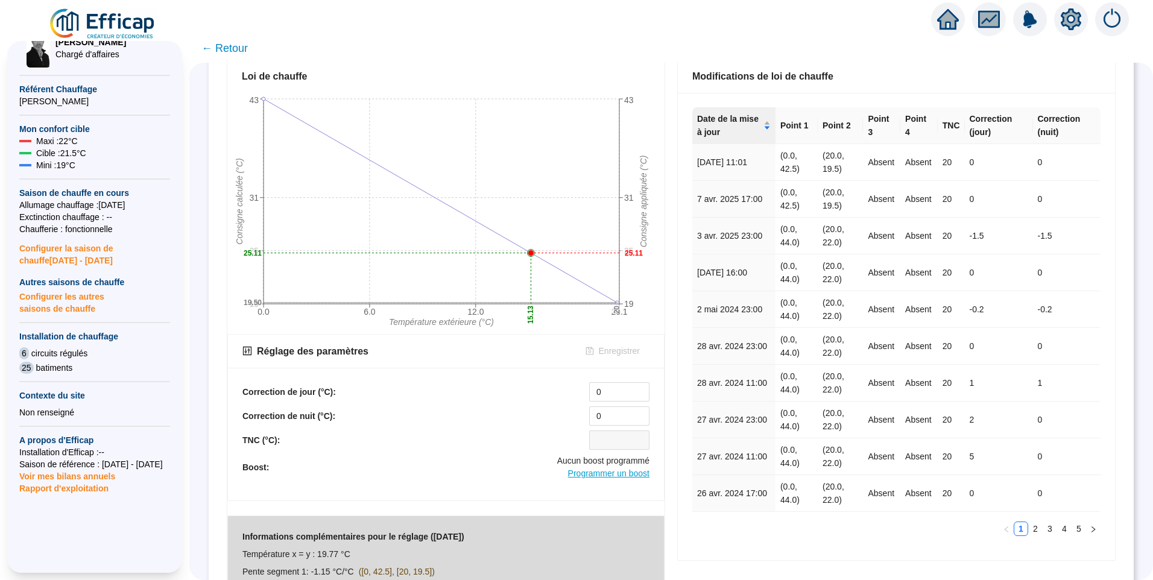
click at [618, 473] on span "Programmer un boost" at bounding box center [608, 473] width 81 height 10
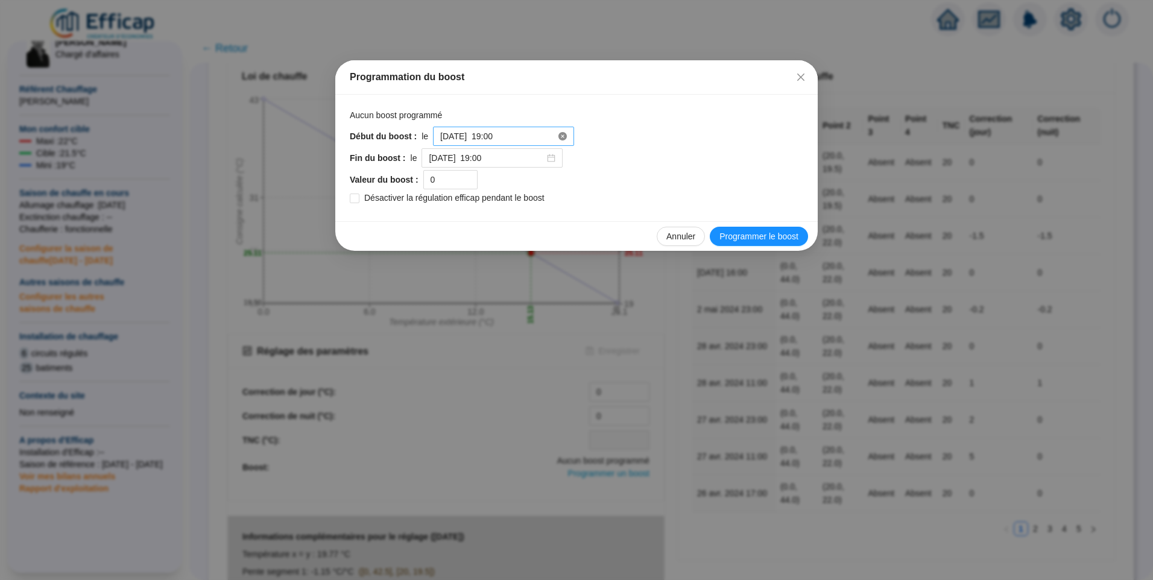
click at [558, 134] on icon "close-circle" at bounding box center [562, 136] width 8 height 8
drag, startPoint x: 506, startPoint y: 148, endPoint x: 500, endPoint y: 134, distance: 15.7
click at [507, 141] on div "Début du boost : le Fin du boost : le 2025-10-04 à 19:00 Valeur du boost : 0 Dé…" at bounding box center [576, 167] width 453 height 80
click at [500, 134] on input at bounding box center [498, 136] width 116 height 13
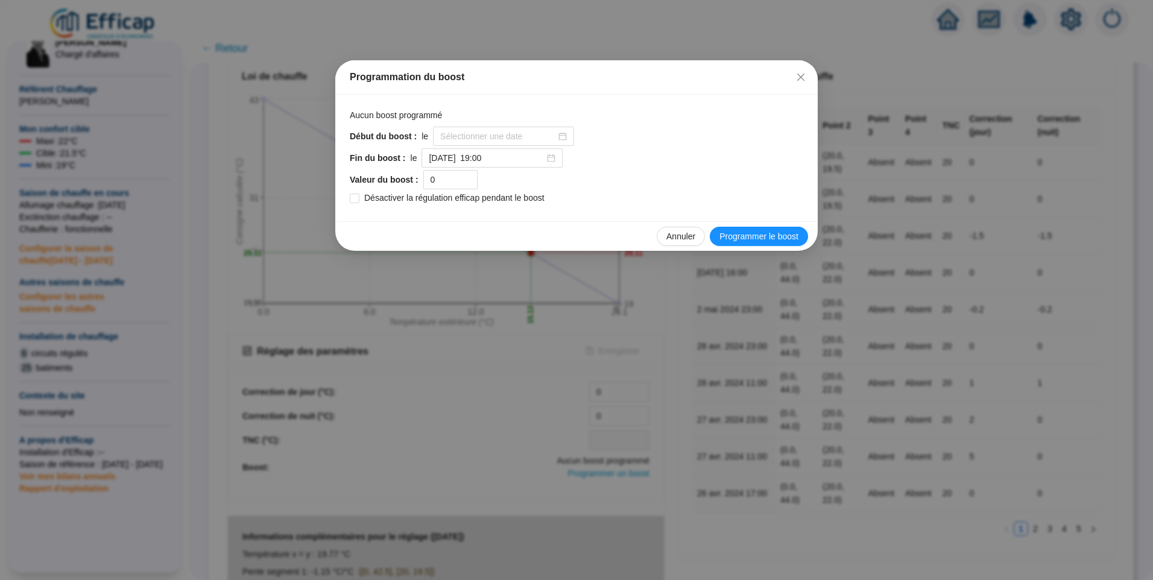
click at [690, 136] on div "Début du boost : le" at bounding box center [576, 136] width 453 height 19
click at [517, 140] on input "2025-10-03 à 19:00" at bounding box center [498, 136] width 116 height 13
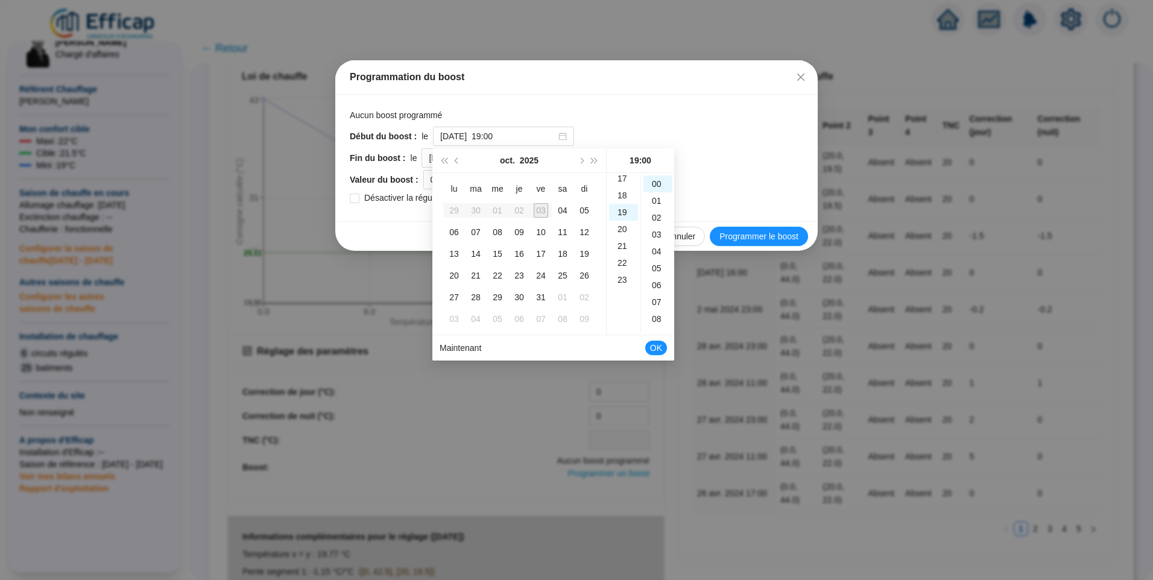
scroll to position [288, 0]
click at [620, 182] on div "17" at bounding box center [623, 183] width 29 height 17
click at [652, 294] on div "39" at bounding box center [657, 291] width 29 height 17
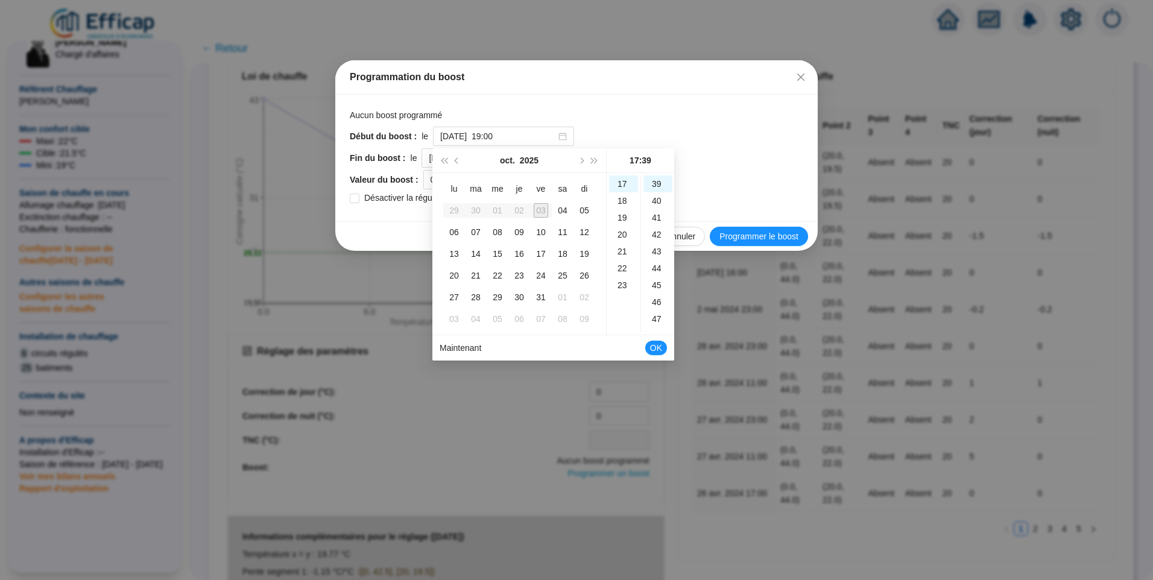
click at [743, 166] on div "Fin du boost : le 2025-10-04 à 19:00" at bounding box center [576, 157] width 453 height 19
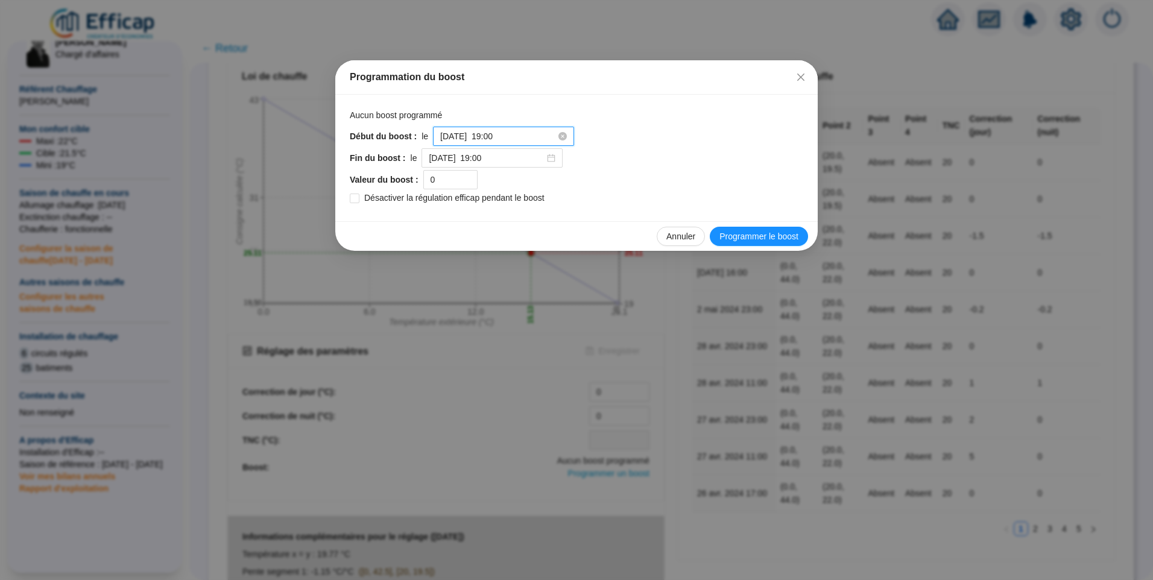
click at [533, 140] on input "2025-10-03 à 19:00" at bounding box center [498, 136] width 116 height 13
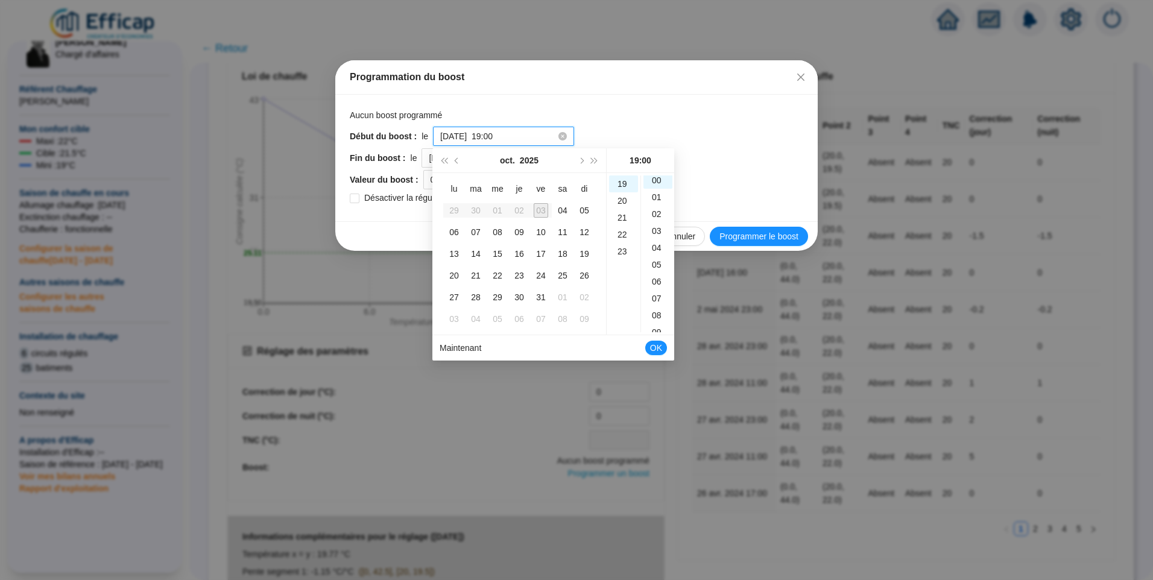
scroll to position [0, 0]
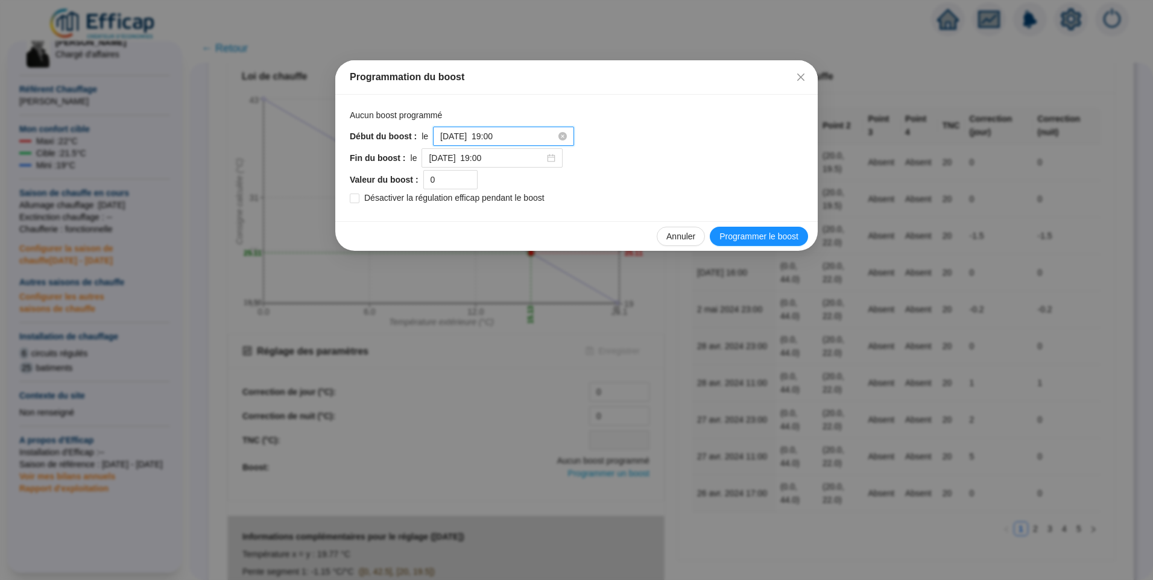
click at [524, 136] on input "2025-10-03 à 19:00" at bounding box center [498, 136] width 116 height 13
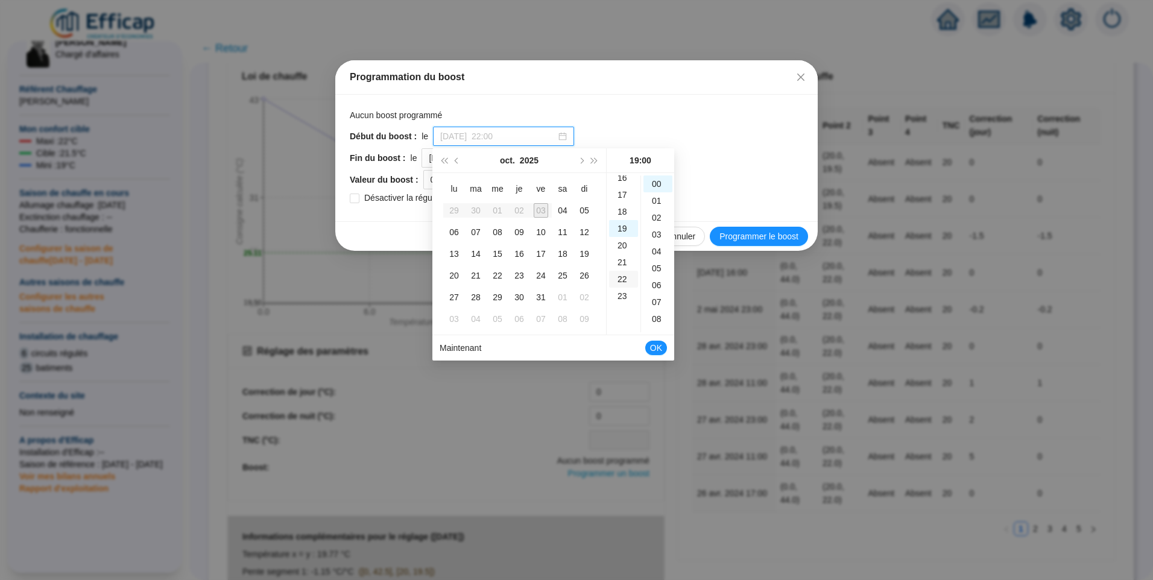
scroll to position [260, 0]
click at [620, 212] on div "17" at bounding box center [623, 210] width 29 height 17
click at [453, 347] on link "Maintenant" at bounding box center [461, 348] width 42 height 10
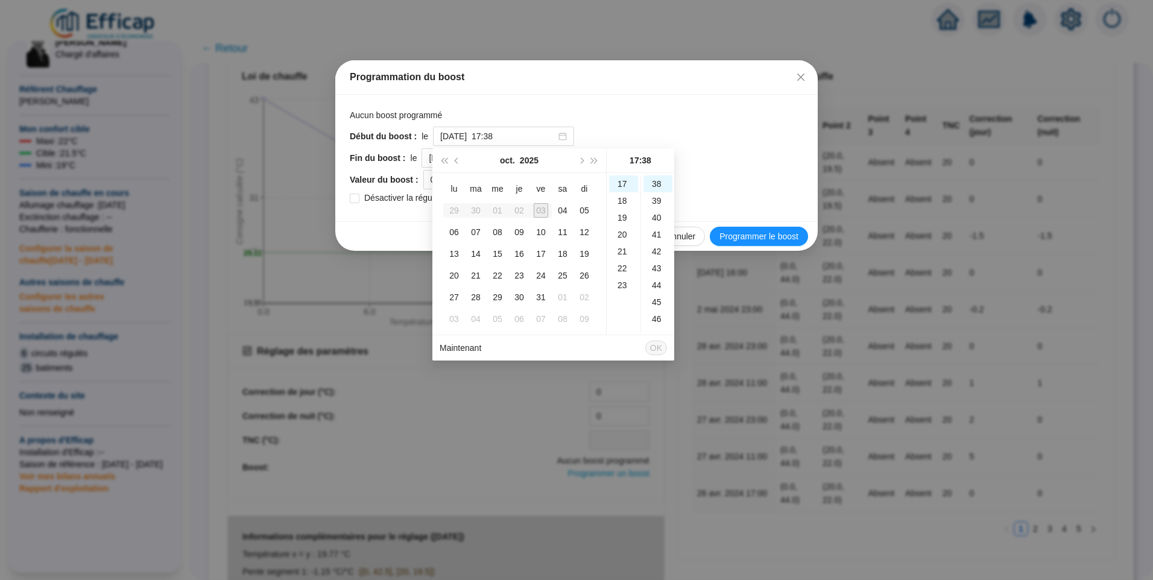
click at [735, 125] on div "Aucun boost programmé Début du boost : le 2025-10-03 à 17:38 Fin du boost : le …" at bounding box center [576, 158] width 453 height 98
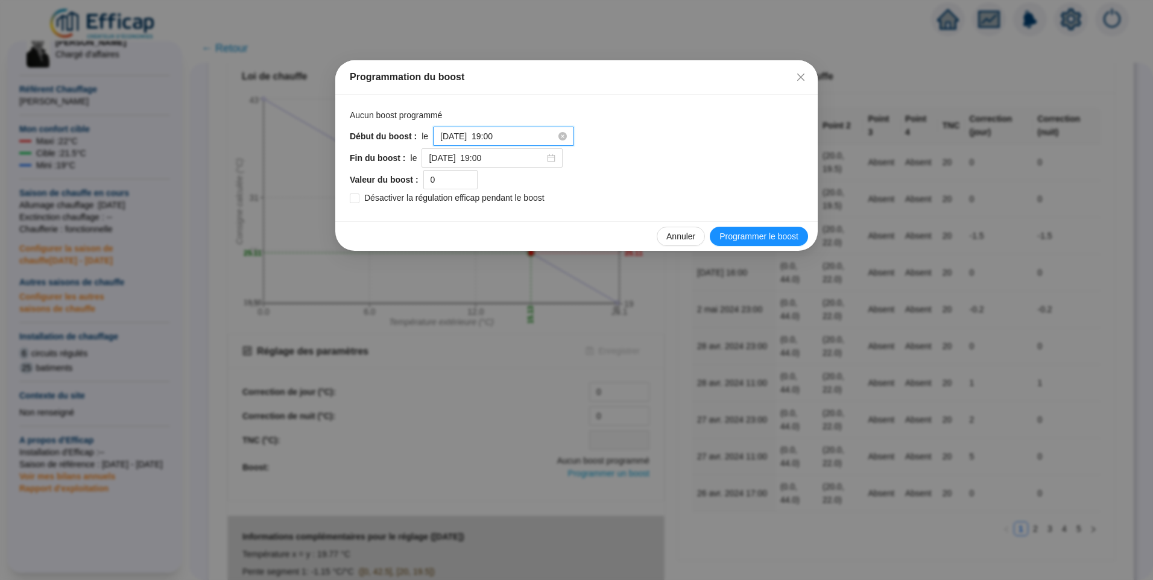
click at [520, 134] on input "2025-10-03 à 19:00" at bounding box center [498, 136] width 116 height 13
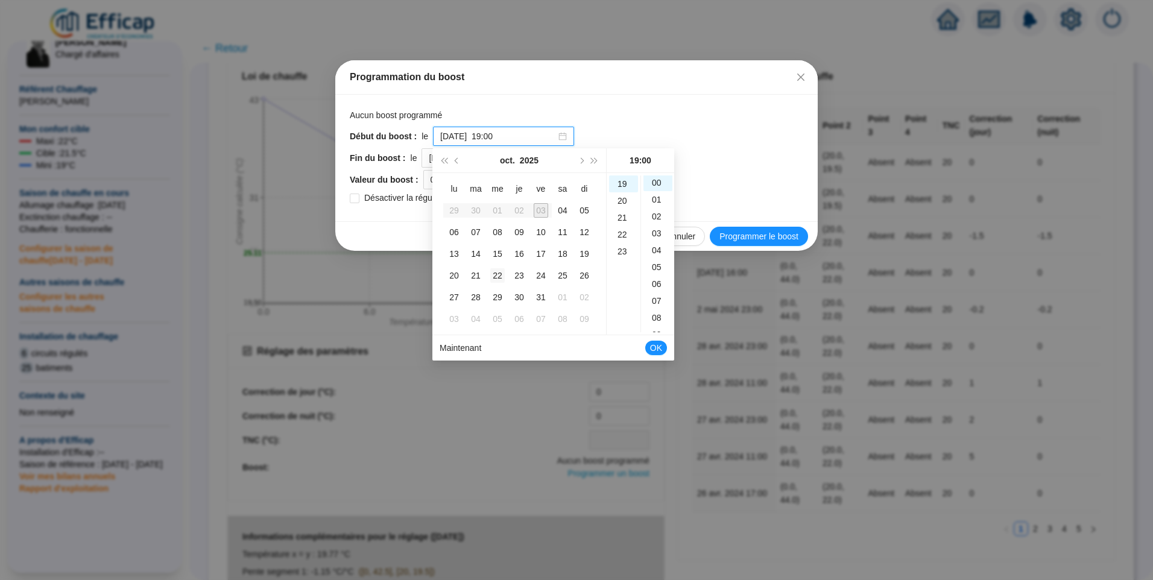
scroll to position [0, 0]
click at [472, 347] on link "Maintenant" at bounding box center [461, 348] width 42 height 10
click at [429, 156] on input "2025-10-04 à 19:00" at bounding box center [487, 158] width 116 height 13
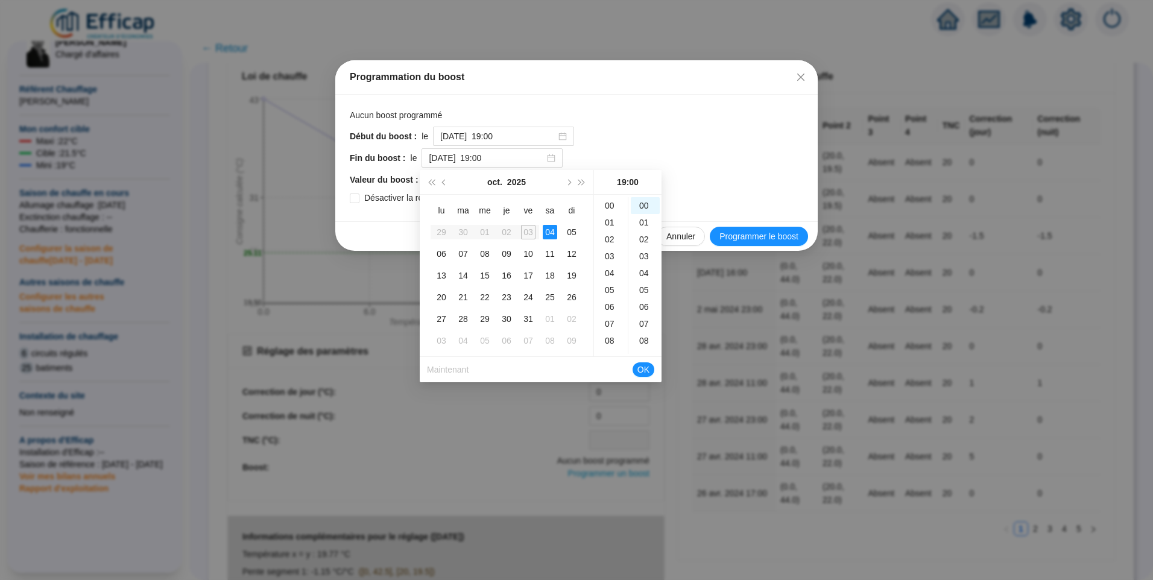
click at [733, 117] on span "Aucun boost programmé" at bounding box center [576, 115] width 453 height 13
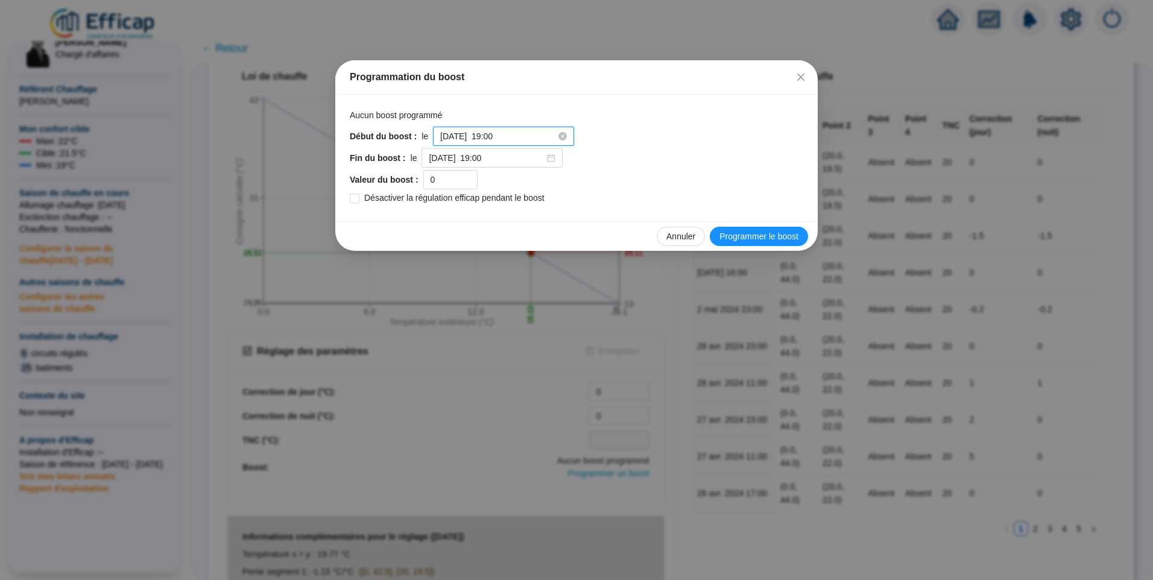
click at [508, 133] on input "2025-10-03 à 19:00" at bounding box center [498, 136] width 116 height 13
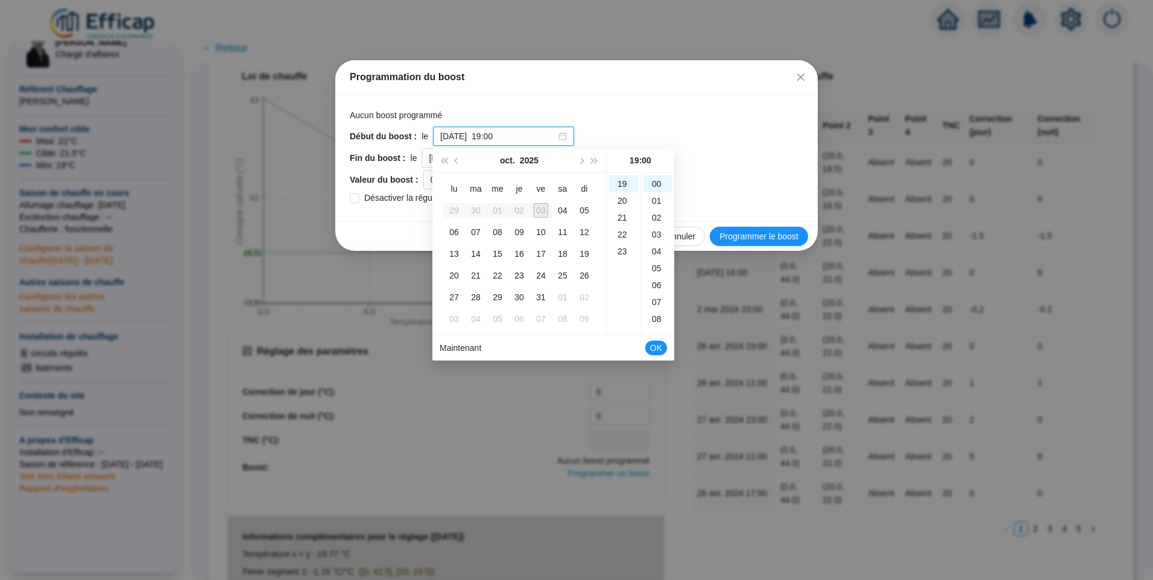
scroll to position [260, 0]
click at [621, 230] on div "18" at bounding box center [623, 227] width 29 height 17
click at [619, 229] on div "17" at bounding box center [623, 227] width 29 height 17
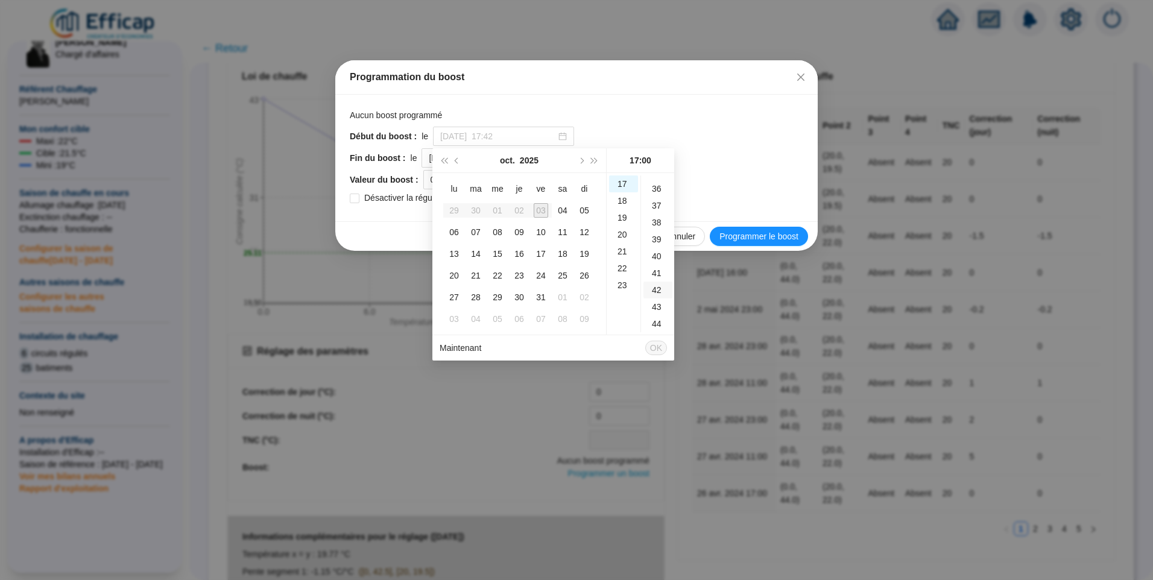
click at [657, 282] on div "42" at bounding box center [657, 290] width 29 height 17
click at [656, 195] on div "39" at bounding box center [657, 193] width 29 height 17
type input "2025-10-03 à 17:39"
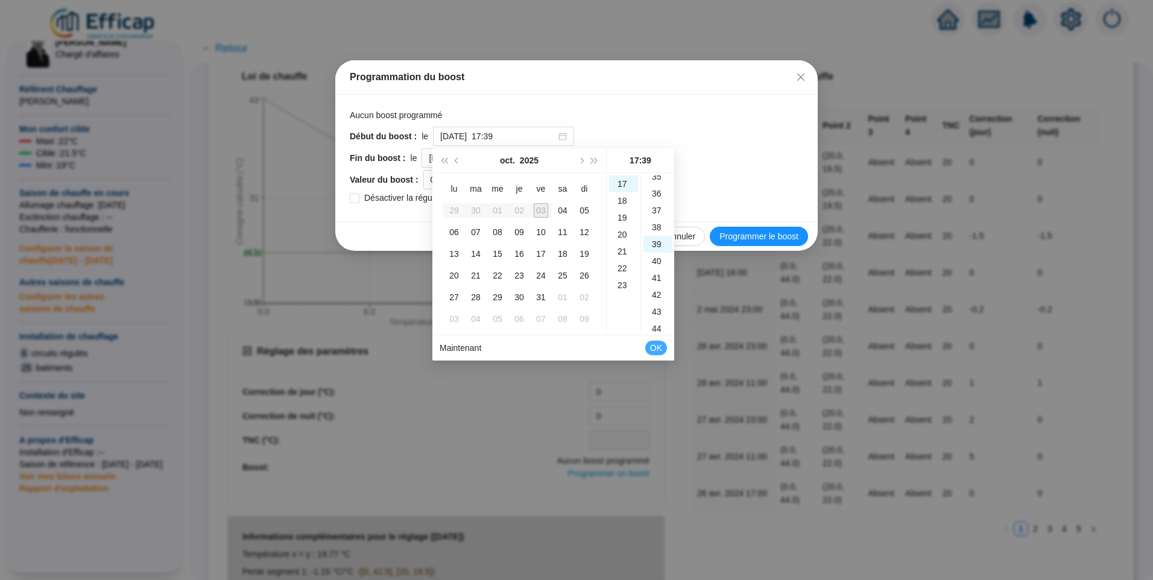
click at [657, 344] on span "OK" at bounding box center [656, 347] width 12 height 23
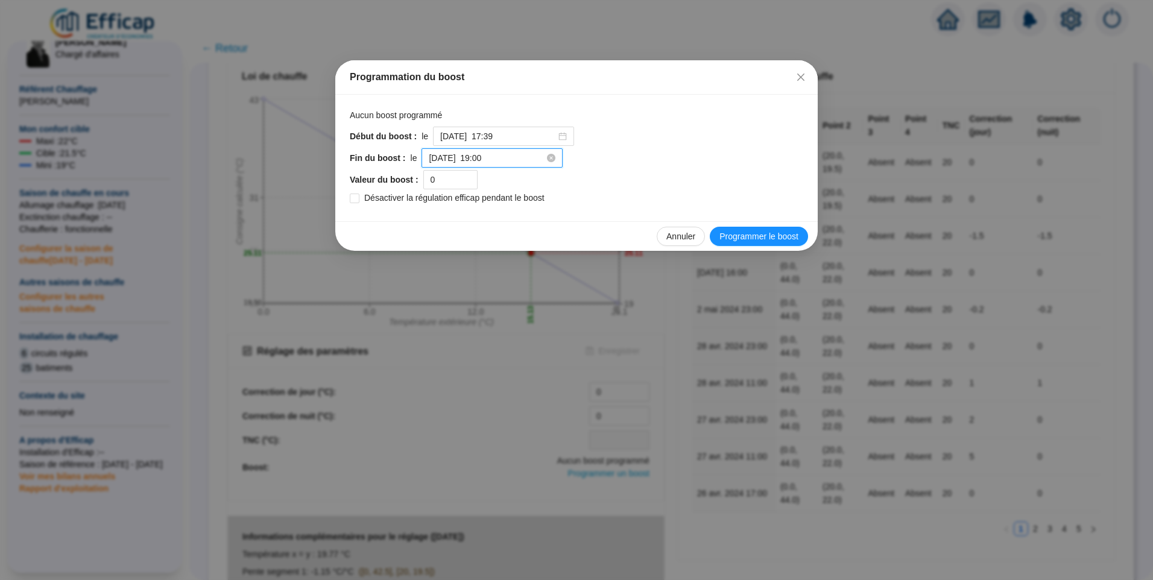
click at [514, 159] on input "2025-10-04 à 19:00" at bounding box center [487, 158] width 116 height 13
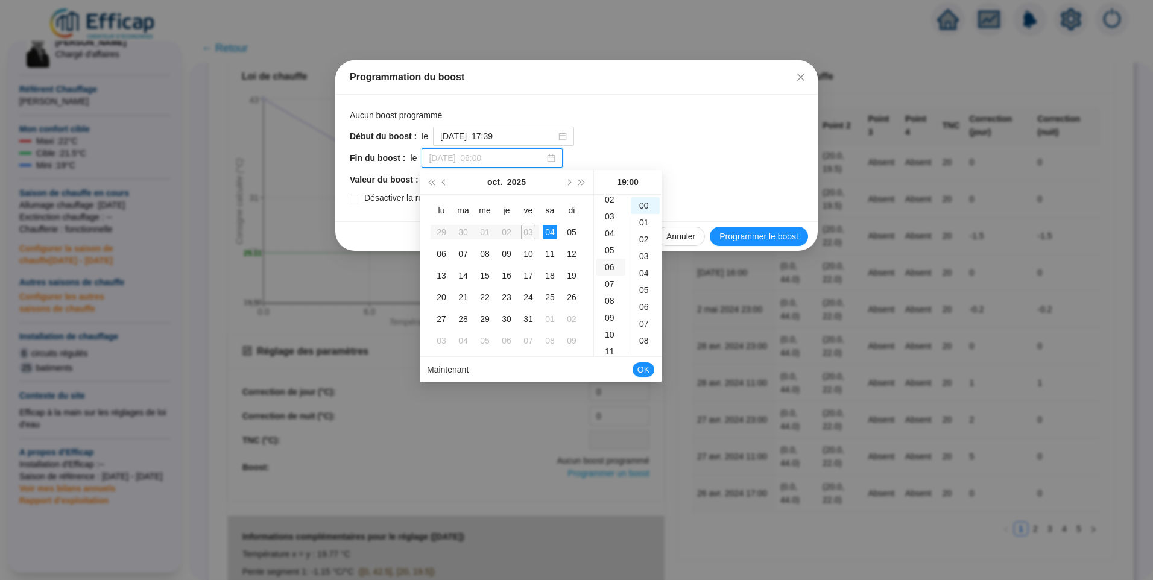
scroll to position [60, 0]
click at [610, 321] on div "21" at bounding box center [610, 319] width 29 height 17
type input "2025-10-04 à 21:00"
click at [639, 368] on span "OK" at bounding box center [643, 369] width 12 height 23
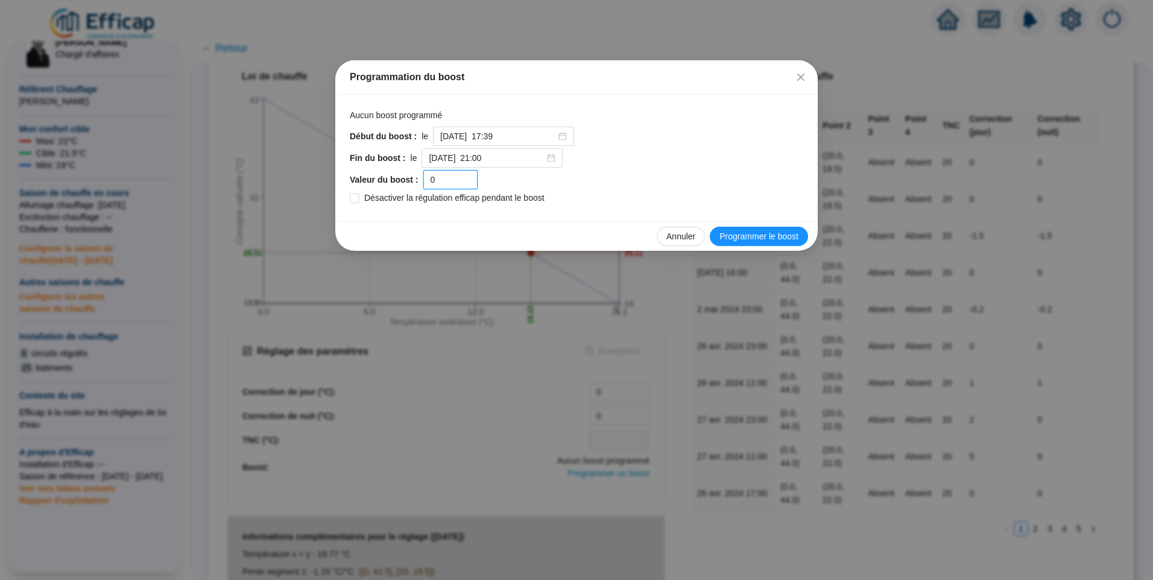
click at [398, 179] on div "Valeur du boost : 0" at bounding box center [576, 179] width 453 height 19
type input "6"
click at [757, 229] on button "Programmer le boost" at bounding box center [759, 236] width 98 height 19
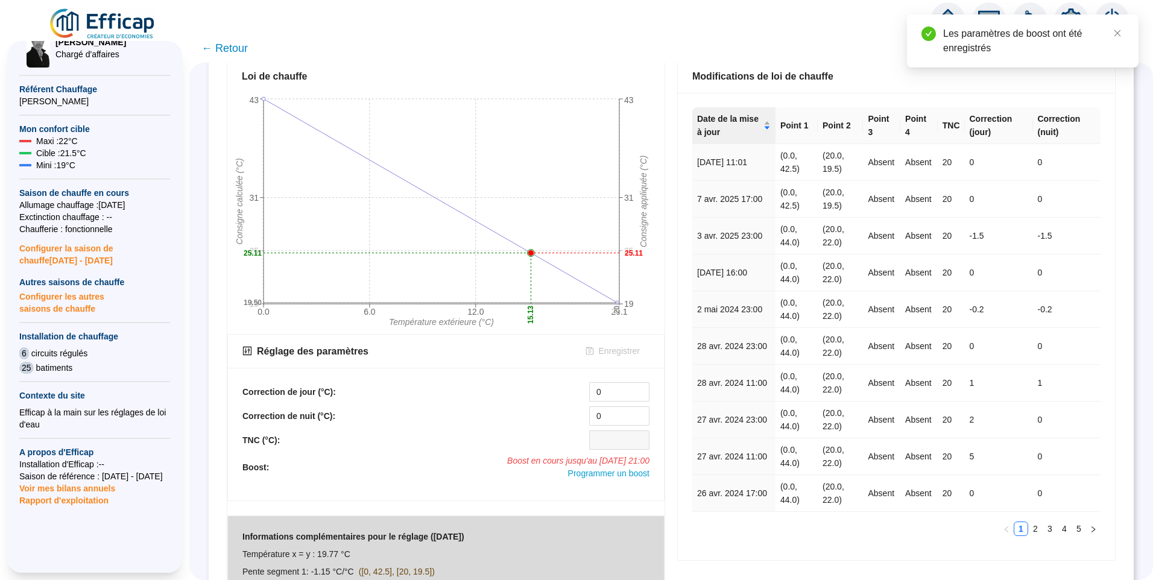
click at [557, 458] on span "Boost en cours jusqu'au 04/10/2025 21:00" at bounding box center [578, 461] width 142 height 13
click at [1117, 35] on icon "close" at bounding box center [1117, 33] width 8 height 8
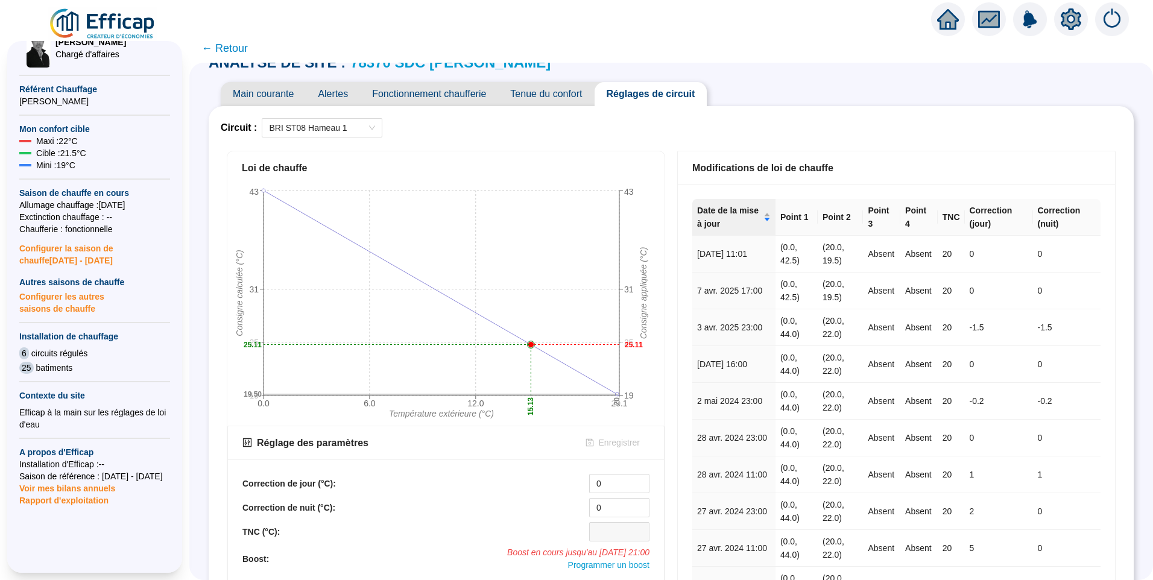
scroll to position [0, 0]
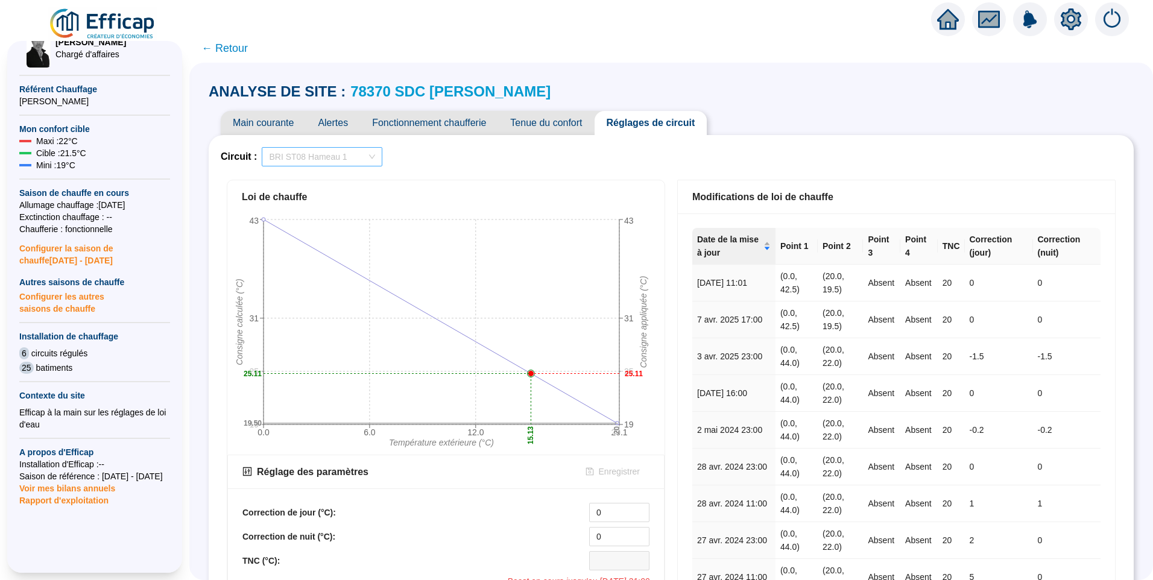
click at [310, 157] on span "BRI ST08 Hameau 1" at bounding box center [322, 157] width 106 height 18
click at [566, 115] on span "Tenue du confort" at bounding box center [546, 123] width 96 height 24
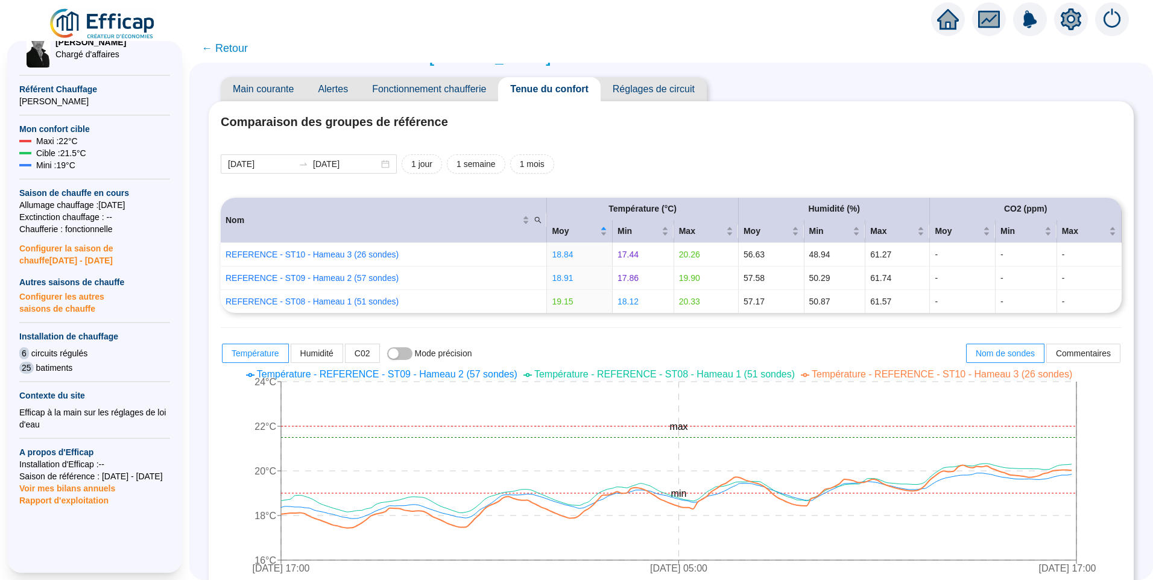
scroll to position [60, 0]
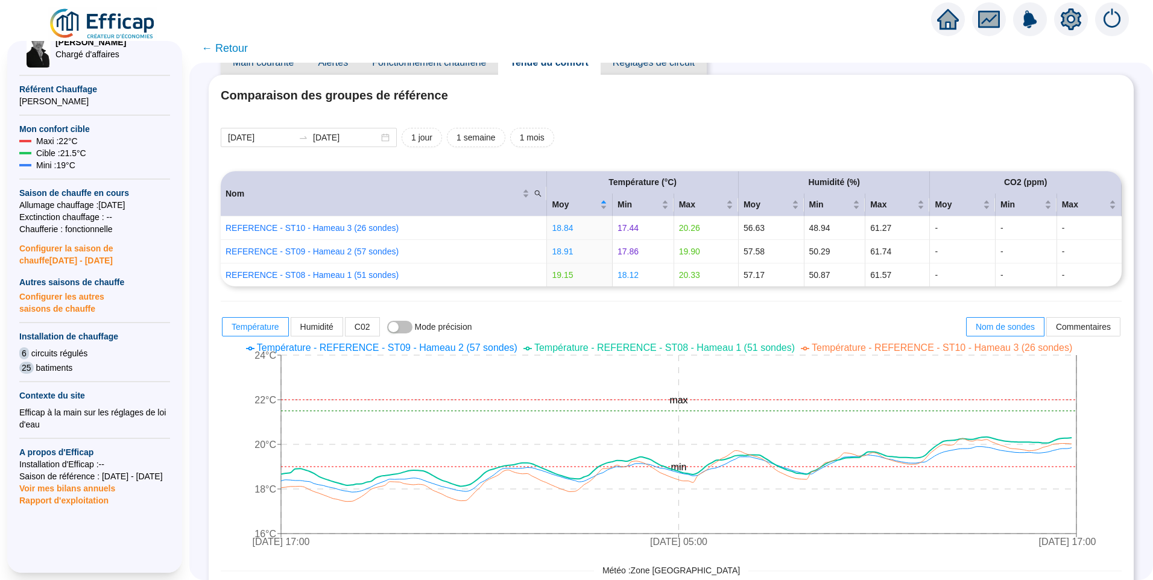
click at [630, 344] on span "Température - REFERENCE - ST08 - Hameau 1 (51 sondes)" at bounding box center [664, 347] width 260 height 10
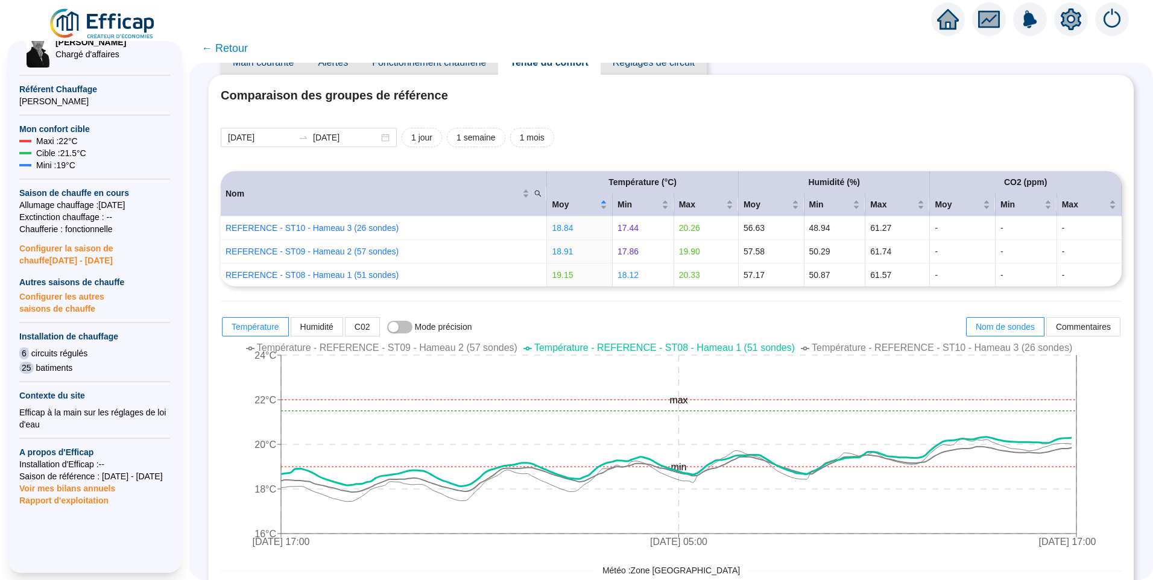
click at [497, 347] on span "Température - REFERENCE - ST09 - Hameau 2 (57 sondes)" at bounding box center [387, 347] width 260 height 10
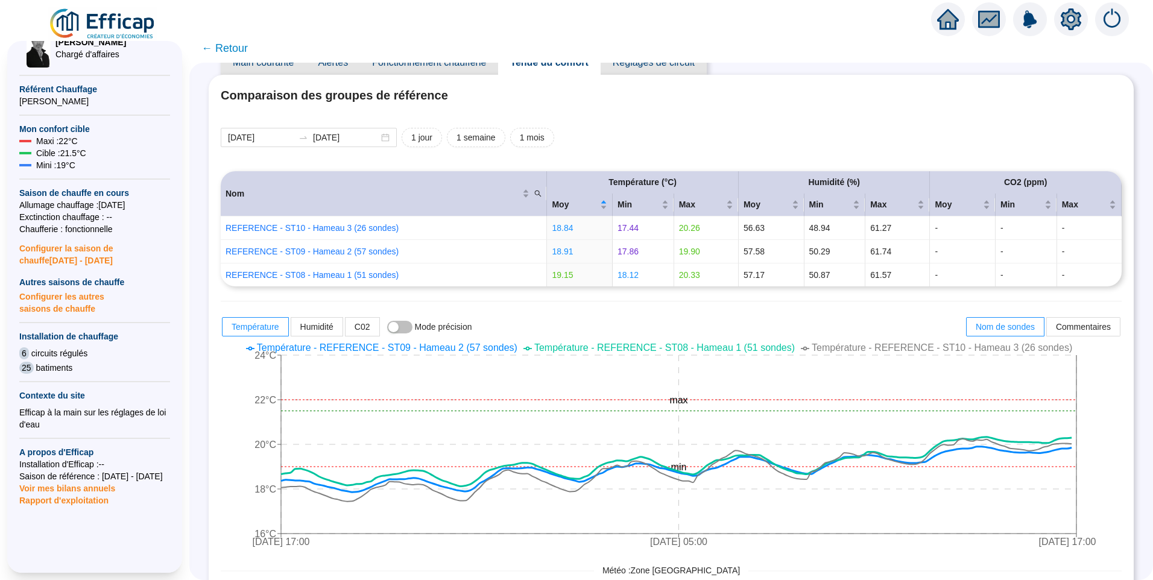
click at [876, 348] on span "Température - REFERENCE - ST10 - Hameau 3 (26 sondes)" at bounding box center [942, 347] width 260 height 10
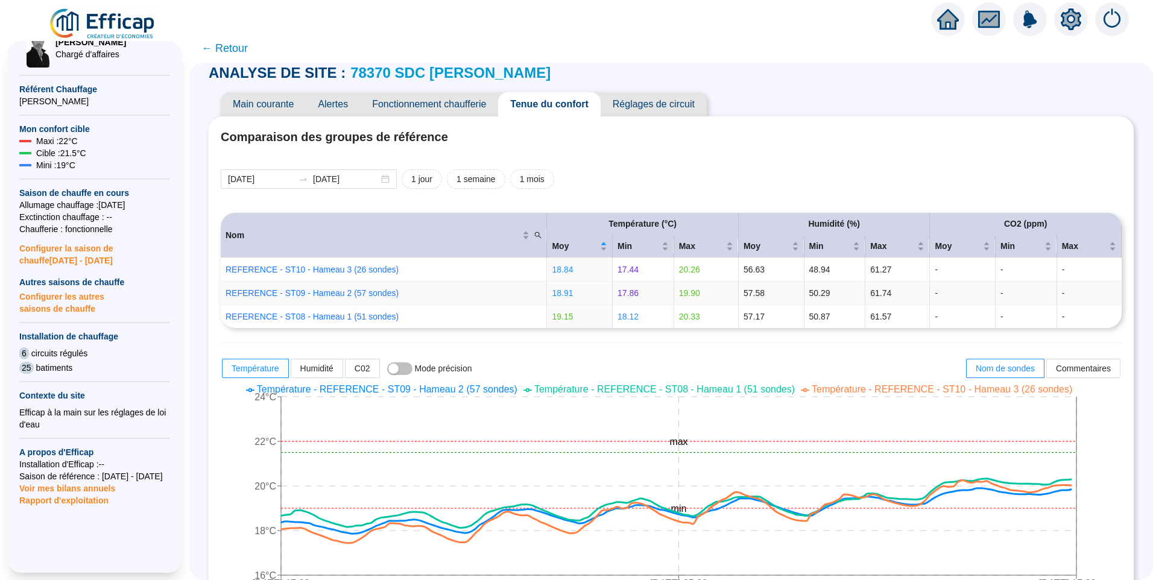
scroll to position [0, 0]
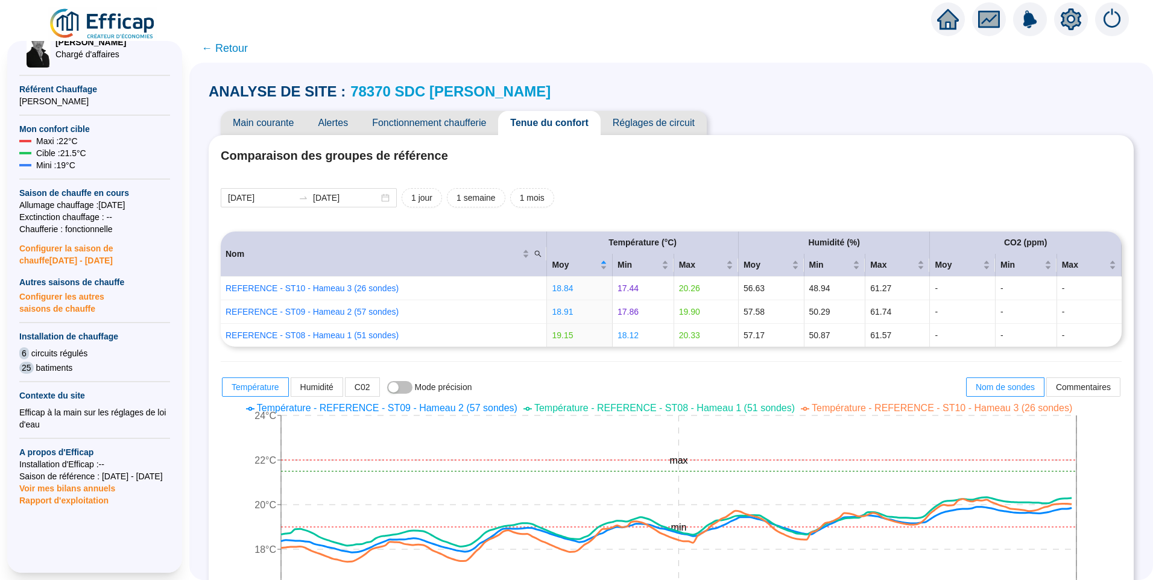
click at [677, 117] on span "Réglages de circuit" at bounding box center [654, 123] width 106 height 24
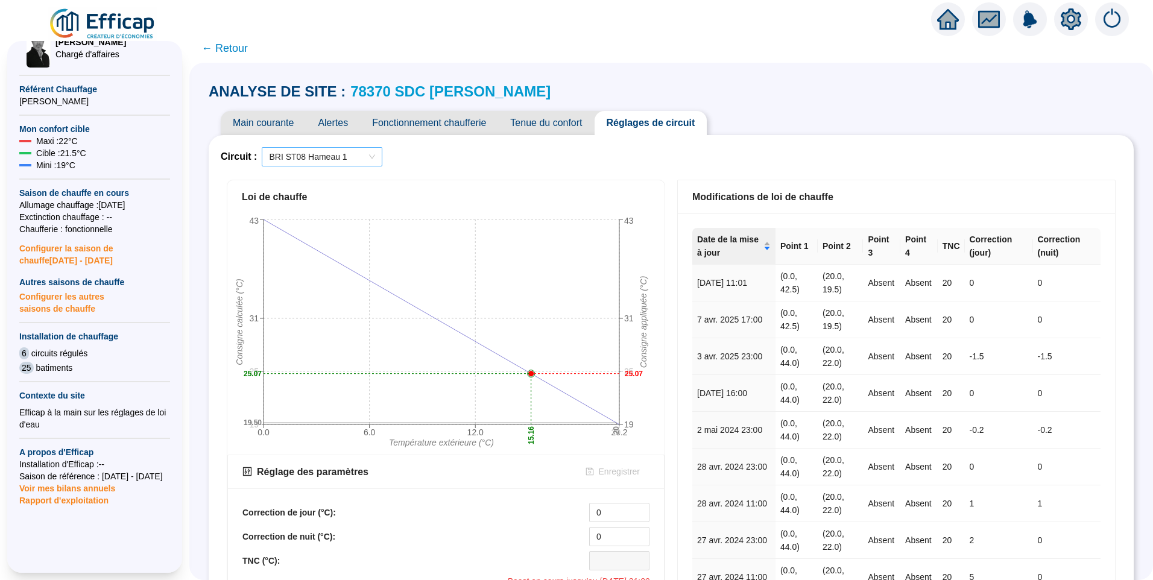
click at [332, 156] on span "BRI ST08 Hameau 1" at bounding box center [322, 157] width 106 height 18
click at [338, 195] on div "BRI ST10 Hameau 3" at bounding box center [329, 200] width 101 height 13
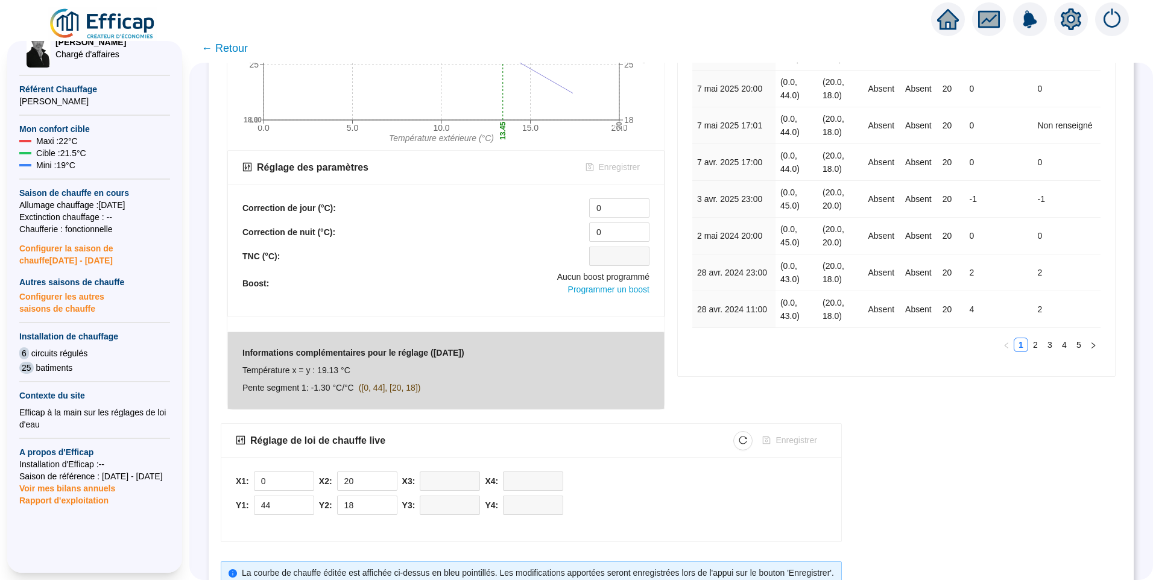
scroll to position [338, 0]
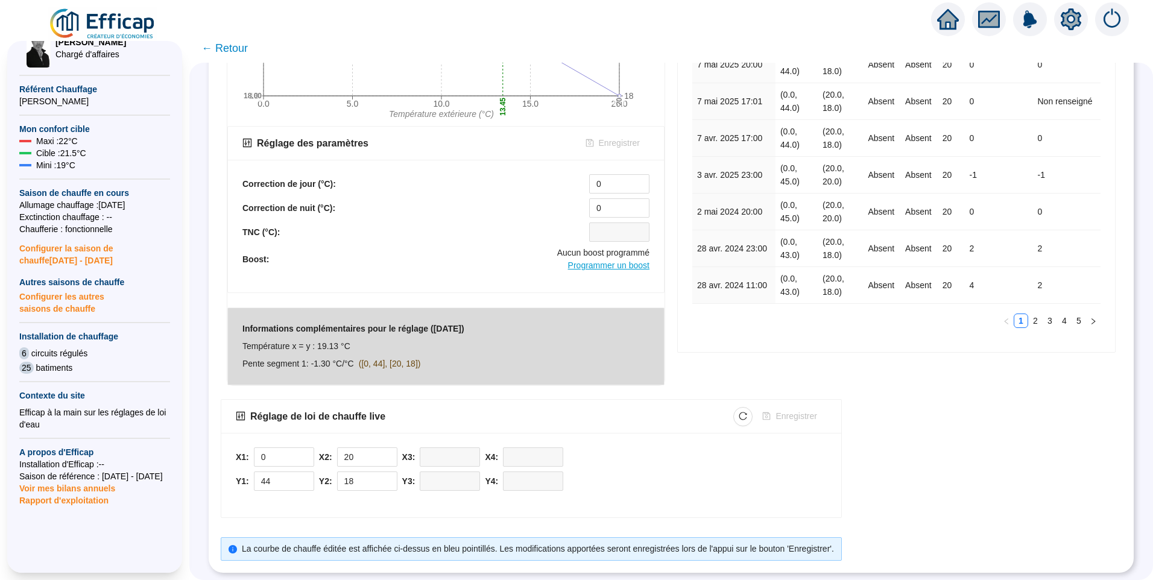
click at [604, 260] on span "Programmer un boost" at bounding box center [608, 265] width 81 height 10
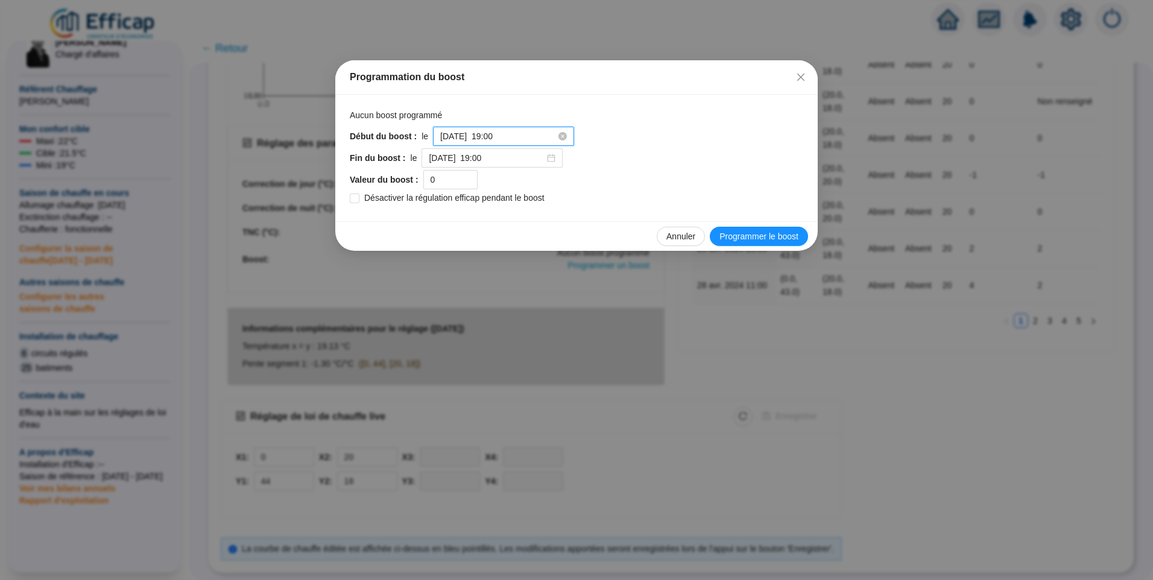
click at [523, 132] on input "2025-10-03 à 19:00" at bounding box center [498, 136] width 116 height 13
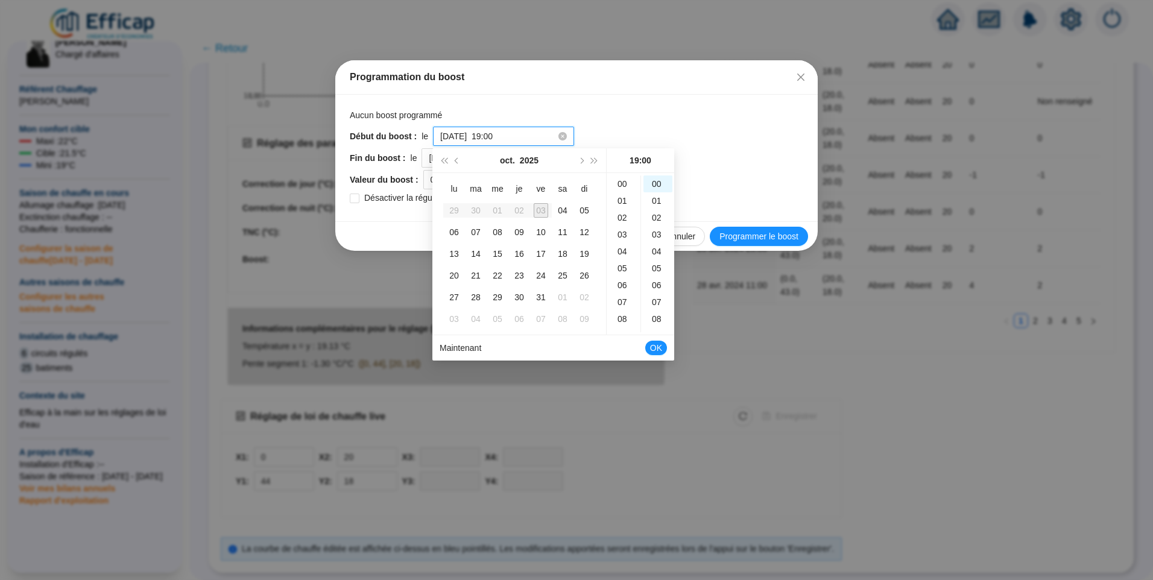
scroll to position [321, 0]
click at [462, 352] on link "Maintenant" at bounding box center [461, 348] width 42 height 10
click at [655, 203] on div "41" at bounding box center [657, 200] width 29 height 17
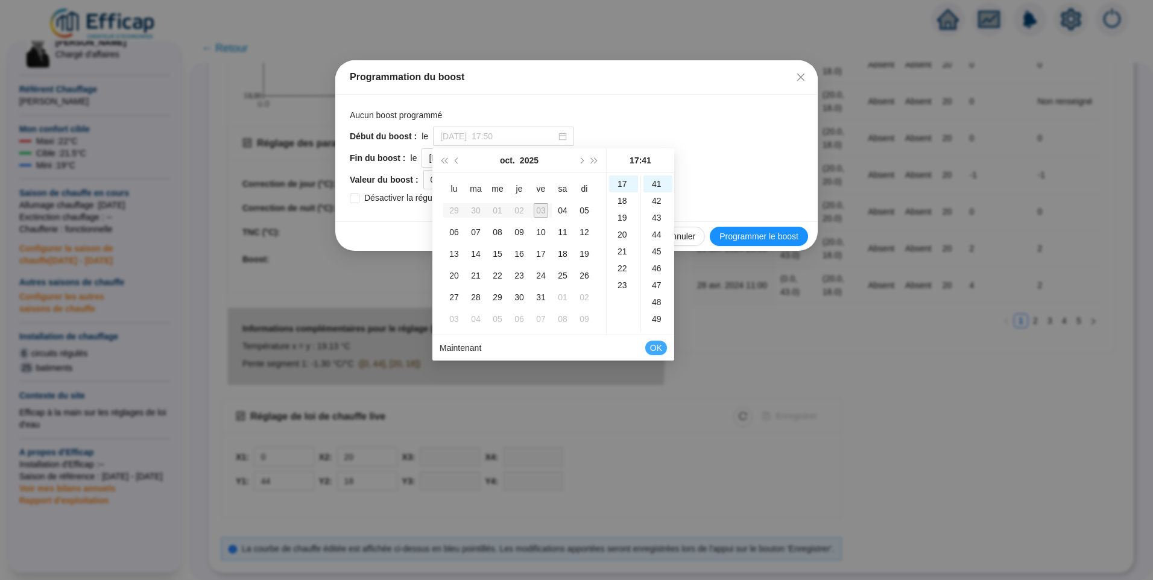
type input "2025-10-03 à 17:41"
click at [654, 347] on span "OK" at bounding box center [656, 347] width 12 height 23
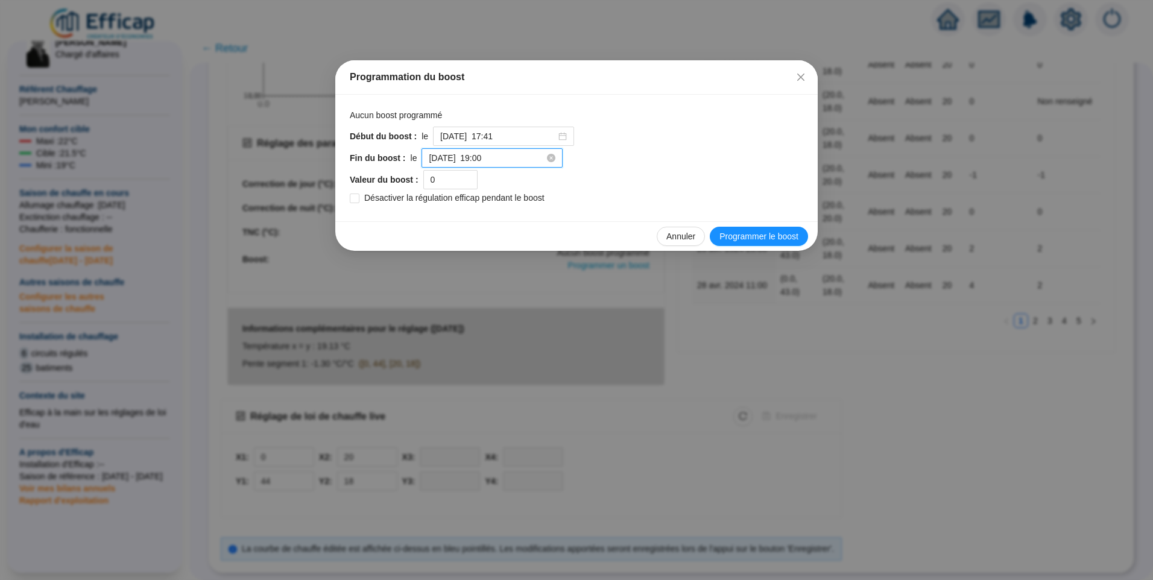
click at [514, 163] on input "2025-10-04 à 19:00" at bounding box center [487, 158] width 116 height 13
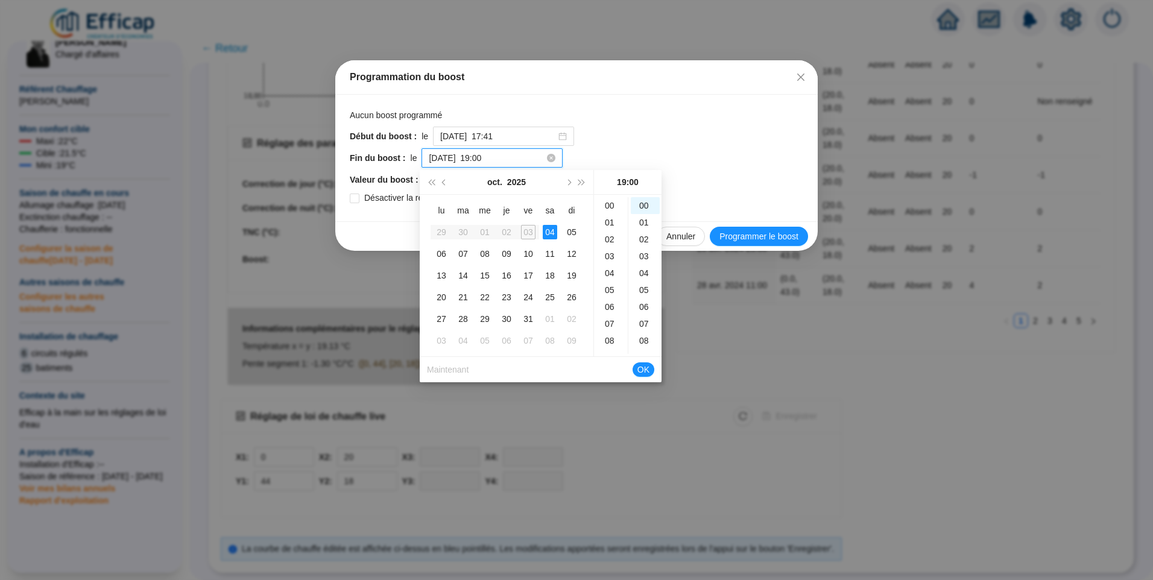
scroll to position [321, 0]
click at [611, 239] on div "21" at bounding box center [610, 239] width 29 height 17
click at [648, 206] on div "00" at bounding box center [645, 205] width 29 height 17
type input "2025-10-04 à 21:00"
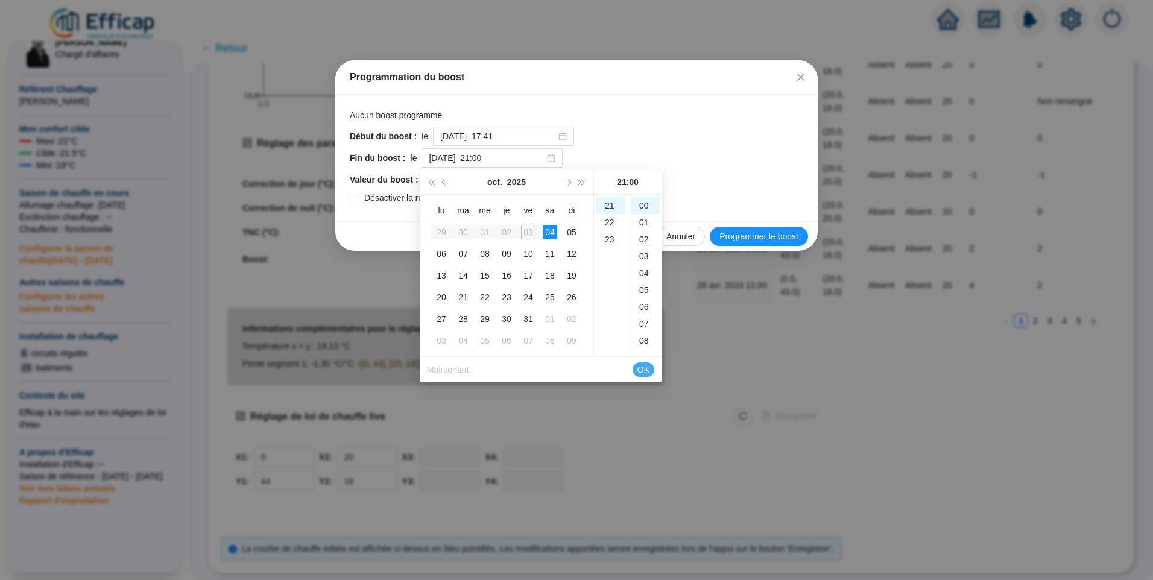
click at [645, 367] on span "OK" at bounding box center [643, 369] width 12 height 23
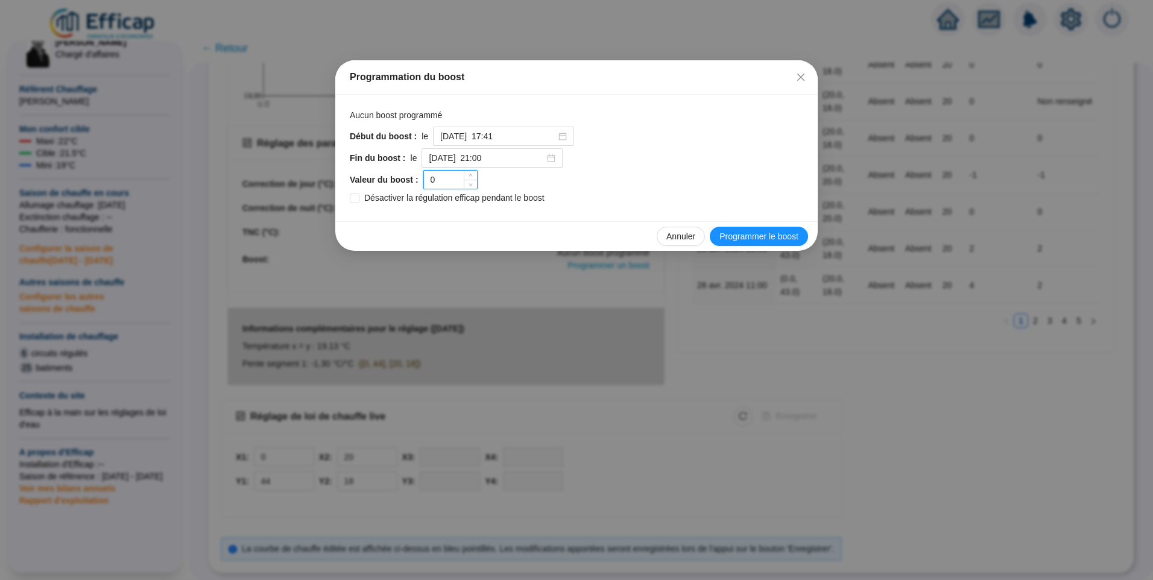
drag, startPoint x: 437, startPoint y: 177, endPoint x: 430, endPoint y: 170, distance: 9.4
click at [411, 177] on div "Valeur du boost : 0" at bounding box center [576, 179] width 453 height 19
type input "7"
click at [747, 236] on span "Programmer le boost" at bounding box center [758, 236] width 79 height 13
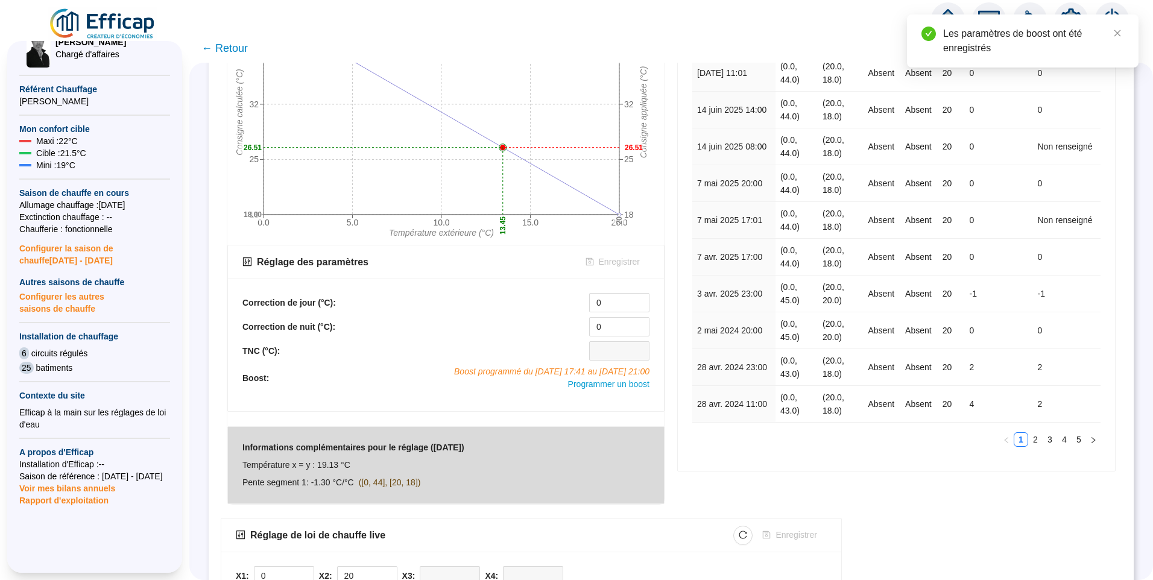
scroll to position [0, 0]
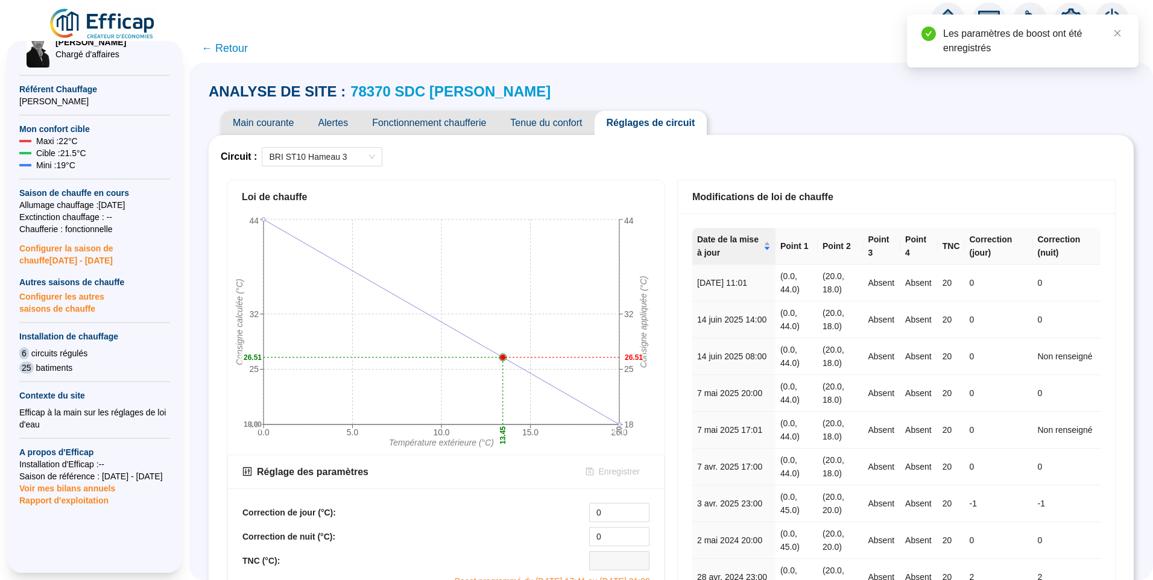
click at [553, 116] on span "Tenue du confort" at bounding box center [546, 123] width 96 height 24
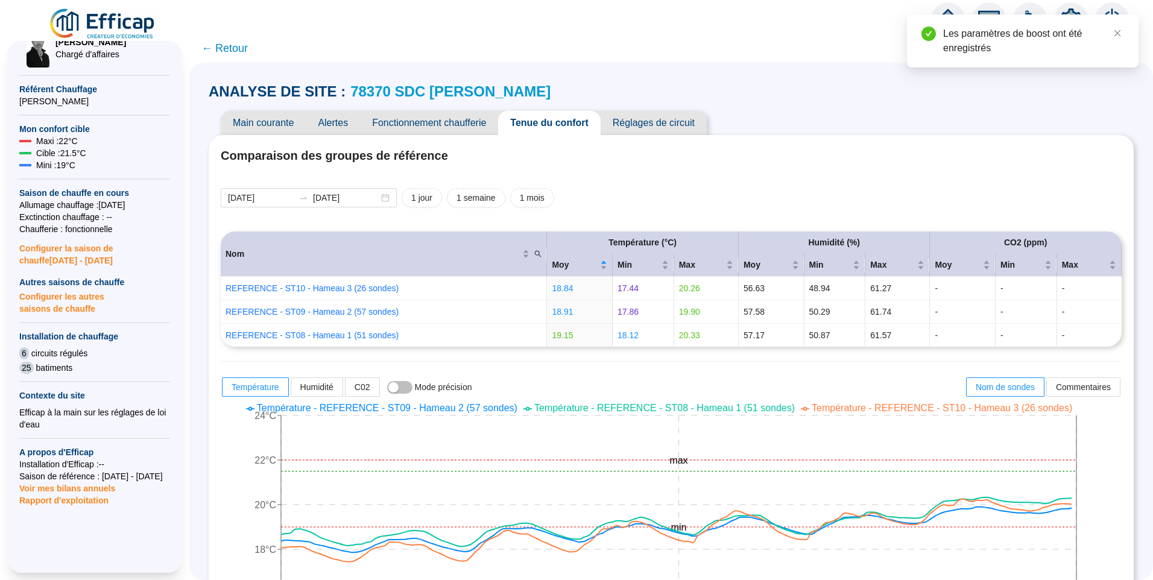
click at [494, 407] on span "Température - REFERENCE - ST09 - Hameau 2 (57 sondes)" at bounding box center [387, 408] width 260 height 10
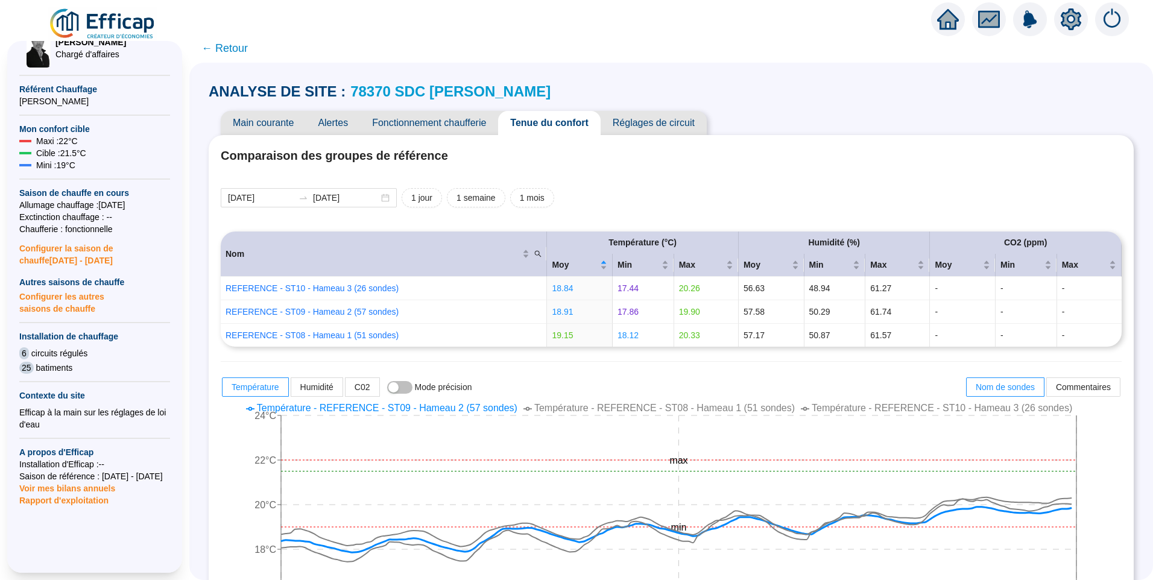
click at [648, 120] on span "Réglages de circuit" at bounding box center [654, 123] width 106 height 24
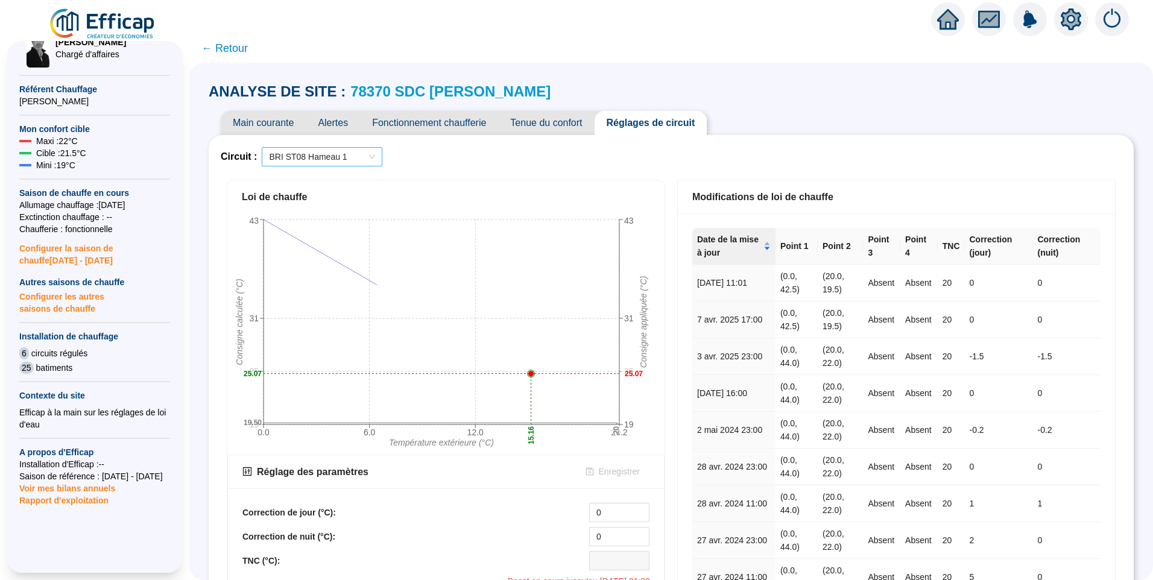
click at [364, 153] on span "BRI ST08 Hameau 1" at bounding box center [322, 157] width 106 height 18
click at [336, 219] on div "BRI ST09 Hameau 2" at bounding box center [329, 219] width 101 height 13
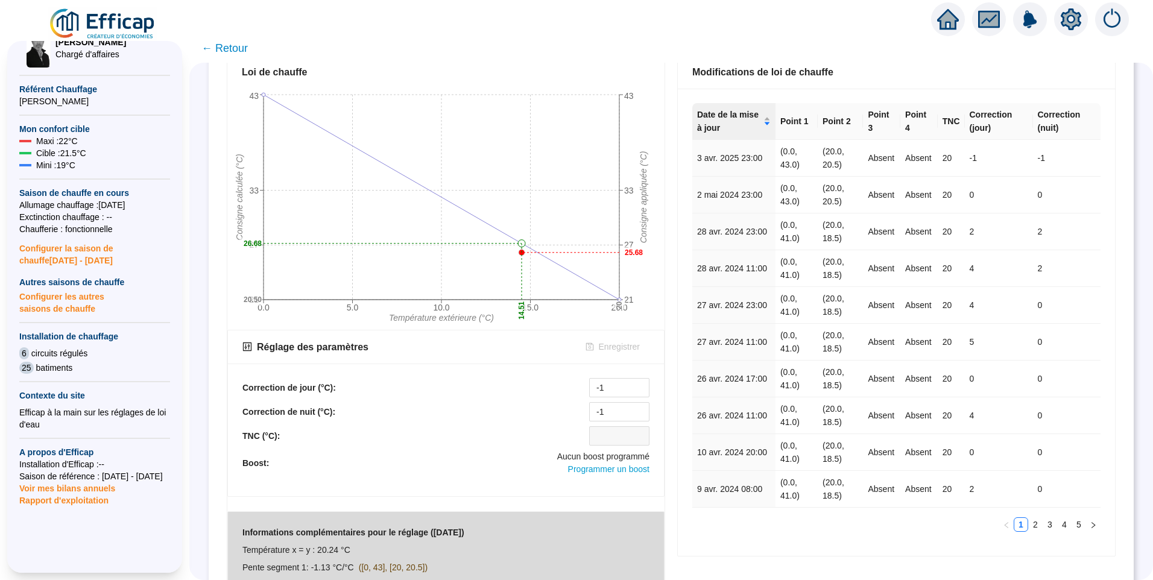
scroll to position [301, 0]
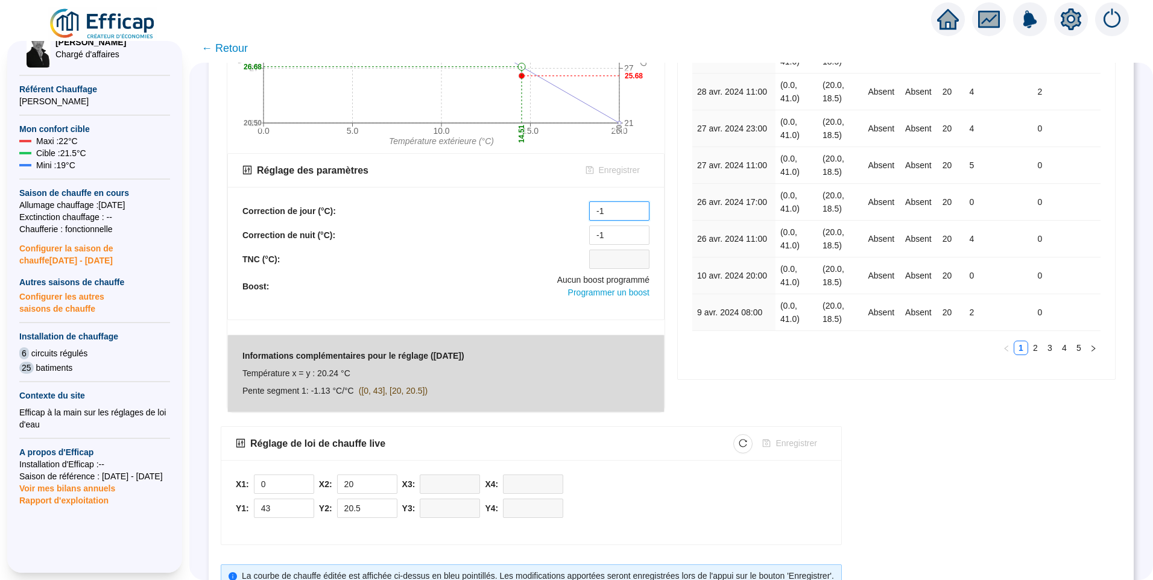
click at [561, 212] on div "Correction de jour (°C): -1" at bounding box center [445, 210] width 407 height 19
type input "0"
drag, startPoint x: 570, startPoint y: 240, endPoint x: 545, endPoint y: 241, distance: 24.7
click at [548, 241] on div "Correction de nuit (°C): -1" at bounding box center [445, 235] width 407 height 19
drag, startPoint x: 608, startPoint y: 239, endPoint x: 571, endPoint y: 224, distance: 39.5
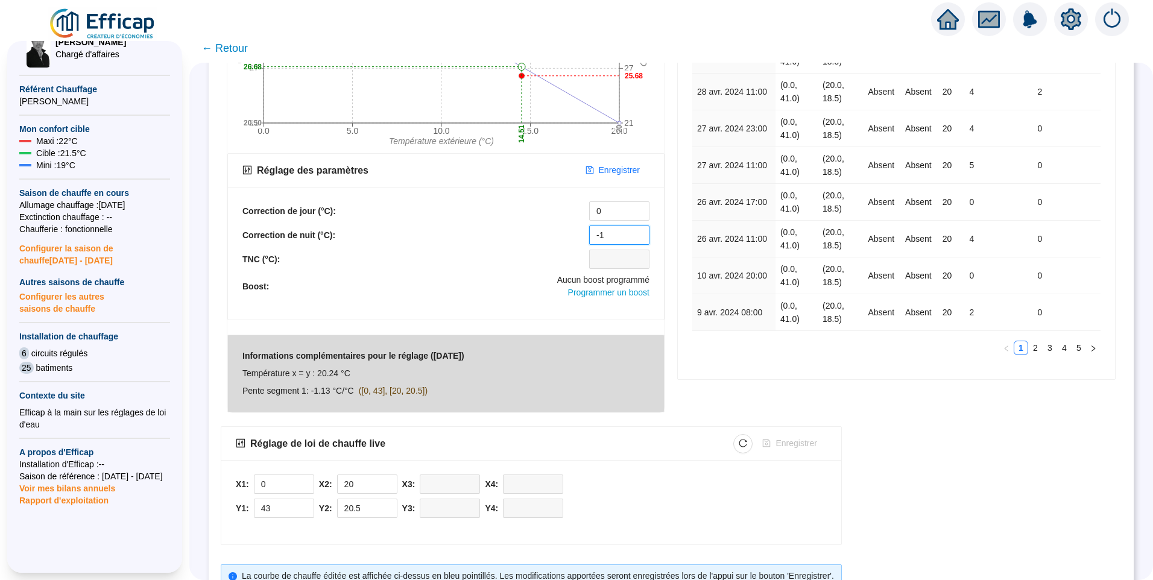
click at [570, 233] on div "Correction de nuit (°C): -1" at bounding box center [445, 235] width 407 height 19
type input "0"
click at [605, 174] on span "Enregistrer" at bounding box center [619, 170] width 41 height 13
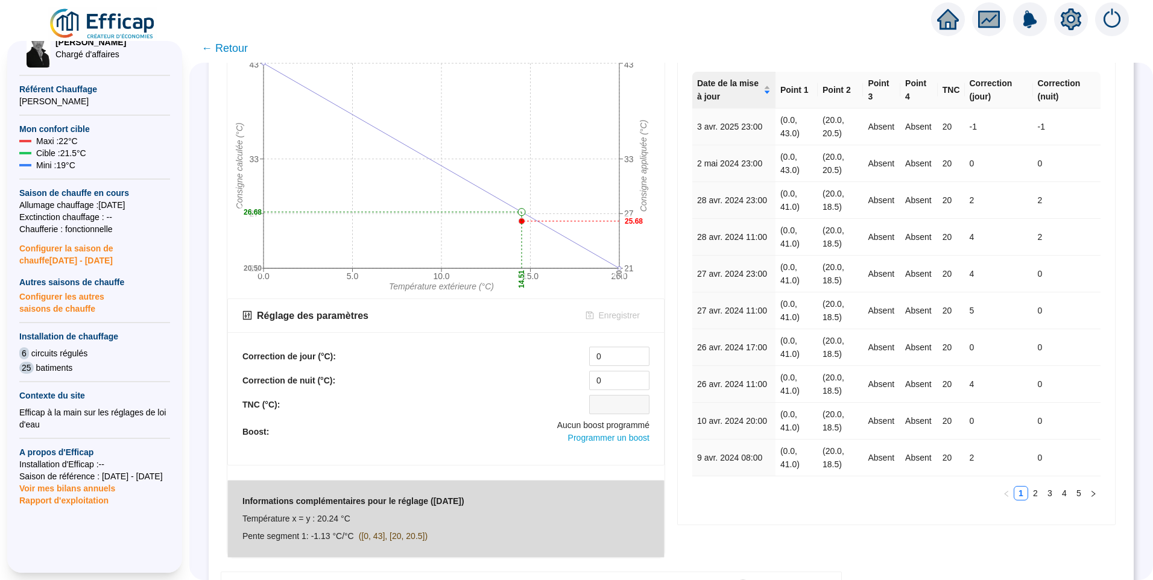
scroll to position [181, 0]
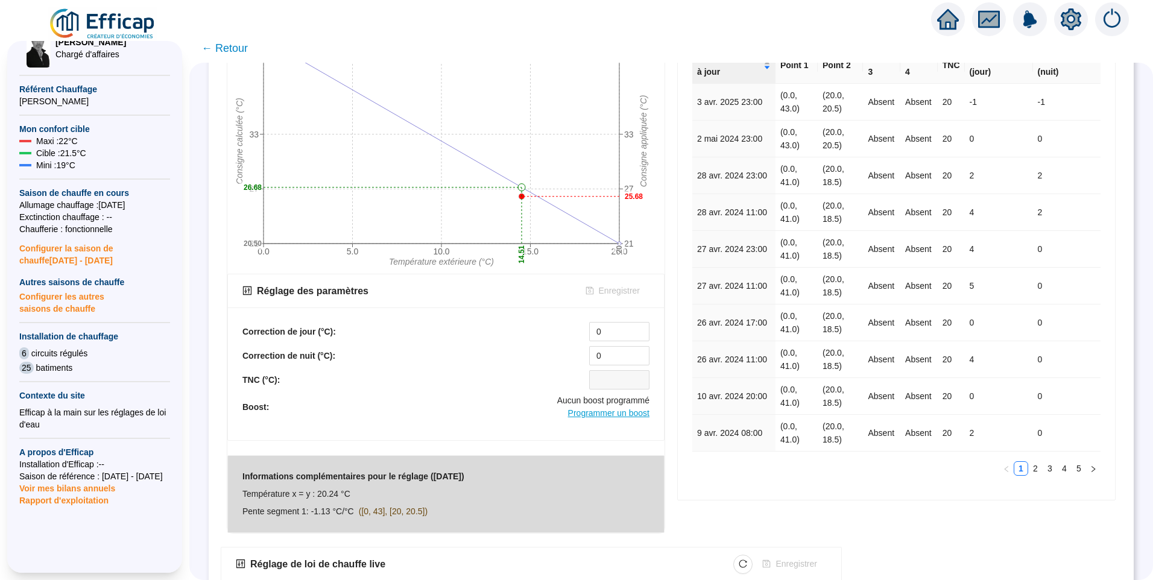
click at [629, 415] on span "Programmer un boost" at bounding box center [608, 413] width 81 height 10
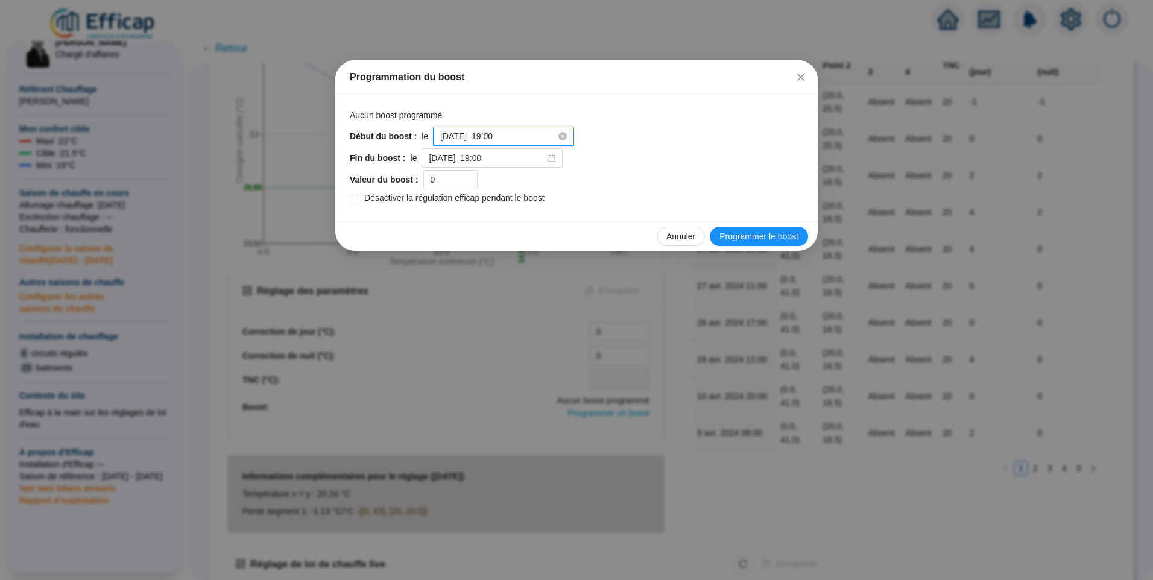
click at [530, 139] on input "2025-10-03 à 19:00" at bounding box center [498, 136] width 116 height 13
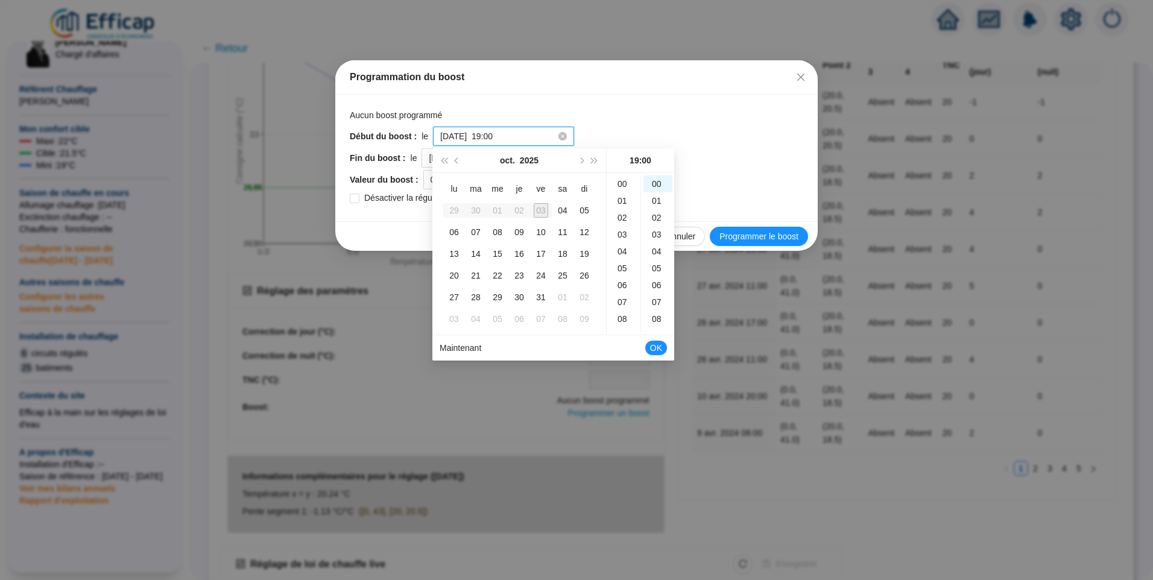
scroll to position [321, 0]
click at [623, 185] on div "17" at bounding box center [623, 188] width 29 height 17
click at [466, 345] on link "Maintenant" at bounding box center [461, 348] width 42 height 10
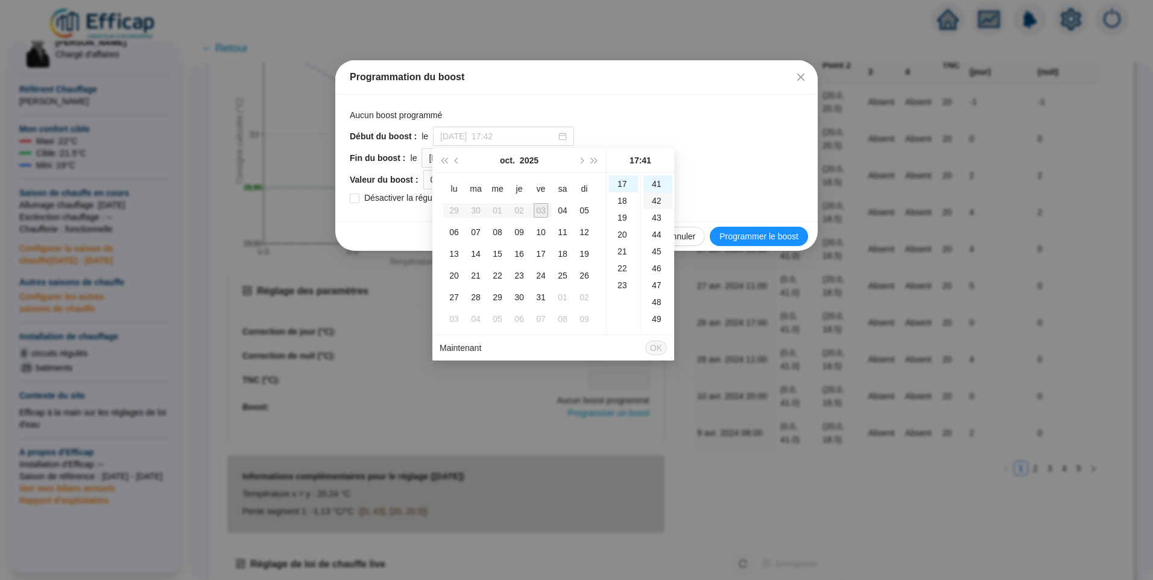
click at [656, 203] on div "42" at bounding box center [657, 200] width 29 height 17
type input "2025-10-03 à 17:42"
click at [655, 343] on span "OK" at bounding box center [656, 347] width 12 height 23
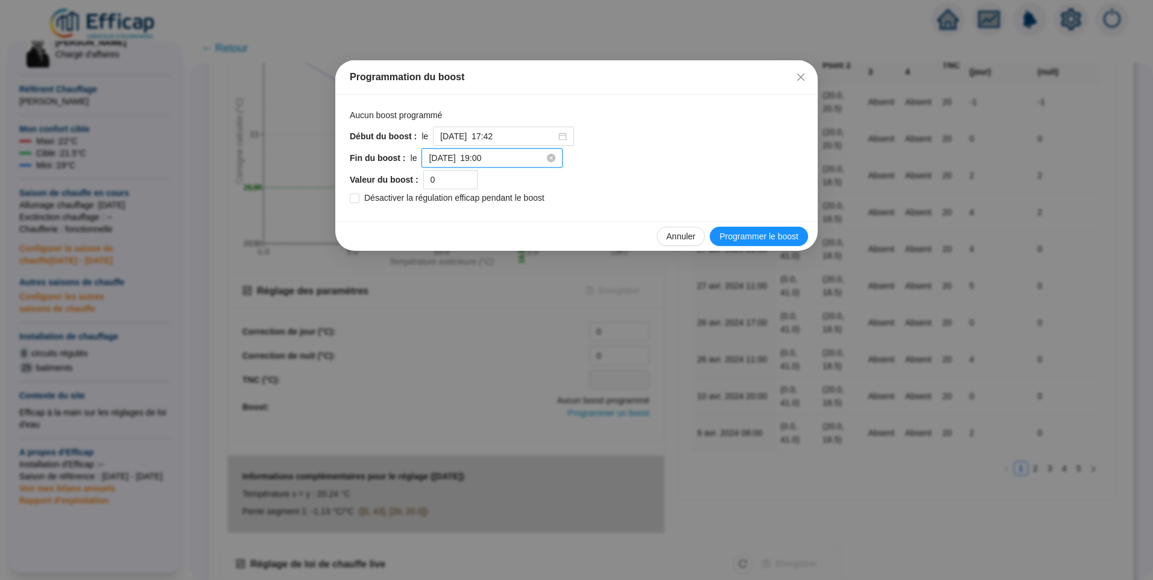
click at [513, 162] on input "2025-10-04 à 19:00" at bounding box center [487, 158] width 116 height 13
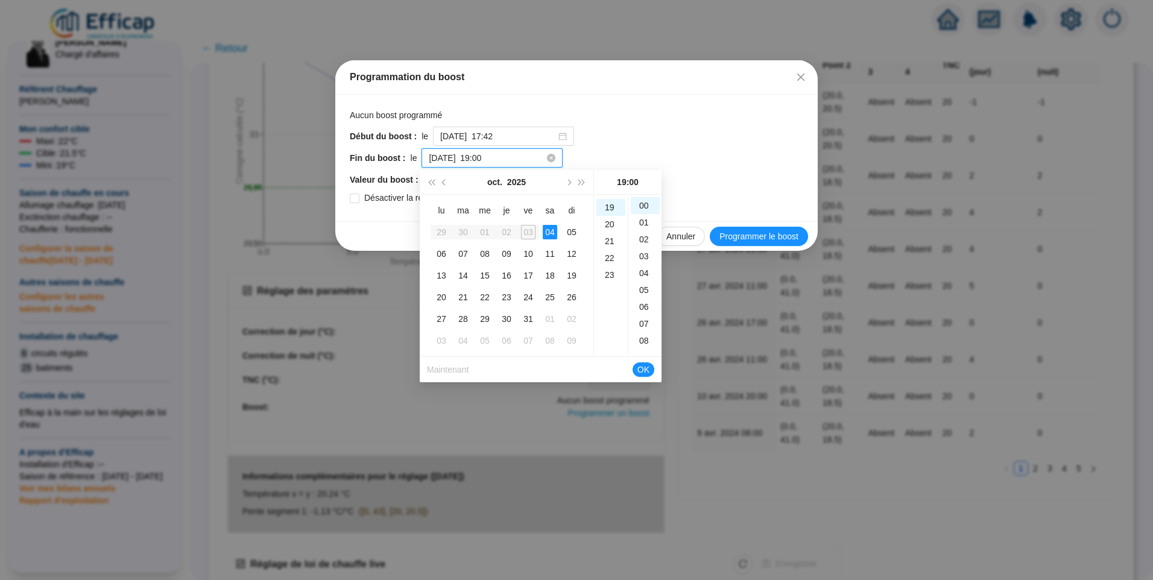
scroll to position [321, 0]
click at [604, 236] on div "21" at bounding box center [610, 239] width 29 height 17
type input "2025-10-04 à 21:00"
click at [645, 367] on span "OK" at bounding box center [643, 369] width 12 height 23
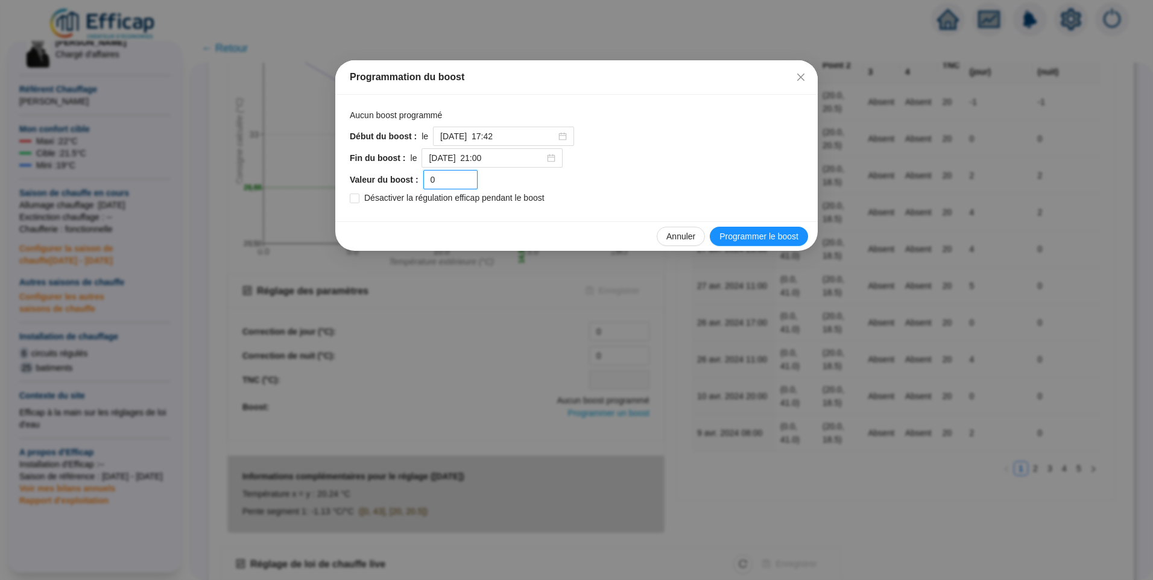
drag, startPoint x: 446, startPoint y: 177, endPoint x: 397, endPoint y: 177, distance: 48.2
click at [397, 177] on div "Valeur du boost : 0" at bounding box center [576, 179] width 453 height 19
type input "7"
click at [740, 238] on span "Programmer le boost" at bounding box center [758, 236] width 79 height 13
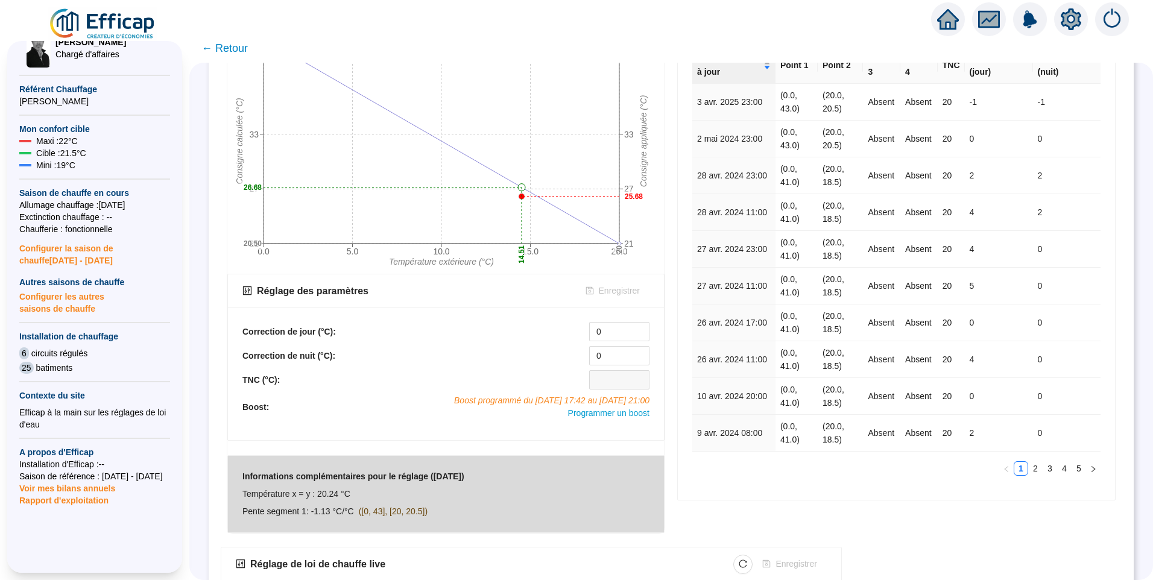
click at [707, 502] on div "Modifications de loi de chauffe Date de la mise à jour Point 1 Point 2 Point 3 …" at bounding box center [896, 266] width 450 height 547
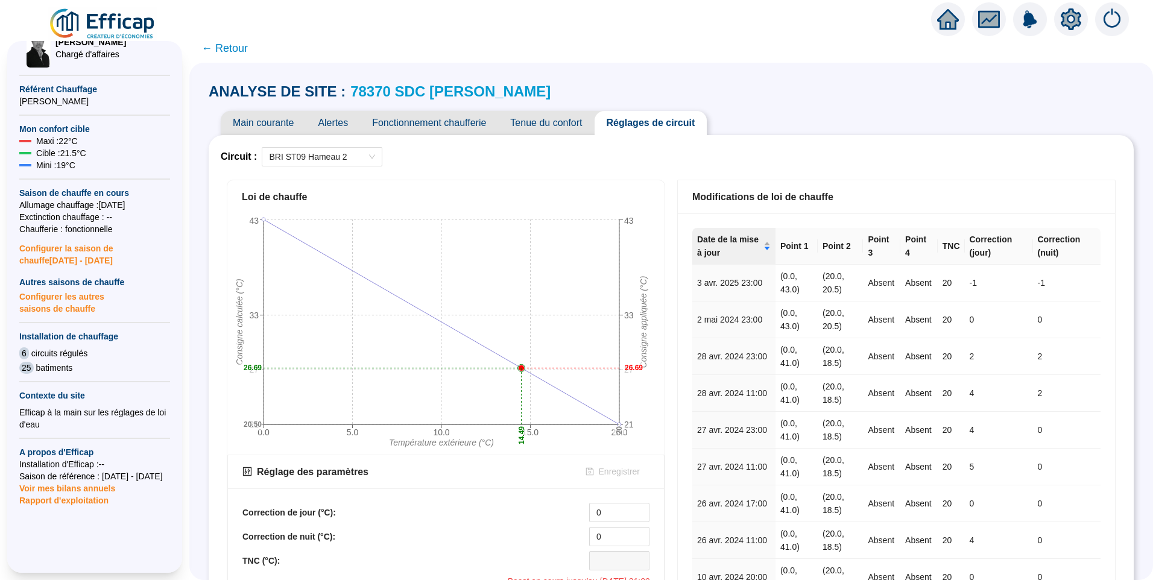
click at [444, 120] on span "Fonctionnement chaufferie" at bounding box center [429, 123] width 138 height 24
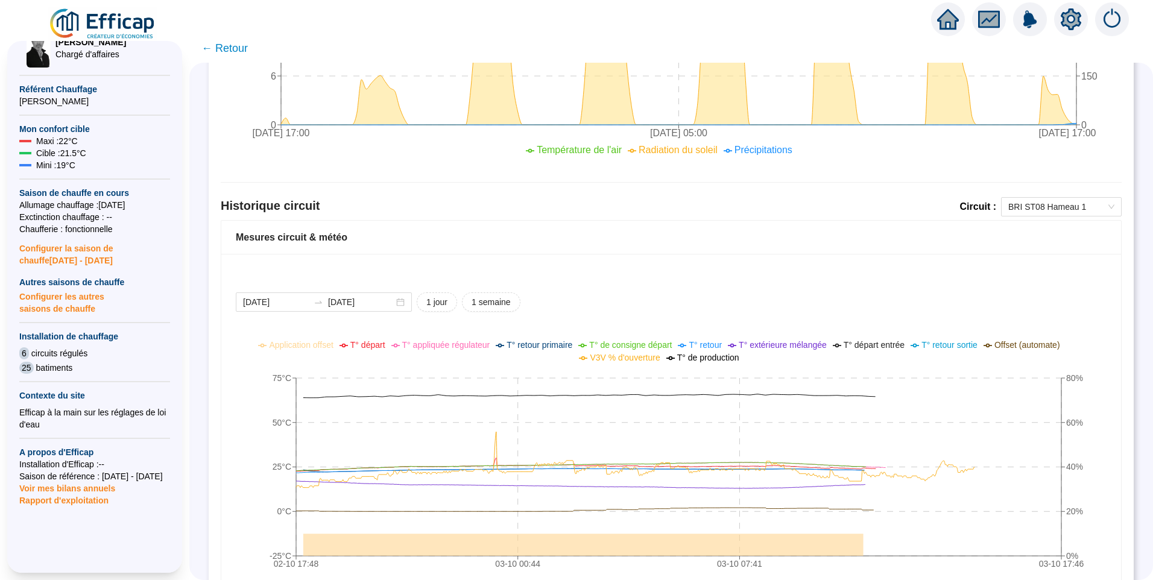
scroll to position [772, 0]
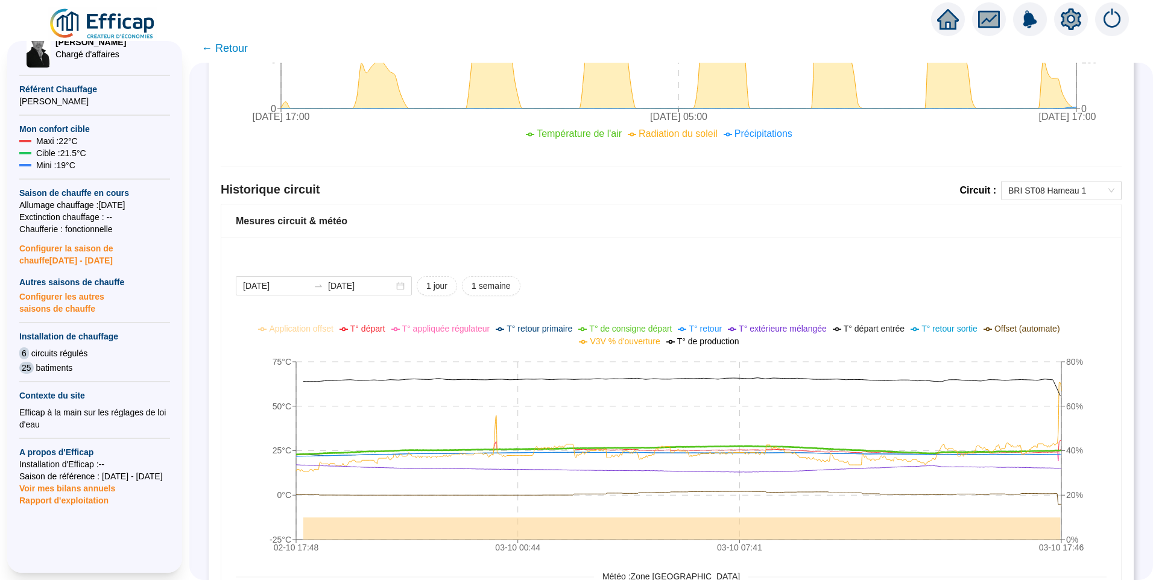
click at [655, 331] on span "T° de consigne départ" at bounding box center [630, 329] width 83 height 10
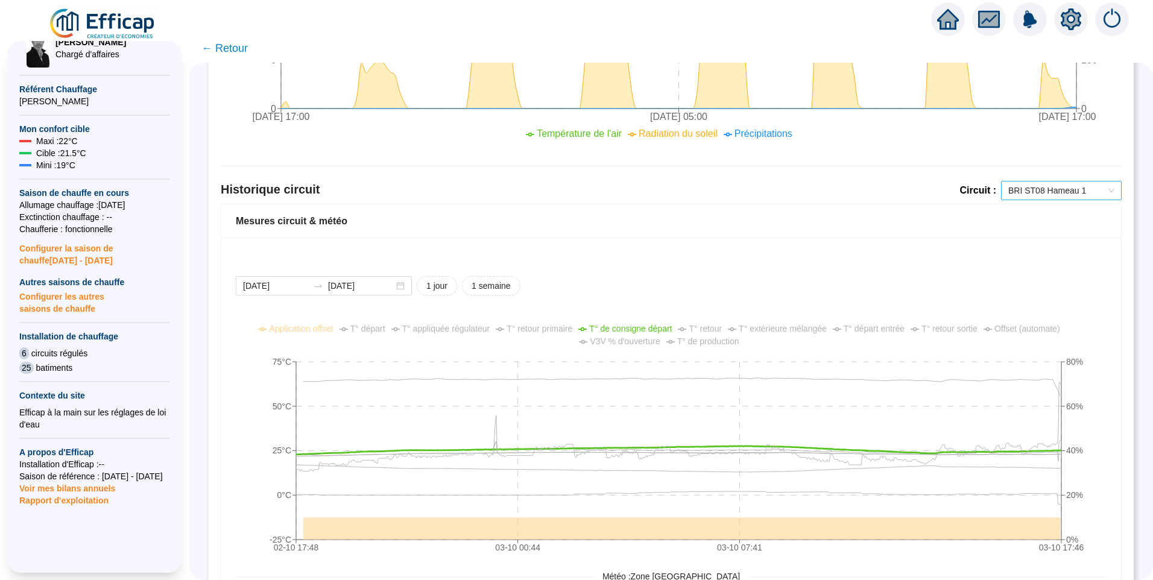
click at [1033, 192] on span "BRI ST08 Hameau 1" at bounding box center [1061, 190] width 106 height 18
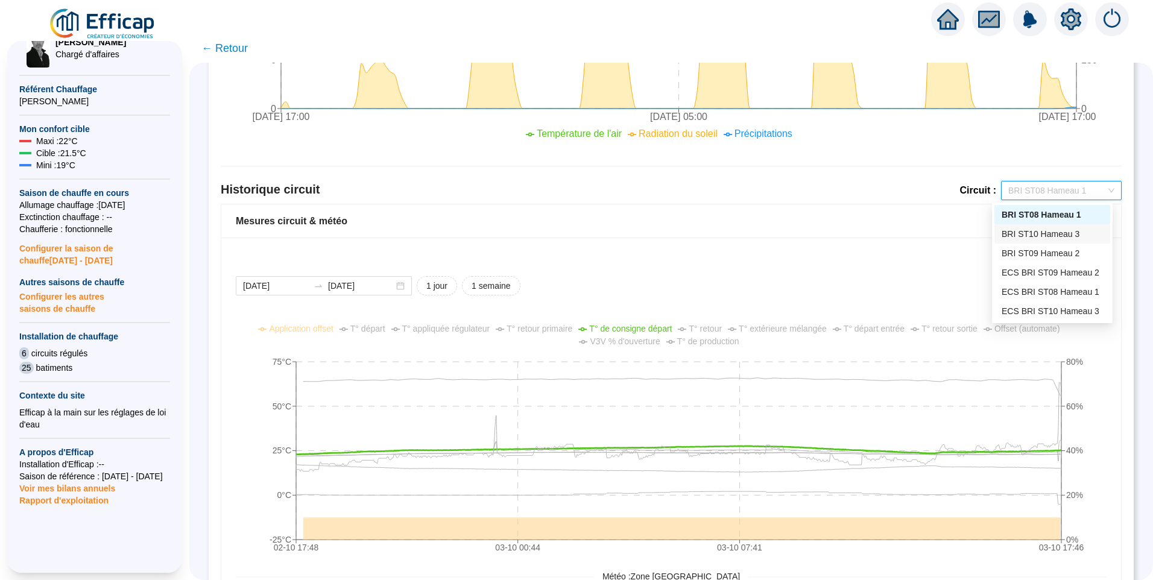
click at [1049, 233] on div "BRI ST10 Hameau 3" at bounding box center [1052, 234] width 101 height 13
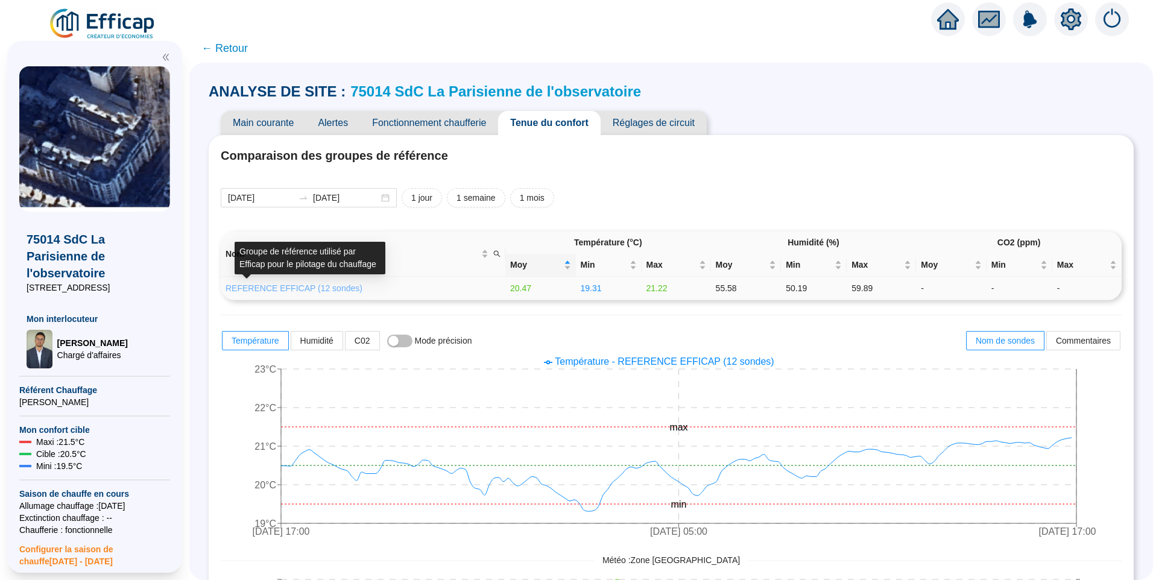
click at [342, 288] on link "REFERENCE EFFICAP (12 sondes)" at bounding box center [294, 288] width 137 height 10
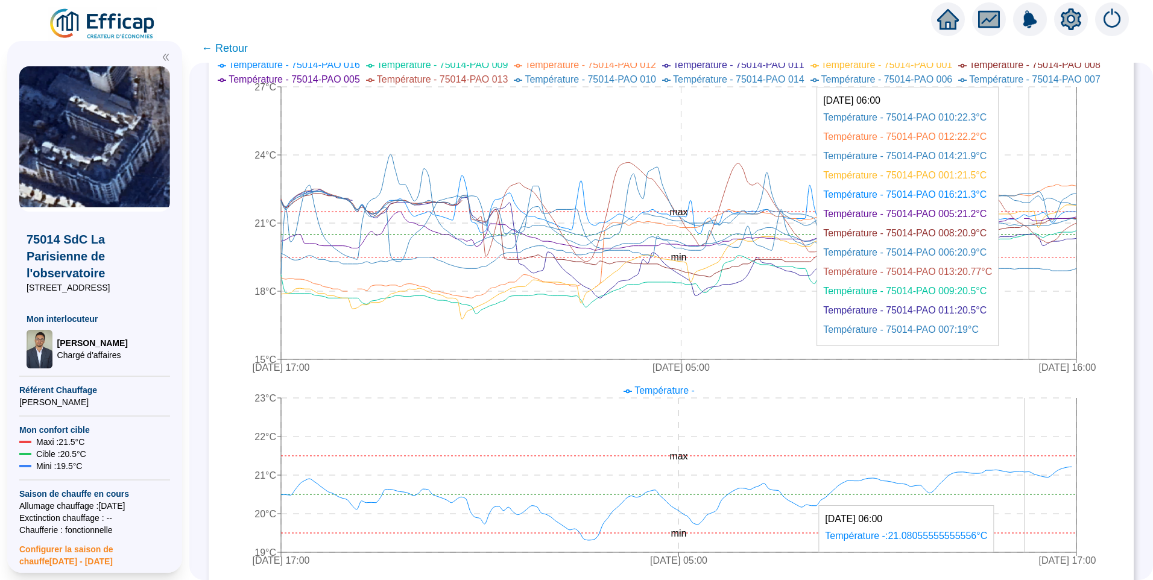
scroll to position [301, 0]
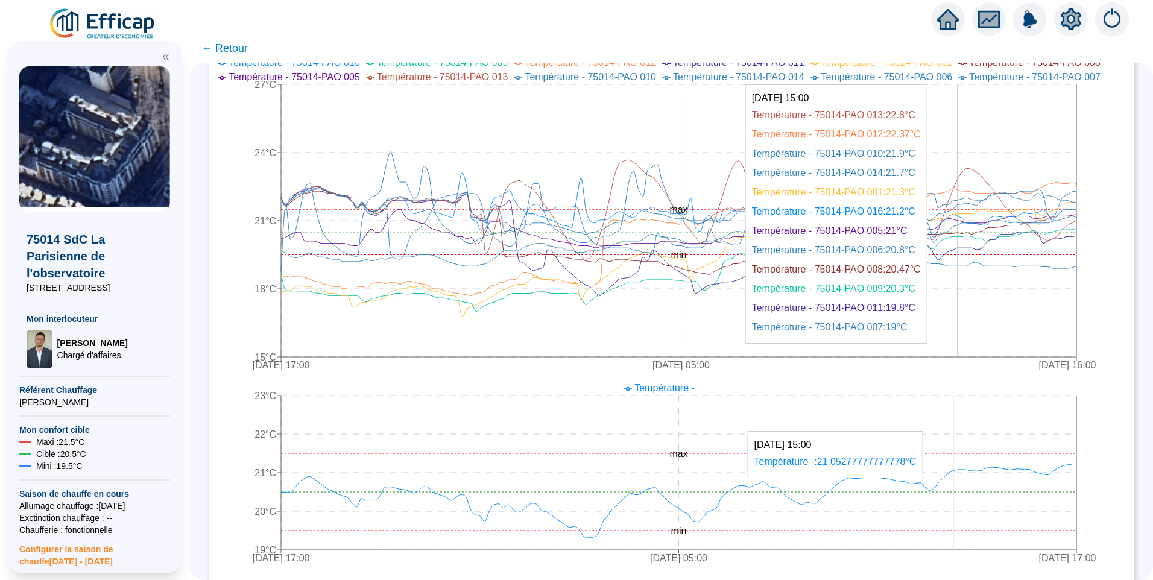
click at [964, 183] on icon "[DATE] 17:00 [DATE] 05:00 [DATE] 16:00 15°C 18°C 21°C 24°C 27°C min max" at bounding box center [662, 215] width 883 height 326
click at [963, 183] on icon "[DATE] 17:00 [DATE] 05:00 [DATE] 16:00 15°C 18°C 21°C 24°C 27°C min max" at bounding box center [662, 215] width 883 height 326
click at [965, 183] on icon "[DATE] 17:00 [DATE] 05:00 [DATE] 16:00 15°C 18°C 21°C 24°C 27°C min max" at bounding box center [662, 215] width 883 height 326
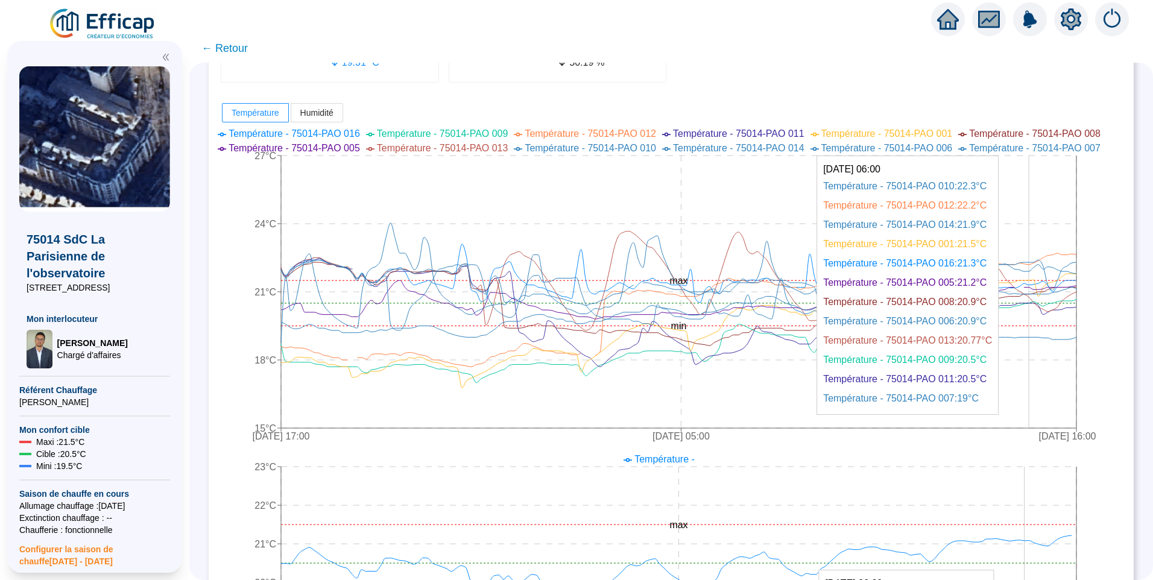
scroll to position [121, 0]
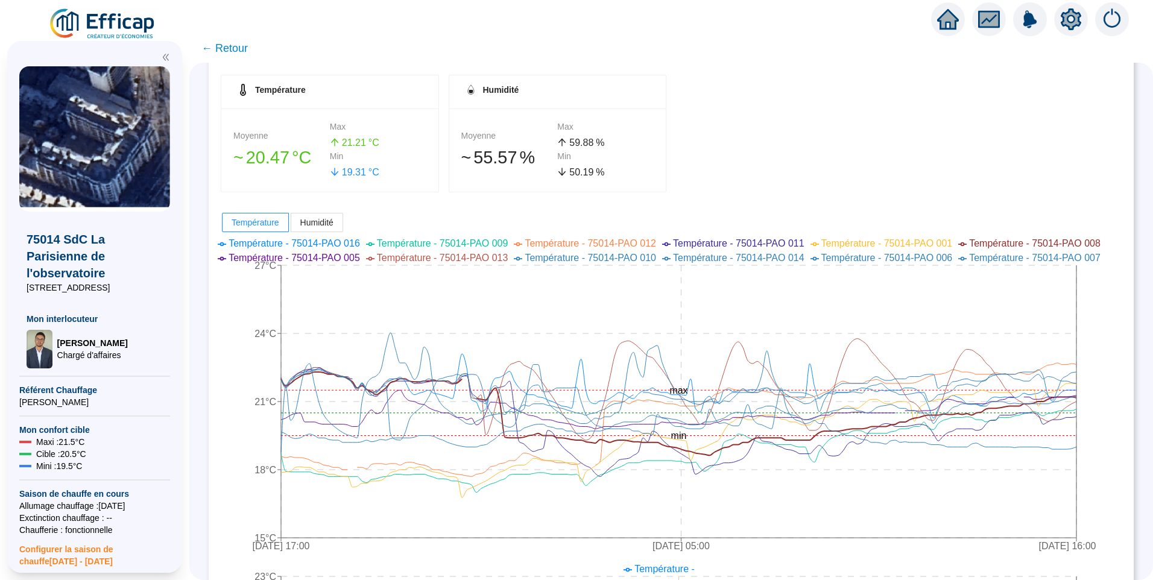
click at [1020, 241] on span "Température - 75014-PAO 008" at bounding box center [1034, 243] width 131 height 10
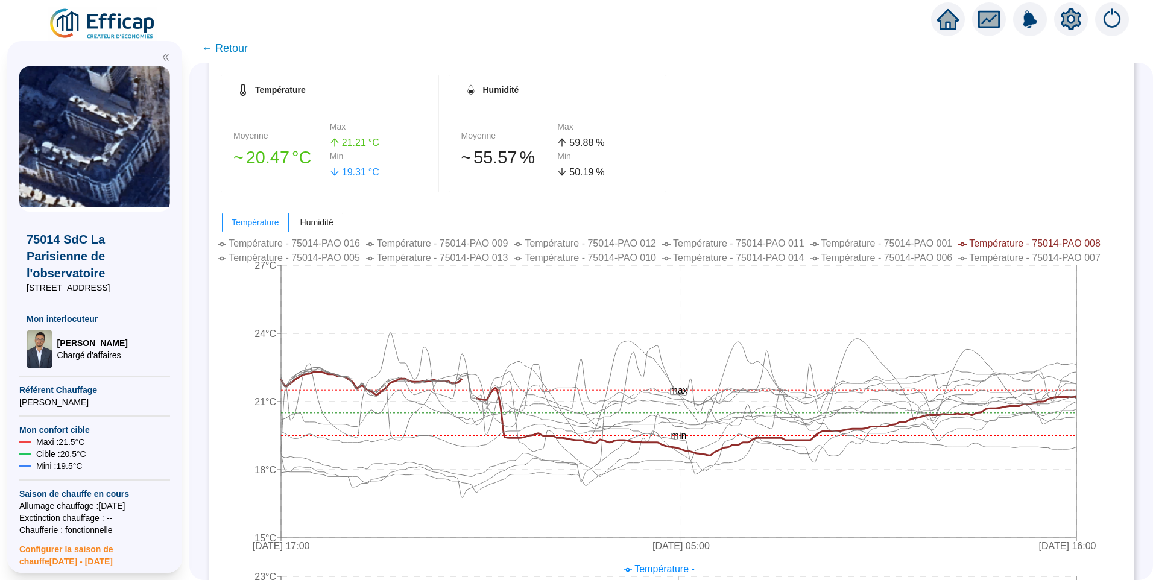
click at [1020, 241] on span "Température - 75014-PAO 008" at bounding box center [1034, 243] width 131 height 10
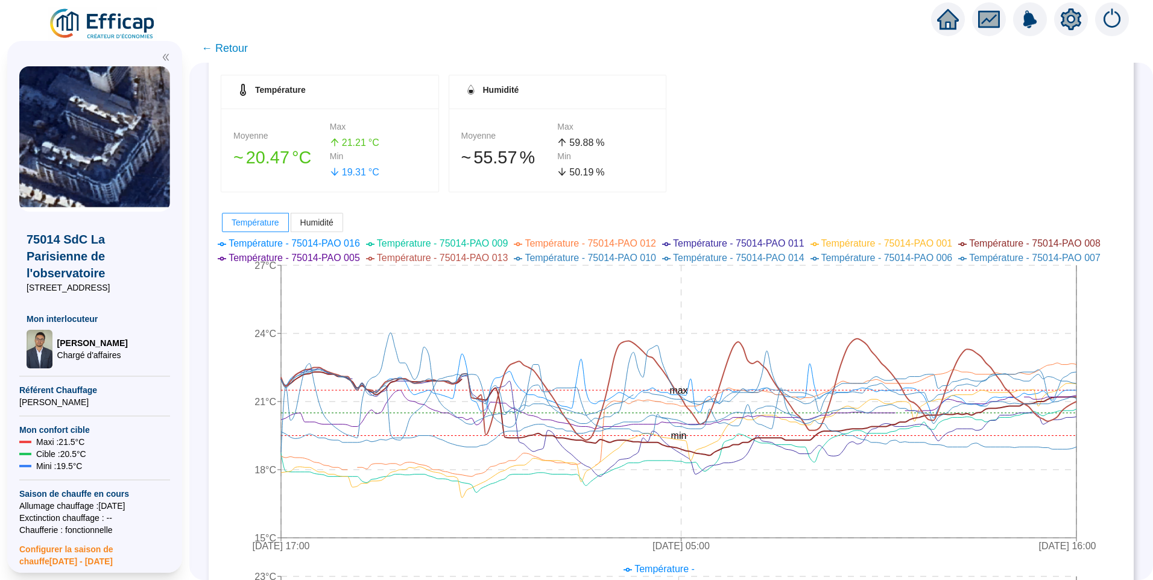
click at [498, 259] on span "Température - 75014-PAO 013" at bounding box center [442, 258] width 131 height 10
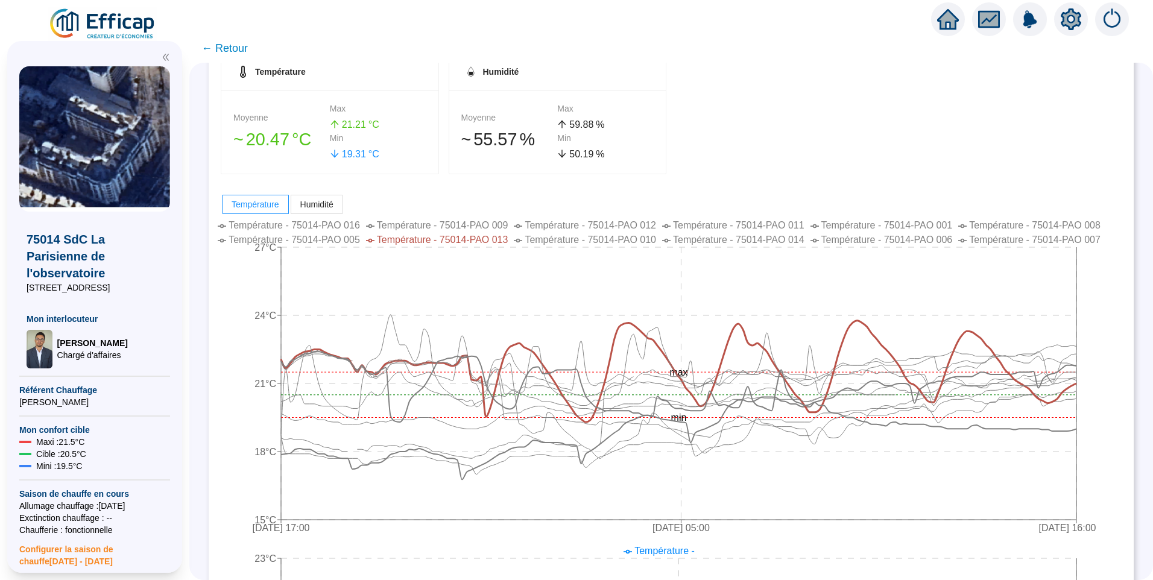
scroll to position [0, 0]
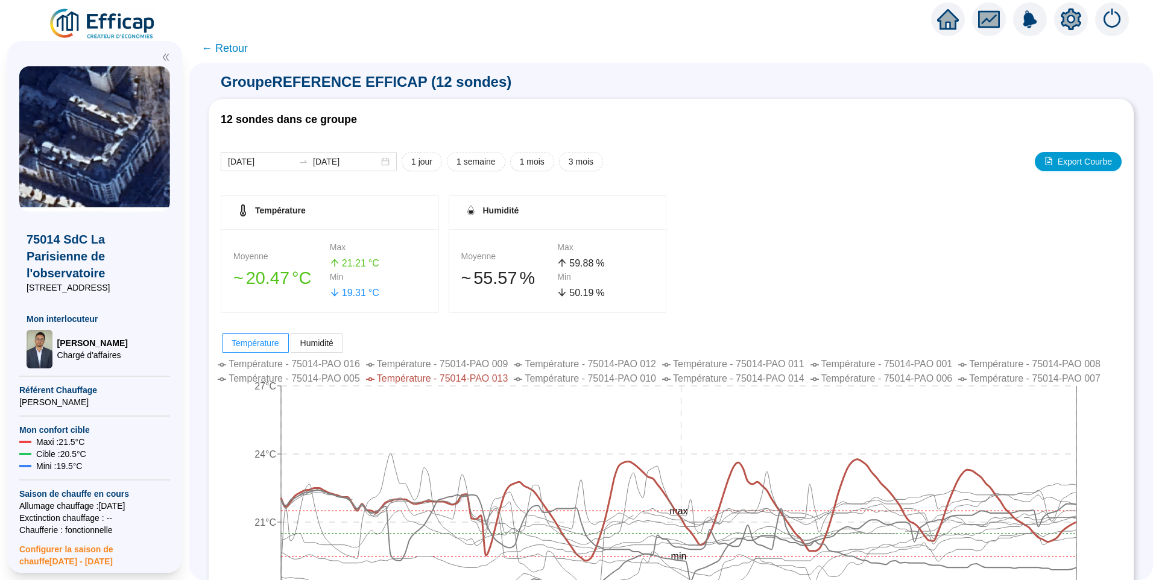
click at [244, 48] on span "← Retour" at bounding box center [224, 48] width 46 height 17
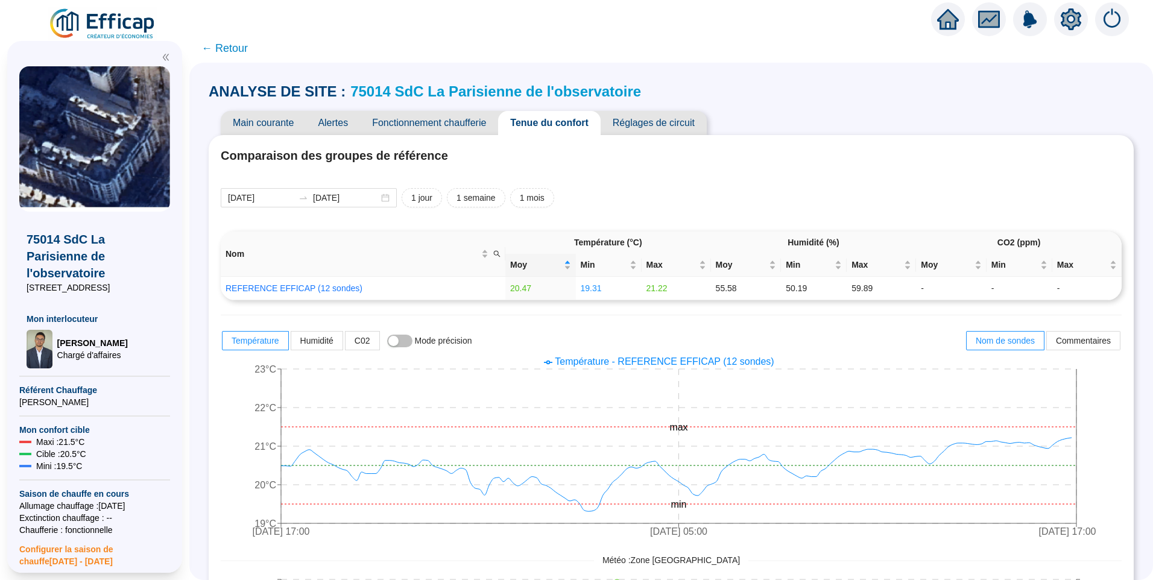
click at [487, 92] on link "75014 SdC La Parisienne de l'observatoire" at bounding box center [495, 91] width 291 height 16
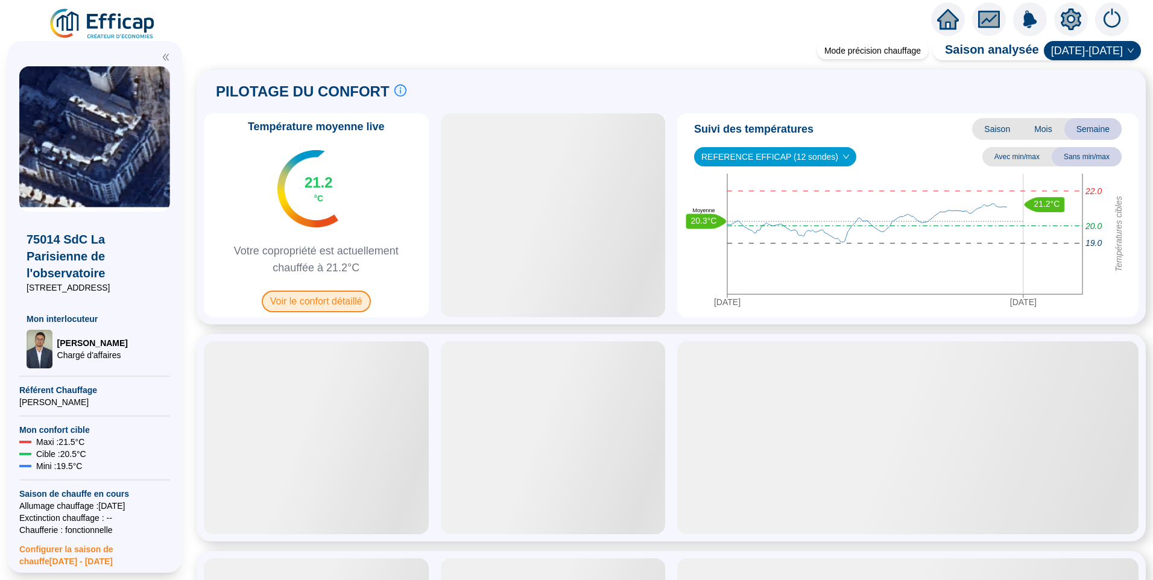
click at [347, 300] on span "Voir le confort détaillé" at bounding box center [316, 302] width 109 height 22
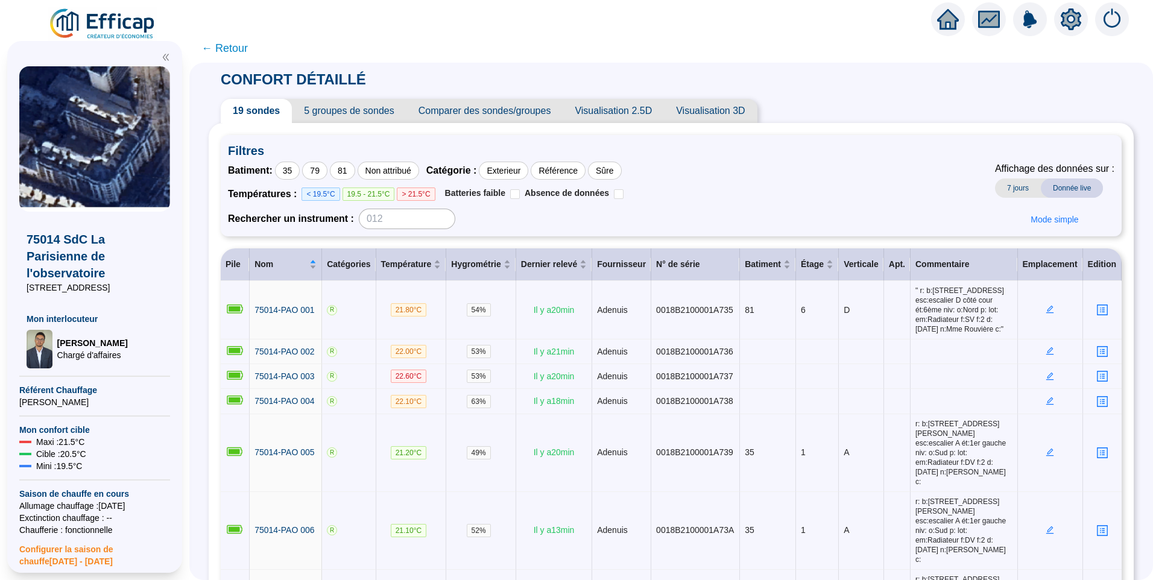
click at [367, 109] on span "5 groupes de sondes" at bounding box center [349, 111] width 114 height 24
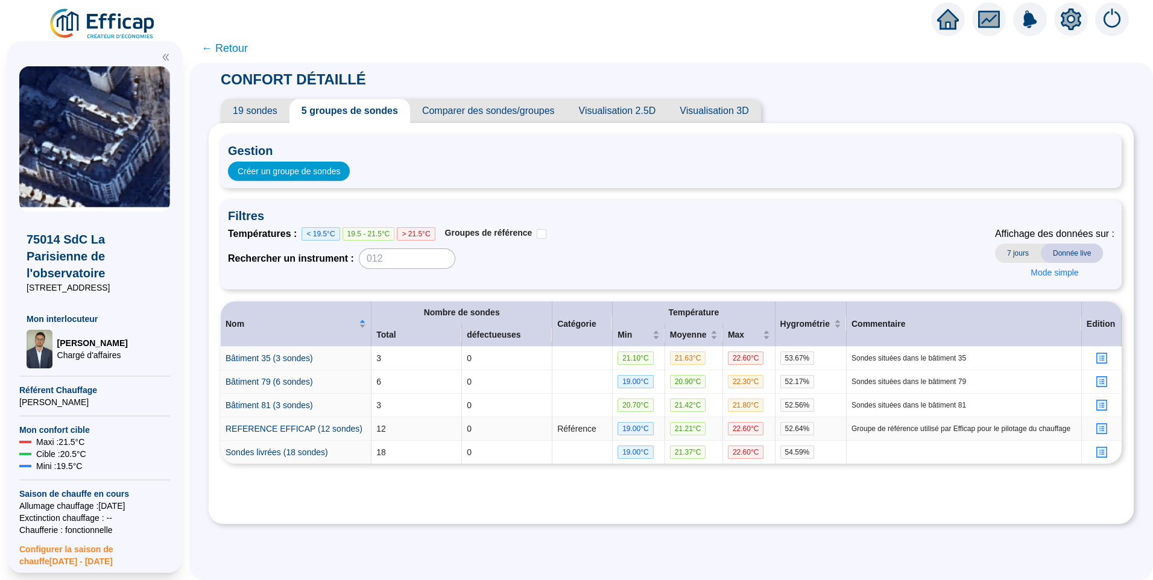
click at [1097, 426] on icon "profile" at bounding box center [1101, 428] width 9 height 9
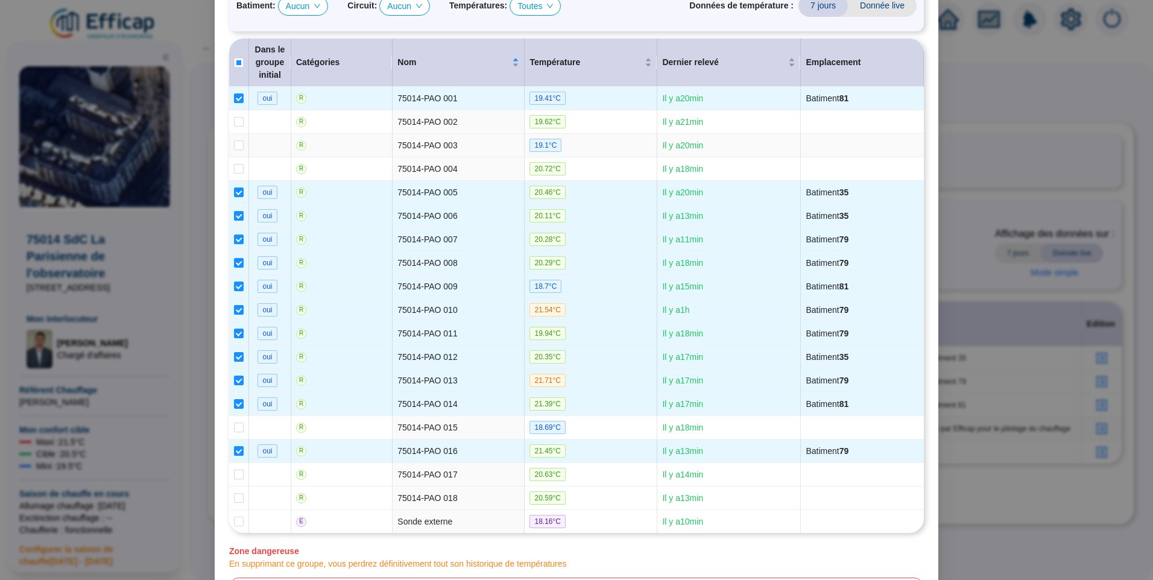
scroll to position [270, 0]
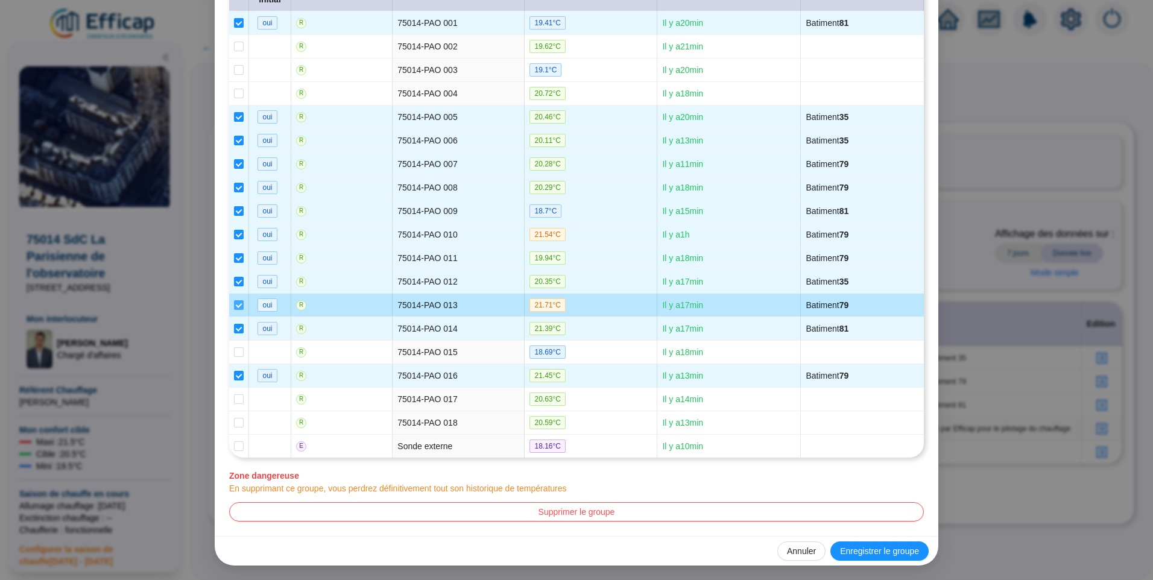
click at [236, 308] on input "checkbox" at bounding box center [239, 305] width 10 height 10
checkbox input "false"
type input "REFERENCE EFFICAP (11 sondes)"
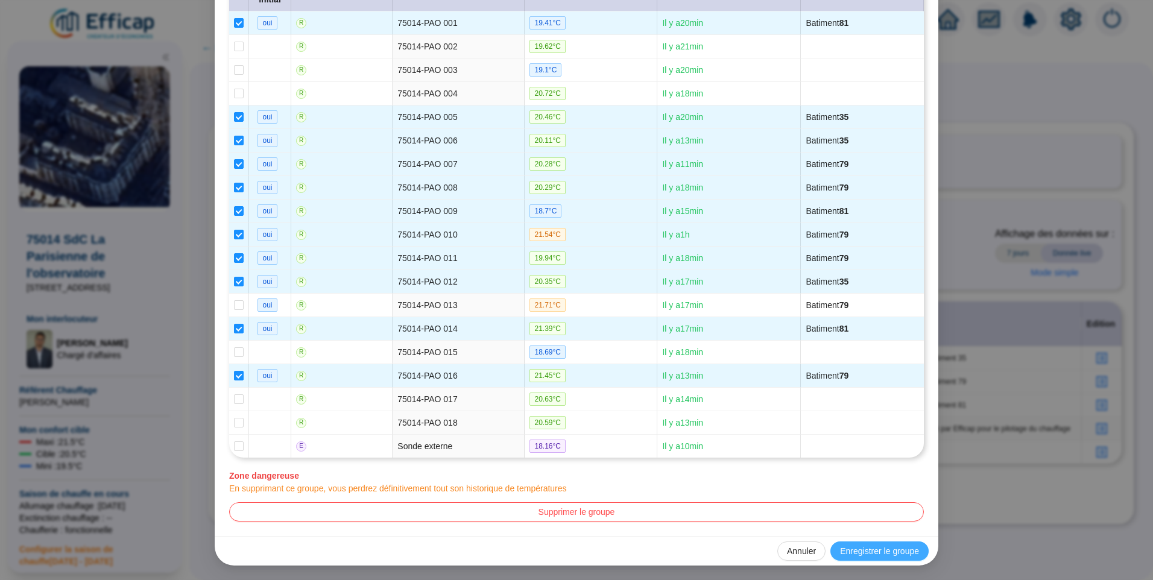
click at [870, 543] on button "Enregistrer le groupe" at bounding box center [879, 550] width 98 height 19
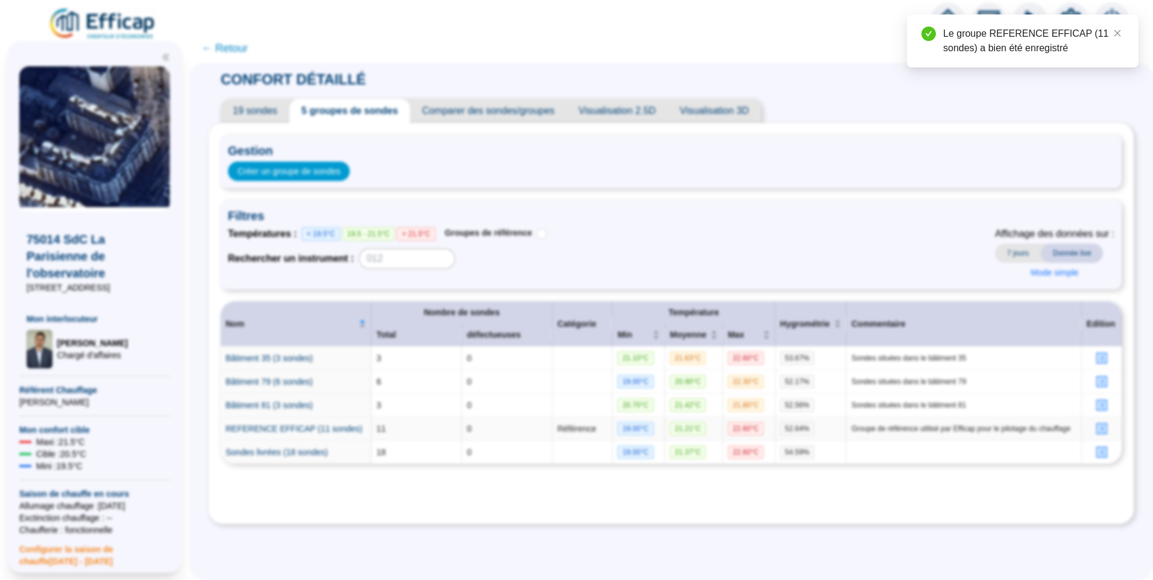
scroll to position [0, 0]
click at [292, 430] on link "REFERENCE EFFICAP (11 sondes)" at bounding box center [294, 429] width 137 height 10
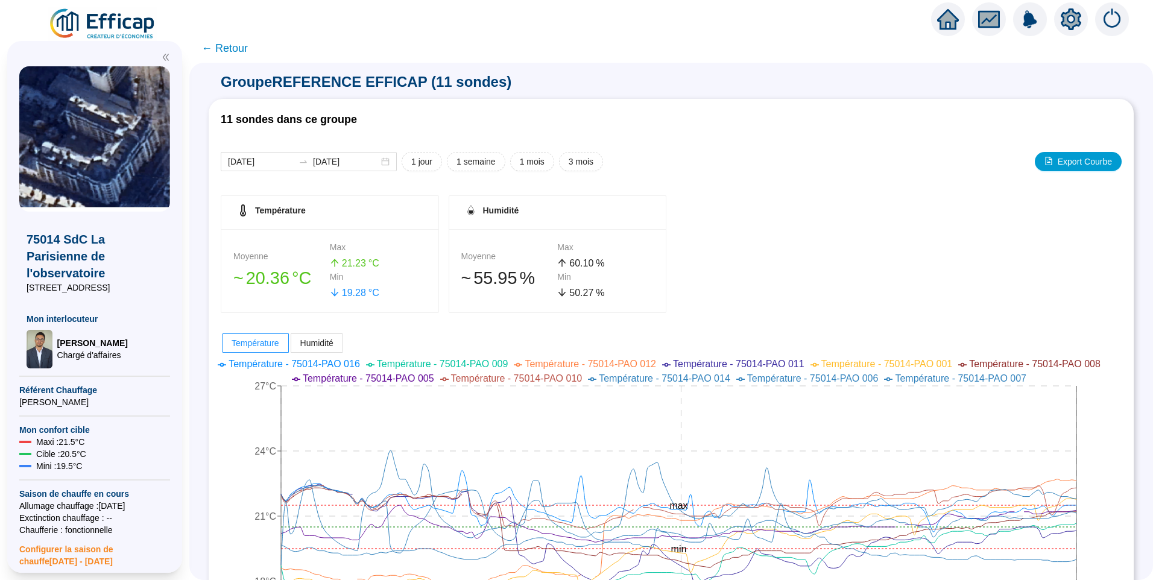
click at [237, 48] on span "← Retour" at bounding box center [224, 48] width 46 height 17
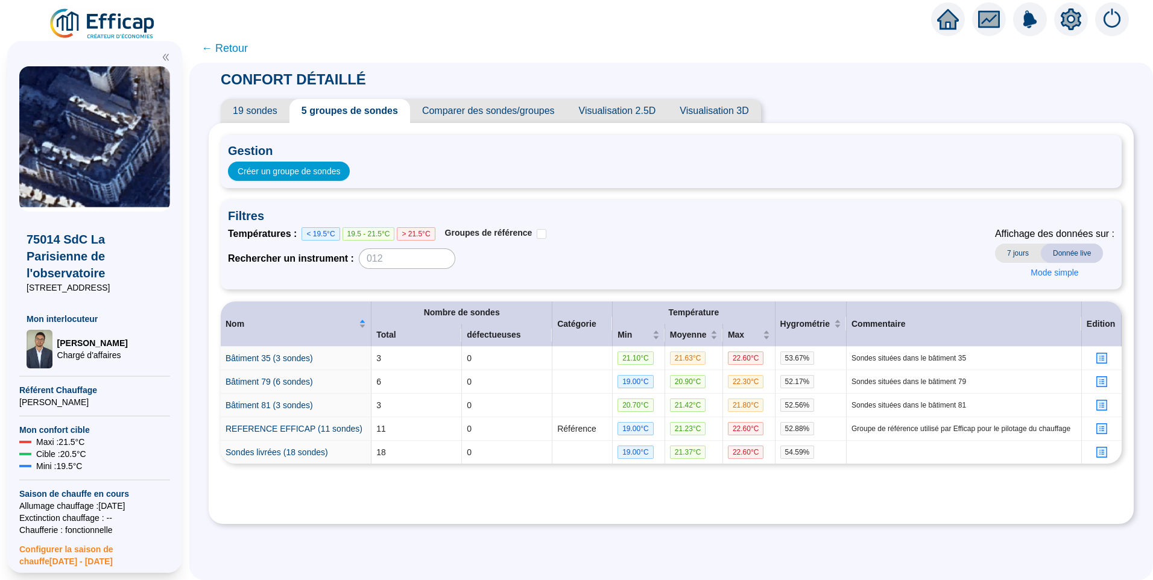
click at [1070, 22] on icon "setting" at bounding box center [1071, 19] width 8 height 8
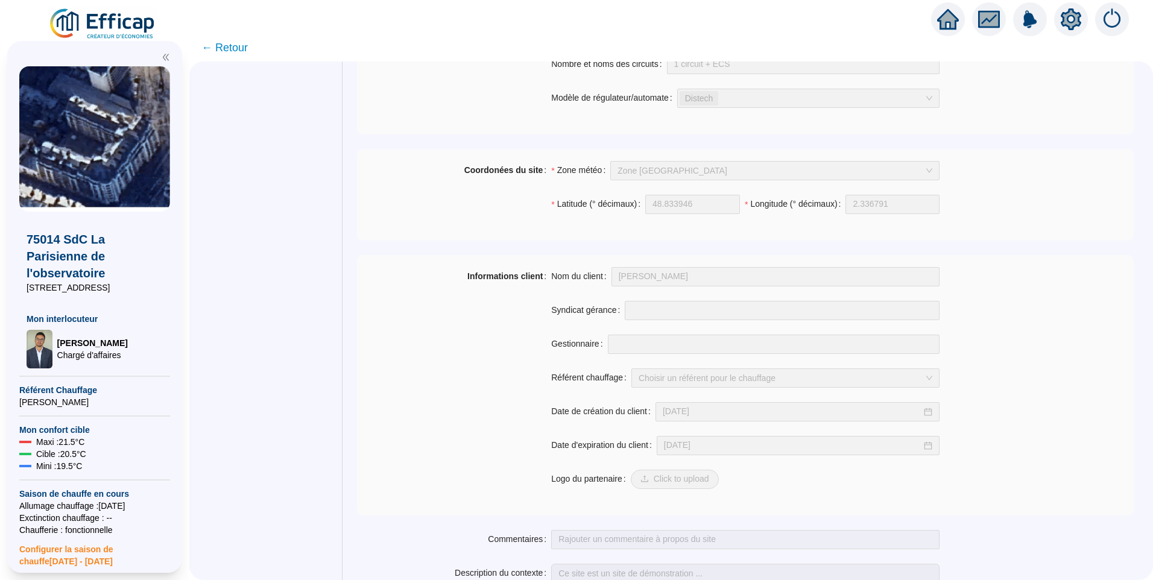
scroll to position [812, 0]
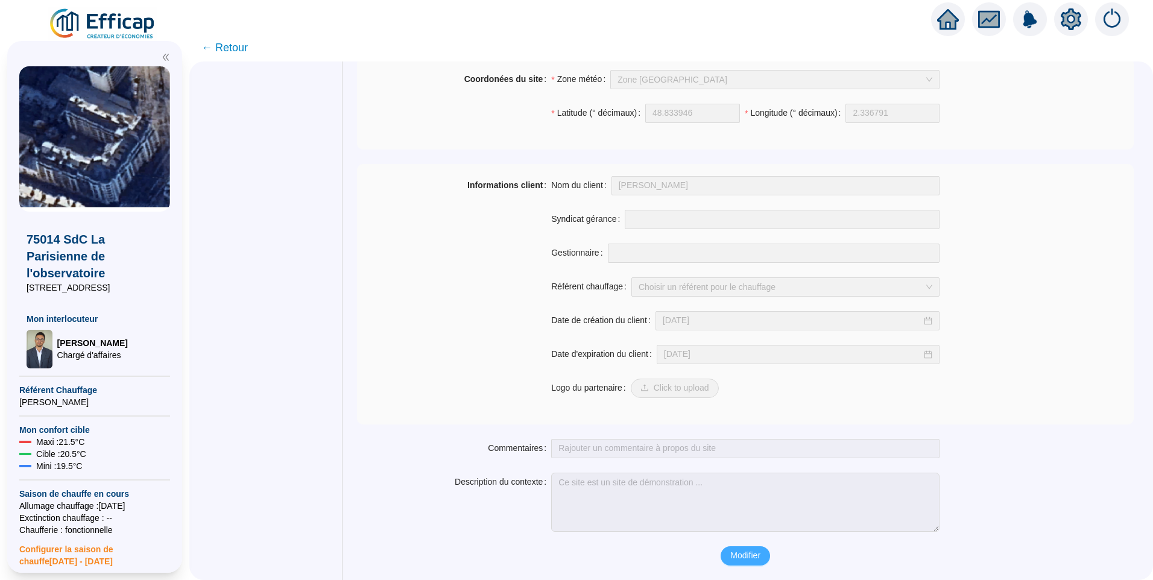
click at [743, 562] on span "Modifier" at bounding box center [745, 555] width 30 height 13
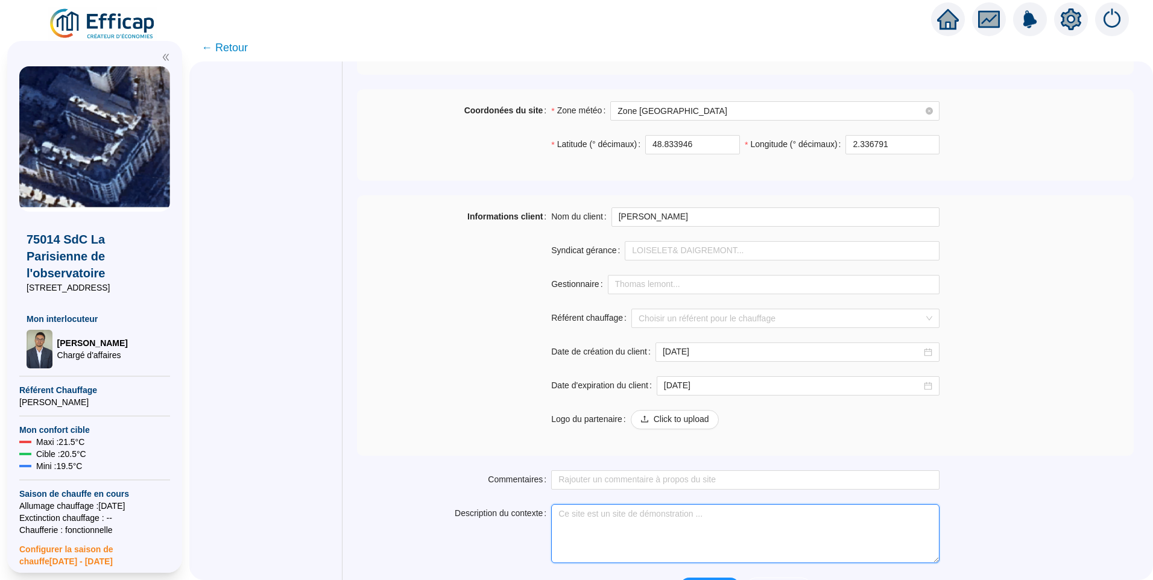
click at [642, 522] on textarea "Description du contexte" at bounding box center [745, 533] width 388 height 59
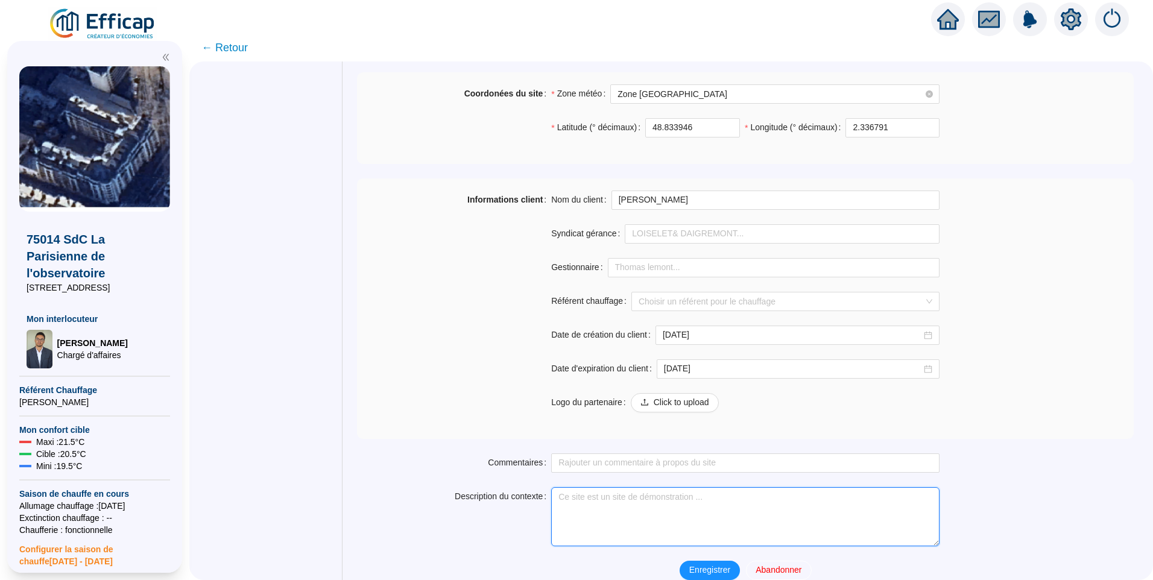
scroll to position [843, 0]
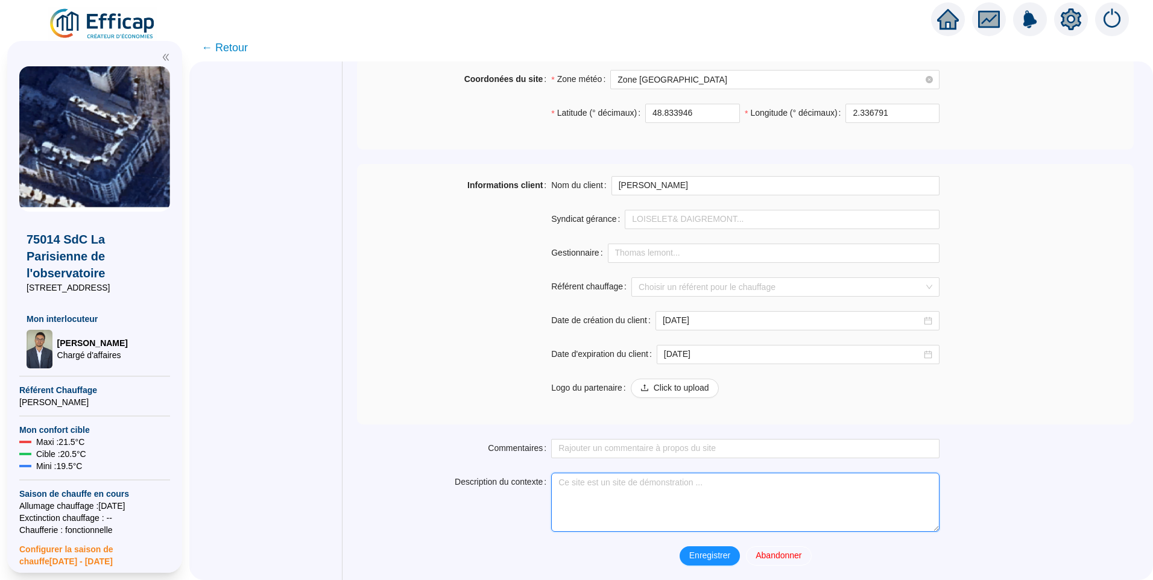
click at [584, 489] on textarea "Description du contexte" at bounding box center [745, 502] width 388 height 59
click at [628, 507] on textarea "Description du contexte" at bounding box center [745, 502] width 388 height 59
click at [678, 484] on textarea "Description du contexte" at bounding box center [745, 502] width 388 height 59
click at [670, 484] on textarea "Description du contexte" at bounding box center [745, 502] width 388 height 59
click at [658, 484] on textarea "Description du contexte" at bounding box center [745, 502] width 388 height 59
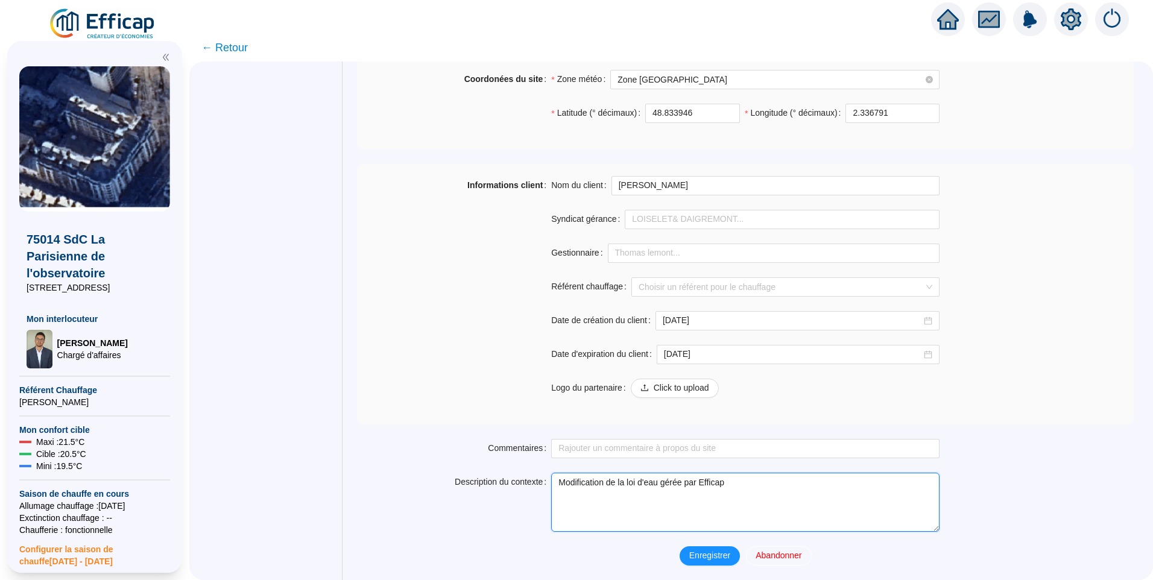
click at [717, 487] on textarea "Modification de la loi d'eau gérée par Efficap" at bounding box center [745, 502] width 388 height 59
click at [768, 486] on textarea "Modification de la loi d'eau gérée par Efficap" at bounding box center [745, 502] width 388 height 59
type textarea "Modification de la loi d'eau gérée par Efficap"
click at [698, 561] on span "Enregistrer" at bounding box center [709, 555] width 41 height 13
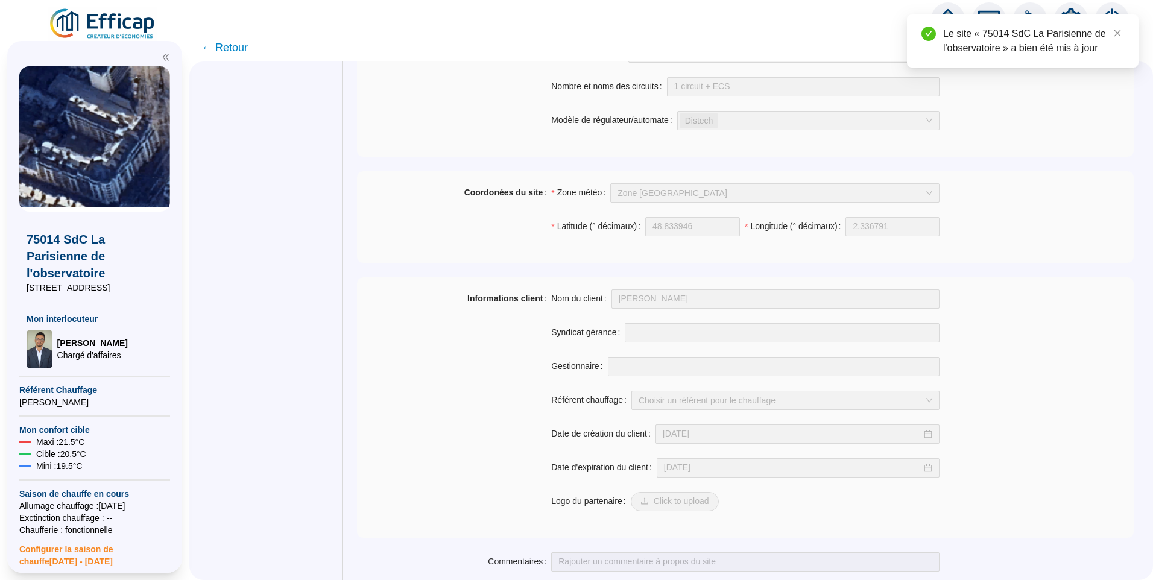
scroll to position [450, 0]
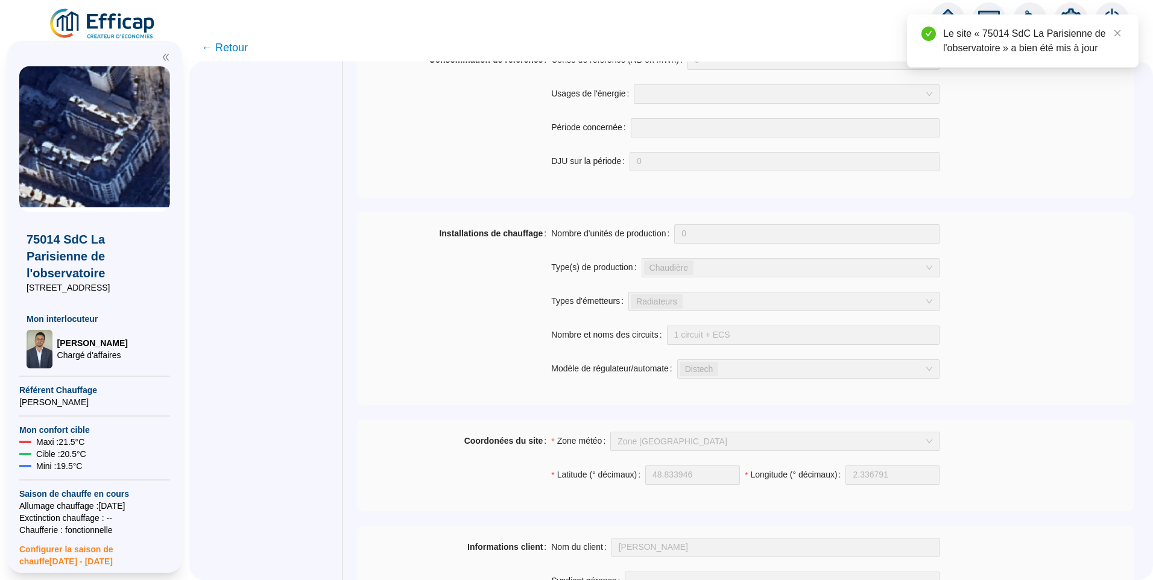
click at [241, 49] on span "← Retour" at bounding box center [224, 47] width 46 height 17
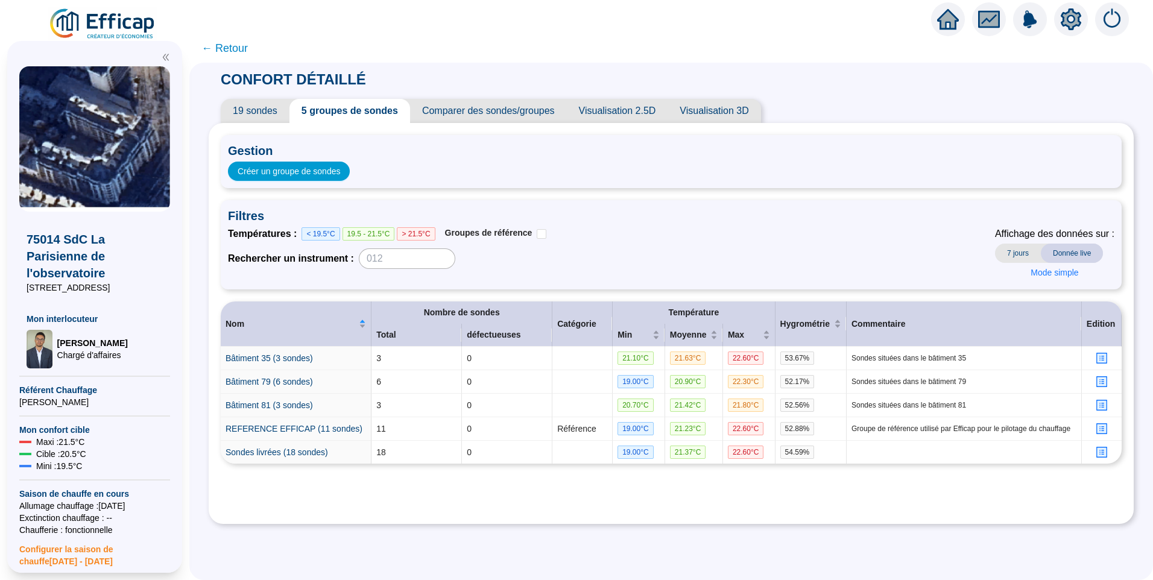
click at [246, 49] on span "← Retour" at bounding box center [224, 48] width 46 height 17
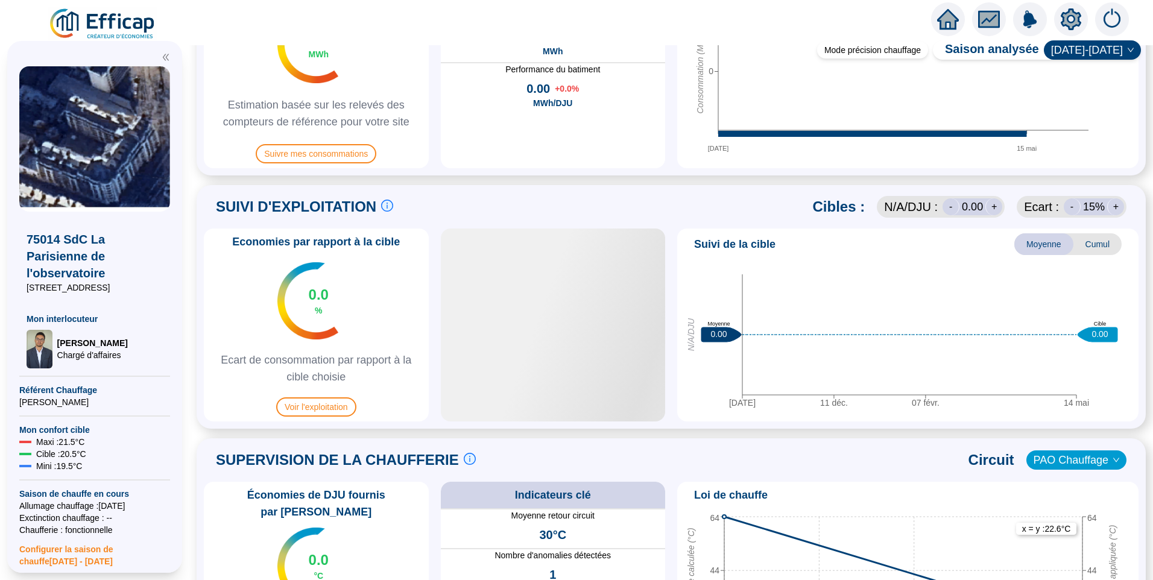
scroll to position [422, 0]
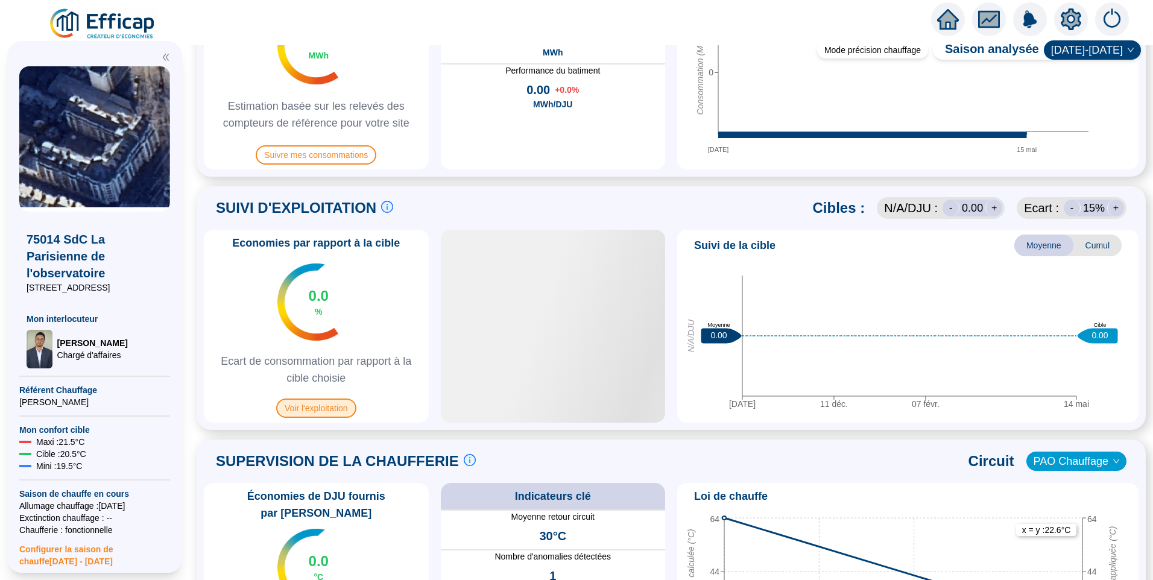
click at [333, 414] on span "Voir l'exploitation" at bounding box center [316, 408] width 80 height 19
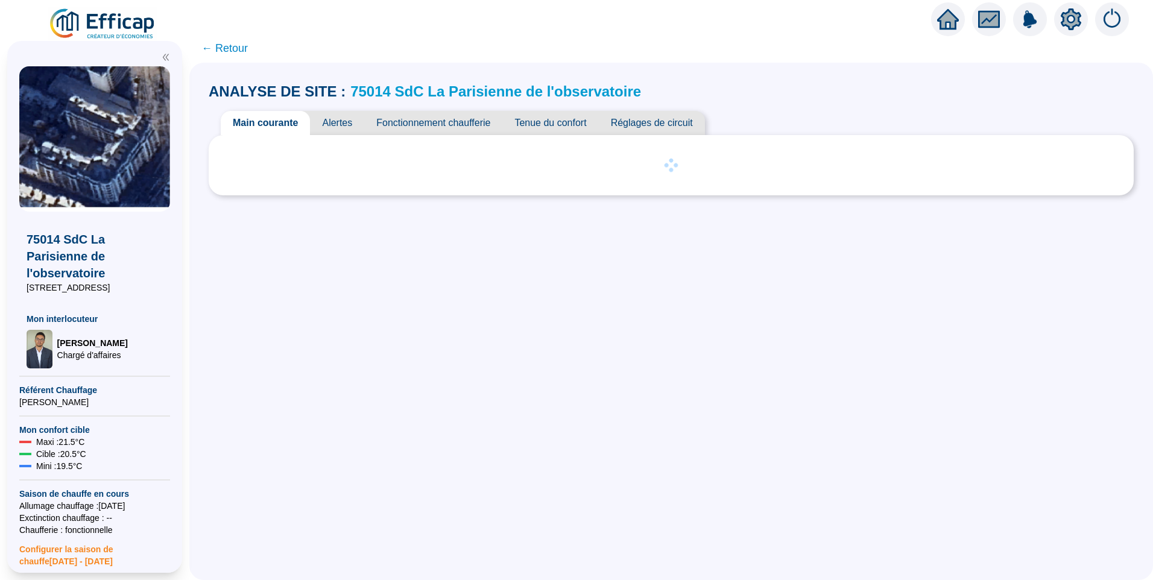
click at [670, 121] on span "Réglages de circuit" at bounding box center [652, 123] width 106 height 24
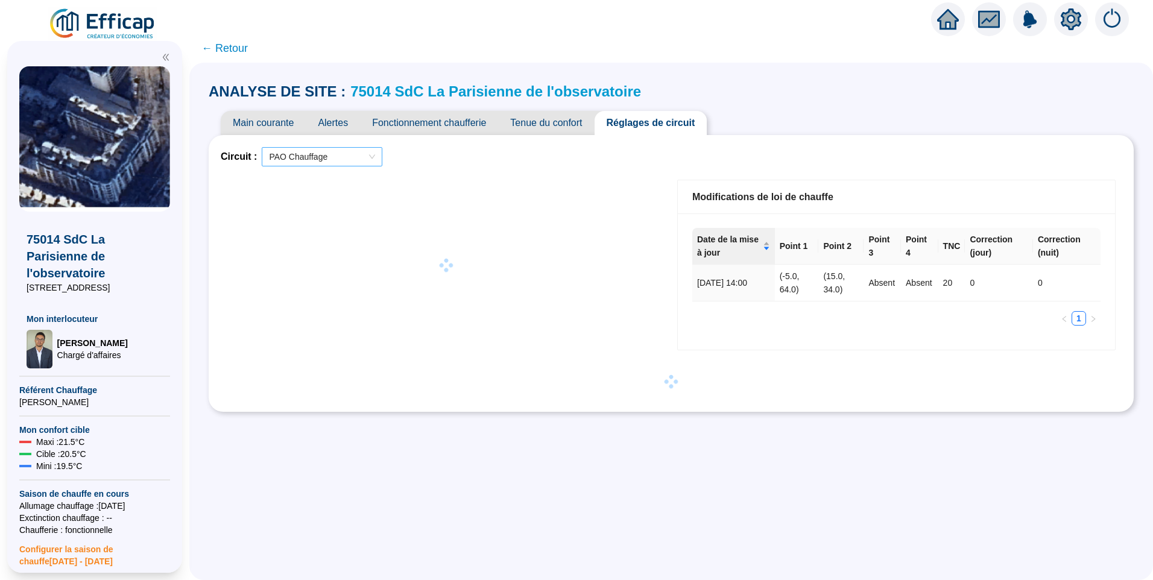
click at [347, 157] on span "PAO Chauffage" at bounding box center [322, 157] width 106 height 18
click at [566, 176] on div at bounding box center [446, 265] width 450 height 183
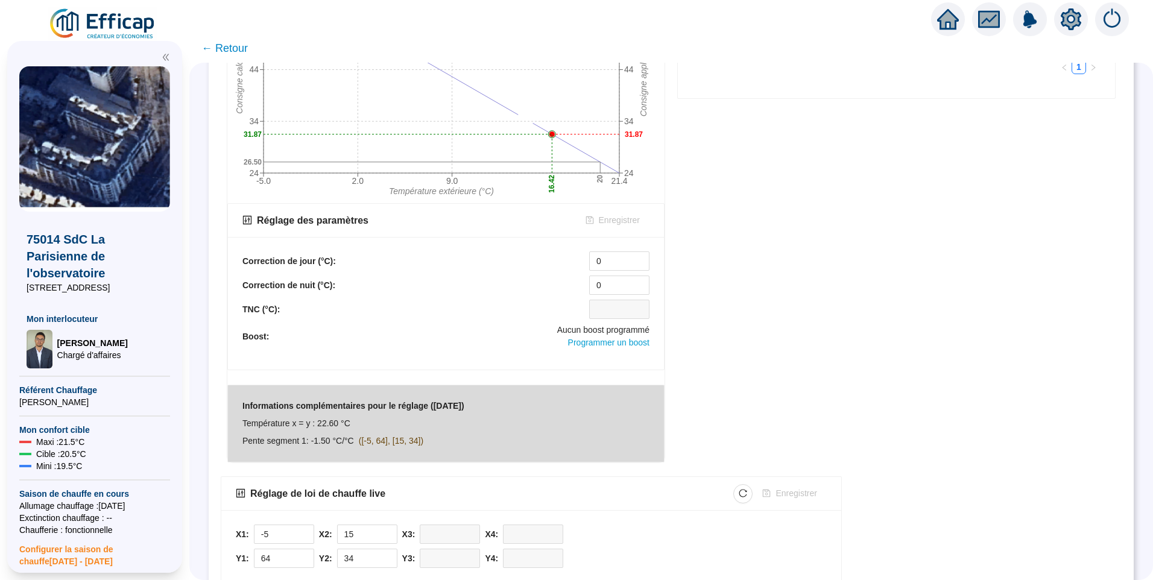
scroll to position [338, 0]
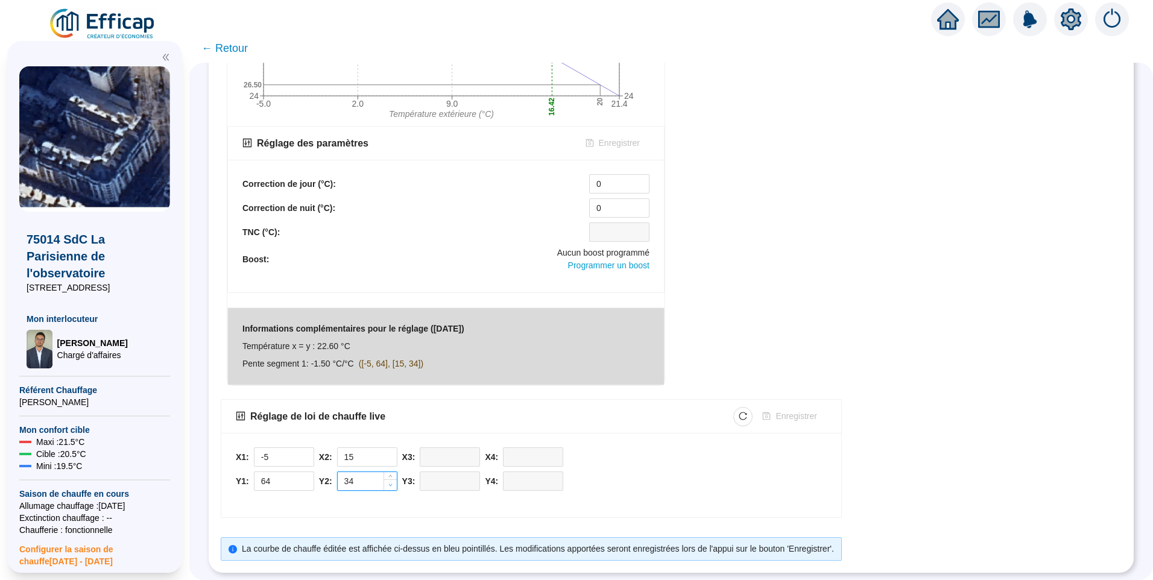
type input "33"
click at [393, 483] on icon "down" at bounding box center [390, 485] width 4 height 4
click at [777, 409] on button "Enregistrer" at bounding box center [789, 416] width 74 height 19
click at [747, 412] on icon "reload" at bounding box center [743, 416] width 8 height 8
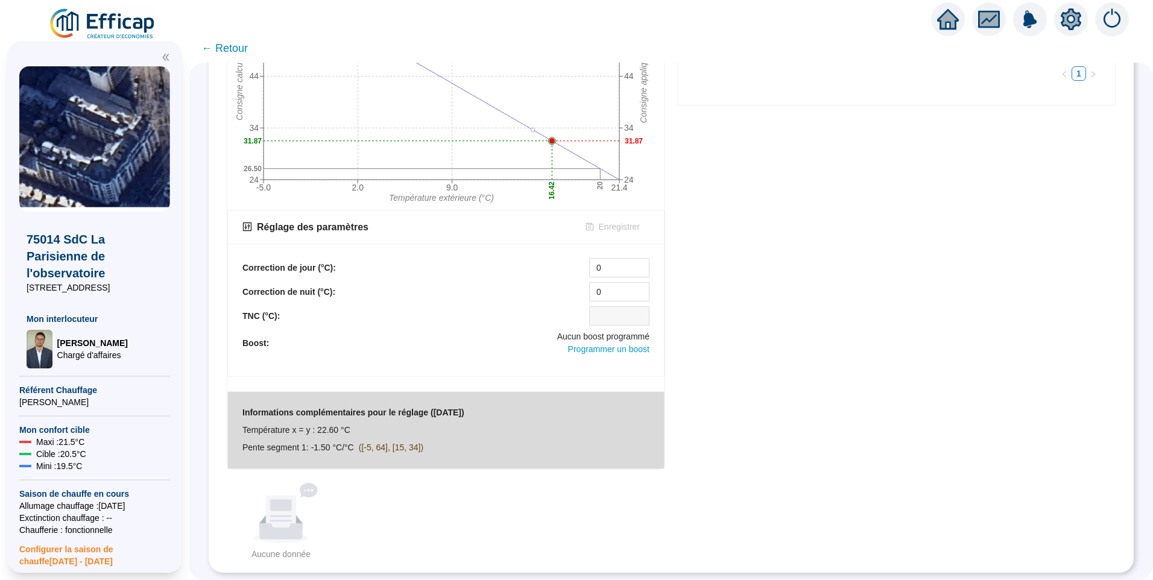
scroll to position [254, 0]
click at [427, 531] on div "Aucune donnée Aucune donnée" at bounding box center [671, 522] width 901 height 78
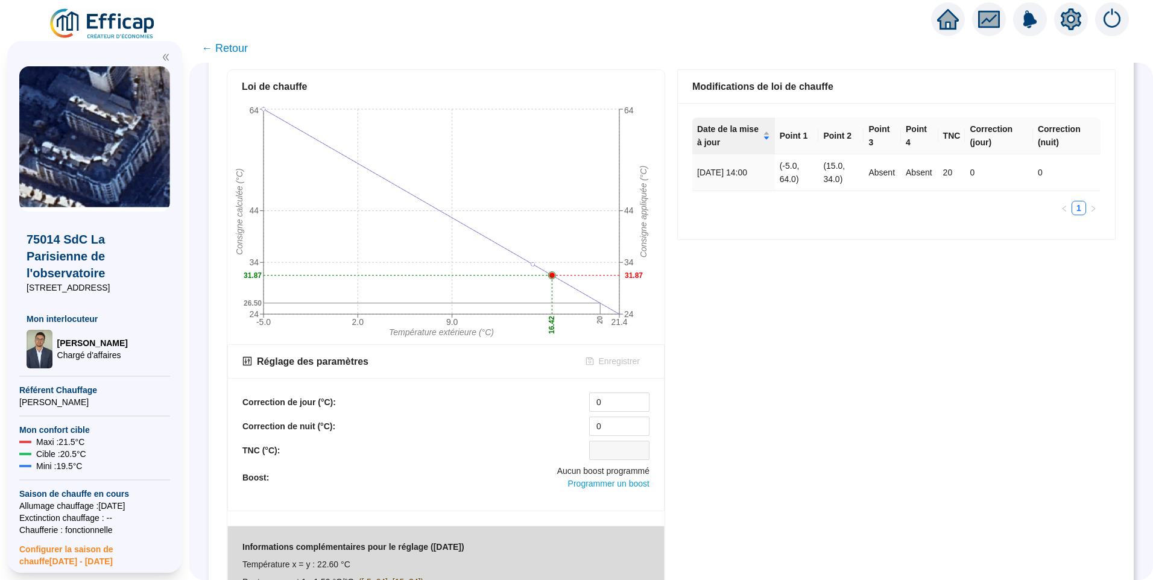
scroll to position [0, 0]
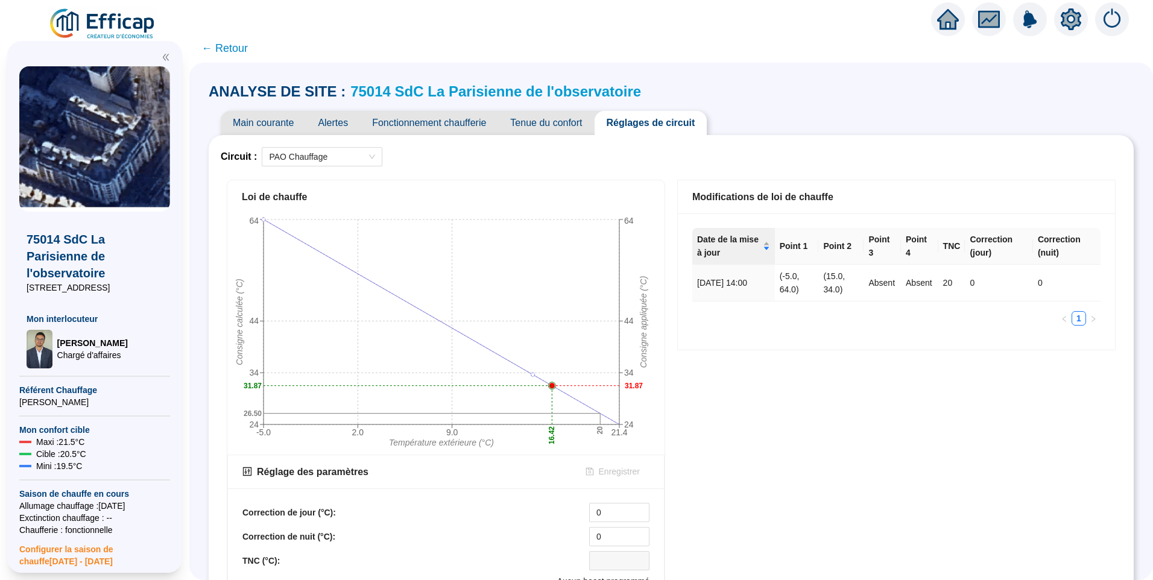
click at [276, 114] on span "Main courante" at bounding box center [263, 123] width 85 height 24
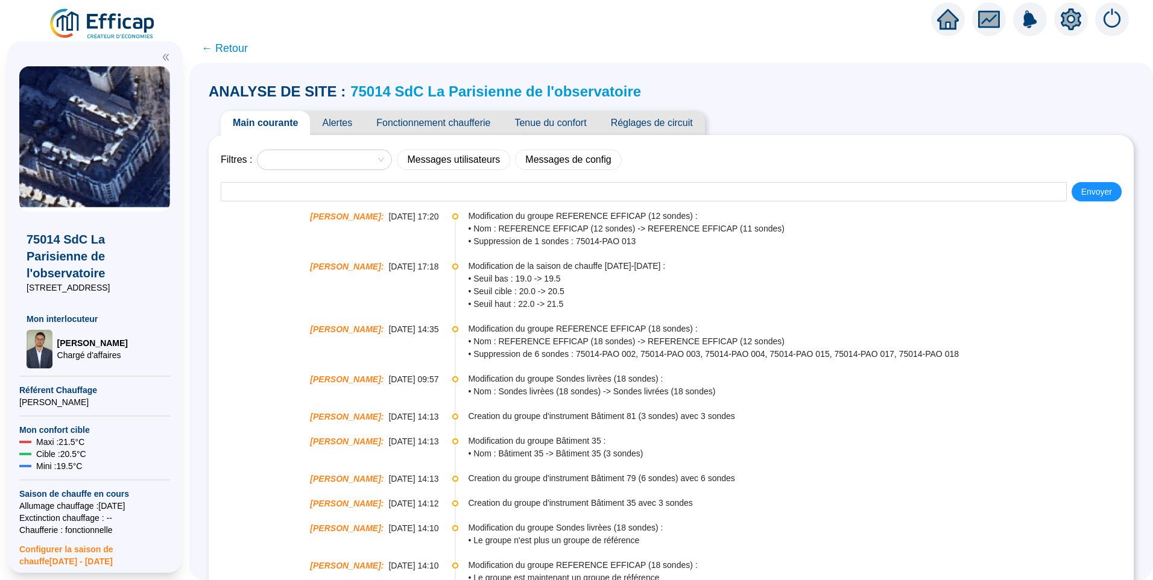
click at [421, 85] on link "75014 SdC La Parisienne de l'observatoire" at bounding box center [495, 91] width 291 height 16
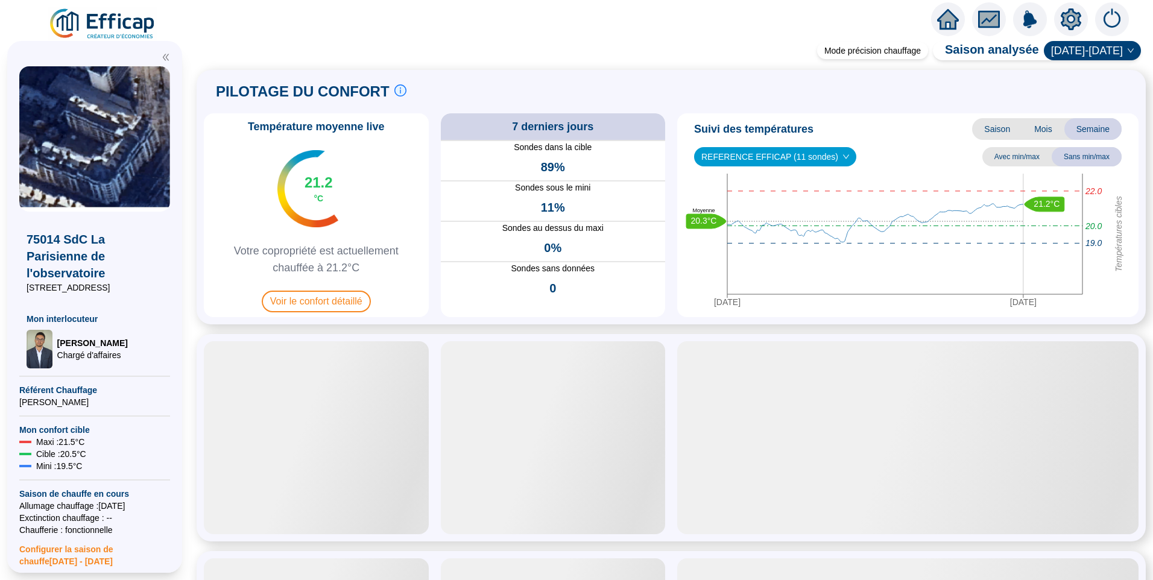
scroll to position [482, 0]
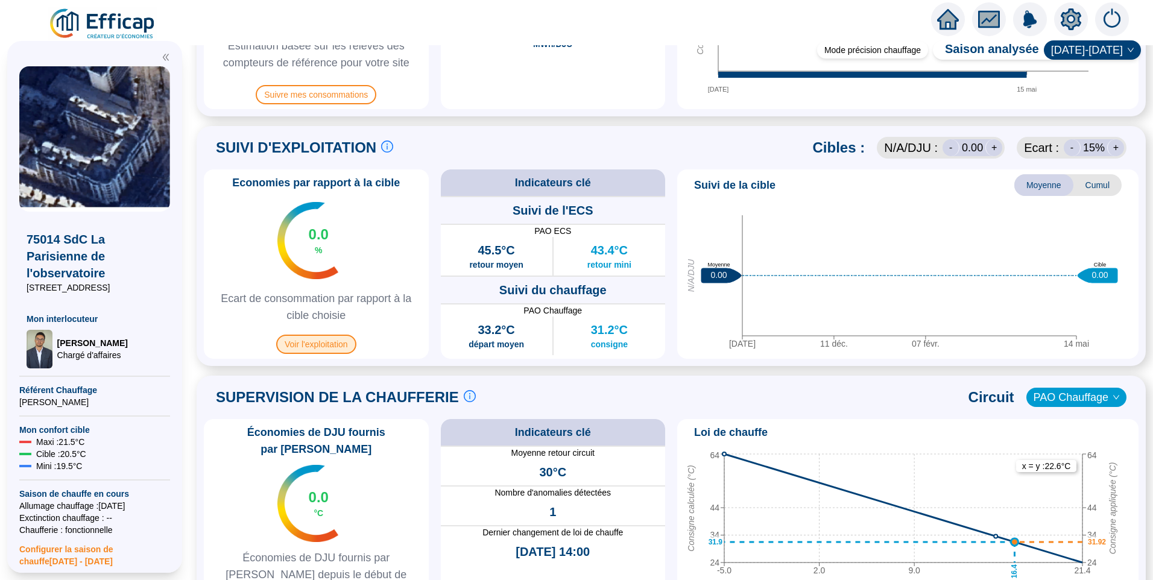
click at [326, 342] on span "Voir l'exploitation" at bounding box center [316, 344] width 80 height 19
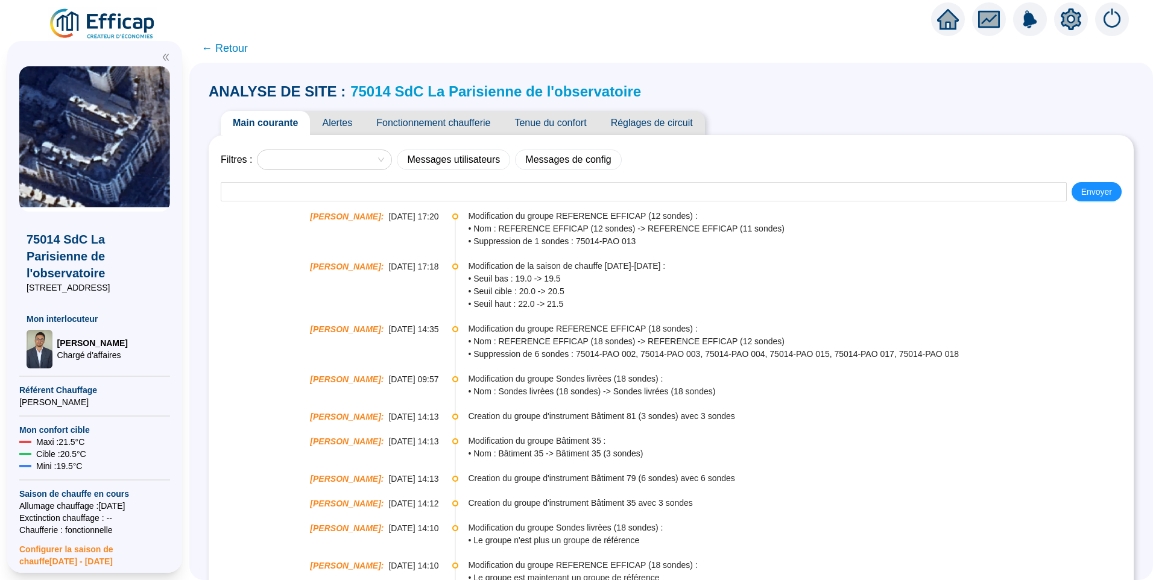
click at [639, 124] on span "Réglages de circuit" at bounding box center [652, 123] width 106 height 24
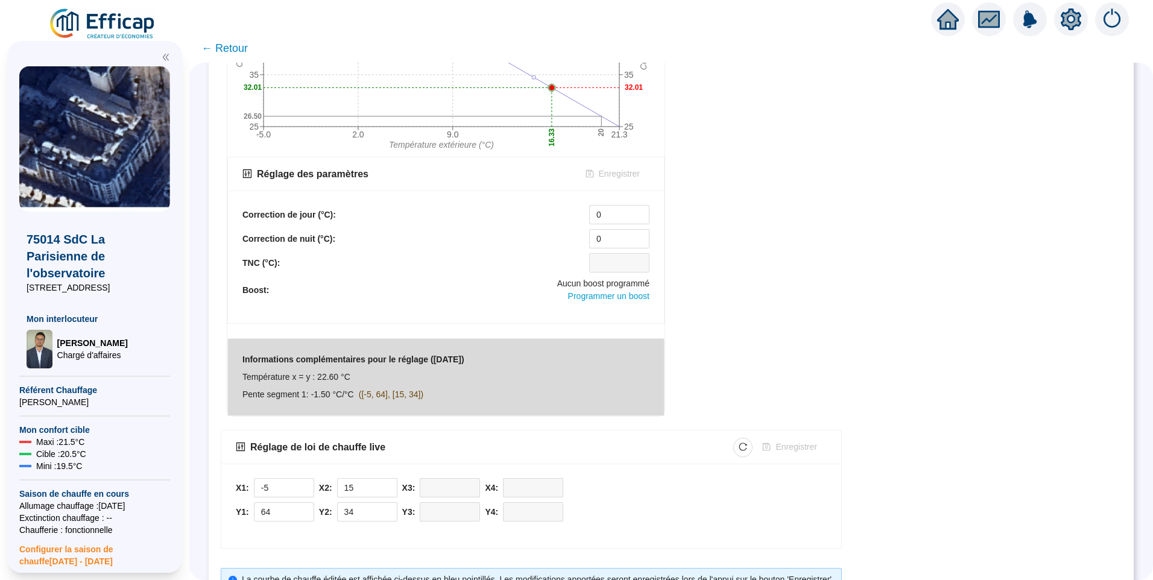
scroll to position [338, 0]
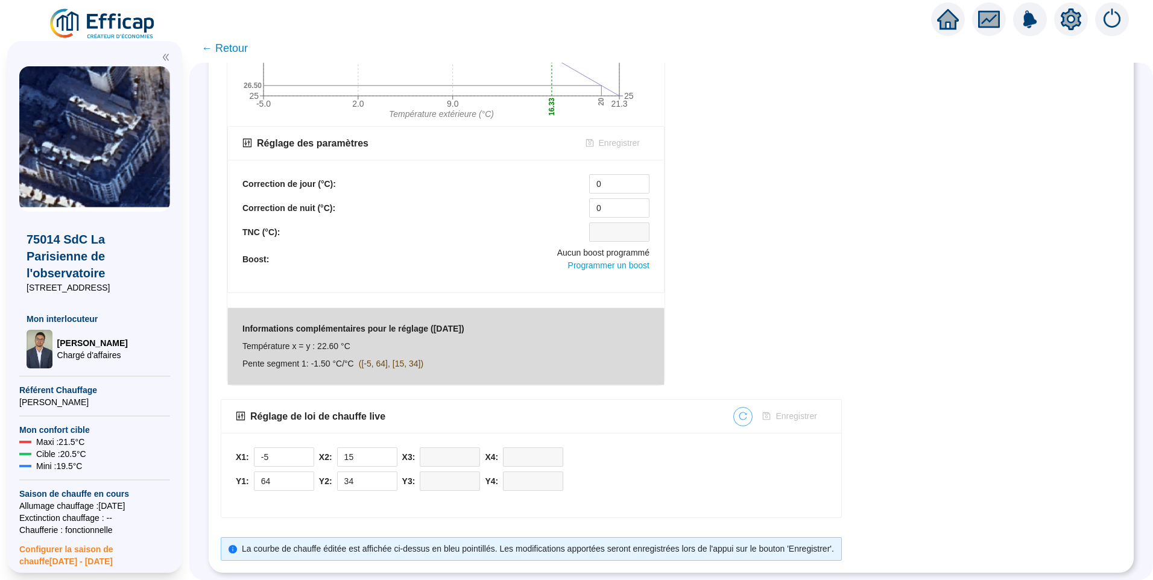
click at [747, 412] on icon "reload" at bounding box center [743, 416] width 8 height 8
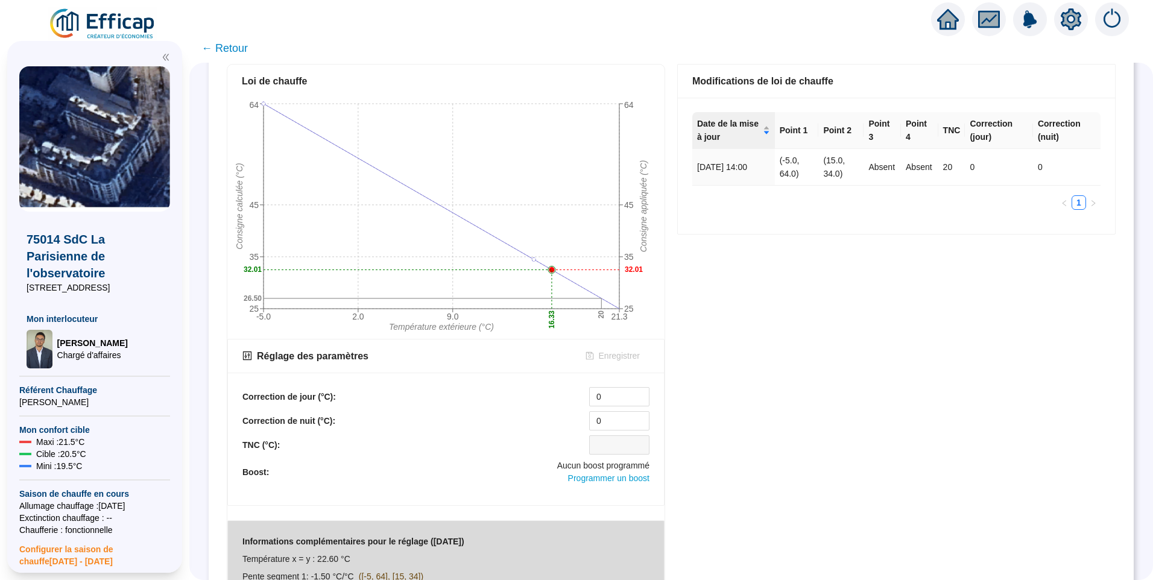
scroll to position [0, 0]
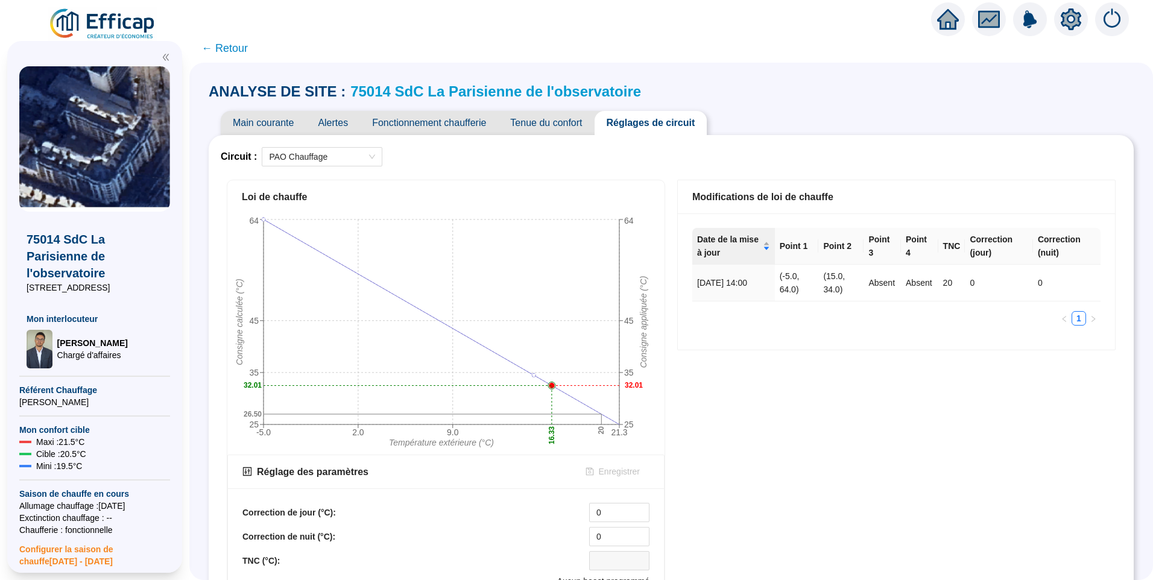
click at [250, 114] on span "Main courante" at bounding box center [263, 123] width 85 height 24
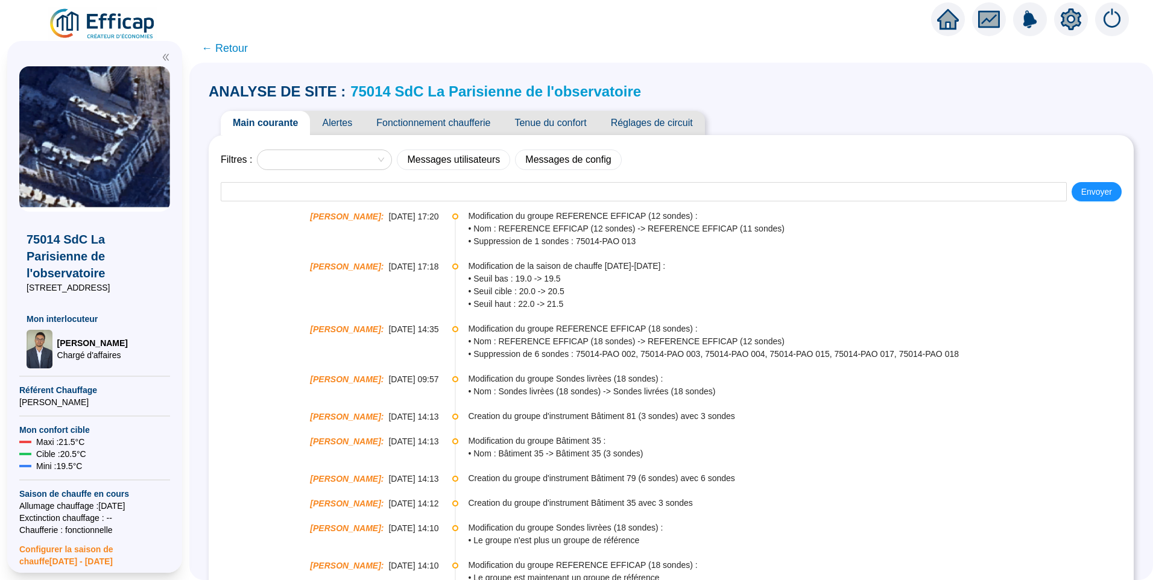
click at [651, 126] on span "Réglages de circuit" at bounding box center [652, 123] width 106 height 24
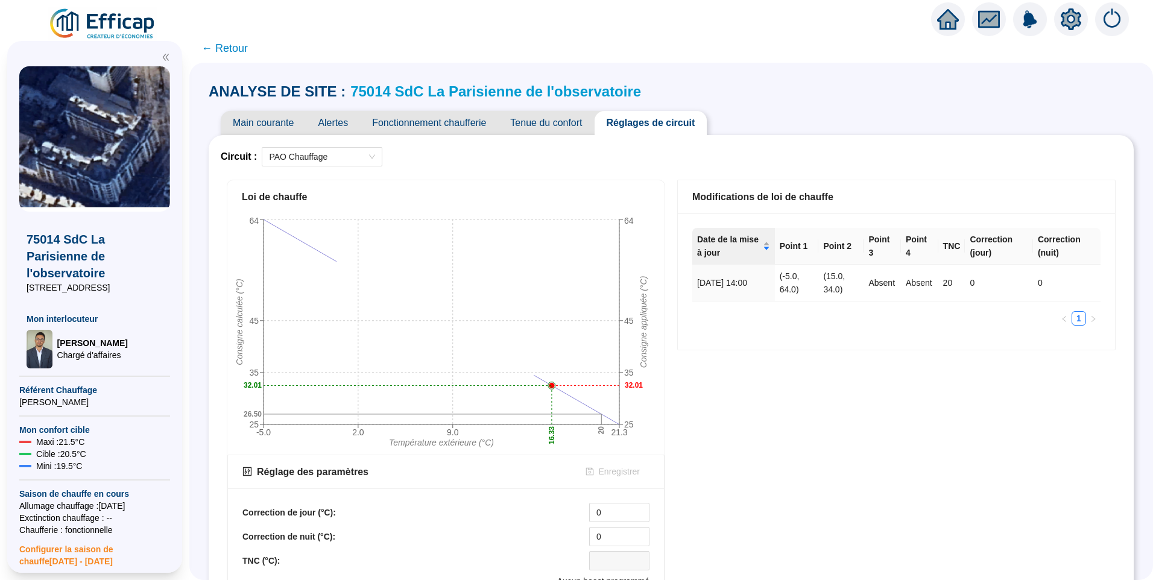
scroll to position [338, 0]
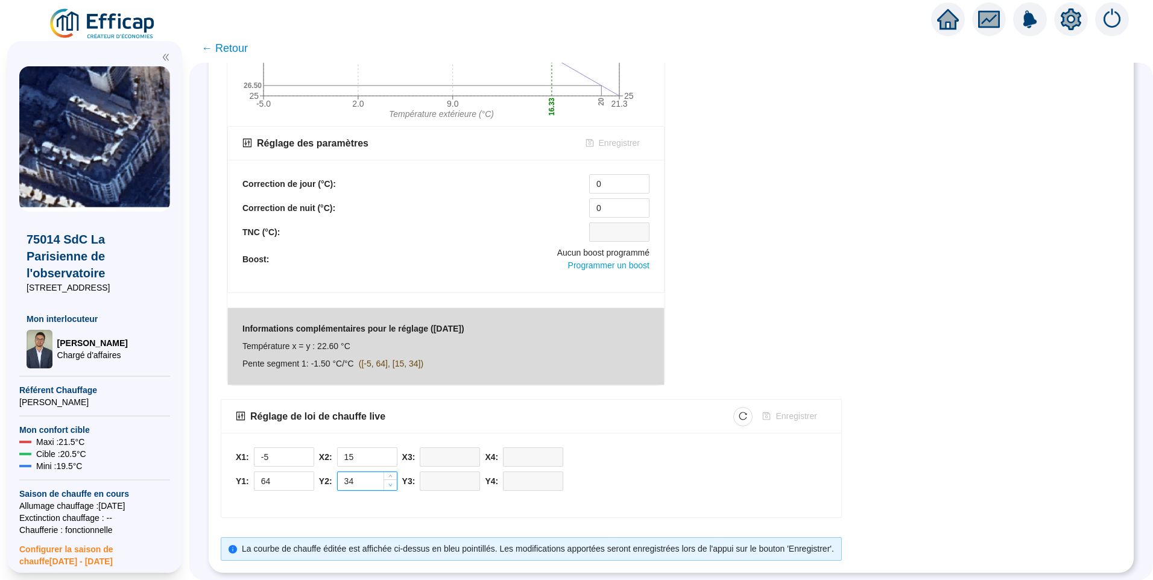
type input "33"
click at [397, 479] on span "Decrease Value" at bounding box center [389, 484] width 13 height 11
click at [800, 411] on span "Enregistrer" at bounding box center [795, 416] width 41 height 13
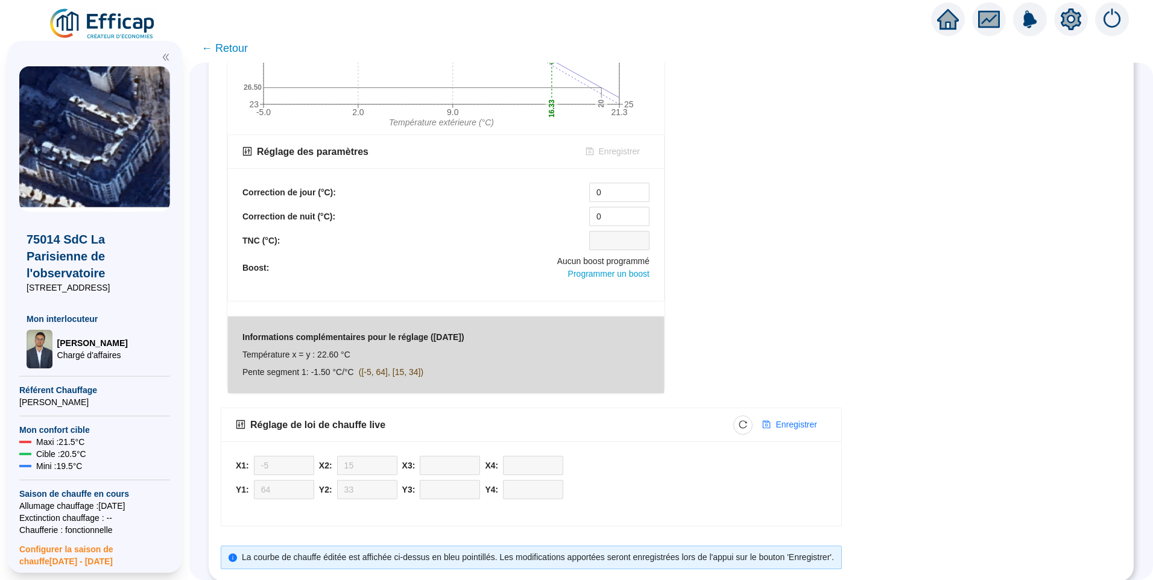
scroll to position [277, 0]
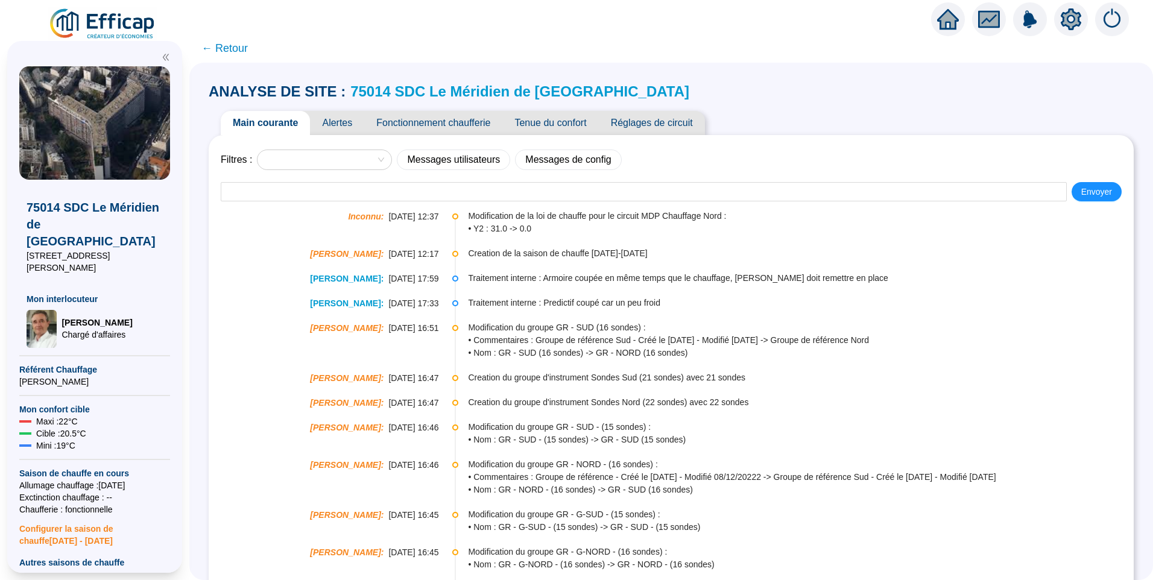
click at [340, 119] on span "Alertes" at bounding box center [337, 123] width 54 height 24
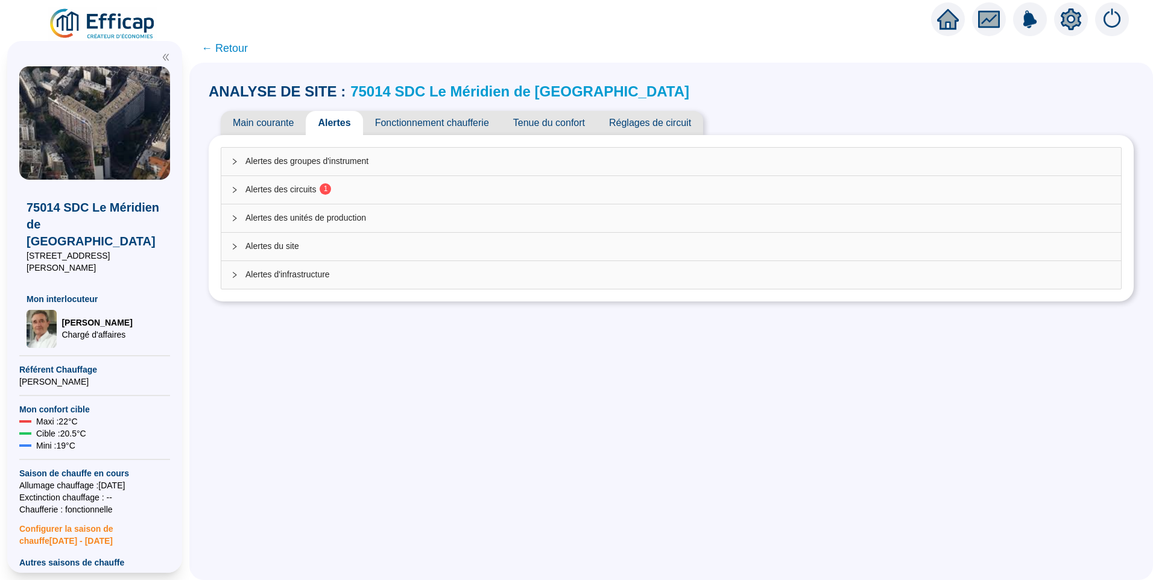
click at [330, 193] on sup "1" at bounding box center [325, 188] width 11 height 11
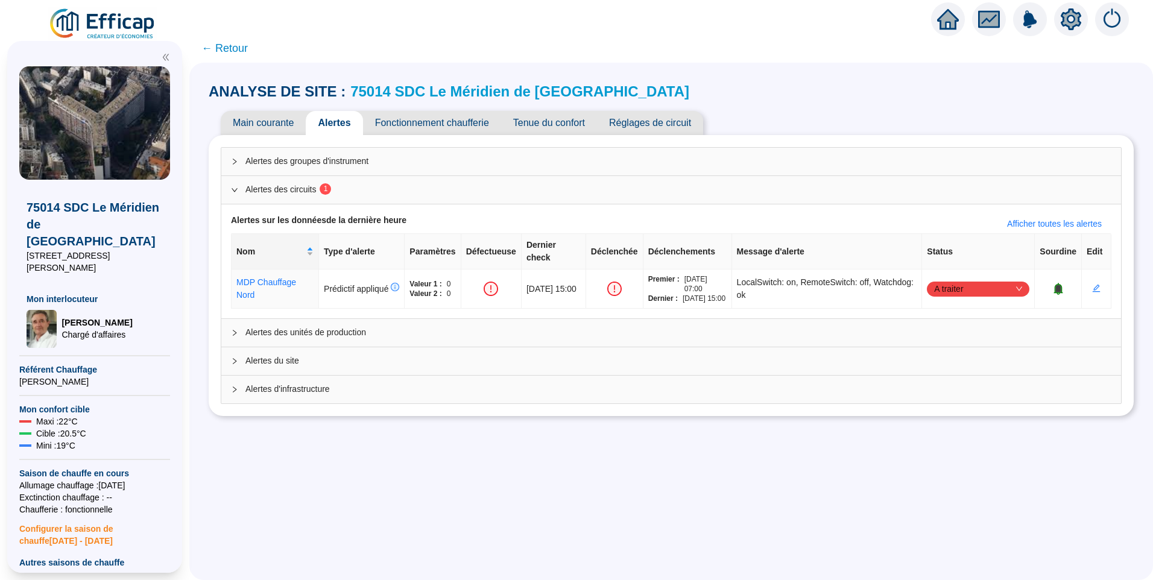
click at [904, 476] on div "ANALYSE DE SITE : 75014 SDC Le Méridien de Paris Main courante Alertes Fonction…" at bounding box center [671, 321] width 964 height 517
click at [674, 128] on span "Réglages de circuit" at bounding box center [650, 123] width 106 height 24
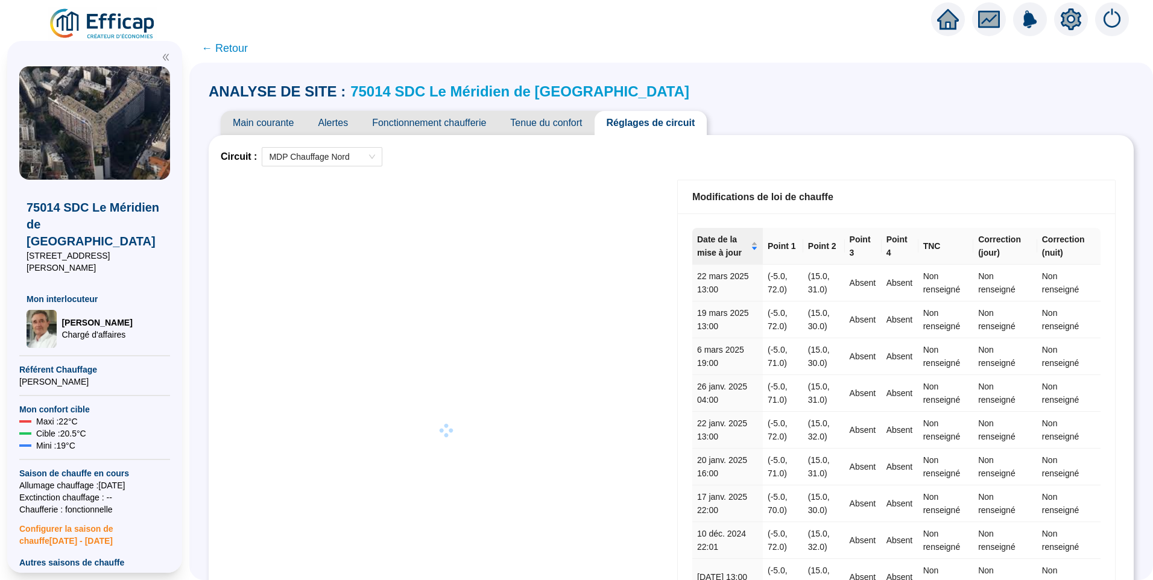
click at [465, 94] on link "75014 SDC Le Méridien de Paris" at bounding box center [519, 91] width 339 height 16
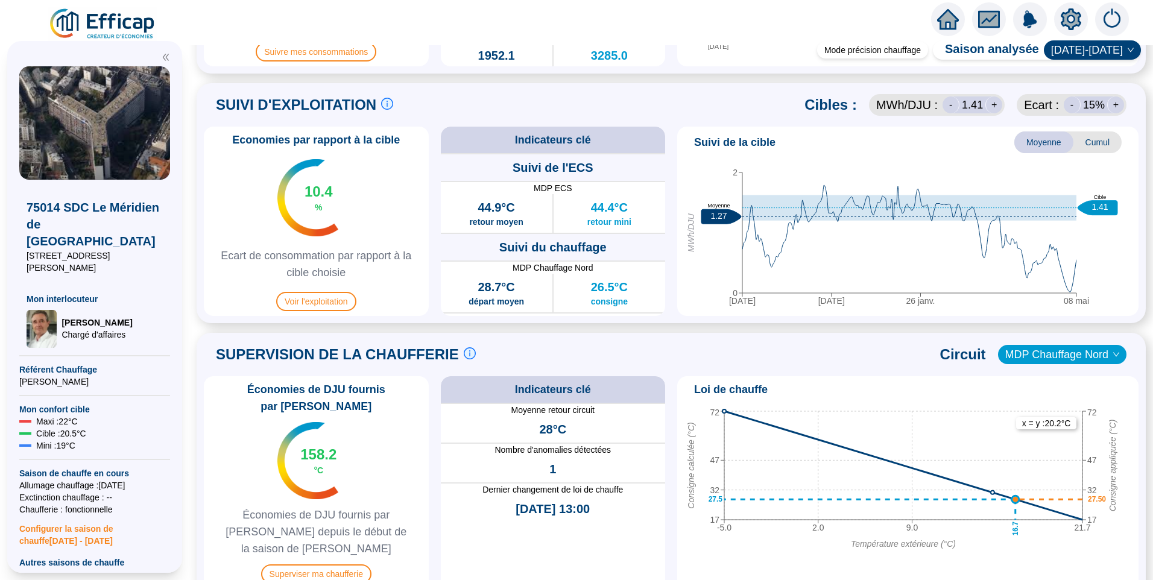
scroll to position [543, 0]
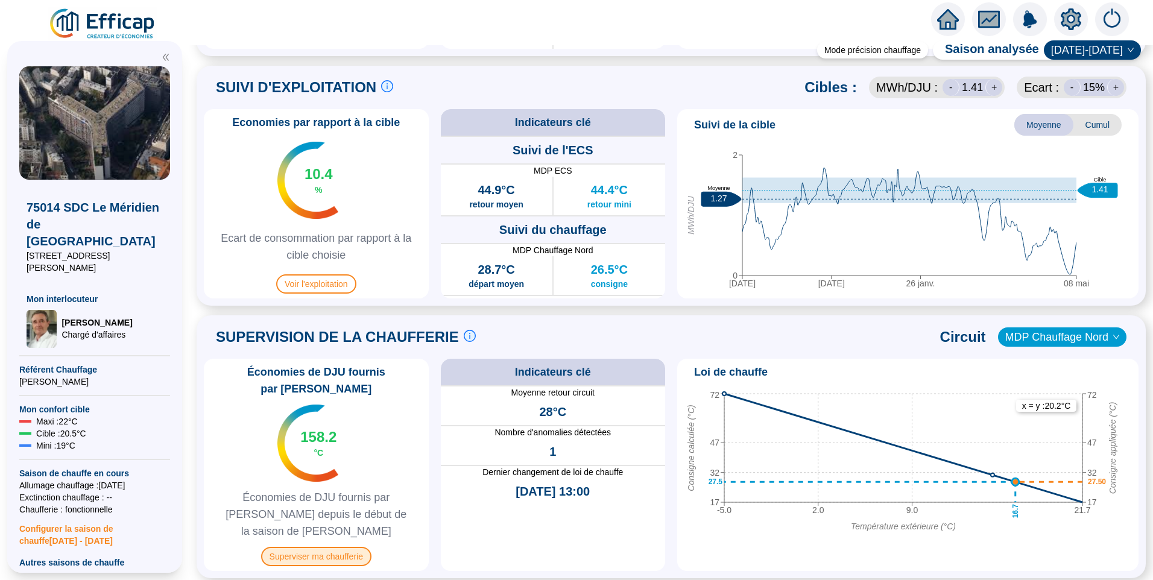
click at [324, 547] on span "Superviser ma chaufferie" at bounding box center [316, 556] width 110 height 19
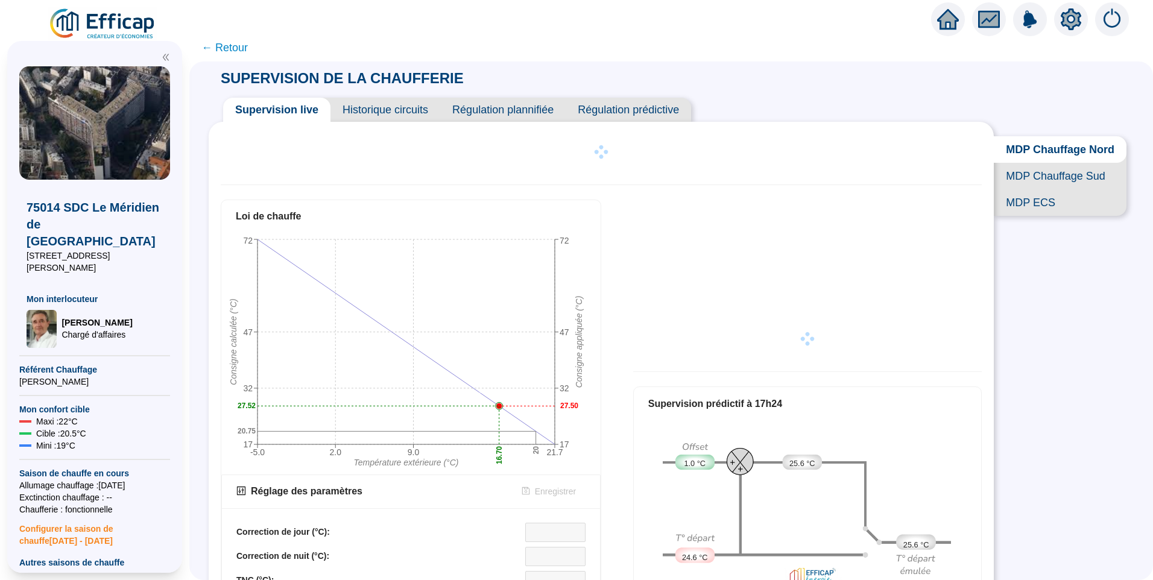
click at [388, 110] on span "Historique circuits" at bounding box center [385, 110] width 110 height 24
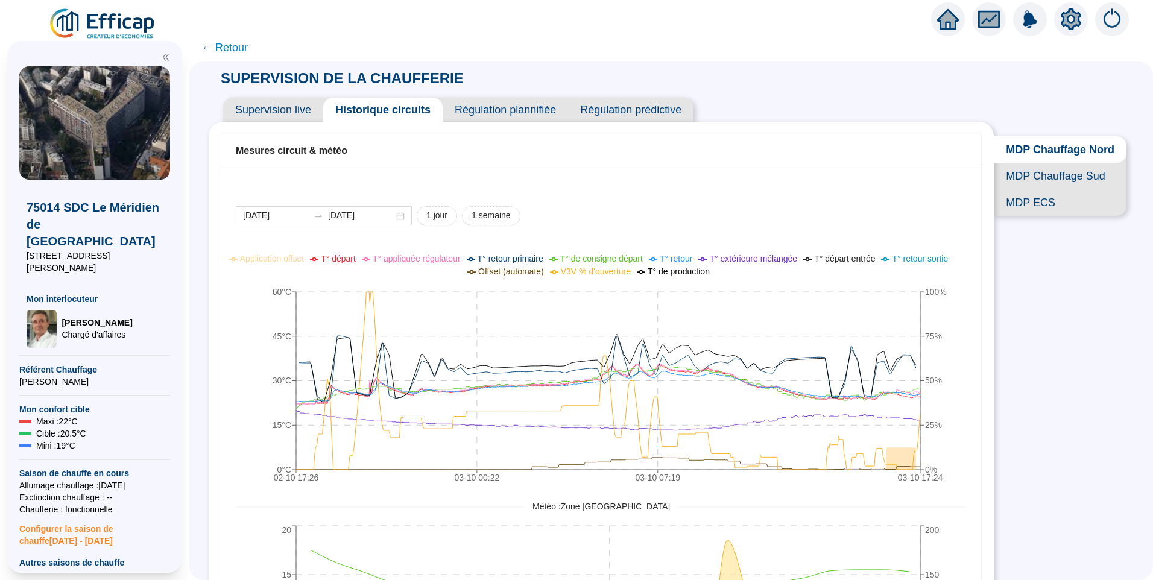
click at [1056, 189] on span "MDP Chauffage Sud" at bounding box center [1060, 176] width 133 height 27
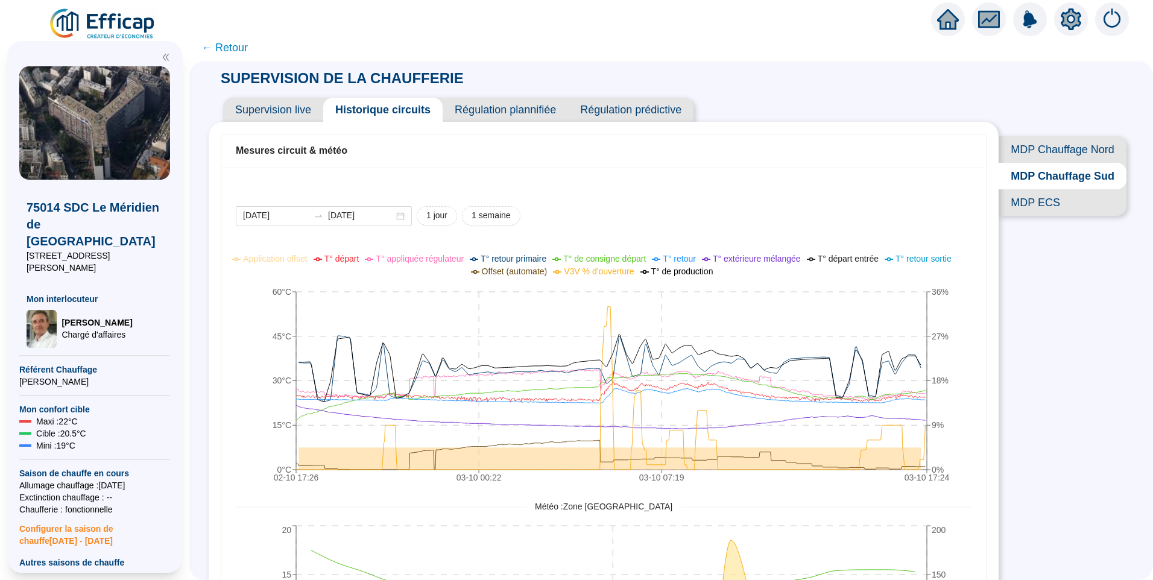
click at [1050, 148] on span "MDP Chauffage Nord" at bounding box center [1062, 149] width 128 height 27
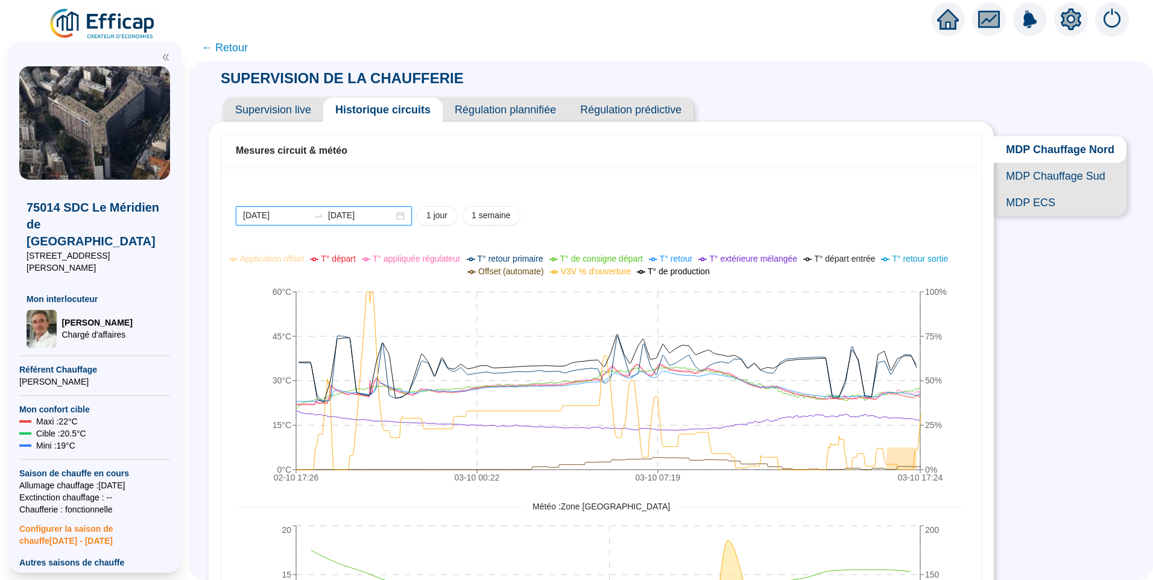
click at [300, 215] on input "[DATE]" at bounding box center [276, 215] width 66 height 13
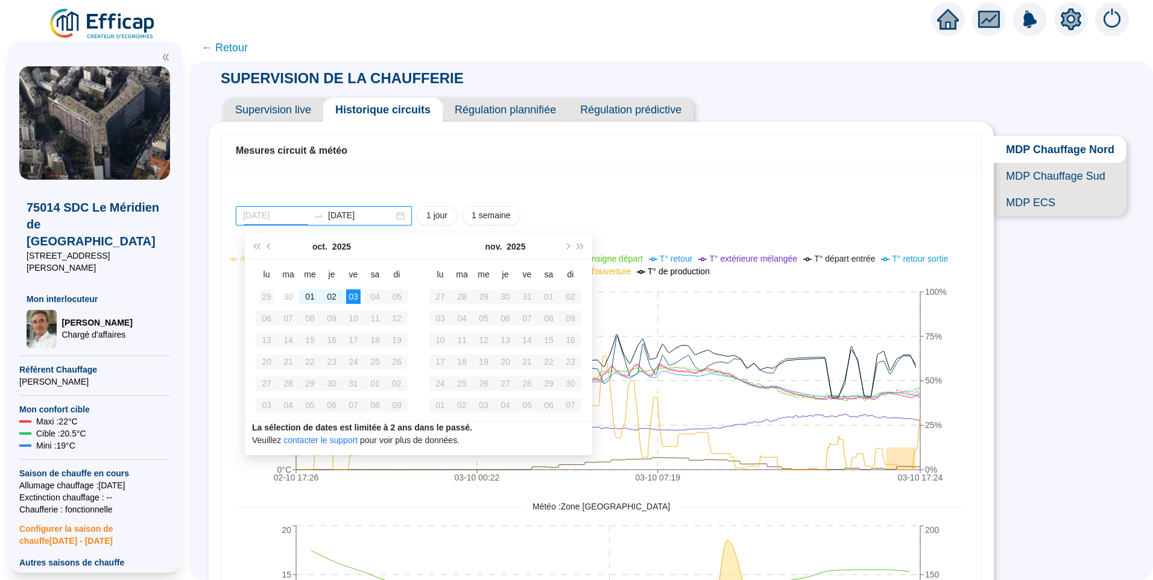
type input "2025-09-29"
click at [267, 297] on div "29" at bounding box center [266, 296] width 14 height 14
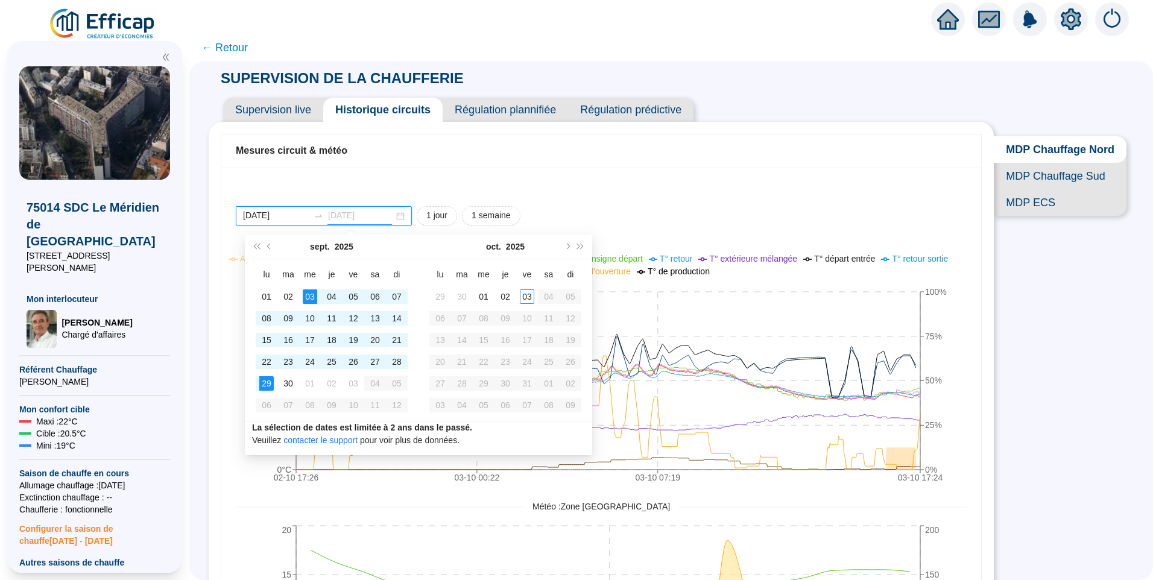
type input "[DATE]"
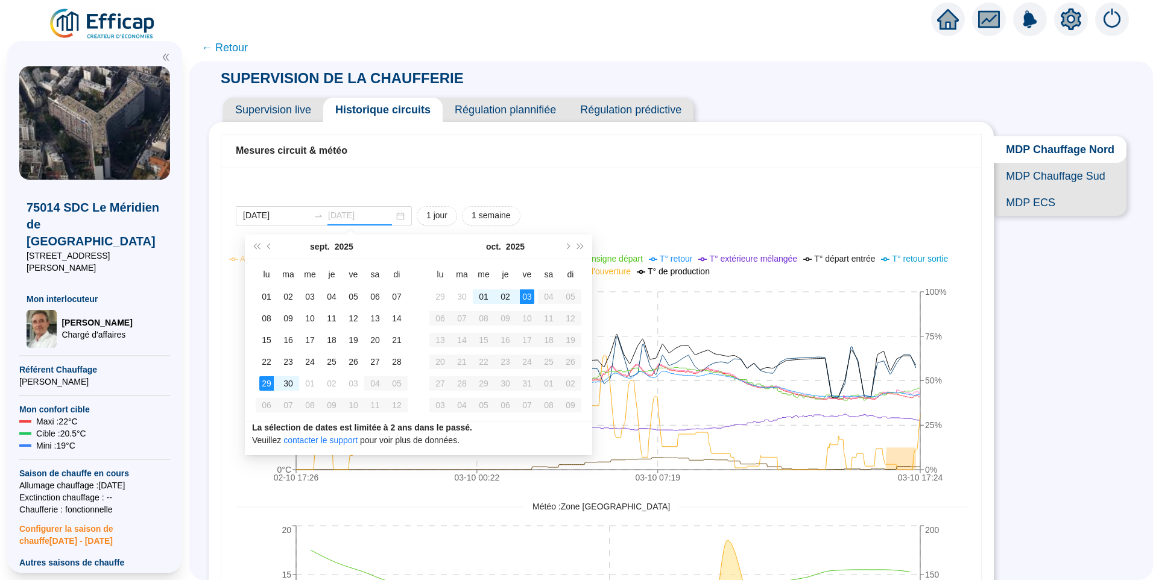
click at [526, 301] on div "03" at bounding box center [527, 296] width 14 height 14
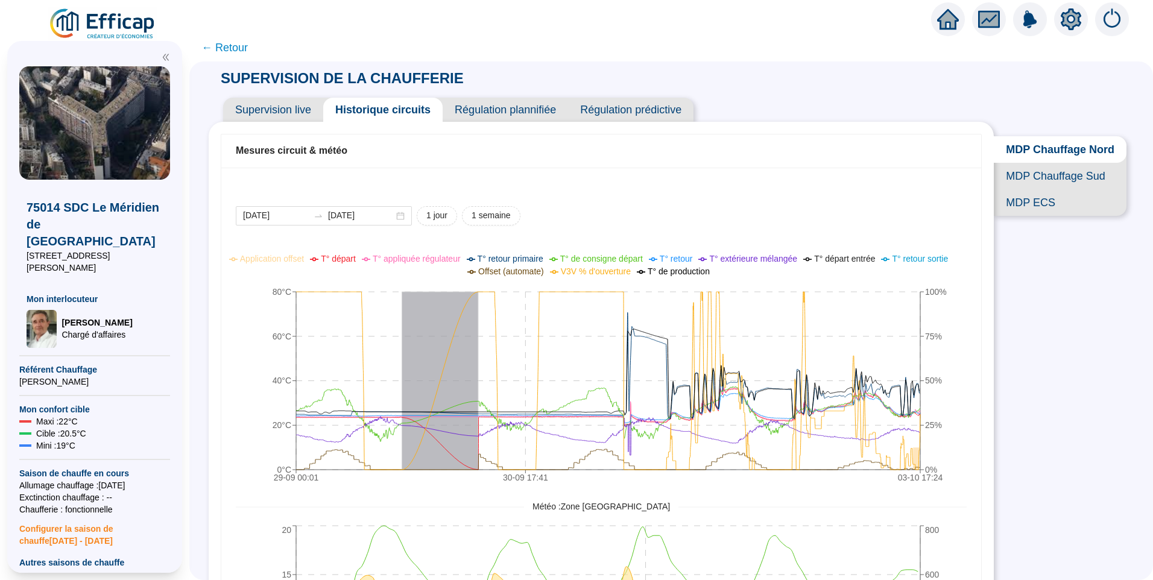
click at [616, 114] on span "Régulation prédictive" at bounding box center [630, 110] width 125 height 24
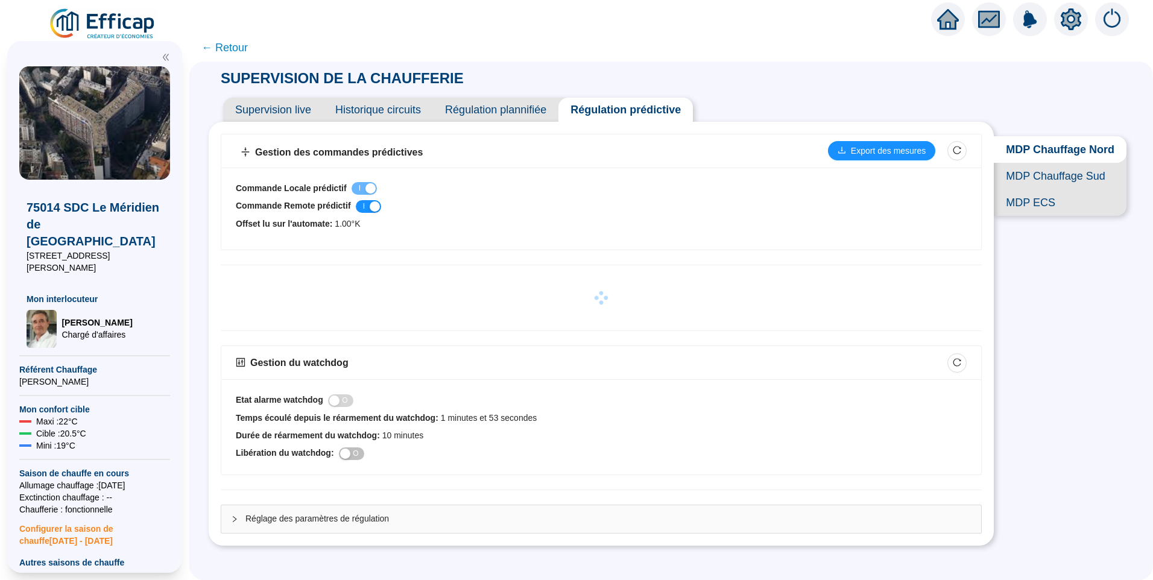
click at [1065, 189] on span "MDP Chauffage Sud" at bounding box center [1060, 176] width 133 height 27
click at [1082, 147] on span "MDP Chauffage Nord" at bounding box center [1062, 149] width 128 height 27
click at [233, 51] on span "← Retour" at bounding box center [224, 47] width 46 height 17
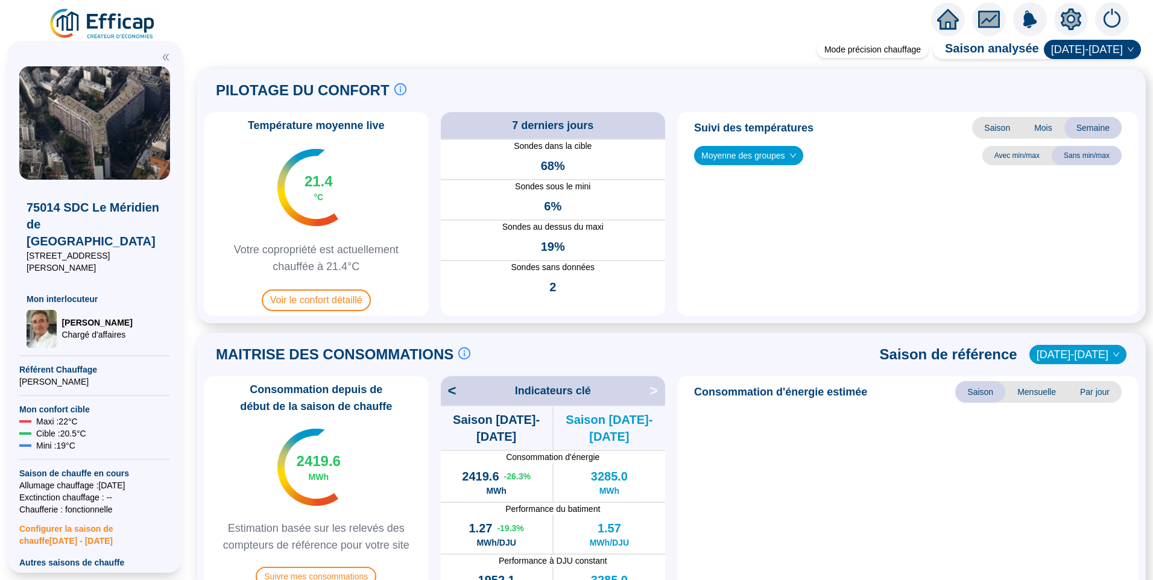
click at [241, 46] on div "Mode précision chauffage Saison analysée 2024-2025 PILOTAGE DU CONFORT Le pilot…" at bounding box center [671, 312] width 964 height 535
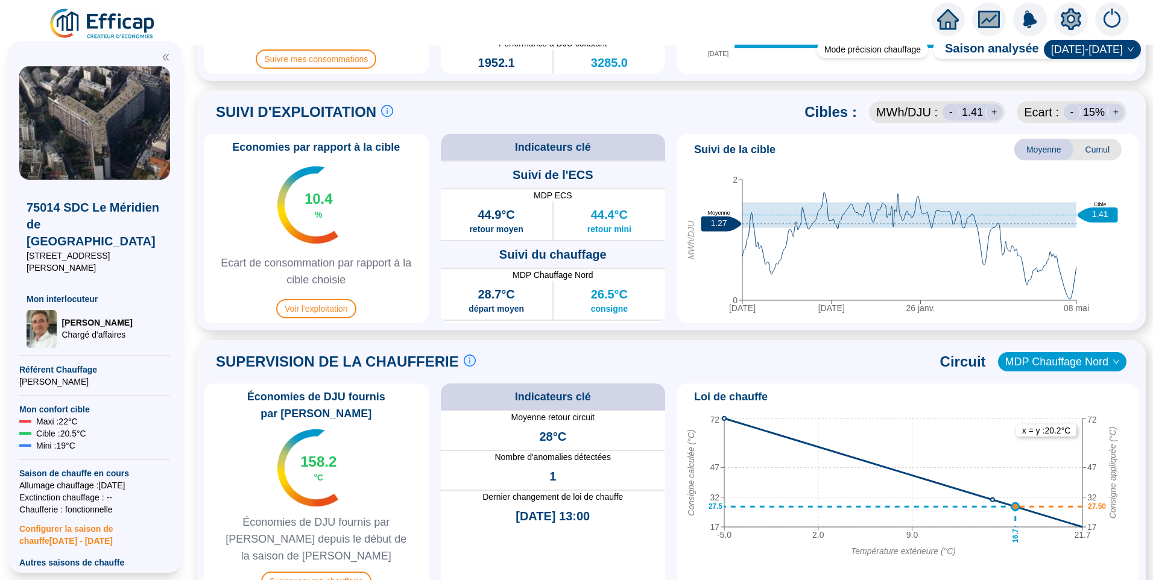
scroll to position [543, 0]
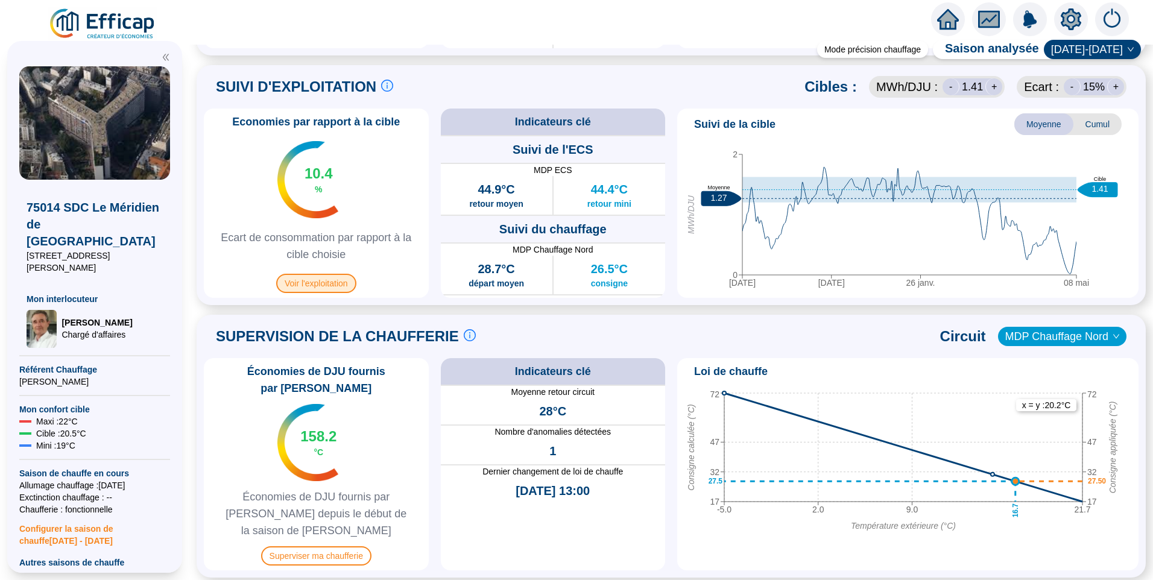
click at [340, 287] on span "Voir l'exploitation" at bounding box center [316, 283] width 80 height 19
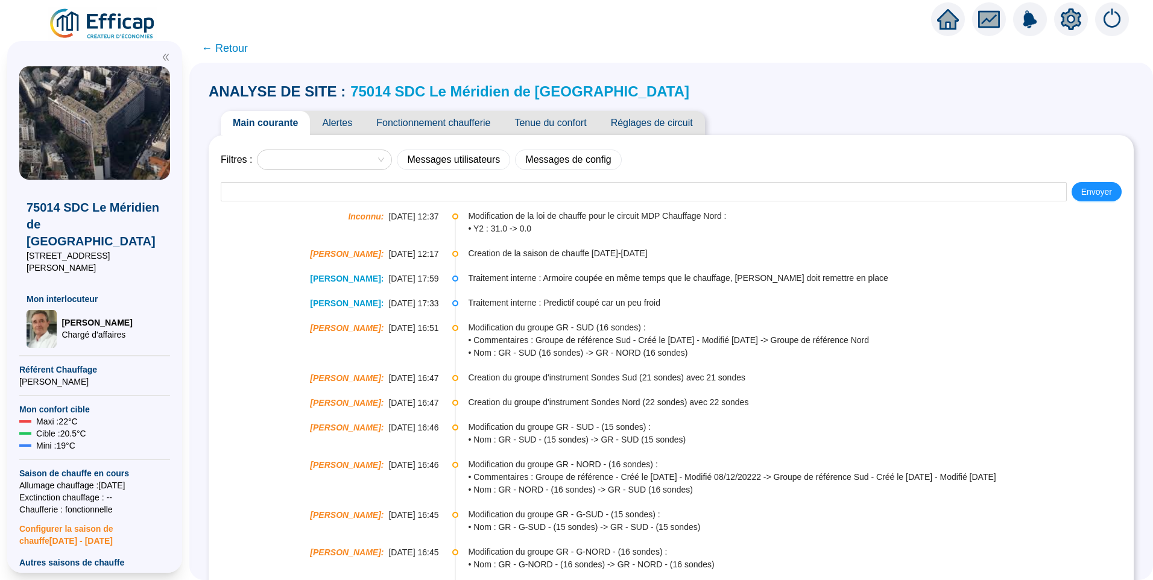
click at [353, 123] on span "Alertes" at bounding box center [337, 123] width 54 height 24
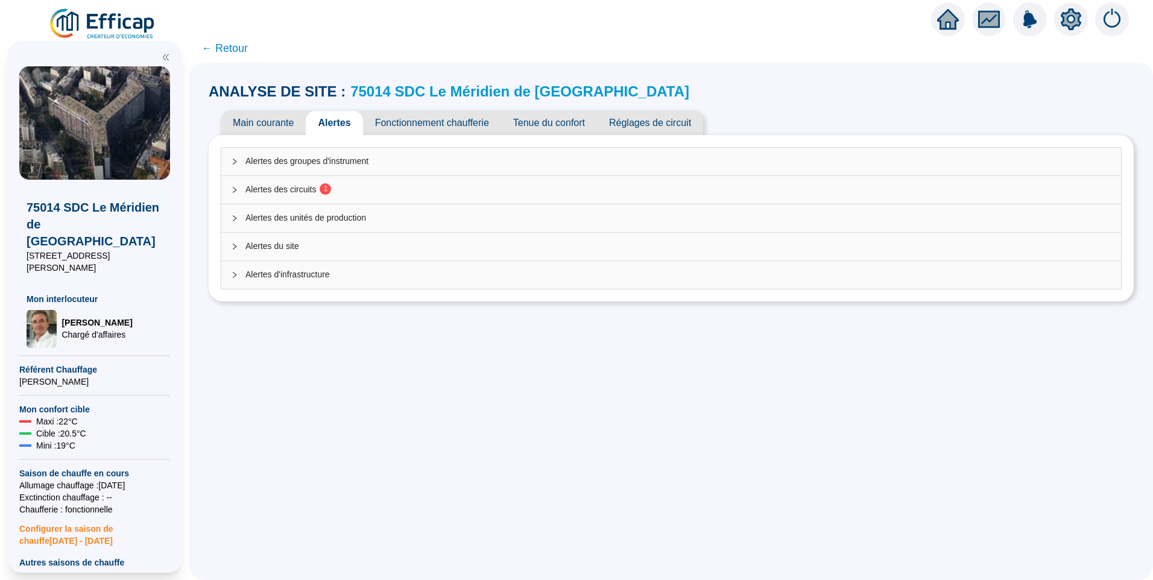
click at [352, 184] on span "Alertes des circuits 1" at bounding box center [678, 189] width 866 height 13
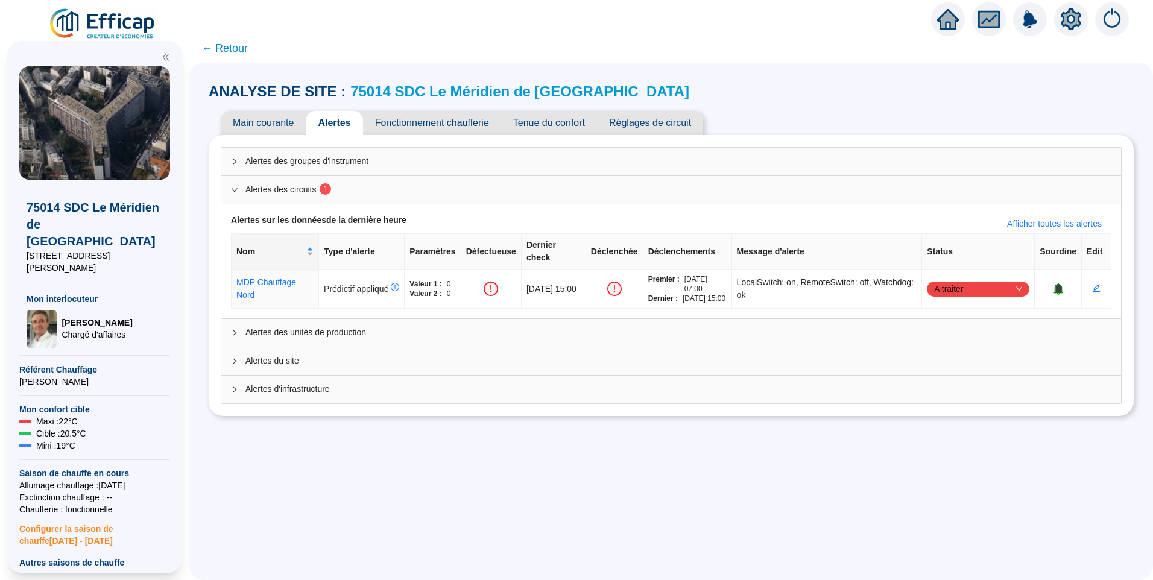
click at [503, 494] on div "ANALYSE DE SITE : 75014 SDC Le Méridien de Paris Main courante Alertes Fonction…" at bounding box center [671, 321] width 964 height 517
click at [1053, 283] on icon "bell" at bounding box center [1057, 289] width 9 height 12
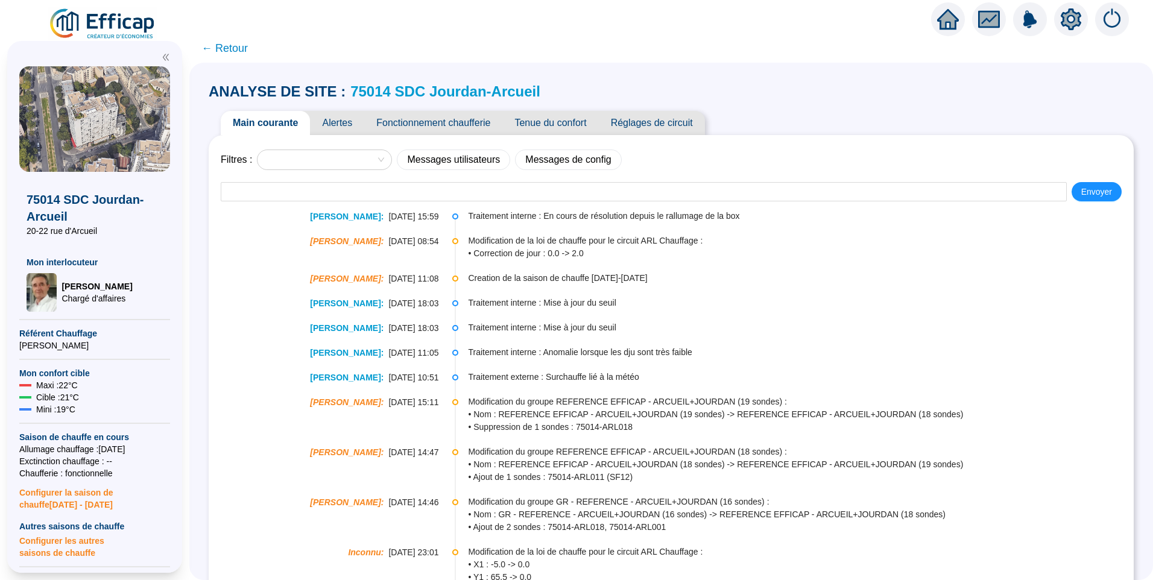
click at [345, 128] on span "Alertes" at bounding box center [337, 123] width 54 height 24
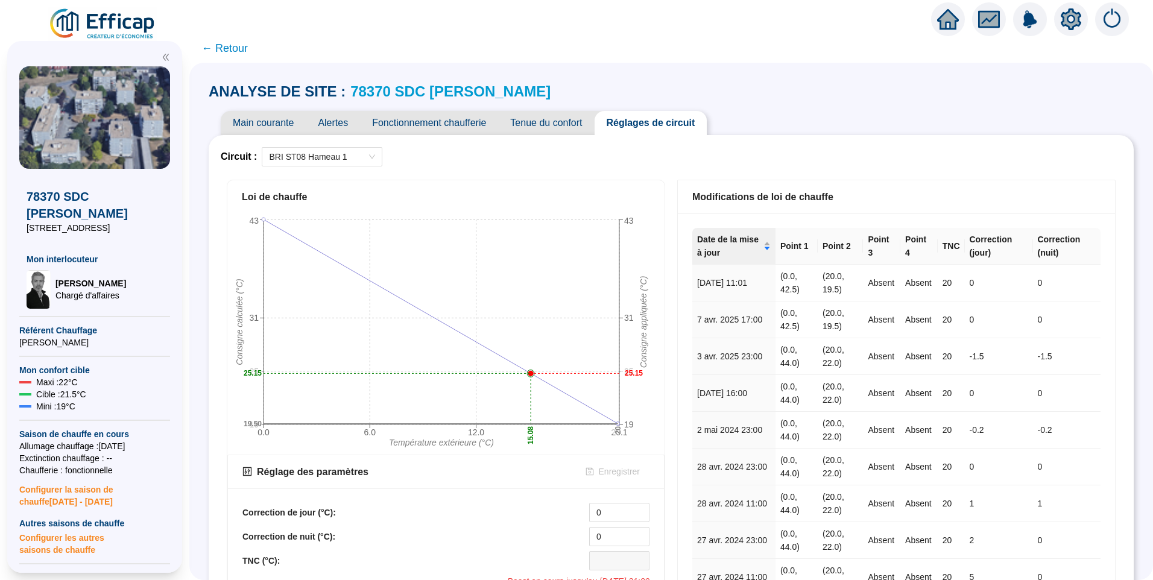
scroll to position [338, 0]
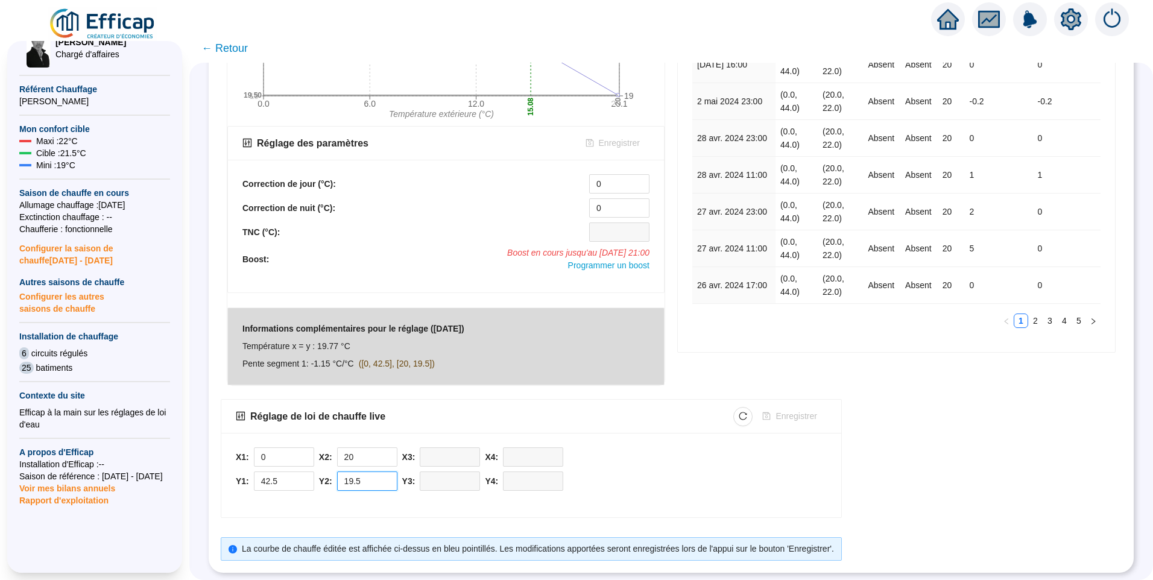
drag, startPoint x: 376, startPoint y: 466, endPoint x: 327, endPoint y: 468, distance: 49.5
click at [327, 468] on div "X1: 0 Y1: 42.5 X2: 20 Y2: 19.5 X3: Y3: X4: Y4:" at bounding box center [531, 471] width 591 height 49
type input "20"
click at [798, 412] on span "Enregistrer" at bounding box center [795, 416] width 41 height 13
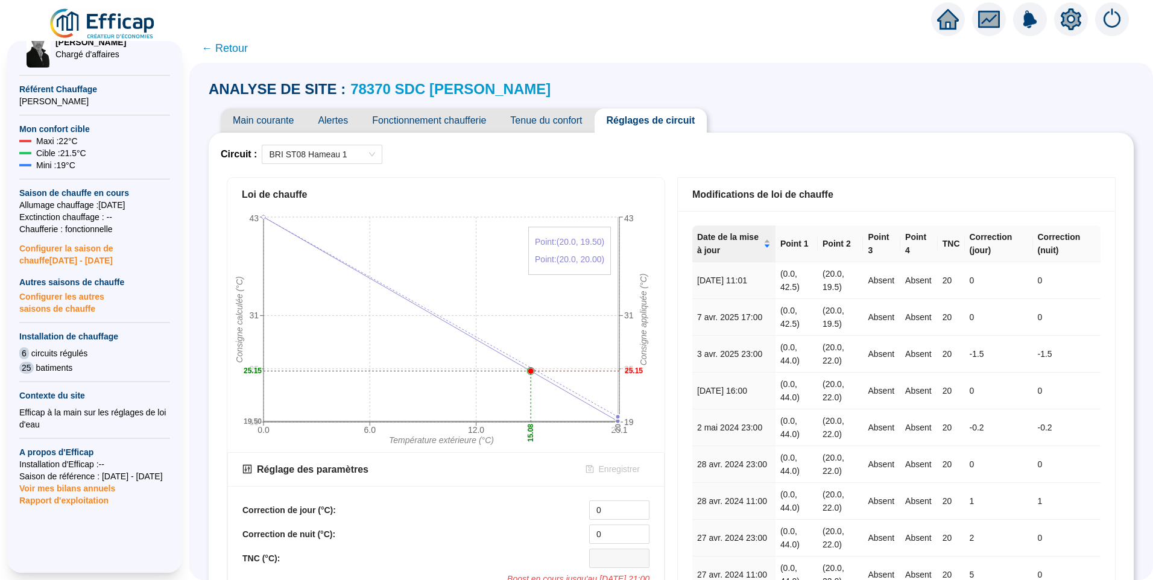
scroll to position [0, 0]
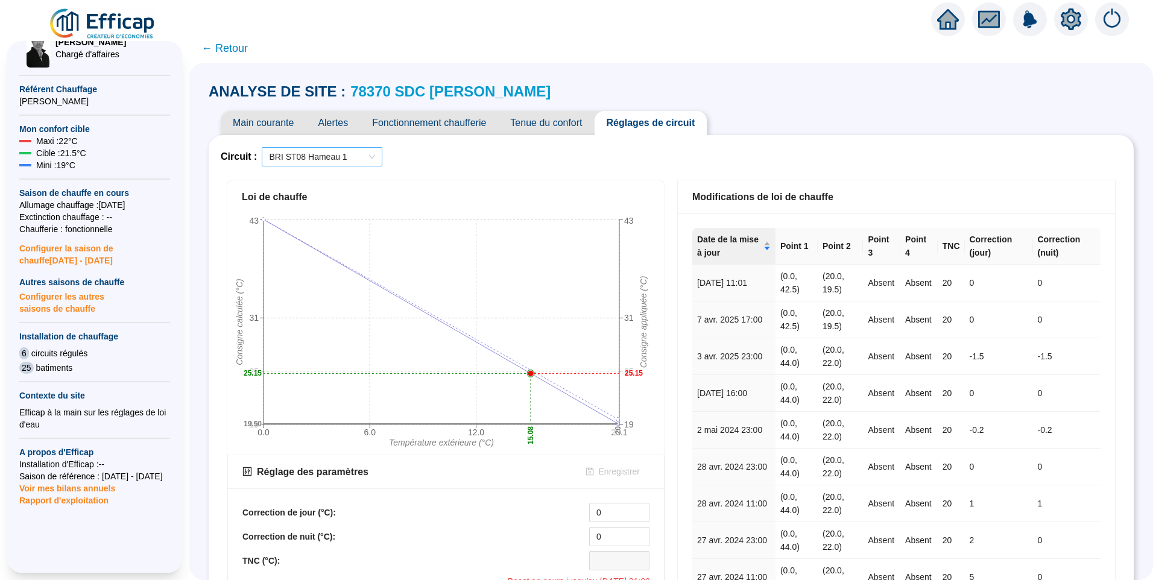
click at [289, 151] on span "BRI ST08 Hameau 1" at bounding box center [322, 157] width 106 height 18
click at [331, 200] on div "BRI ST10 Hameau 3" at bounding box center [329, 200] width 101 height 13
click at [321, 157] on span "BRI ST10 Hameau 3" at bounding box center [322, 157] width 106 height 18
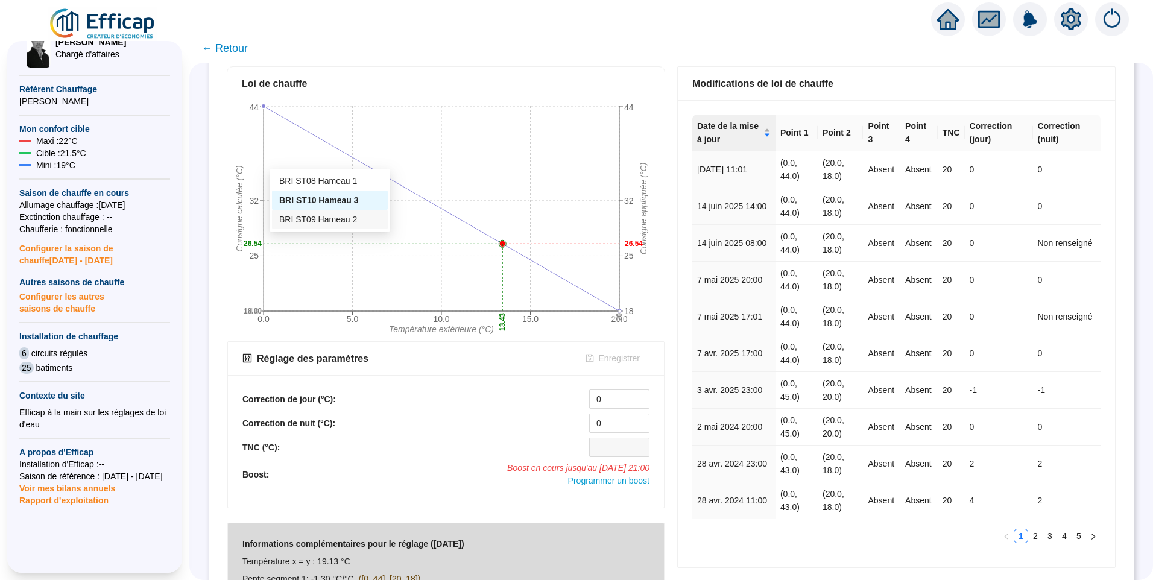
scroll to position [241, 0]
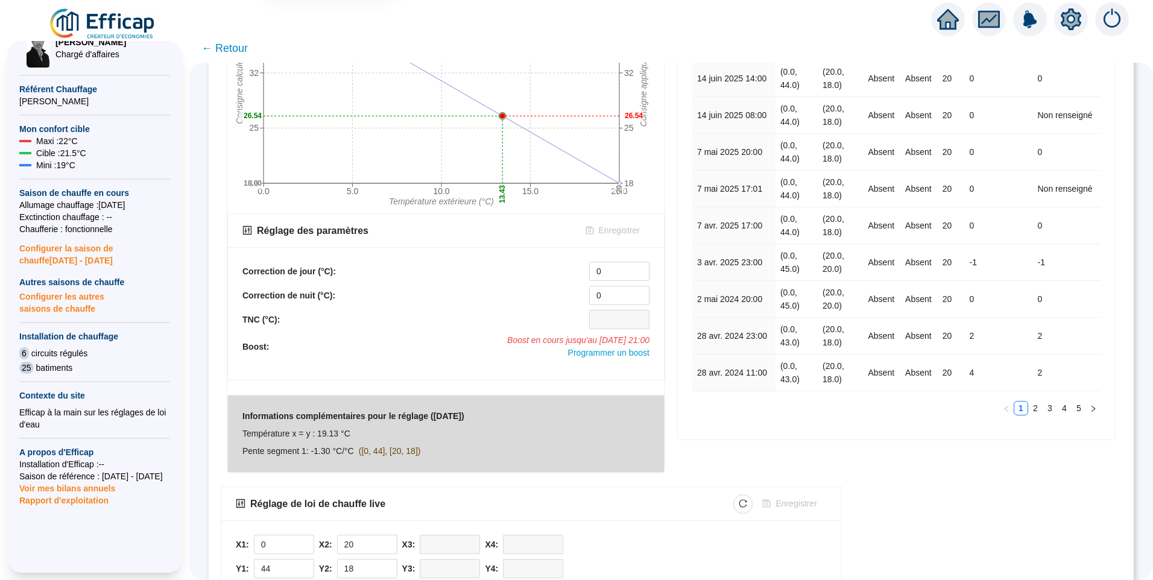
click at [515, 338] on span "Boost en cours jusqu'au [DATE] 21:00" at bounding box center [578, 340] width 142 height 13
click at [616, 352] on span "Programmer un boost" at bounding box center [608, 353] width 81 height 10
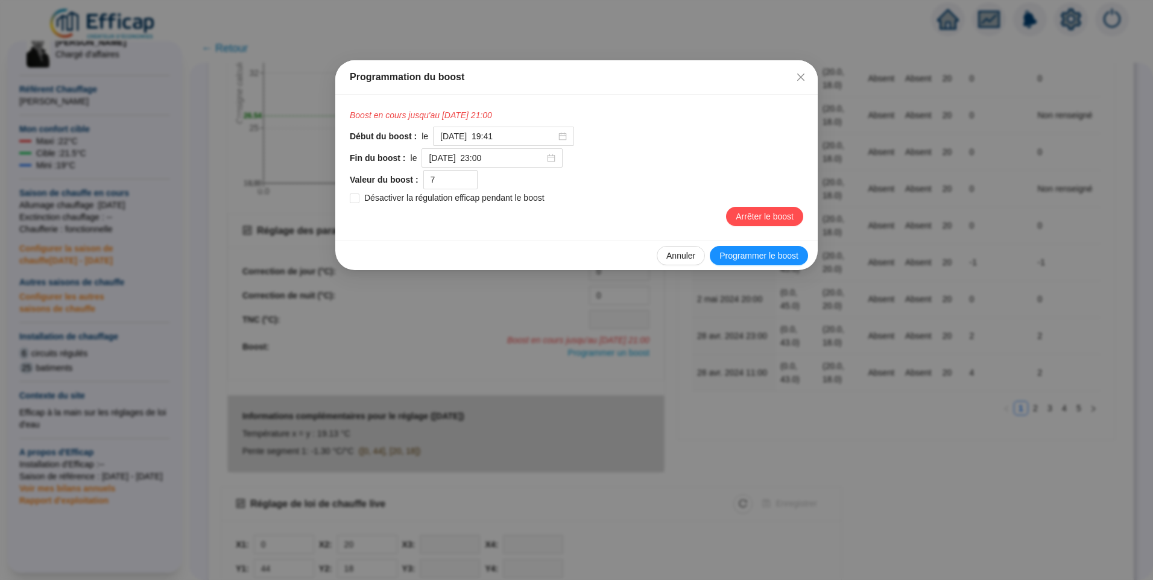
click at [659, 109] on div "Boost en cours jusqu'au [DATE] 21:00 Début du boost : le [DATE] 19:41 Fin du bo…" at bounding box center [576, 168] width 482 height 146
click at [525, 135] on input "[DATE] 19:41" at bounding box center [498, 136] width 116 height 13
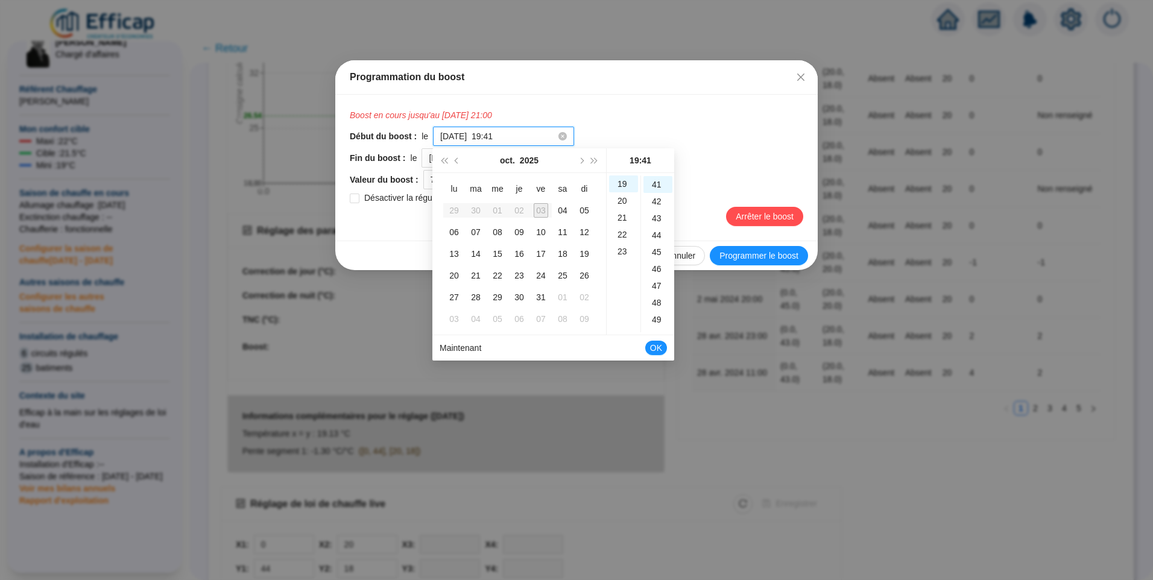
scroll to position [692, 0]
type input "[DATE] 19:41"
click at [721, 146] on div "Début du boost : le 2025-10-03 à 19:41 Fin du boost : le 2025-10-04 à 23:00 Val…" at bounding box center [576, 176] width 453 height 99
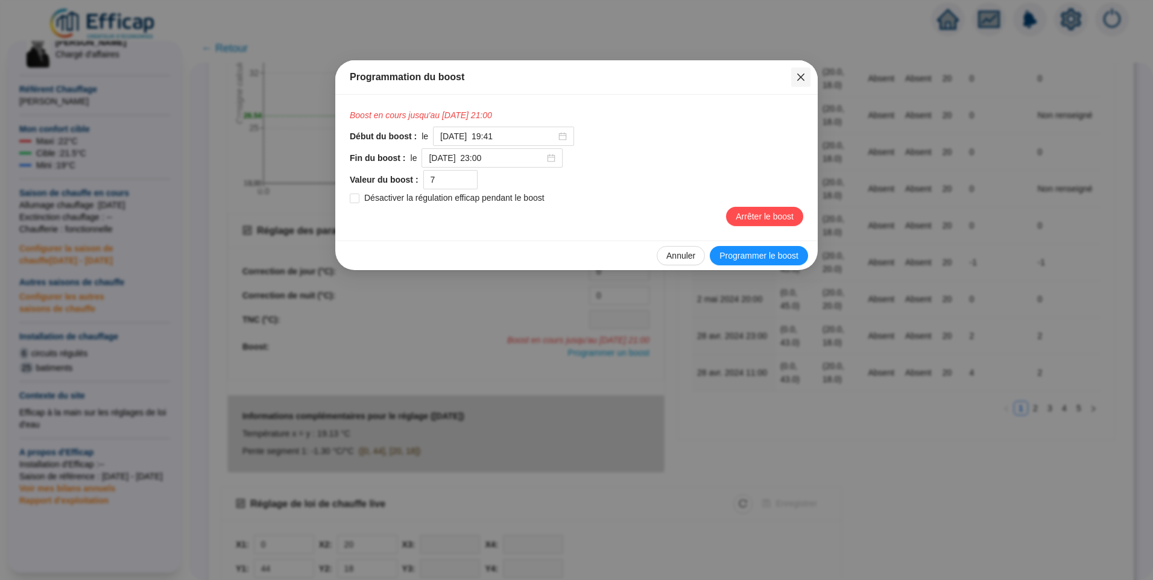
click at [801, 73] on icon "close" at bounding box center [801, 77] width 10 height 10
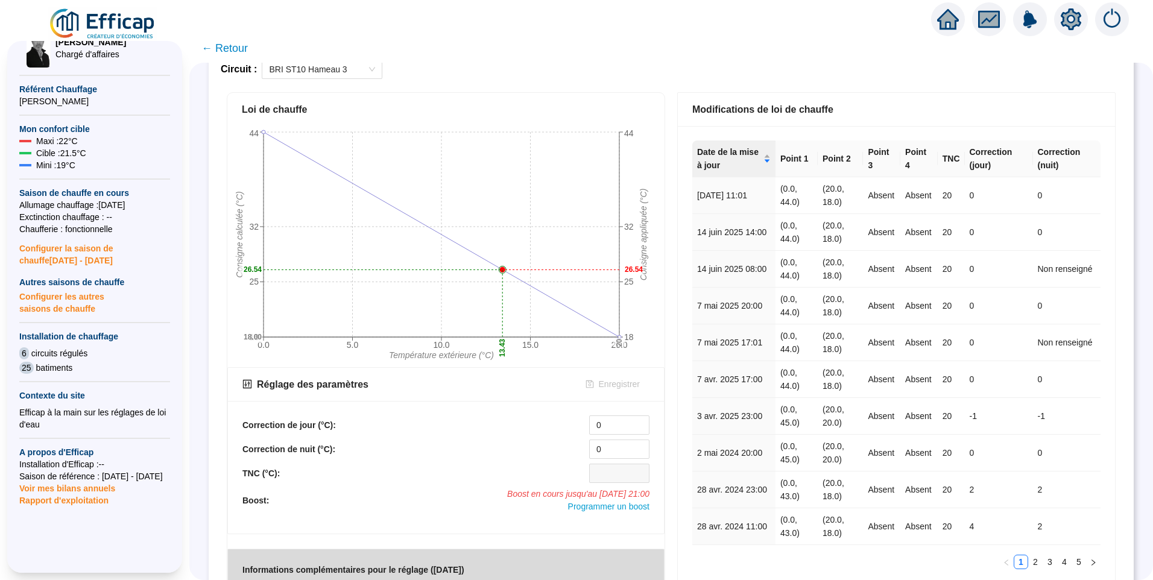
scroll to position [0, 0]
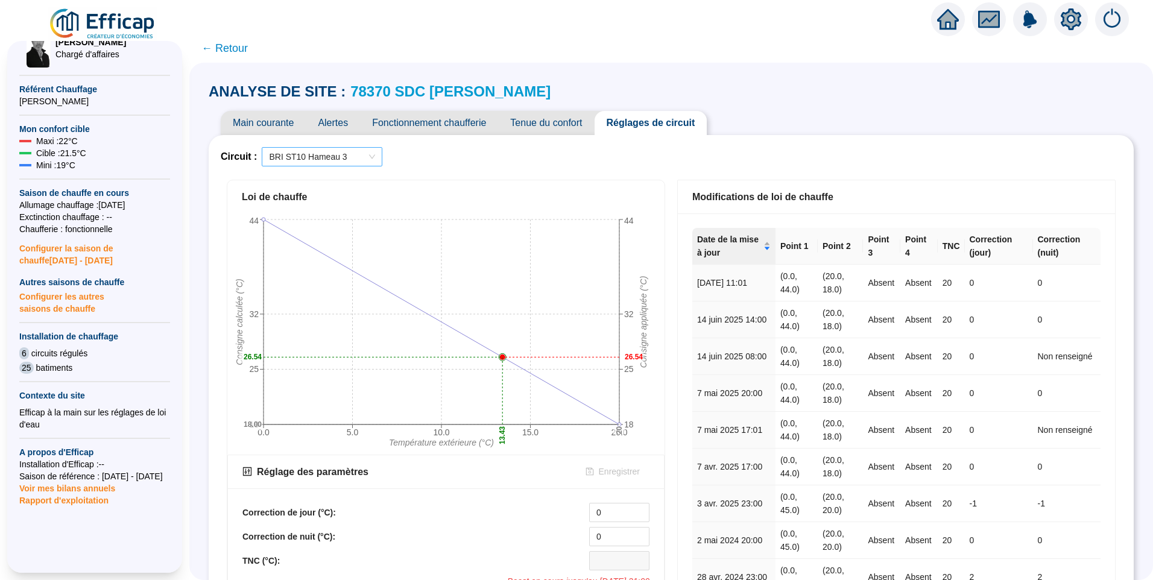
click at [349, 153] on span "BRI ST10 Hameau 3" at bounding box center [322, 157] width 106 height 18
click at [333, 180] on div "BRI ST08 Hameau 1" at bounding box center [329, 181] width 101 height 13
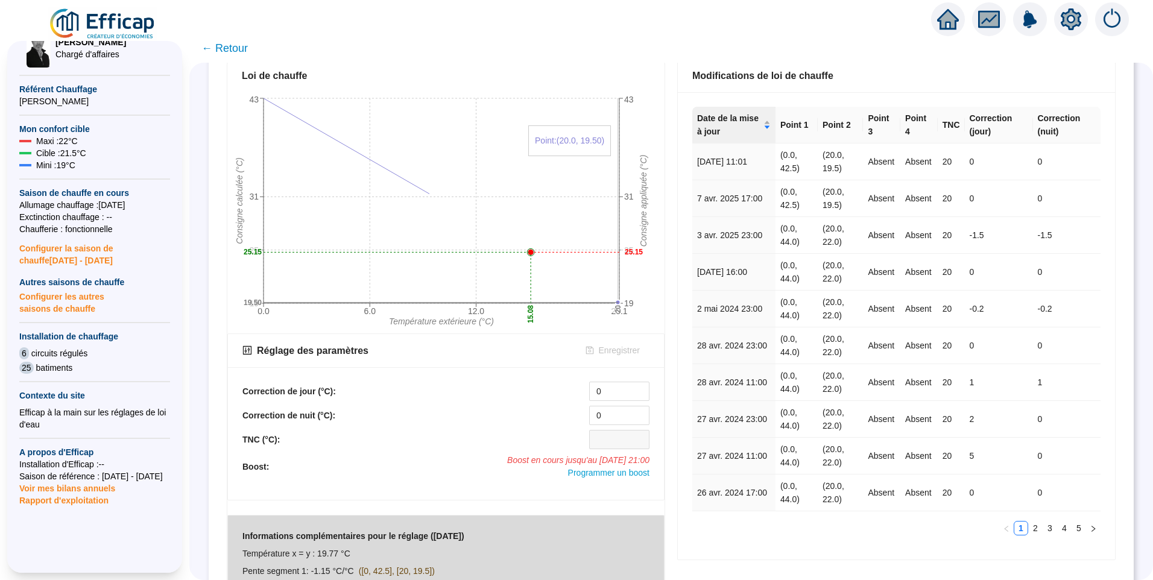
scroll to position [338, 0]
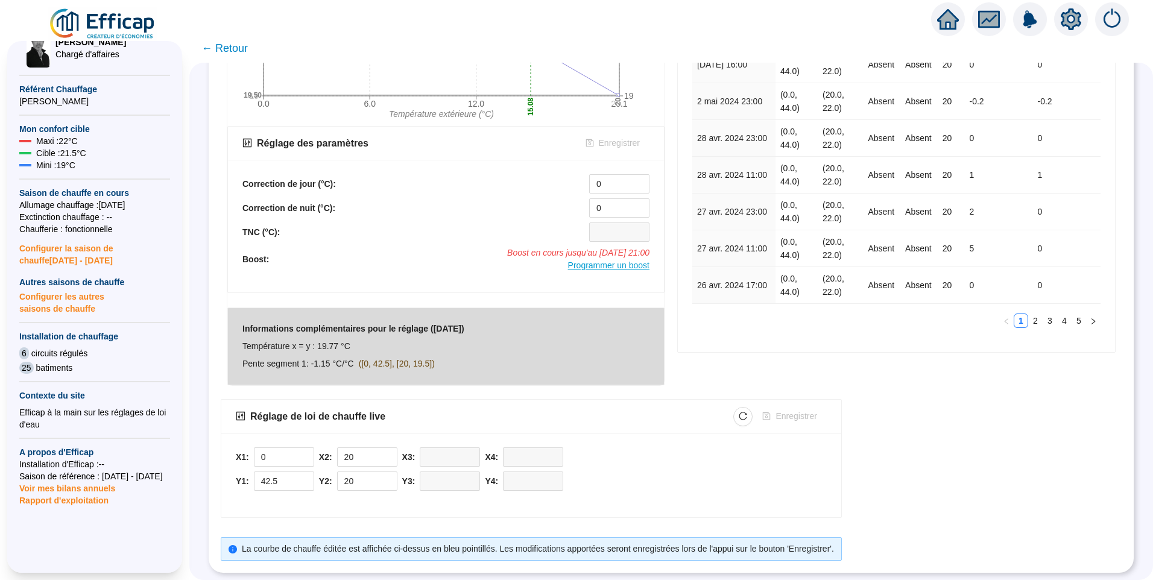
click at [578, 261] on span "Programmer un boost" at bounding box center [608, 265] width 81 height 10
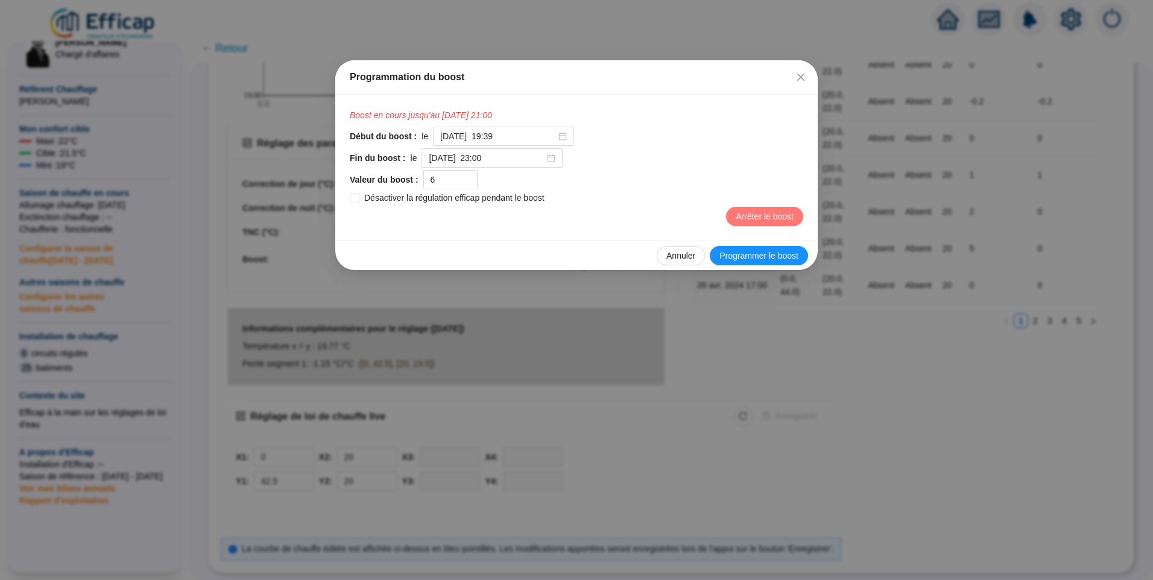
click at [759, 218] on span "Arrêter le boost" at bounding box center [765, 216] width 58 height 13
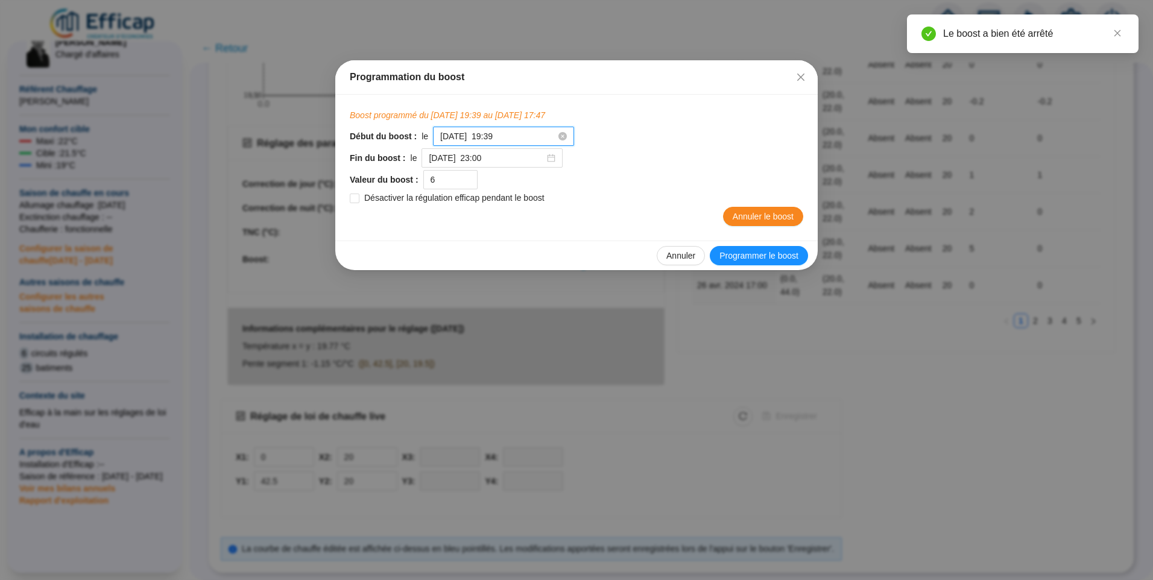
click at [518, 140] on input "2025-10-03 à 19:39" at bounding box center [498, 136] width 116 height 13
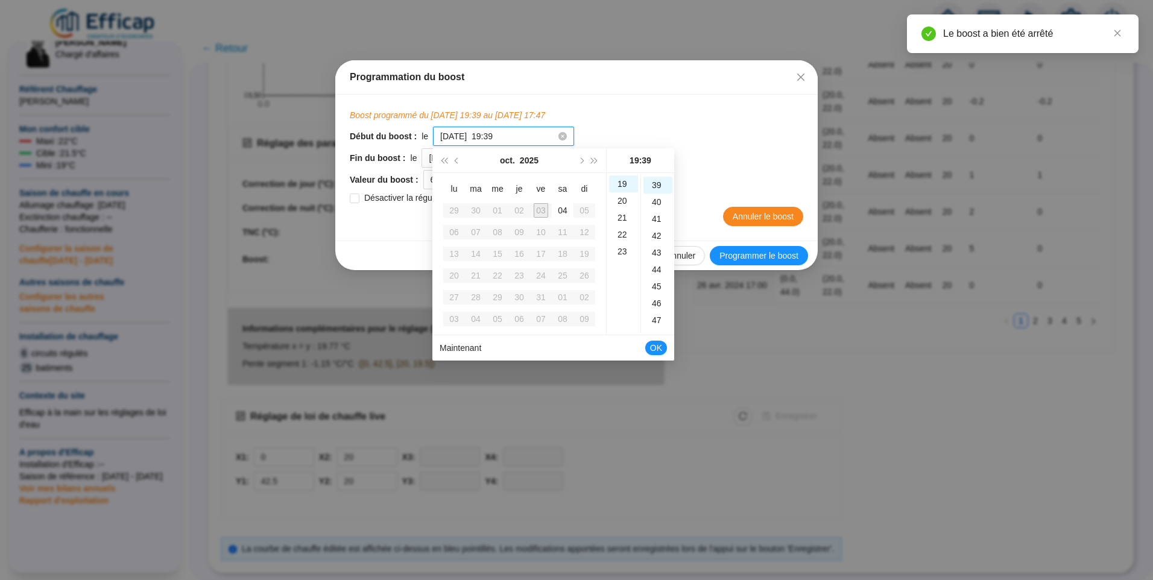
scroll to position [658, 0]
click at [621, 208] on div "17" at bounding box center [623, 210] width 29 height 17
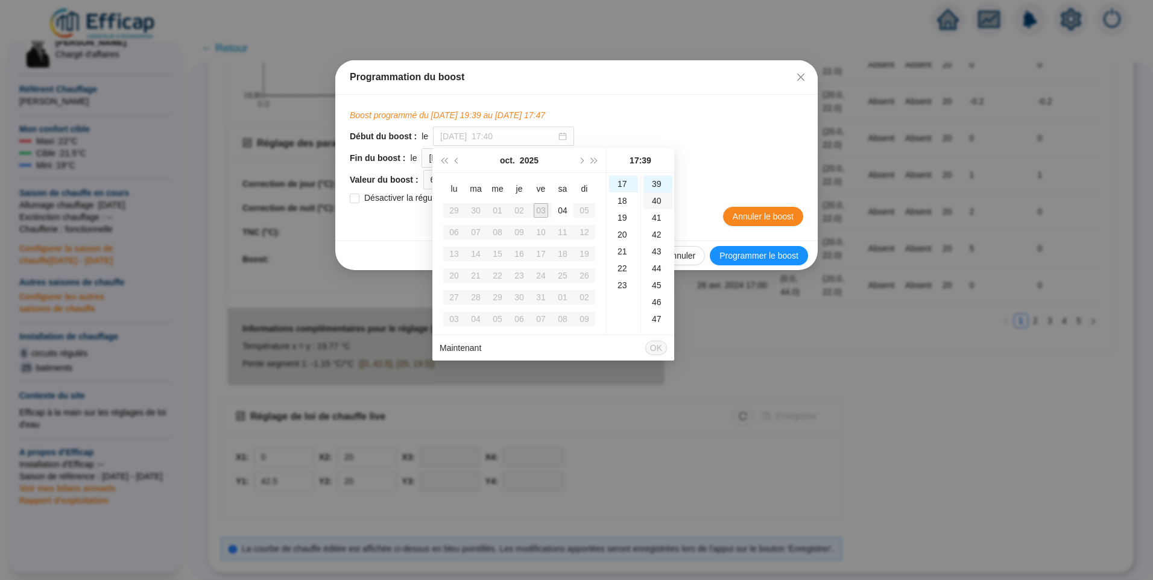
click at [655, 201] on div "40" at bounding box center [657, 200] width 29 height 17
click at [656, 317] on div "48" at bounding box center [657, 319] width 29 height 17
click at [653, 201] on div "49" at bounding box center [657, 200] width 29 height 17
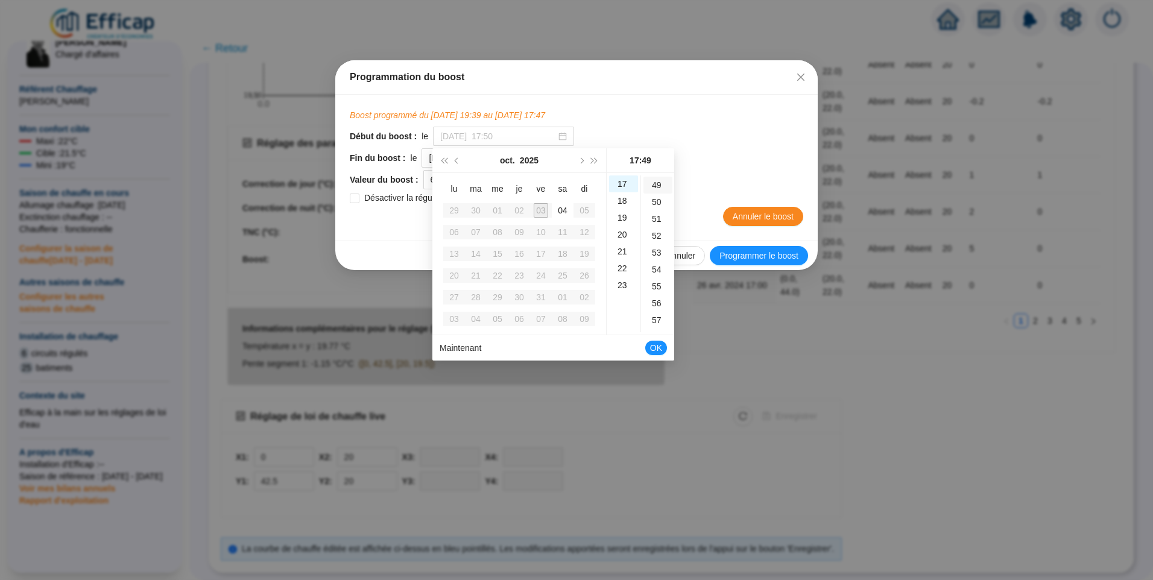
scroll to position [827, 0]
type input "2025-10-03 à 17:49"
click at [653, 350] on span "OK" at bounding box center [656, 347] width 12 height 23
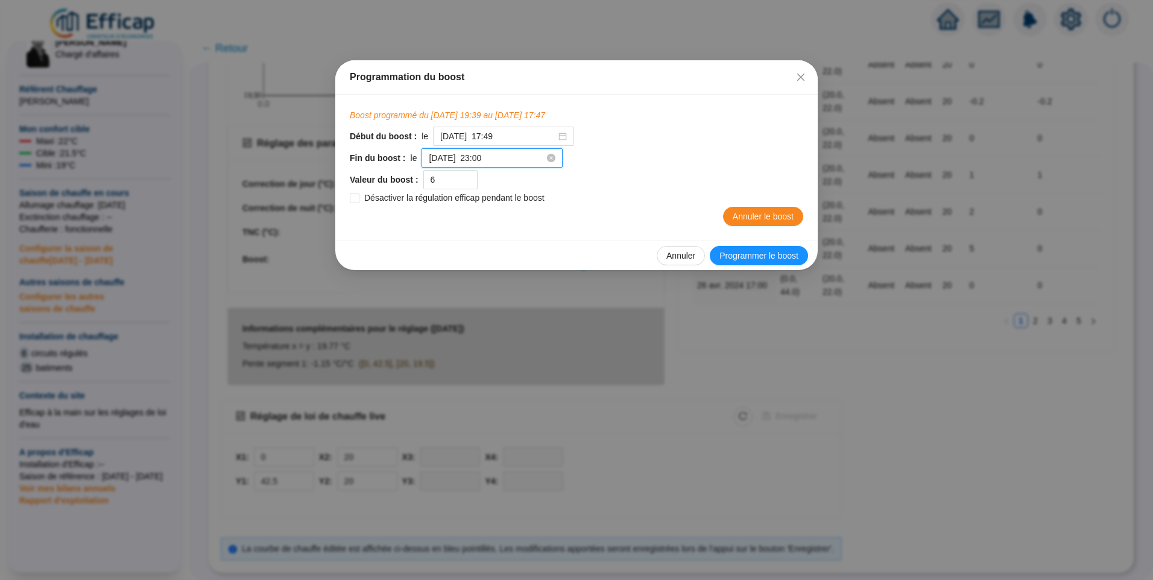
click at [515, 159] on input "[DATE] à 23:00" at bounding box center [487, 158] width 116 height 13
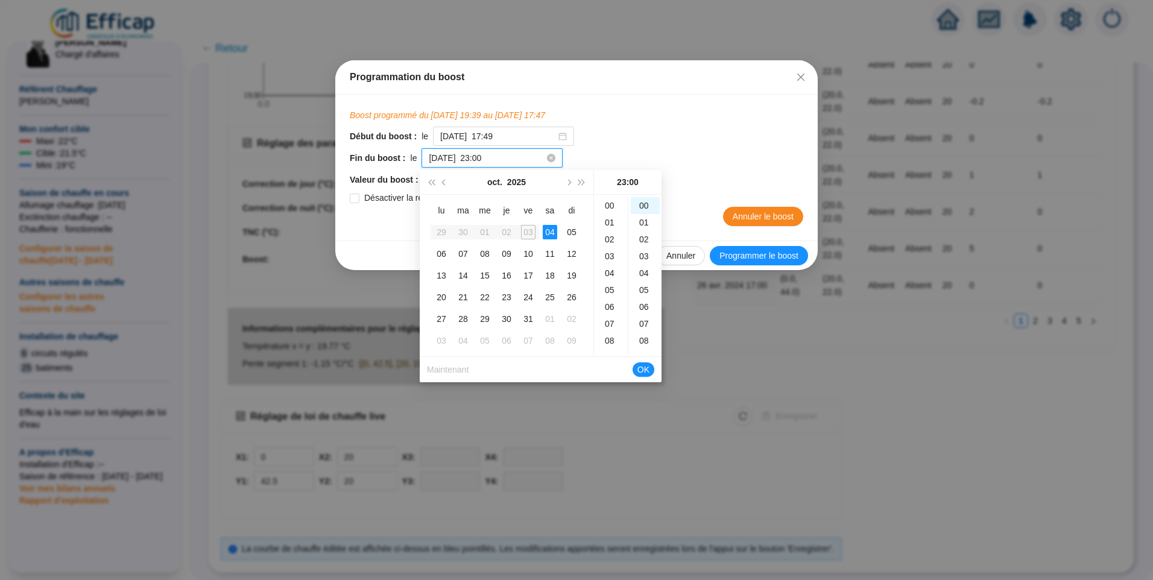
scroll to position [388, 0]
click at [605, 233] on div "21" at bounding box center [610, 232] width 29 height 17
type input "2025-10-04 à 21:00"
click at [641, 370] on span "OK" at bounding box center [643, 369] width 12 height 23
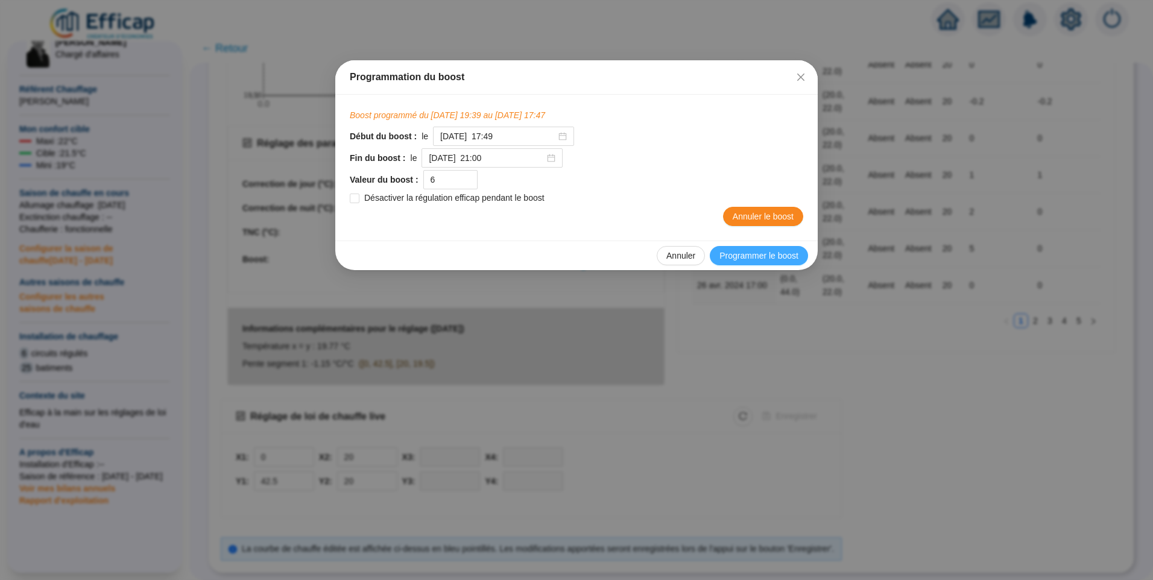
click at [753, 257] on span "Programmer le boost" at bounding box center [758, 256] width 79 height 13
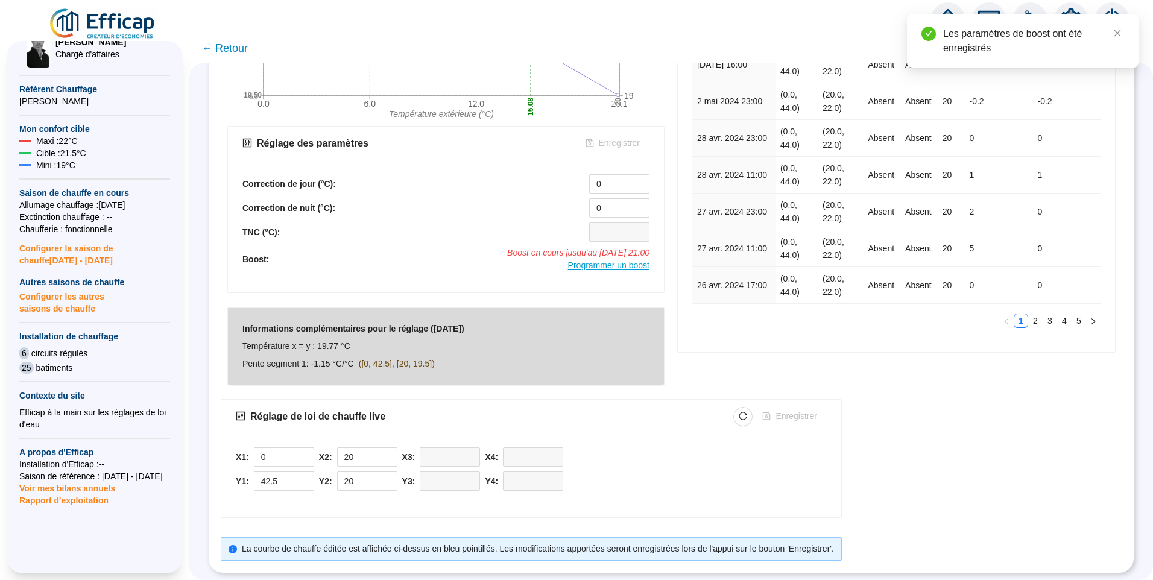
click at [613, 260] on span "Programmer un boost" at bounding box center [608, 265] width 81 height 10
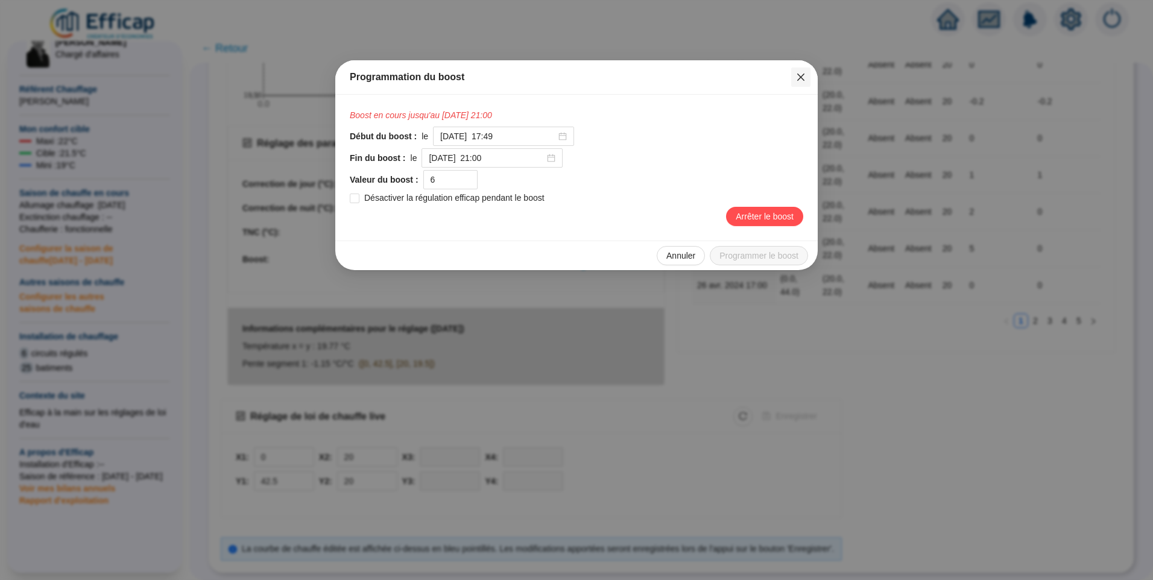
click at [797, 76] on icon "close" at bounding box center [801, 77] width 10 height 10
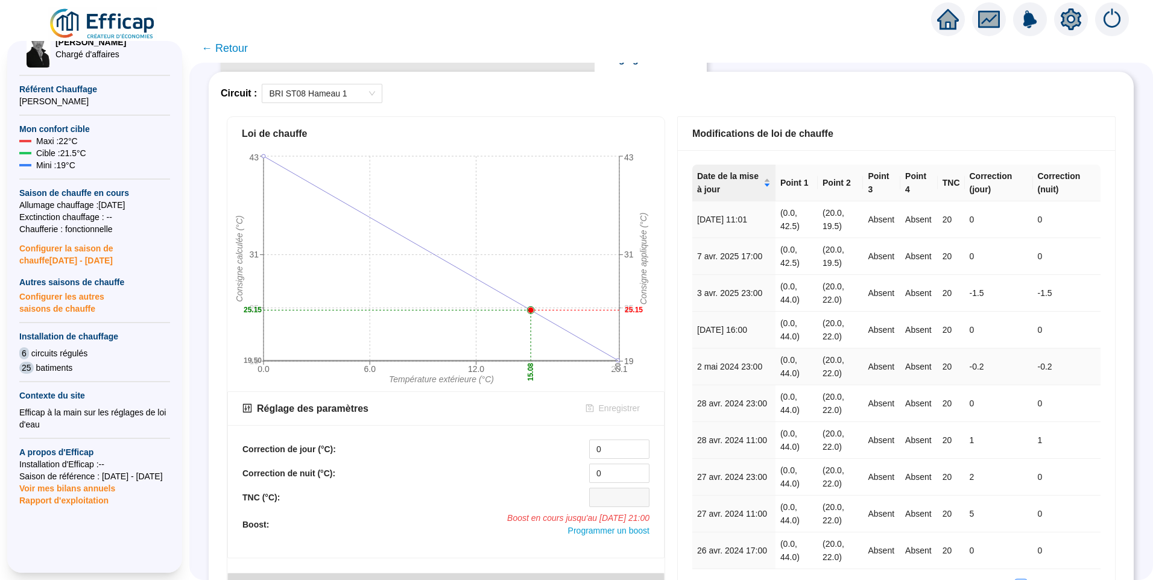
scroll to position [36, 0]
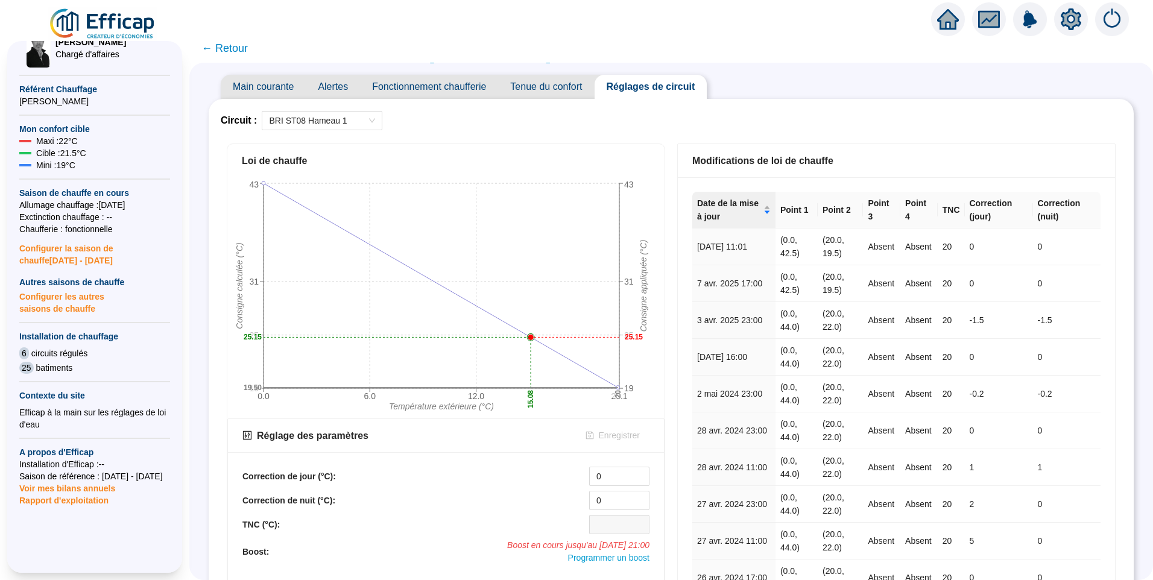
click at [434, 87] on span "Fonctionnement chaufferie" at bounding box center [429, 87] width 138 height 24
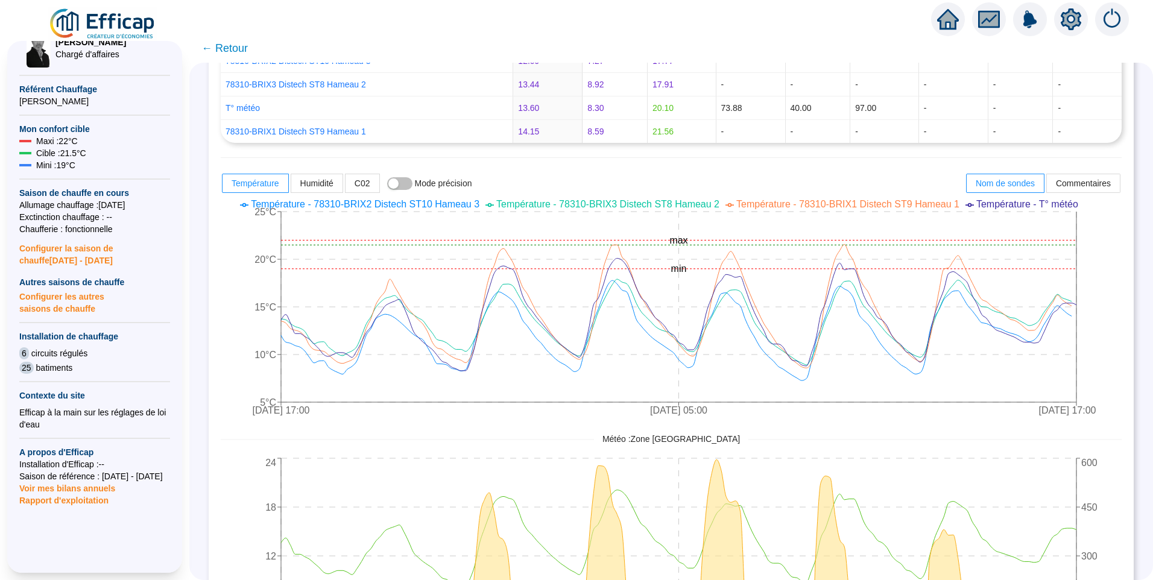
scroll to position [49, 0]
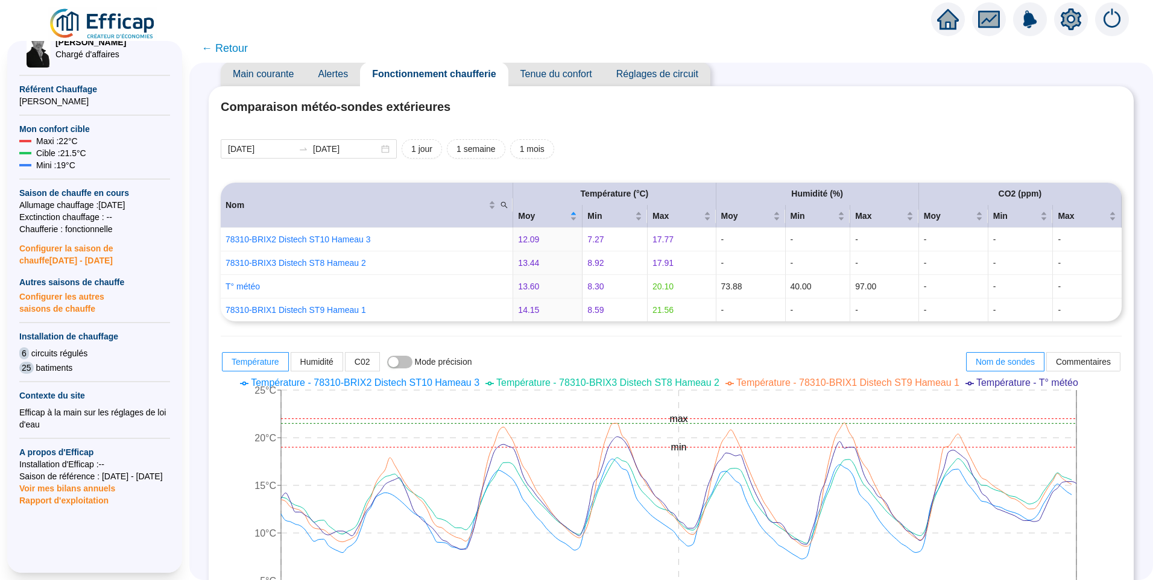
click at [654, 78] on span "Réglages de circuit" at bounding box center [657, 74] width 106 height 24
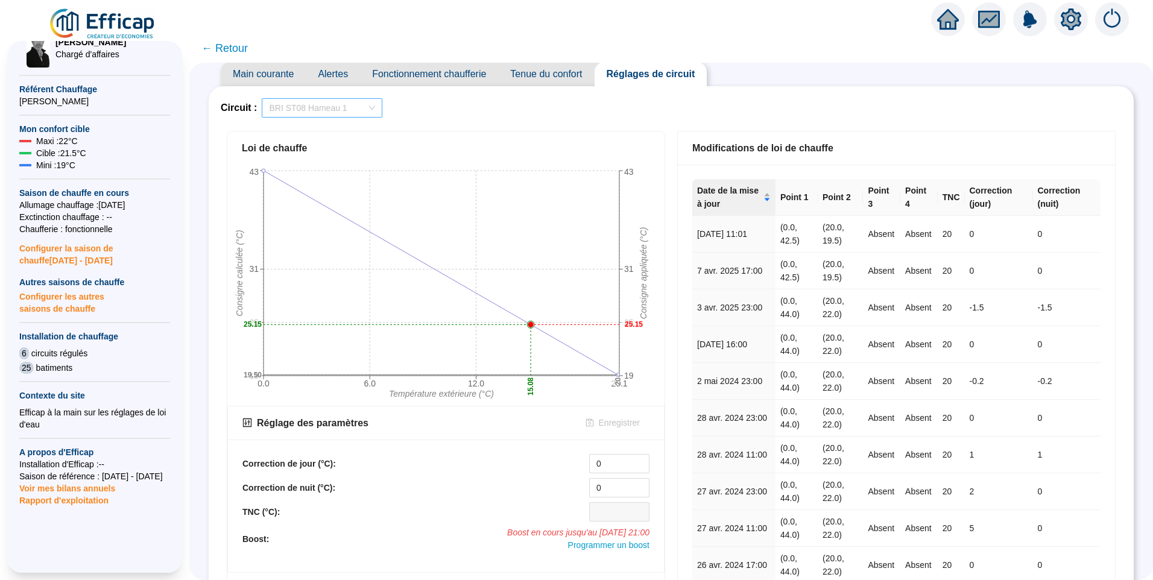
click at [327, 116] on span "BRI ST08 Hameau 1" at bounding box center [322, 108] width 106 height 18
click at [329, 148] on div "BRI ST10 Hameau 3" at bounding box center [329, 151] width 101 height 13
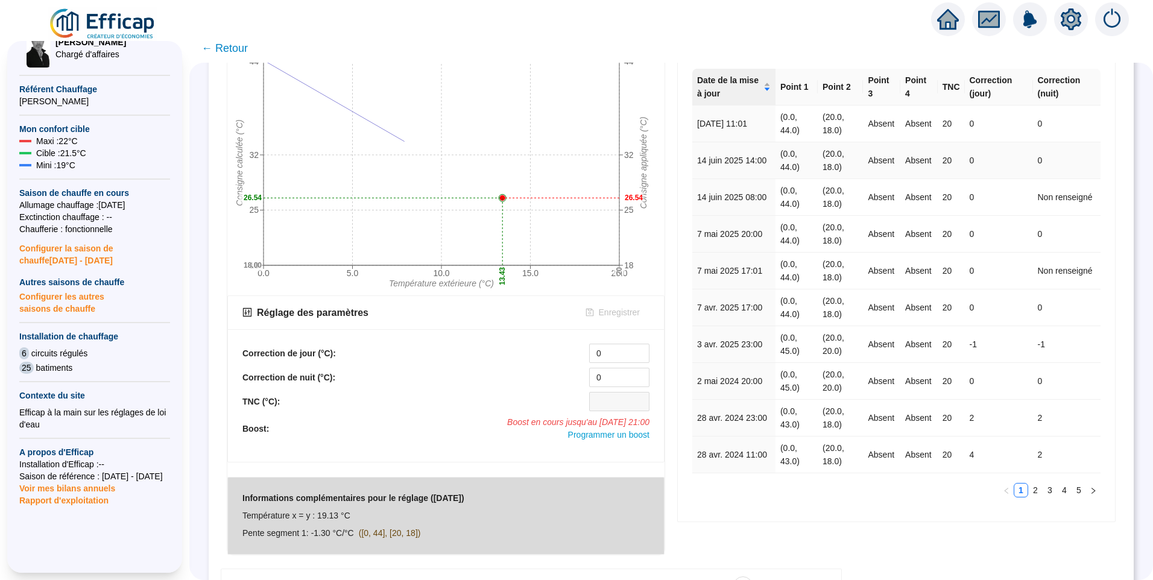
scroll to position [338, 0]
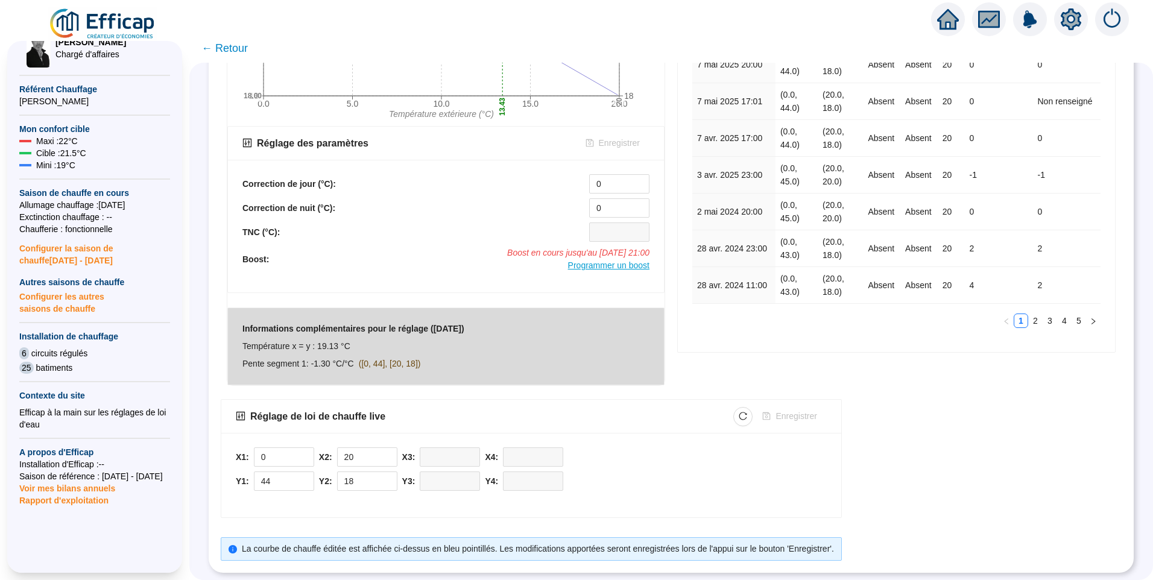
click at [623, 260] on span "Programmer un boost" at bounding box center [608, 265] width 81 height 10
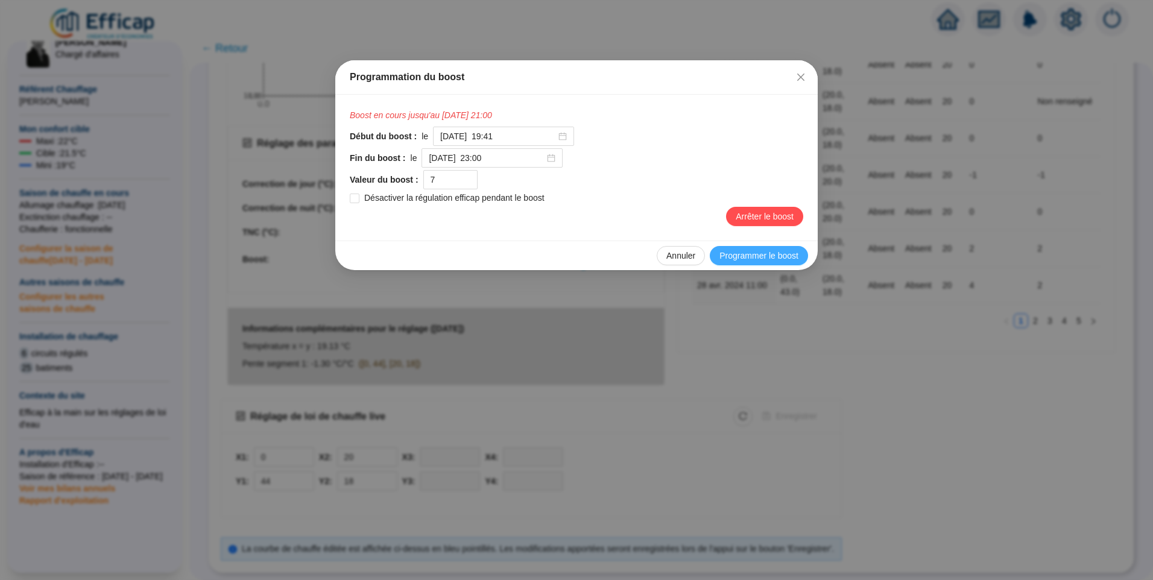
click at [740, 260] on span "Programmer le boost" at bounding box center [758, 256] width 79 height 13
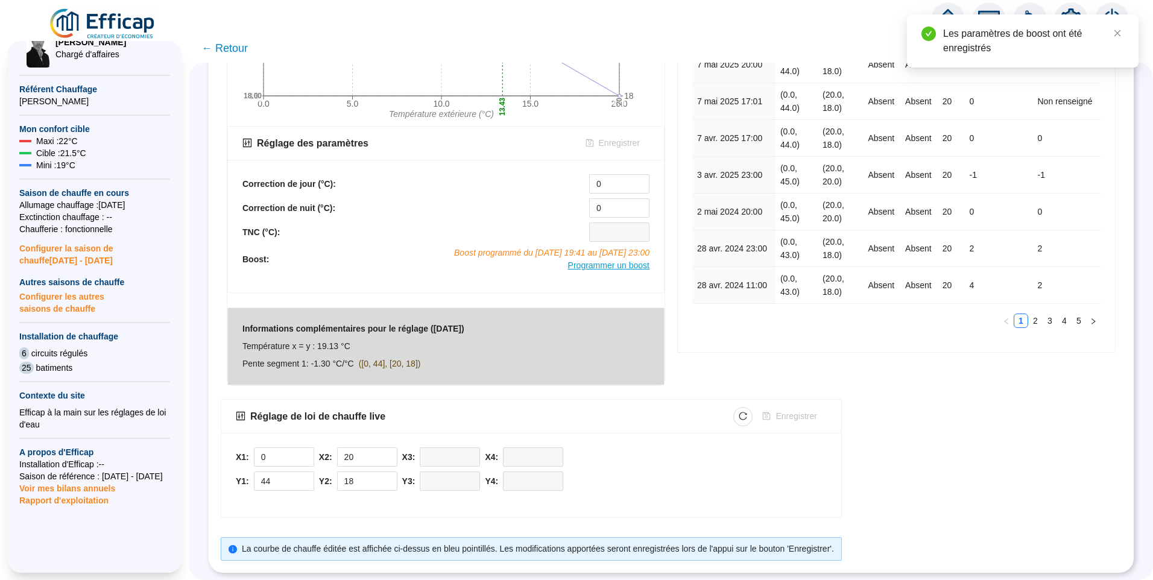
click at [595, 260] on span "Programmer un boost" at bounding box center [608, 265] width 81 height 10
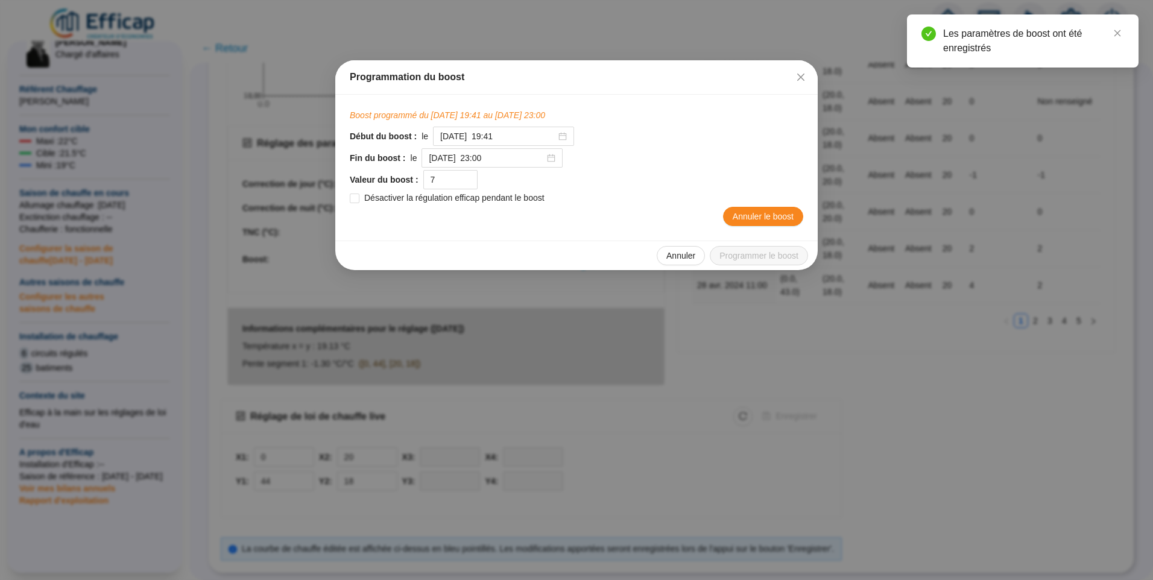
click at [753, 210] on span "Annuler le boost" at bounding box center [763, 216] width 61 height 13
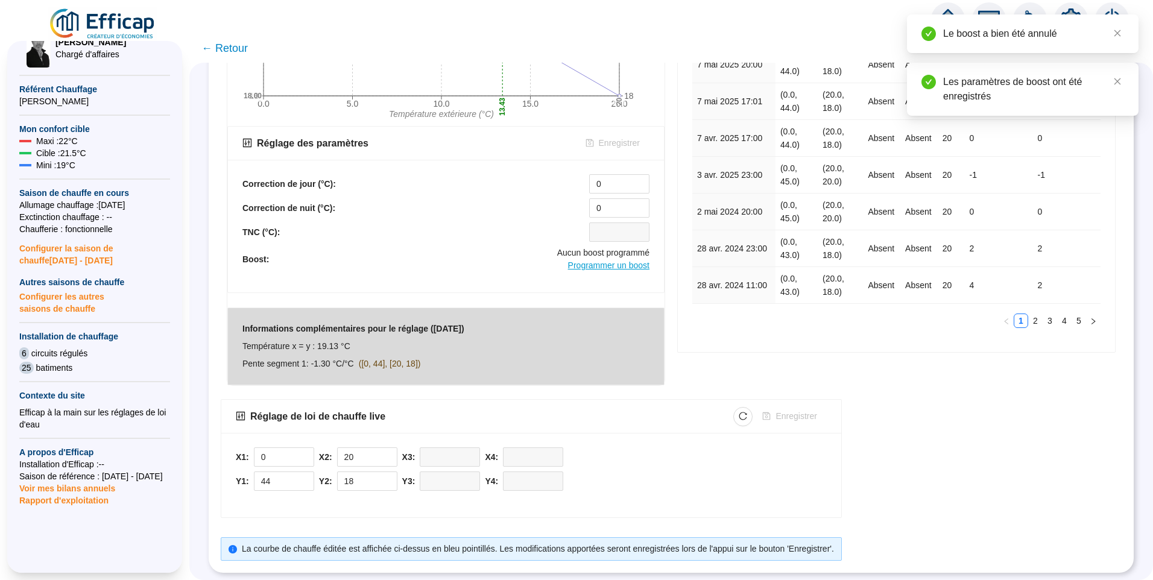
click at [616, 260] on span "Programmer un boost" at bounding box center [608, 265] width 81 height 10
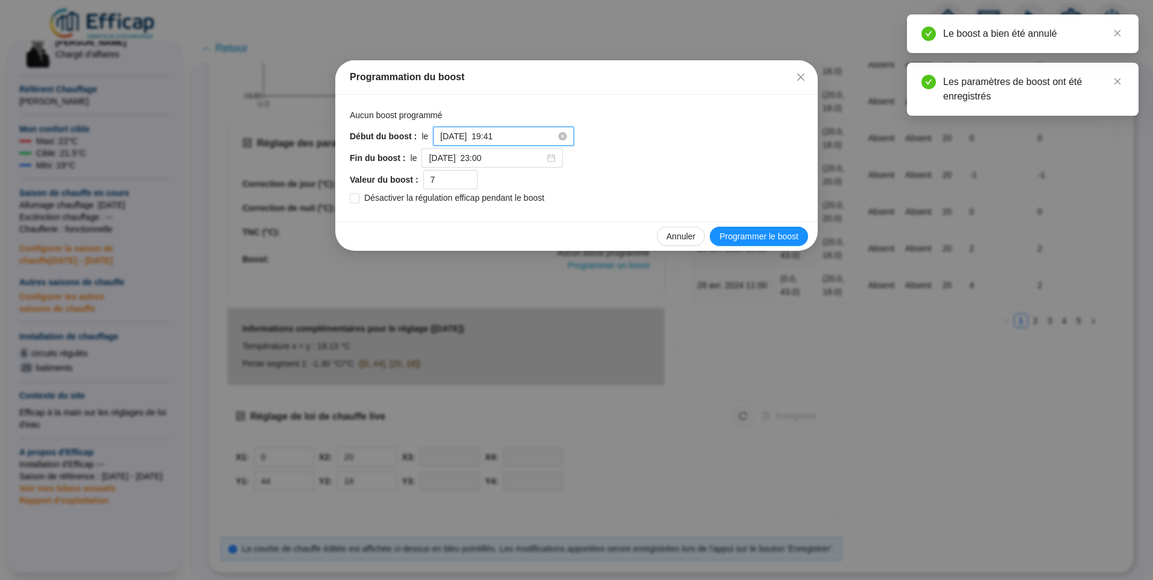
click at [519, 142] on input "2025-10-03 à 19:41" at bounding box center [498, 136] width 116 height 13
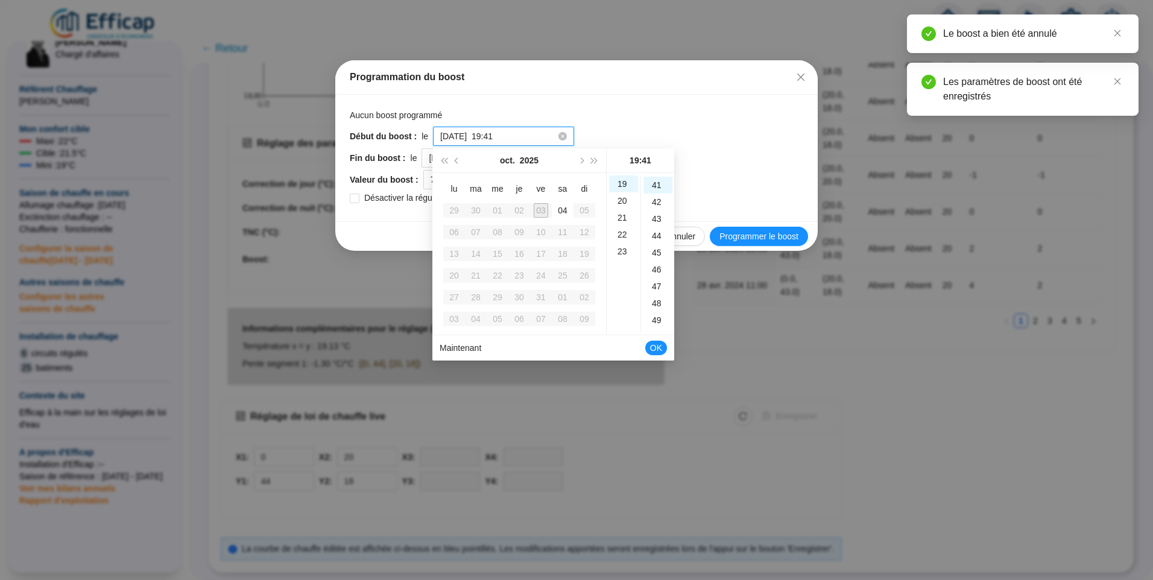
scroll to position [692, 0]
click at [622, 210] on div "17" at bounding box center [623, 210] width 29 height 17
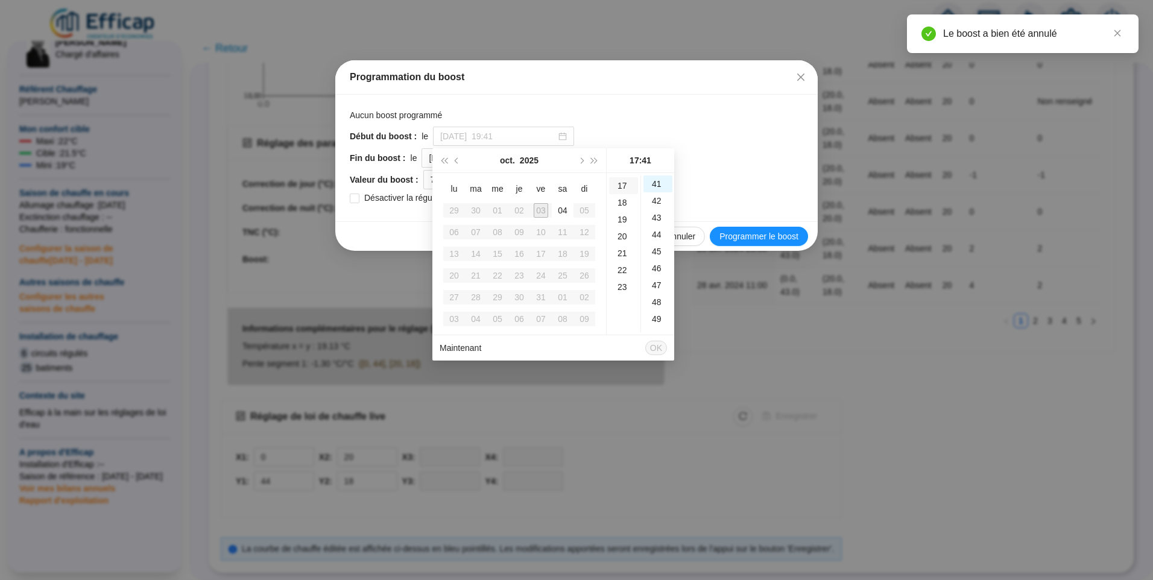
scroll to position [287, 0]
click at [657, 276] on div "50" at bounding box center [657, 275] width 29 height 17
click at [748, 156] on div "Fin du boost : le 2025-10-04 à 23:00" at bounding box center [576, 157] width 453 height 19
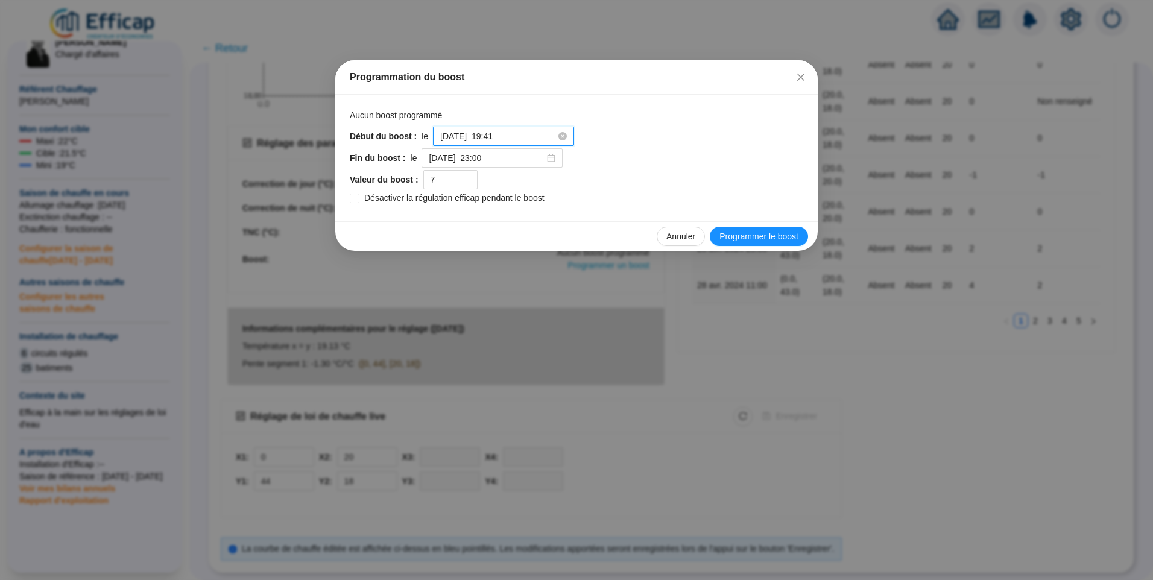
click at [516, 137] on input "2025-10-03 à 19:41" at bounding box center [498, 136] width 116 height 13
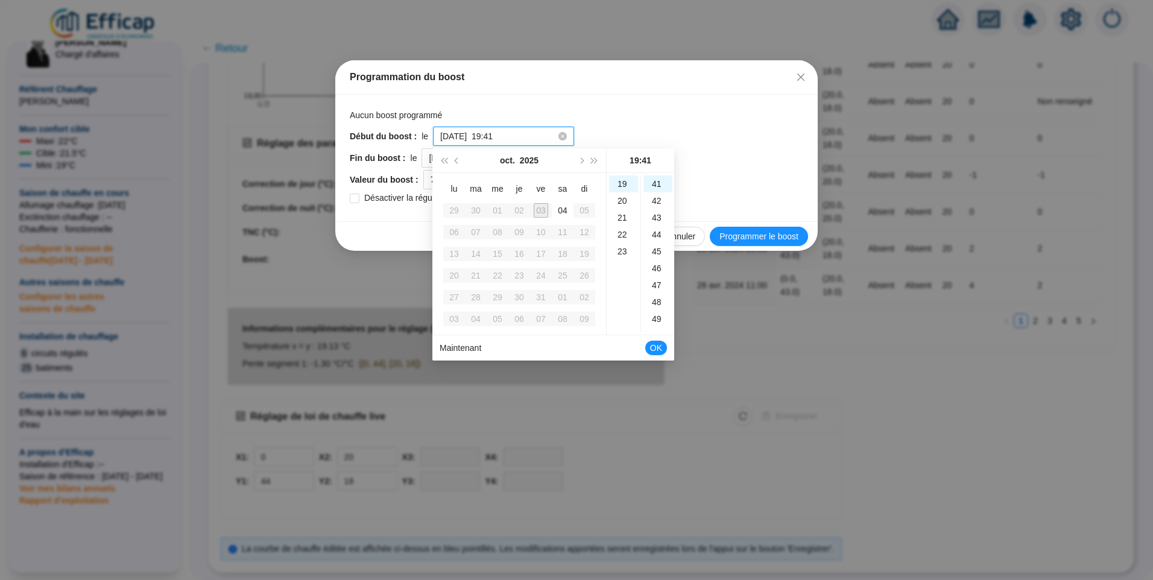
scroll to position [692, 0]
click at [628, 209] on div "17" at bounding box center [623, 210] width 29 height 17
click at [652, 267] on div "50" at bounding box center [657, 275] width 29 height 17
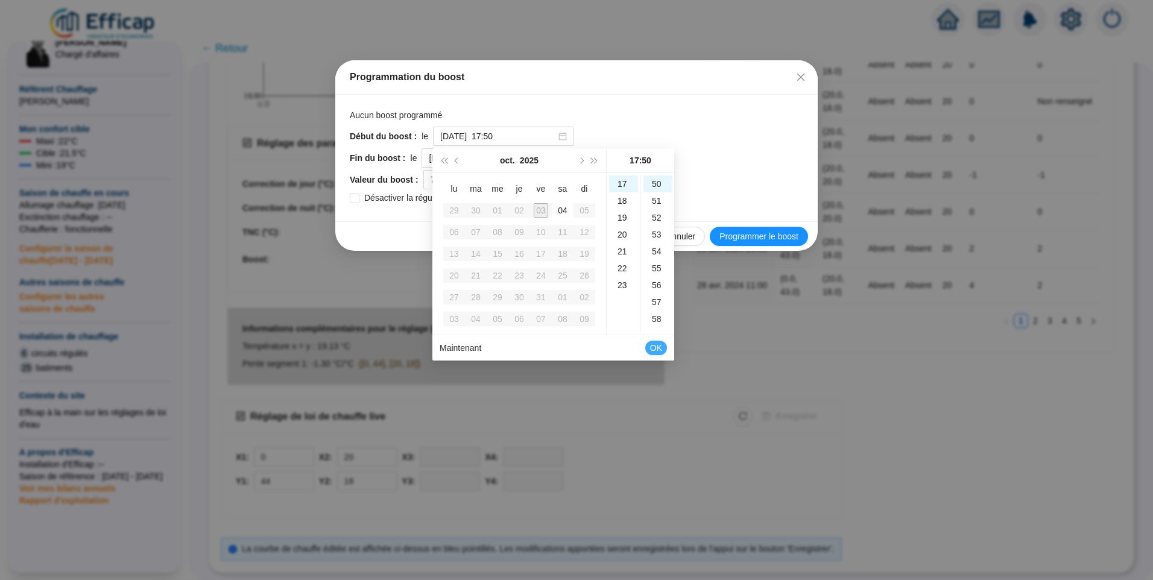
click at [658, 346] on span "OK" at bounding box center [656, 347] width 12 height 23
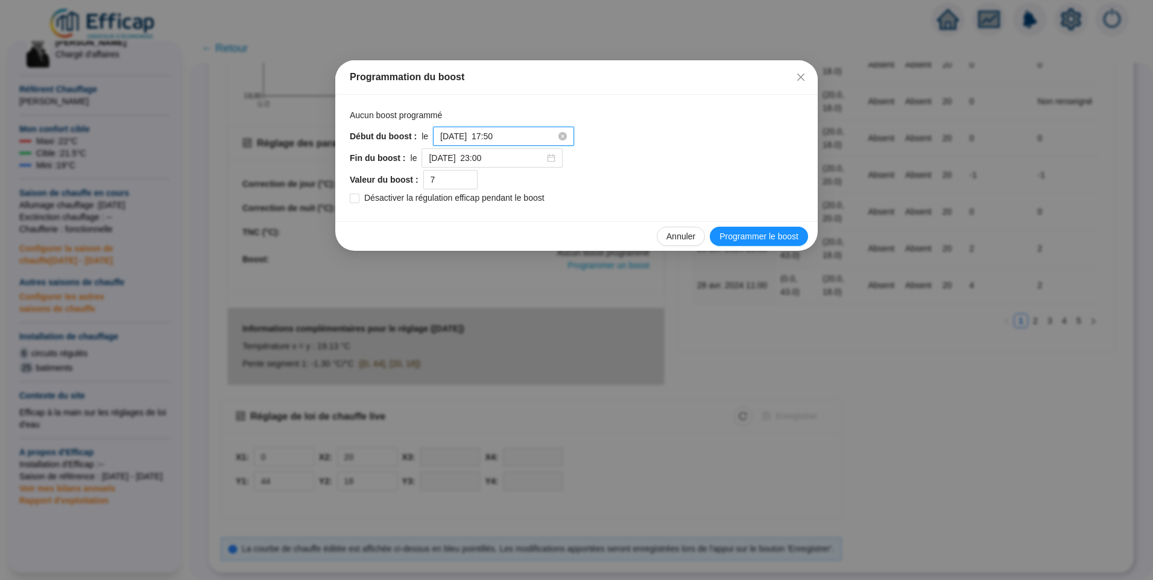
click at [523, 137] on input "2025-10-03 à 17:50" at bounding box center [498, 136] width 116 height 13
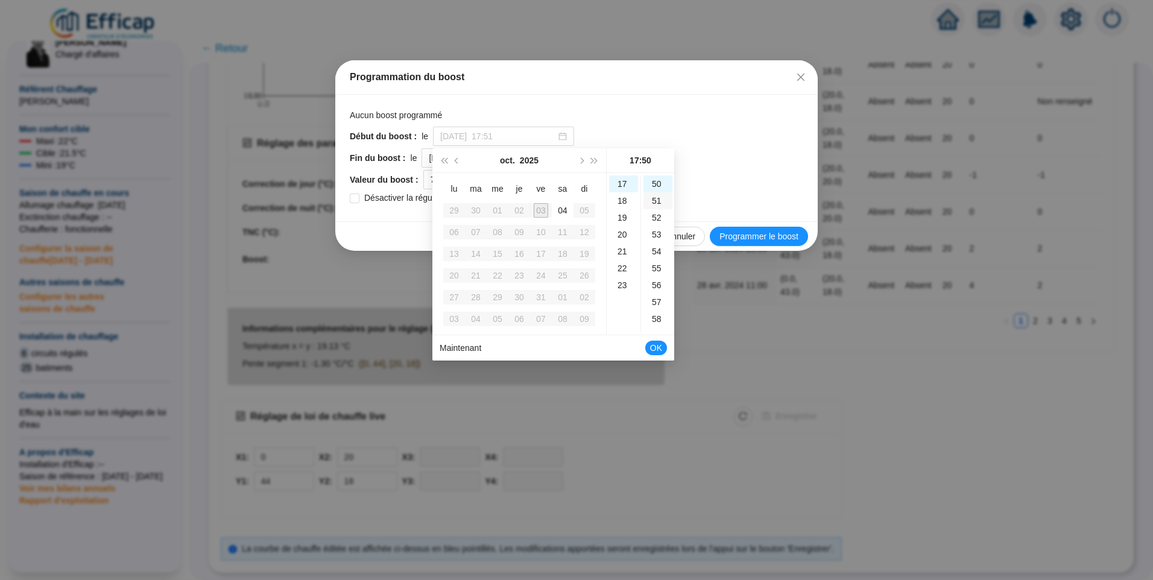
click at [652, 206] on div "51" at bounding box center [657, 200] width 29 height 17
type input "2025-10-03 à 17:51"
click at [658, 346] on span "OK" at bounding box center [656, 347] width 12 height 23
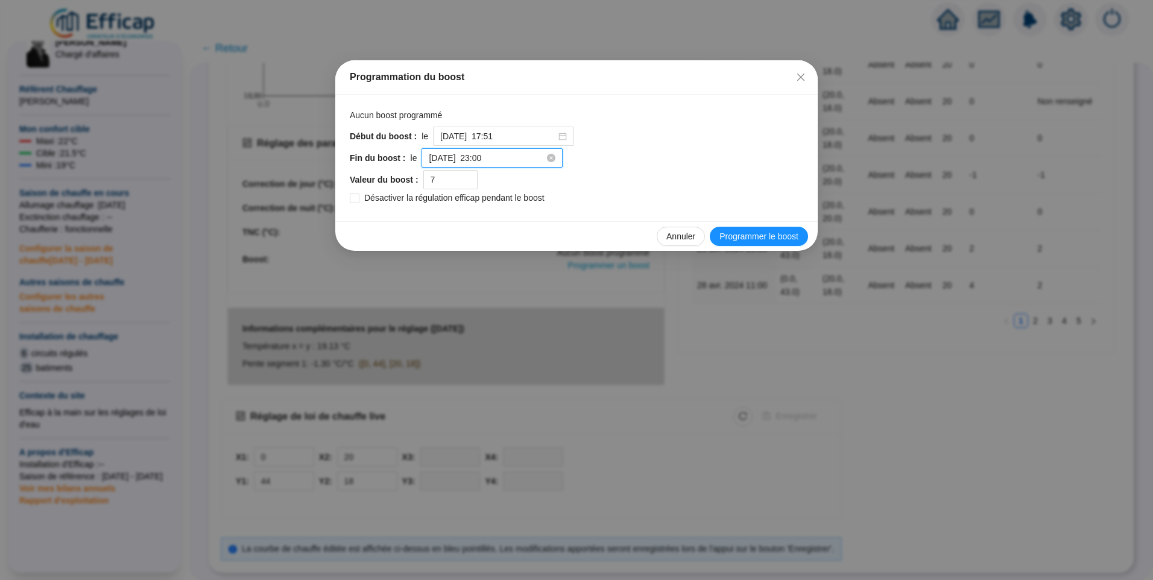
click at [503, 153] on input "2025-10-04 à 23:00" at bounding box center [487, 158] width 116 height 13
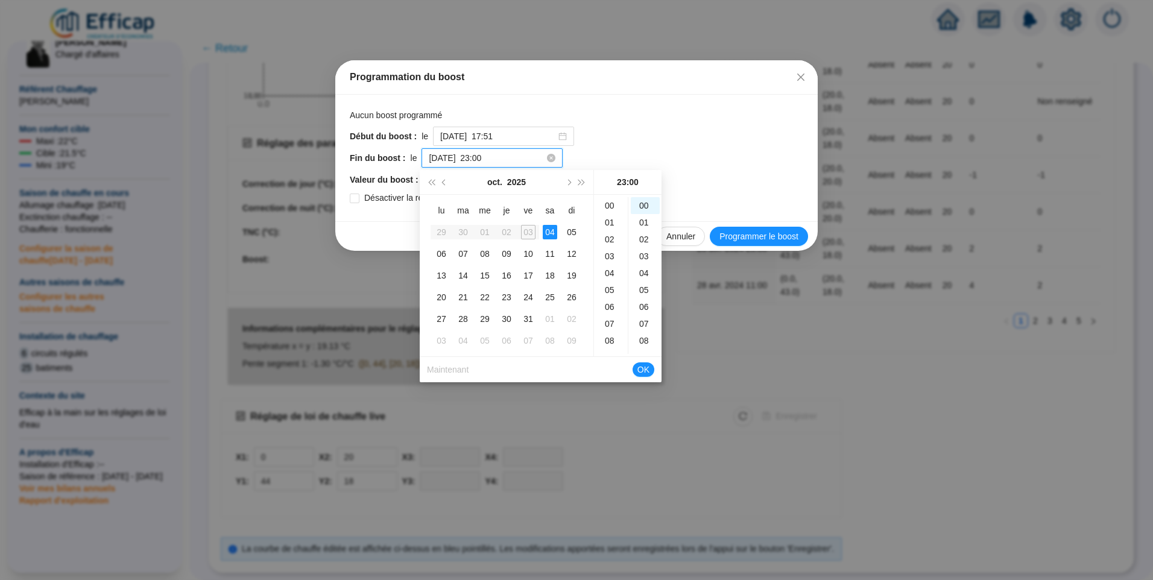
scroll to position [388, 0]
click at [607, 234] on div "21" at bounding box center [610, 232] width 29 height 17
type input "2025-10-04 à 21:00"
click at [646, 369] on span "OK" at bounding box center [643, 369] width 12 height 23
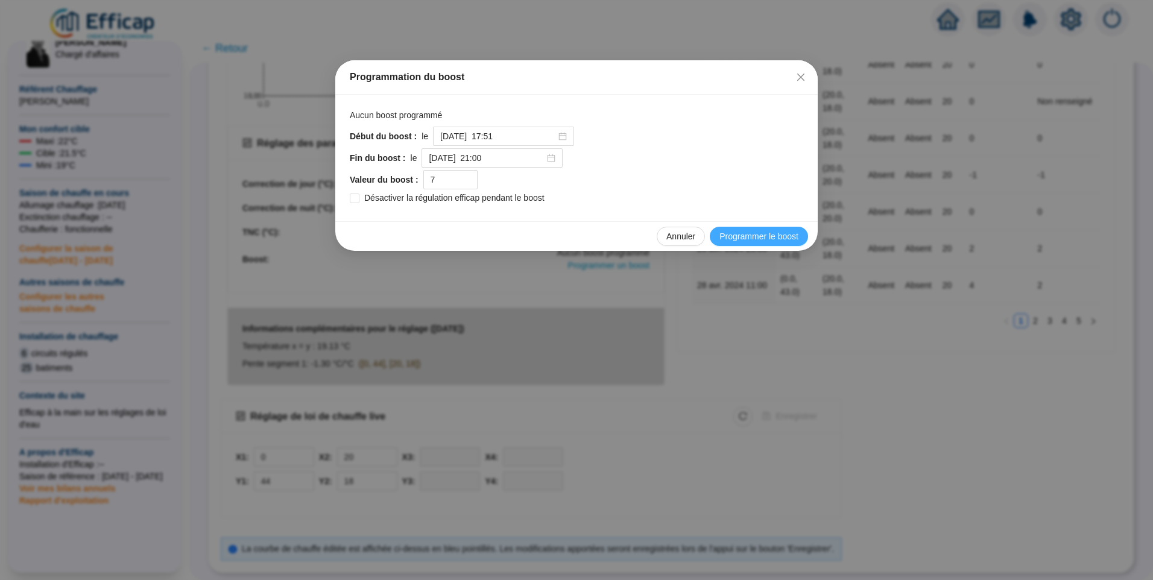
click at [757, 238] on span "Programmer le boost" at bounding box center [758, 236] width 79 height 13
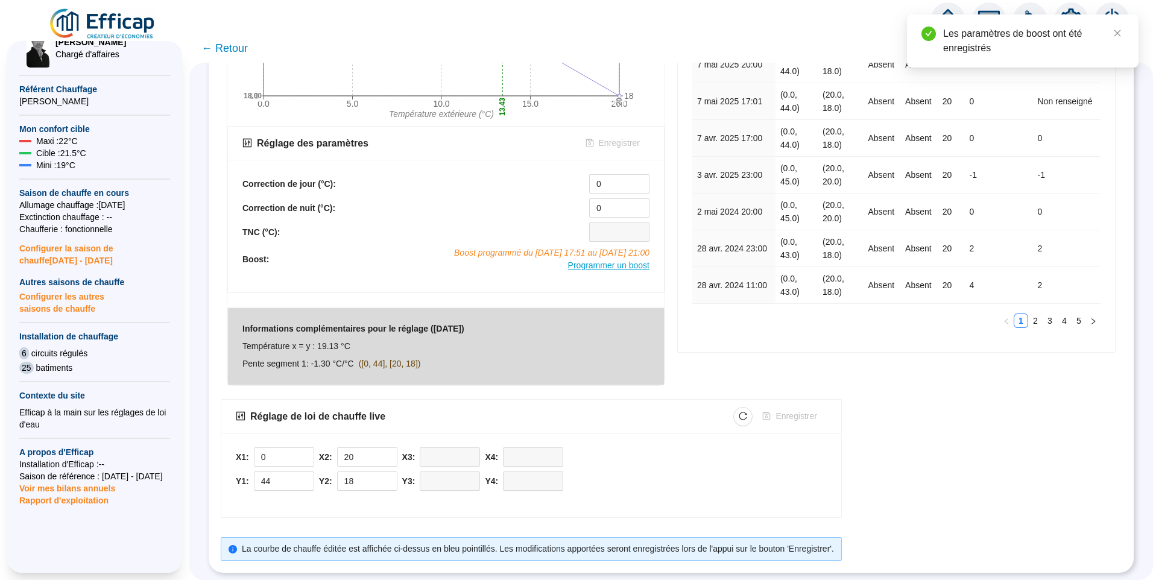
click at [587, 260] on span "Programmer un boost" at bounding box center [608, 265] width 81 height 10
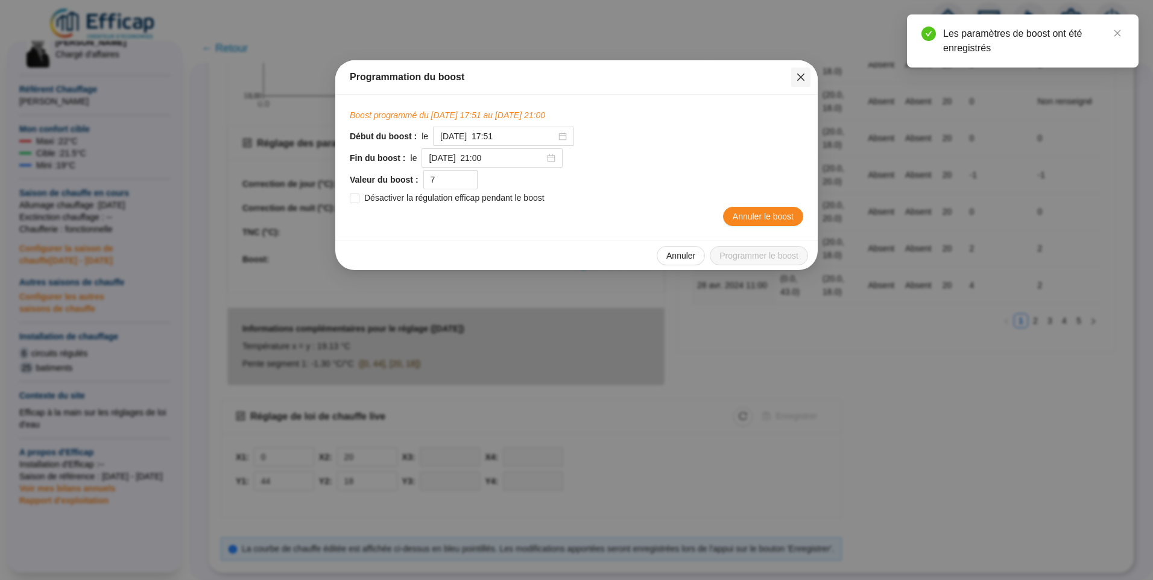
click at [795, 78] on span "Fermer" at bounding box center [800, 77] width 19 height 10
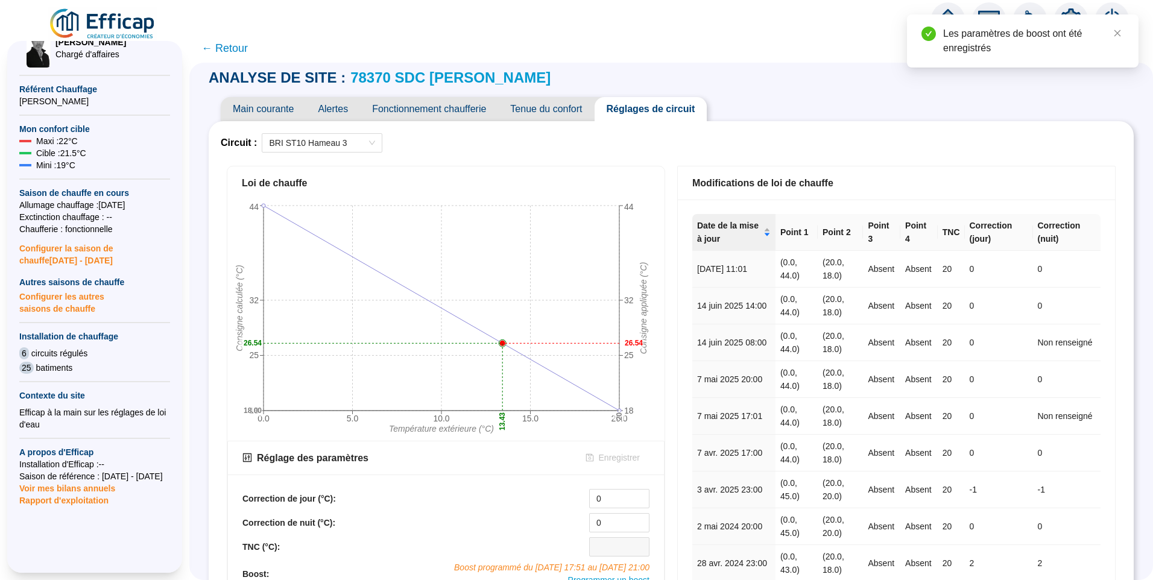
scroll to position [0, 0]
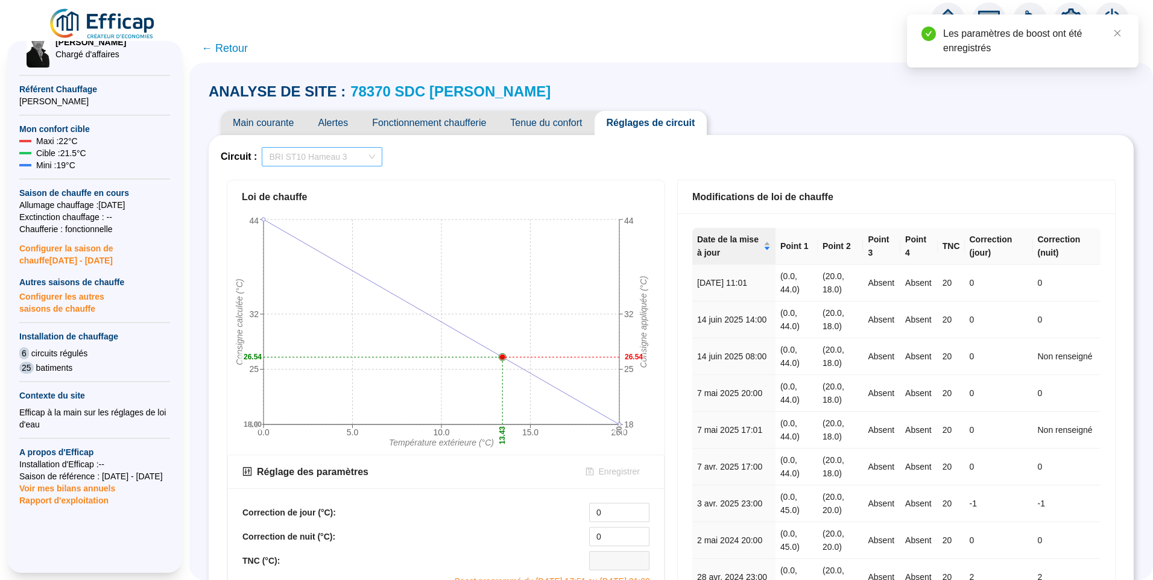
click at [363, 156] on span "BRI ST10 Hameau 3" at bounding box center [322, 157] width 106 height 18
click at [353, 216] on div "BRI ST09 Hameau 2" at bounding box center [329, 219] width 101 height 13
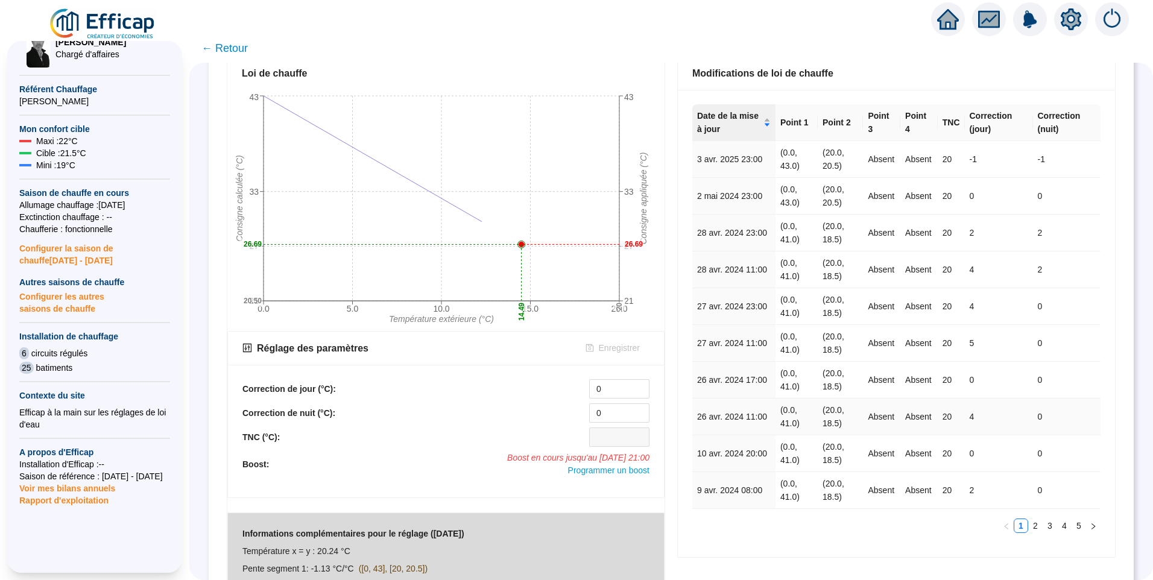
scroll to position [301, 0]
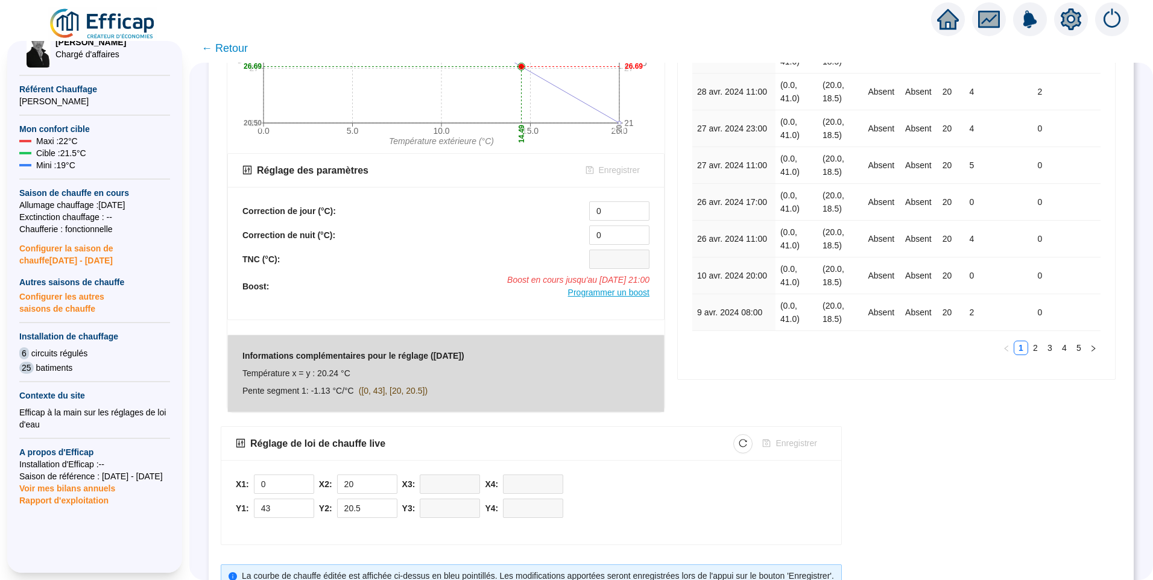
click at [603, 289] on span "Programmer un boost" at bounding box center [608, 293] width 81 height 10
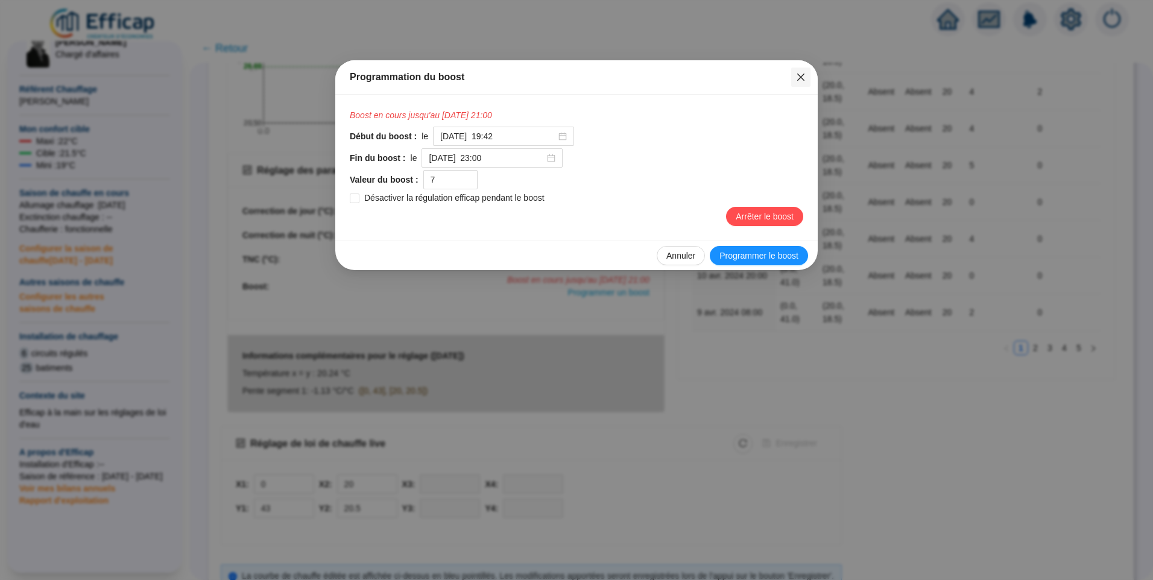
click at [801, 80] on icon "close" at bounding box center [801, 77] width 10 height 10
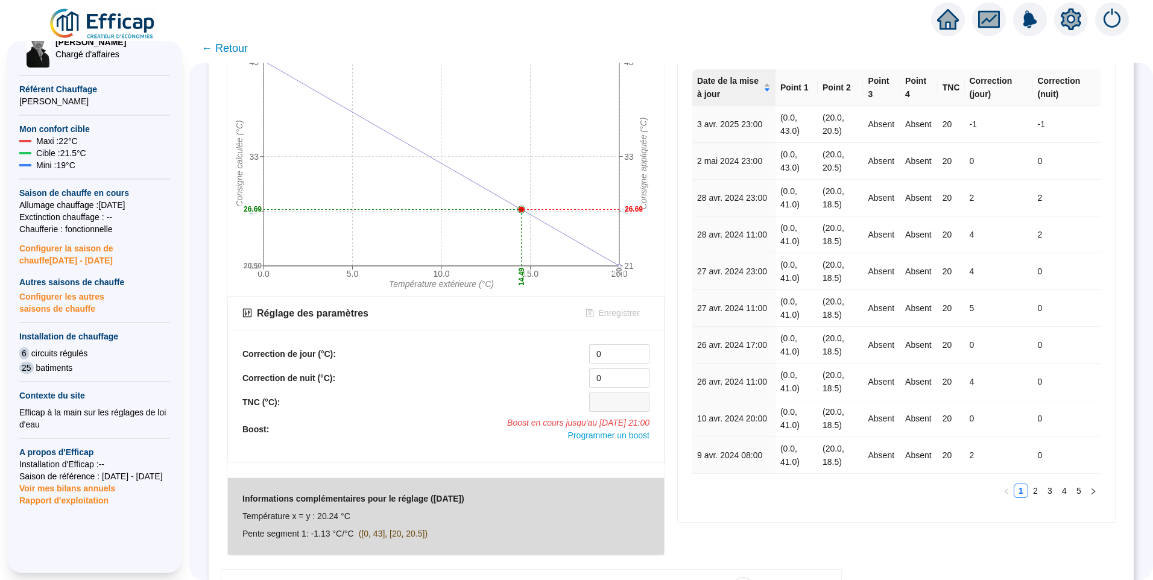
scroll to position [0, 0]
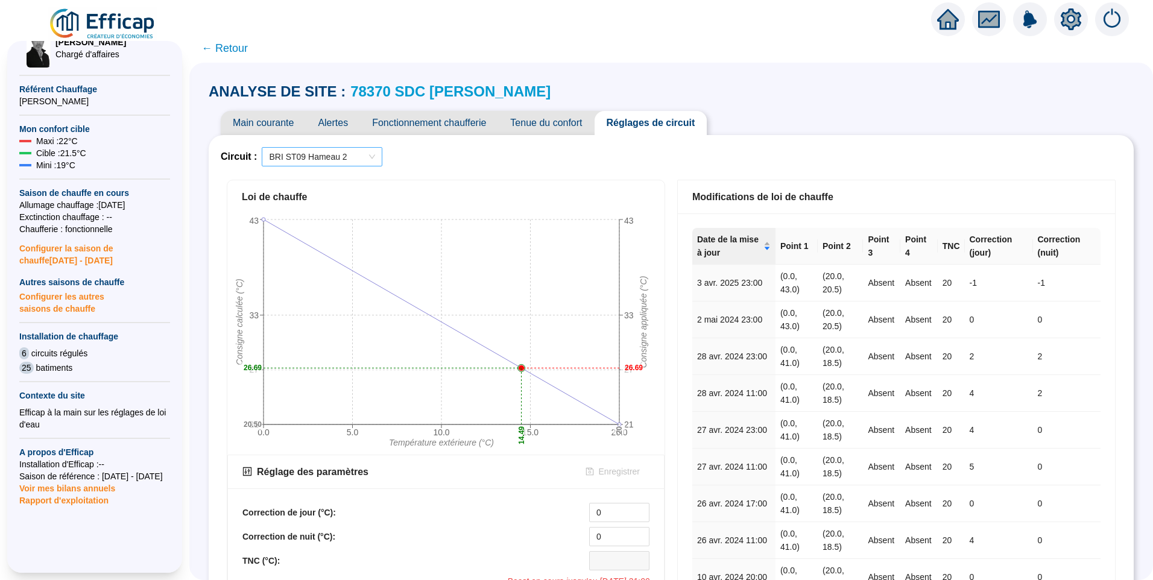
click at [330, 156] on span "BRI ST09 Hameau 2" at bounding box center [322, 157] width 106 height 18
click at [339, 194] on div "BRI ST10 Hameau 3" at bounding box center [329, 200] width 101 height 13
click at [346, 160] on span "BRI ST10 Hameau 3" at bounding box center [322, 157] width 106 height 18
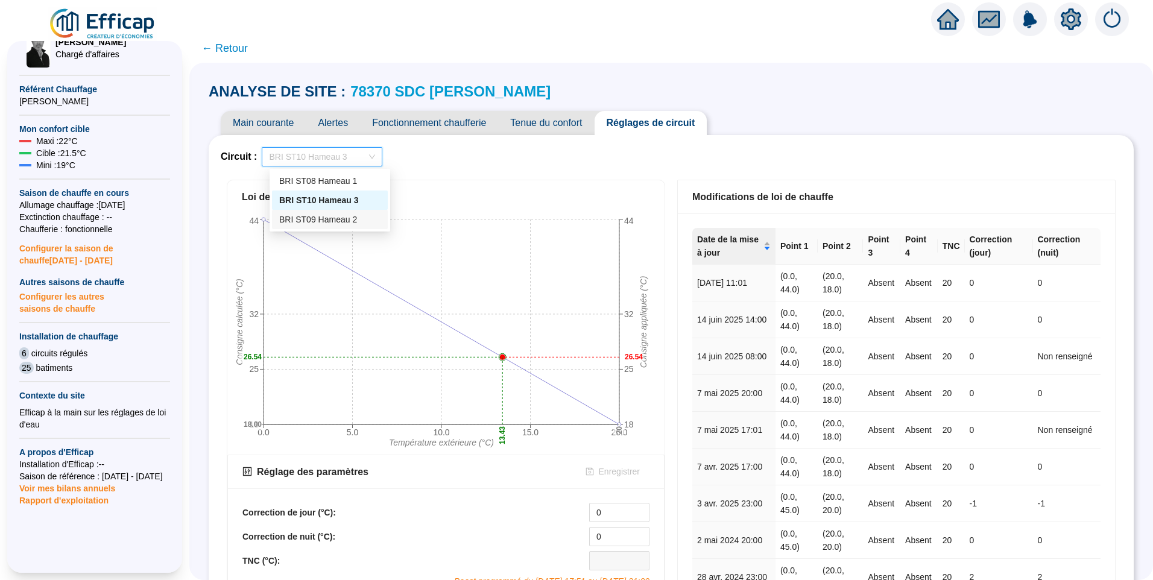
click at [327, 219] on div "BRI ST09 Hameau 2" at bounding box center [329, 219] width 101 height 13
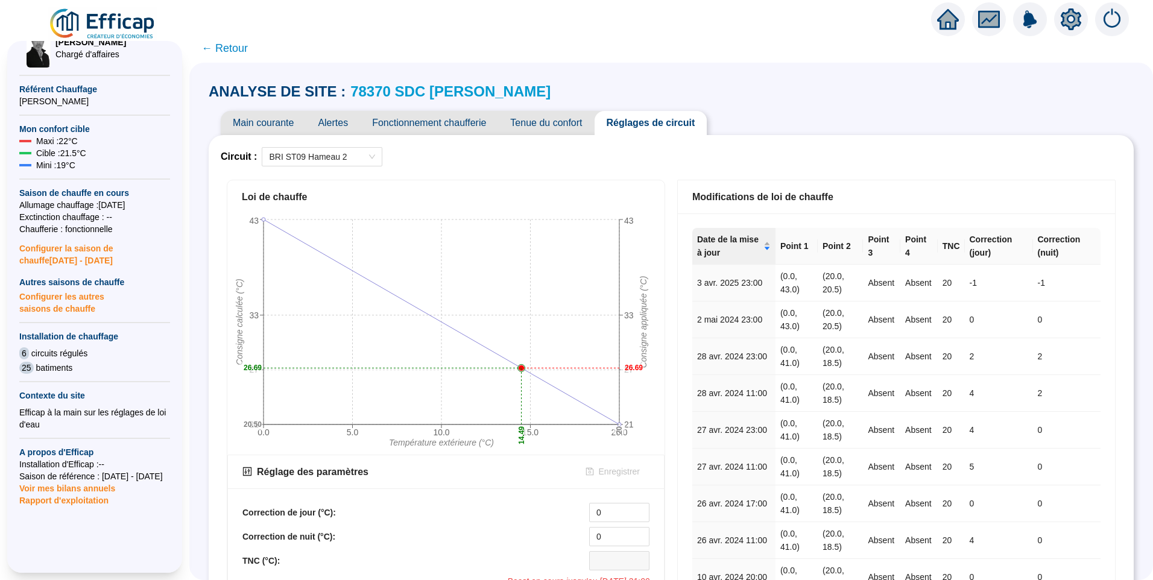
click at [449, 128] on span "Fonctionnement chaufferie" at bounding box center [429, 123] width 138 height 24
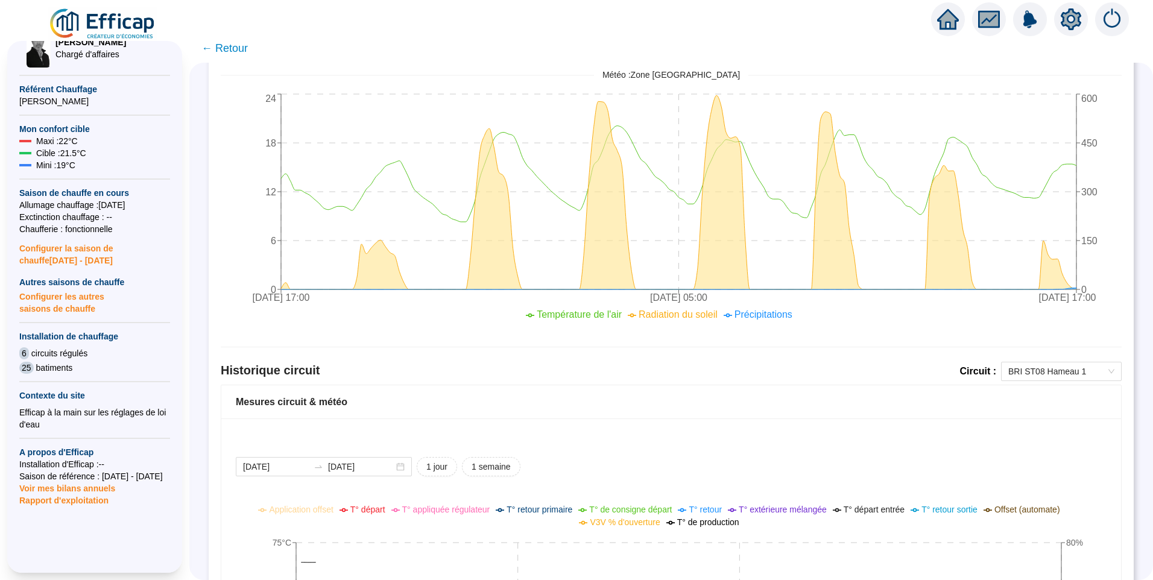
scroll to position [652, 0]
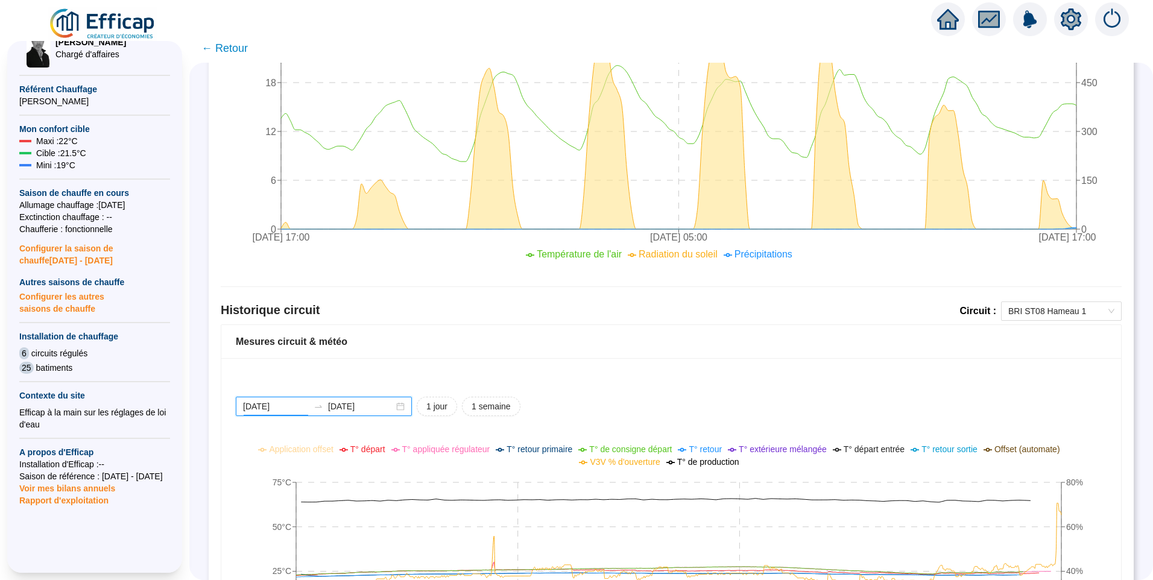
click at [302, 406] on input "[DATE]" at bounding box center [276, 406] width 66 height 13
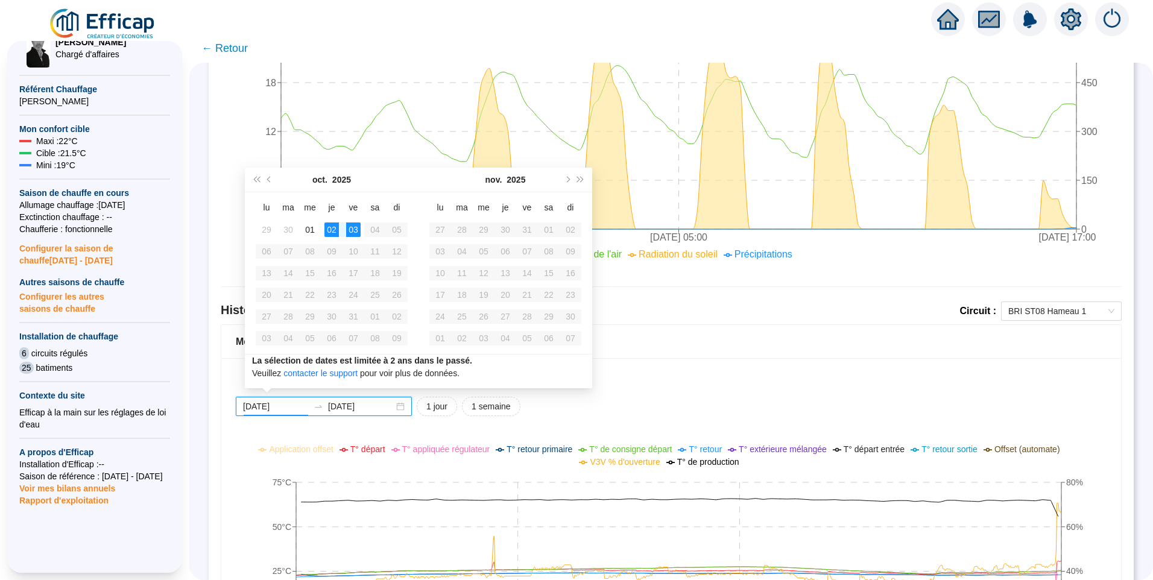
type input "[DATE]"
click at [353, 231] on div "03" at bounding box center [353, 229] width 14 height 14
type input "[DATE]"
click at [354, 229] on div "03" at bounding box center [353, 229] width 14 height 14
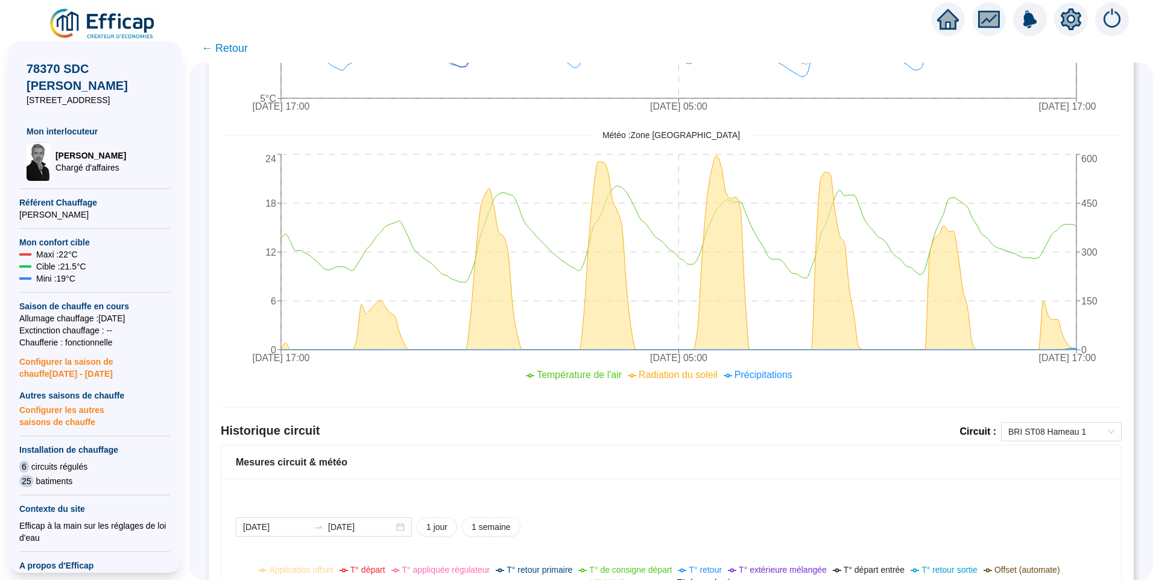
scroll to position [0, 0]
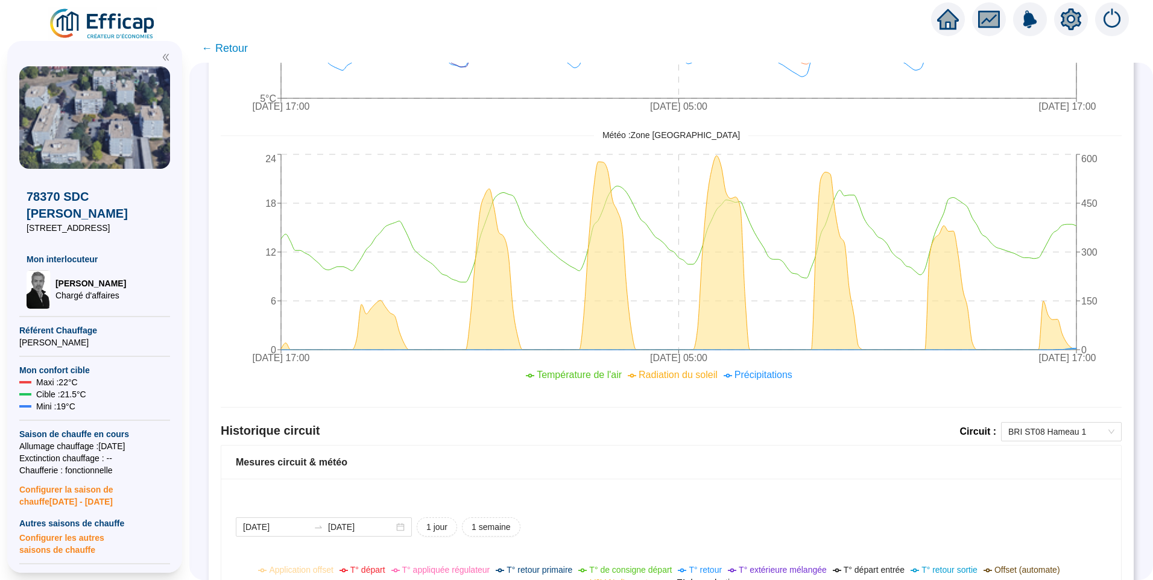
click at [166, 60] on icon "double-left" at bounding box center [166, 57] width 8 height 8
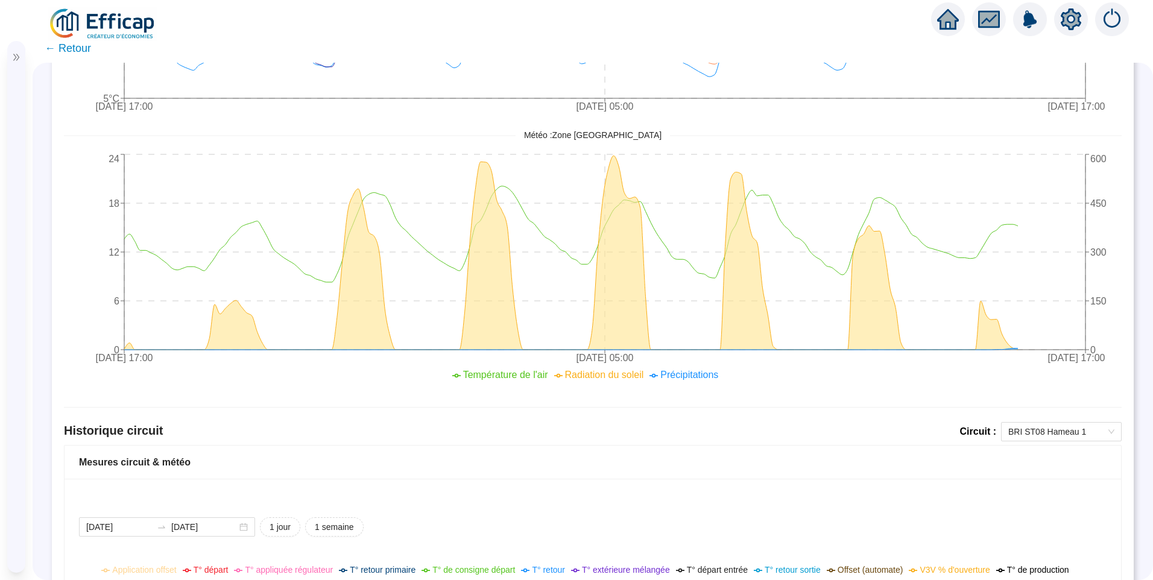
scroll to position [833, 0]
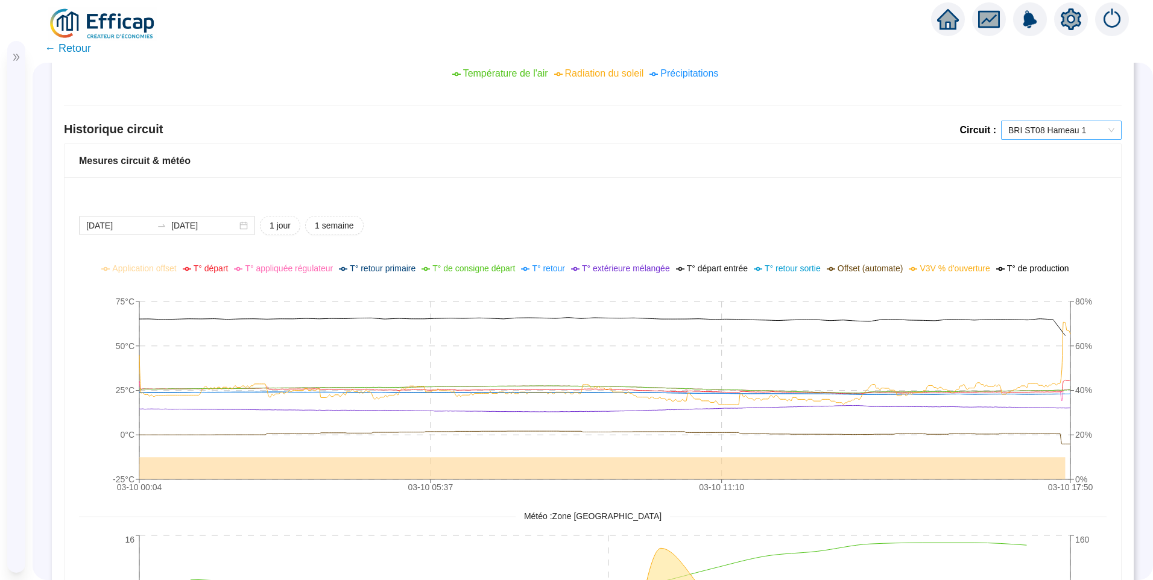
click at [1035, 133] on span "BRI ST08 Hameau 1" at bounding box center [1061, 130] width 106 height 18
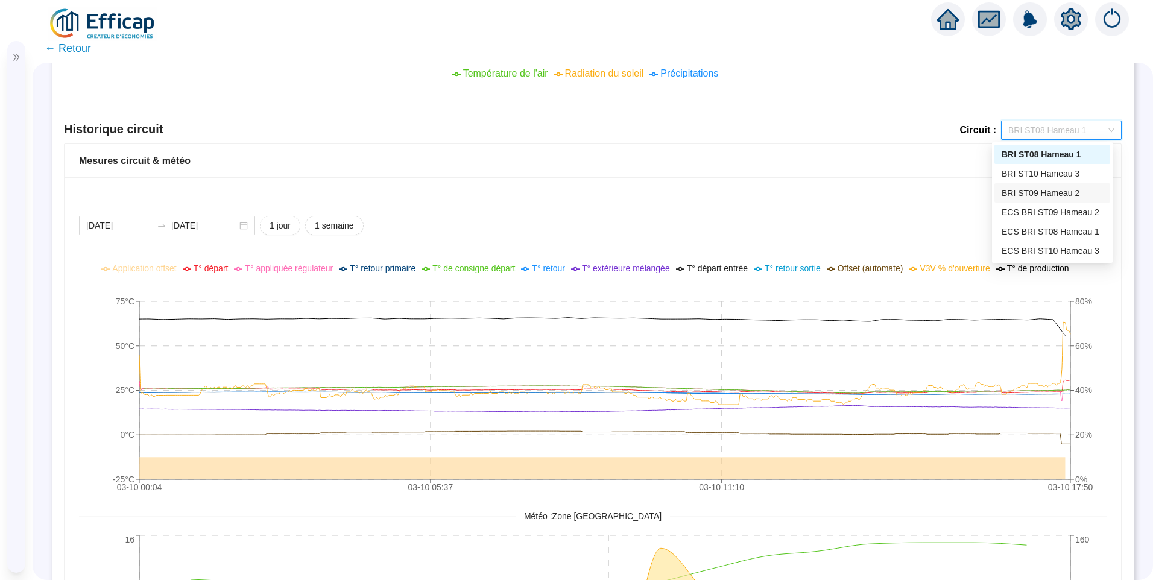
click at [1059, 192] on div "BRI ST09 Hameau 2" at bounding box center [1052, 193] width 101 height 13
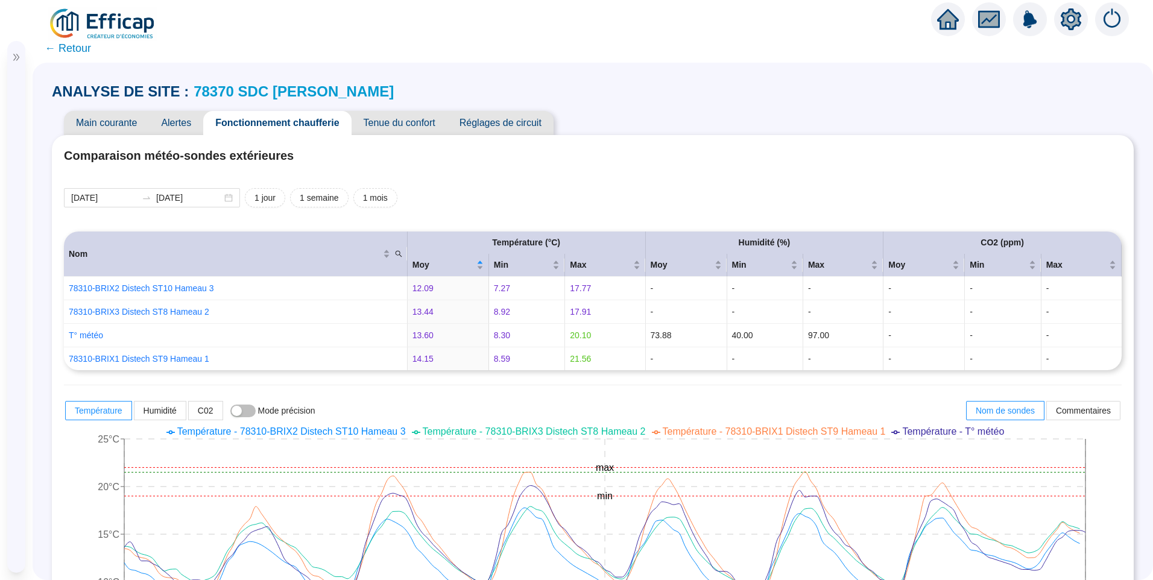
scroll to position [833, 0]
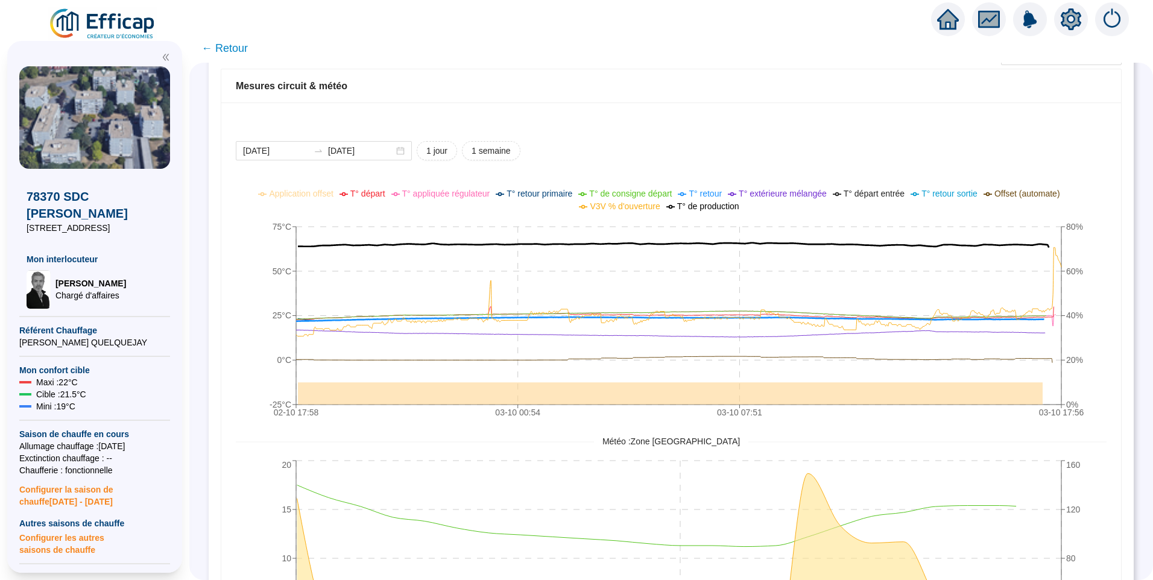
scroll to position [954, 0]
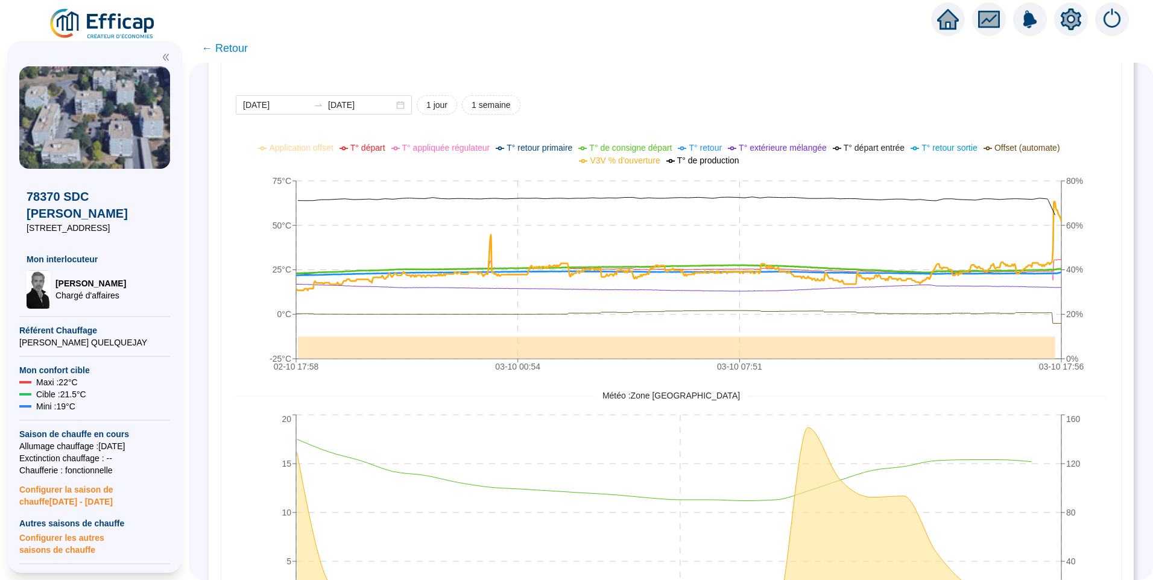
click at [623, 150] on span "T° de consigne départ" at bounding box center [630, 148] width 83 height 10
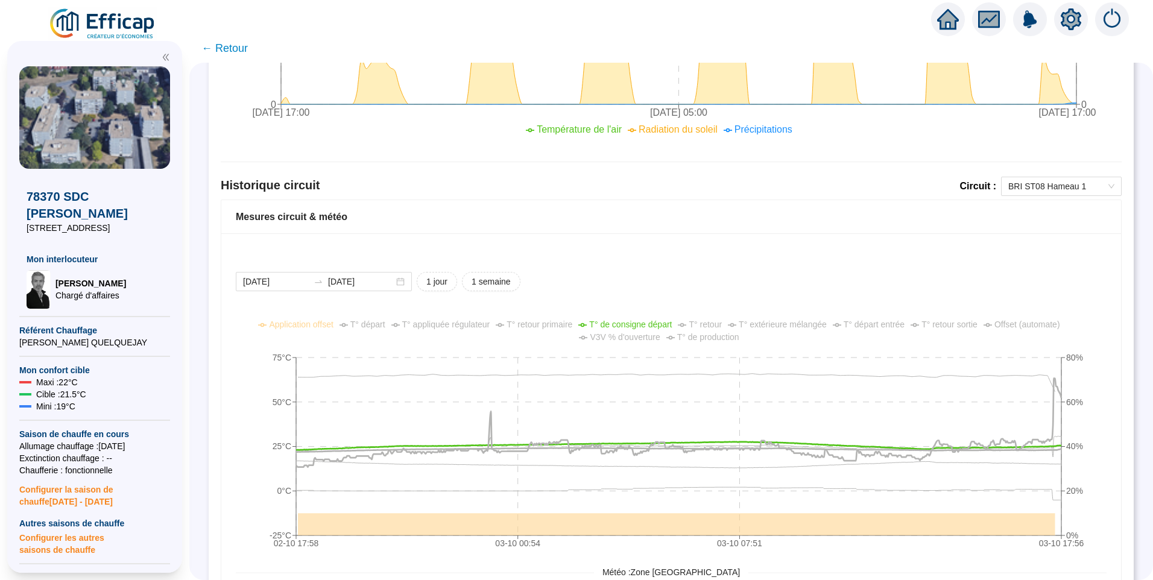
scroll to position [773, 0]
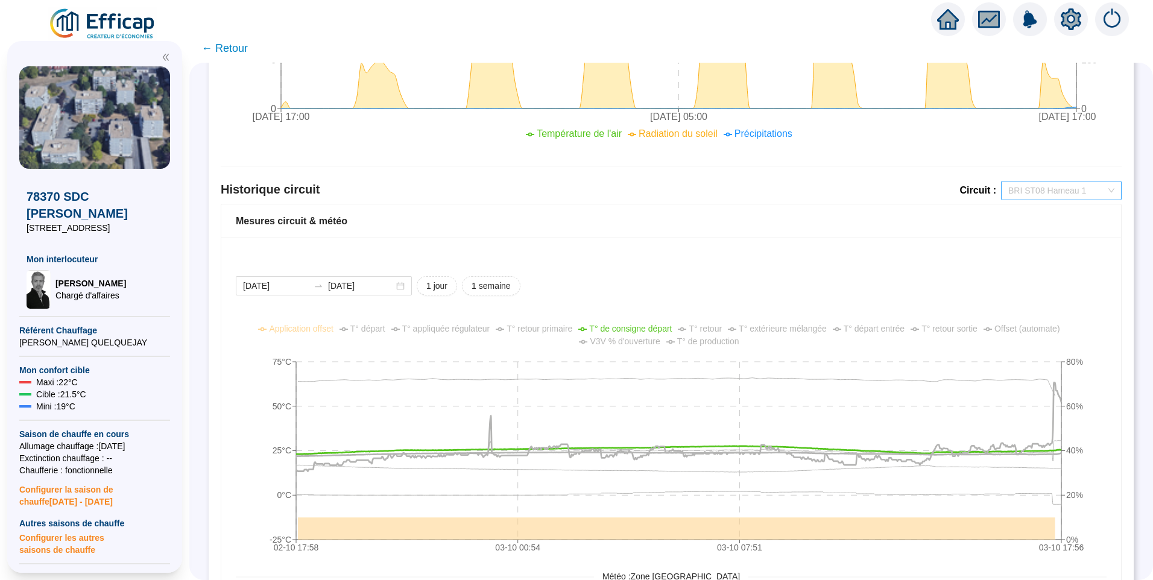
click at [1047, 189] on span "BRI ST08 Hameau 1" at bounding box center [1061, 190] width 106 height 18
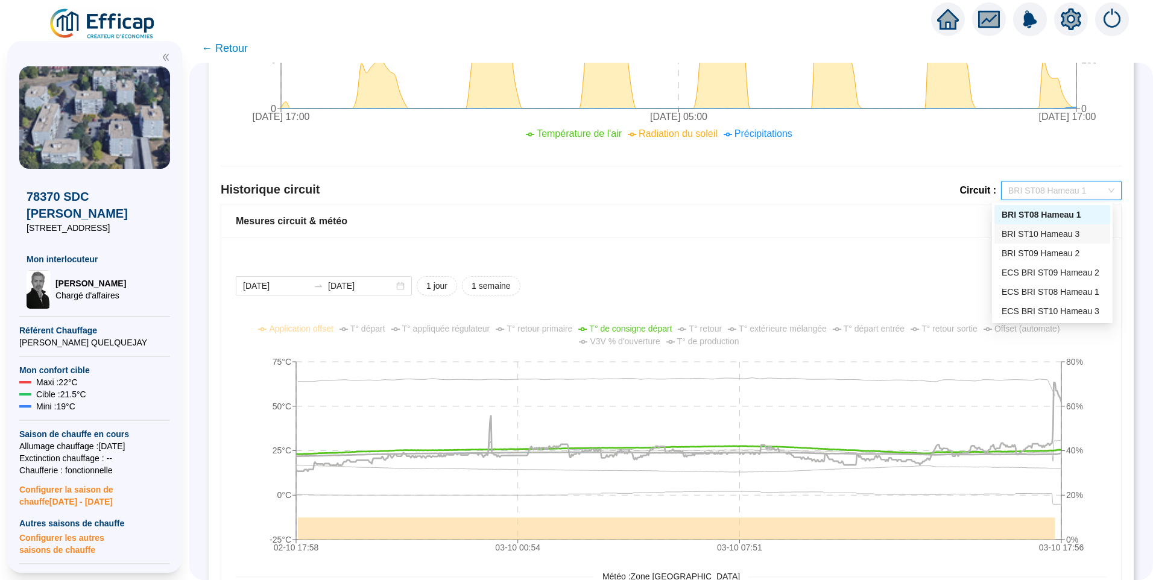
click at [1052, 230] on div "BRI ST10 Hameau 3" at bounding box center [1052, 234] width 101 height 13
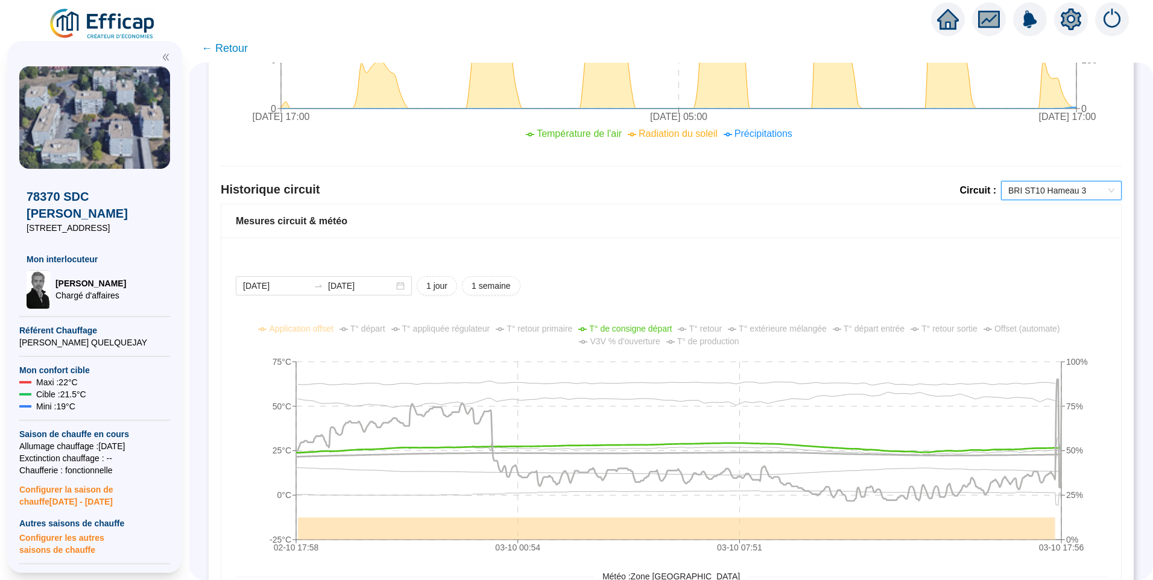
click at [1065, 191] on span "BRI ST10 Hameau 3" at bounding box center [1061, 190] width 106 height 18
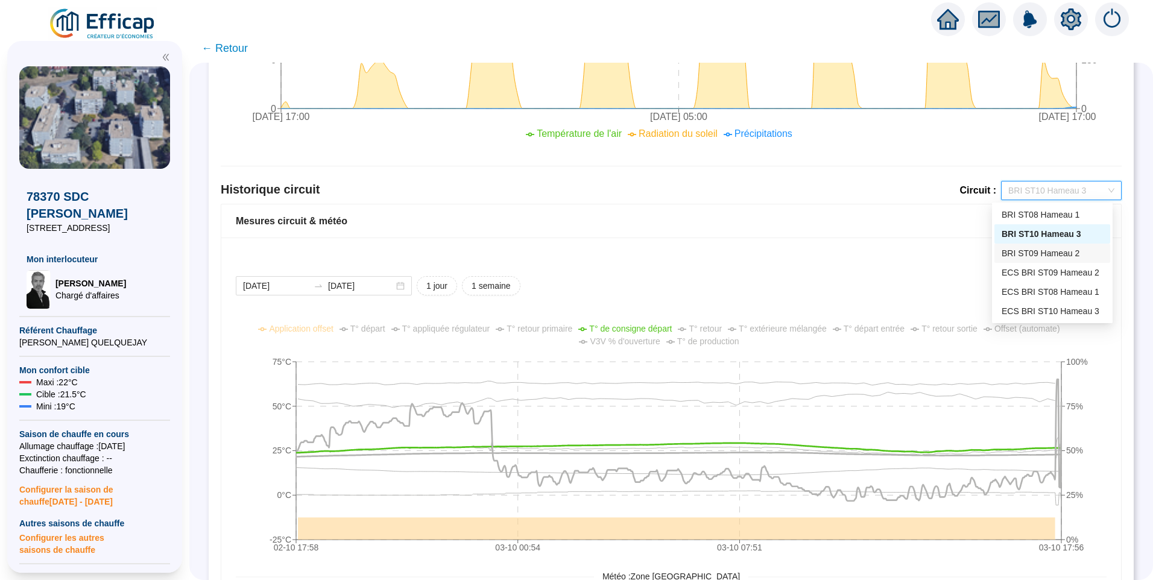
click at [1055, 251] on div "BRI ST09 Hameau 2" at bounding box center [1052, 253] width 101 height 13
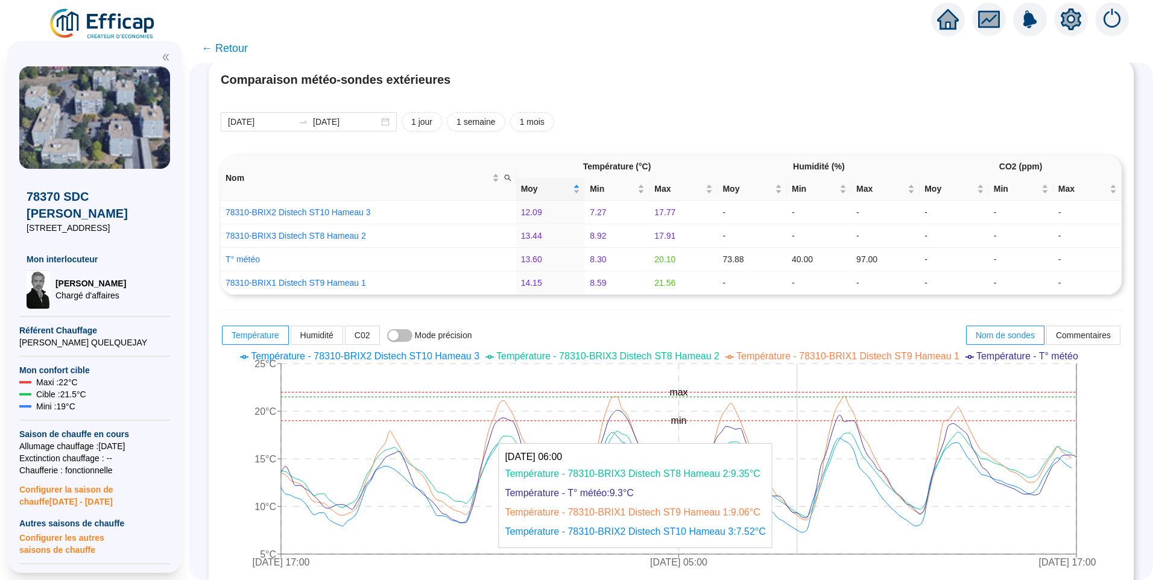
scroll to position [0, 0]
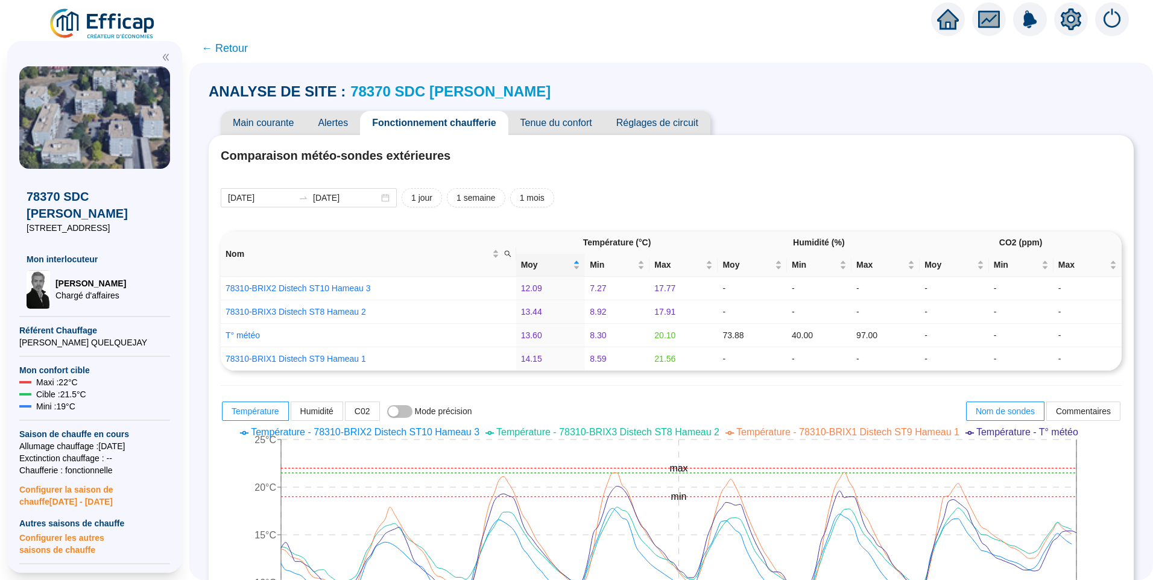
click at [658, 130] on span "Réglages de circuit" at bounding box center [657, 123] width 106 height 24
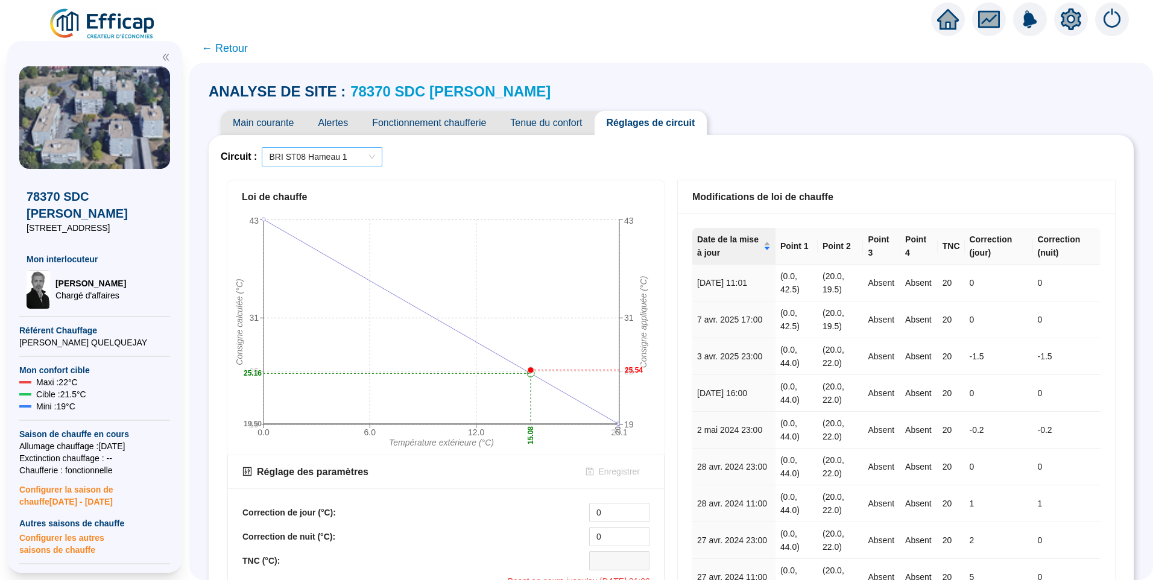
click at [355, 151] on span "BRI ST08 Hameau 1" at bounding box center [322, 157] width 106 height 18
click at [329, 225] on div "BRI ST09 Hameau 2" at bounding box center [329, 219] width 101 height 13
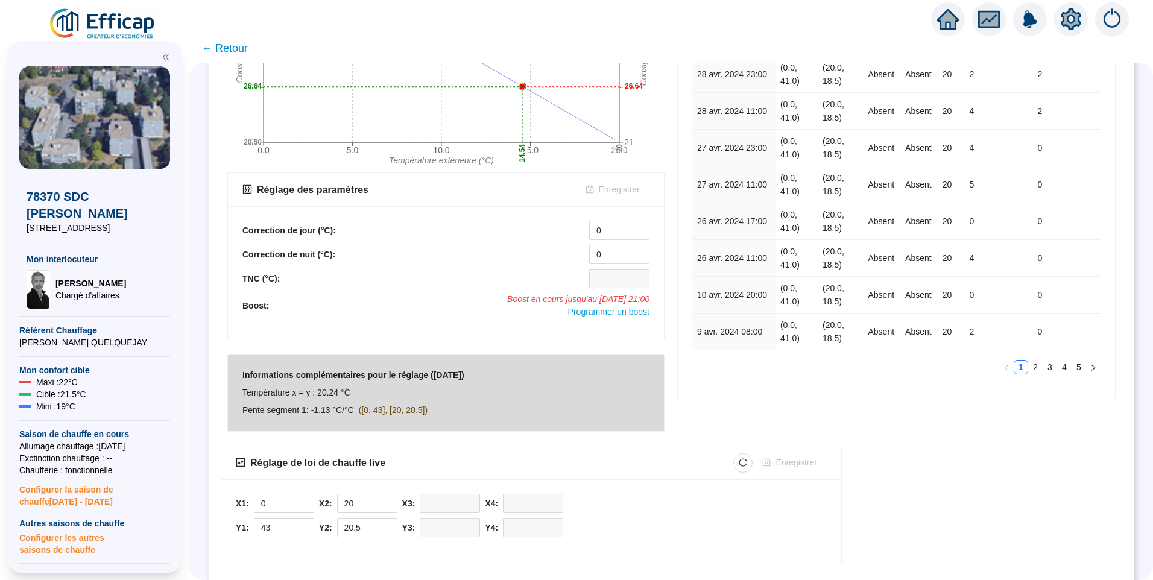
scroll to position [277, 0]
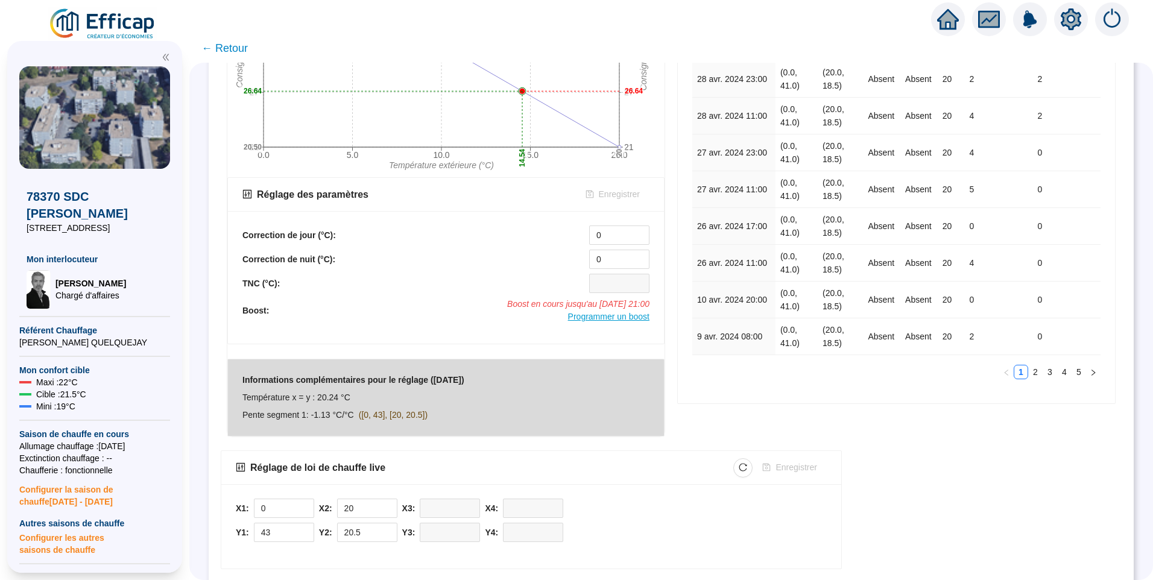
click at [618, 321] on span "Programmer un boost" at bounding box center [608, 317] width 81 height 10
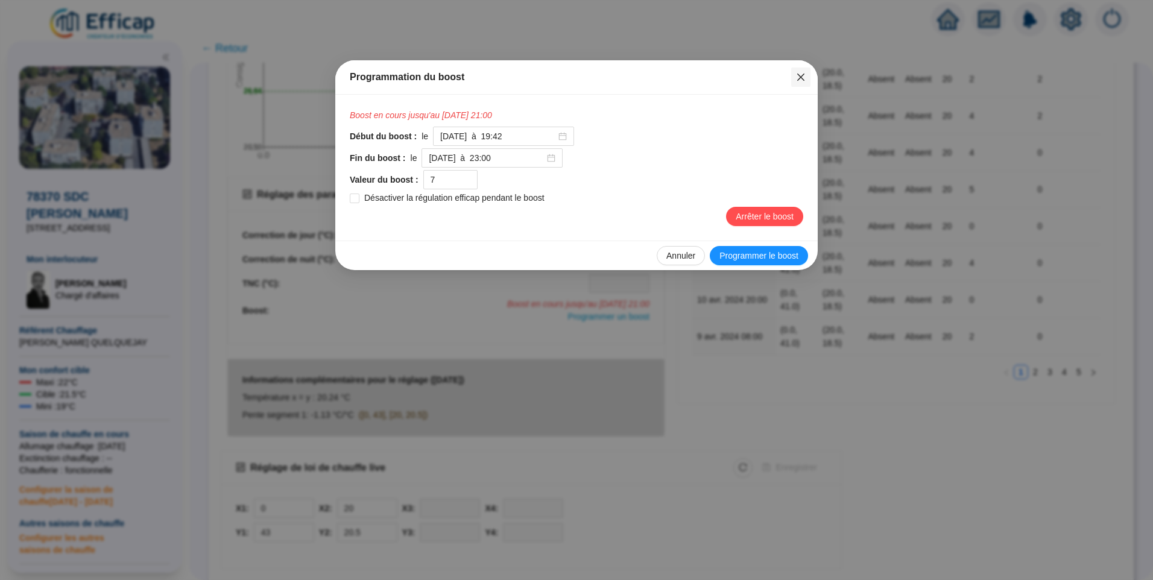
click at [801, 80] on icon "close" at bounding box center [801, 77] width 10 height 10
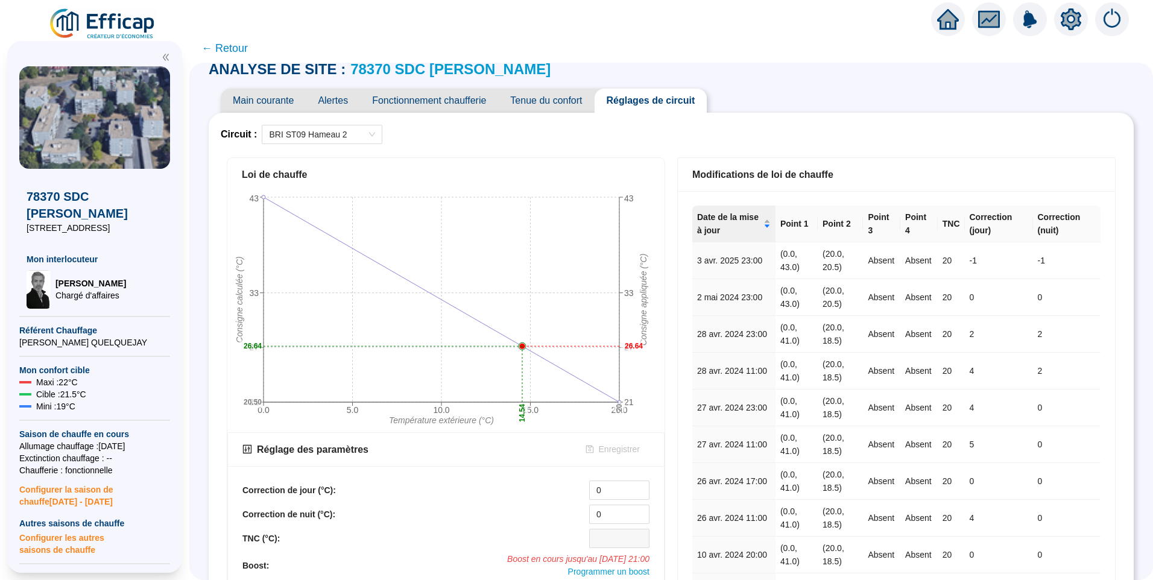
scroll to position [0, 0]
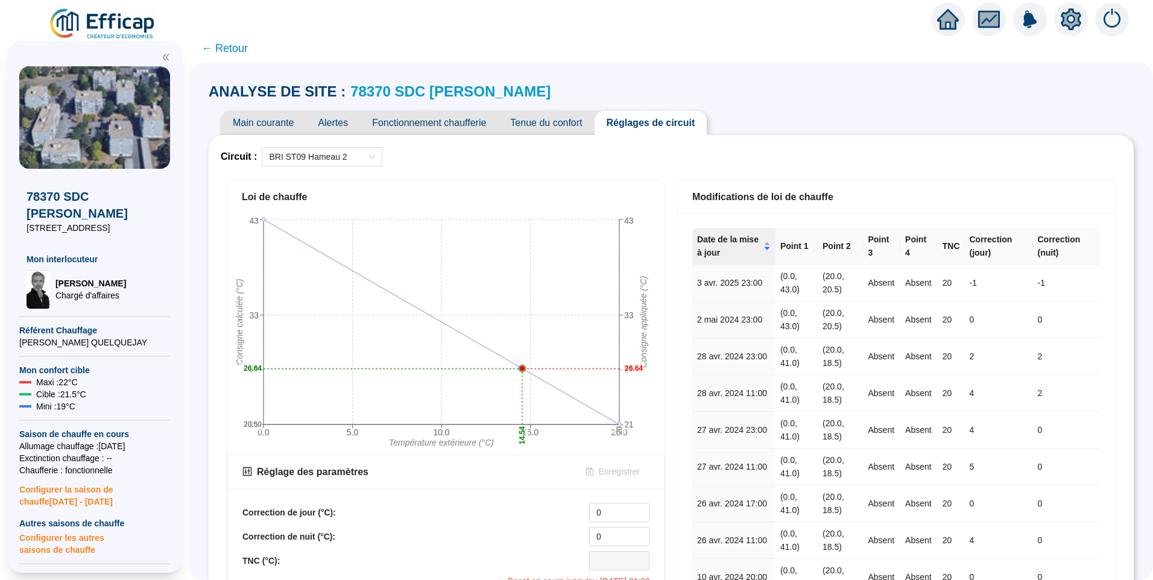
click at [478, 130] on span "Fonctionnement chaufferie" at bounding box center [429, 123] width 138 height 24
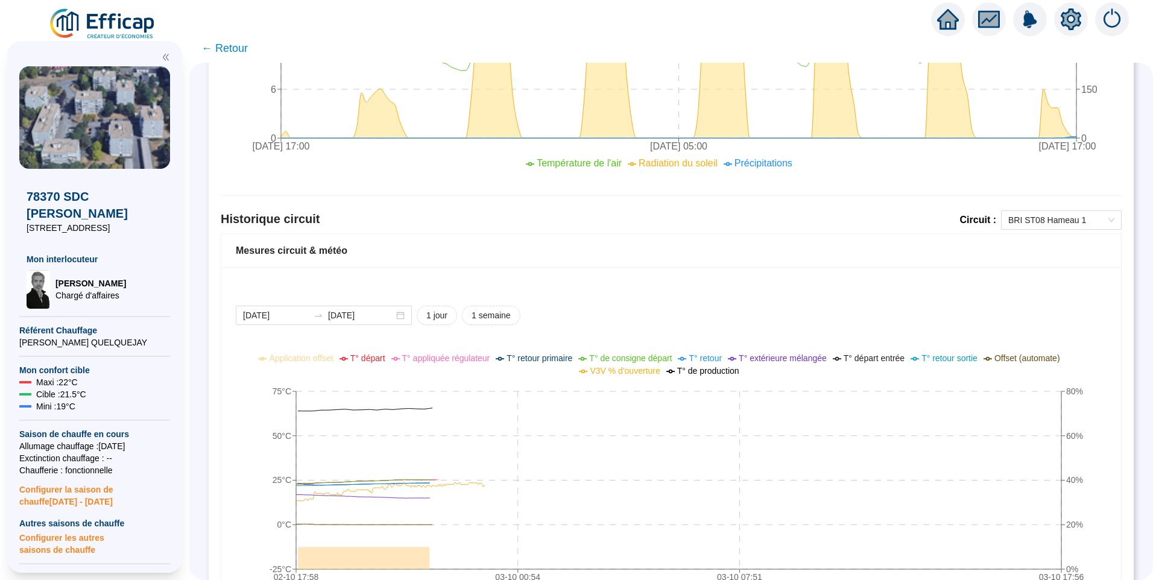
scroll to position [773, 0]
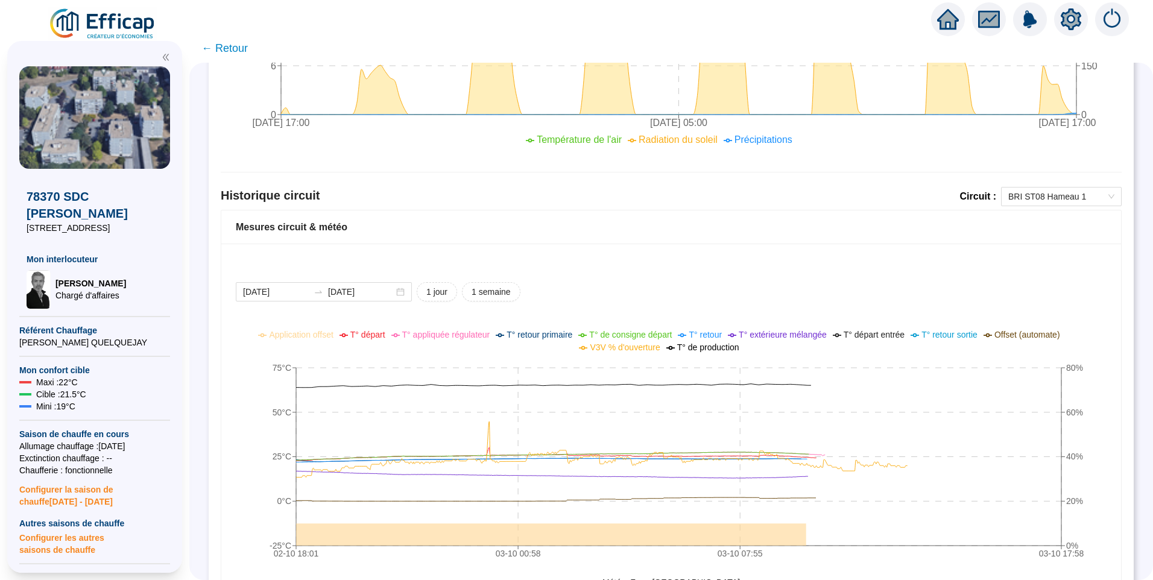
scroll to position [833, 0]
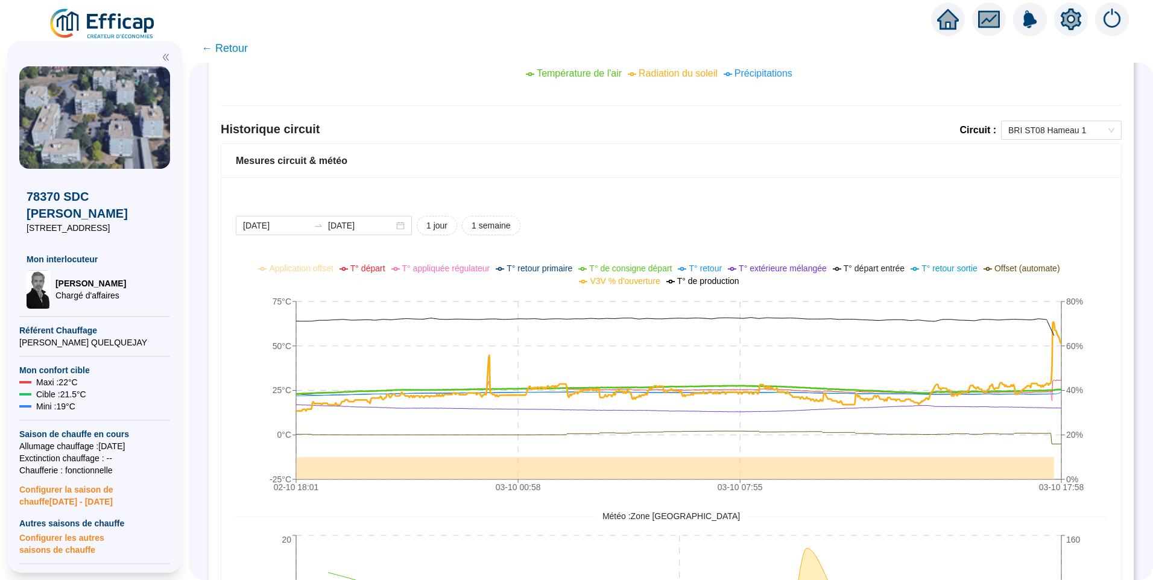
click at [632, 269] on span "T° de consigne départ" at bounding box center [630, 268] width 83 height 10
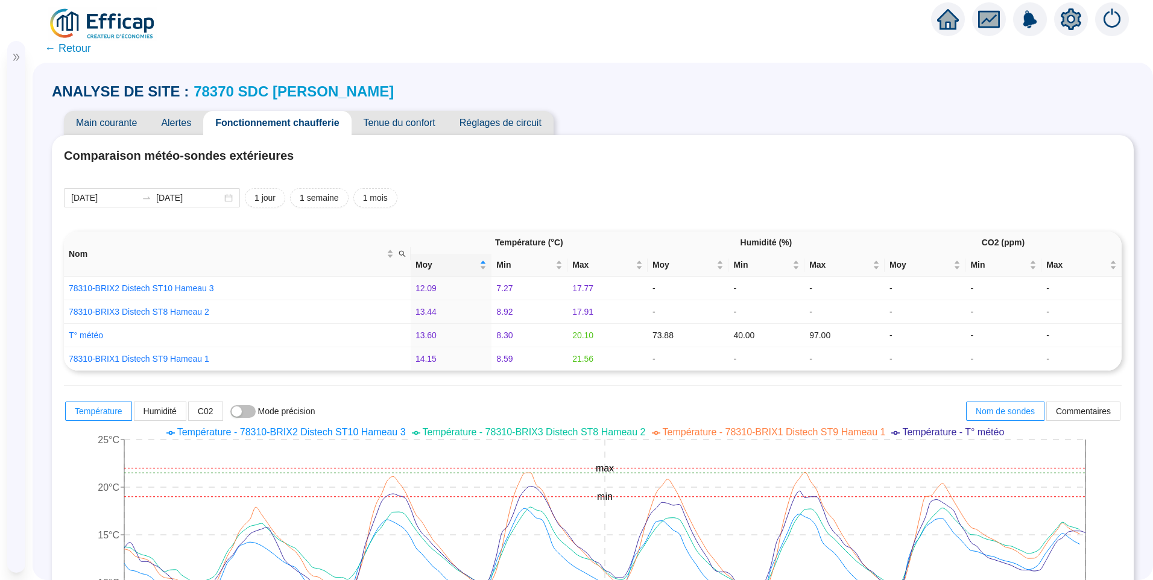
scroll to position [892, 0]
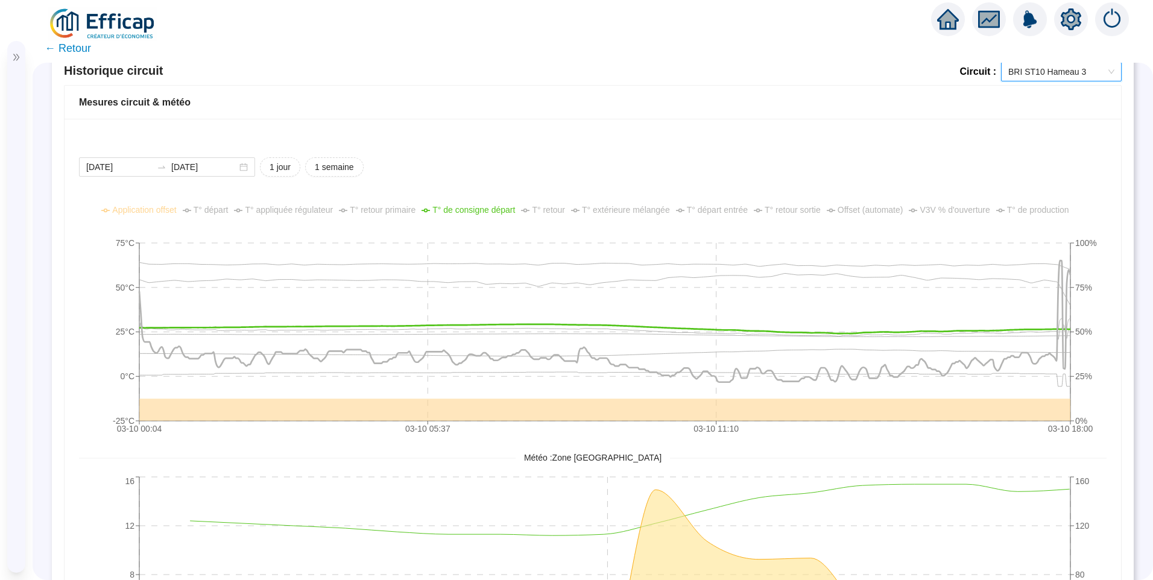
click at [1023, 213] on span "T° de production" at bounding box center [1038, 210] width 62 height 10
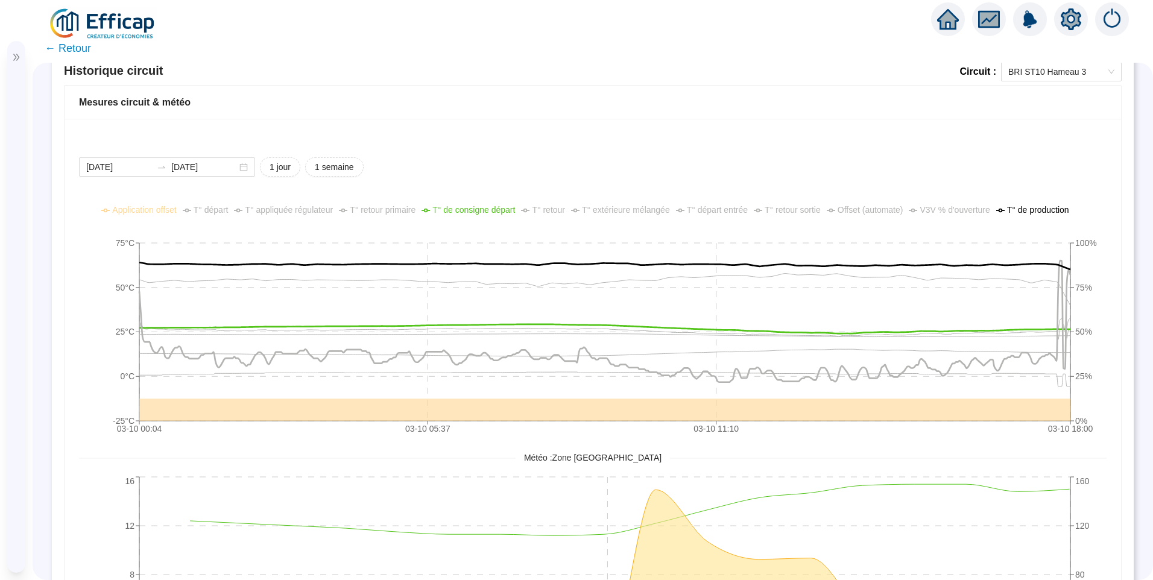
click at [1023, 213] on span "T° de production" at bounding box center [1038, 210] width 62 height 10
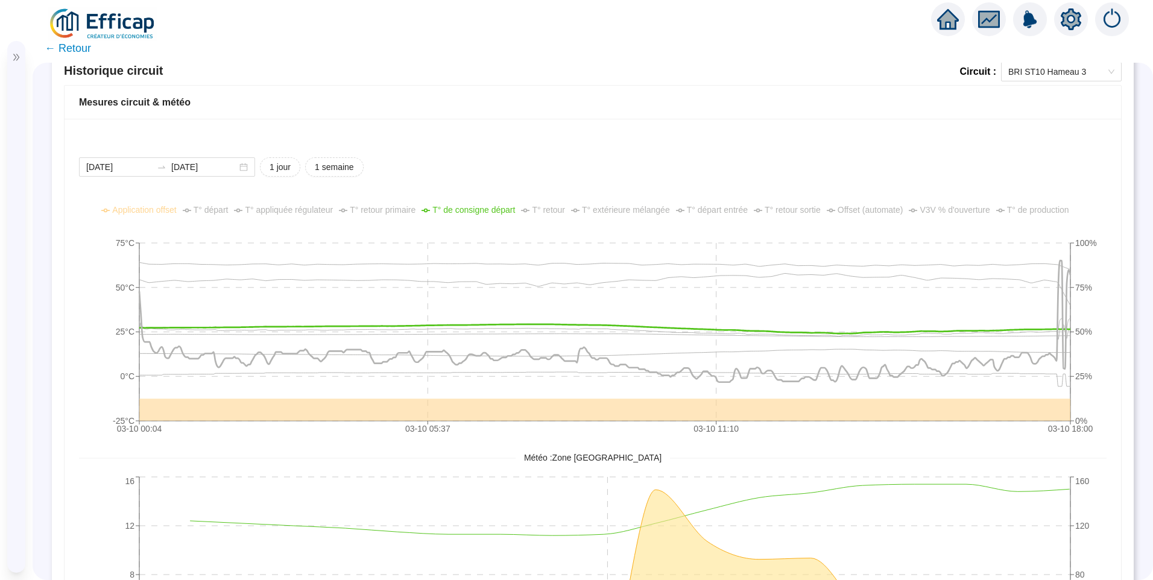
click at [962, 209] on span "V3V % d'ouverture" at bounding box center [955, 210] width 70 height 10
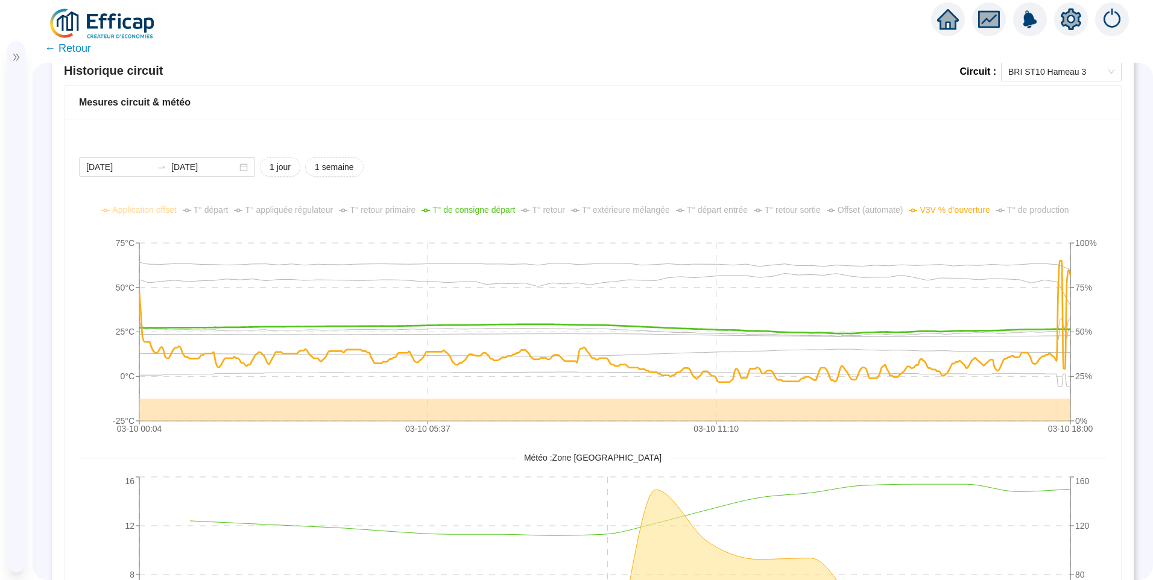
click at [962, 209] on span "V3V % d'ouverture" at bounding box center [955, 210] width 70 height 10
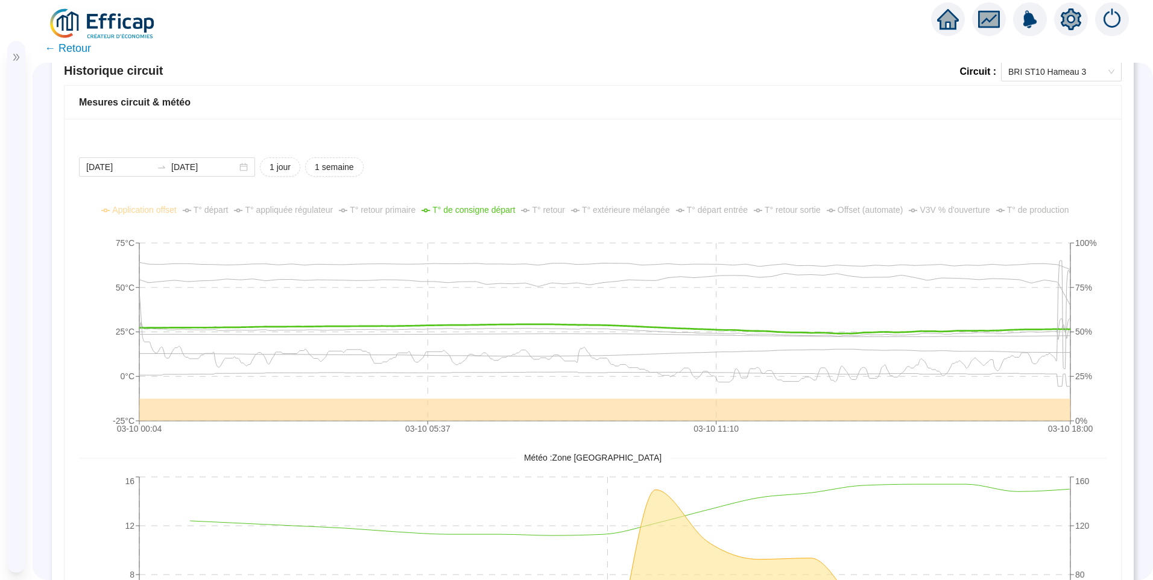
click at [887, 207] on span "Offset (automate)" at bounding box center [871, 210] width 66 height 10
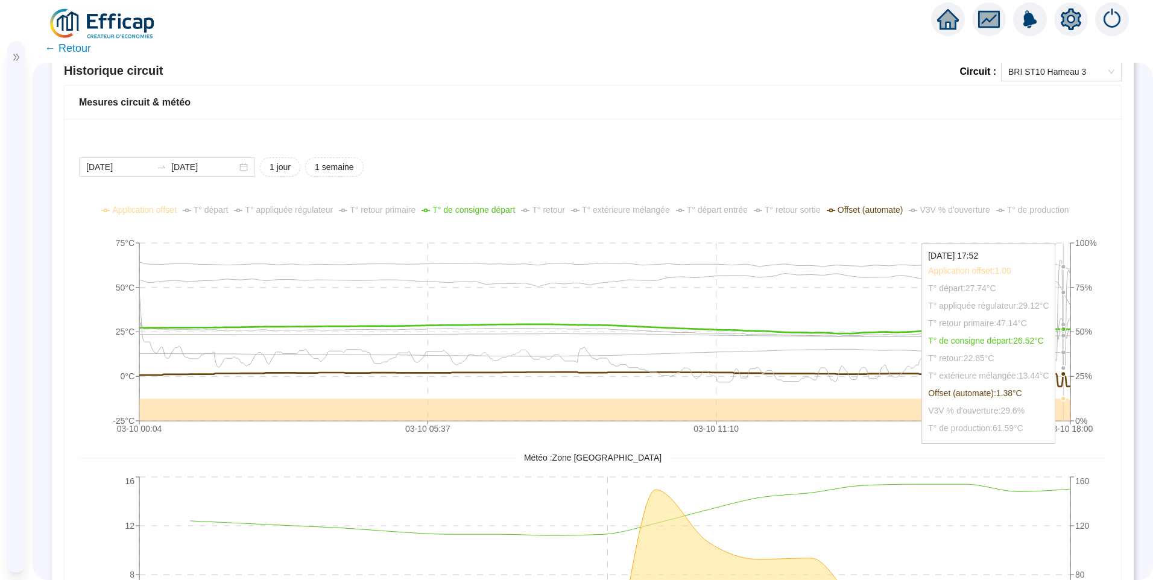
scroll to position [831, 0]
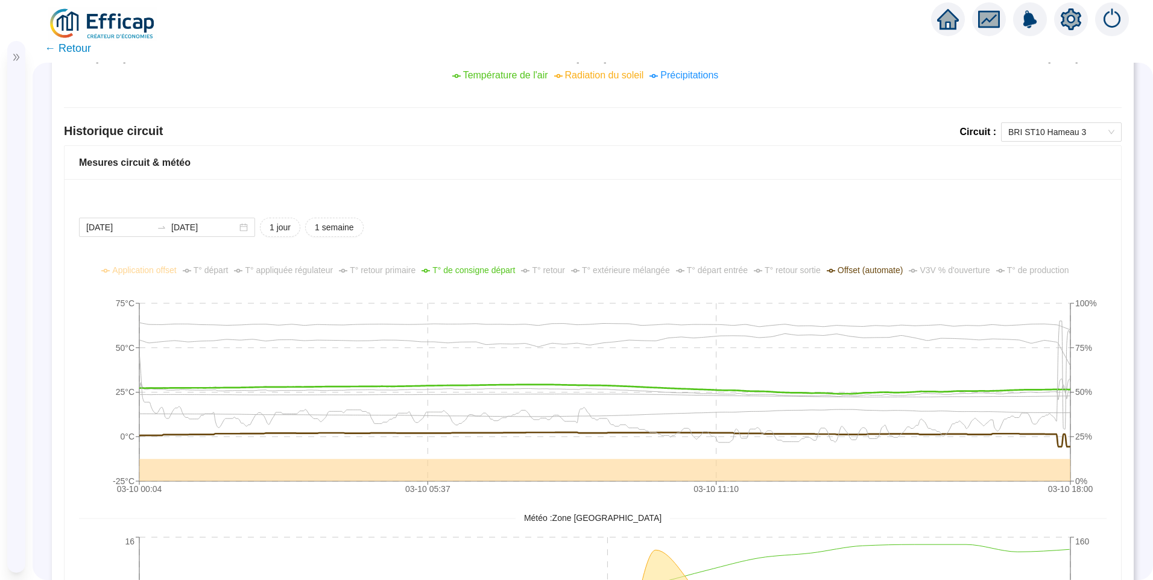
click at [953, 273] on span "V3V % d'ouverture" at bounding box center [955, 270] width 70 height 10
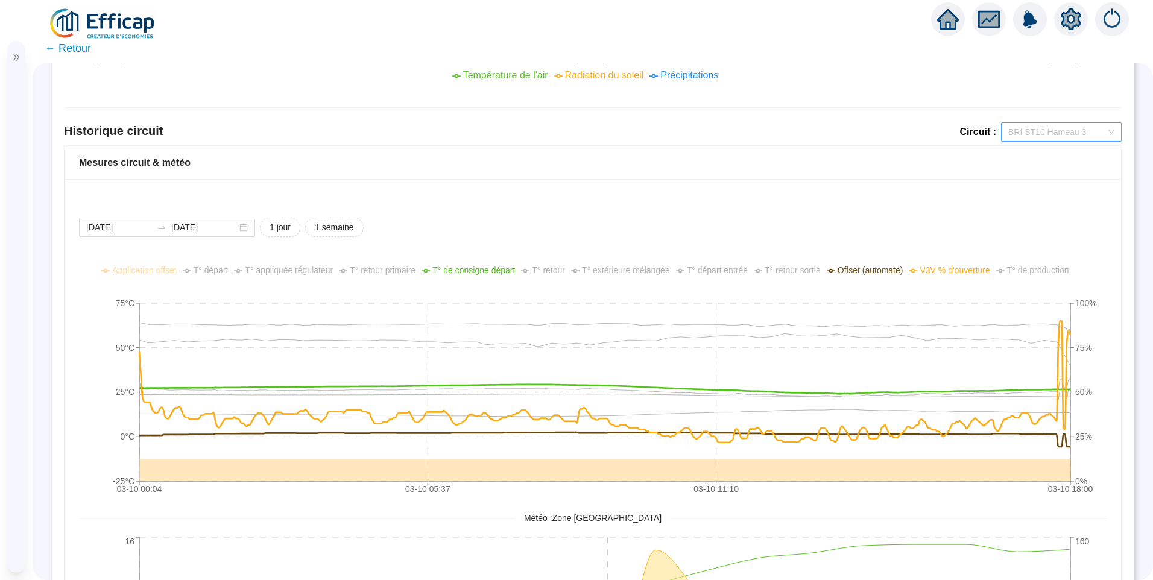
click at [1036, 131] on span "BRI ST10 Hameau 3" at bounding box center [1061, 132] width 106 height 18
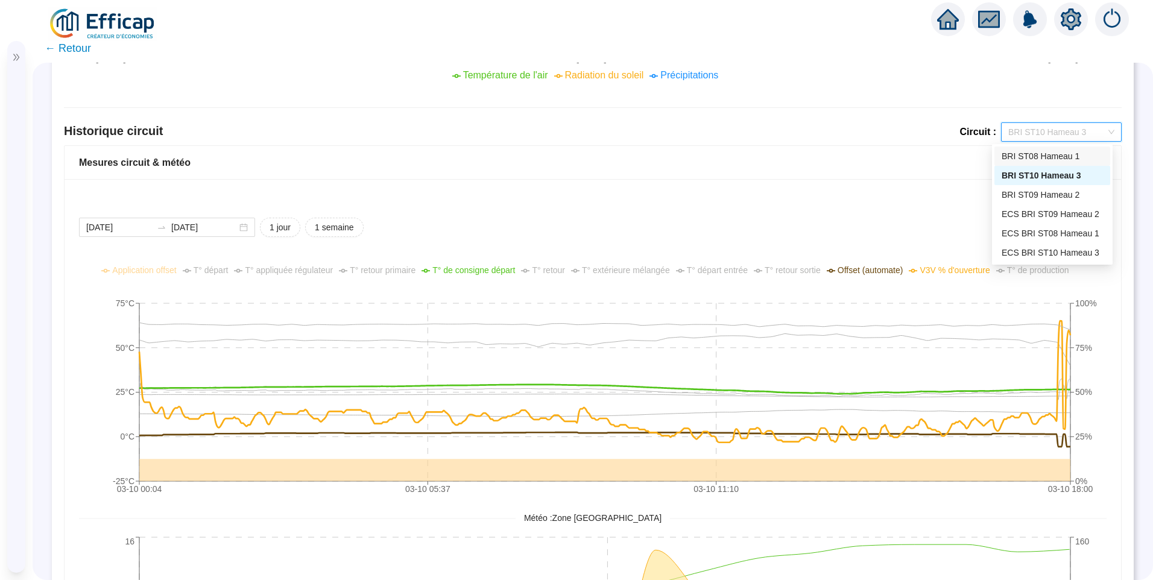
click at [1048, 160] on div "BRI ST08 Hameau 1" at bounding box center [1052, 156] width 101 height 13
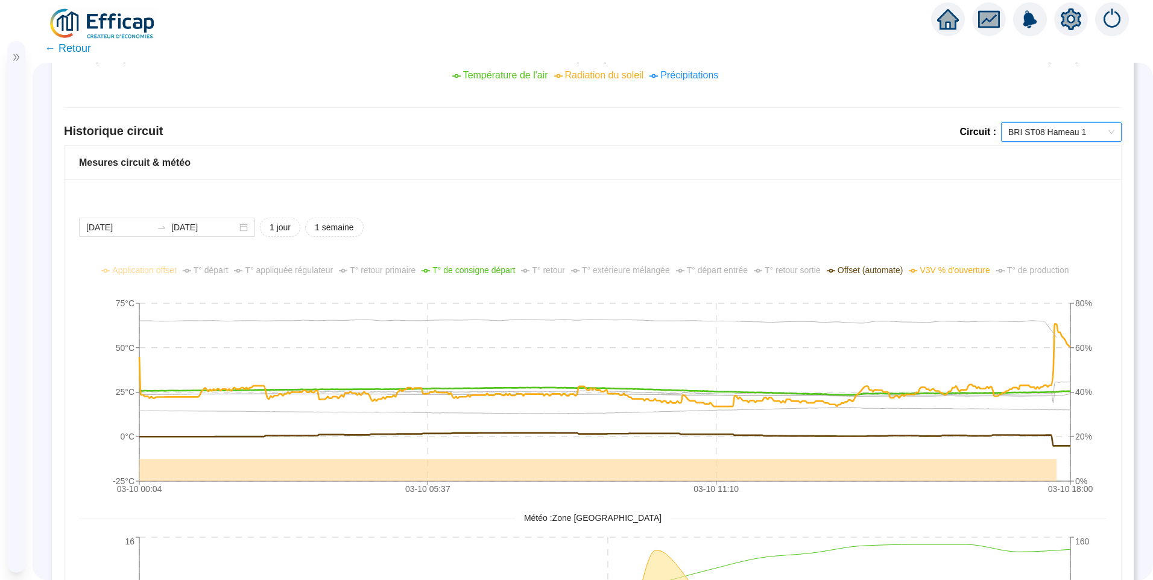
click at [1065, 133] on span "BRI ST08 Hameau 1" at bounding box center [1061, 132] width 106 height 18
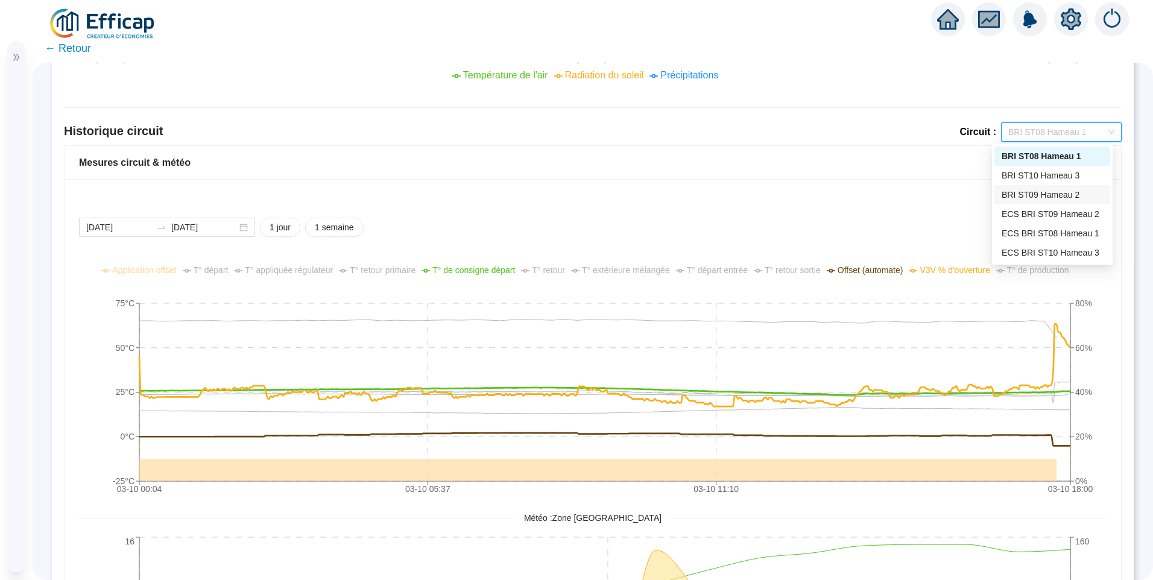
click at [1058, 195] on div "BRI ST09 Hameau 2" at bounding box center [1052, 195] width 101 height 13
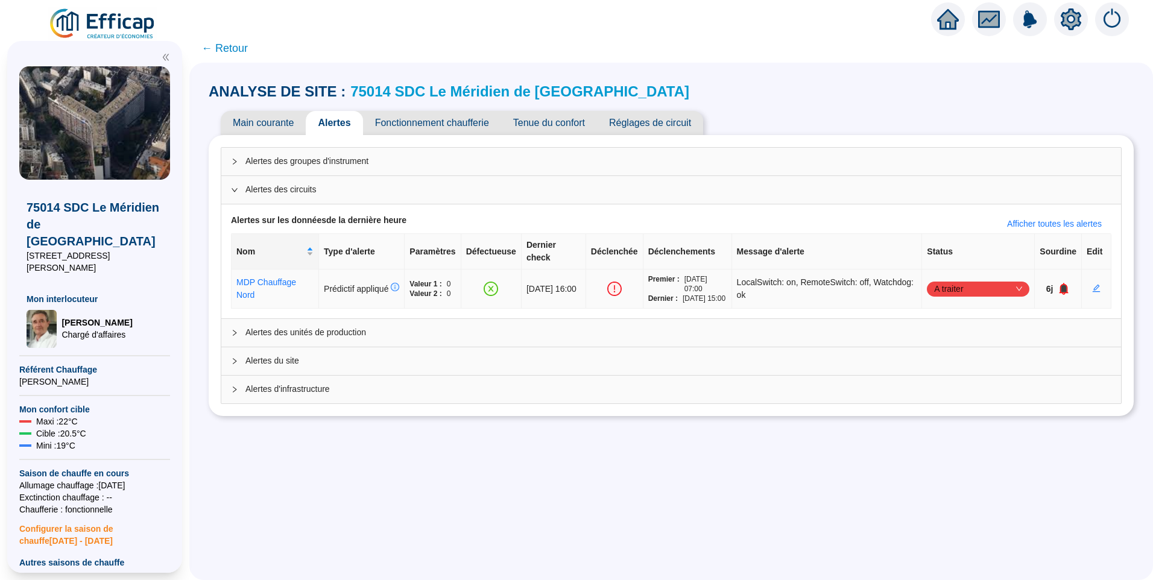
click at [969, 281] on span "A traiter" at bounding box center [978, 289] width 88 height 18
click at [959, 336] on div "Traité" at bounding box center [971, 342] width 83 height 13
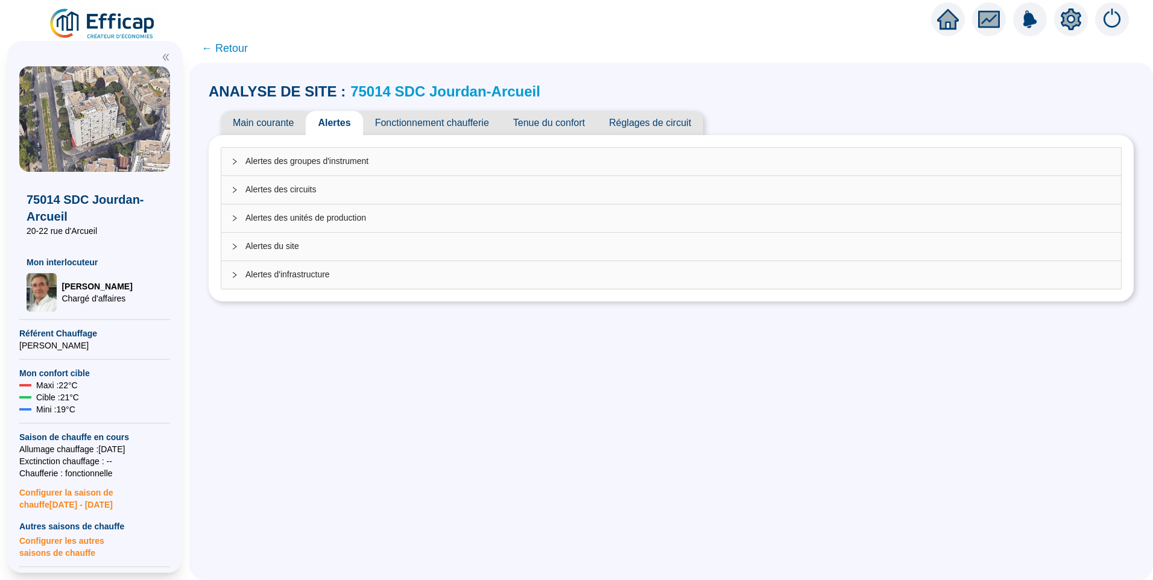
click at [319, 165] on span "Alertes des groupes d'instrument" at bounding box center [678, 161] width 866 height 13
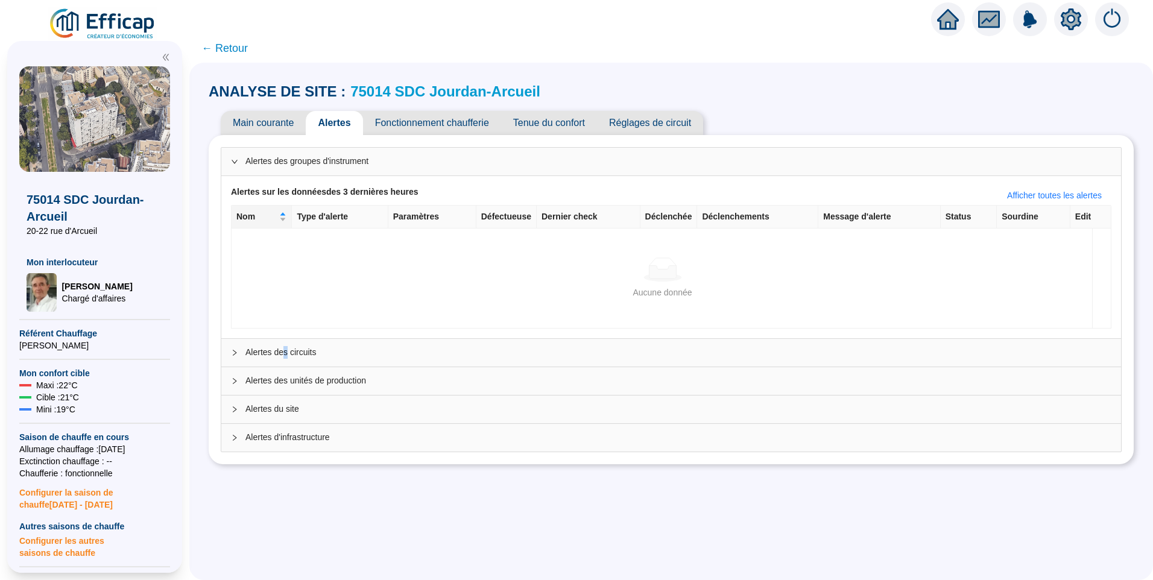
drag, startPoint x: 294, startPoint y: 360, endPoint x: 316, endPoint y: 330, distance: 37.5
click at [294, 360] on div "Alertes des circuits" at bounding box center [671, 353] width 900 height 28
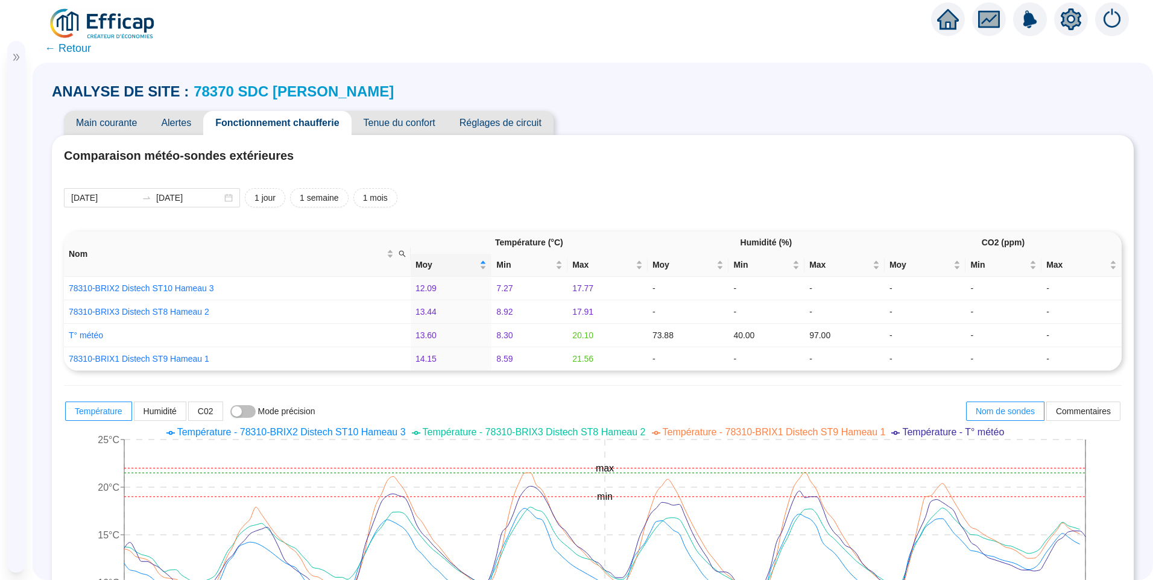
scroll to position [831, 0]
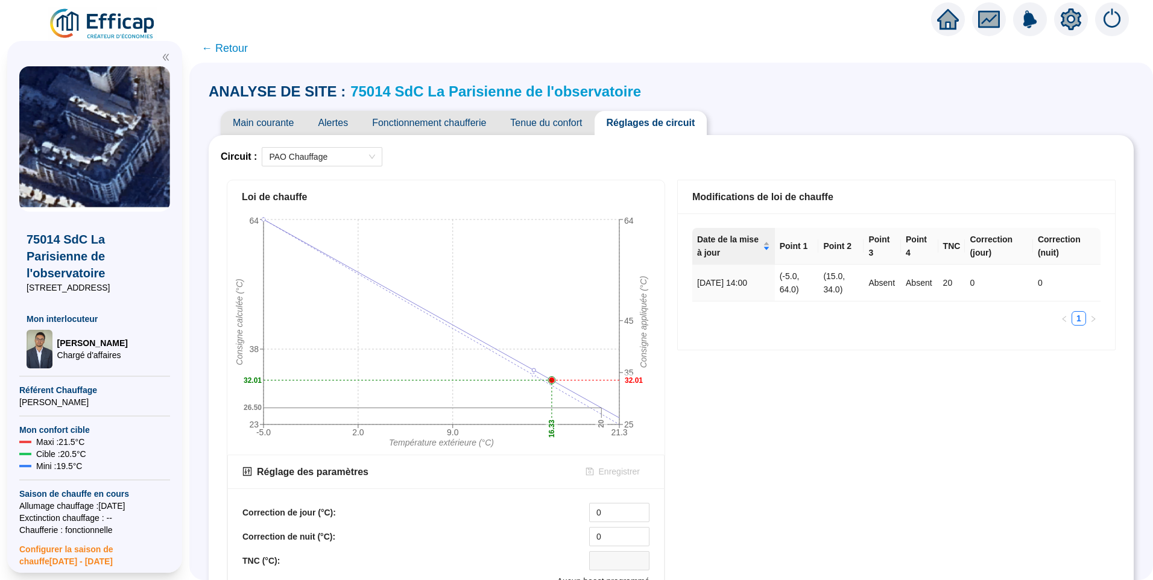
scroll to position [254, 0]
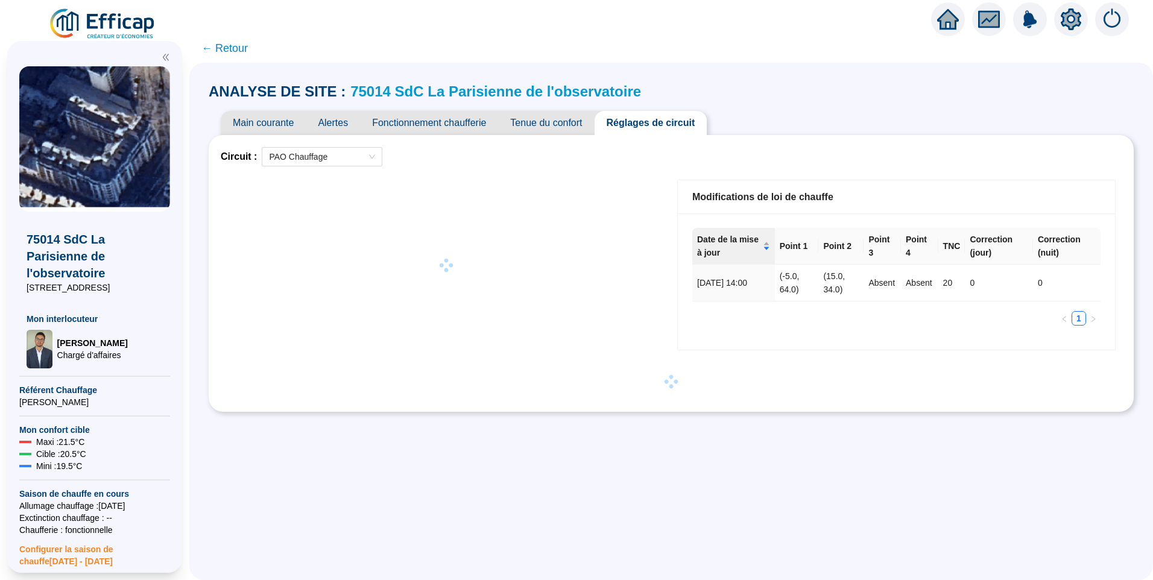
click at [285, 118] on span "Main courante" at bounding box center [263, 123] width 85 height 24
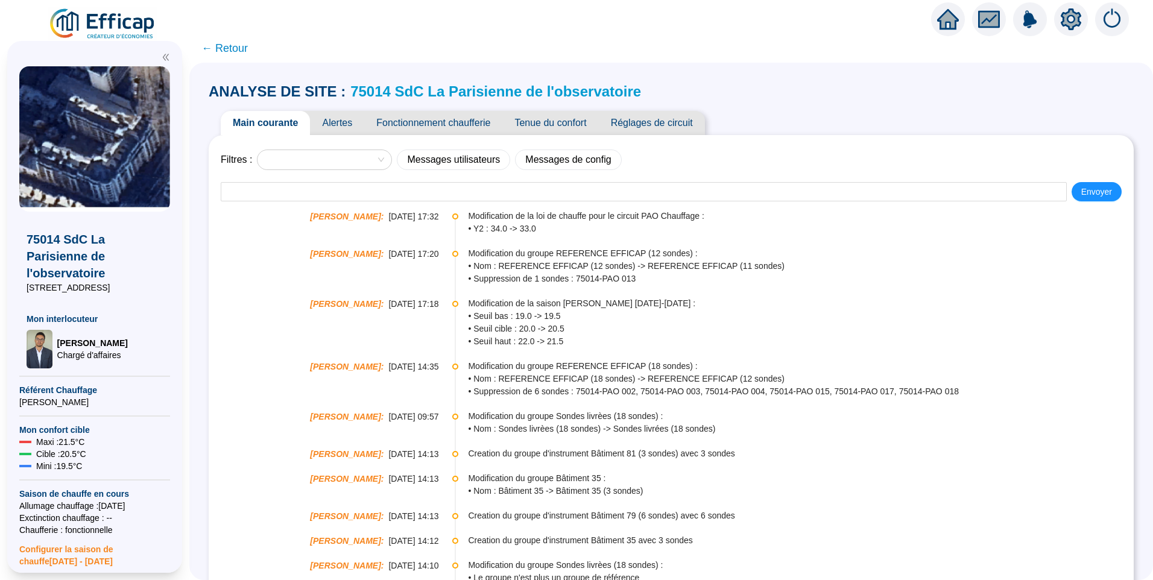
click at [649, 126] on span "Réglages de circuit" at bounding box center [652, 123] width 106 height 24
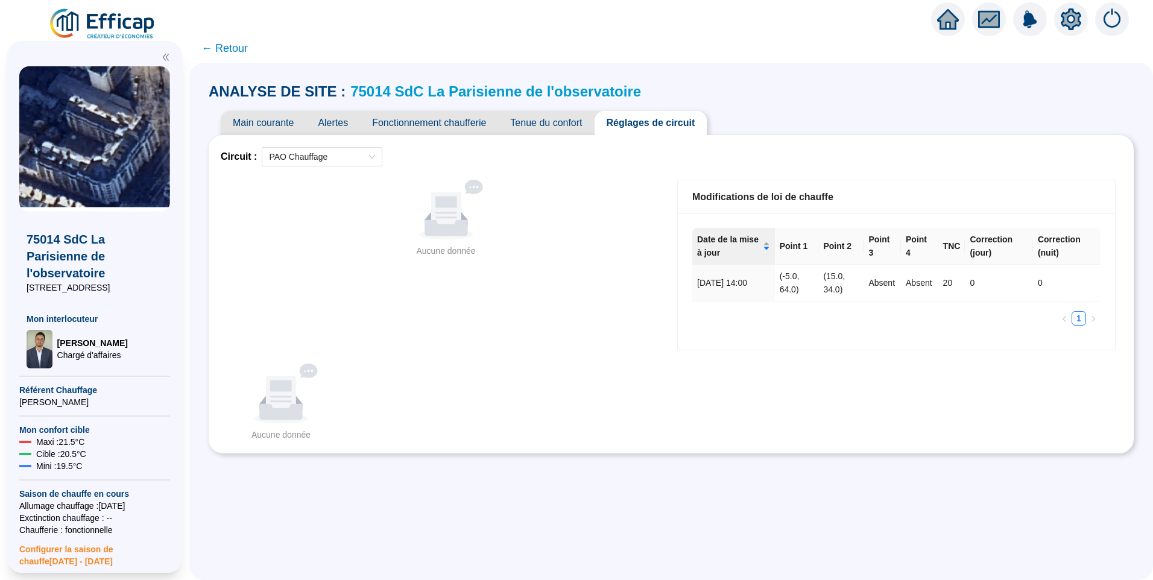
click at [549, 333] on div "Aucune donnée Aucune donnée" at bounding box center [446, 265] width 450 height 183
click at [427, 335] on div "Aucune donnée Aucune donnée" at bounding box center [446, 265] width 450 height 183
click at [1076, 19] on icon "setting" at bounding box center [1071, 18] width 21 height 19
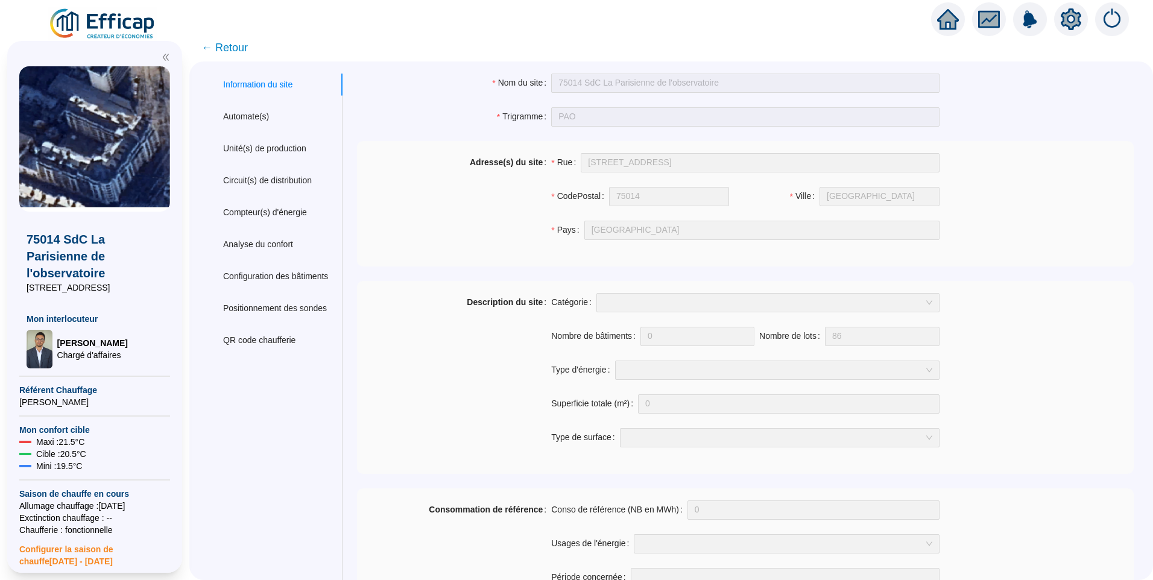
click at [233, 48] on span "← Retour" at bounding box center [224, 47] width 46 height 17
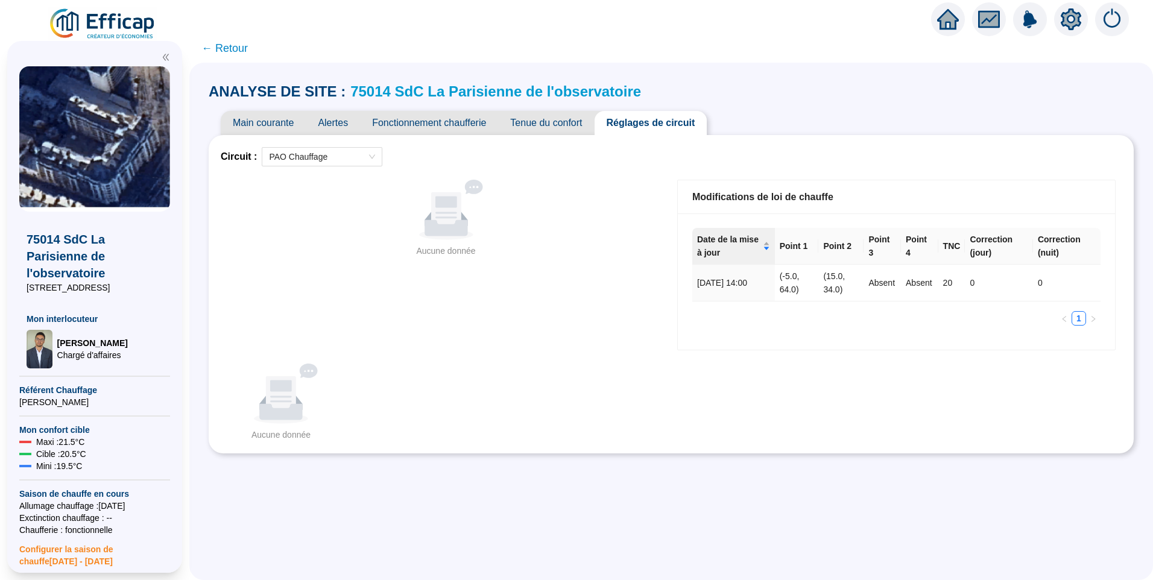
click at [599, 279] on div "Aucune donnée Aucune donnée" at bounding box center [446, 265] width 450 height 183
click at [318, 160] on span "PAO Chauffage" at bounding box center [322, 157] width 106 height 18
click at [509, 273] on div "Aucune donnée Aucune donnée" at bounding box center [446, 265] width 450 height 183
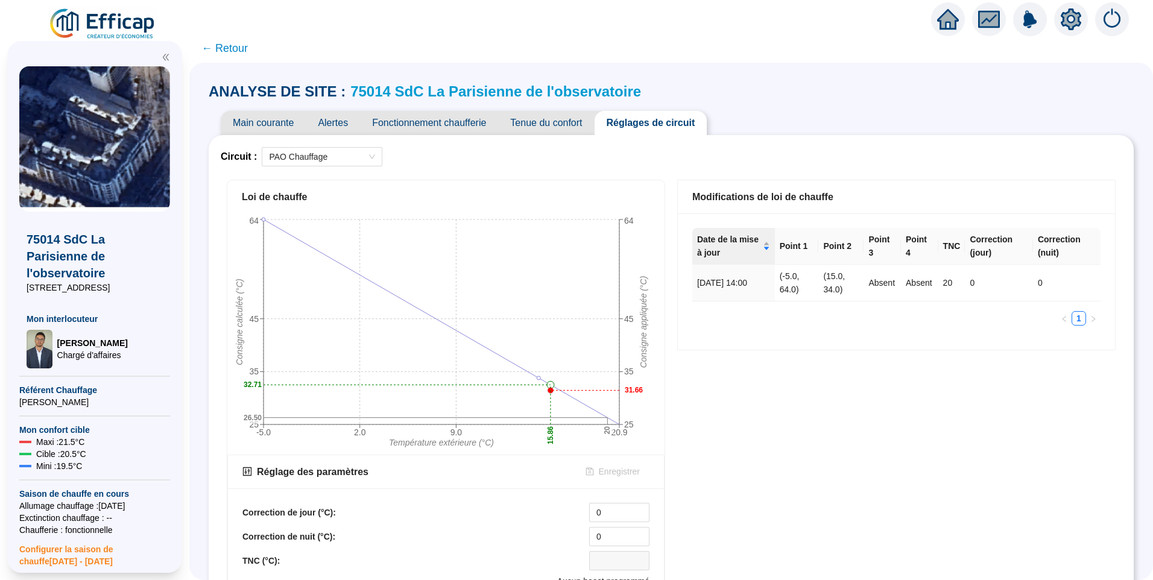
click at [238, 49] on span "← Retour" at bounding box center [224, 48] width 46 height 17
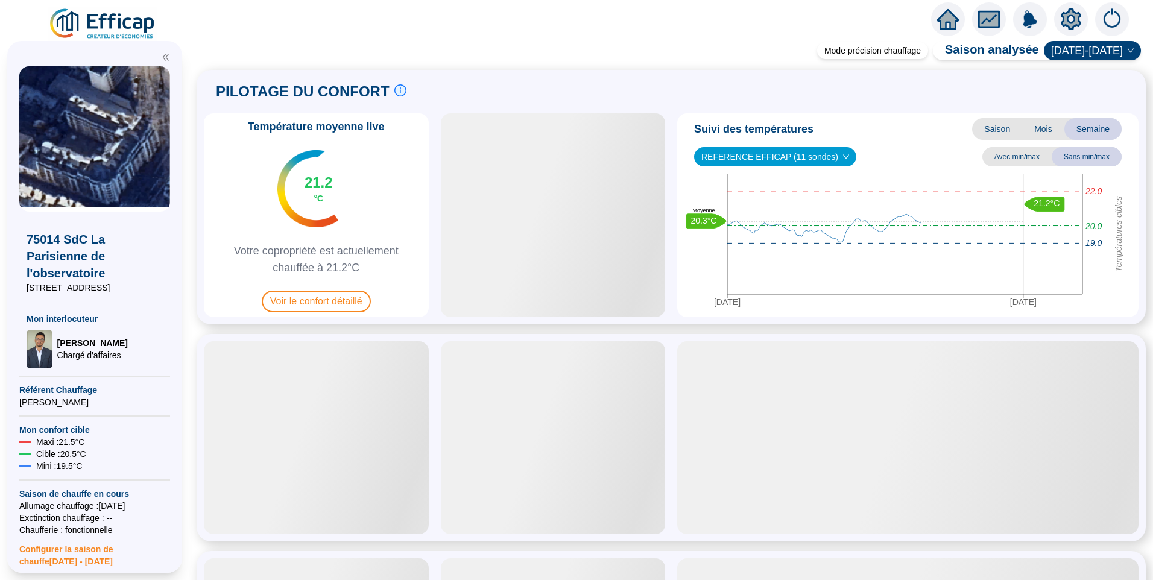
click at [107, 21] on img at bounding box center [102, 24] width 109 height 34
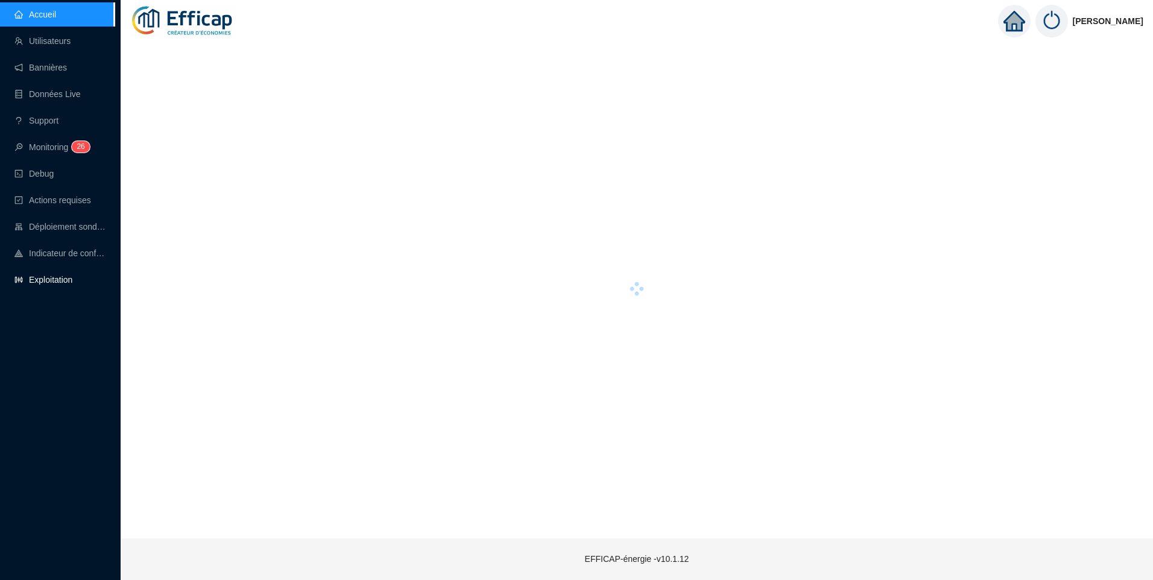
click at [63, 280] on link "Exploitation" at bounding box center [43, 280] width 58 height 10
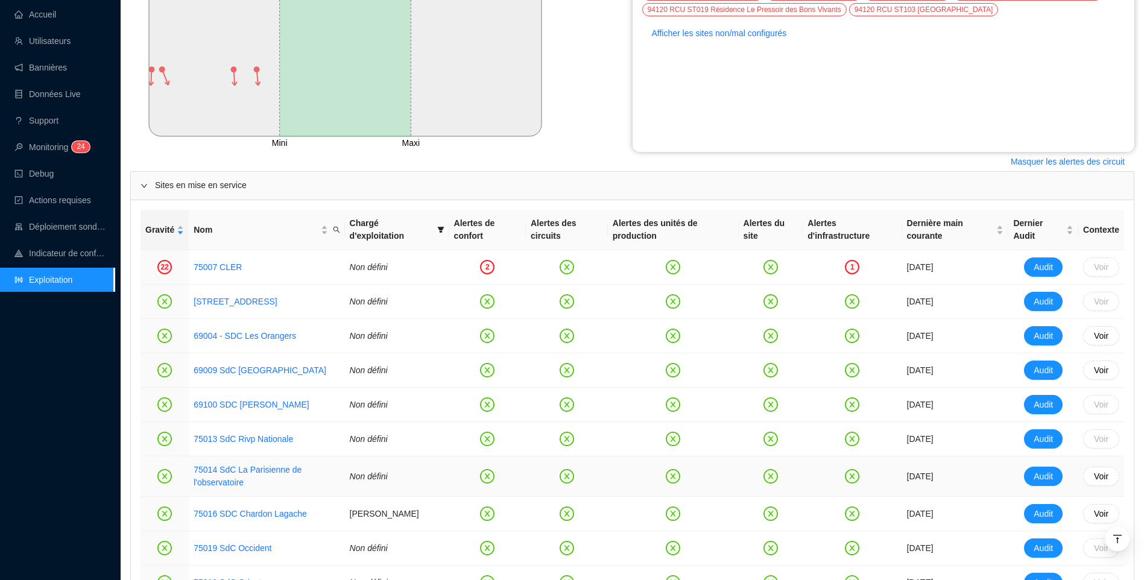
scroll to position [482, 0]
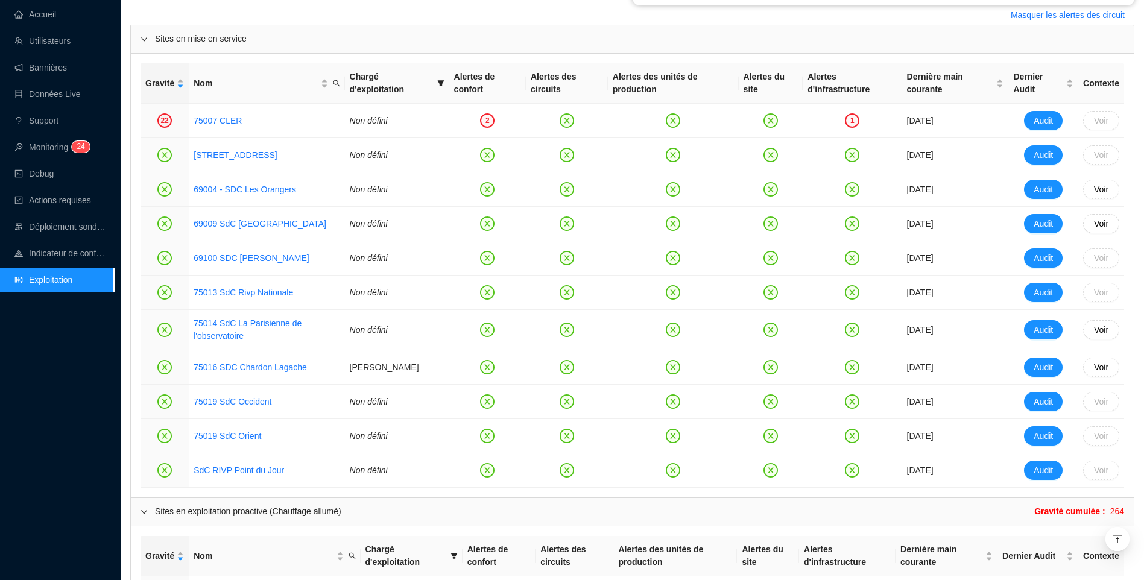
click at [127, 134] on div "Retour Mini Maxi Consommation ref Consommation Cible Dérive en confort Dérive é…" at bounding box center [632, 467] width 1023 height 1823
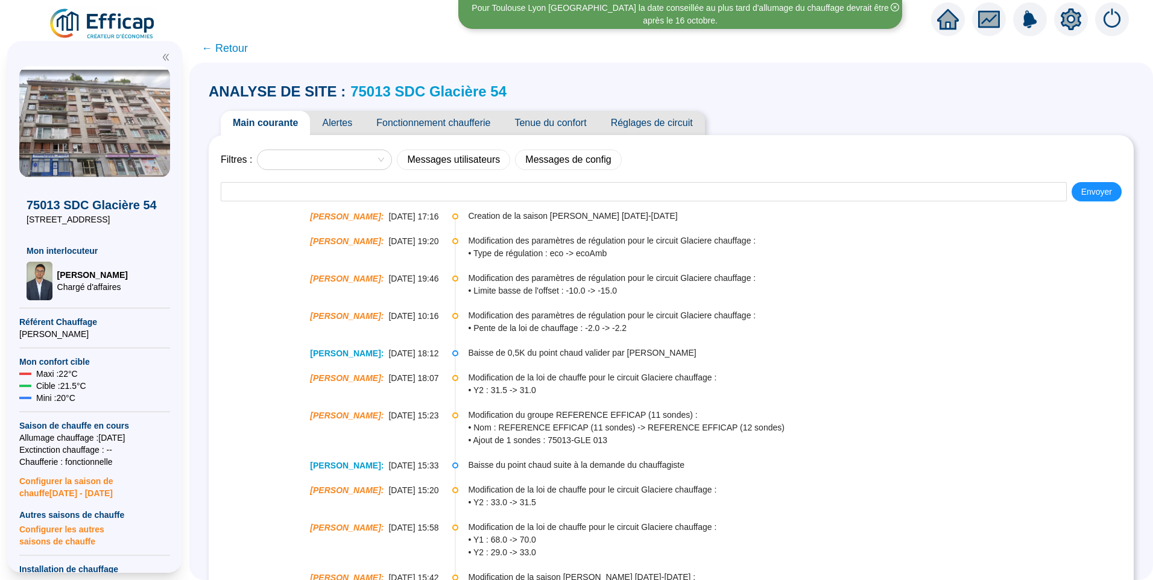
click at [347, 124] on span "Alertes" at bounding box center [337, 123] width 54 height 24
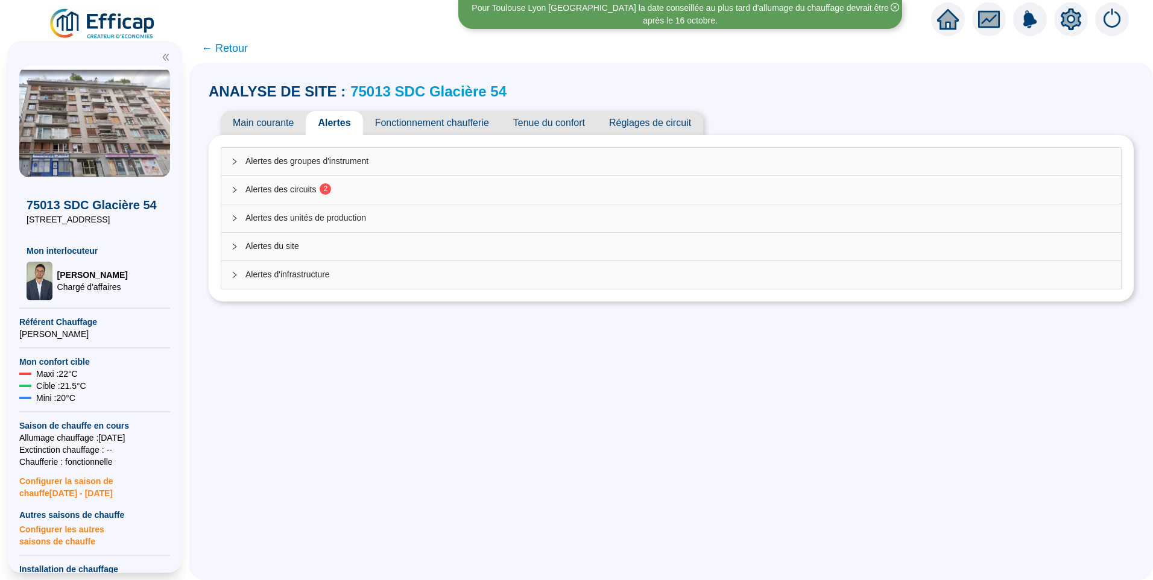
click at [278, 193] on span "Alertes des circuits 2" at bounding box center [678, 189] width 866 height 13
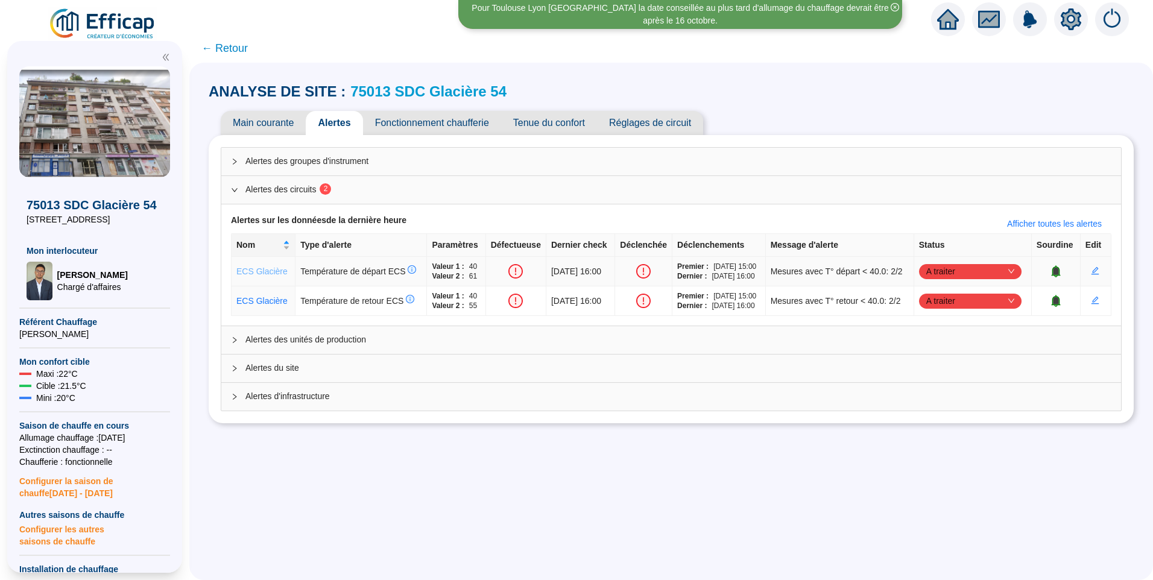
click at [281, 267] on link "ECS Glacière" at bounding box center [261, 272] width 51 height 10
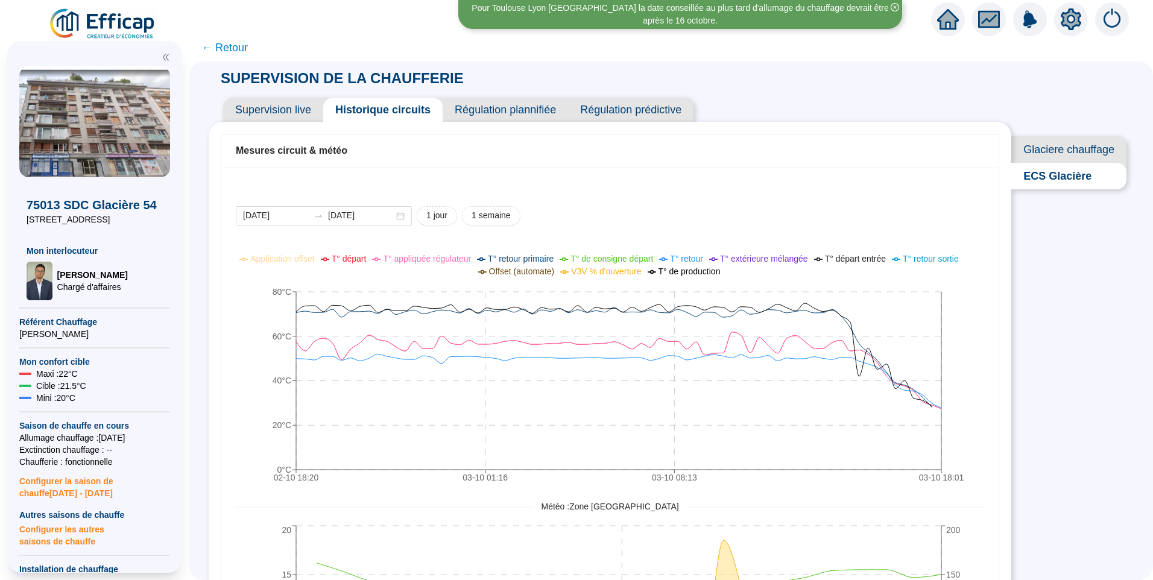
click at [1050, 159] on span "Glaciere chauffage" at bounding box center [1068, 149] width 115 height 27
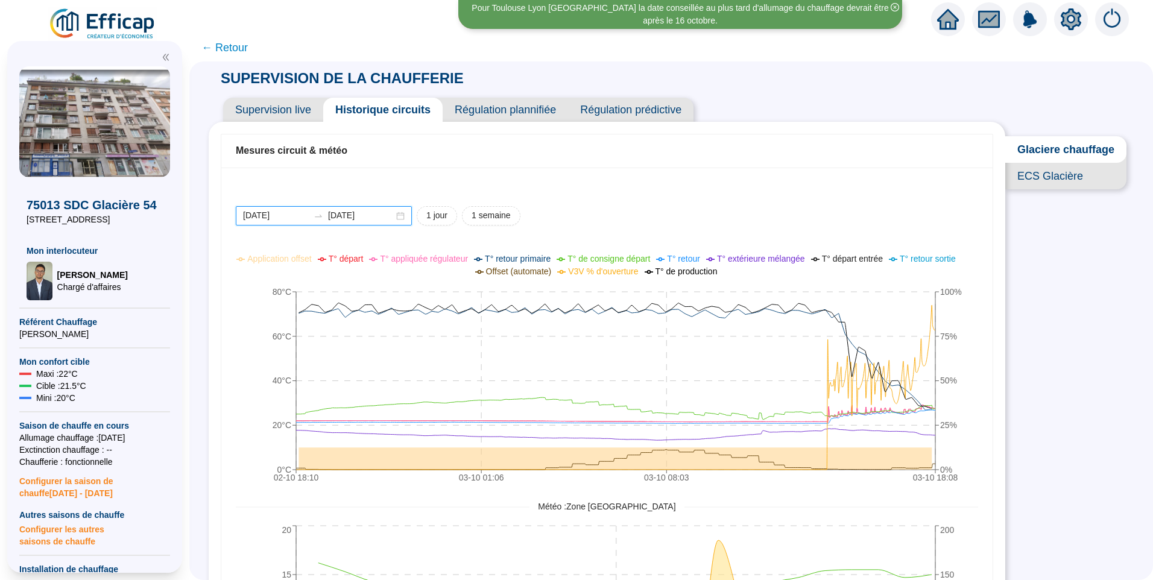
click at [293, 218] on input "[DATE]" at bounding box center [276, 215] width 66 height 13
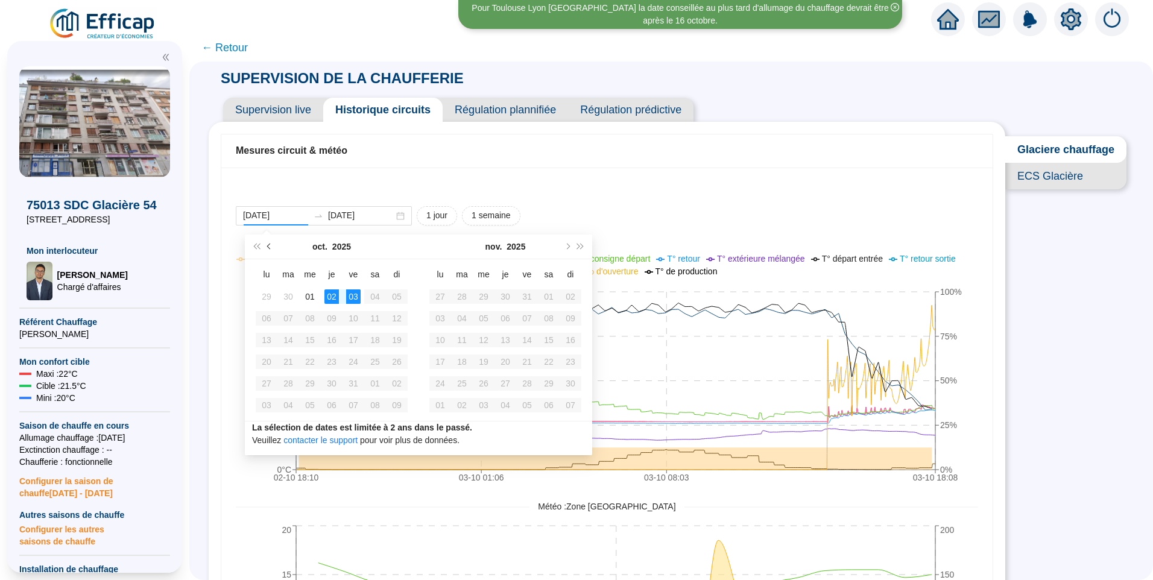
click at [265, 247] on button "Mois précédent (PageUp)" at bounding box center [269, 247] width 13 height 24
click at [265, 248] on button "Mois précédent (PageUp)" at bounding box center [269, 247] width 13 height 24
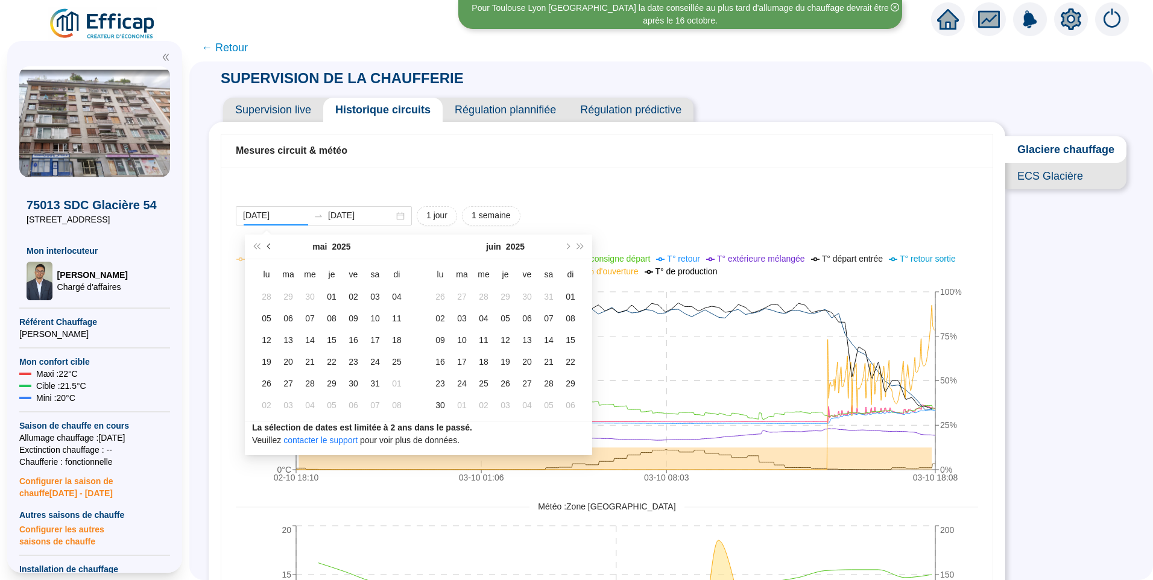
drag, startPoint x: 265, startPoint y: 248, endPoint x: 264, endPoint y: 239, distance: 9.7
click at [264, 242] on button "Mois précédent (PageUp)" at bounding box center [269, 247] width 13 height 24
type input "[DATE]"
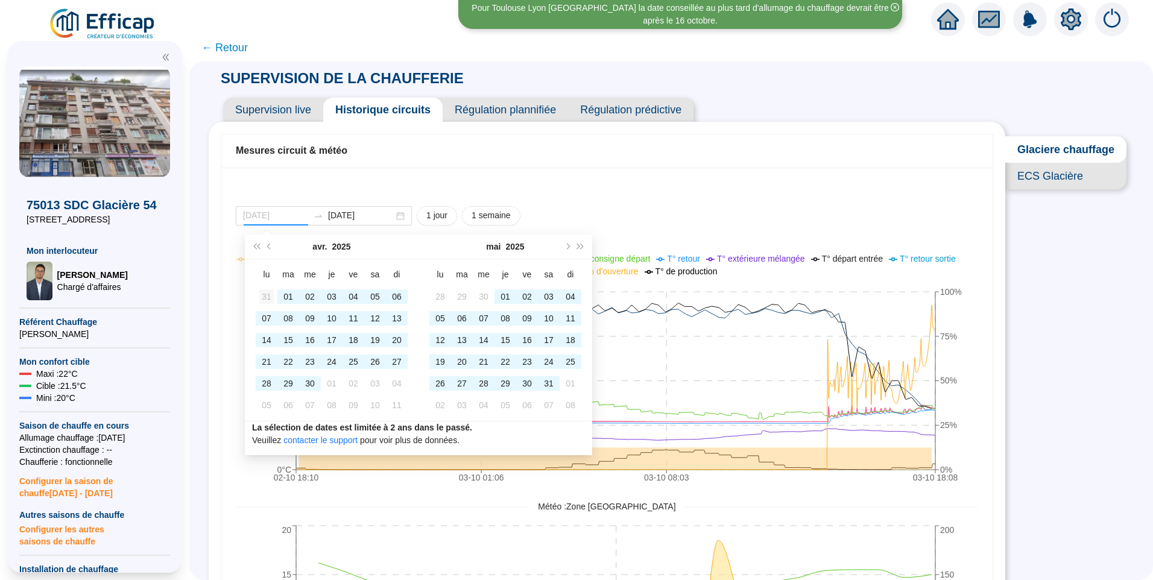
click at [263, 294] on div "31" at bounding box center [266, 296] width 14 height 14
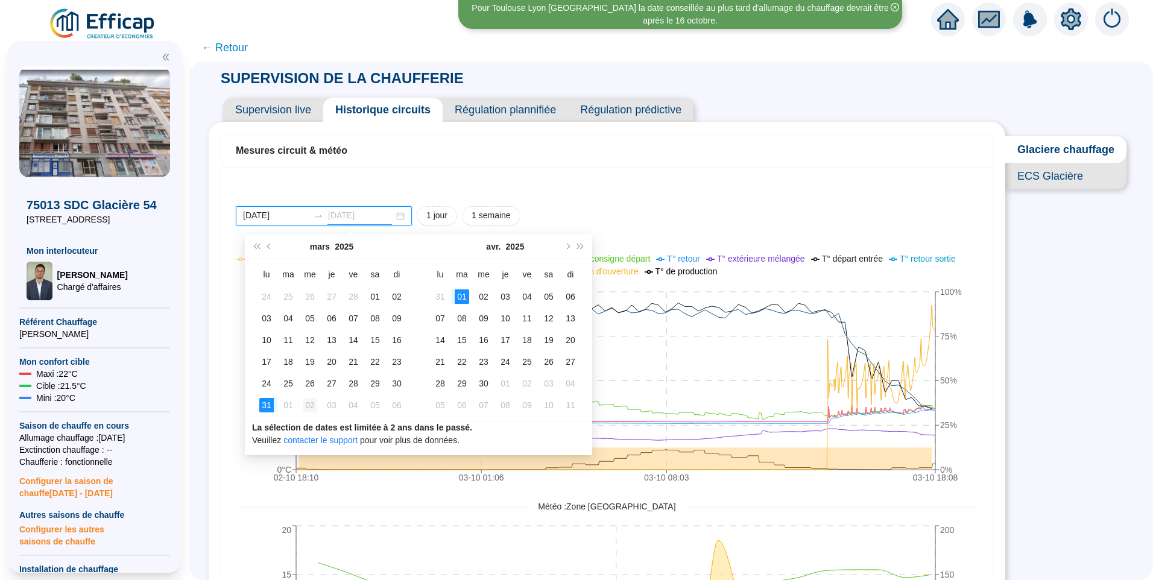
type input "2025-04-02"
click at [303, 403] on div "02" at bounding box center [310, 405] width 14 height 14
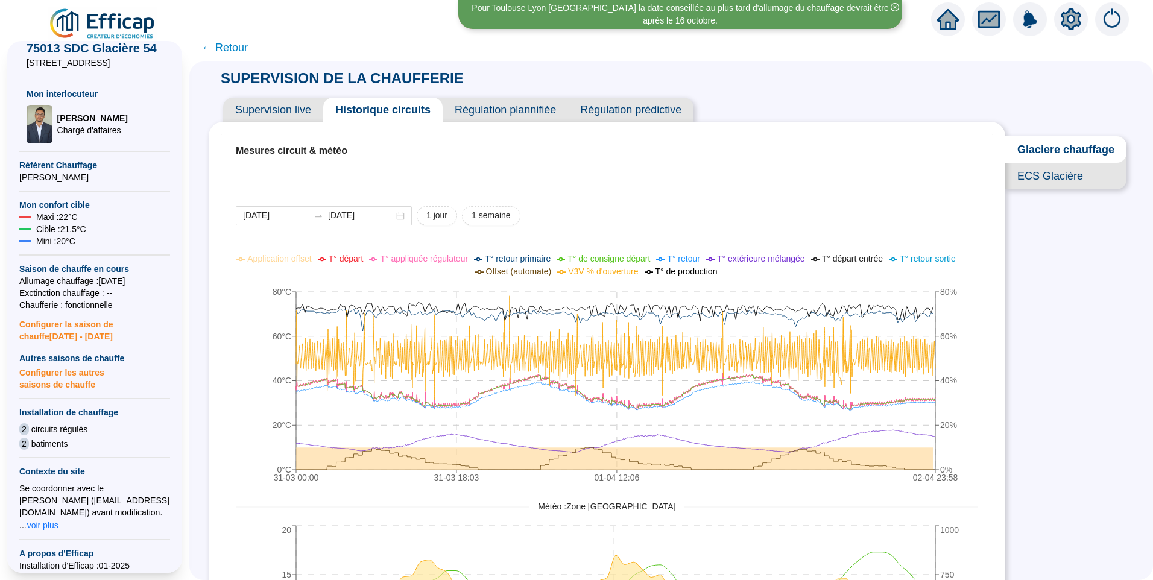
scroll to position [346, 0]
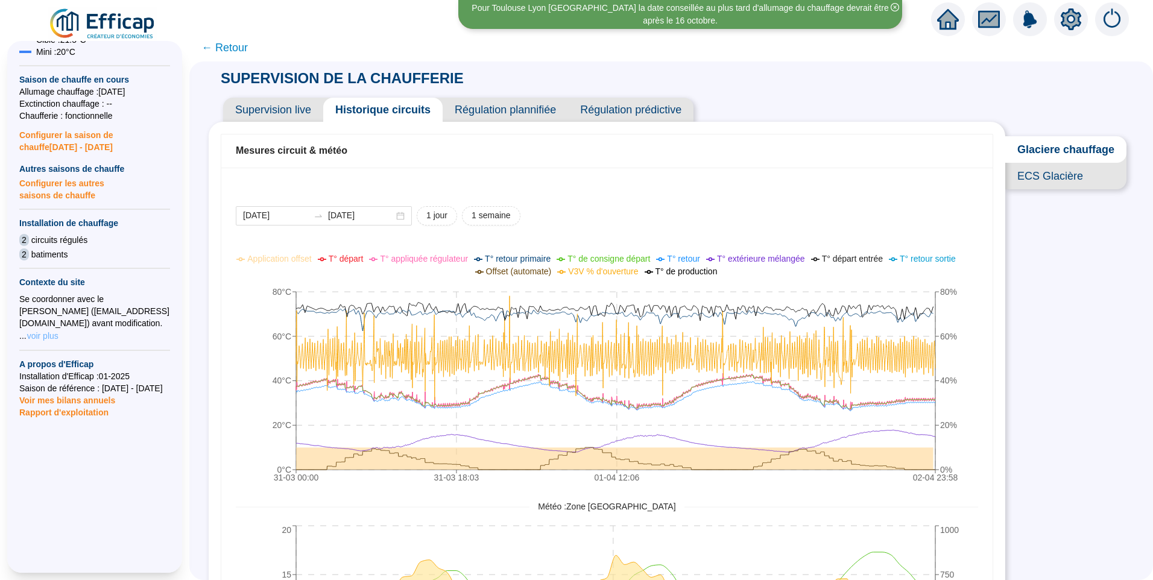
click at [52, 333] on span "voir plus" at bounding box center [42, 336] width 31 height 12
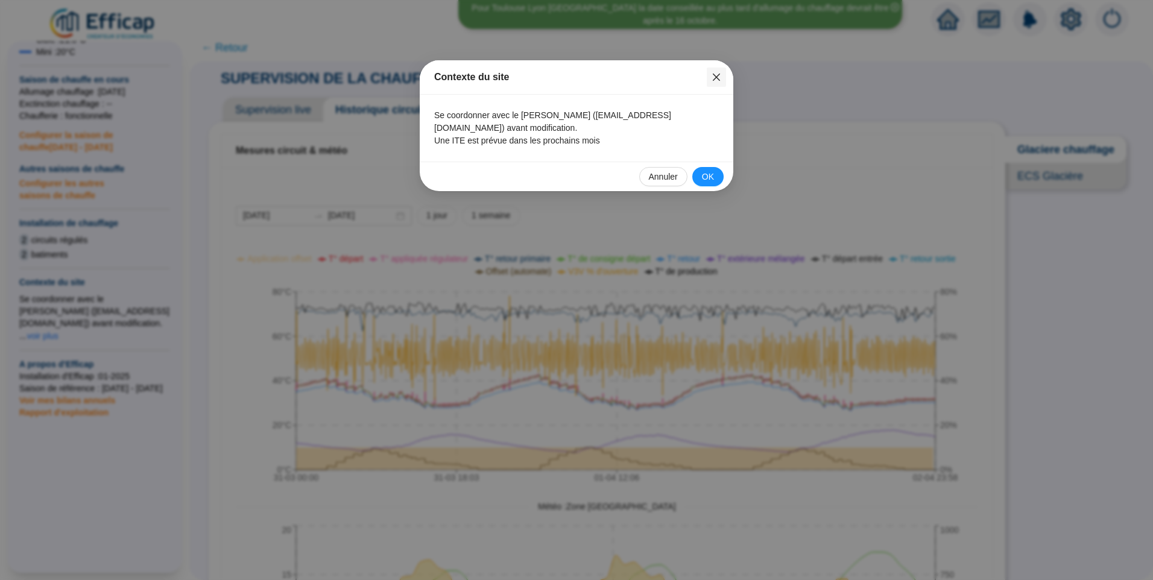
click at [721, 80] on span "Fermer" at bounding box center [716, 77] width 19 height 10
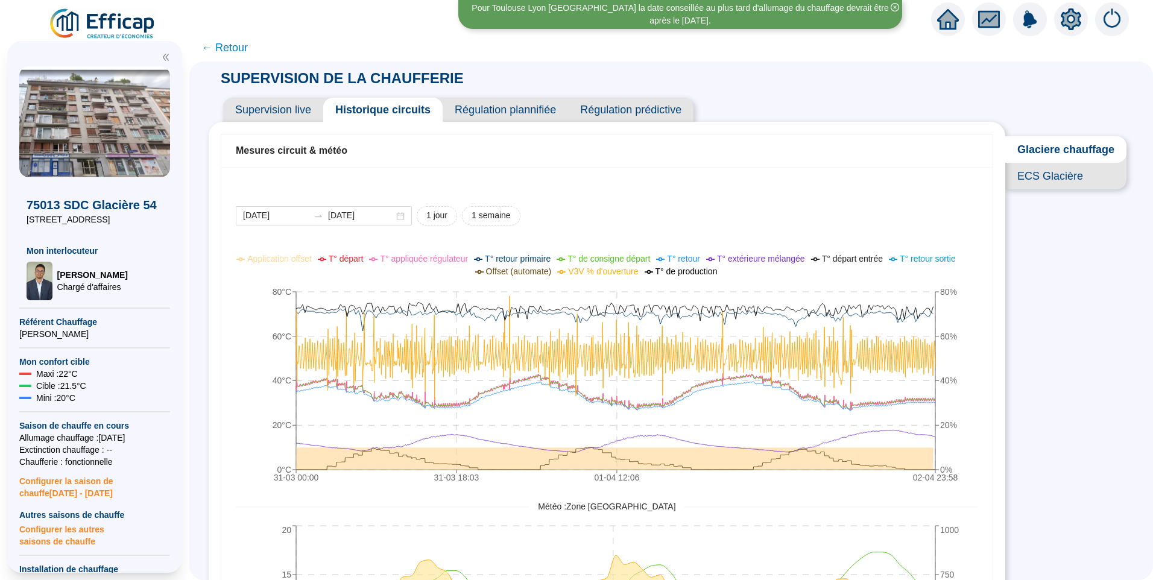
scroll to position [346, 0]
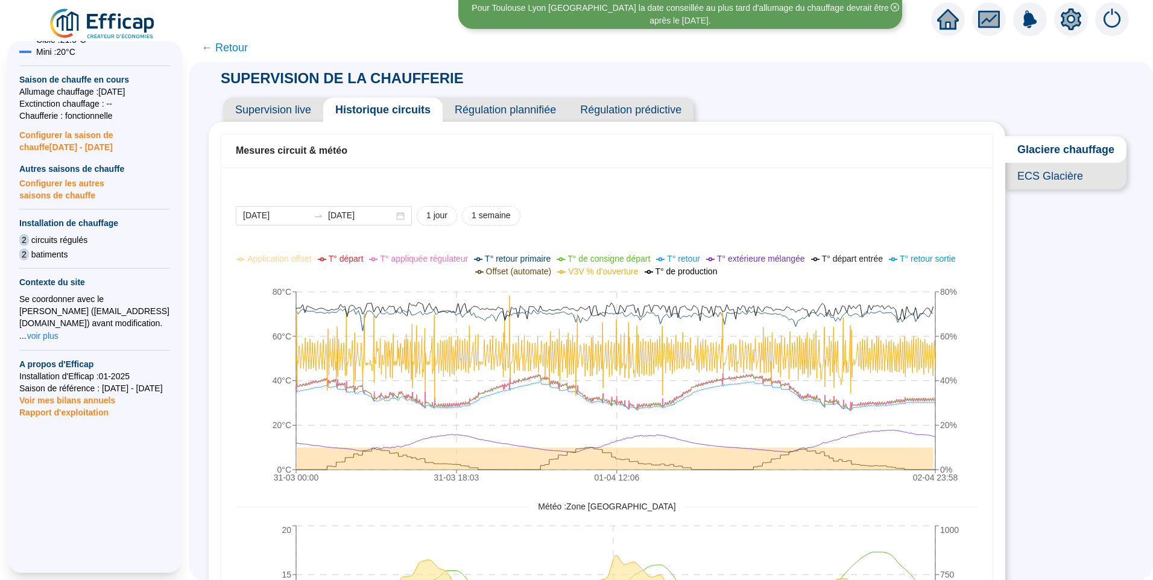
click at [1059, 180] on span "ECS Glacière" at bounding box center [1065, 176] width 121 height 27
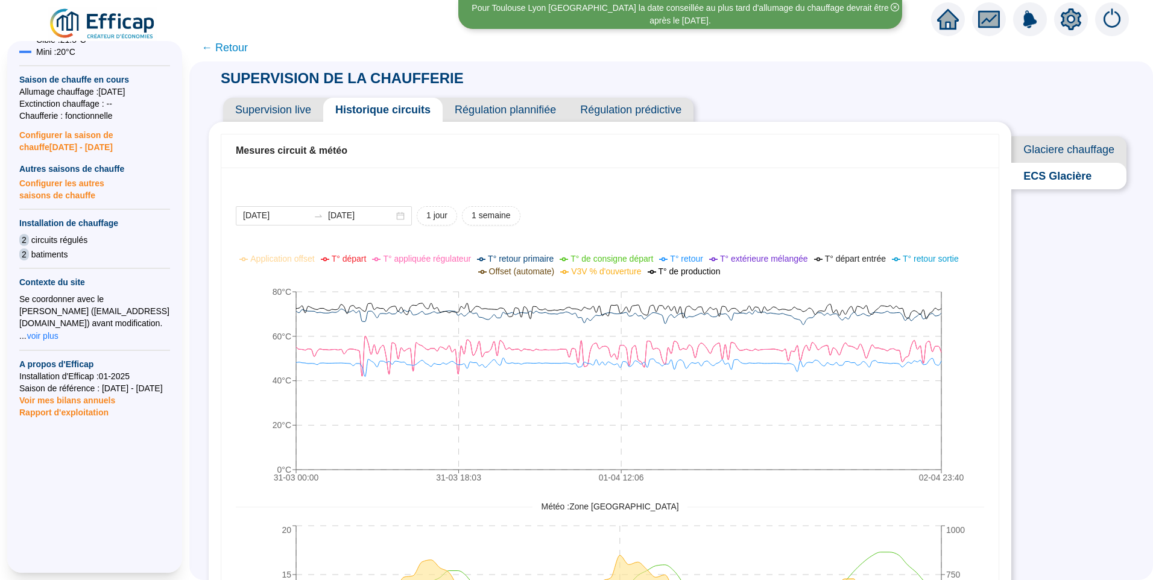
click at [1074, 142] on span "Glaciere chauffage" at bounding box center [1068, 149] width 115 height 27
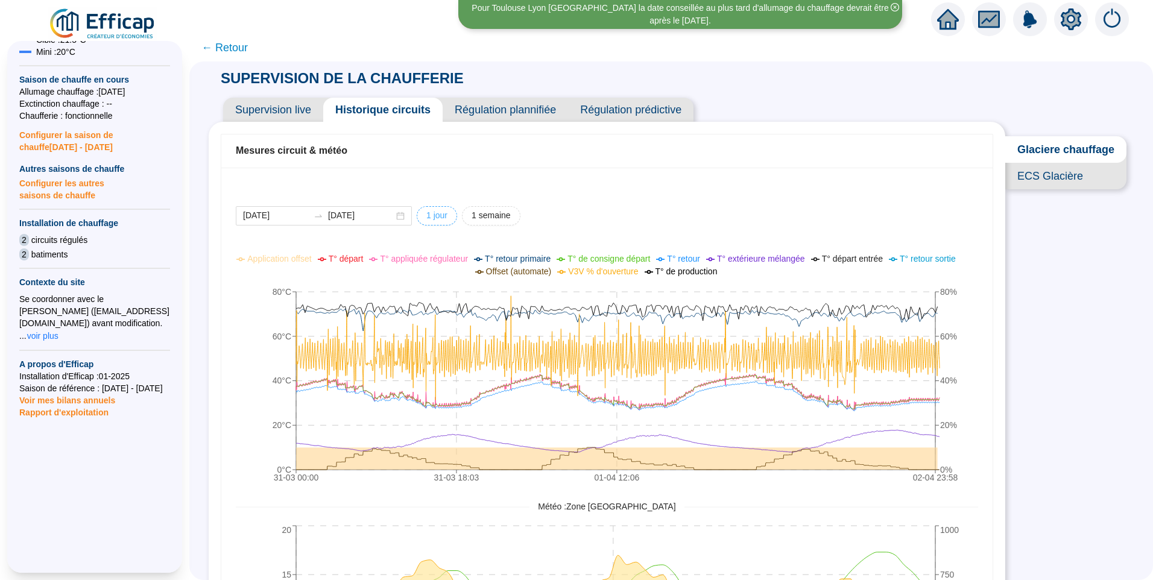
click at [447, 210] on span "1 jour" at bounding box center [436, 215] width 21 height 13
type input "[DATE]"
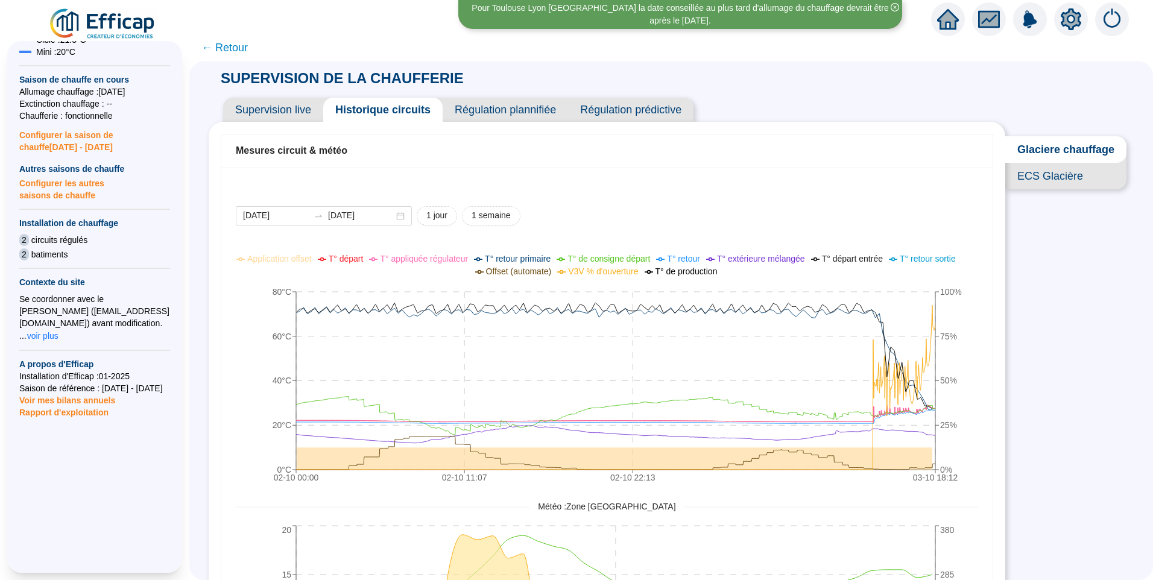
click at [1065, 180] on span "ECS Glacière" at bounding box center [1065, 176] width 121 height 27
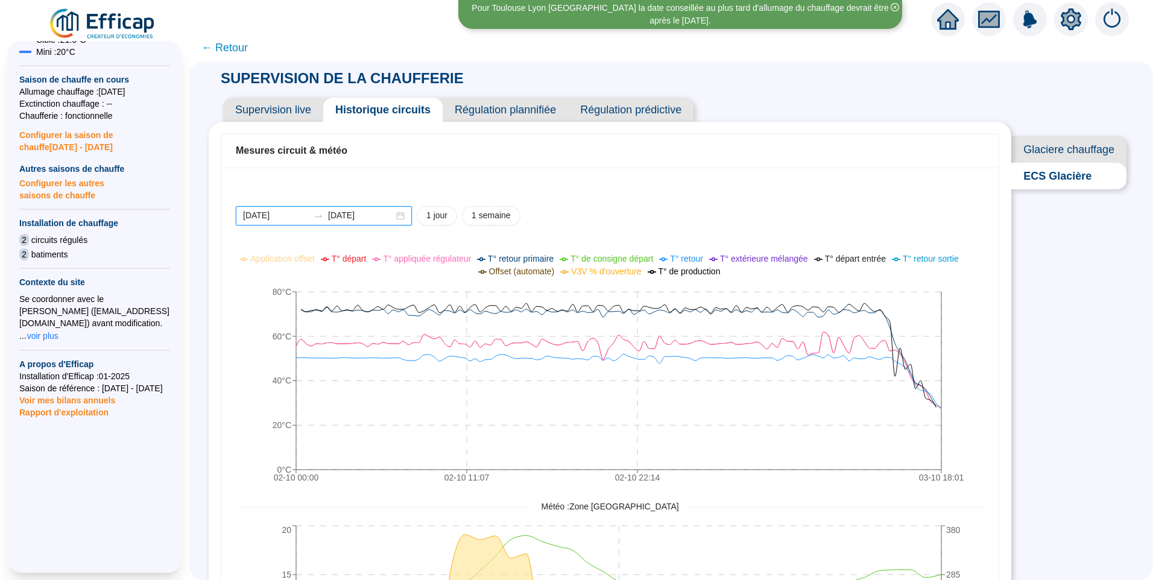
click at [296, 211] on input "[DATE]" at bounding box center [276, 215] width 66 height 13
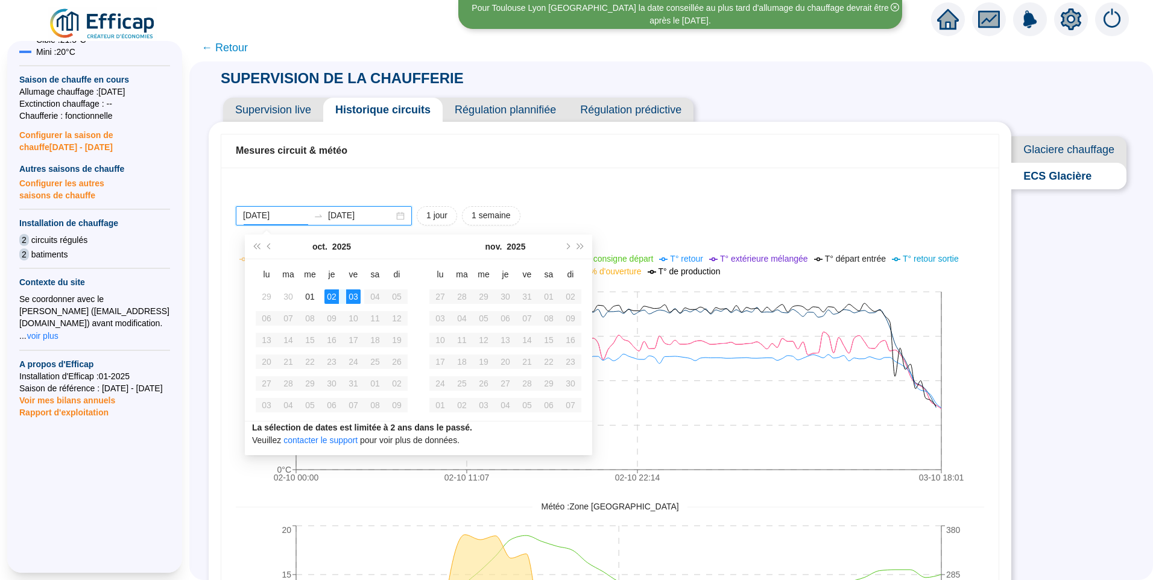
type input "[DATE]"
click at [351, 294] on div "03" at bounding box center [353, 296] width 14 height 14
click at [355, 294] on div "03" at bounding box center [353, 296] width 14 height 14
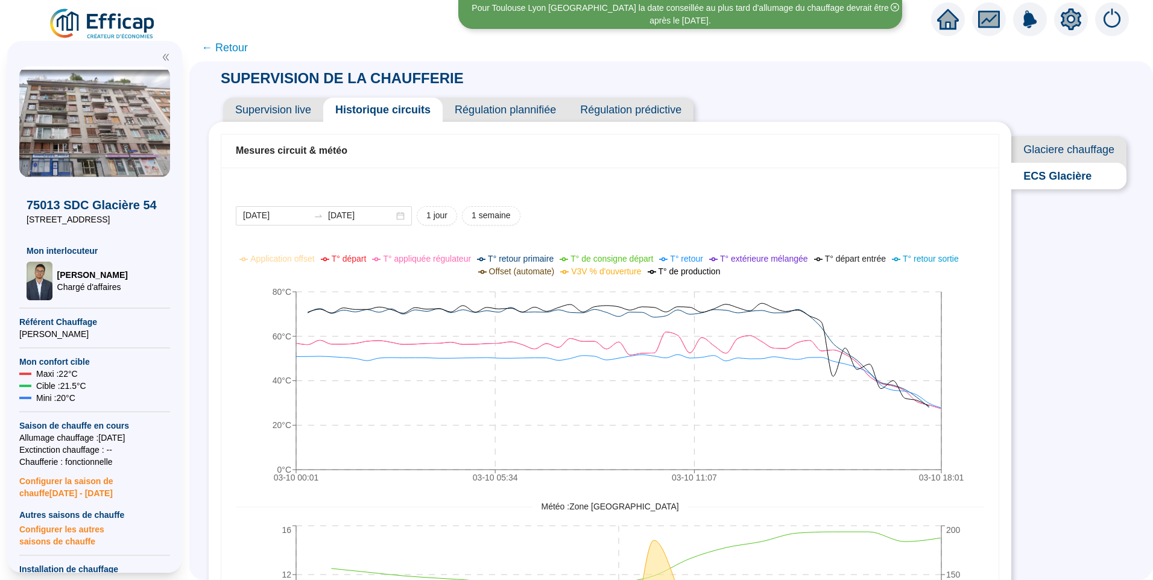
scroll to position [346, 0]
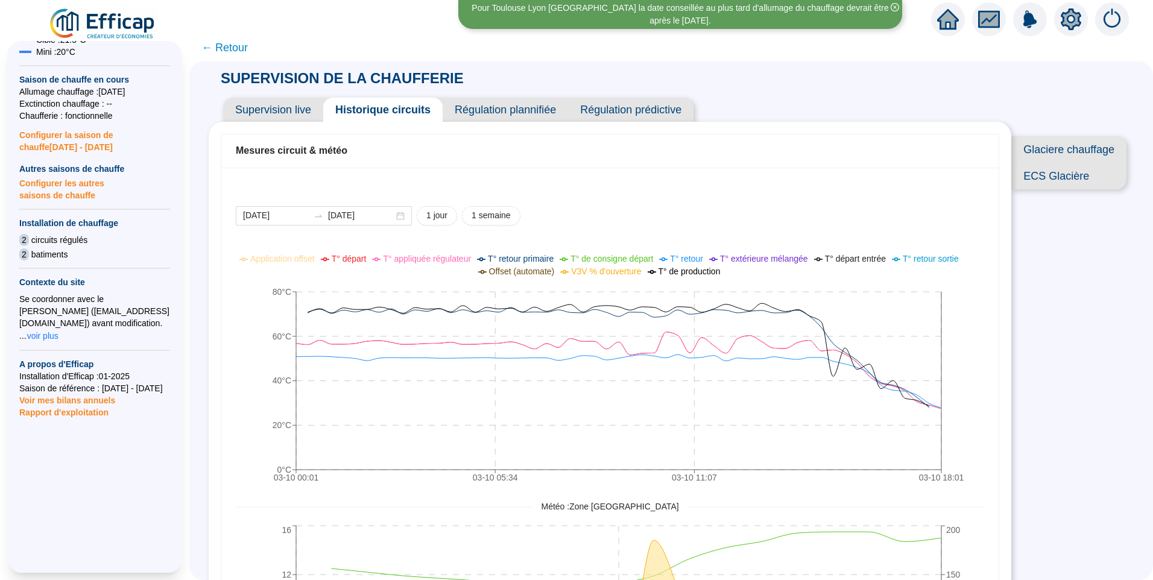
click at [1061, 154] on span "Glaciere chauffage" at bounding box center [1068, 149] width 115 height 27
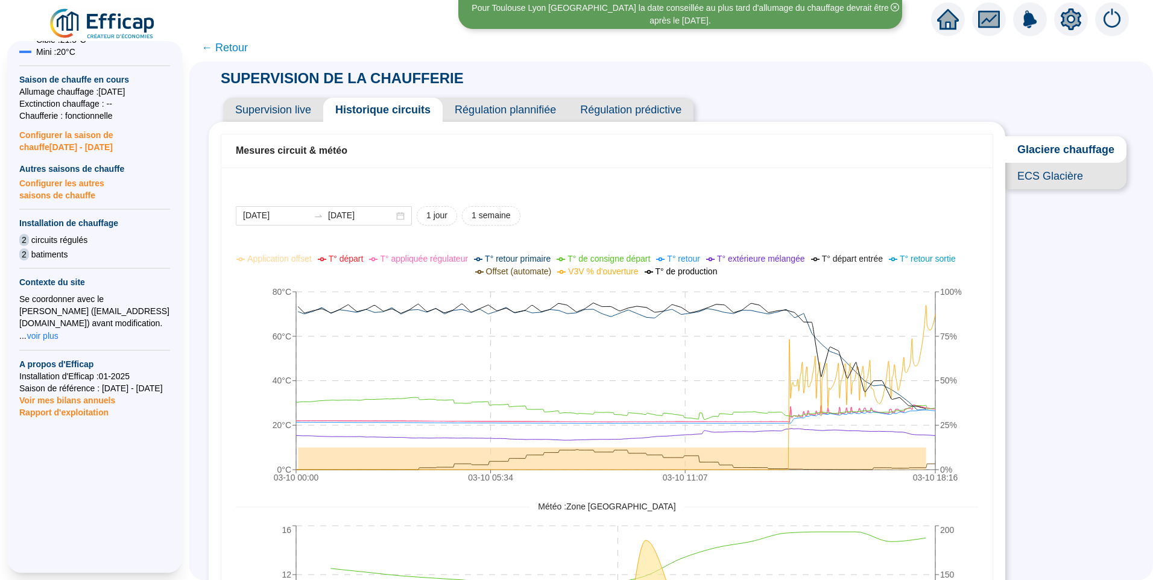
click at [1049, 186] on span "ECS Glacière" at bounding box center [1065, 176] width 121 height 27
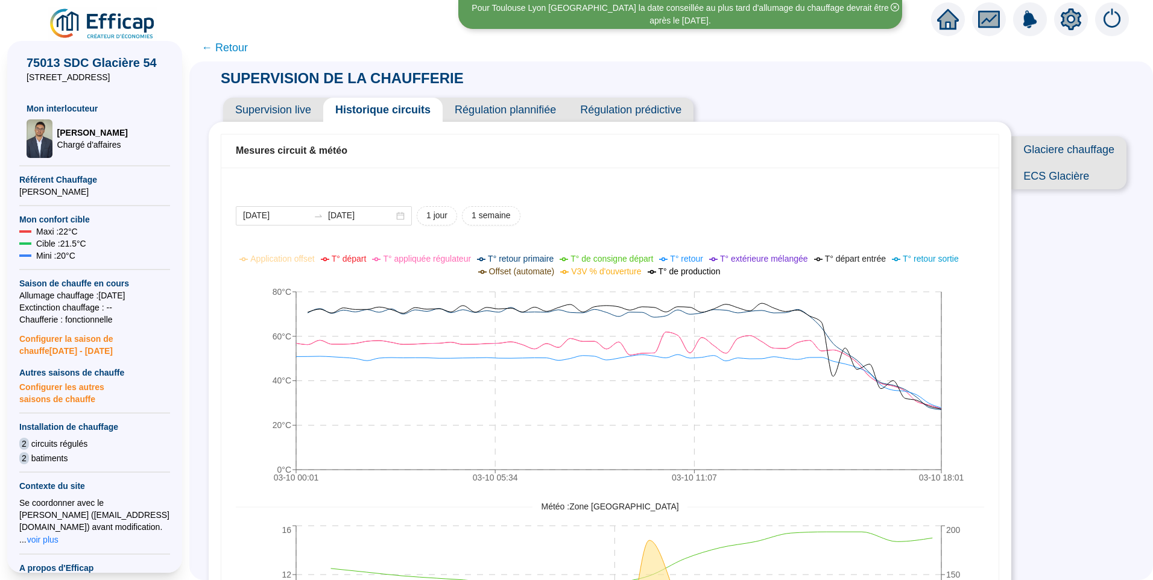
scroll to position [105, 0]
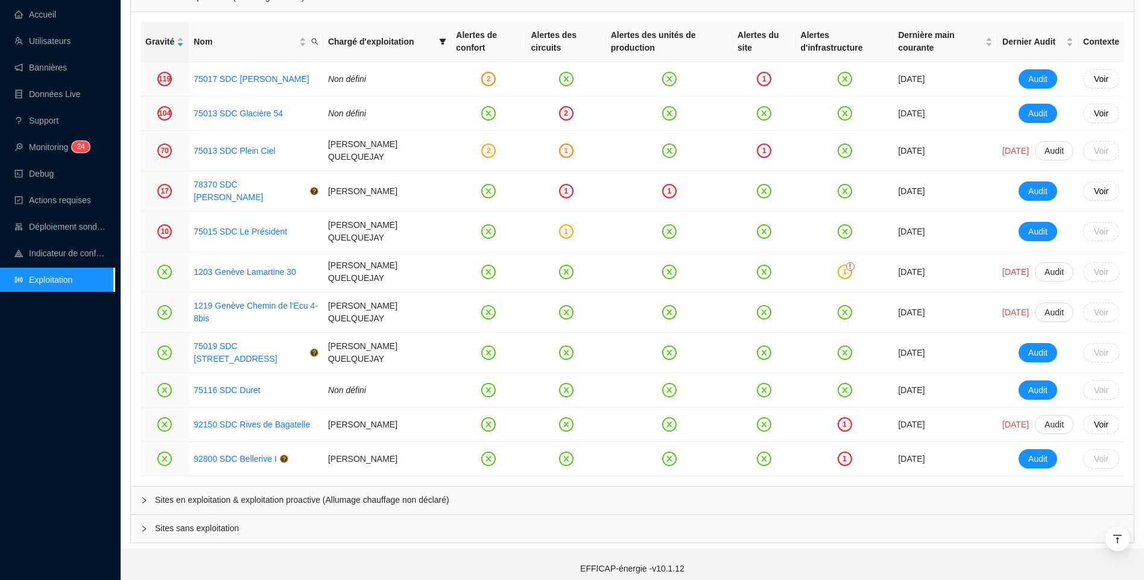
scroll to position [1366, 0]
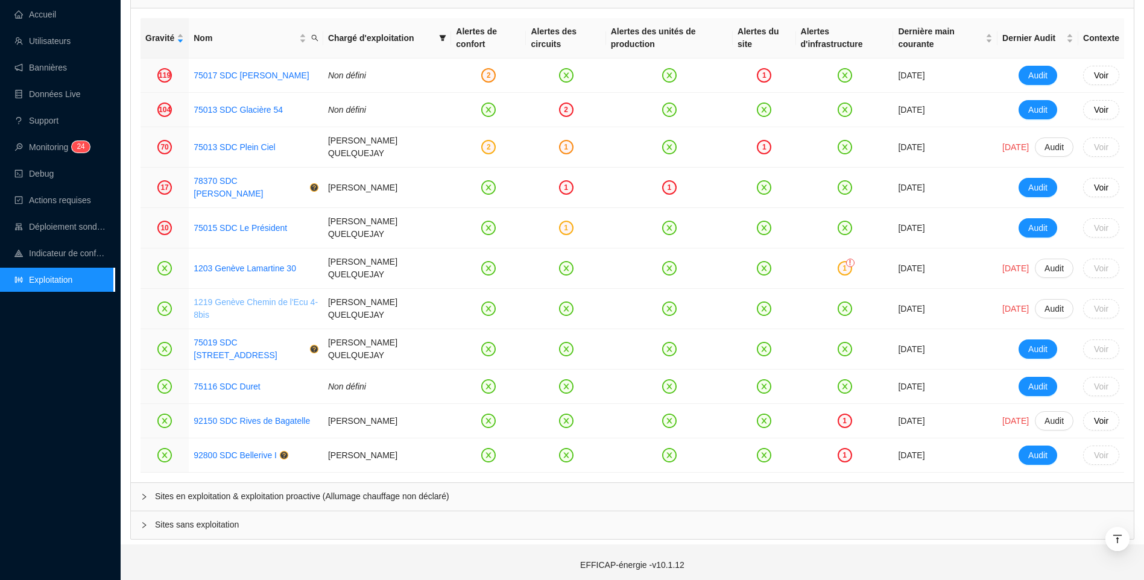
drag, startPoint x: 280, startPoint y: 496, endPoint x: 197, endPoint y: 303, distance: 209.9
click at [280, 496] on span "Sites en exploitation & exploitation proactive (Allumage chauffage non déclaré)" at bounding box center [639, 496] width 969 height 13
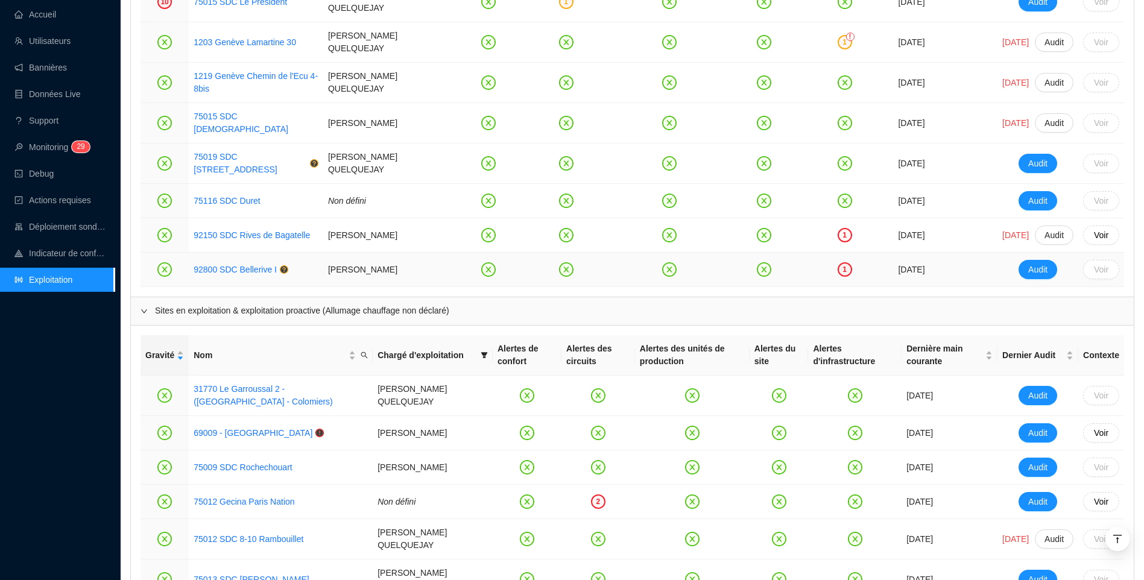
scroll to position [1426, 0]
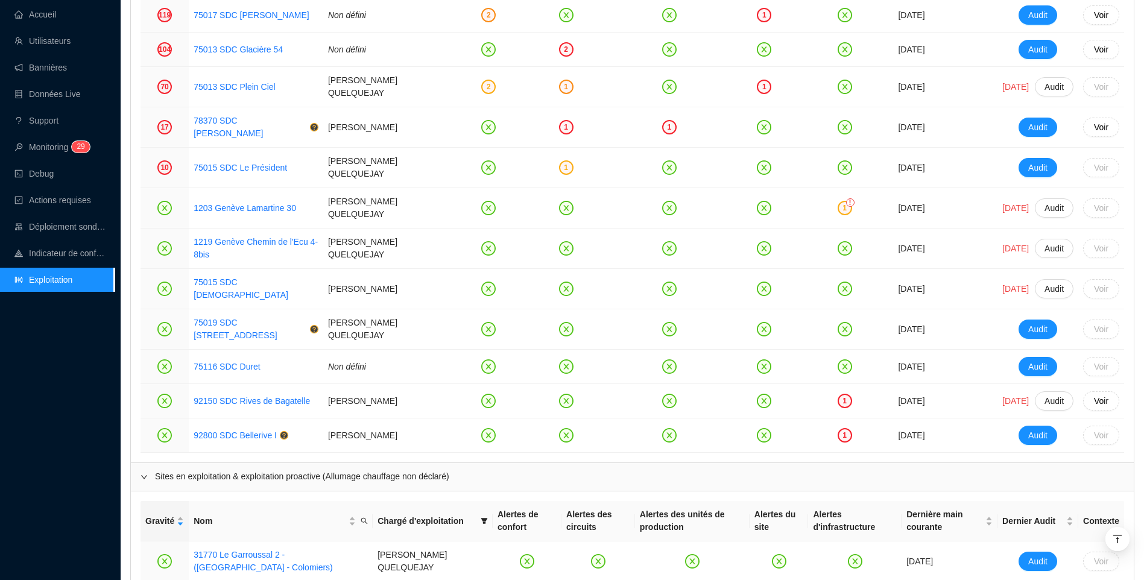
click at [89, 382] on div "Accueil Utilisateurs Bannières Données Live Support Monitoring 2 9 Debug Action…" at bounding box center [57, 290] width 115 height 580
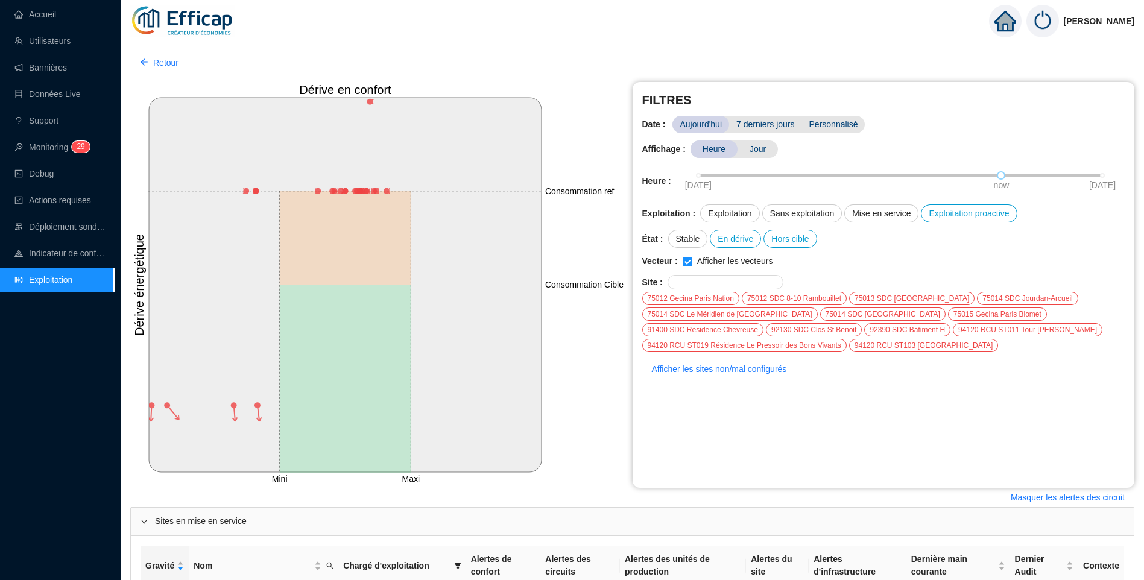
scroll to position [1559, 0]
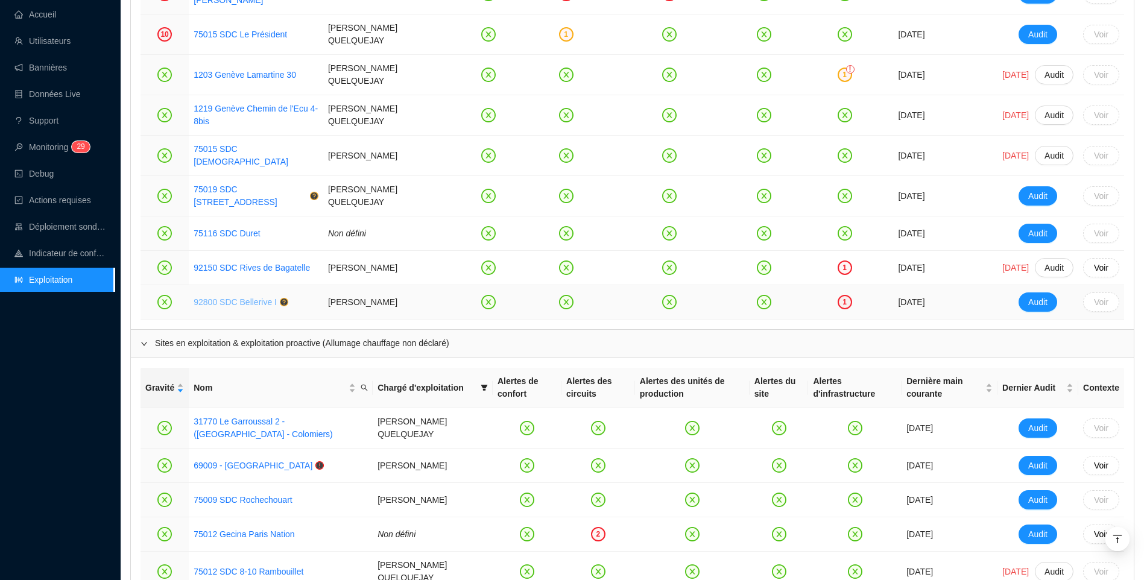
click at [238, 297] on link "92800 SDC Bellerive I" at bounding box center [235, 302] width 83 height 10
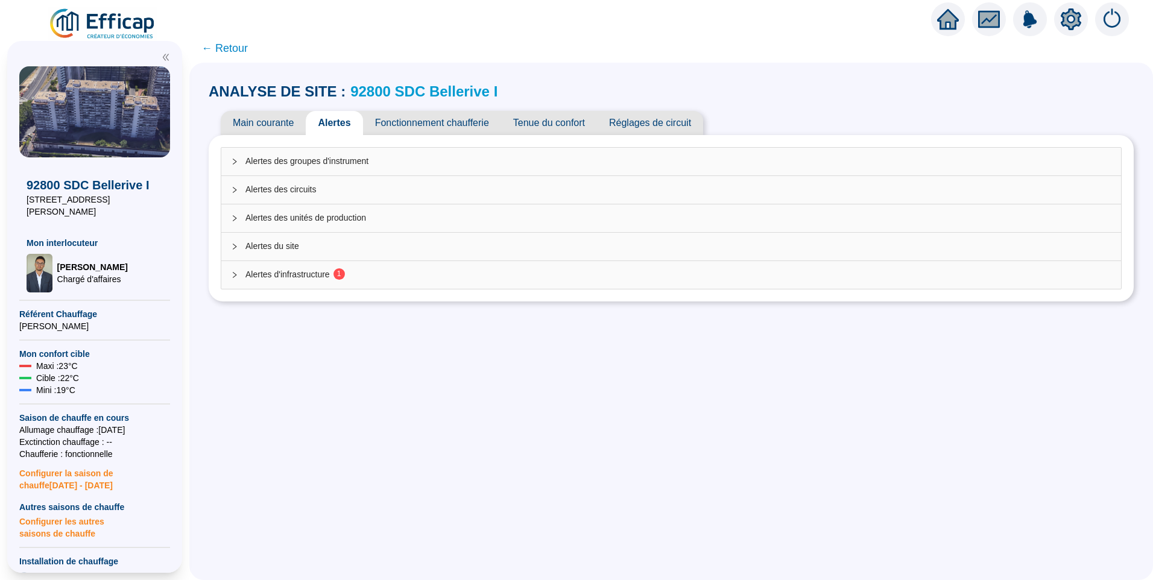
click at [323, 279] on span "Alertes d'infrastructure 1" at bounding box center [678, 274] width 866 height 13
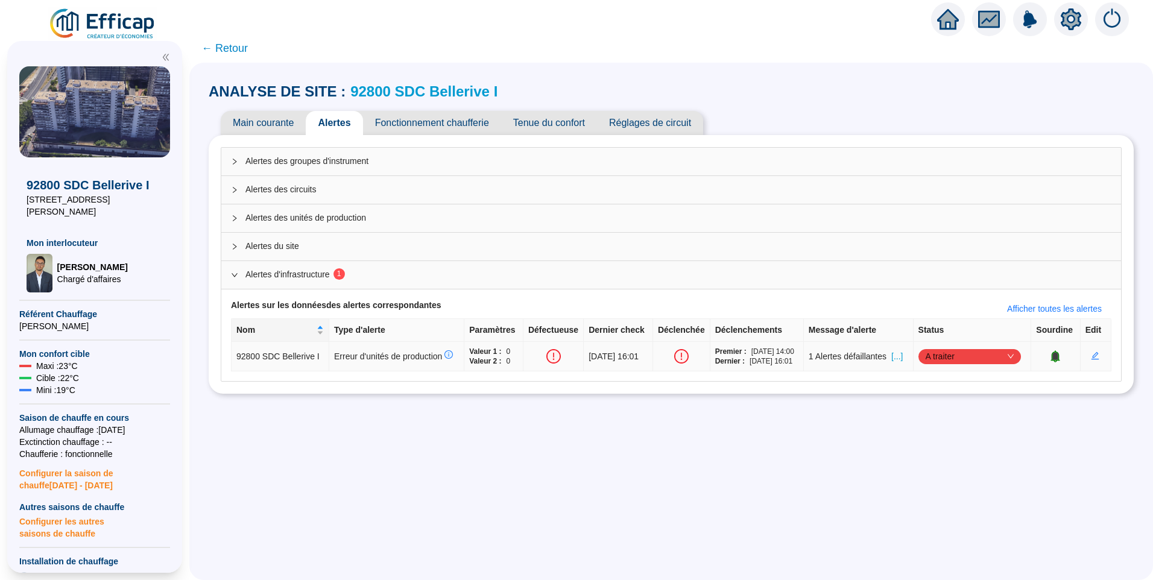
click at [1052, 360] on icon "bell" at bounding box center [1056, 356] width 8 height 8
click at [1049, 363] on div "6j" at bounding box center [1055, 356] width 39 height 13
click at [1058, 360] on icon "bell" at bounding box center [1062, 356] width 8 height 8
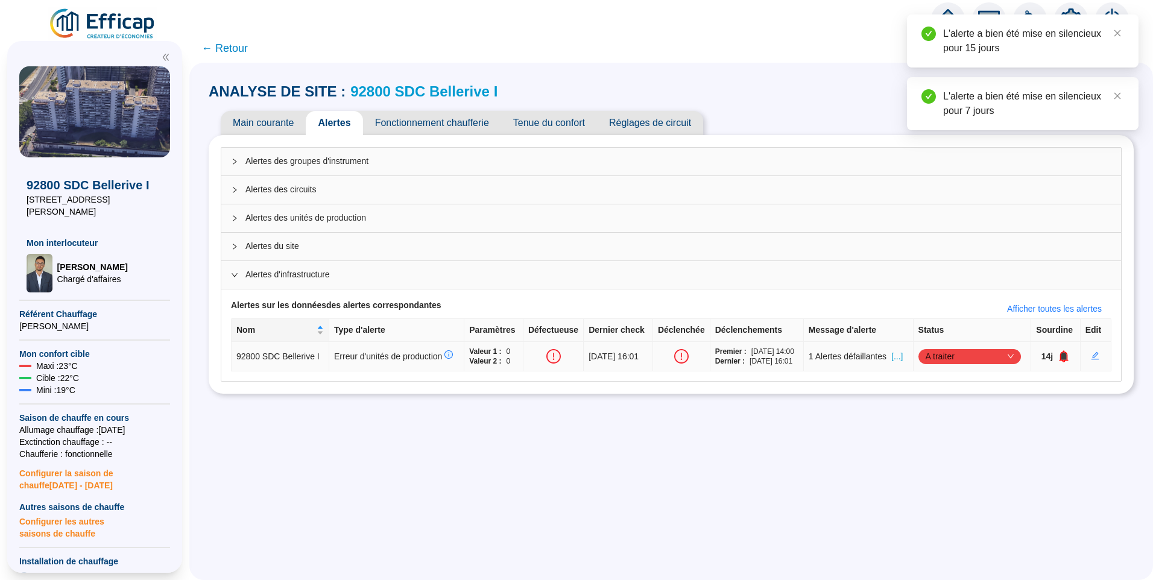
click at [1060, 360] on icon "bell" at bounding box center [1064, 356] width 8 height 8
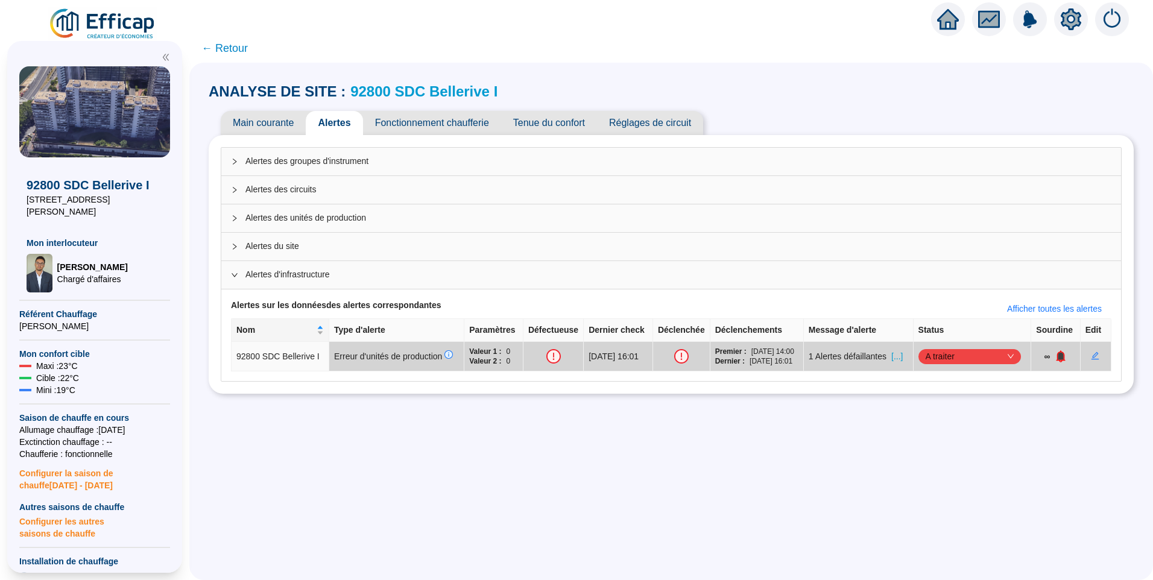
click at [107, 33] on img at bounding box center [102, 24] width 109 height 34
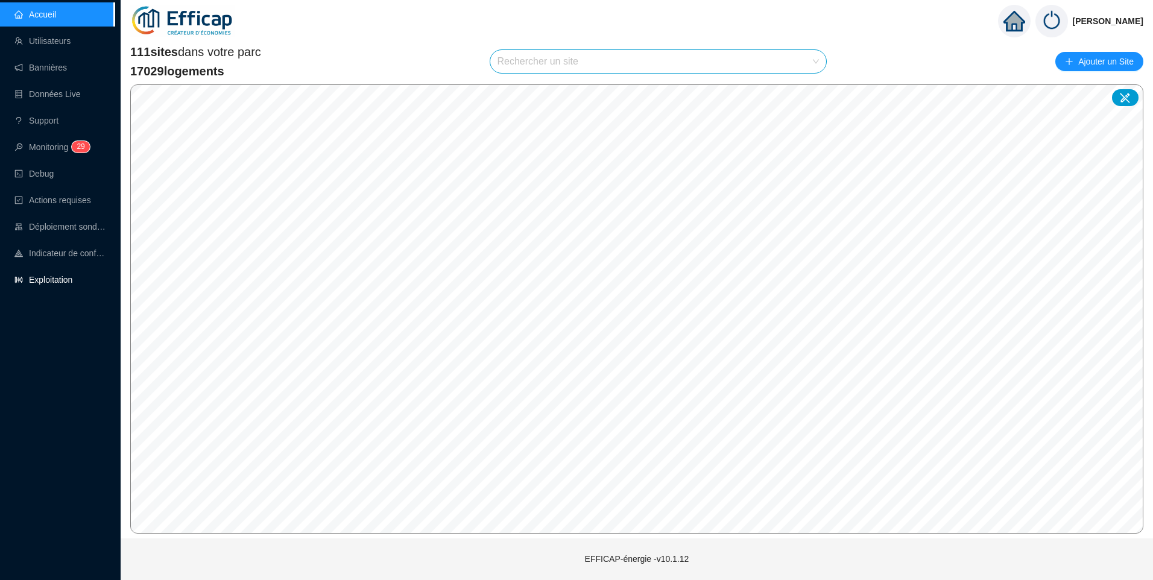
click at [42, 282] on link "Exploitation" at bounding box center [43, 280] width 58 height 10
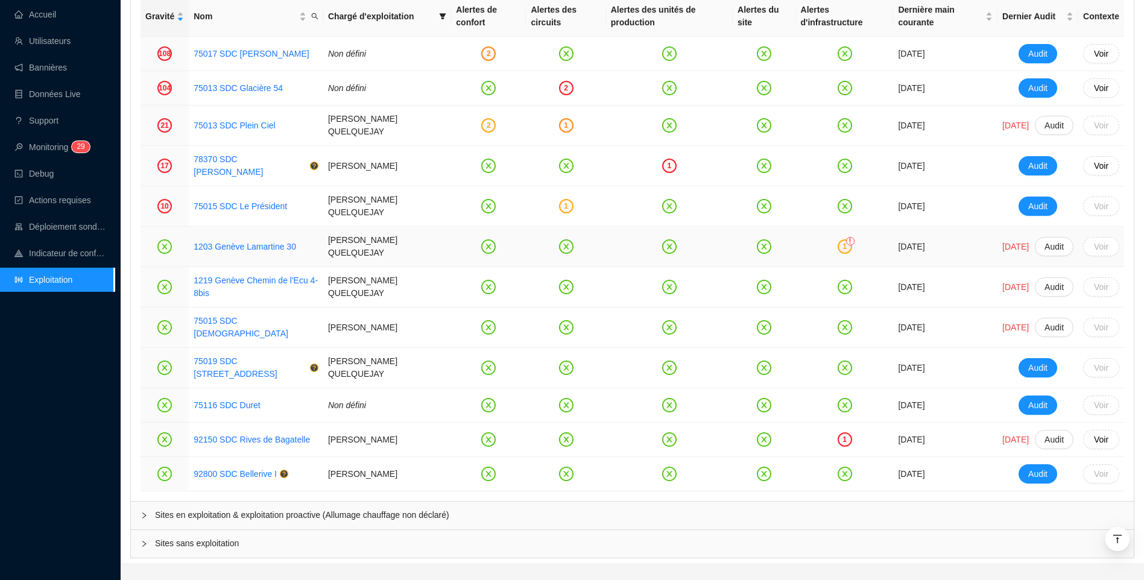
scroll to position [1400, 0]
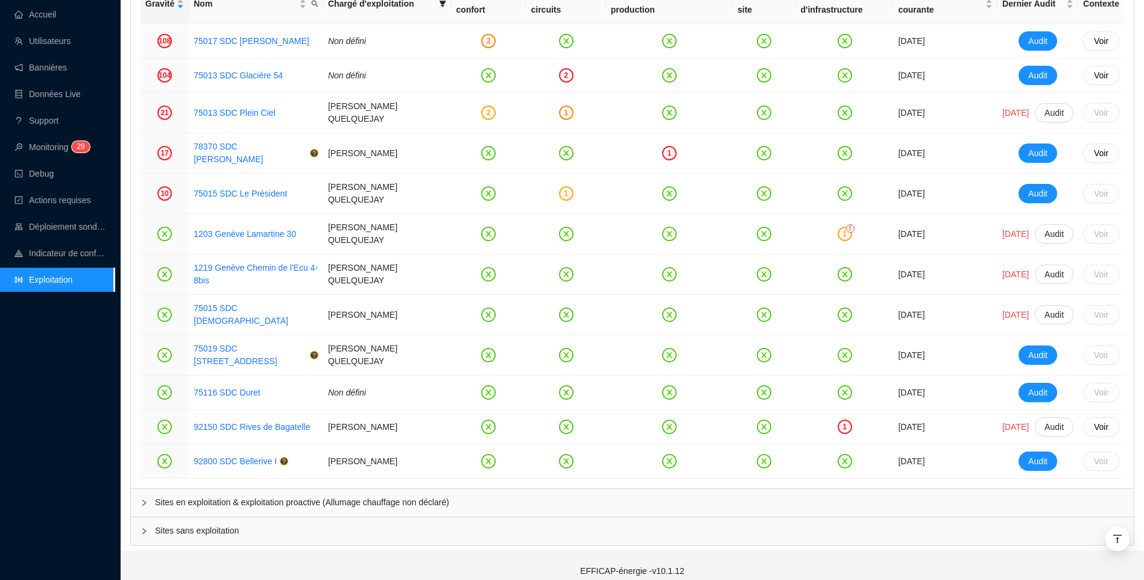
click at [256, 489] on div "Sites en exploitation & exploitation proactive (Allumage chauffage non déclaré)" at bounding box center [632, 503] width 1003 height 28
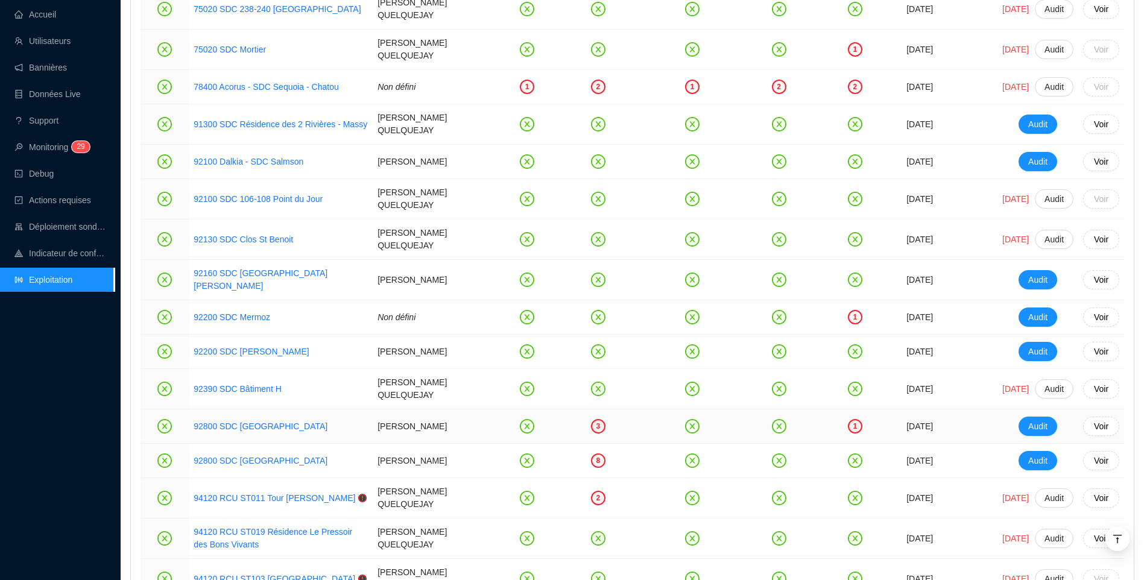
scroll to position [3043, 0]
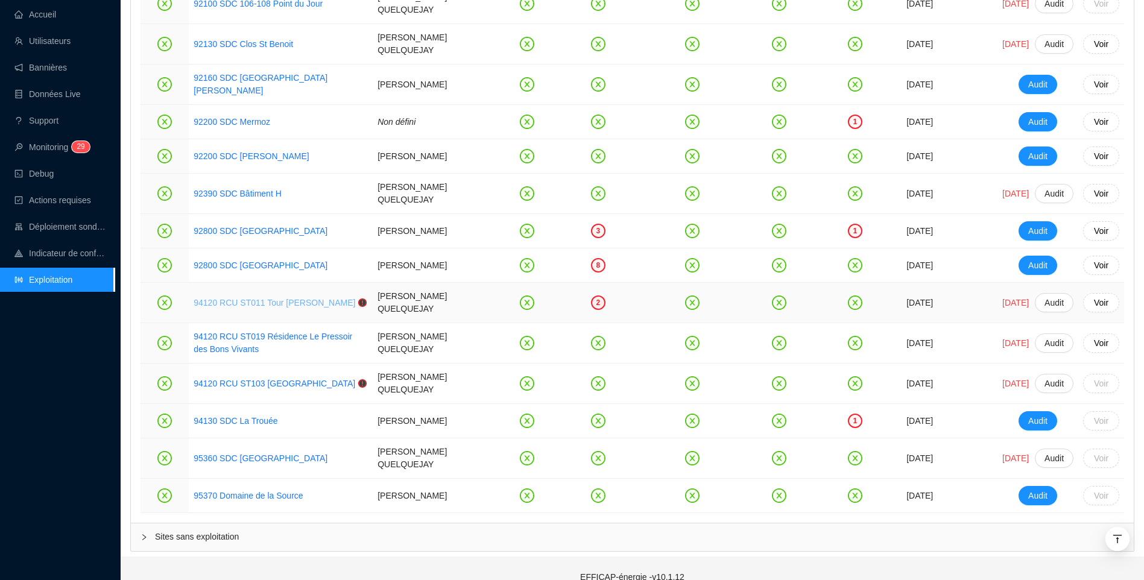
click at [277, 298] on link "94120 RCU ST011 Tour Martin Luther King" at bounding box center [275, 303] width 162 height 10
click at [231, 259] on link "92800 SDC [GEOGRAPHIC_DATA]" at bounding box center [261, 265] width 134 height 13
click at [250, 226] on link "92800 SDC Jardins Boieldieu" at bounding box center [261, 231] width 134 height 10
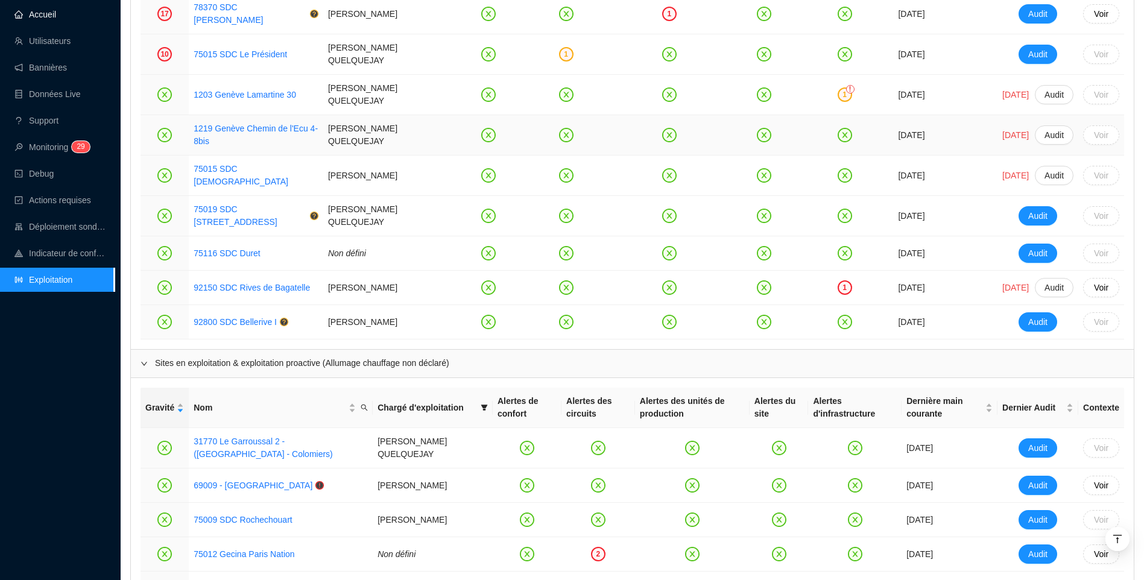
scroll to position [1234, 0]
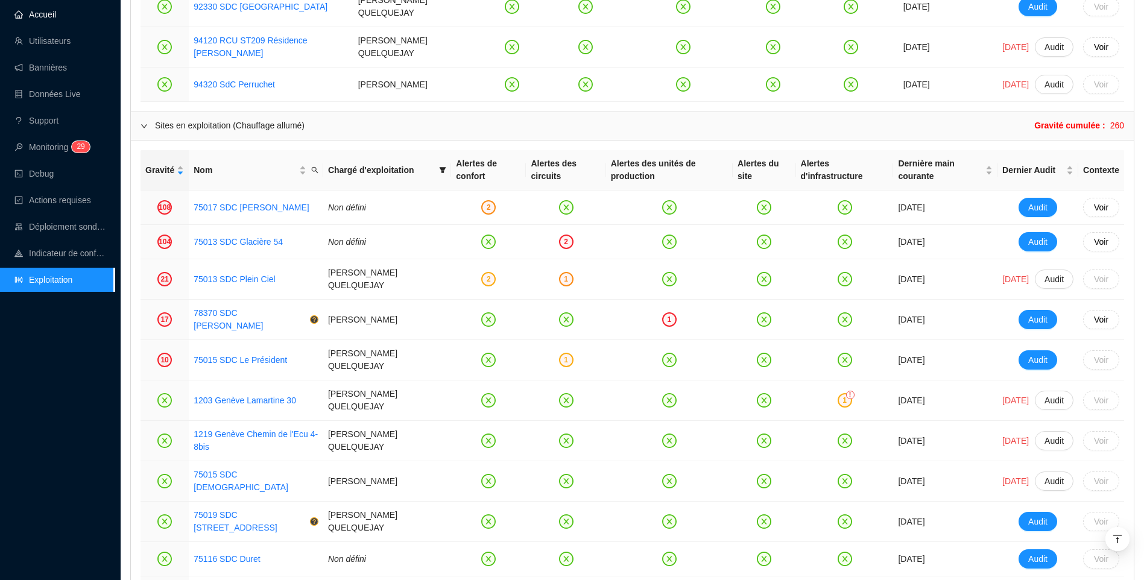
click at [56, 19] on link "Accueil" at bounding box center [35, 15] width 42 height 10
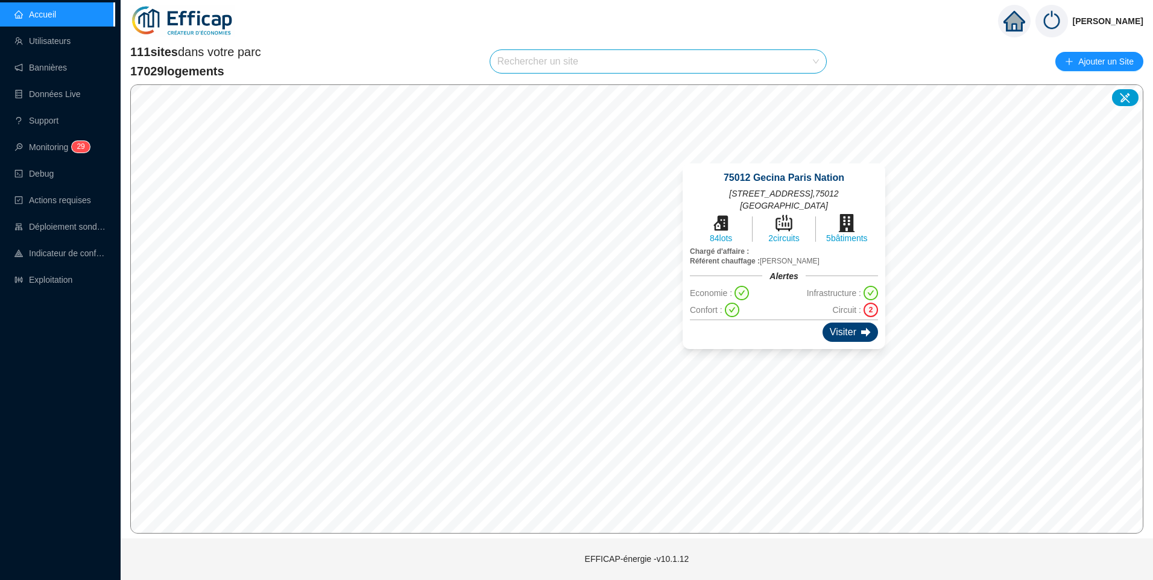
click at [827, 333] on div "Visiter" at bounding box center [849, 332] width 55 height 19
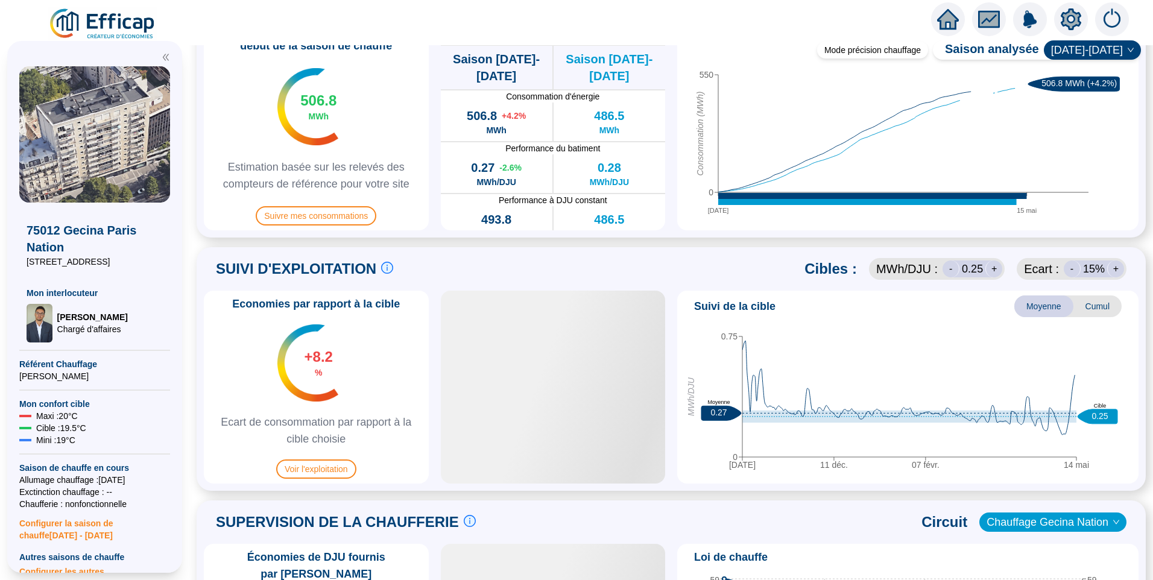
scroll to position [362, 0]
click at [343, 468] on span "Voir l'exploitation" at bounding box center [316, 468] width 80 height 19
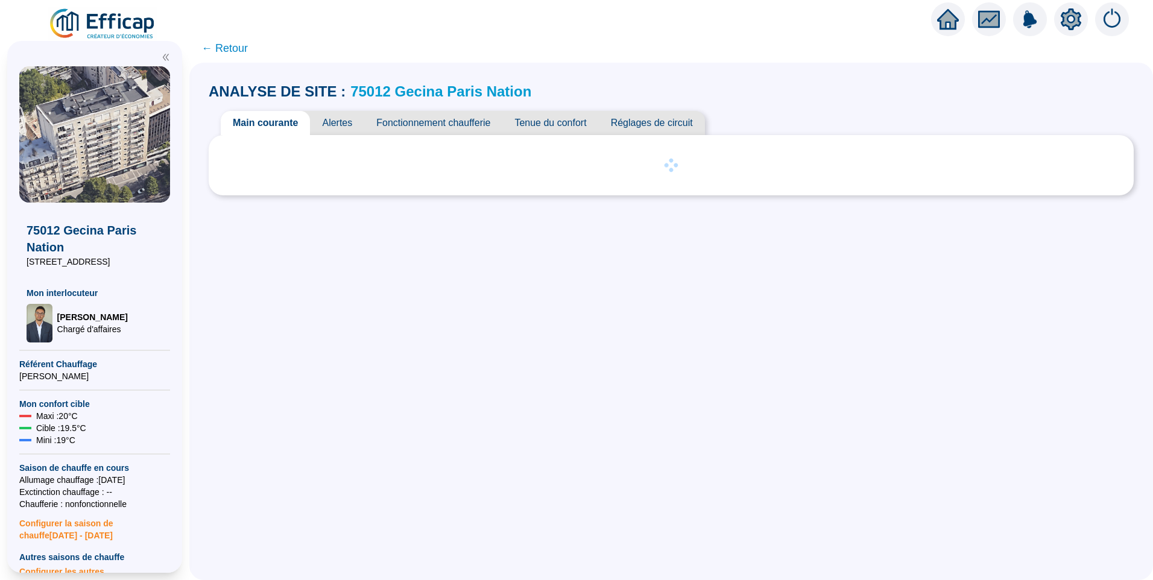
click at [341, 127] on span "Alertes" at bounding box center [337, 123] width 54 height 24
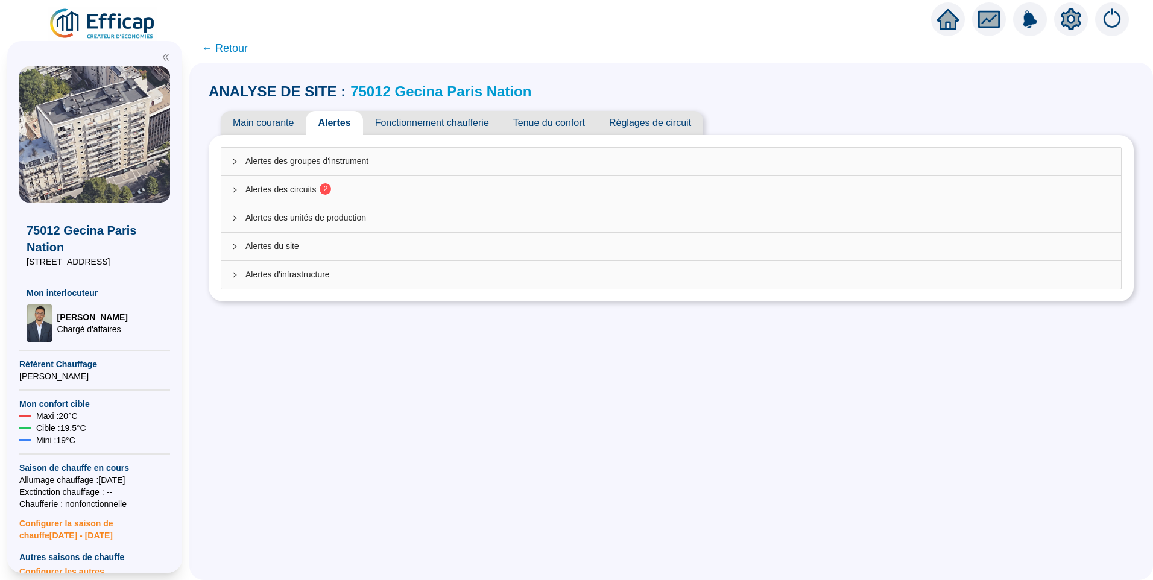
click at [295, 191] on span "Alertes des circuits 2" at bounding box center [678, 189] width 866 height 13
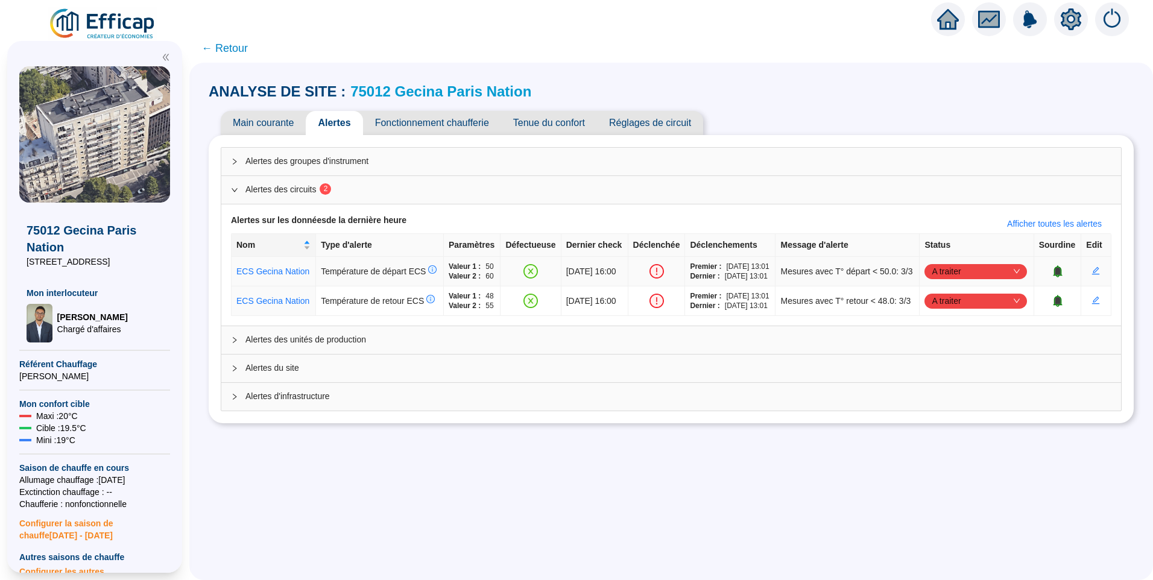
click at [964, 277] on span "A traiter" at bounding box center [976, 271] width 88 height 18
click at [953, 344] on div "Traité" at bounding box center [971, 342] width 83 height 13
click at [954, 310] on span "A traiter" at bounding box center [976, 301] width 88 height 18
click at [944, 388] on div "Traité" at bounding box center [971, 391] width 83 height 13
click at [561, 127] on span "Tenue du confort" at bounding box center [549, 123] width 96 height 24
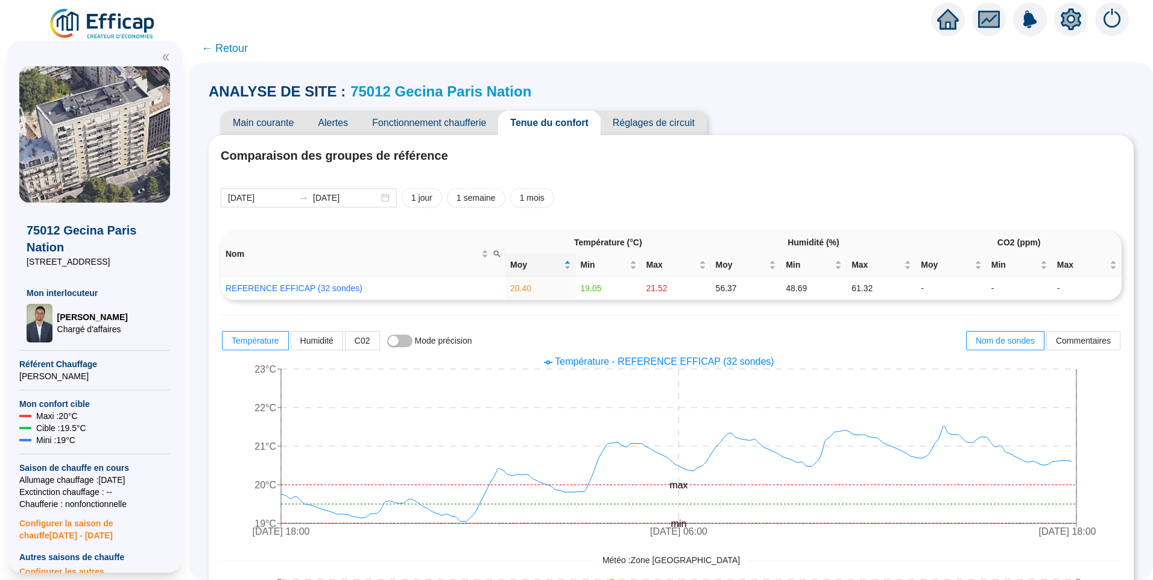
click at [449, 122] on span "Fonctionnement chaufferie" at bounding box center [429, 123] width 138 height 24
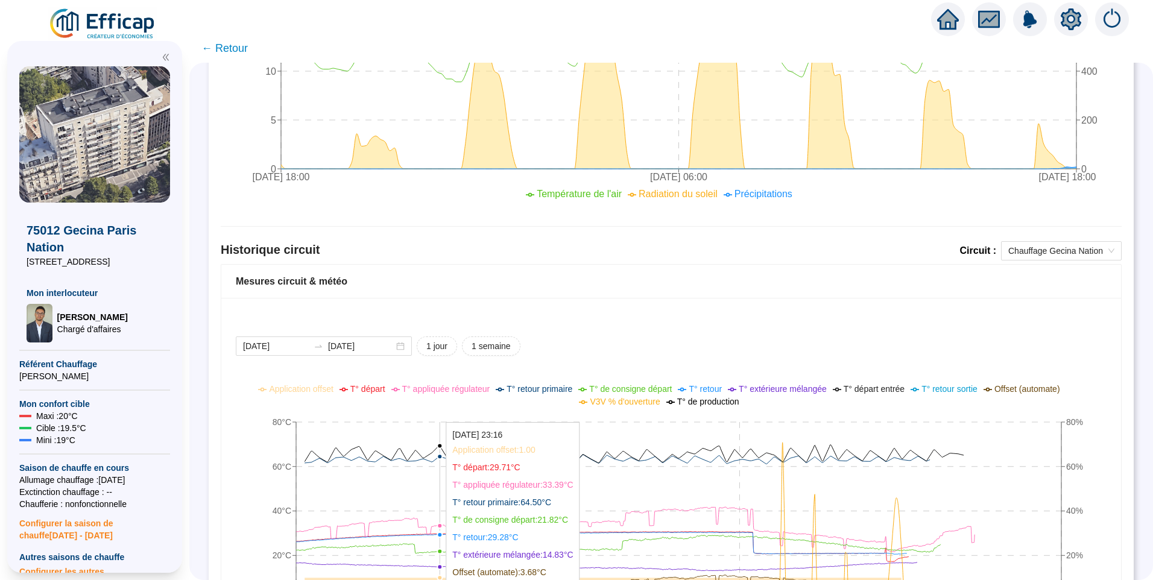
scroll to position [883, 0]
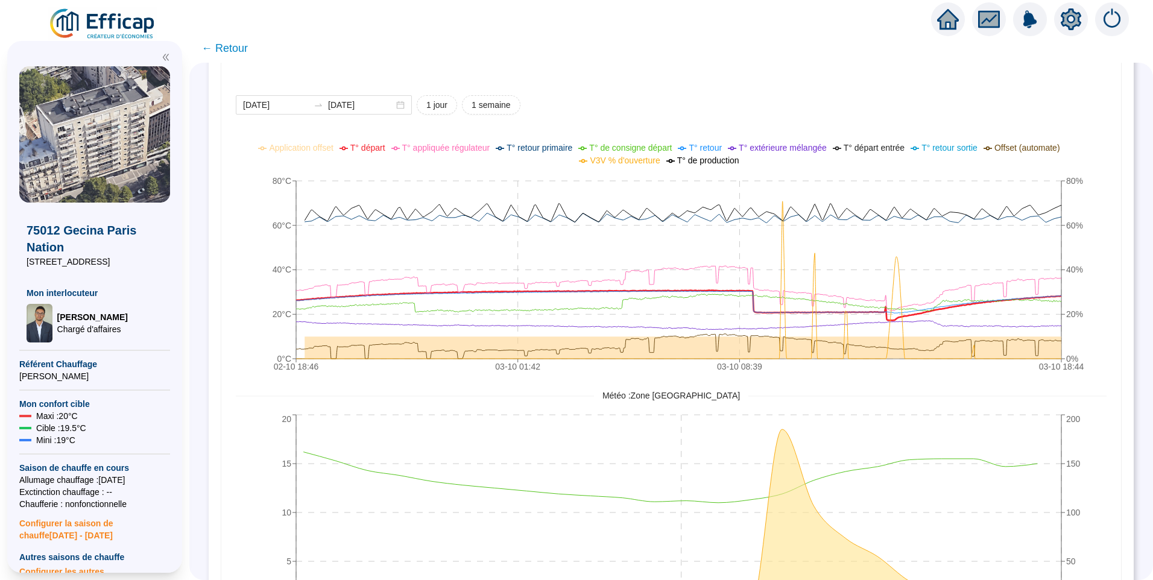
click at [367, 150] on span "T° départ" at bounding box center [367, 148] width 35 height 10
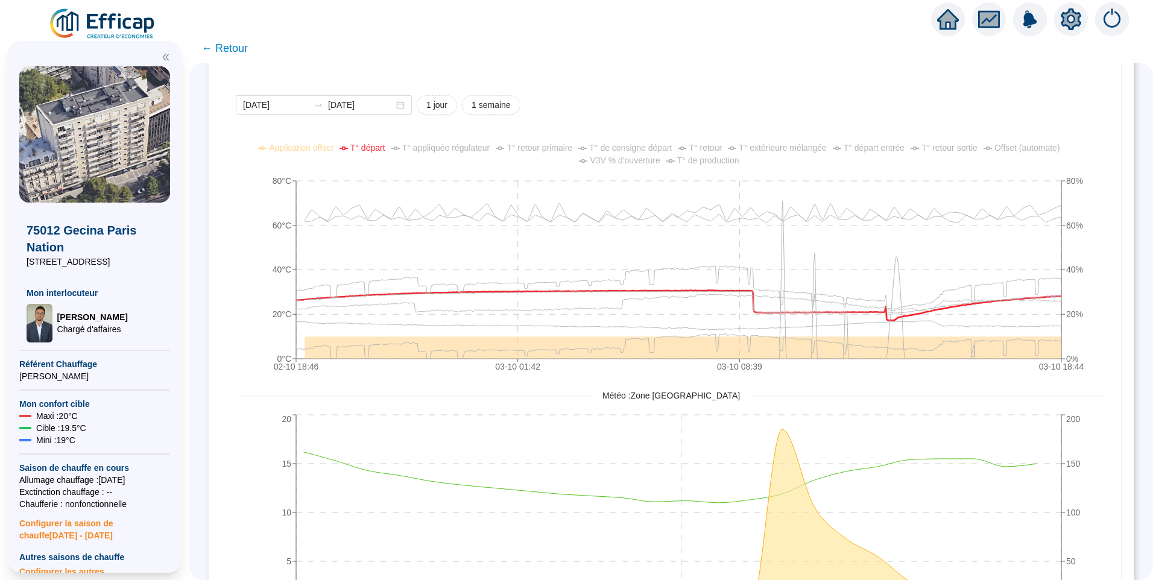
click at [641, 151] on span "T° de consigne départ" at bounding box center [630, 148] width 83 height 10
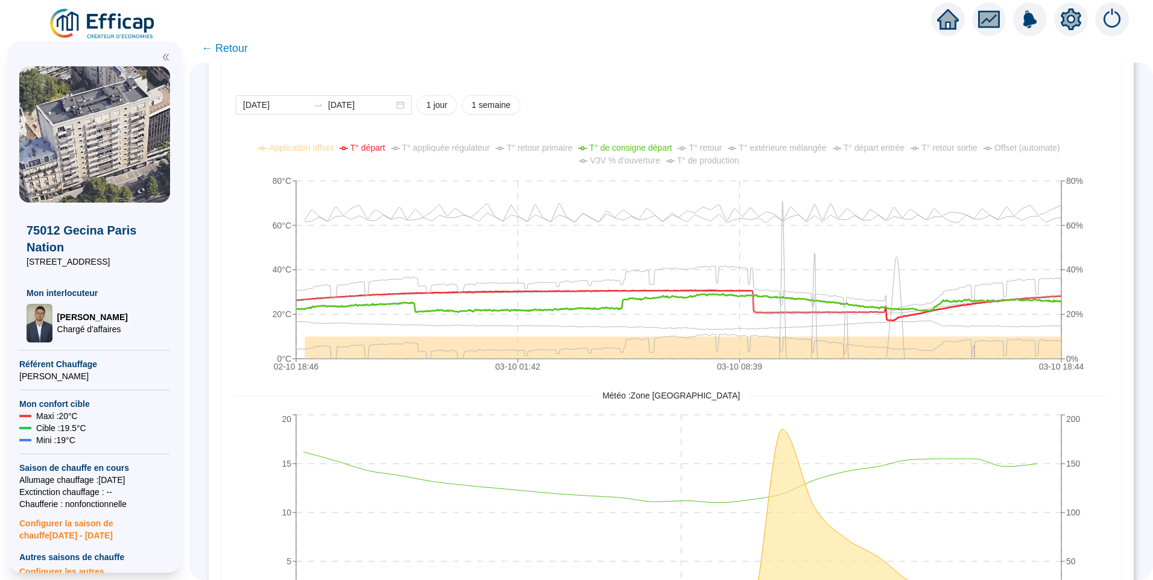
click at [470, 148] on span "T° appliquée régulateur" at bounding box center [446, 148] width 88 height 10
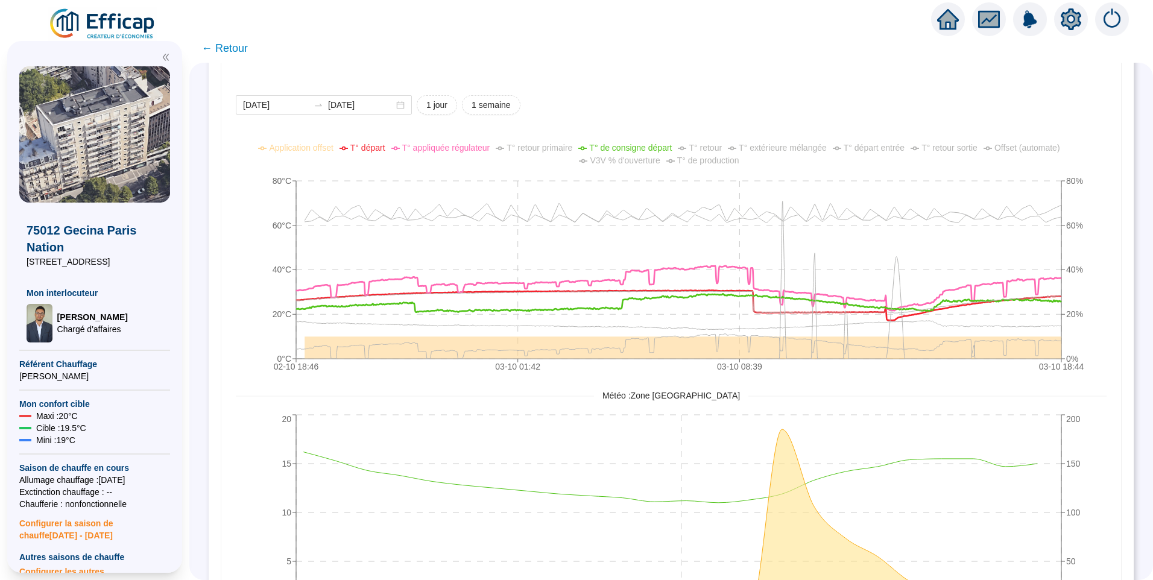
click at [634, 165] on span "V3V % d'ouverture" at bounding box center [625, 161] width 70 height 10
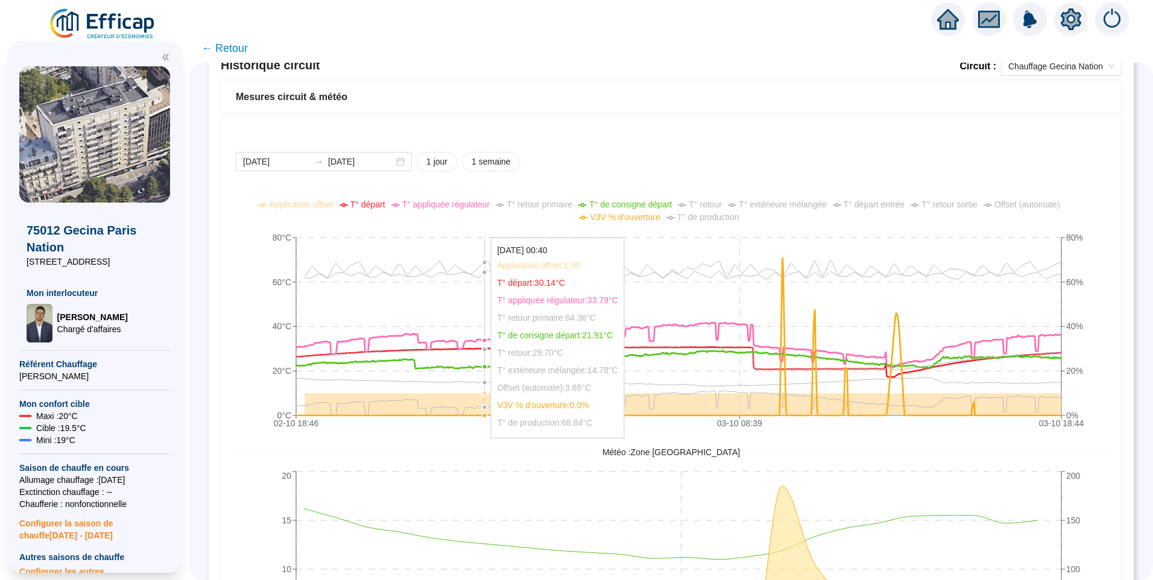
scroll to position [762, 0]
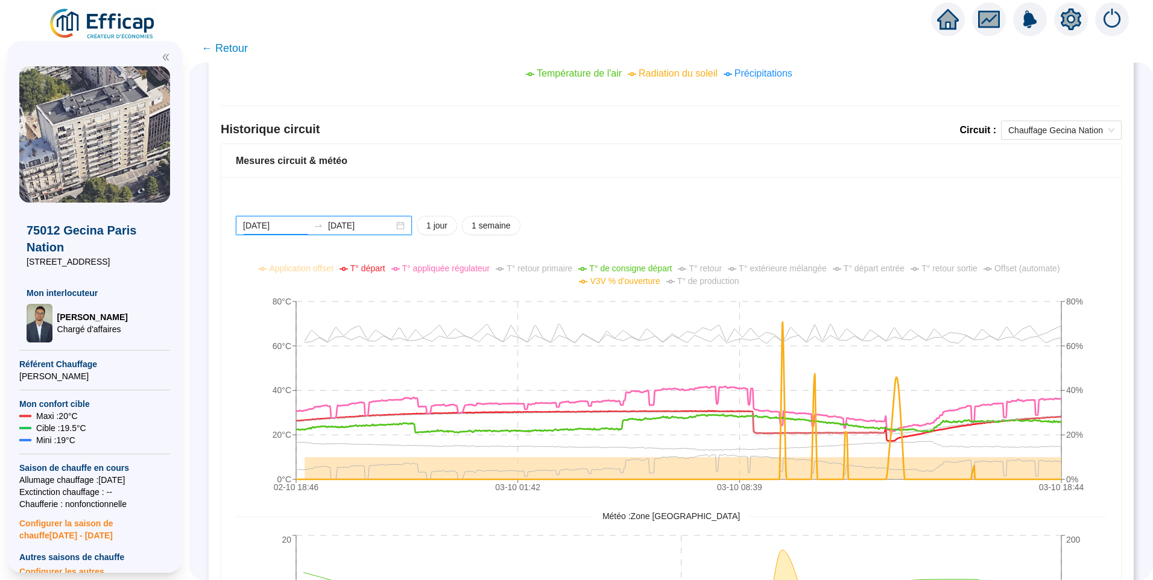
click at [309, 226] on input "2025-10-02" at bounding box center [276, 225] width 66 height 13
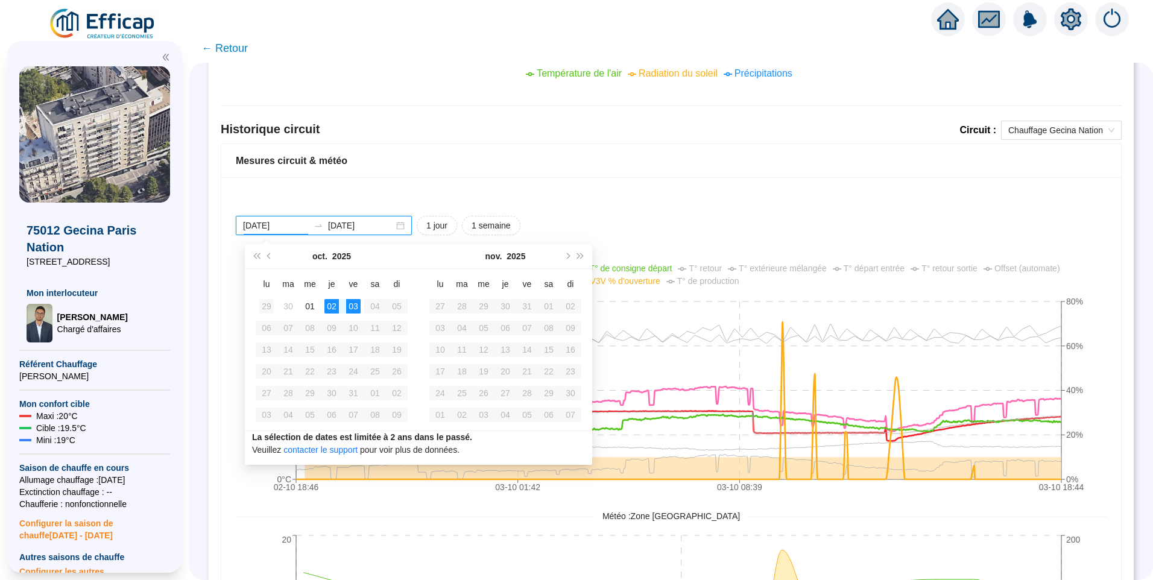
type input "2025-09-29"
click at [268, 304] on div "29" at bounding box center [266, 306] width 14 height 14
type input "2025-10-03"
click at [526, 307] on div "03" at bounding box center [527, 306] width 14 height 14
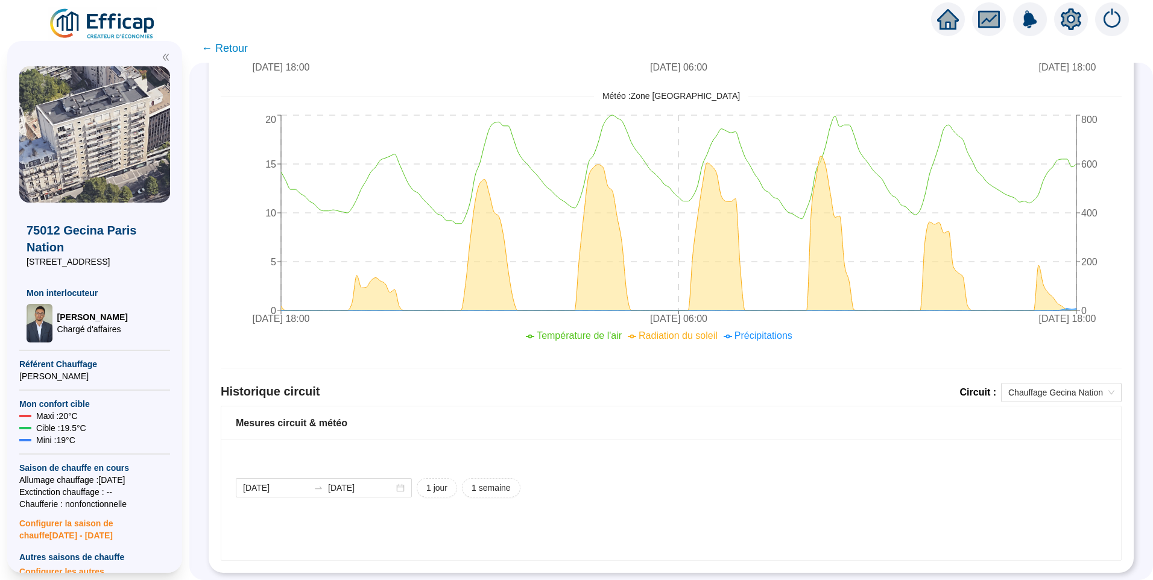
scroll to position [521, 0]
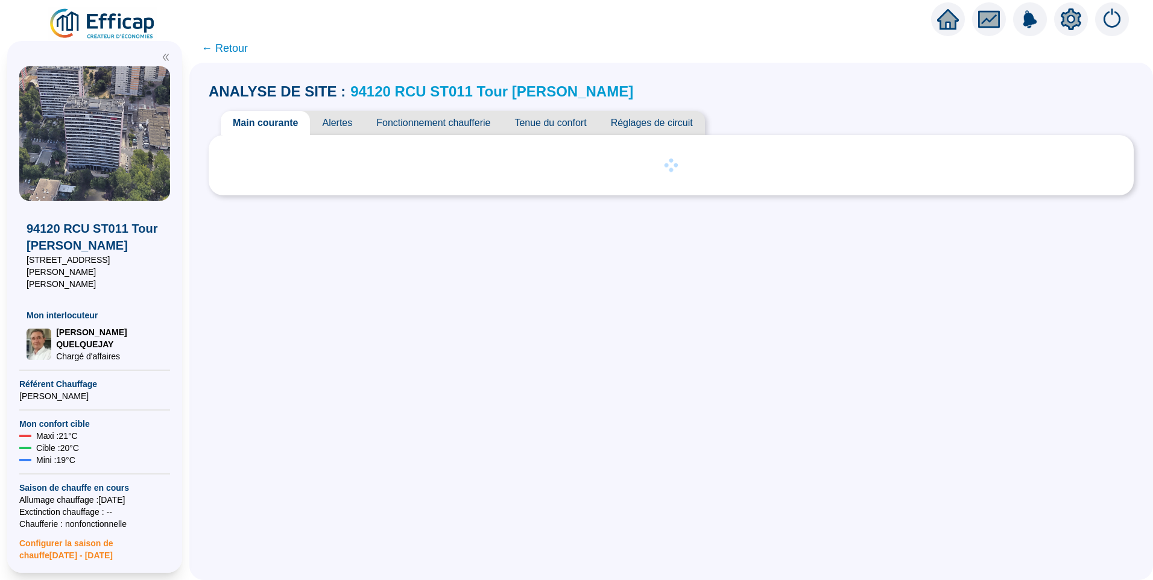
click at [332, 128] on span "Alertes" at bounding box center [337, 123] width 54 height 24
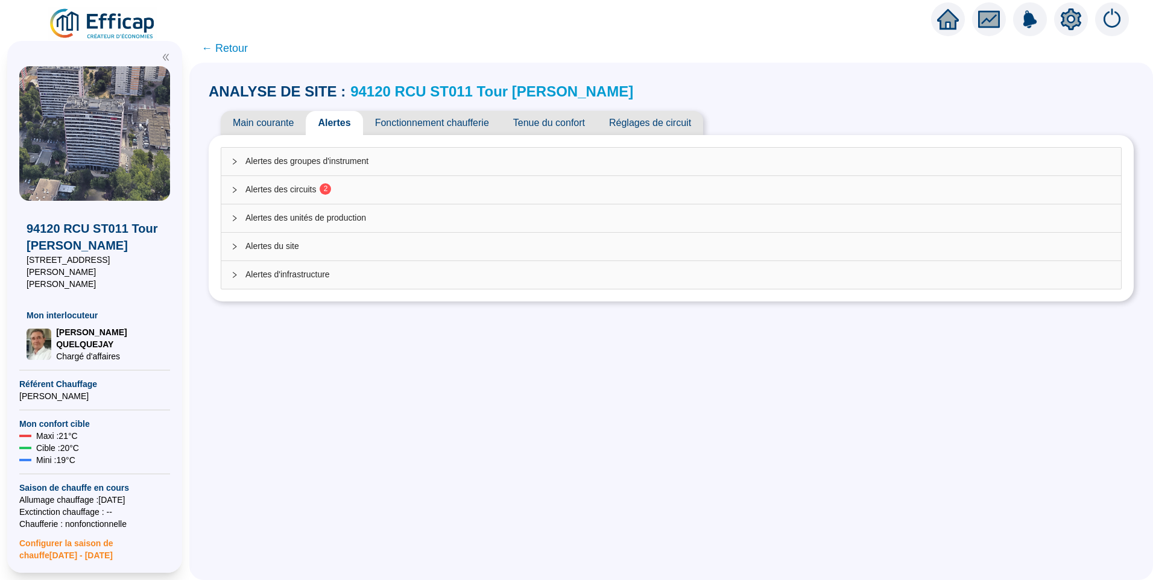
click at [301, 191] on span "Alertes des circuits 2" at bounding box center [678, 189] width 866 height 13
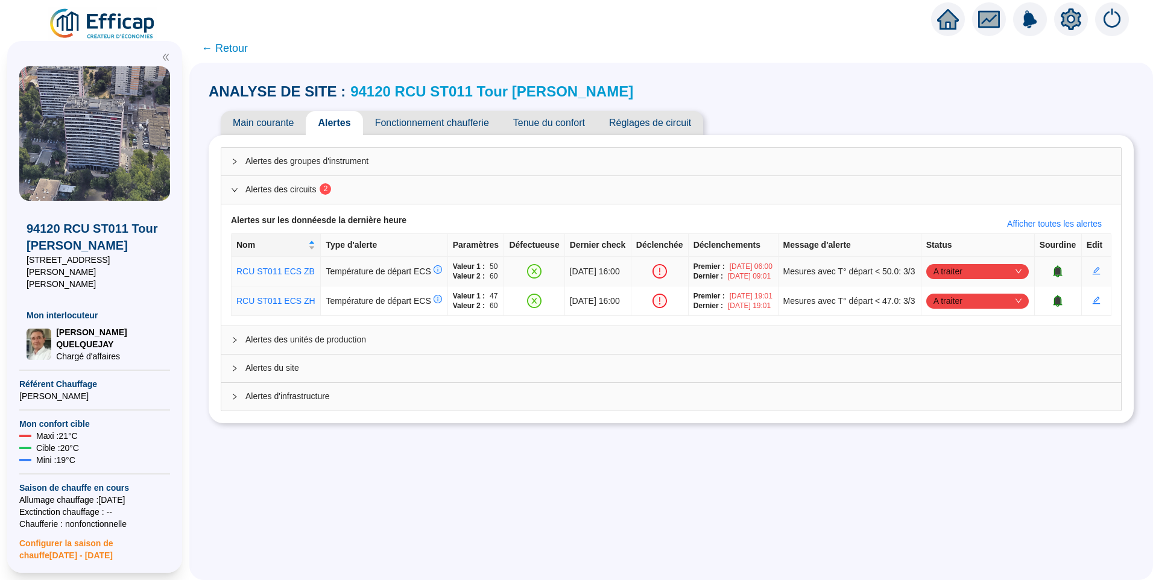
click at [977, 274] on span "A traiter" at bounding box center [977, 271] width 88 height 18
click at [977, 339] on div "Traité" at bounding box center [971, 342] width 83 height 13
click at [965, 310] on span "A traiter" at bounding box center [977, 301] width 88 height 18
click at [948, 395] on div "Traité" at bounding box center [971, 391] width 83 height 13
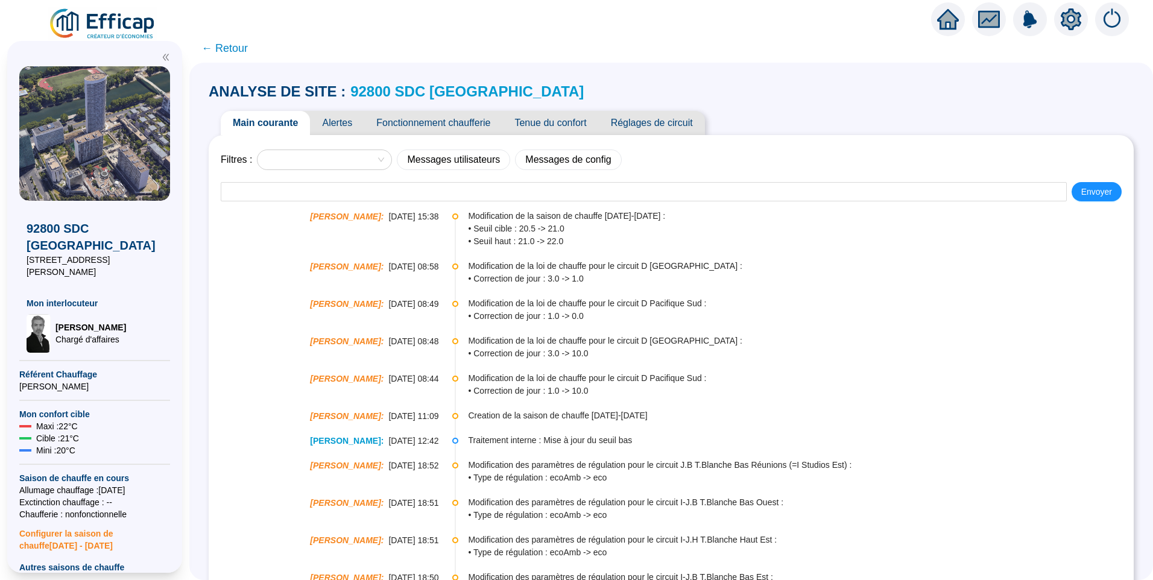
click at [336, 125] on span "Alertes" at bounding box center [337, 123] width 54 height 24
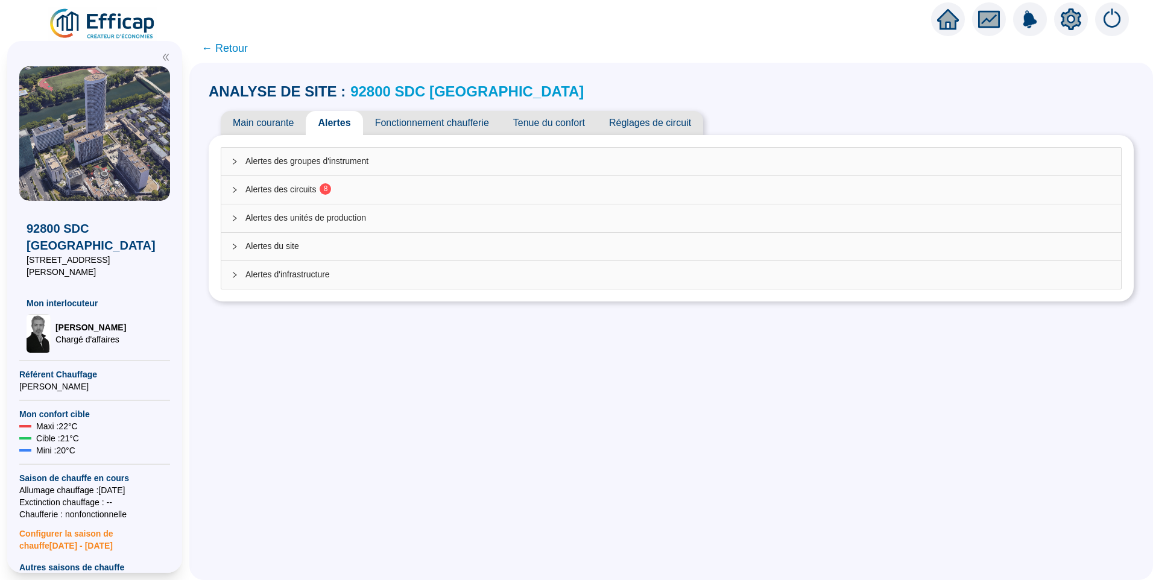
drag, startPoint x: 326, startPoint y: 195, endPoint x: 642, endPoint y: 255, distance: 321.7
click at [326, 195] on span "8" at bounding box center [321, 190] width 11 height 10
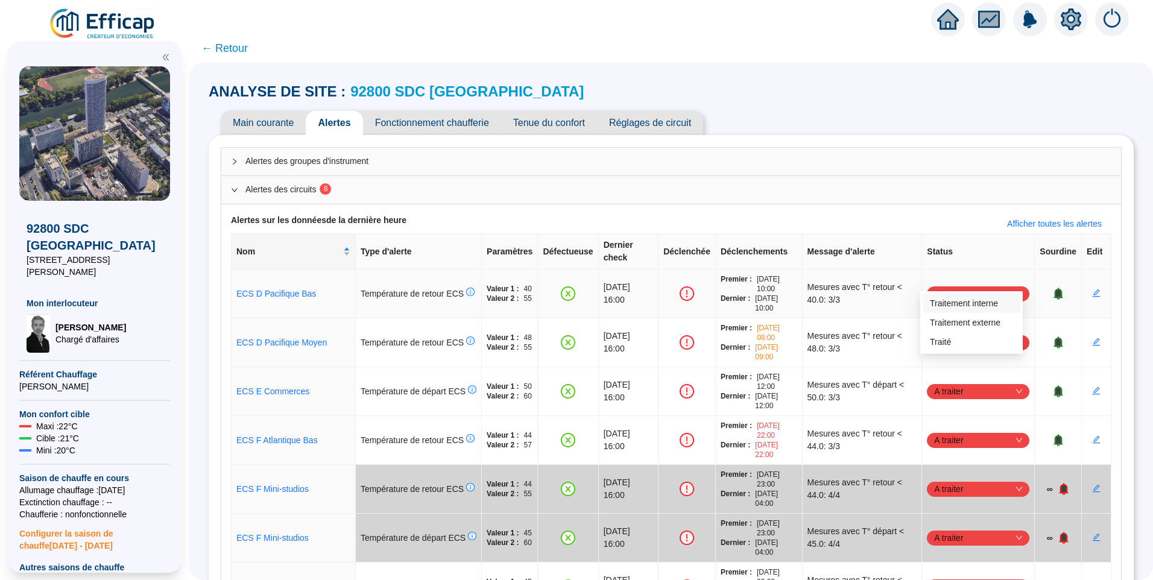
click at [943, 285] on span "A traiter" at bounding box center [978, 294] width 88 height 18
click at [954, 344] on div "Traité" at bounding box center [971, 342] width 83 height 13
click at [961, 333] on span "A traiter" at bounding box center [978, 342] width 88 height 18
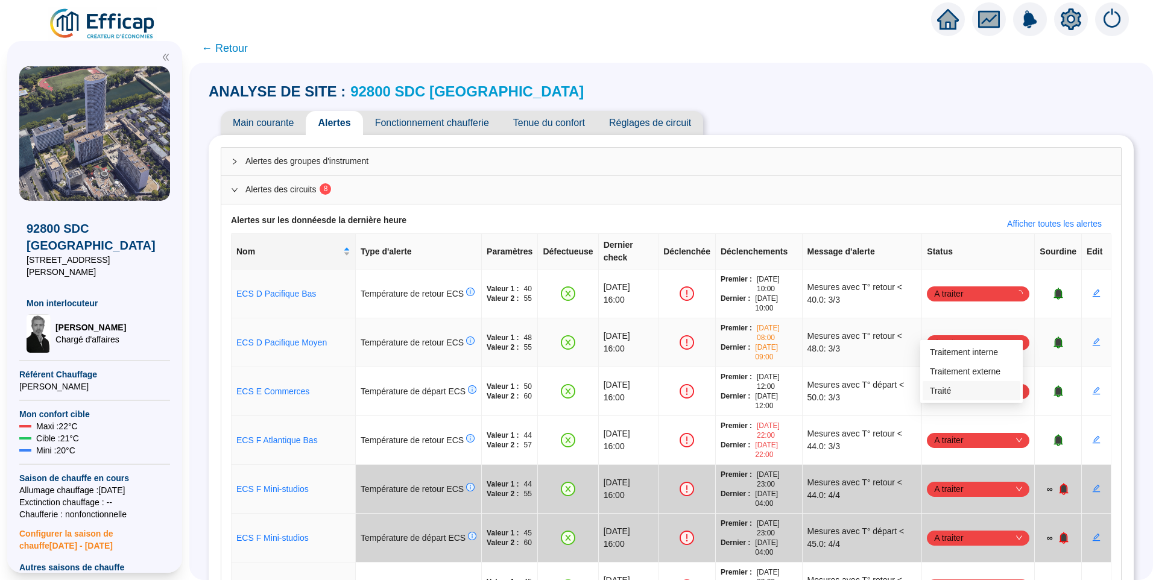
click at [954, 388] on div "Traité" at bounding box center [971, 391] width 83 height 13
click at [957, 383] on span "A traiter" at bounding box center [978, 391] width 88 height 18
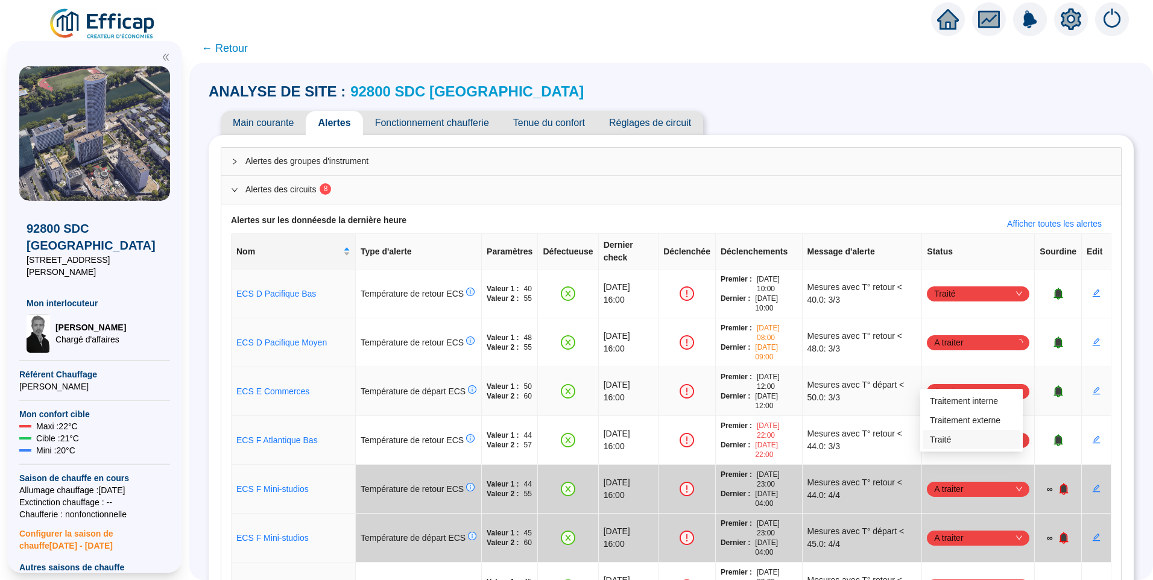
click at [945, 444] on div "Traité" at bounding box center [971, 440] width 83 height 13
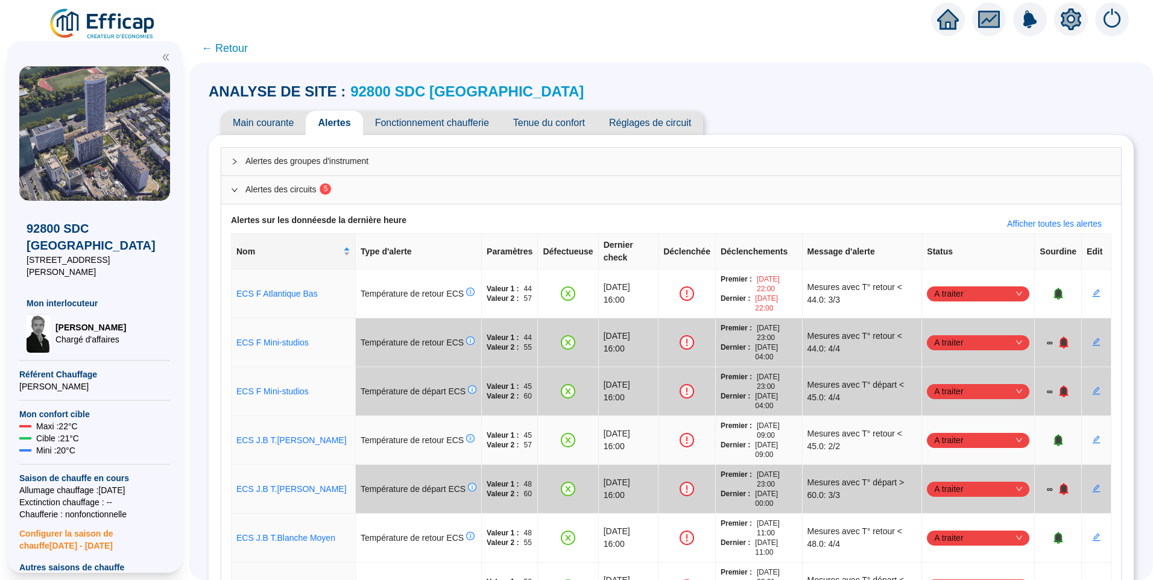
click at [976, 431] on span "A traiter" at bounding box center [978, 440] width 88 height 18
click at [1094, 104] on div "ANALYSE DE SITE : 92800 SDC Le France Main courante Alertes Fonctionnement chau…" at bounding box center [671, 425] width 925 height 700
click at [954, 285] on span "A traiter" at bounding box center [978, 294] width 88 height 18
click at [956, 342] on div "Traité" at bounding box center [971, 342] width 83 height 13
click at [963, 431] on span "A traiter" at bounding box center [978, 440] width 88 height 18
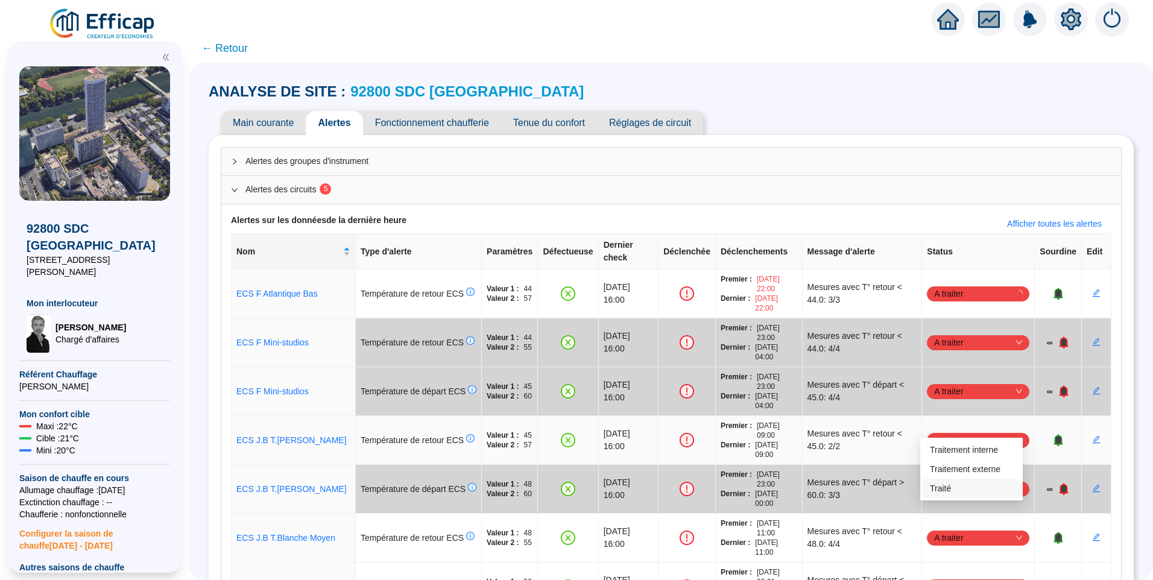
click at [953, 491] on div "Traité" at bounding box center [971, 488] width 83 height 13
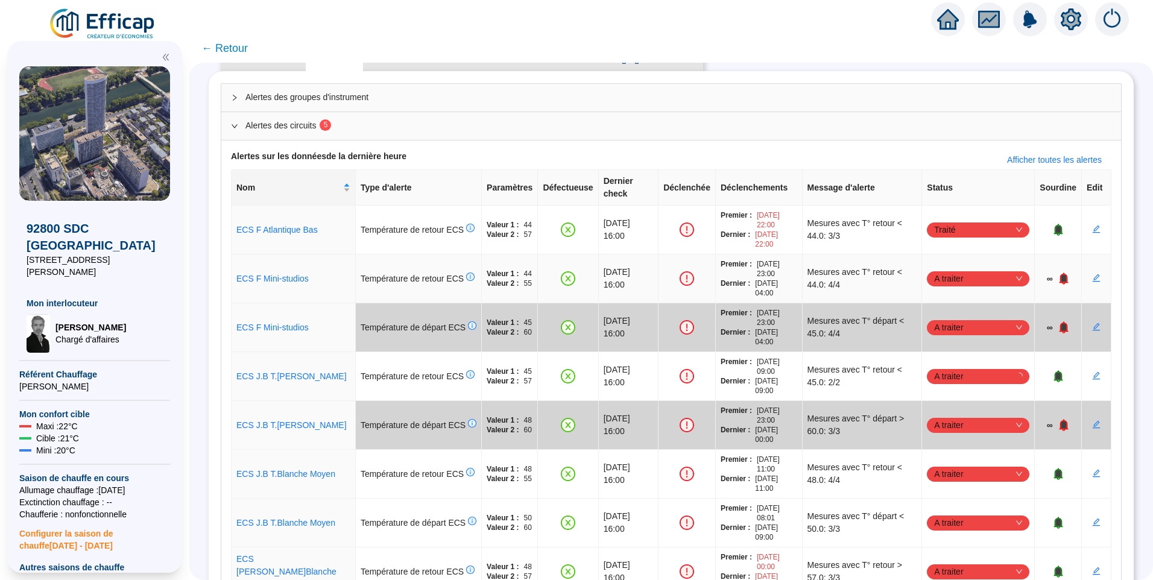
scroll to position [191, 0]
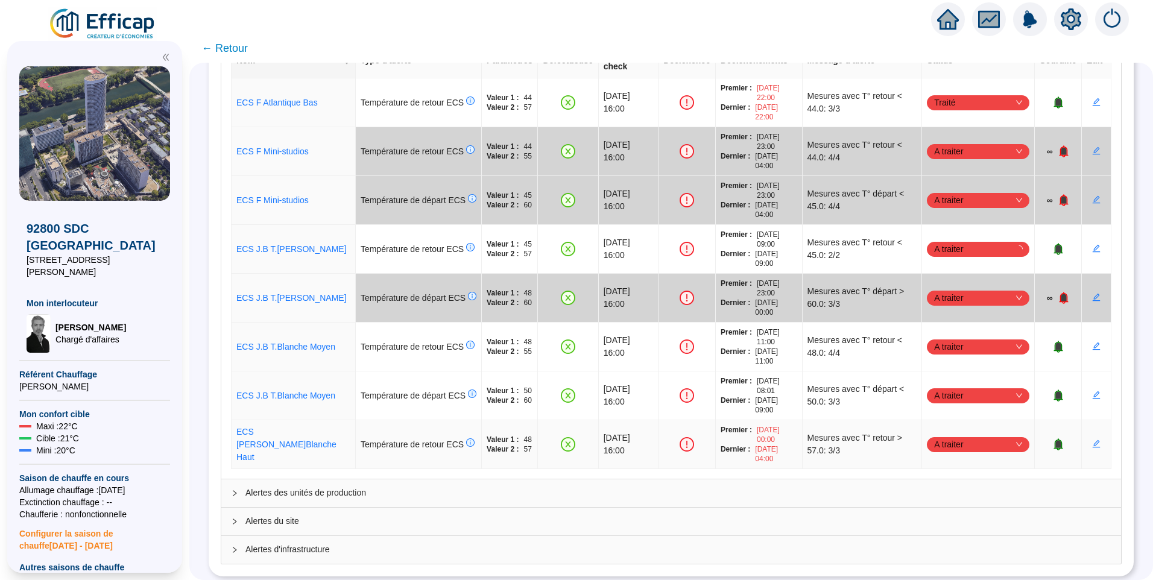
click at [947, 435] on span "A traiter" at bounding box center [978, 444] width 88 height 18
click at [947, 496] on div "Traité" at bounding box center [971, 493] width 83 height 13
click at [953, 386] on span "A traiter" at bounding box center [978, 395] width 88 height 18
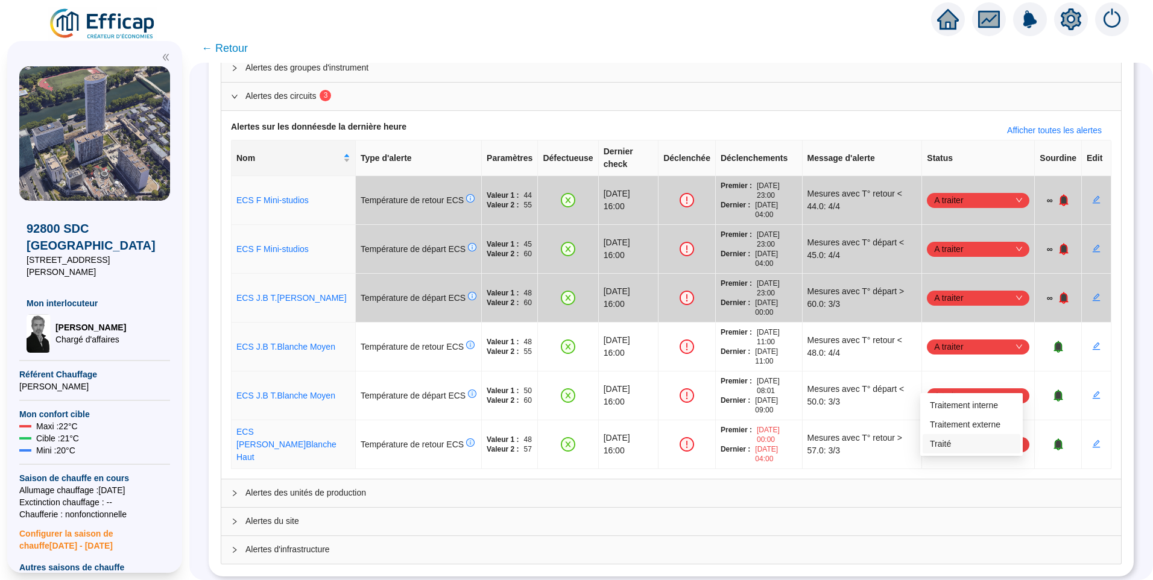
click at [941, 449] on div "Traité" at bounding box center [971, 444] width 83 height 13
click at [956, 338] on span "A traiter" at bounding box center [978, 347] width 88 height 18
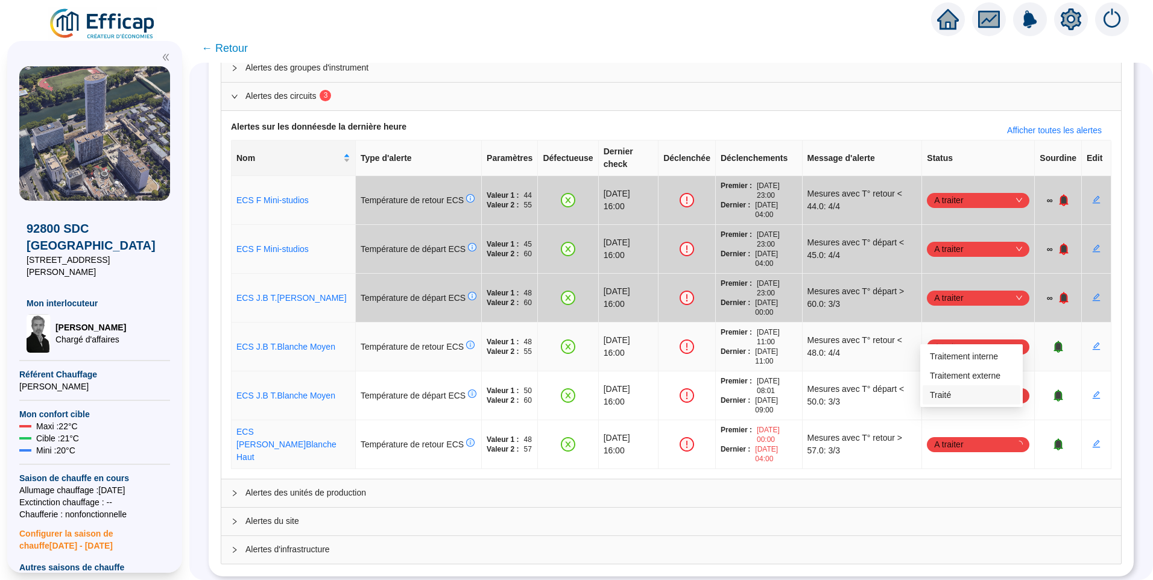
click at [956, 402] on div "Traité" at bounding box center [972, 394] width 98 height 19
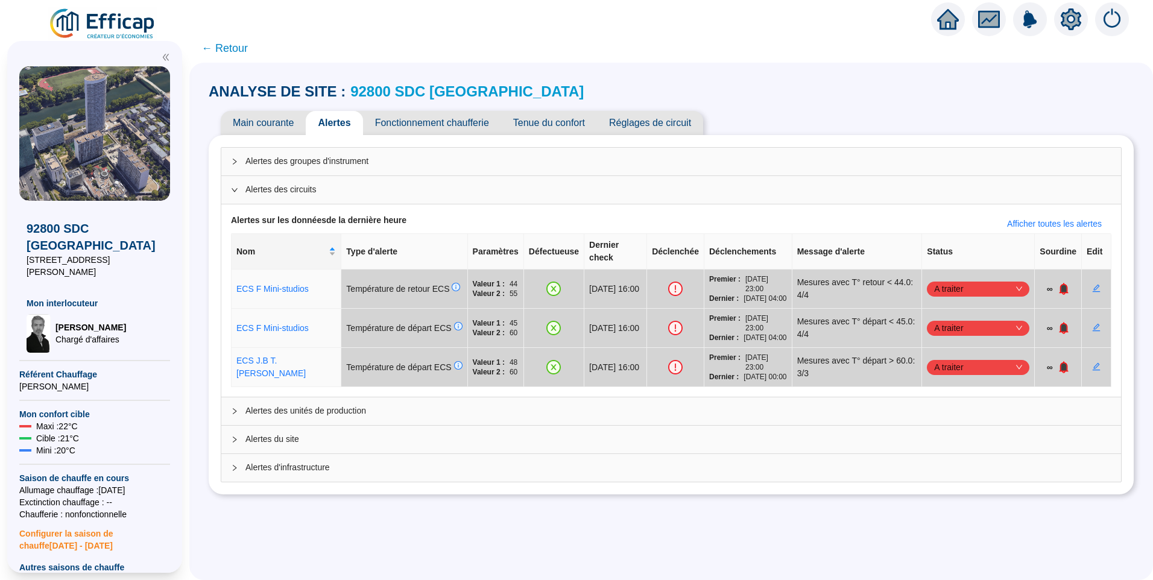
scroll to position [0, 0]
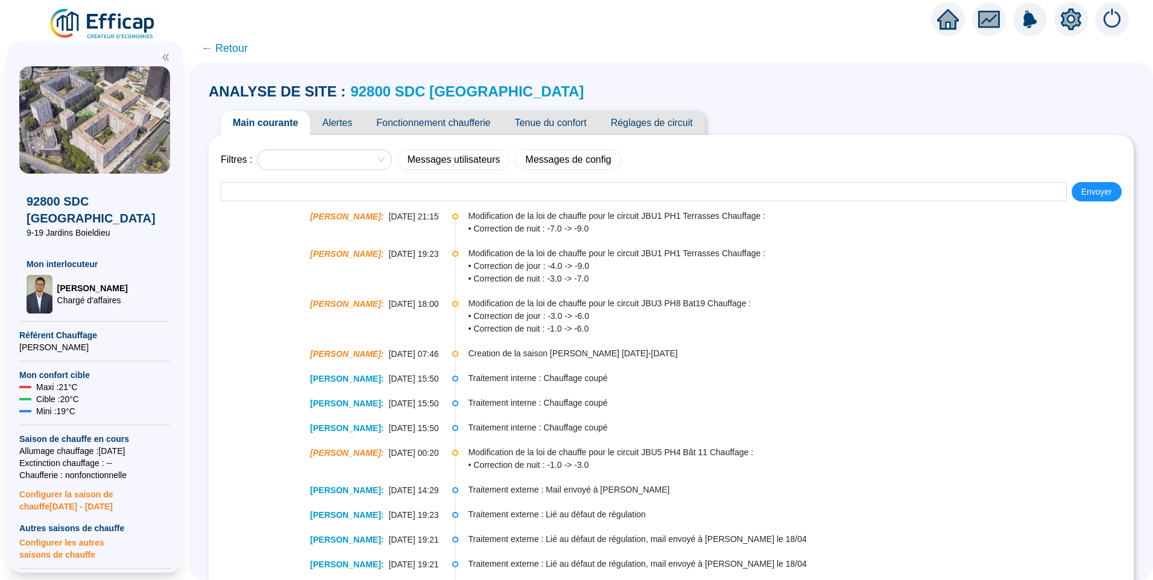
click at [341, 116] on span "Alertes" at bounding box center [337, 123] width 54 height 24
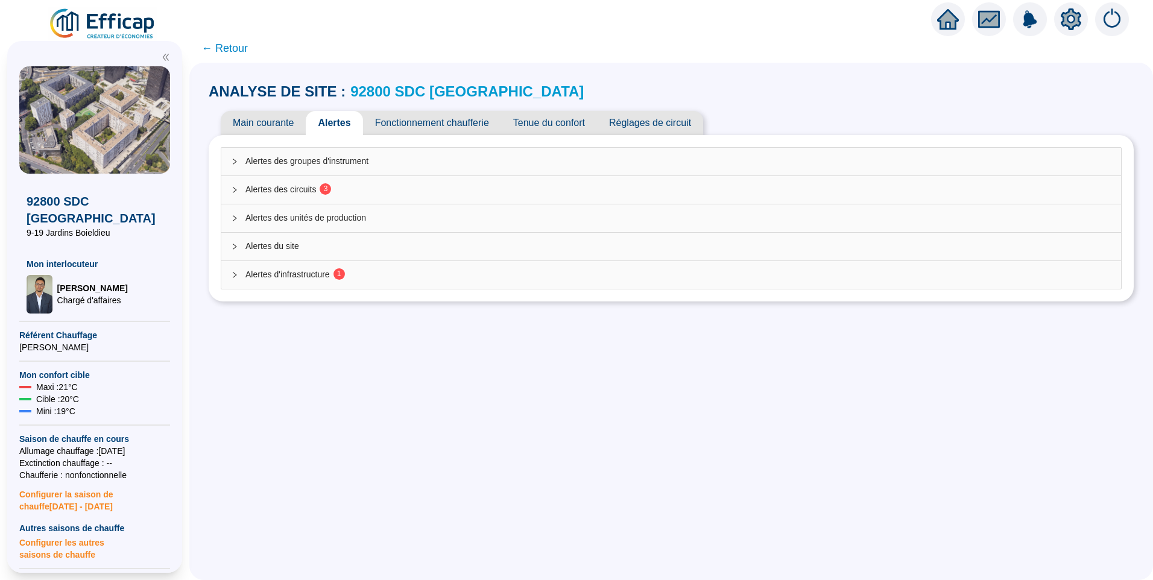
click at [353, 181] on div "Alertes des circuits 3" at bounding box center [671, 190] width 900 height 28
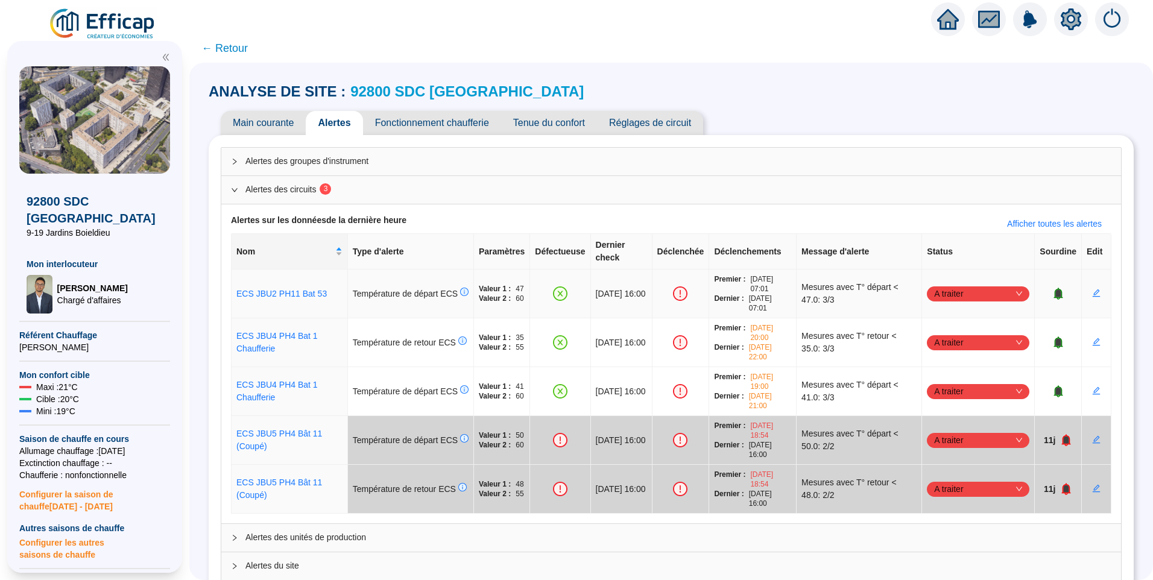
click at [940, 285] on span "A traiter" at bounding box center [978, 294] width 88 height 18
click at [938, 334] on div "Traité" at bounding box center [972, 341] width 98 height 19
click at [970, 333] on span "A traiter" at bounding box center [978, 342] width 88 height 18
click at [950, 386] on div "Traité" at bounding box center [971, 391] width 83 height 13
click at [948, 382] on span "A traiter" at bounding box center [978, 391] width 88 height 18
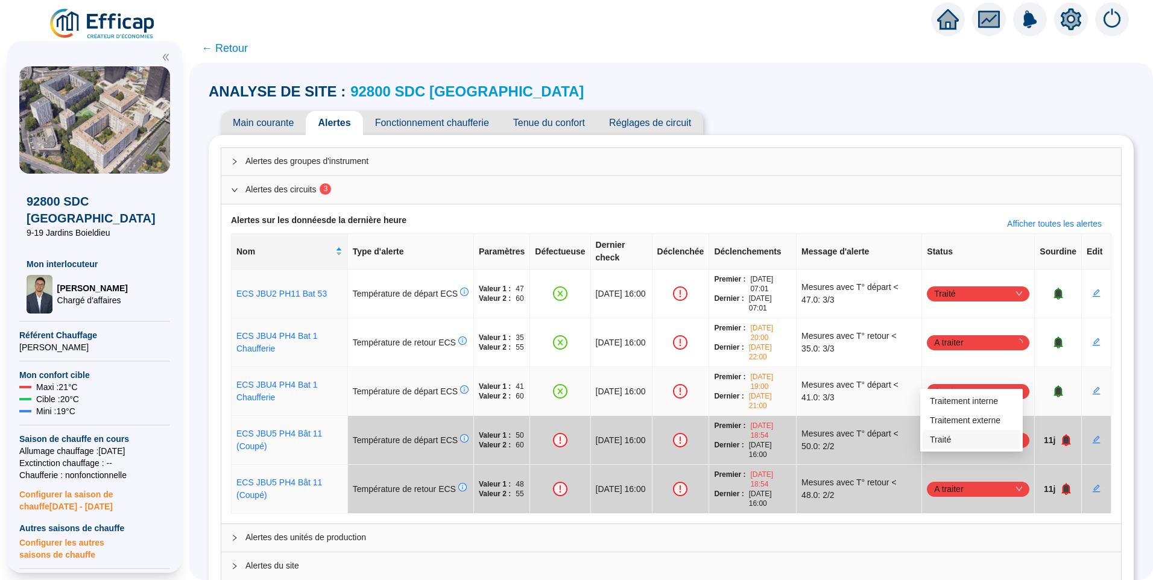
click at [948, 437] on div "Traité" at bounding box center [971, 440] width 83 height 13
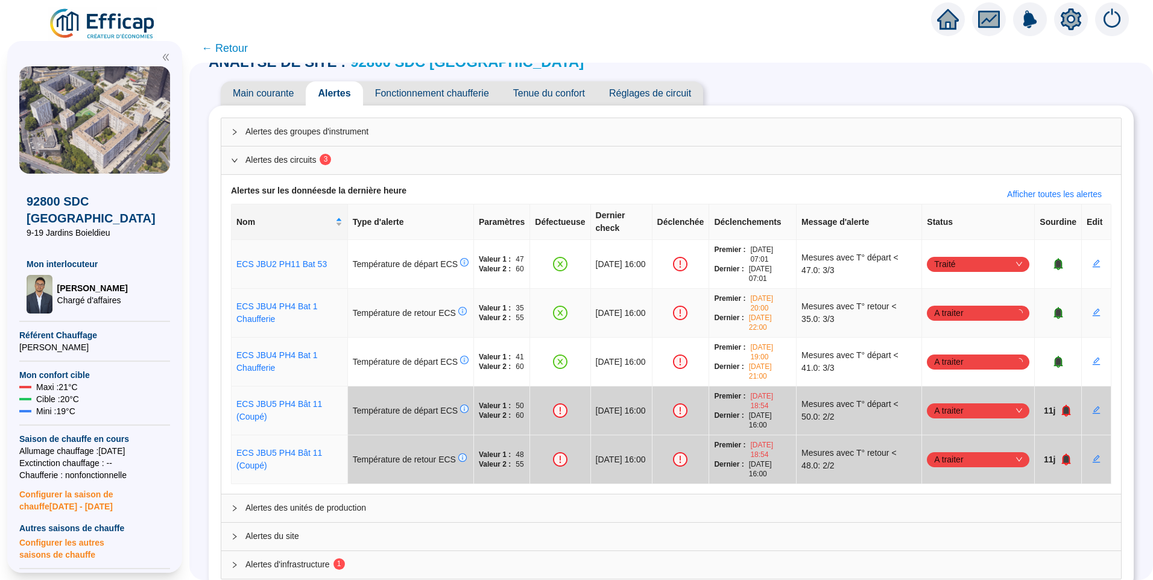
scroll to position [45, 0]
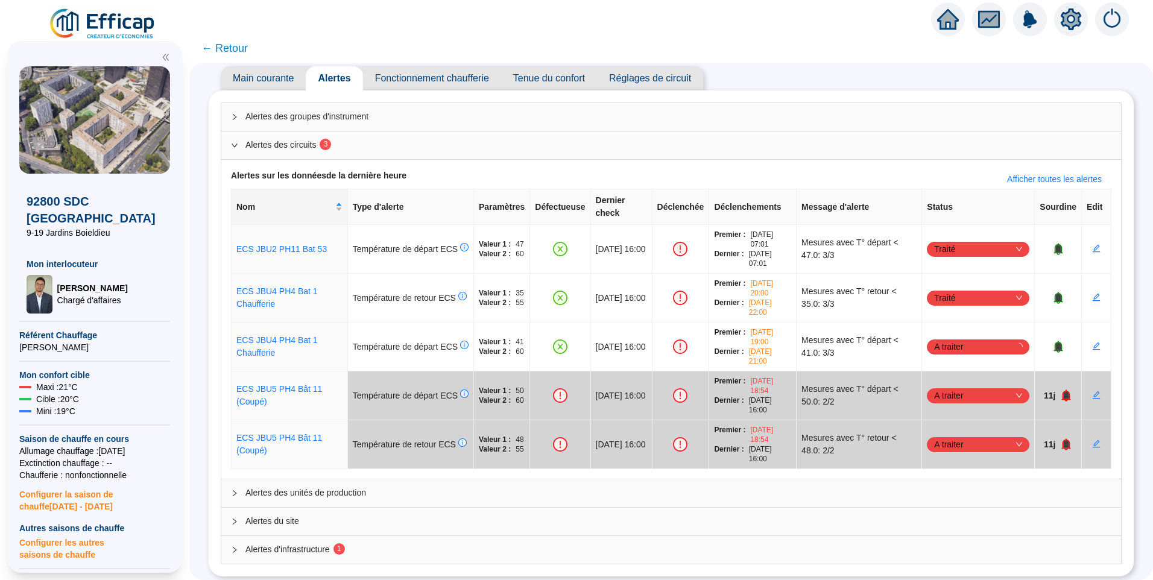
click at [352, 546] on div "Alertes d'infrastructure 1" at bounding box center [671, 550] width 900 height 28
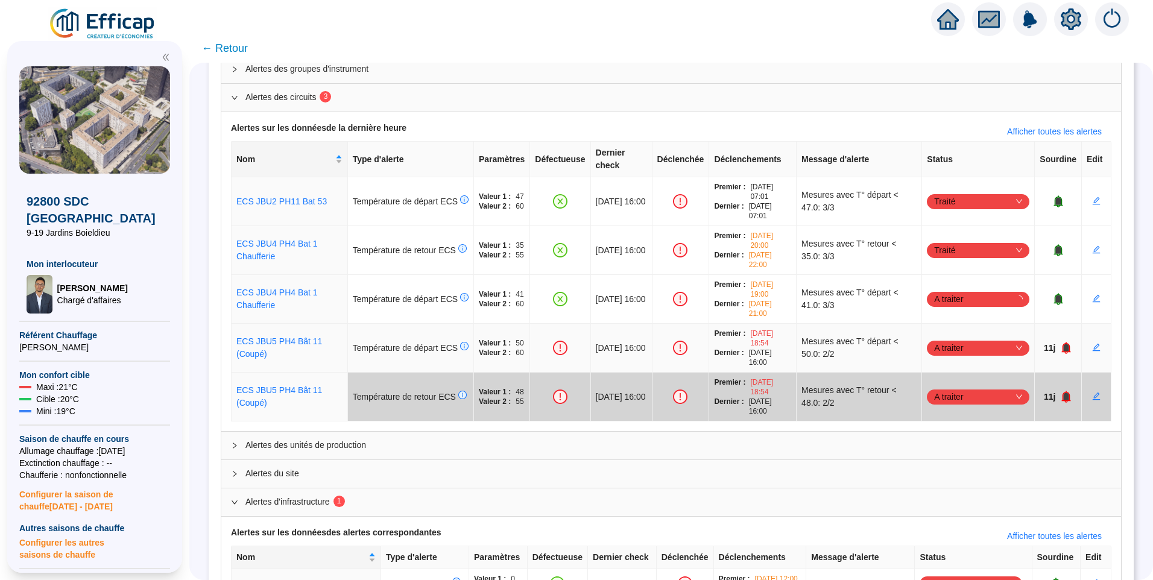
scroll to position [137, 0]
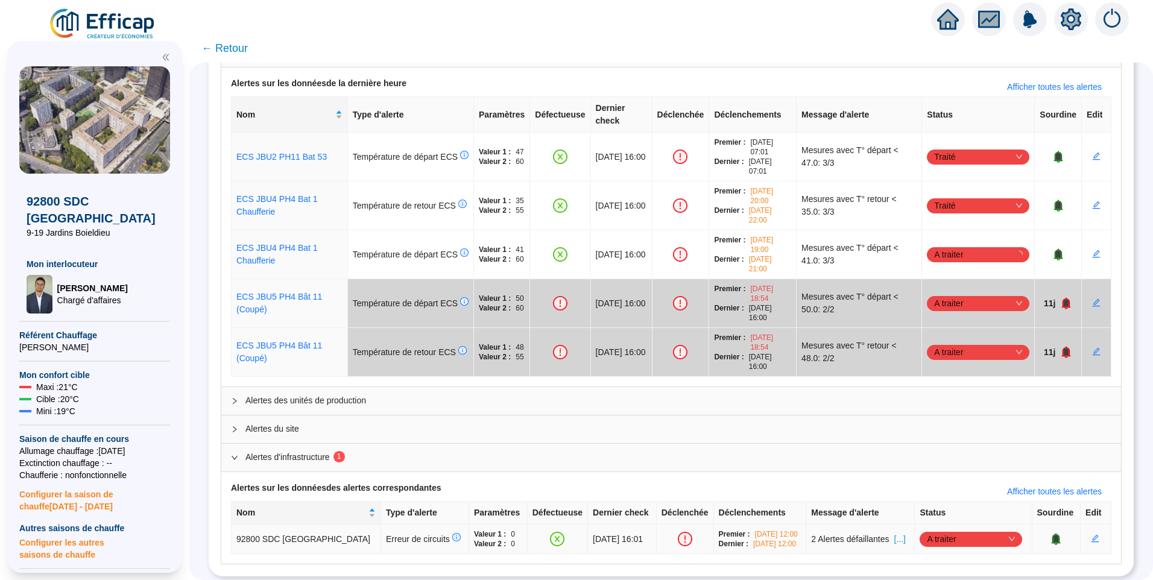
click at [973, 530] on span "A traiter" at bounding box center [971, 539] width 88 height 18
click at [965, 504] on div "Traité" at bounding box center [966, 504] width 83 height 13
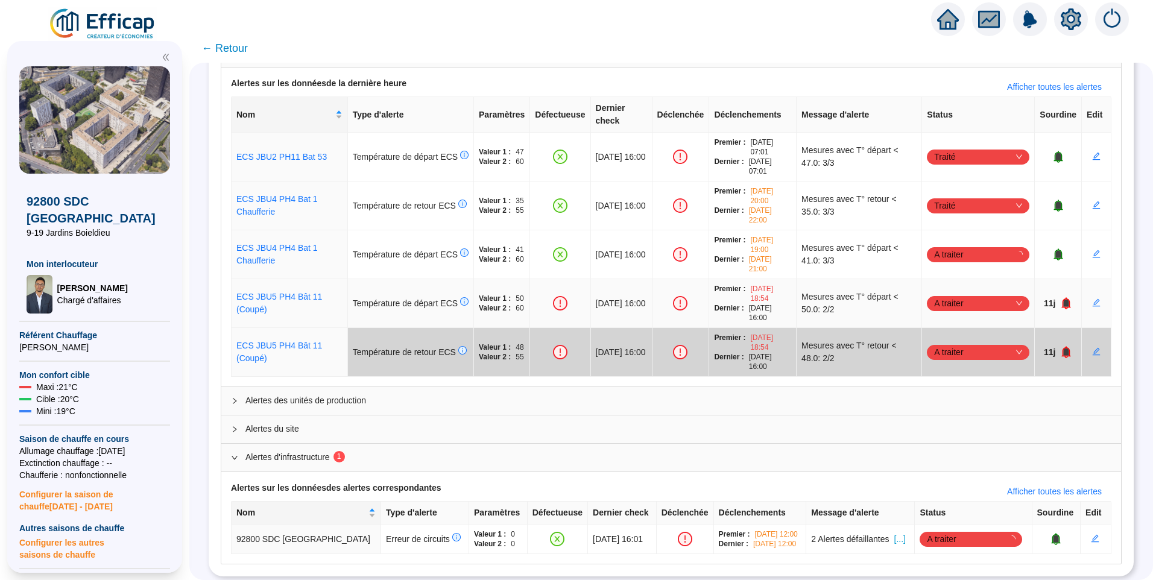
scroll to position [0, 0]
